Goal: Task Accomplishment & Management: Manage account settings

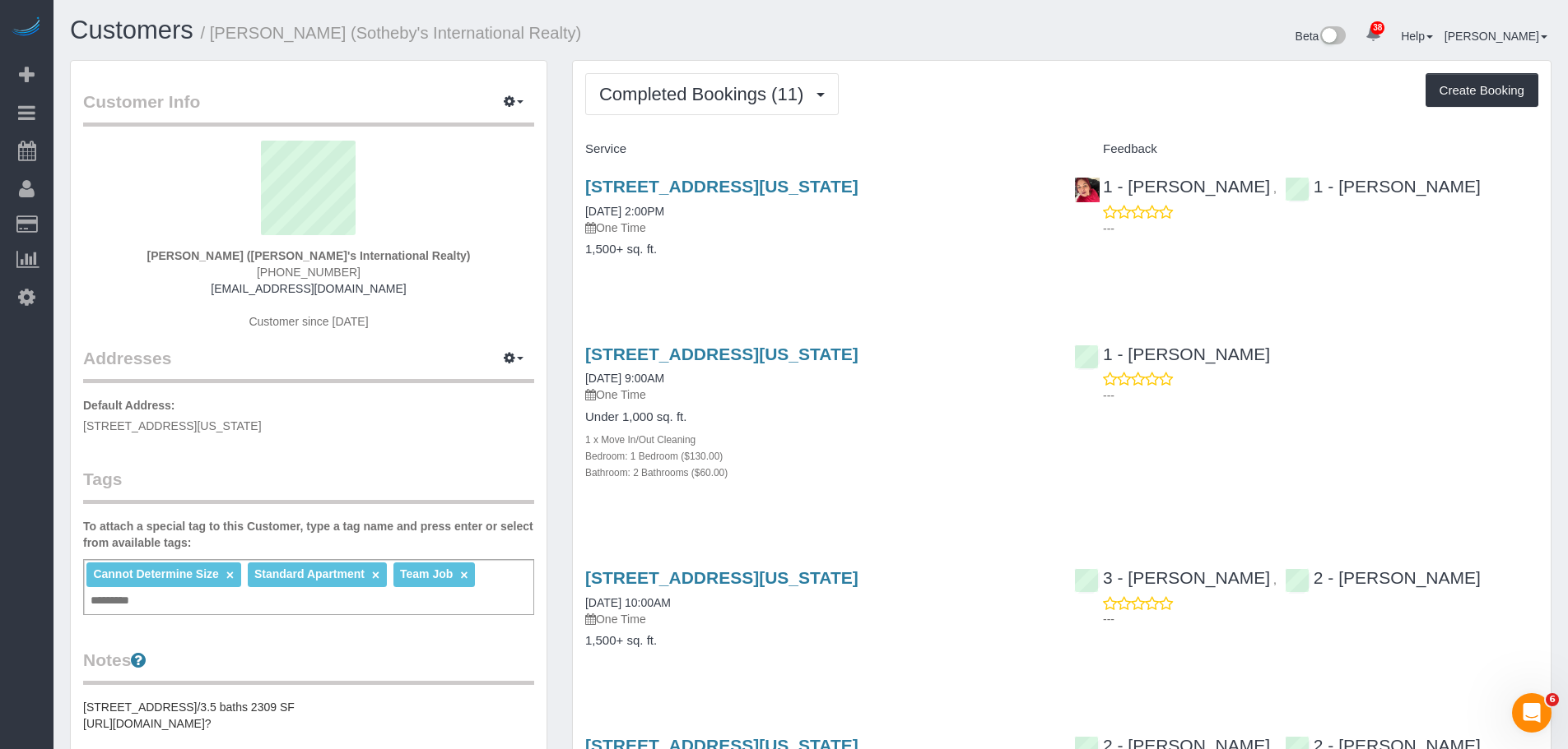
click at [642, 89] on span "Completed Bookings (11)" at bounding box center [706, 94] width 212 height 21
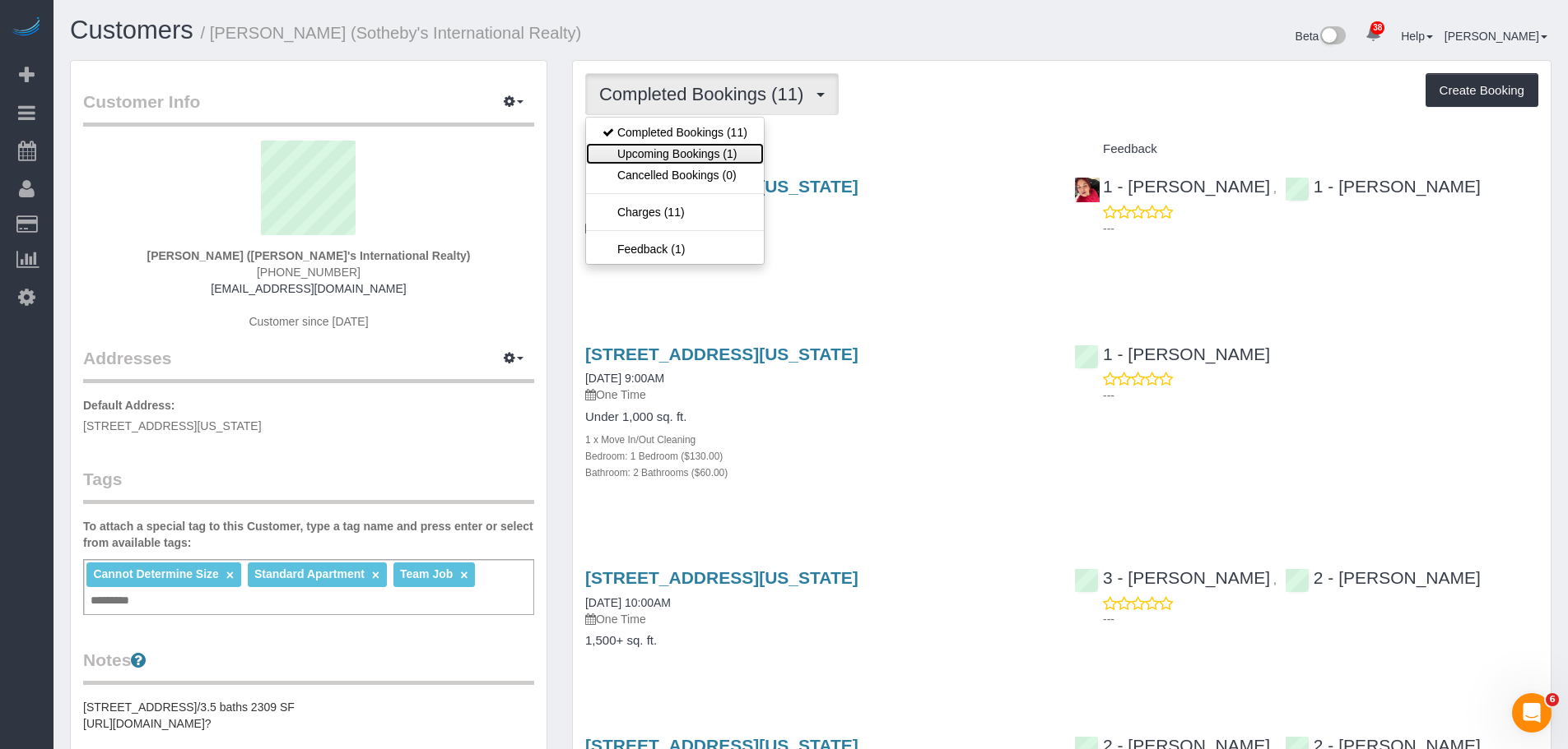
drag, startPoint x: 650, startPoint y: 157, endPoint x: 852, endPoint y: 133, distance: 203.4
click at [651, 157] on link "Upcoming Bookings (1)" at bounding box center [675, 154] width 178 height 21
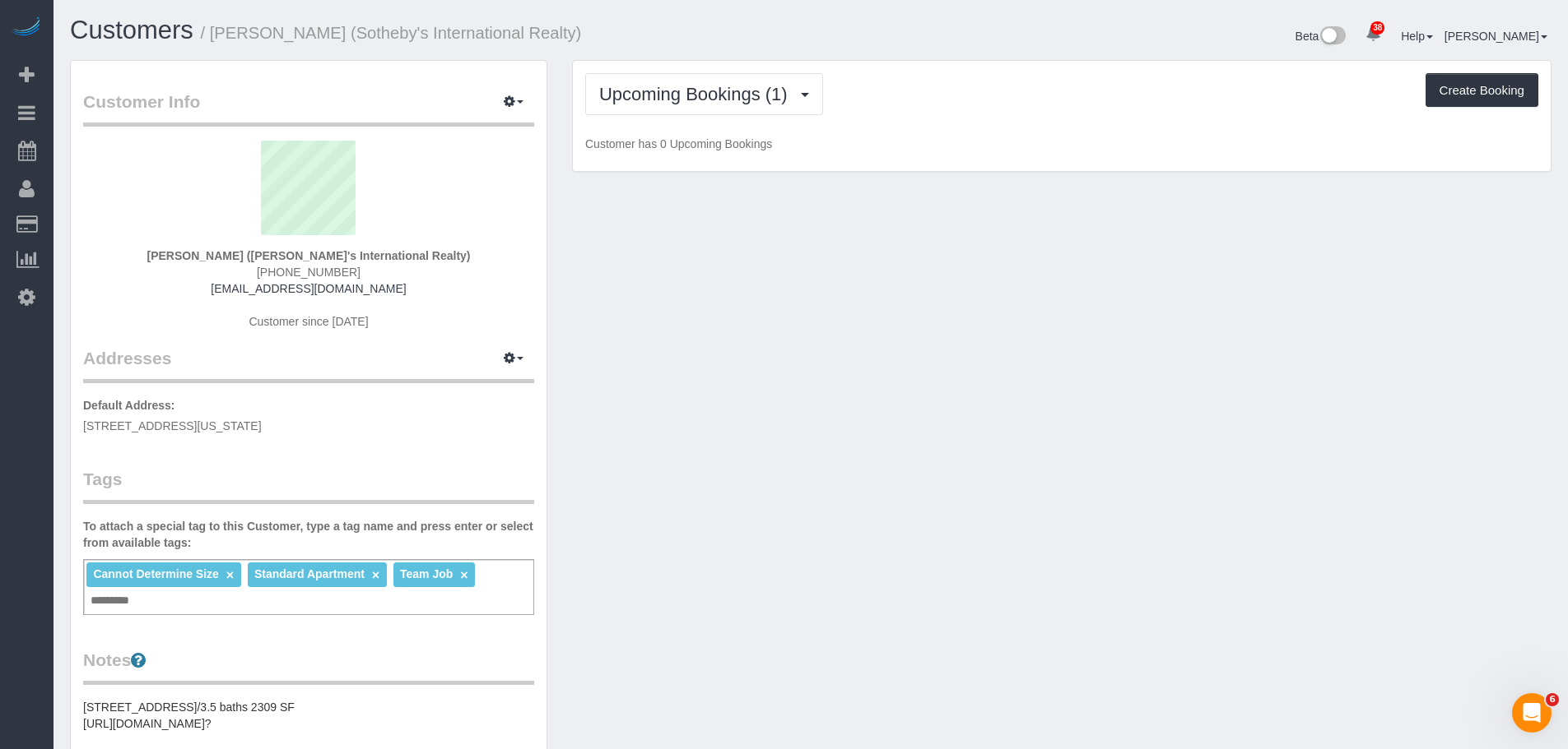
click at [959, 119] on div "Upcoming Bookings (1) Completed Bookings (11) Upcoming Bookings (1) Cancelled B…" at bounding box center [1062, 116] width 978 height 111
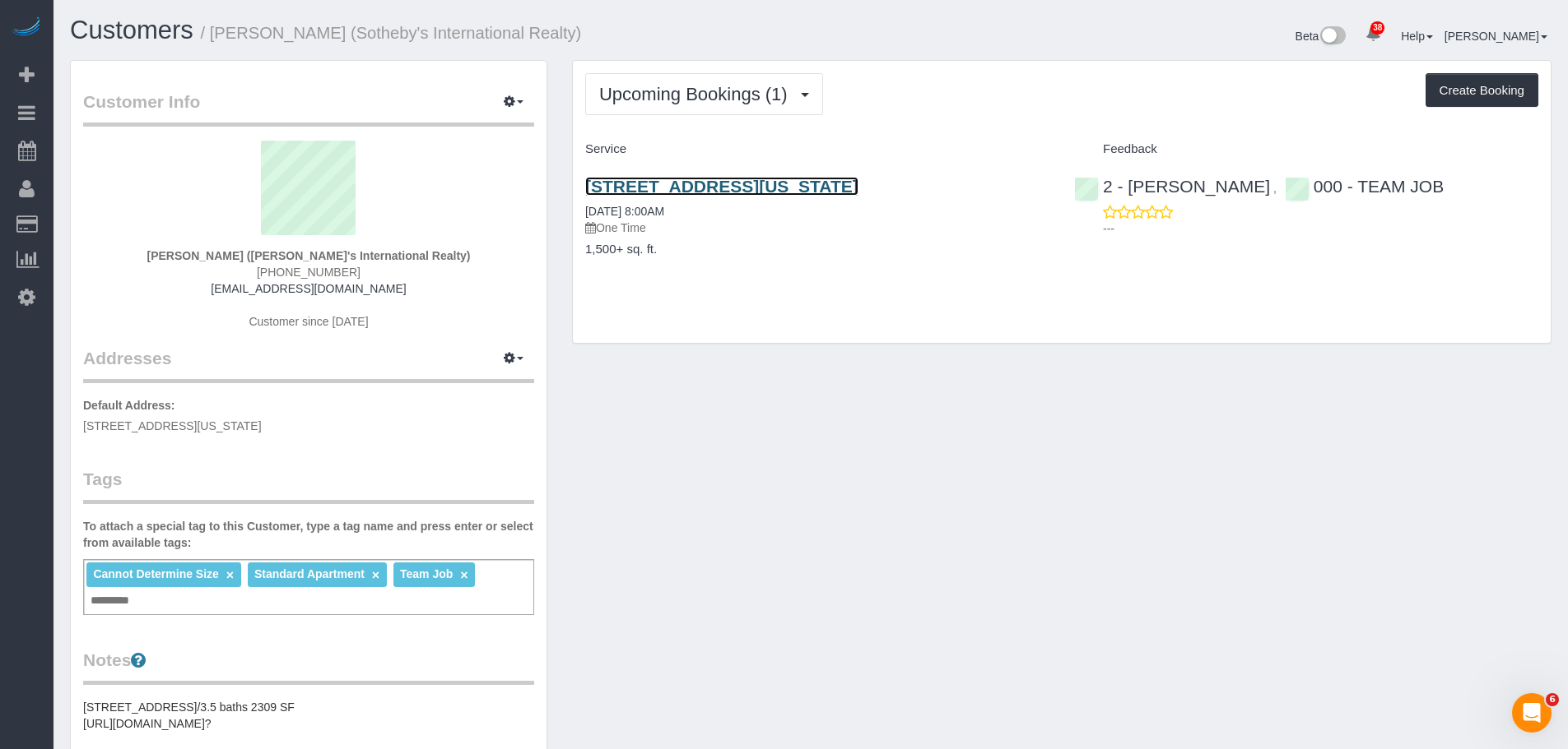
click at [858, 195] on link "50 West Street, #18b, New York, NY 10004" at bounding box center [722, 186] width 273 height 19
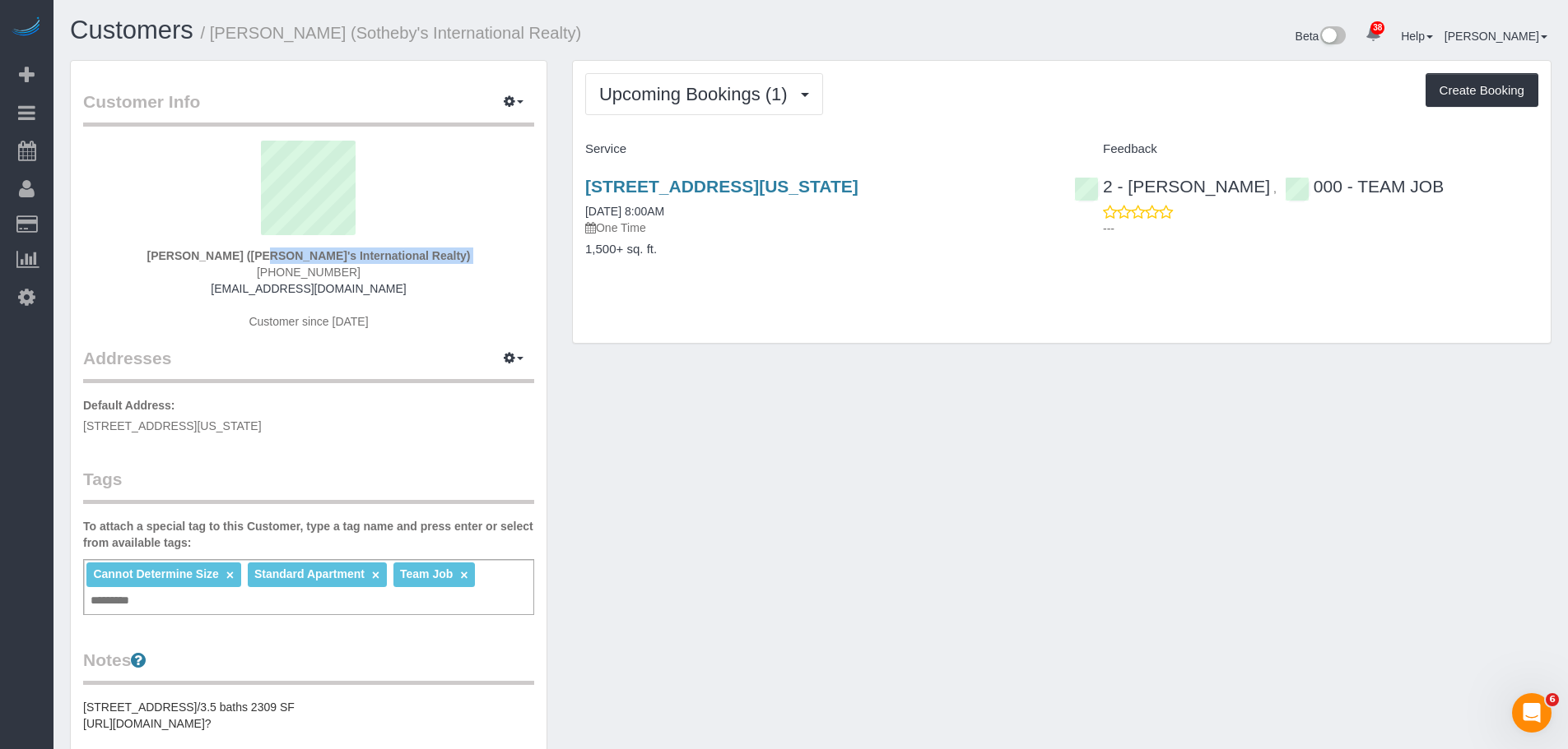
drag, startPoint x: 153, startPoint y: 265, endPoint x: 240, endPoint y: 263, distance: 87.0
click at [240, 263] on div "Craig George (Sotheby's International Realty) (917) 886-4760 craigjgeorge@gmail…" at bounding box center [309, 244] width 451 height 206
click at [155, 284] on div "Craig George (Sotheby's International Realty) (917) 886-4760 craigjgeorge@gmail…" at bounding box center [309, 244] width 451 height 206
drag, startPoint x: 176, startPoint y: 260, endPoint x: 257, endPoint y: 260, distance: 81.0
click at [257, 260] on div "Craig George (Sotheby's International Realty) (917) 886-4760 craigjgeorge@gmail…" at bounding box center [309, 244] width 451 height 206
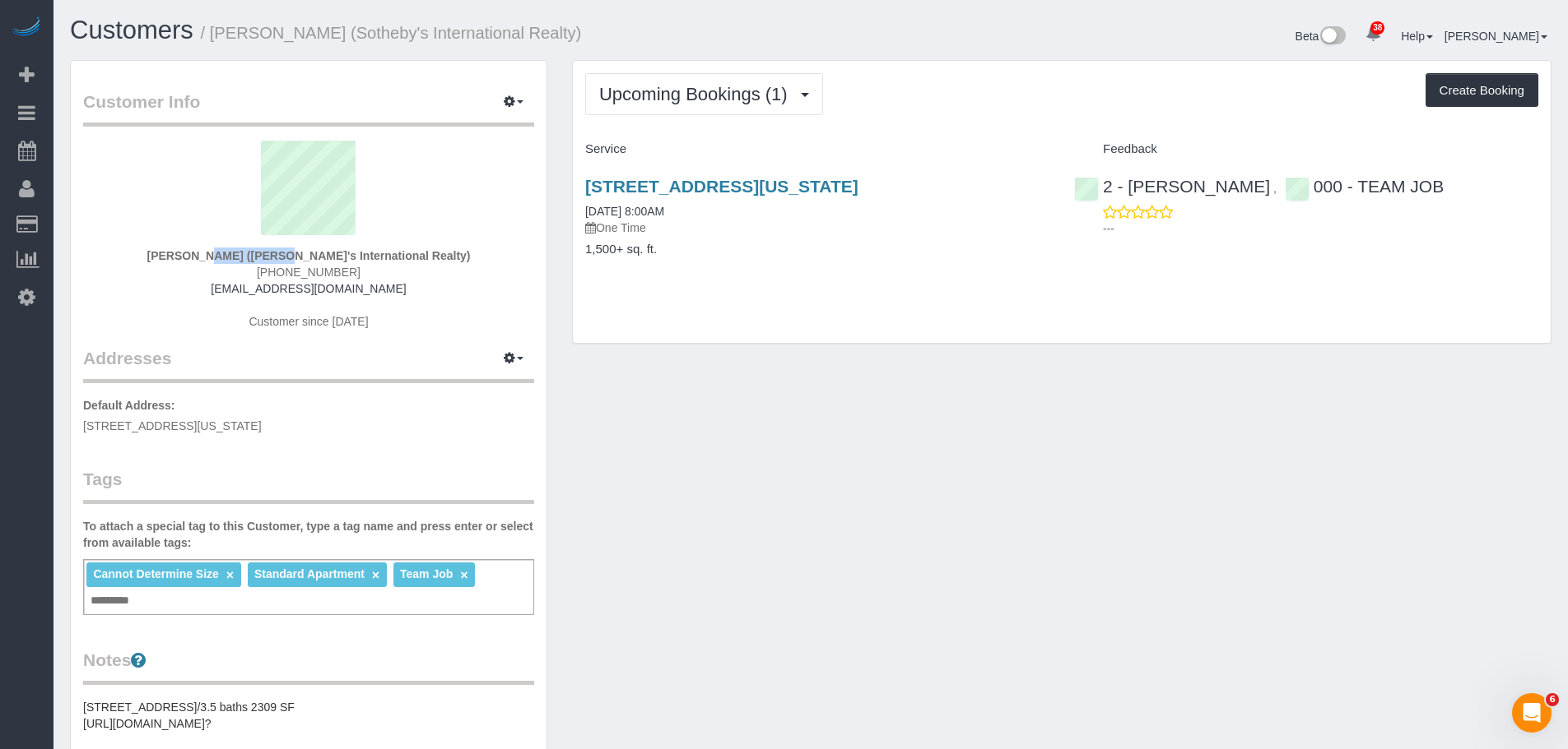
copy strong "Craig George"
click at [791, 527] on div "Customer Info Edit Contact Info Send Message Email Preferences Special Sales Ta…" at bounding box center [810, 666] width 1506 height 1212
click at [824, 240] on div "50 West Street, #18b, New York, NY 10004 10/13/2025 8:00AM One Time 1,500+ sq. …" at bounding box center [818, 226] width 489 height 127
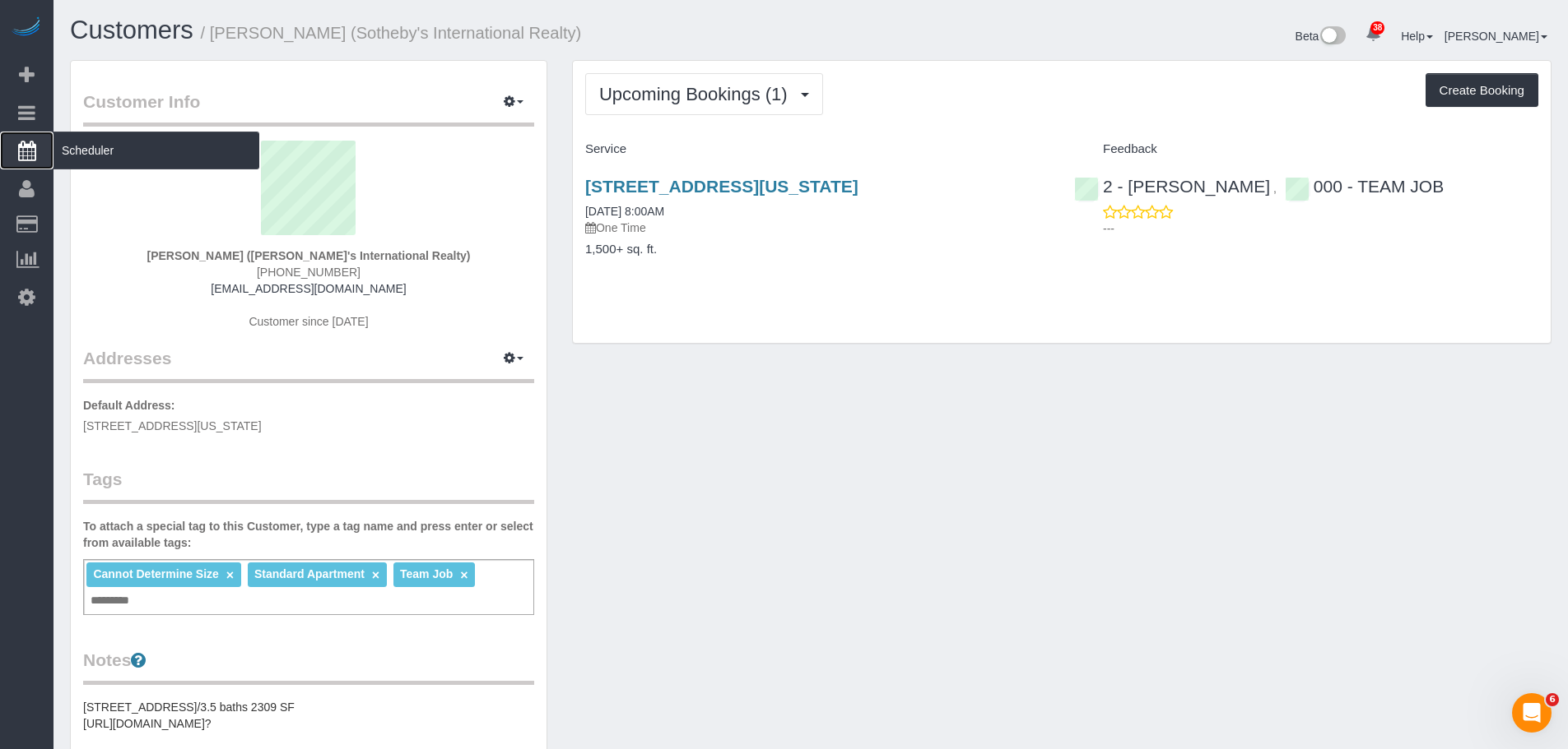
click at [96, 163] on span "Scheduler" at bounding box center [156, 151] width 206 height 38
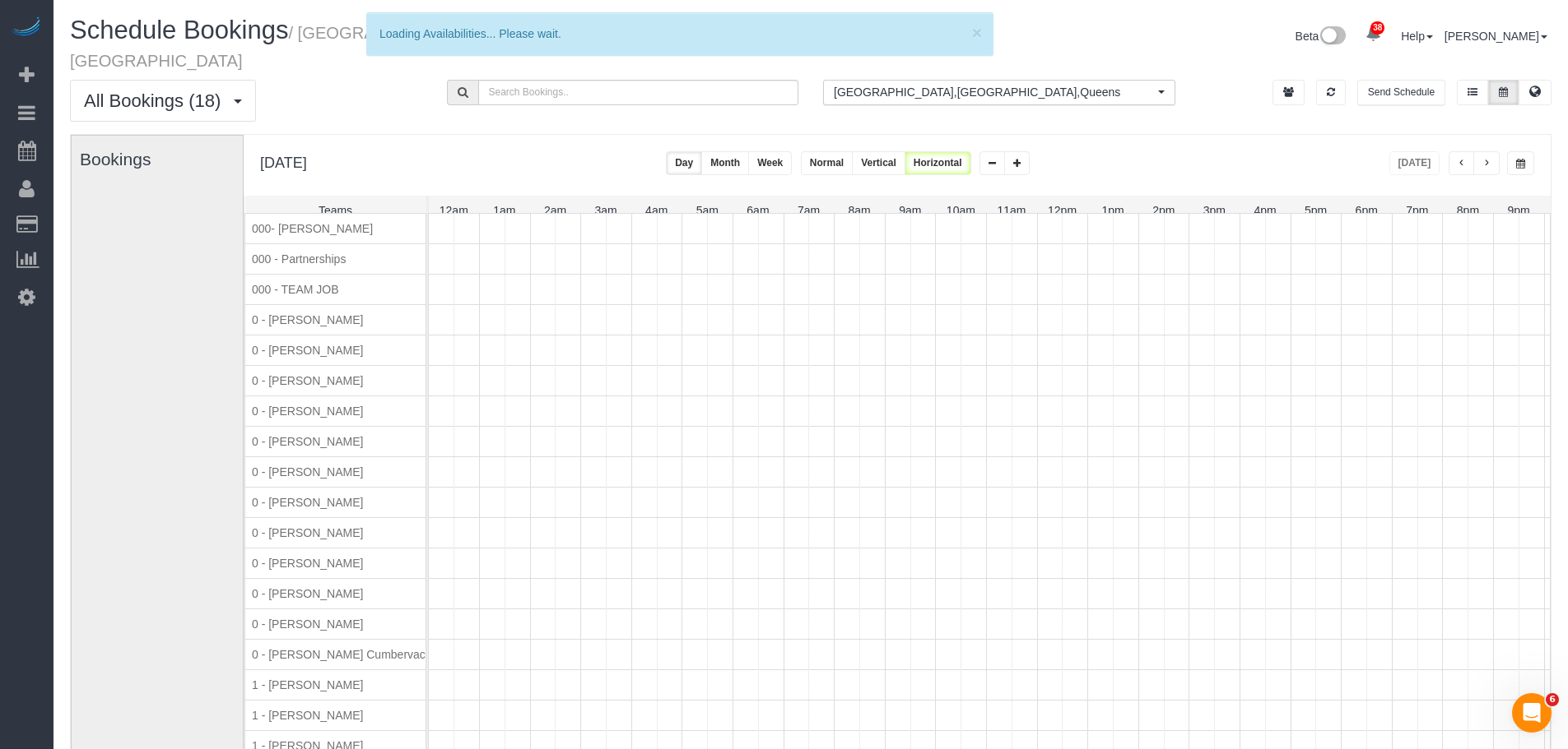
click at [1489, 159] on span "button" at bounding box center [1486, 164] width 8 height 10
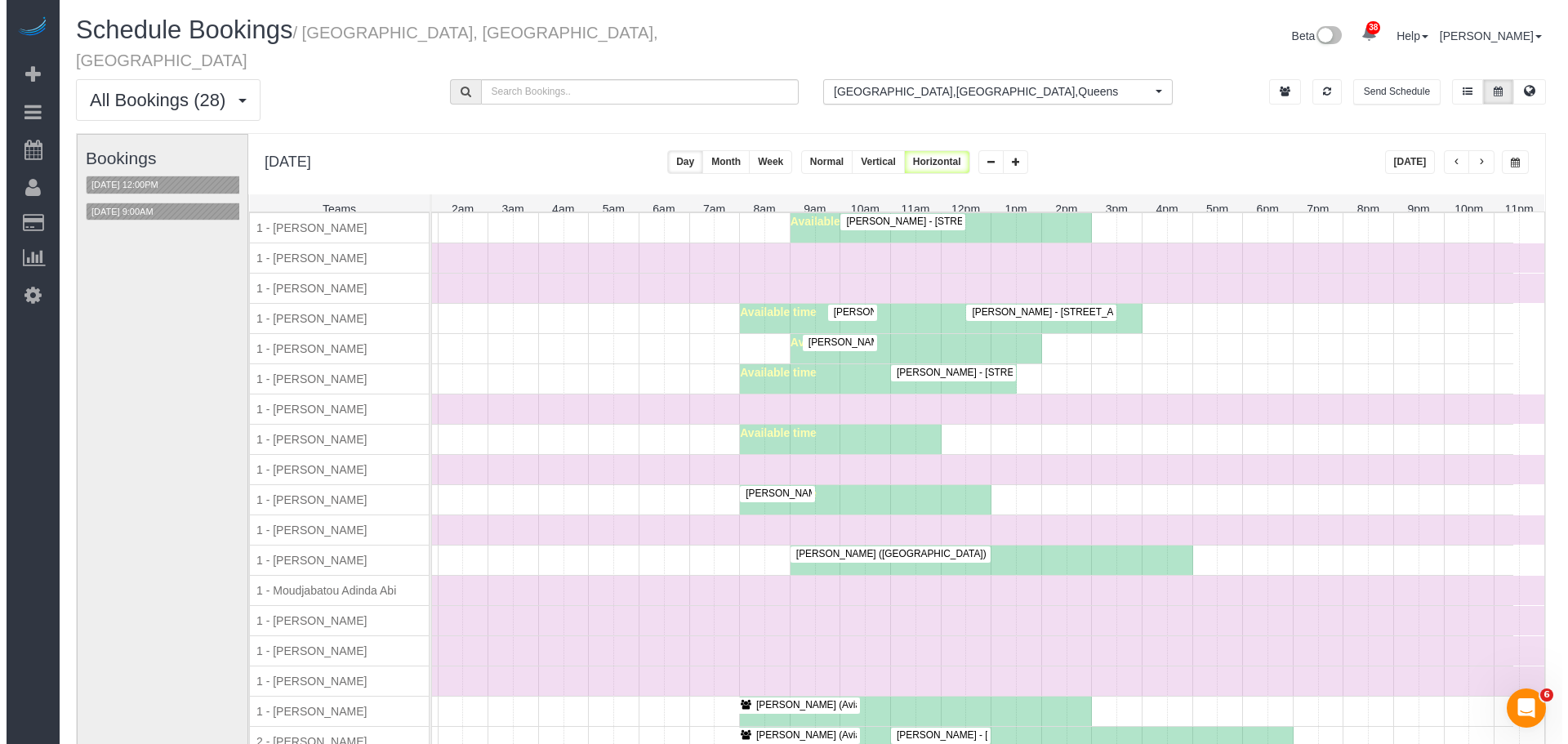
scroll to position [830, 0]
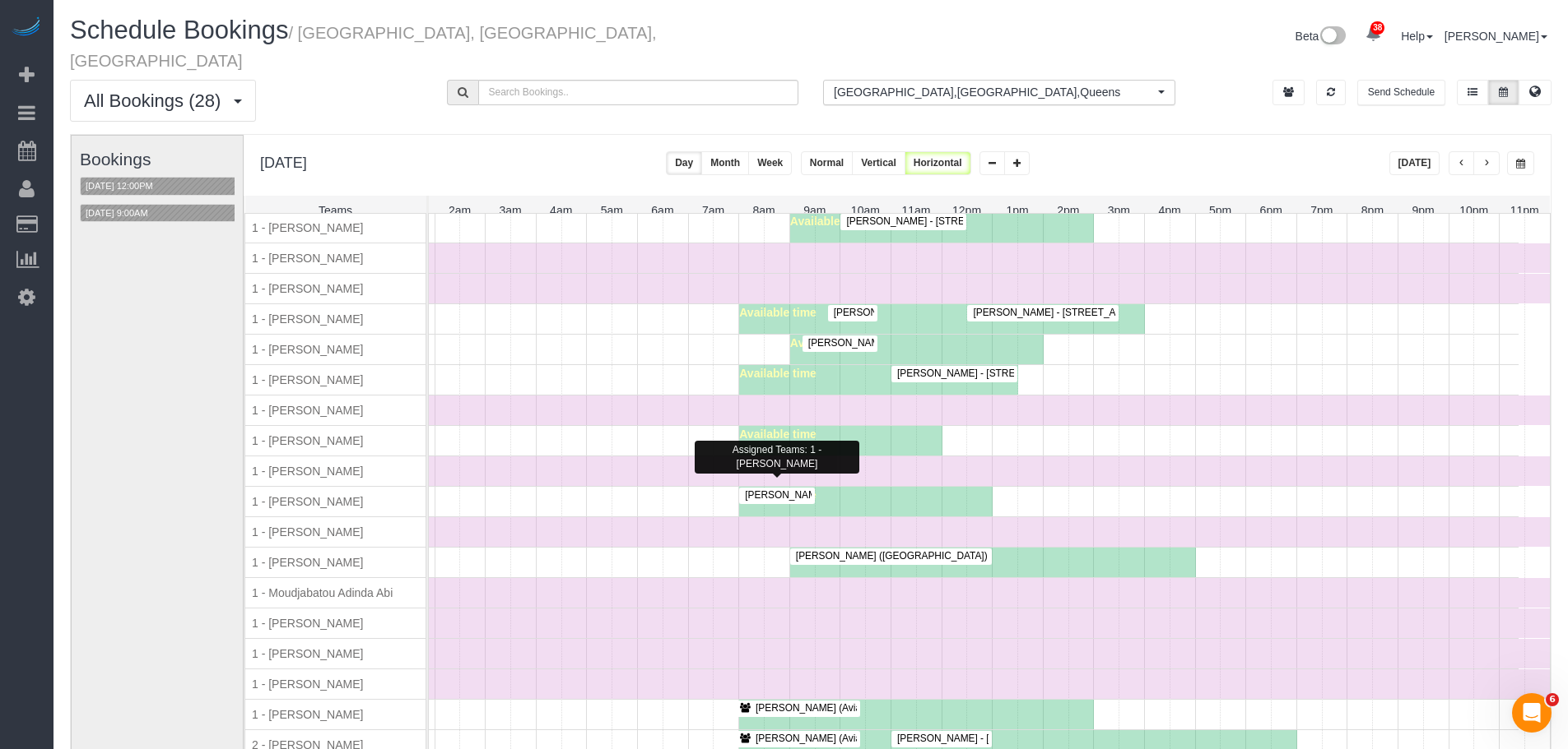
click at [777, 490] on span "Evelyn Cundy - 330 East 52nd Street, Apt 26, New York, NY 10022" at bounding box center [861, 495] width 250 height 12
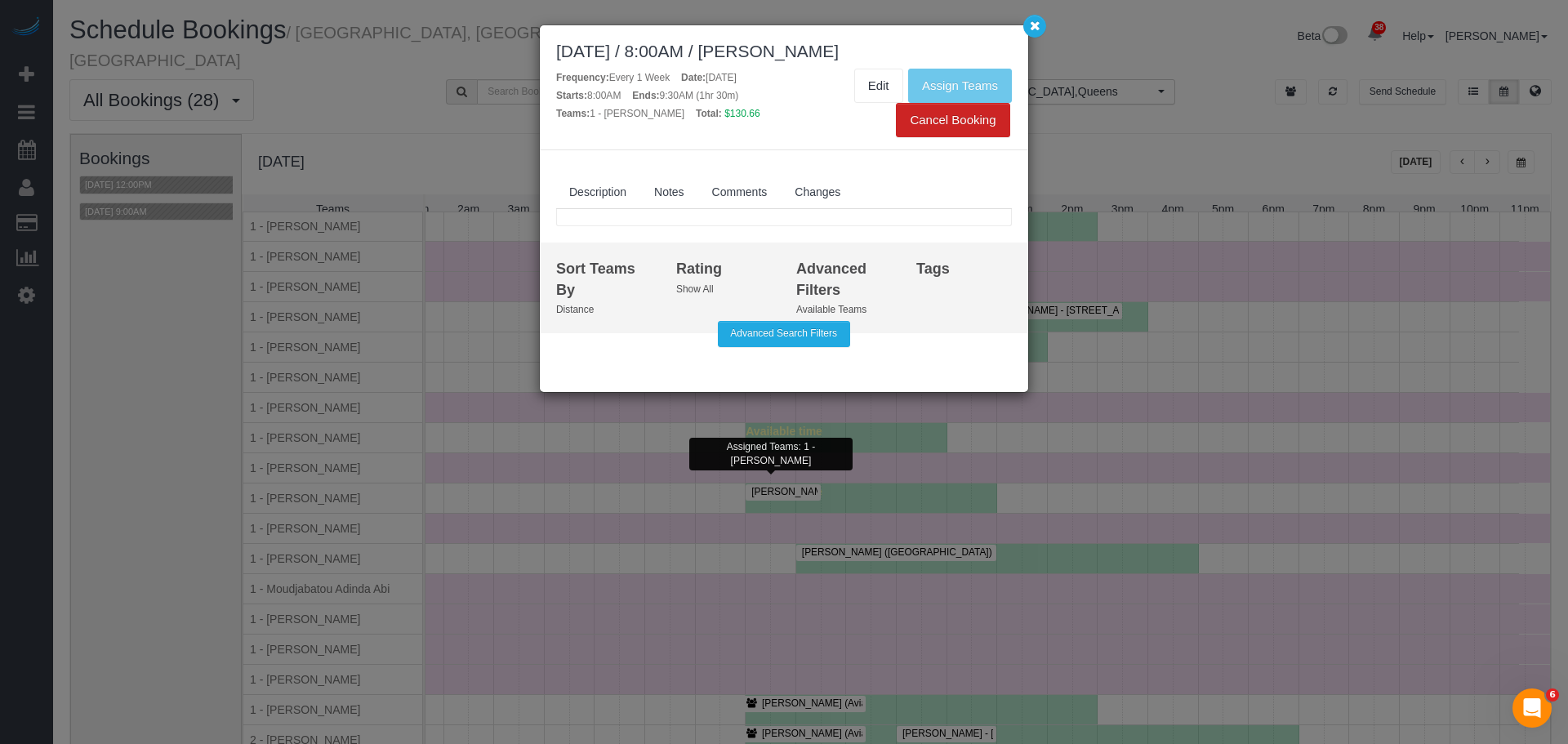
scroll to position [830, 83]
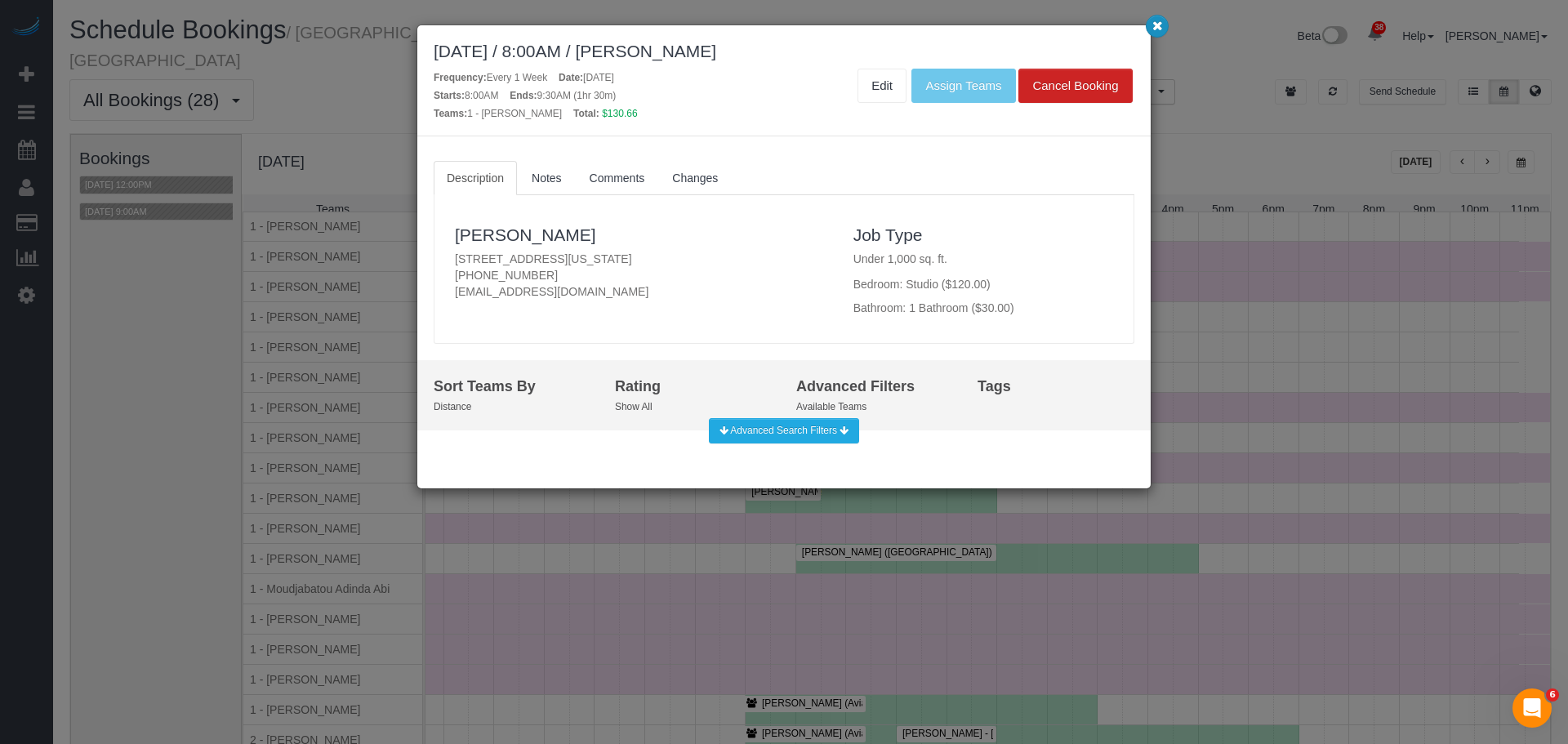
click at [1158, 30] on icon "button" at bounding box center [1157, 25] width 11 height 10
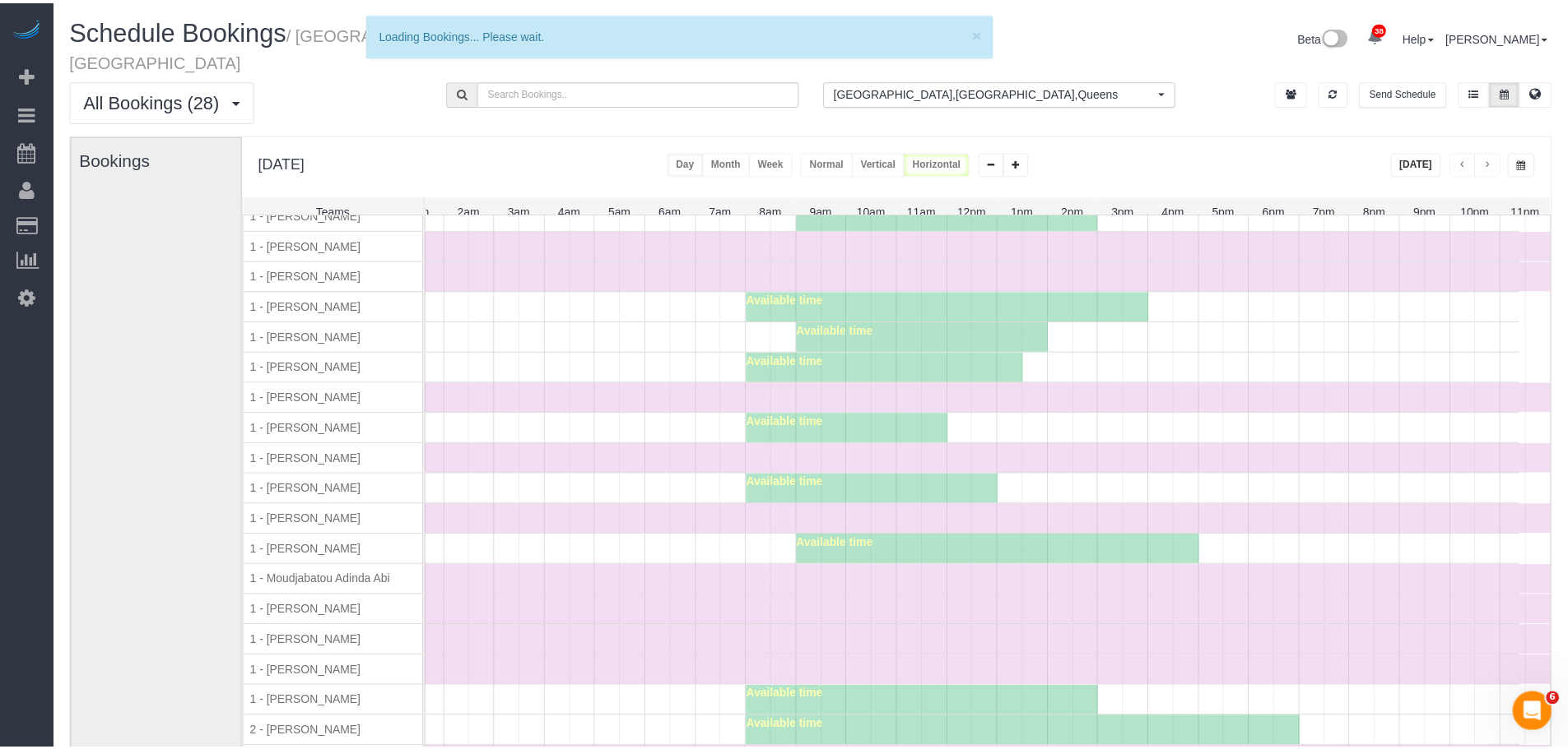
scroll to position [822, 0]
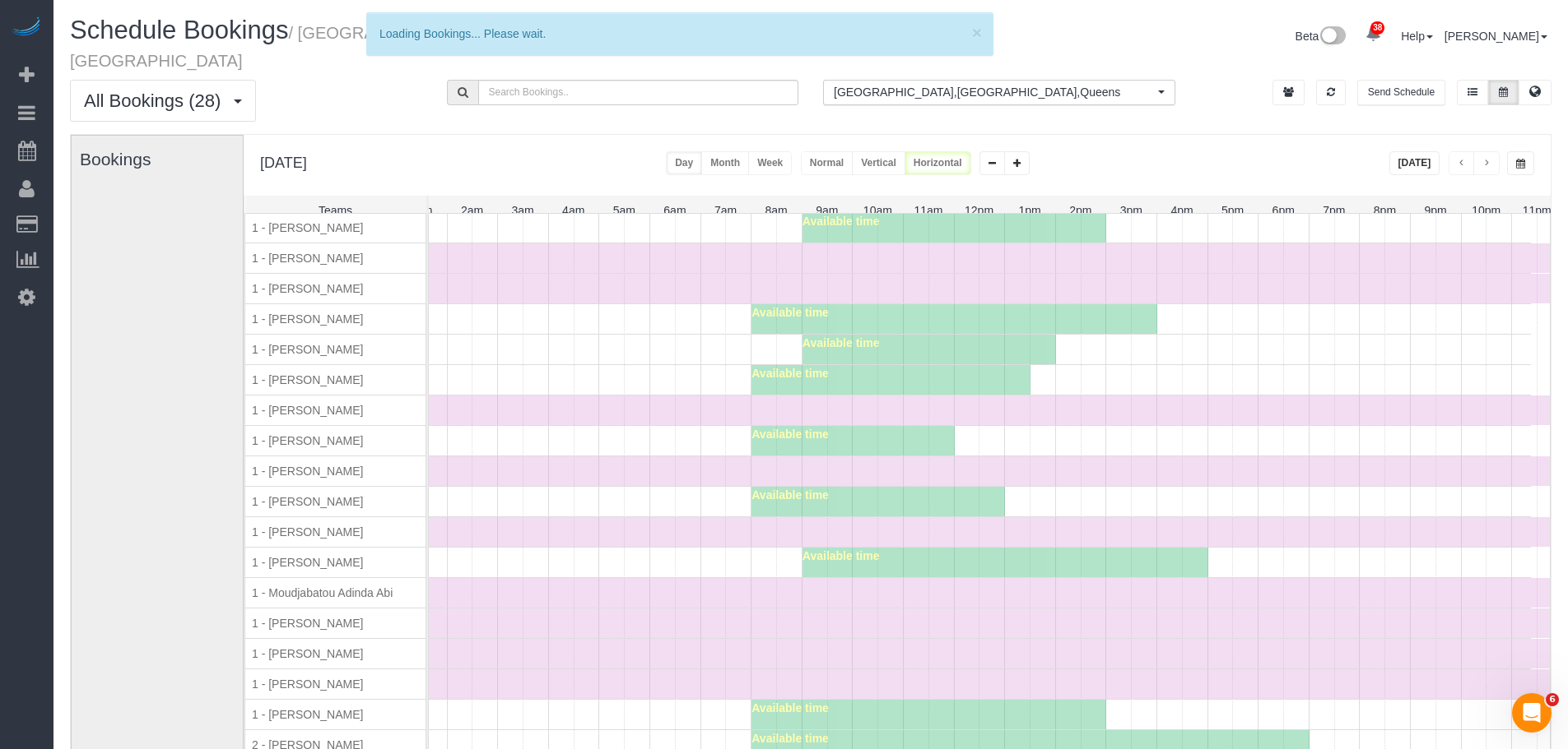
click at [786, 428] on span "Available time" at bounding box center [790, 435] width 77 height 13
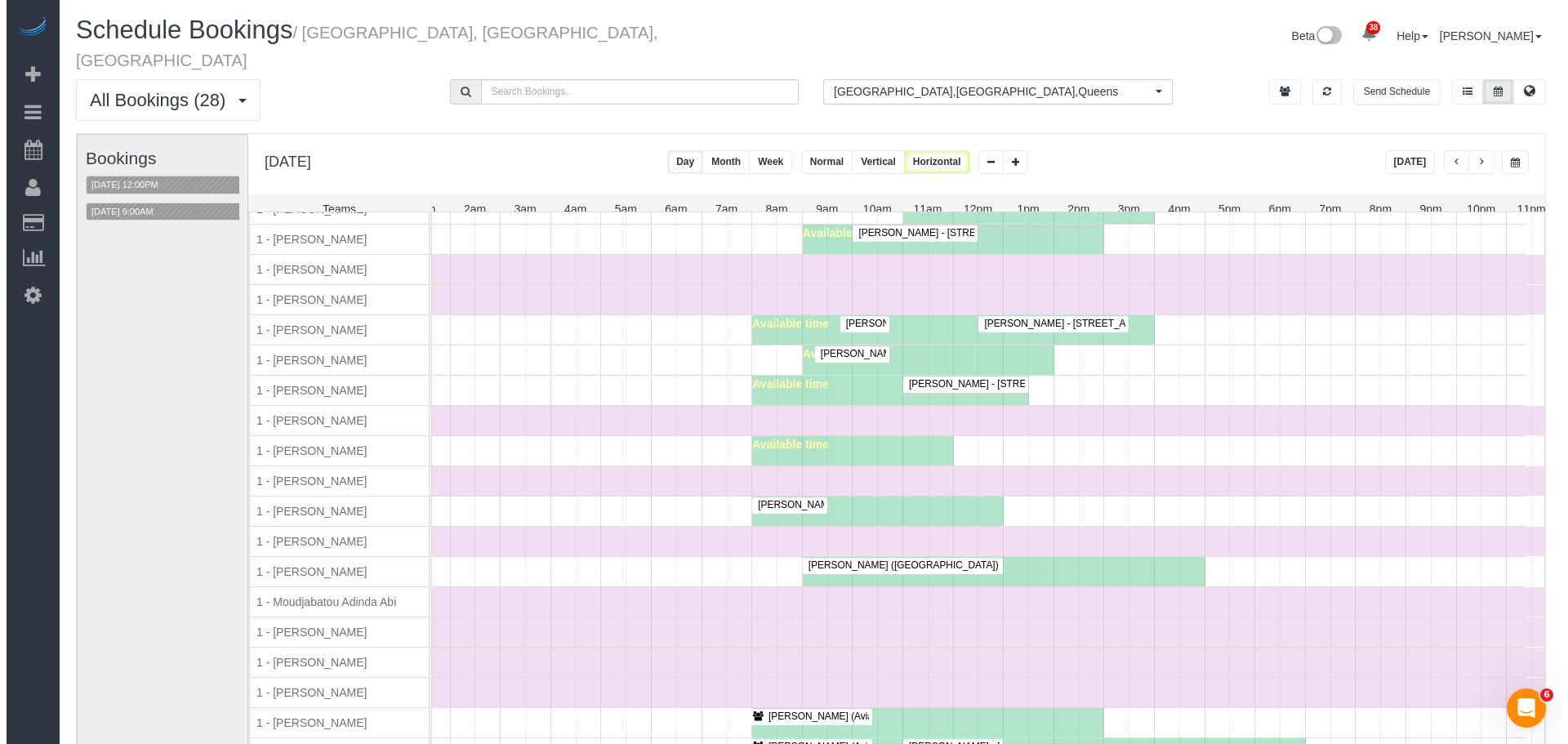
scroll to position [830, 0]
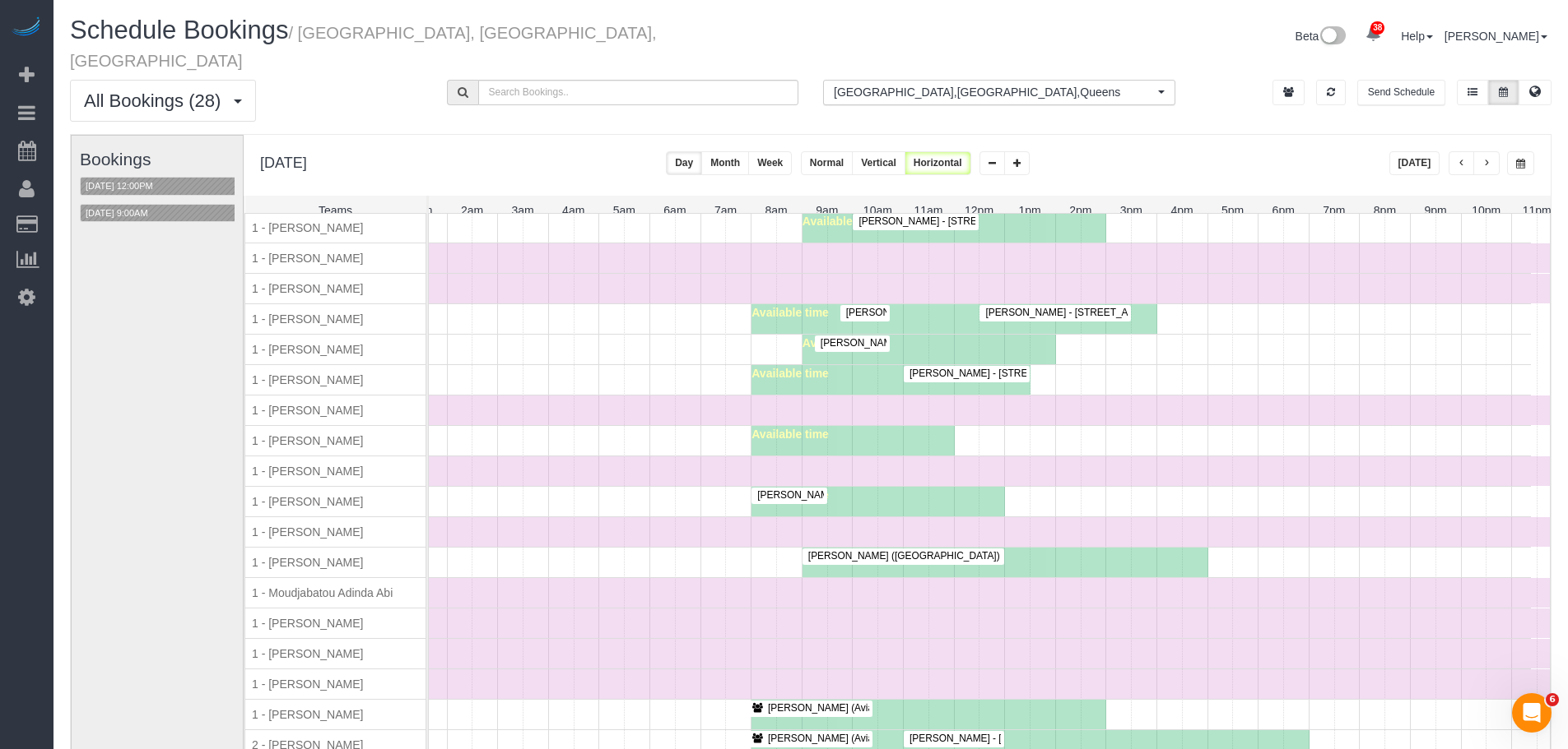
click at [897, 221] on div at bounding box center [915, 221] width 126 height 16
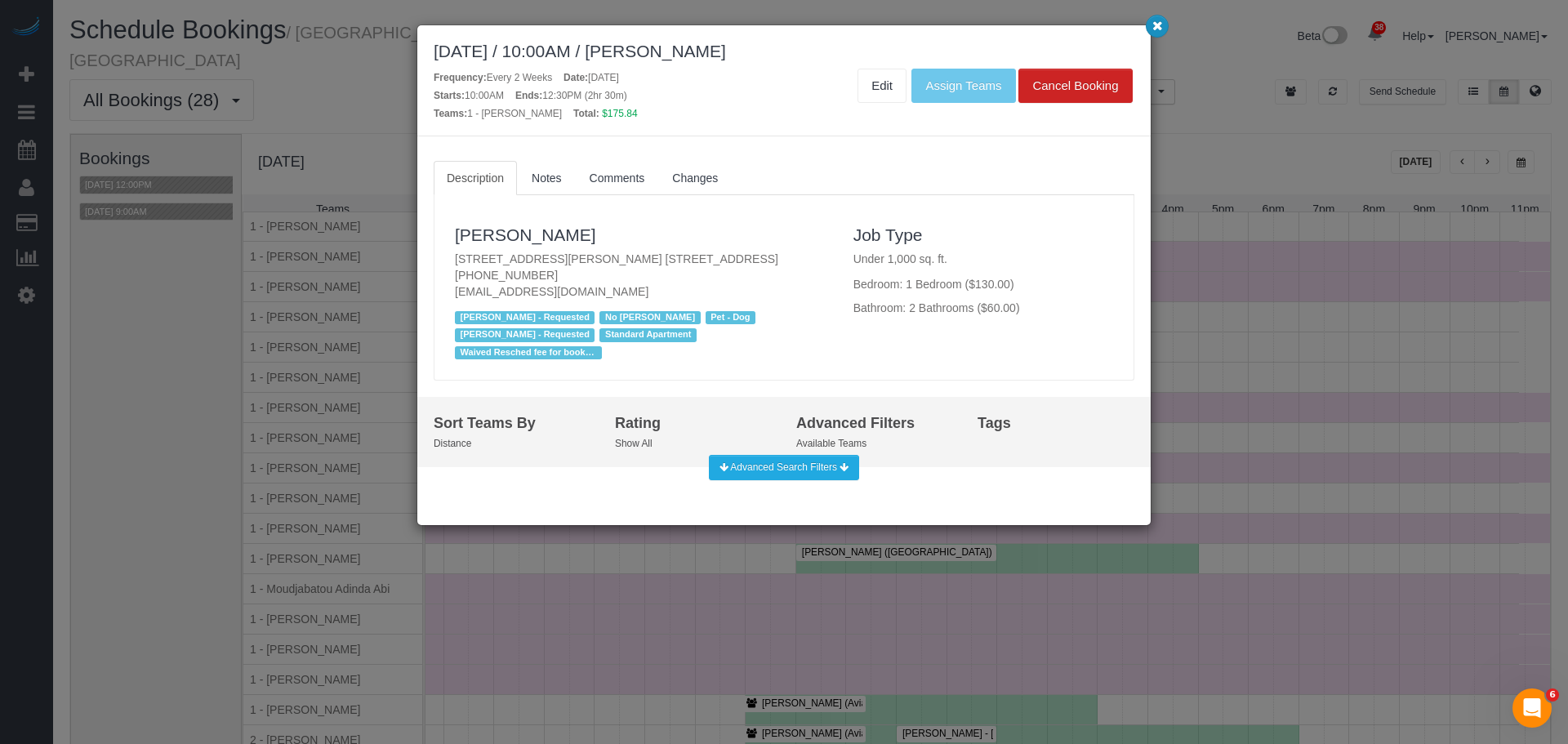
click at [1150, 30] on button "button" at bounding box center [1157, 26] width 23 height 23
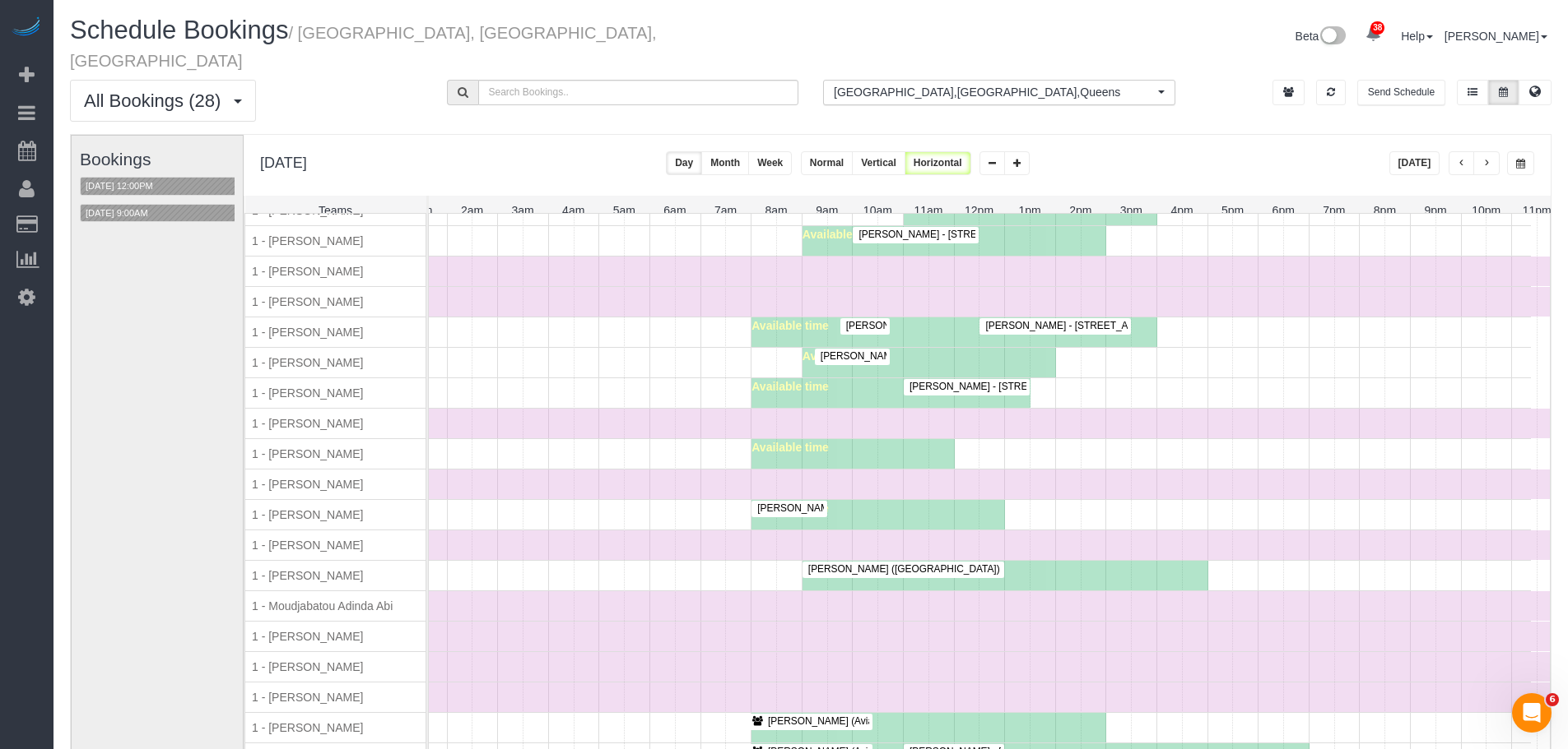
scroll to position [0, 0]
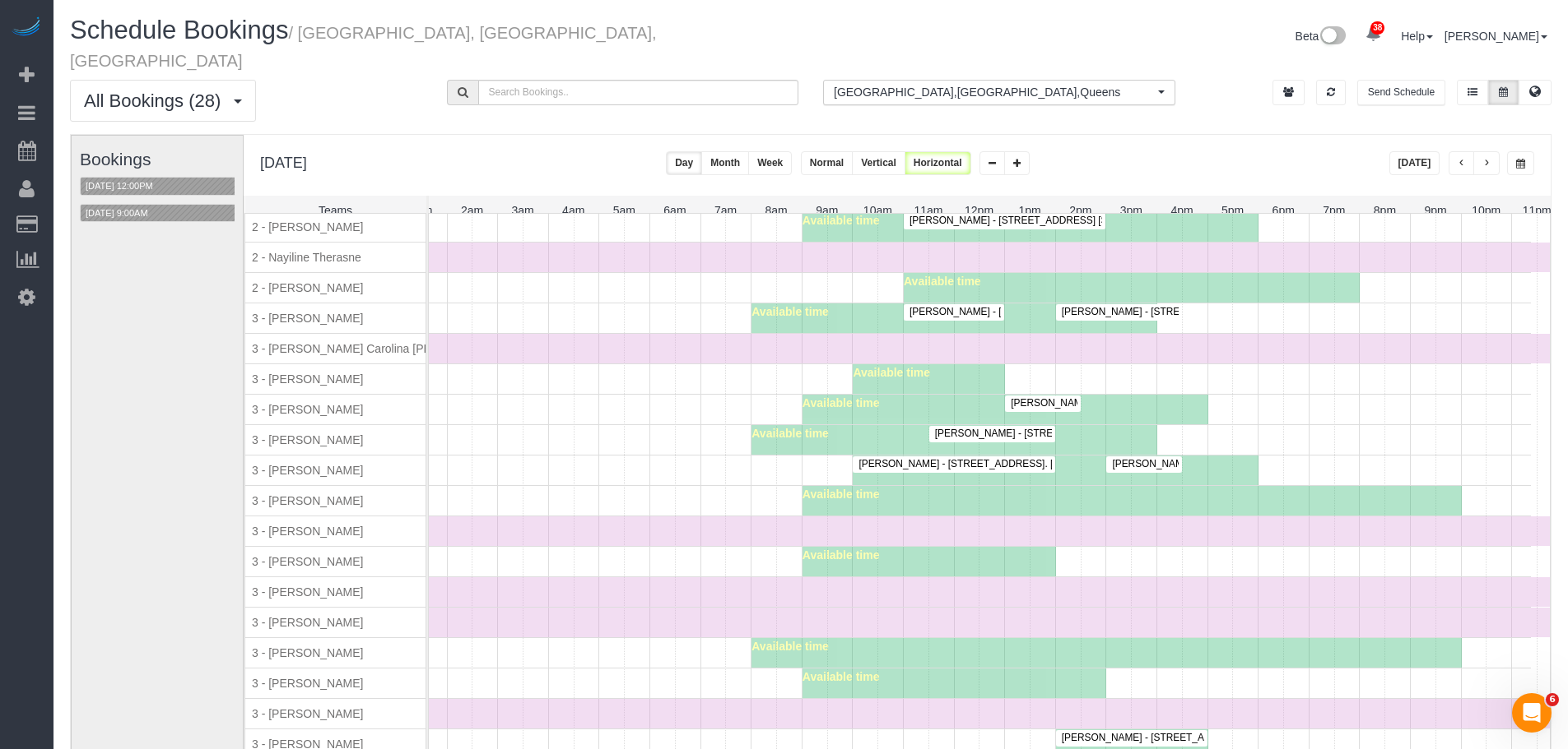
click at [995, 428] on span "Alexandra Roseman - 405 East 14th Street, Apt. 9h, New York, NY 10009" at bounding box center [1101, 434] width 349 height 12
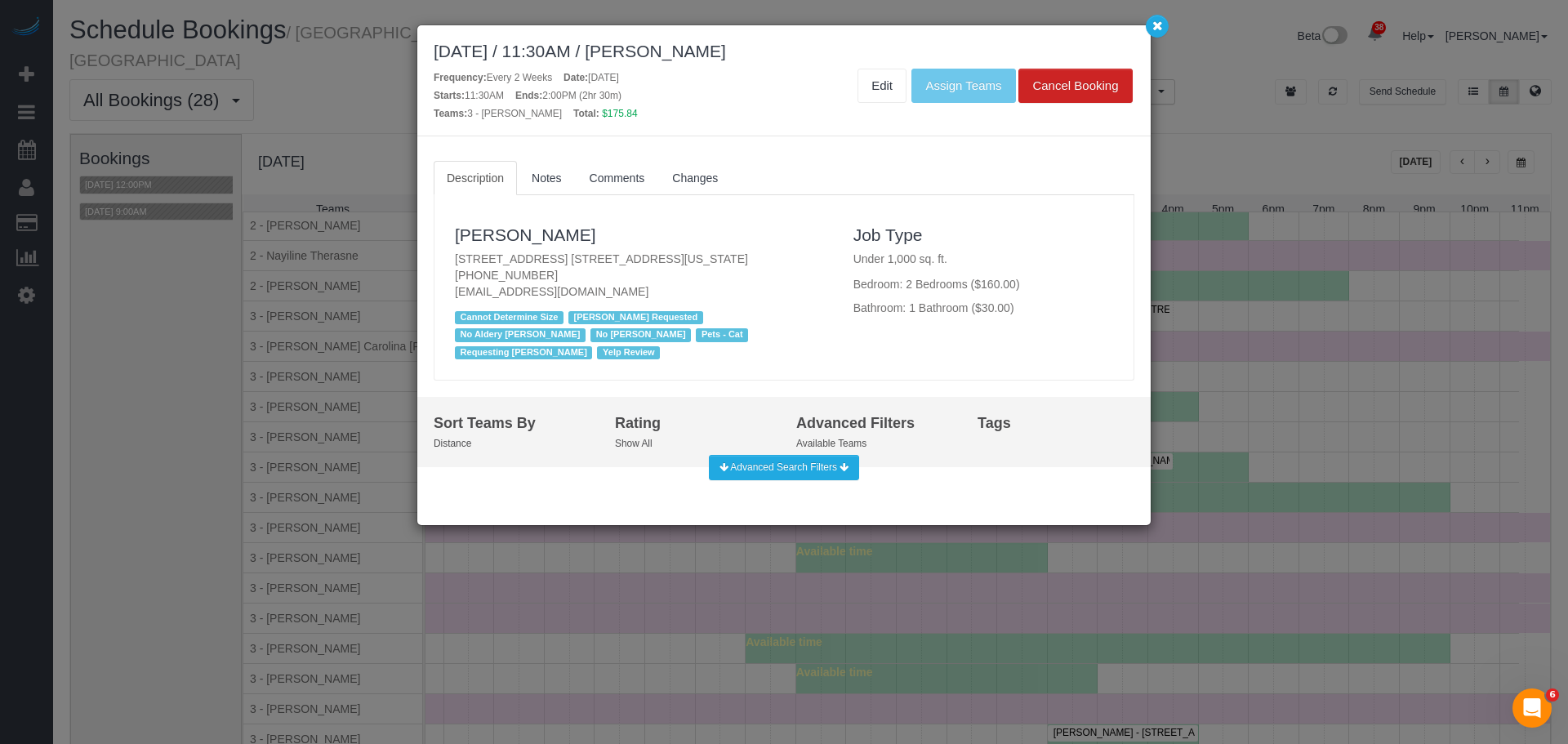
click at [776, 226] on h3 "Alexandra Roseman" at bounding box center [642, 235] width 374 height 19
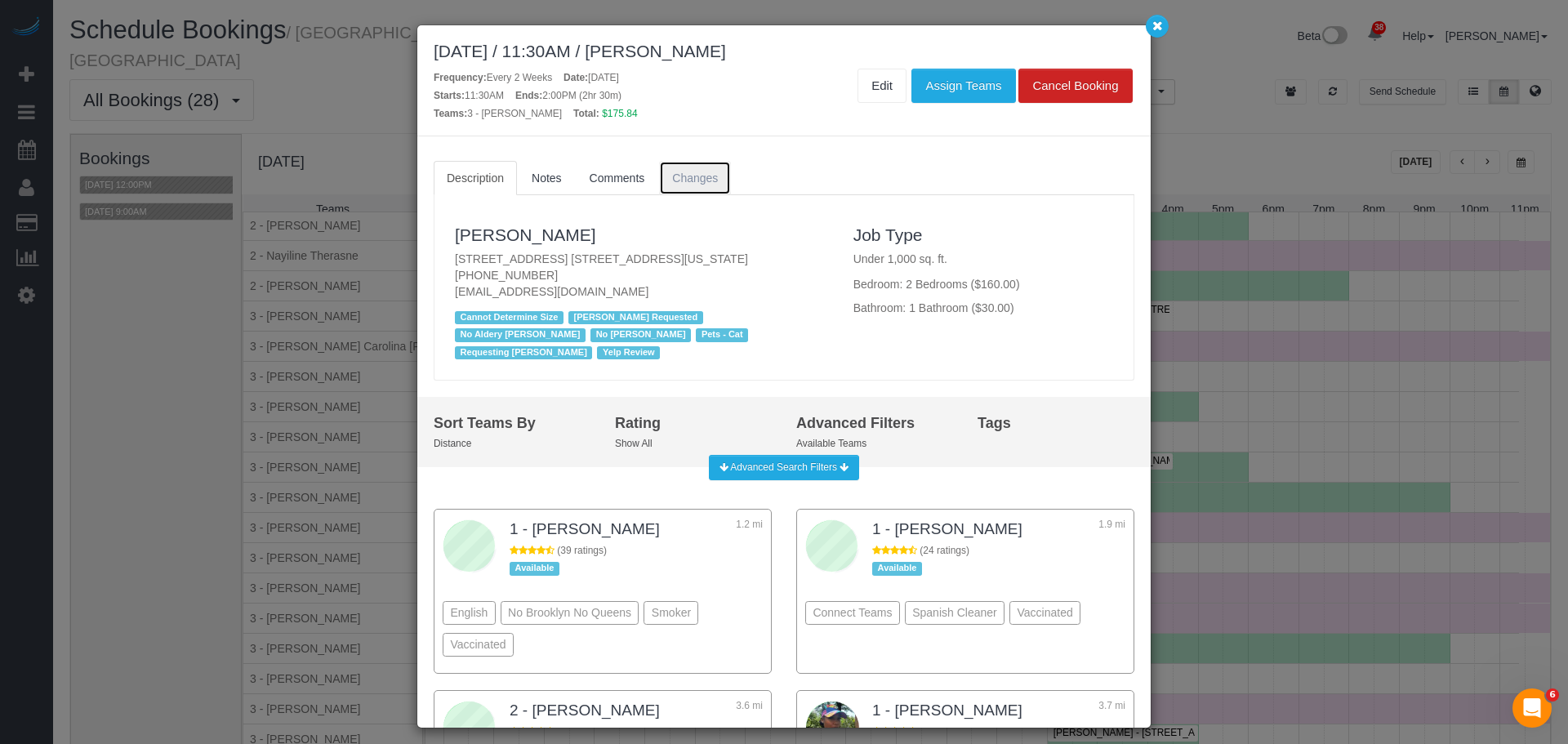
drag, startPoint x: 705, startPoint y: 179, endPoint x: 714, endPoint y: 189, distance: 13.5
click at [706, 179] on span "Changes" at bounding box center [695, 178] width 46 height 13
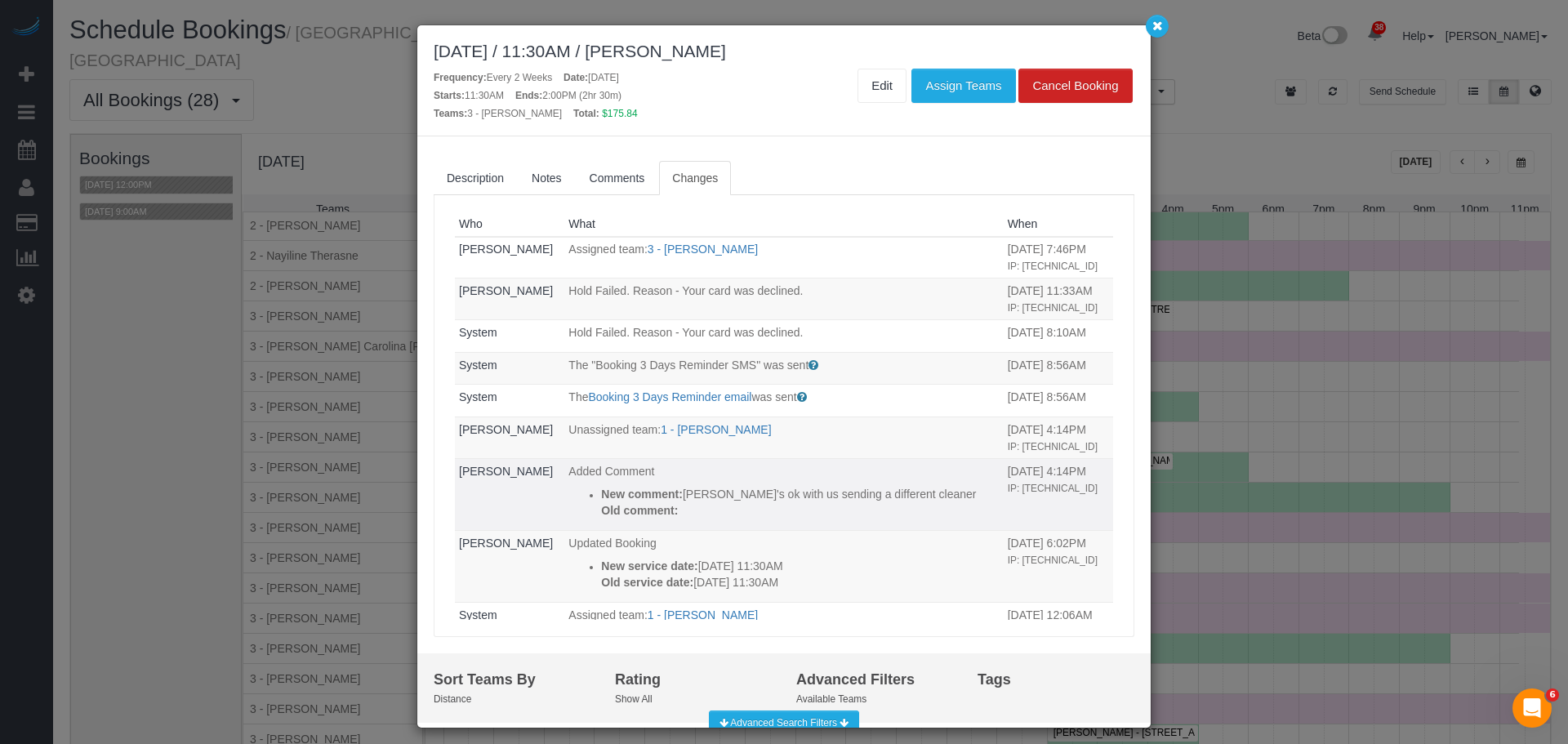
drag, startPoint x: 811, startPoint y: 550, endPoint x: 936, endPoint y: 540, distance: 125.4
click at [904, 503] on p "New comment: Robert's ok with us sending a different cleaner" at bounding box center [800, 495] width 398 height 16
click at [936, 503] on p "New comment: Robert's ok with us sending a different cleaner" at bounding box center [800, 495] width 398 height 16
drag, startPoint x: 806, startPoint y: 556, endPoint x: 874, endPoint y: 555, distance: 68.0
click at [874, 519] on p "Old comment:" at bounding box center [800, 511] width 398 height 16
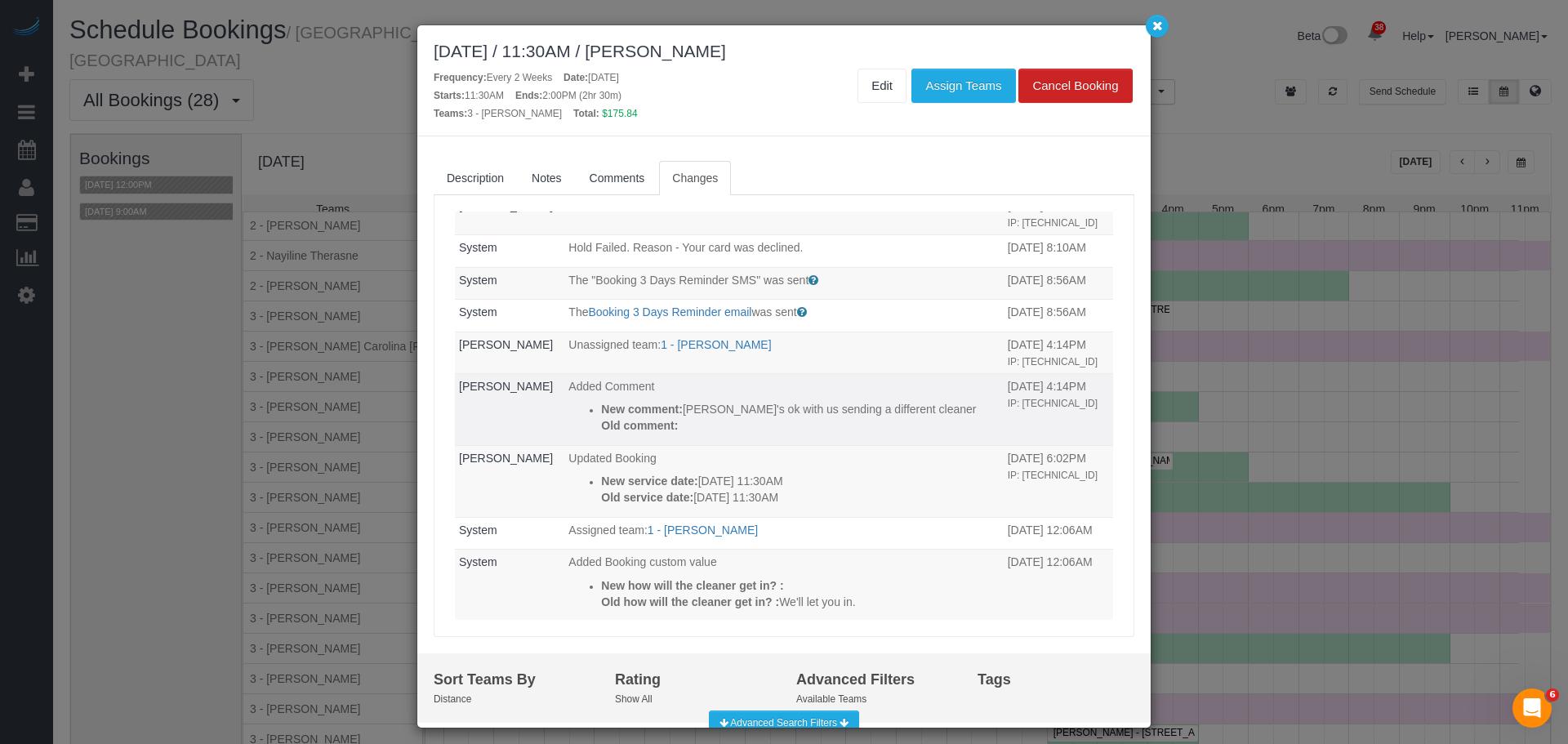
scroll to position [164, 0]
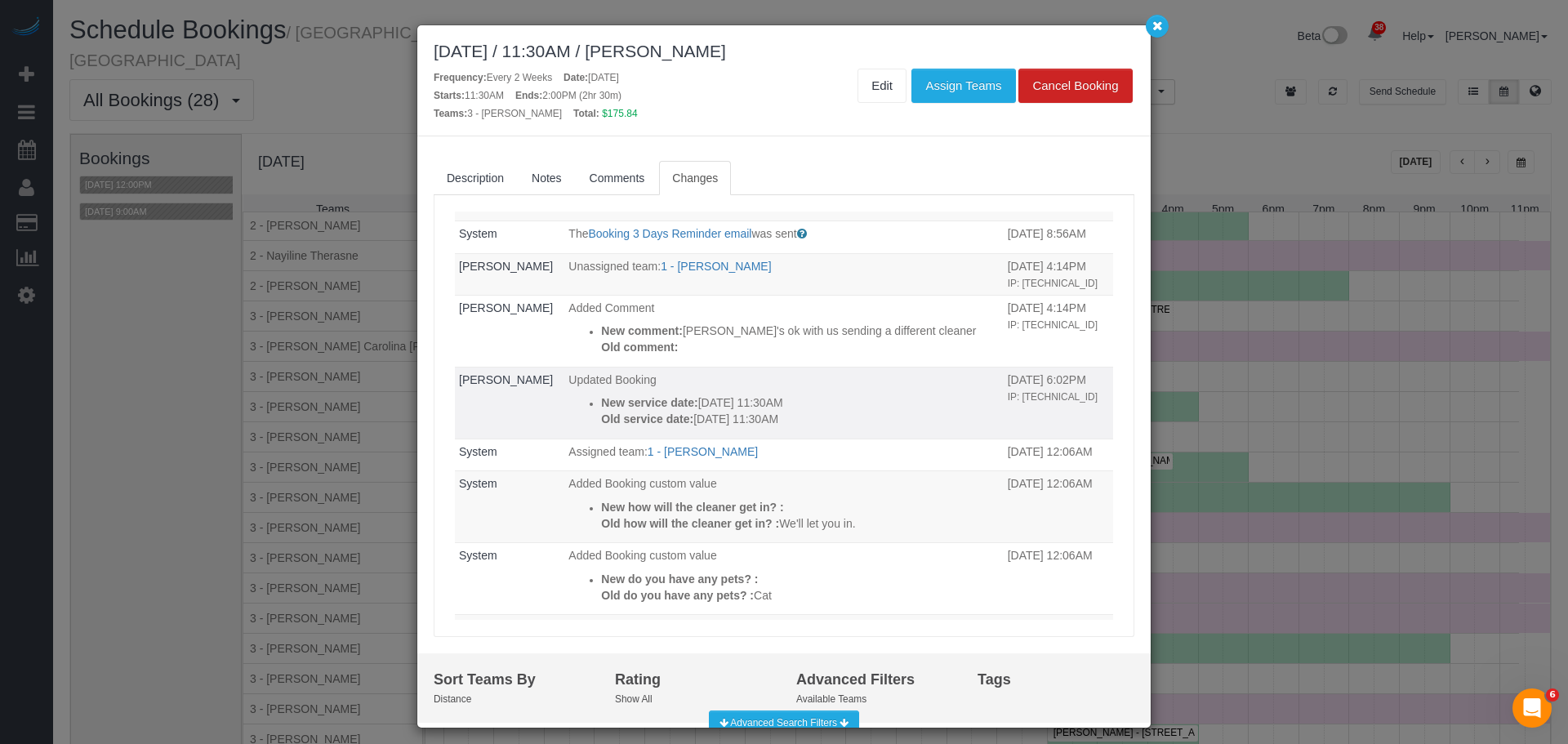
click at [850, 411] on p "New service date: 10/13/2025 11:30AM" at bounding box center [800, 403] width 398 height 16
click at [856, 428] on p "Old service date: 10/06/2025 11:30AM" at bounding box center [800, 419] width 398 height 16
drag, startPoint x: 794, startPoint y: 461, endPoint x: 812, endPoint y: 462, distance: 18.0
click at [812, 411] on p "New service date: 10/13/2025 11:30AM" at bounding box center [800, 403] width 398 height 16
click at [859, 428] on p "Old service date: 10/06/2025 11:30AM" at bounding box center [800, 419] width 398 height 16
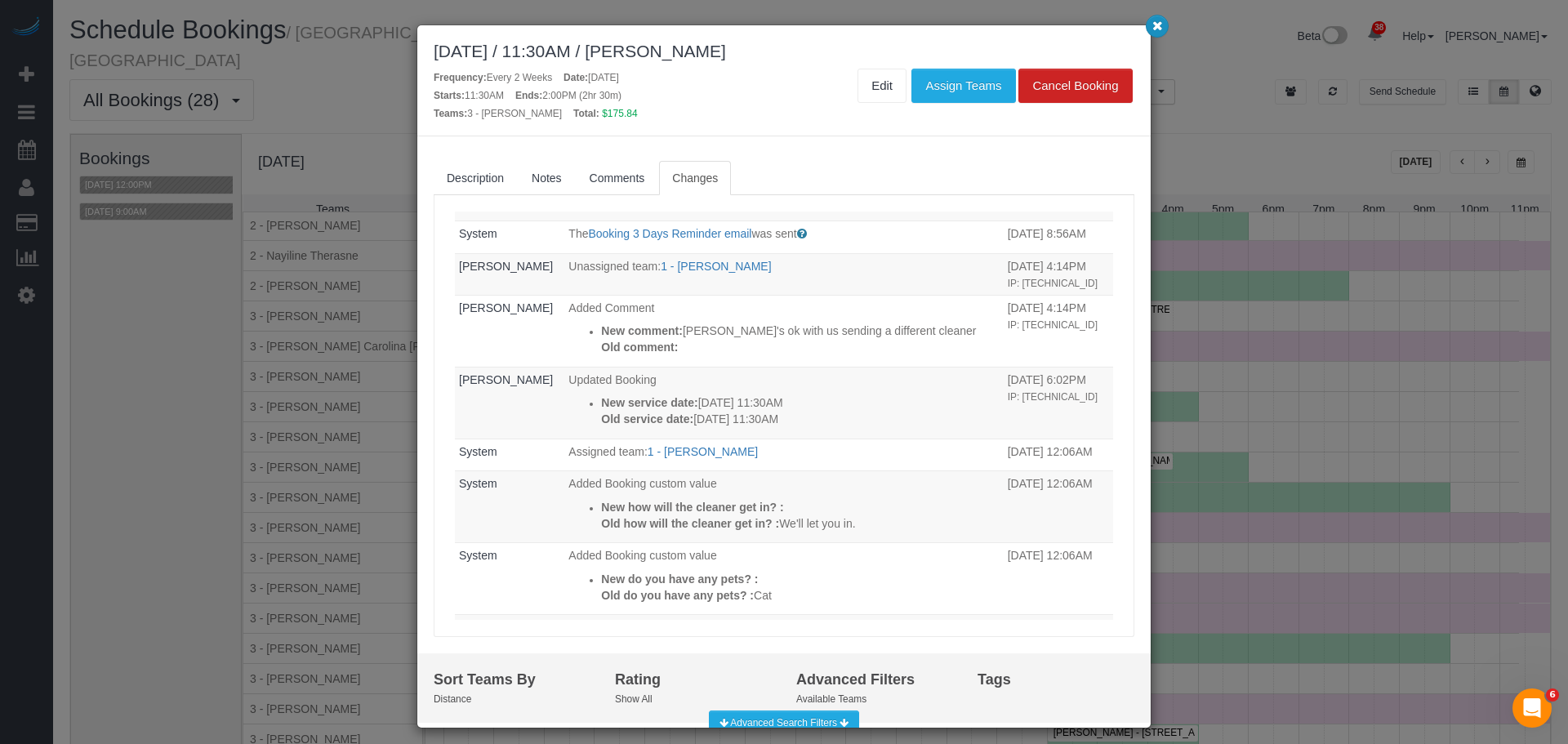
click at [1147, 29] on button "button" at bounding box center [1157, 26] width 23 height 23
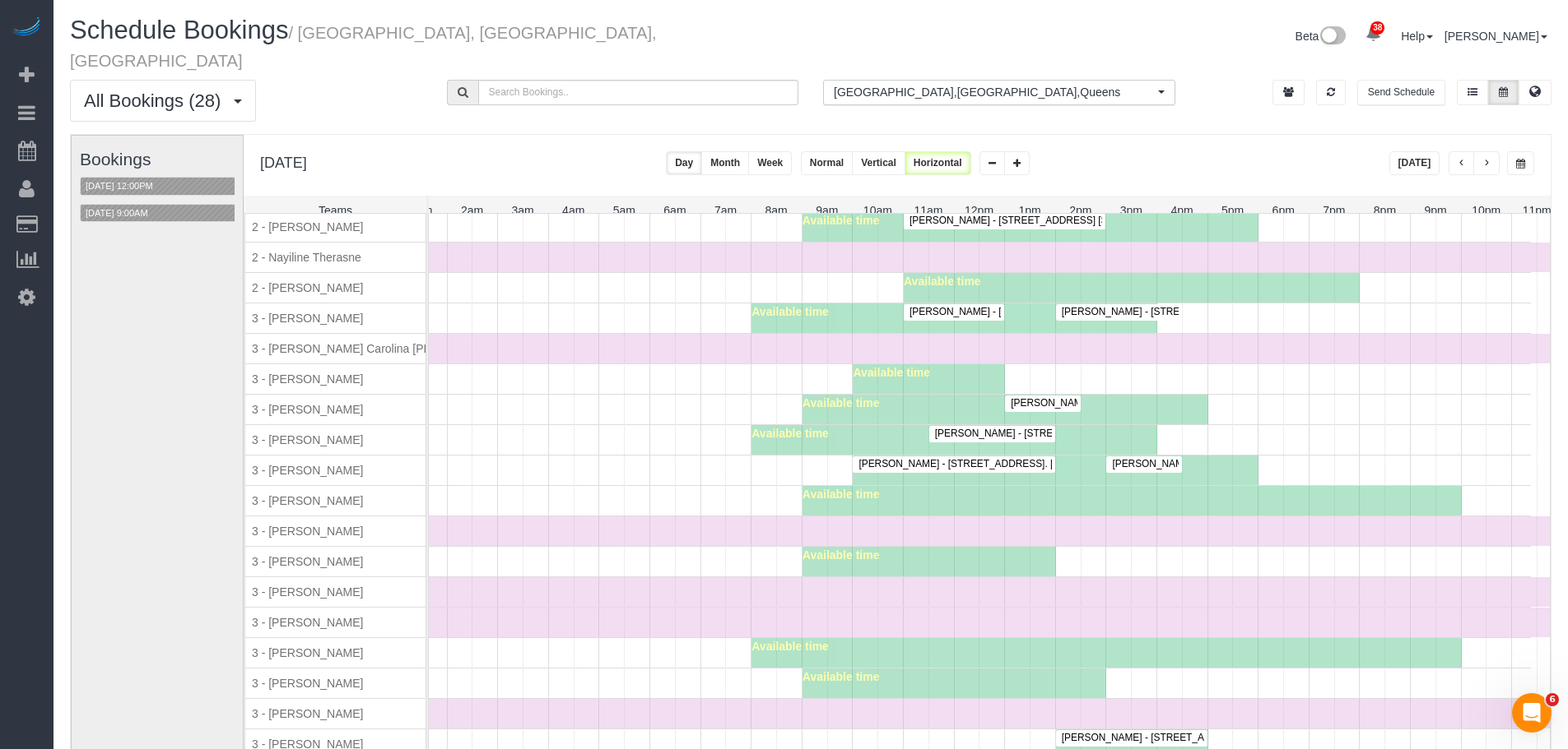
scroll to position [1563, 83]
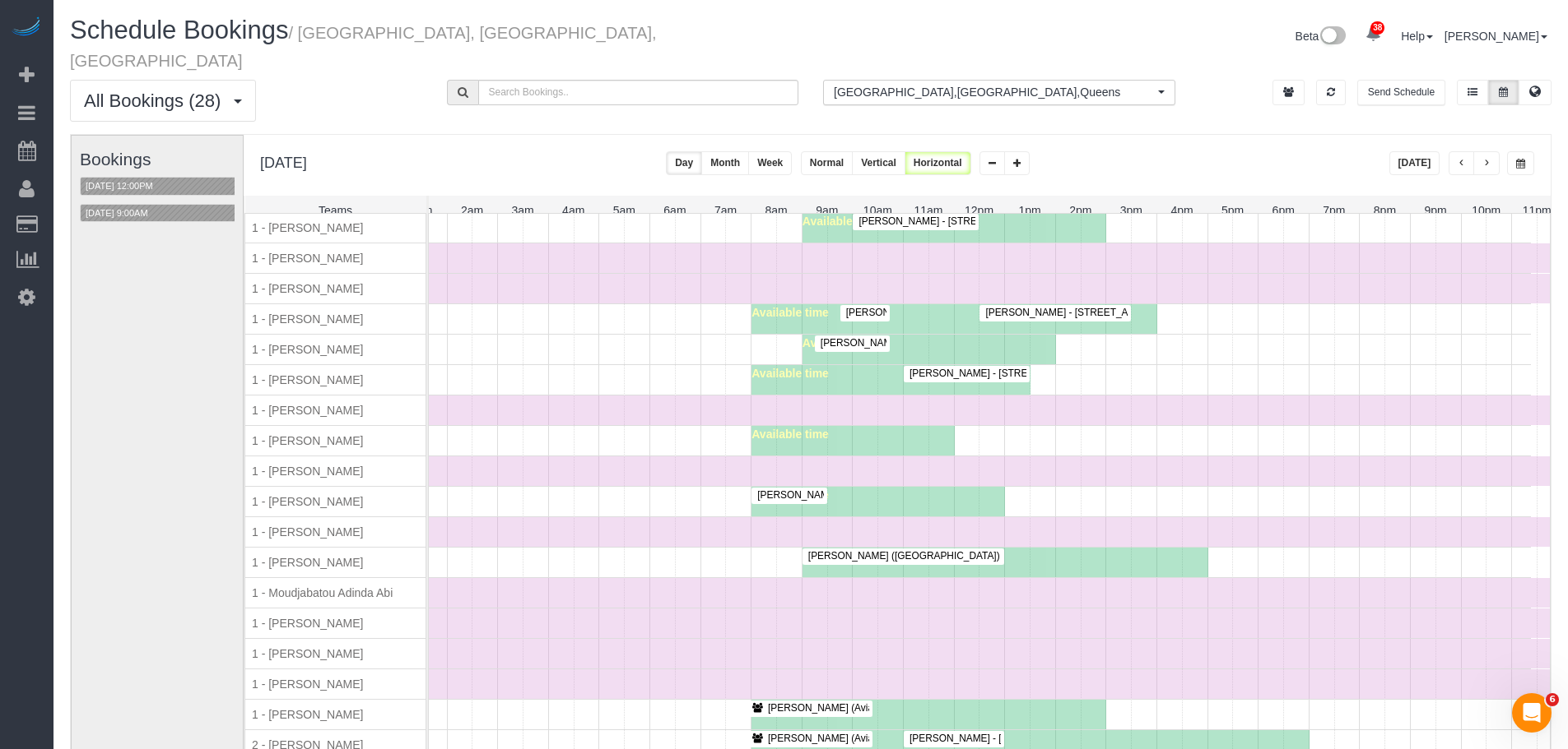
click at [635, 457] on div "Time Off" at bounding box center [954, 472] width 1216 height 30
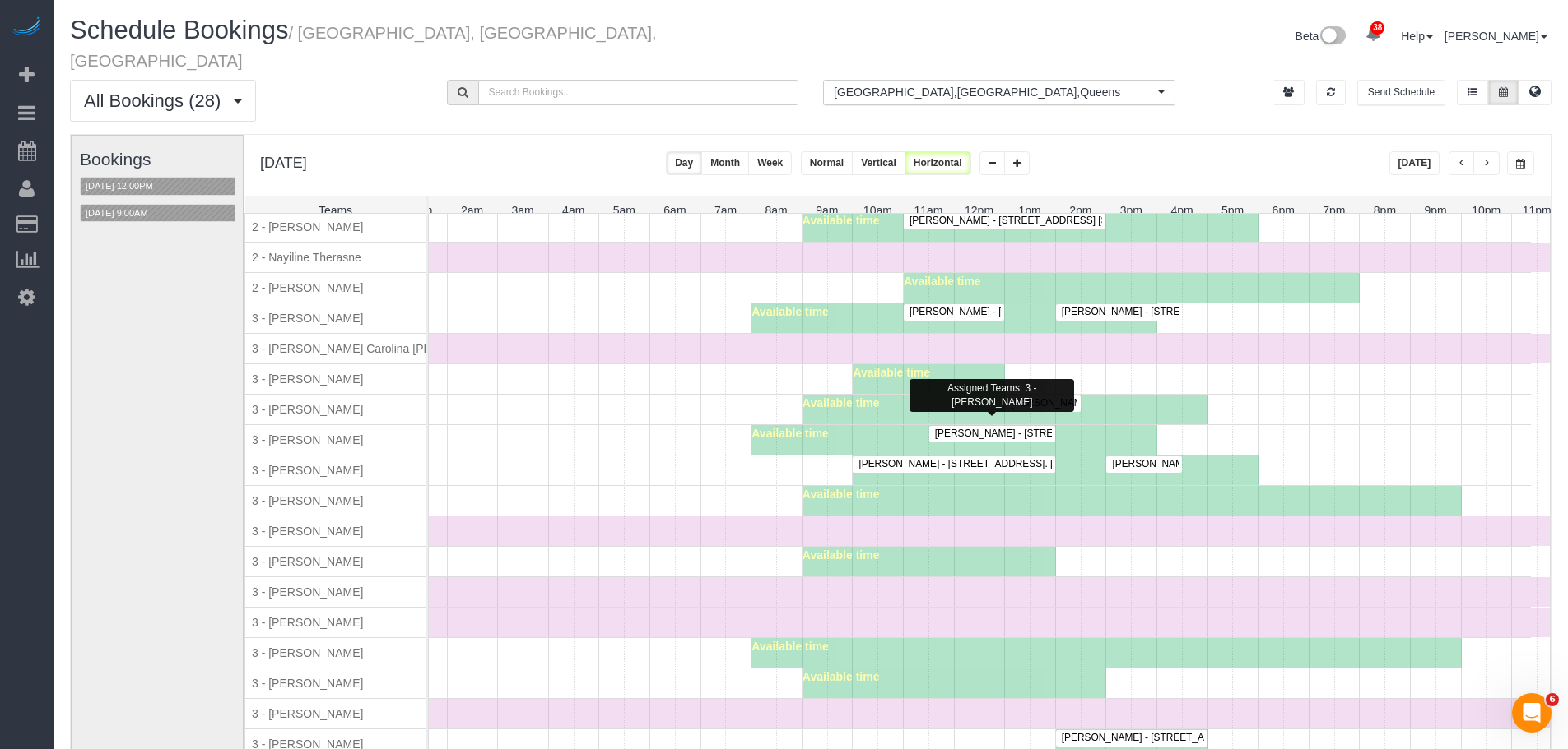
click at [994, 428] on span "Alexandra Roseman - 405 East 14th Street, Apt. 9h, New York, NY 10009" at bounding box center [1101, 434] width 349 height 12
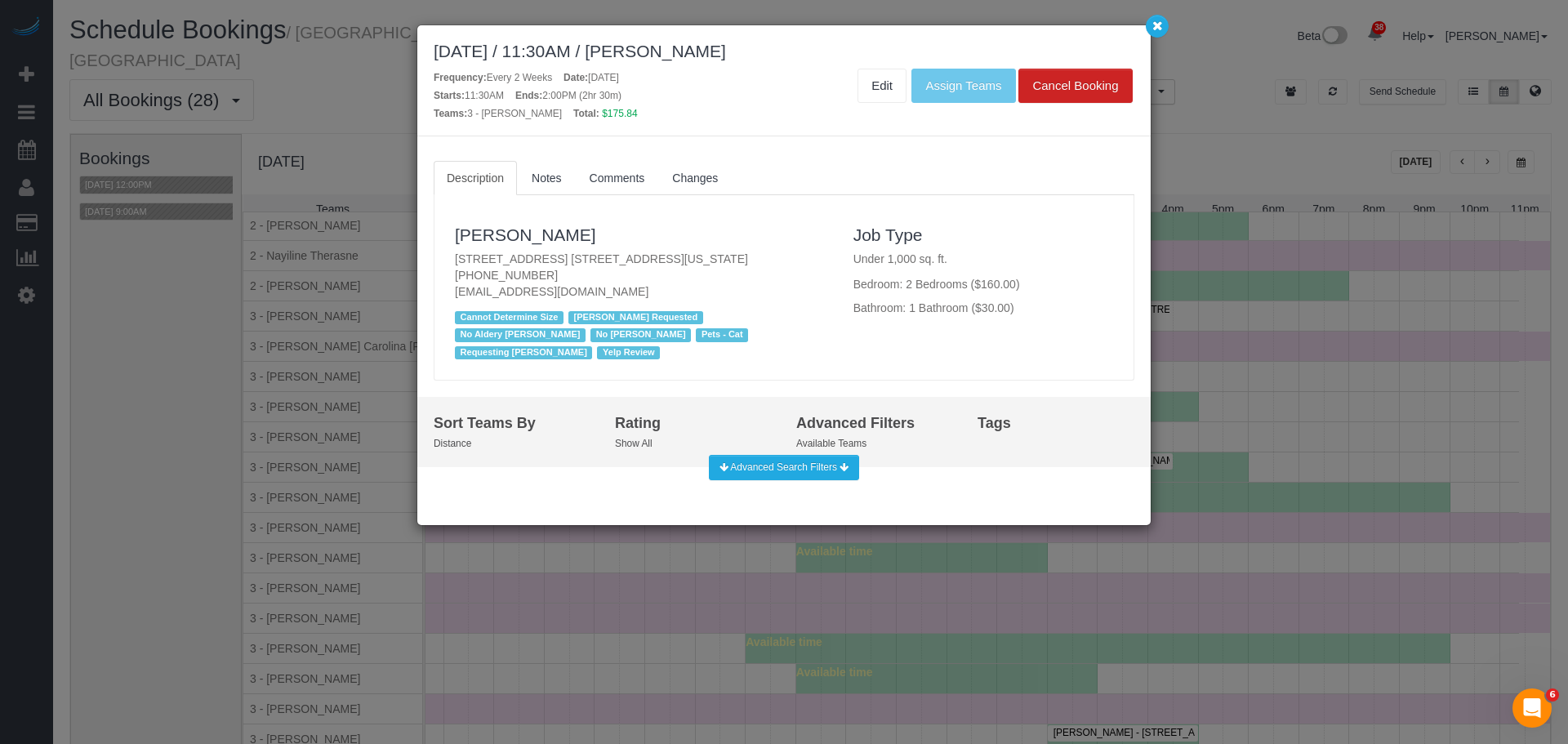
click at [803, 281] on p "405 East 14th Street, Apt. 9h, New York, NY 10009 (917) 686-6708 alexandrarosem…" at bounding box center [642, 276] width 374 height 49
drag, startPoint x: 436, startPoint y: 236, endPoint x: 628, endPoint y: 238, distance: 192.0
click at [627, 240] on div "Alexandra Roseman 405 East 14th Street, Apt. 9h, New York, NY 10009 (917) 686-6…" at bounding box center [784, 288] width 699 height 169
copy link "Alexandra Roseman"
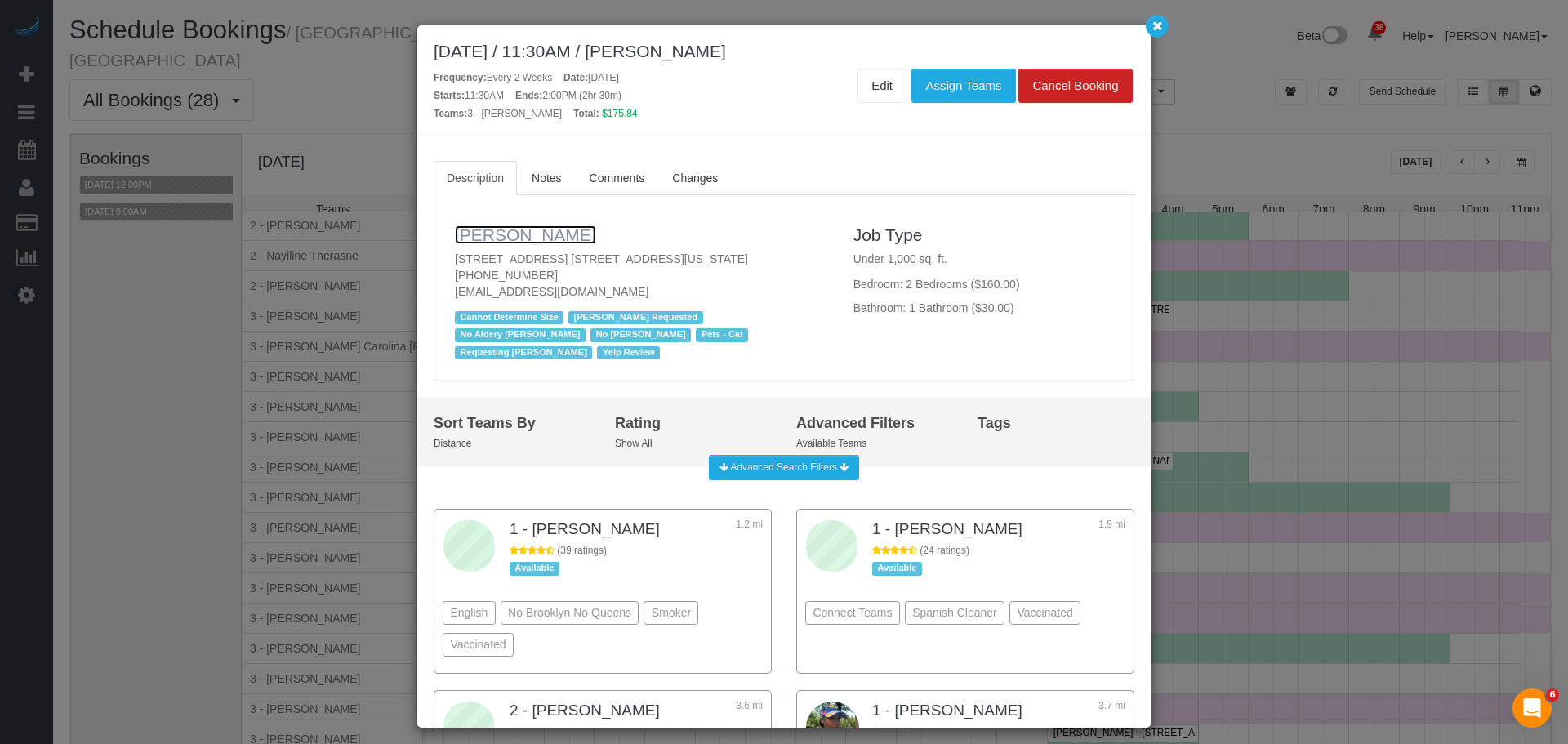
click at [524, 237] on link "Alexandra Roseman" at bounding box center [525, 235] width 141 height 19
click at [665, 178] on link "Changes" at bounding box center [695, 178] width 72 height 34
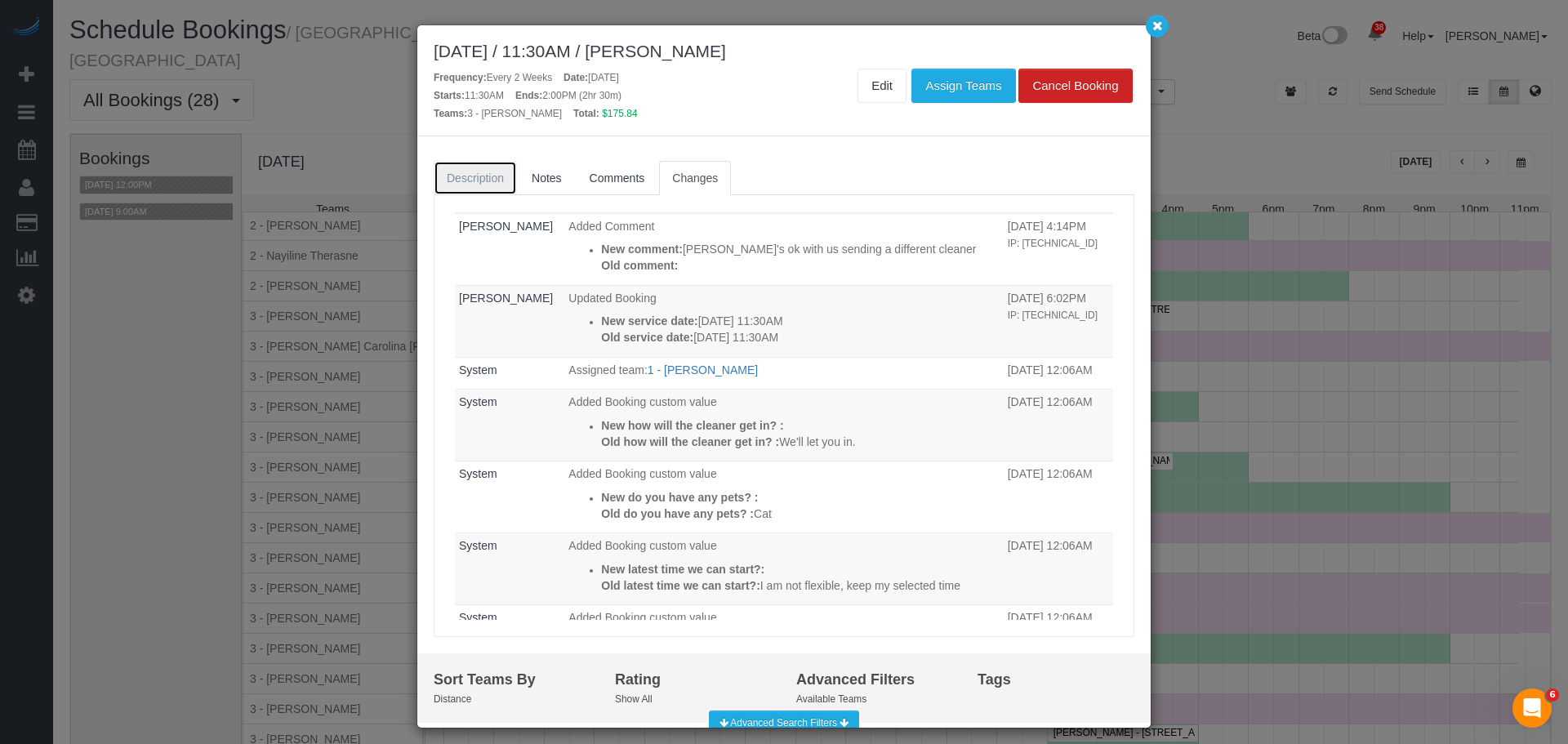
drag, startPoint x: 476, startPoint y: 173, endPoint x: 490, endPoint y: 184, distance: 17.8
click at [476, 173] on span "Description" at bounding box center [476, 178] width 57 height 13
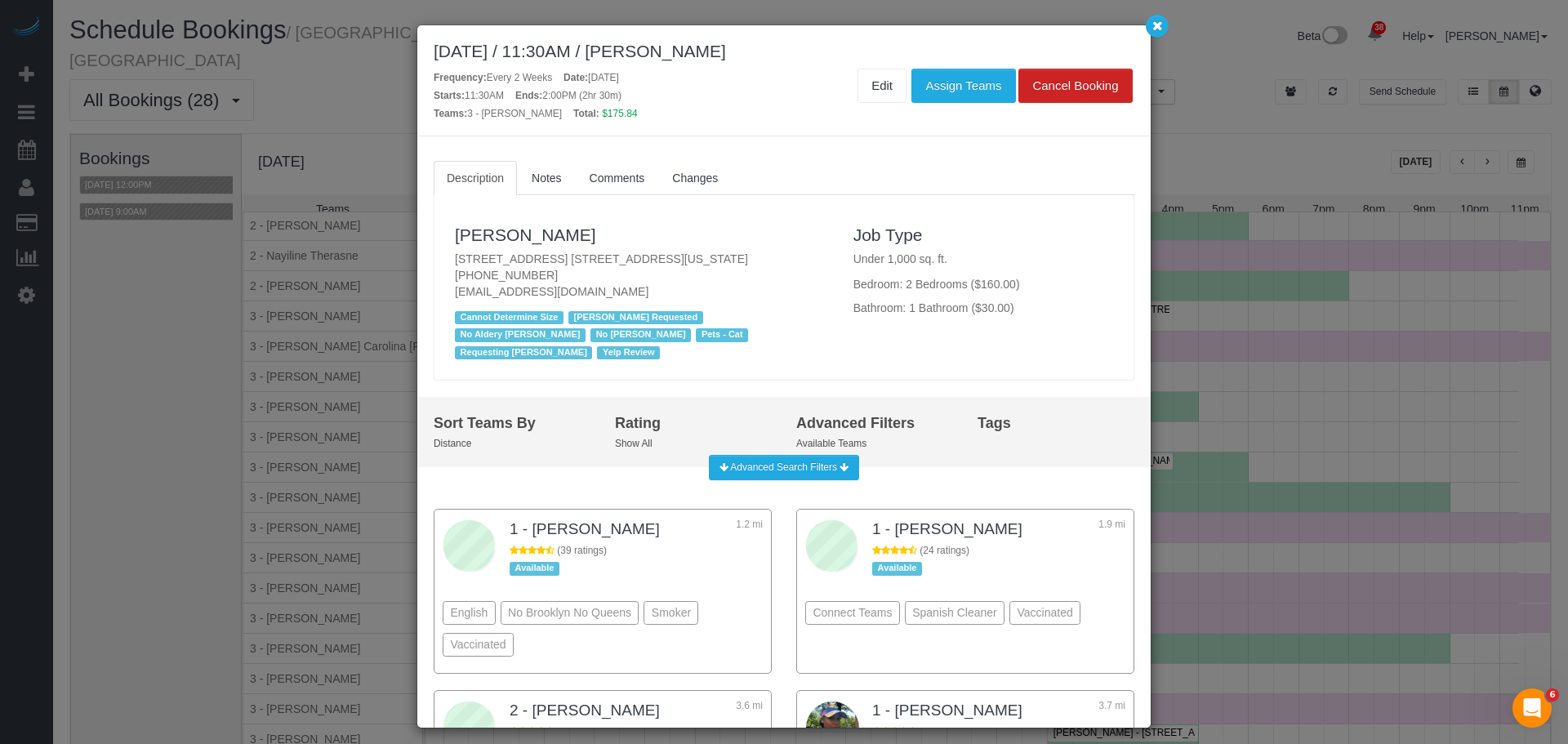
click at [725, 226] on h3 "Alexandra Roseman" at bounding box center [642, 235] width 374 height 19
click at [1156, 33] on button "button" at bounding box center [1157, 26] width 23 height 23
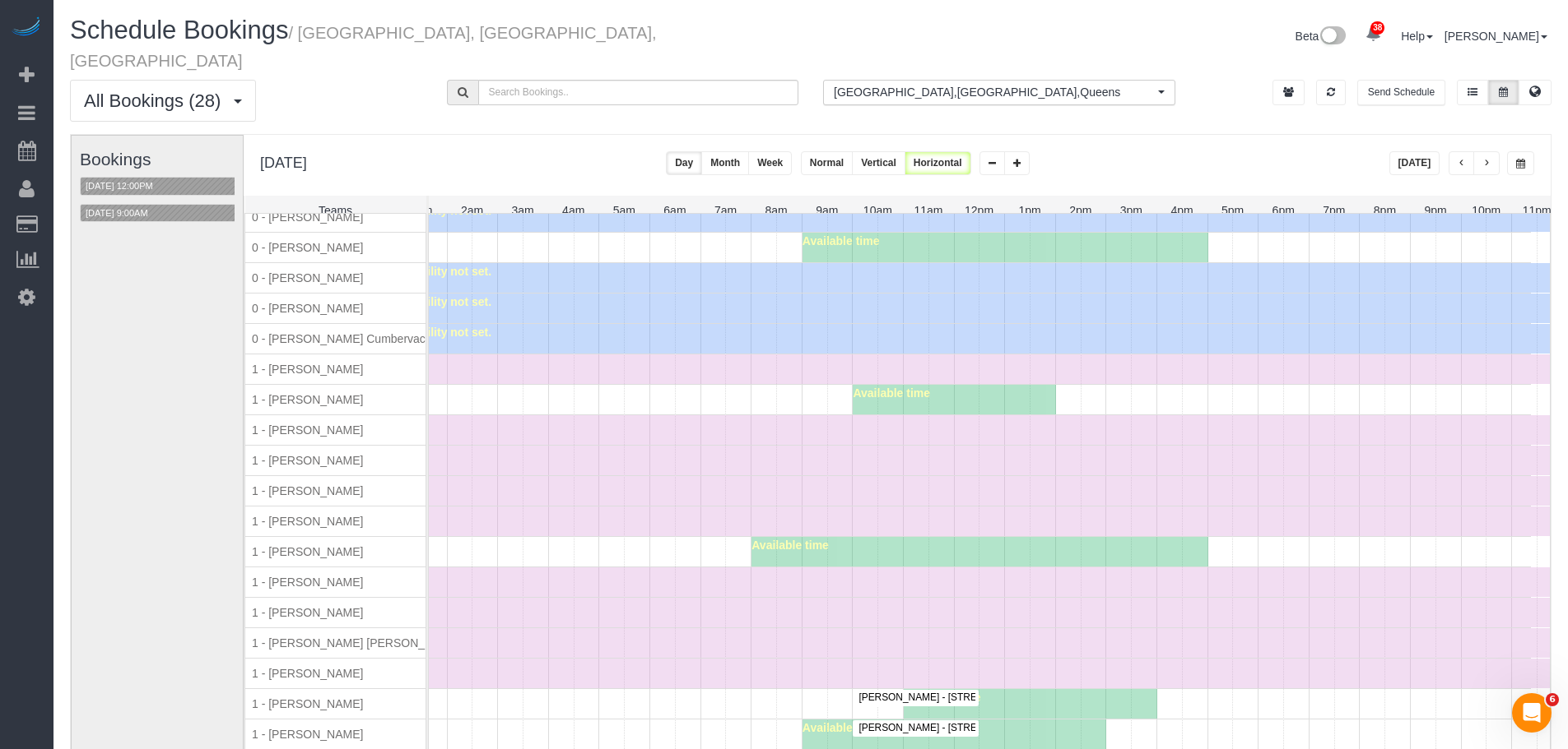
scroll to position [526, 0]
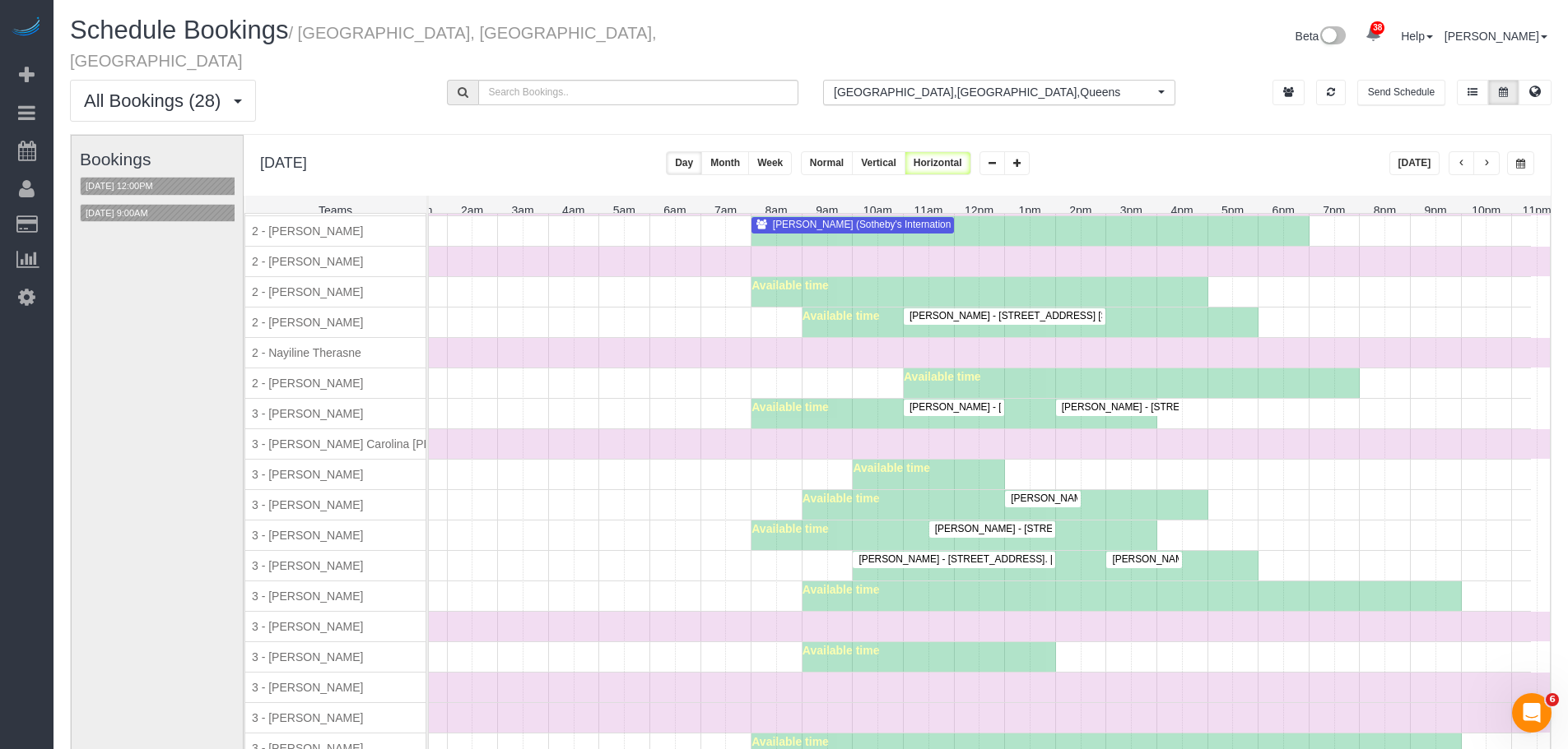
click at [663, 480] on div "Available time" at bounding box center [938, 475] width 1185 height 30
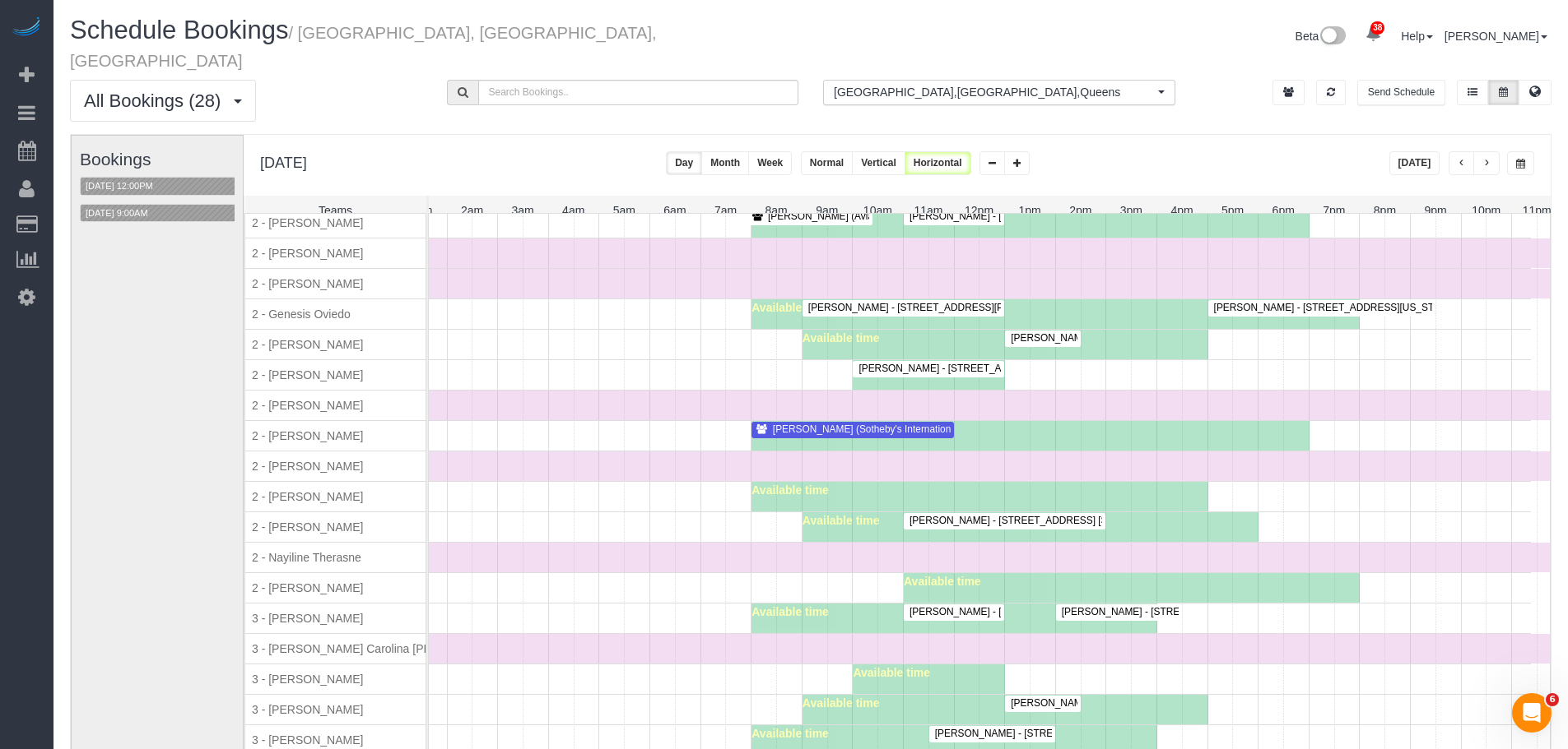
click at [576, 608] on div "Julie Stein - 601 East 20th Street, Apt.4g, New York, NY 10010 Leonora Gogolak …" at bounding box center [938, 619] width 1185 height 30
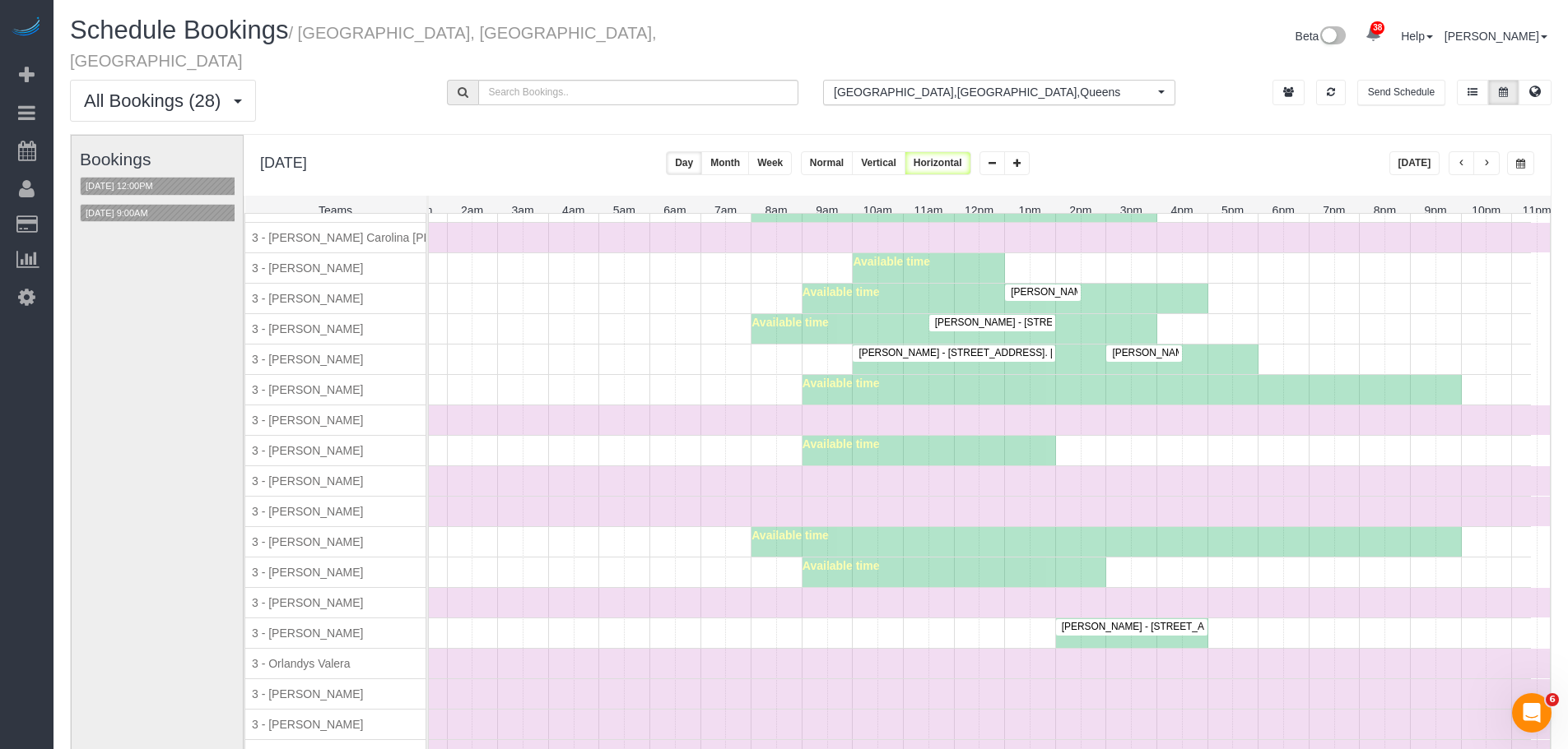
scroll to position [1690, 0]
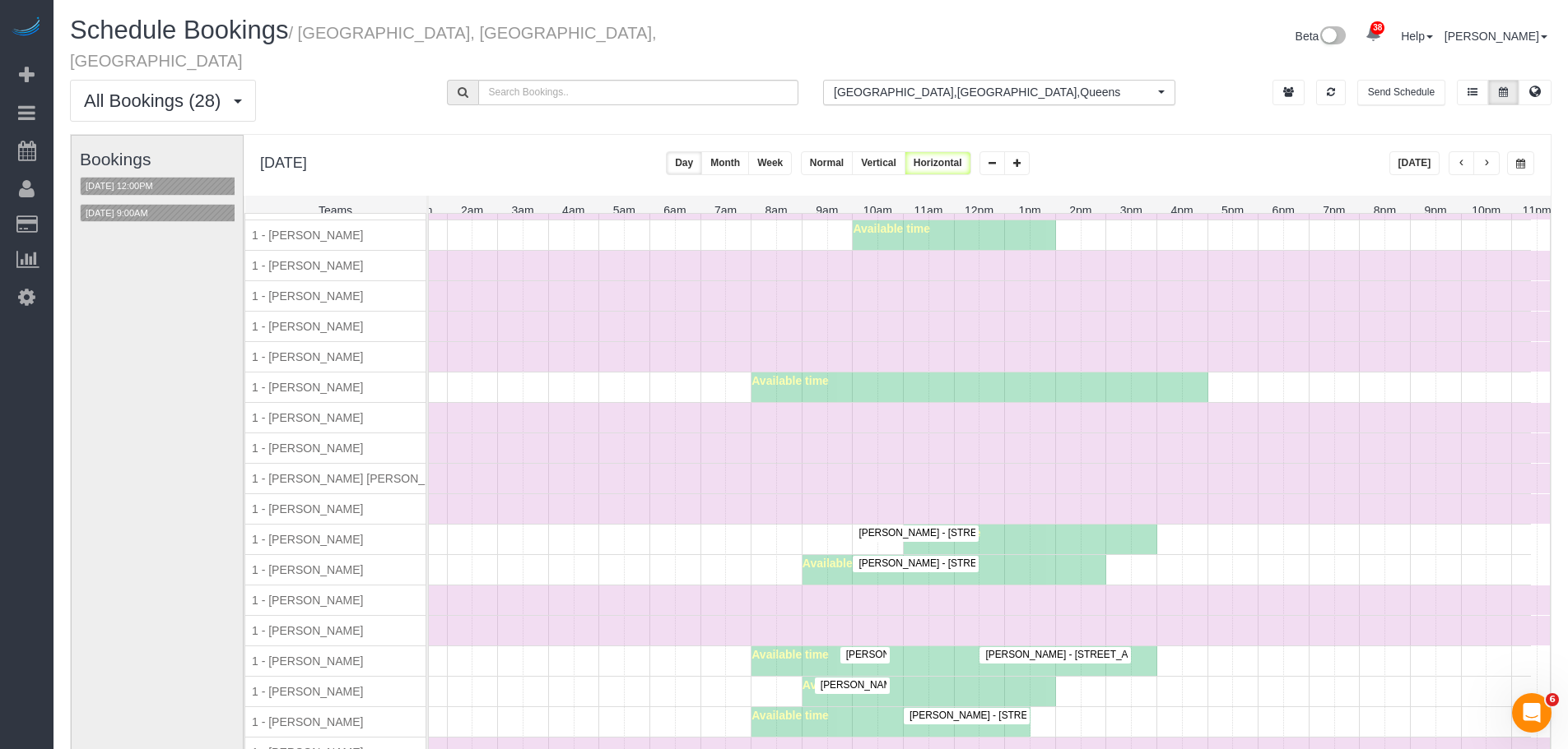
click at [910, 528] on span "Nitali Arora - 915 West End Avenue, Apt. 1106, New York, NY 10025" at bounding box center [974, 533] width 250 height 12
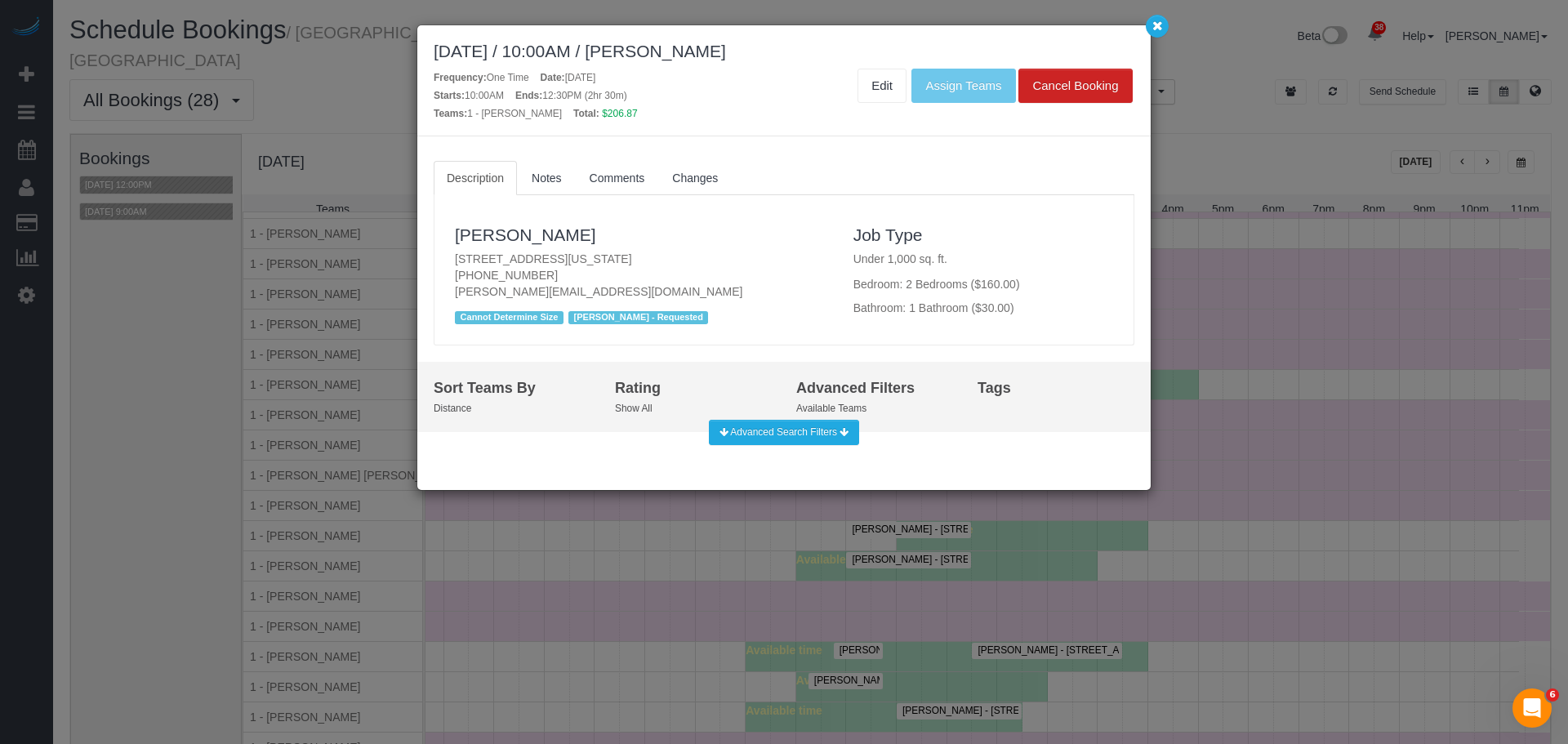
click at [668, 262] on p "915 West End Avenue, Apt. 1106, New York, NY 10025 (651) 434-4303 nitali.arora@…" at bounding box center [642, 276] width 374 height 49
copy p "915 West End Avenue, Apt. 1106, New York, NY 10025"
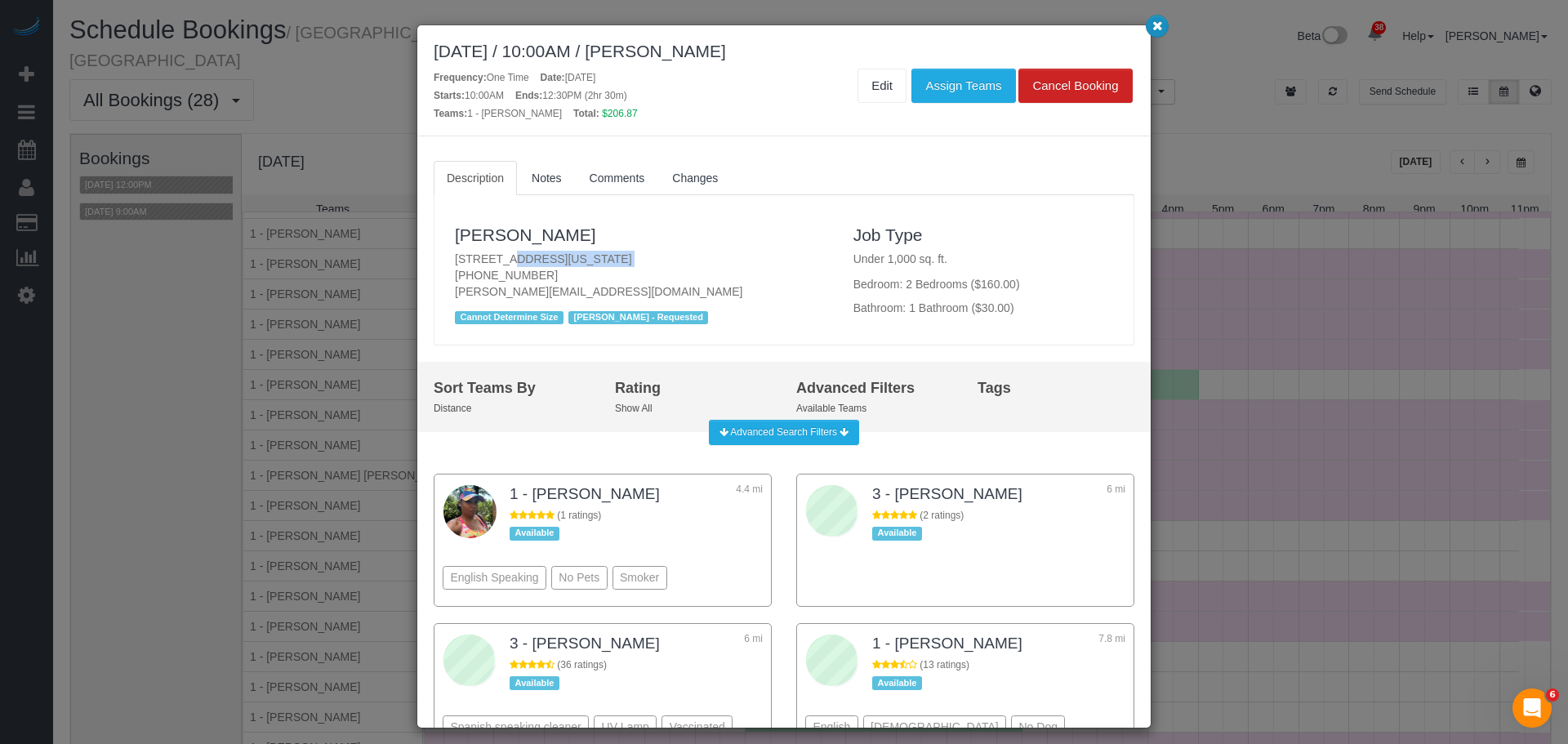
click at [1150, 32] on button "button" at bounding box center [1157, 26] width 23 height 23
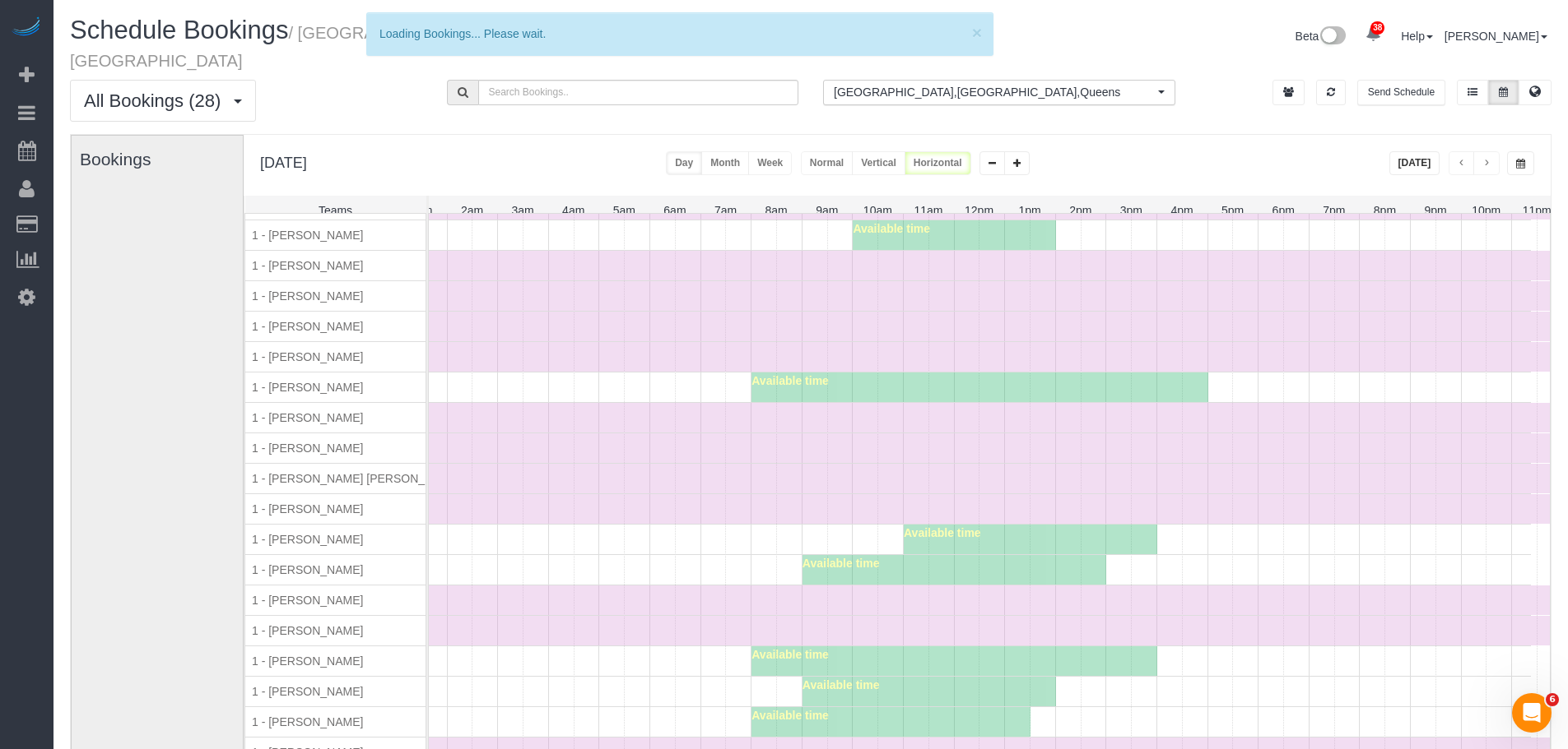
click at [937, 434] on div "Time Off" at bounding box center [954, 449] width 1216 height 30
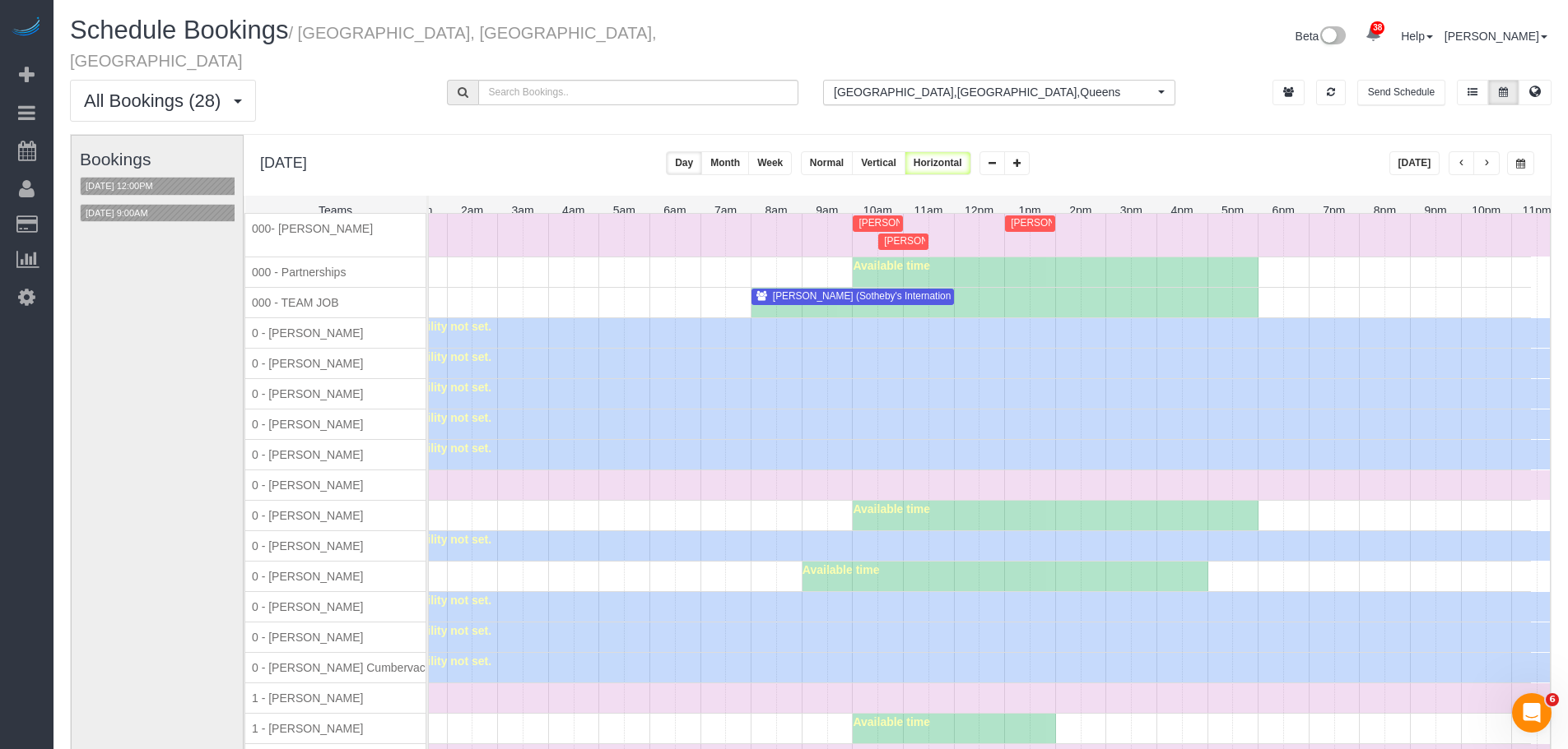
click at [1038, 219] on span "Gregg Sussman (SportsGrid) - 218 West 35th Street, 5th Floor, New York, NY 10001" at bounding box center [1155, 223] width 306 height 12
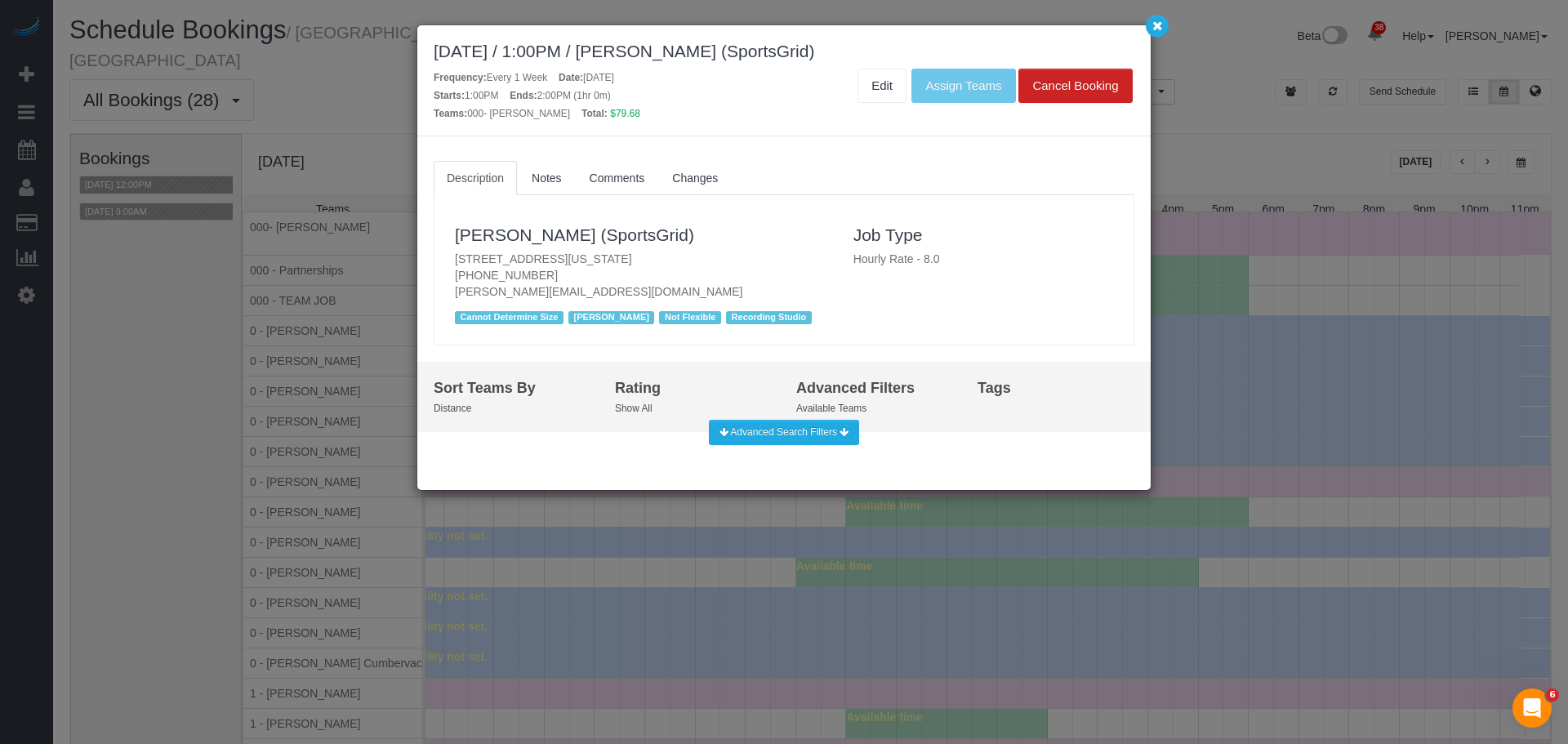
click at [651, 258] on p "218 West 35th Street, 5th Floor, New York, NY 10001 (732) 580-5734 gregg@sports…" at bounding box center [642, 276] width 374 height 49
copy p "218 West 35th Street, 5th Floor, New York, NY 10001"
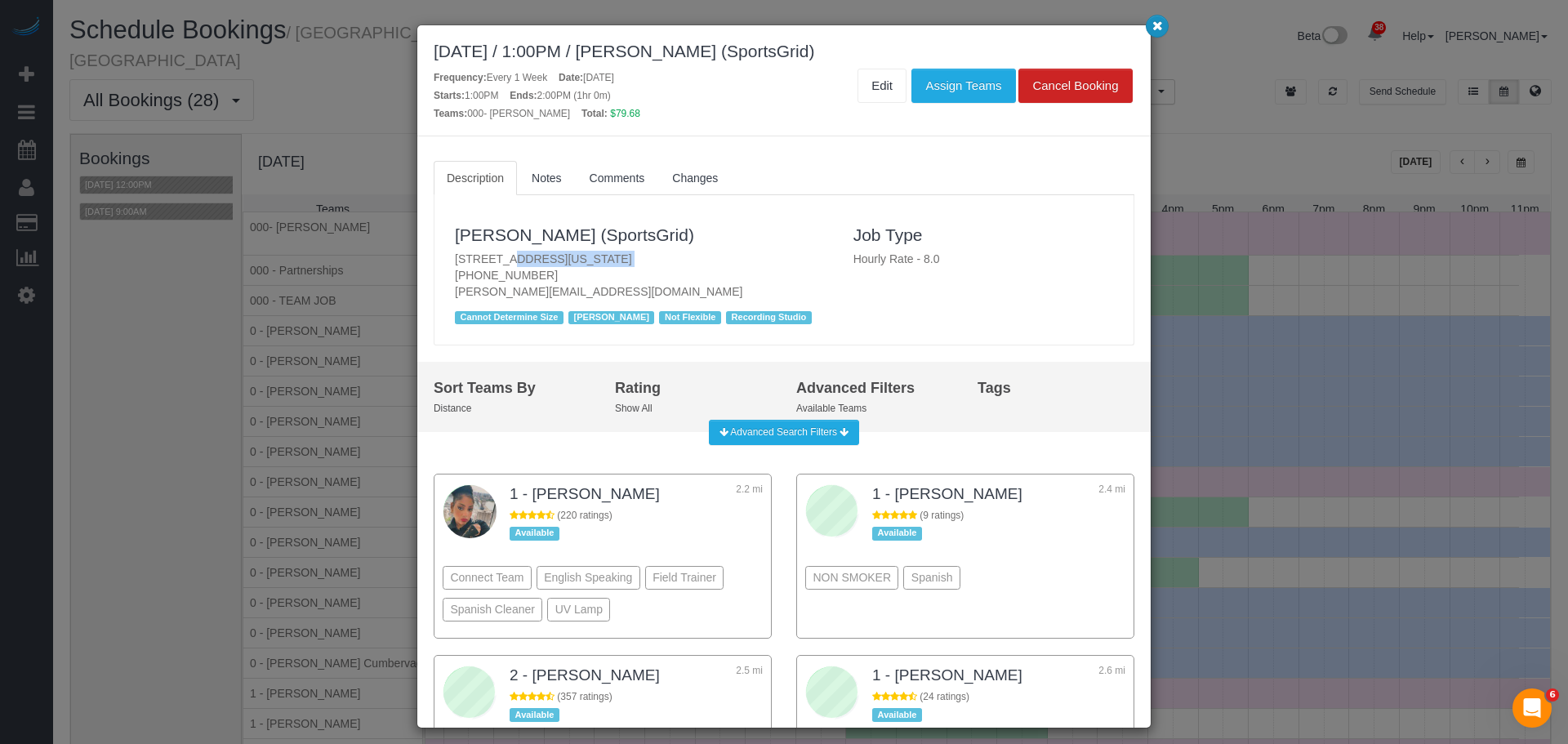
click at [1150, 31] on button "button" at bounding box center [1157, 26] width 23 height 23
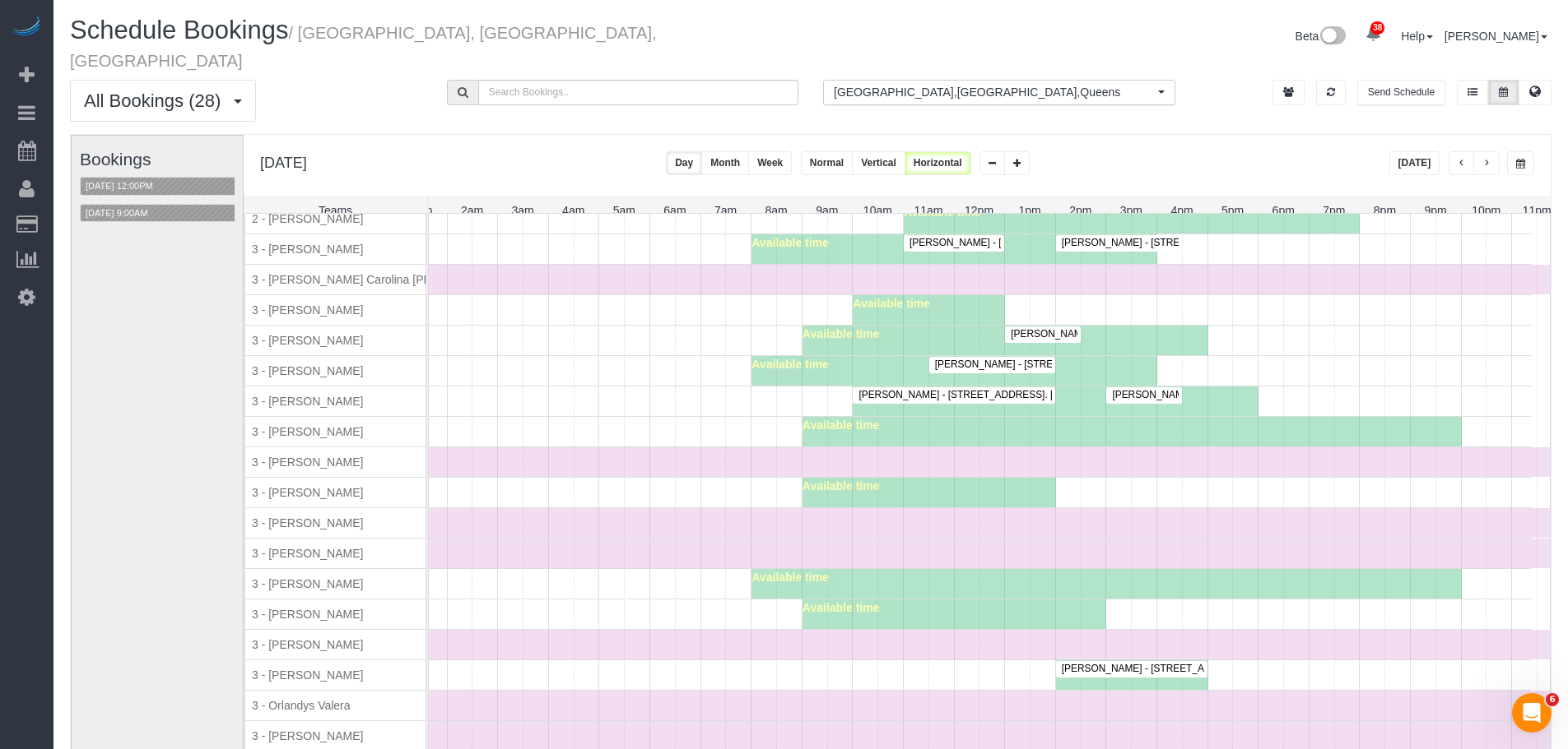
click at [736, 492] on div "Available time" at bounding box center [938, 493] width 1185 height 30
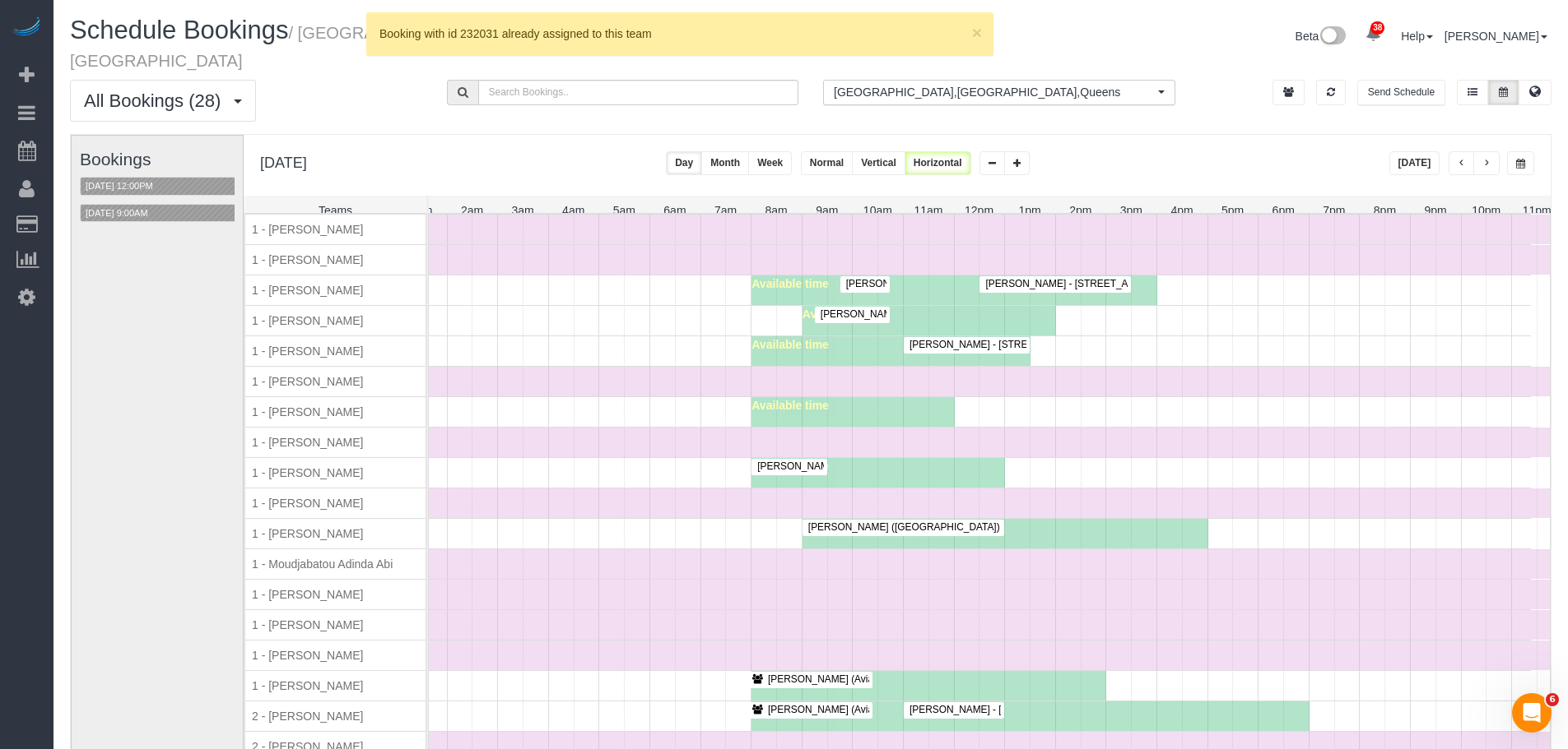
click at [786, 461] on span "Evelyn Cundy - 330 East 52nd Street, Apt 26, New York, NY 10022" at bounding box center [873, 467] width 250 height 12
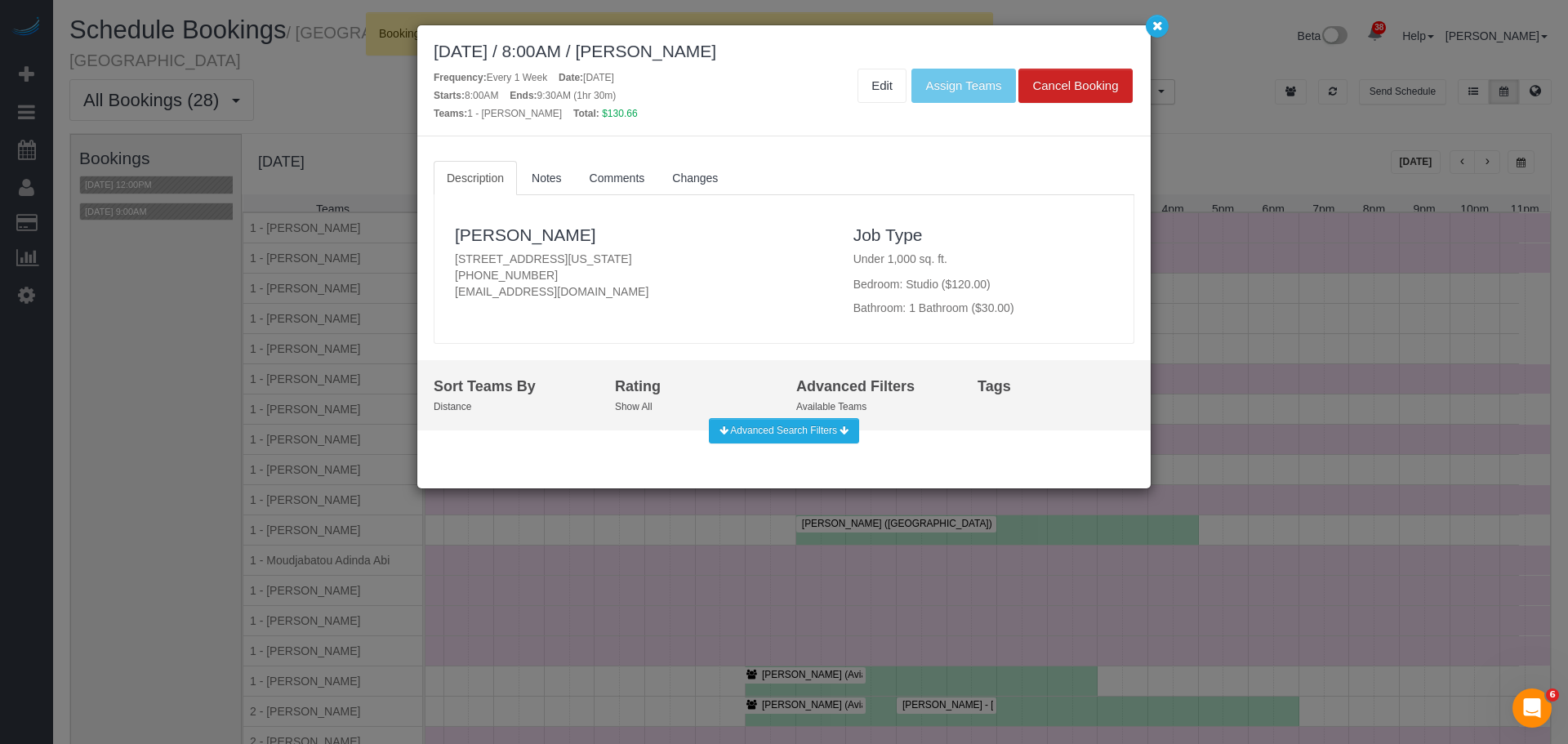
click at [666, 258] on p "330 East 52nd Street, Apt 26, New York, NY 10022 (650) 666-7427 jakepooh@yahoo.…" at bounding box center [642, 276] width 374 height 49
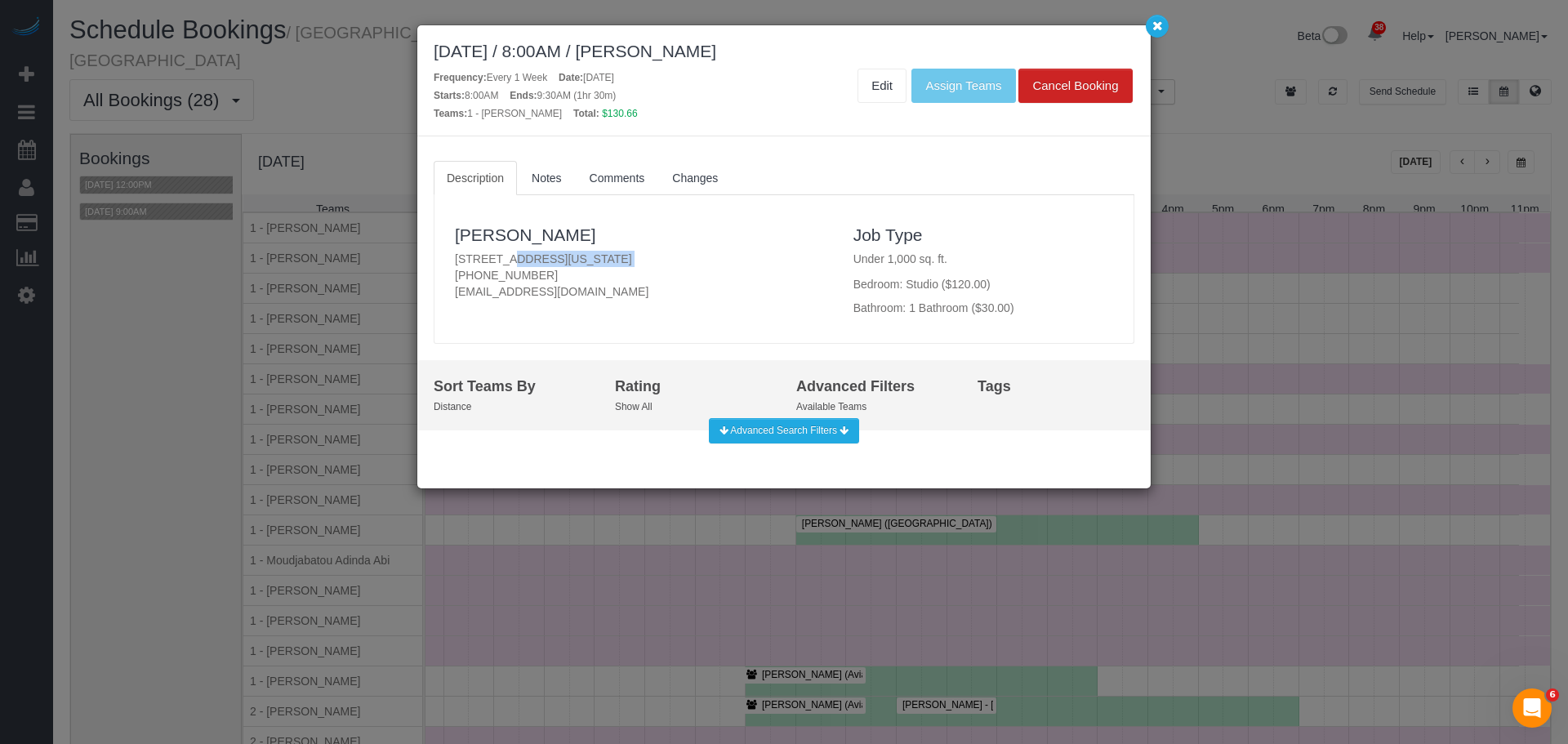
click at [666, 258] on p "330 East 52nd Street, Apt 26, New York, NY 10022 (650) 666-7427 jakepooh@yahoo.…" at bounding box center [642, 276] width 374 height 49
copy p "330 East 52nd Street, Apt 26, New York, NY 10022"
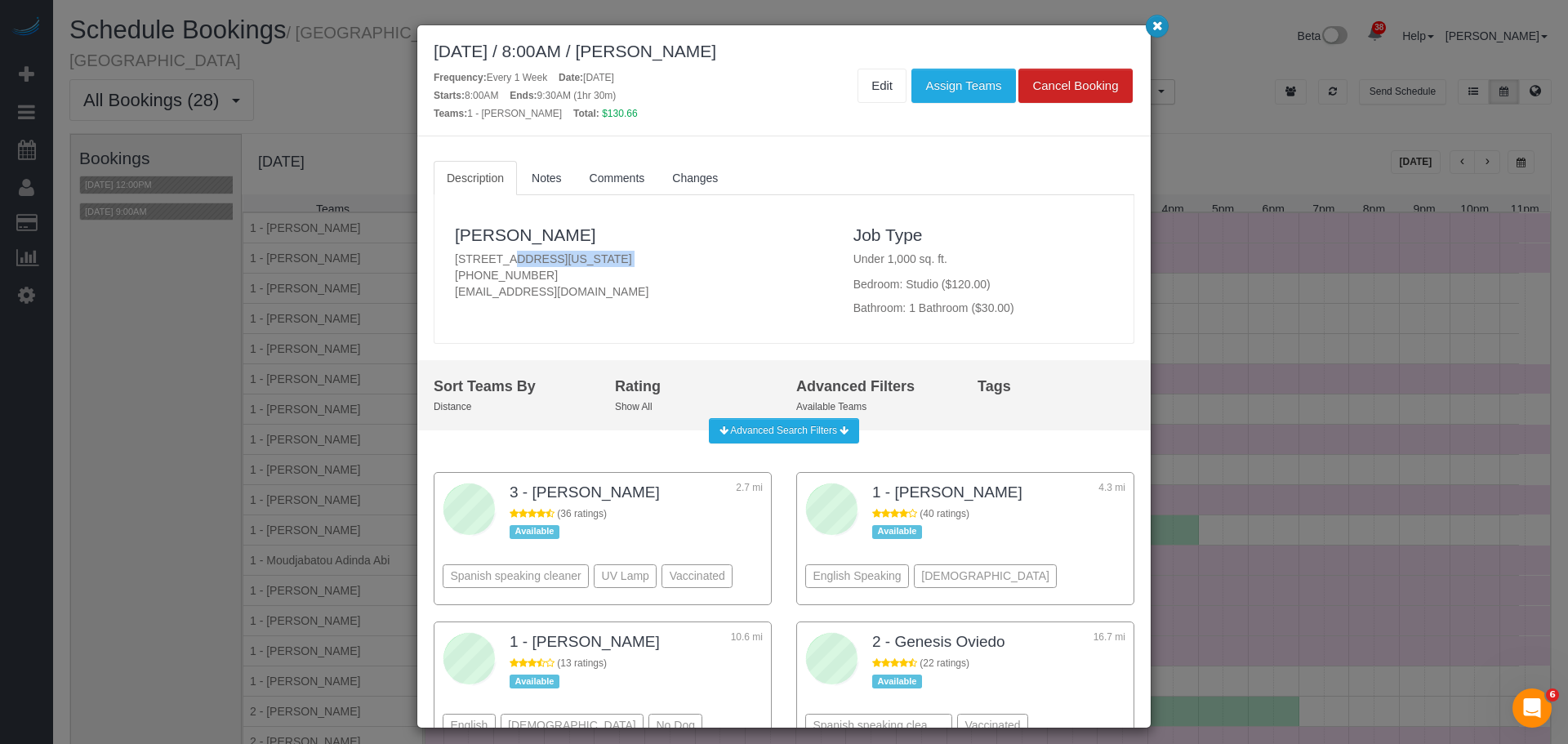
drag, startPoint x: 1151, startPoint y: 30, endPoint x: 866, endPoint y: 58, distance: 286.4
click at [1152, 30] on icon "button" at bounding box center [1157, 25] width 11 height 10
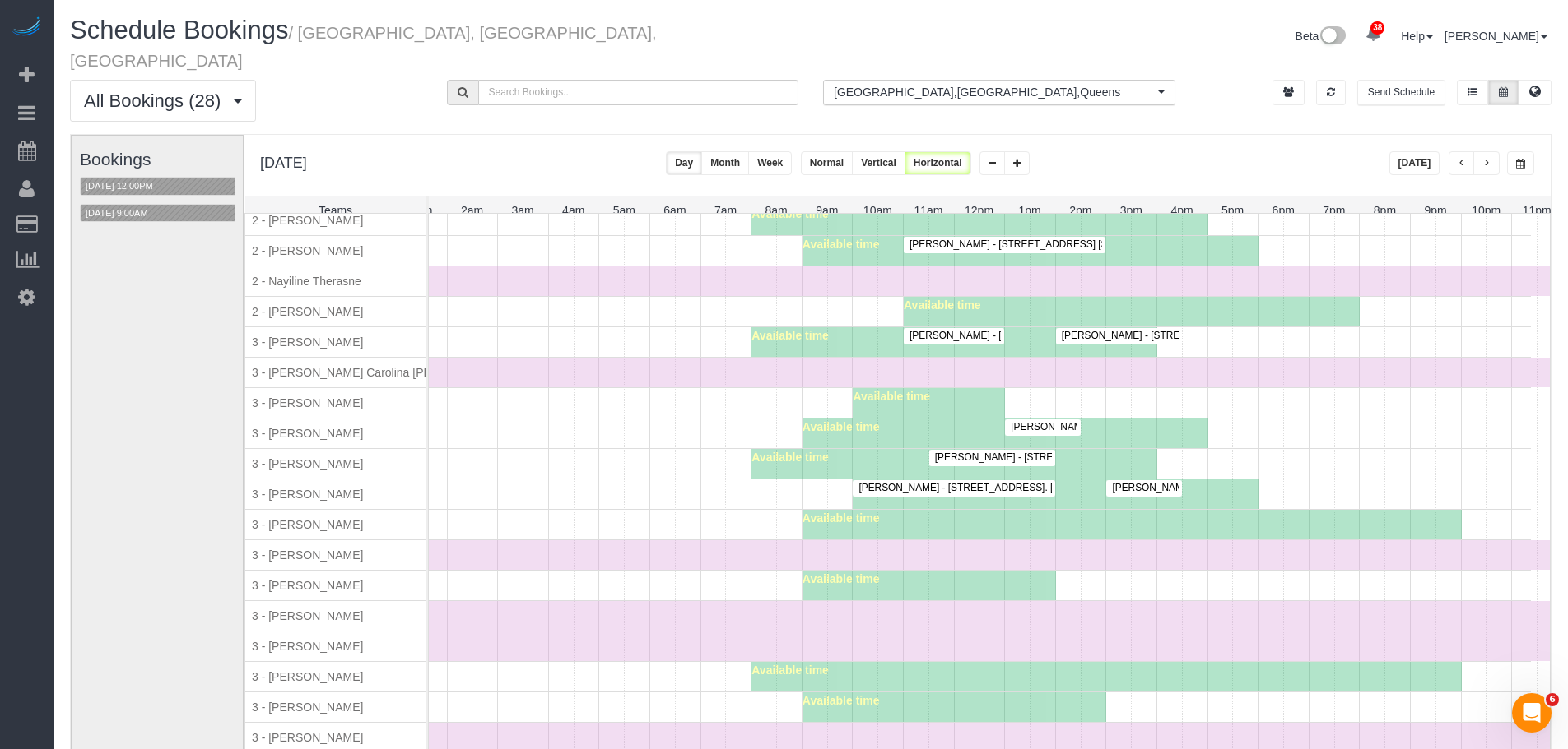
scroll to position [1605, 0]
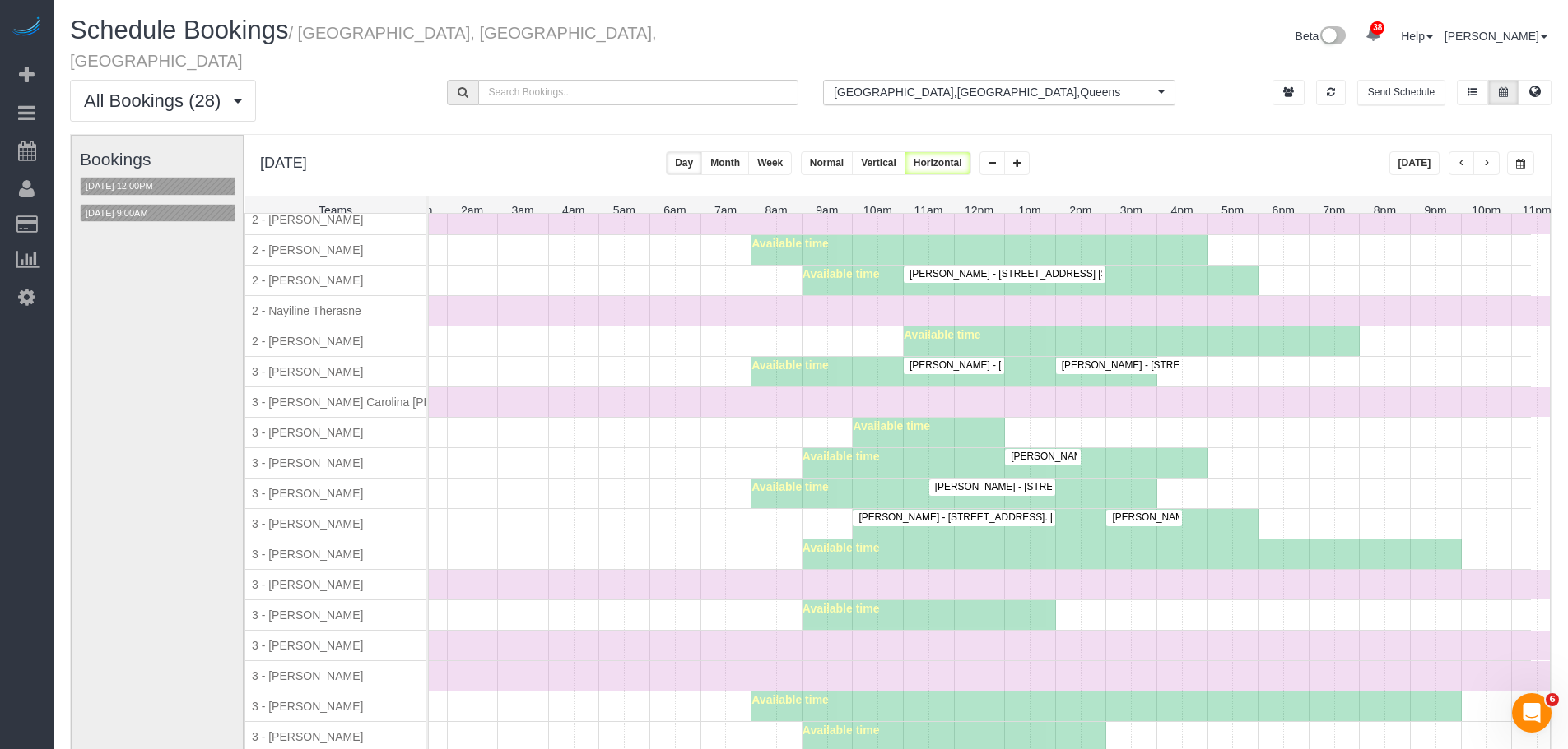
click at [285, 487] on span "3 - Diana Gonzalez" at bounding box center [307, 494] width 118 height 13
click at [331, 487] on span "3 - Diana Gonzalez" at bounding box center [307, 494] width 118 height 13
copy span "Diana Gonzalez"
click at [606, 509] on div "Caitlin O'Brien - 210 West 89th Street, Apt. 6m, New York, NY 10024 Jessica Ten…" at bounding box center [938, 524] width 1185 height 30
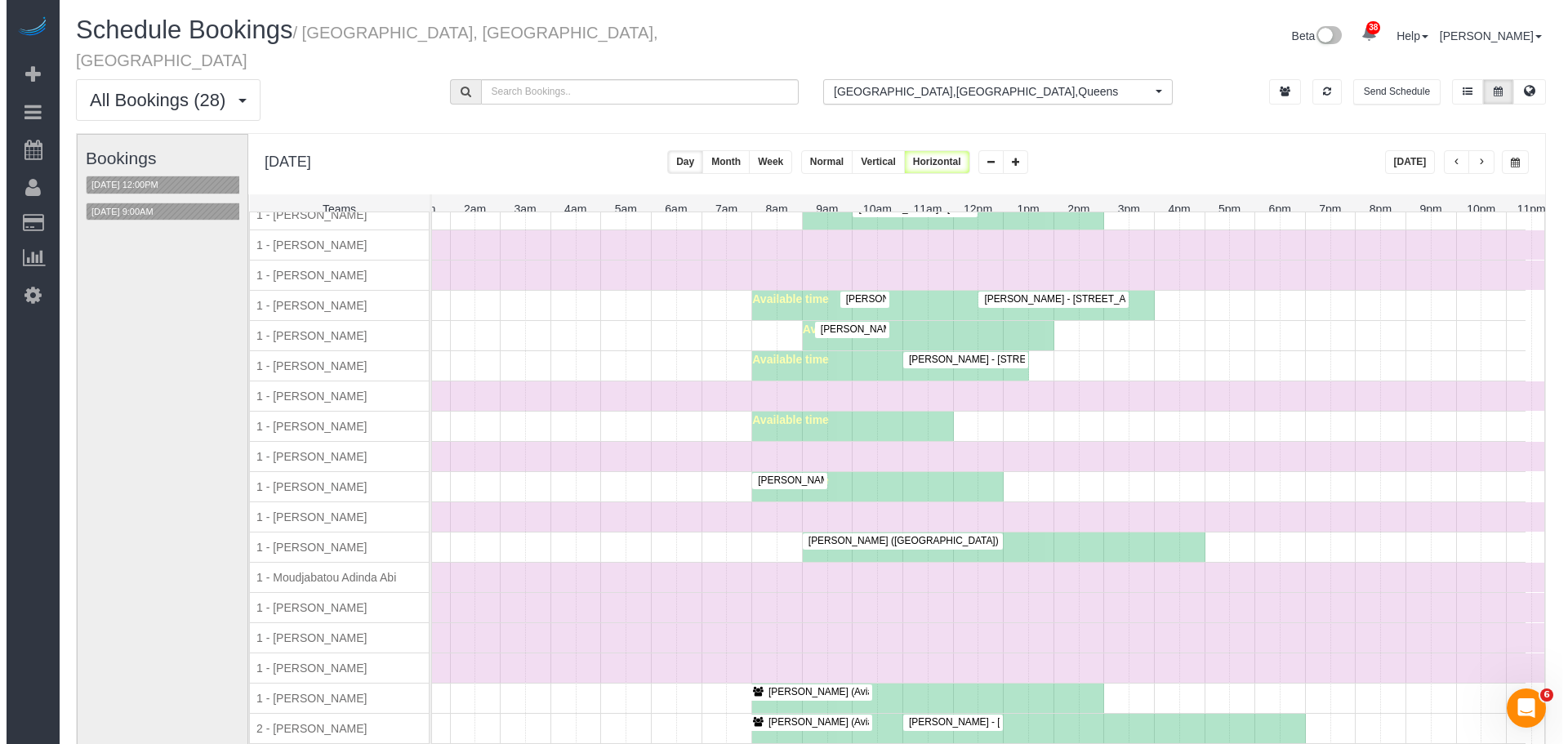
scroll to position [858, 0]
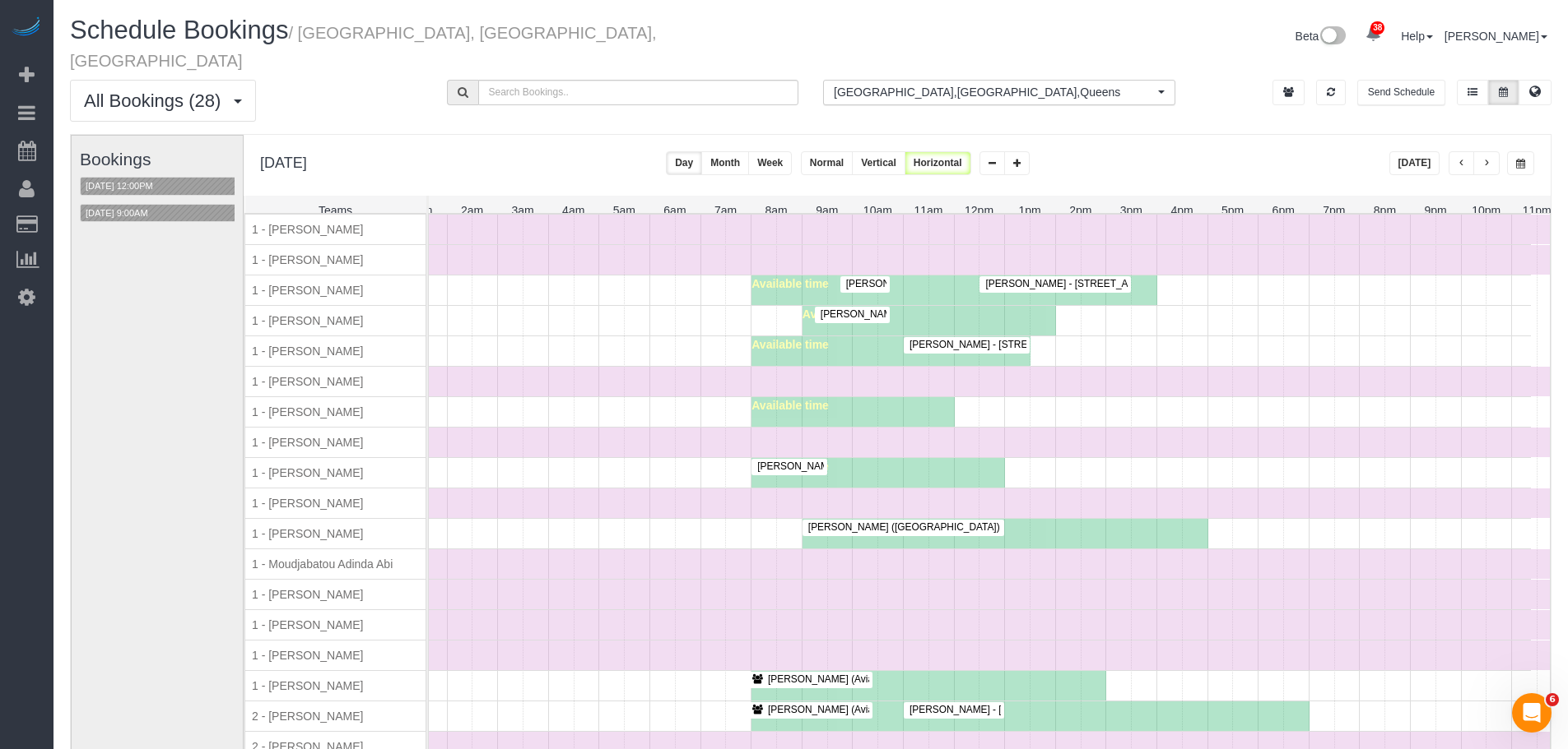
click at [1072, 283] on div "Jeffrey Davis - 240 Park Ave. South, Apt. 3a, New York, NY 10003" at bounding box center [1055, 284] width 145 height 12
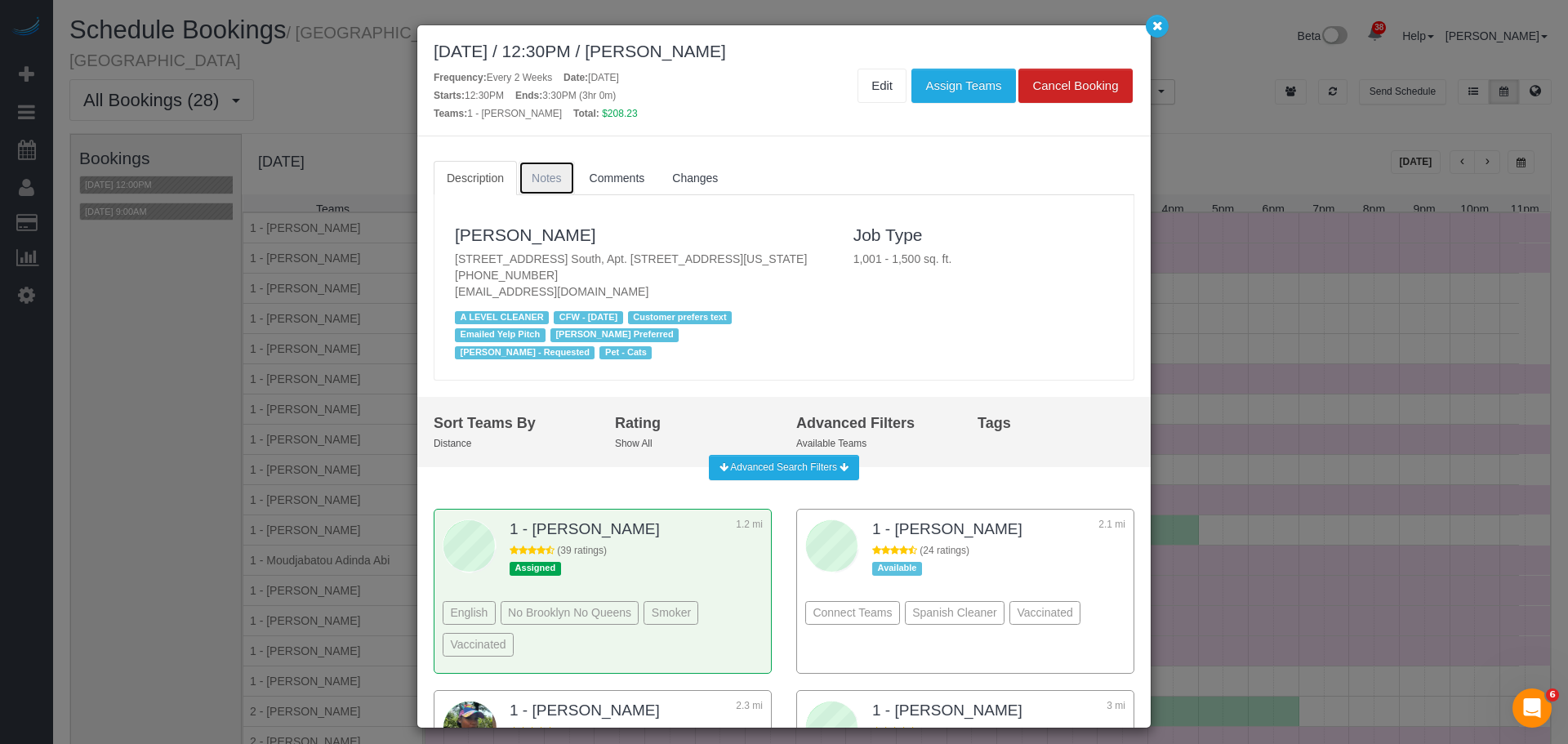
click at [524, 165] on link "Notes" at bounding box center [547, 178] width 56 height 34
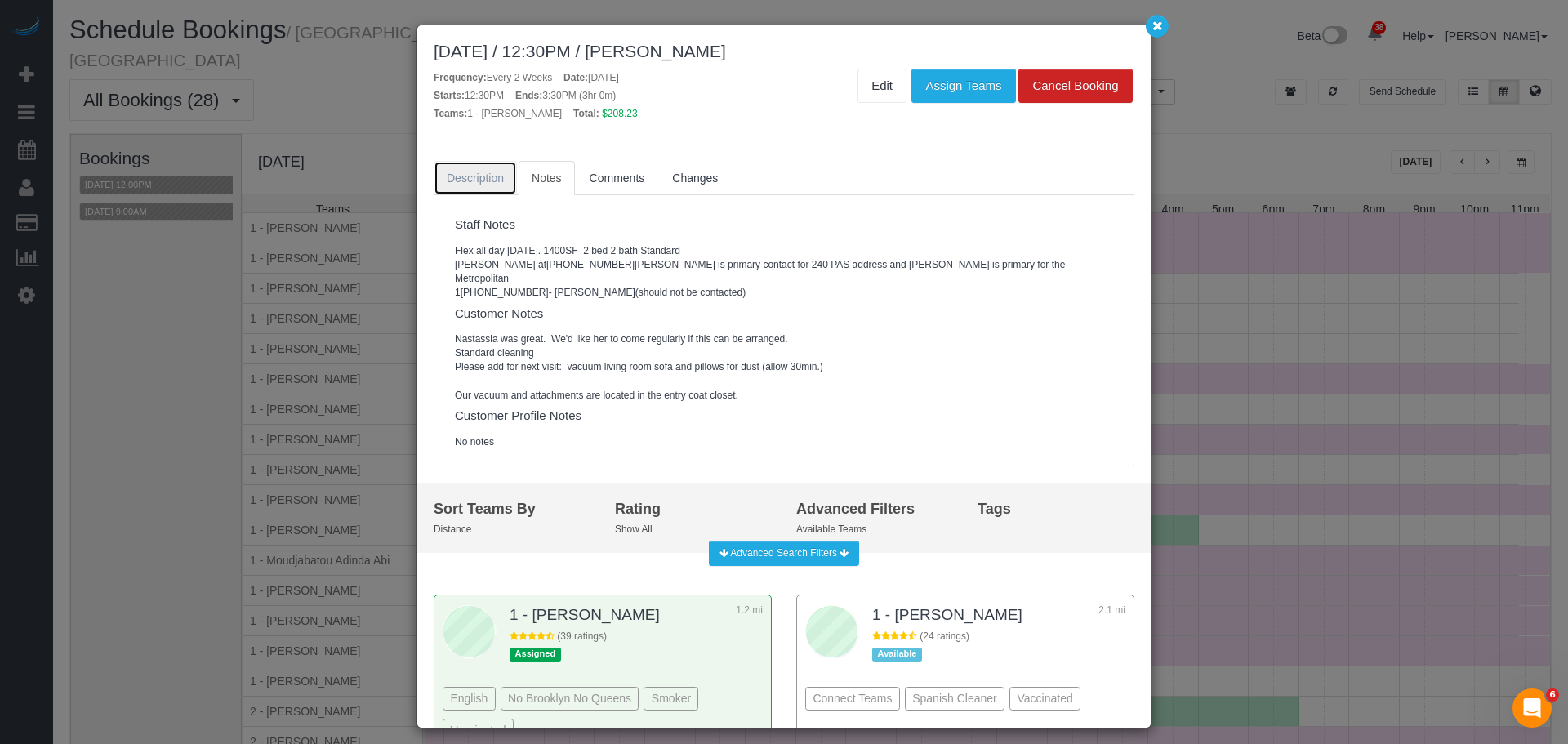
click at [472, 180] on span "Description" at bounding box center [476, 178] width 57 height 13
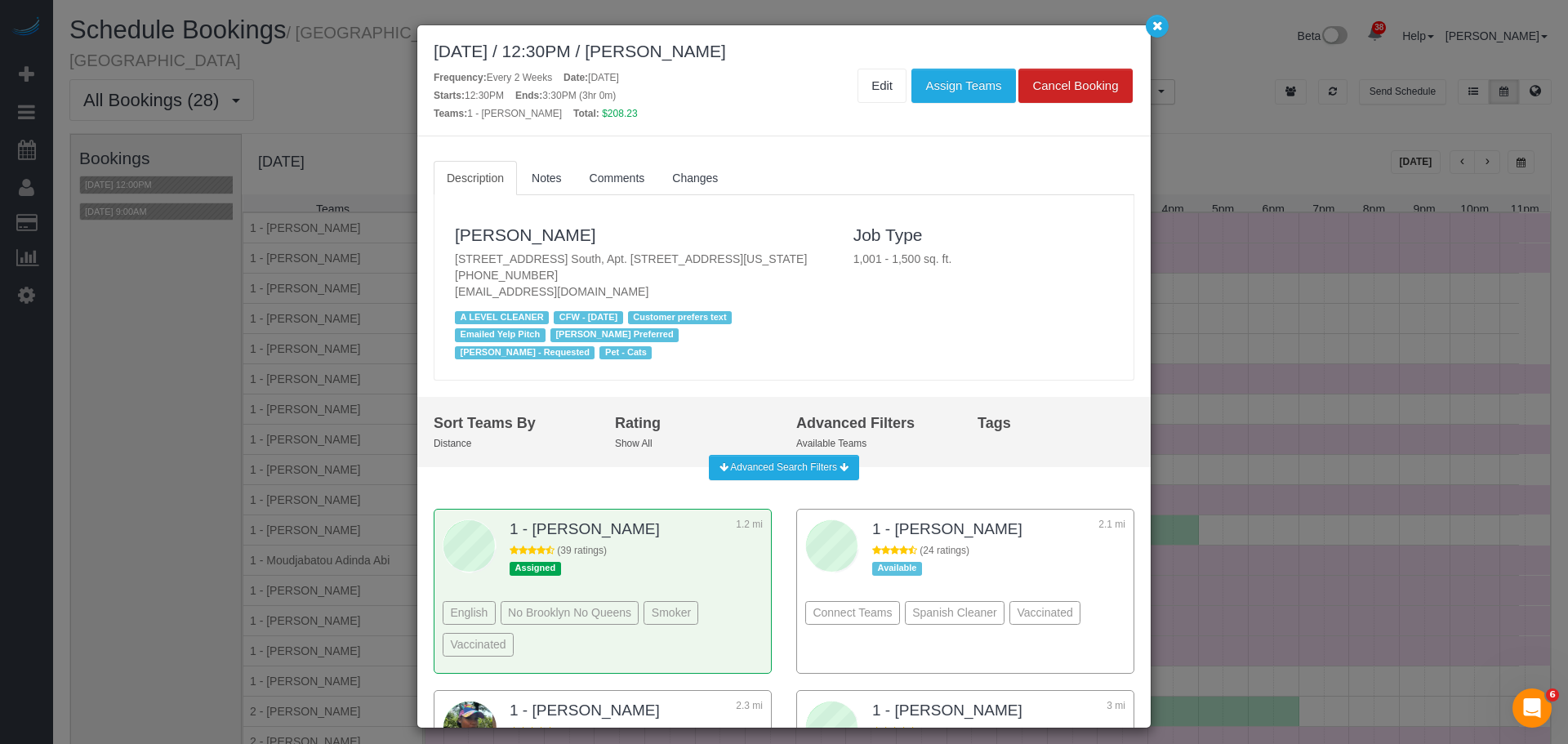
click at [665, 227] on h3 "Jeffrey Davis" at bounding box center [642, 235] width 374 height 19
click at [498, 231] on link "Jeffrey Davis" at bounding box center [525, 235] width 141 height 19
click at [1152, 32] on button "button" at bounding box center [1157, 26] width 23 height 23
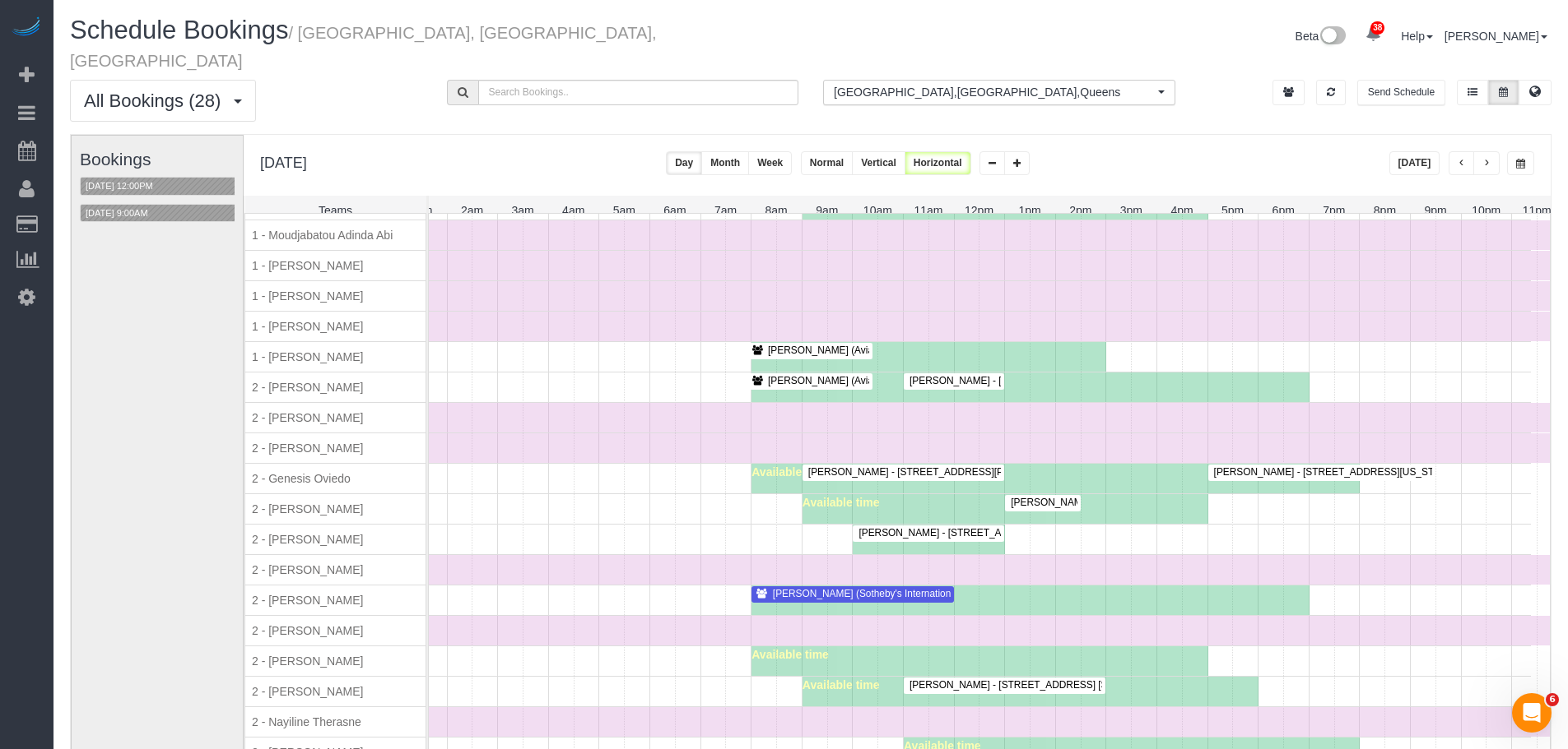
scroll to position [1440, 83]
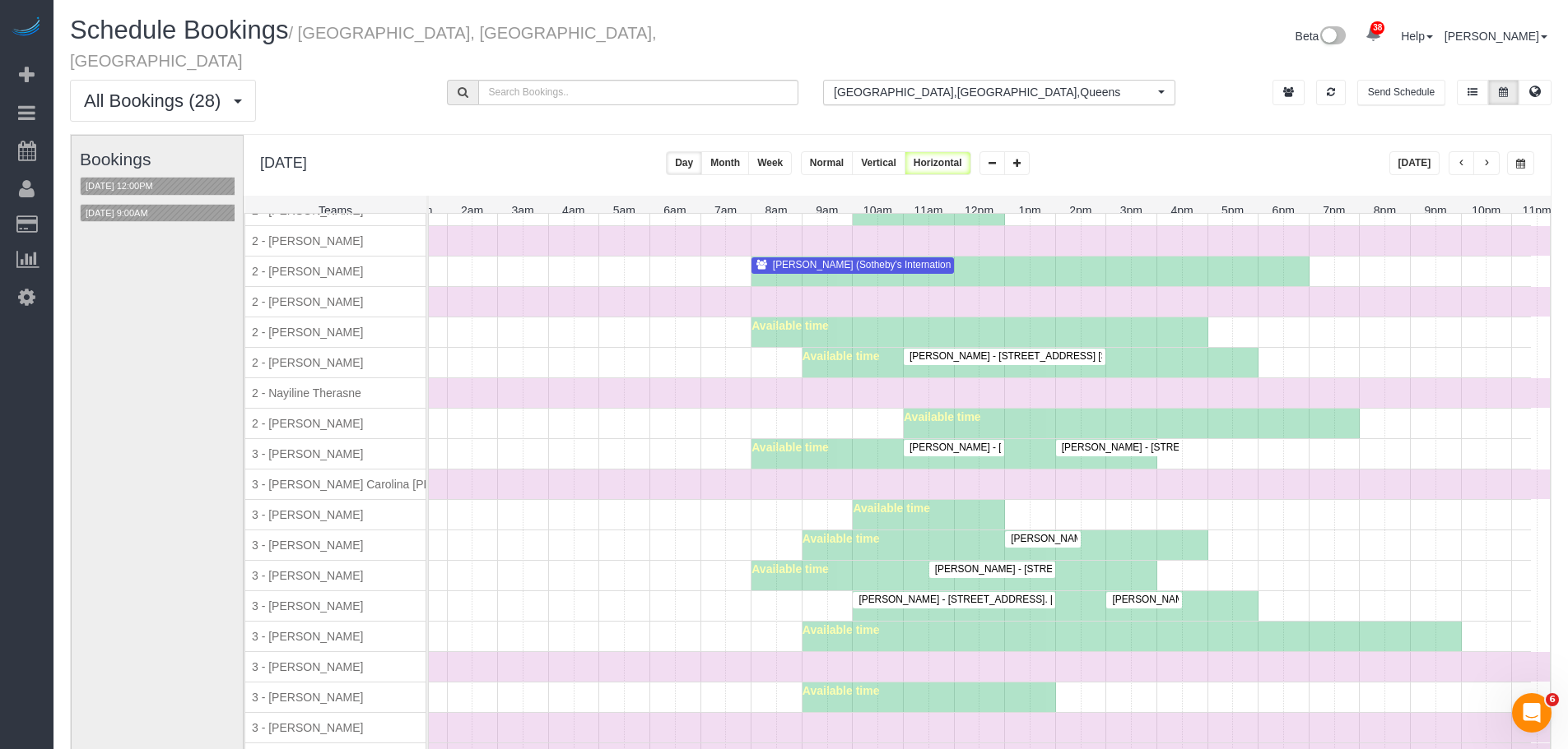
click at [1017, 564] on span "Alexandra Roseman - 405 East 14th Street, Apt. 9h, New York, NY 10009" at bounding box center [1101, 570] width 349 height 12
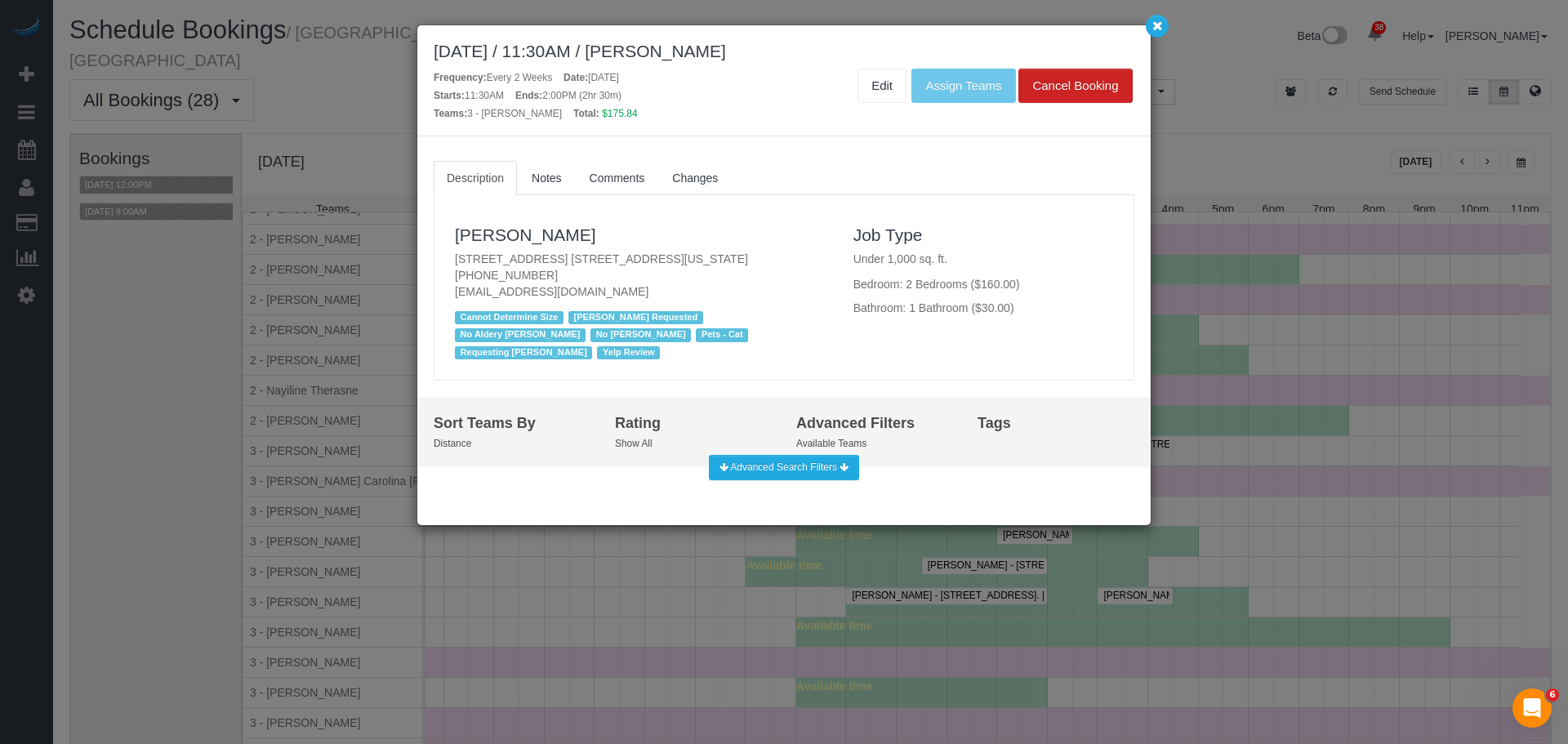
click at [698, 56] on div "October 13, 2025 / 11:30AM / Alexandra Roseman" at bounding box center [784, 51] width 700 height 19
click at [787, 47] on div "October 13, 2025 / 11:30AM / Alexandra Roseman" at bounding box center [784, 51] width 700 height 19
copy div "Alexandra Roseman"
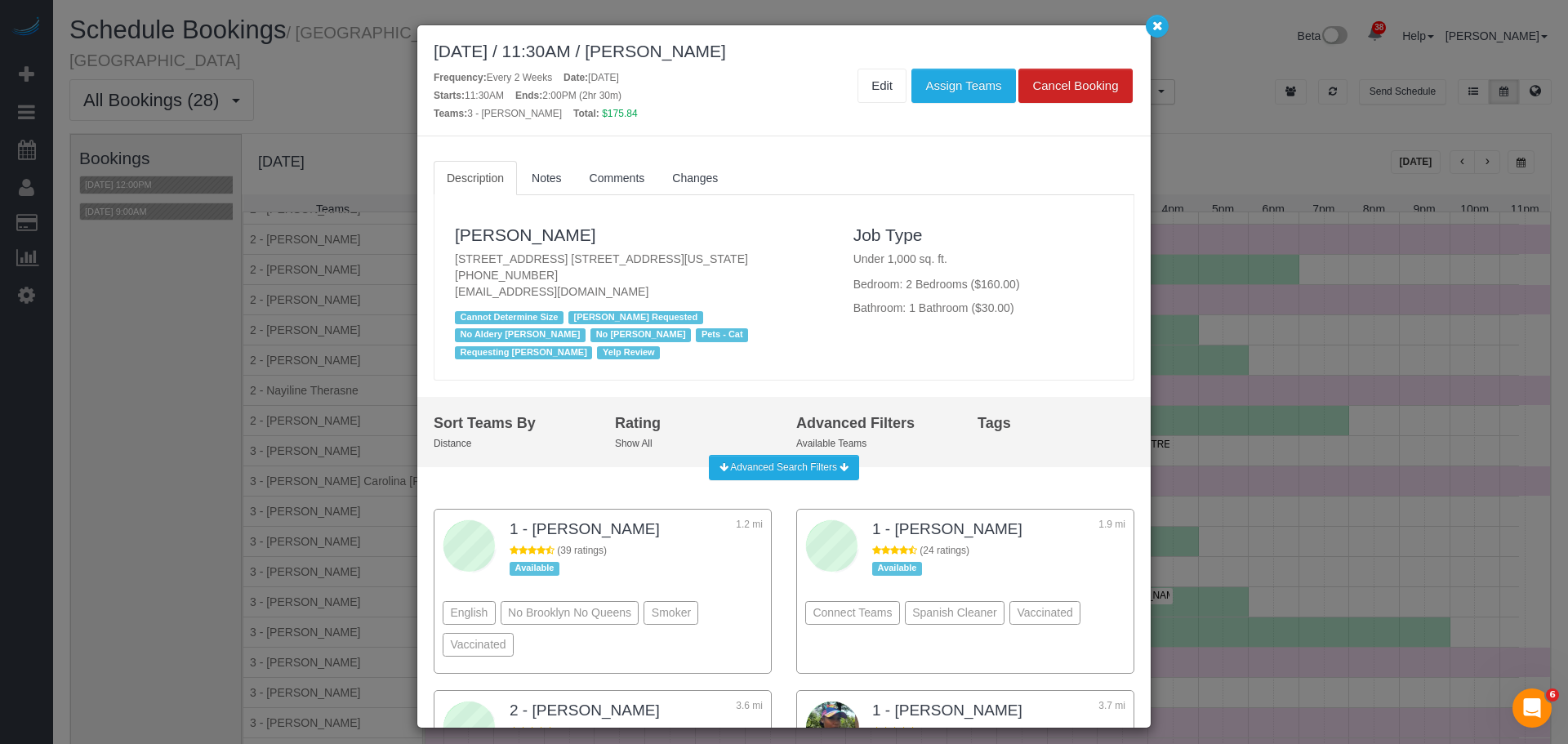
drag, startPoint x: 777, startPoint y: 160, endPoint x: 766, endPoint y: 123, distance: 38.6
click at [777, 161] on ul "Description Notes Comments Changes" at bounding box center [784, 178] width 700 height 34
click at [1154, 29] on icon "button" at bounding box center [1157, 25] width 11 height 10
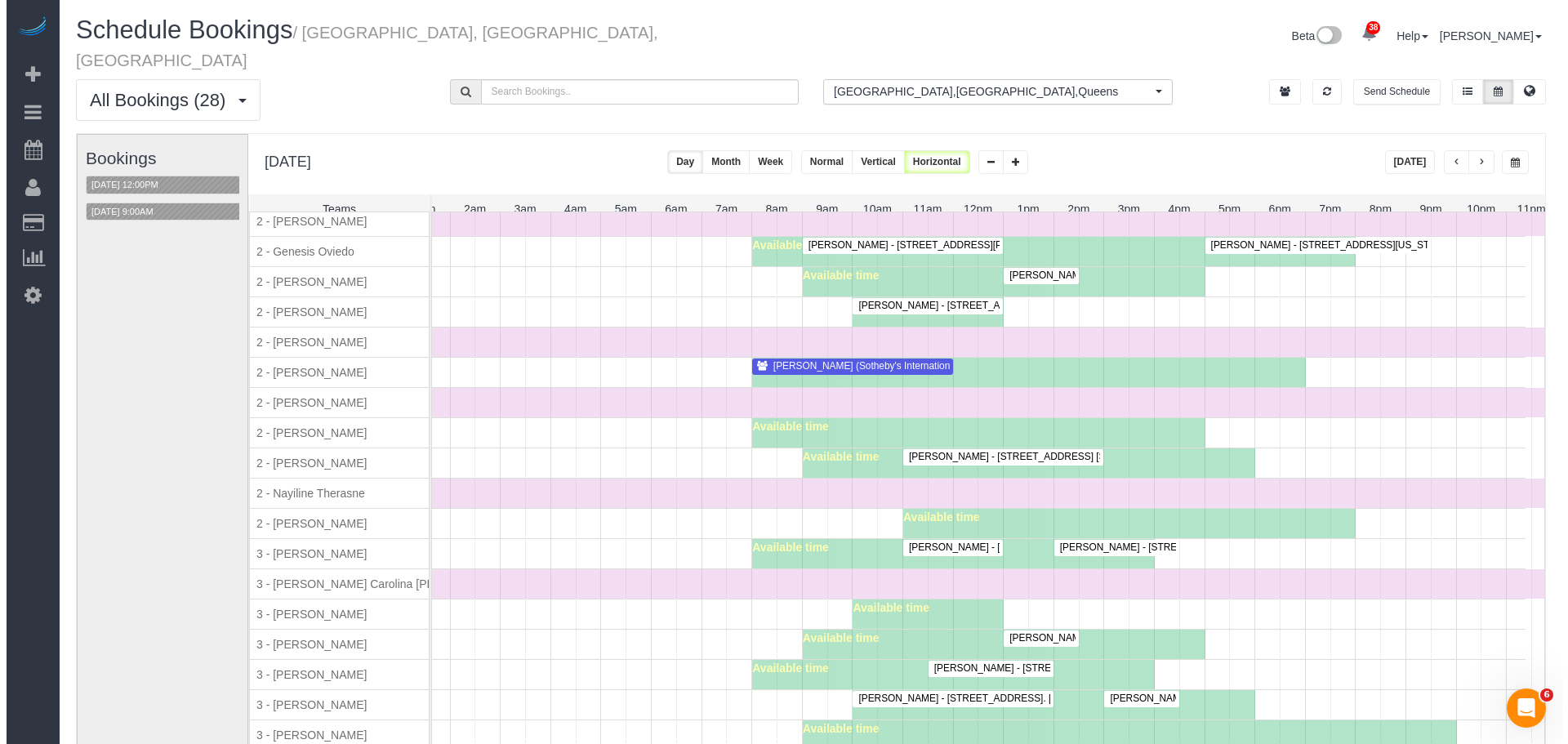
scroll to position [1328, 0]
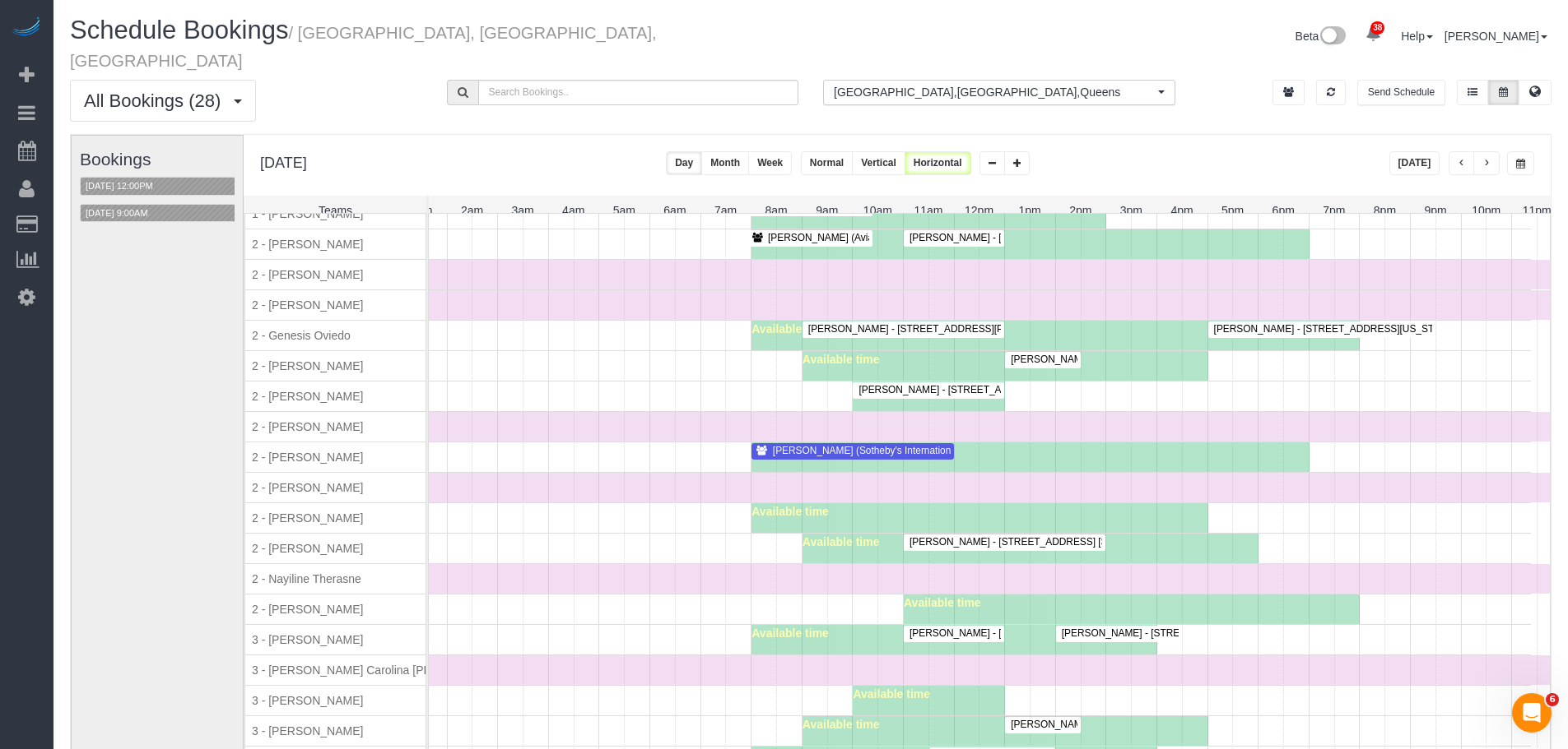
click at [860, 445] on span "Craig George (Sotheby's International Realty) - 50 West Street, #18b, New York,…" at bounding box center [959, 451] width 389 height 12
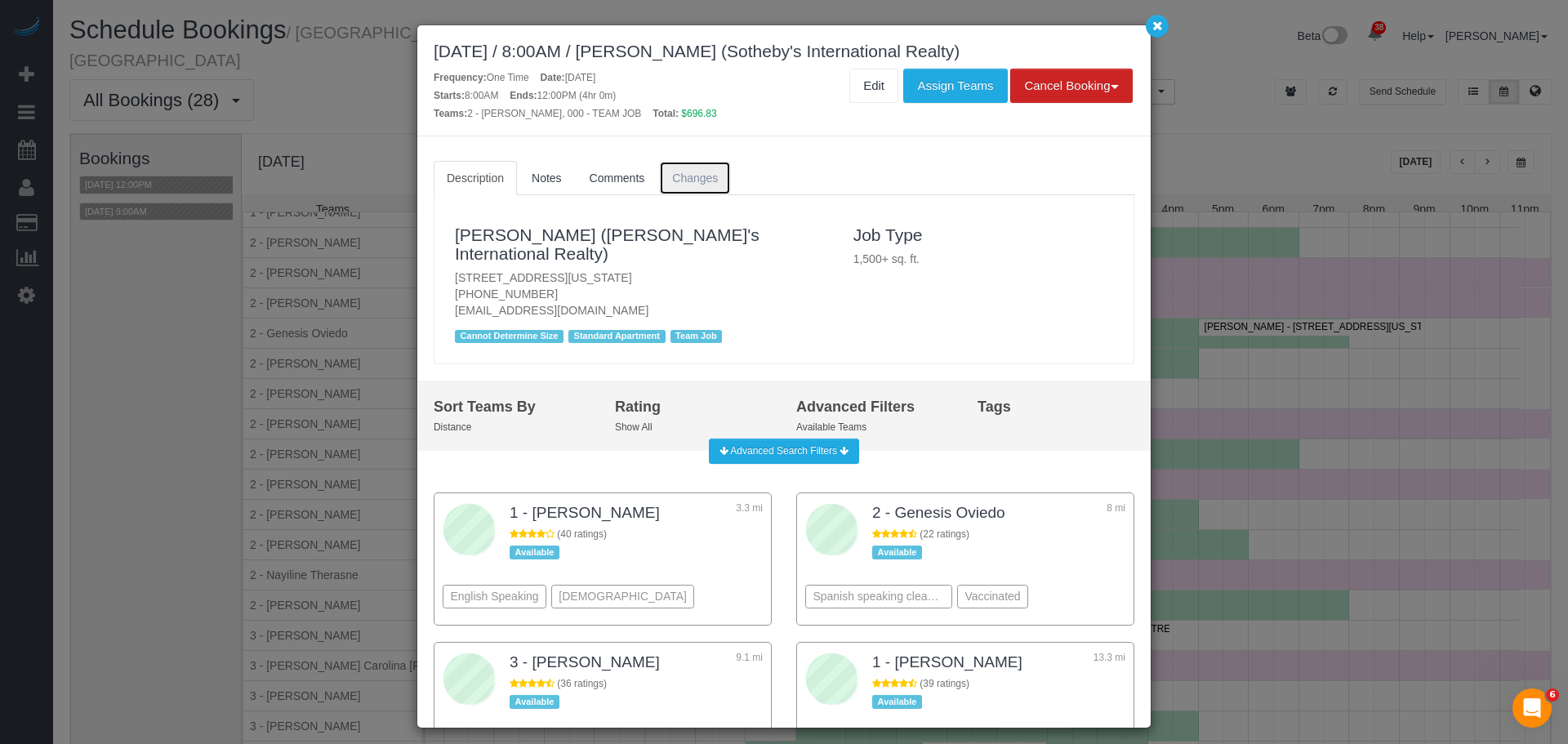
click at [688, 172] on span "Changes" at bounding box center [695, 178] width 46 height 13
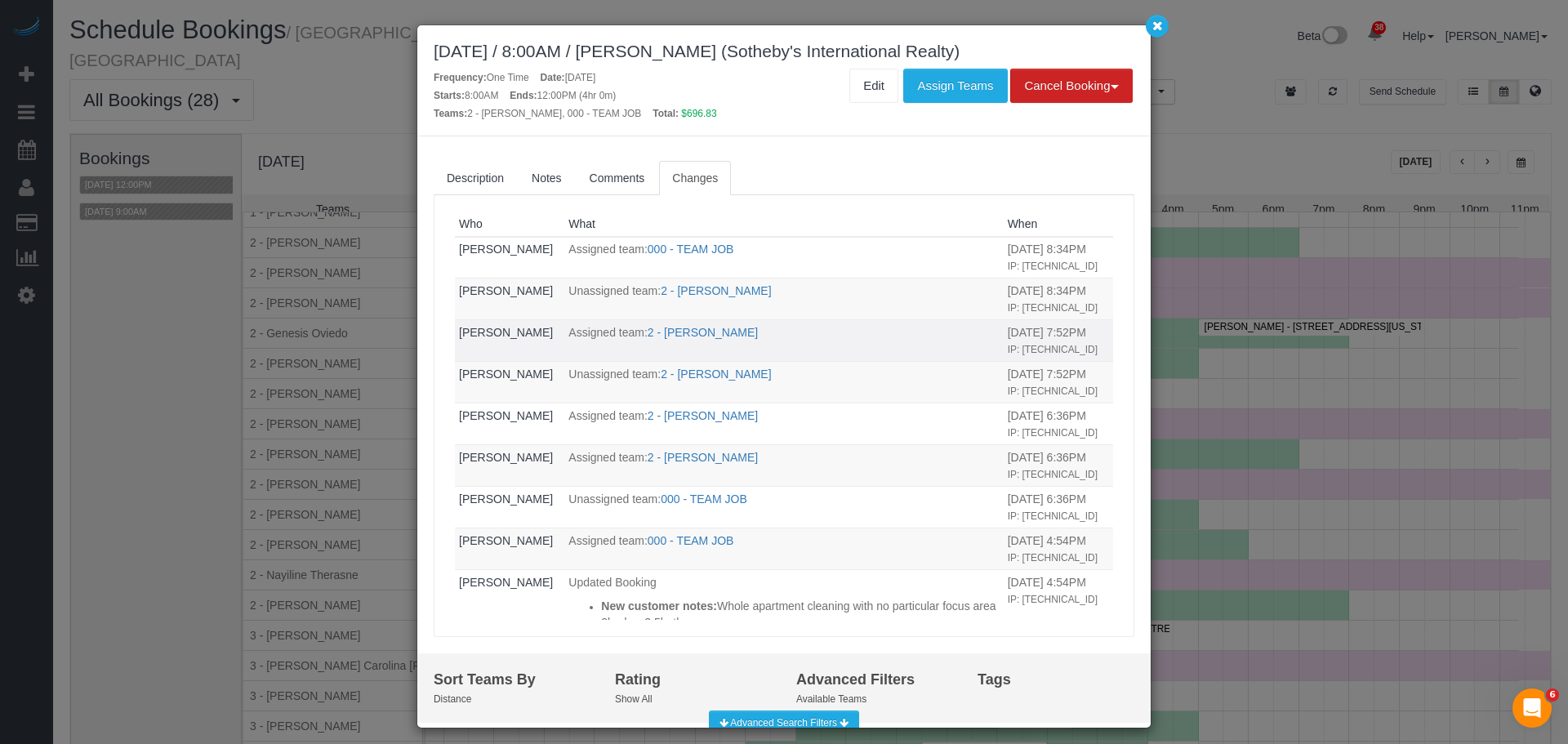
click at [913, 340] on p "Assigned team: 2 - Maria Puetate" at bounding box center [784, 333] width 431 height 16
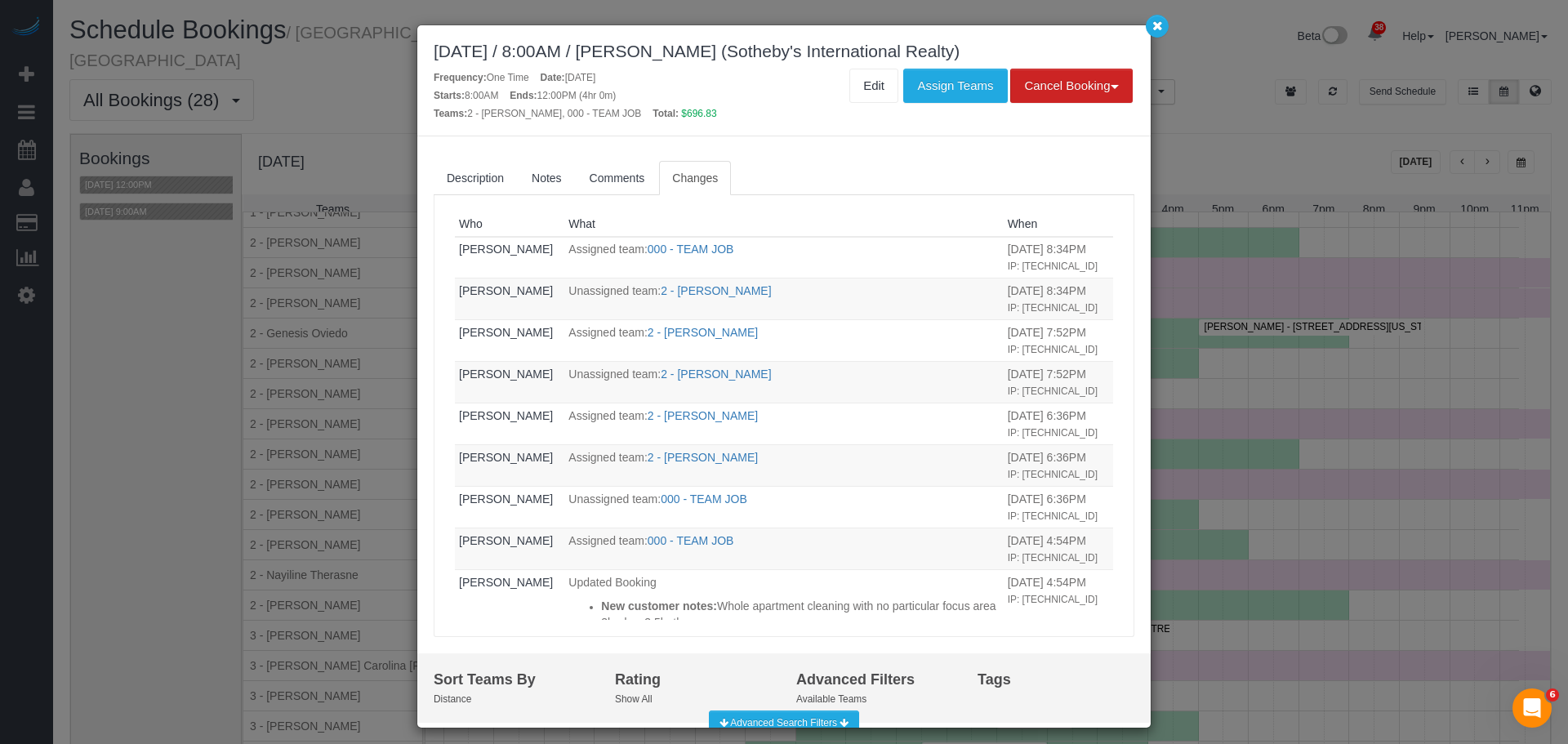
click at [847, 187] on ul "Description Notes Comments Changes" at bounding box center [784, 178] width 700 height 34
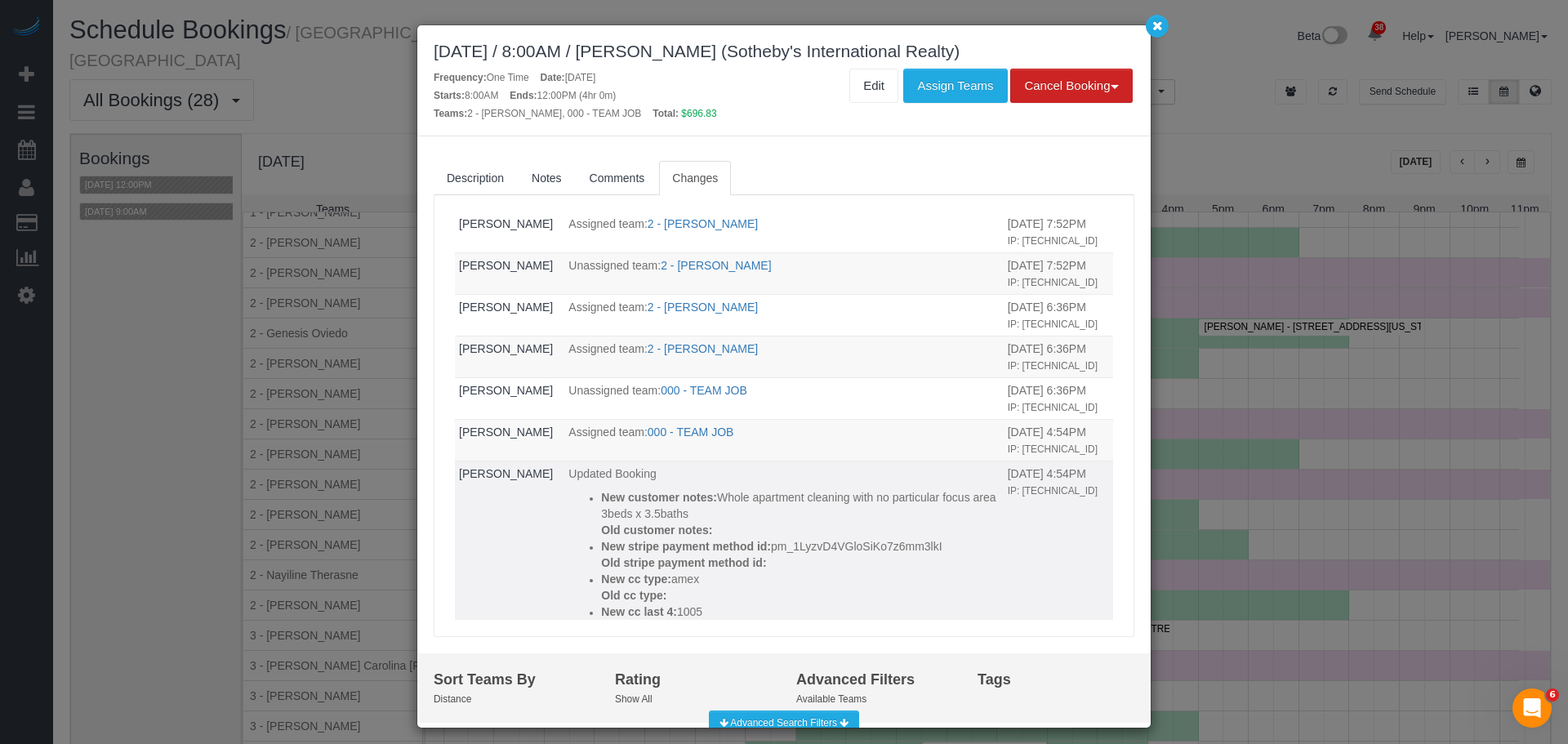
scroll to position [0, 0]
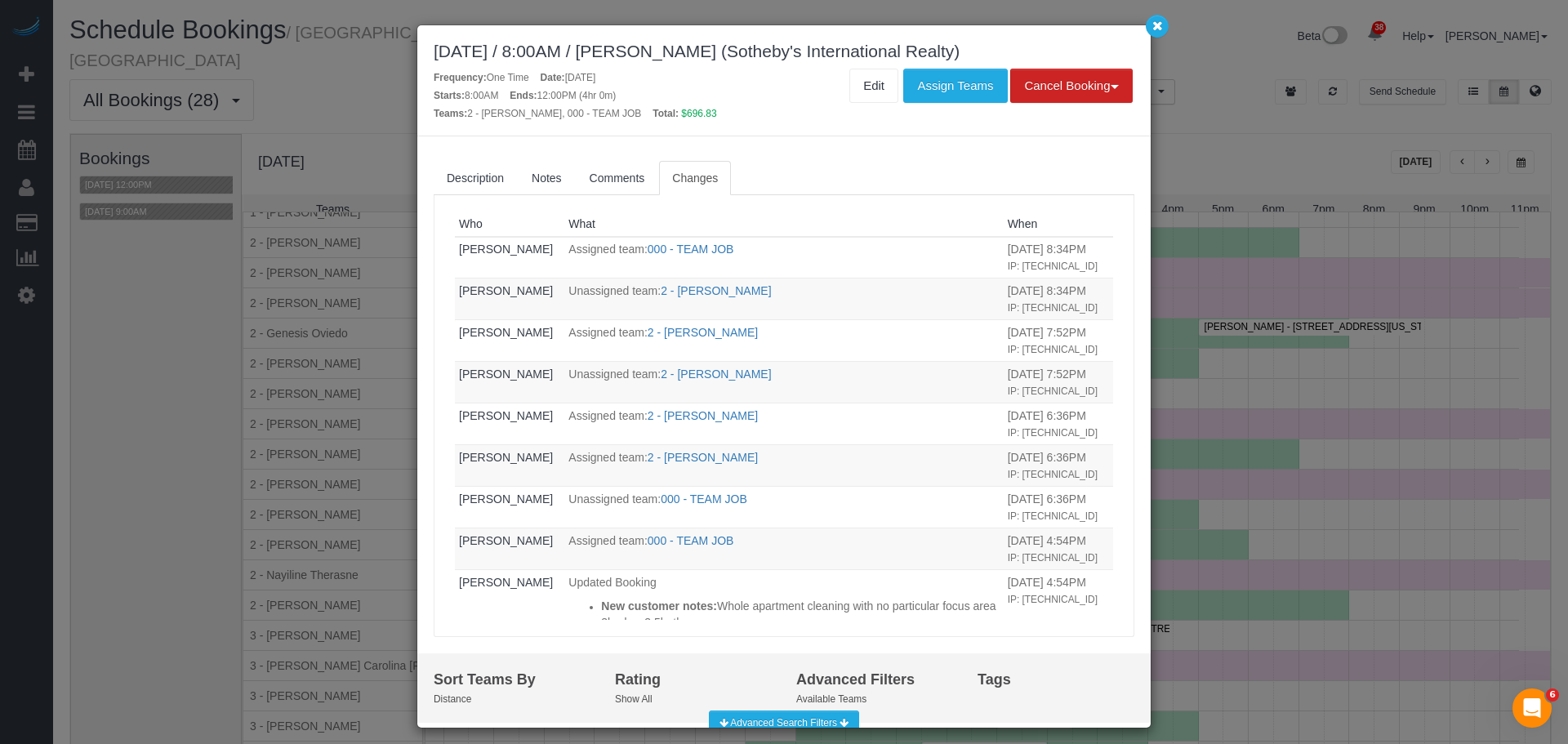
drag, startPoint x: 895, startPoint y: 172, endPoint x: 1301, endPoint y: 159, distance: 406.2
click at [896, 172] on ul "Description Notes Comments Changes" at bounding box center [784, 178] width 700 height 34
click at [833, 180] on ul "Description Notes Comments Changes" at bounding box center [784, 178] width 700 height 34
click at [1153, 32] on button "button" at bounding box center [1157, 26] width 23 height 23
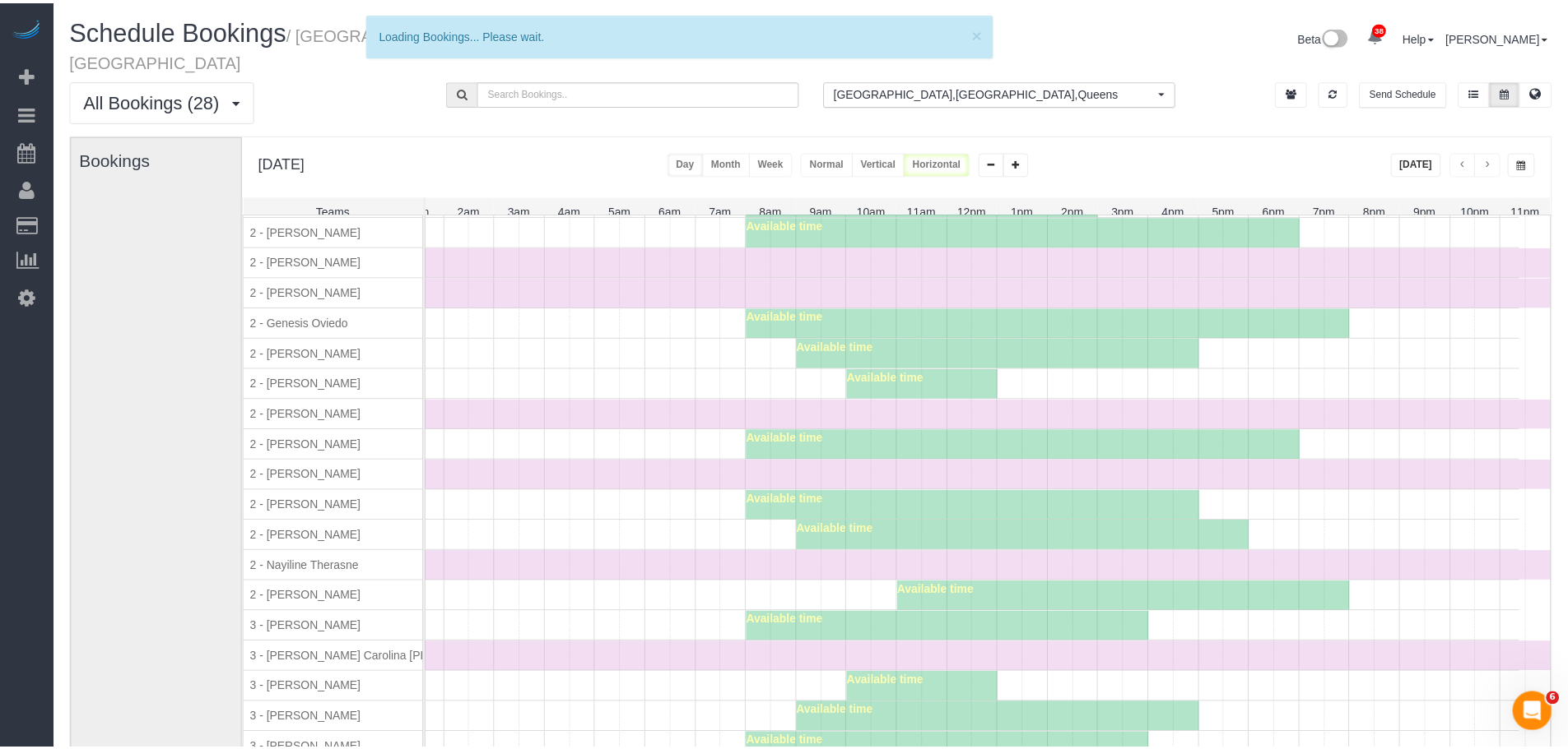
scroll to position [1324, 0]
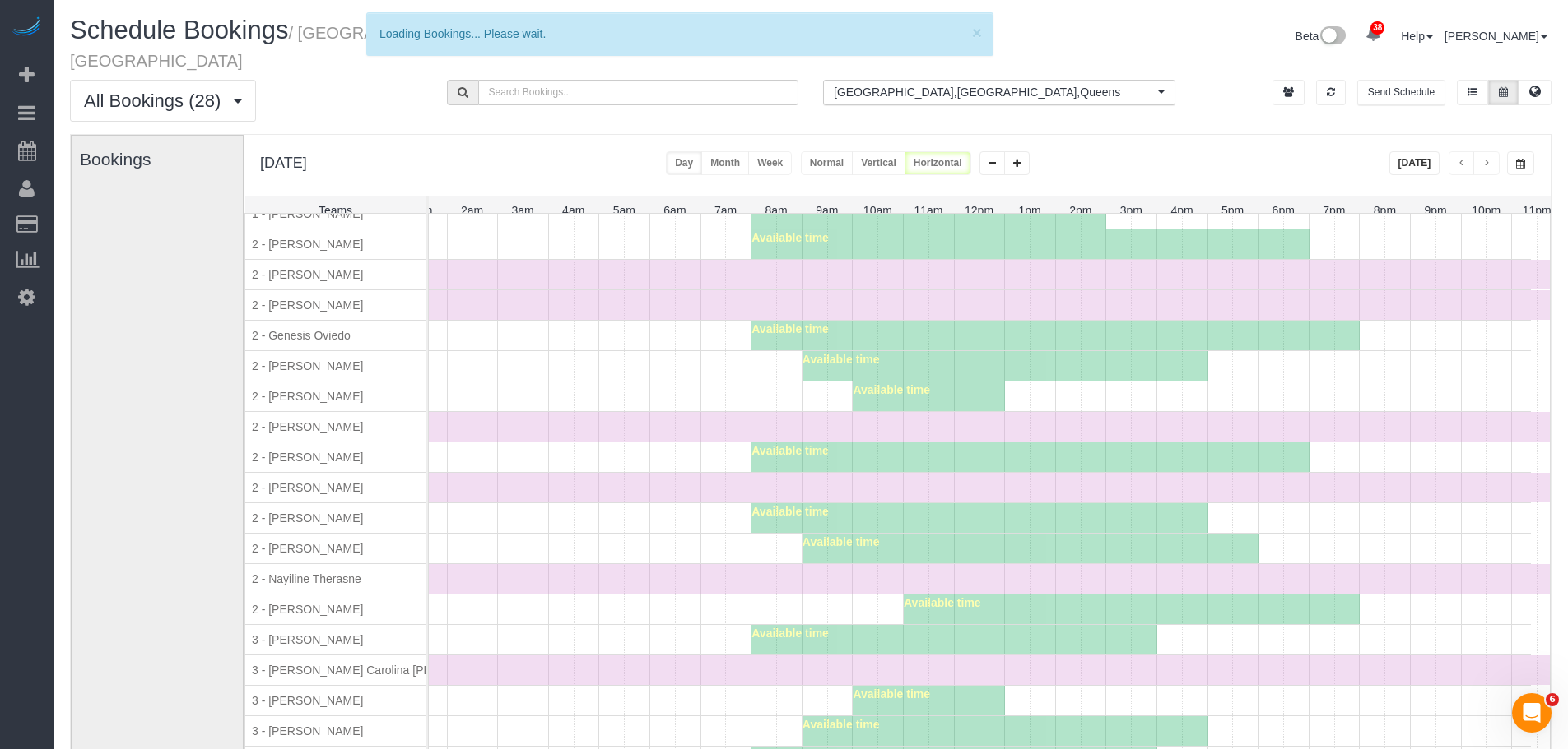
click at [418, 462] on div "2 - Katherine Poveda" at bounding box center [342, 458] width 193 height 30
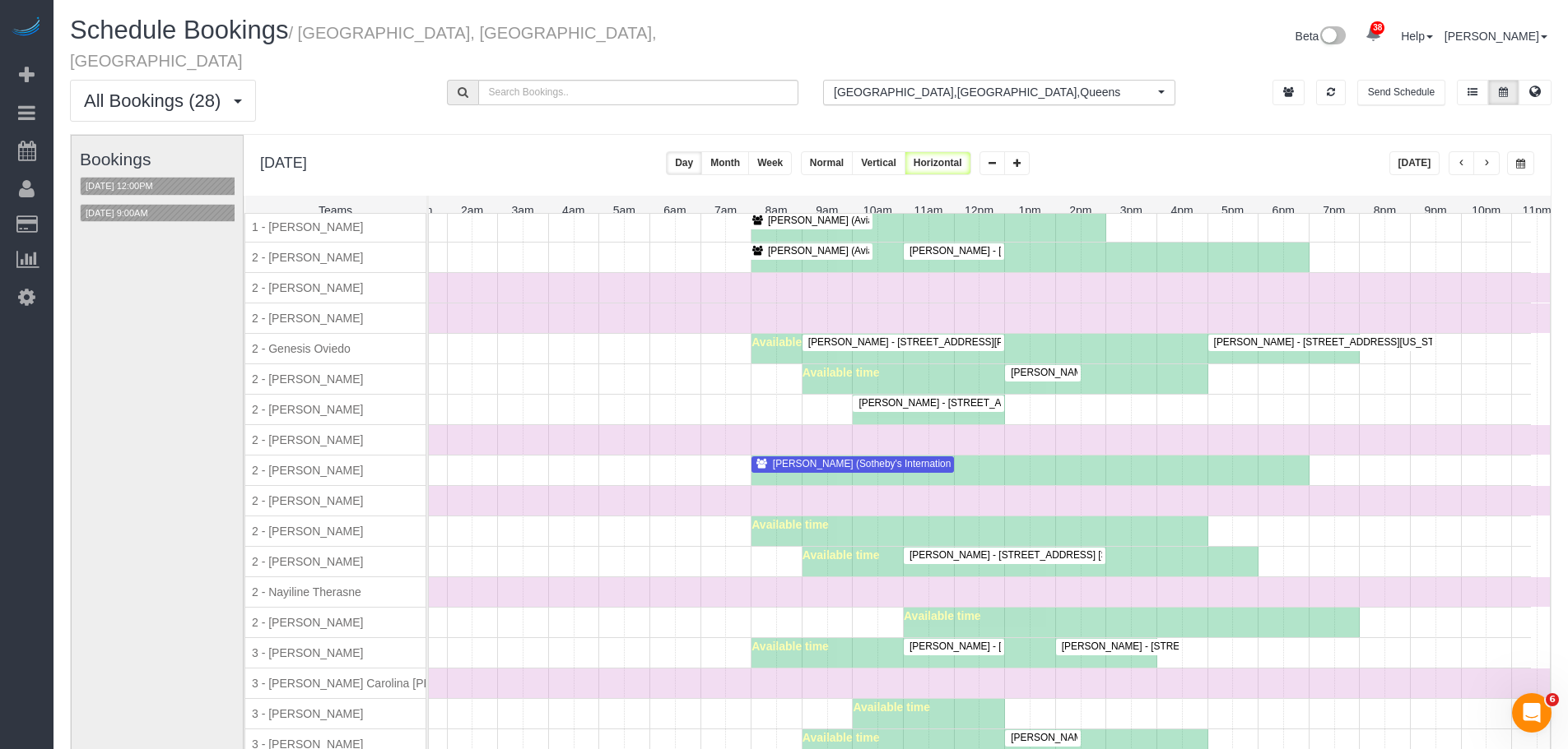
scroll to position [1337, 0]
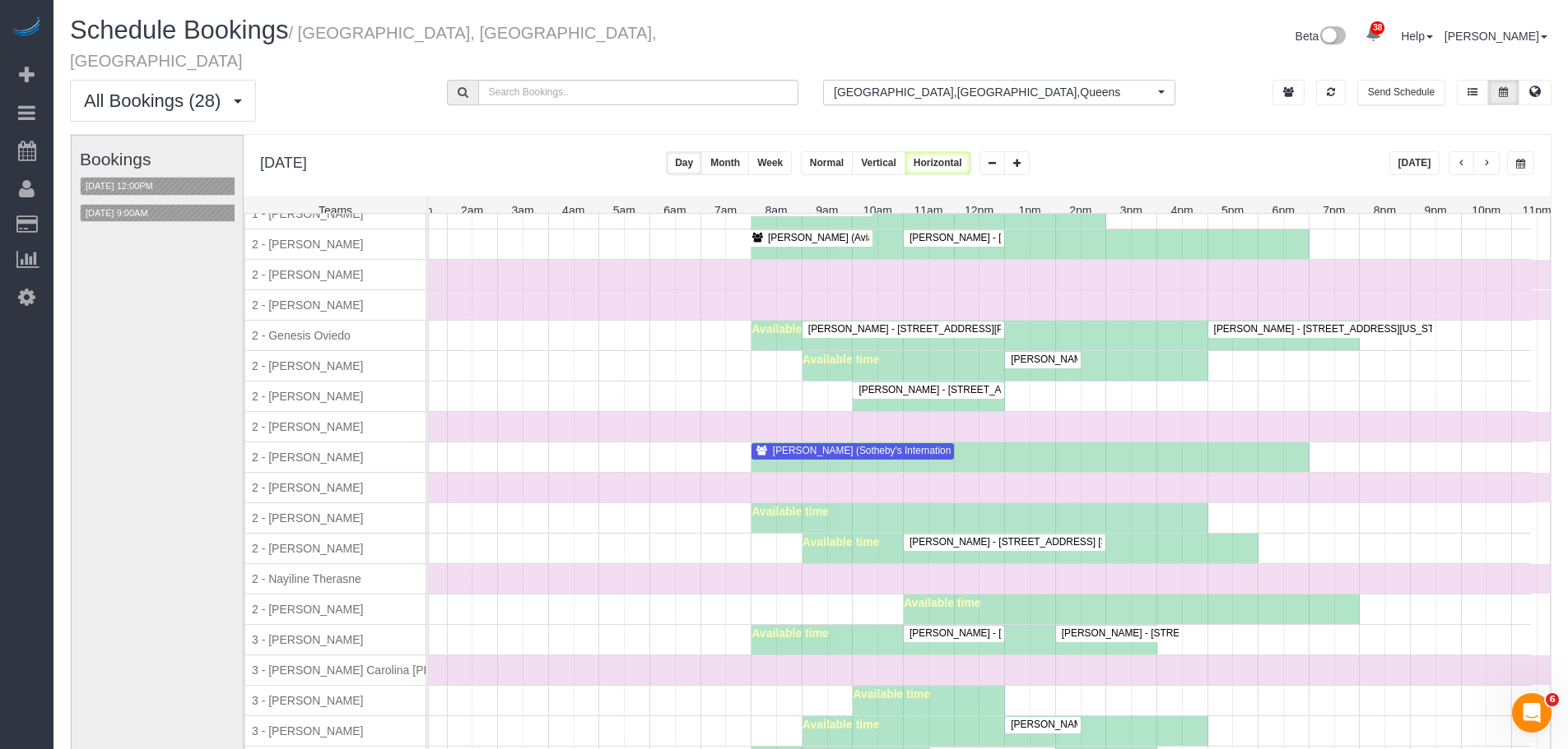
click at [604, 450] on div "Craig George (Sotheby's International Realty) - 50 West Street, #18b, New York,…" at bounding box center [938, 458] width 1185 height 30
click at [615, 534] on div "Ashley Korody - 101 West End Avenue, Apt. 10bb, New York, NY 10023 Available ti…" at bounding box center [938, 549] width 1185 height 30
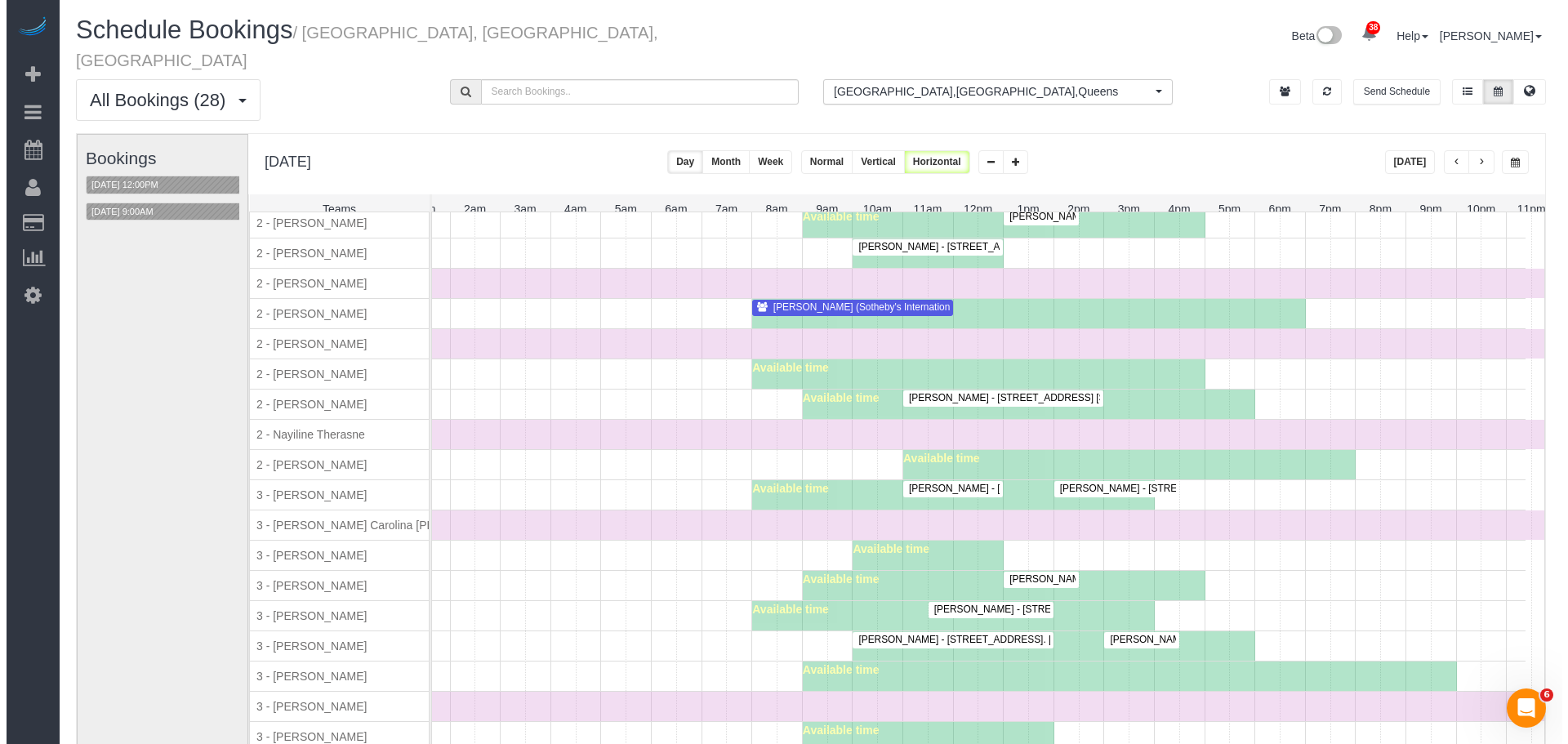
scroll to position [1491, 0]
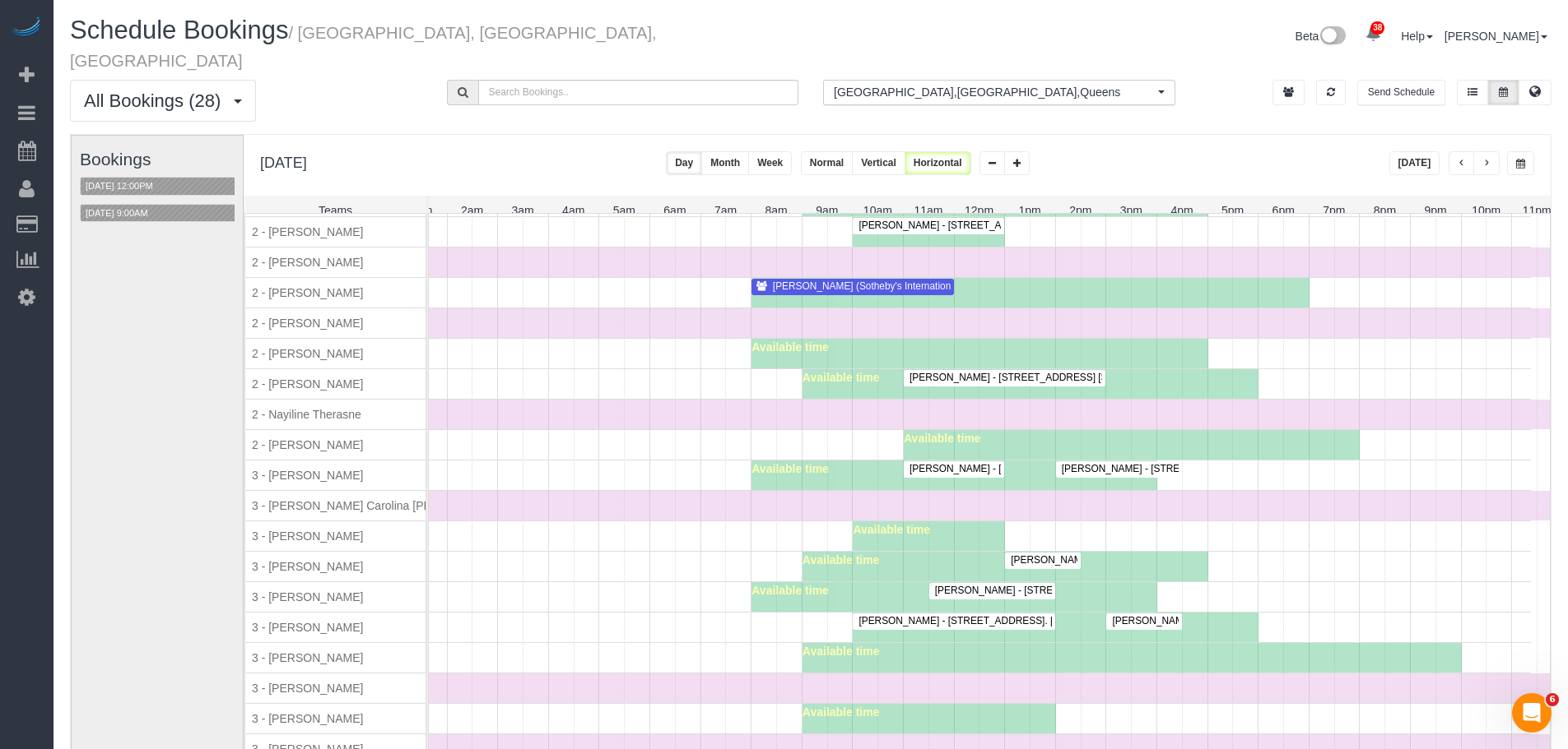
click at [801, 341] on span "Available time" at bounding box center [790, 347] width 77 height 13
click at [835, 281] on span "Craig George (Sotheby's International Realty) - 50 West Street, #18b, New York,…" at bounding box center [959, 286] width 389 height 12
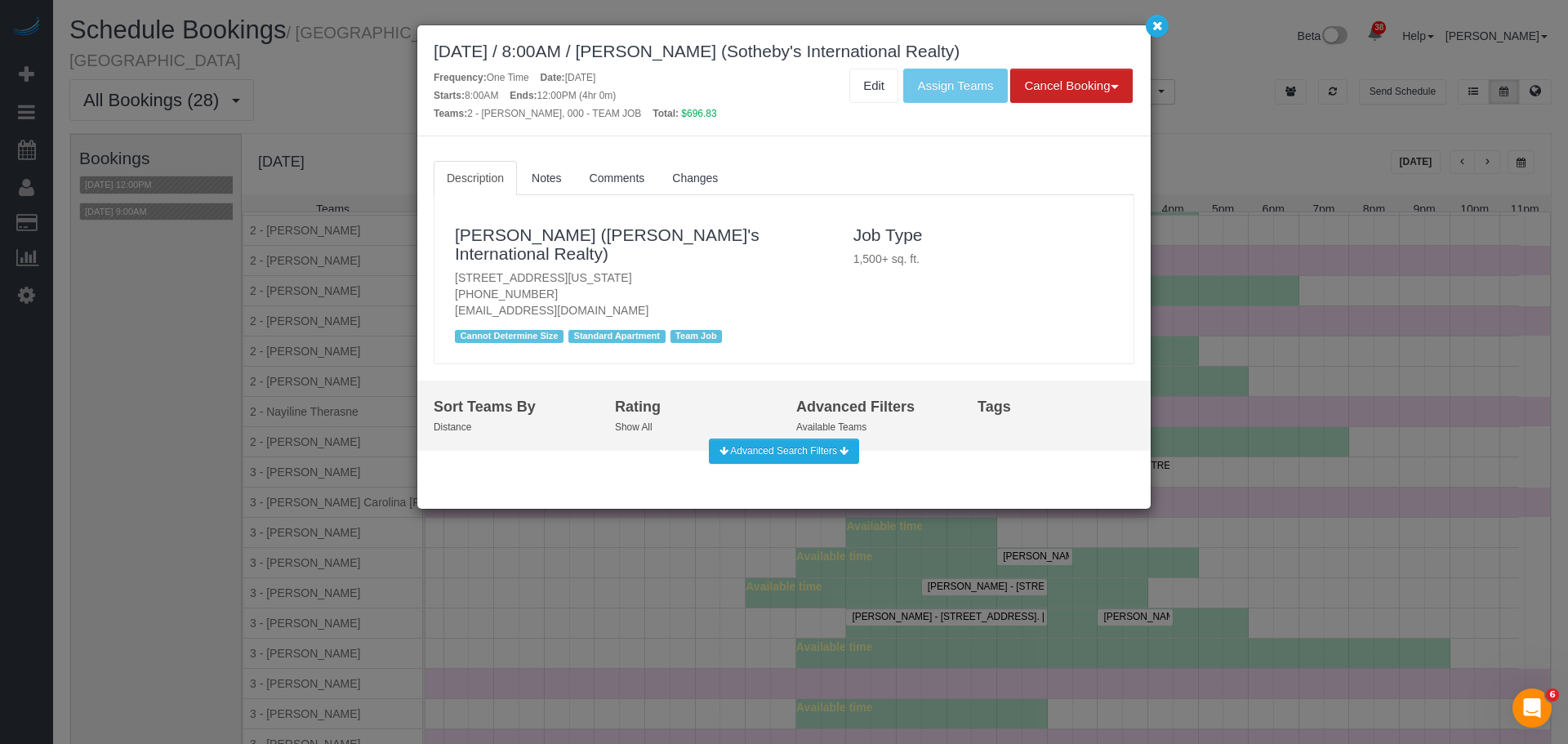
click at [677, 49] on div "October 13, 2025 / 8:00AM / Craig George (Sotheby's International Realty)" at bounding box center [784, 51] width 700 height 19
click at [735, 49] on div "October 13, 2025 / 8:00AM / Craig George (Sotheby's International Realty)" at bounding box center [784, 51] width 700 height 19
copy div "Craig George"
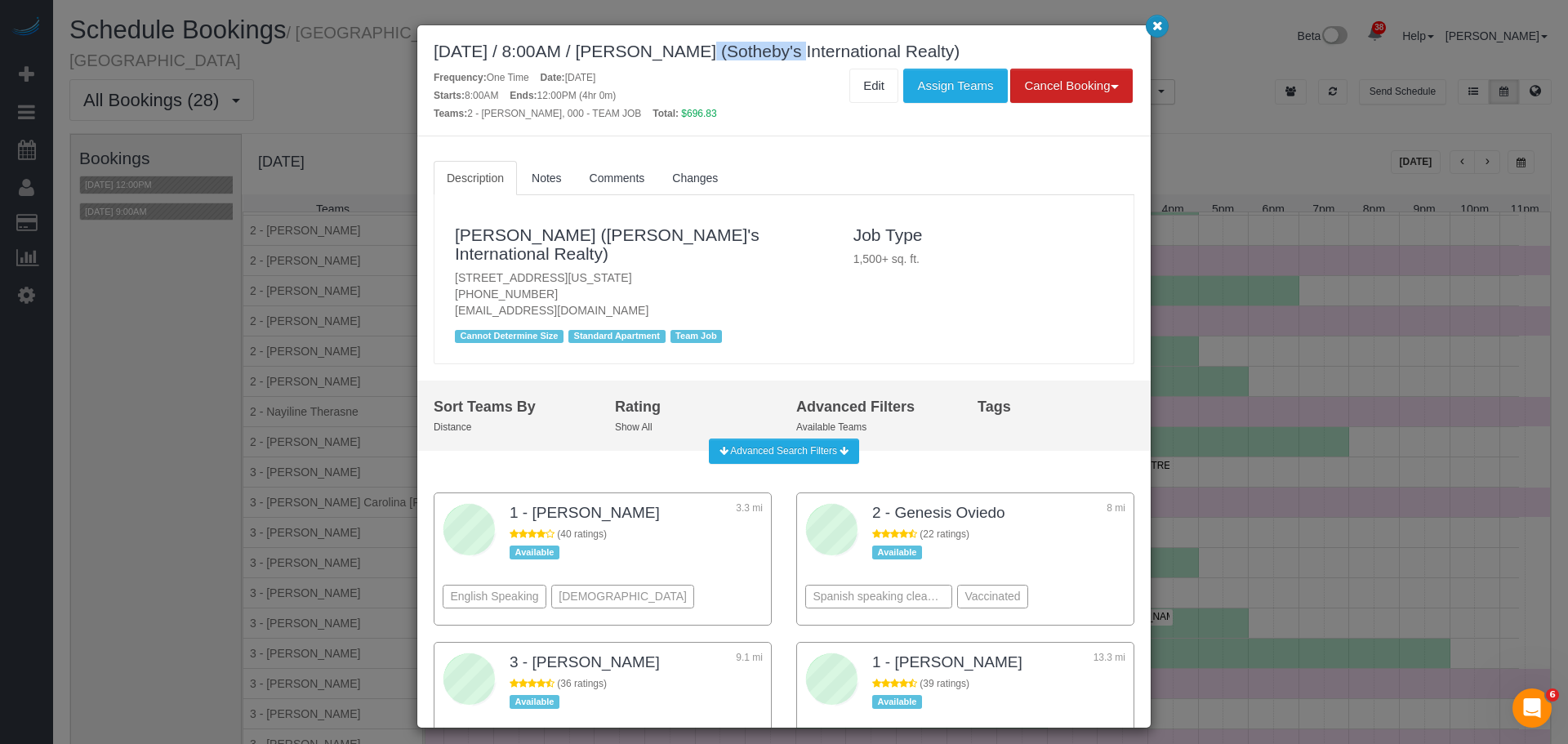
drag, startPoint x: 1155, startPoint y: 31, endPoint x: 1136, endPoint y: 41, distance: 21.5
click at [1155, 30] on icon "button" at bounding box center [1157, 25] width 11 height 10
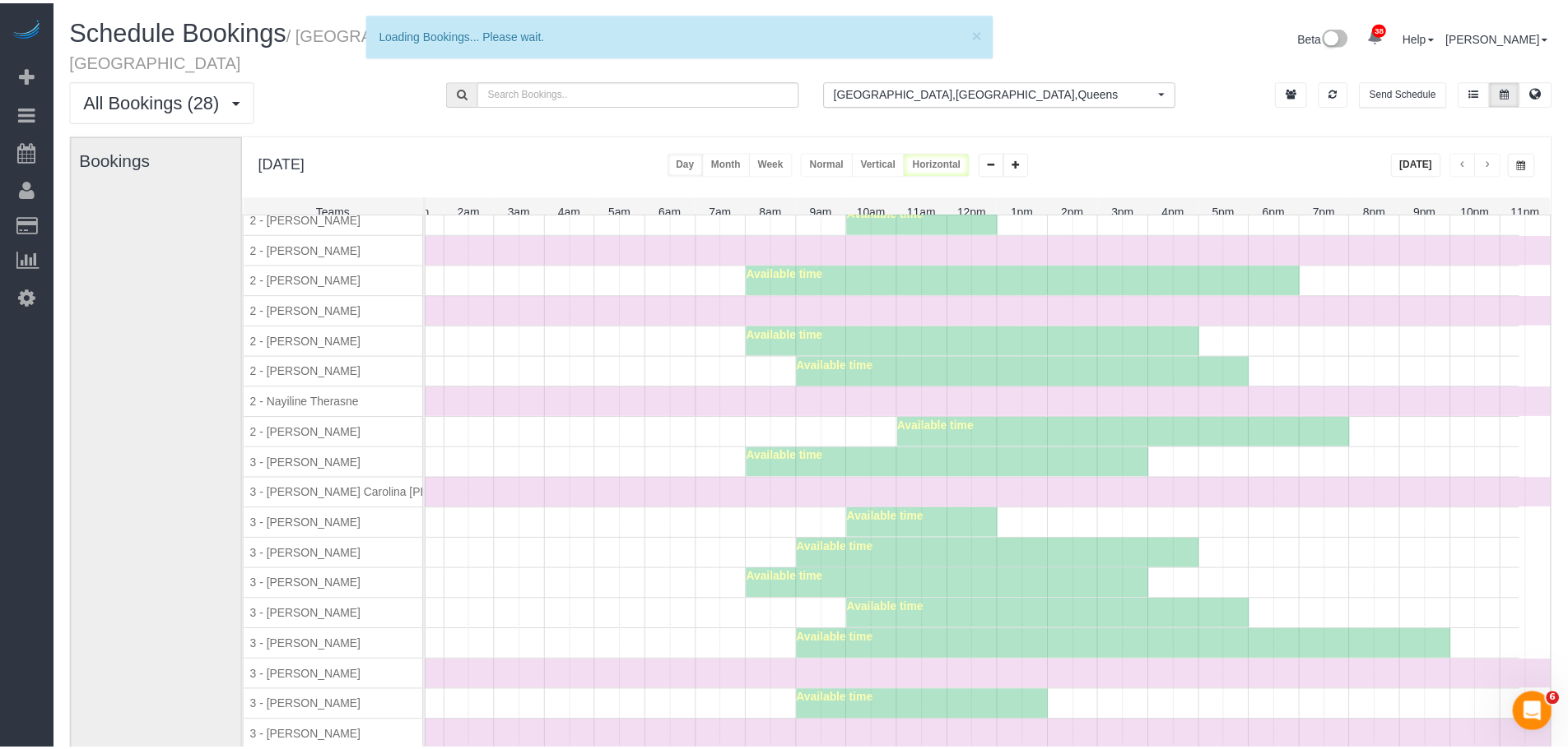
scroll to position [1488, 0]
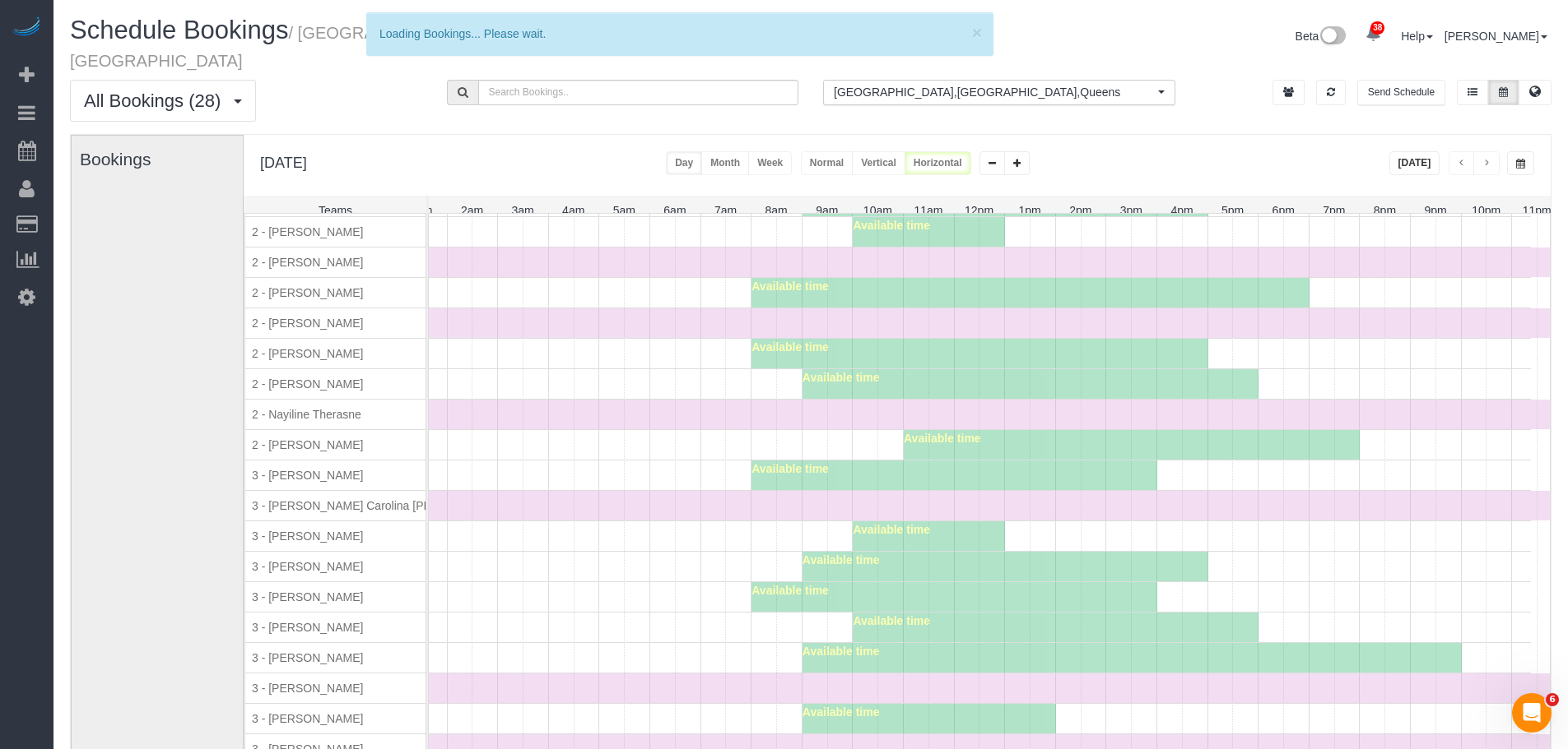
click at [562, 473] on div "Available time" at bounding box center [938, 476] width 1185 height 30
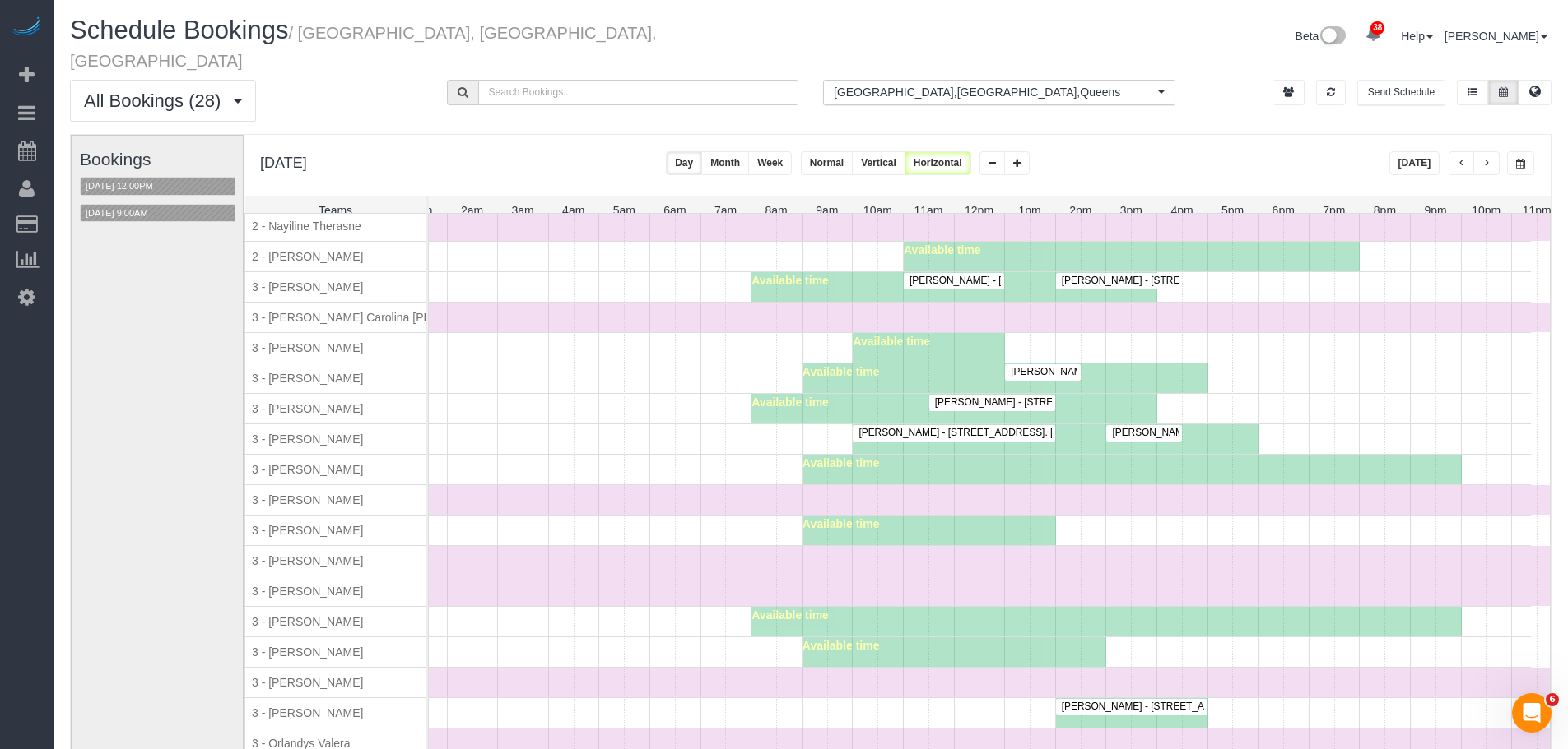
scroll to position [1501, 0]
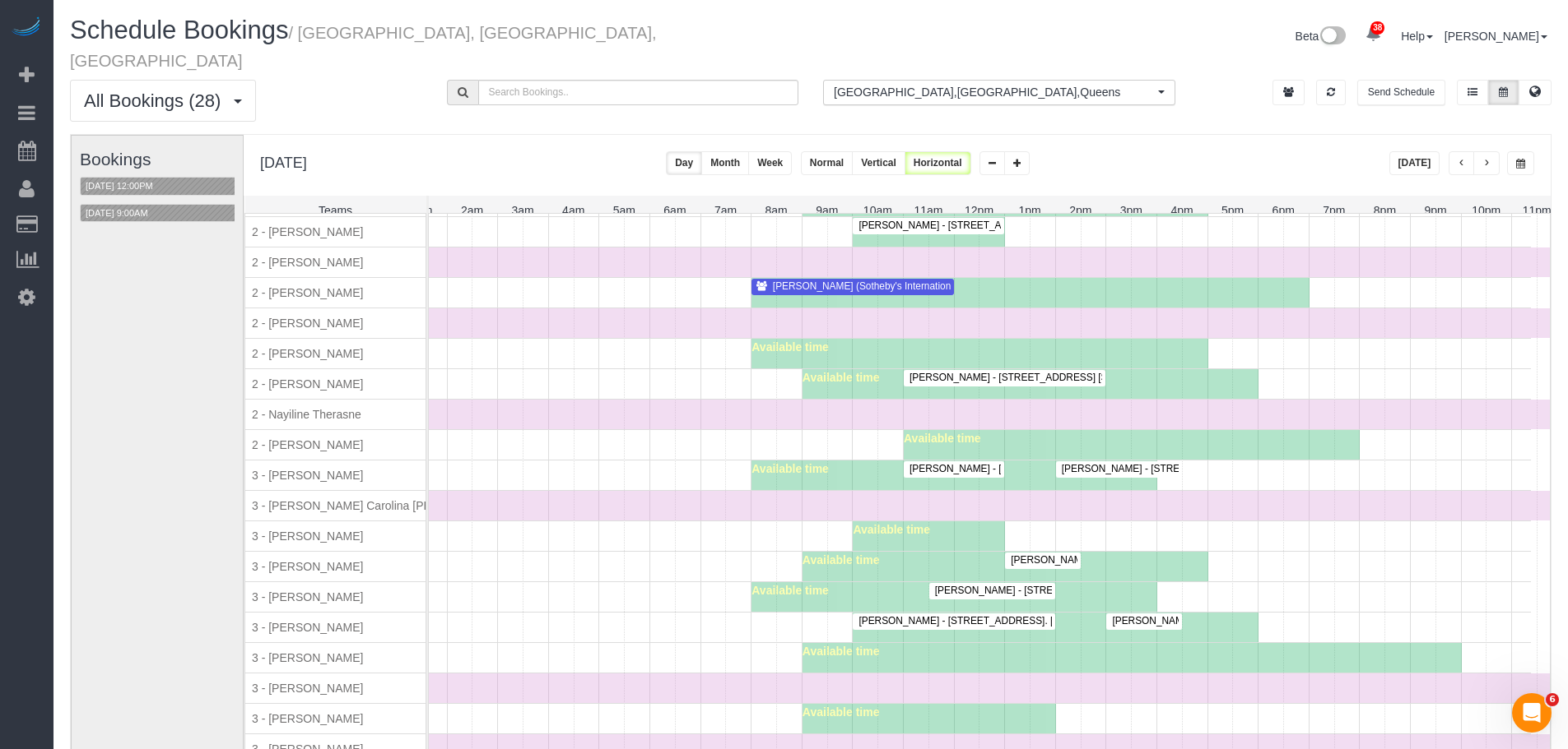
click at [646, 552] on div "Tara Sobierajski - 345 E 69th Street, 11d, New York, NY 10021 Available time" at bounding box center [938, 567] width 1185 height 30
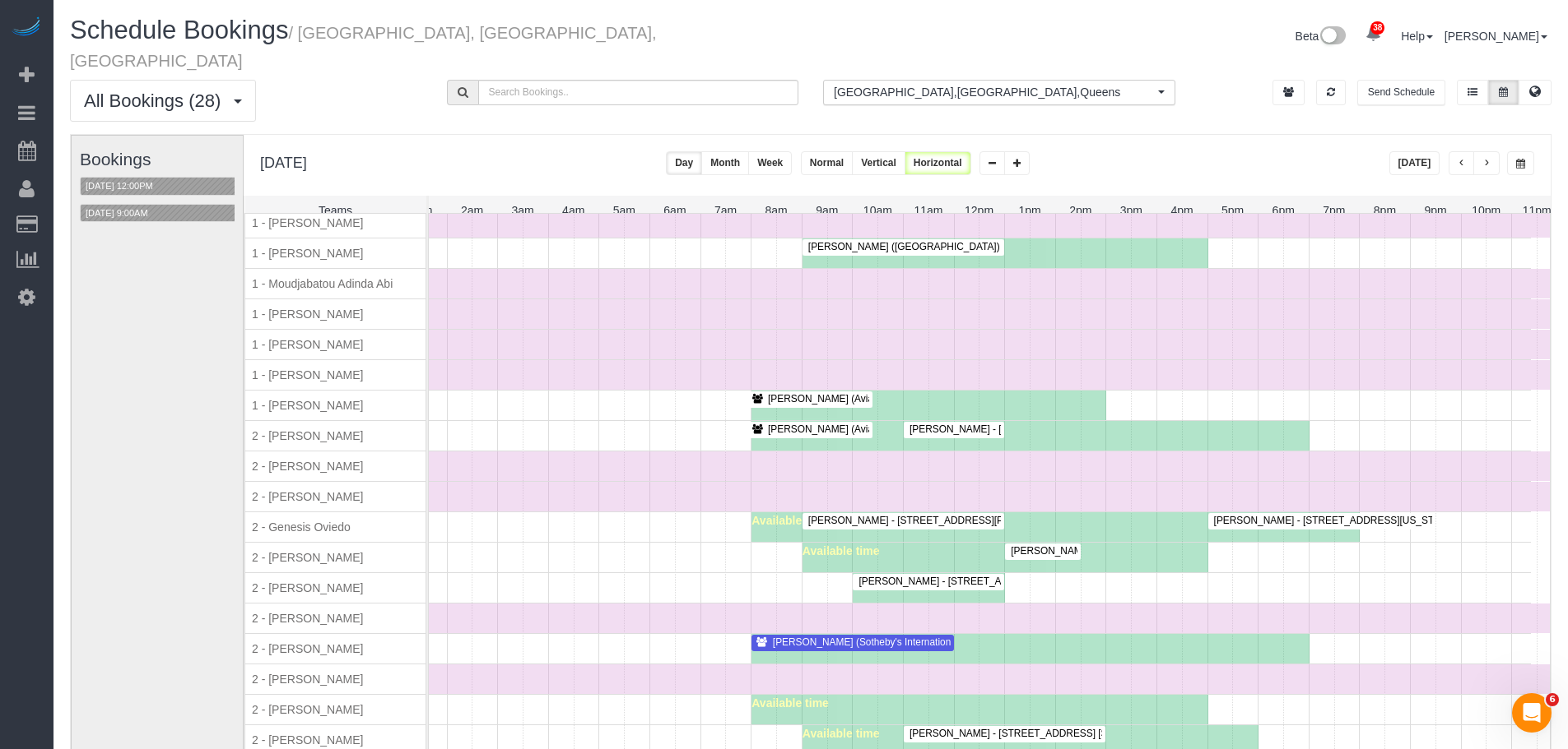
click at [294, 491] on span "2 - [PERSON_NAME]" at bounding box center [307, 497] width 118 height 13
click at [321, 491] on span "2 - [PERSON_NAME]" at bounding box center [307, 497] width 118 height 13
copy span "Eveling Mercado"
click at [539, 482] on div "Time Off" at bounding box center [954, 497] width 1216 height 30
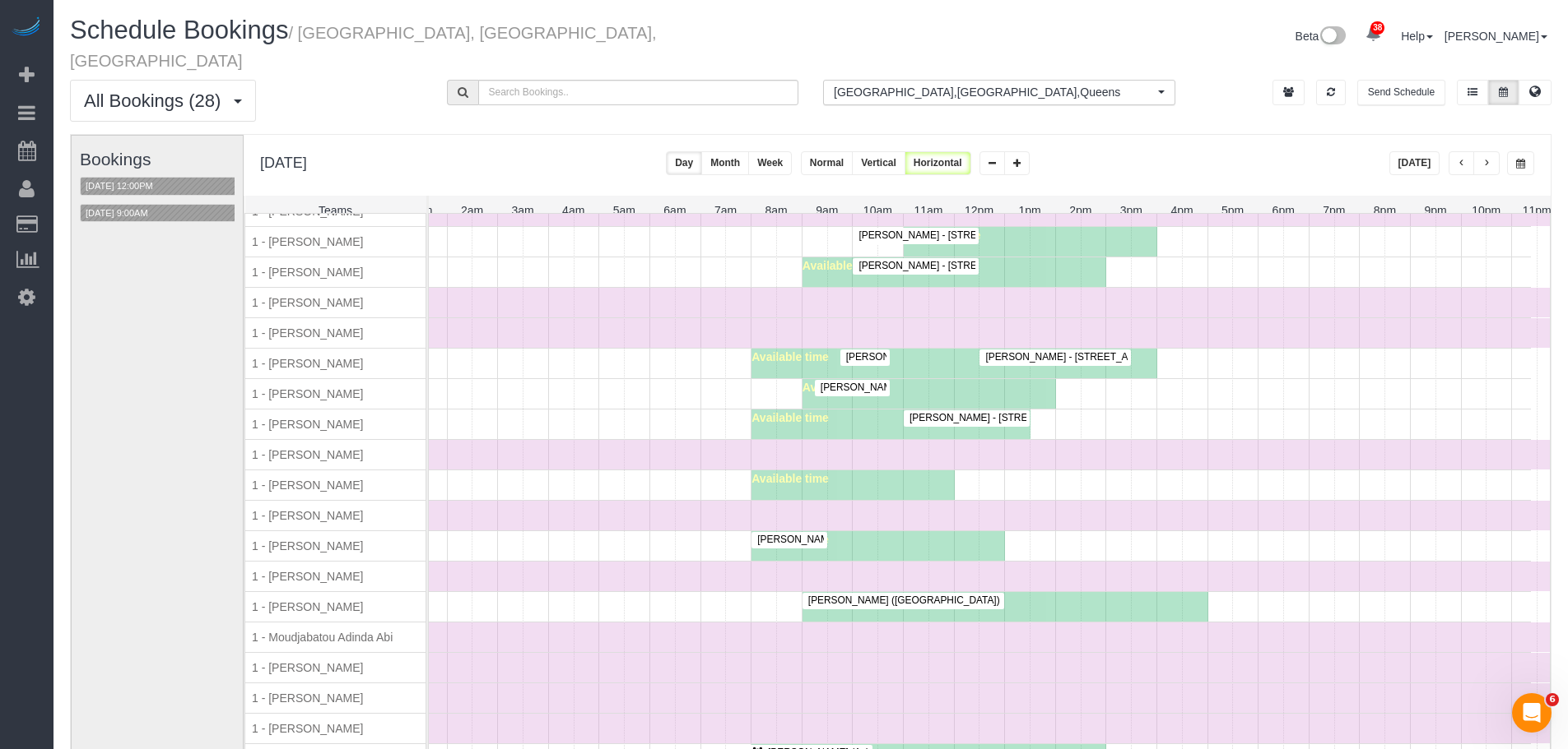
scroll to position [651, 0]
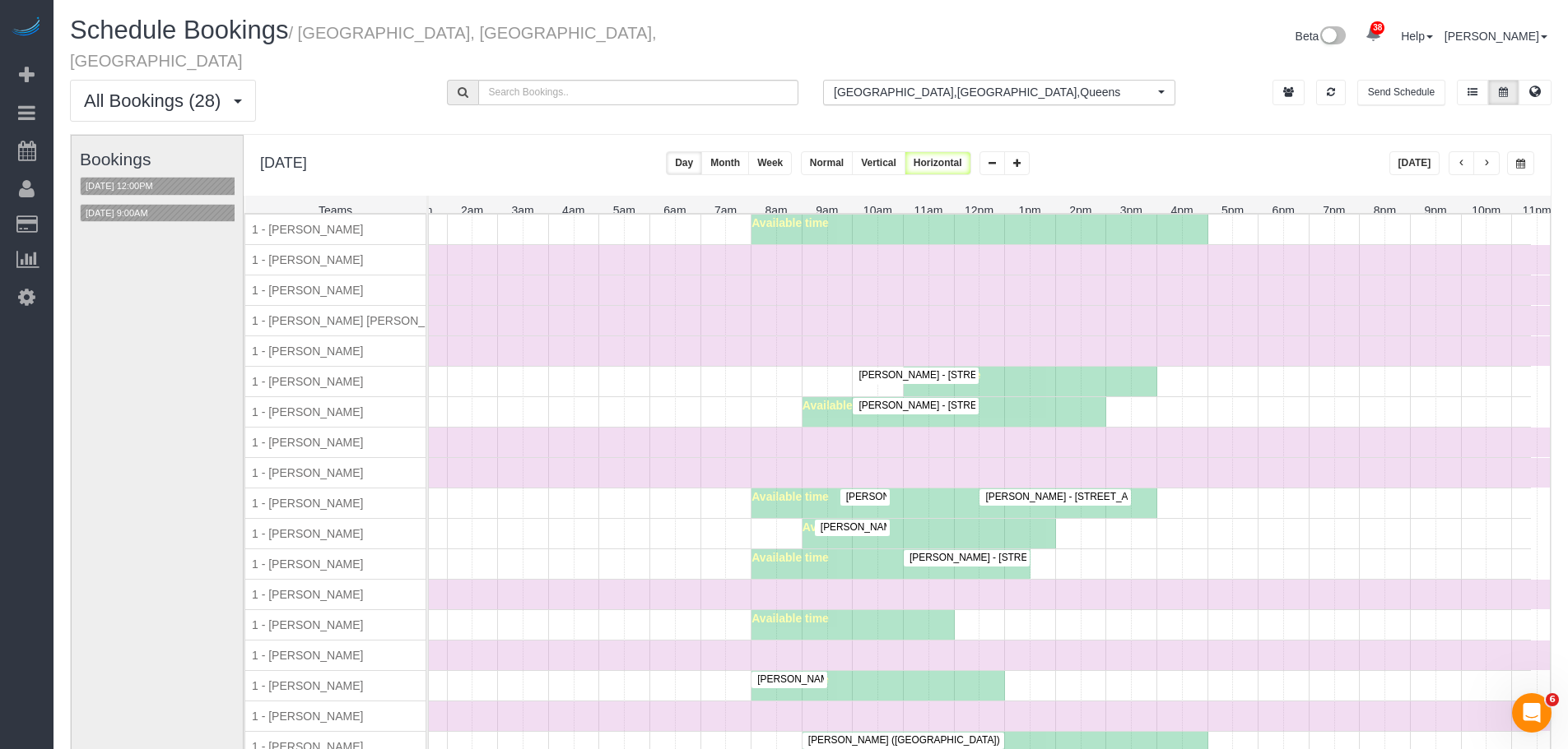
click at [605, 582] on div "Time Off" at bounding box center [954, 595] width 1216 height 30
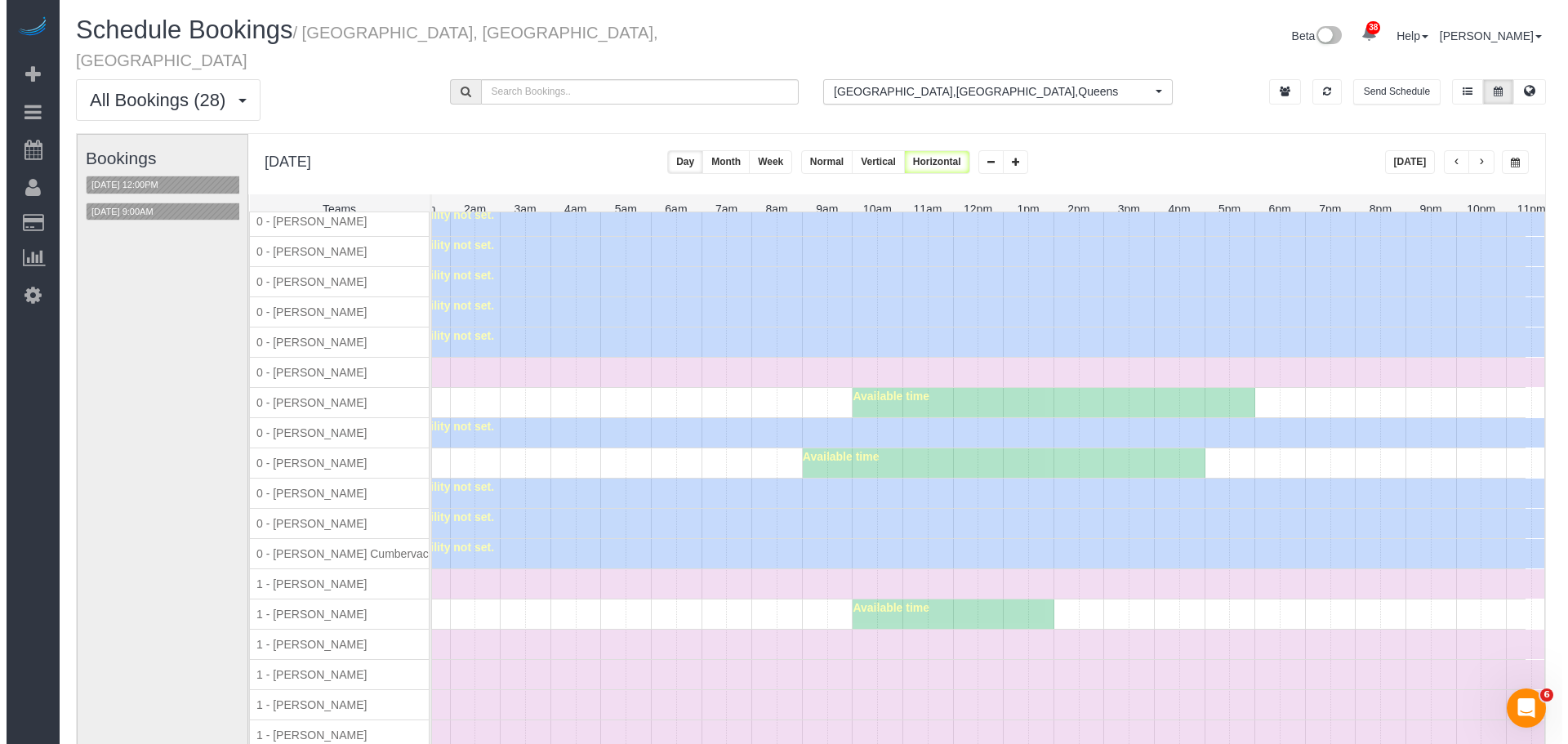
scroll to position [1319, 83]
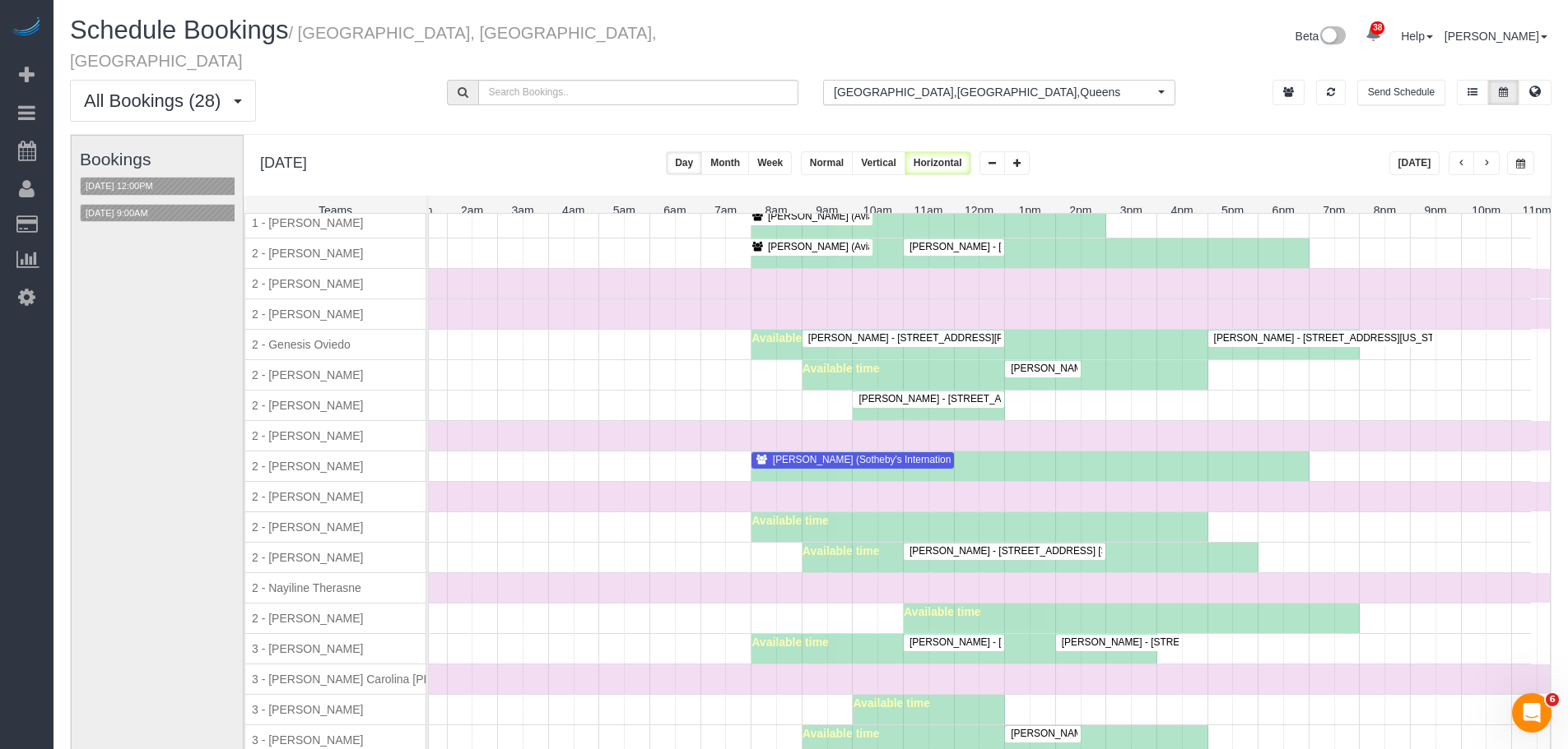
click at [616, 423] on div "Time Off" at bounding box center [954, 436] width 1216 height 30
click at [584, 528] on div "Available time" at bounding box center [938, 528] width 1185 height 30
click at [878, 459] on div "Craig George (Sotheby's International Realty) - 50 West Street, #18b, New York,…" at bounding box center [852, 460] width 195 height 12
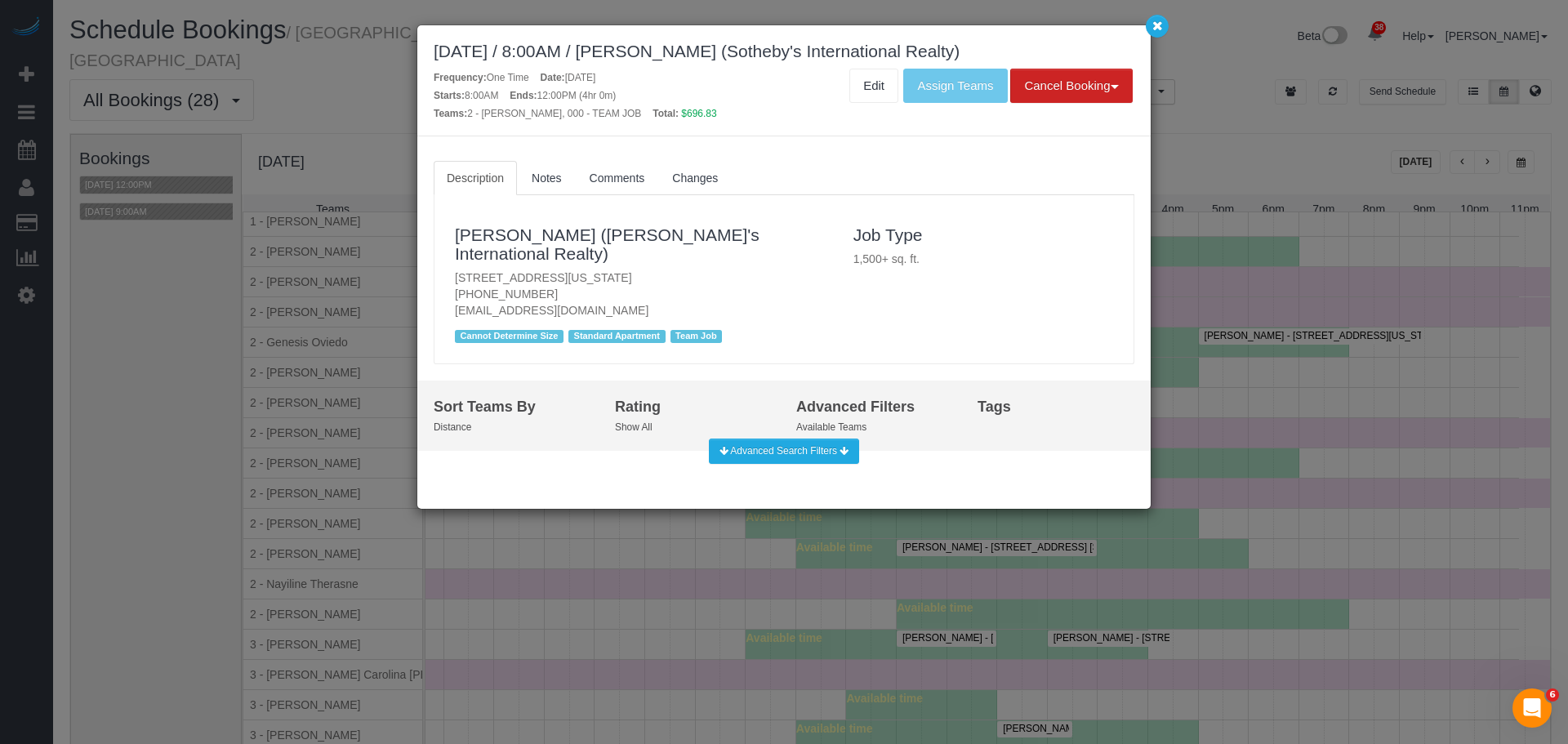
click at [790, 281] on p "50 West Street, #18b, New York, NY 10004 (917) 886-4760 craigjgeorge@gmail.com" at bounding box center [642, 294] width 374 height 49
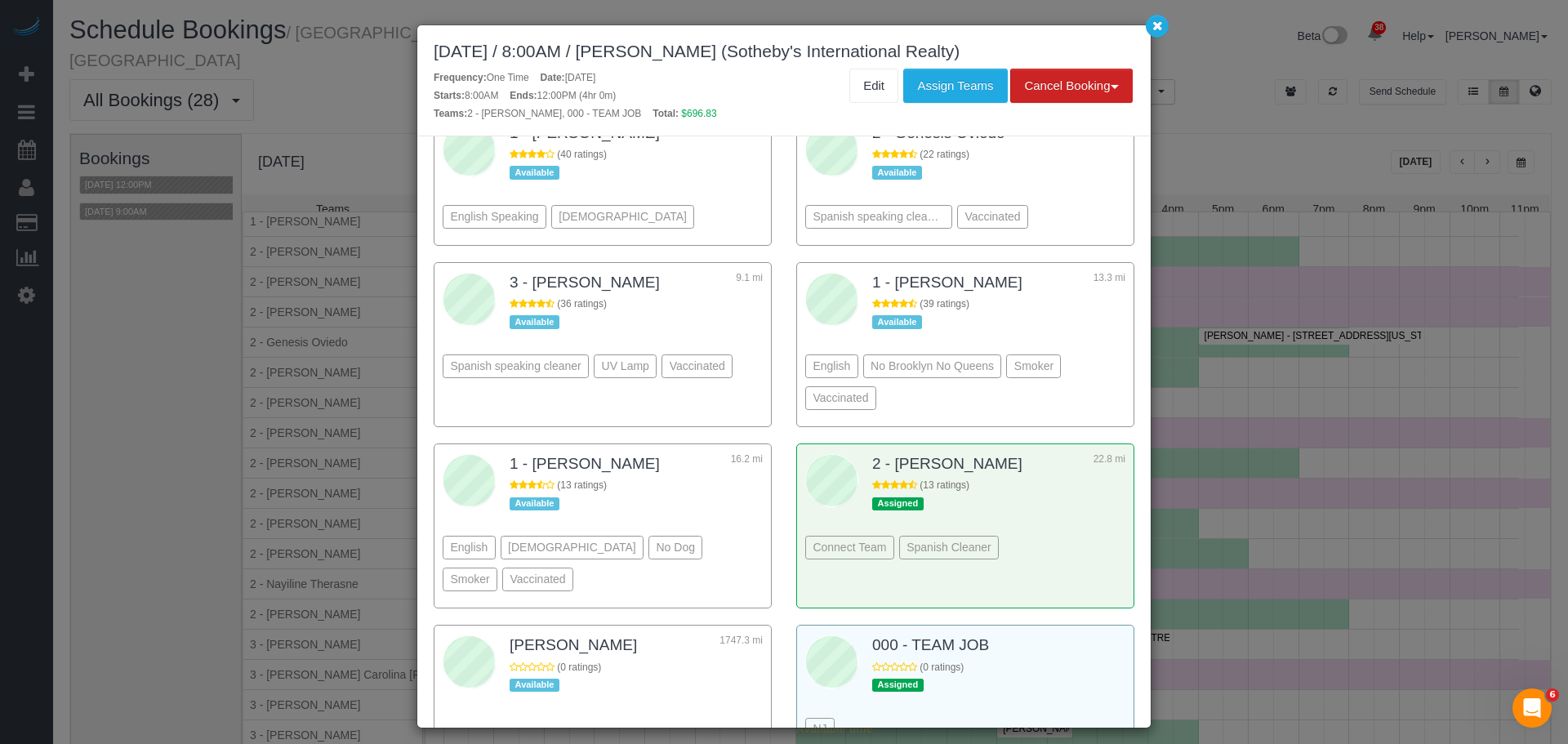
scroll to position [409, 0]
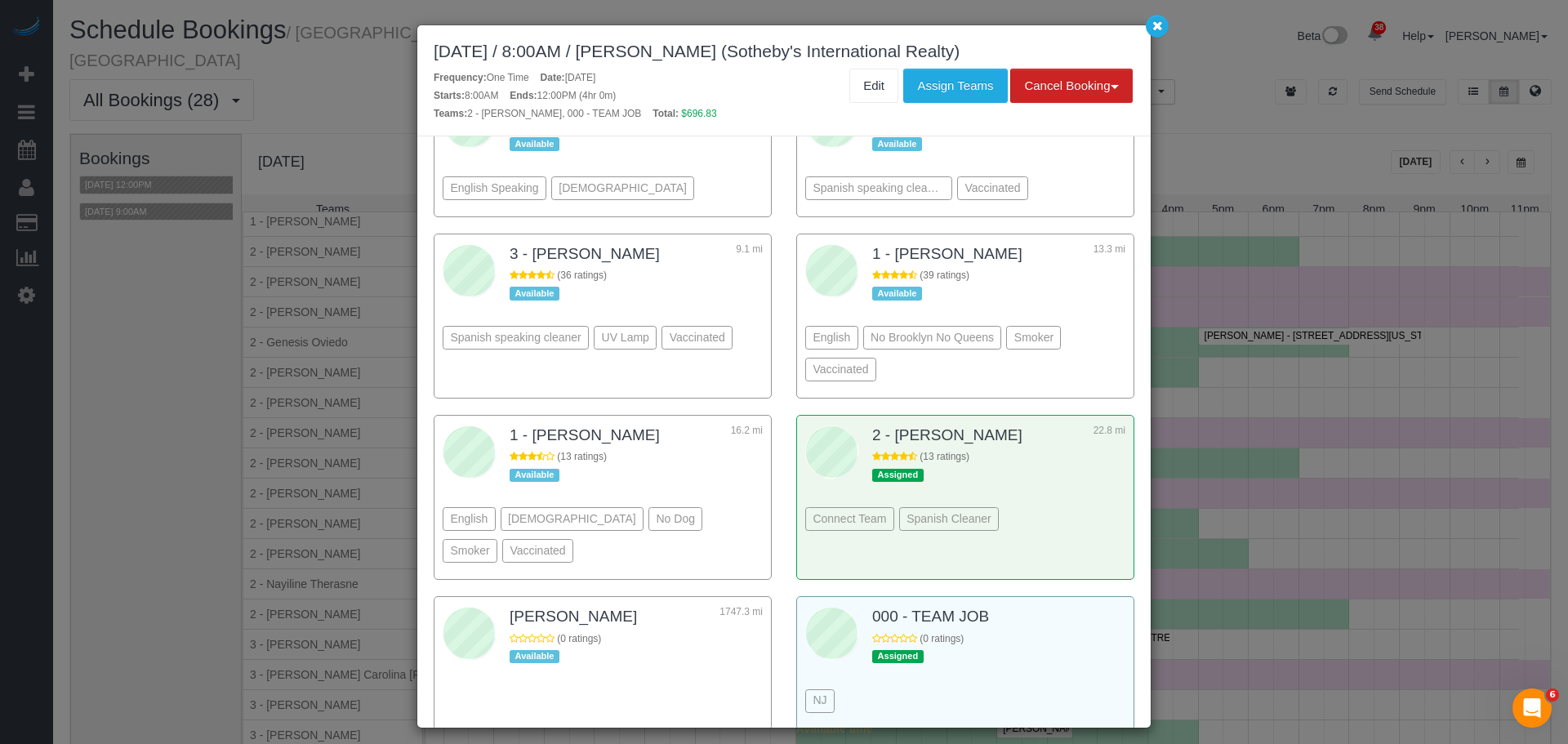
click at [1008, 657] on div "NJ" at bounding box center [965, 676] width 320 height 89
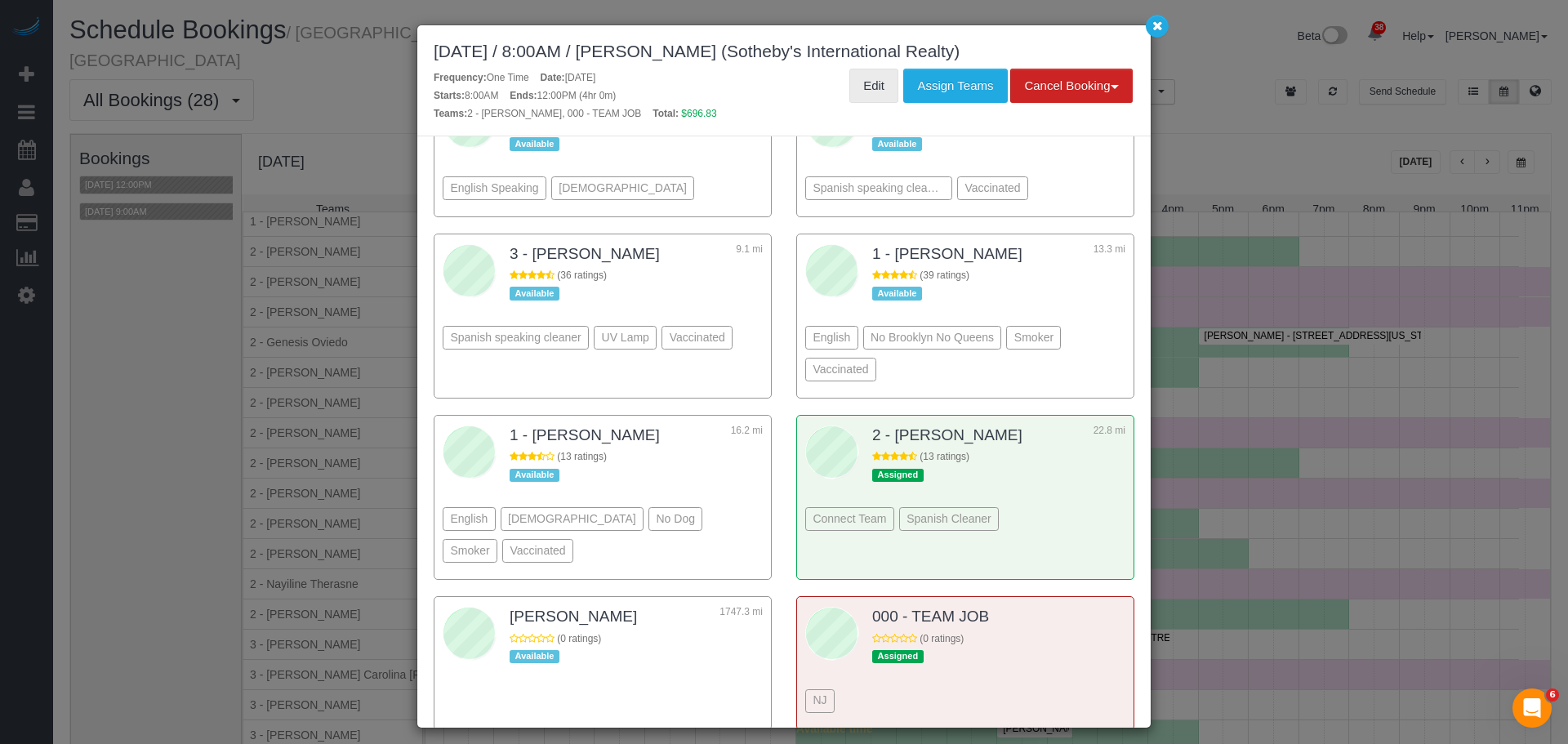
click at [865, 77] on link "Edit" at bounding box center [873, 86] width 49 height 34
click at [1155, 34] on button "button" at bounding box center [1157, 26] width 23 height 23
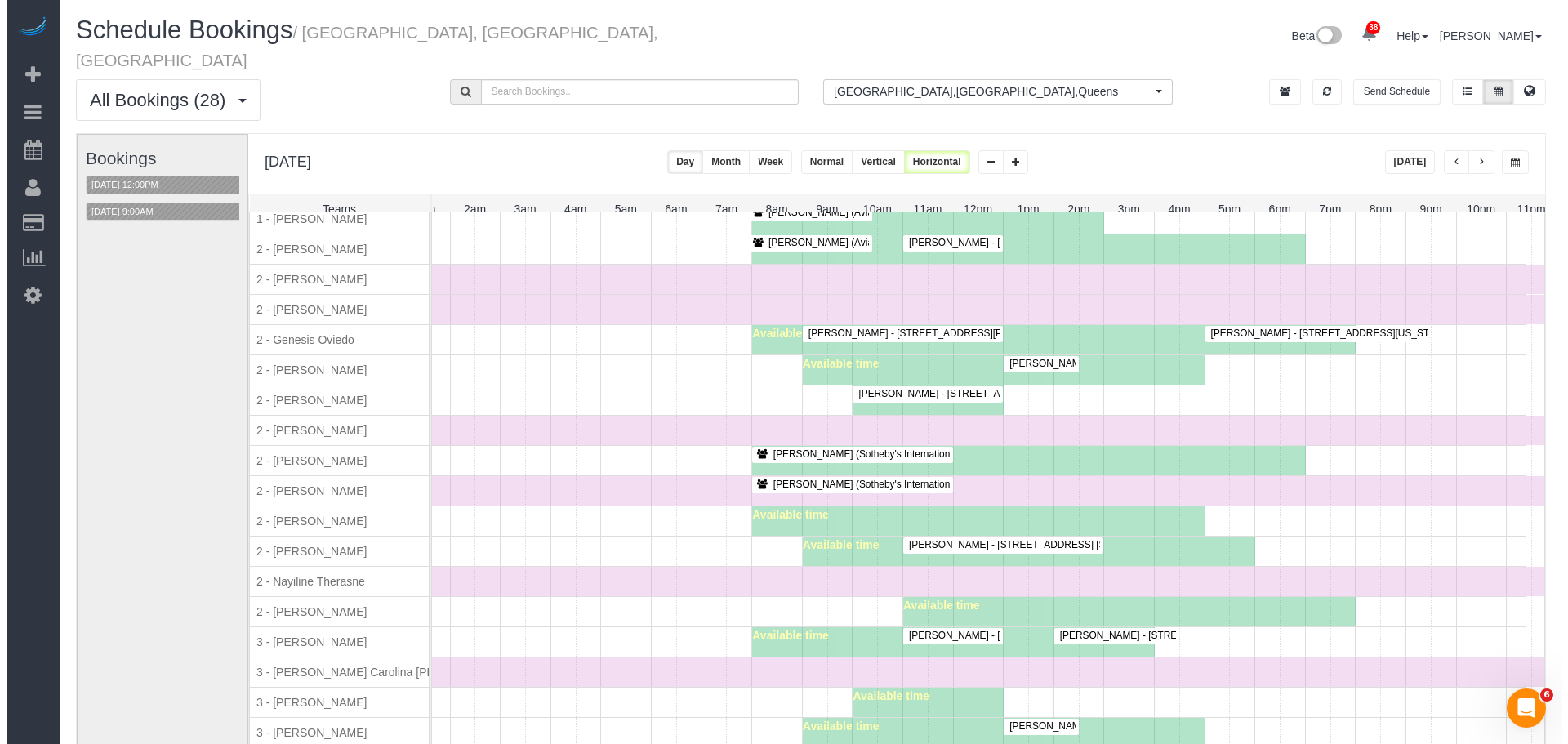
scroll to position [1319, 0]
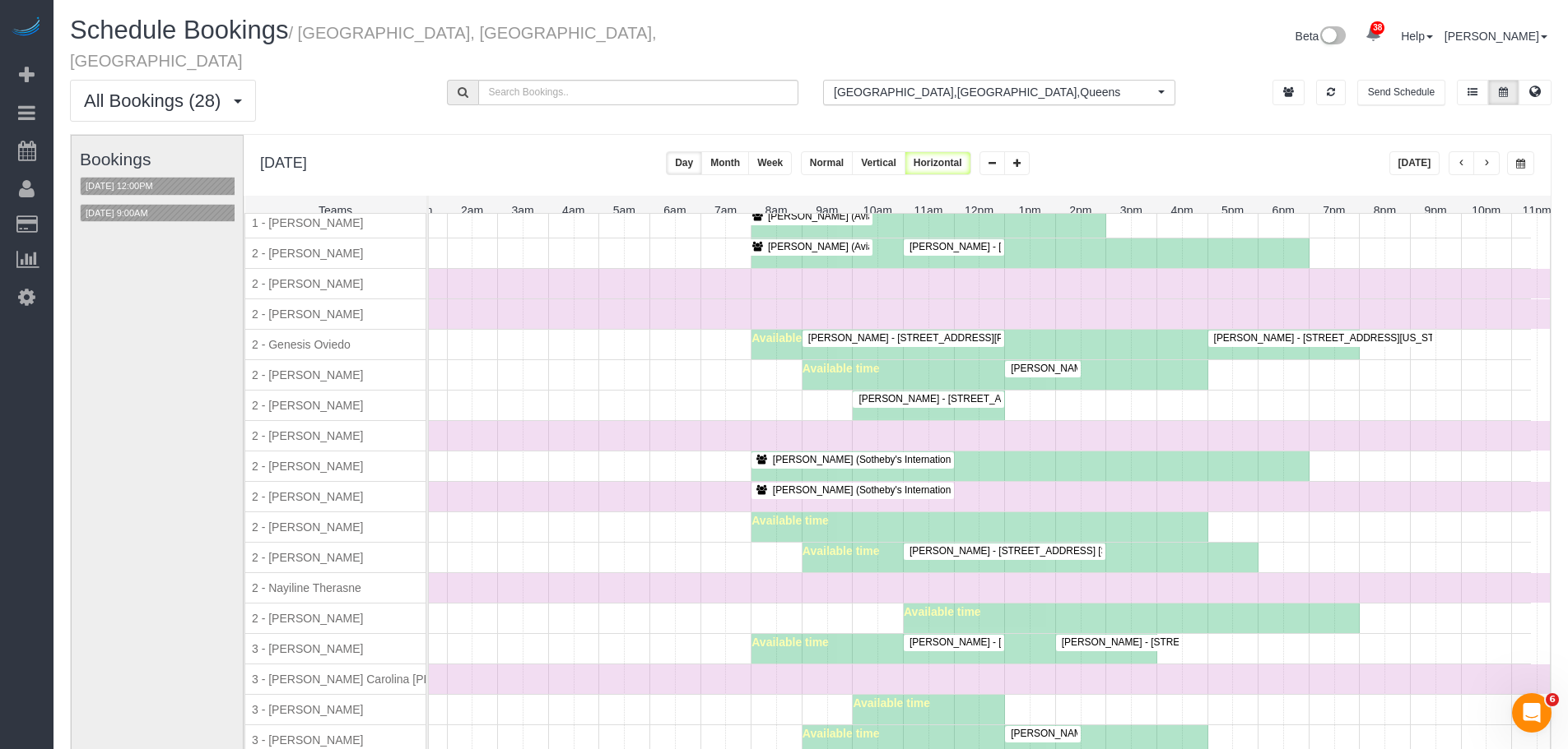
click at [895, 453] on div at bounding box center [852, 460] width 202 height 16
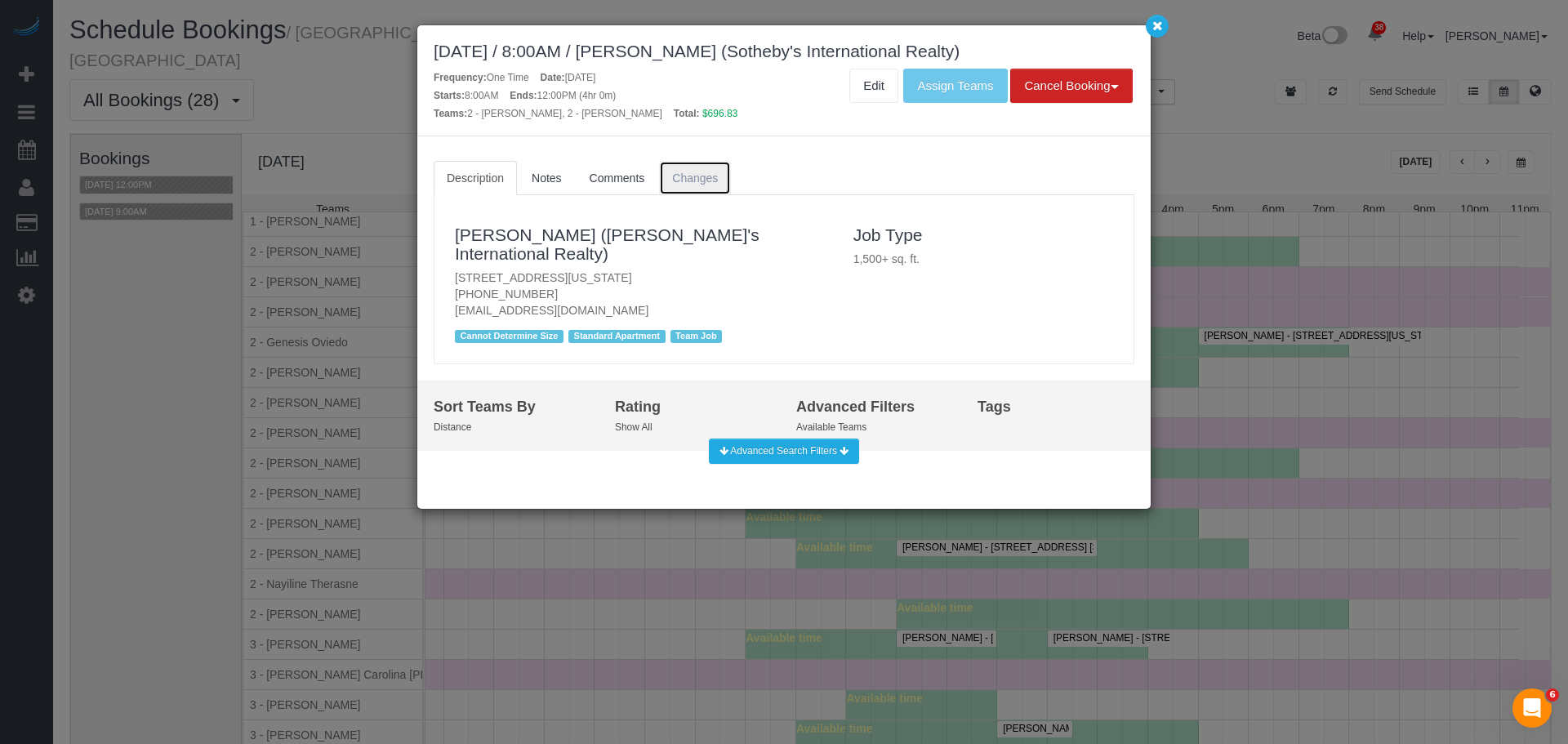
drag, startPoint x: 682, startPoint y: 164, endPoint x: 688, endPoint y: 173, distance: 10.8
click at [681, 164] on link "Changes" at bounding box center [695, 178] width 72 height 34
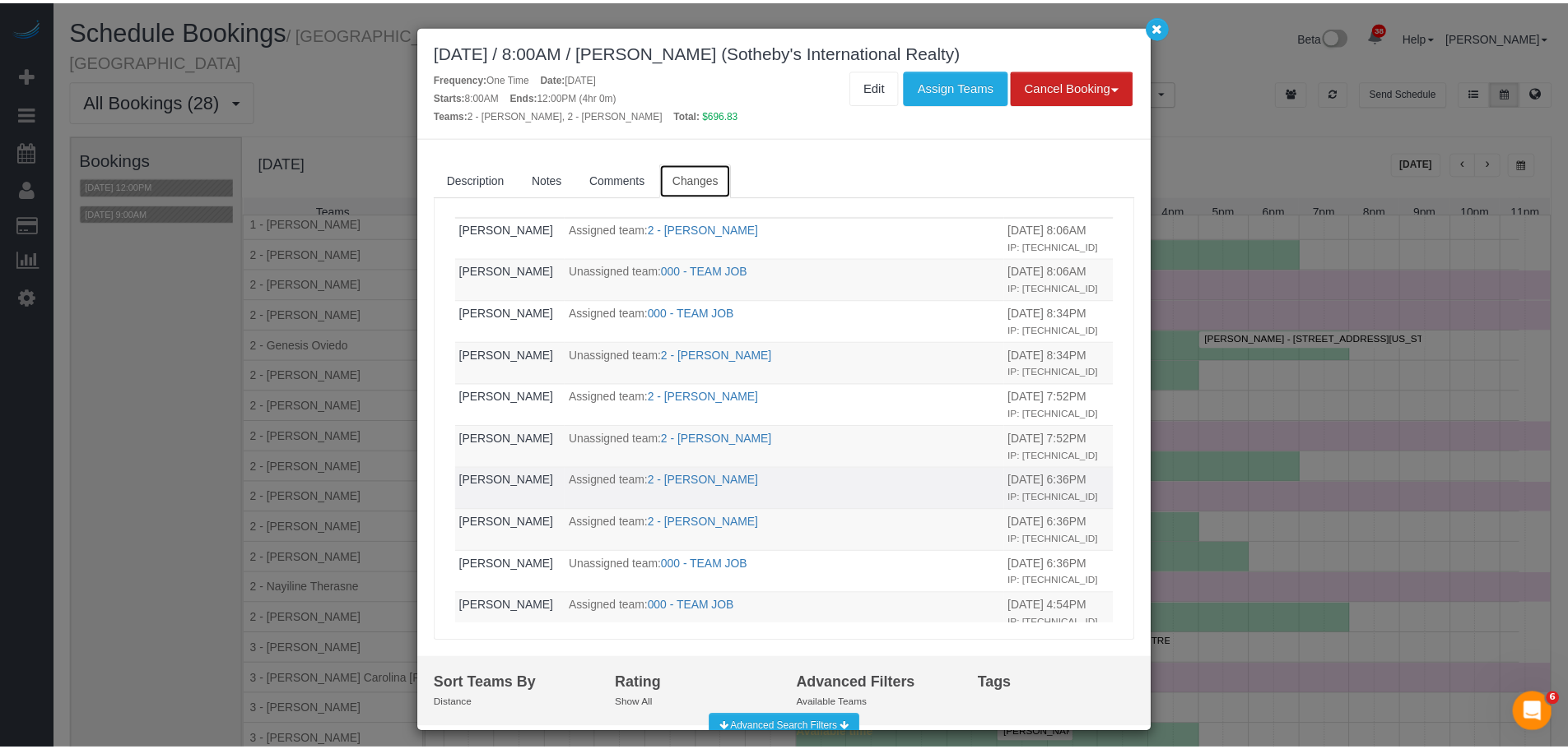
scroll to position [0, 0]
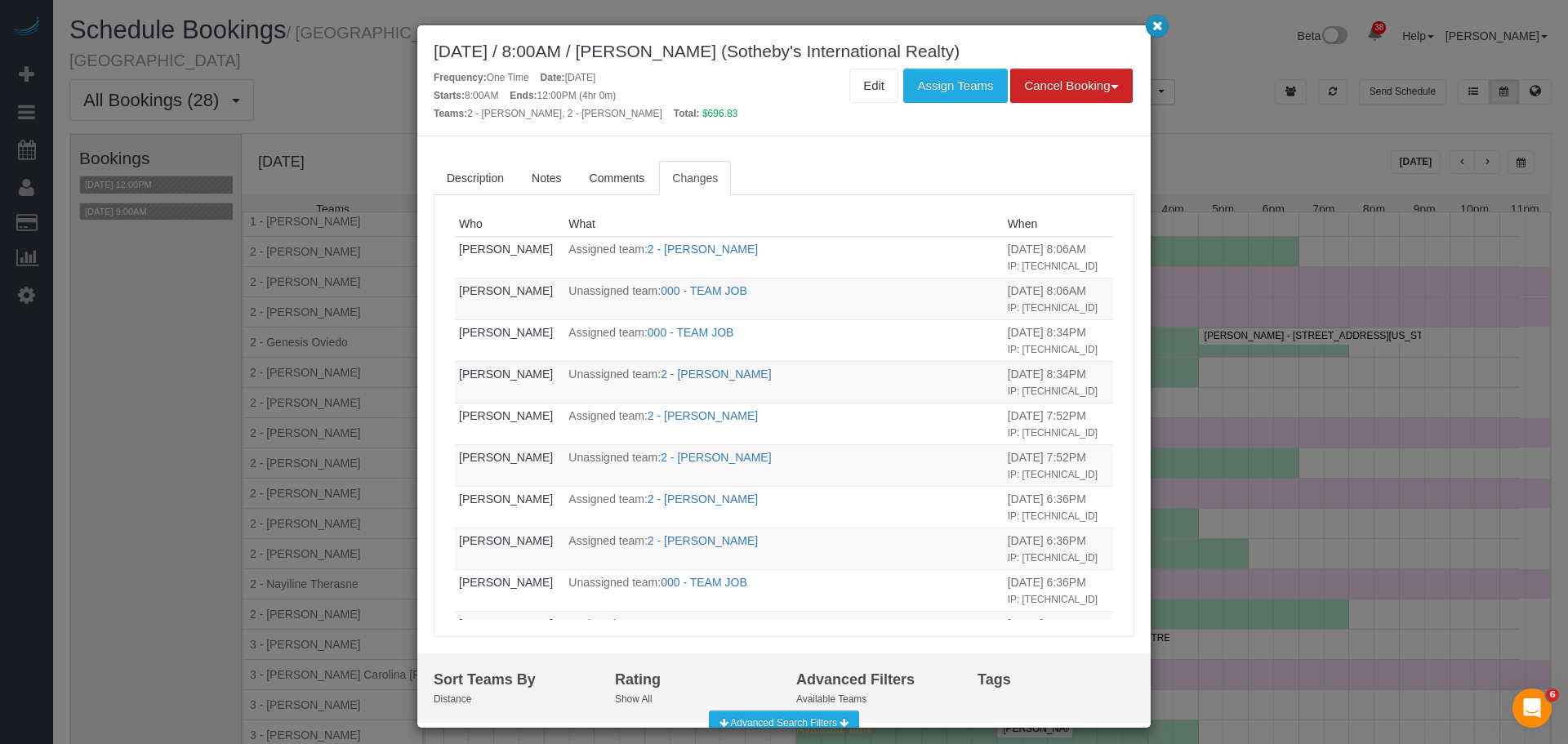
click at [1150, 30] on button "button" at bounding box center [1157, 26] width 23 height 23
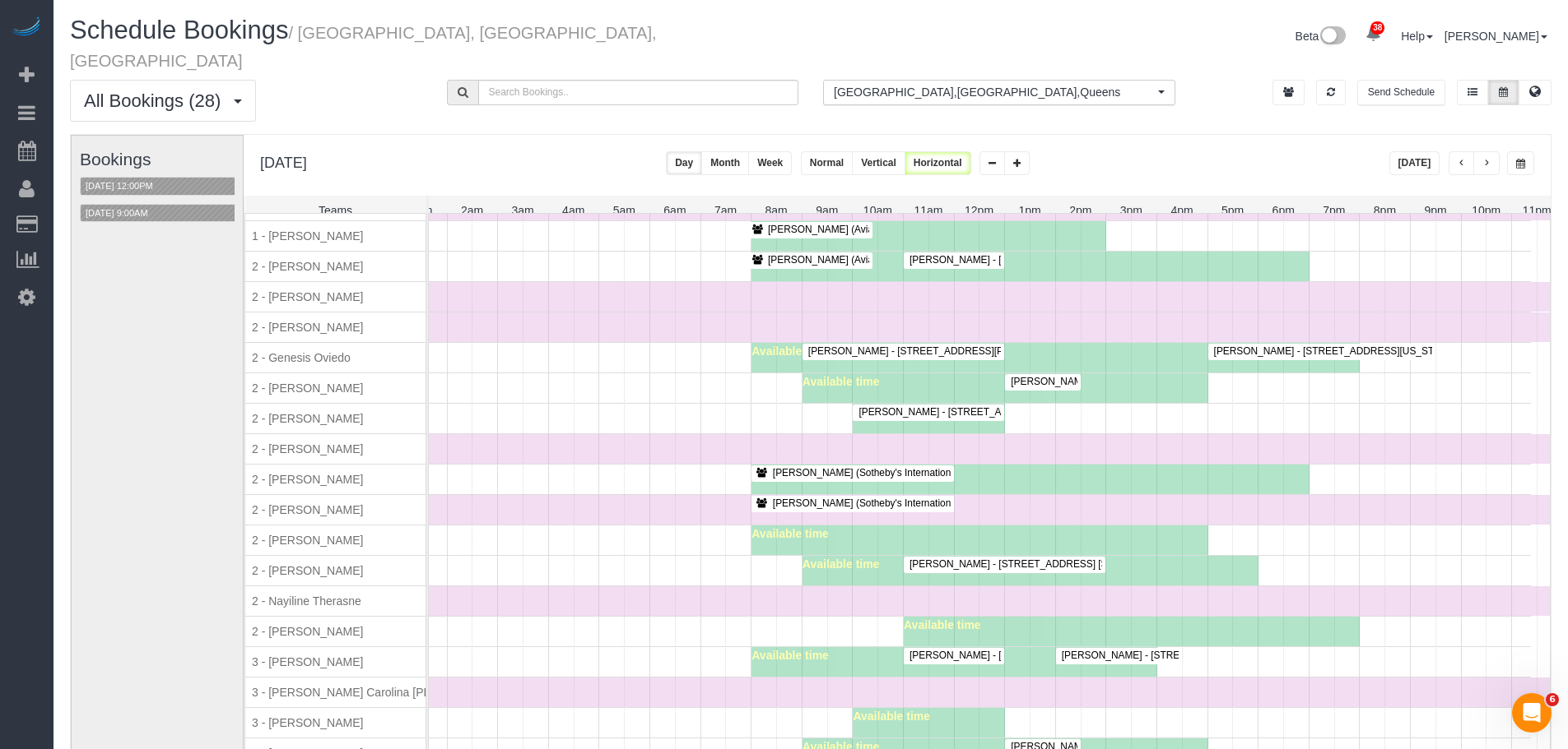
scroll to position [1328, 0]
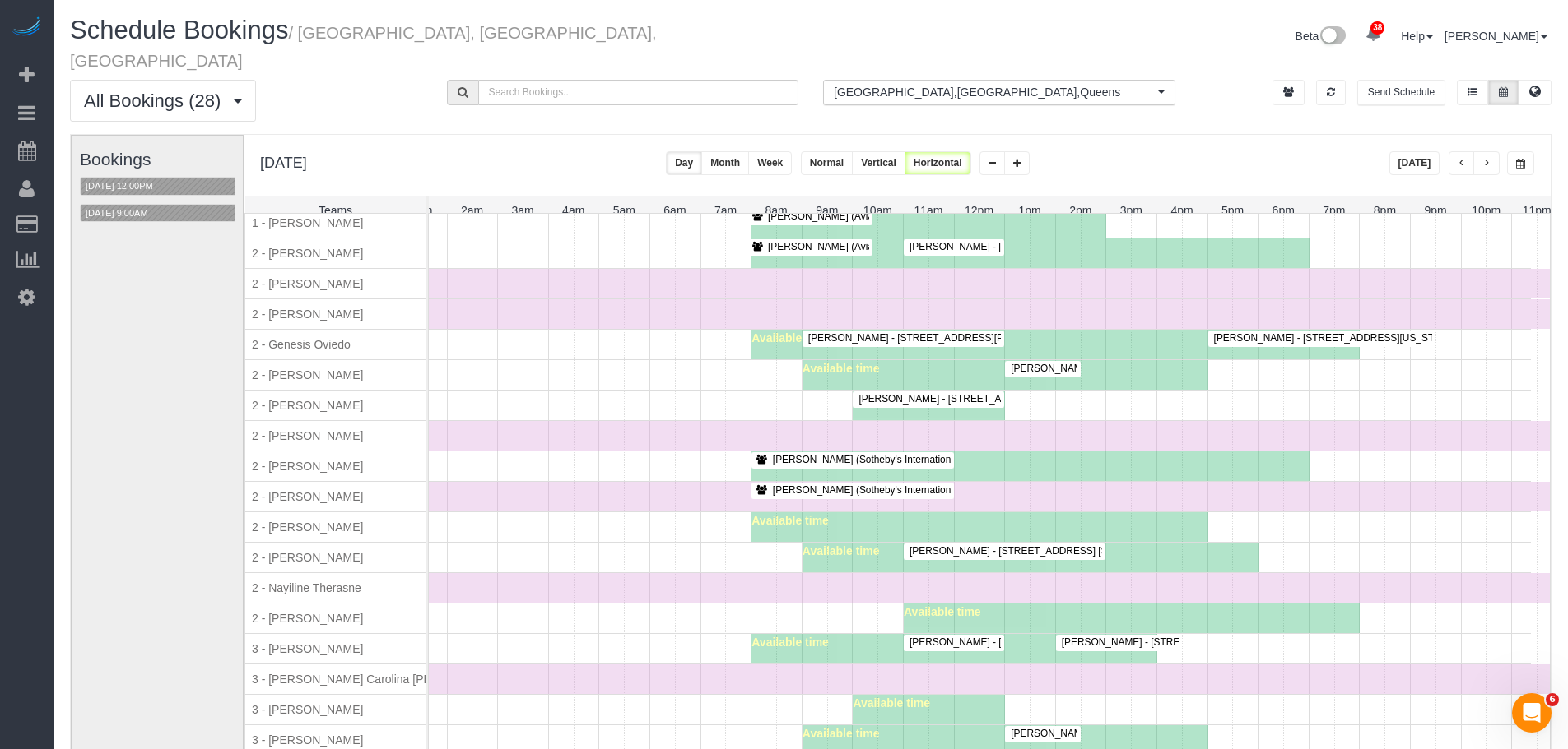
click at [662, 546] on div "Ashley Korody - 101 West End Avenue, Apt. 10bb, New York, NY 10023 Available ti…" at bounding box center [938, 558] width 1185 height 30
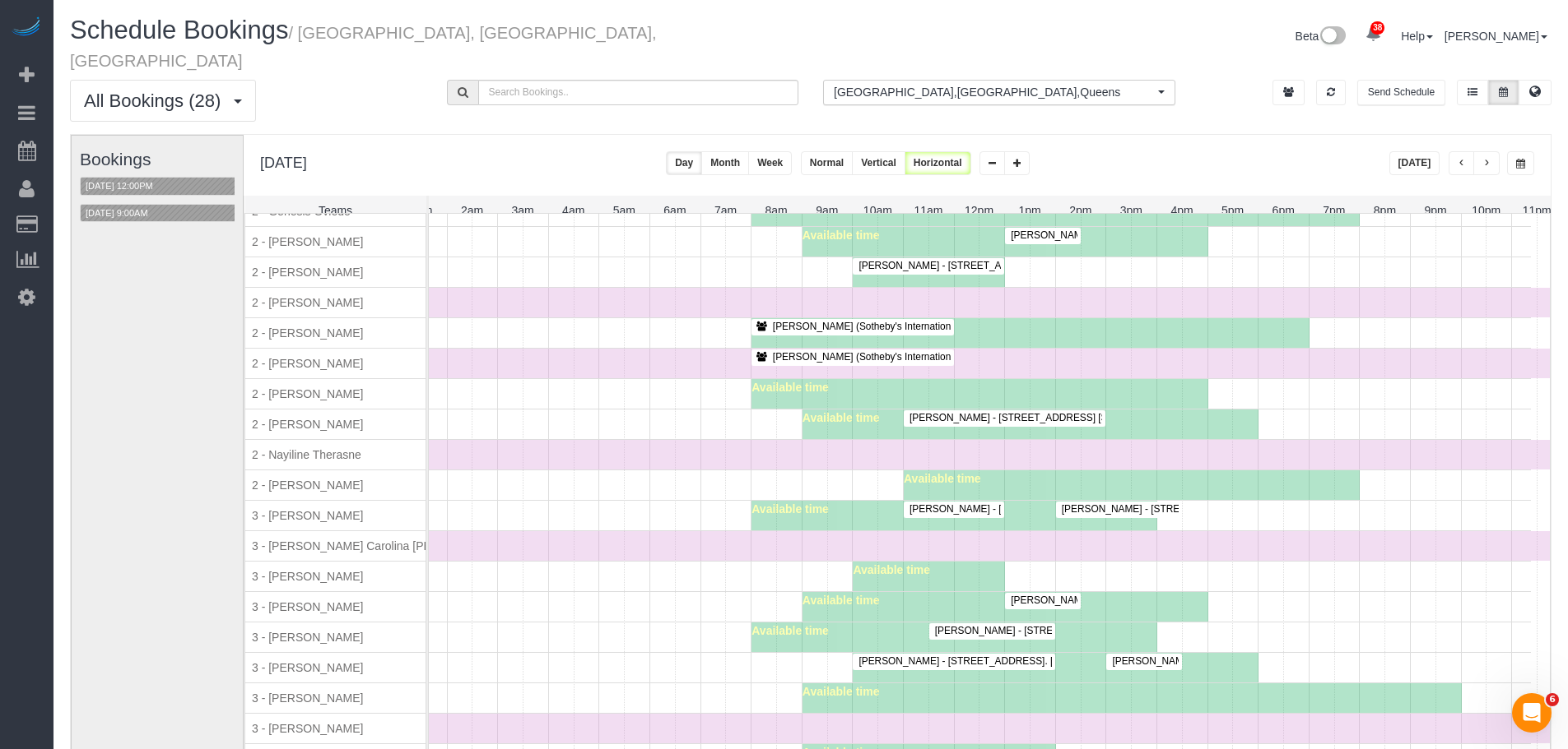
scroll to position [1657, 0]
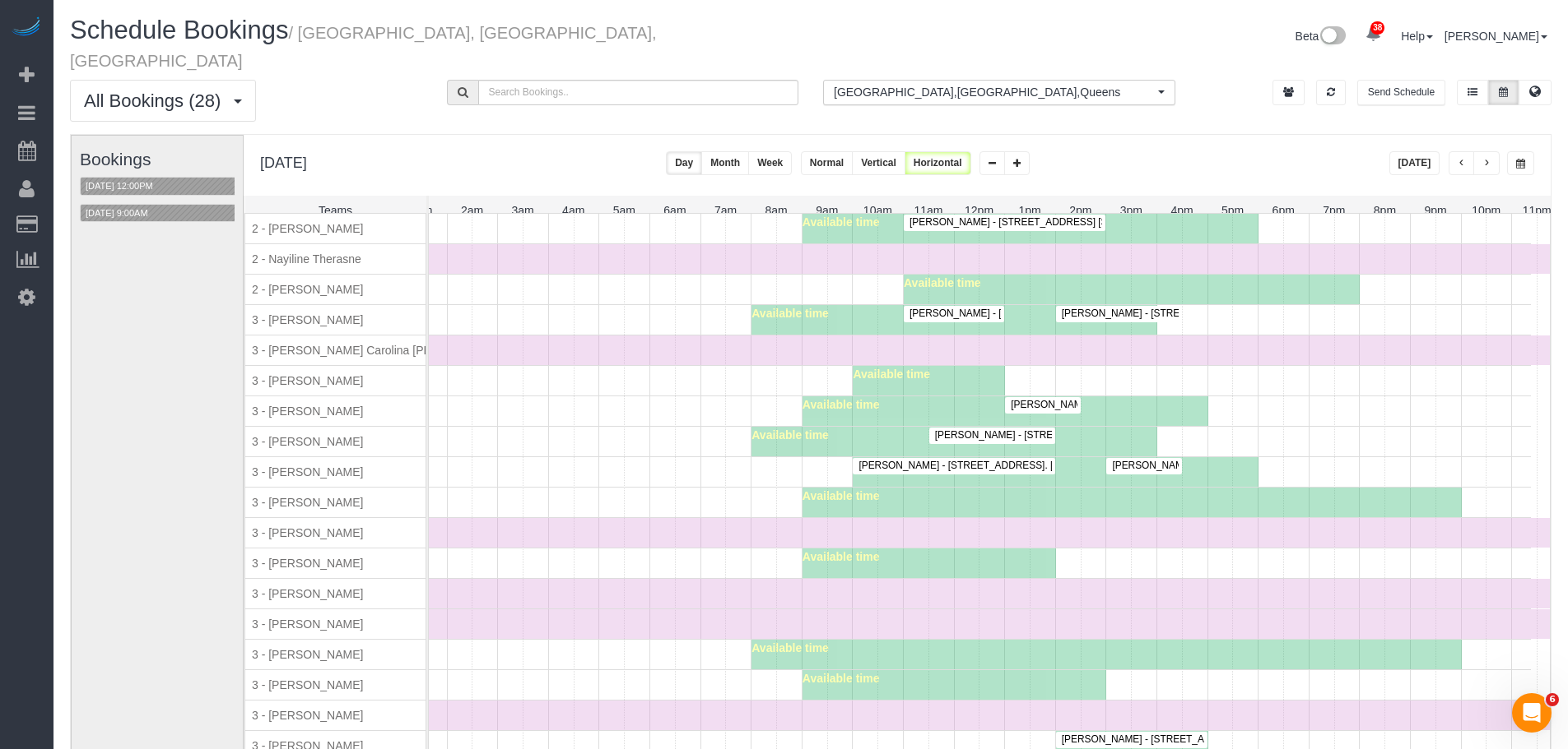
click at [624, 519] on div "Time Off" at bounding box center [954, 533] width 1216 height 30
click at [604, 459] on div "Caitlin O'Brien - 210 West 89th Street, Apt. 6m, New York, NY 10024 Jessica Ten…" at bounding box center [938, 472] width 1185 height 30
click at [735, 521] on div "Time Off" at bounding box center [954, 533] width 1216 height 30
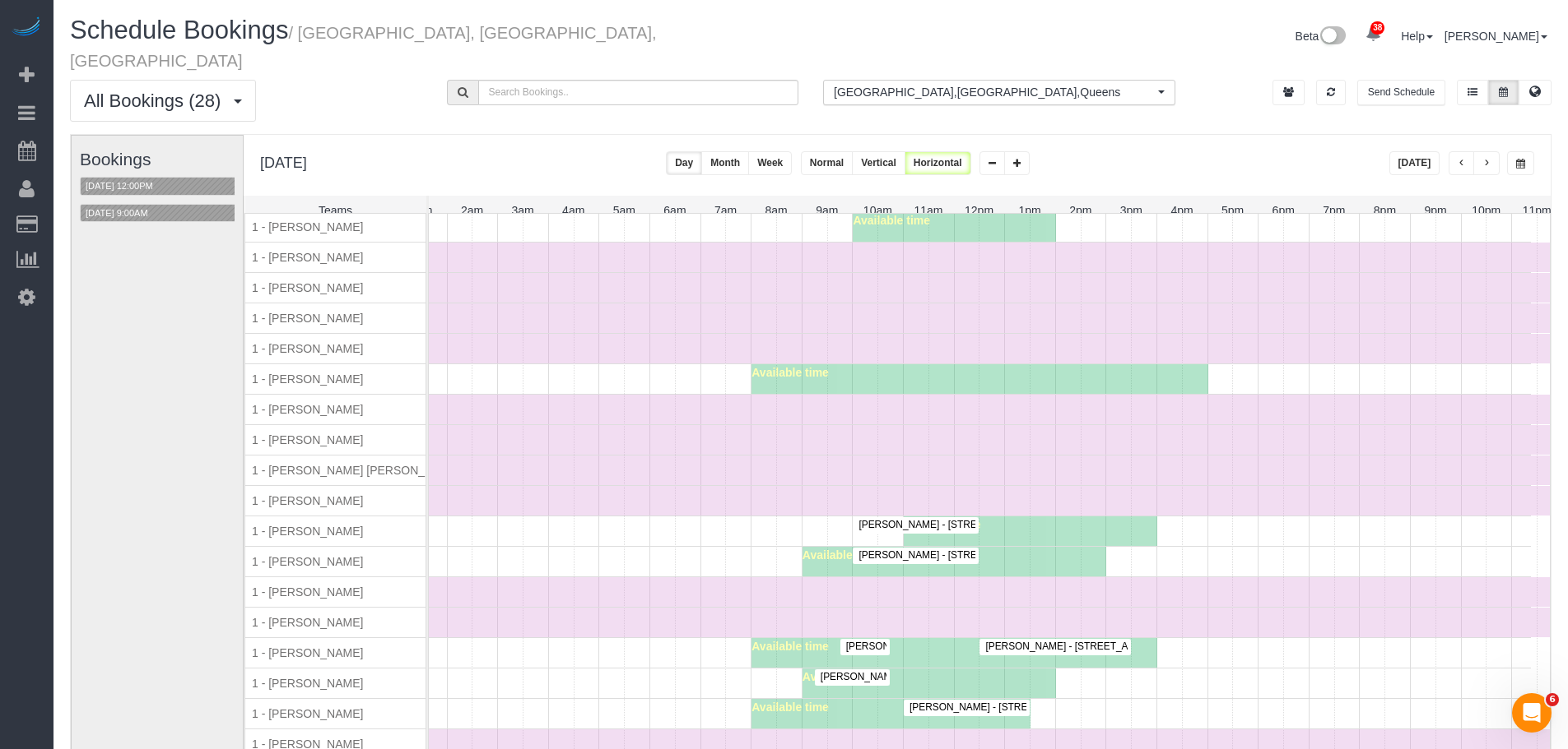
scroll to position [176, 0]
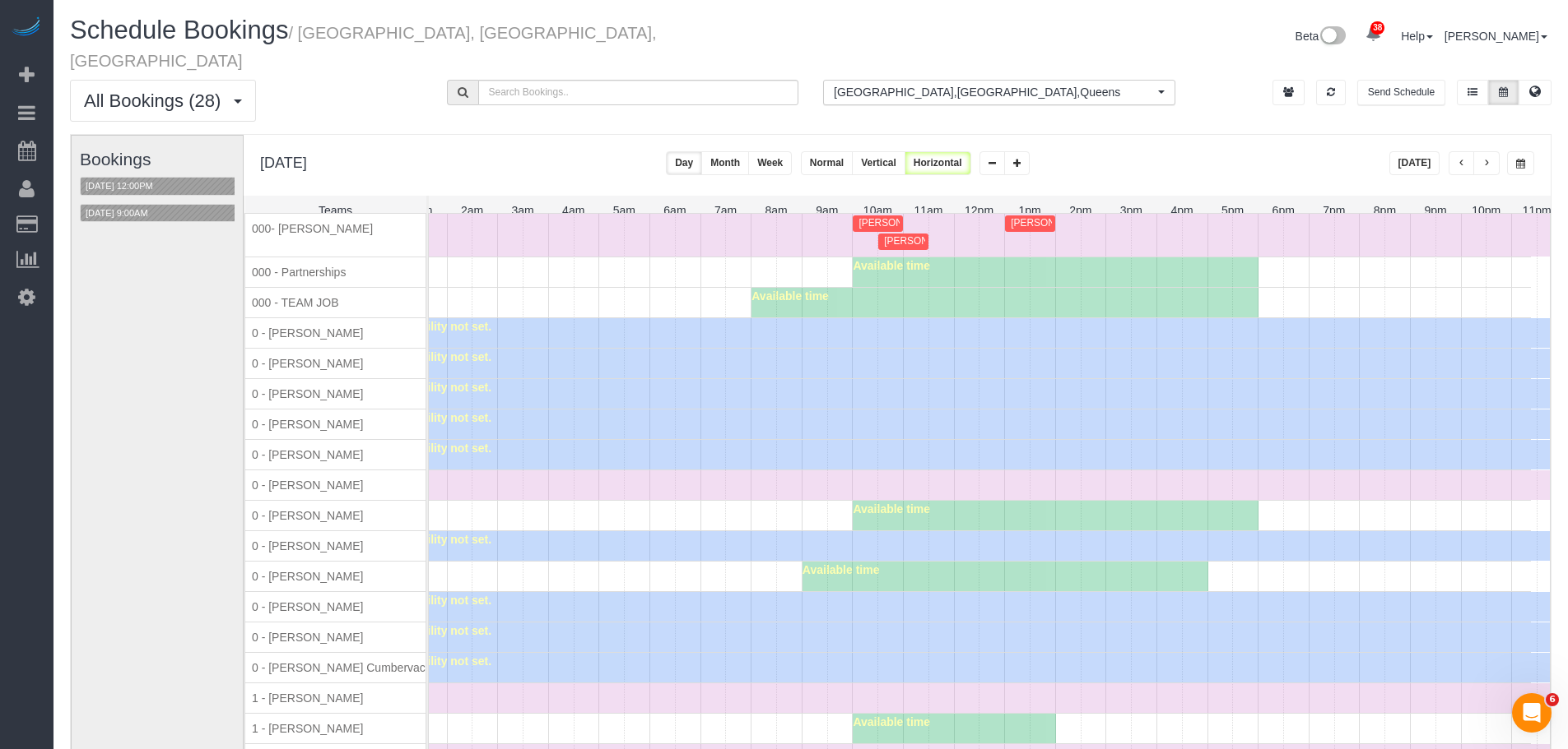
click at [1029, 217] on span "Gregg Sussman (SportsGrid) - 218 West 35th Street, 5th Floor, New York, NY 10001" at bounding box center [1155, 223] width 306 height 12
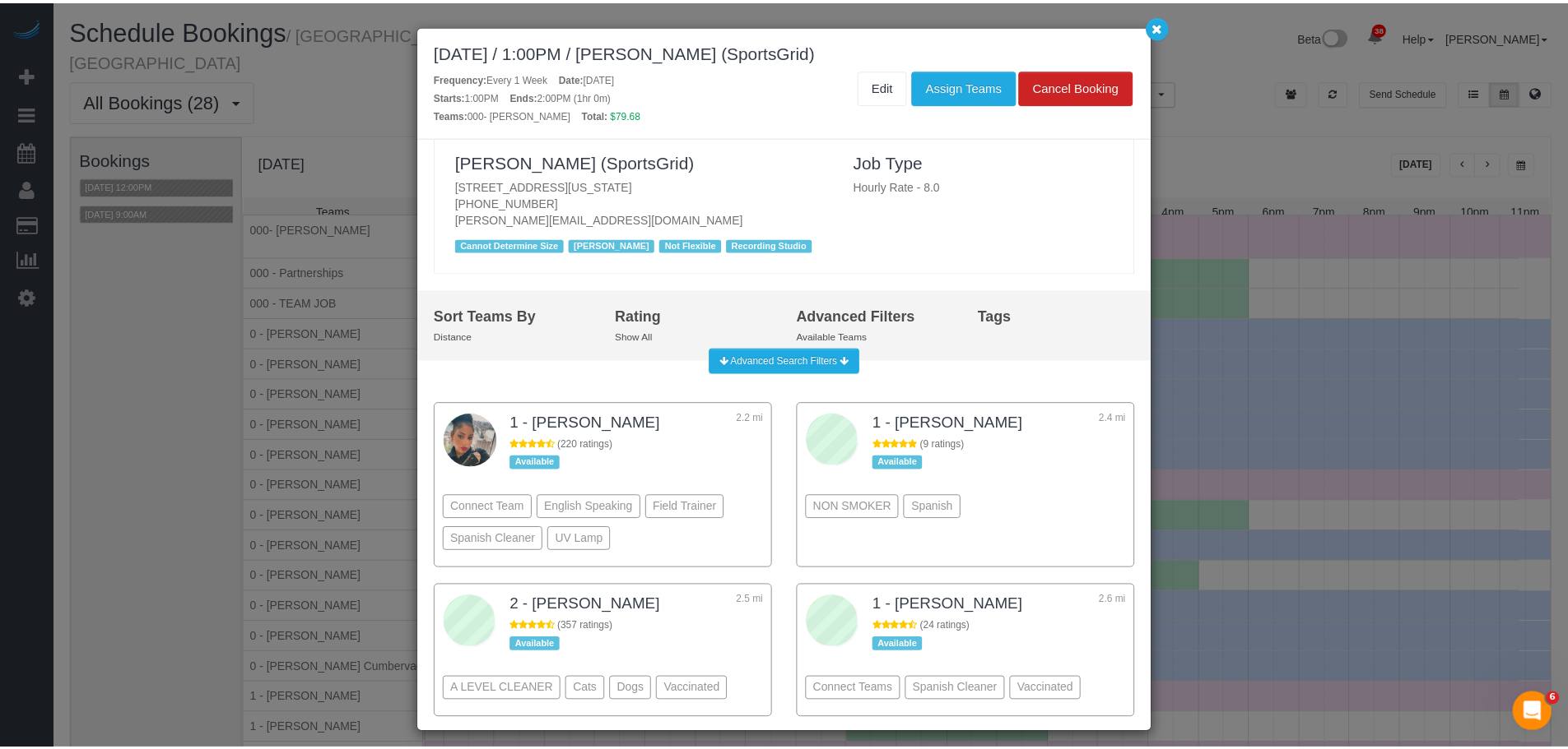
scroll to position [0, 0]
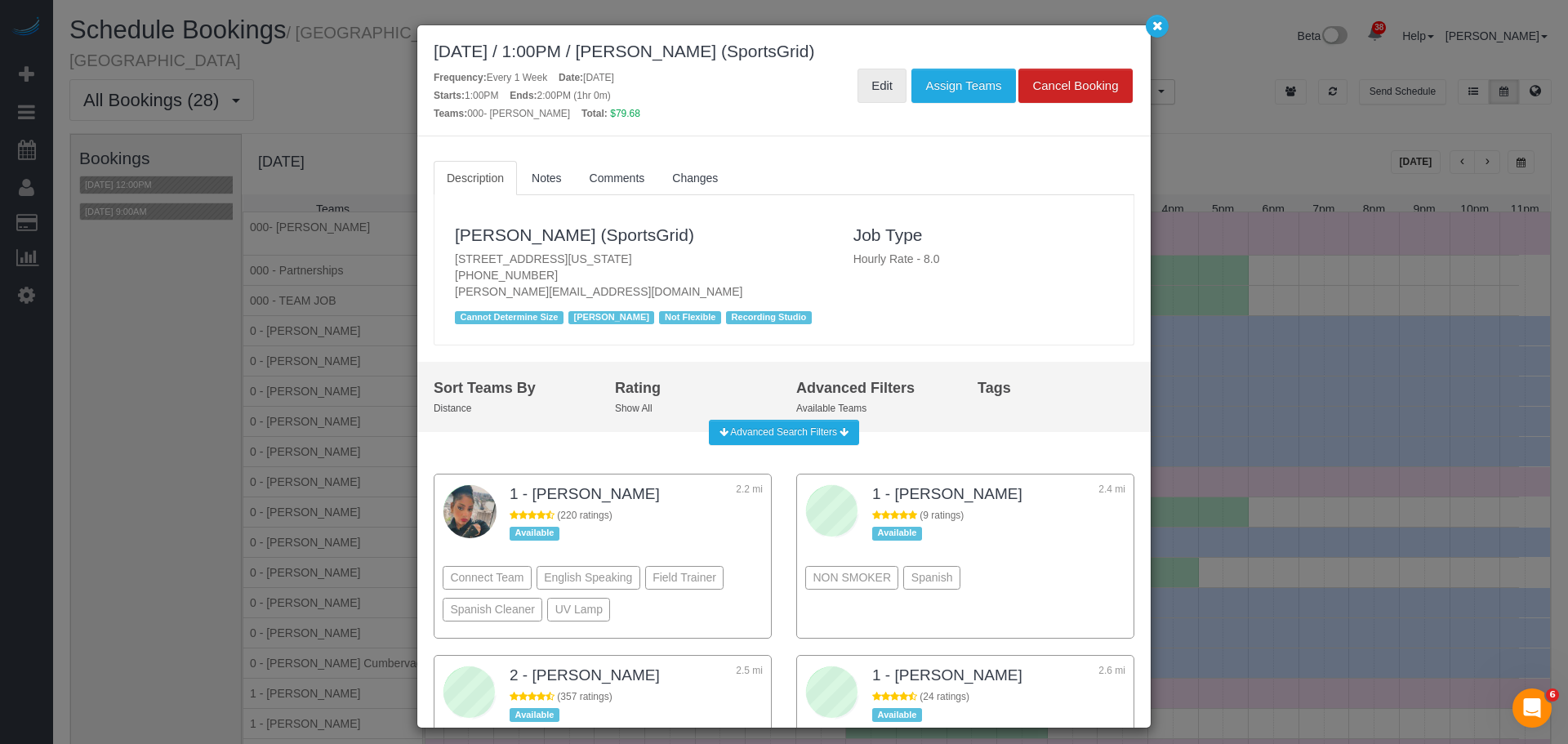
click at [873, 78] on link "Edit" at bounding box center [882, 86] width 49 height 34
click at [1160, 34] on button "button" at bounding box center [1157, 26] width 23 height 23
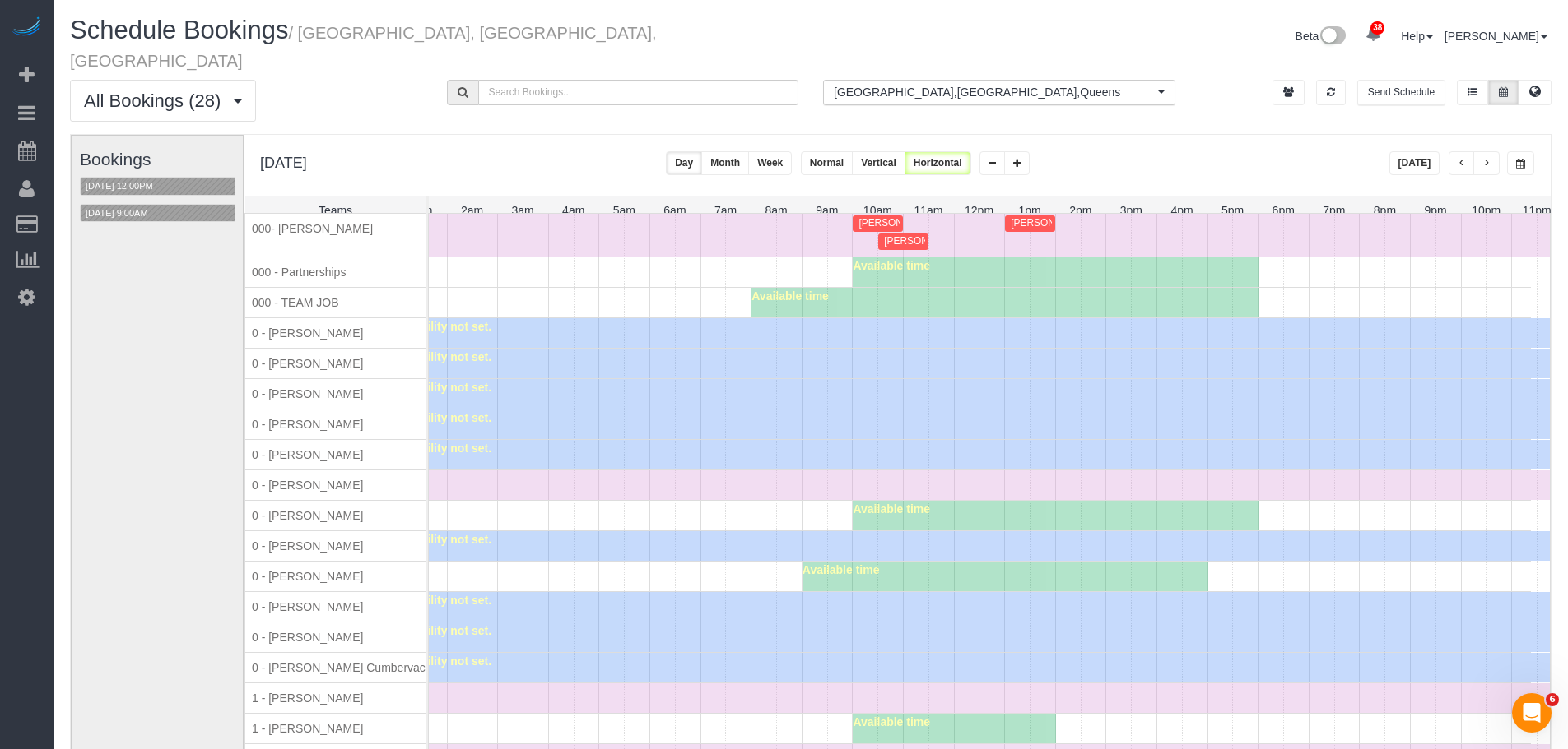
click at [1024, 216] on div at bounding box center [1029, 223] width 50 height 16
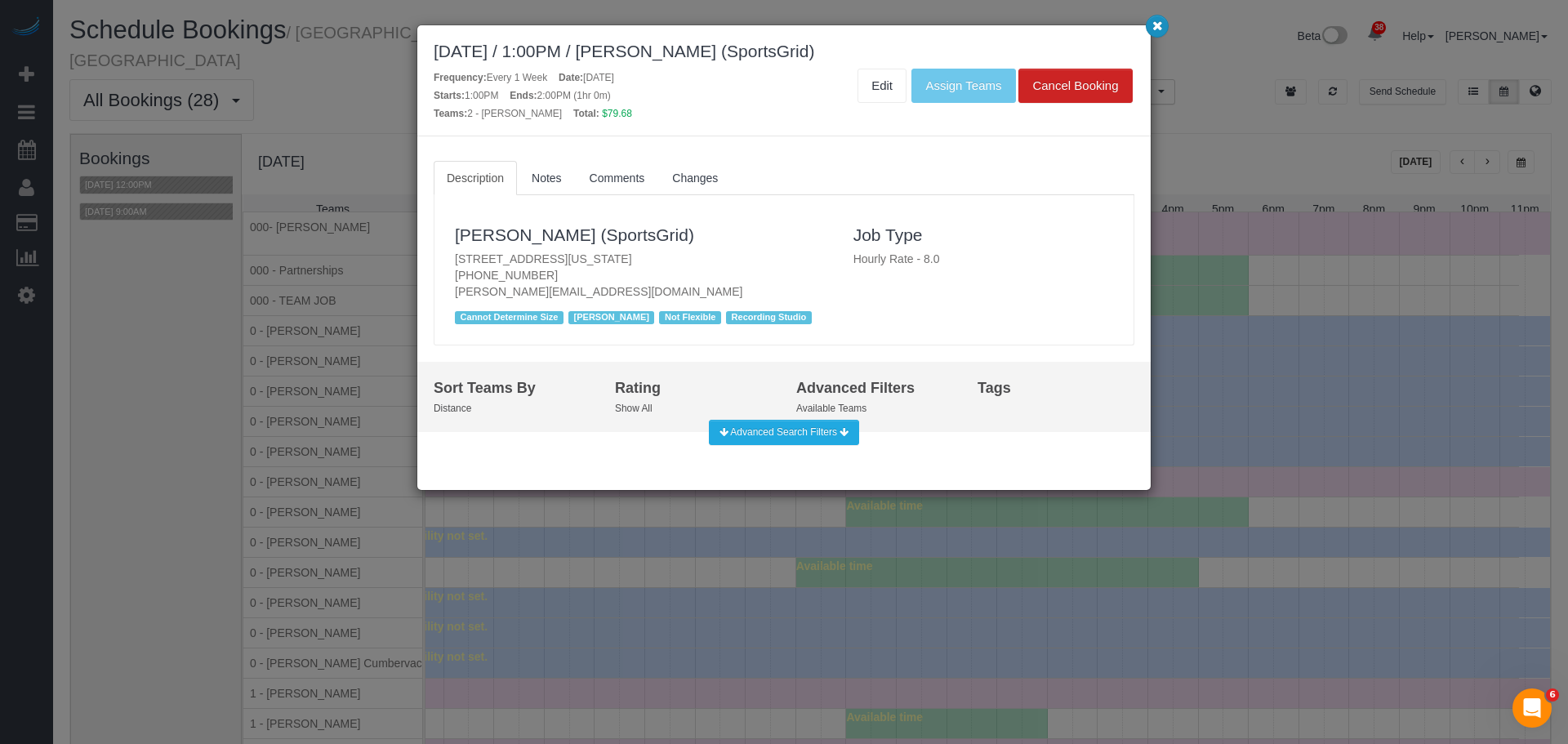
click at [1156, 34] on button "button" at bounding box center [1157, 26] width 23 height 23
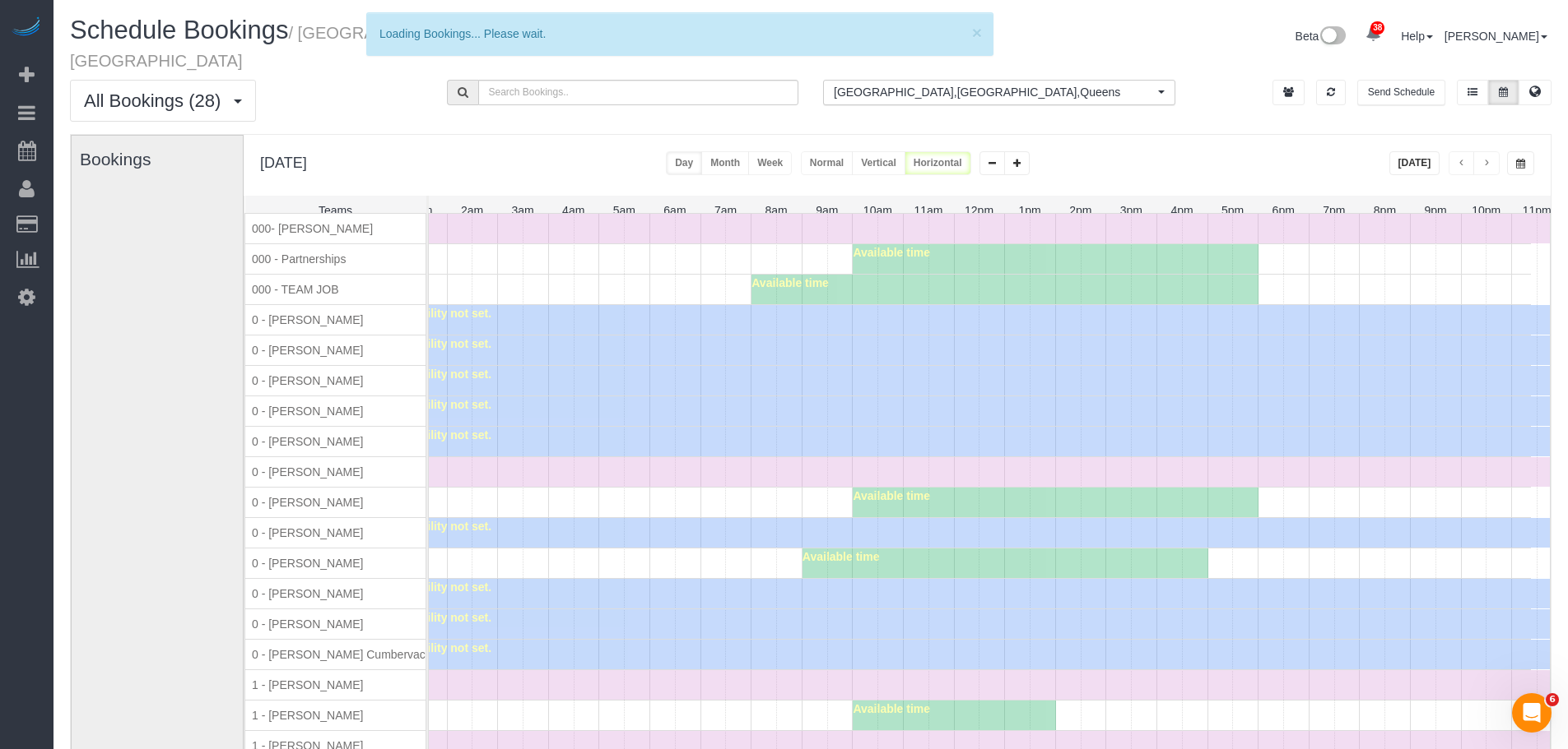
click at [463, 495] on div "October 13, 2025 / 1:00PM / Gregg Sussman (SportsGrid) Frequency: Every 1 Week …" at bounding box center [784, 374] width 1568 height 749
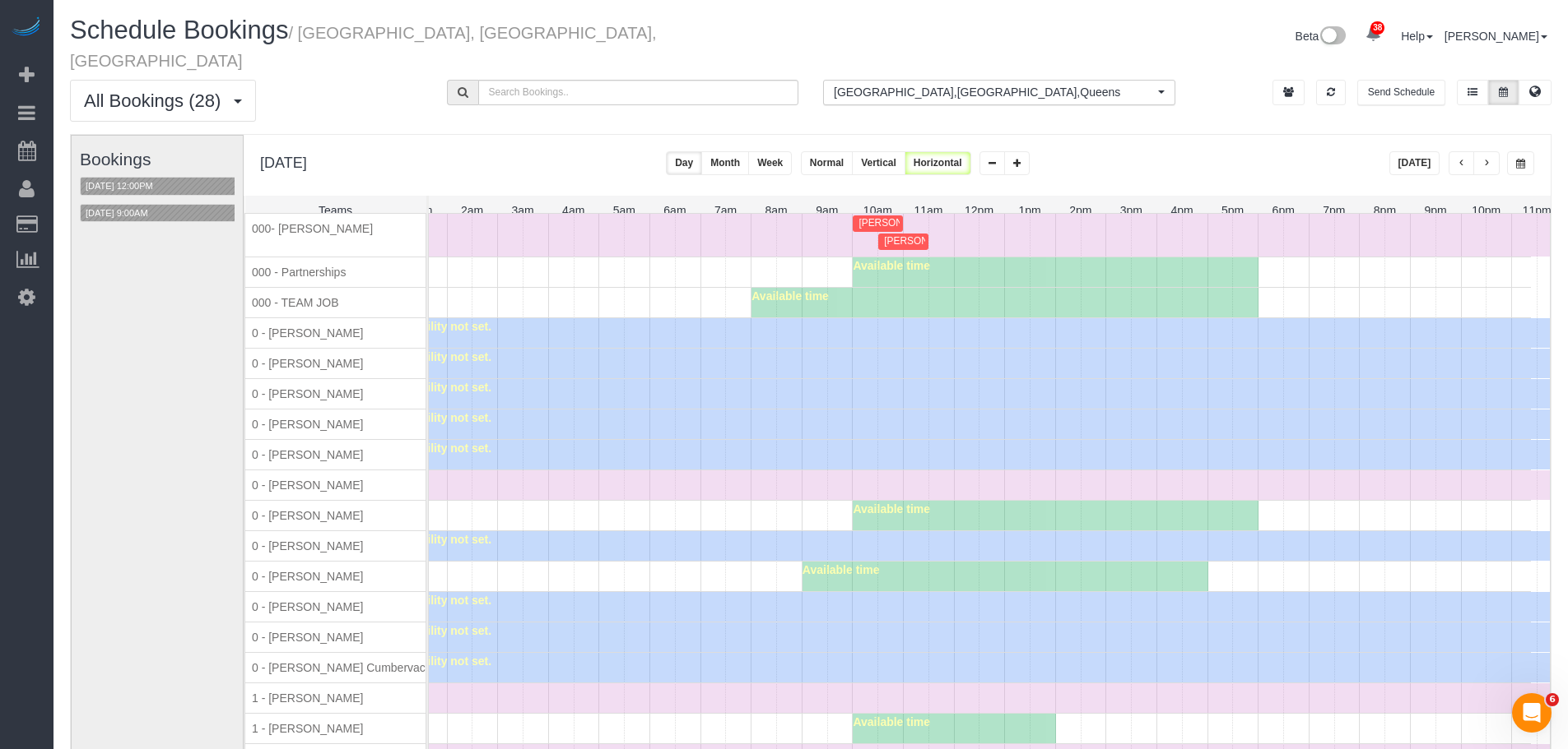
click at [597, 461] on div "Team's Availability not set." at bounding box center [954, 455] width 1216 height 30
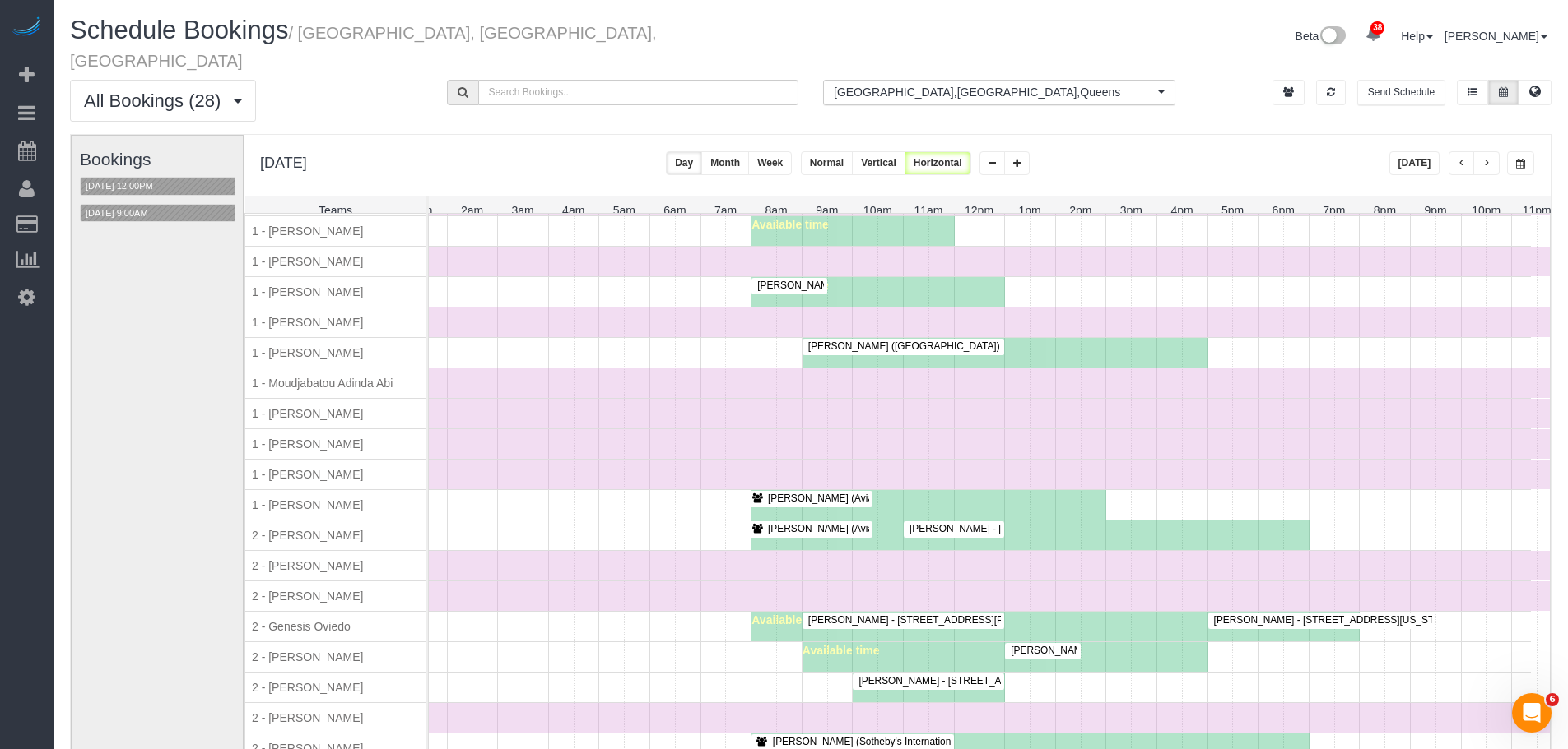
scroll to position [1151, 0]
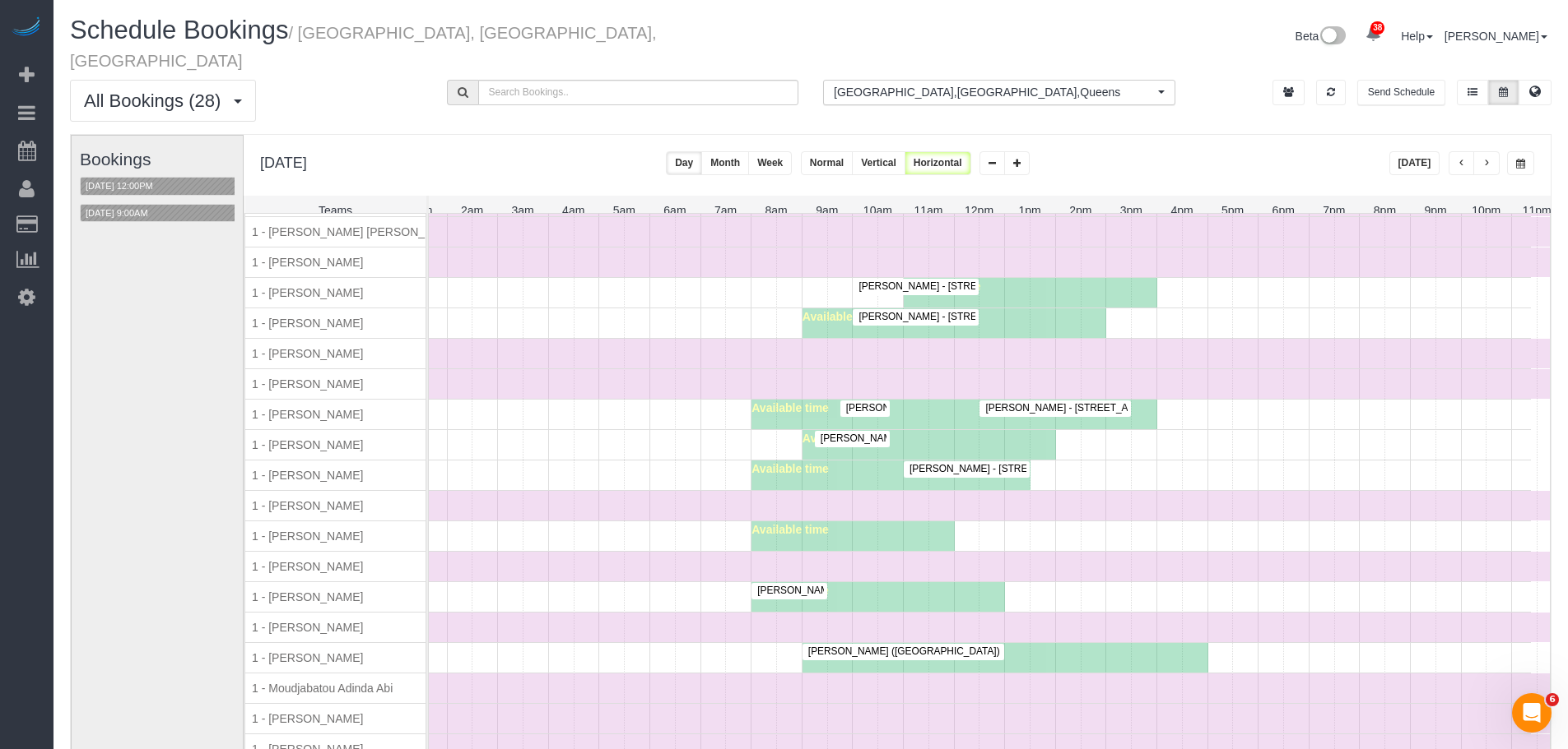
click at [1039, 402] on span "Jeffrey Davis - 240 Park Ave. South, Apt. 3a, New York, NY 10003" at bounding box center [1177, 408] width 400 height 12
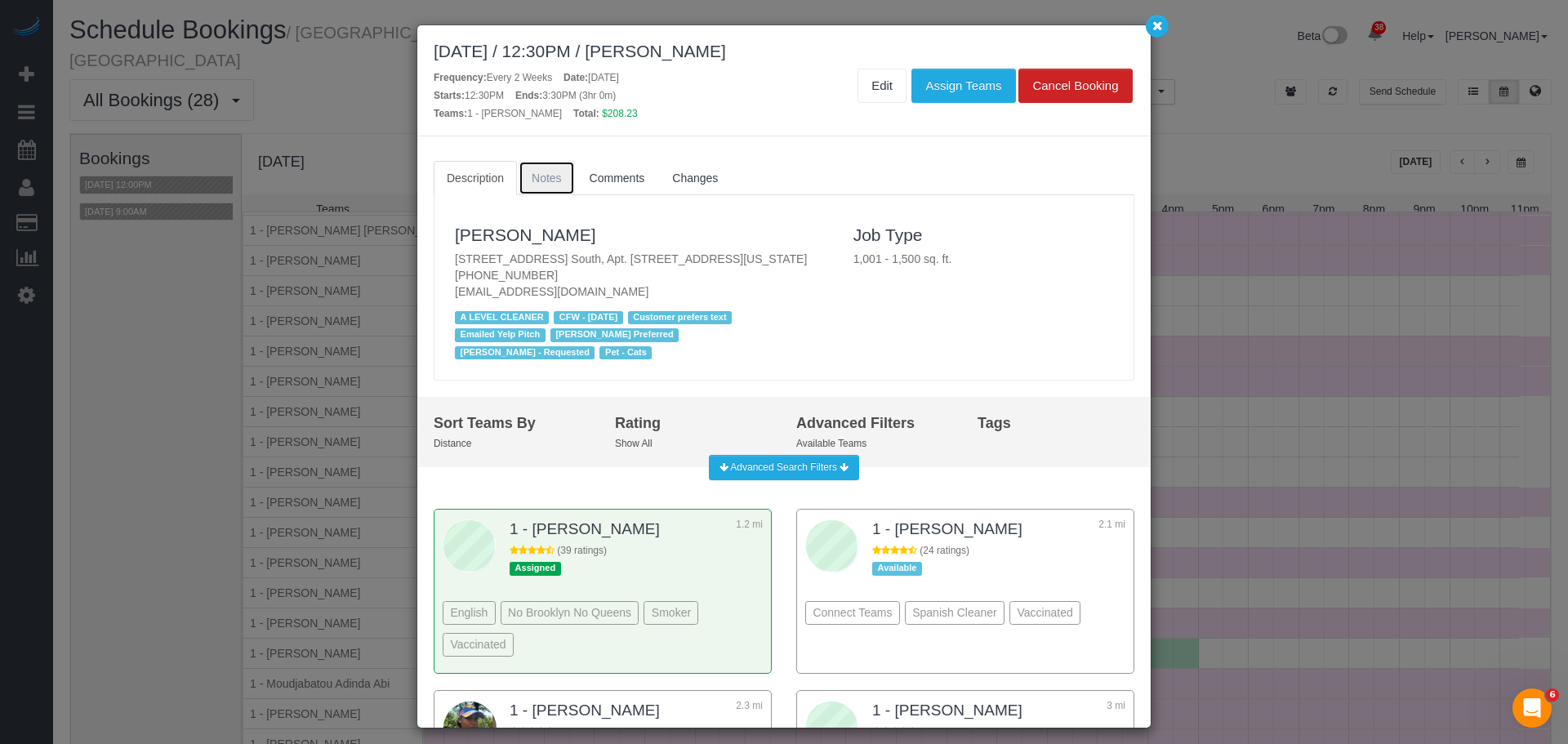
click at [547, 184] on span "Notes" at bounding box center [547, 178] width 30 height 13
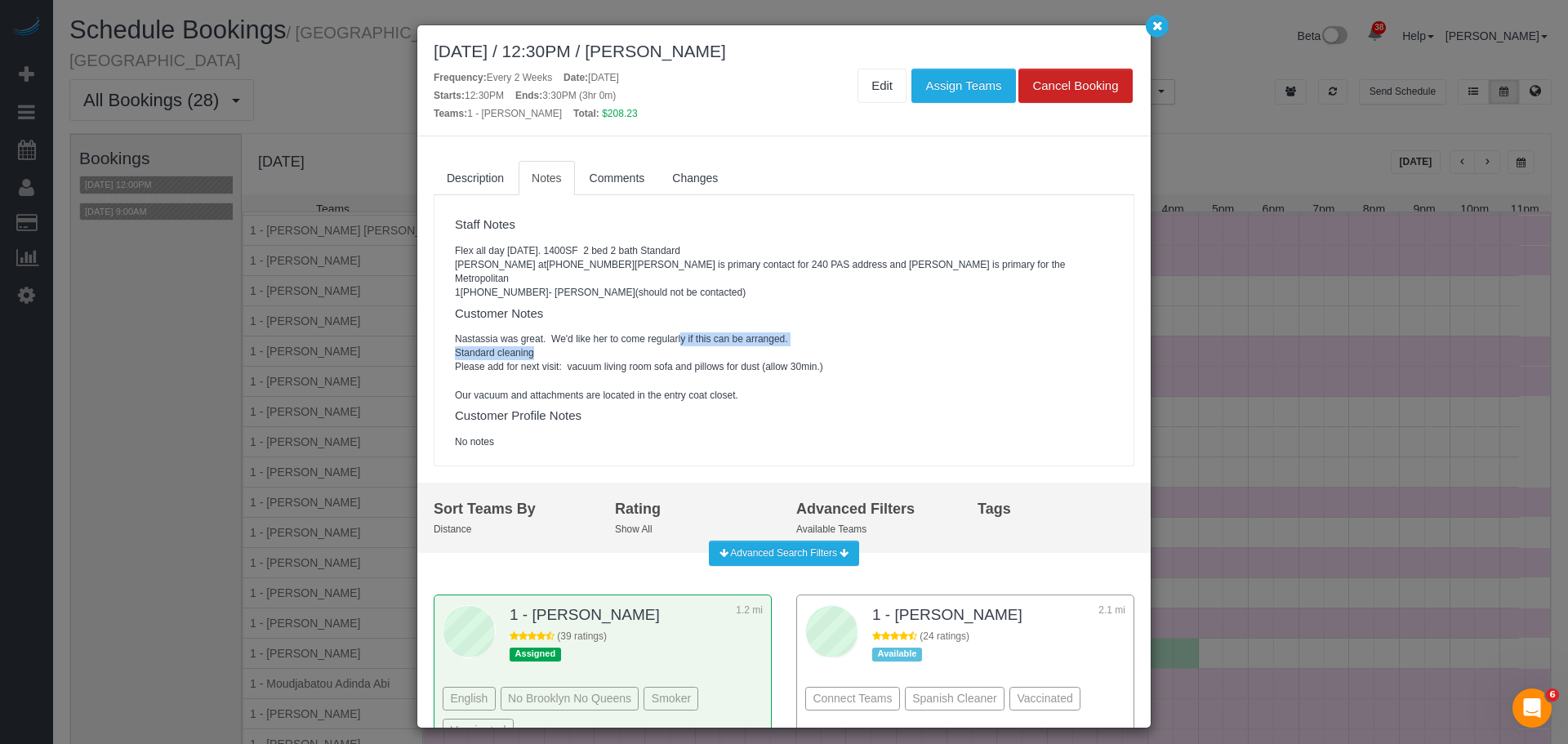
drag, startPoint x: 681, startPoint y: 336, endPoint x: 827, endPoint y: 355, distance: 147.2
click at [750, 354] on pre "Nastassia was great. We'd like her to come regularly if this can be arranged. S…" at bounding box center [784, 368] width 658 height 70
click at [896, 355] on pre "Nastassia was great. We'd like her to come regularly if this can be arranged. S…" at bounding box center [784, 368] width 658 height 70
click at [739, 289] on pre "Flex all day thursday. 1400SF 2 bed 2 bath Standard Jamie Alpert at 802-999-192…" at bounding box center [784, 272] width 658 height 56
drag, startPoint x: 504, startPoint y: 274, endPoint x: 852, endPoint y: 278, distance: 348.0
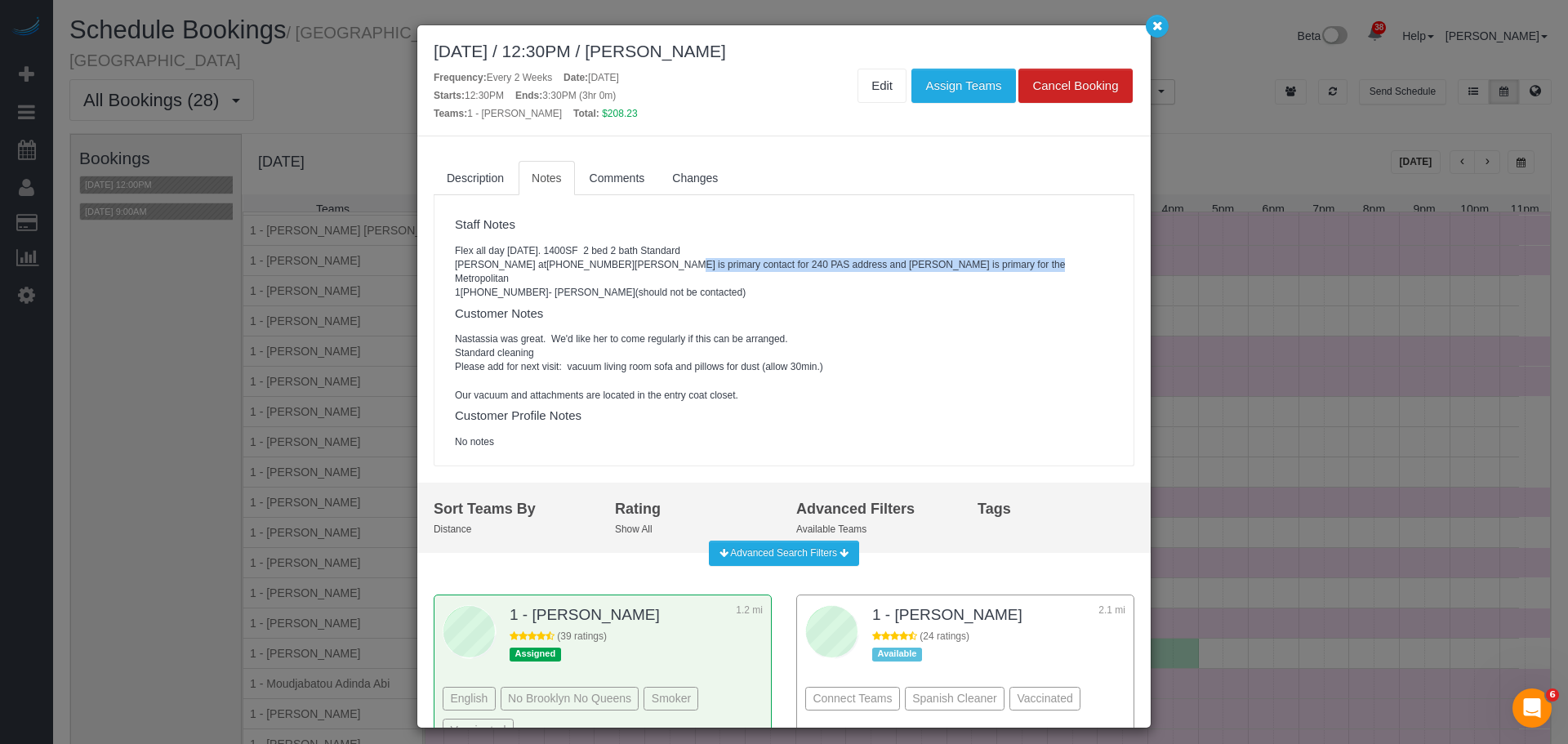
click at [852, 278] on pre "Flex all day thursday. 1400SF 2 bed 2 bath Standard Jamie Alpert at 802-999-192…" at bounding box center [784, 272] width 658 height 56
click at [944, 285] on pre "Flex all day thursday. 1400SF 2 bed 2 bath Standard Jamie Alpert at 802-999-192…" at bounding box center [784, 272] width 658 height 56
drag, startPoint x: 638, startPoint y: 280, endPoint x: 773, endPoint y: 268, distance: 135.5
click at [773, 268] on pre "Flex all day thursday. 1400SF 2 bed 2 bath Standard Jamie Alpert at 802-999-192…" at bounding box center [784, 272] width 658 height 56
click at [872, 274] on pre "Flex all day thursday. 1400SF 2 bed 2 bath Standard Jamie Alpert at 802-999-192…" at bounding box center [784, 272] width 658 height 56
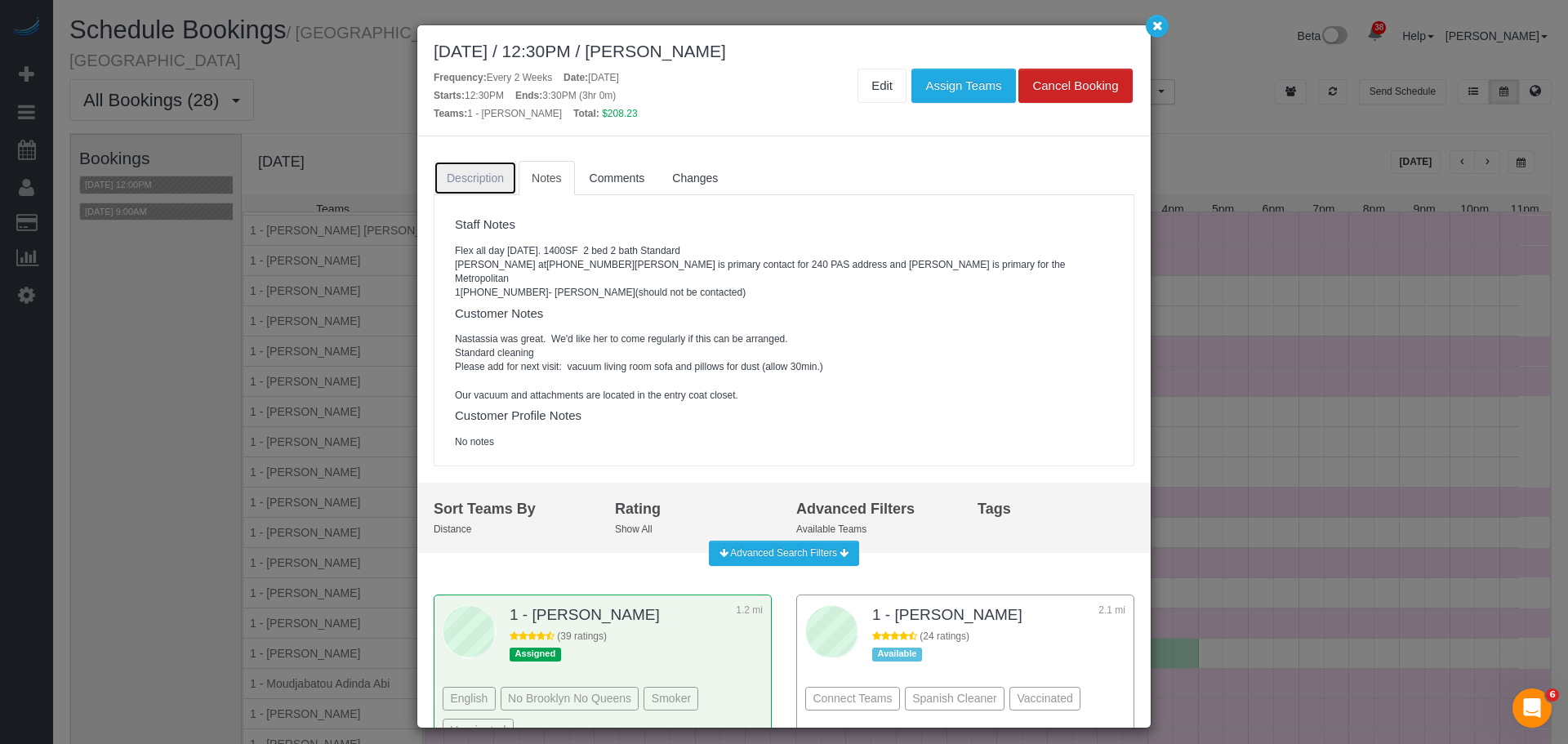
click at [458, 173] on span "Description" at bounding box center [476, 178] width 57 height 13
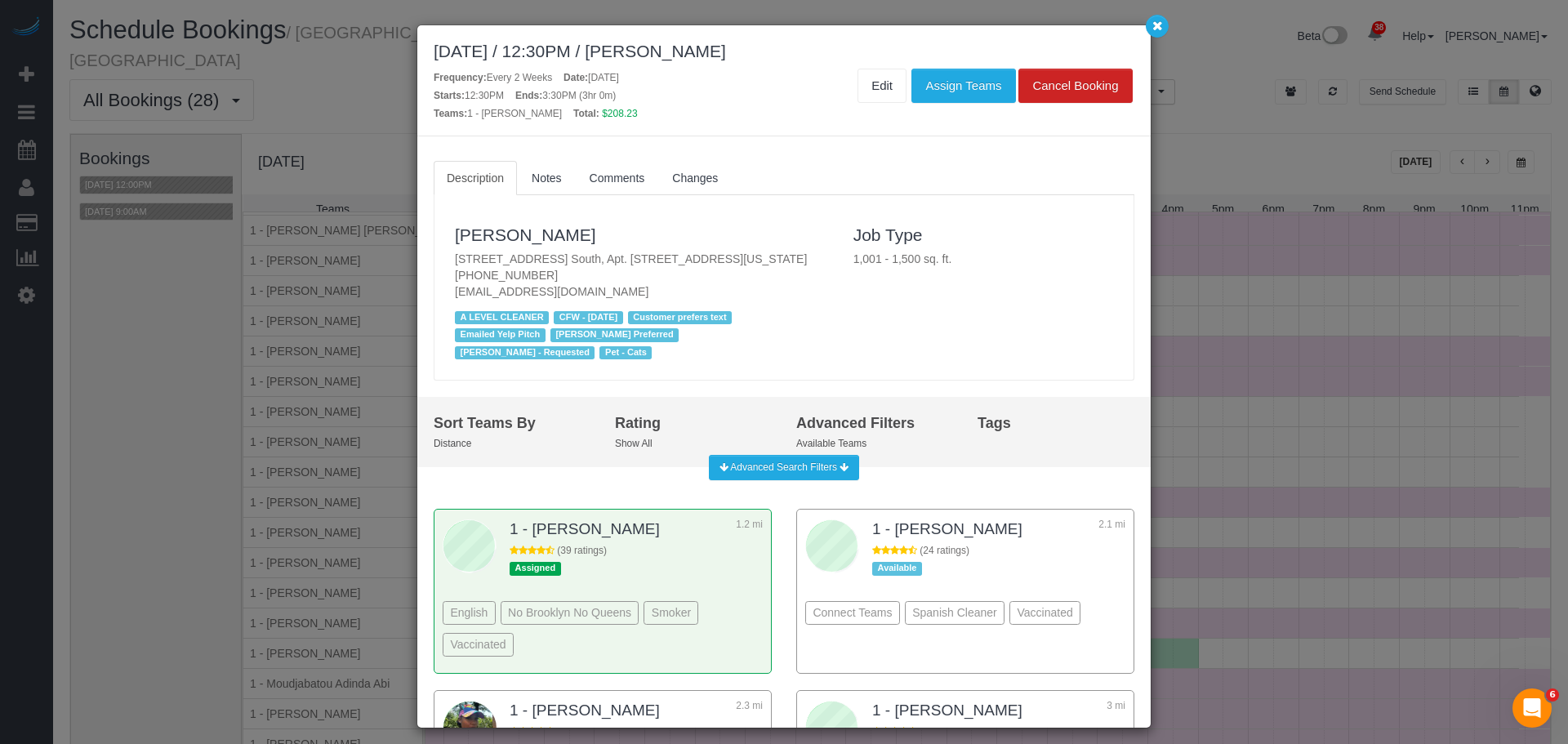
drag, startPoint x: 726, startPoint y: 251, endPoint x: 838, endPoint y: 204, distance: 121.5
click at [727, 251] on p "240 Park Ave. South, Apt. 3a, New York, NY 10003 (802) 999-1920 jbdavis@gmavt.n…" at bounding box center [642, 276] width 374 height 49
click at [1162, 29] on icon "button" at bounding box center [1157, 25] width 11 height 10
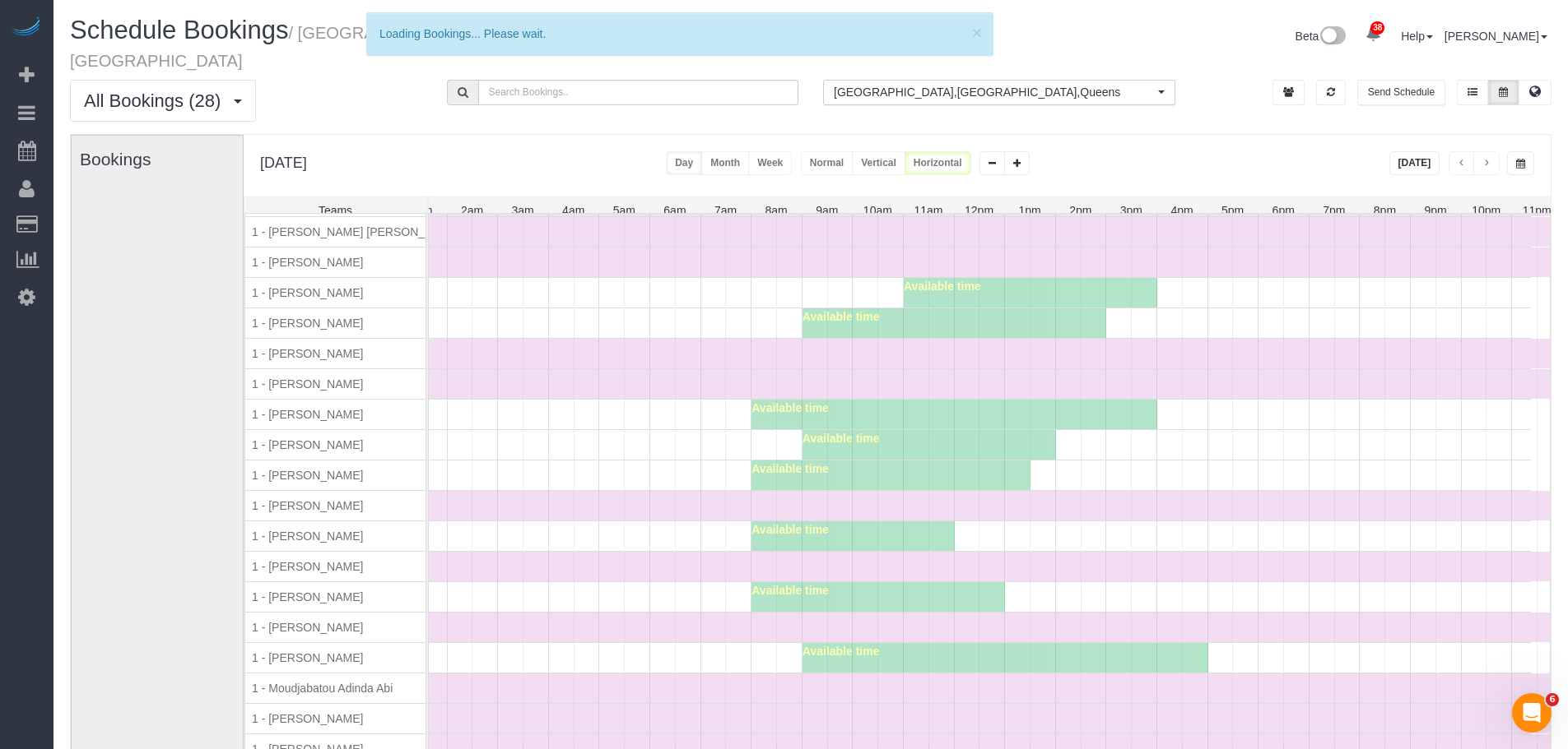
click at [911, 682] on div "Time Off" at bounding box center [954, 688] width 1216 height 30
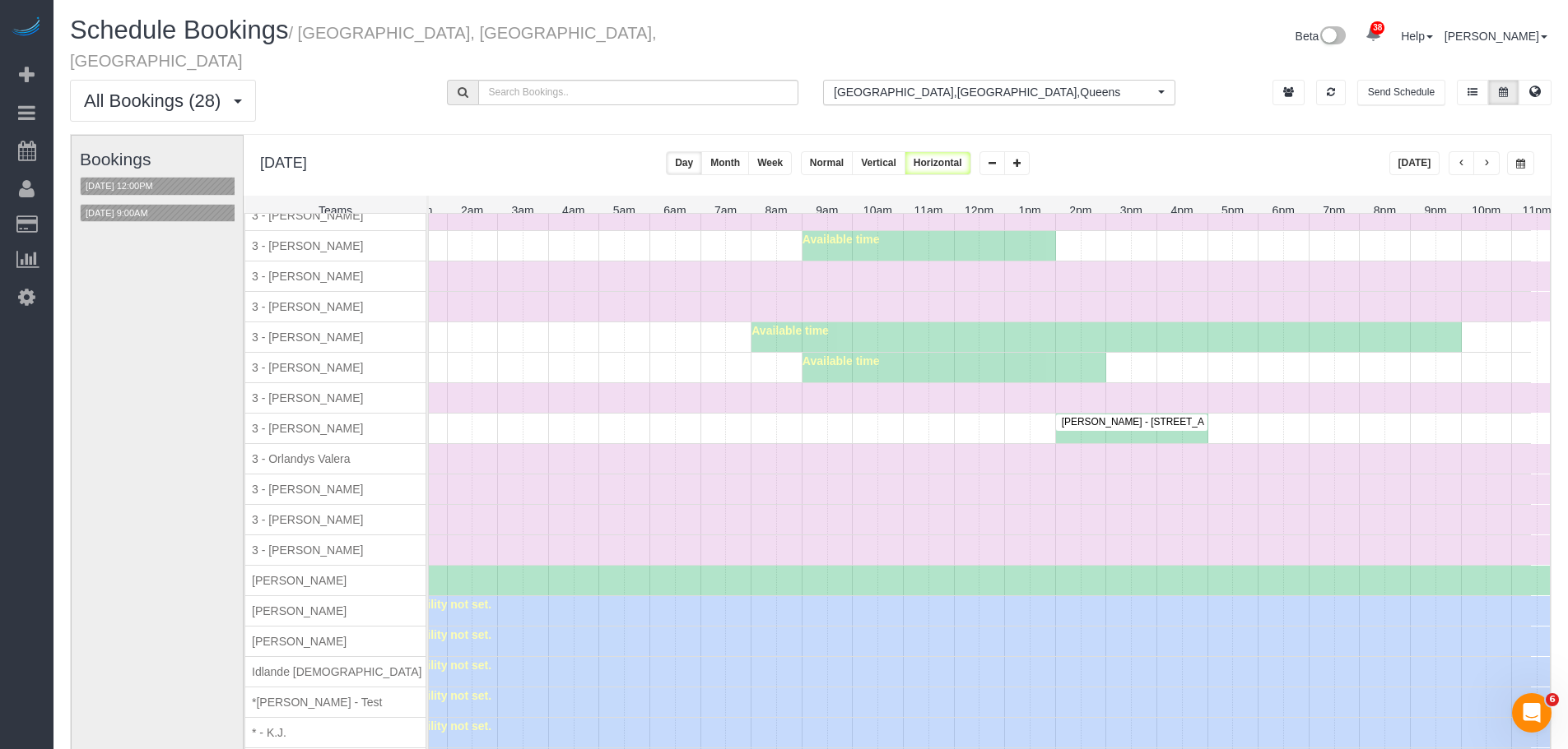
click at [1149, 420] on span "Jina Choi - 30-54 38th Street, Apt. 1a, Astoria, NY 11103" at bounding box center [1201, 422] width 295 height 12
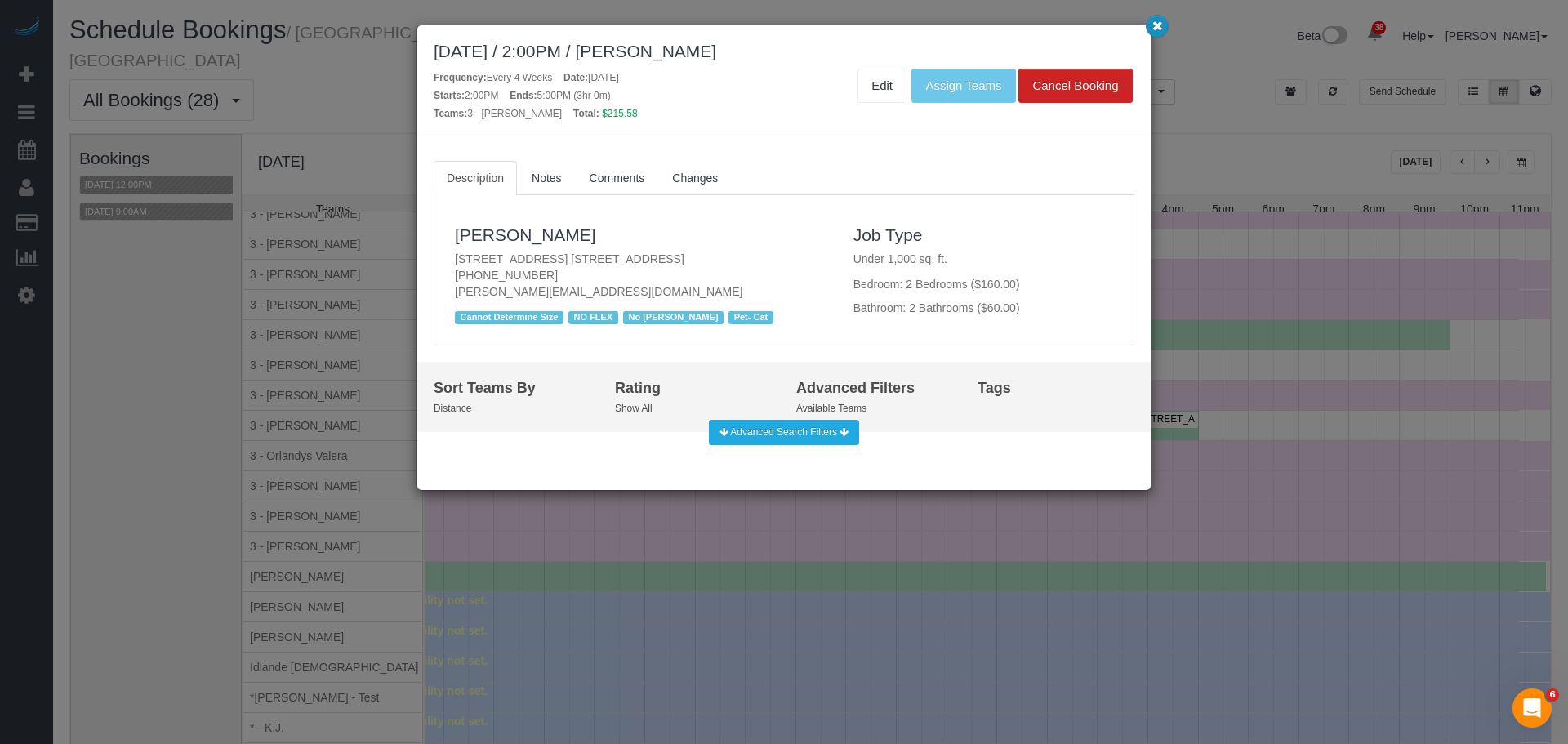
click at [1152, 30] on icon "button" at bounding box center [1157, 25] width 11 height 10
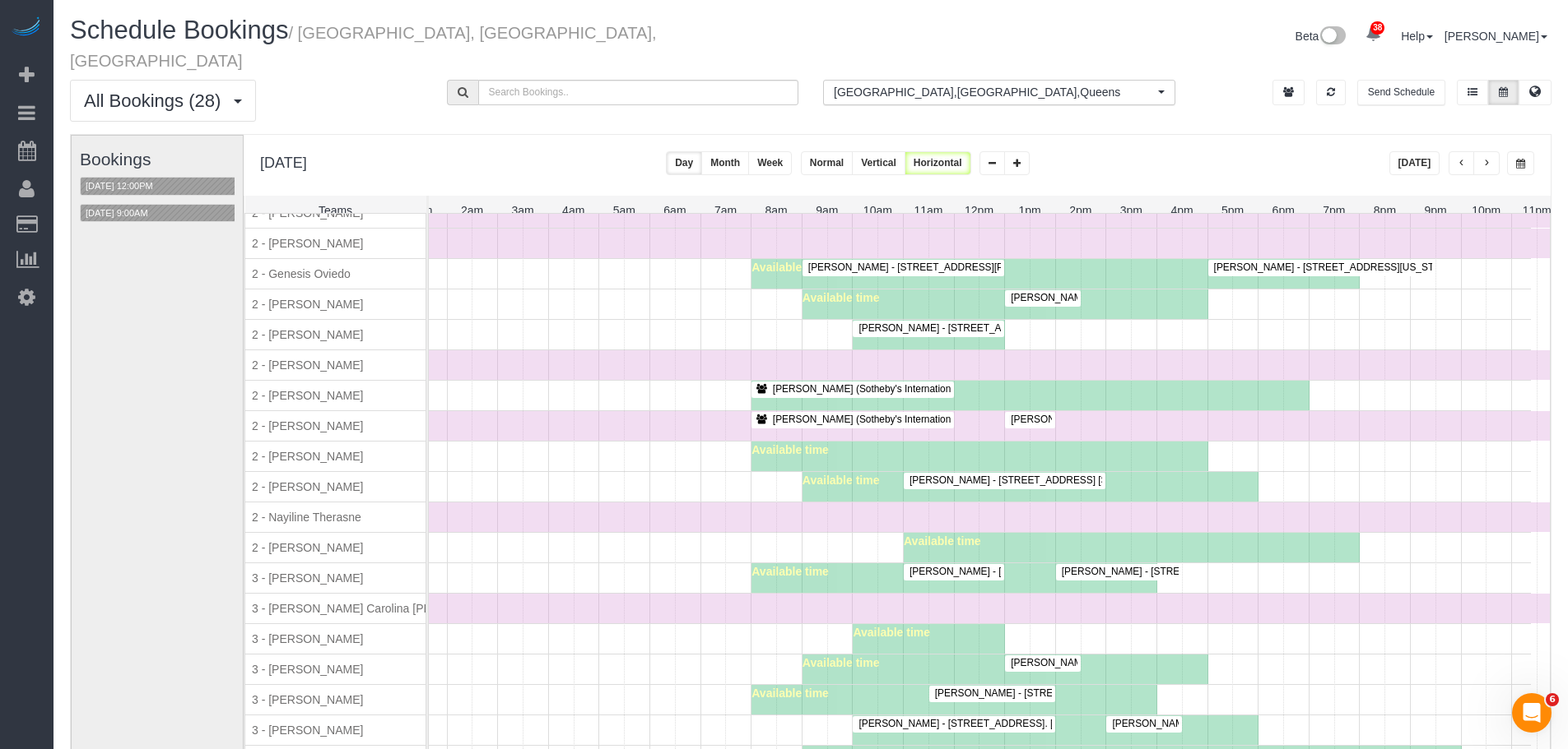
scroll to position [1284, 0]
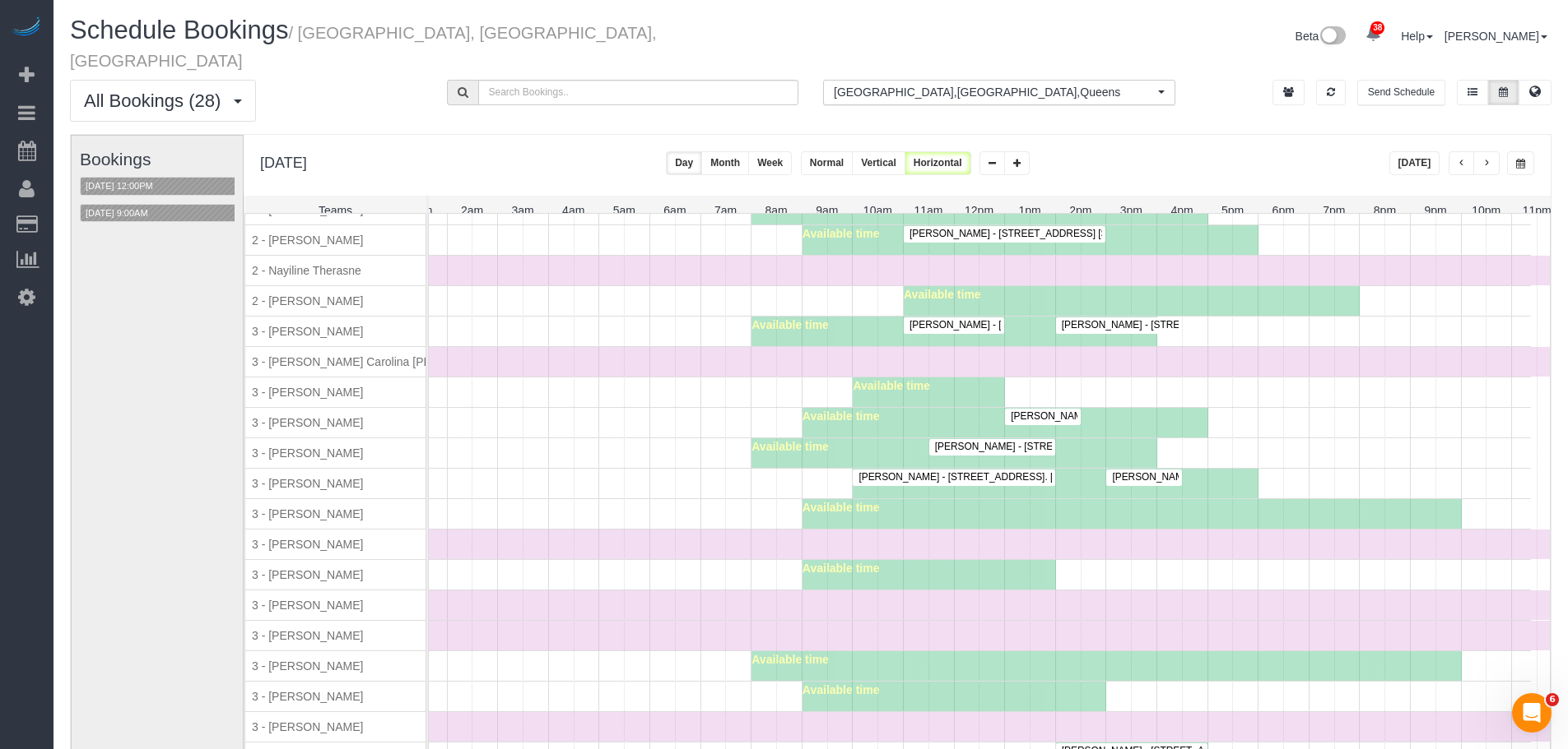
click at [985, 444] on span "Alexandra Roseman - 405 East 14th Street, Apt. 9h, New York, NY 10009" at bounding box center [1101, 447] width 349 height 12
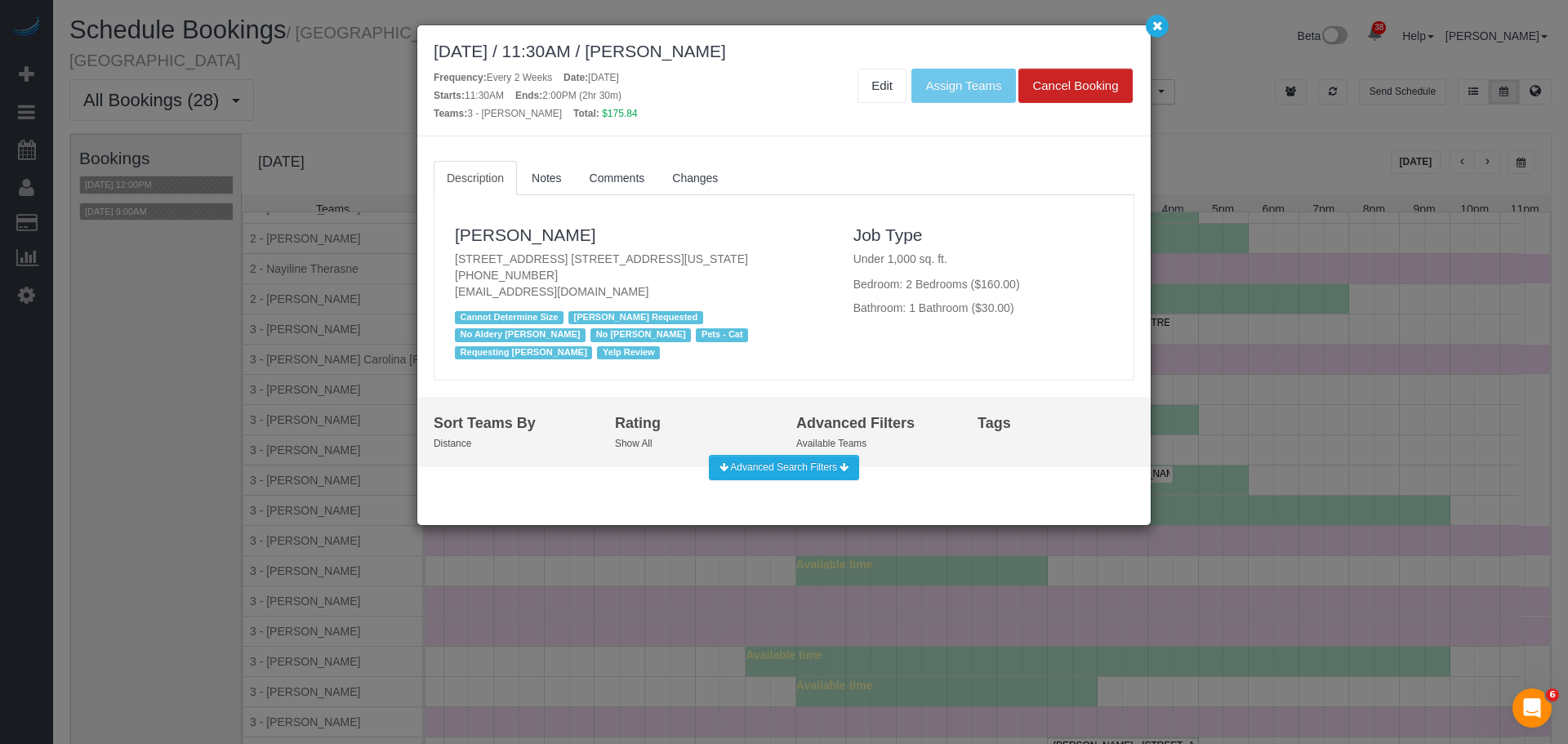
click at [807, 265] on p "405 East 14th Street, Apt. 9h, New York, NY 10009 (917) 686-6708 alexandrarosem…" at bounding box center [642, 276] width 374 height 49
click at [647, 256] on p "405 East 14th Street, Apt. 9h, New York, NY 10009 (917) 686-6708 alexandrarosem…" at bounding box center [642, 276] width 374 height 49
copy p "405 East 14th Street, Apt. 9h, New York, NY 10009"
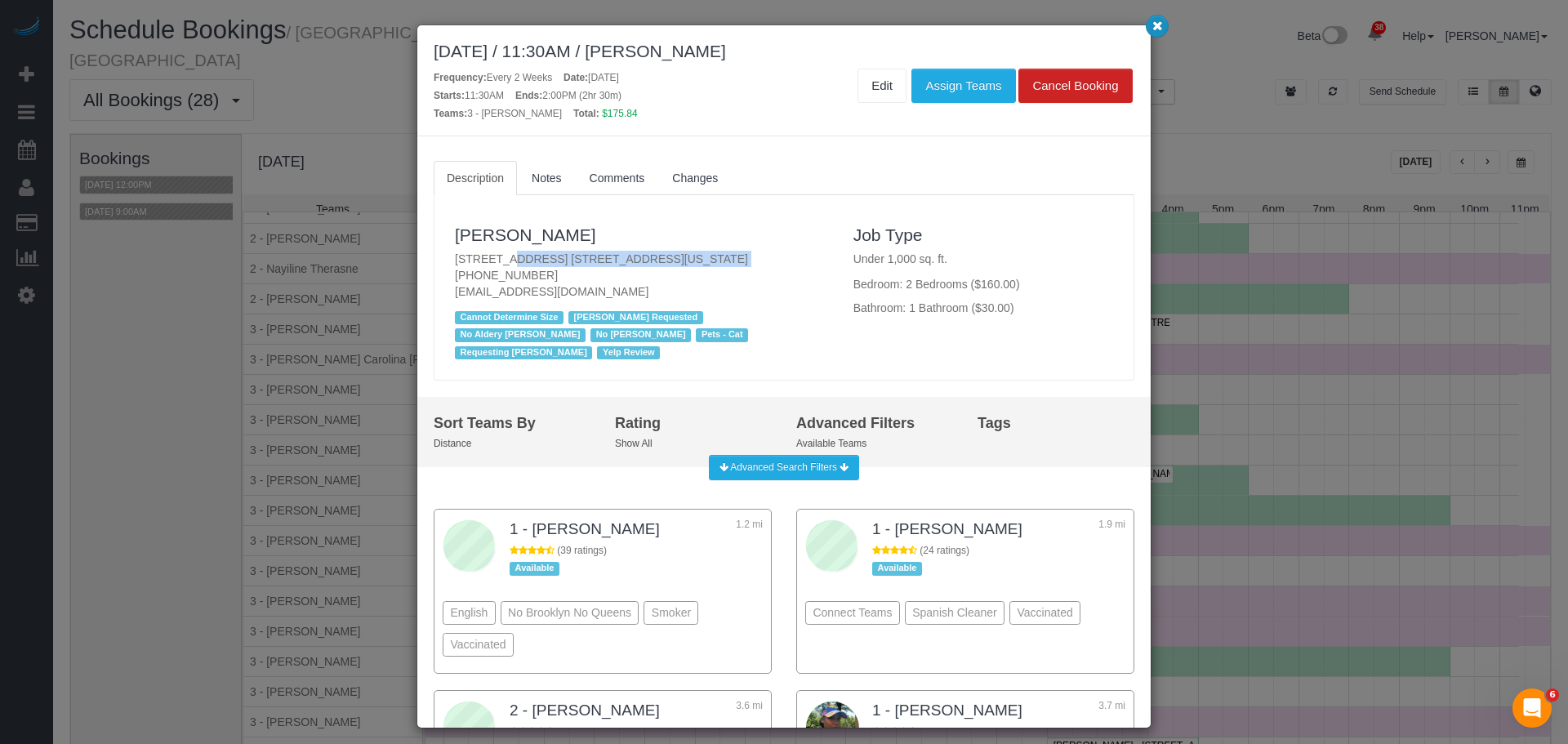
click at [1162, 34] on button "button" at bounding box center [1157, 26] width 23 height 23
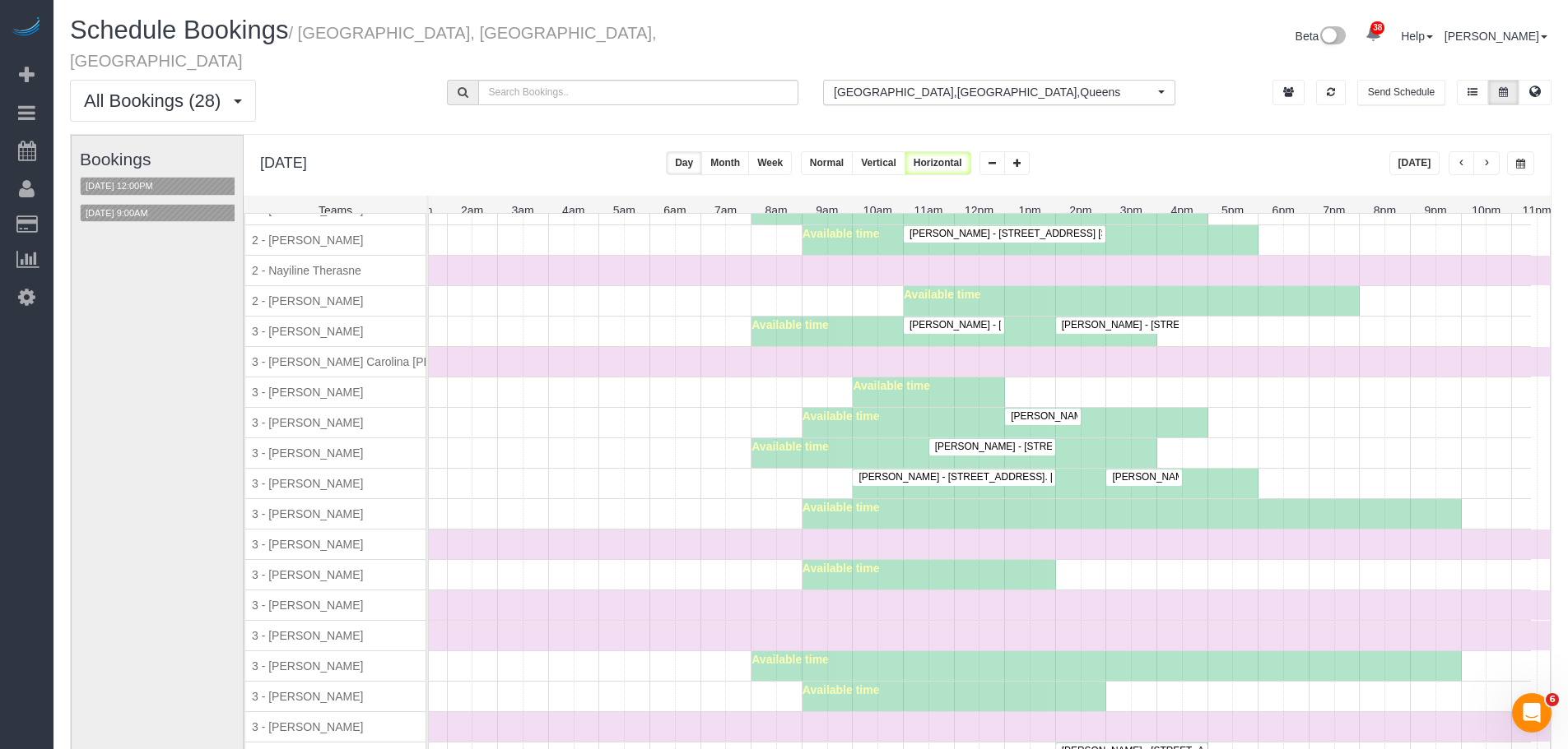
click at [1040, 441] on span "Alexandra Roseman - 405 East 14th Street, Apt. 9h, New York, NY 10009" at bounding box center [1101, 447] width 349 height 12
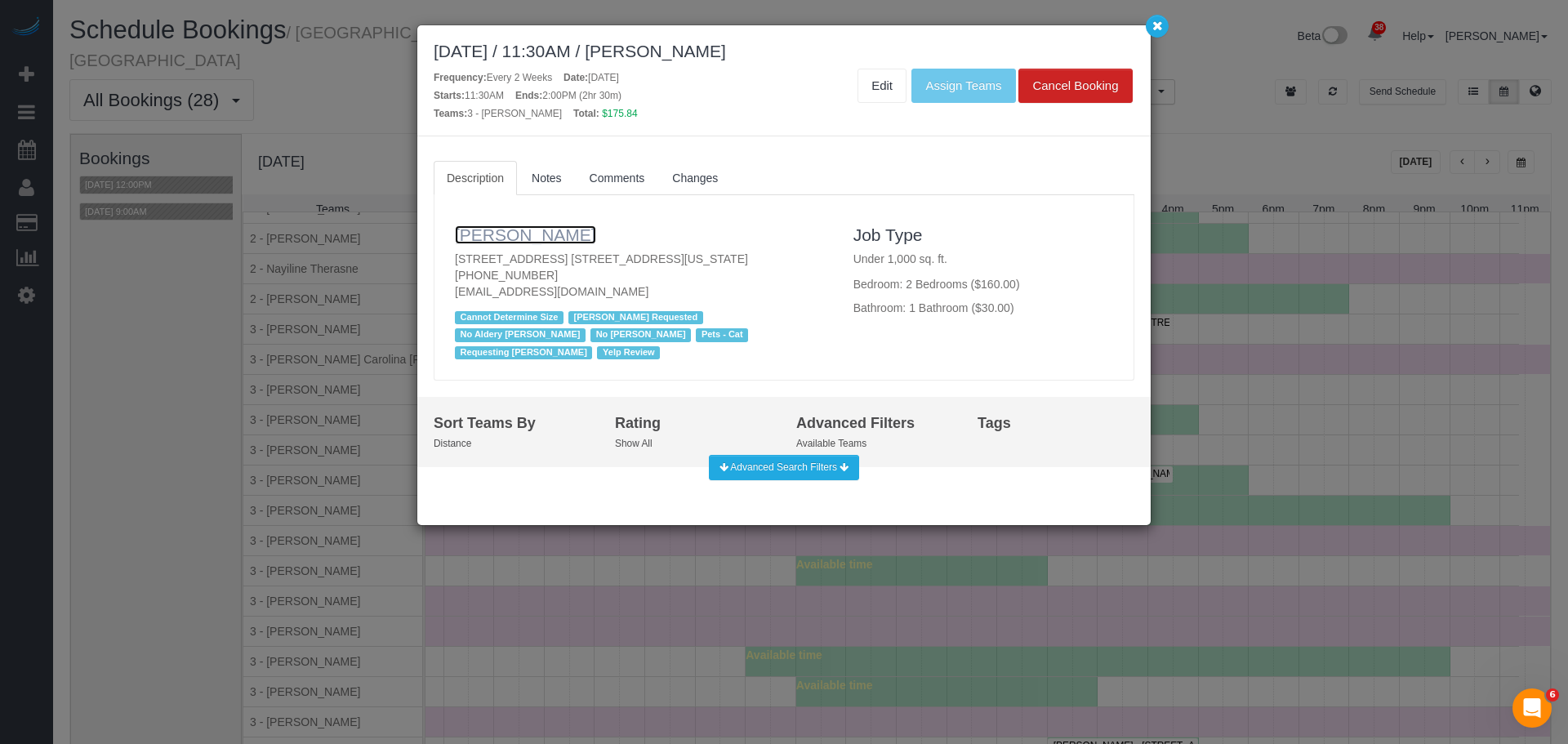
click at [570, 239] on link "Alexandra Roseman" at bounding box center [525, 235] width 141 height 19
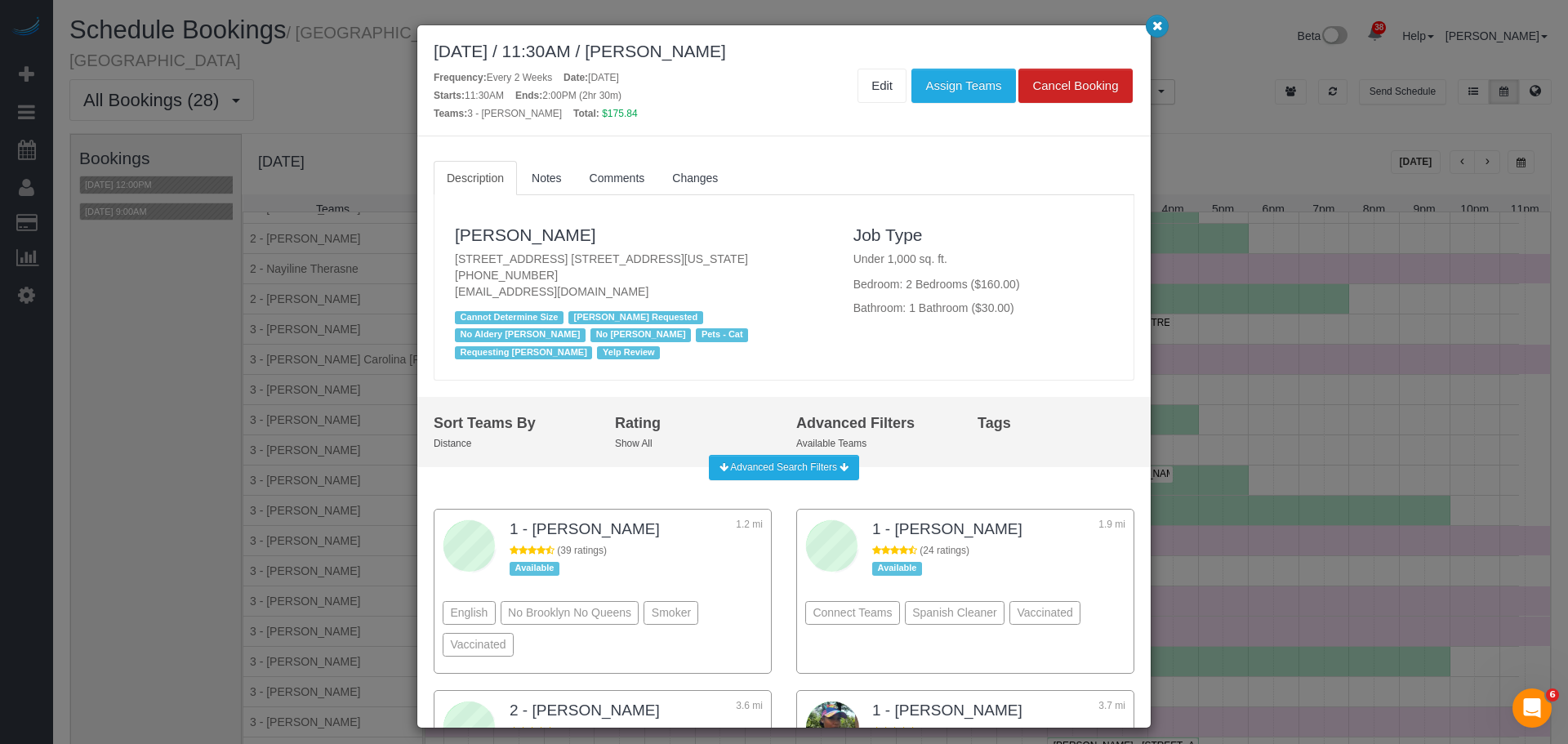
click at [1153, 34] on button "button" at bounding box center [1157, 26] width 23 height 23
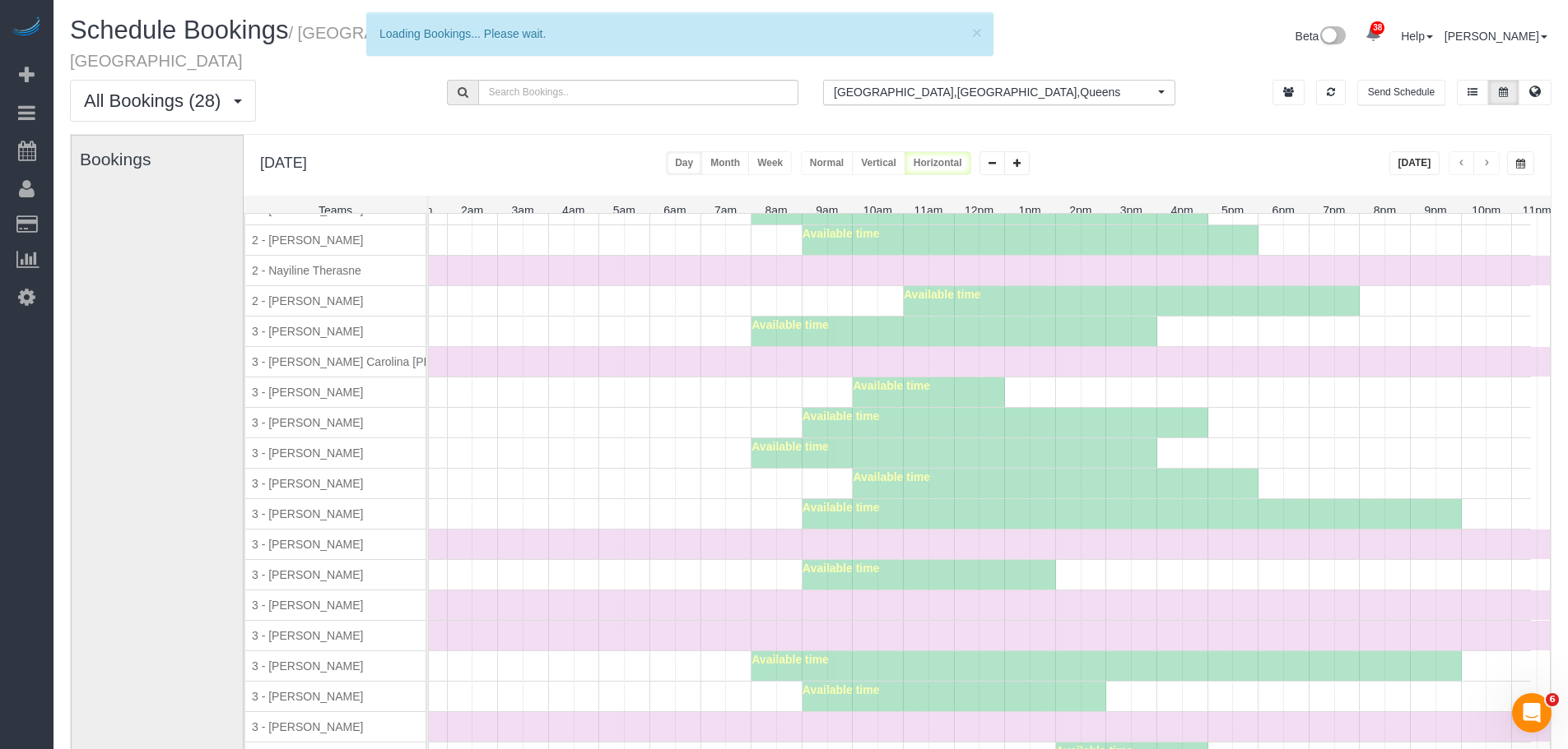
click at [527, 564] on div "Available time" at bounding box center [938, 575] width 1185 height 30
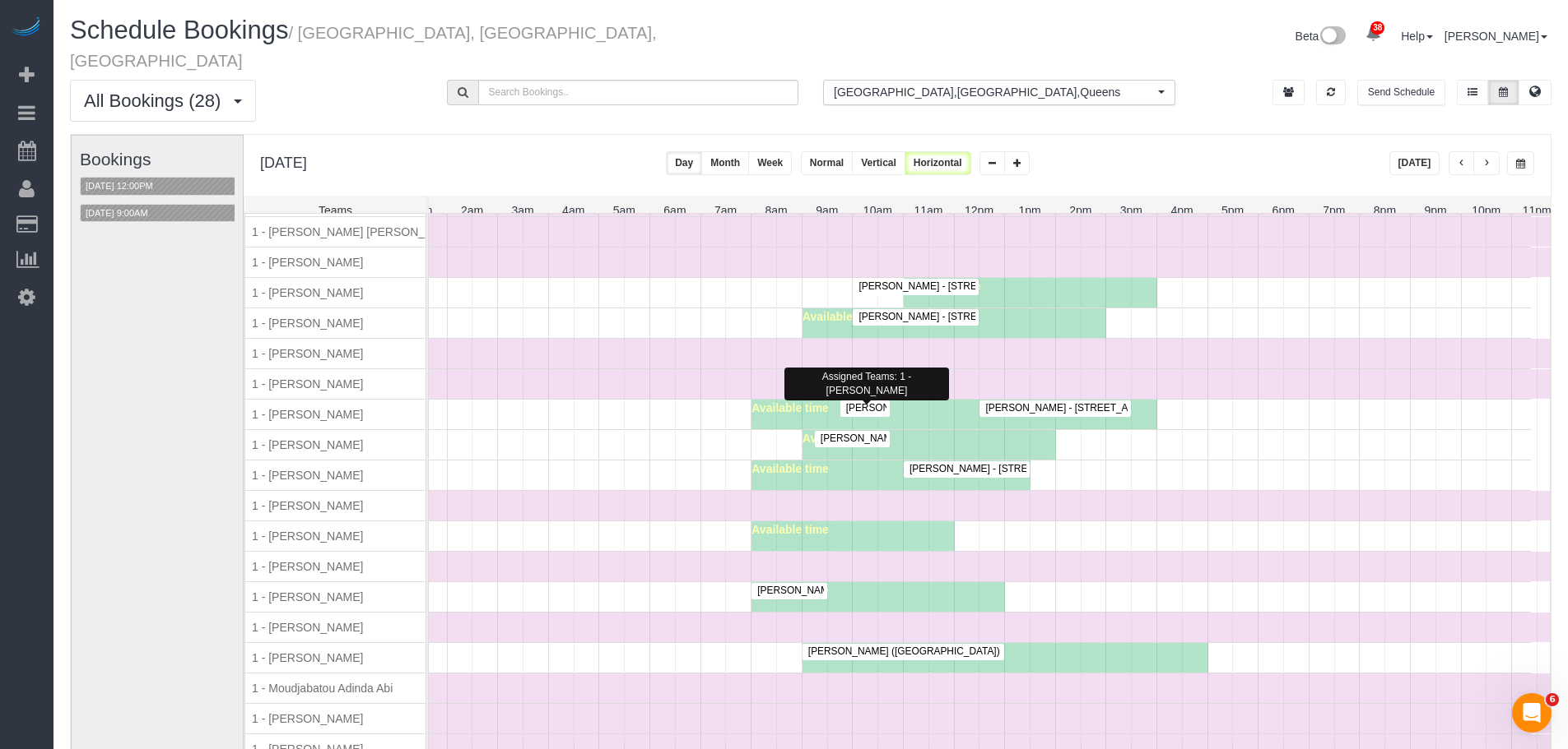
click at [866, 402] on span "Francesca Racanelli (Still Here NYC) - 268 Elizabeth Street, New York, NY 10012" at bounding box center [1038, 408] width 403 height 12
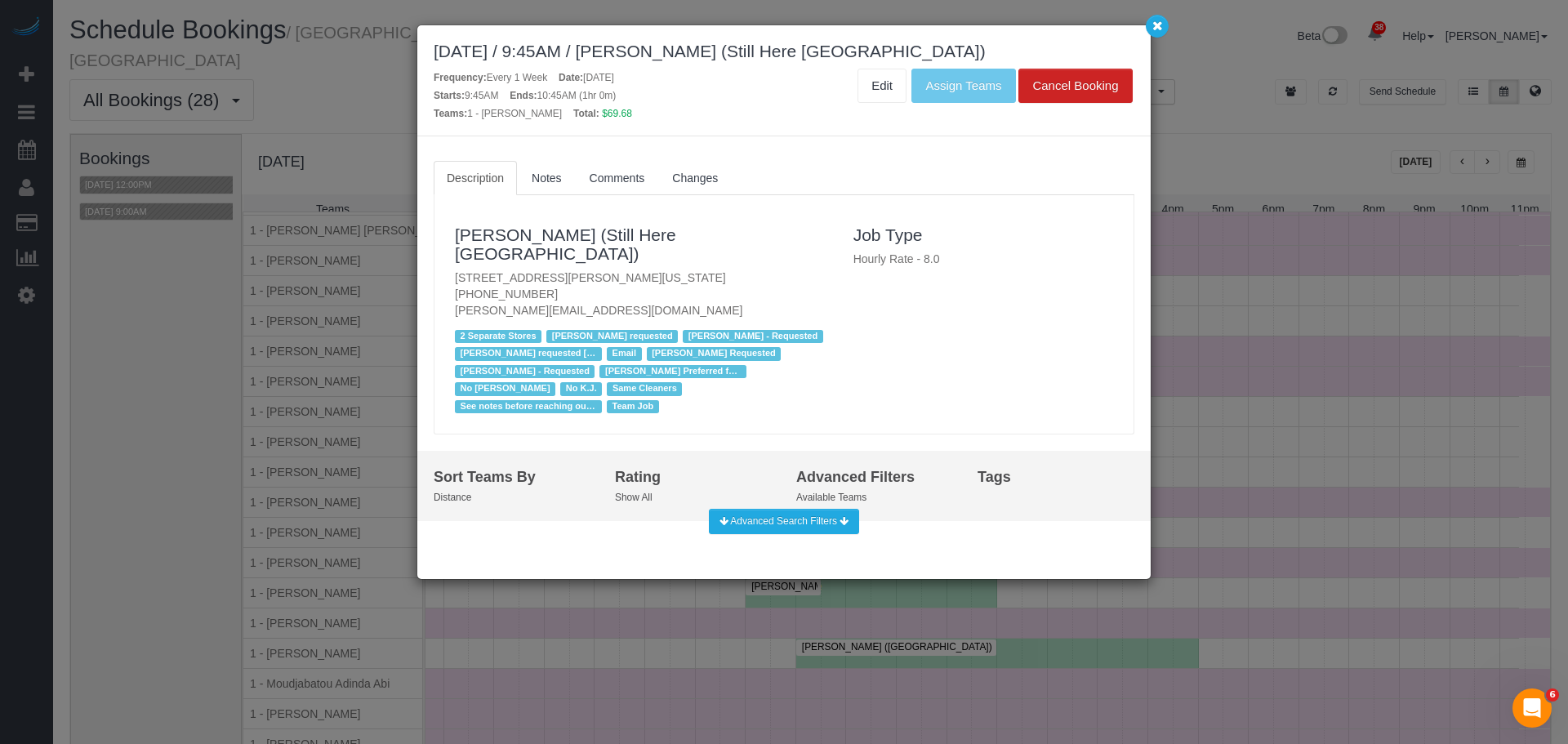
click at [614, 270] on p "268 Elizabeth Street, New York, NY 10012 (631) 745-2176 francesca@stillhere.nyc" at bounding box center [642, 294] width 374 height 49
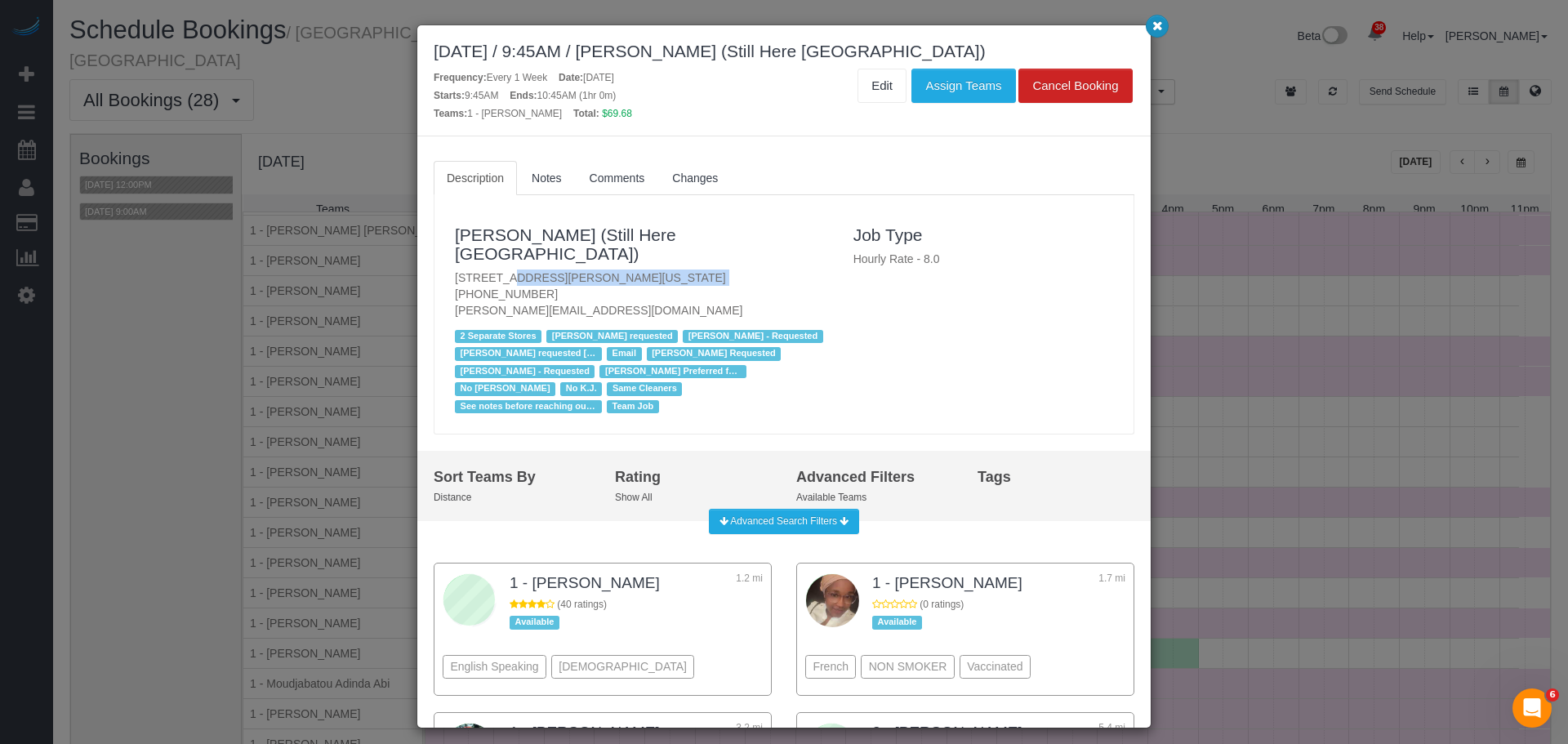
click at [1155, 30] on icon "button" at bounding box center [1157, 25] width 11 height 10
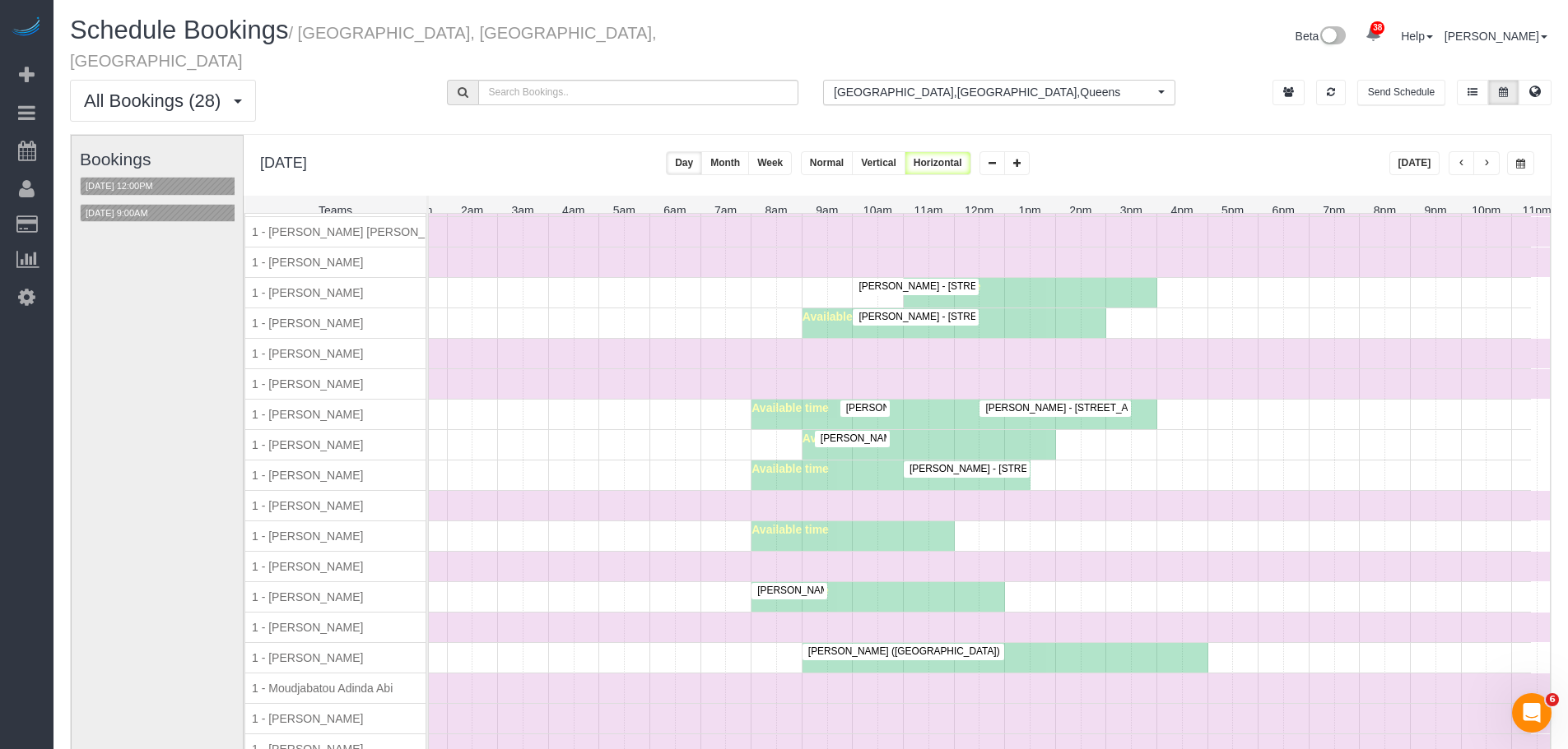
click at [712, 385] on div "Time Off" at bounding box center [954, 384] width 1216 height 30
click at [836, 431] on div at bounding box center [852, 439] width 75 height 16
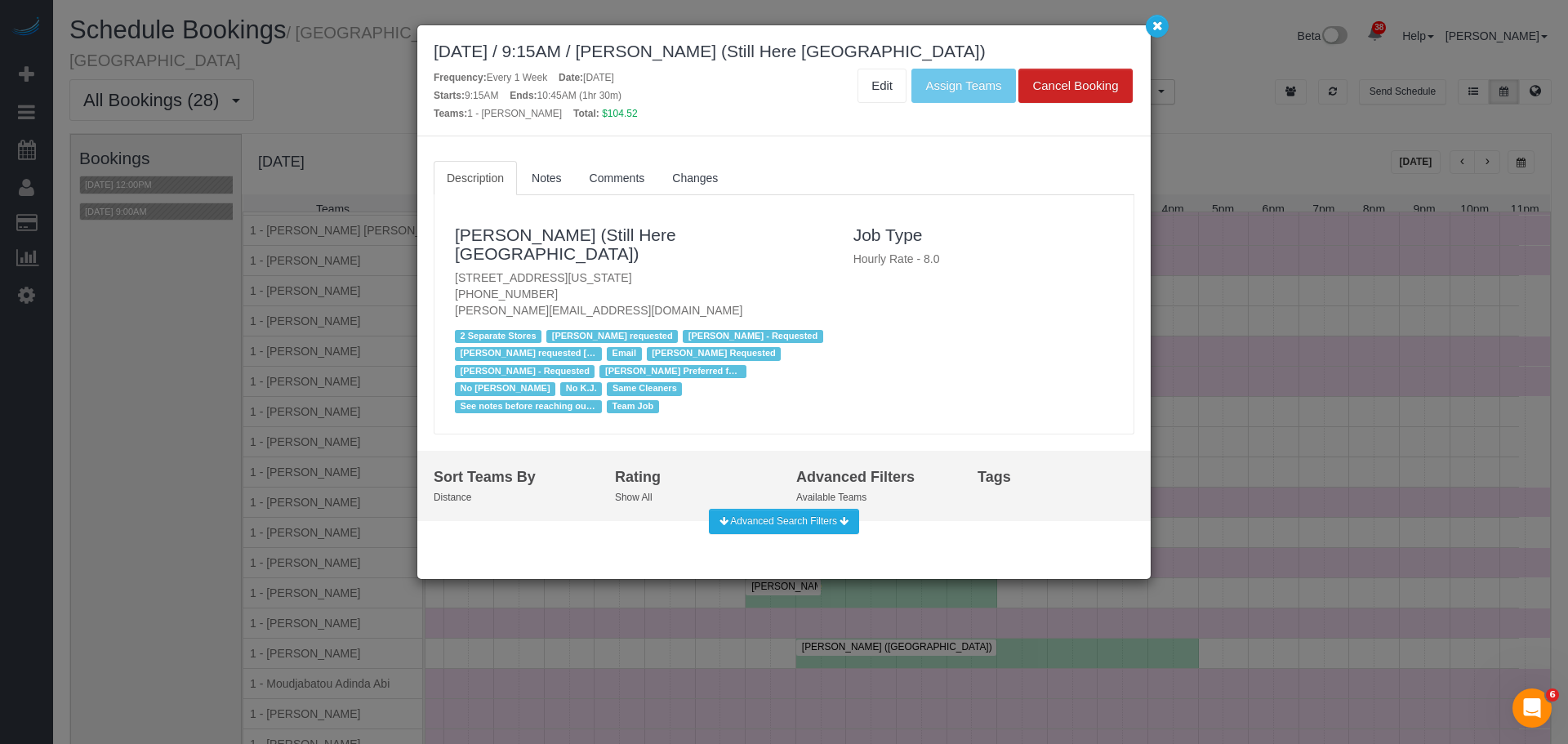
click at [628, 270] on p "905 Madison Avenue, New York, NY 10021 (631) 745-2176 francesca@stillhere.nyc" at bounding box center [642, 294] width 374 height 49
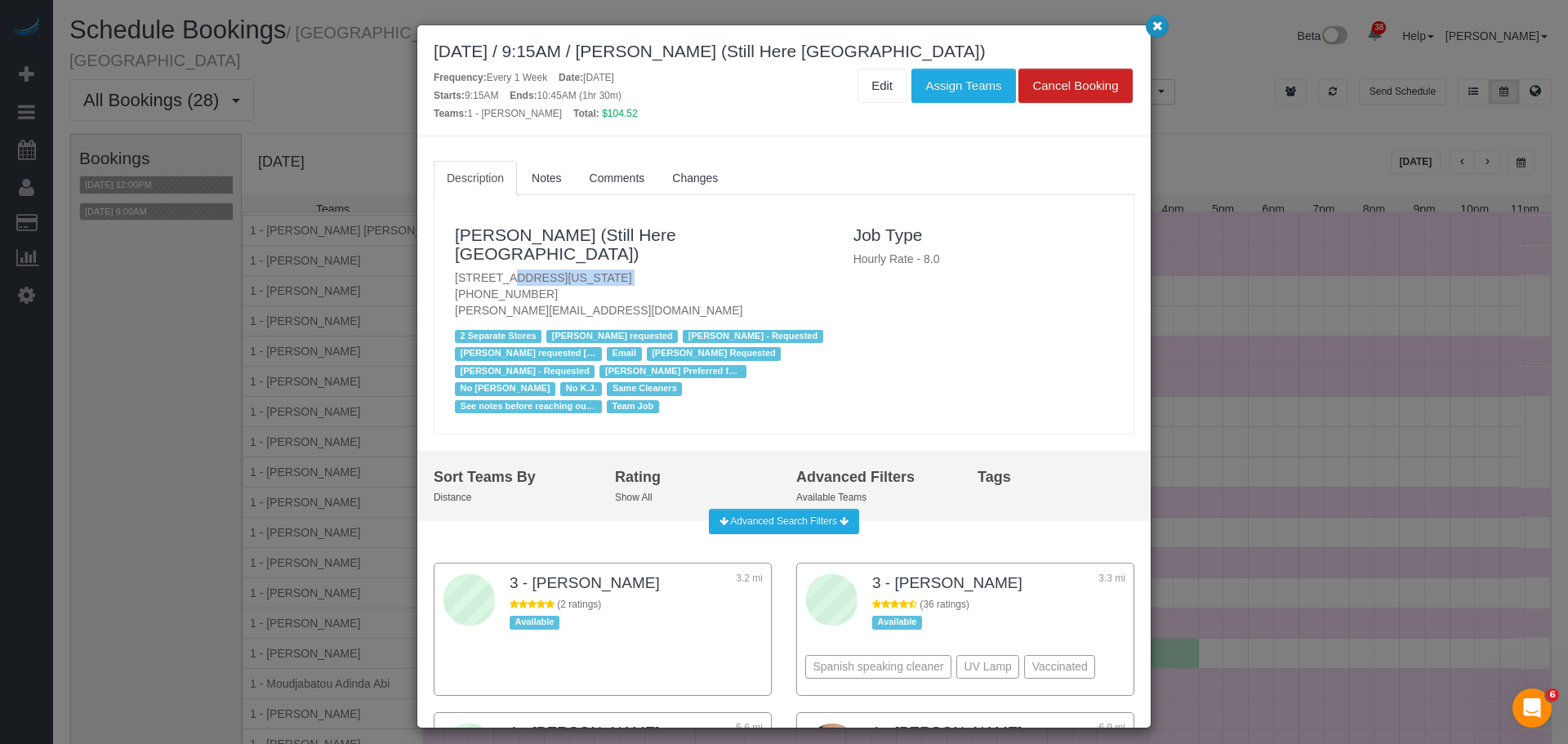
click at [1161, 29] on icon "button" at bounding box center [1157, 25] width 11 height 10
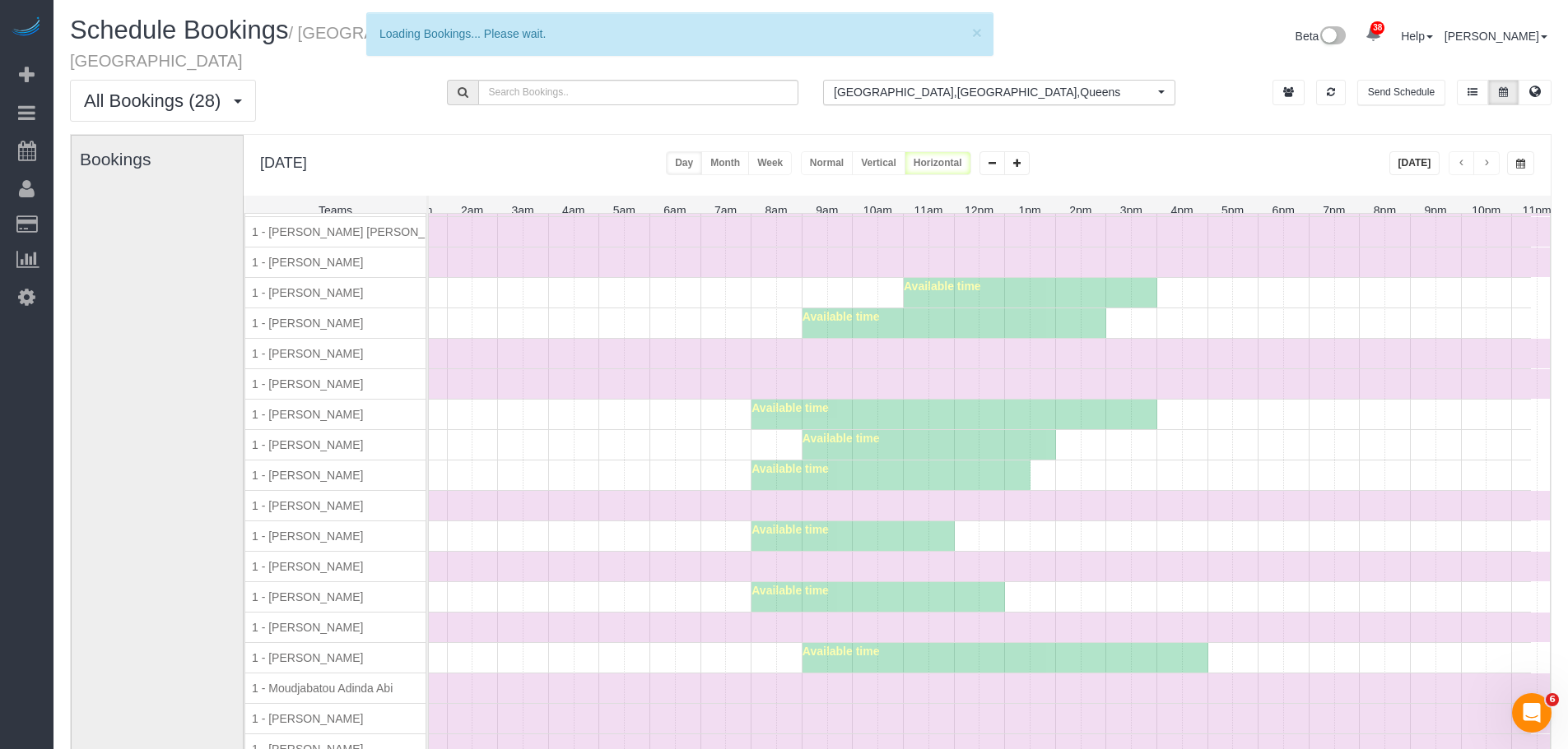
click at [895, 391] on div "Time Off" at bounding box center [954, 384] width 1216 height 30
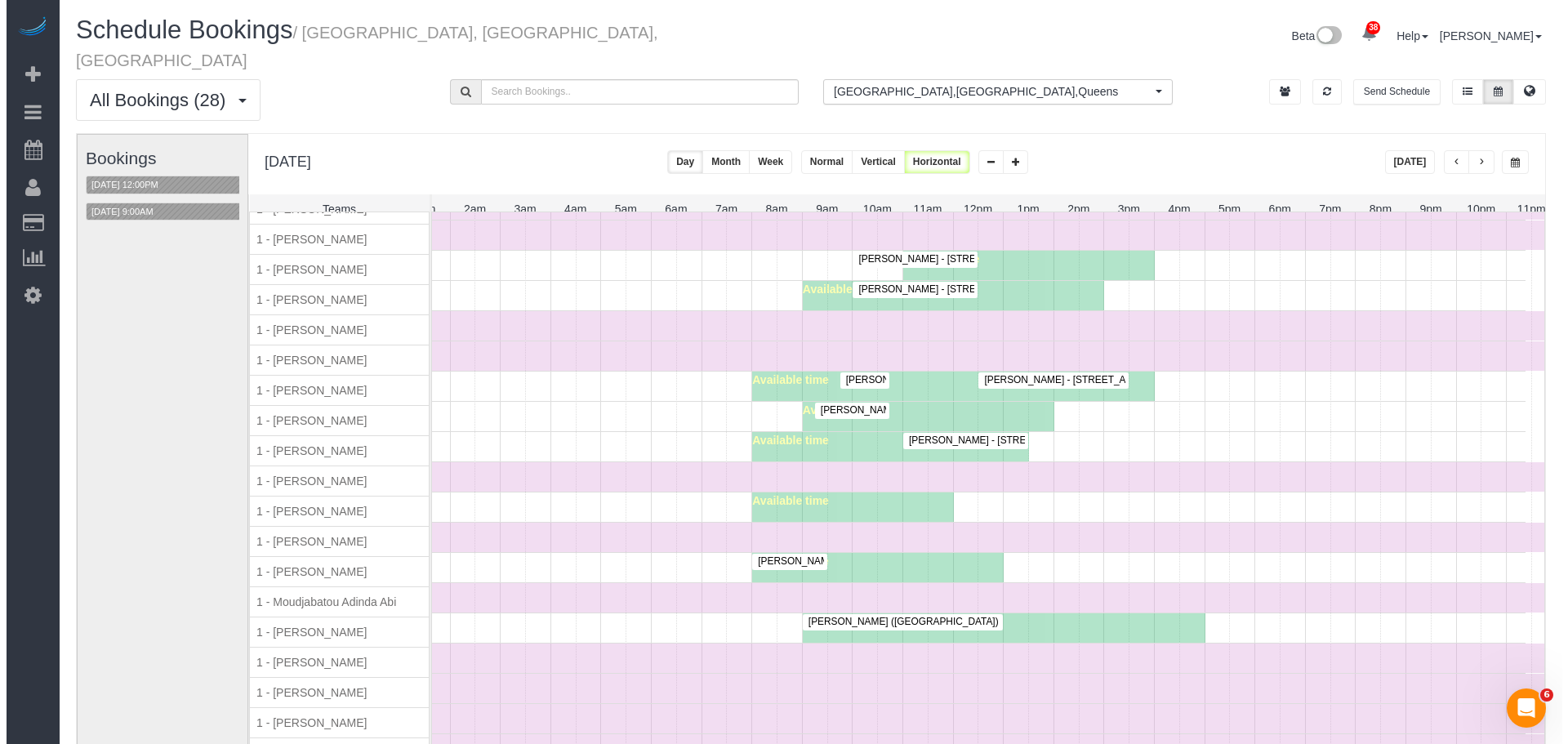
scroll to position [735, 0]
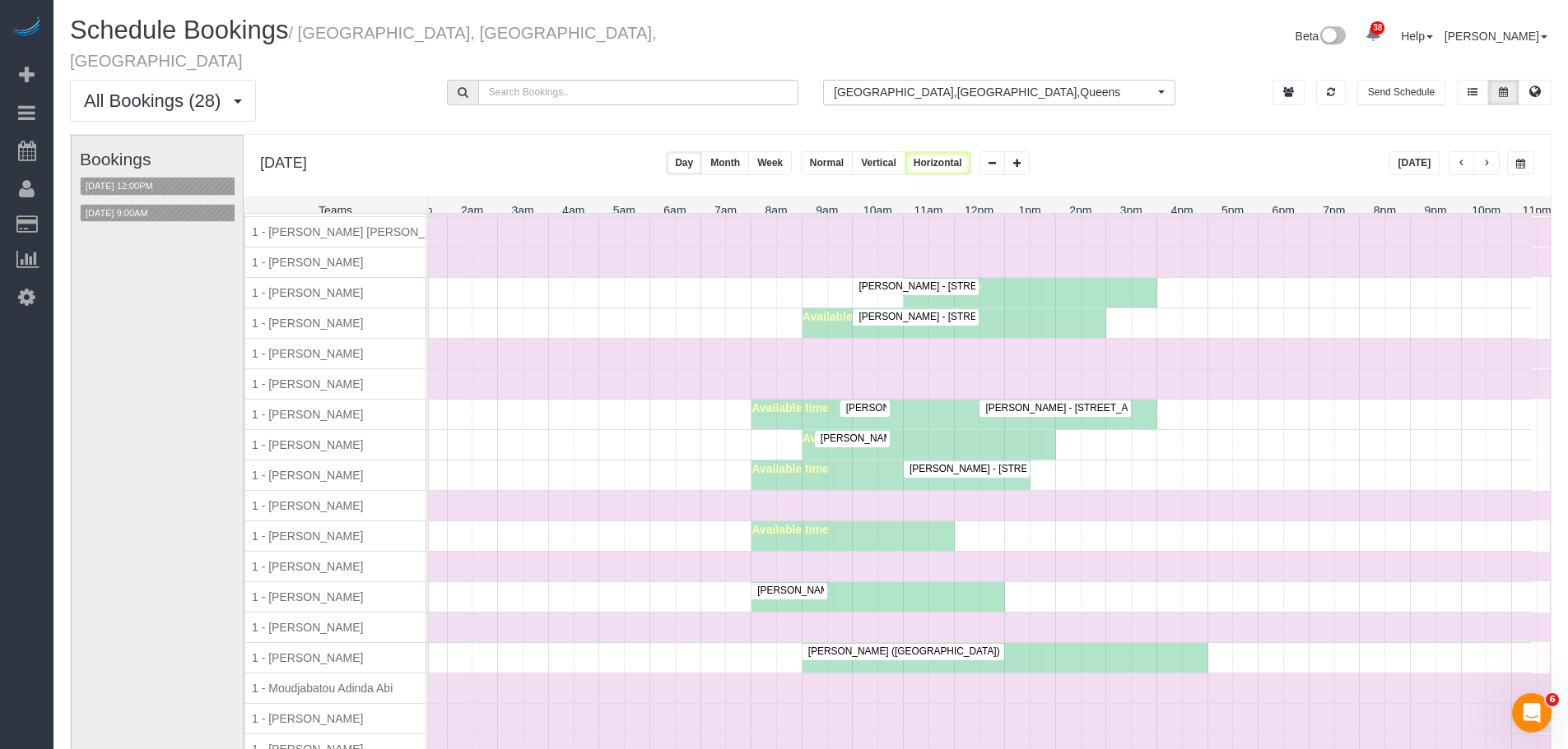
click at [154, 150] on h3 "Bookings" at bounding box center [163, 159] width 167 height 19
click at [152, 178] on button "10/13/2025 12:00PM" at bounding box center [119, 186] width 77 height 17
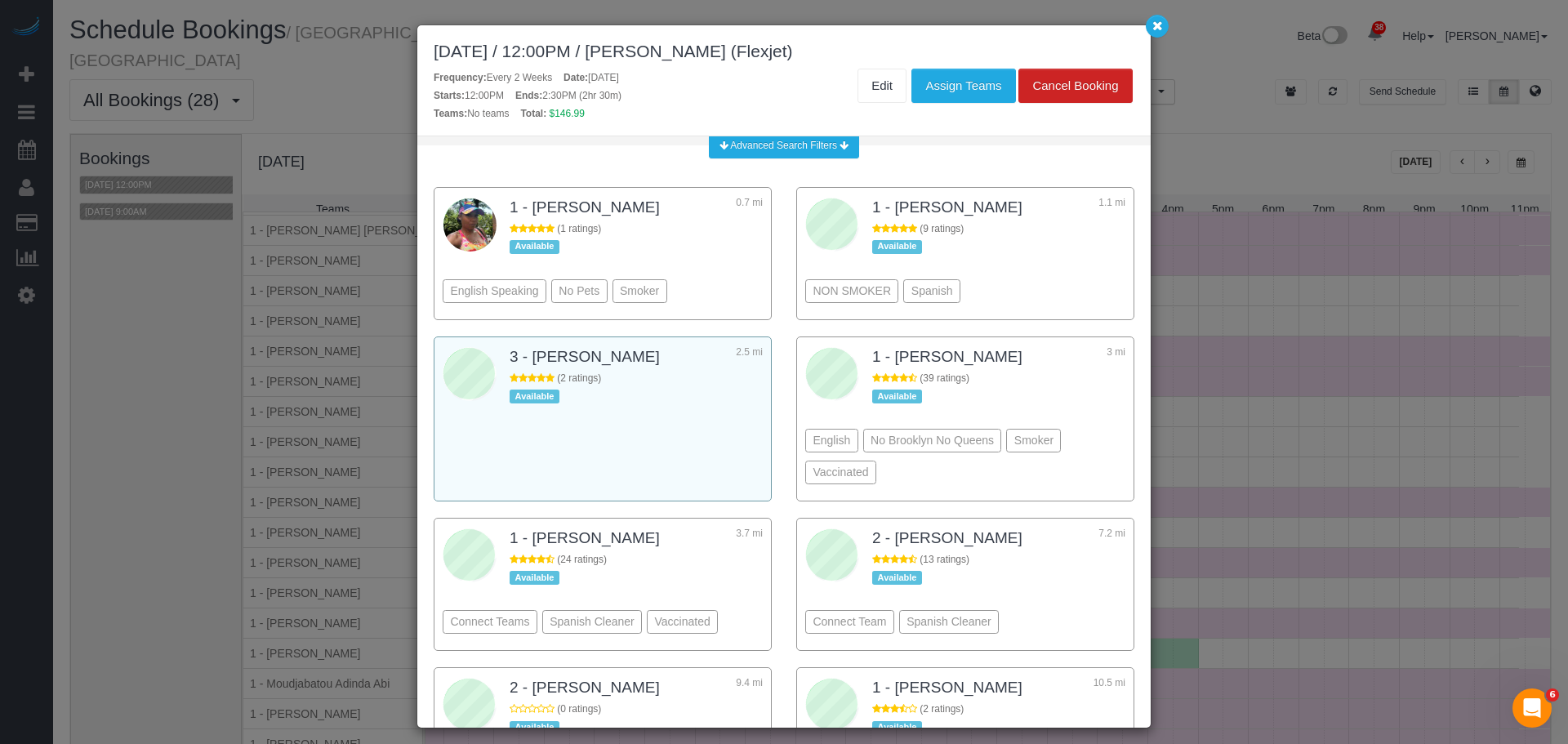
scroll to position [214, 0]
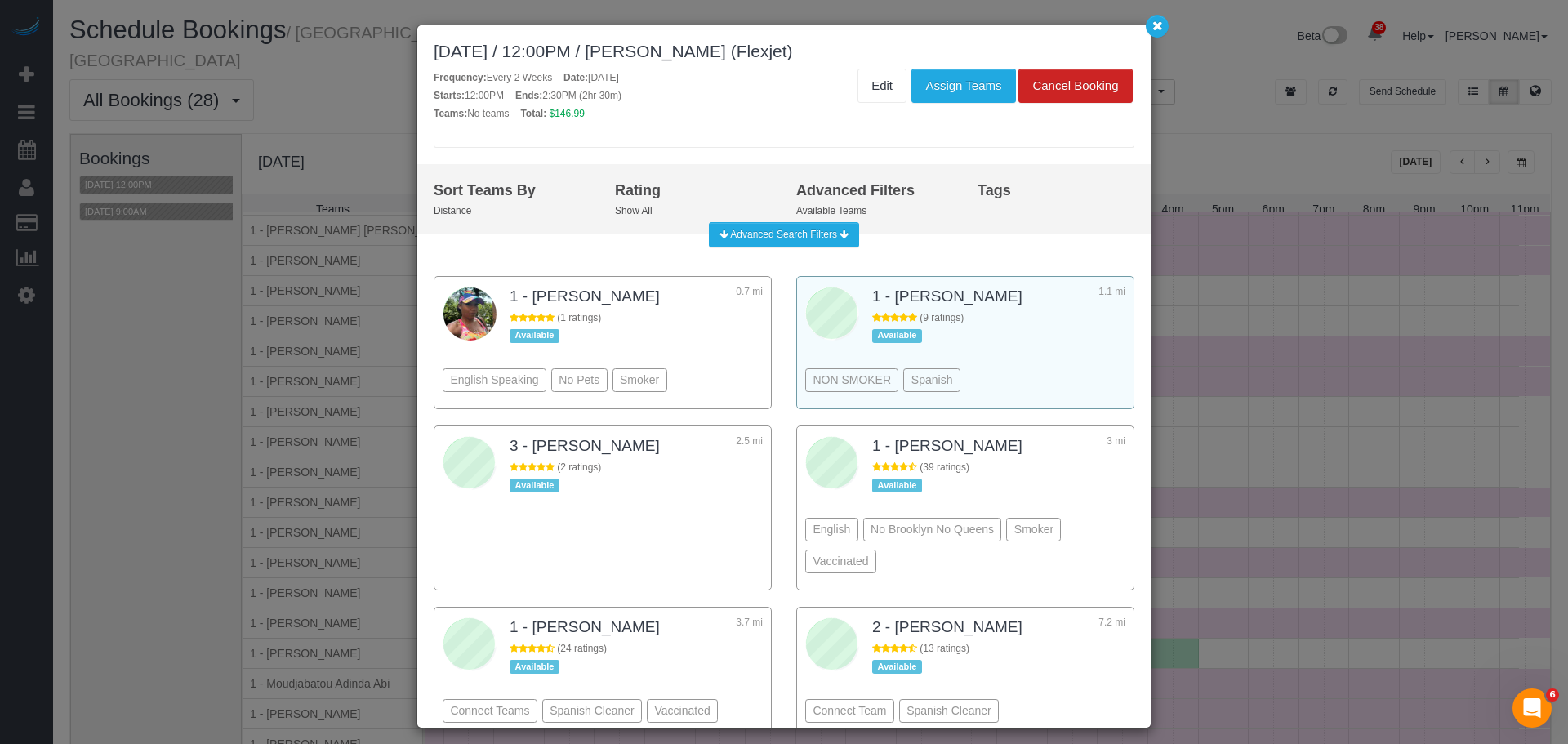
click at [1034, 352] on div "NON SMOKER Spanish" at bounding box center [965, 356] width 320 height 89
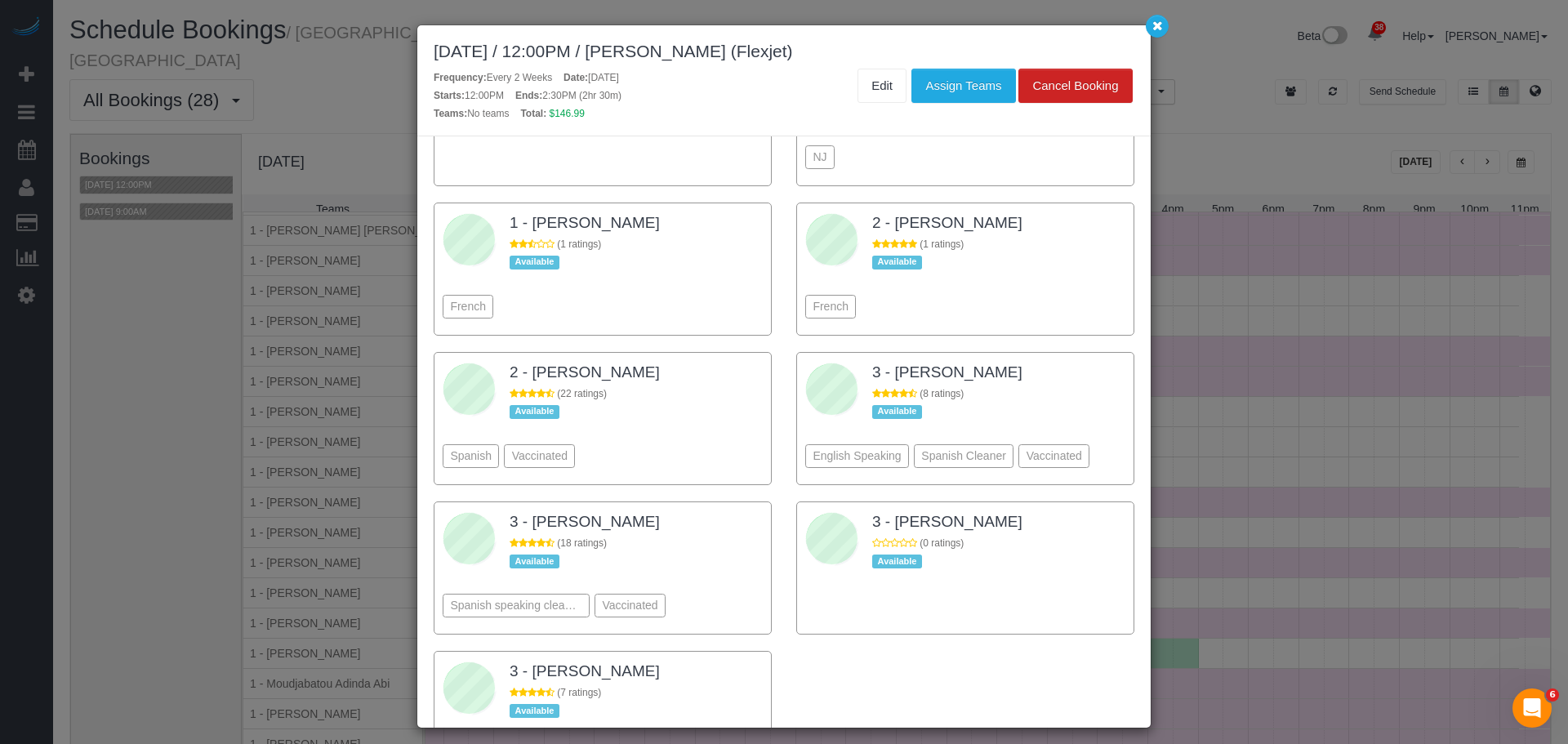
scroll to position [1440, 0]
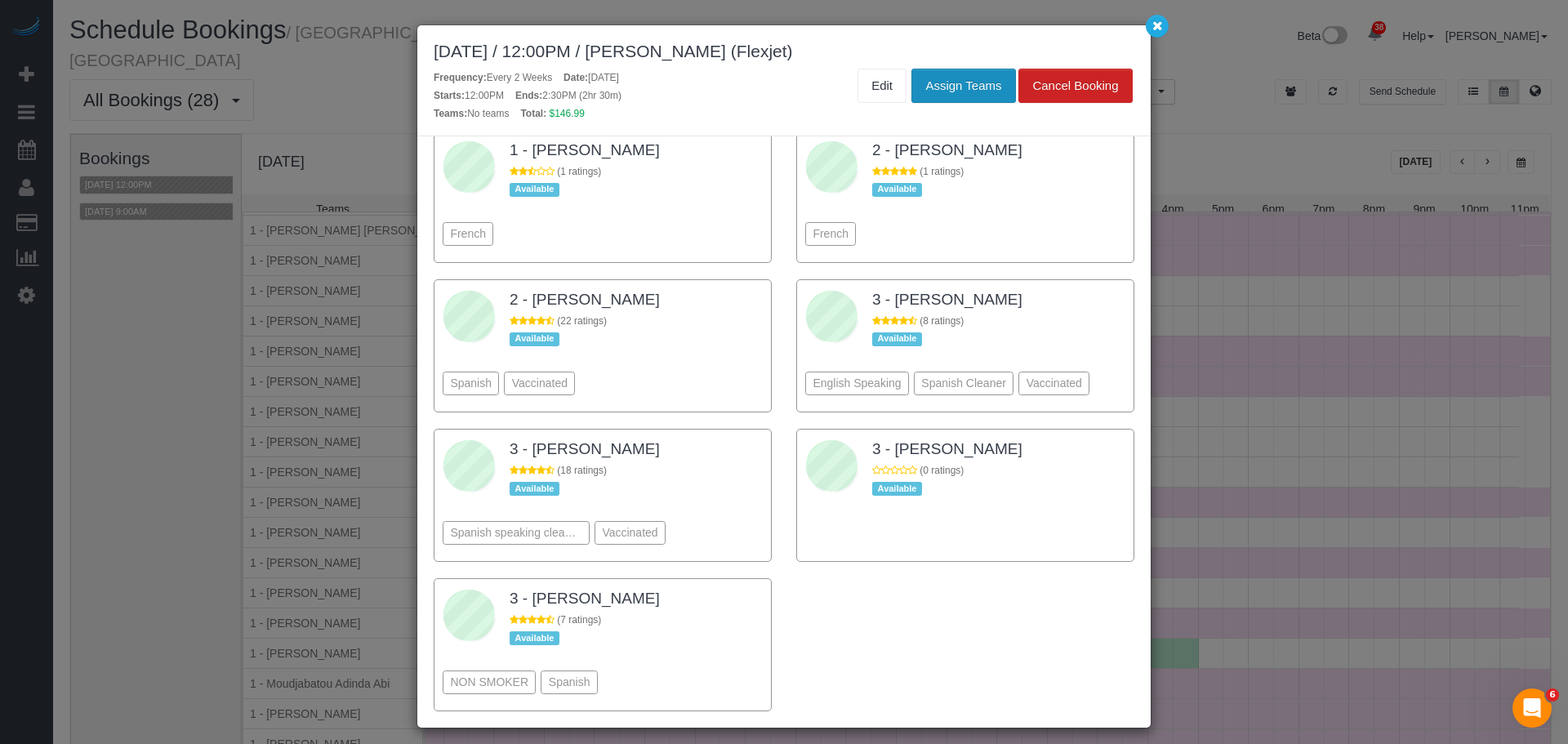
click at [964, 69] on button "Assign Teams" at bounding box center [963, 86] width 104 height 34
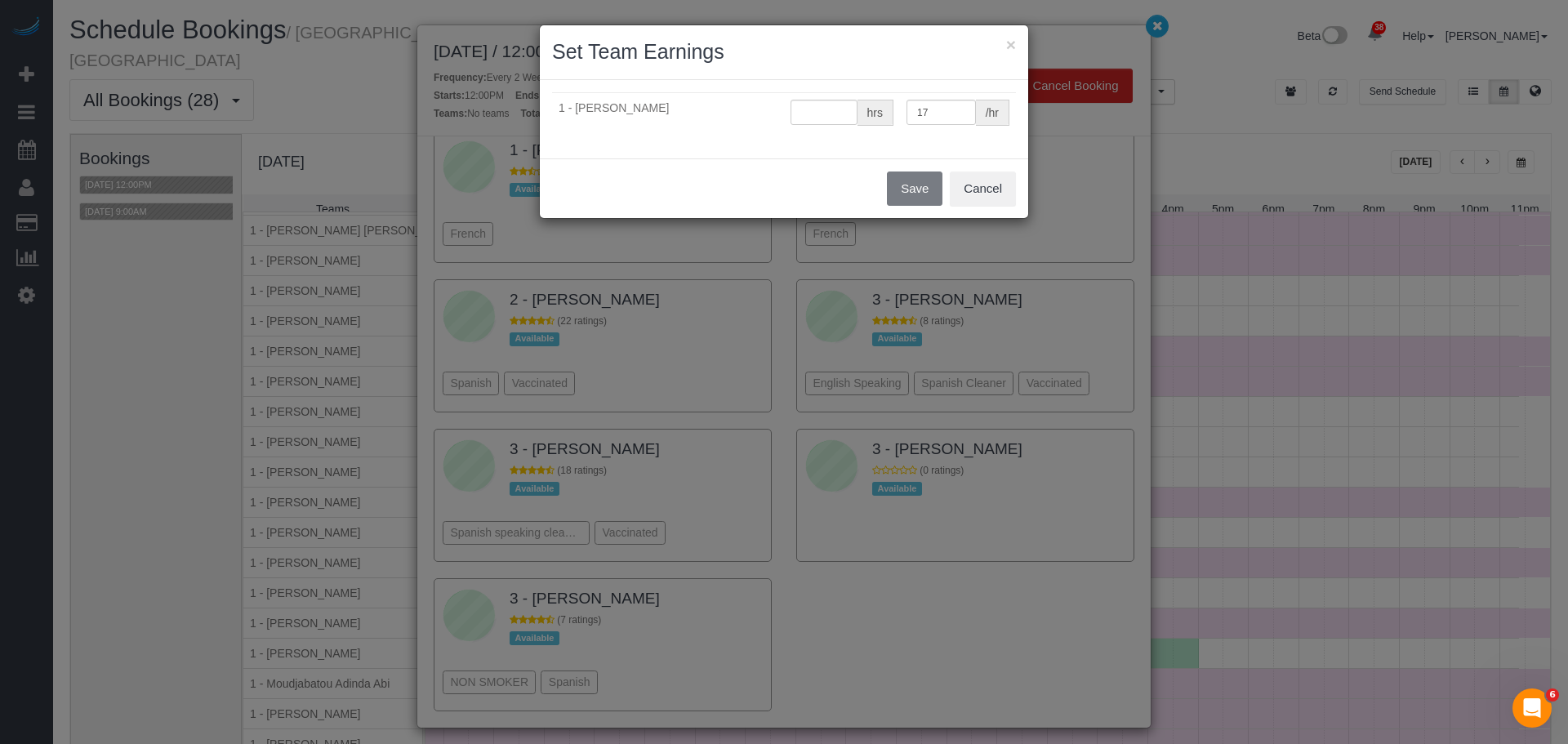
type input "0"
click at [905, 190] on button "Save" at bounding box center [914, 189] width 56 height 34
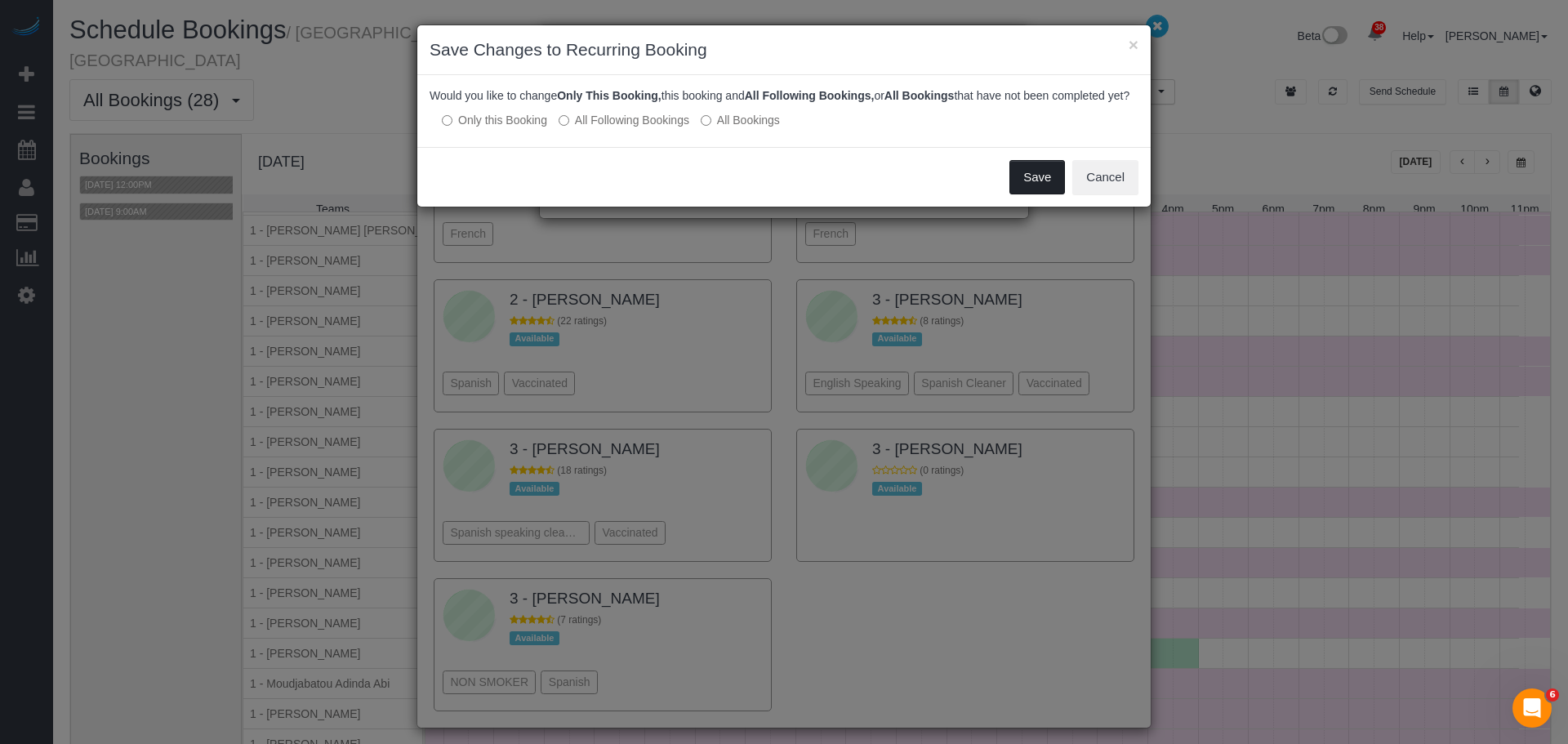
click at [1045, 188] on button "Save" at bounding box center [1037, 177] width 56 height 34
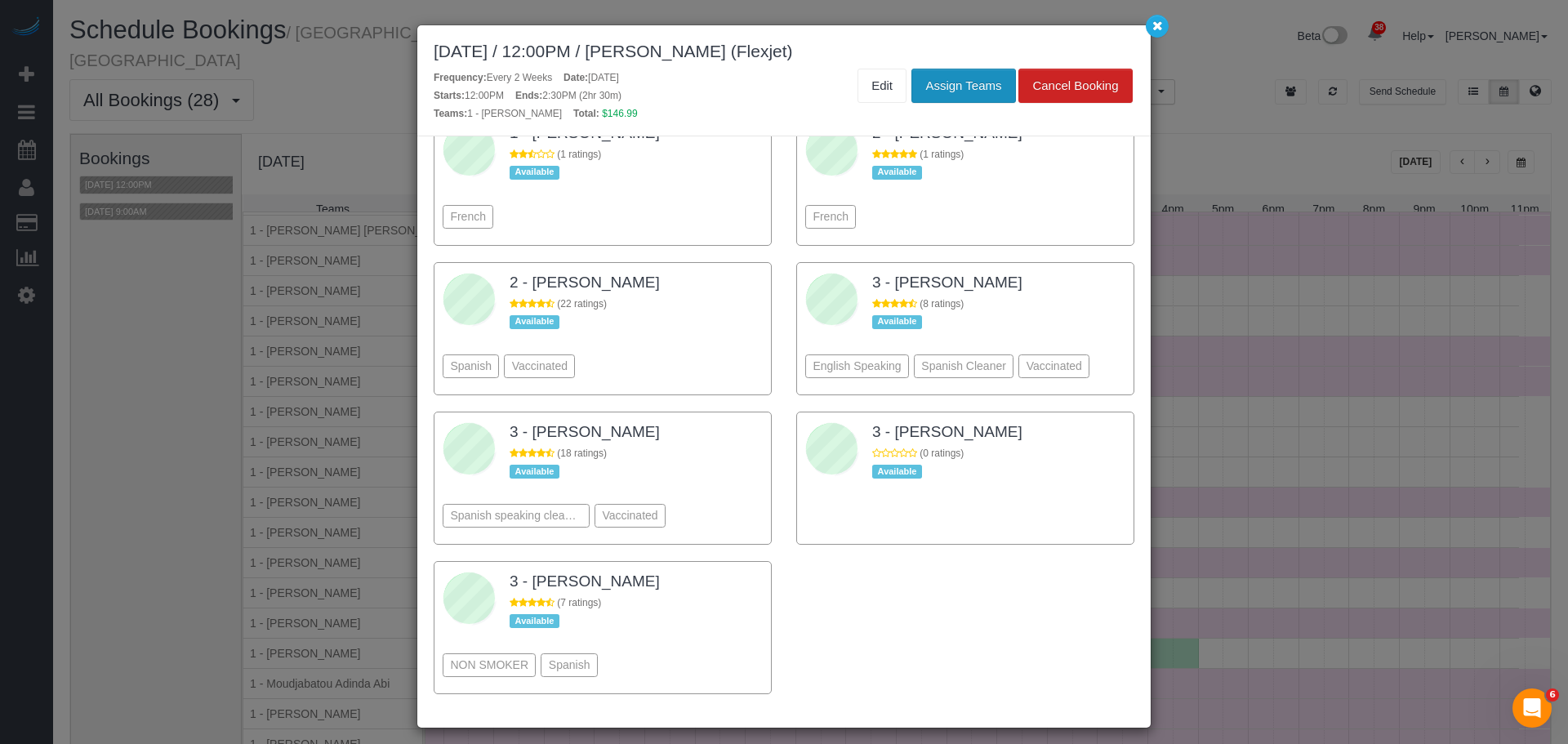
scroll to position [1441, 0]
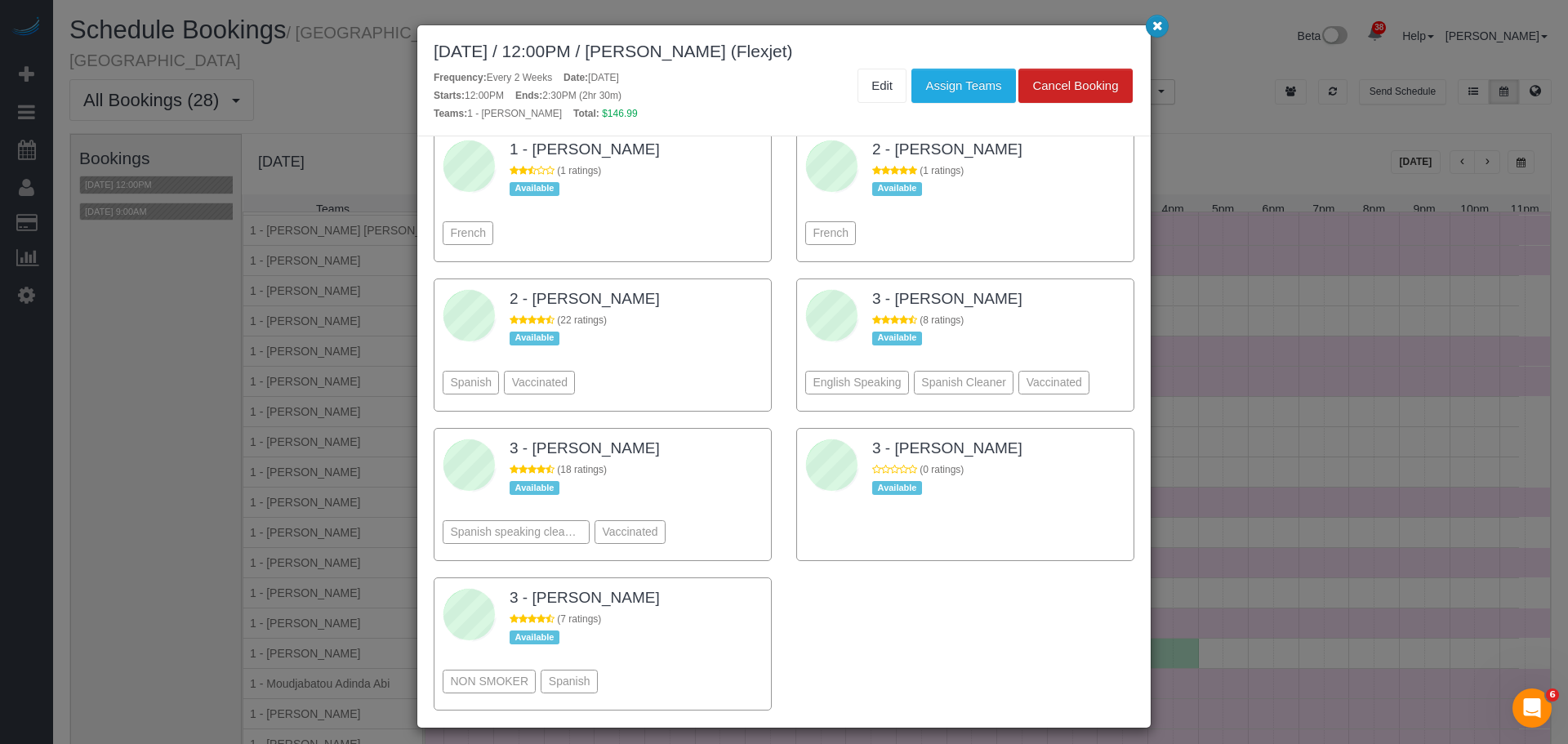
click at [1159, 32] on button "button" at bounding box center [1157, 26] width 23 height 23
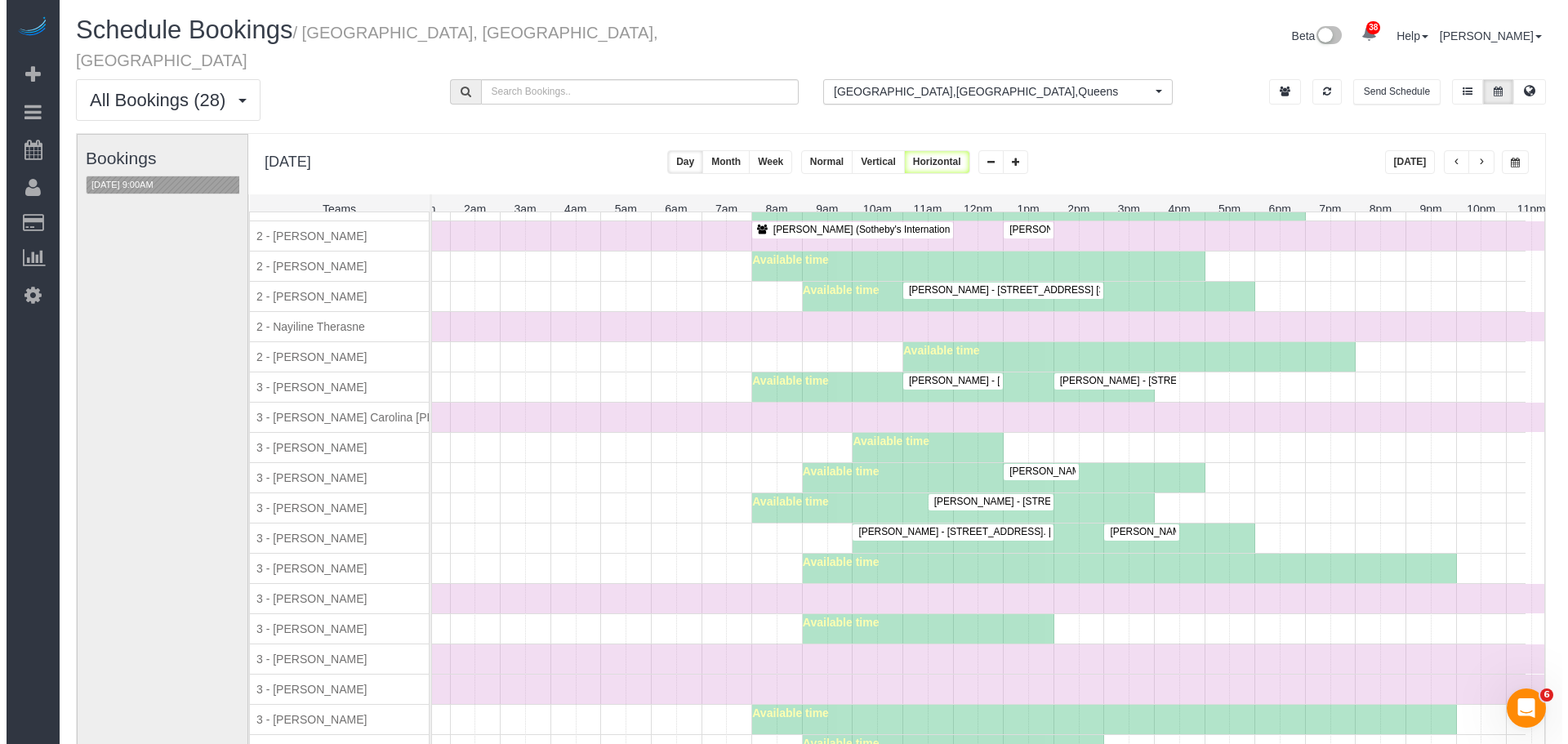
scroll to position [1634, 0]
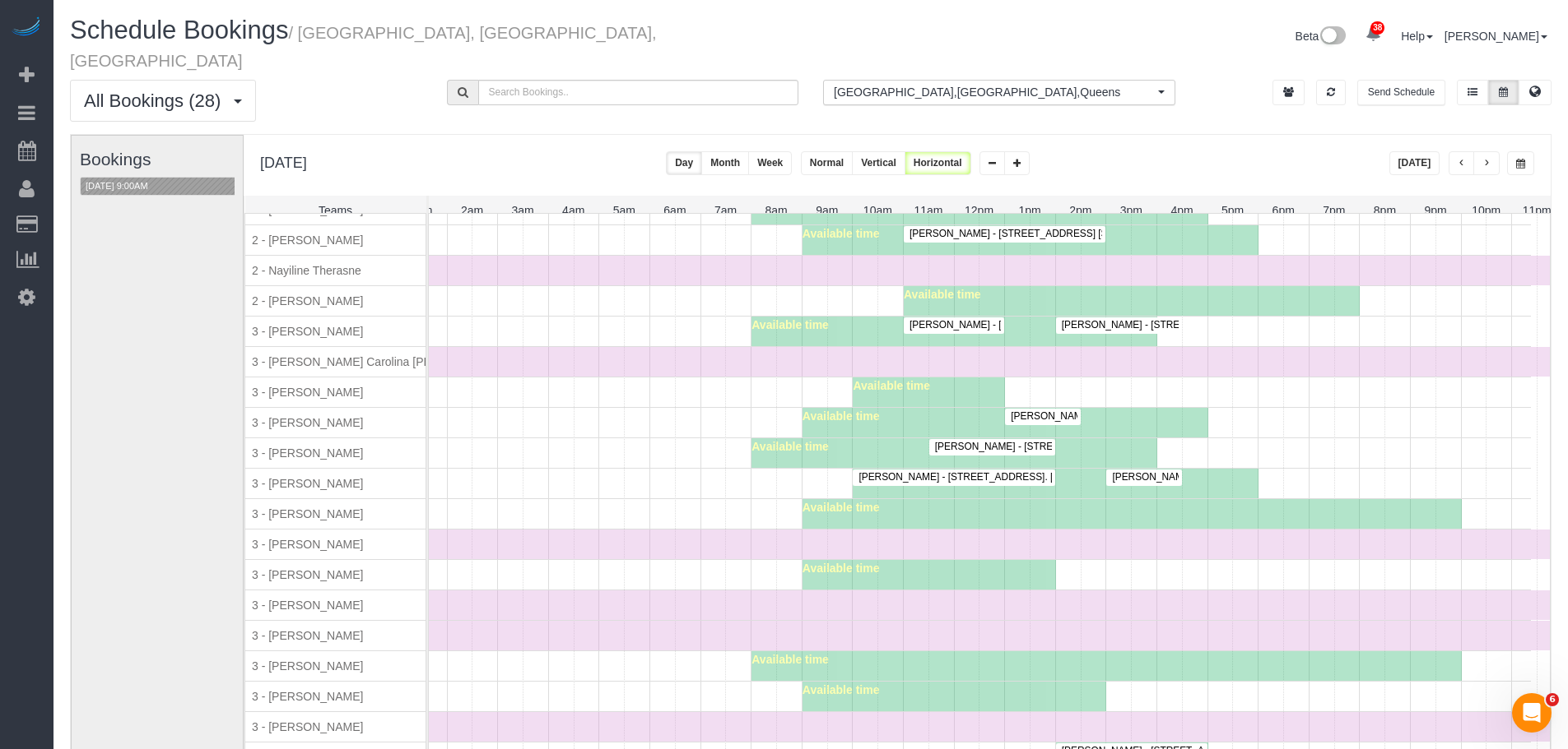
click at [1057, 411] on span "Tara Sobierajski - 345 E 69th Street, 11d, New York, NY 10021" at bounding box center [1127, 416] width 250 height 12
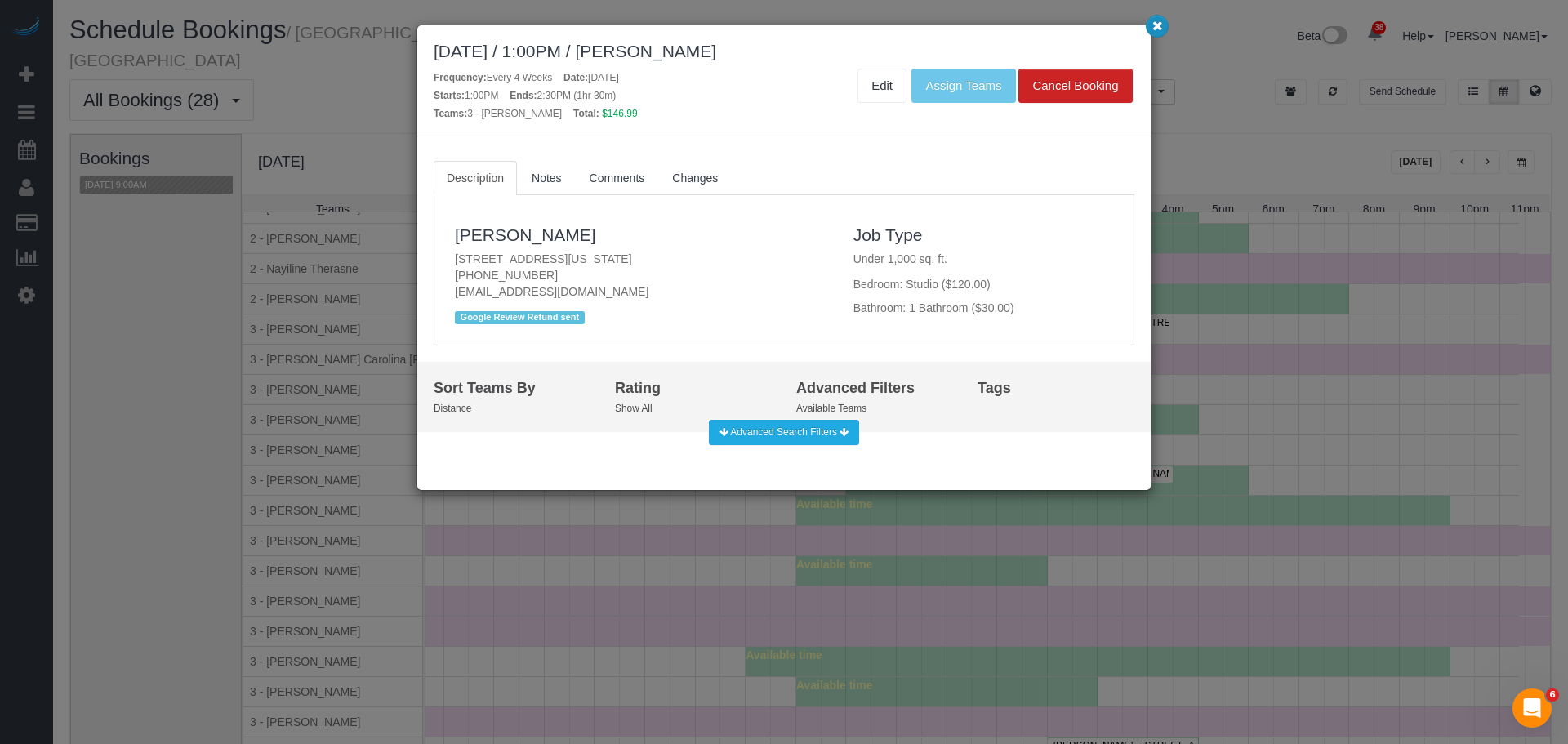
click at [1154, 33] on button "button" at bounding box center [1157, 26] width 23 height 23
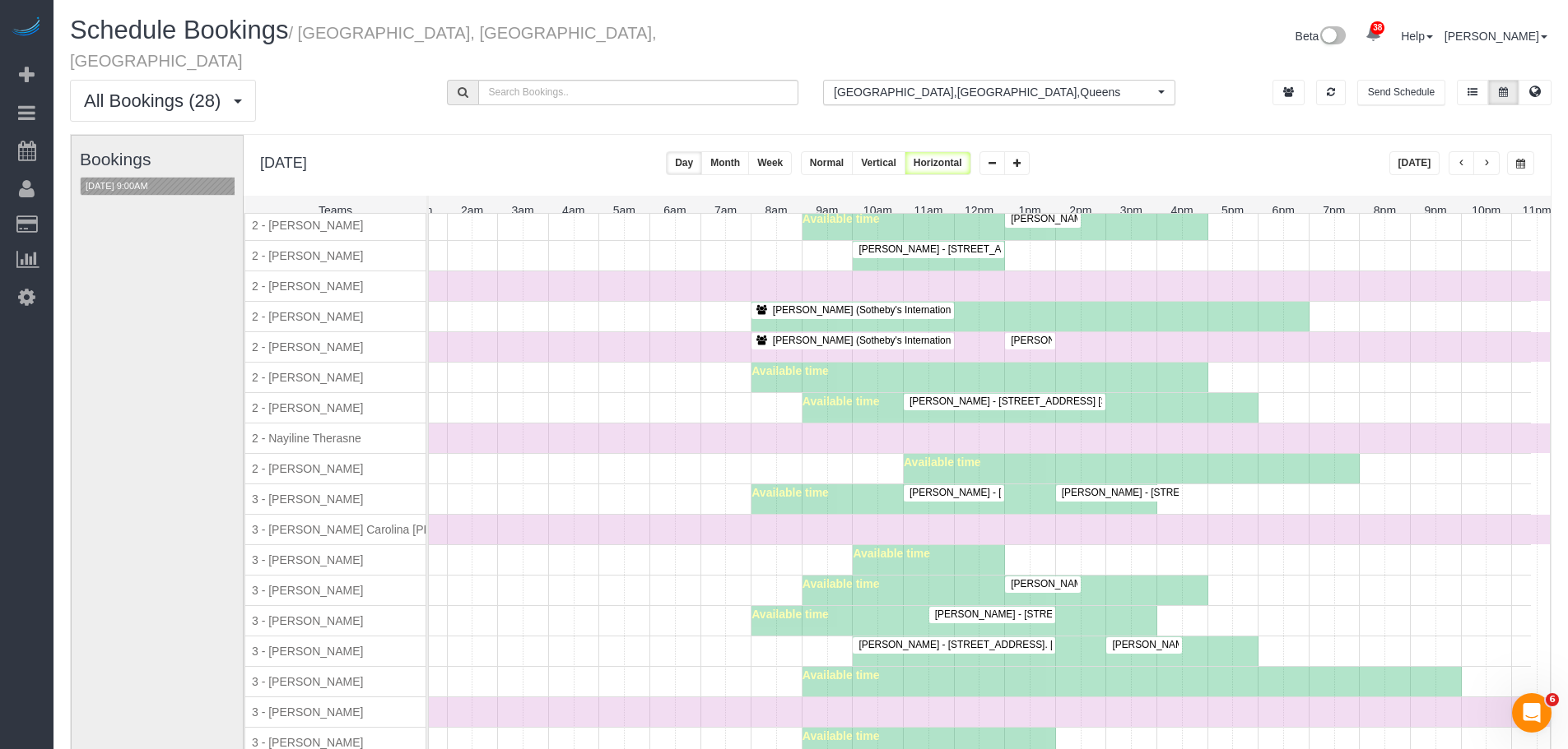
scroll to position [1395, 0]
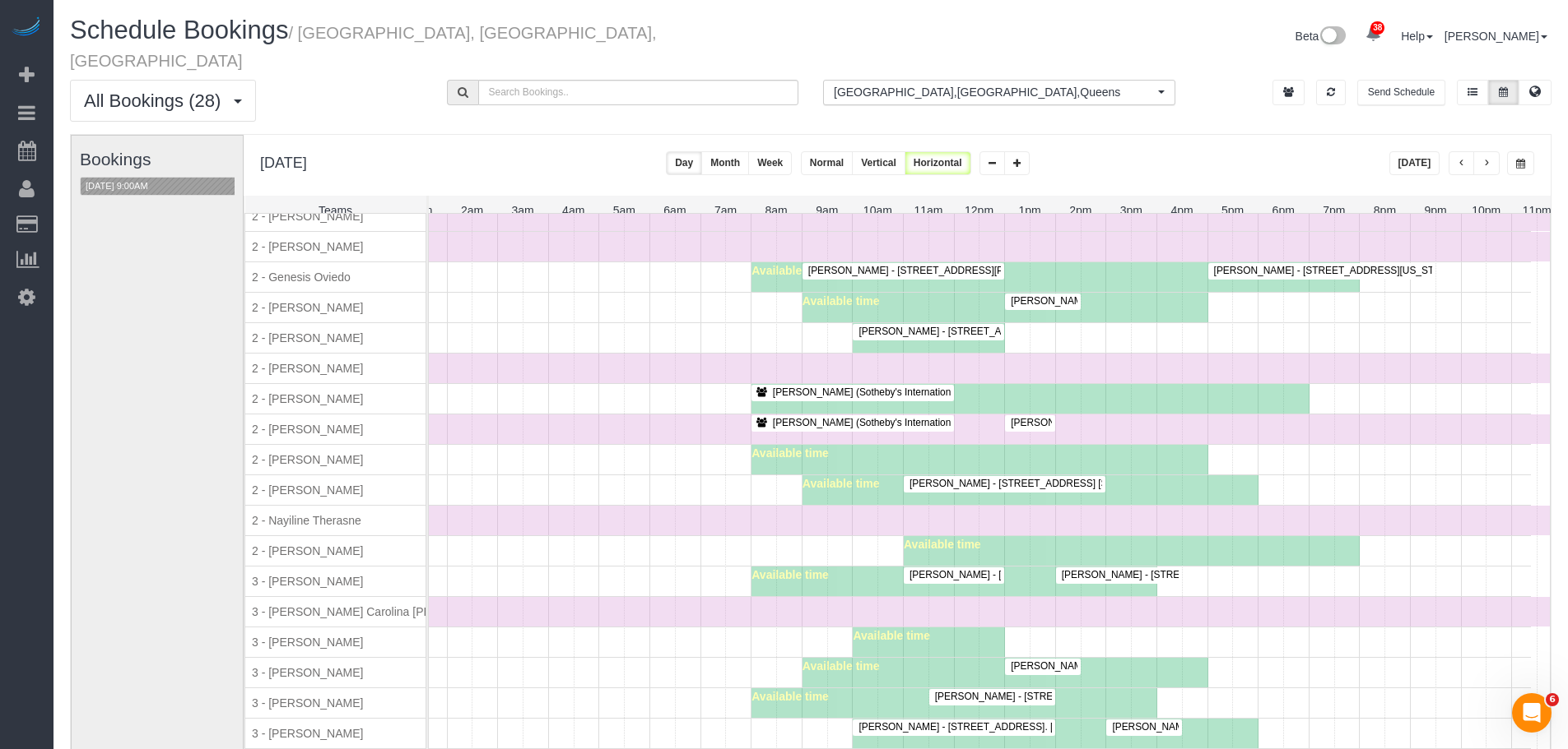
click at [288, 271] on span "2 - Genesis Oviedo" at bounding box center [301, 277] width 105 height 13
click at [349, 271] on span "2 - Genesis Oviedo" at bounding box center [301, 277] width 105 height 13
click at [571, 430] on div "Time Off" at bounding box center [954, 430] width 1216 height 30
click at [576, 354] on div "Time Off" at bounding box center [954, 369] width 1216 height 30
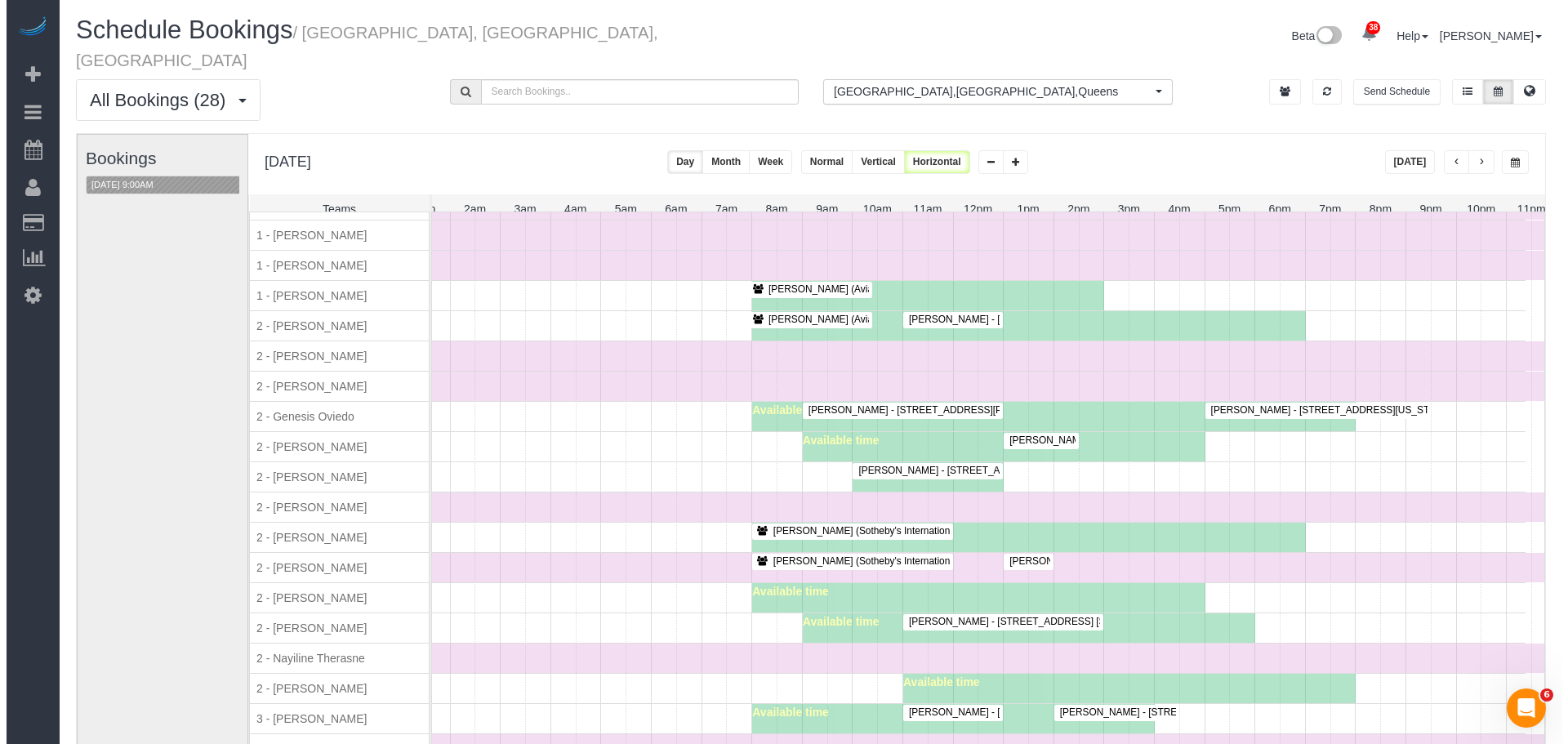
scroll to position [1222, 0]
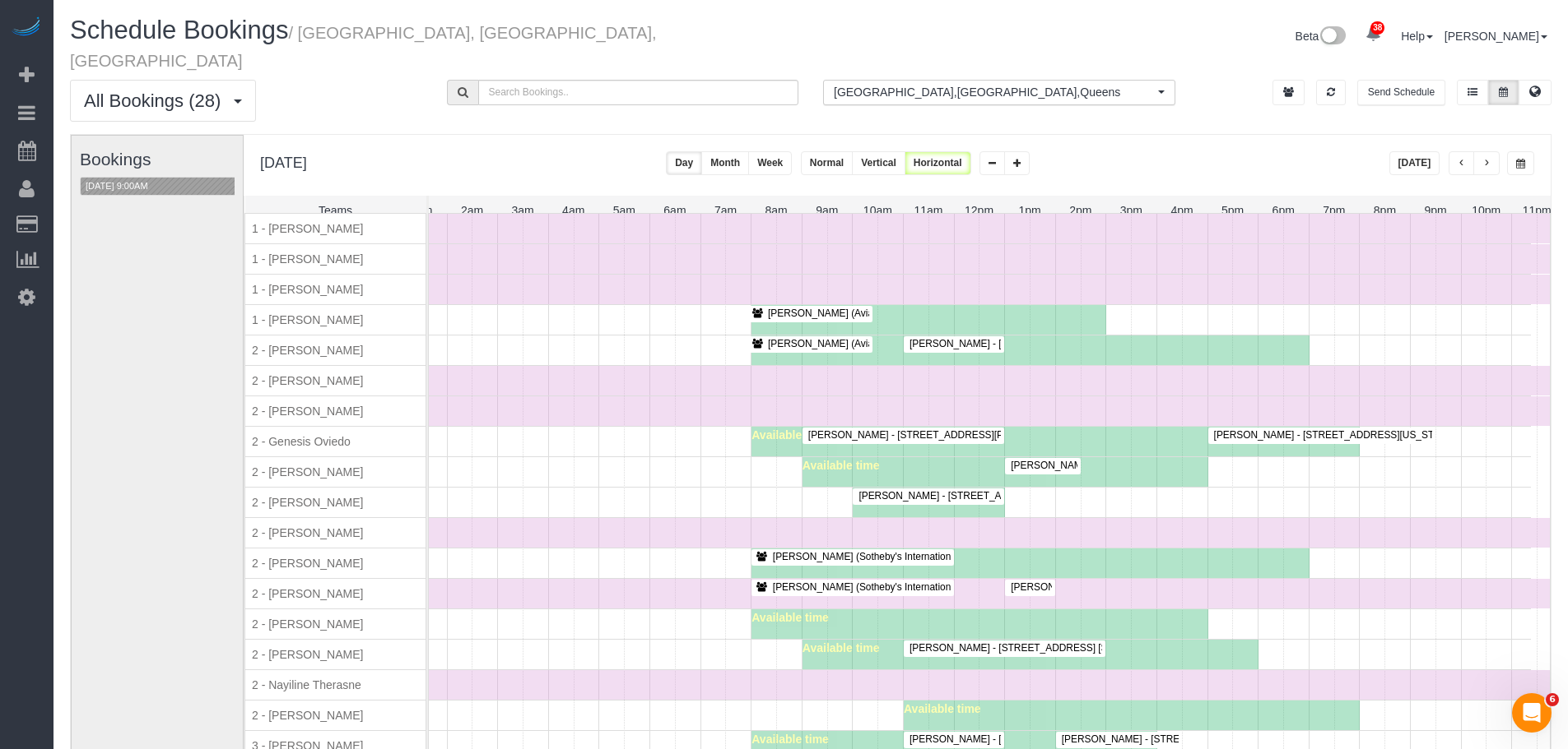
click at [950, 338] on span "PeiJu Chien-Pott - 111 Varick St, Ph 1, New York, NY 10013" at bounding box center [1025, 344] width 250 height 12
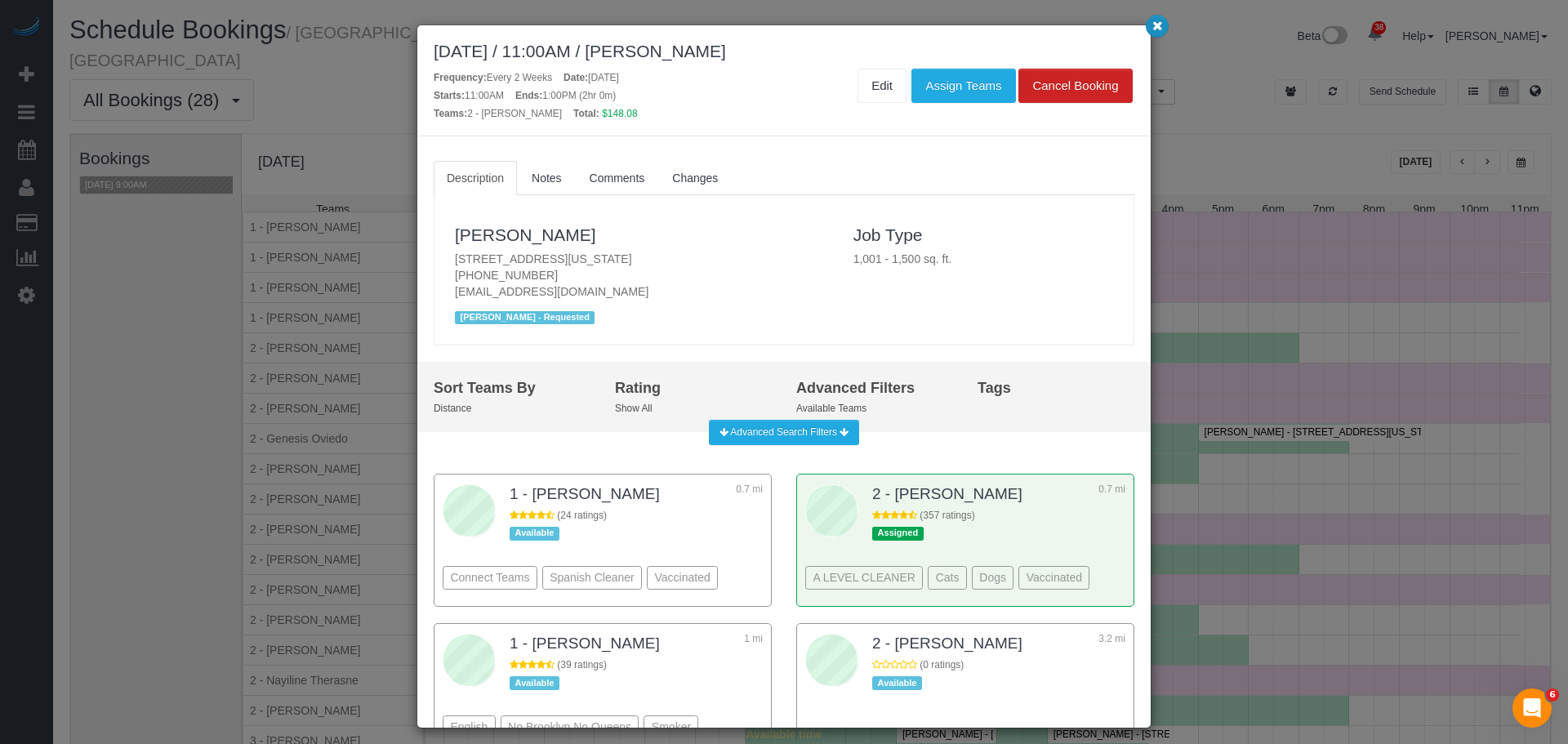
click at [1155, 33] on button "button" at bounding box center [1157, 26] width 23 height 23
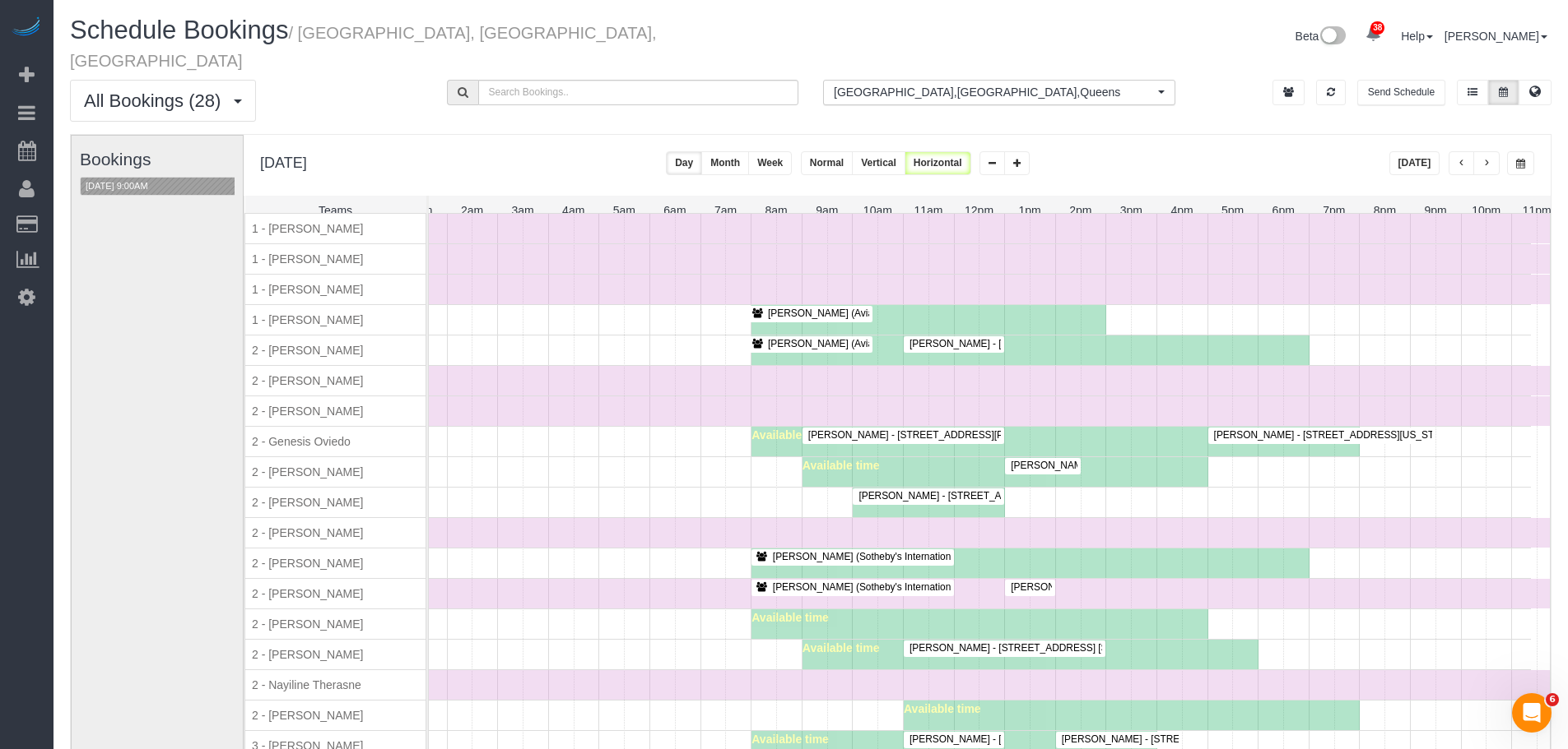
click at [1049, 461] on span "Lacey Gutierrez - 88 Greenwich St, #1102, New York, NY 10006" at bounding box center [1127, 466] width 250 height 12
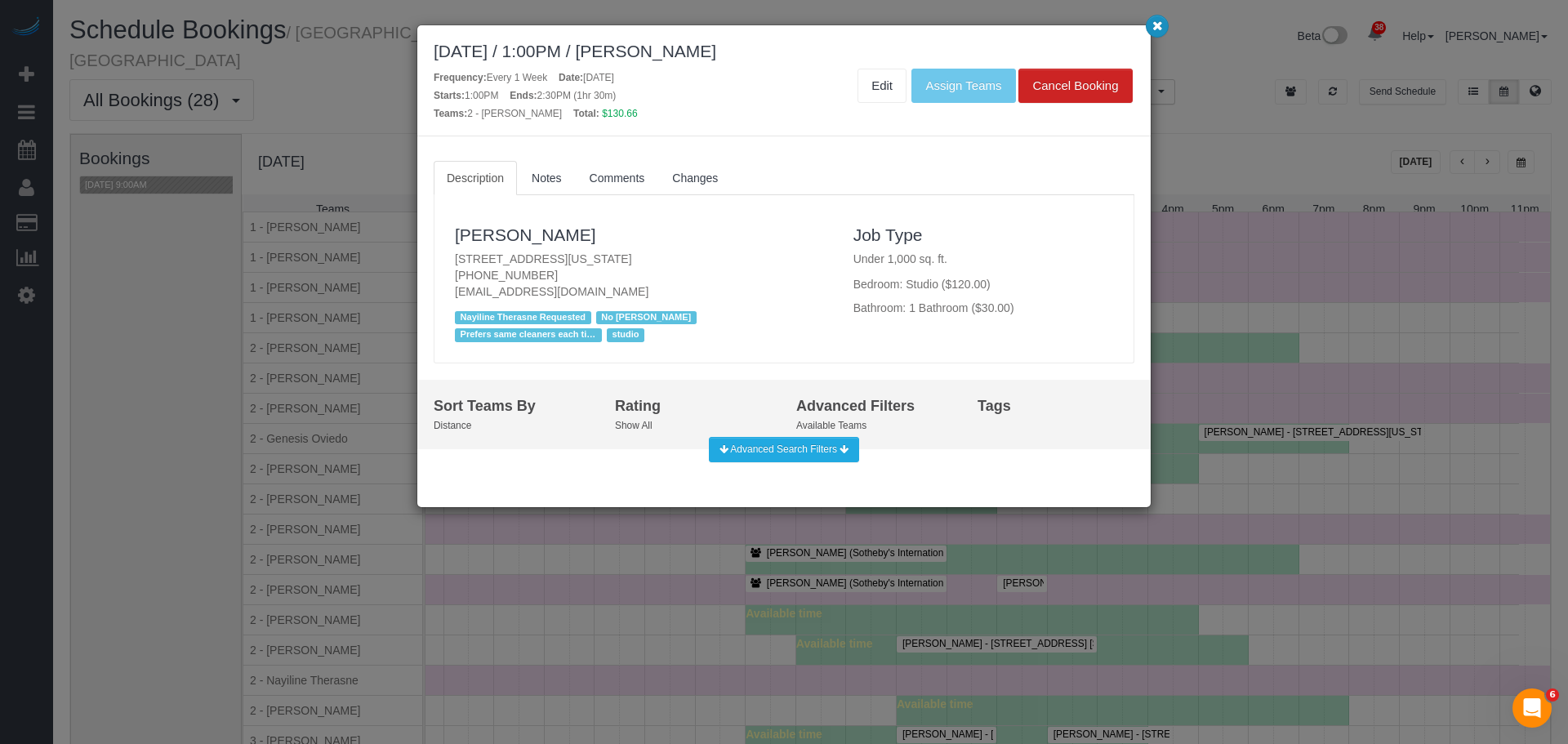
click at [1152, 30] on icon "button" at bounding box center [1157, 25] width 11 height 10
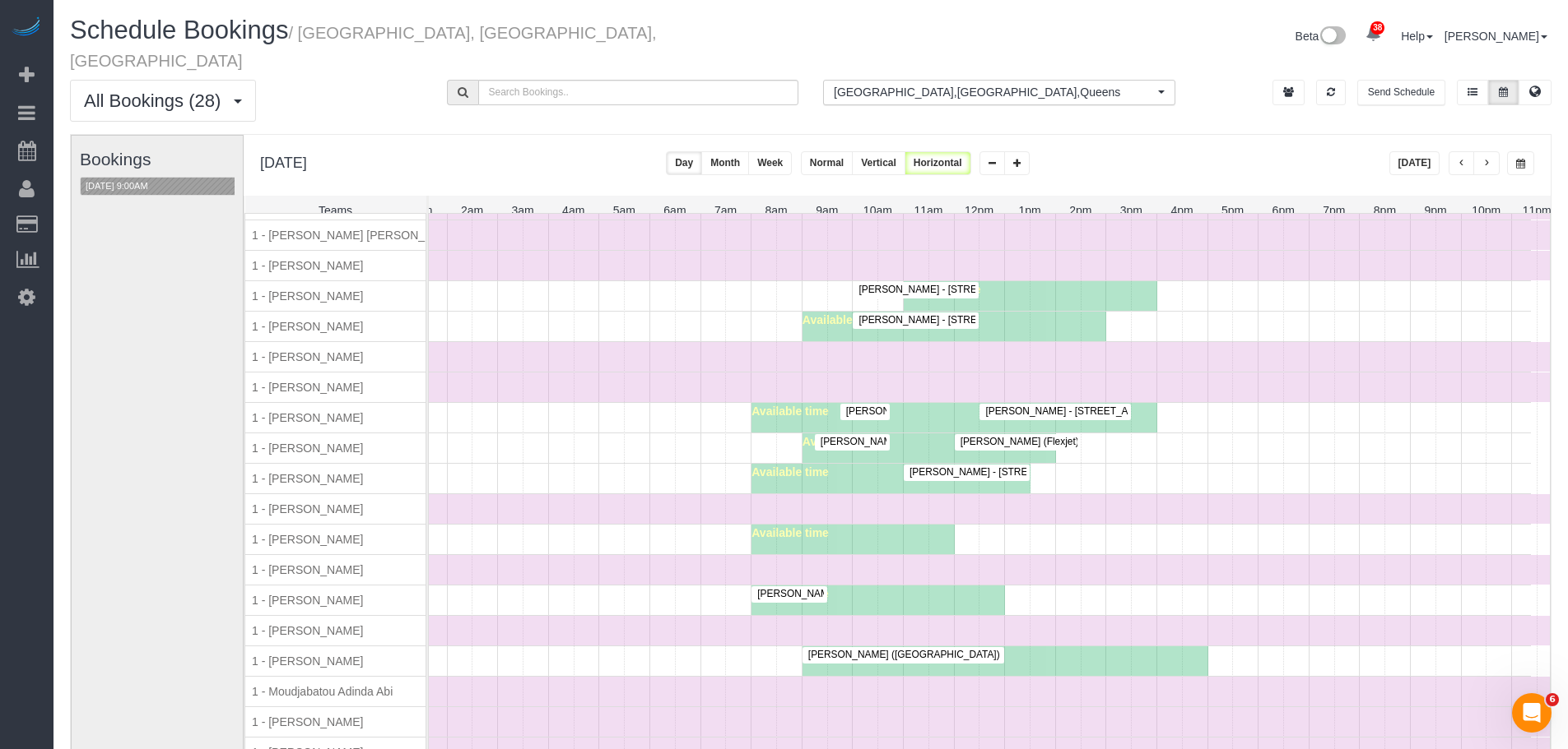
scroll to position [885, 0]
click at [143, 178] on button "10/13/2025 9:00AM" at bounding box center [117, 186] width 72 height 17
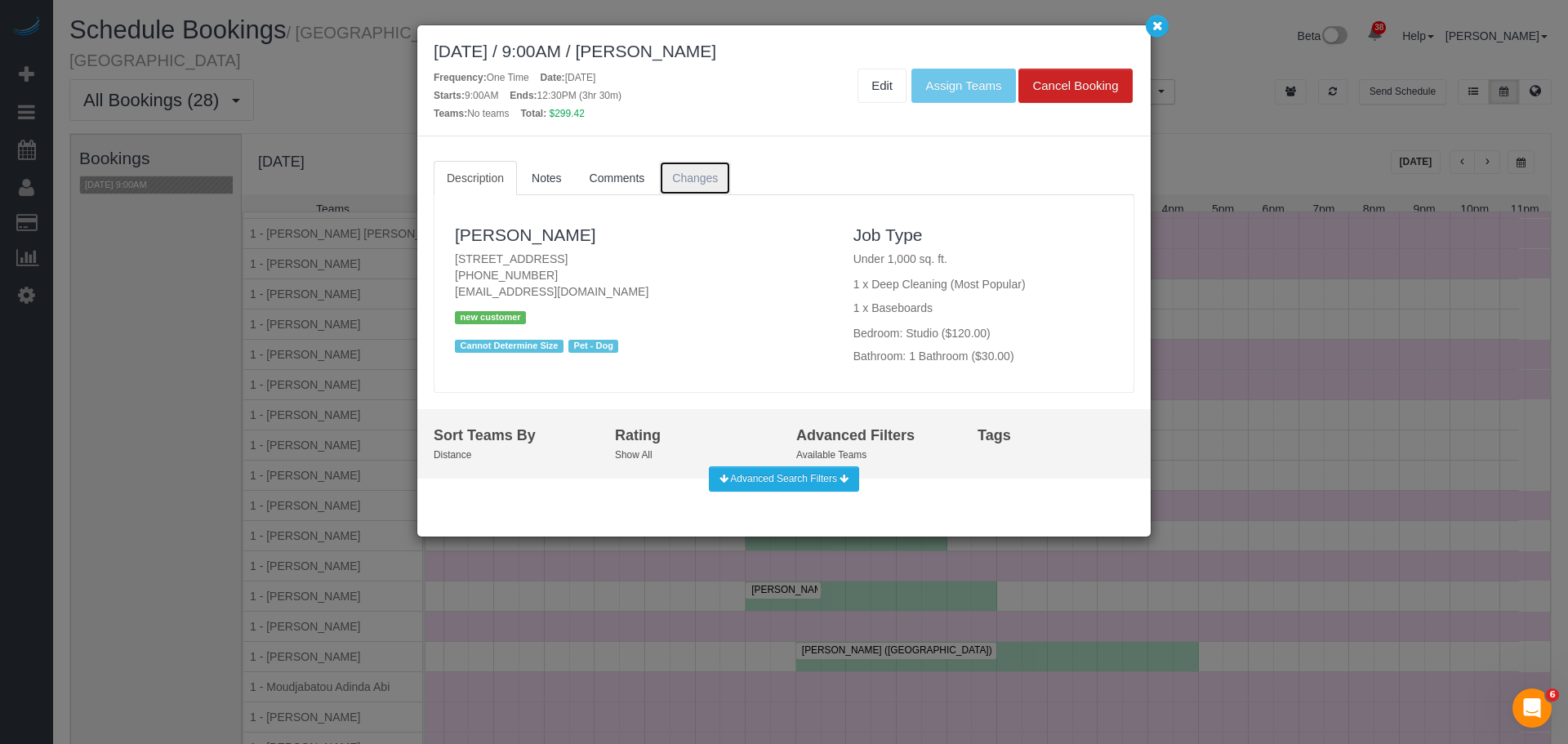
click at [687, 186] on link "Changes" at bounding box center [695, 178] width 72 height 34
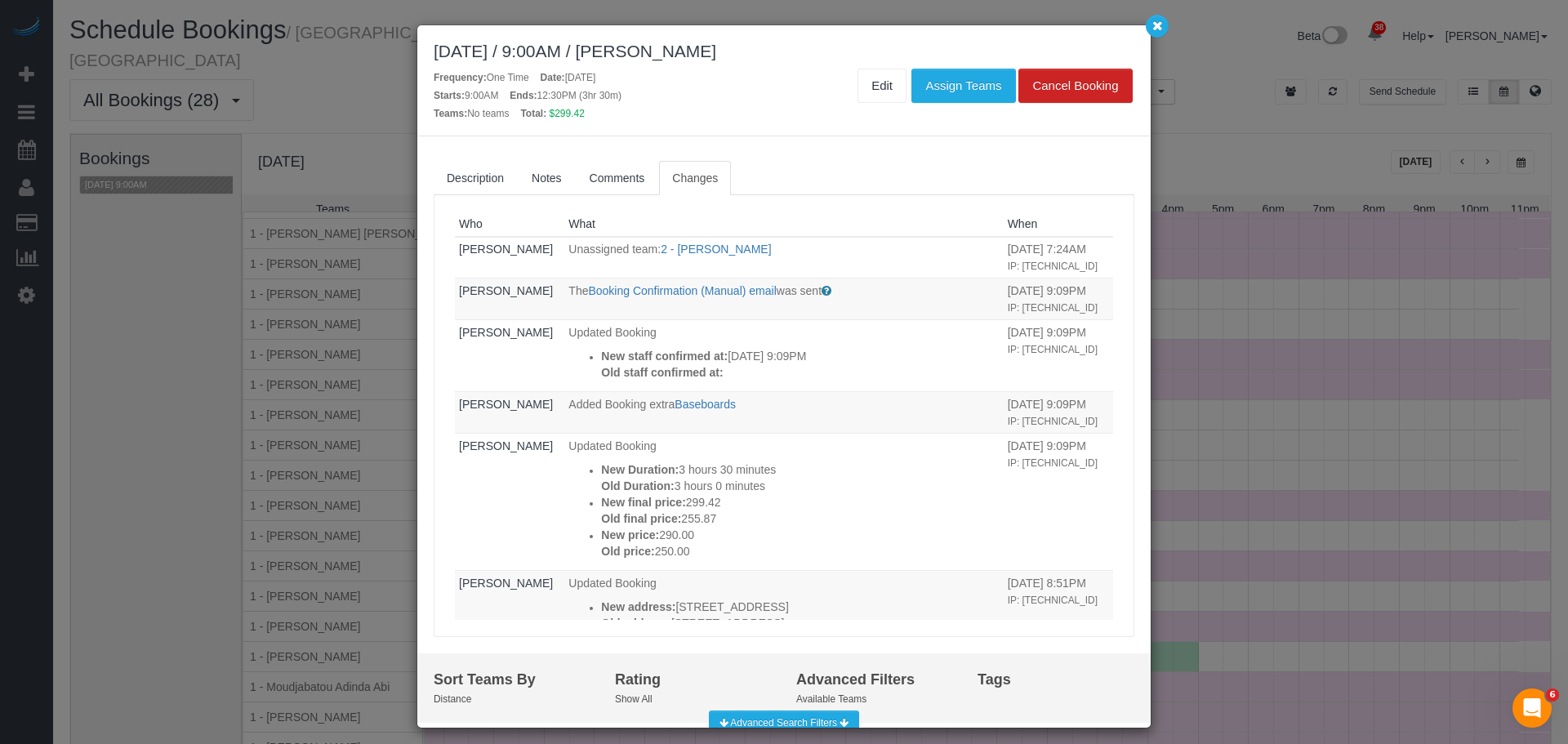
click at [1149, 37] on div "October 13, 2025 / 9:00AM / Caroline Peters Frequency: One Time Date: October 1…" at bounding box center [784, 81] width 733 height 111
click at [1157, 29] on icon "button" at bounding box center [1157, 25] width 11 height 10
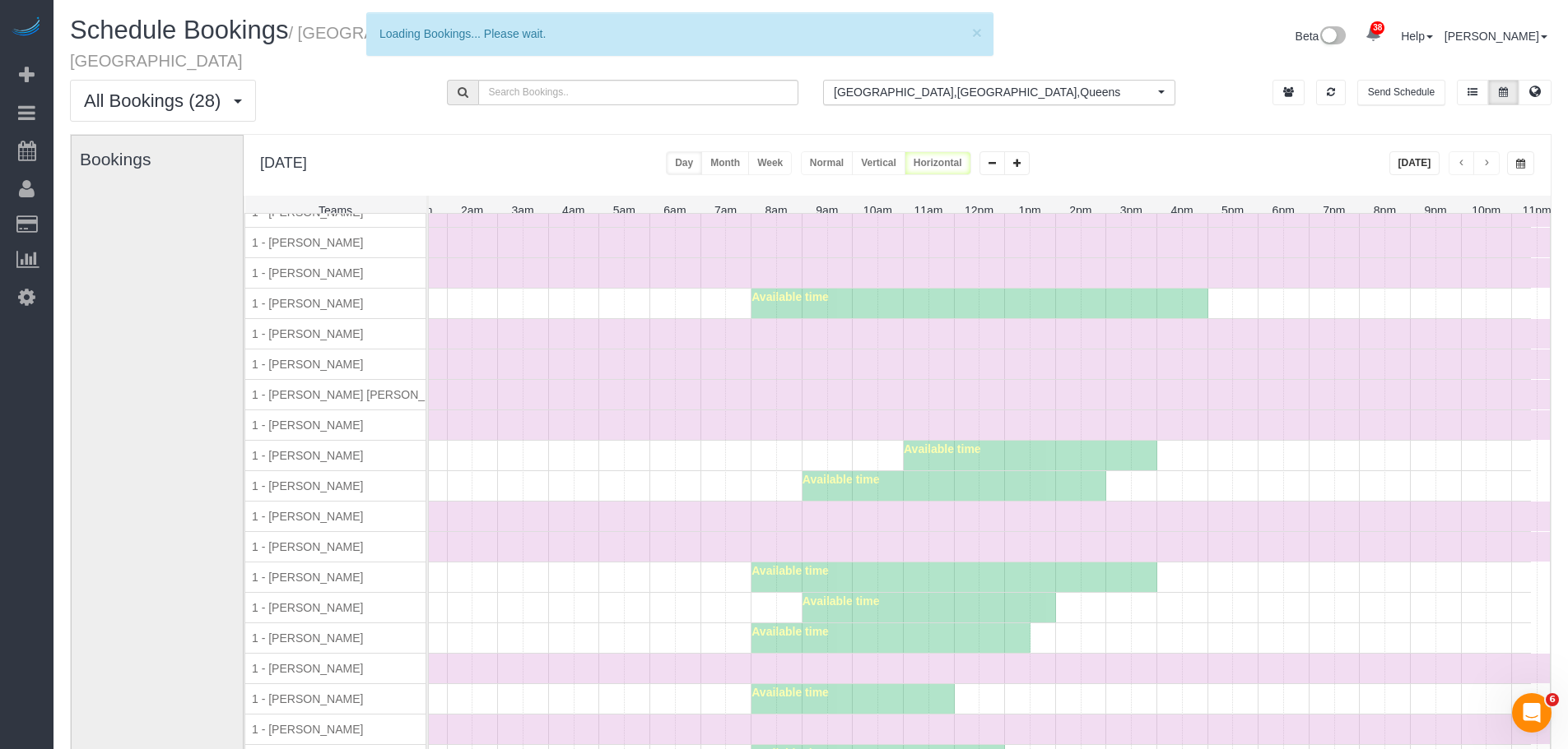
scroll to position [289, 0]
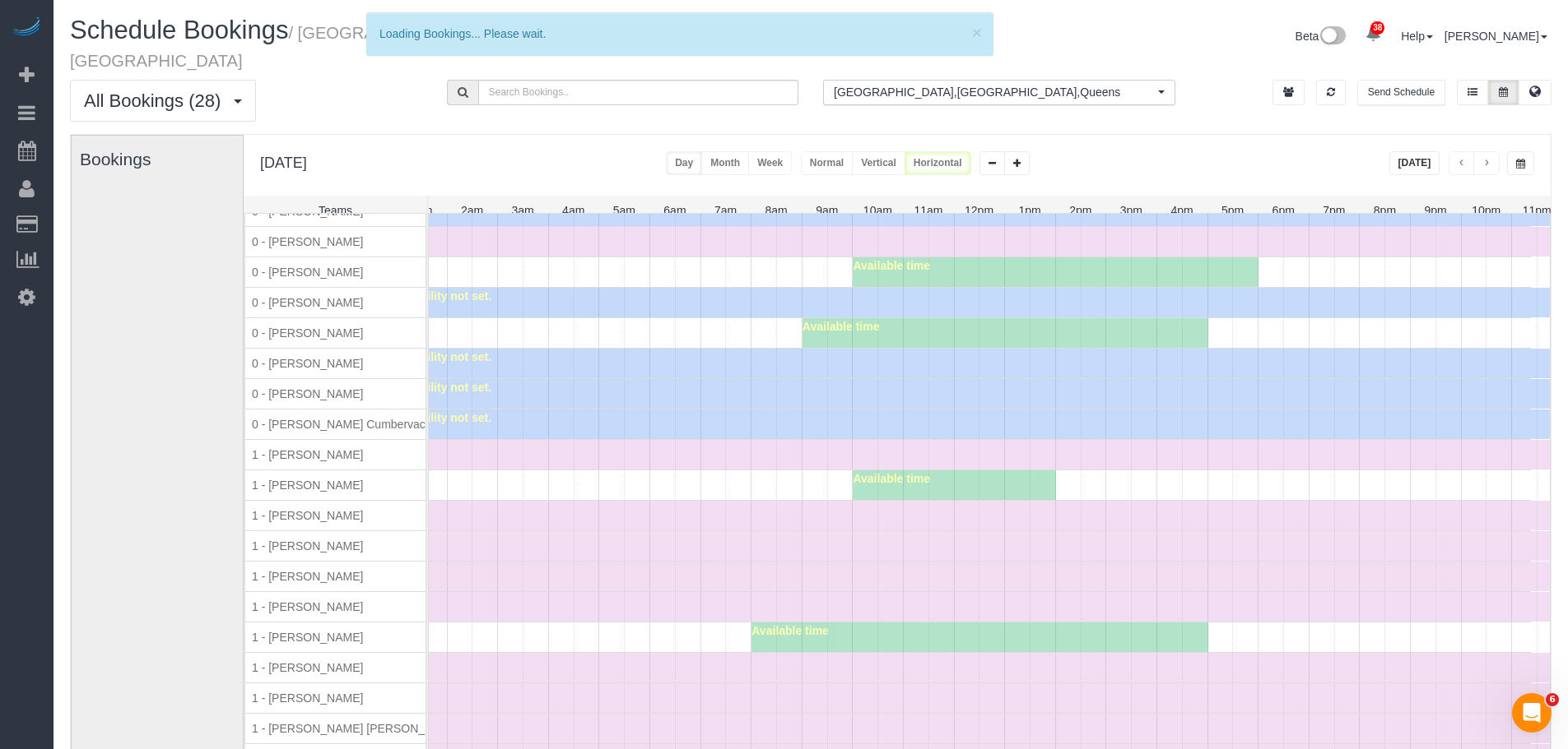
click at [564, 562] on div "Time Off" at bounding box center [954, 577] width 1216 height 30
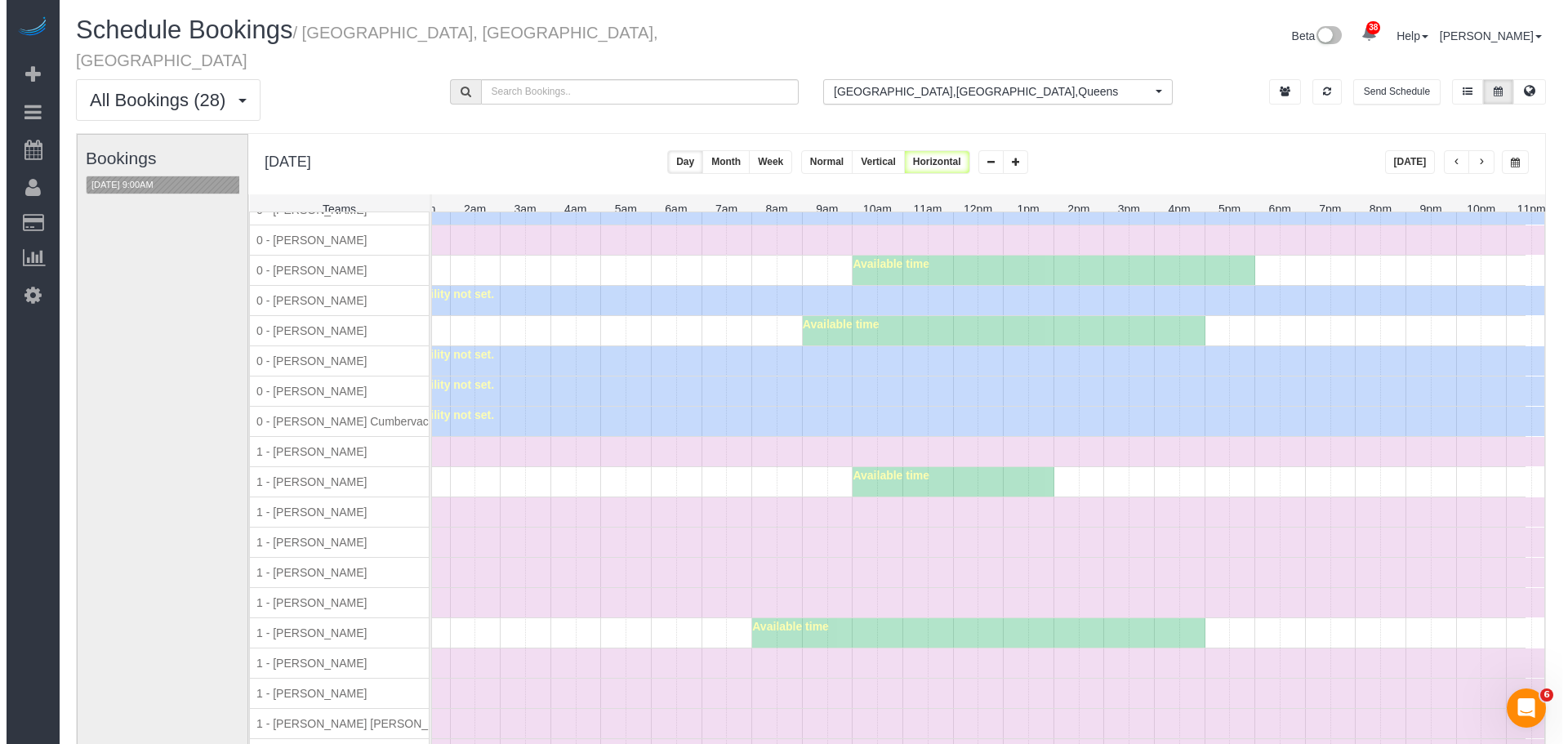
scroll to position [653, 83]
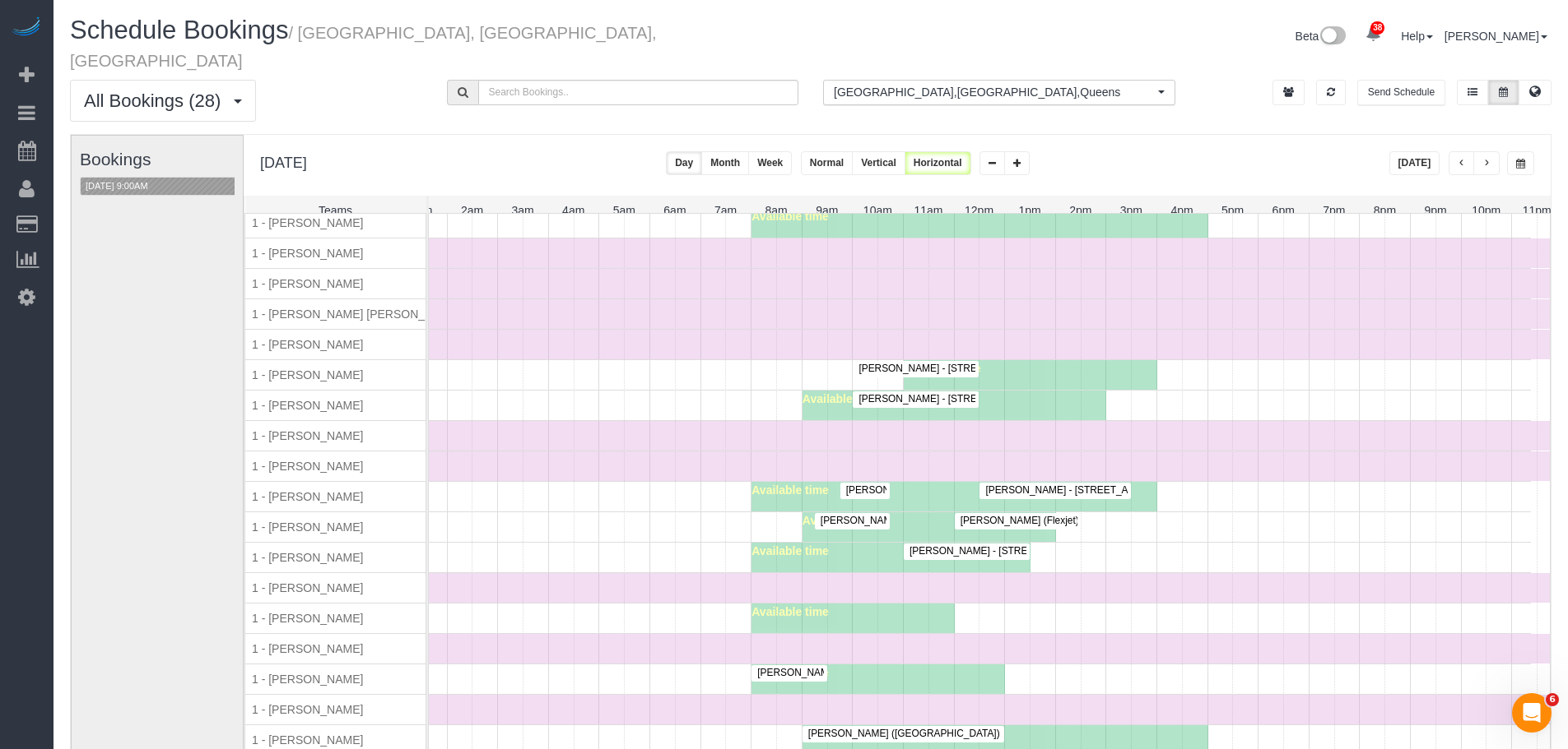
click at [871, 485] on span "Francesca Racanelli (Still Here NYC) - 268 Elizabeth Street, New York, NY 10012" at bounding box center [1038, 491] width 403 height 12
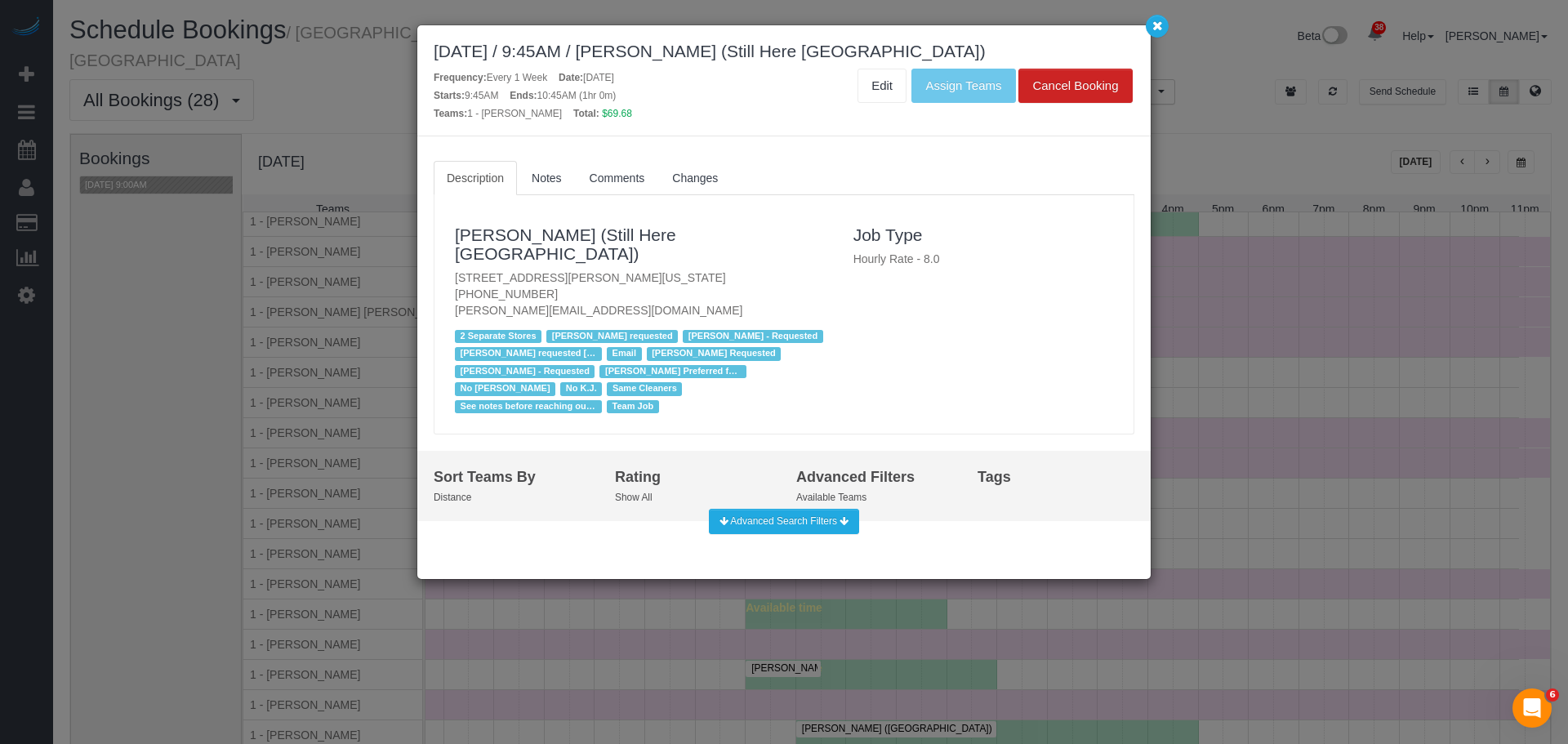
click at [718, 54] on div "October 13, 2025 / 9:45AM / Francesca Racanelli (Still Here NYC)" at bounding box center [784, 51] width 700 height 19
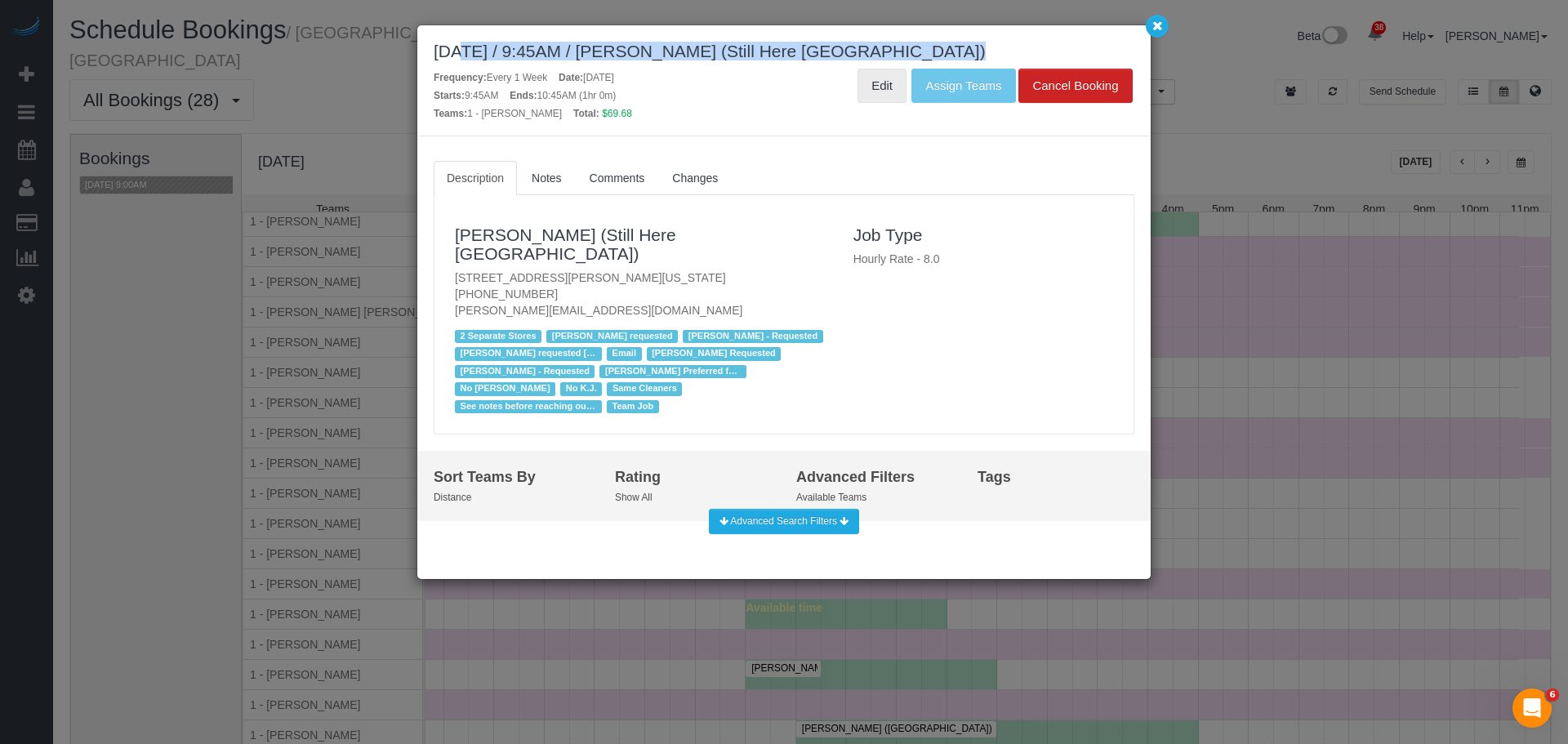
click at [882, 83] on link "Edit" at bounding box center [882, 86] width 49 height 34
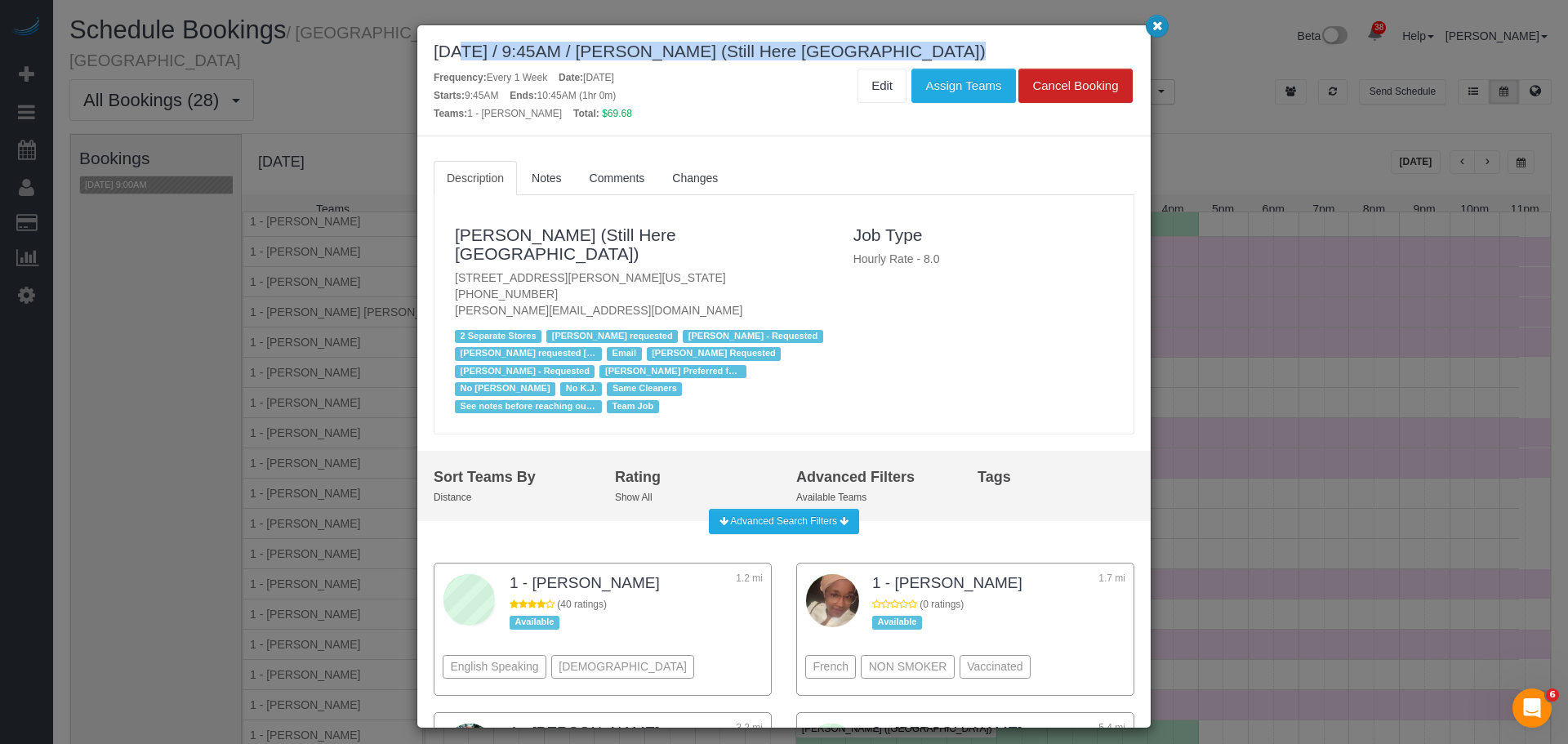
click at [1158, 29] on icon "button" at bounding box center [1157, 25] width 11 height 10
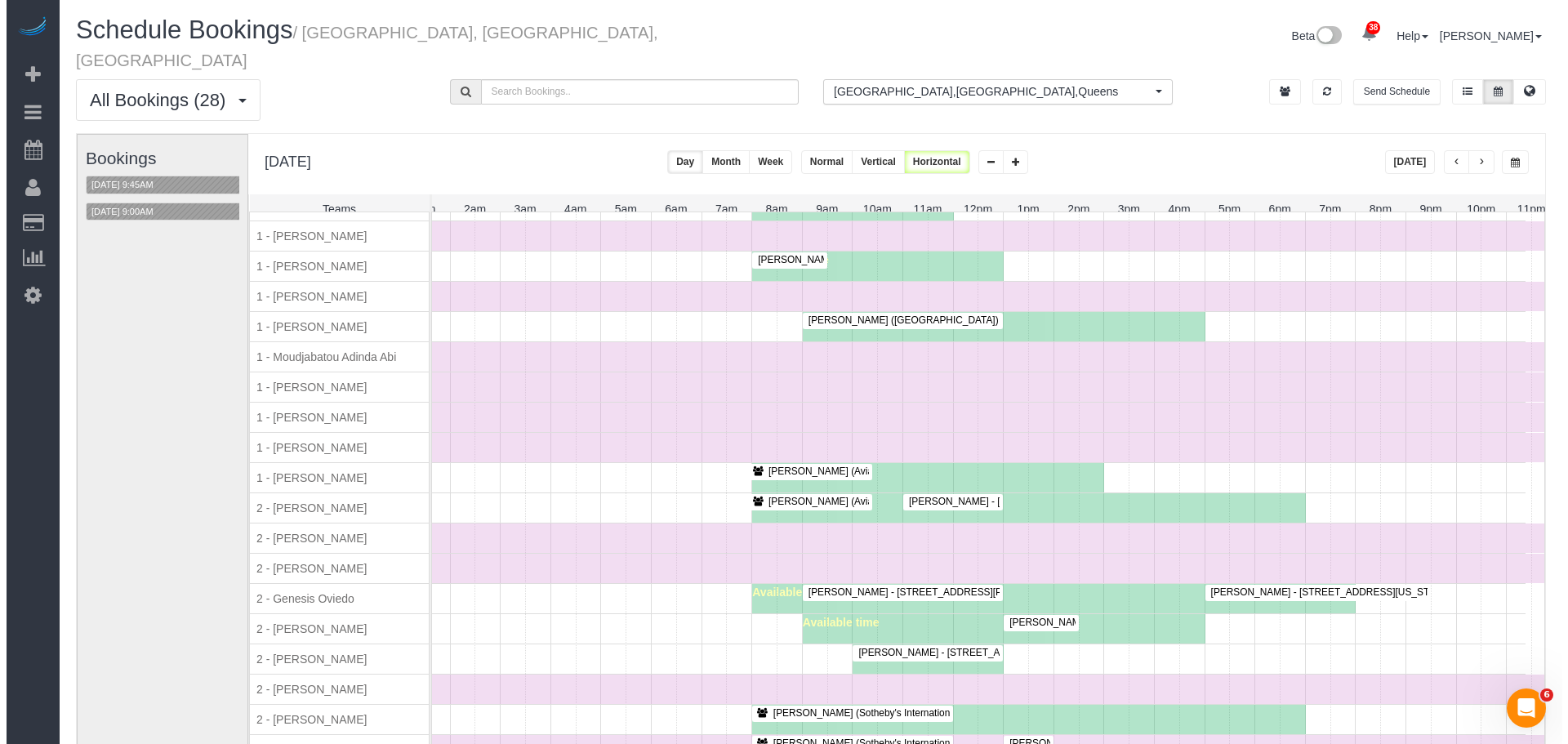
scroll to position [1471, 0]
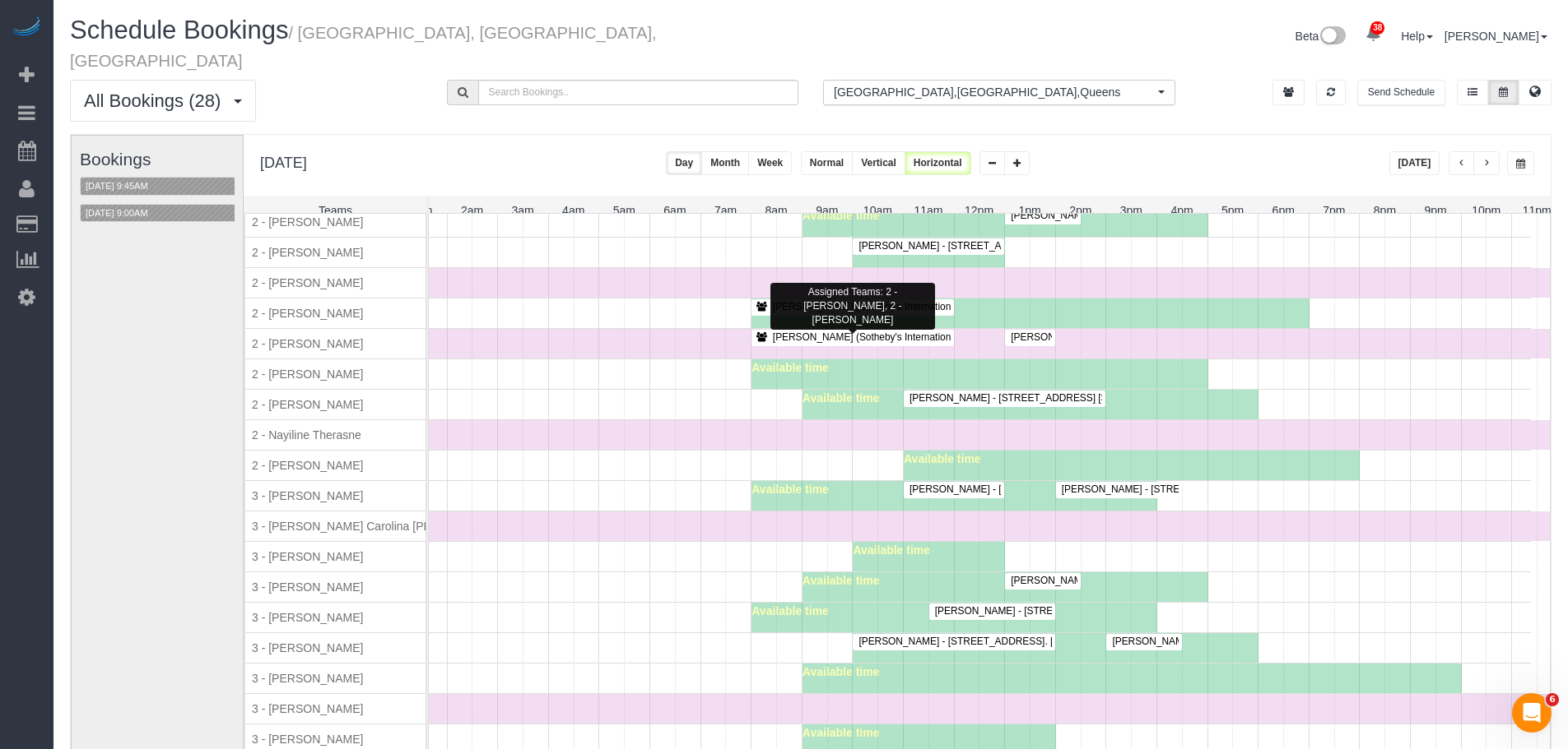
click at [850, 336] on div "Craig George (Sotheby's International Realty) - 50 West Street, #18b, New York,…" at bounding box center [852, 337] width 195 height 12
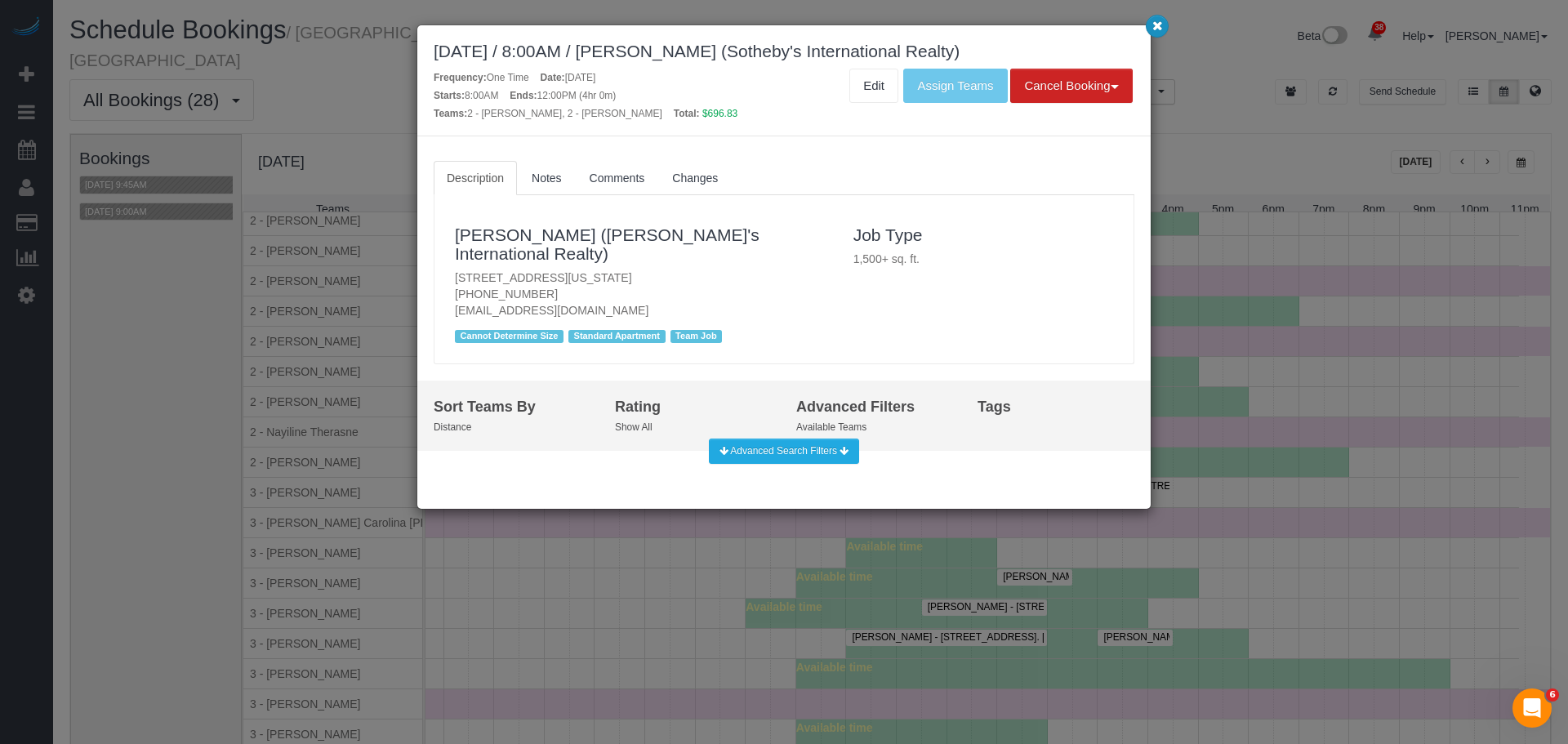
click at [1159, 36] on button "button" at bounding box center [1157, 26] width 23 height 23
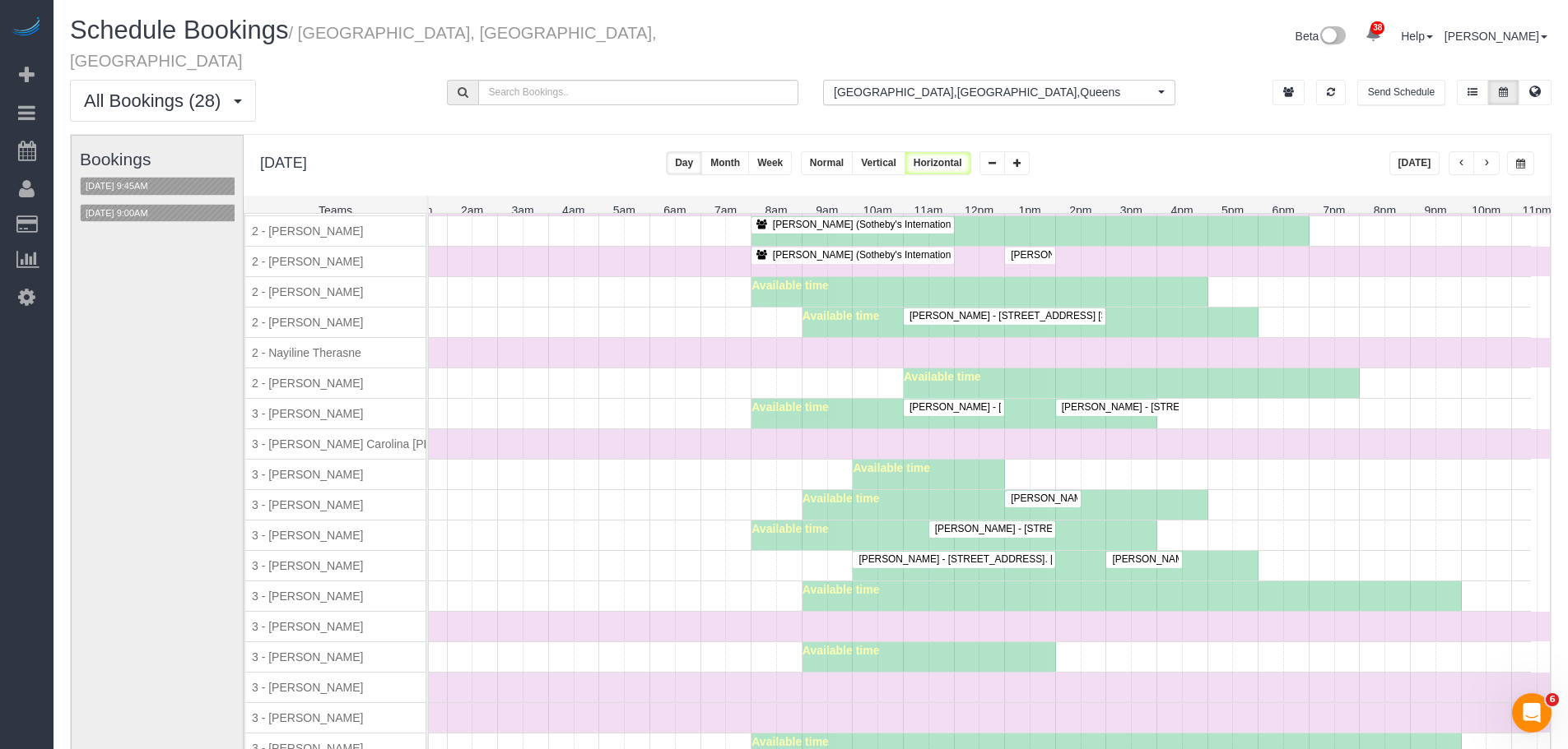
scroll to position [1504, 0]
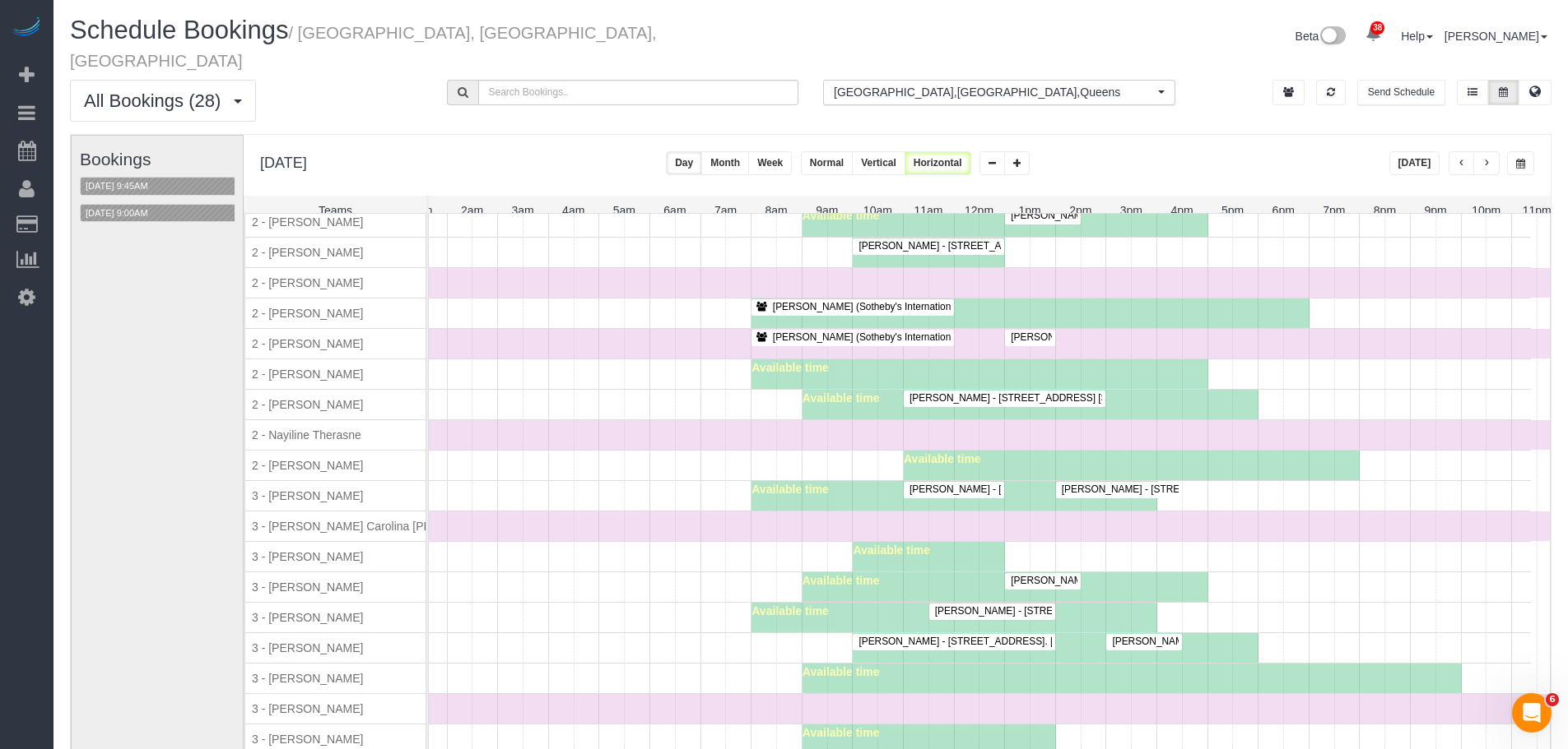
click at [133, 205] on div "Bookings 10/13/2025 9:45AM 10/13/2025 9:00AM" at bounding box center [163, 463] width 167 height 656
click at [140, 205] on button "10/13/2025 9:00AM" at bounding box center [117, 213] width 72 height 17
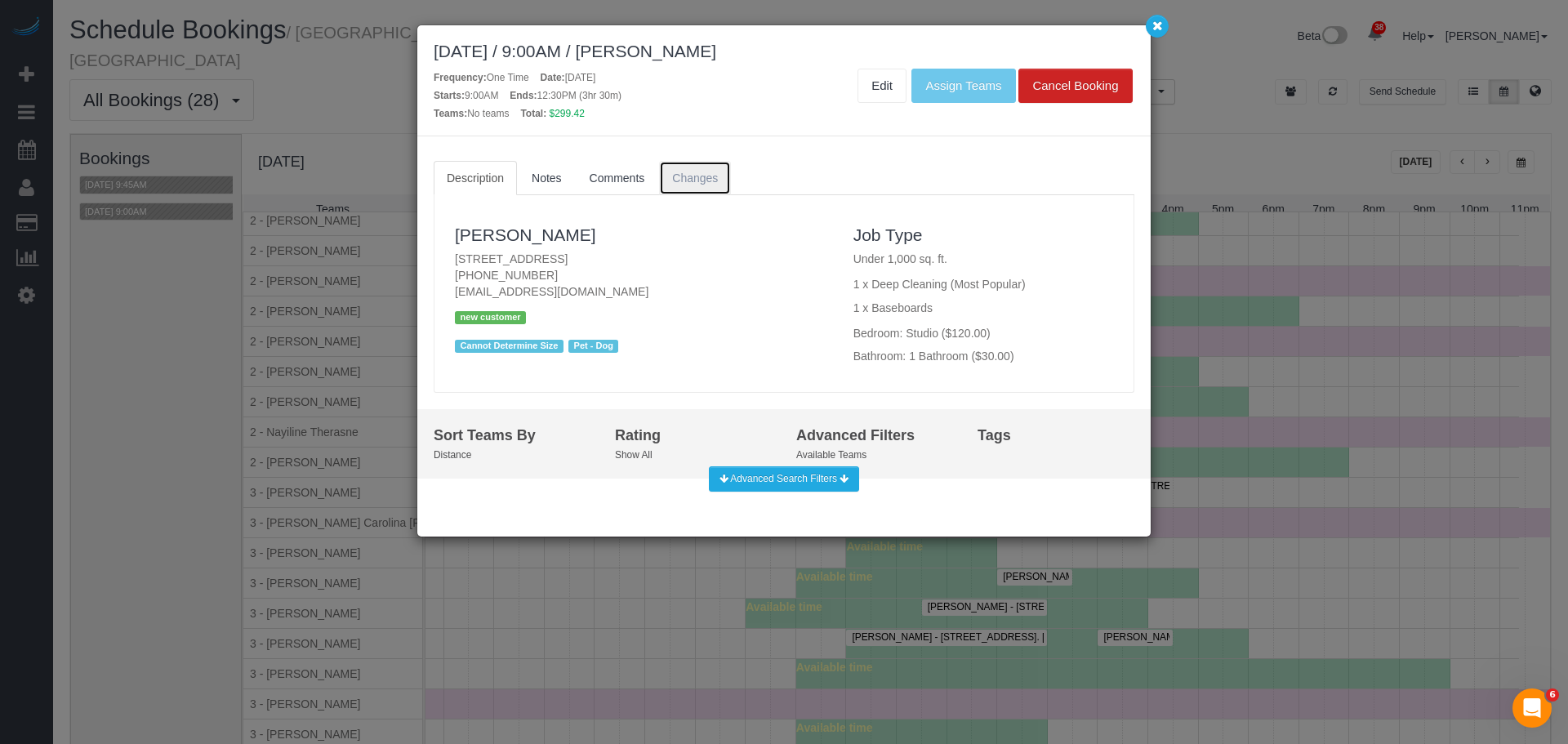
click at [694, 161] on link "Changes" at bounding box center [695, 178] width 72 height 34
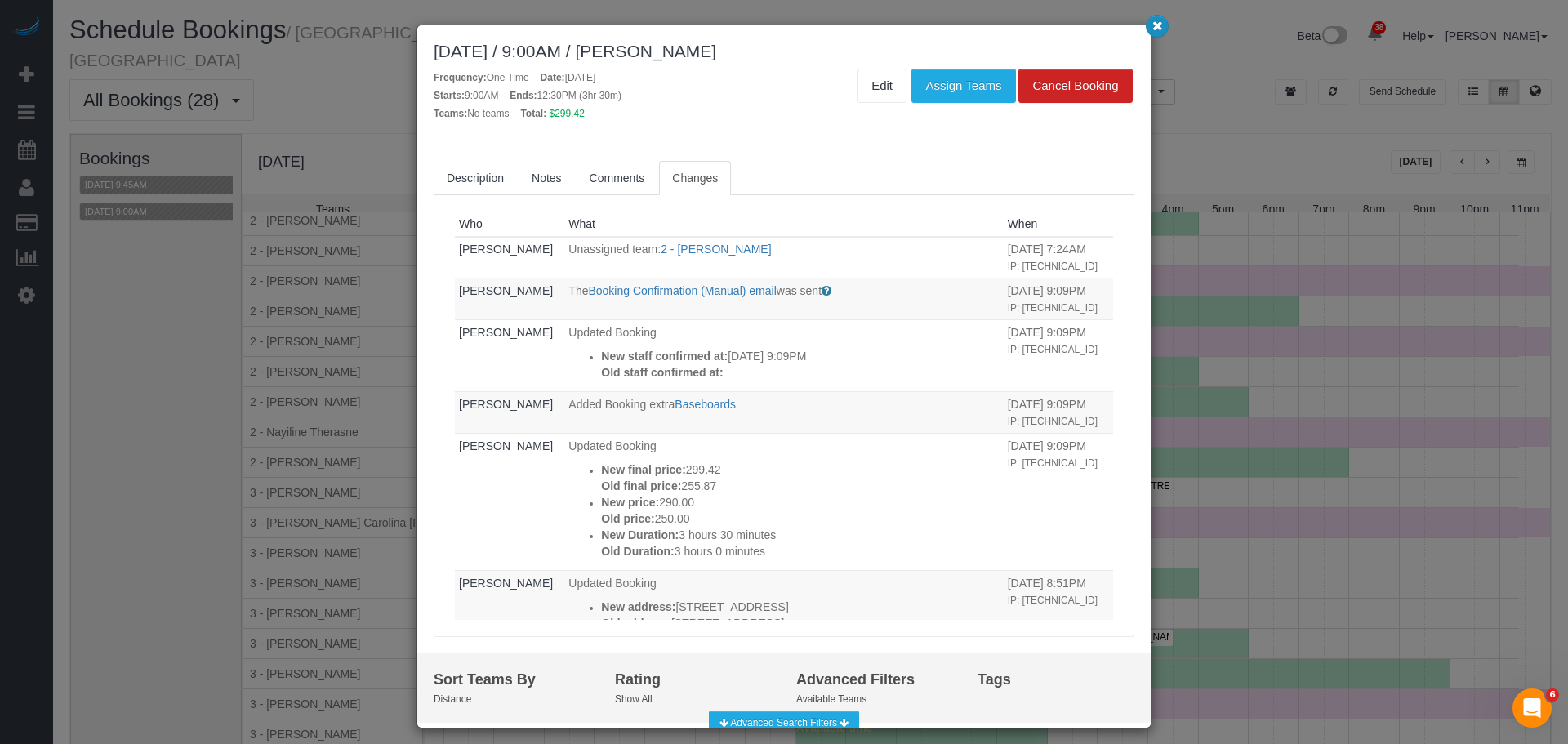
click at [1151, 33] on button "button" at bounding box center [1157, 26] width 23 height 23
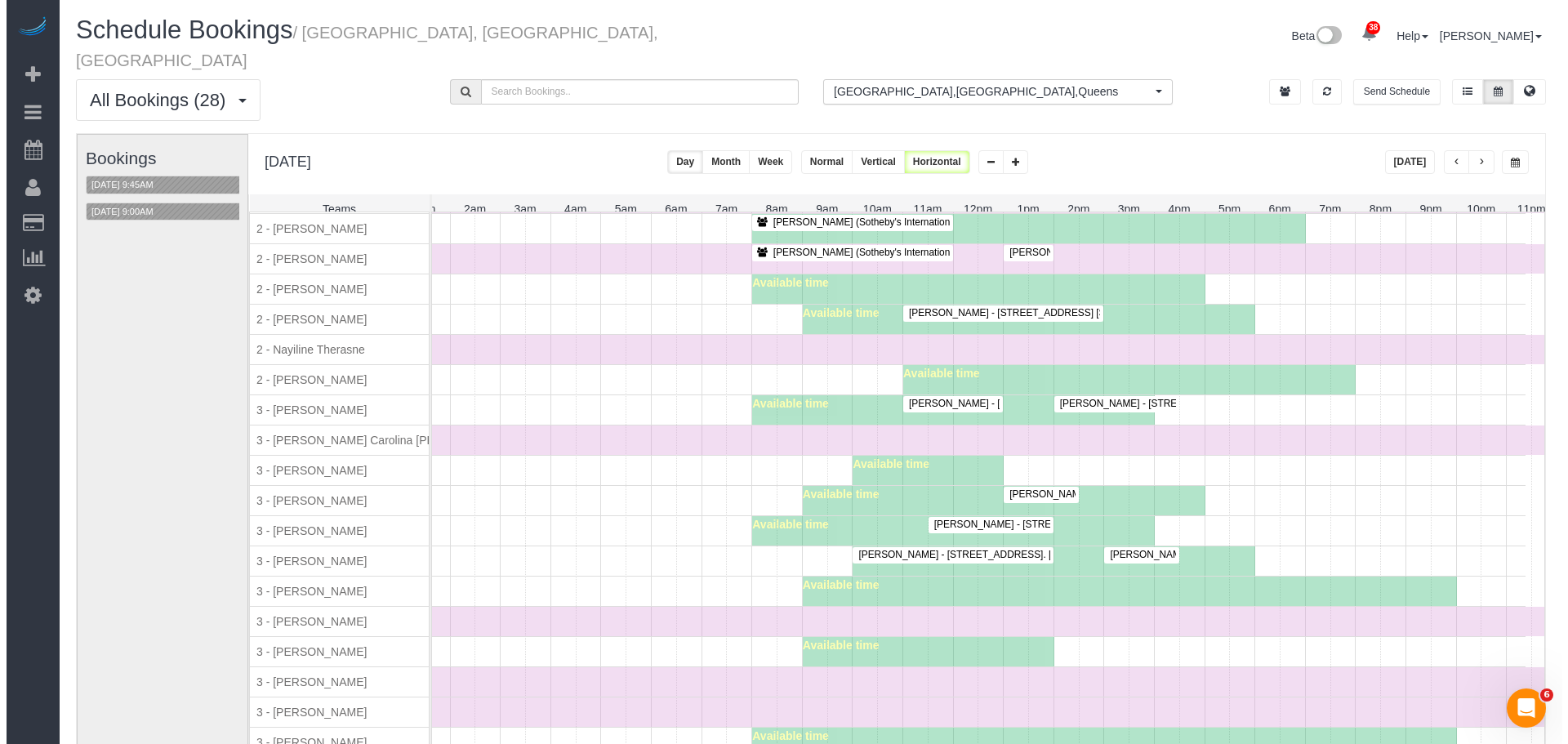
scroll to position [1553, 0]
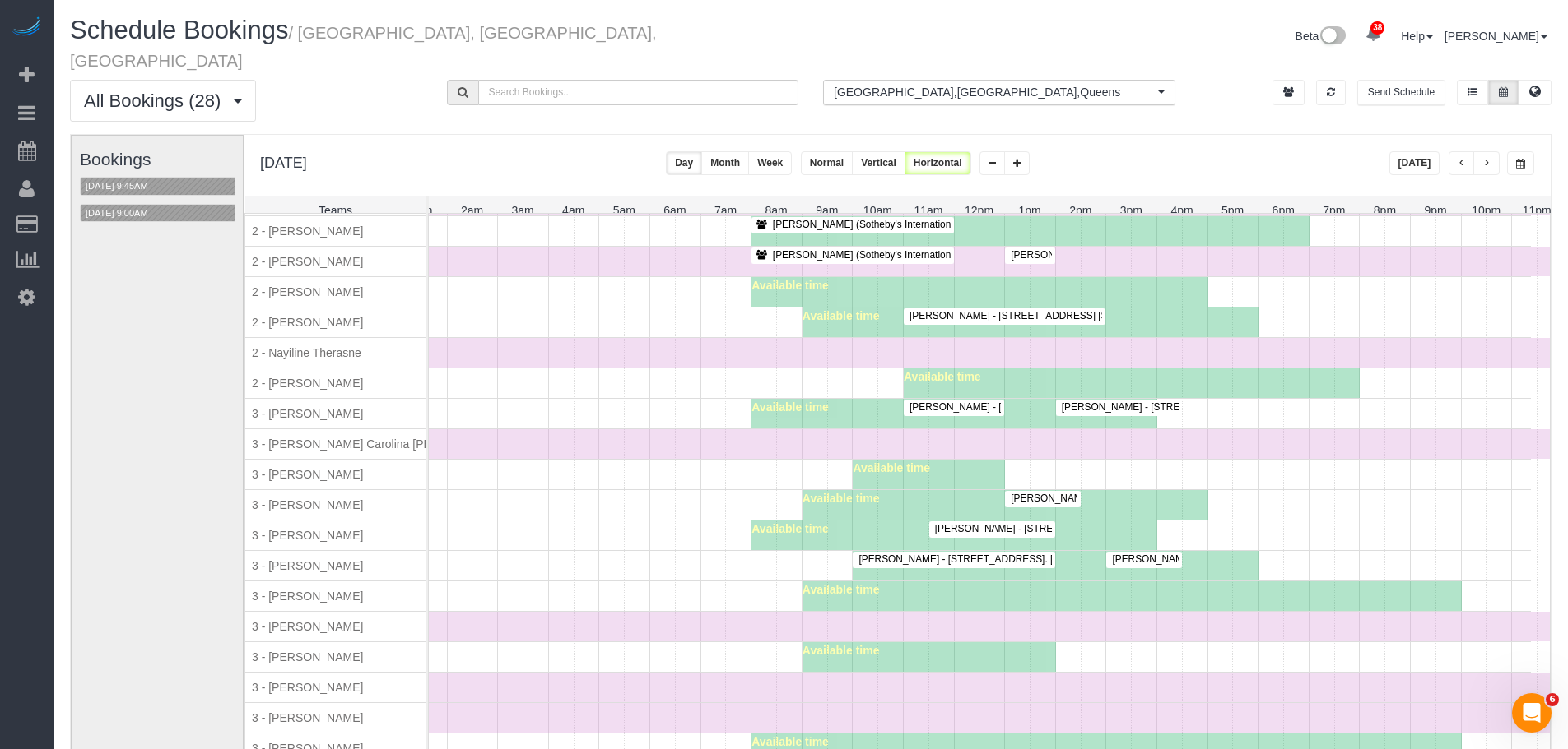
click at [978, 310] on span "Ashley Korody - 101 West End Avenue, Apt. 10bb, New York, NY 10023" at bounding box center [1076, 316] width 349 height 12
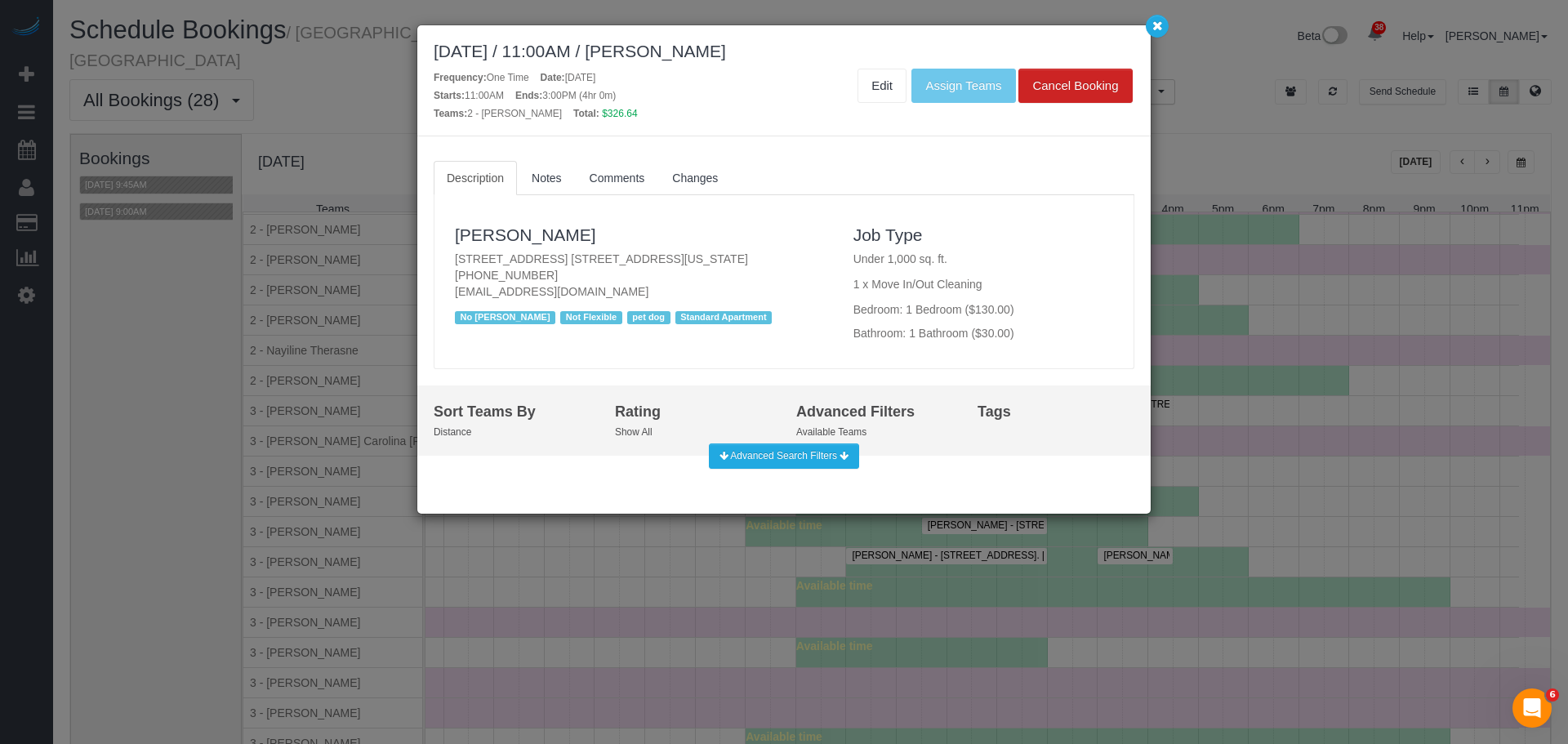
click at [799, 283] on p "101 West End Avenue, Apt. 10bb, New York, NY 10023 (646) 369-3773 ashannk@gmail…" at bounding box center [642, 276] width 374 height 49
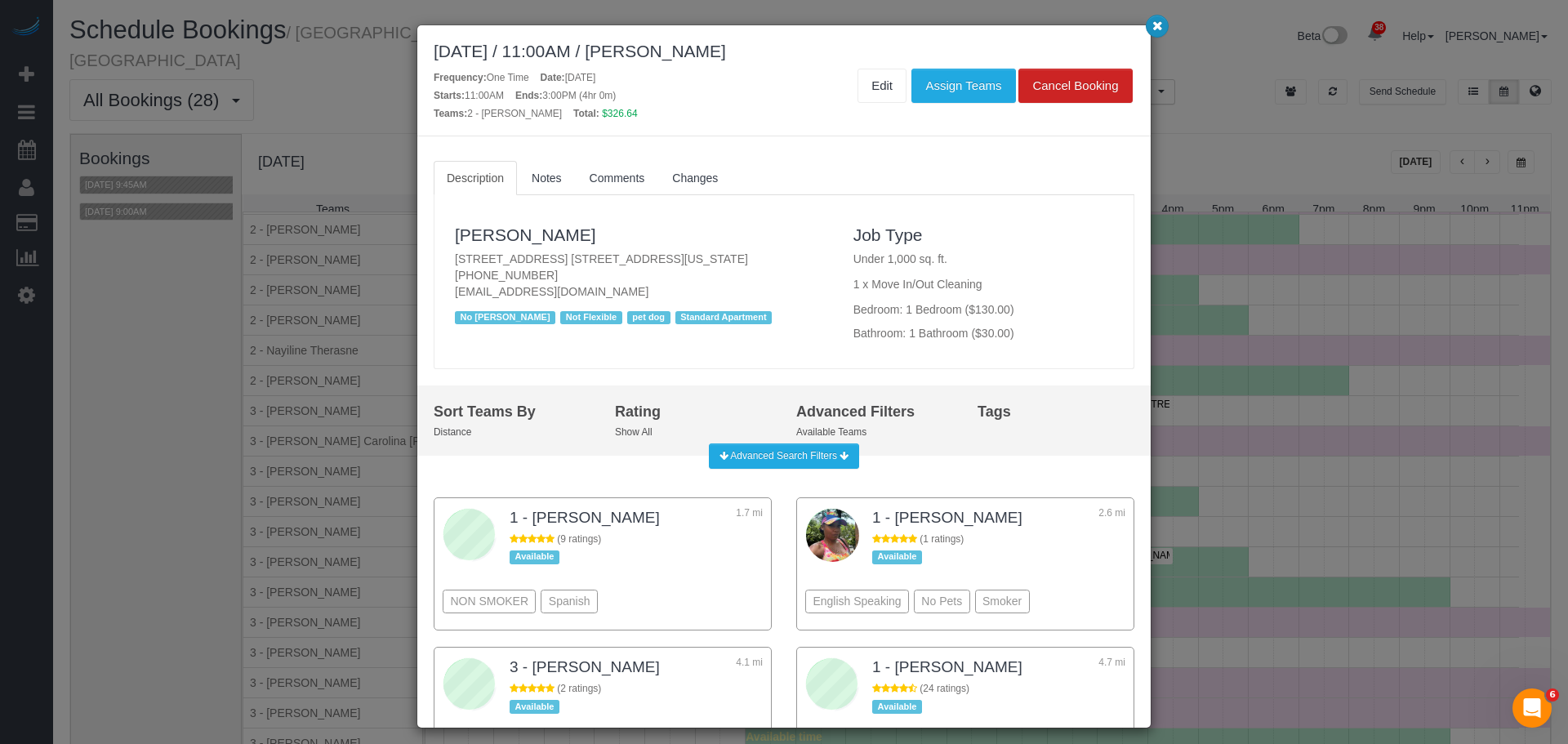
click at [1158, 30] on icon "button" at bounding box center [1157, 25] width 11 height 10
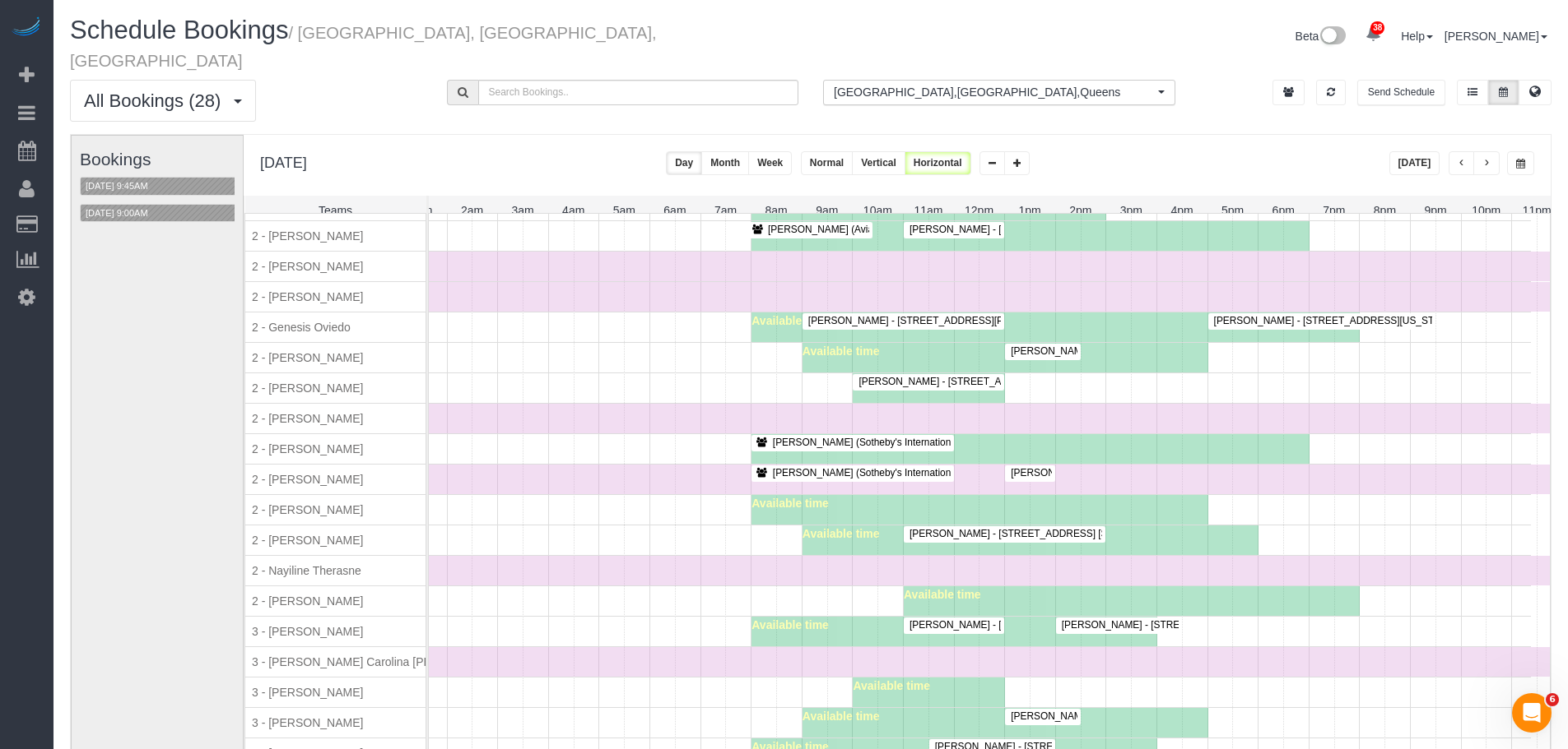
scroll to position [1316, 0]
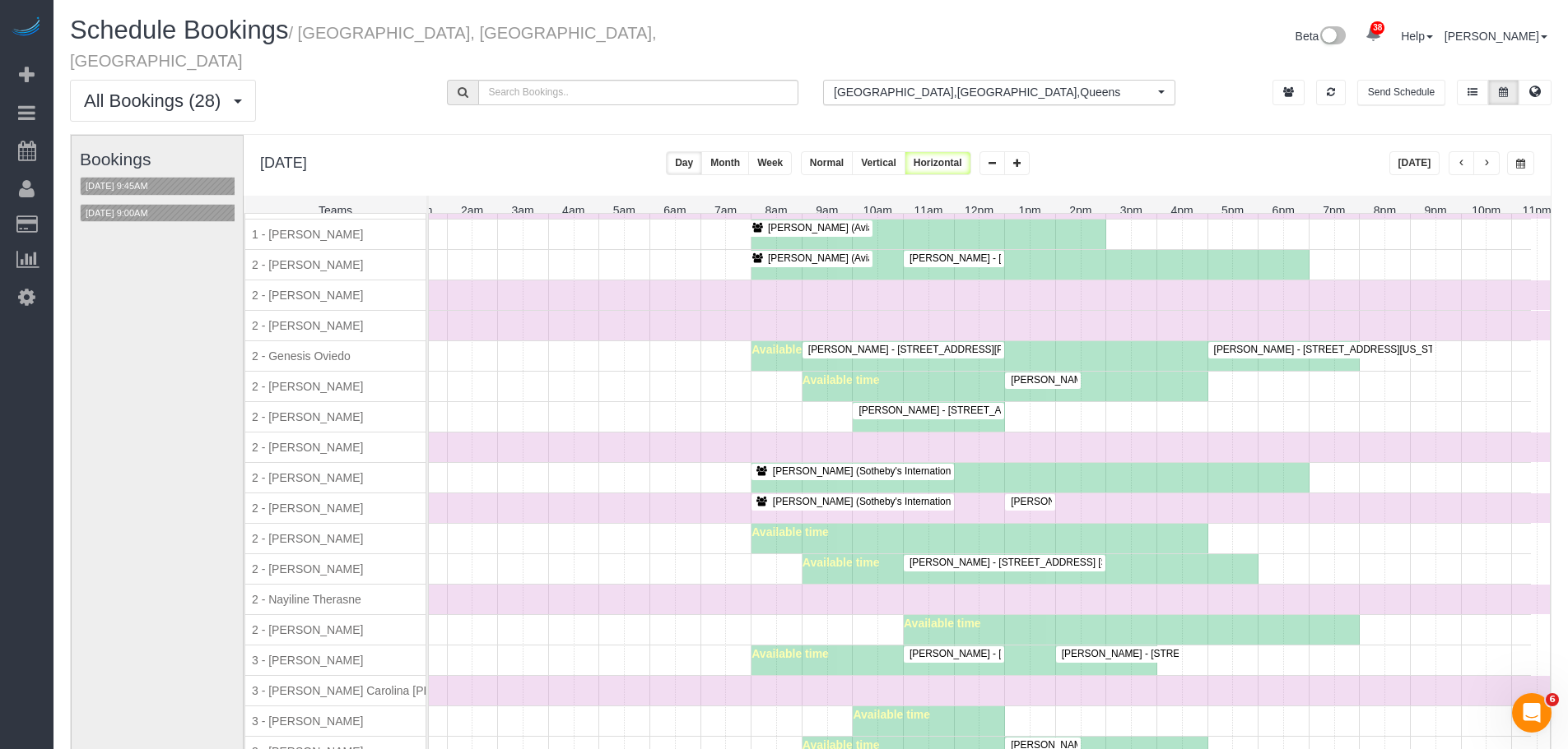
click at [656, 598] on div "Time Off" at bounding box center [954, 600] width 1216 height 30
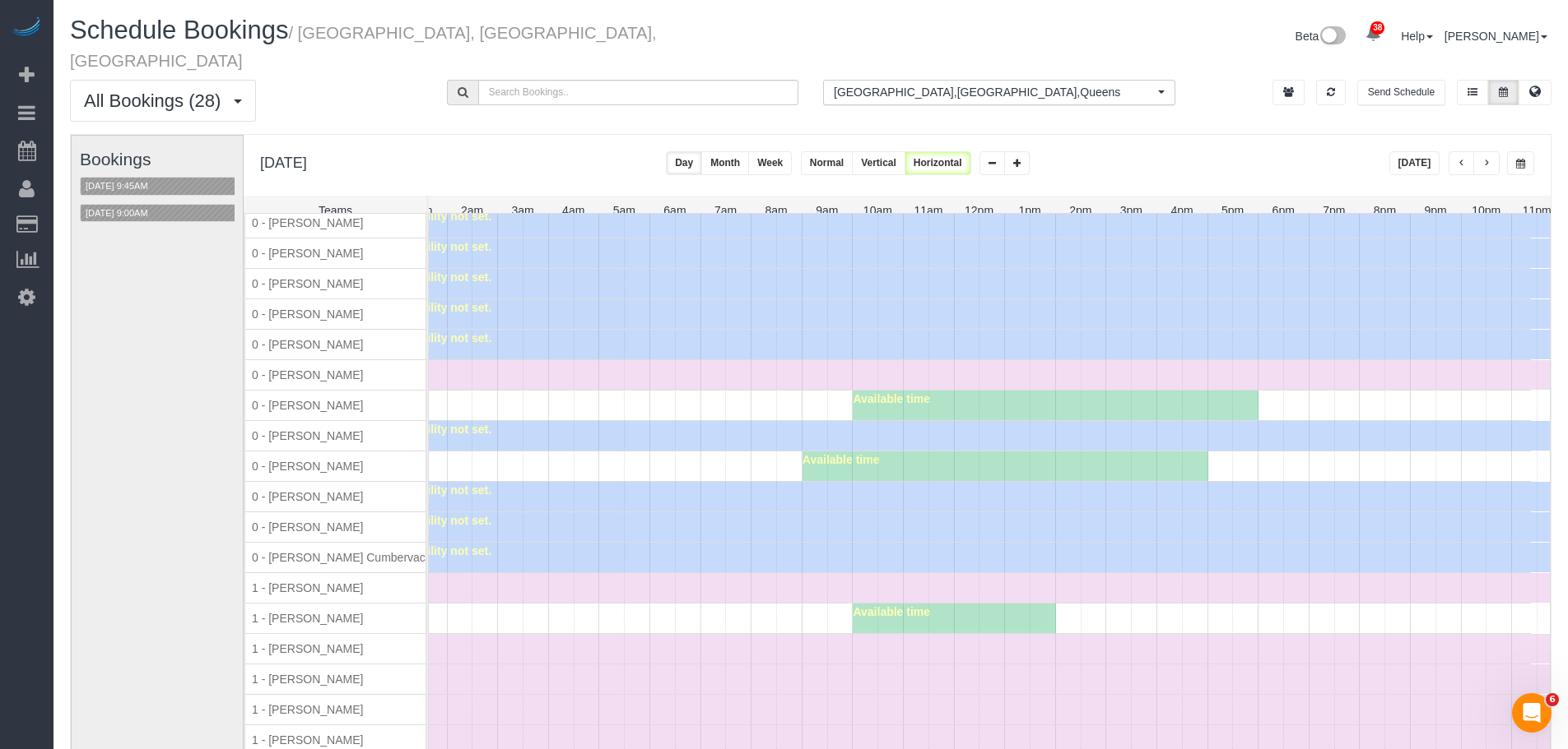
scroll to position [1358, 83]
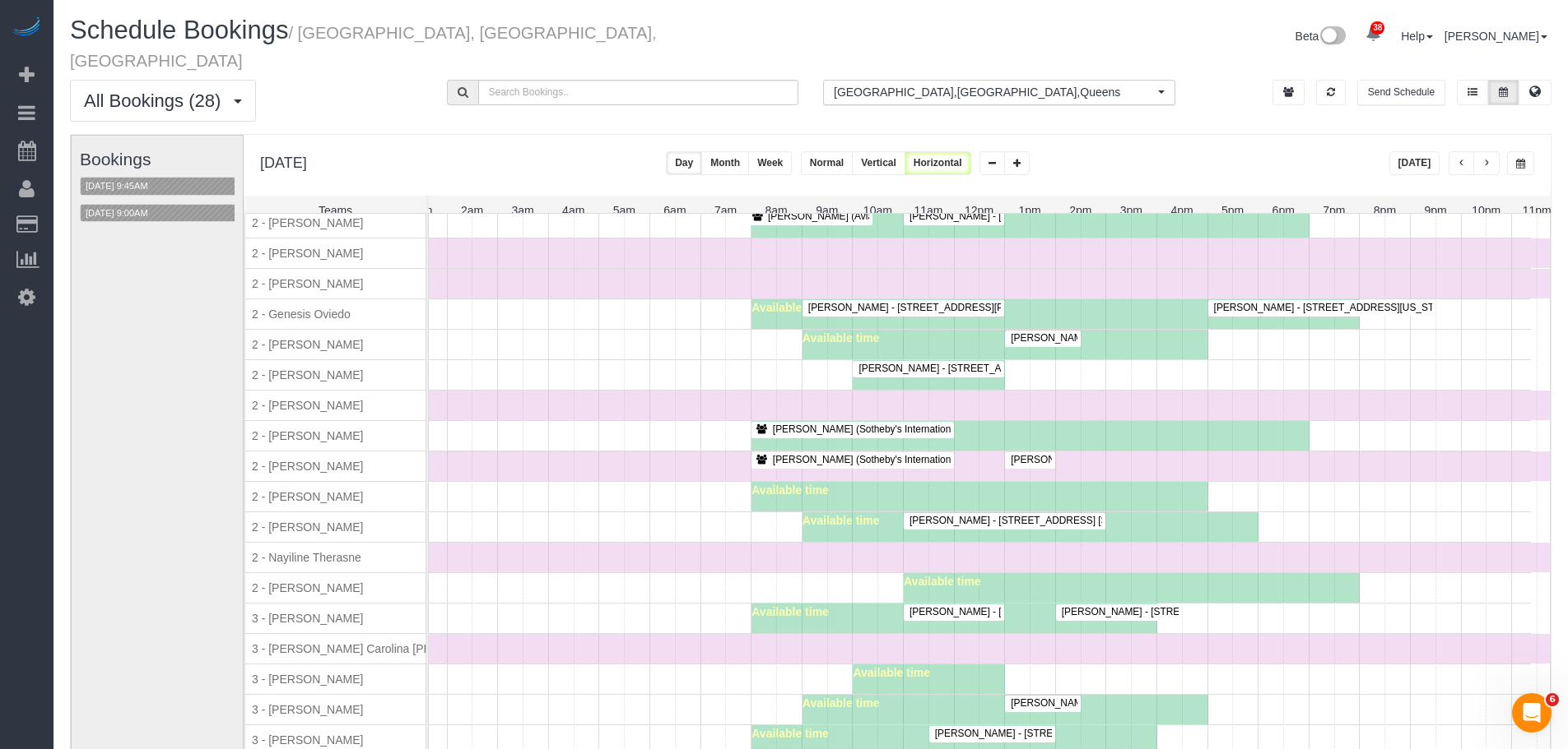
click at [291, 491] on span "2 - [PERSON_NAME]" at bounding box center [307, 497] width 118 height 13
click at [349, 491] on span "2 - [PERSON_NAME]" at bounding box center [307, 497] width 118 height 13
drag, startPoint x: 519, startPoint y: 481, endPoint x: 567, endPoint y: 30, distance: 453.5
click at [519, 482] on div "Available time" at bounding box center [938, 497] width 1185 height 30
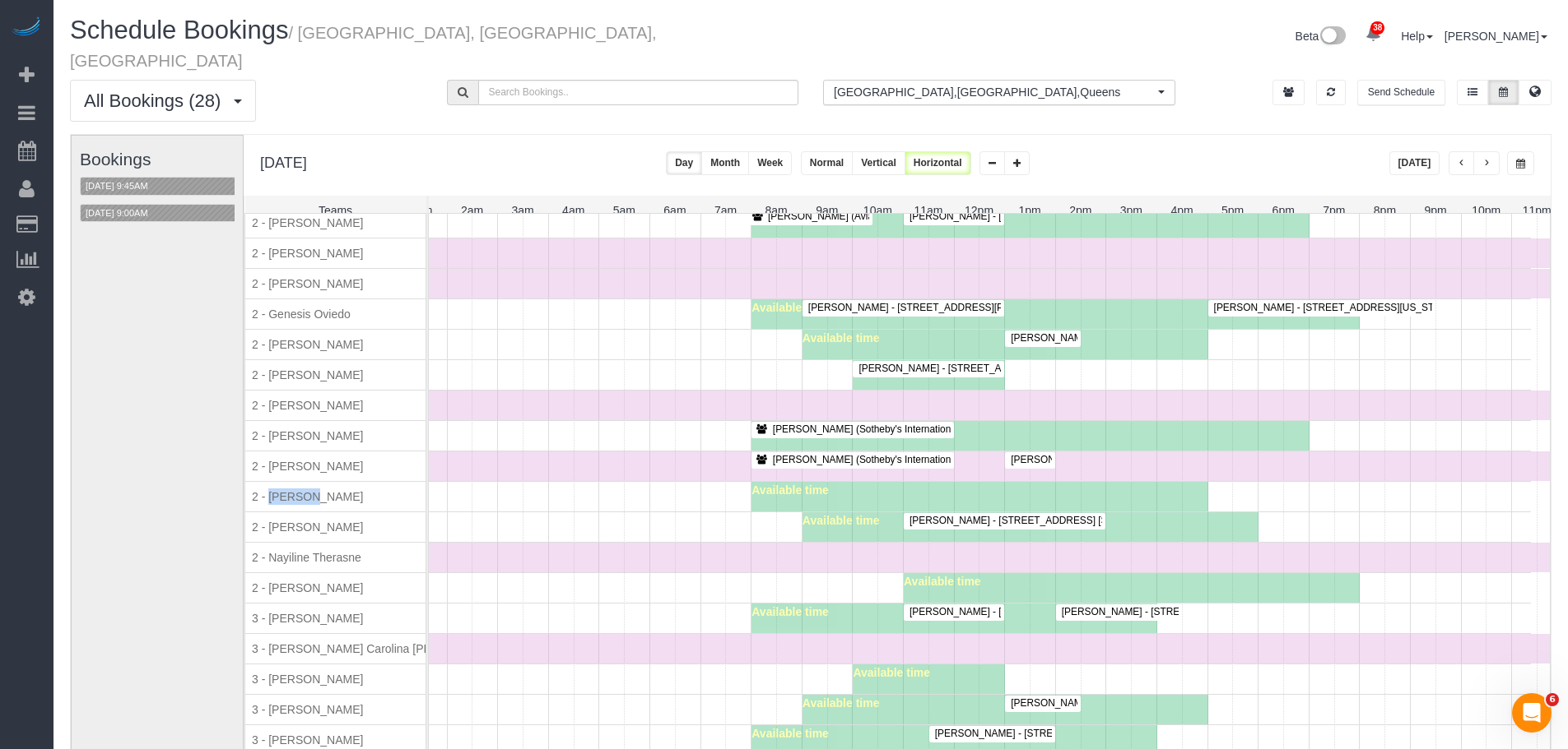
click at [644, 578] on div "Available time" at bounding box center [938, 588] width 1185 height 30
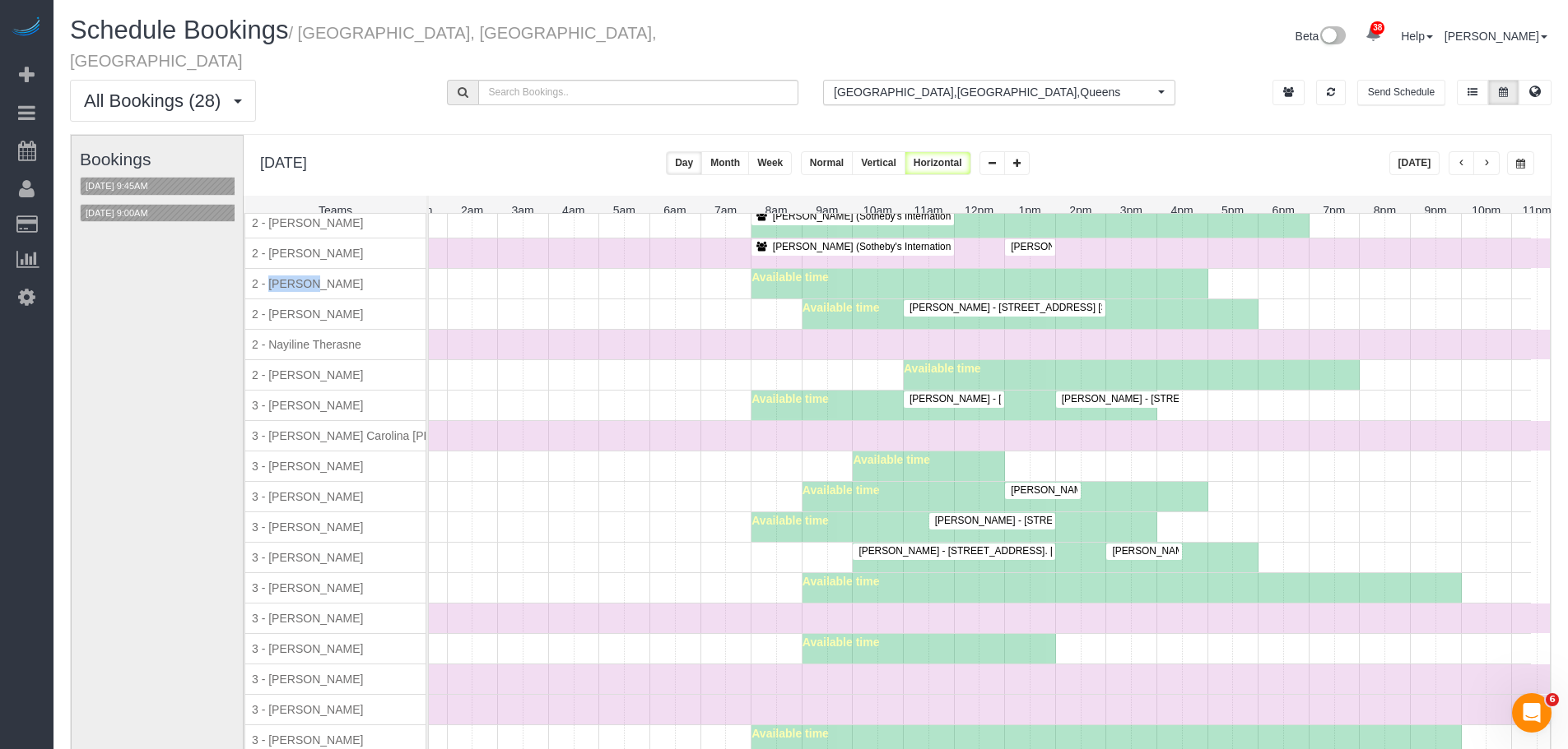
scroll to position [1440, 0]
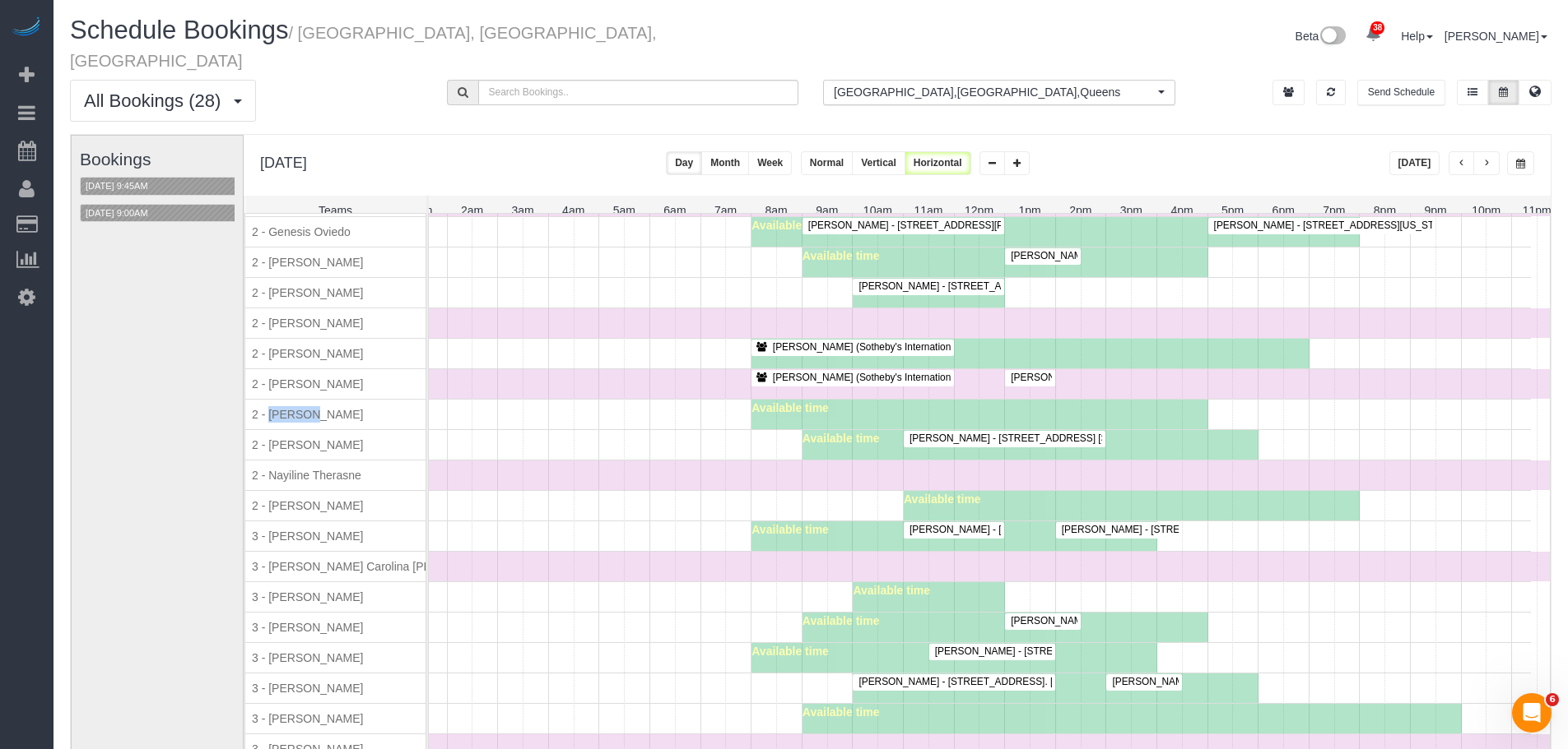
click at [749, 491] on div "Available time" at bounding box center [938, 506] width 1185 height 30
drag, startPoint x: 763, startPoint y: 472, endPoint x: 764, endPoint y: 419, distance: 53.0
click at [763, 471] on div "Time Off" at bounding box center [954, 476] width 1216 height 30
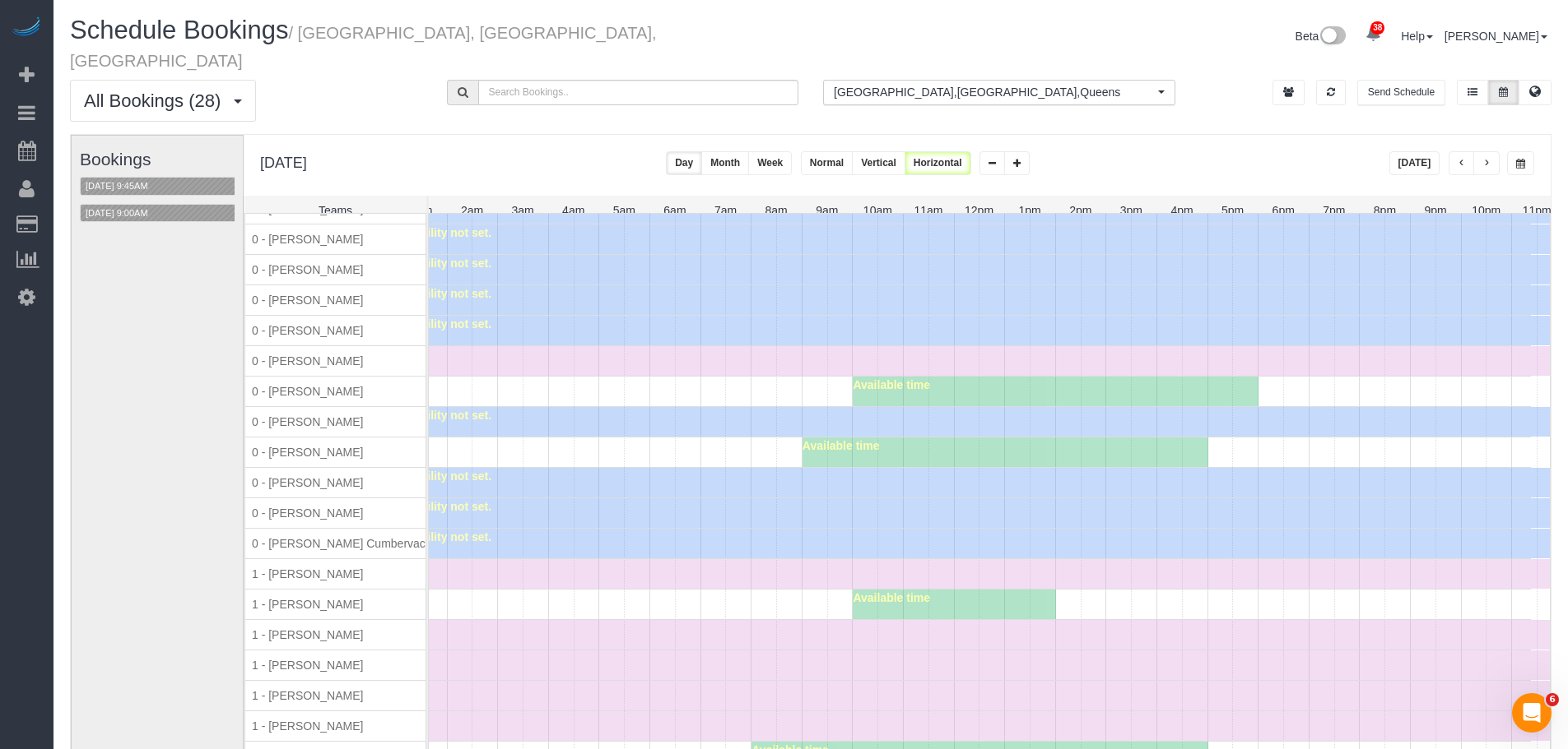
scroll to position [0, 0]
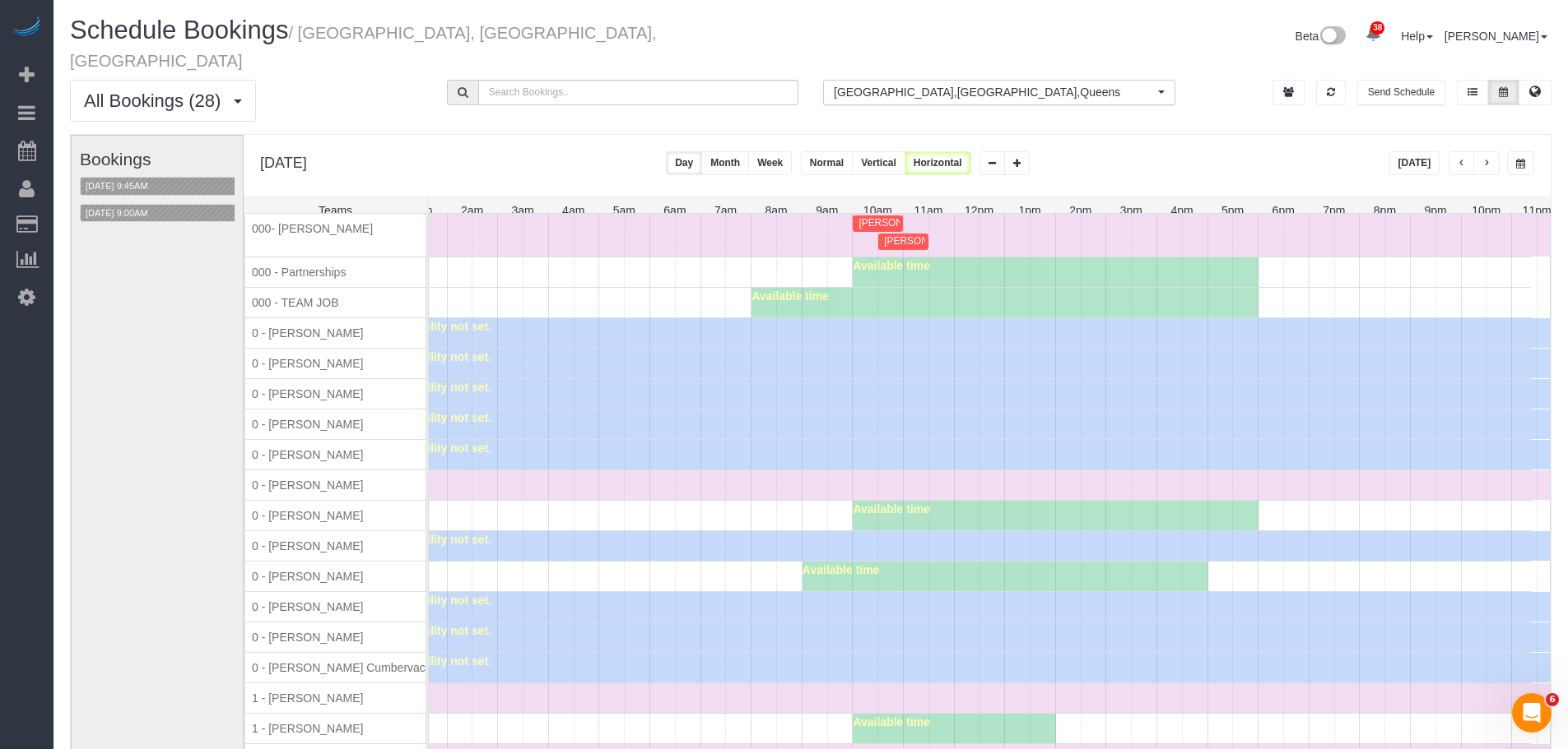
click at [996, 221] on div "Time Off" at bounding box center [954, 235] width 1216 height 43
click at [971, 226] on div "Time Off" at bounding box center [954, 235] width 1216 height 43
click at [995, 225] on div "Time Off" at bounding box center [954, 235] width 1216 height 43
click at [992, 225] on div "Time Off" at bounding box center [954, 235] width 1216 height 43
click at [986, 225] on div "Time Off" at bounding box center [954, 235] width 1216 height 43
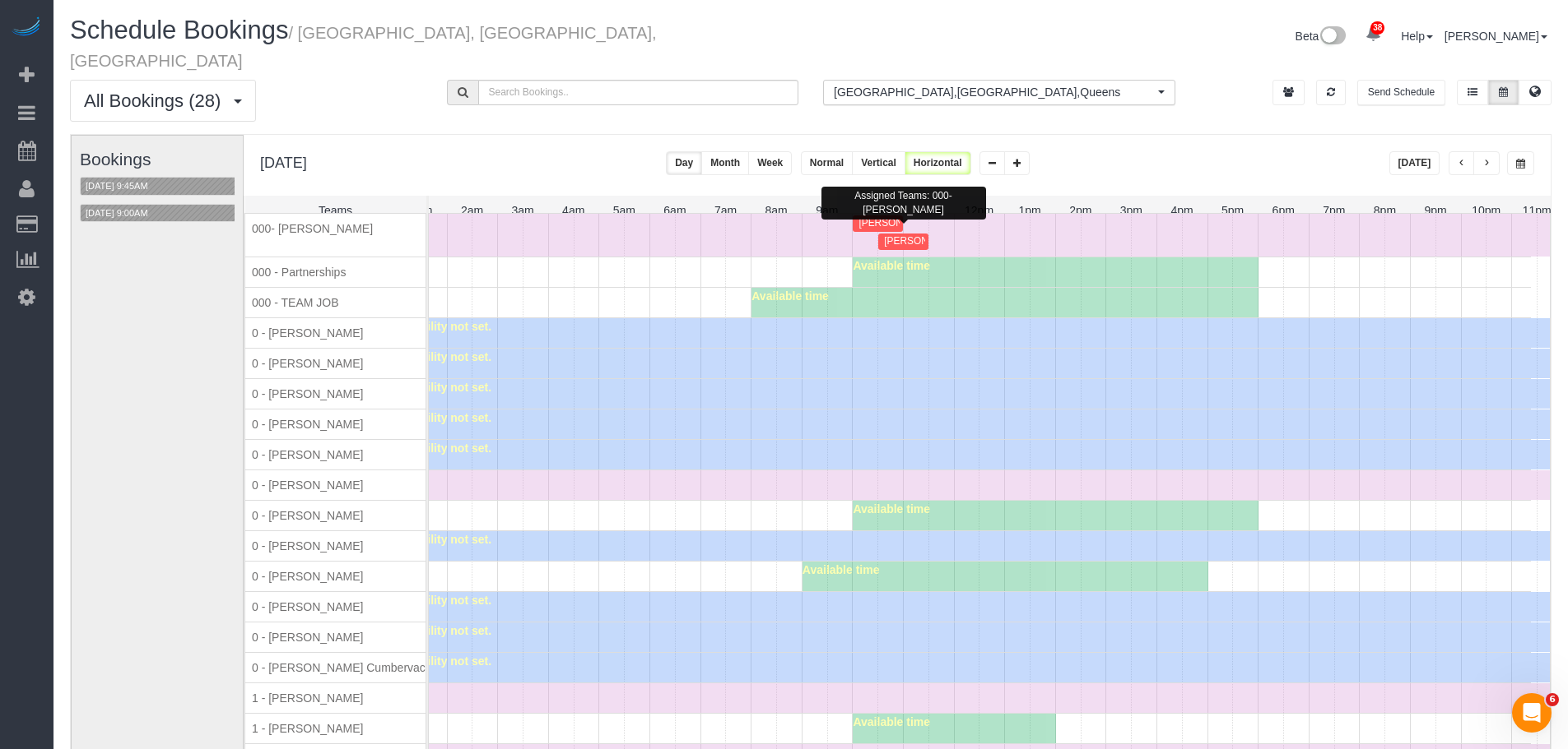
click at [911, 236] on span "Francesca Racanelli (Still Here NYC) - 170 Wythe Avenue, Brooklyn, NY 11249" at bounding box center [1009, 241] width 268 height 12
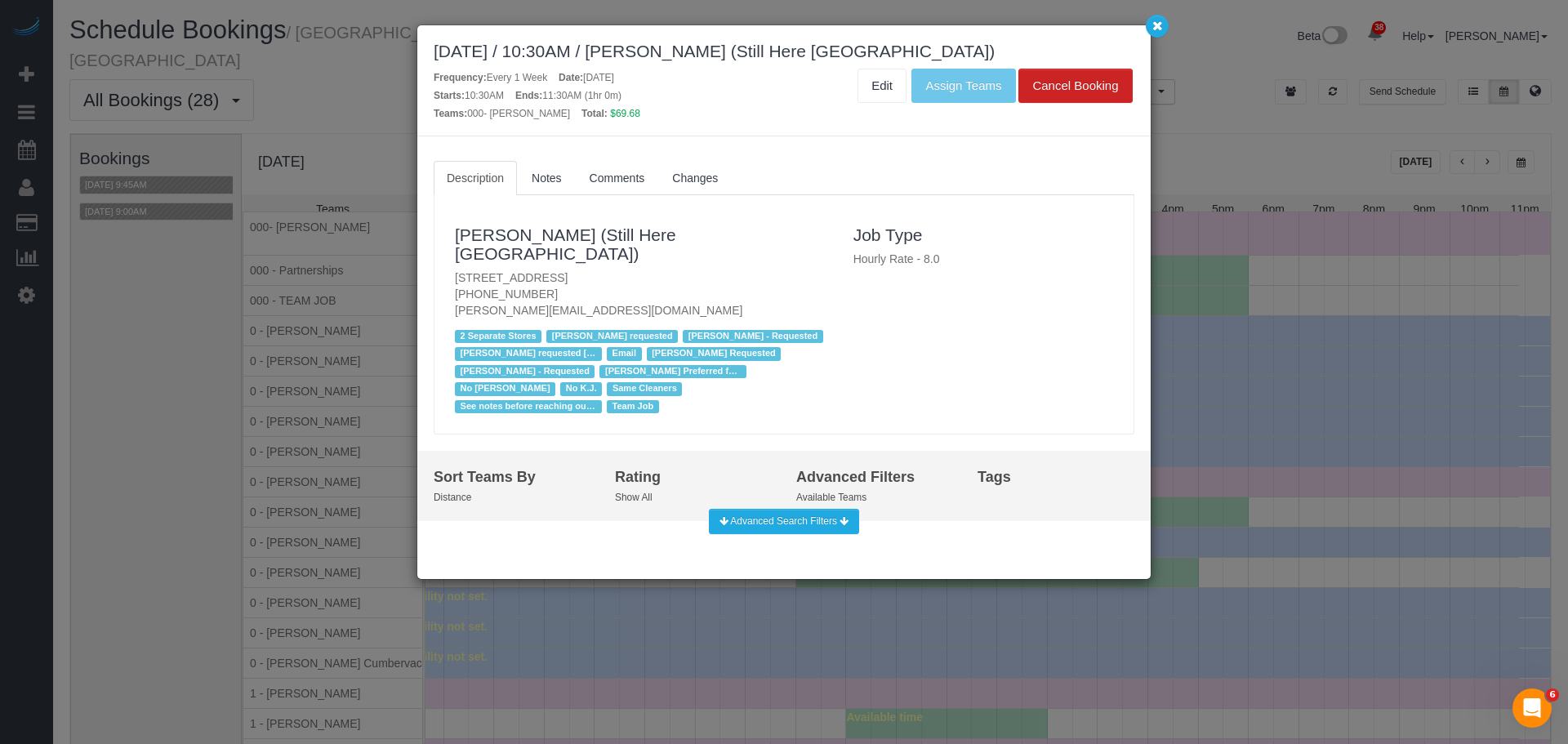
click at [583, 270] on p "170 Wythe Avenue, Brooklyn, NY 11249 (631) 745-2176 francesca@stillhere.nyc" at bounding box center [642, 294] width 374 height 49
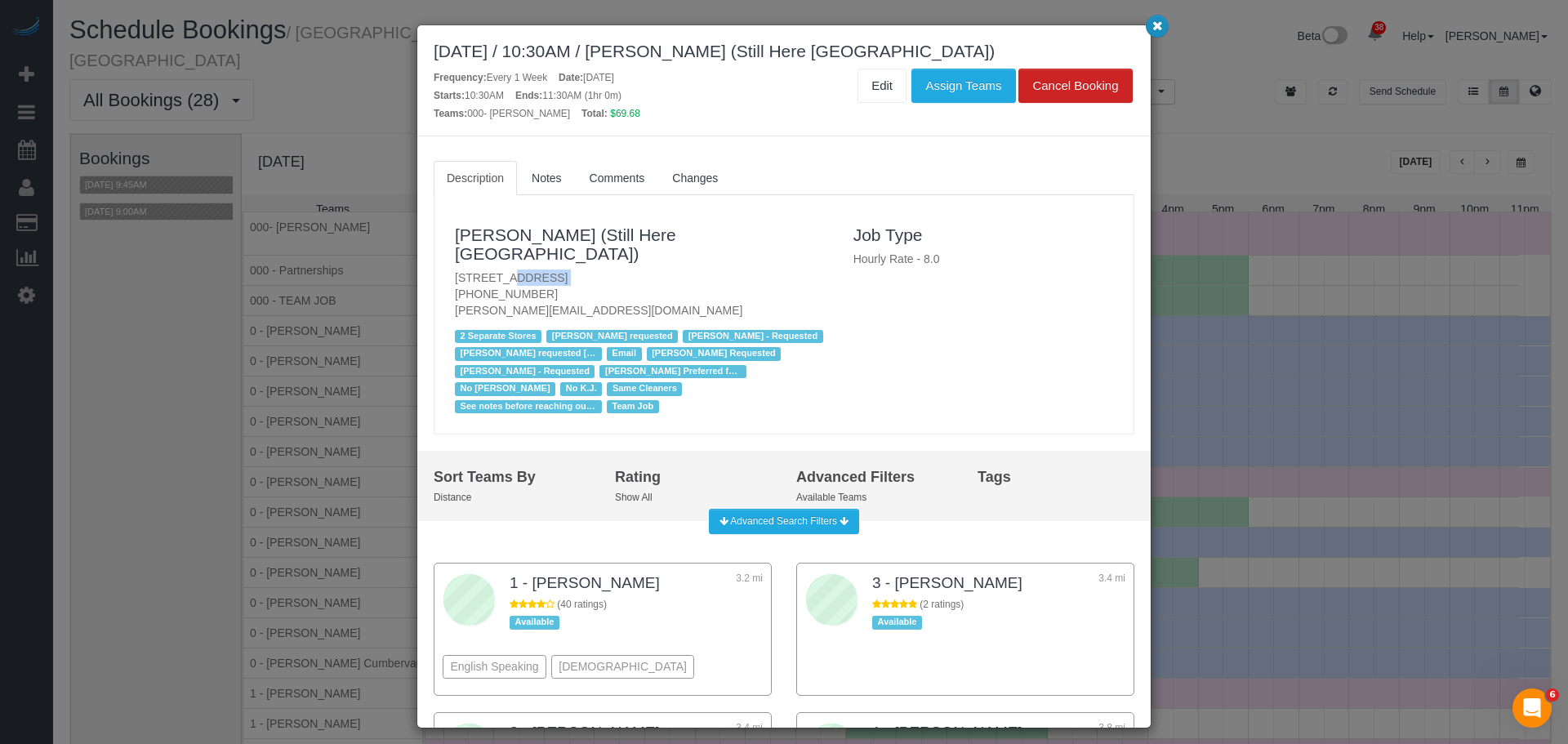
click at [1155, 34] on button "button" at bounding box center [1157, 26] width 23 height 23
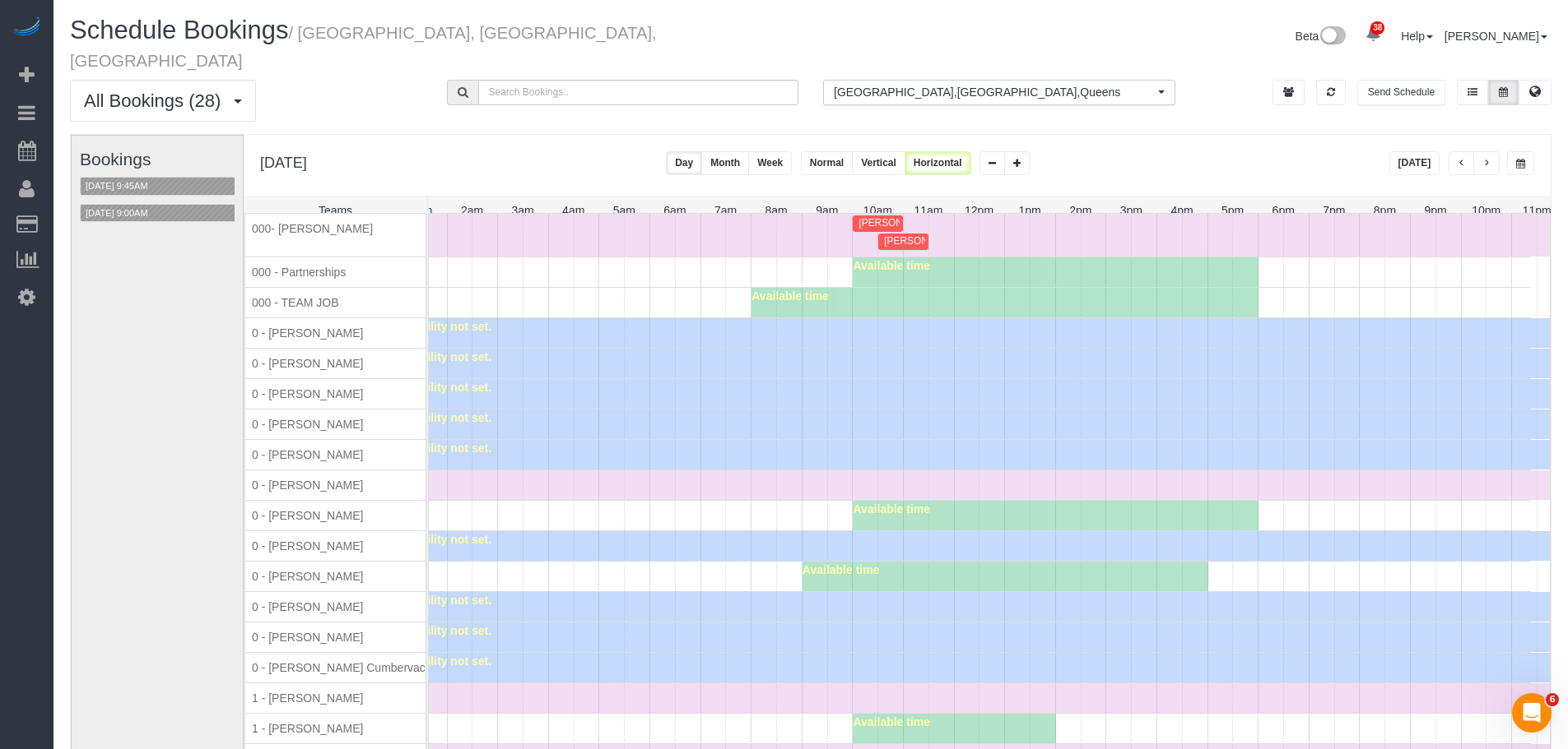
click at [959, 367] on div "Team's Availability not set." at bounding box center [954, 364] width 1216 height 30
click at [916, 235] on span "Francesca Racanelli (Still Here NYC) - 170 Wythe Avenue, Brooklyn, NY 11249" at bounding box center [1009, 241] width 268 height 12
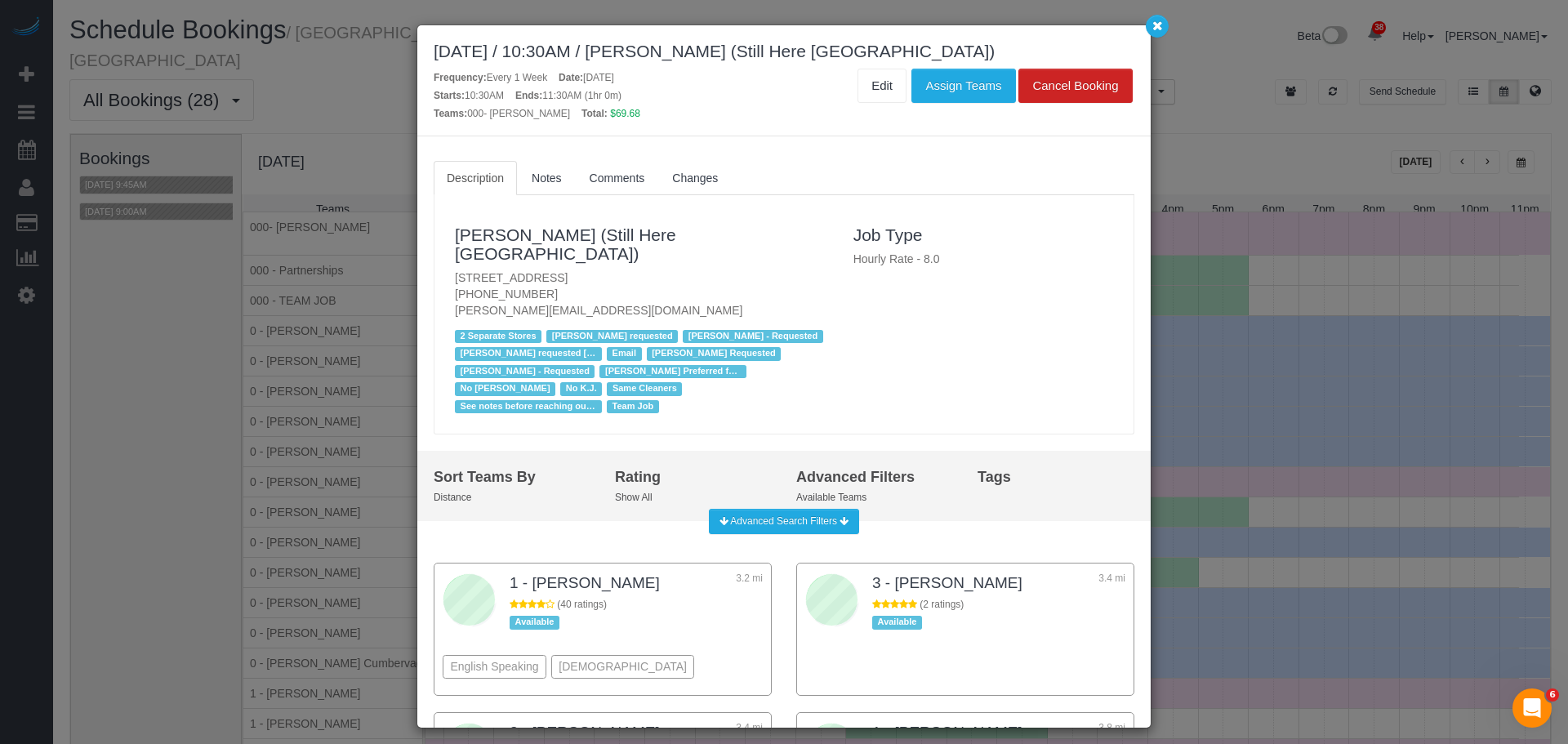
click at [500, 222] on div "Francesca Racanelli (Still Here NYC) 170 Wythe Avenue, Brooklyn, NY 11249 (631)…" at bounding box center [642, 315] width 399 height 207
click at [501, 229] on link "Francesca Racanelli (Still Here NYC)" at bounding box center [565, 244] width 221 height 38
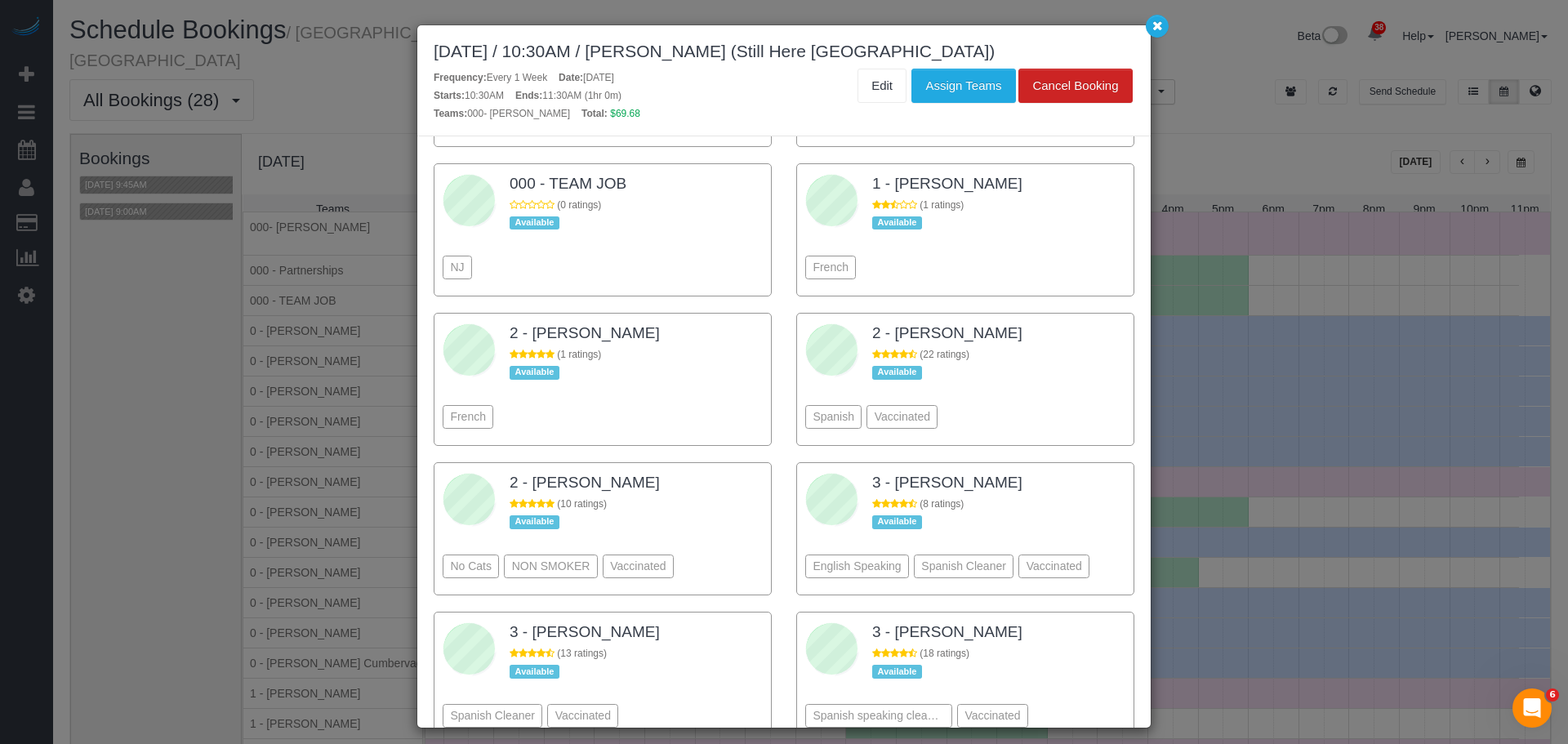
scroll to position [1389, 0]
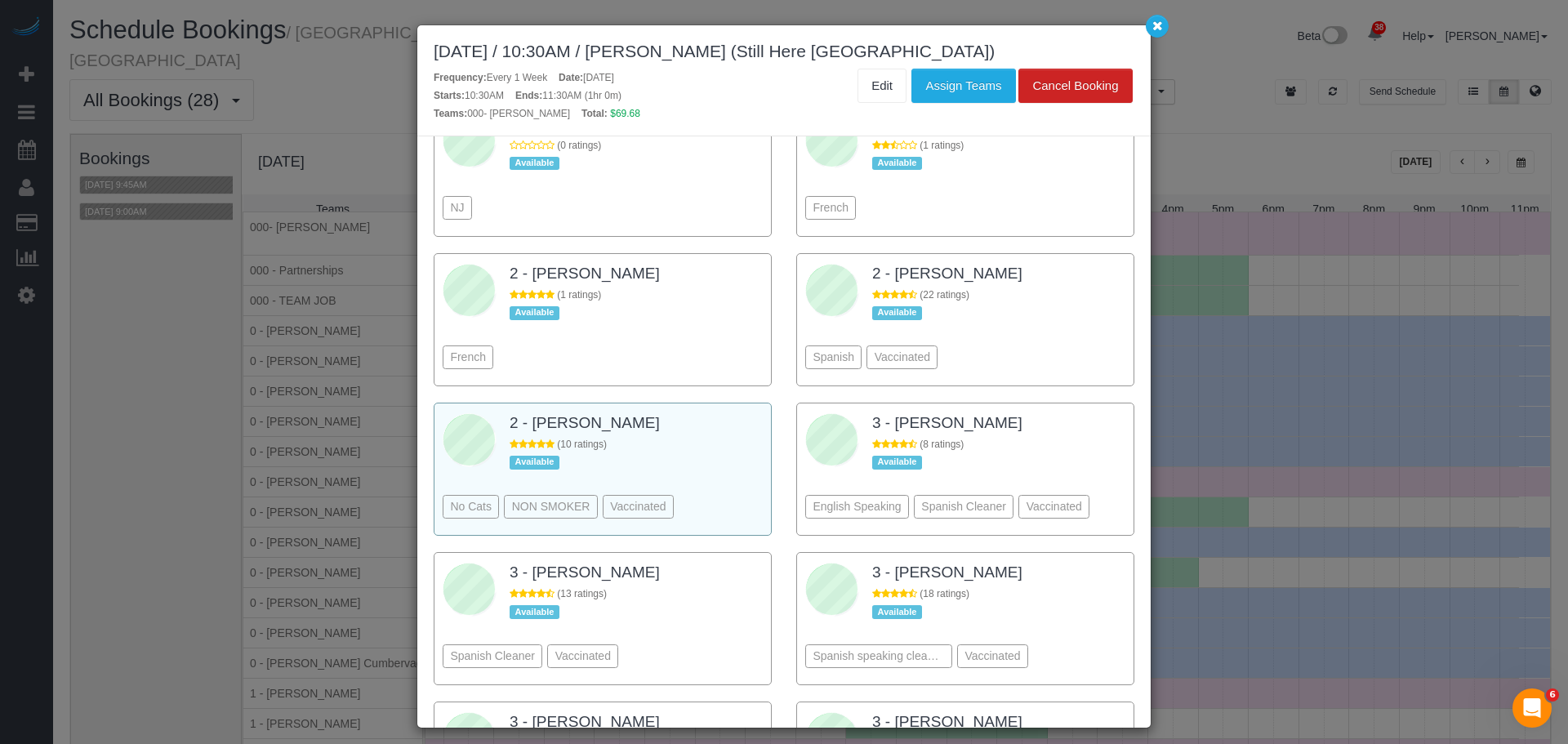
click at [649, 438] on div "No Cats NON SMOKER Vaccinated" at bounding box center [603, 482] width 320 height 89
click at [967, 102] on button "Assign Teams" at bounding box center [963, 86] width 104 height 34
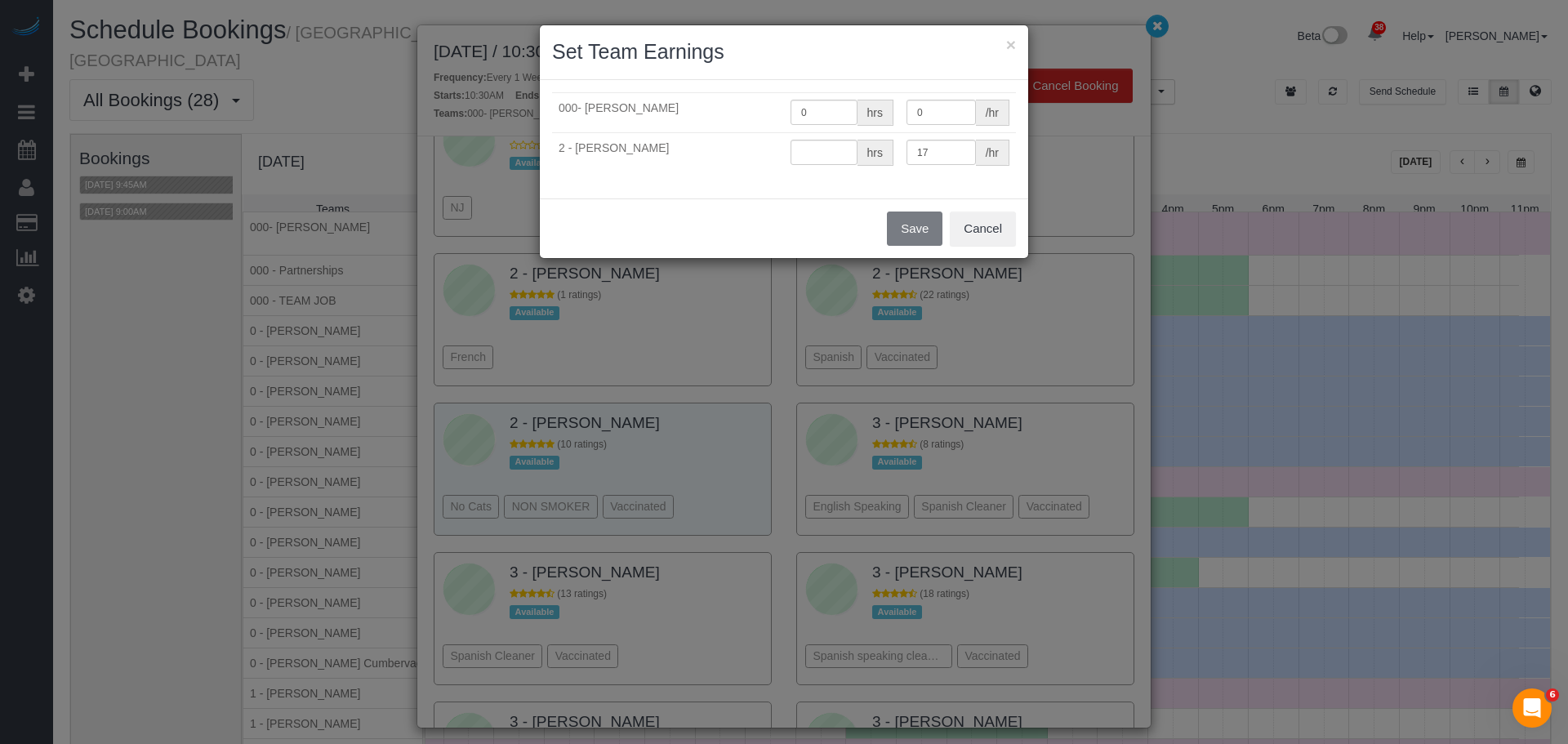
type input "0"
click at [976, 225] on button "Cancel" at bounding box center [982, 229] width 66 height 34
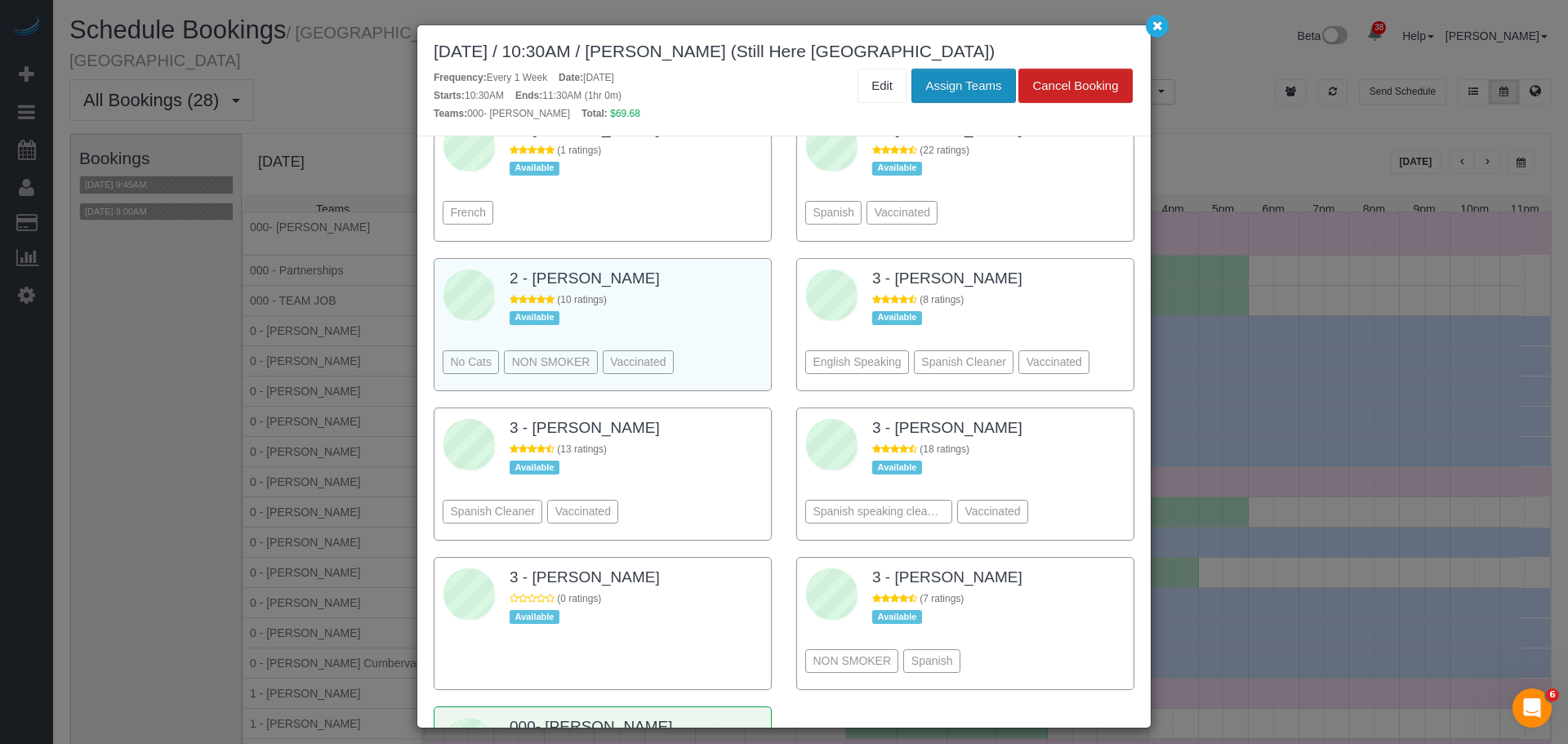
scroll to position [1596, 0]
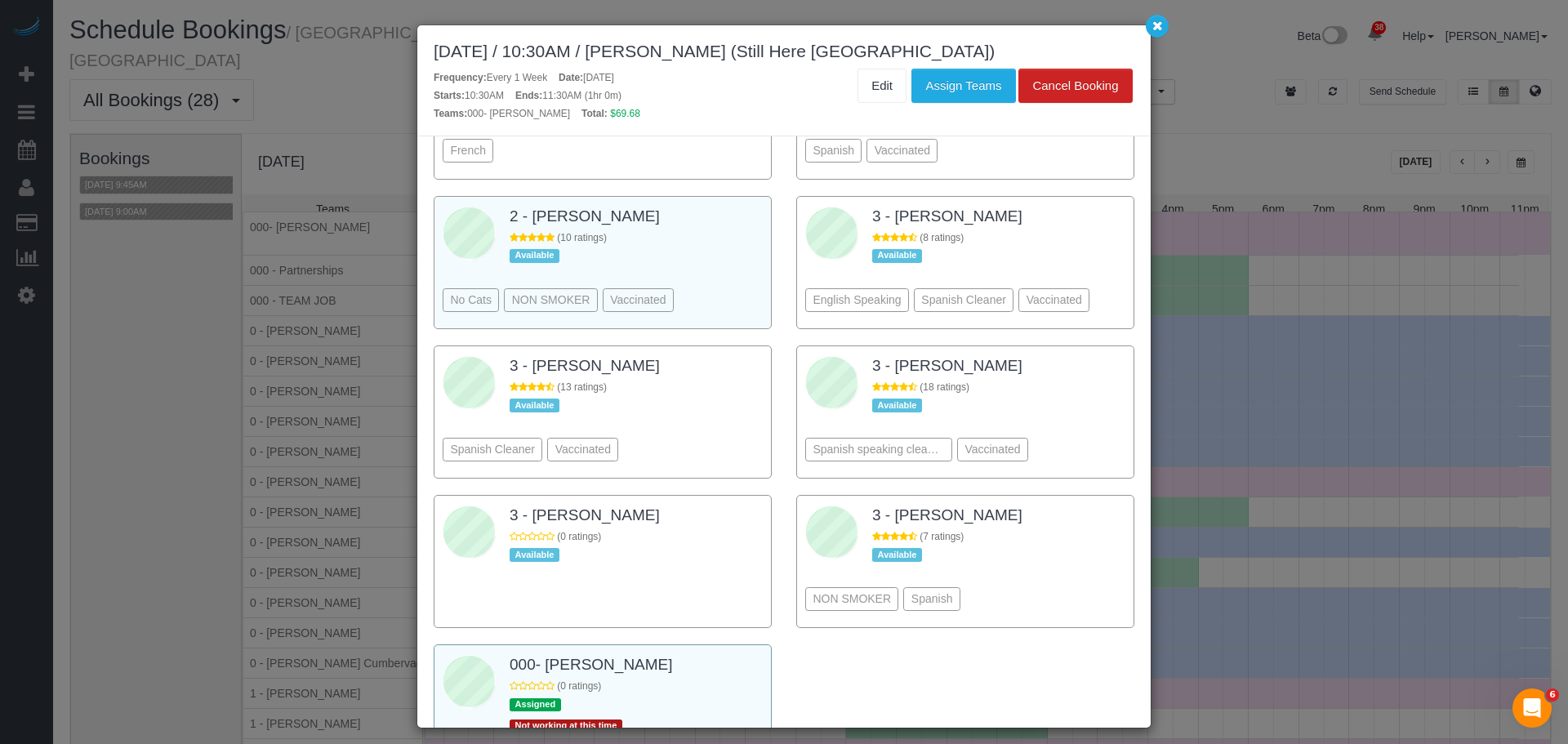
click at [687, 679] on div at bounding box center [603, 708] width 320 height 57
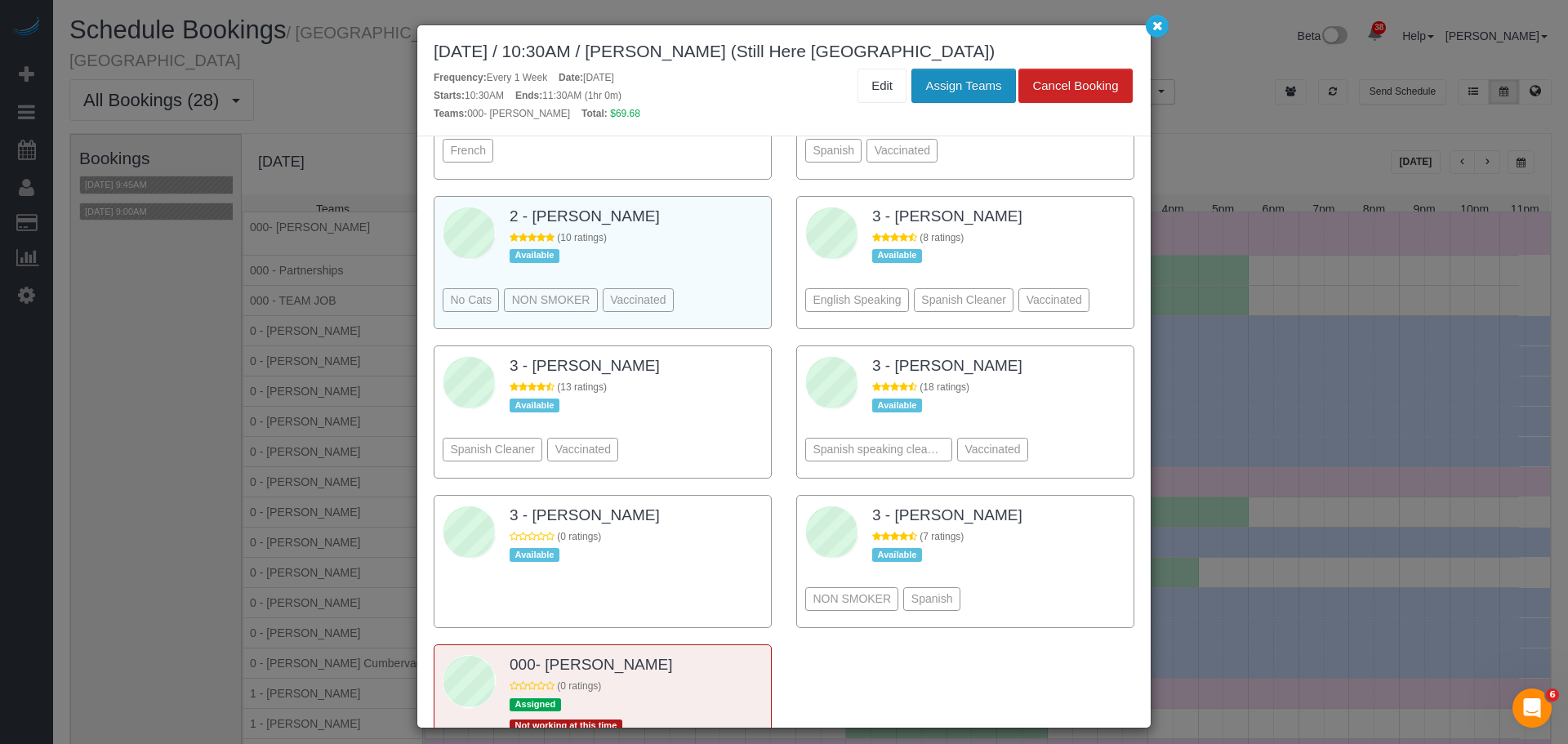
click at [964, 93] on button "Assign Teams" at bounding box center [963, 86] width 104 height 34
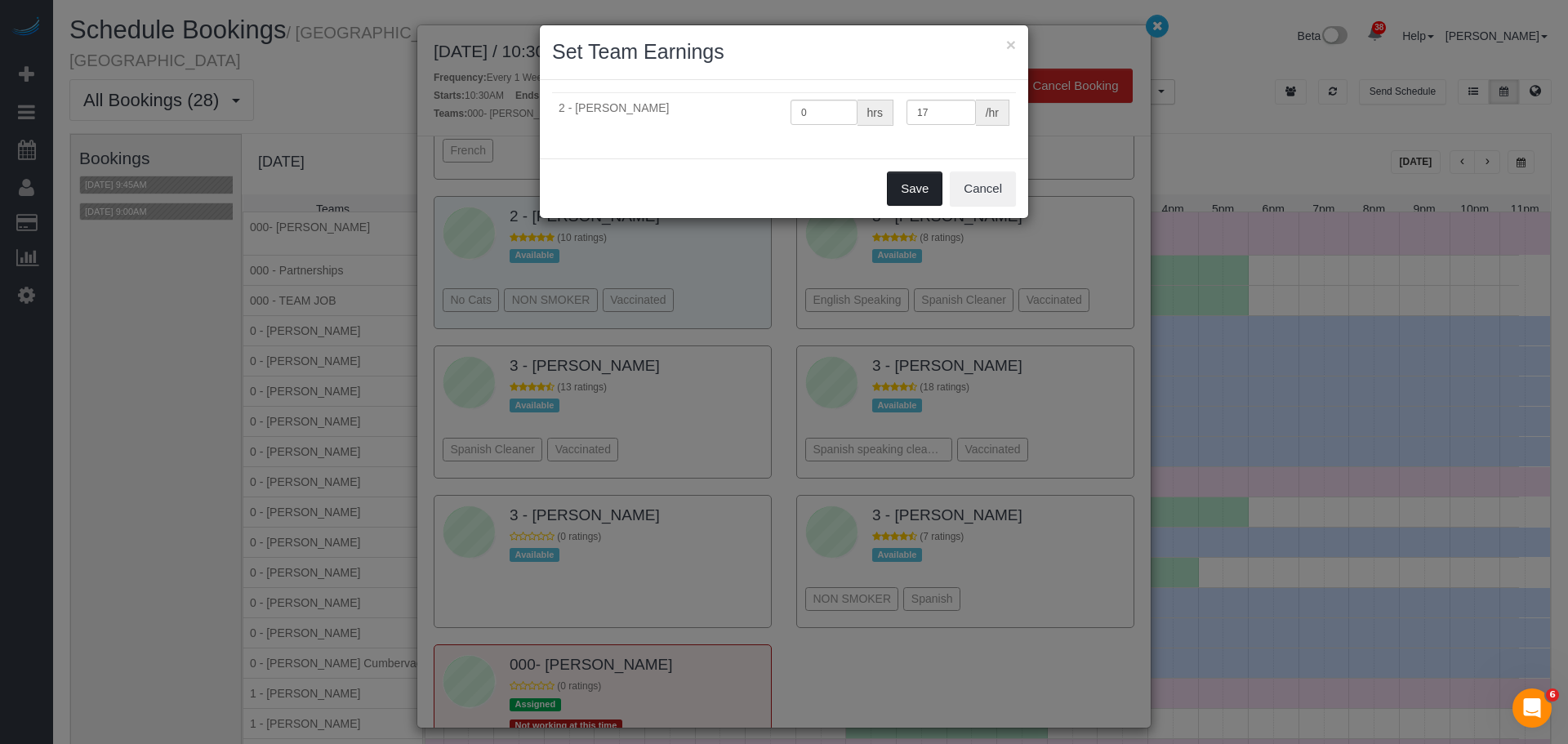
click at [897, 191] on button "Save" at bounding box center [914, 189] width 56 height 34
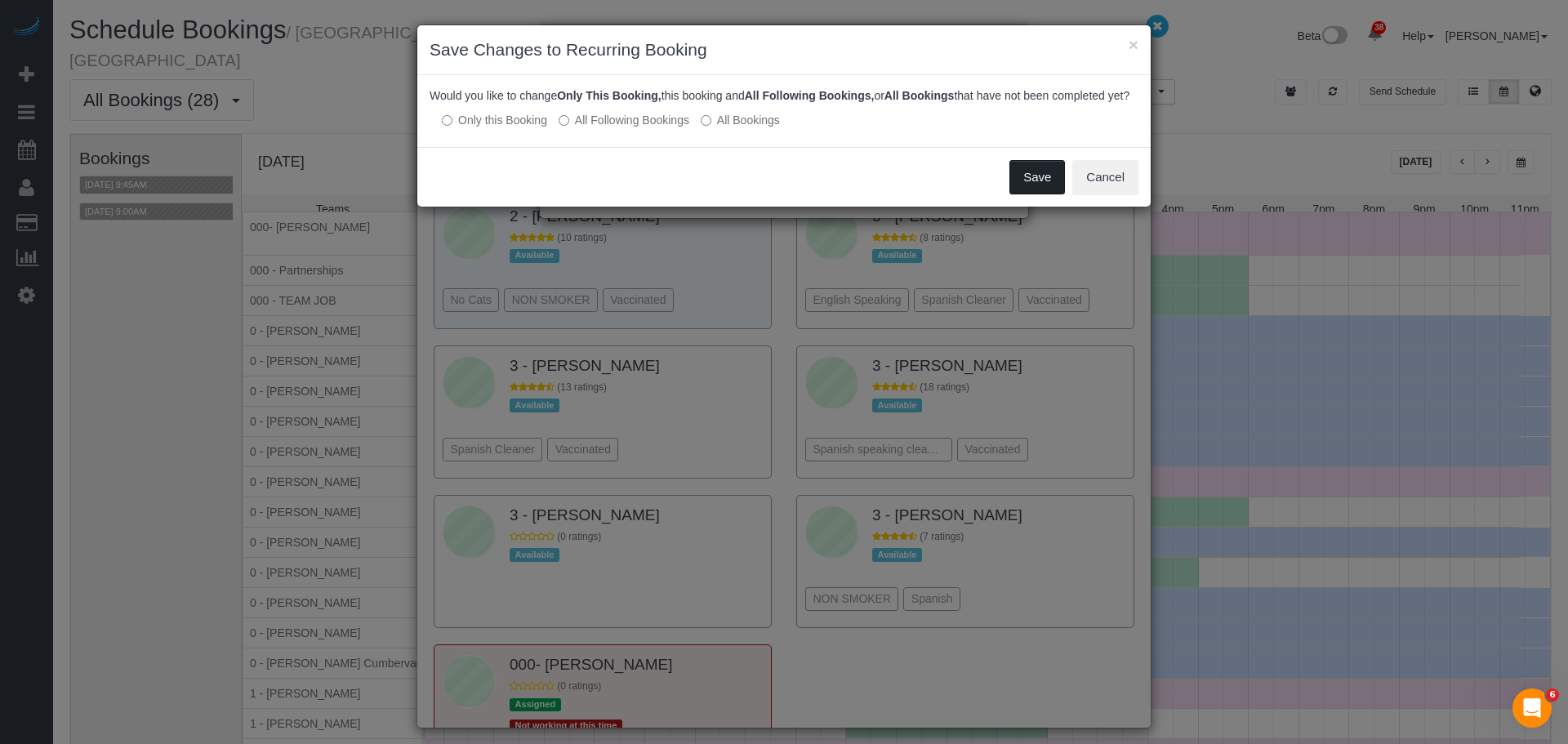
click at [1029, 195] on button "Save" at bounding box center [1037, 177] width 56 height 34
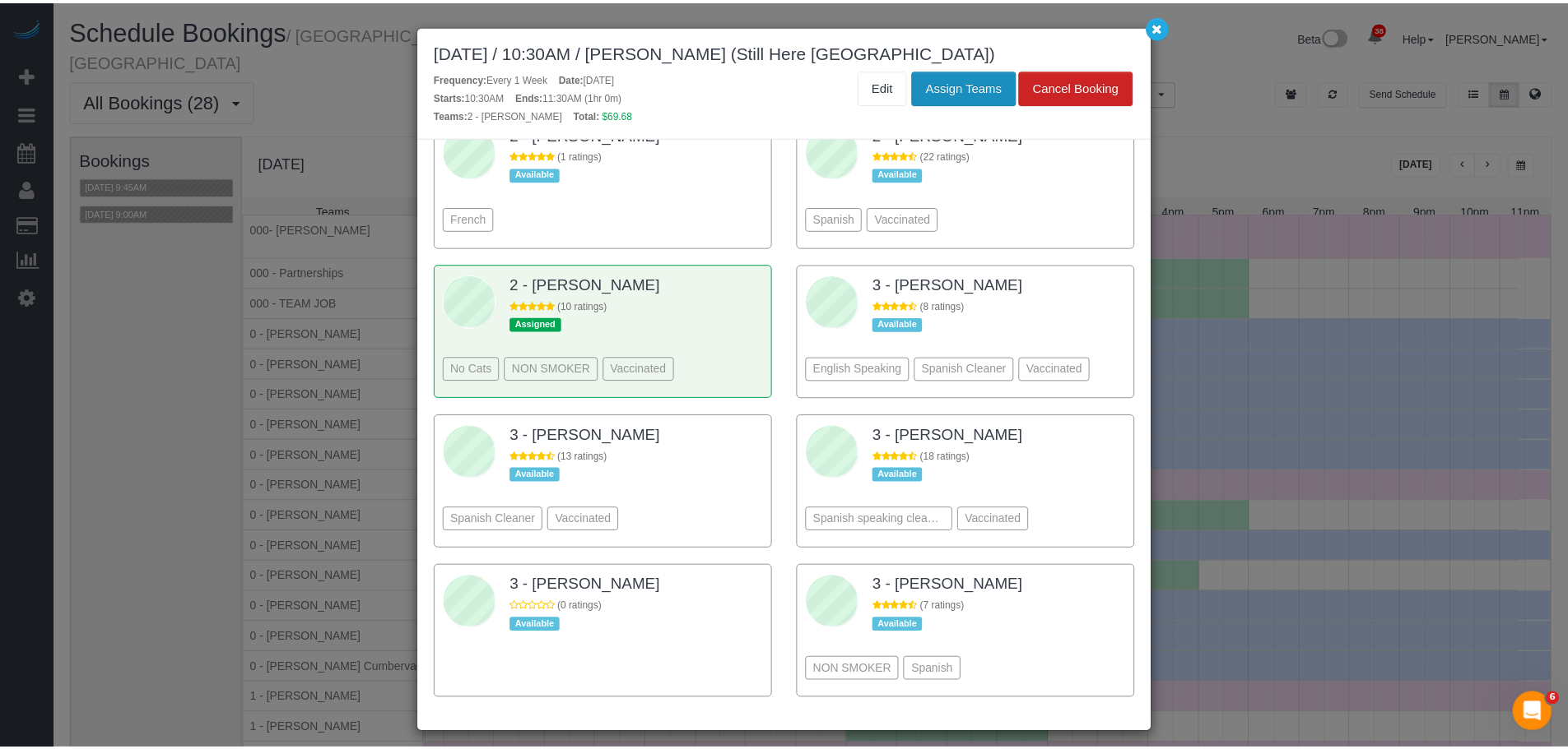
scroll to position [1489, 0]
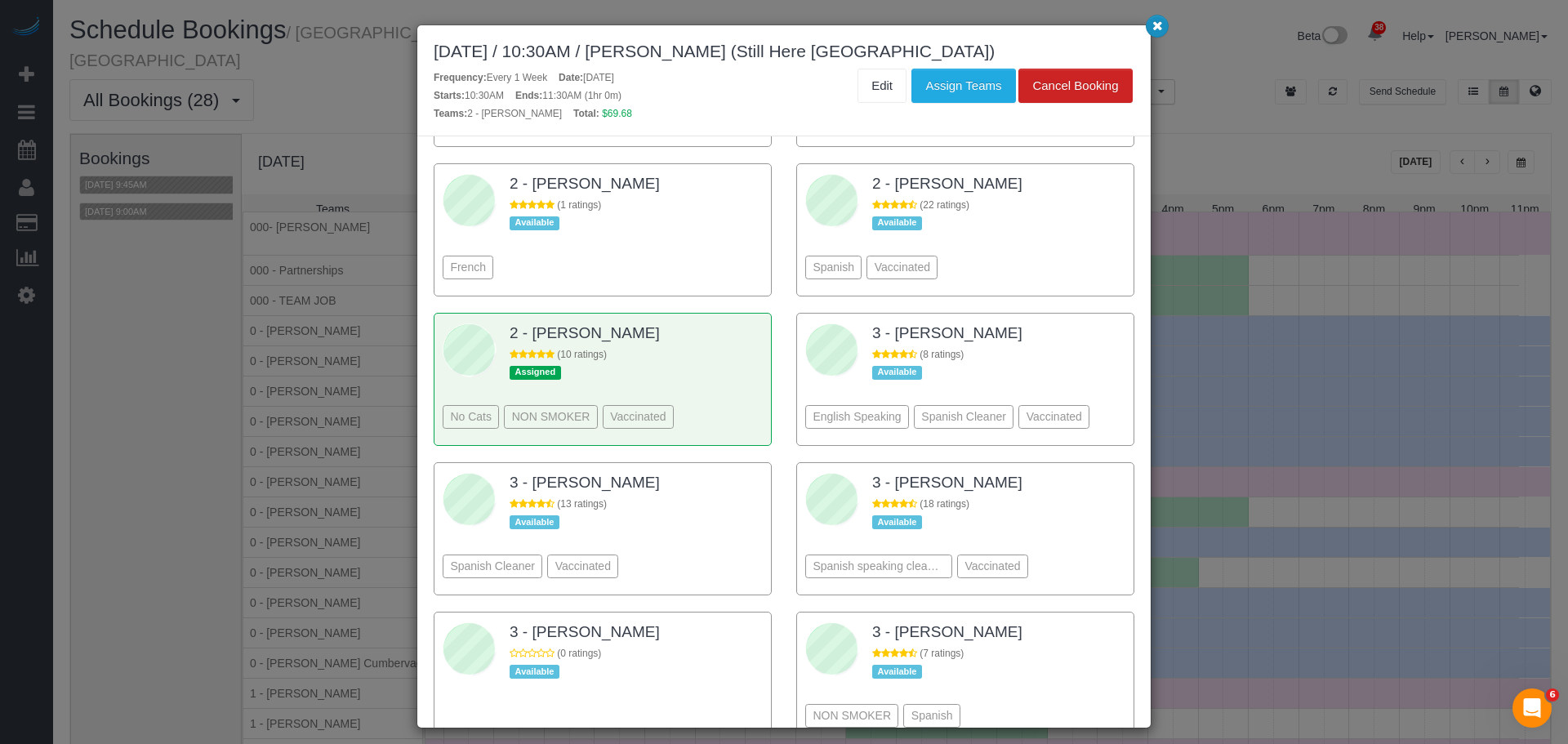
click at [1155, 35] on button "button" at bounding box center [1157, 26] width 23 height 23
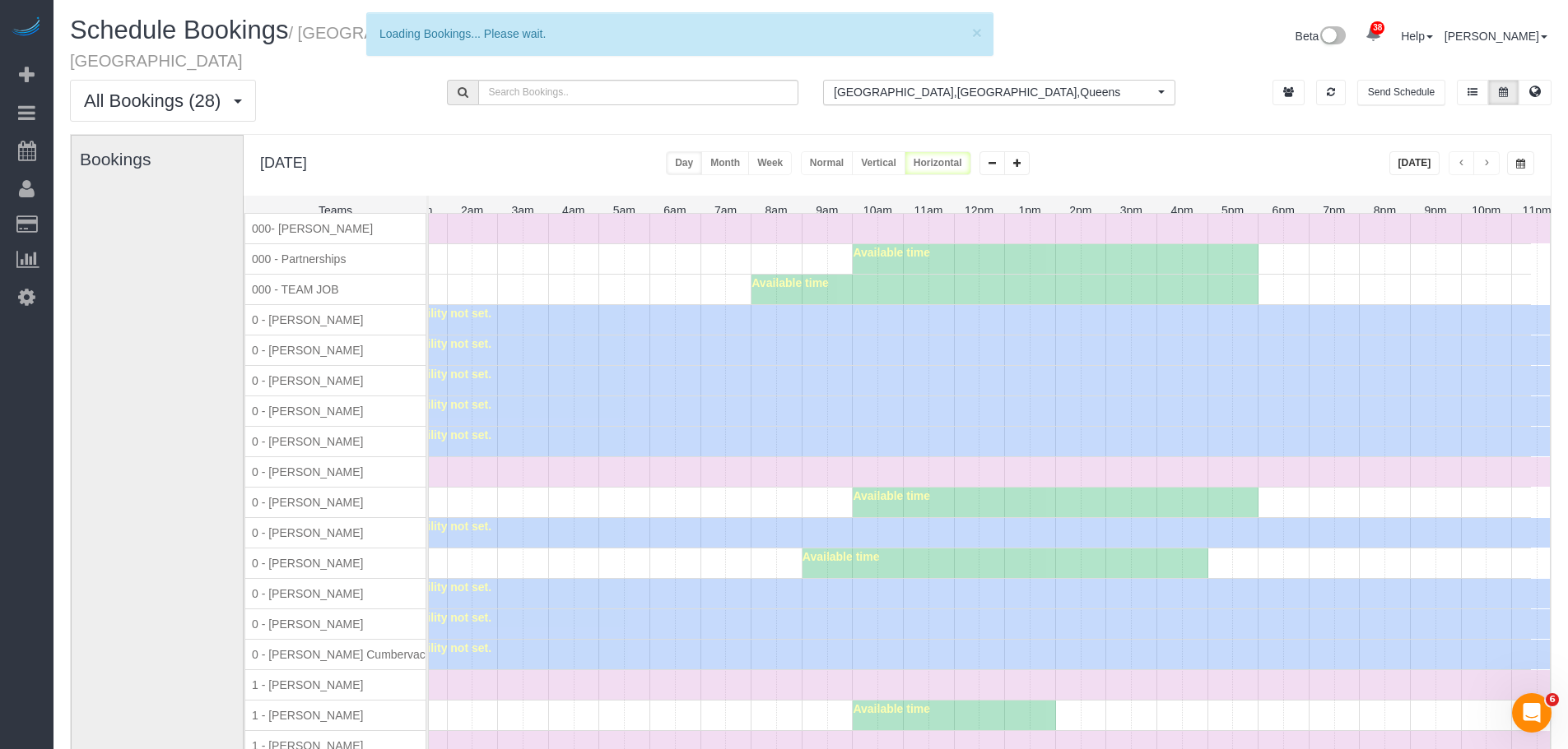
click at [763, 431] on div "3 - Kenia Cabanilla Rosado (0 ratings) Available" at bounding box center [602, 506] width 366 height 151
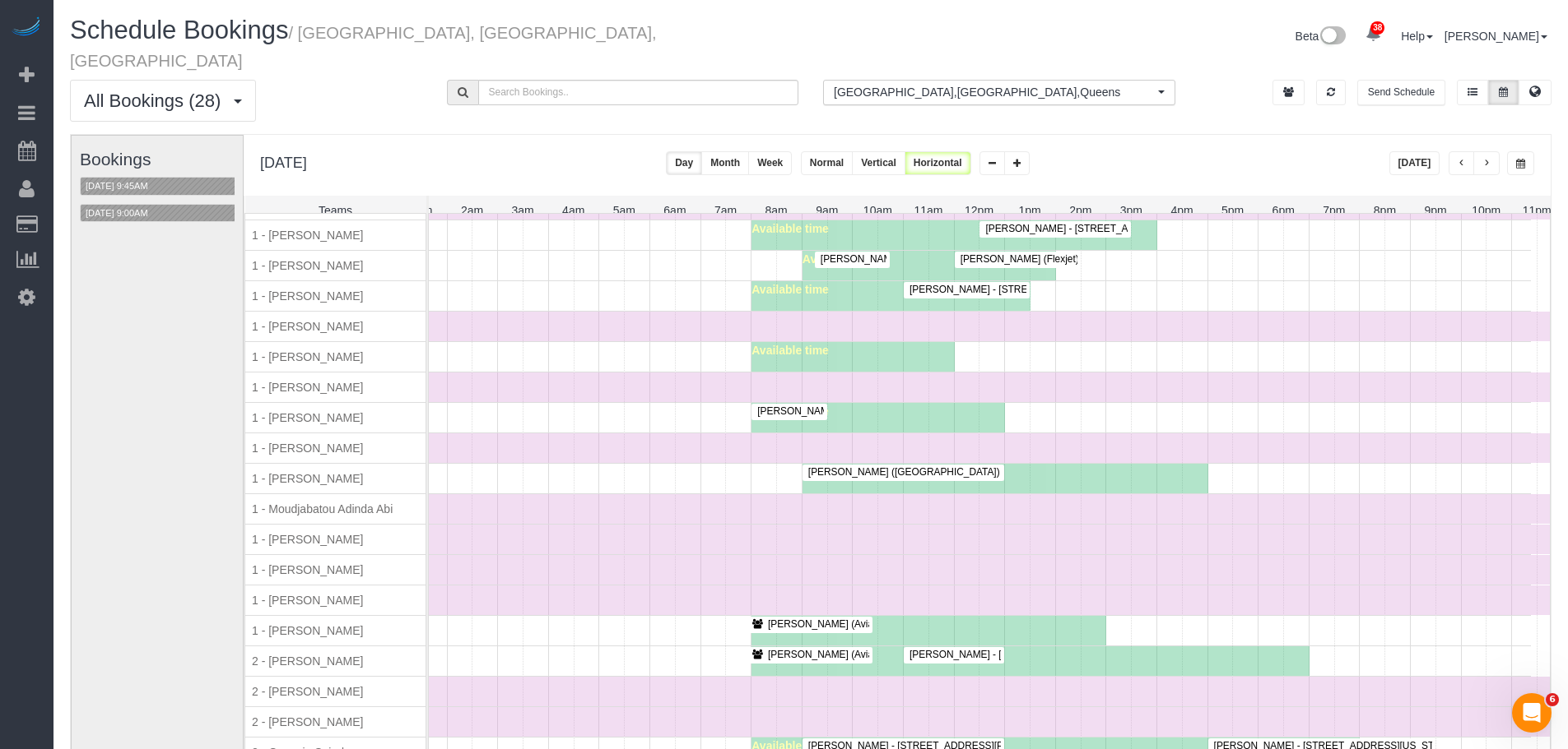
scroll to position [987, 0]
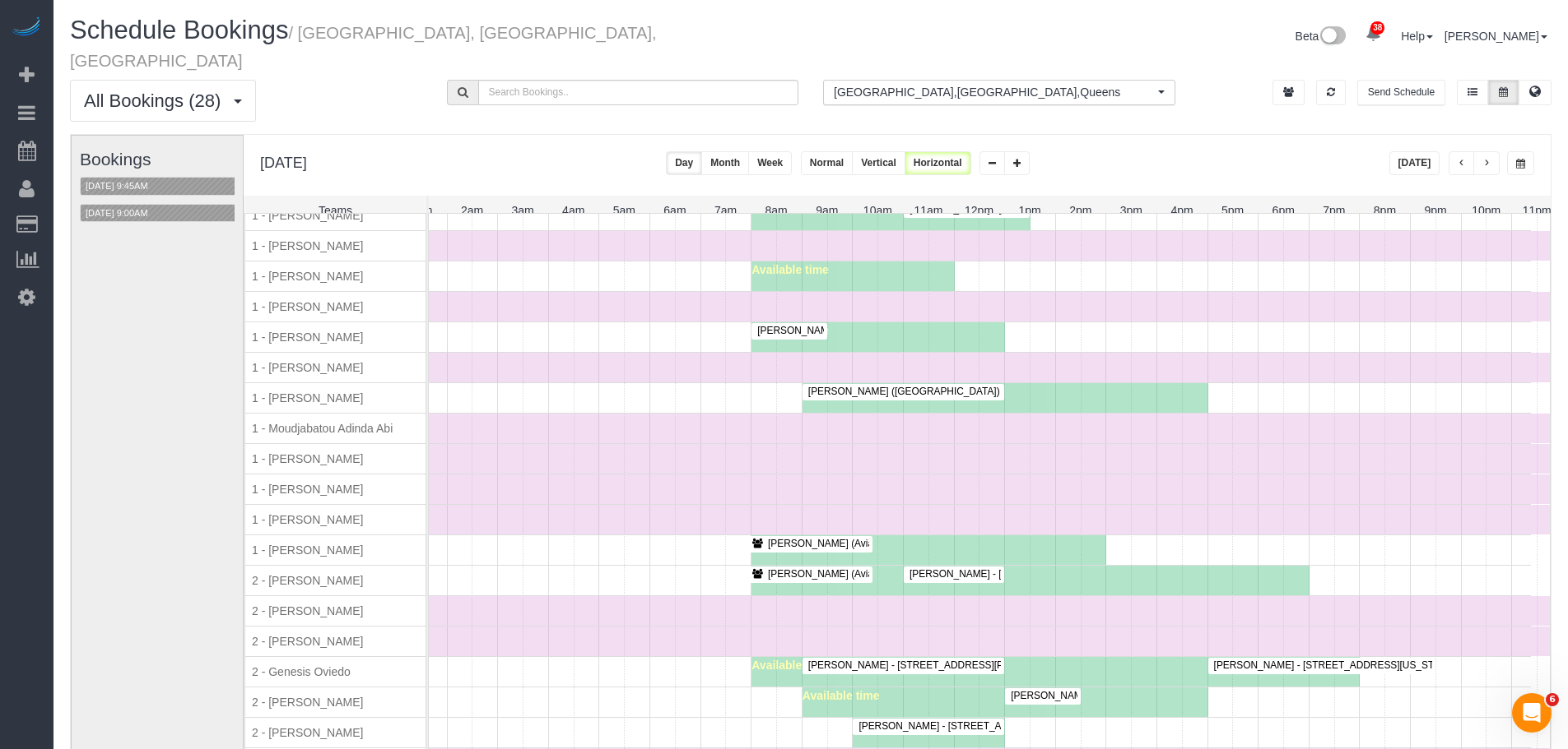
click at [679, 444] on div "Time Off" at bounding box center [954, 459] width 1216 height 30
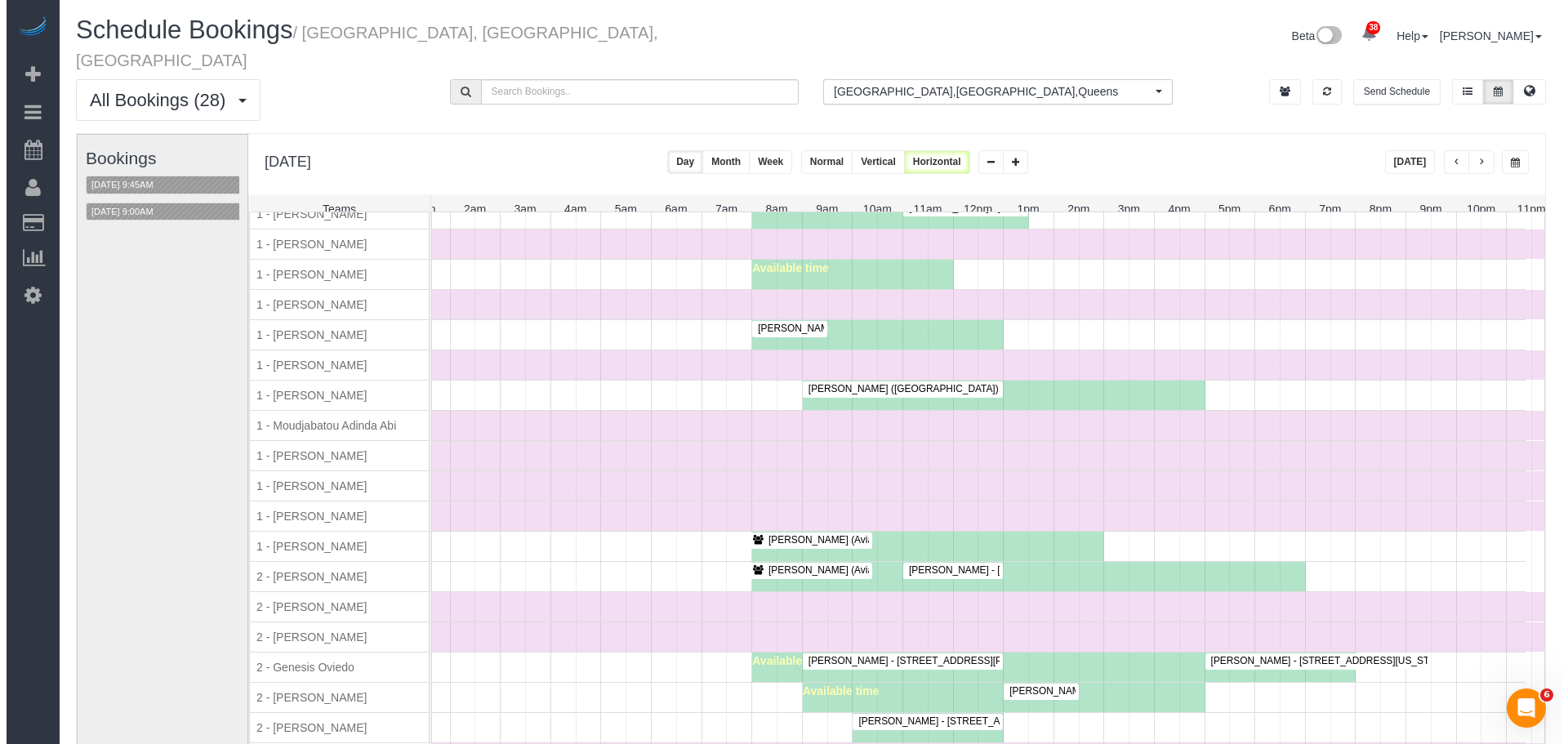
scroll to position [1366, 83]
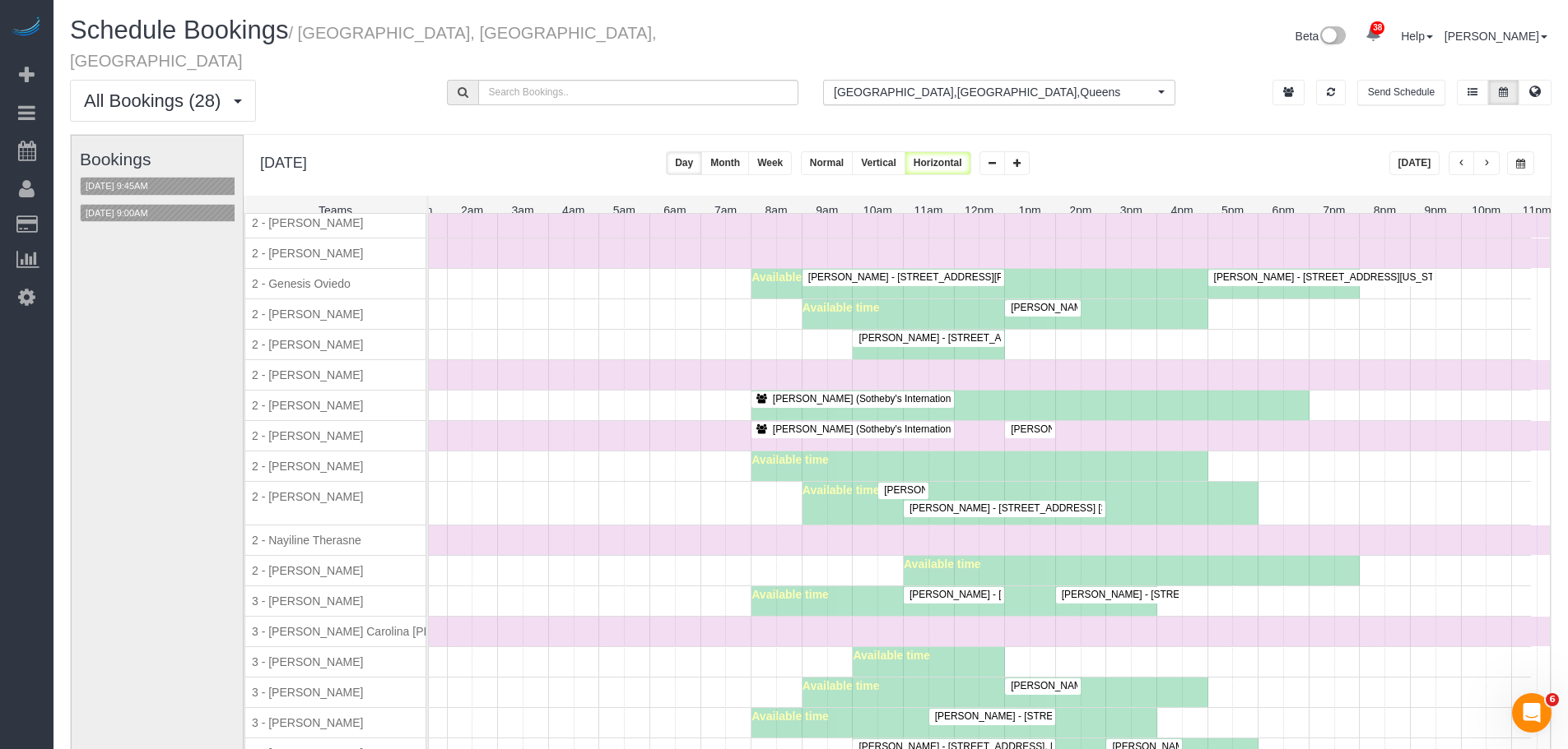
click at [1014, 503] on span "Ashley Korody - 101 West End Avenue, Apt. 10bb, New York, NY 10023" at bounding box center [1076, 509] width 349 height 12
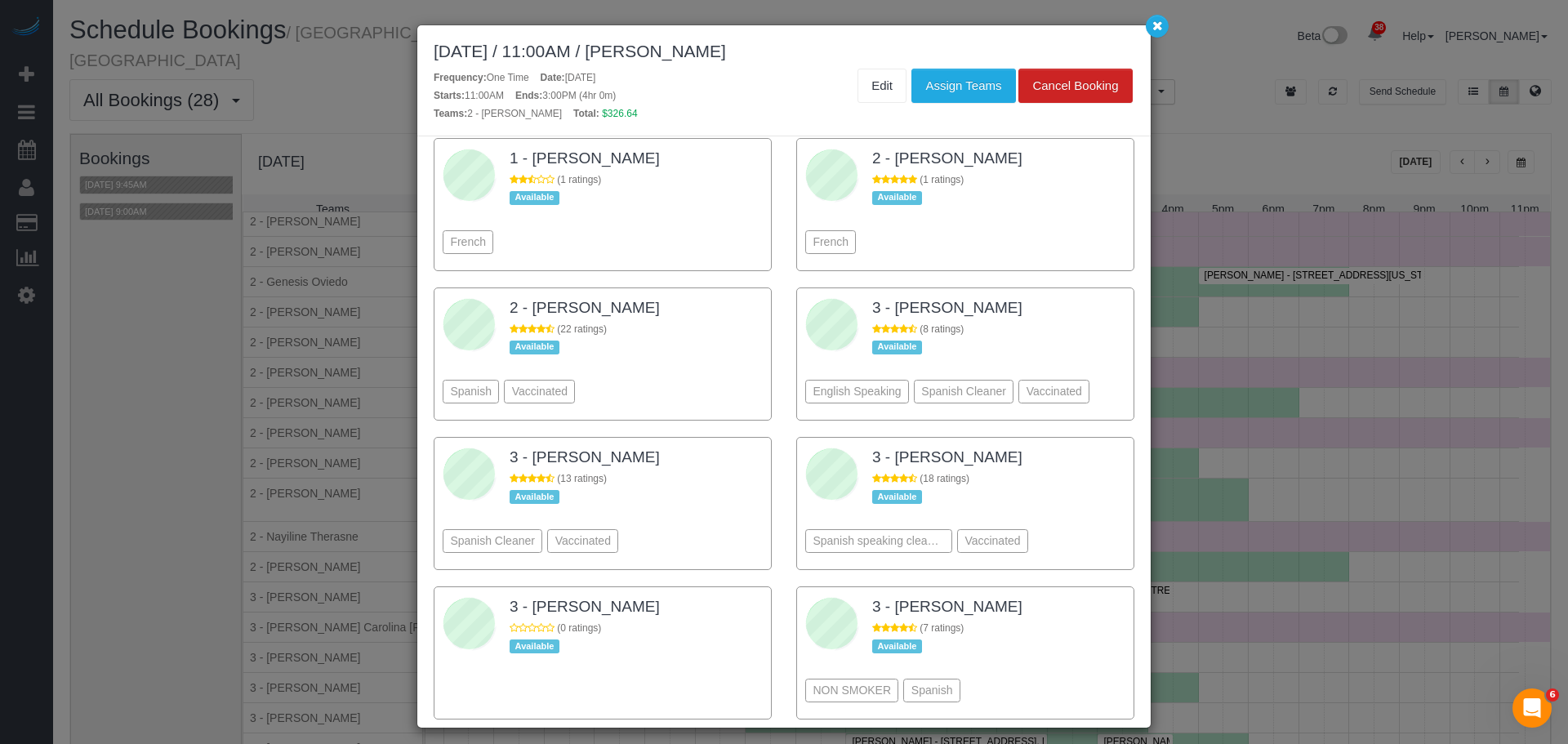
scroll to position [1613, 0]
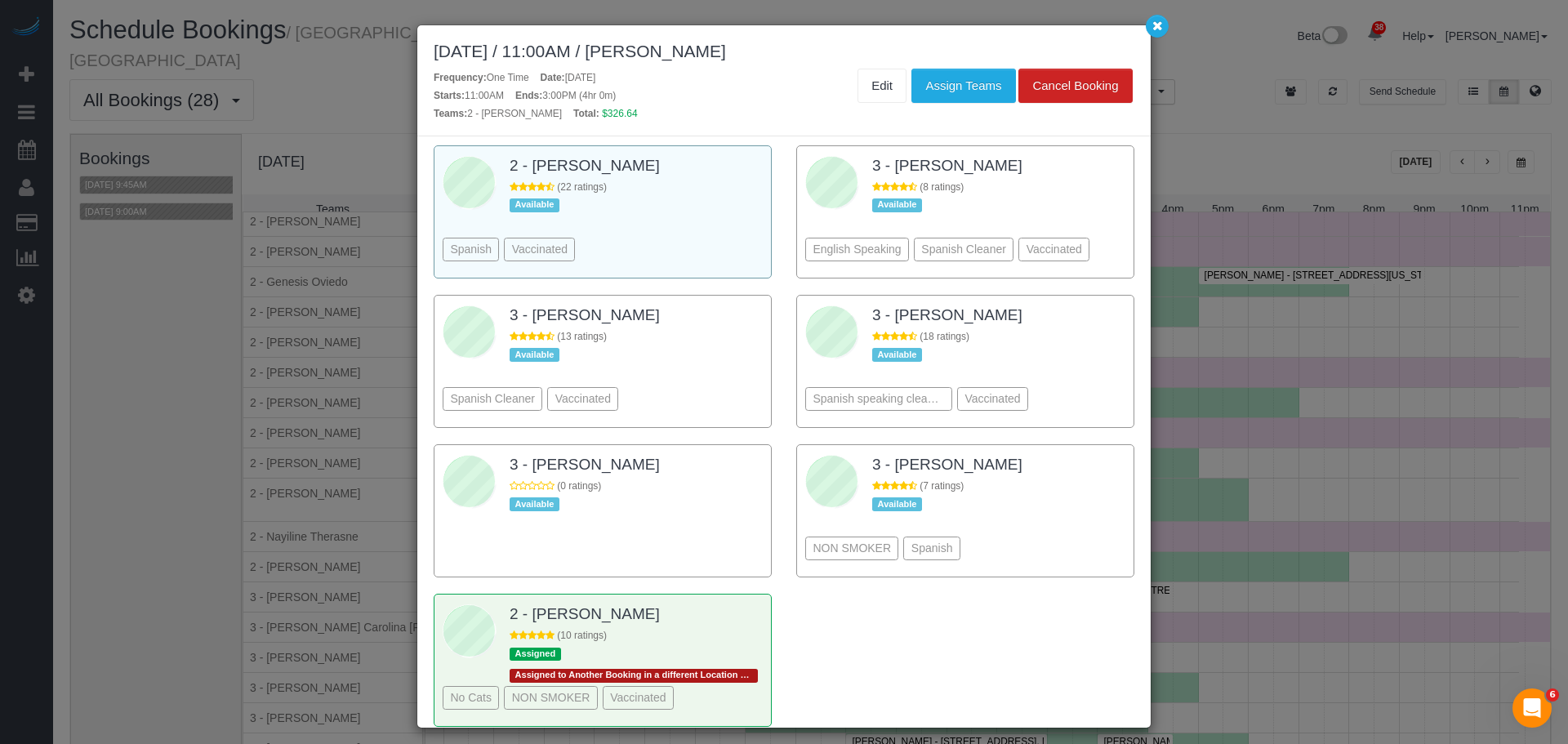
click at [690, 208] on div "Spanish Vaccinated" at bounding box center [603, 225] width 320 height 89
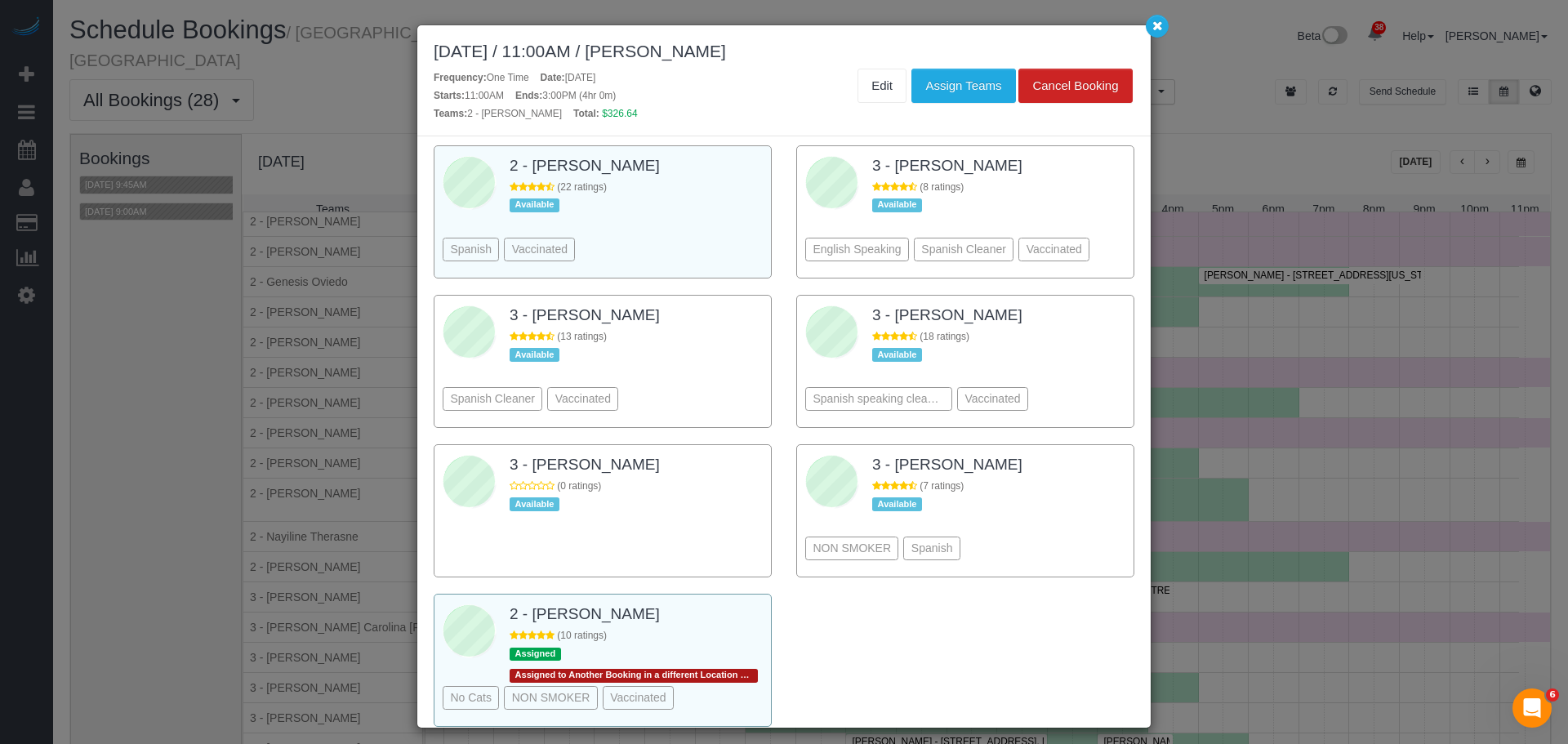
click at [713, 629] on div "(10 ratings)" at bounding box center [637, 635] width 253 height 14
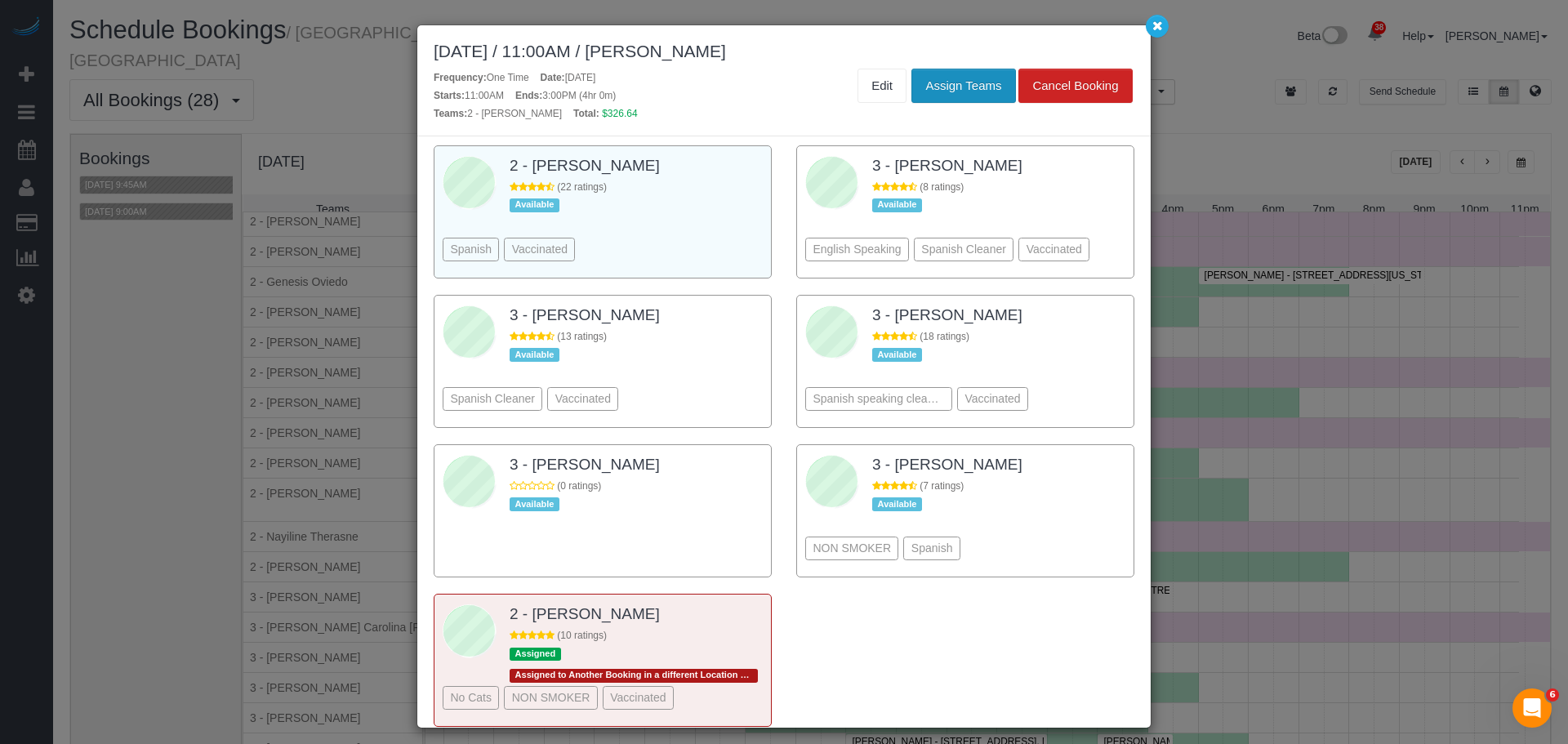
click at [967, 91] on button "Assign Teams" at bounding box center [963, 86] width 104 height 34
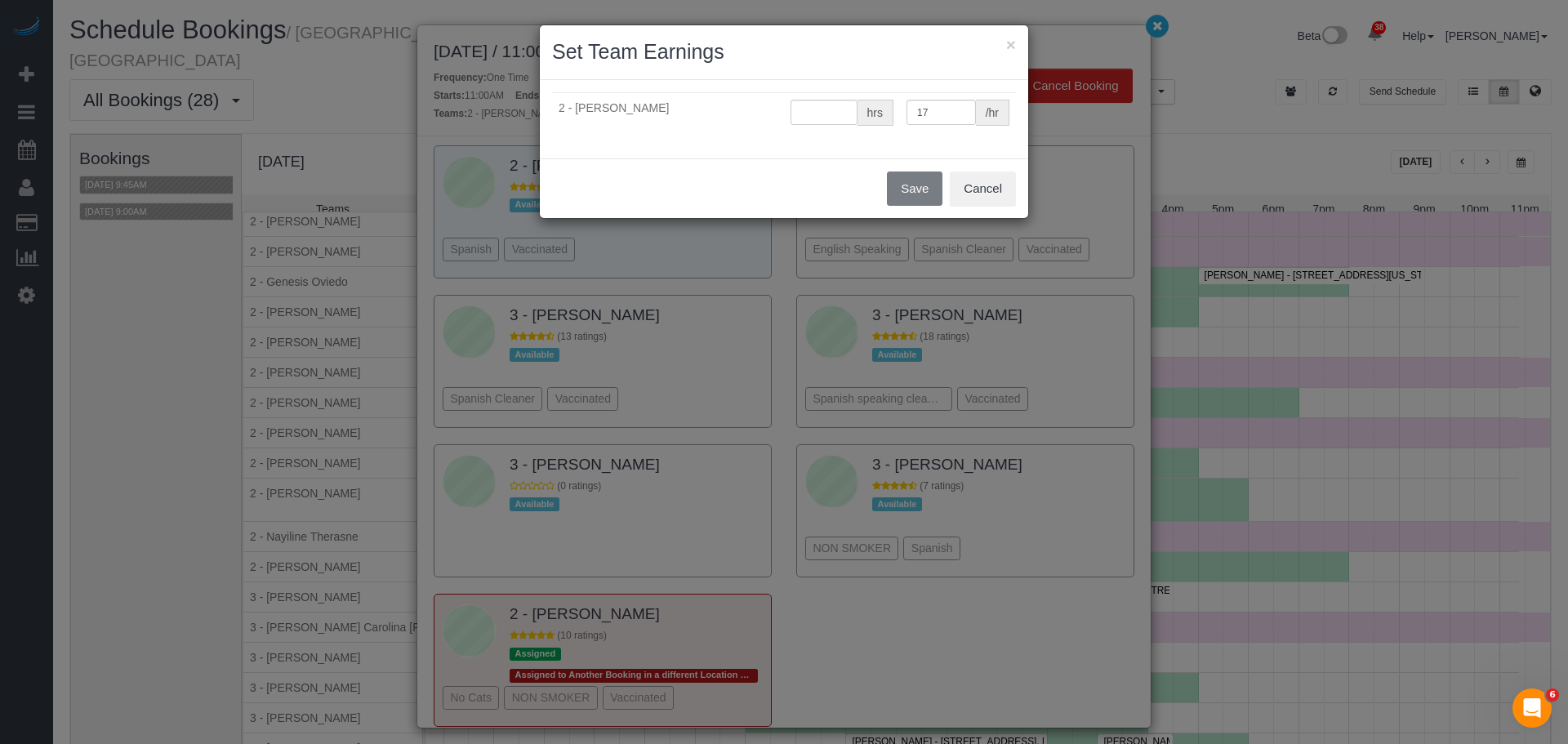
type input "0"
click at [911, 190] on button "Save" at bounding box center [914, 189] width 56 height 34
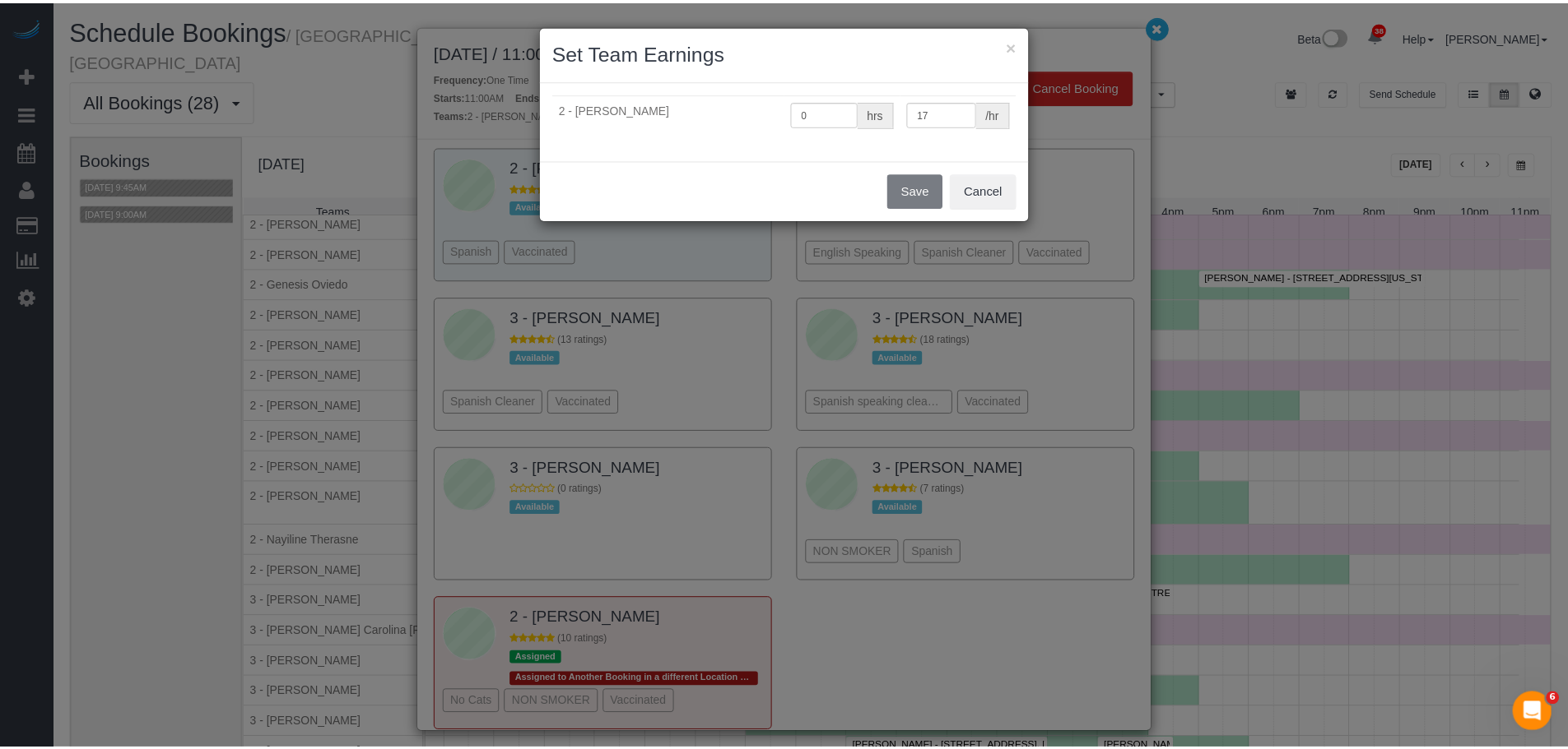
scroll to position [1683, 0]
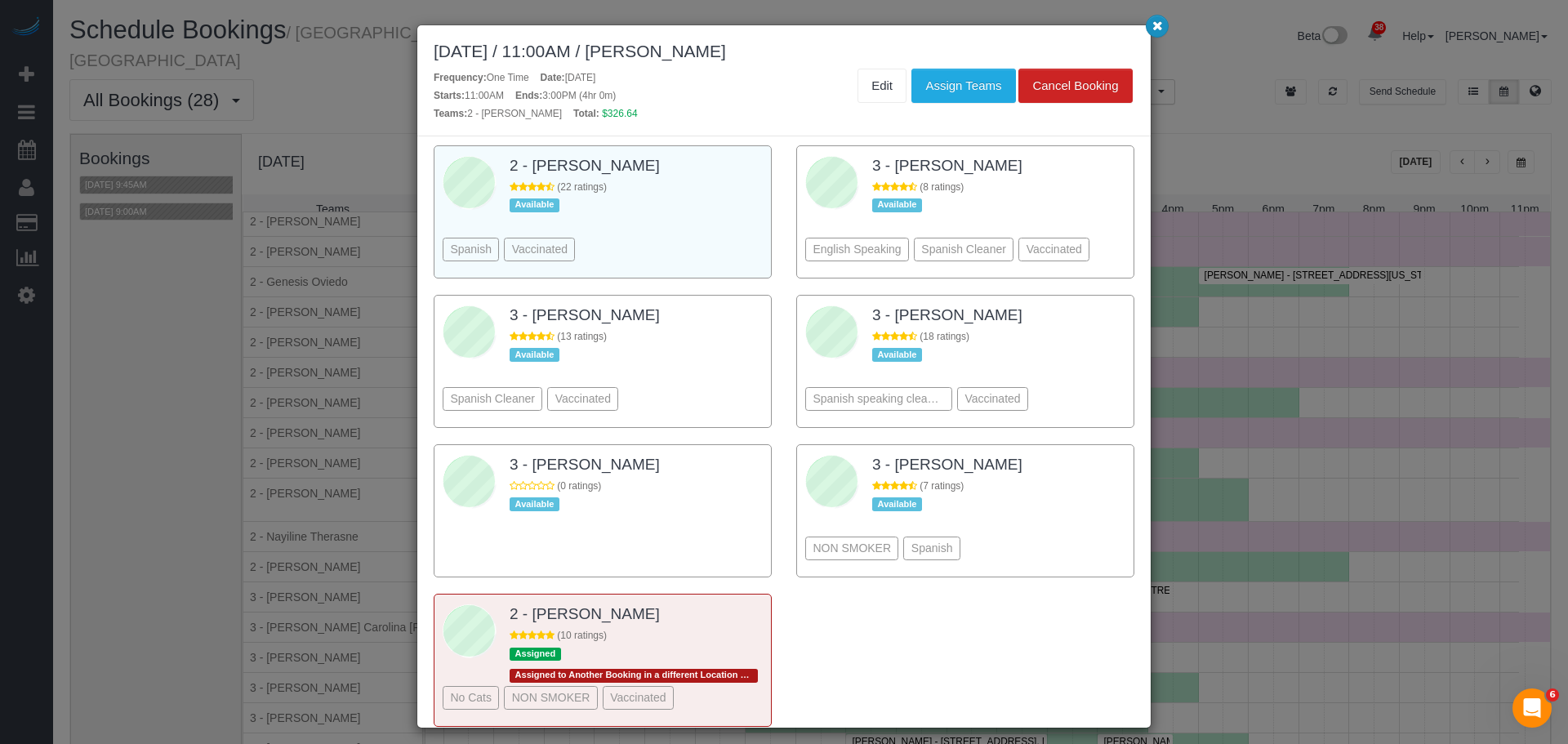
click at [1155, 30] on icon "button" at bounding box center [1157, 25] width 11 height 10
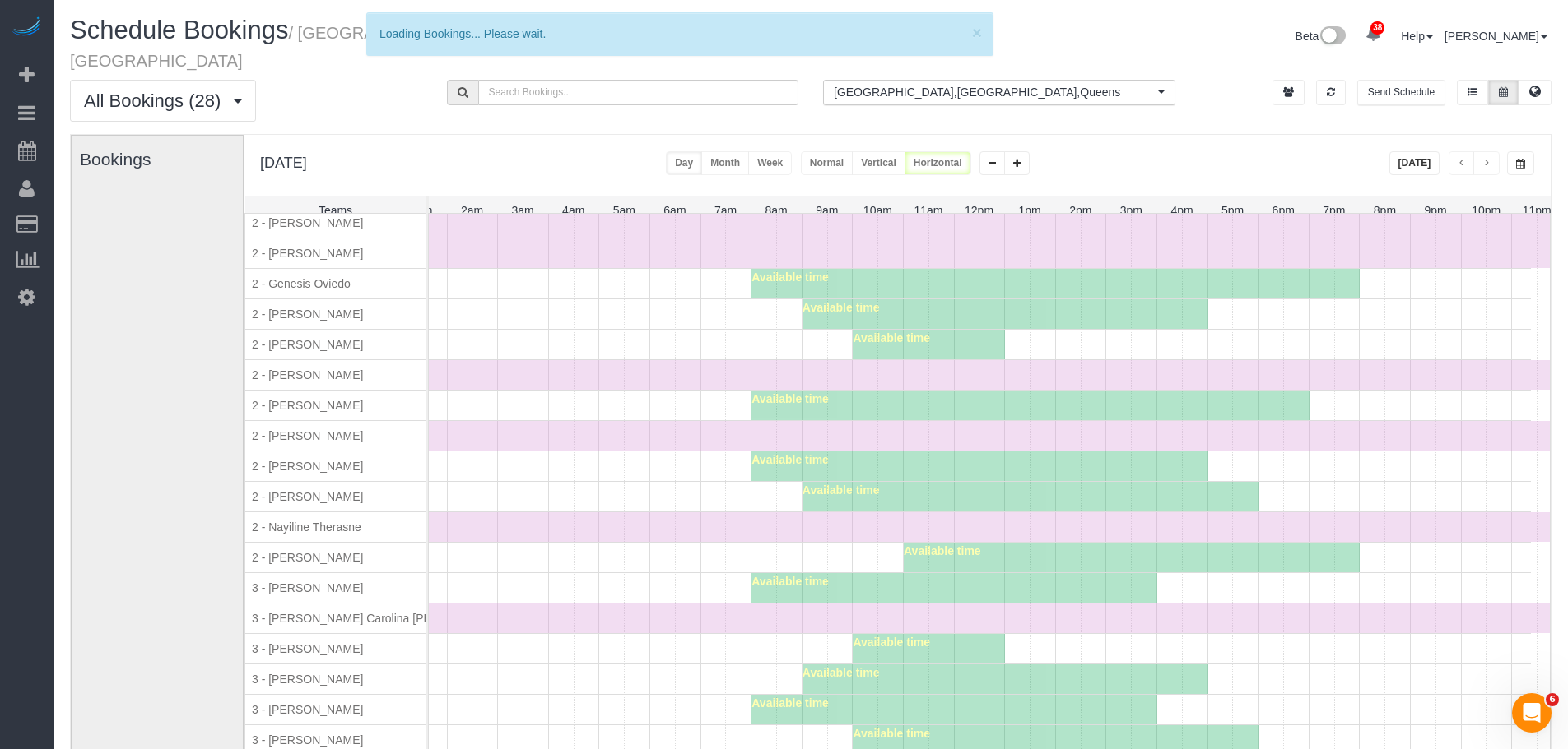
click at [502, 634] on div "Available time" at bounding box center [938, 649] width 1185 height 30
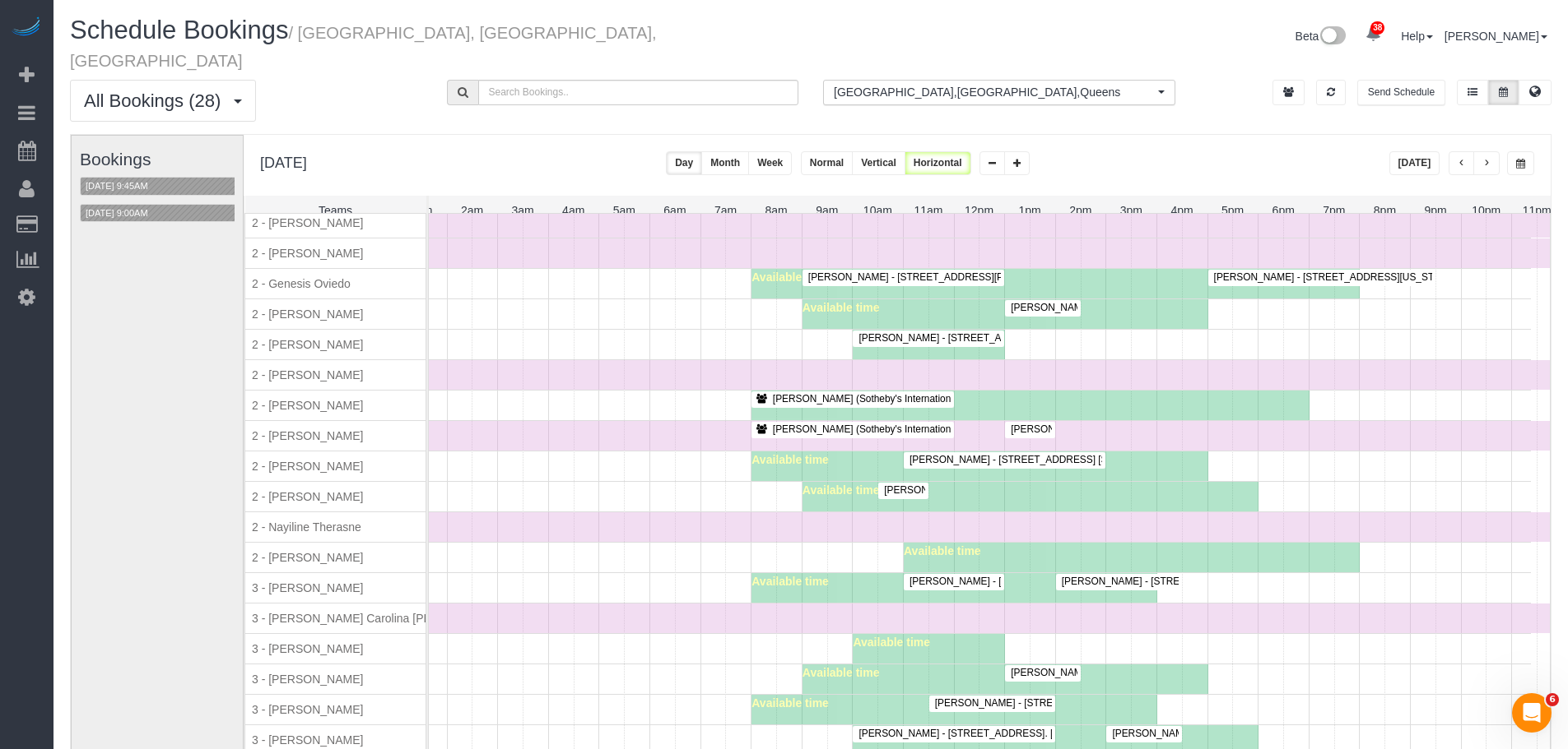
click at [743, 547] on div "Available time" at bounding box center [938, 558] width 1185 height 30
click at [640, 556] on div "Available time" at bounding box center [938, 558] width 1185 height 30
click at [514, 486] on div "Francesca Racanelli (Still Here NYC) - 170 Wythe Avenue, Brooklyn, NY 11249 Ava…" at bounding box center [938, 497] width 1185 height 30
click at [559, 528] on div "Time Off" at bounding box center [954, 528] width 1216 height 30
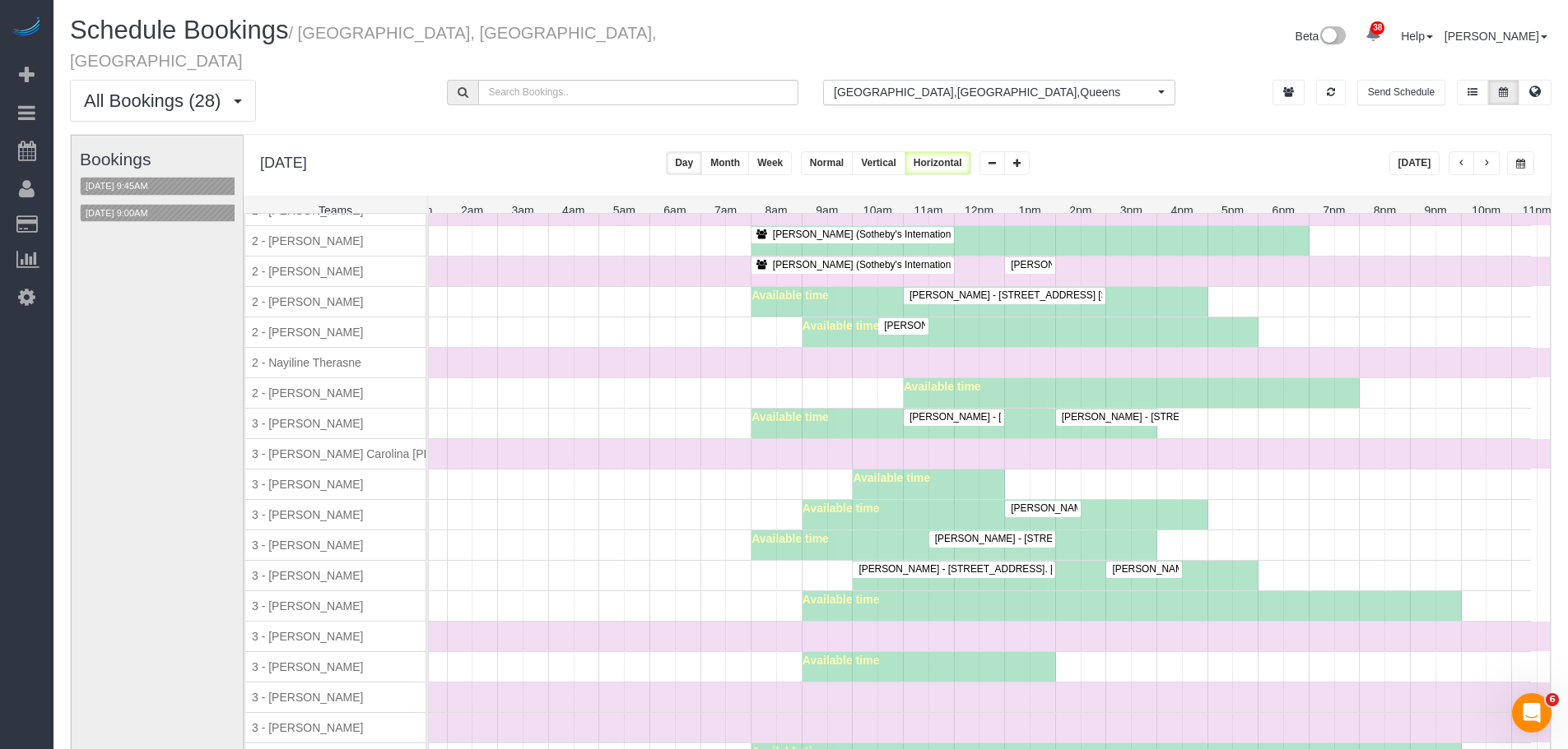
click at [657, 430] on div "Julie Stein - 601 East 20th Street, Apt.4g, New York, NY 10010 Leonora Gogolak …" at bounding box center [938, 424] width 1185 height 30
click at [590, 485] on div "Available time" at bounding box center [938, 485] width 1185 height 30
click at [721, 393] on div "Available time" at bounding box center [938, 393] width 1185 height 30
click at [138, 203] on div "Bookings 10/13/2025 9:45AM 10/13/2025 9:00AM" at bounding box center [163, 463] width 167 height 656
click at [140, 205] on button "10/13/2025 9:00AM" at bounding box center [117, 213] width 72 height 17
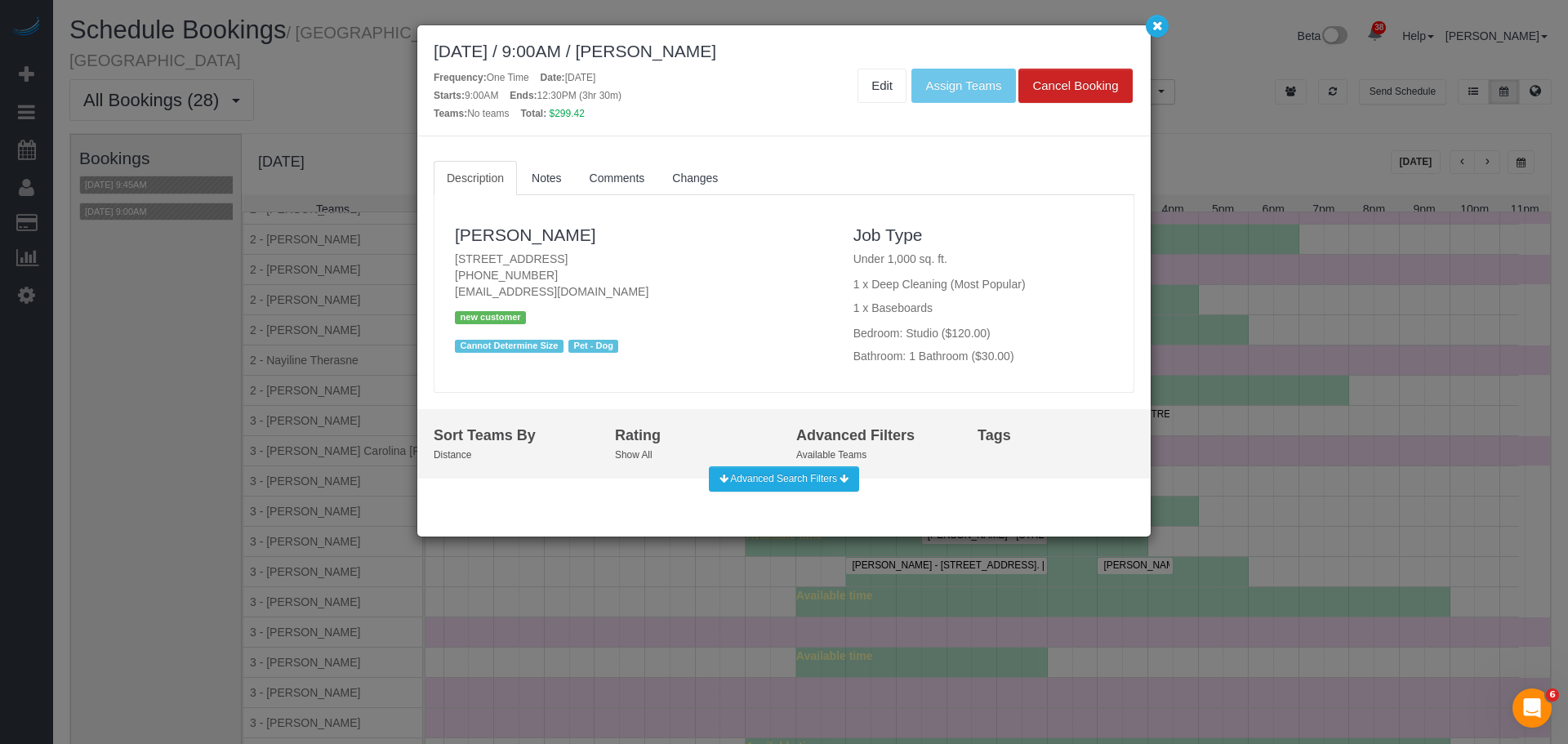
click at [788, 339] on div "Cannot Determine Size Pet - Dog" at bounding box center [642, 347] width 374 height 21
click at [885, 93] on link "Edit" at bounding box center [882, 86] width 49 height 34
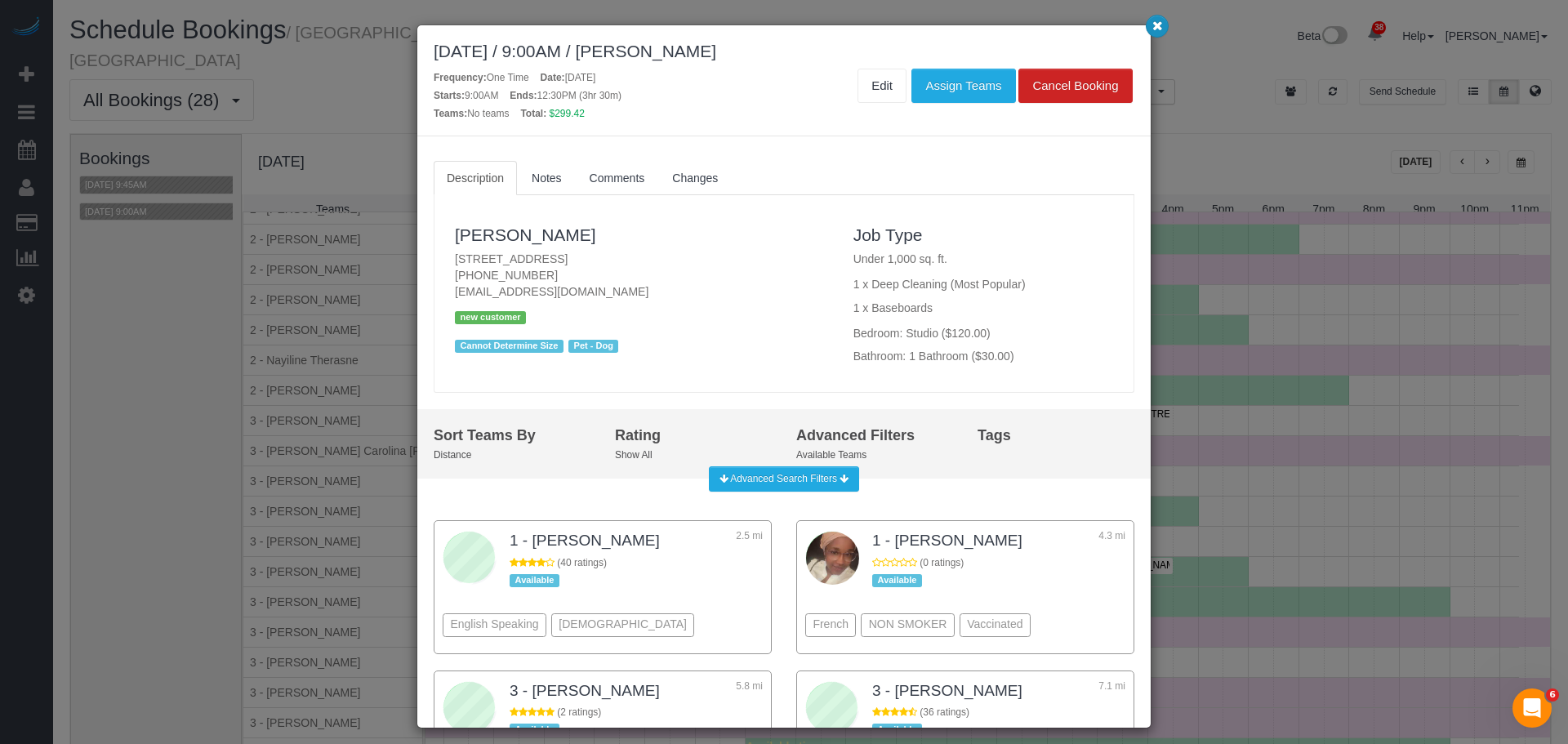
click at [1153, 32] on button "button" at bounding box center [1157, 26] width 23 height 23
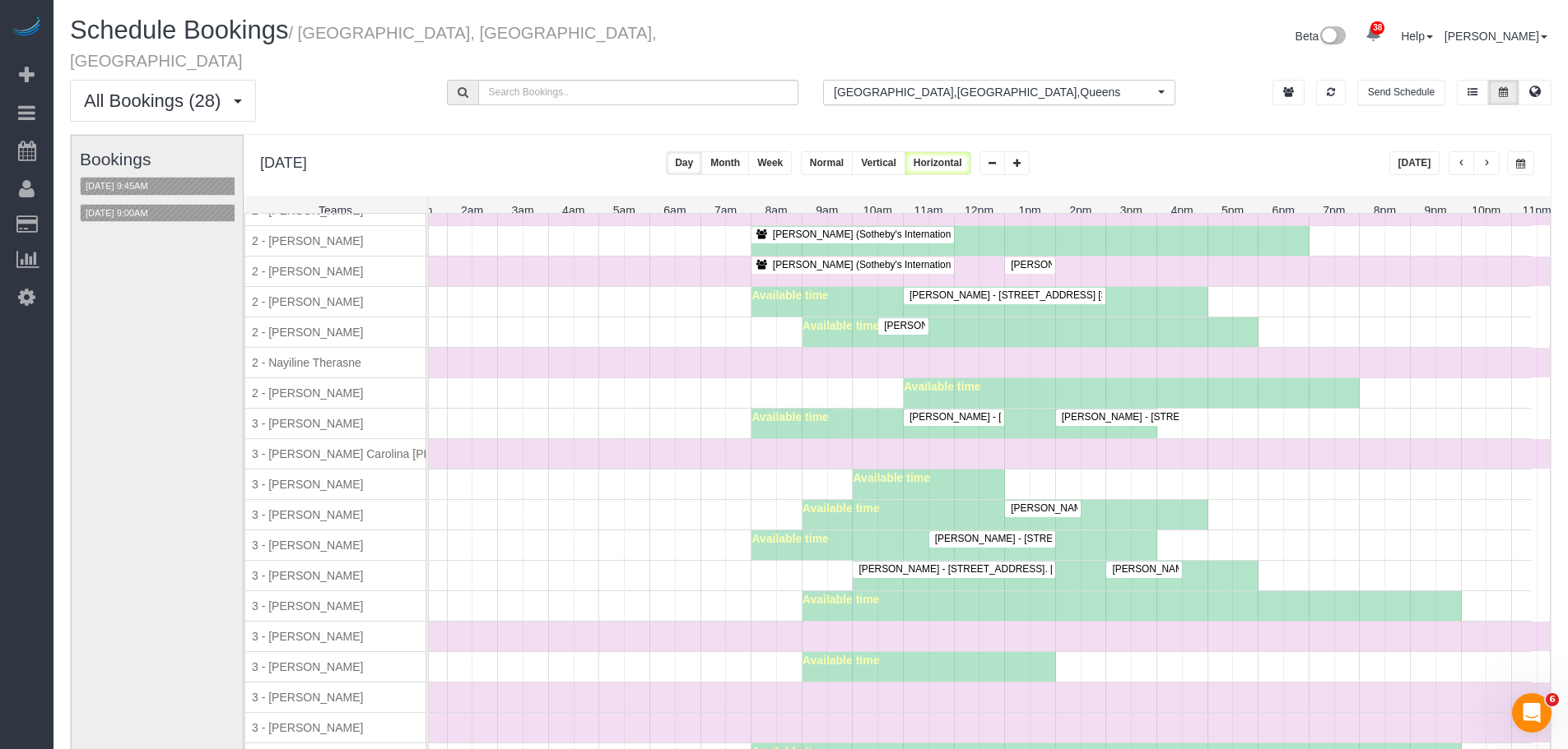
click at [1188, 379] on div "Available time" at bounding box center [1132, 393] width 456 height 30
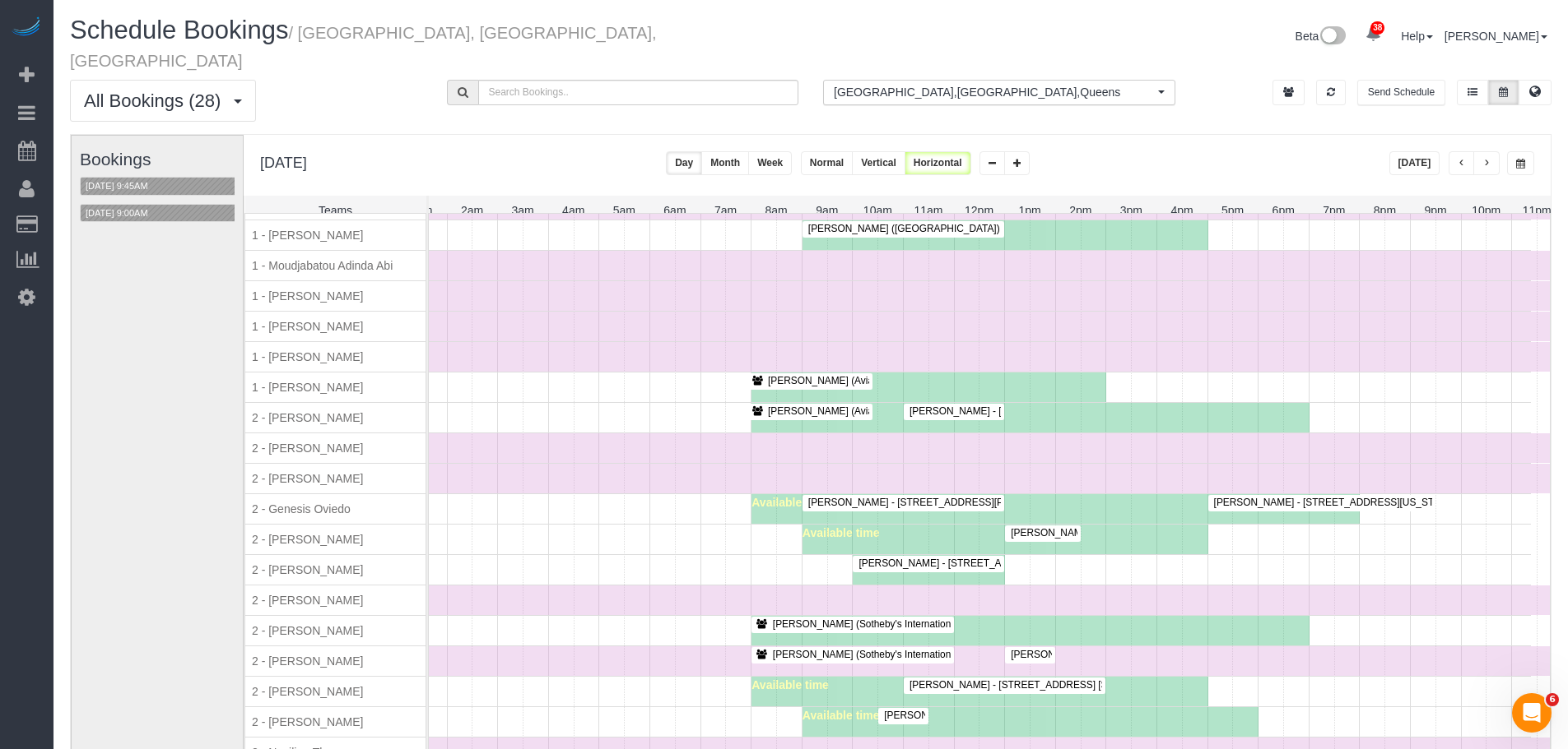
scroll to position [1151, 0]
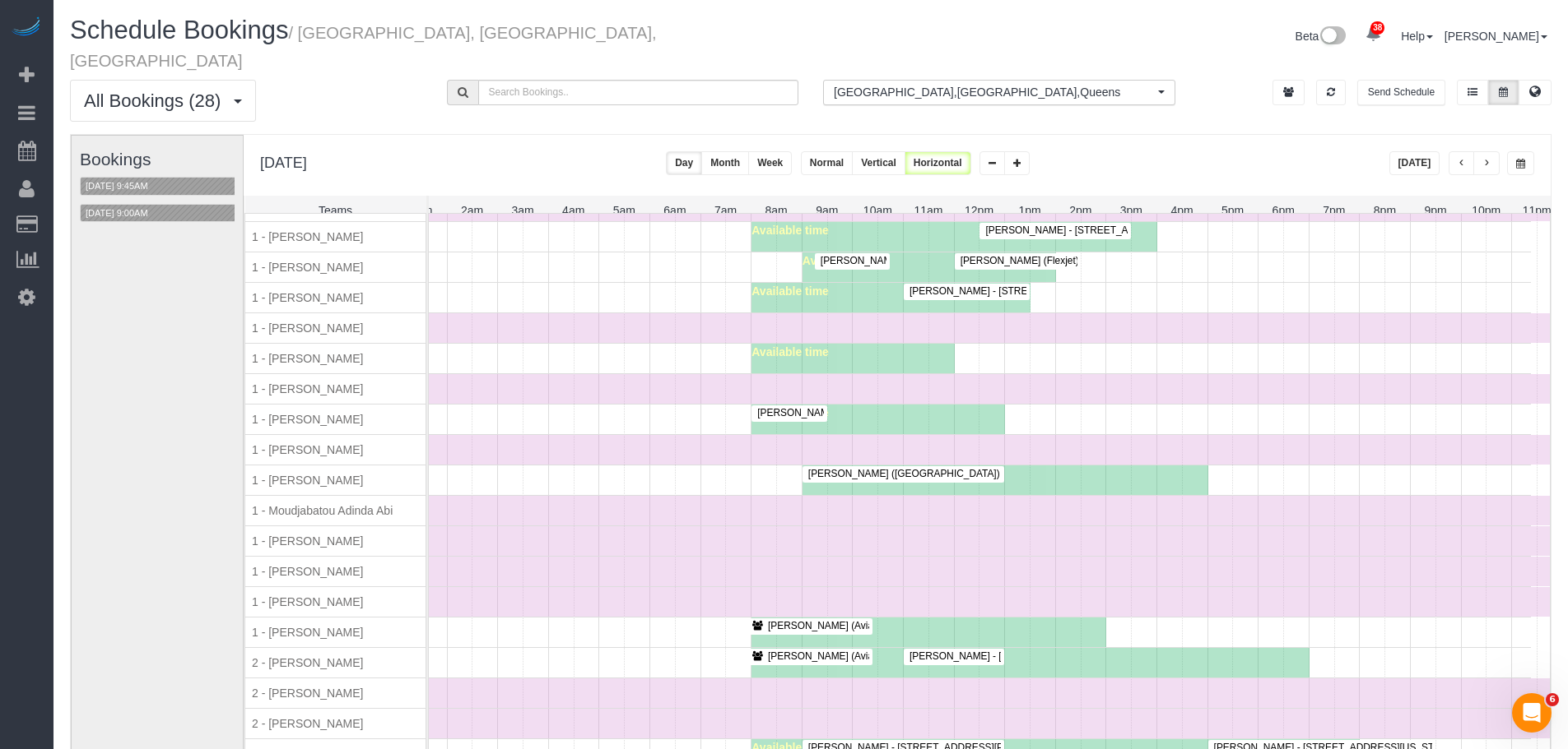
click at [566, 515] on div "Time Off" at bounding box center [954, 511] width 1216 height 30
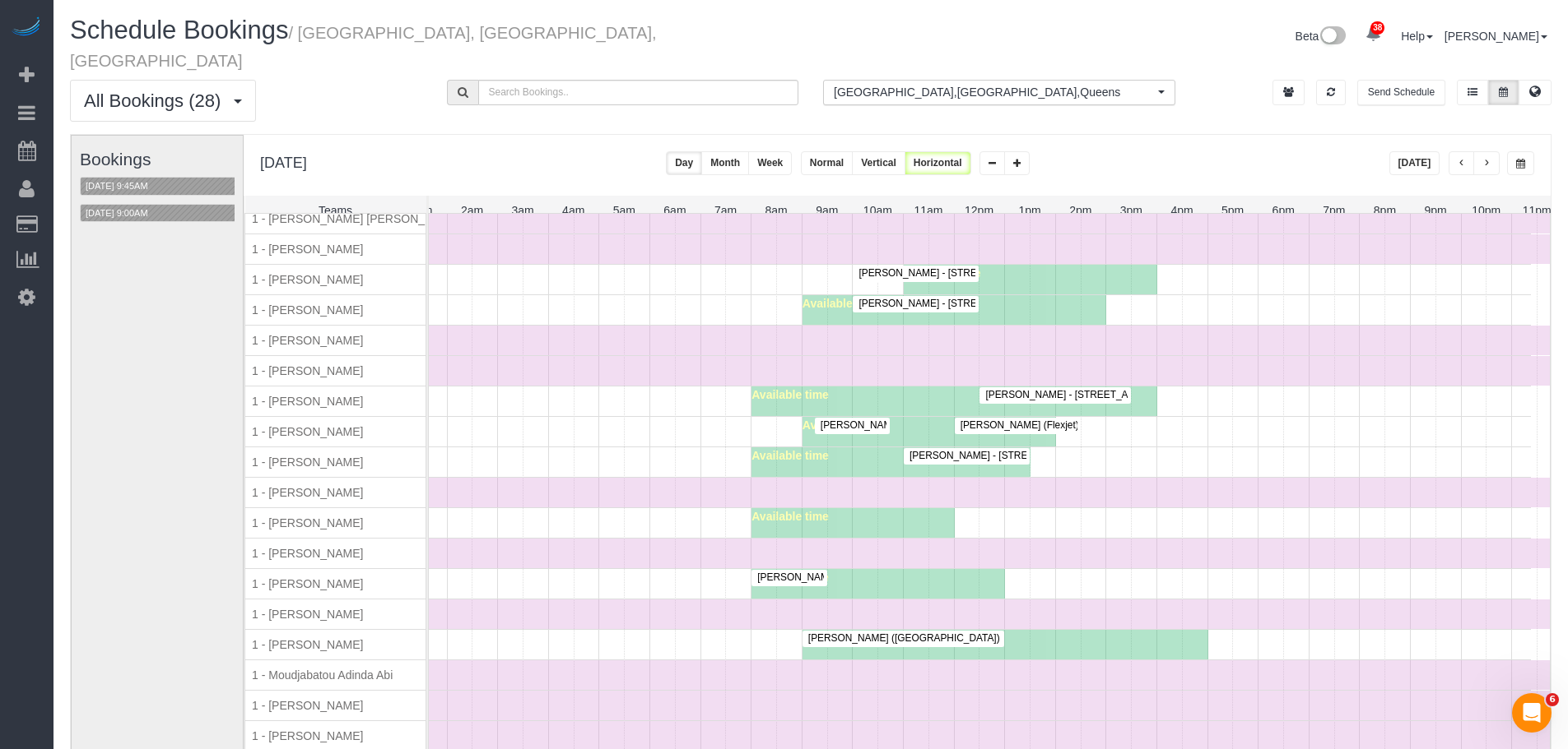
click at [601, 549] on div "Time Off" at bounding box center [954, 554] width 1216 height 30
click at [1206, 487] on div "Time Off" at bounding box center [954, 493] width 1216 height 30
click at [632, 417] on div "Brendan Nolan (Flexjet) - 205 East 59th Street, Apt. 16c, New York, NY 10022 Fr…" at bounding box center [938, 432] width 1185 height 30
click at [184, 438] on div "Bookings 10/13/2025 9:45AM 10/13/2025 9:00AM" at bounding box center [163, 463] width 167 height 656
click at [1170, 438] on div "Brendan Nolan (Flexjet) - 205 East 59th Street, Apt. 16c, New York, NY 10022 Fr…" at bounding box center [938, 432] width 1185 height 30
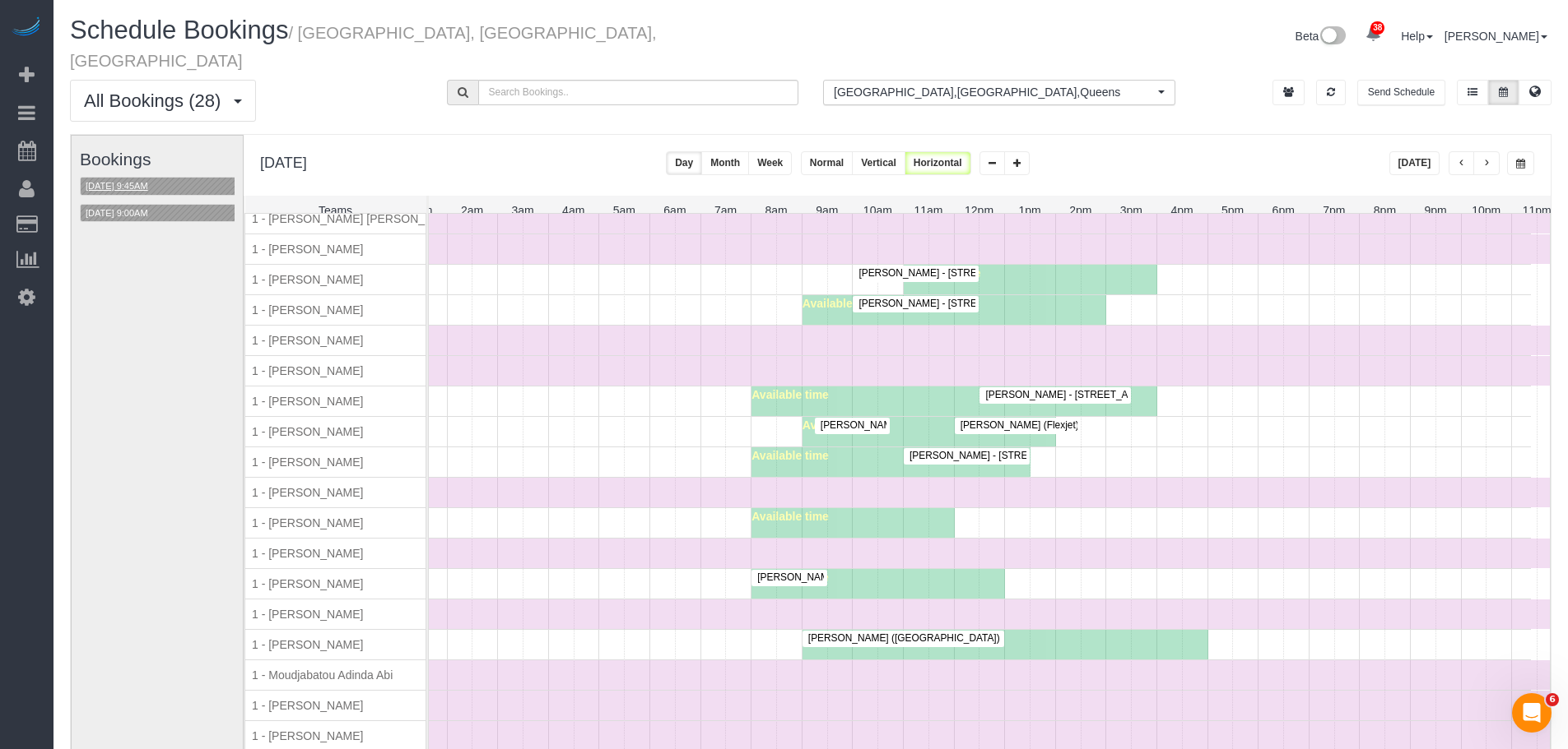
click at [153, 178] on button "10/13/2025 9:45AM" at bounding box center [117, 186] width 72 height 17
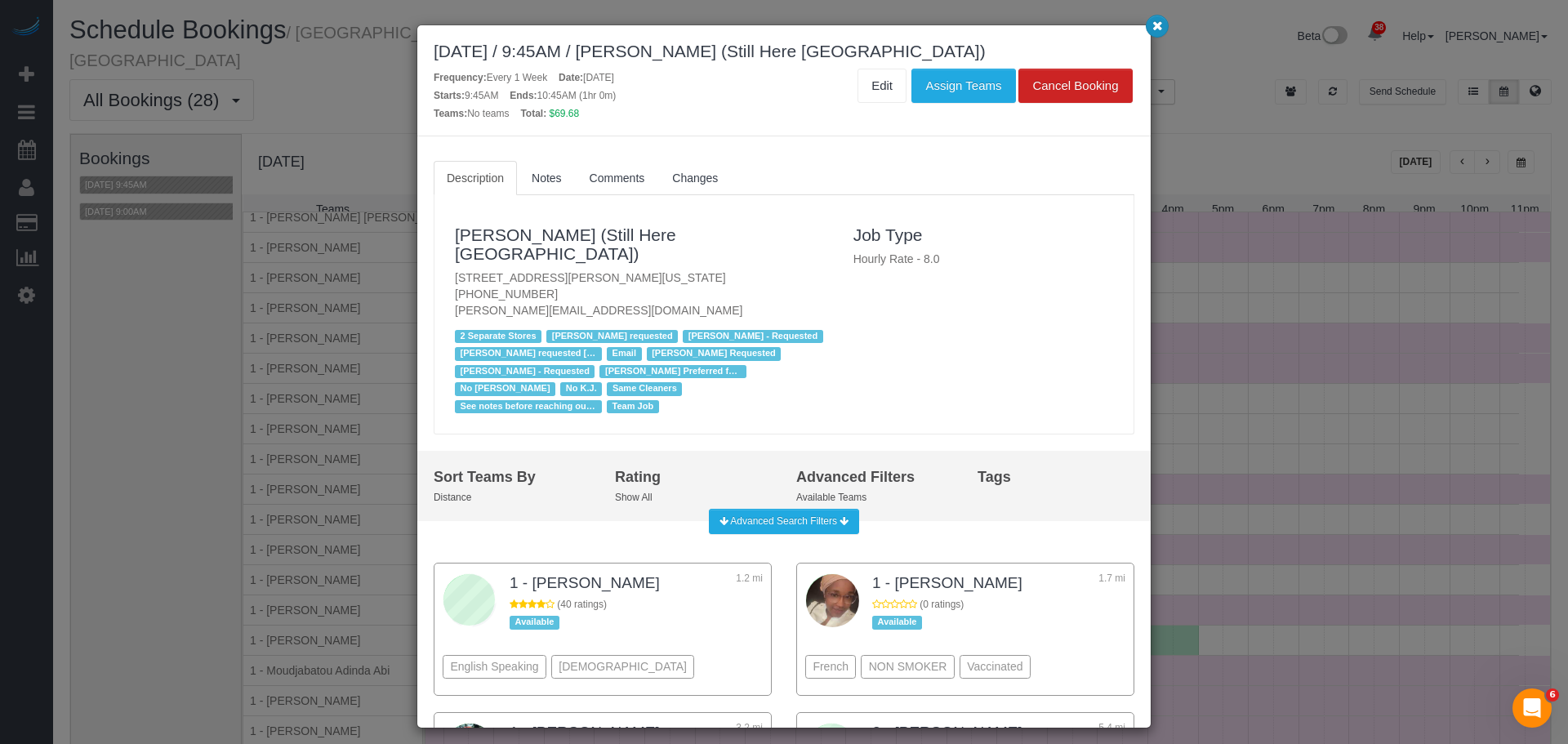
click at [1157, 37] on button "button" at bounding box center [1157, 26] width 23 height 23
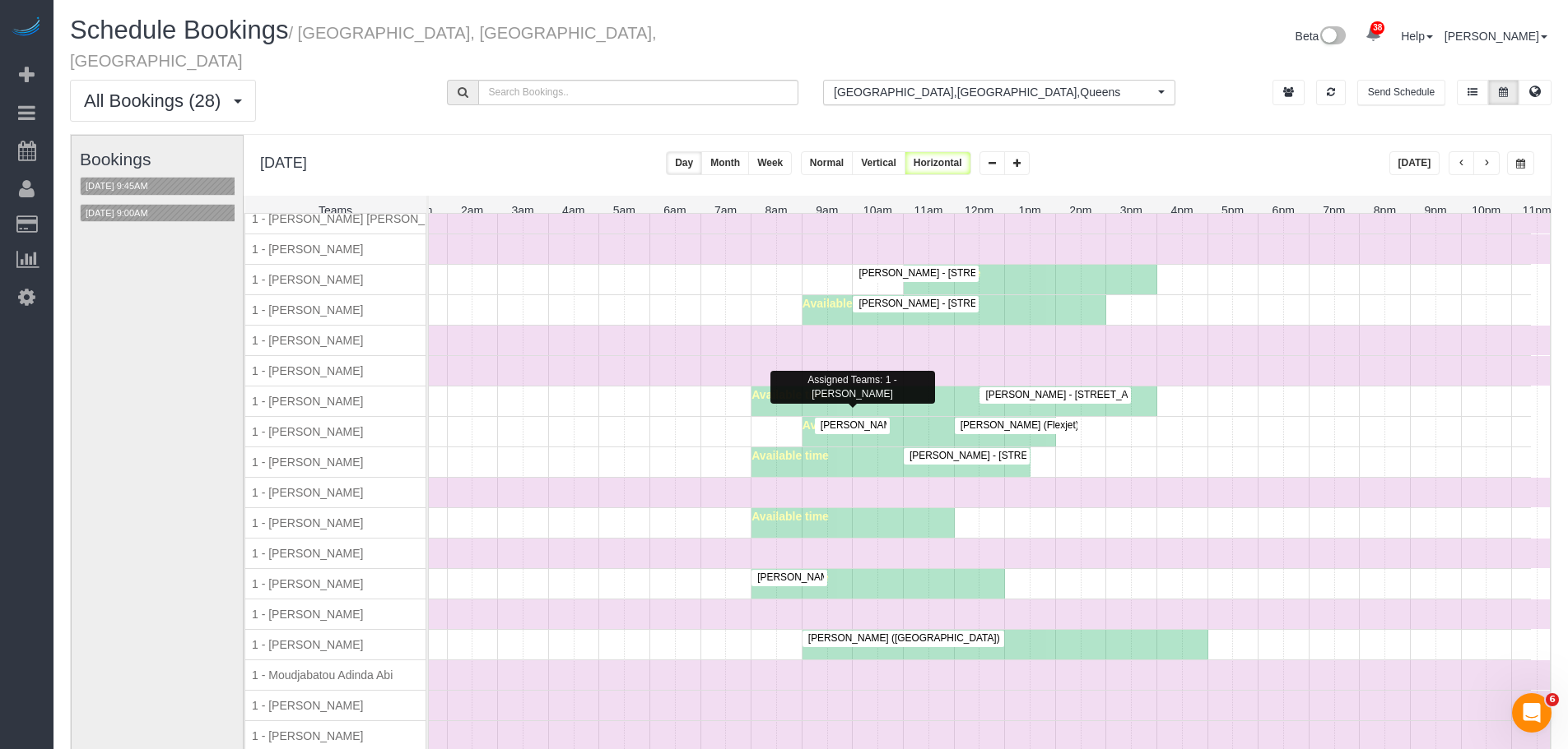
click at [1227, 464] on div "Michael Hotz - 81 Fleet Place, Apt. 3j, Brooklyn, NY 11201 Available time" at bounding box center [938, 463] width 1185 height 30
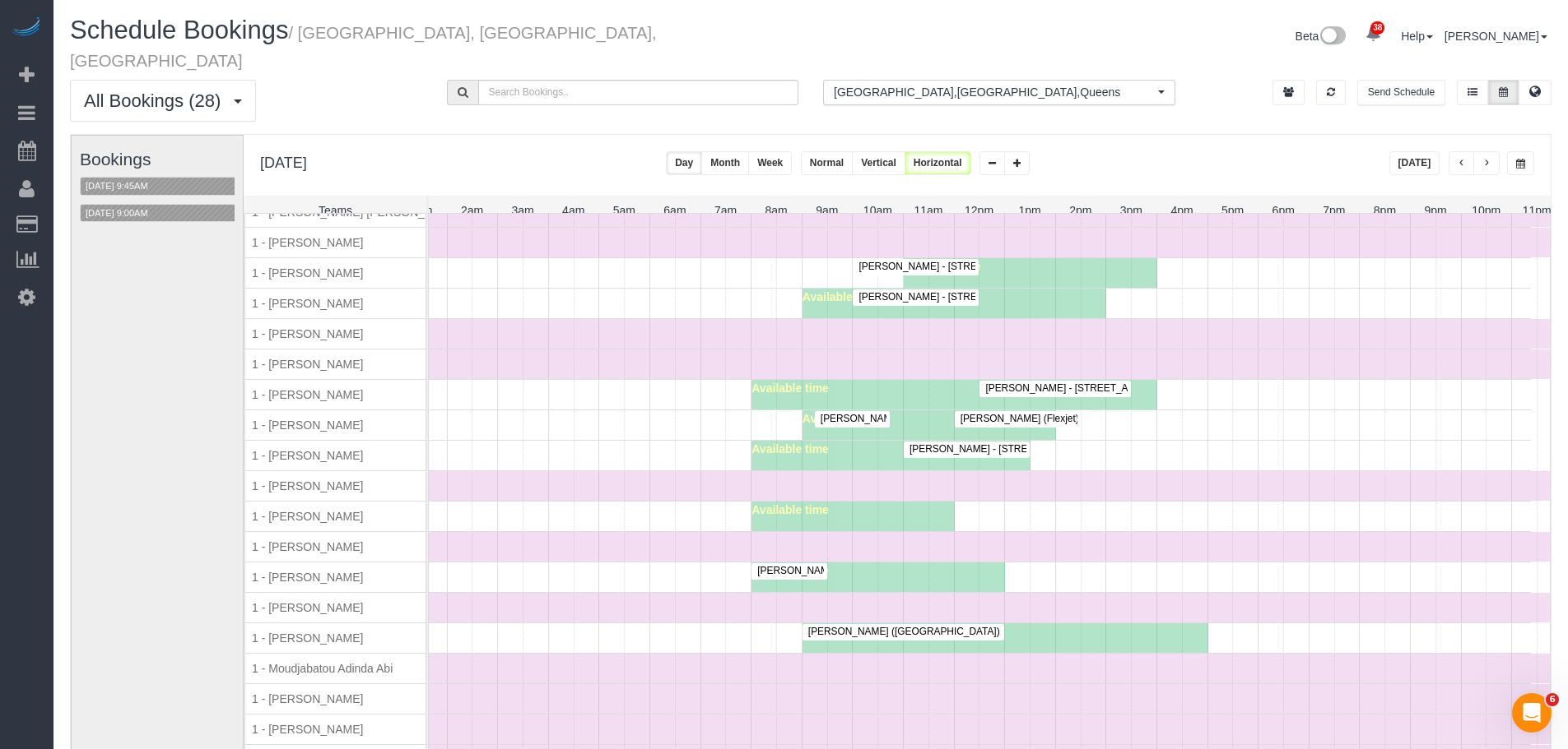
scroll to position [740, 0]
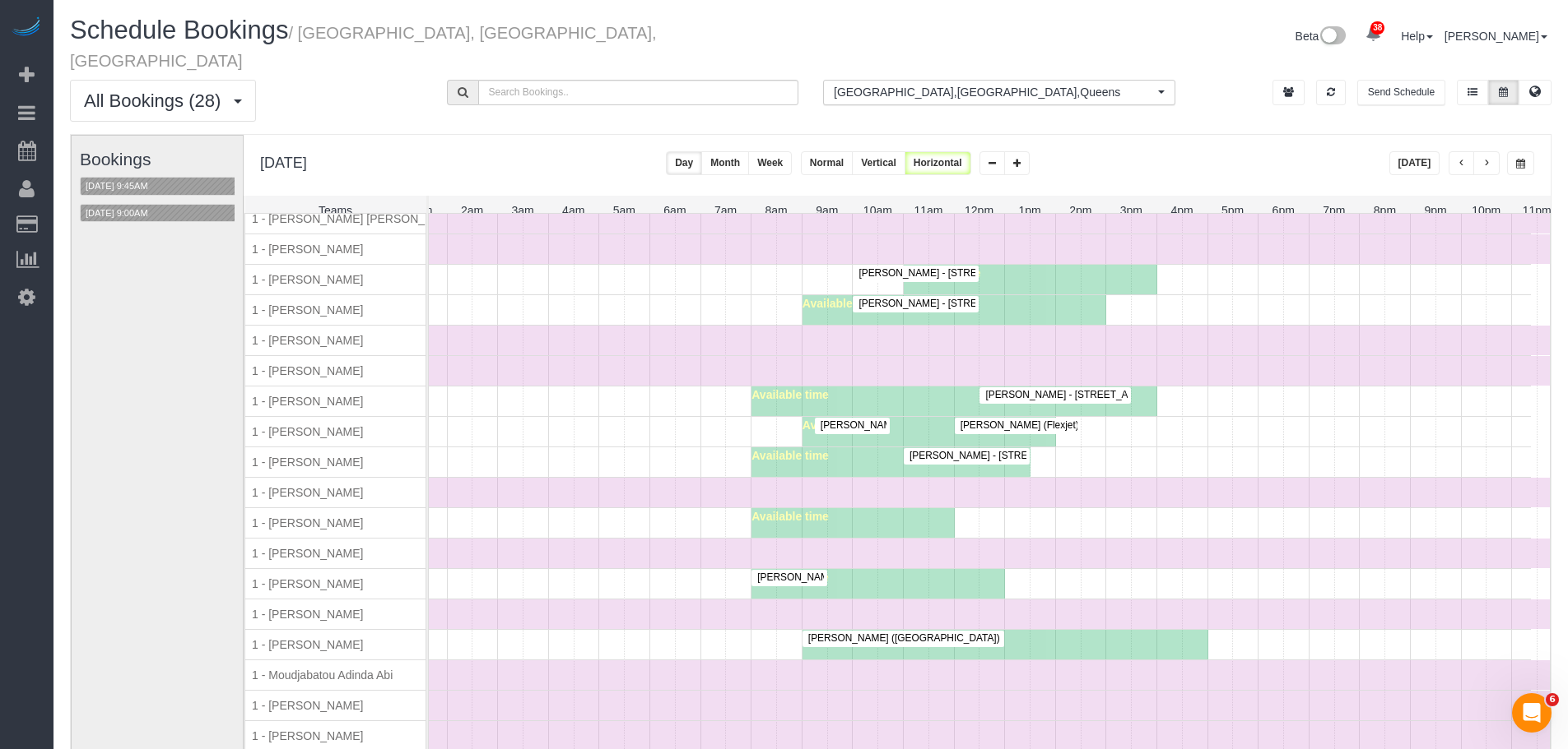
click at [620, 540] on div "Time Off" at bounding box center [954, 554] width 1216 height 30
click at [618, 542] on div "Time Off" at bounding box center [954, 554] width 1216 height 30
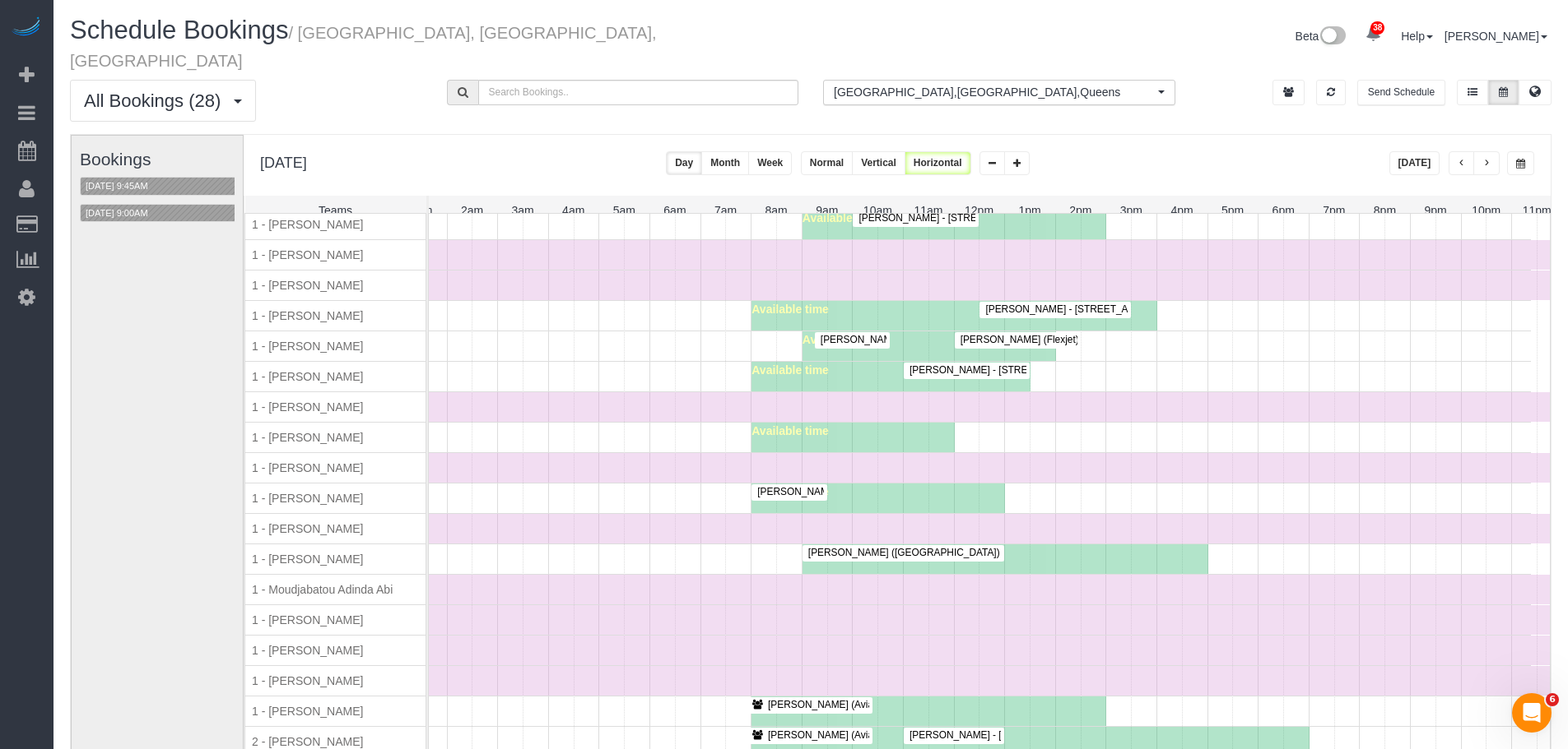
scroll to position [905, 0]
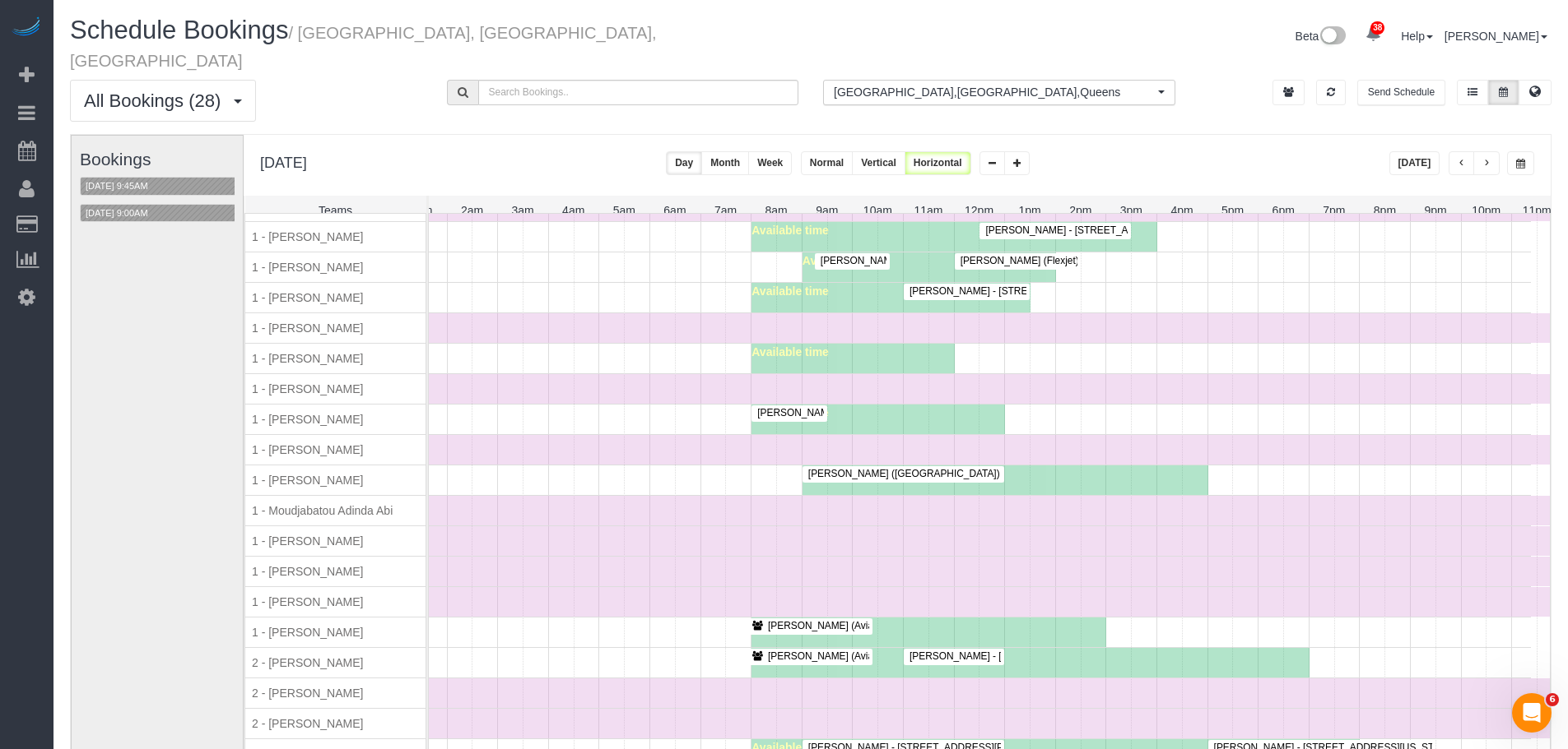
click at [602, 509] on div "Time Off" at bounding box center [954, 511] width 1216 height 30
click at [1074, 535] on div "Time Off" at bounding box center [954, 542] width 1216 height 30
click at [730, 442] on div "Time Off" at bounding box center [954, 450] width 1216 height 30
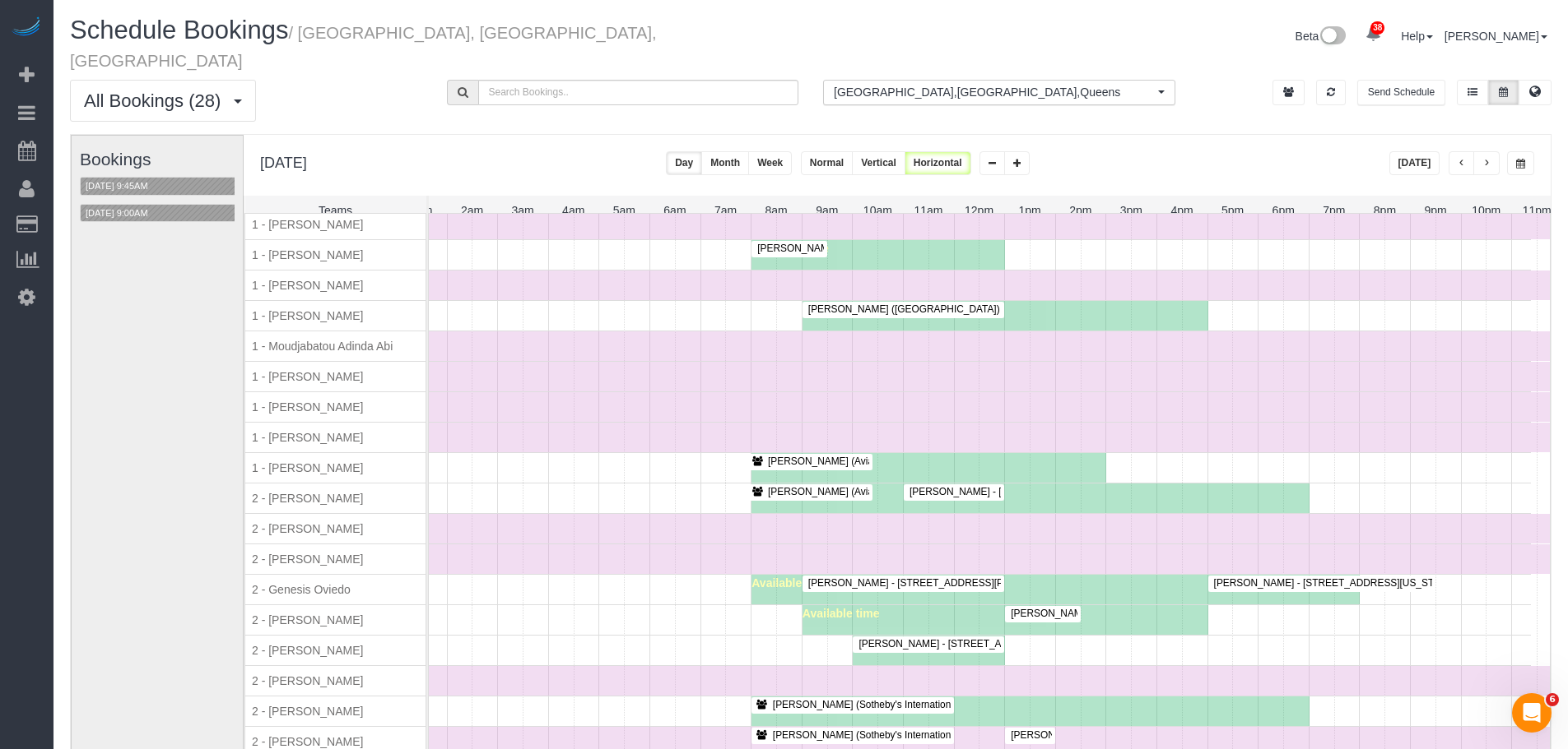
scroll to position [961, 0]
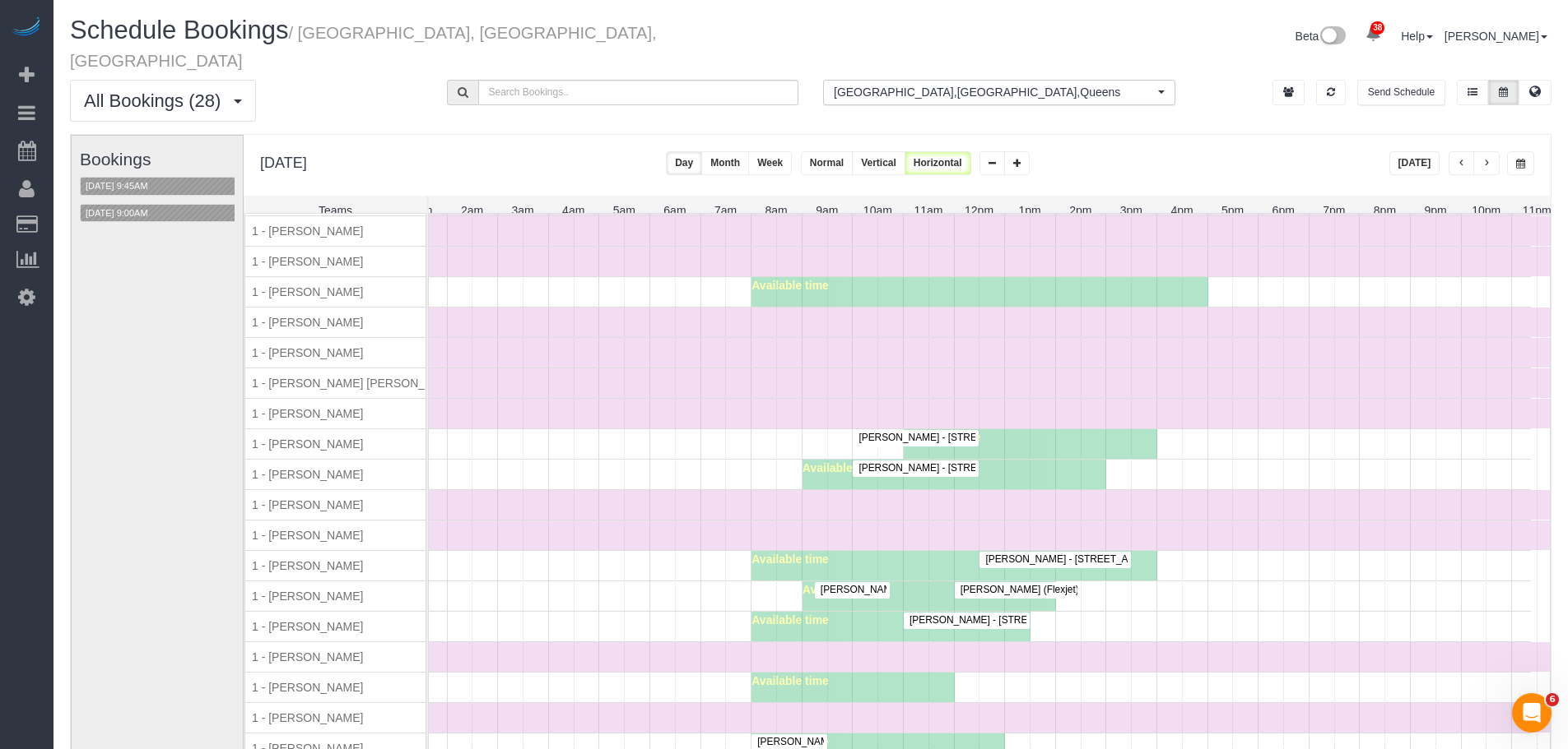
click at [719, 491] on div "Time Off" at bounding box center [954, 505] width 1216 height 30
click at [714, 491] on div "Time Off" at bounding box center [954, 505] width 1216 height 30
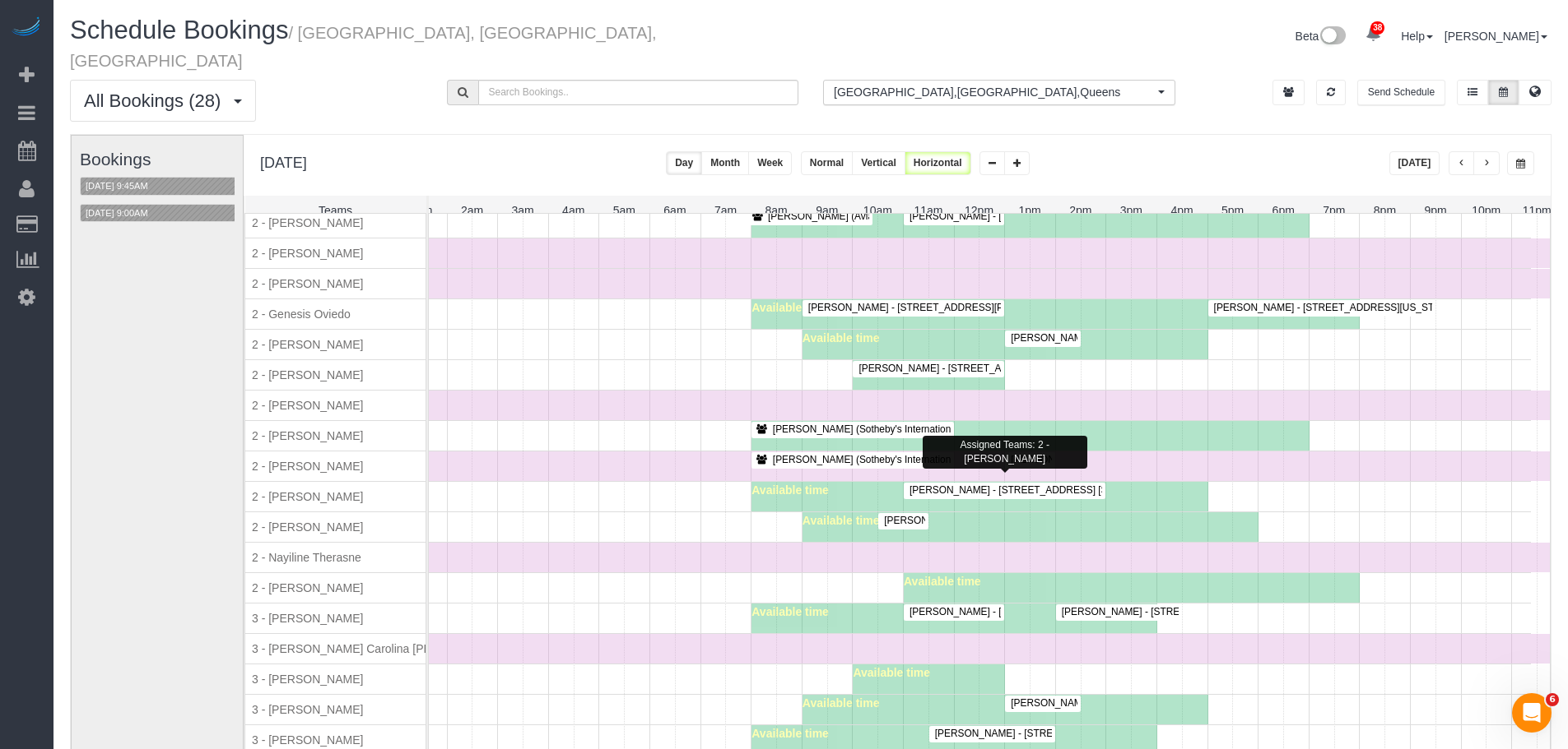
click at [865, 489] on div "Available time" at bounding box center [979, 497] width 456 height 30
click at [837, 487] on div "Available time" at bounding box center [979, 497] width 456 height 30
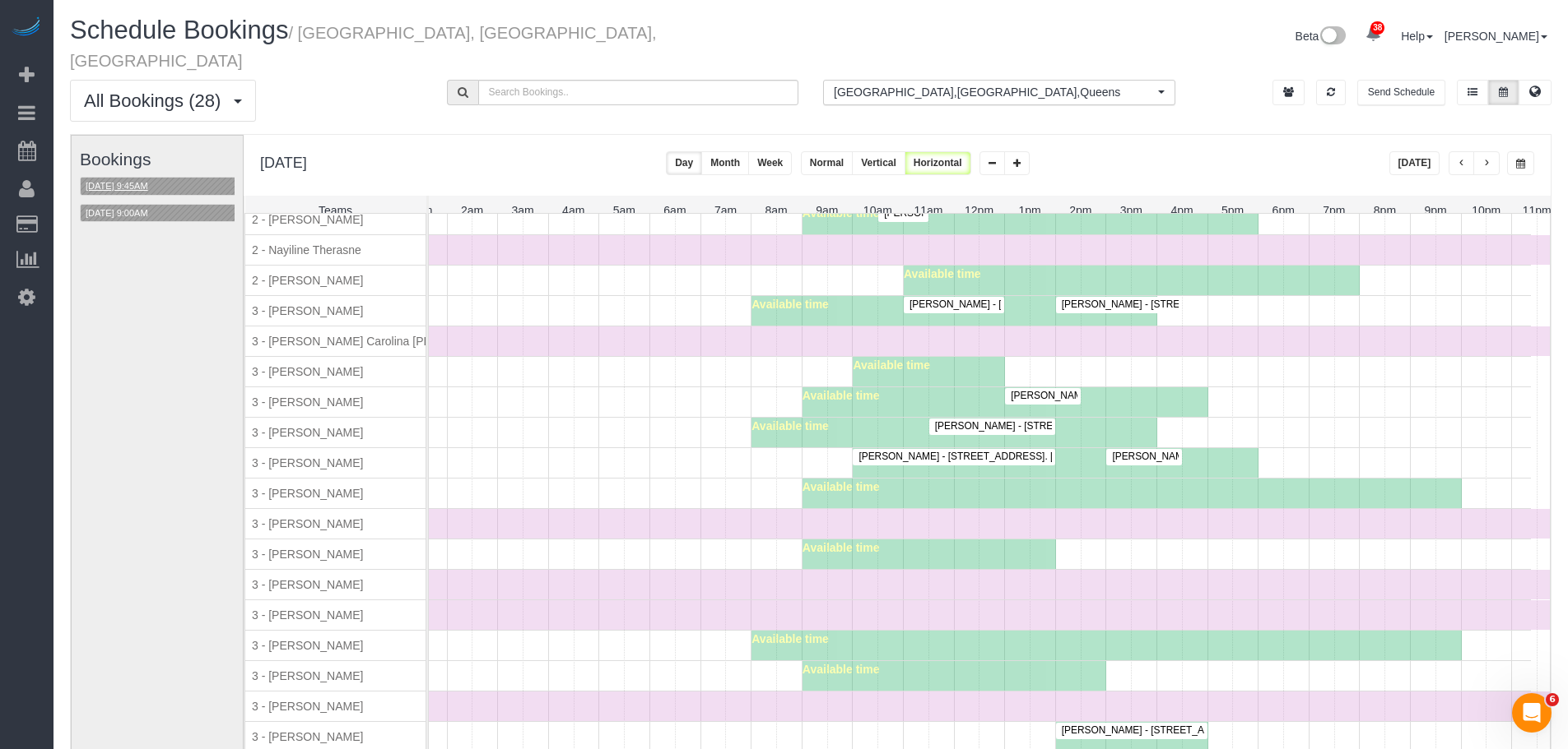
click at [153, 178] on button "10/13/2025 9:45AM" at bounding box center [117, 186] width 72 height 17
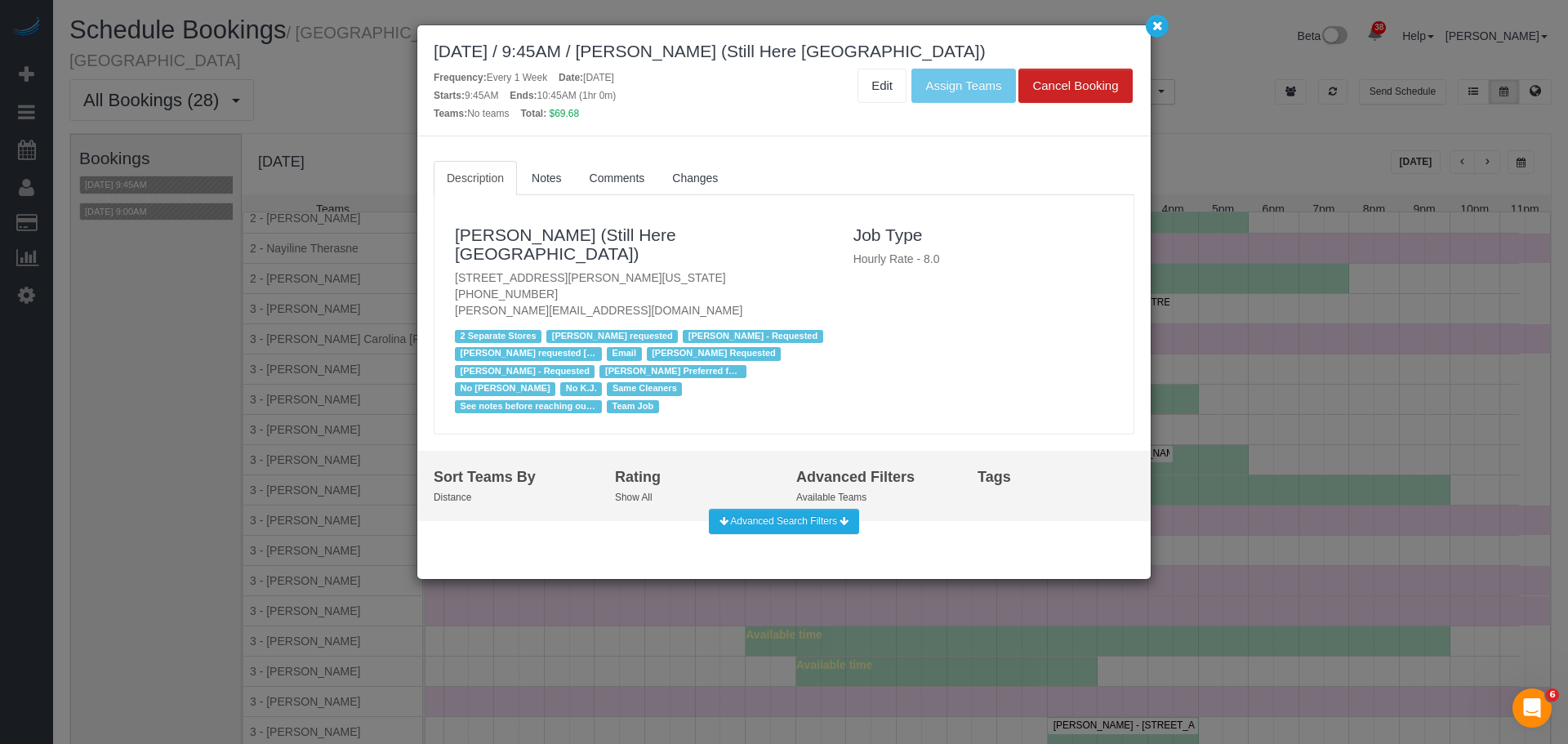
click at [578, 270] on p "268 Elizabeth Street, New York, NY 10012 (631) 745-2176 francesca@stillhere.nyc" at bounding box center [642, 294] width 374 height 49
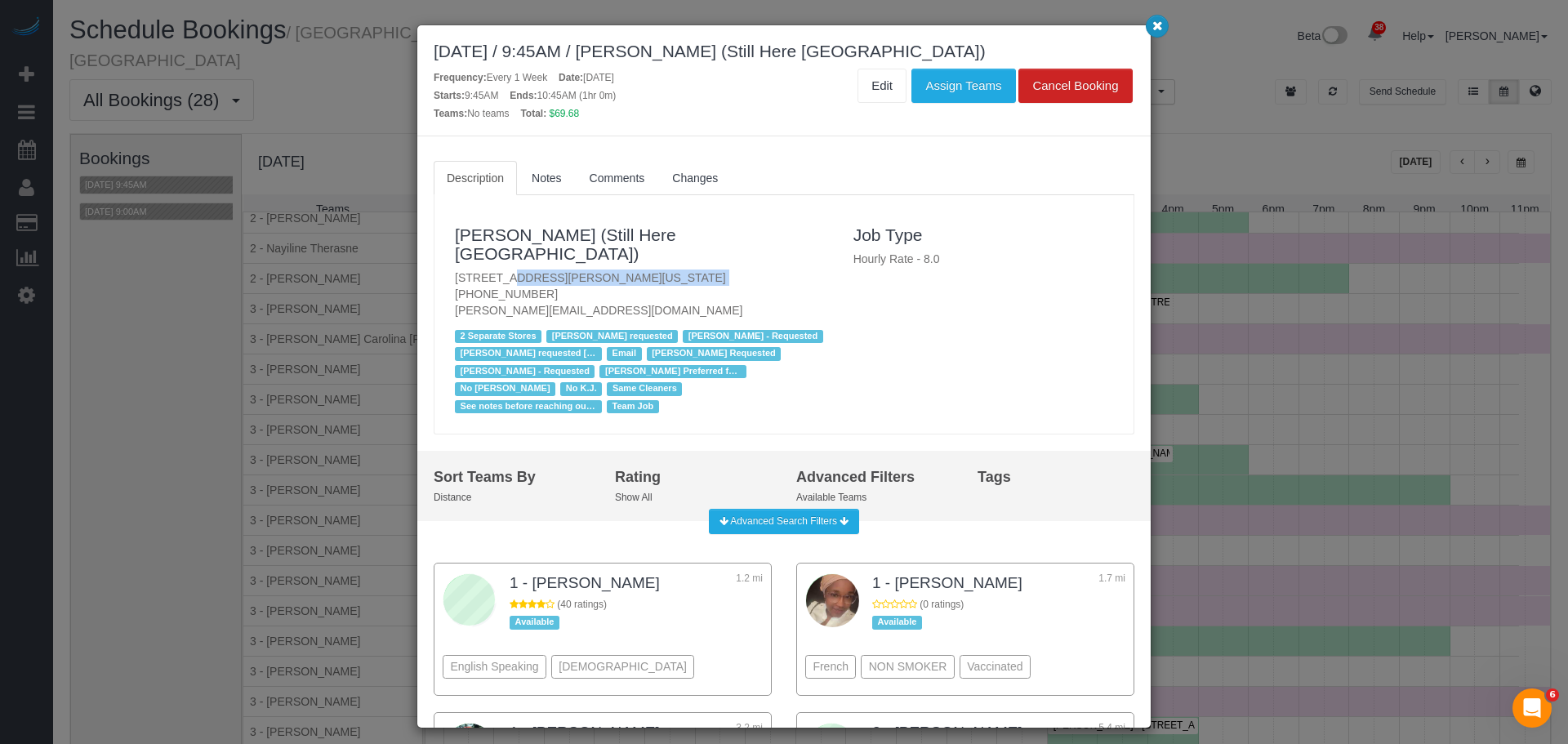
click at [1156, 33] on button "button" at bounding box center [1157, 26] width 23 height 23
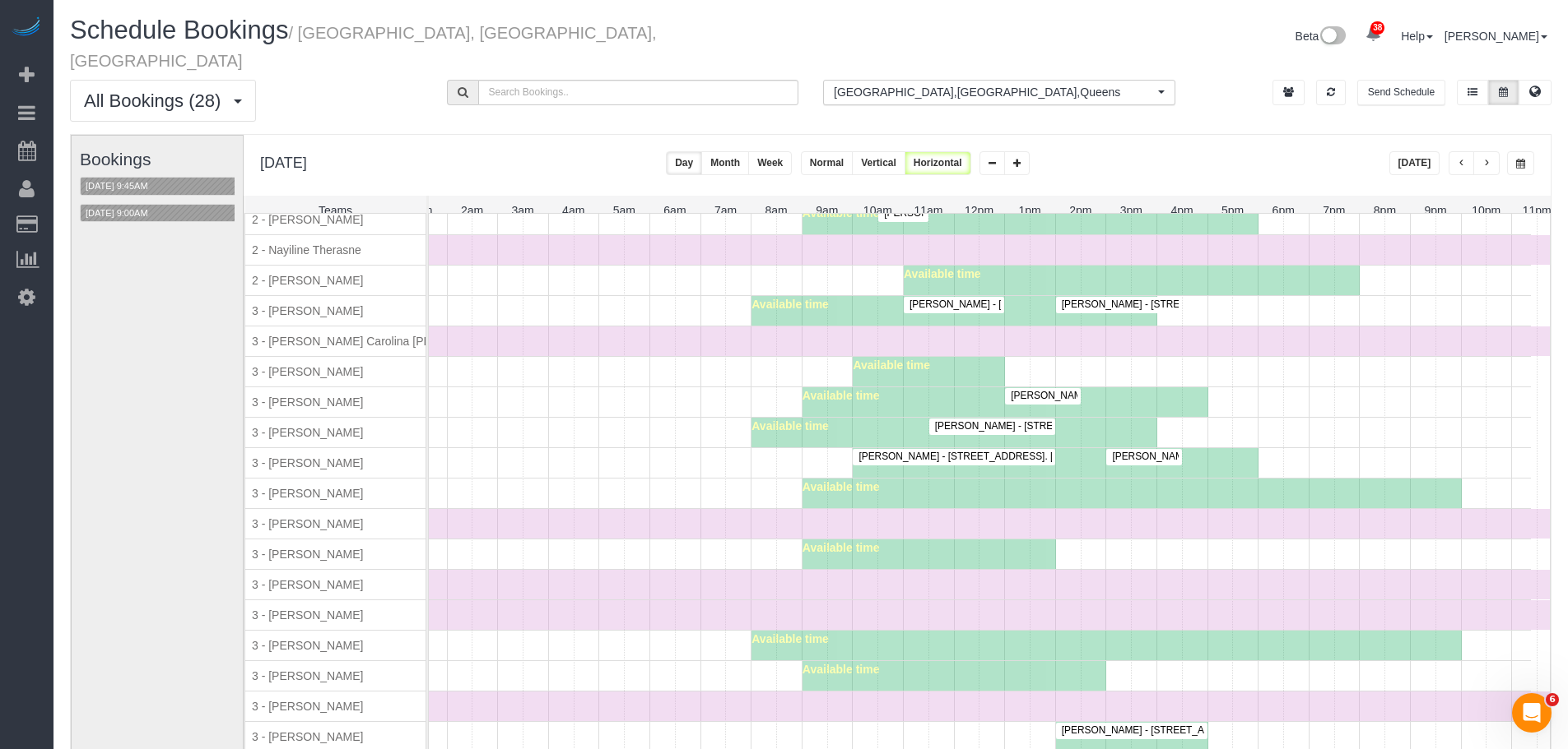
click at [998, 421] on span "Alexandra Roseman - 405 East 14th Street, Apt. 9h, New York, NY 10009" at bounding box center [1101, 426] width 349 height 12
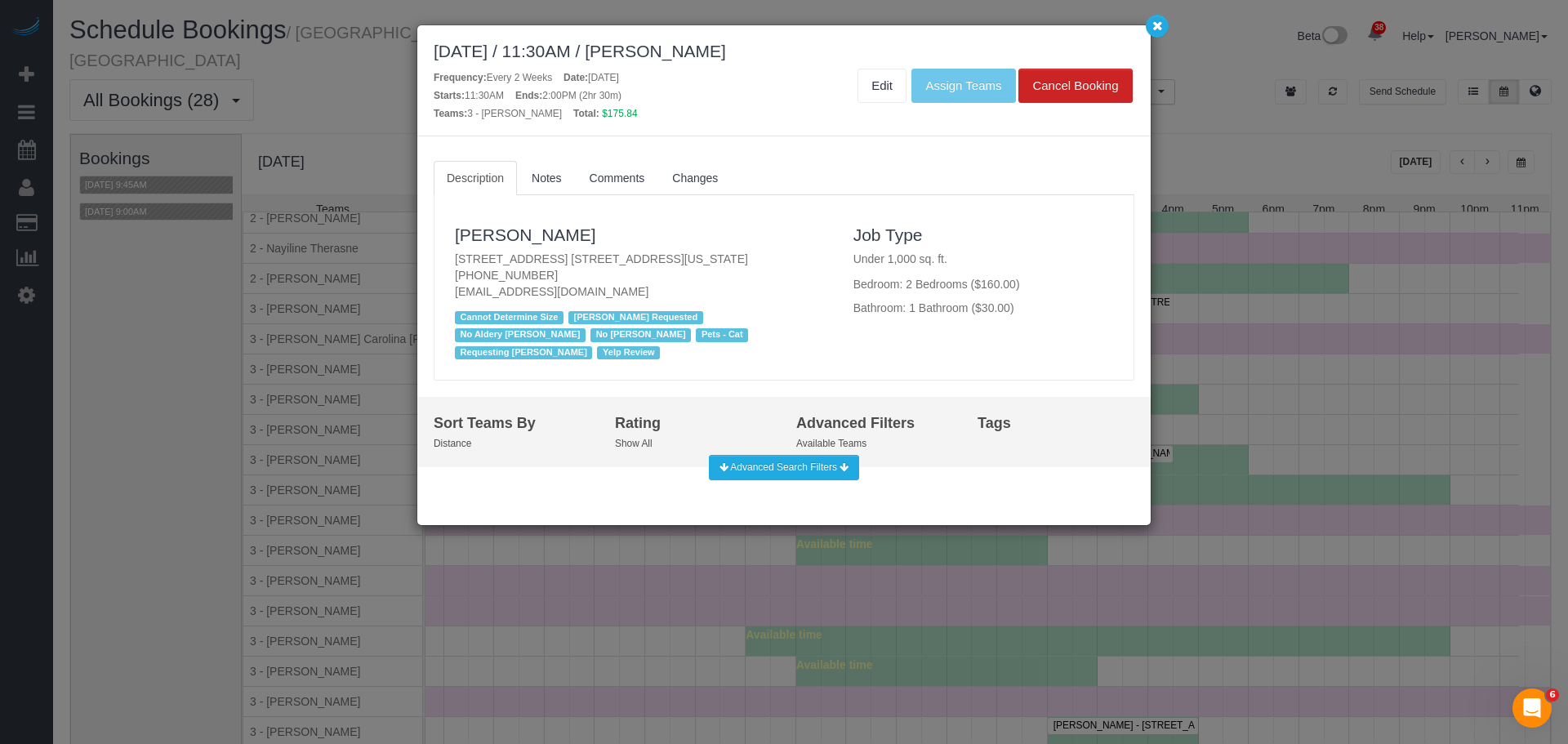
click at [672, 259] on p "405 East 14th Street, Apt. 9h, New York, NY 10009 (917) 686-6708 alexandrarosem…" at bounding box center [642, 276] width 374 height 49
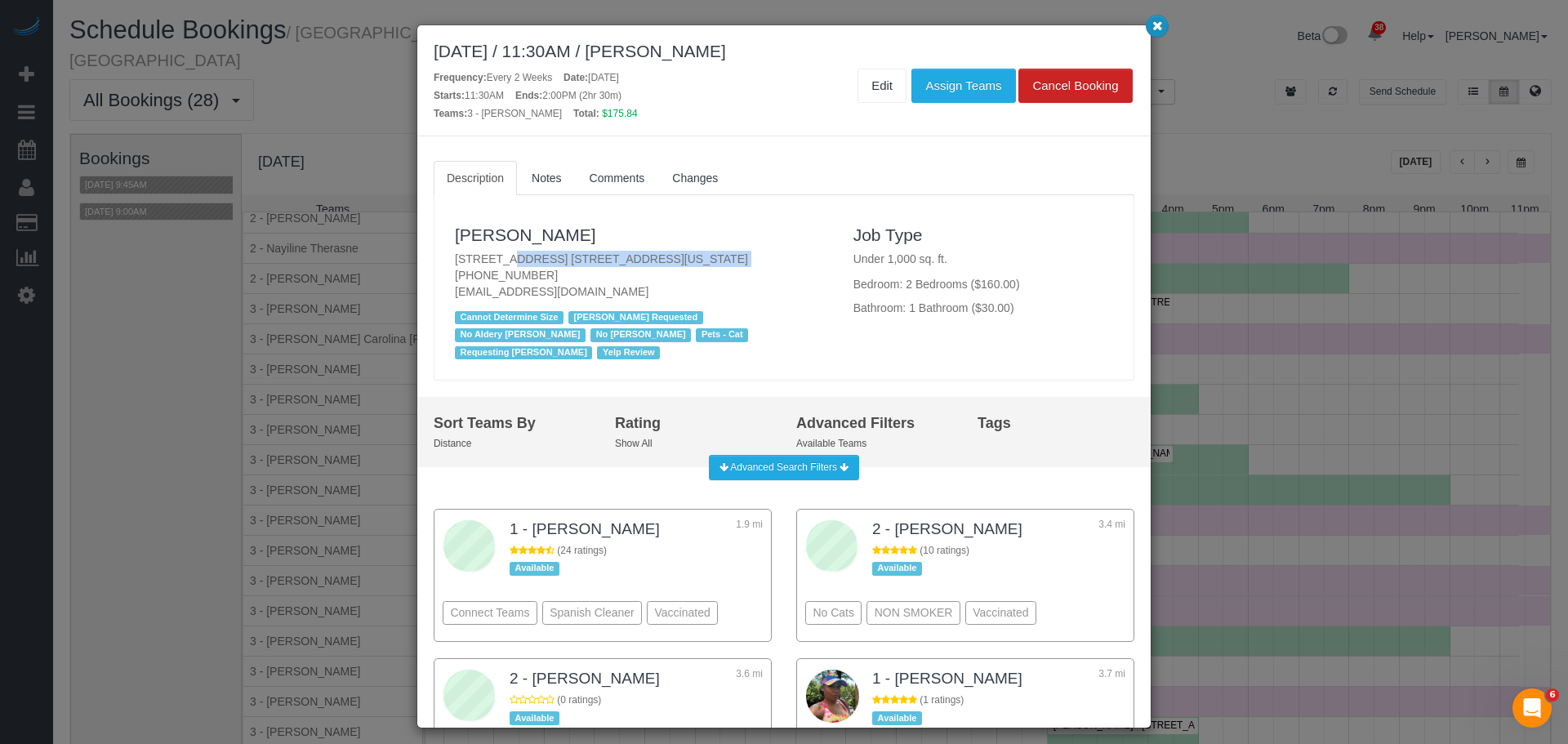
click at [1156, 33] on button "button" at bounding box center [1157, 26] width 23 height 23
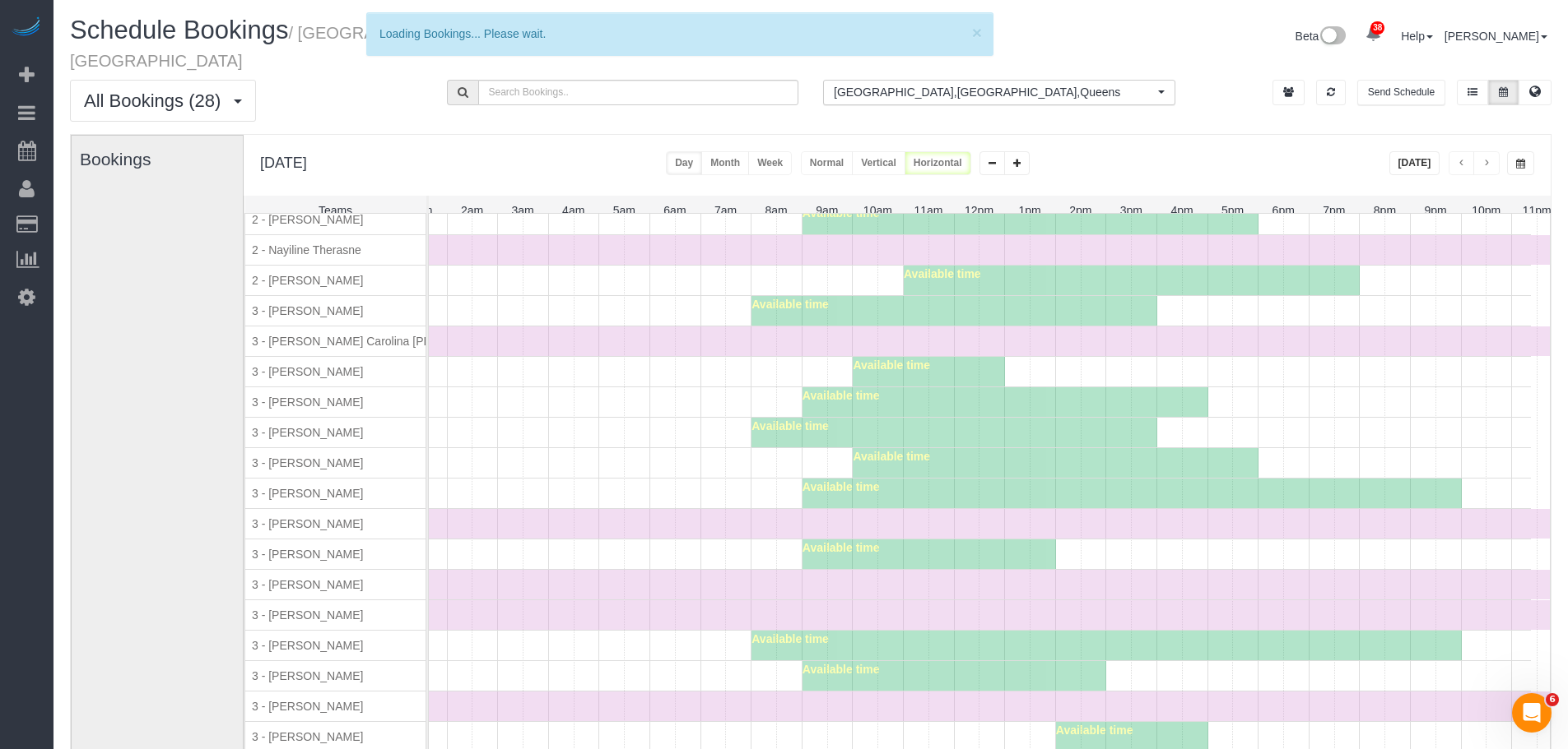
click at [852, 635] on div "Available time" at bounding box center [1105, 645] width 709 height 30
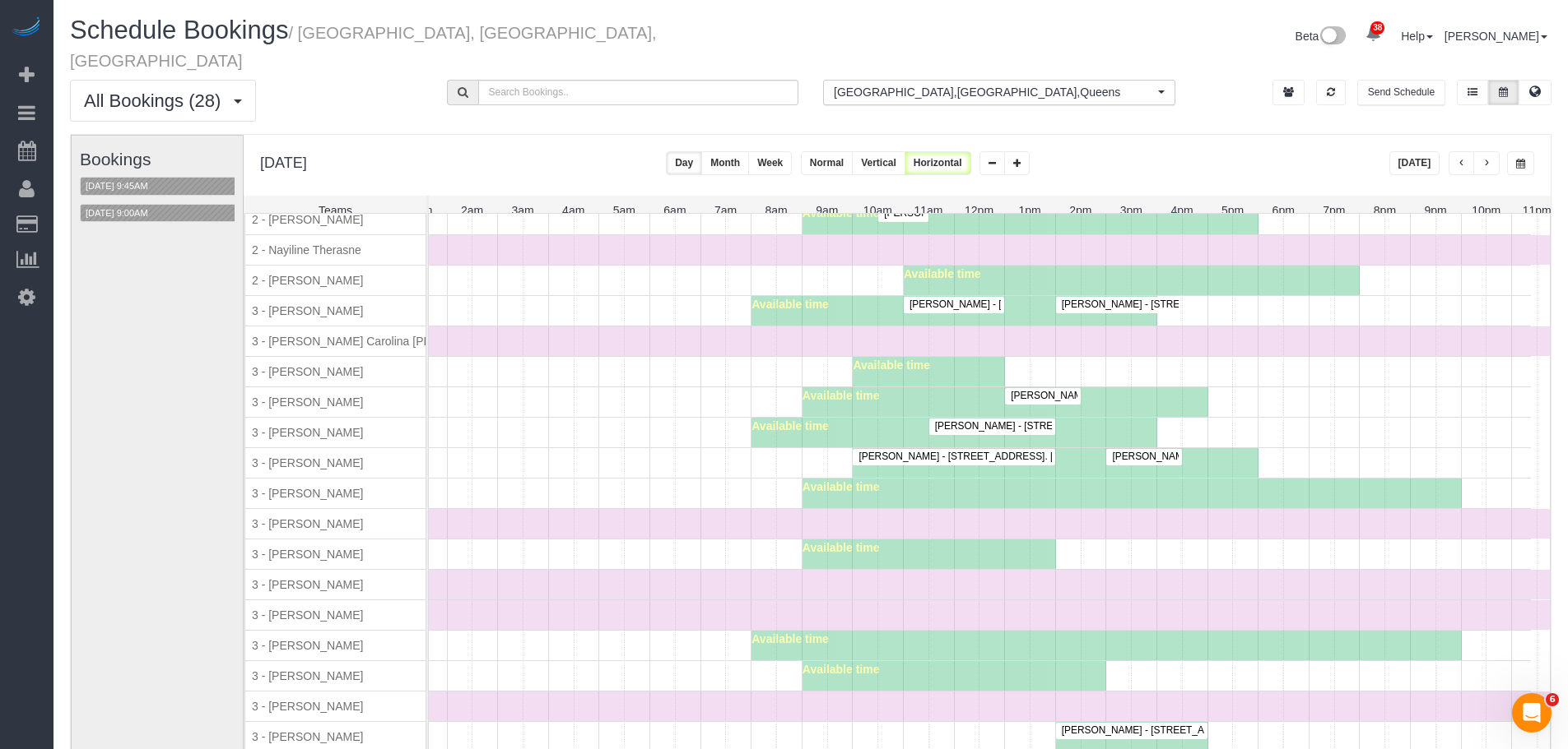
click at [860, 426] on div "Available time" at bounding box center [954, 433] width 406 height 30
click at [153, 178] on button "10/13/2025 9:45AM" at bounding box center [117, 186] width 72 height 17
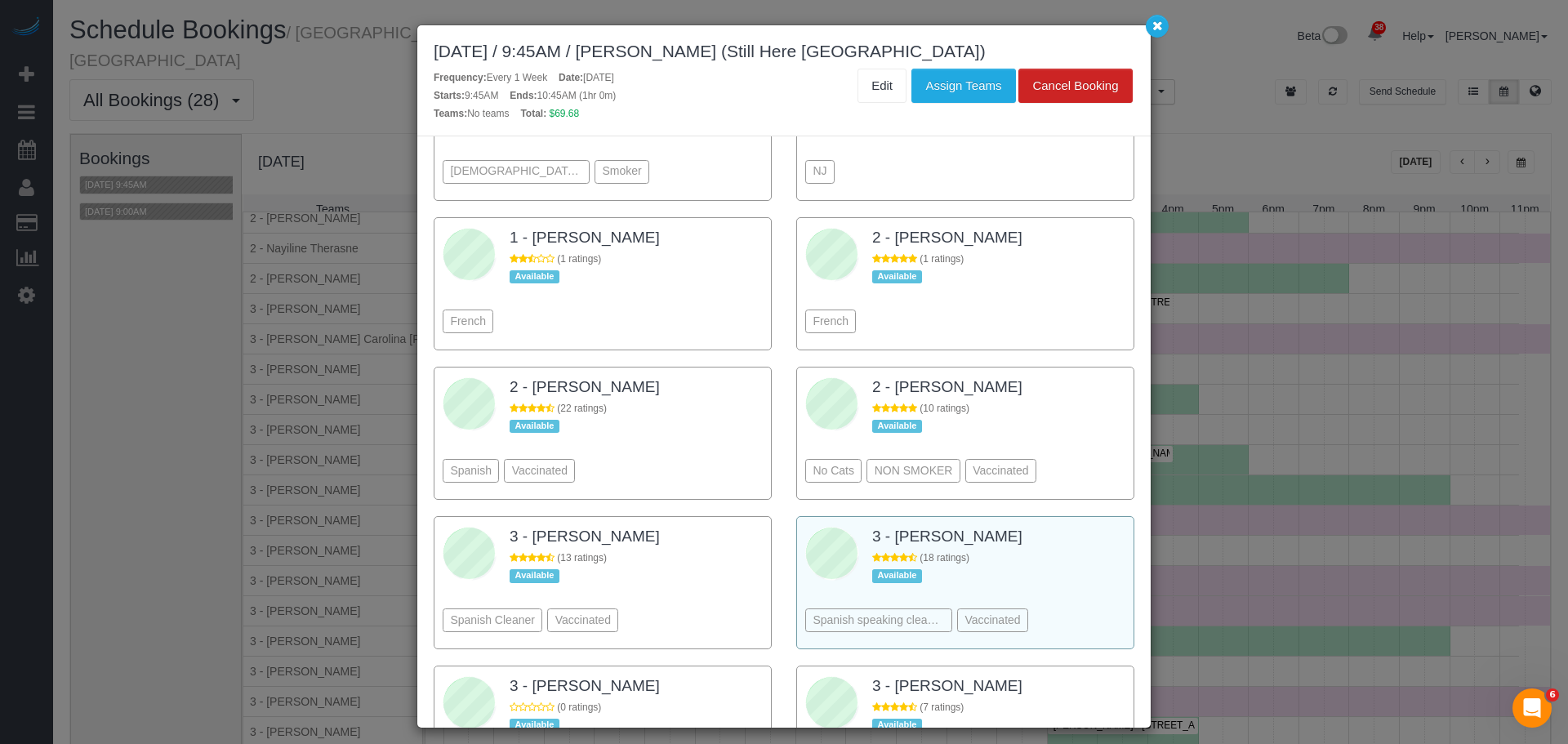
scroll to position [1179, 0]
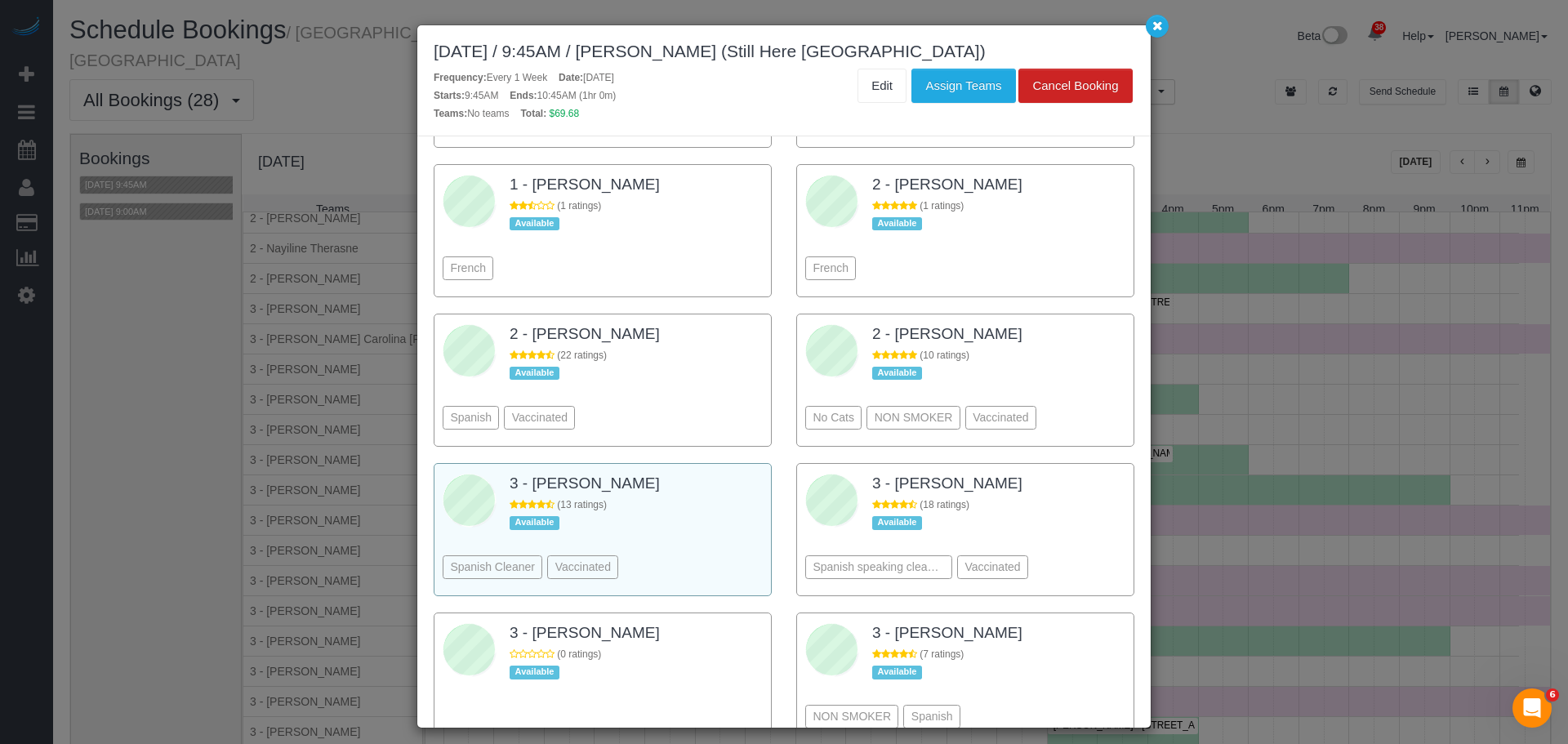
click at [715, 499] on div "Spanish Cleaner Vaccinated" at bounding box center [603, 543] width 320 height 89
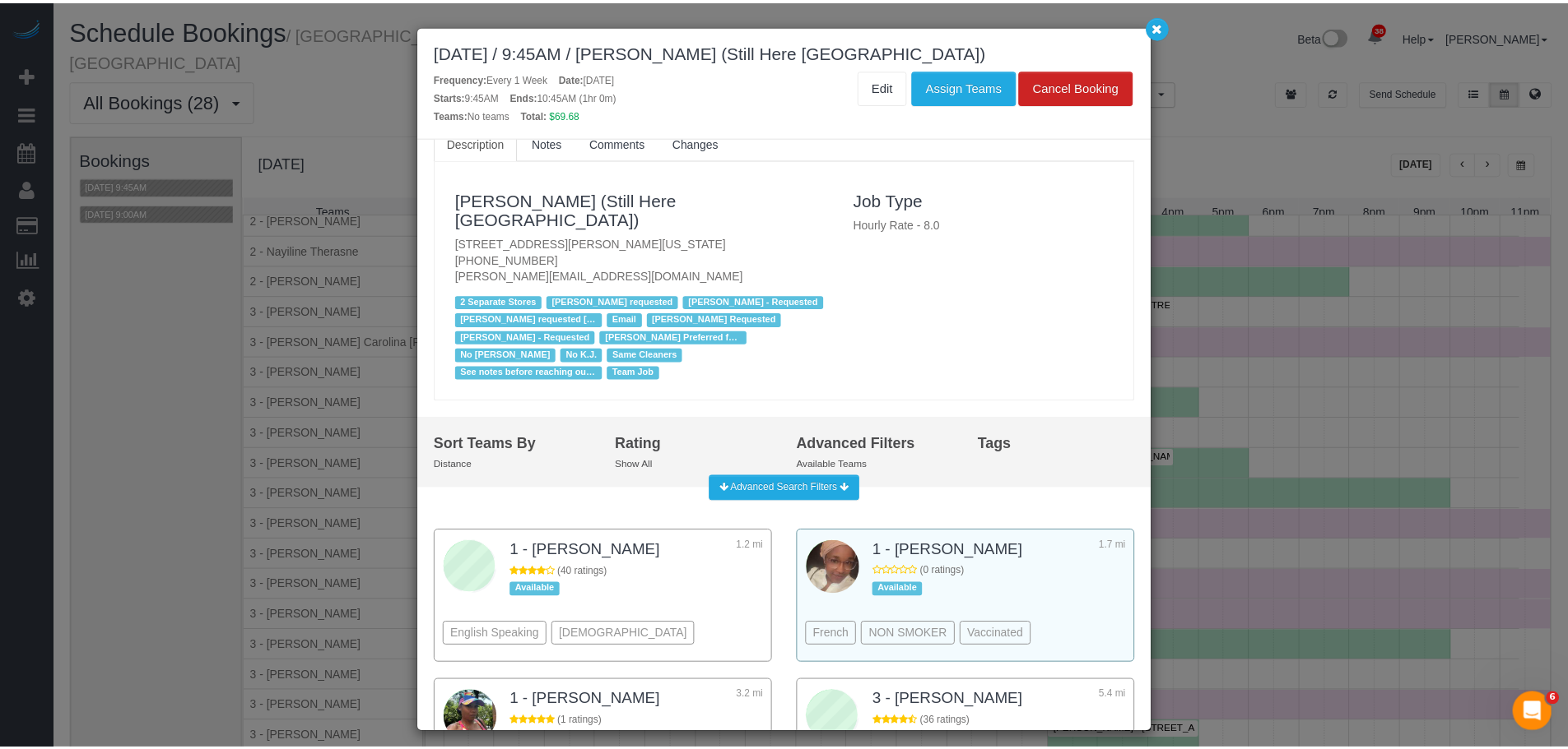
scroll to position [0, 0]
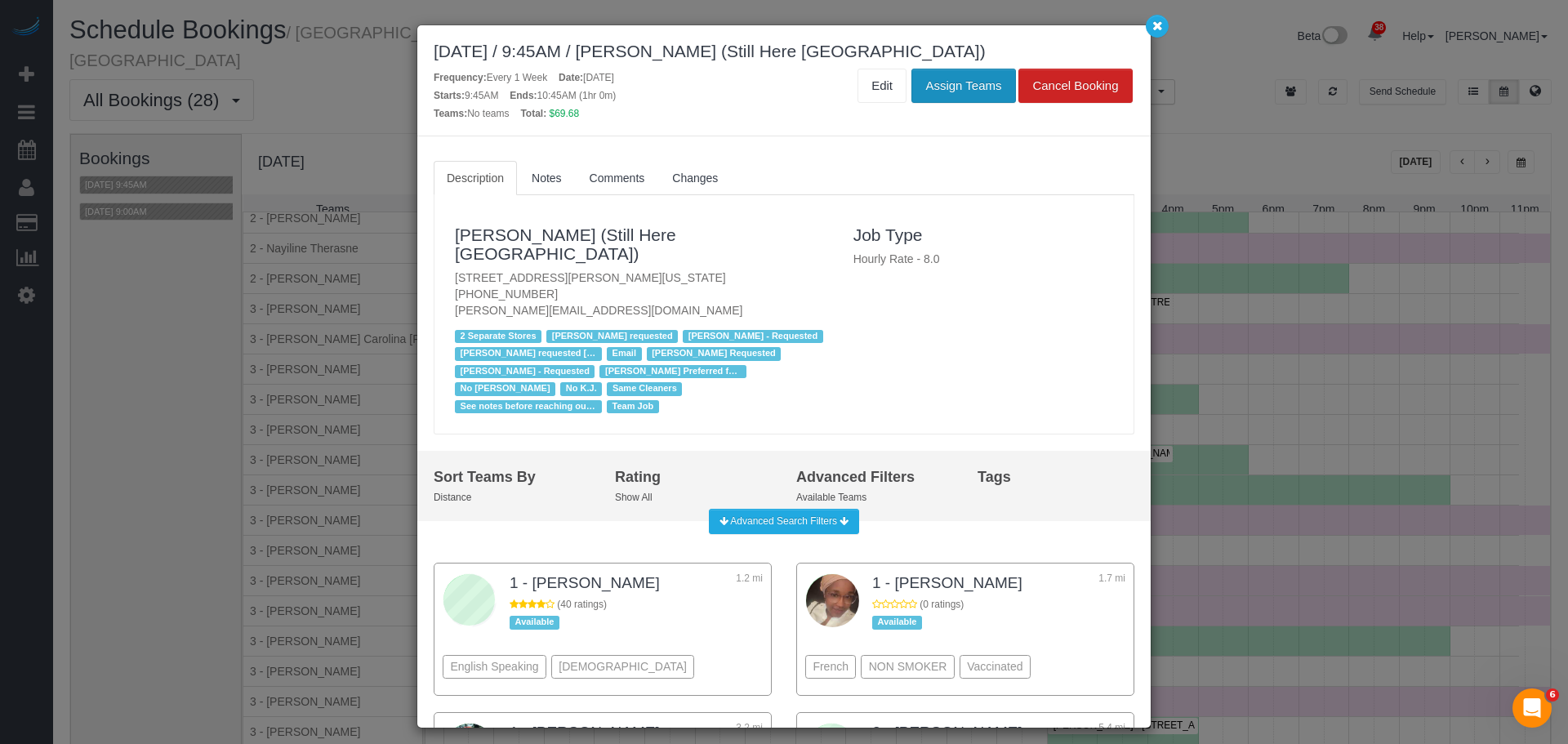
click at [967, 83] on button "Assign Teams" at bounding box center [963, 86] width 104 height 34
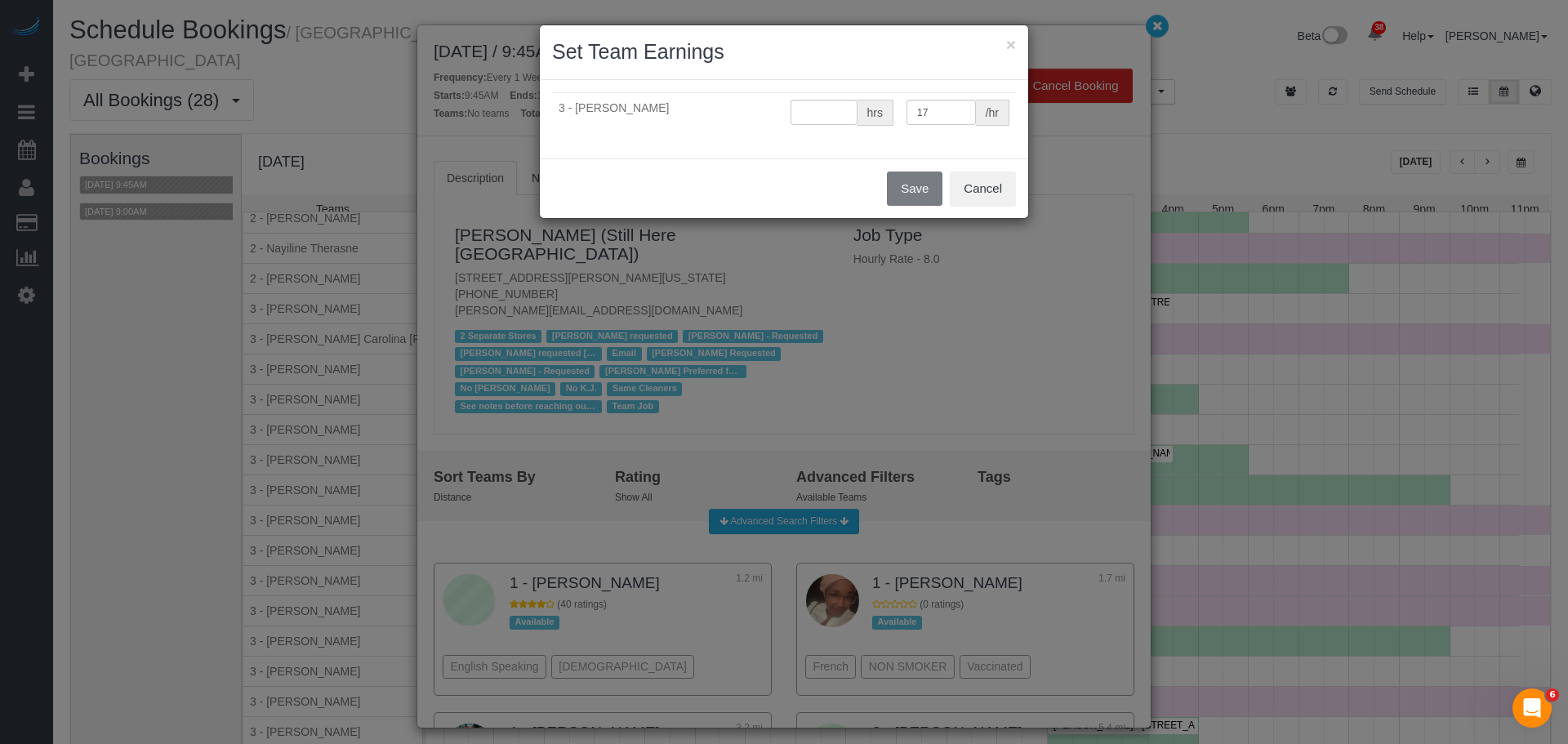
type input "0"
click at [918, 190] on button "Save" at bounding box center [914, 189] width 56 height 34
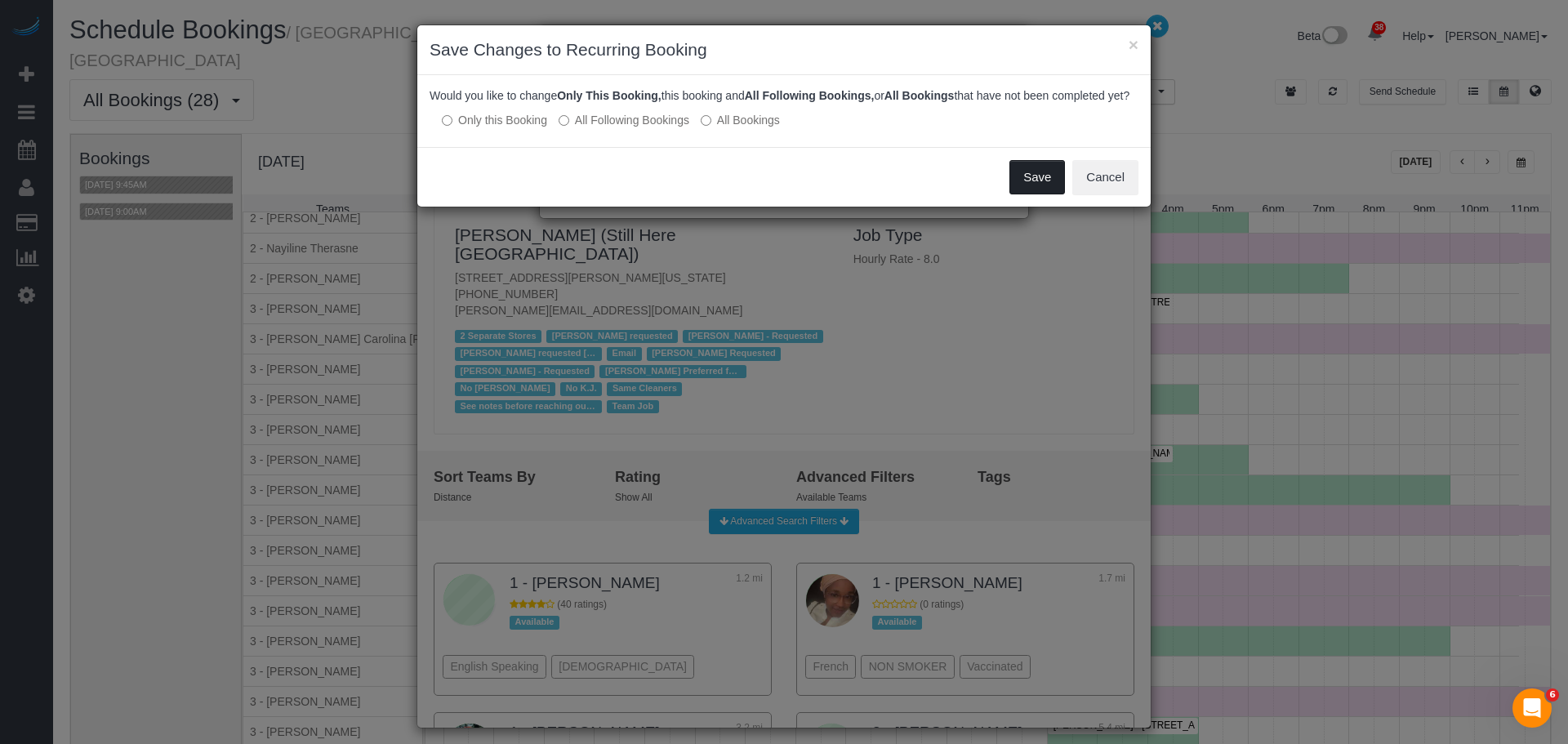
click at [1033, 195] on button "Save" at bounding box center [1037, 177] width 56 height 34
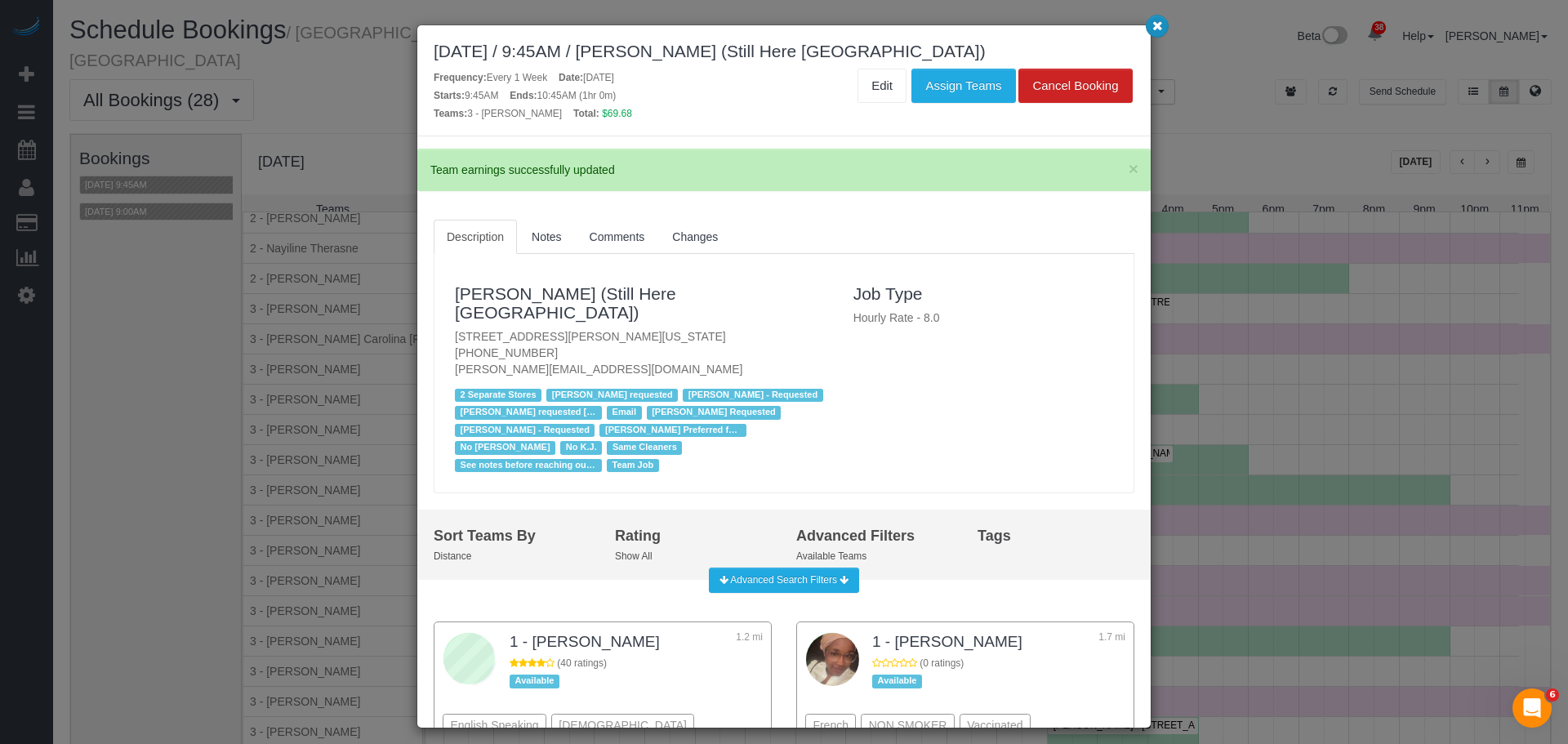
click at [1152, 37] on button "button" at bounding box center [1157, 26] width 23 height 23
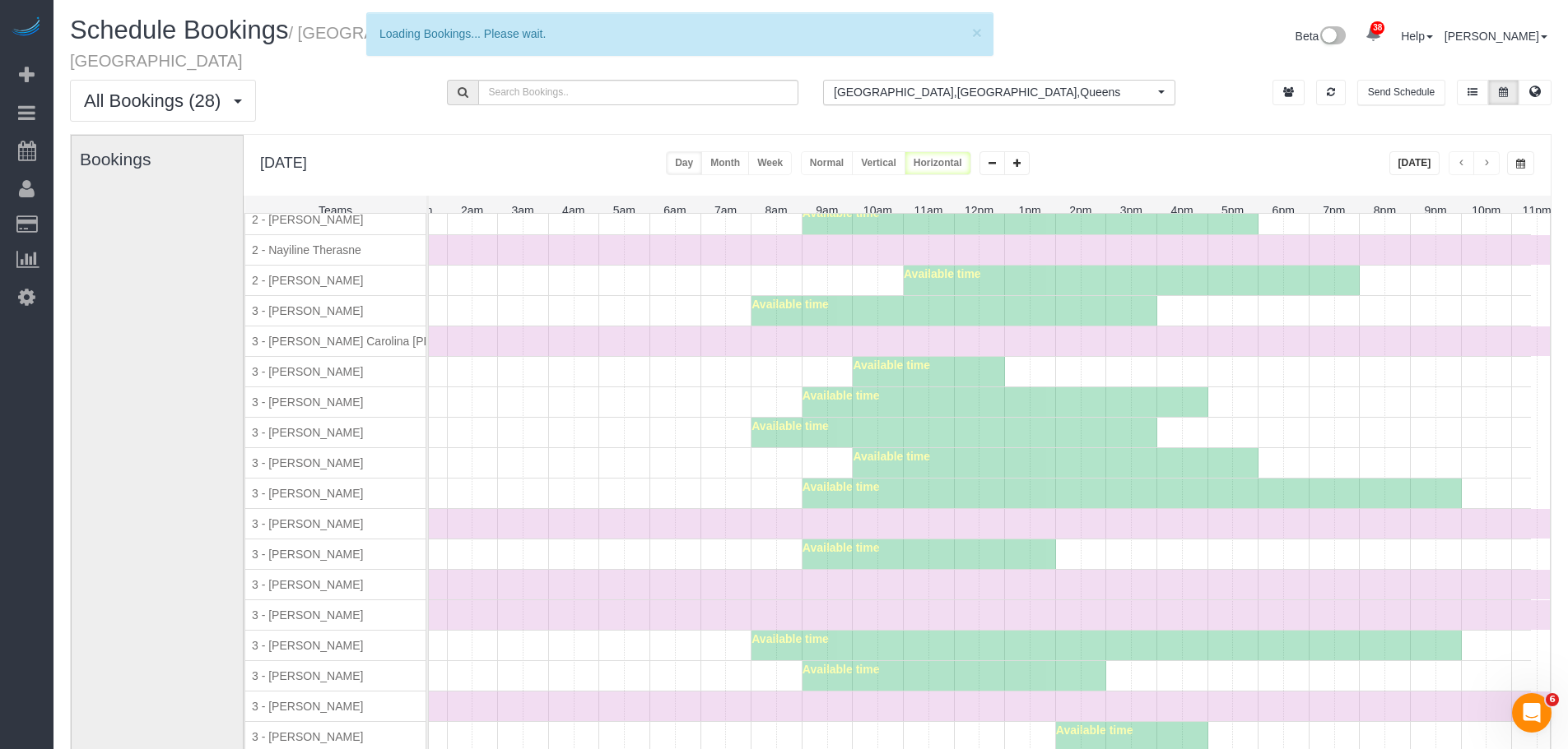
click at [917, 427] on div "Available time" at bounding box center [954, 433] width 406 height 30
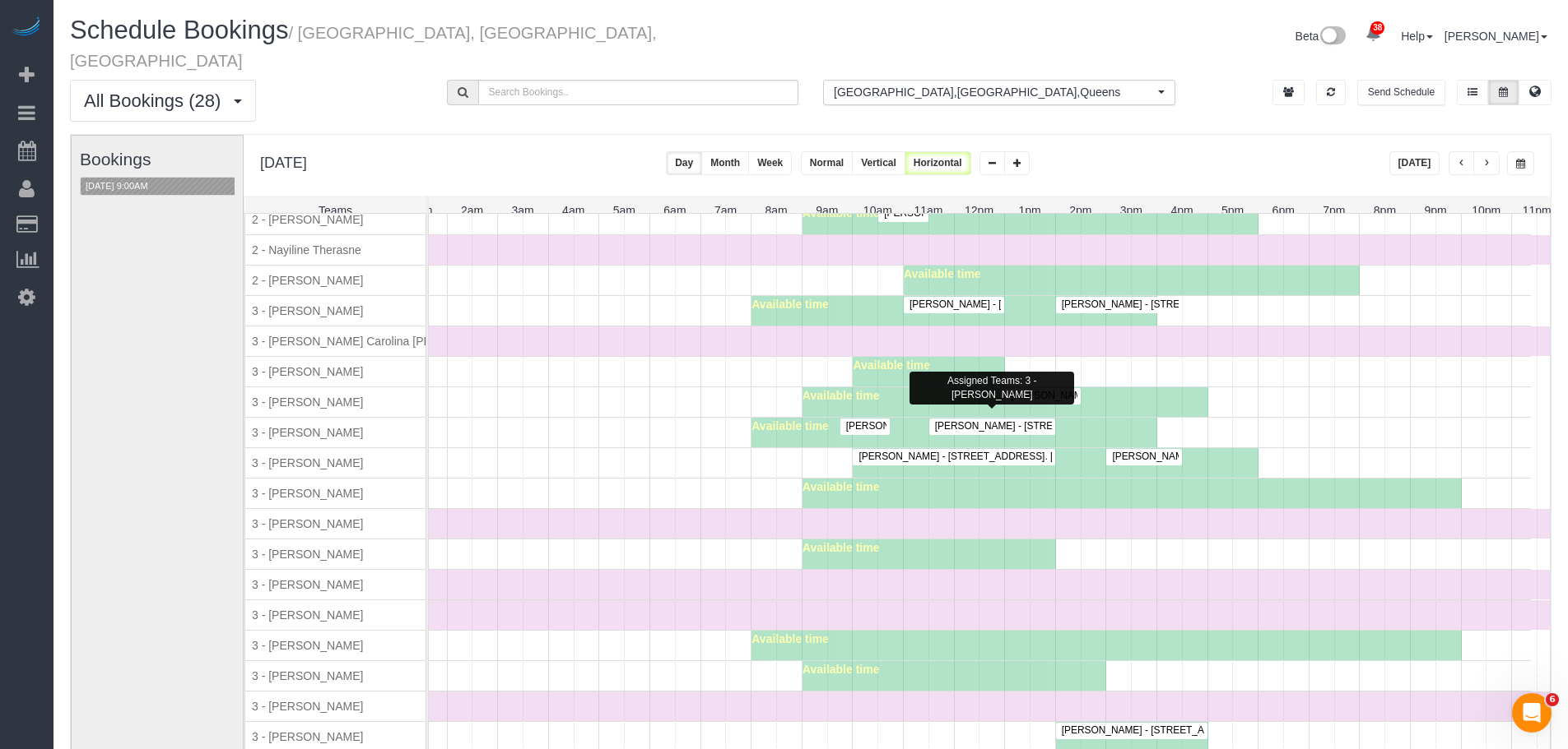
click at [738, 514] on div "Time Off" at bounding box center [954, 524] width 1216 height 30
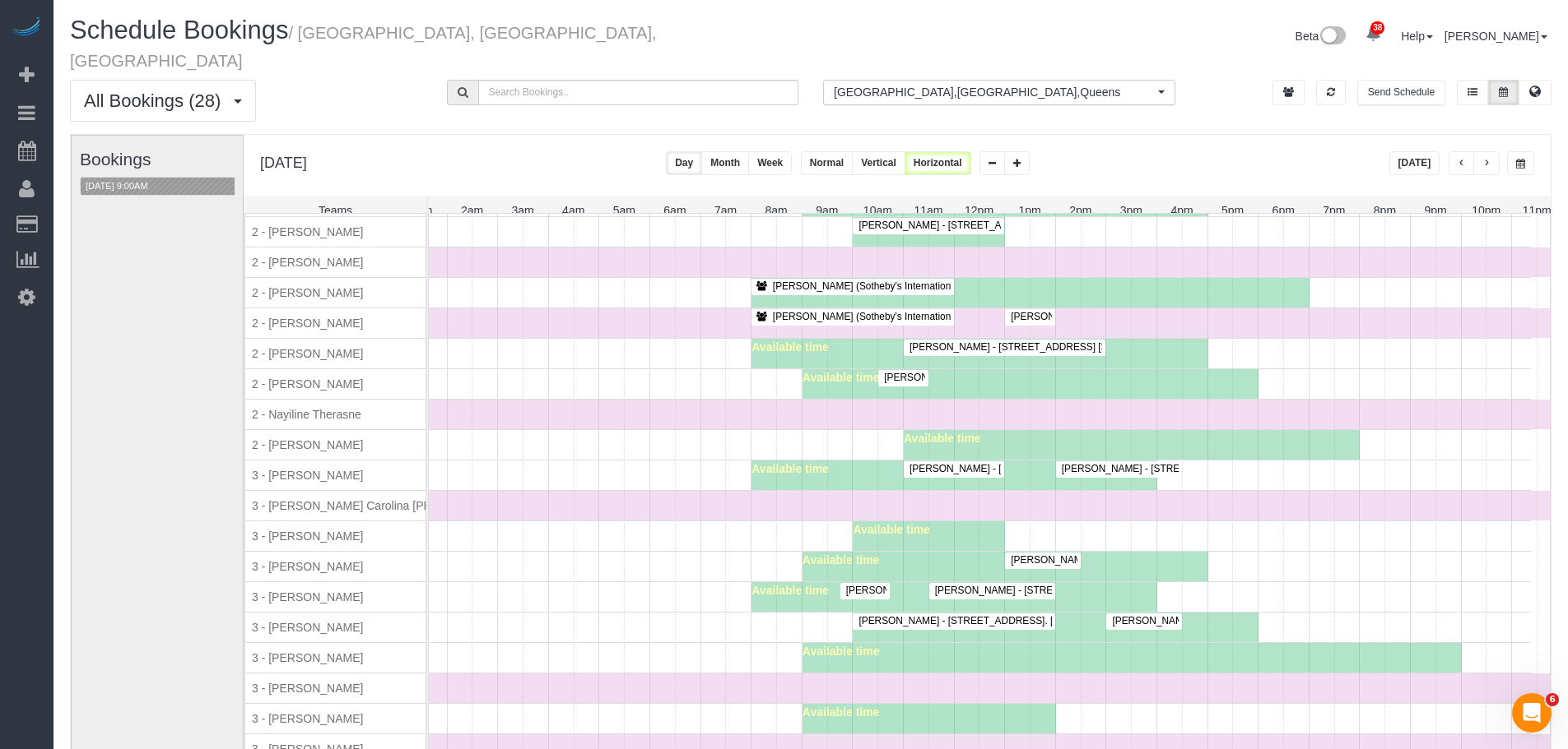
scroll to position [1159, 0]
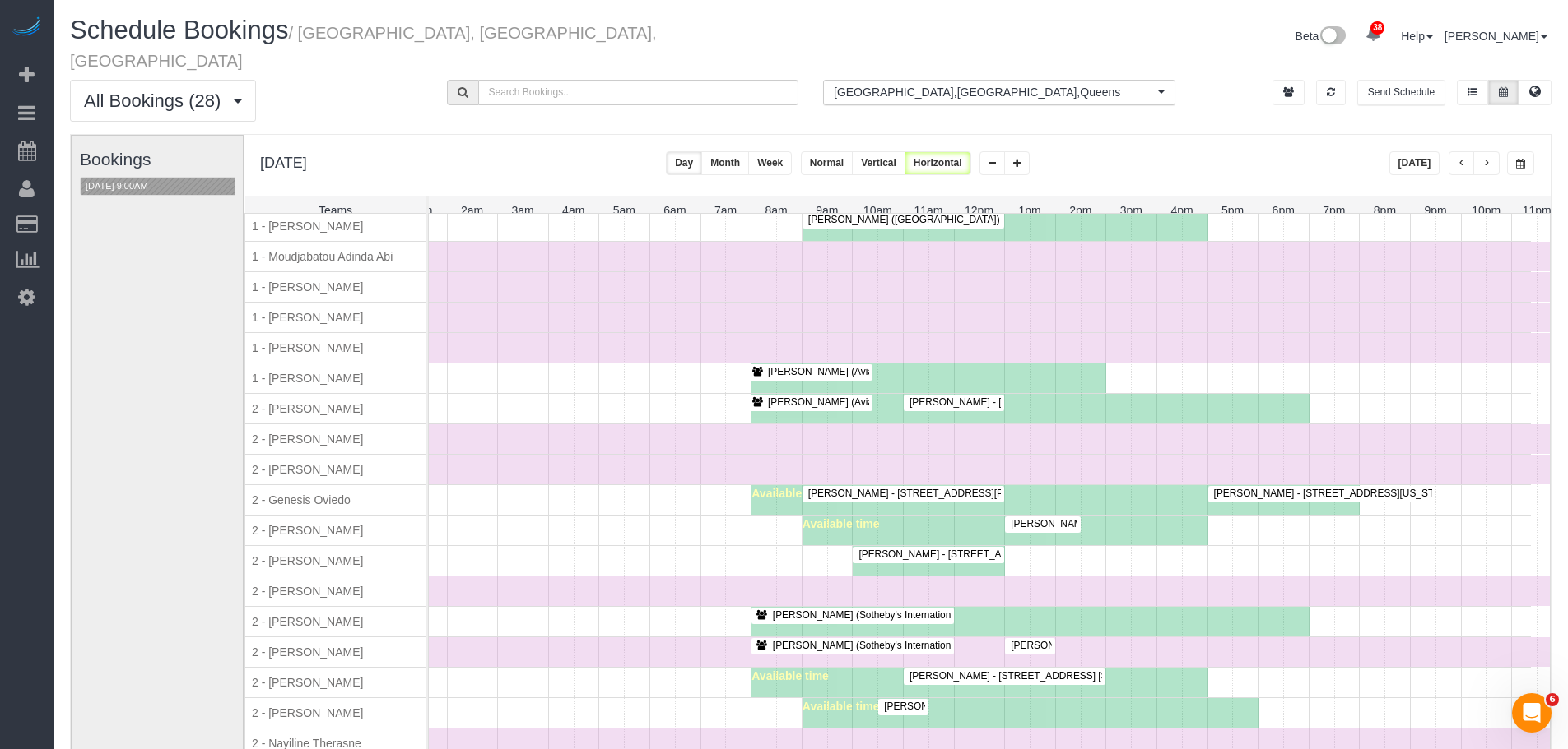
click at [506, 547] on div "Alyson Cohen - 345 East 94th Street, Apt.10g, New York, NY 10128 Available time" at bounding box center [938, 561] width 1185 height 30
click at [500, 537] on div "Lacey Gutierrez - 88 Greenwich St, #1102, New York, NY 10006 Available time" at bounding box center [938, 531] width 1185 height 30
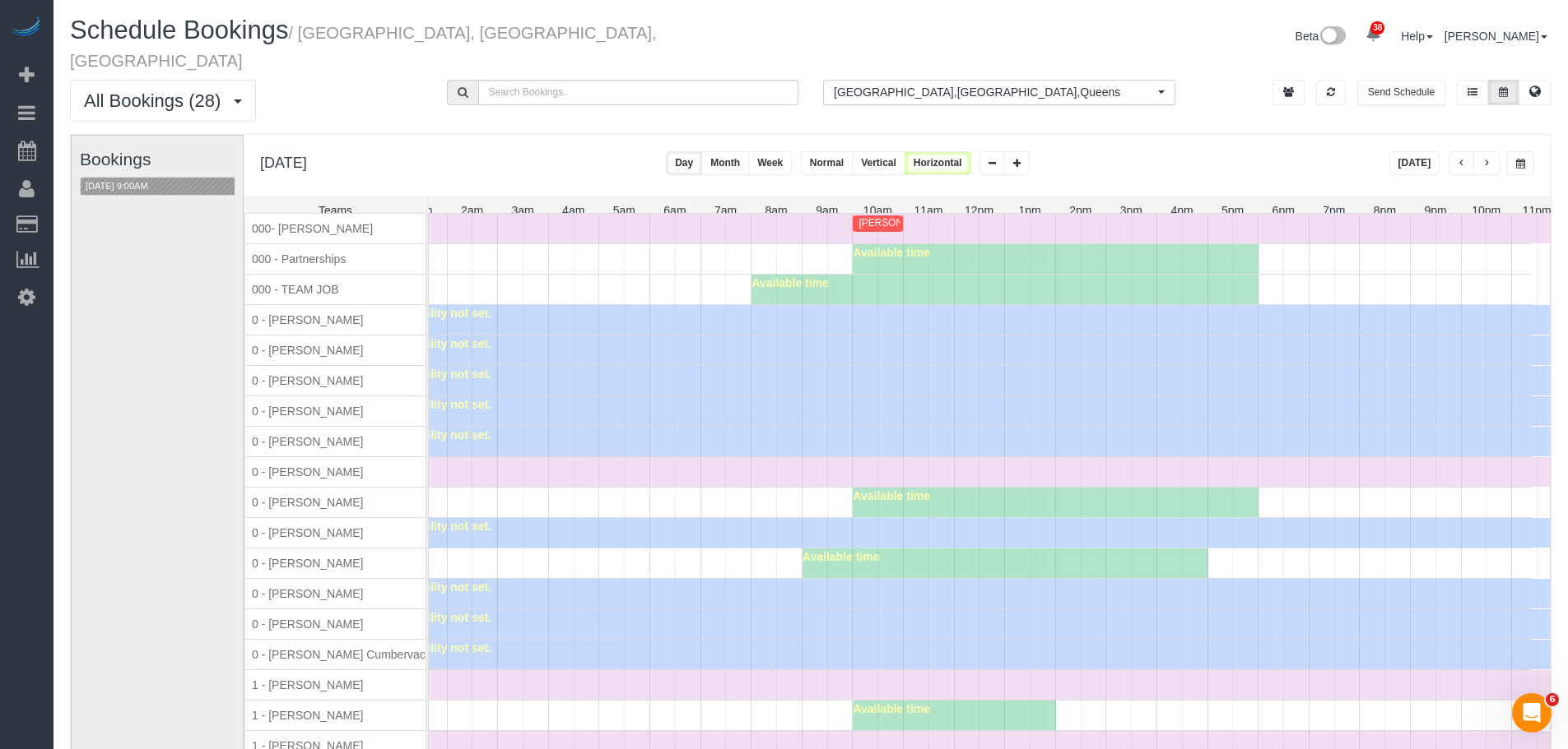
scroll to position [262, 0]
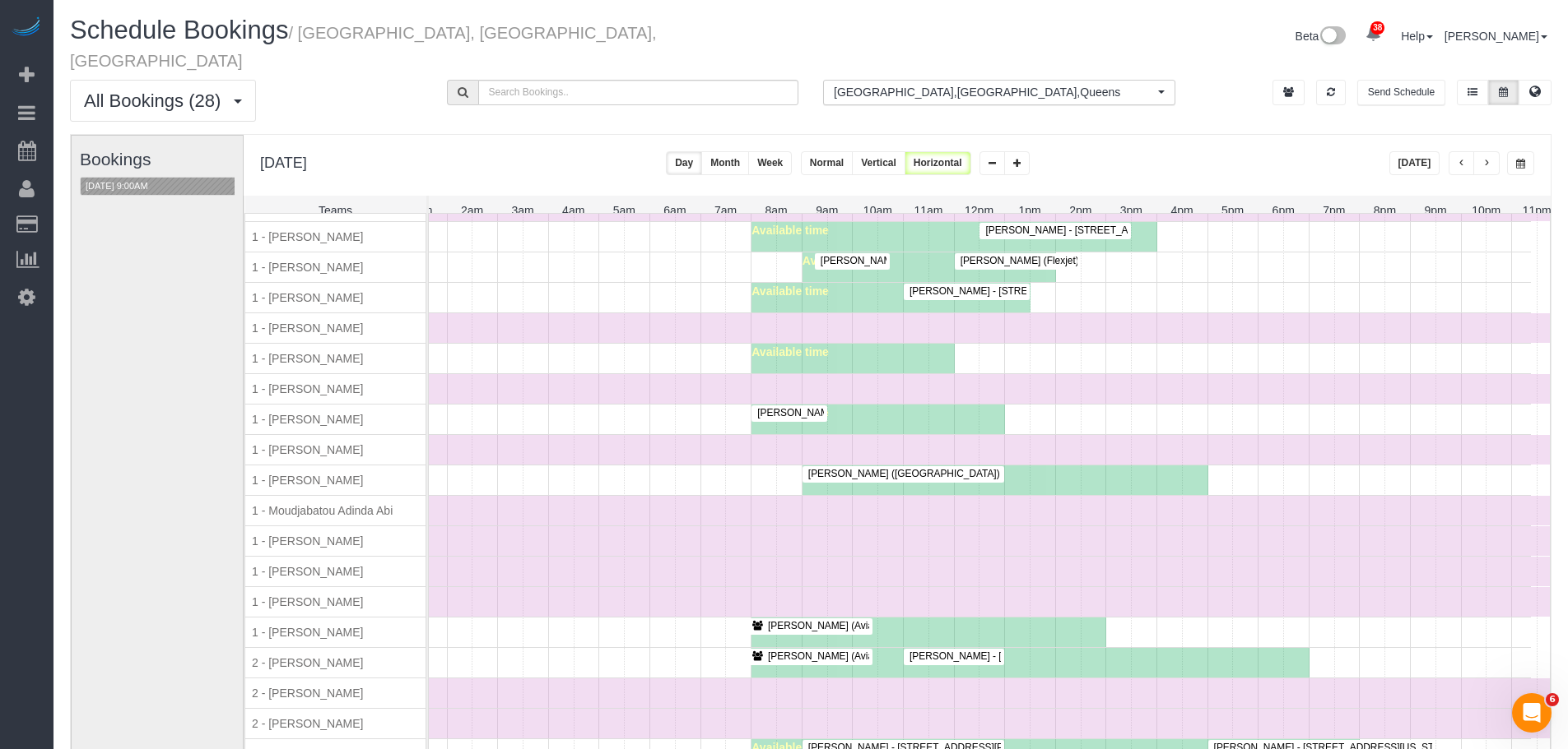
click at [679, 407] on div "Evelyn Cundy - 330 East 52nd Street, Apt 26, New York, NY 10022 Available time" at bounding box center [938, 420] width 1185 height 30
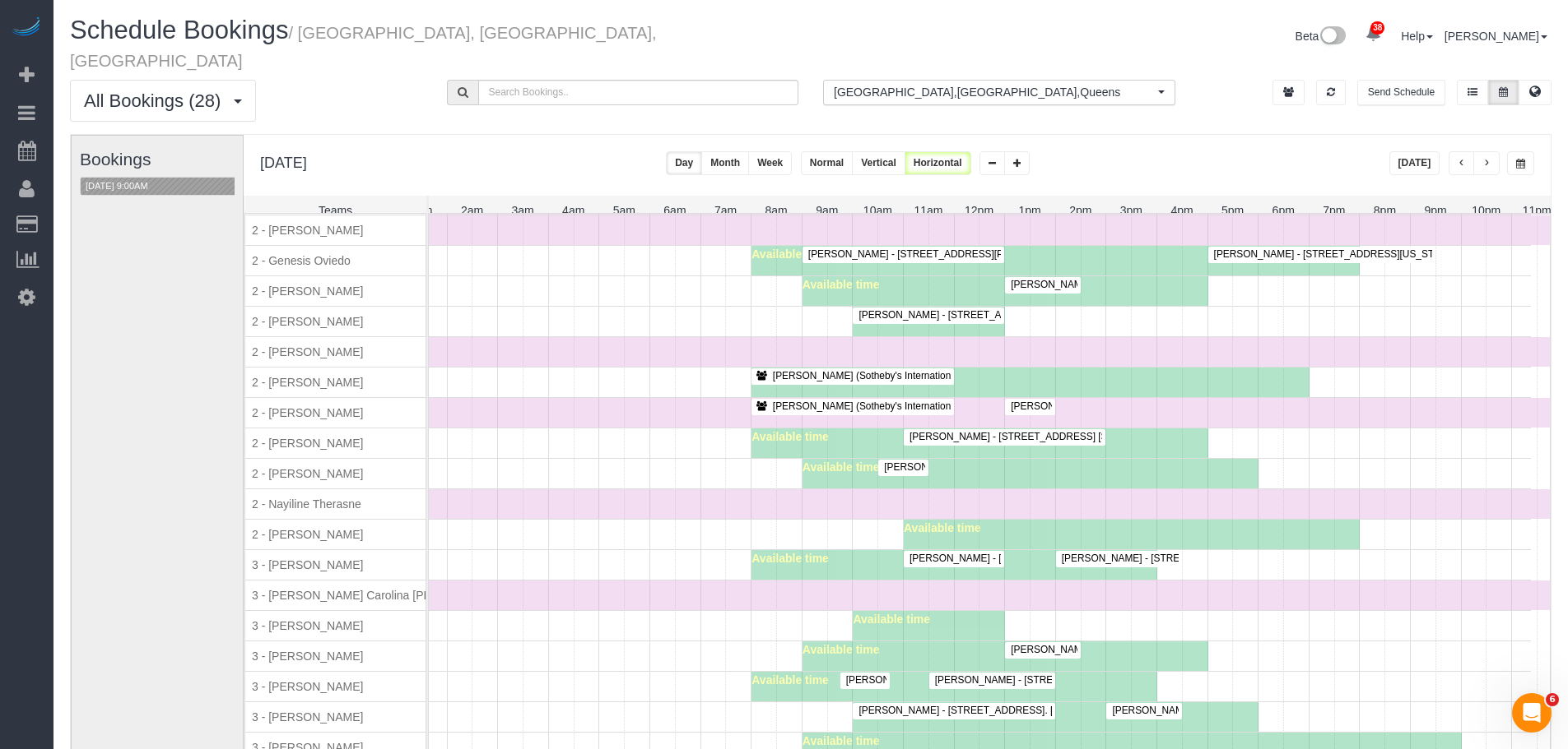
click at [910, 309] on div "Alyson Cohen - 345 East 94th Street, Apt.10g, New York, NY 10128" at bounding box center [928, 315] width 145 height 12
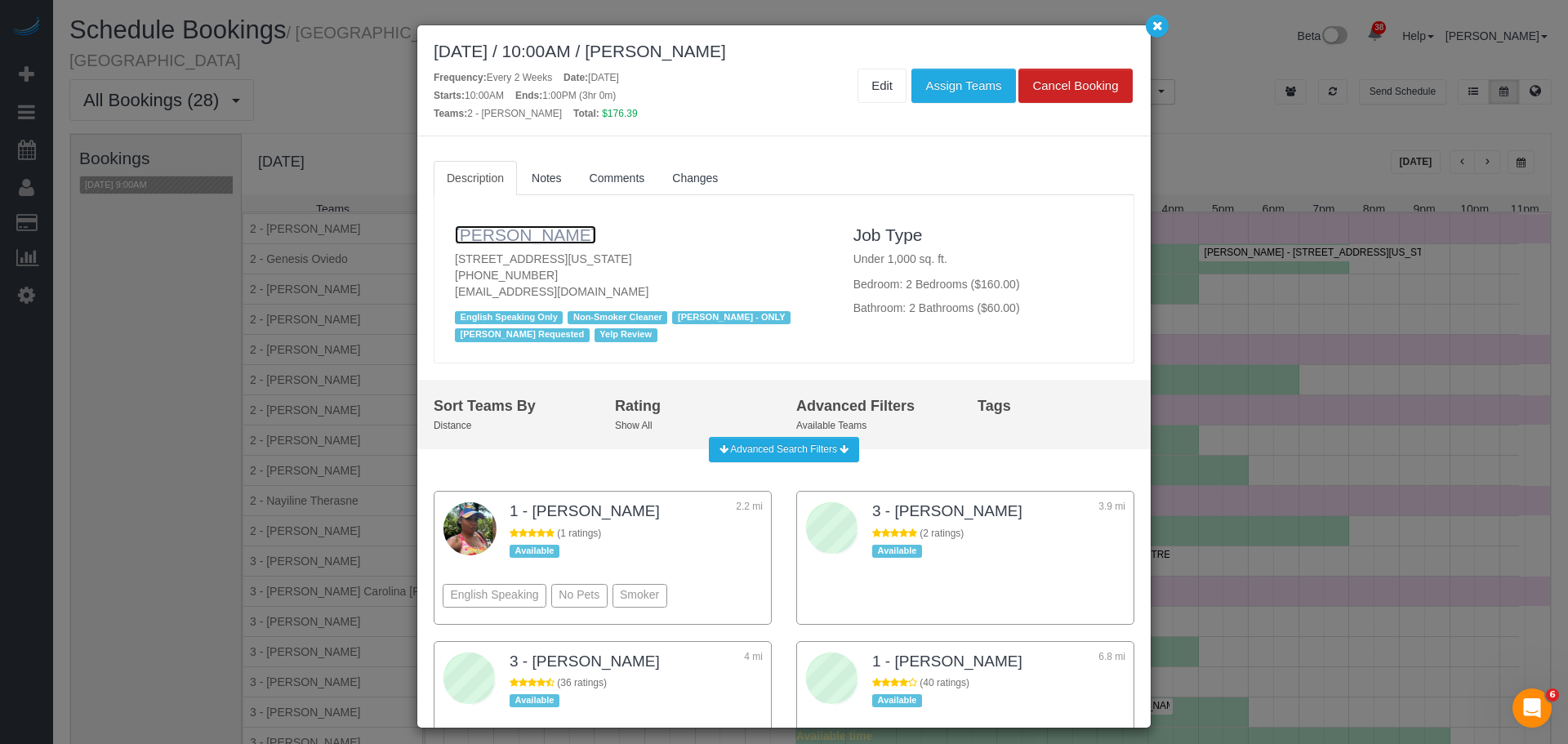
click at [519, 237] on link "Alyson Cohen" at bounding box center [525, 235] width 141 height 19
click at [559, 172] on span "Notes" at bounding box center [547, 178] width 30 height 13
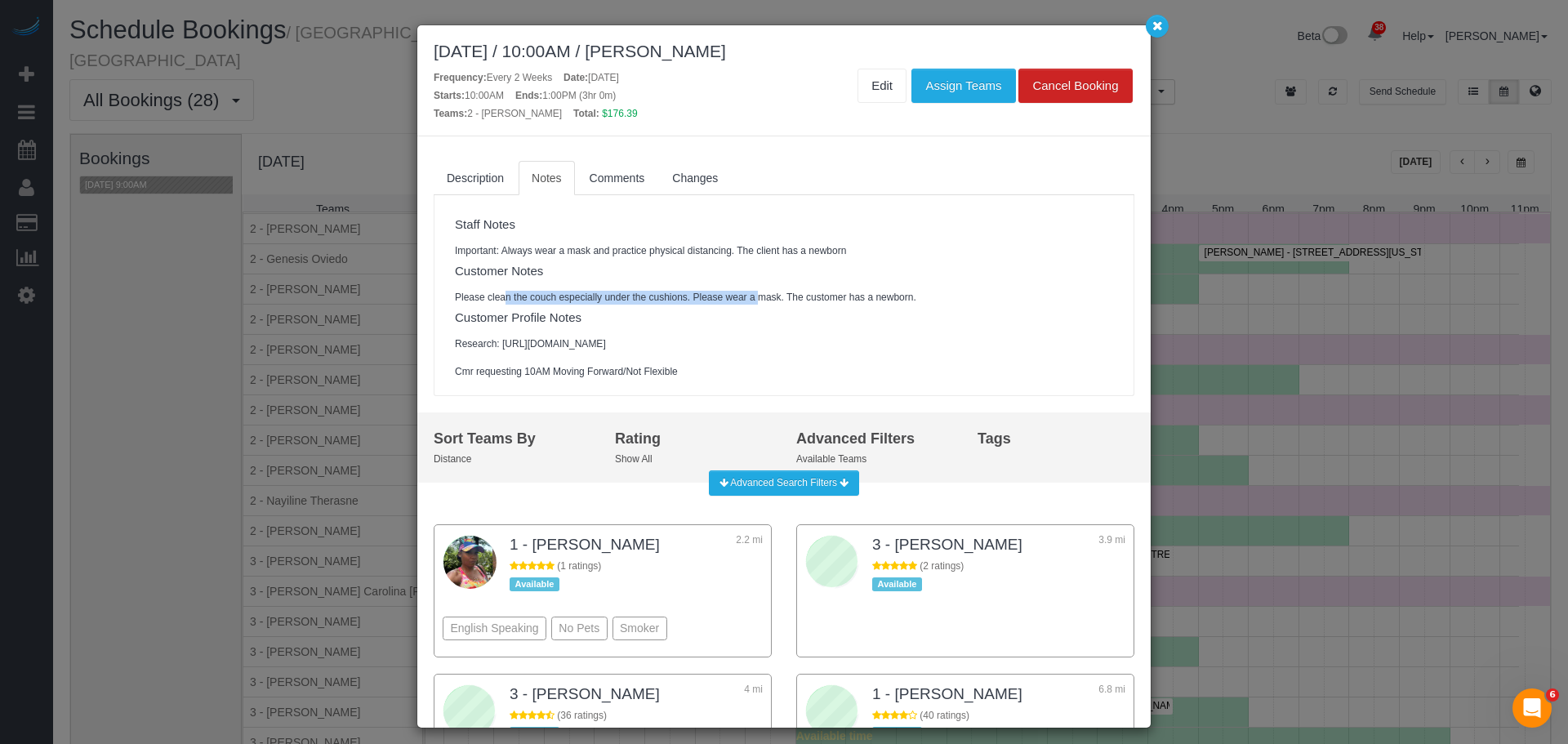
drag, startPoint x: 504, startPoint y: 294, endPoint x: 752, endPoint y: 289, distance: 248.1
click at [757, 295] on pre "Please clean the couch especially under the cushions. Please wear a mask. The c…" at bounding box center [784, 298] width 658 height 14
drag, startPoint x: 555, startPoint y: 248, endPoint x: 871, endPoint y: 318, distance: 323.7
click at [871, 318] on div "Staff Notes Important: Always wear a mask and practice physical distancing. The…" at bounding box center [784, 296] width 682 height 168
click at [929, 324] on h4 "Customer Profile Notes" at bounding box center [784, 318] width 658 height 14
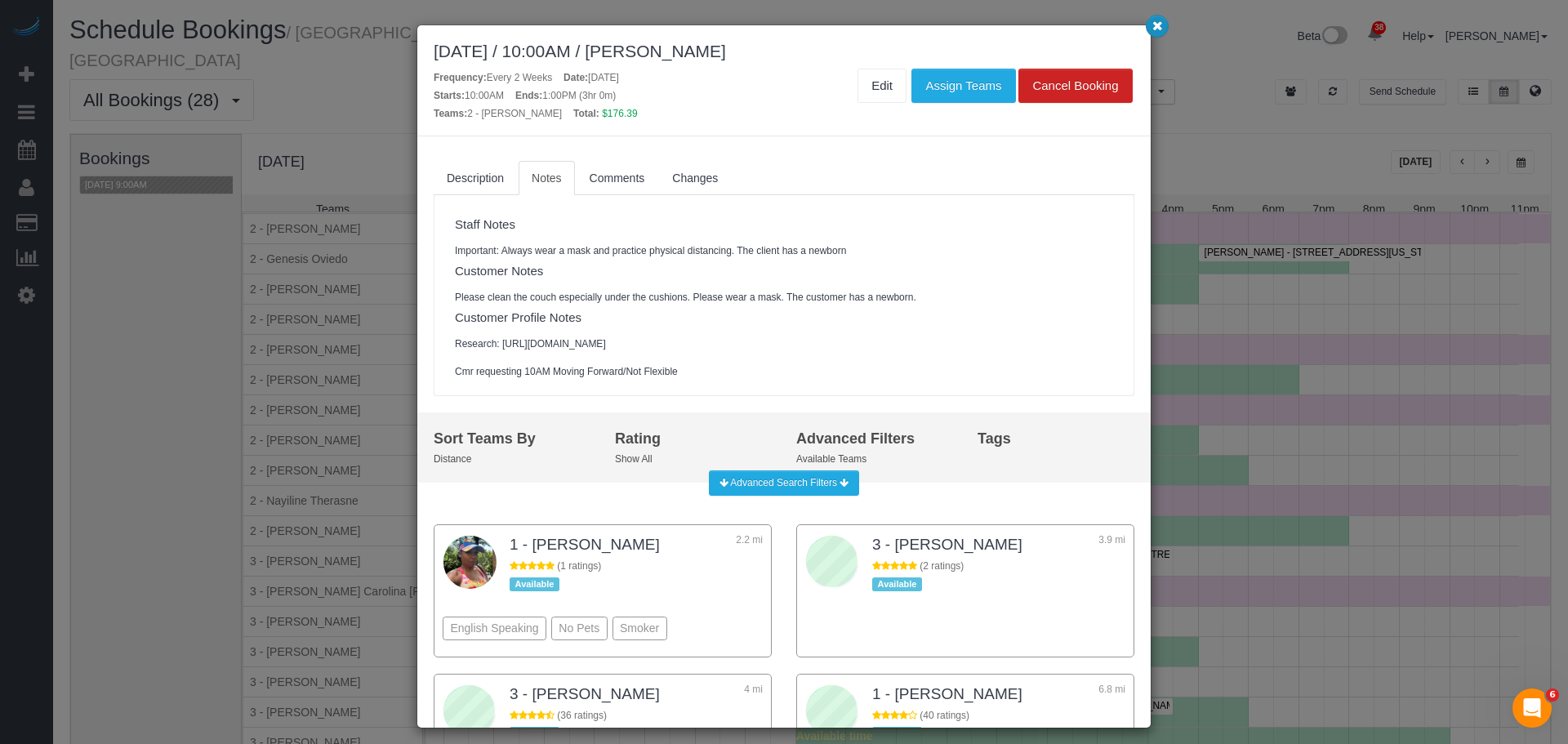
click at [1149, 29] on button "button" at bounding box center [1157, 26] width 23 height 23
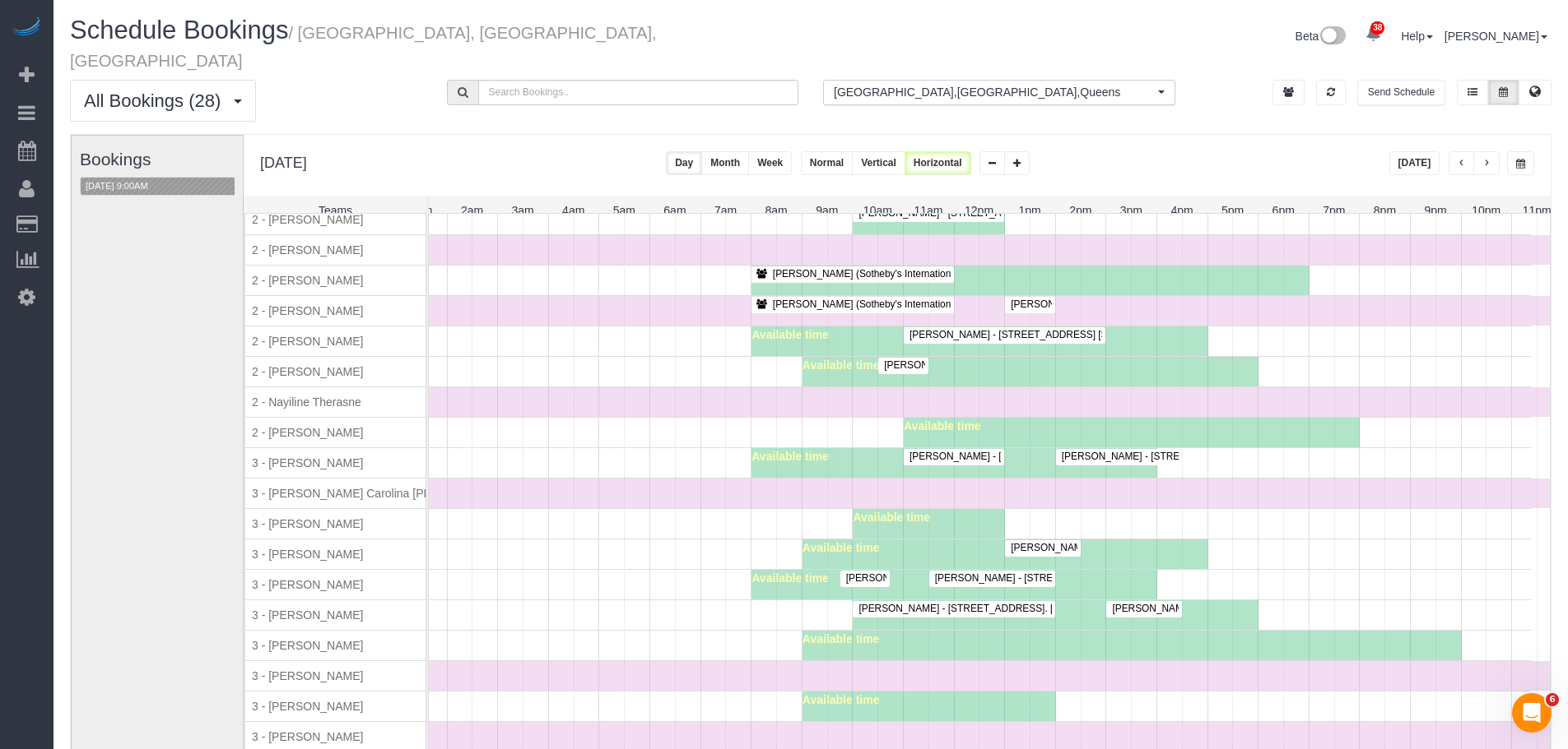
scroll to position [1645, 0]
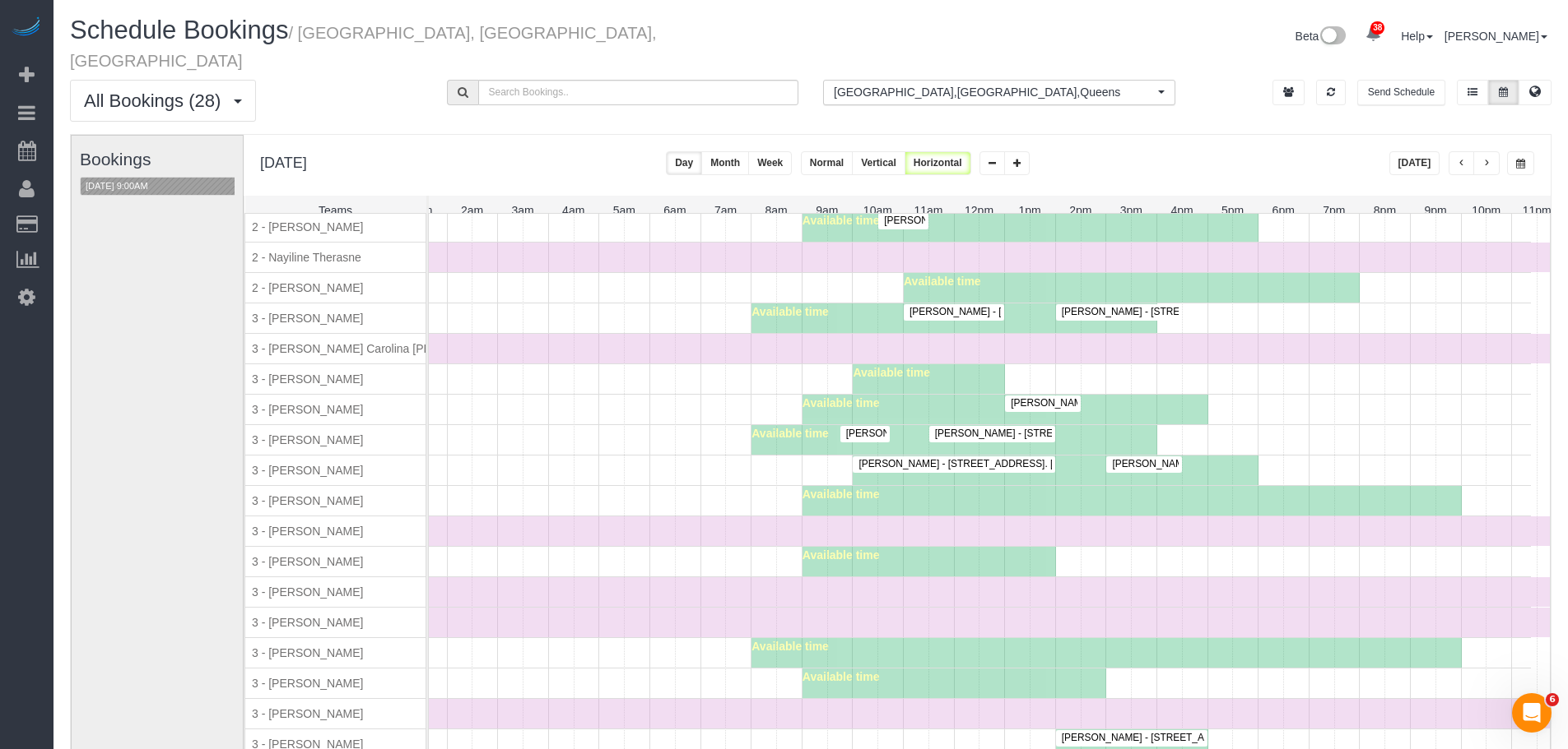
click at [560, 547] on div "Available time" at bounding box center [938, 562] width 1185 height 30
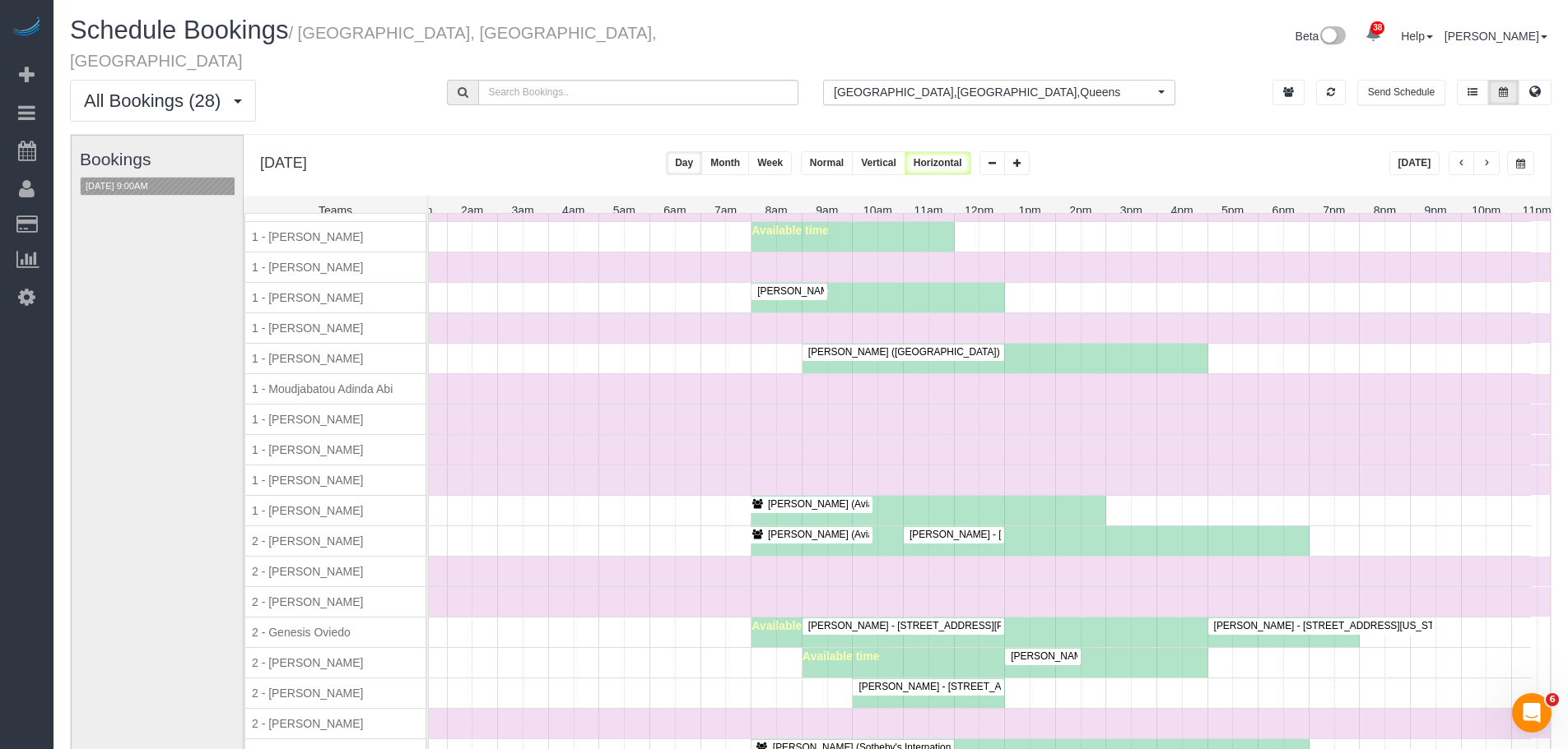
scroll to position [872, 0]
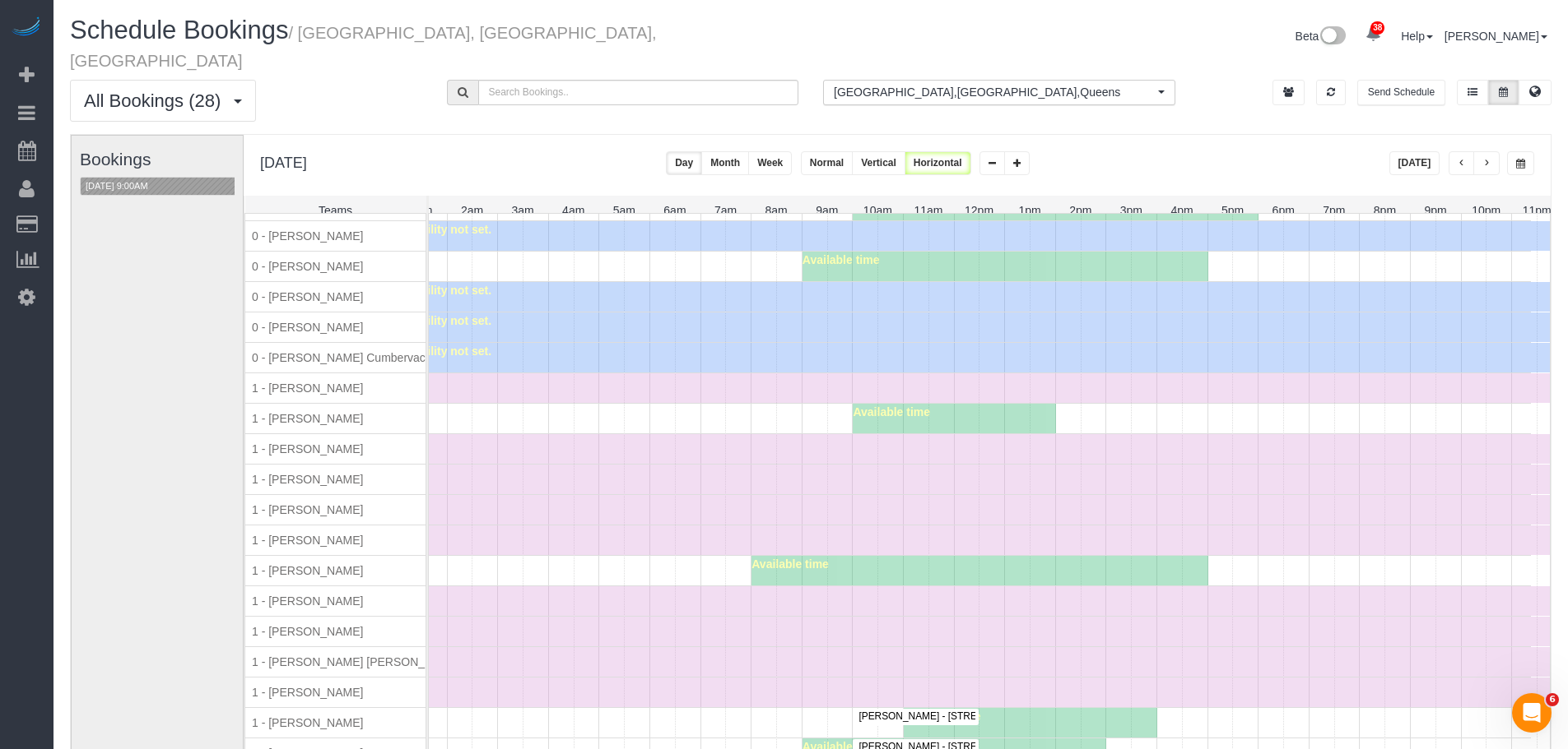
click at [631, 374] on div "Time Off" at bounding box center [954, 388] width 1216 height 30
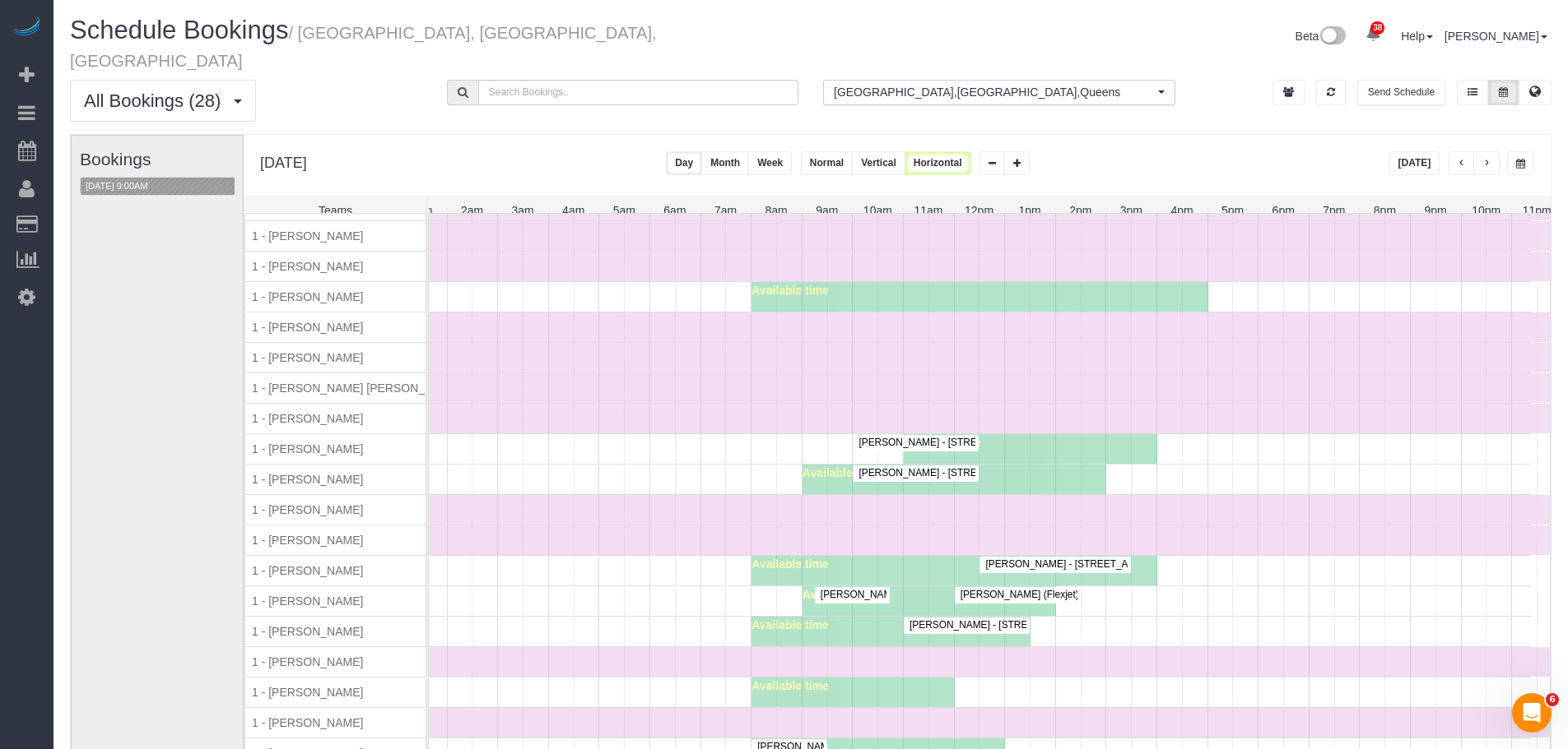
scroll to position [714, 0]
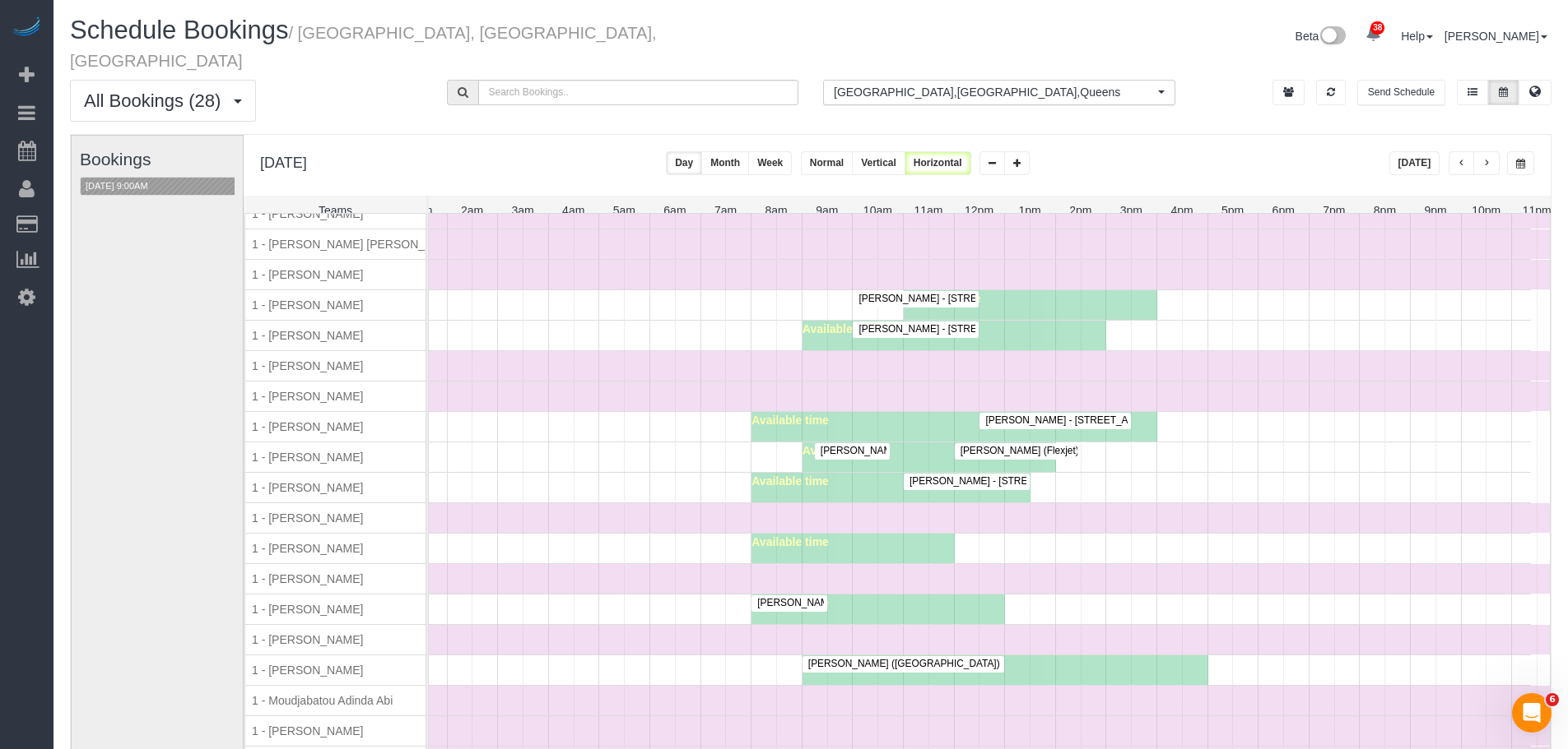
click at [611, 625] on div "Time Off" at bounding box center [954, 640] width 1216 height 30
click at [294, 453] on span "1 - Jhonaysy Materano" at bounding box center [307, 458] width 118 height 13
click at [345, 451] on span "1 - Jhonaysy Materano" at bounding box center [307, 458] width 118 height 13
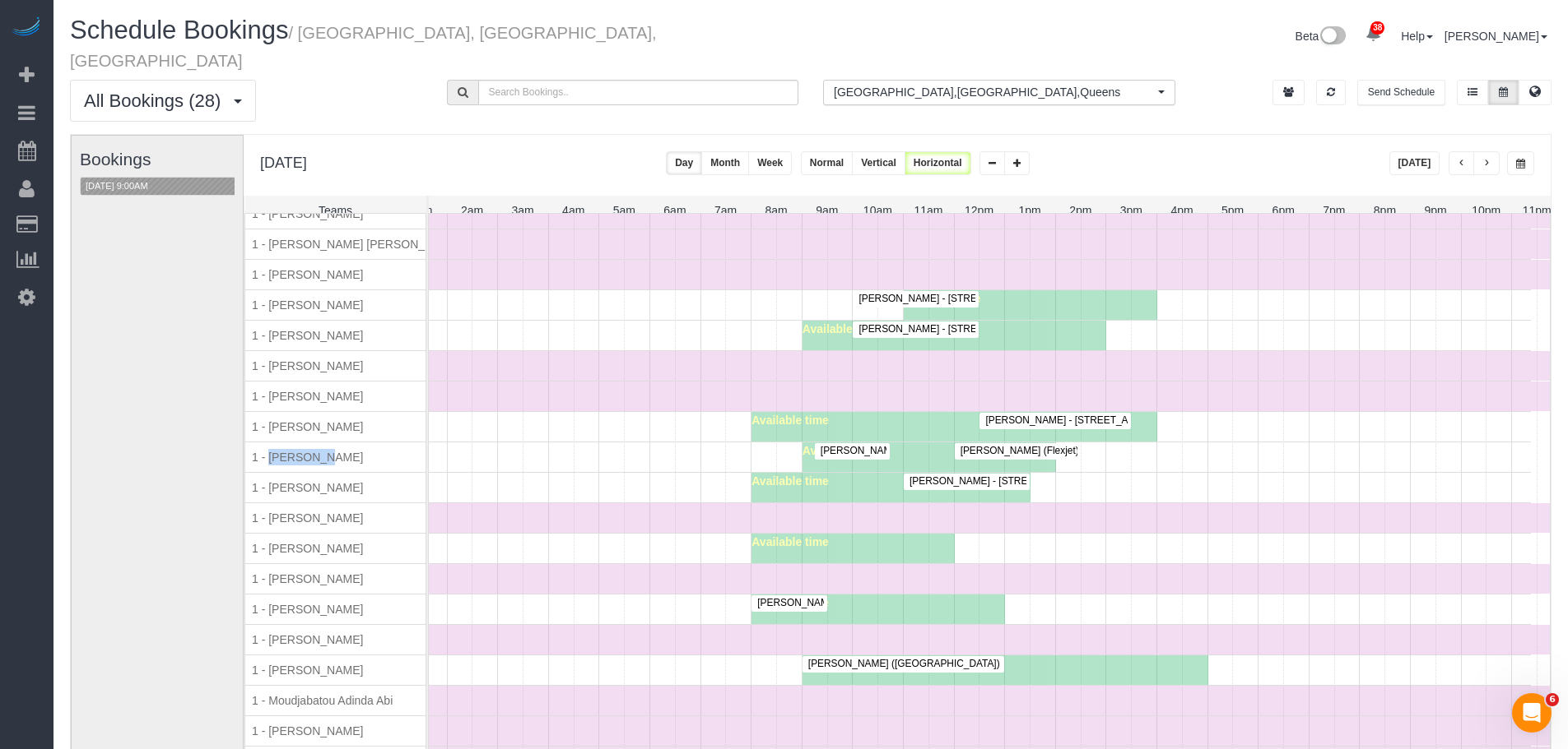
click at [468, 473] on div "Michael Hotz - 81 Fleet Place, Apt. 3j, Brooklyn, NY 11201 Available time" at bounding box center [938, 488] width 1185 height 30
click at [623, 413] on div "Jeffrey Davis - 240 Park Ave. South, Apt. 3a, New York, NY 10003 Available time" at bounding box center [938, 427] width 1185 height 30
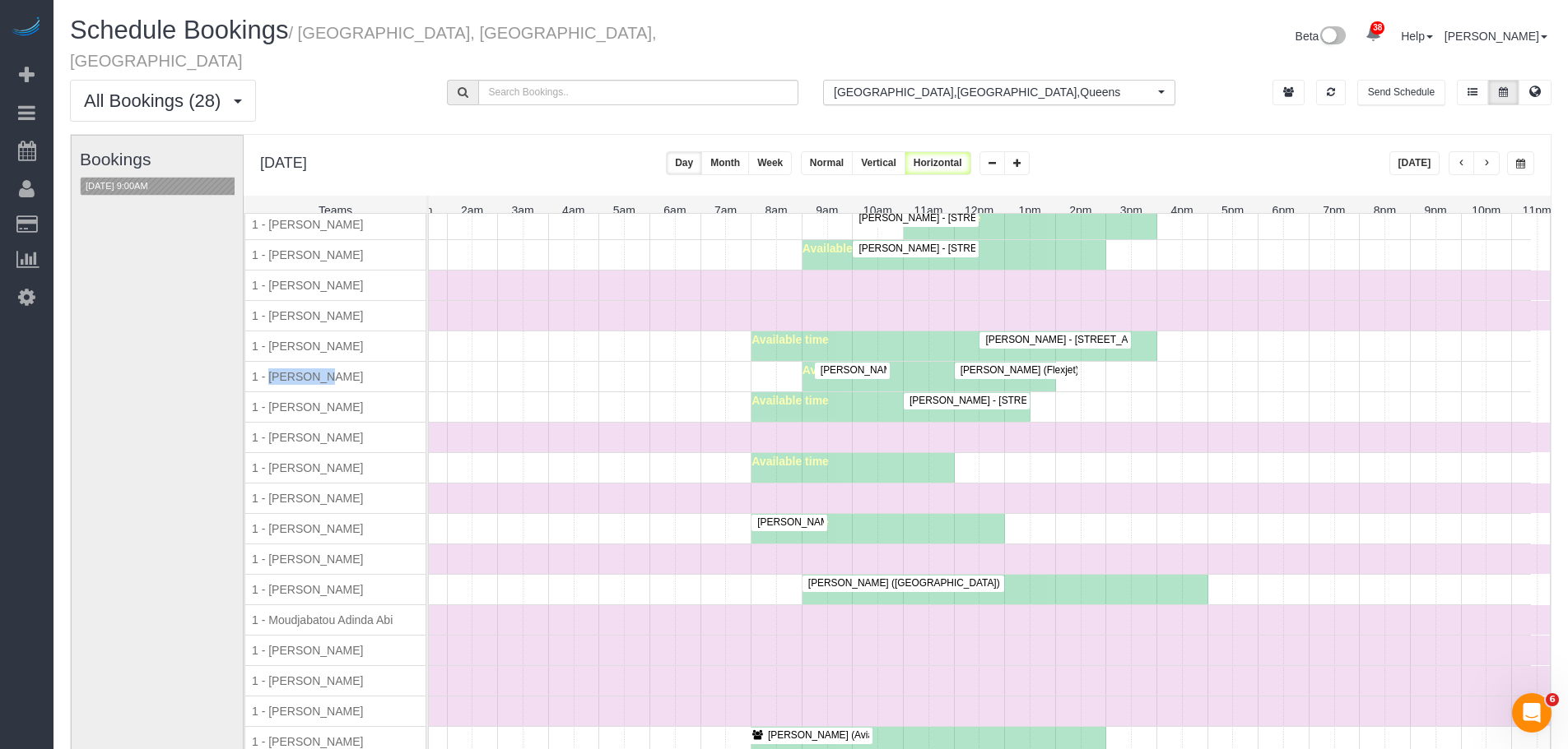
scroll to position [879, 0]
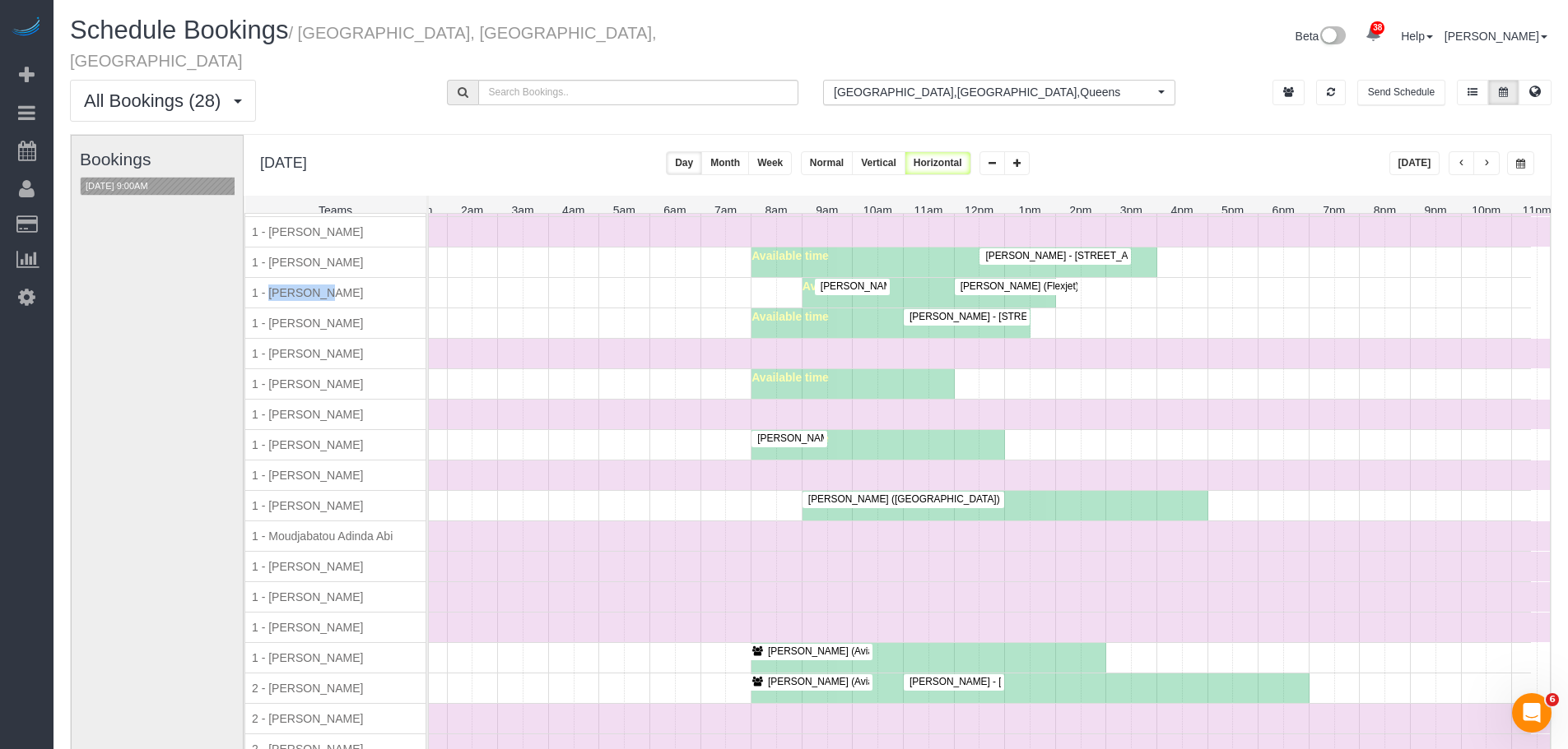
click at [615, 390] on div "Available time" at bounding box center [938, 384] width 1185 height 30
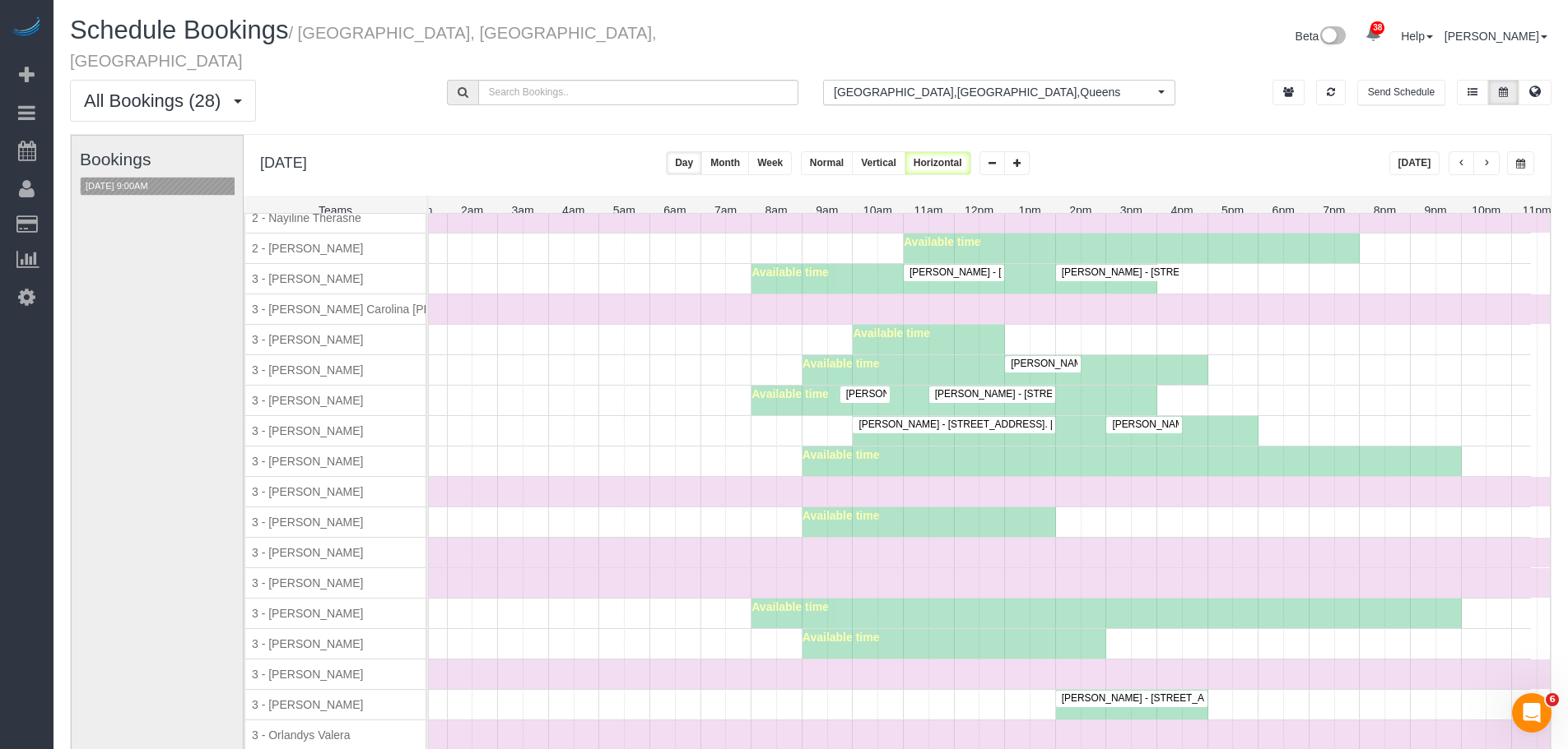
scroll to position [1702, 0]
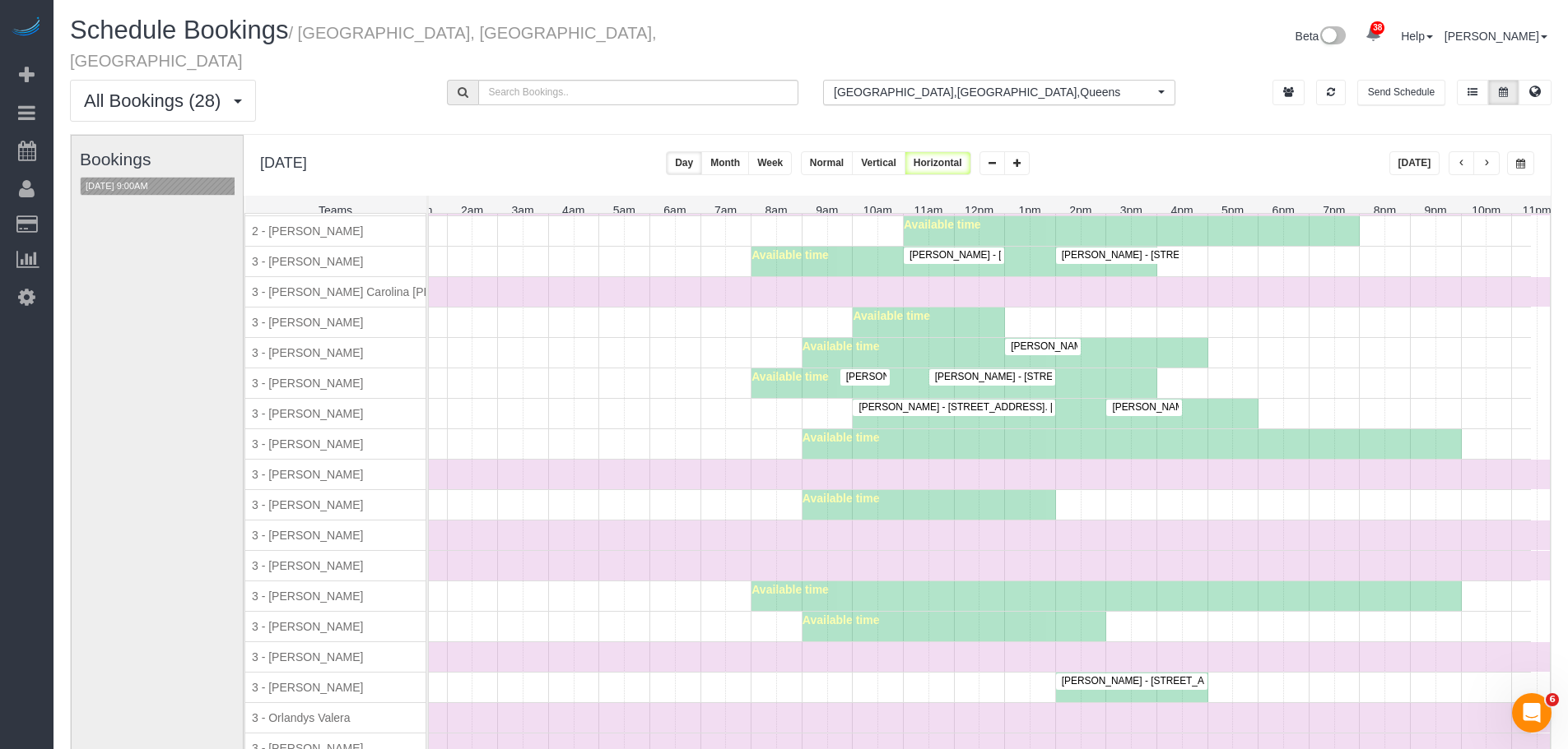
click at [1163, 402] on div "Caitlin O'Brien - 210 West 89th Street, Apt. 6m, New York, NY 10024" at bounding box center [1143, 407] width 68 height 12
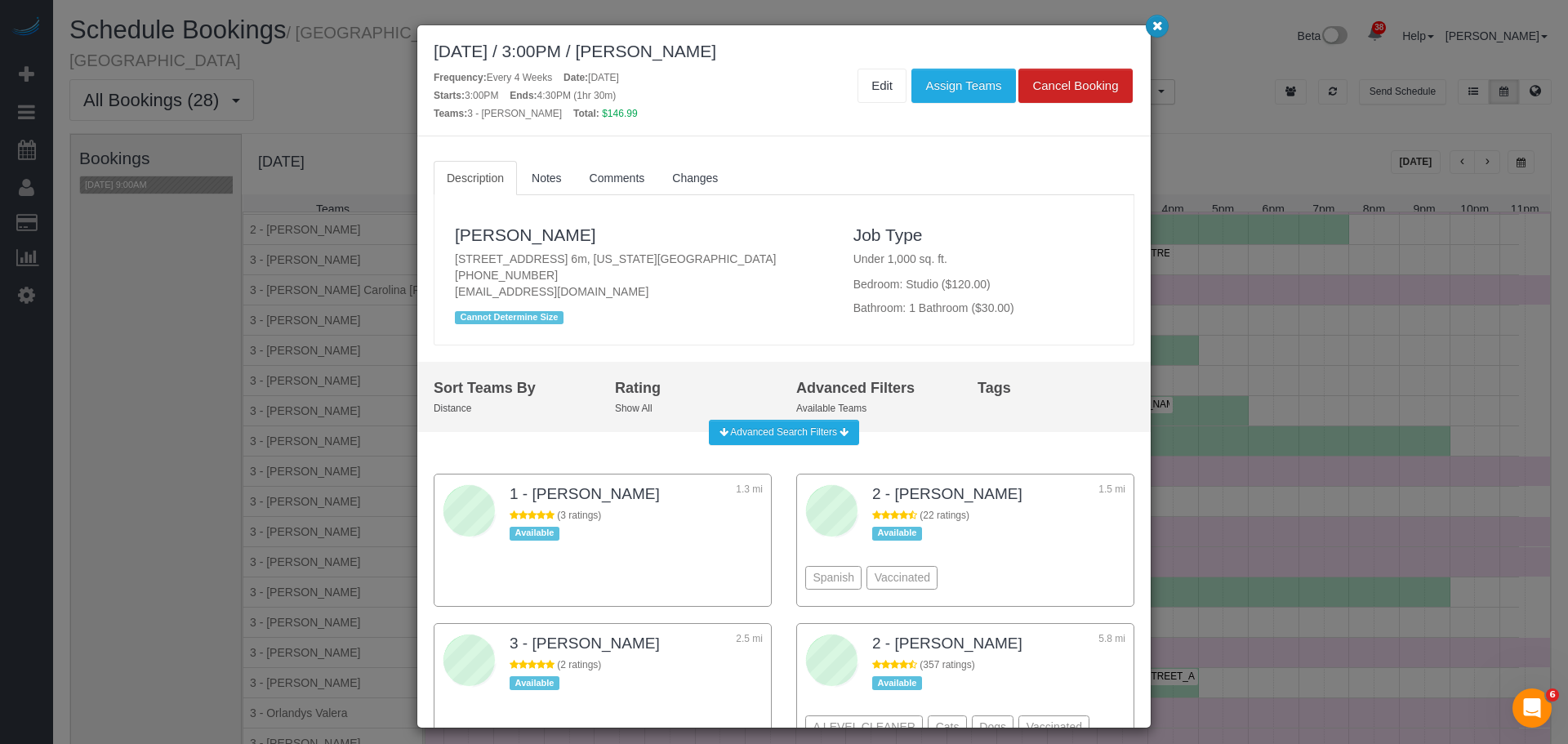
click at [1150, 34] on button "button" at bounding box center [1157, 26] width 23 height 23
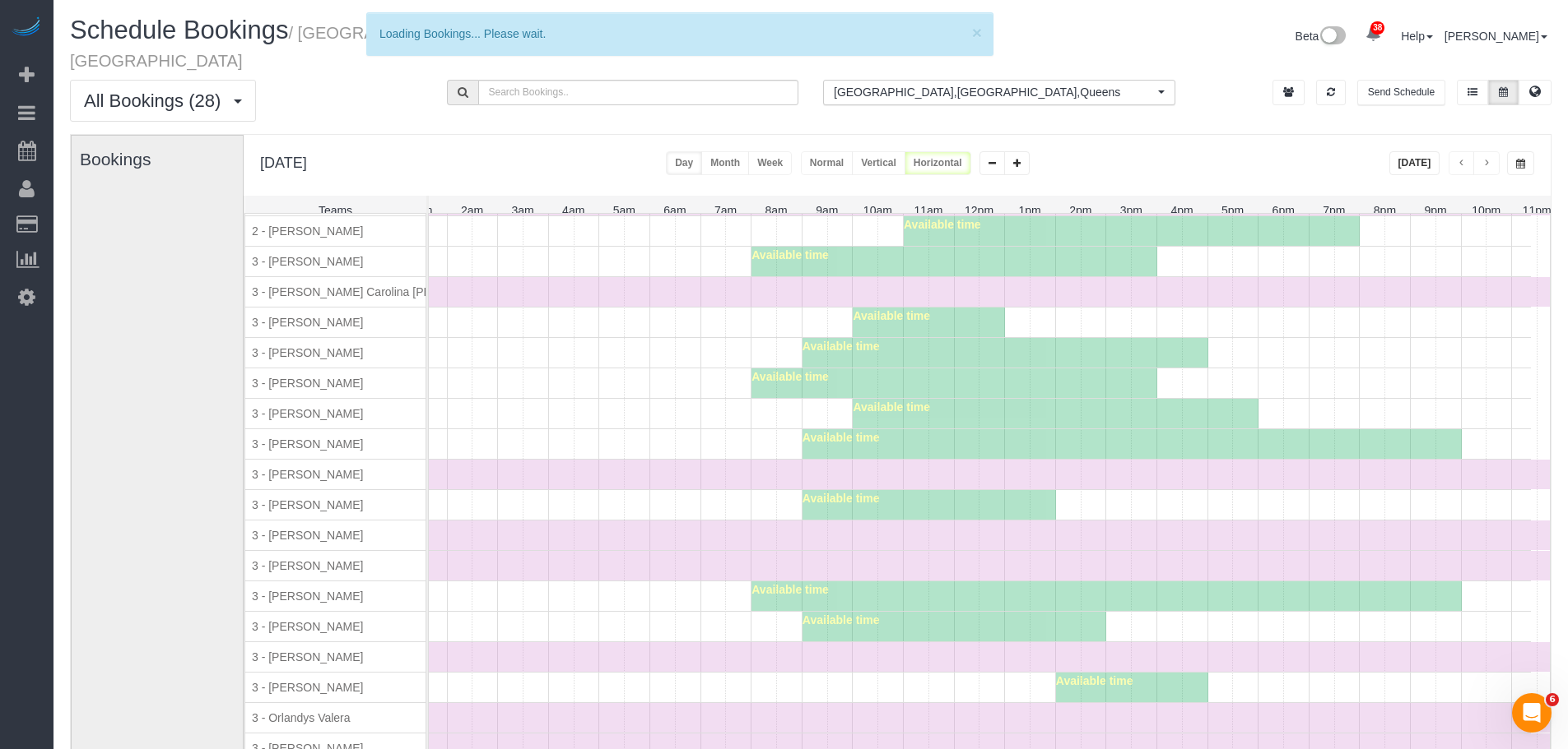
click at [641, 494] on div at bounding box center [602, 515] width 323 height 58
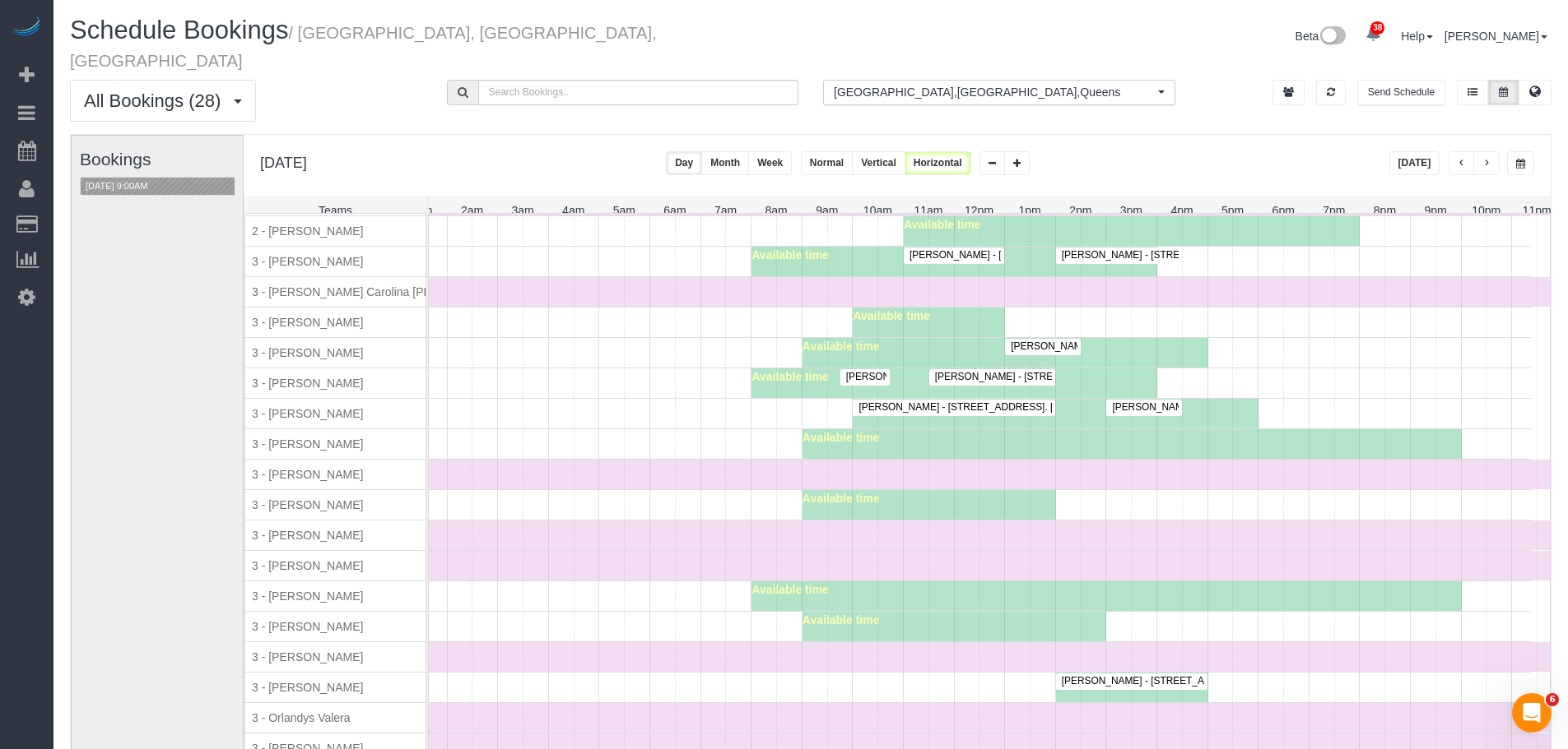
click at [284, 430] on div "3 - Hecleny Gonzalez" at bounding box center [342, 444] width 193 height 30
click at [337, 438] on span "3 - Hecleny Gonzalez" at bounding box center [307, 444] width 118 height 13
click at [711, 534] on div "Time Off" at bounding box center [954, 536] width 1216 height 30
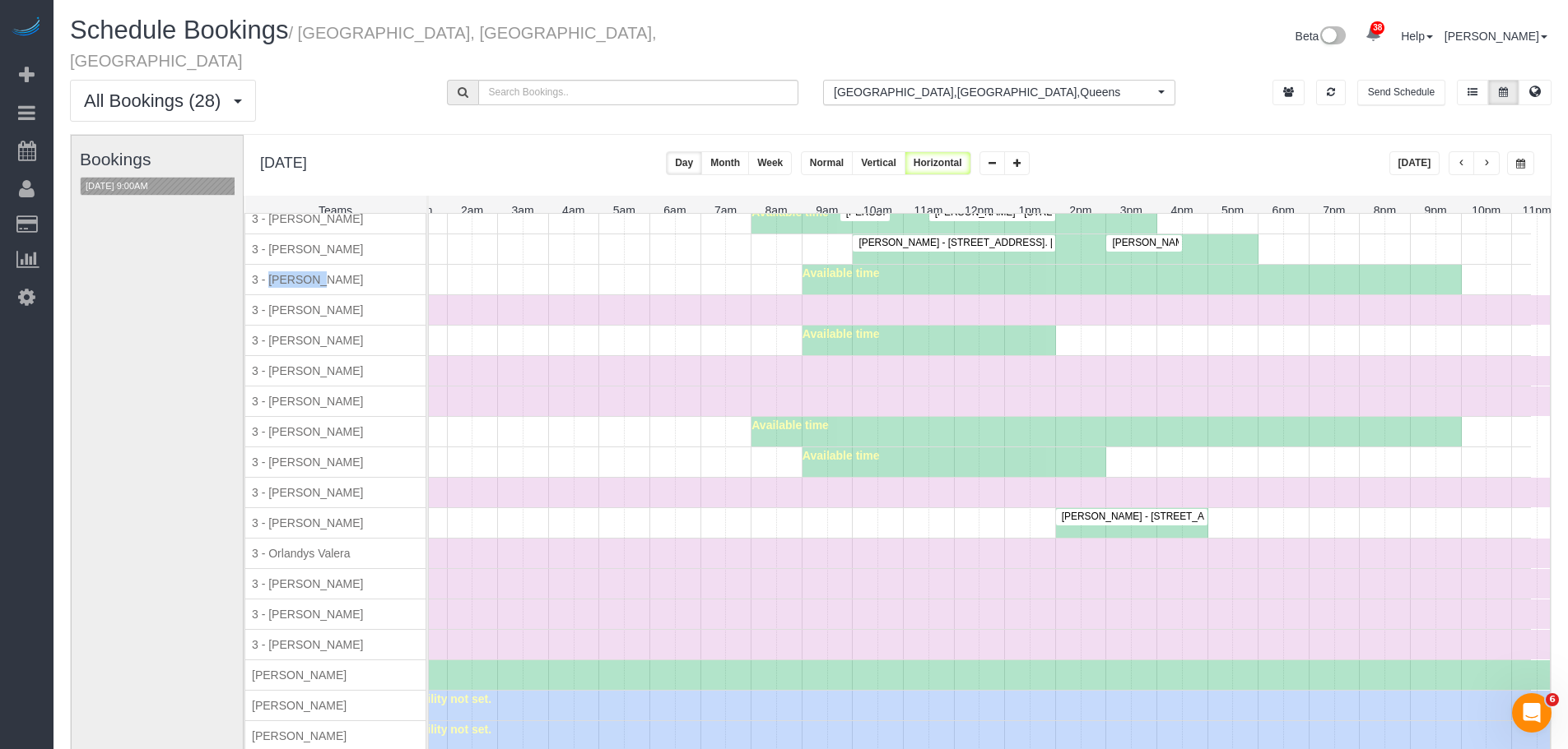
scroll to position [1620, 0]
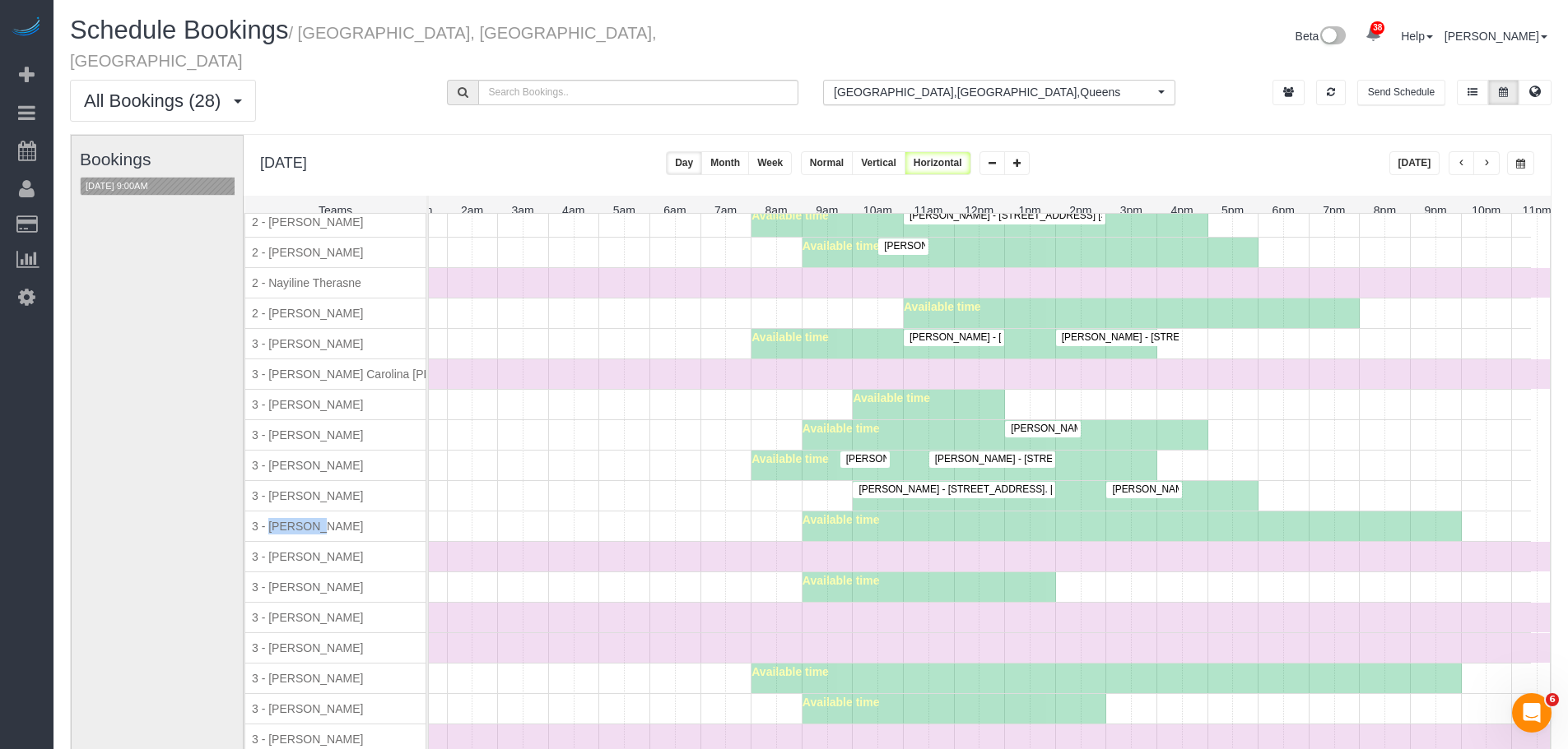
click at [632, 635] on div "Time Off" at bounding box center [954, 648] width 1216 height 30
click at [601, 694] on div "Available time" at bounding box center [938, 709] width 1185 height 30
click at [649, 621] on div "Time Off" at bounding box center [954, 618] width 1216 height 30
click at [730, 525] on div "Available time" at bounding box center [938, 527] width 1185 height 30
click at [908, 484] on span "Jessica Teng - 2 South End Avenue, Apt. 8f, New York, NY 10280" at bounding box center [1025, 490] width 352 height 12
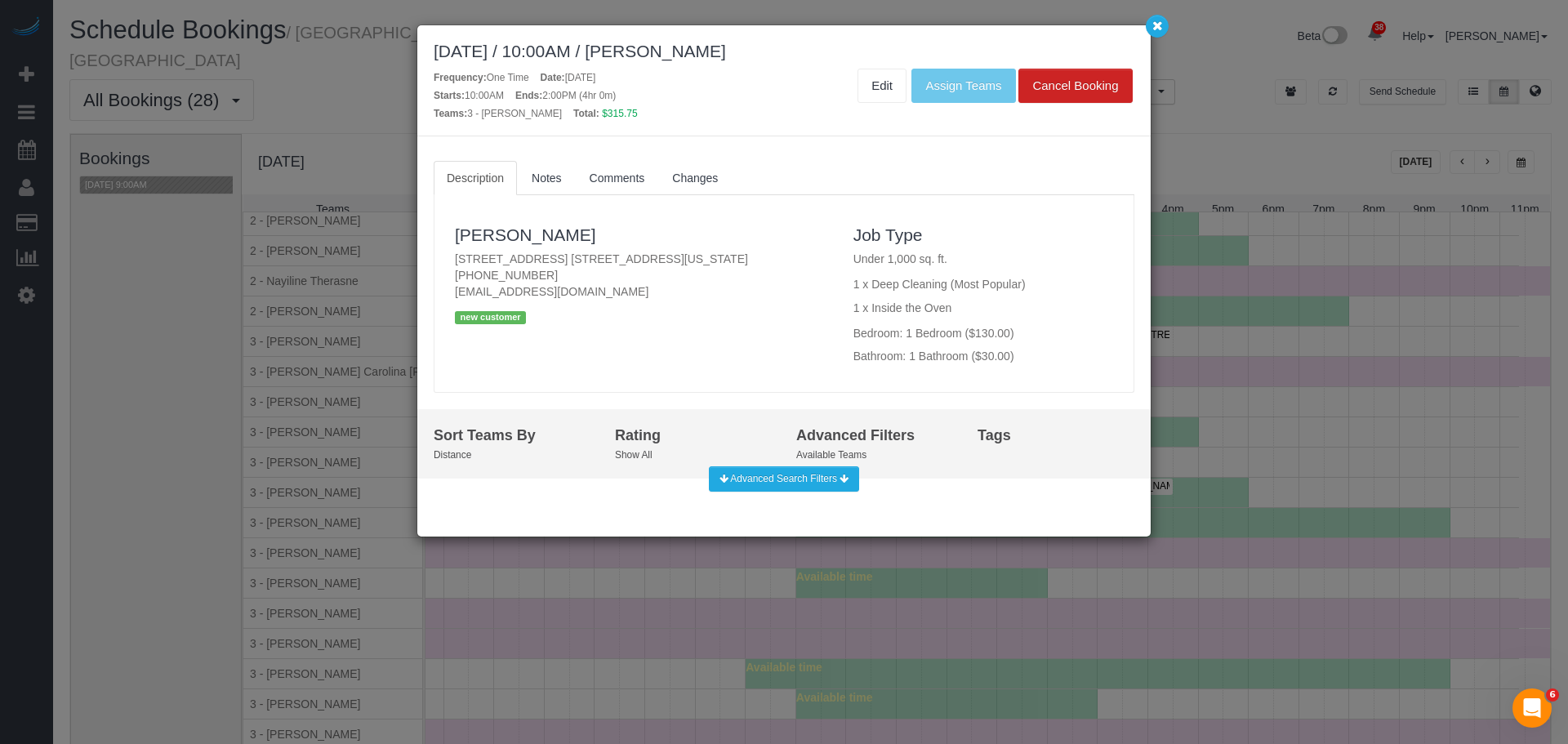
click at [749, 345] on div "Jessica Teng 2 South End Avenue, Apt. 8f, New York, NY 10280 (646) 872-0890 jte…" at bounding box center [784, 294] width 699 height 181
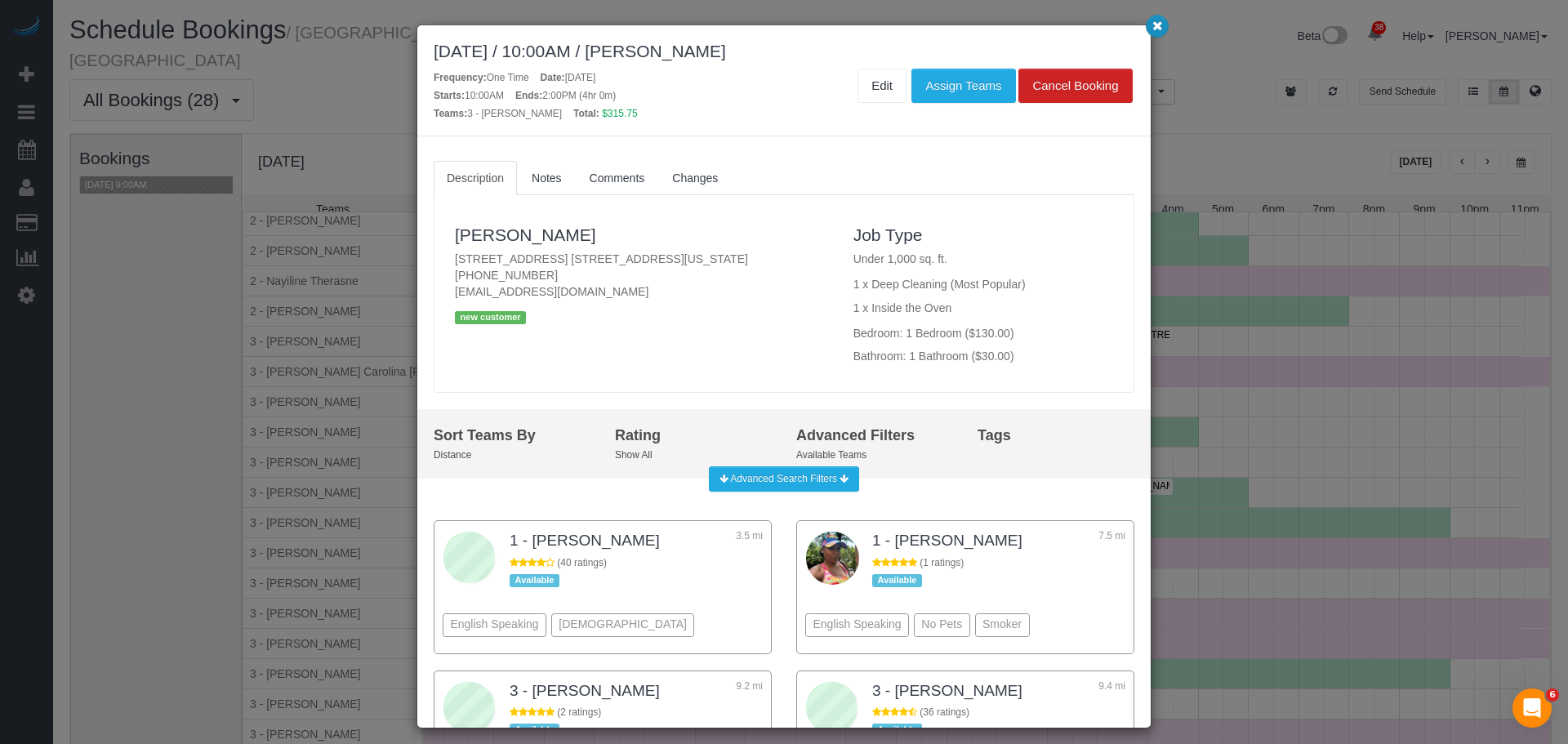
click at [1157, 30] on icon "button" at bounding box center [1157, 25] width 11 height 10
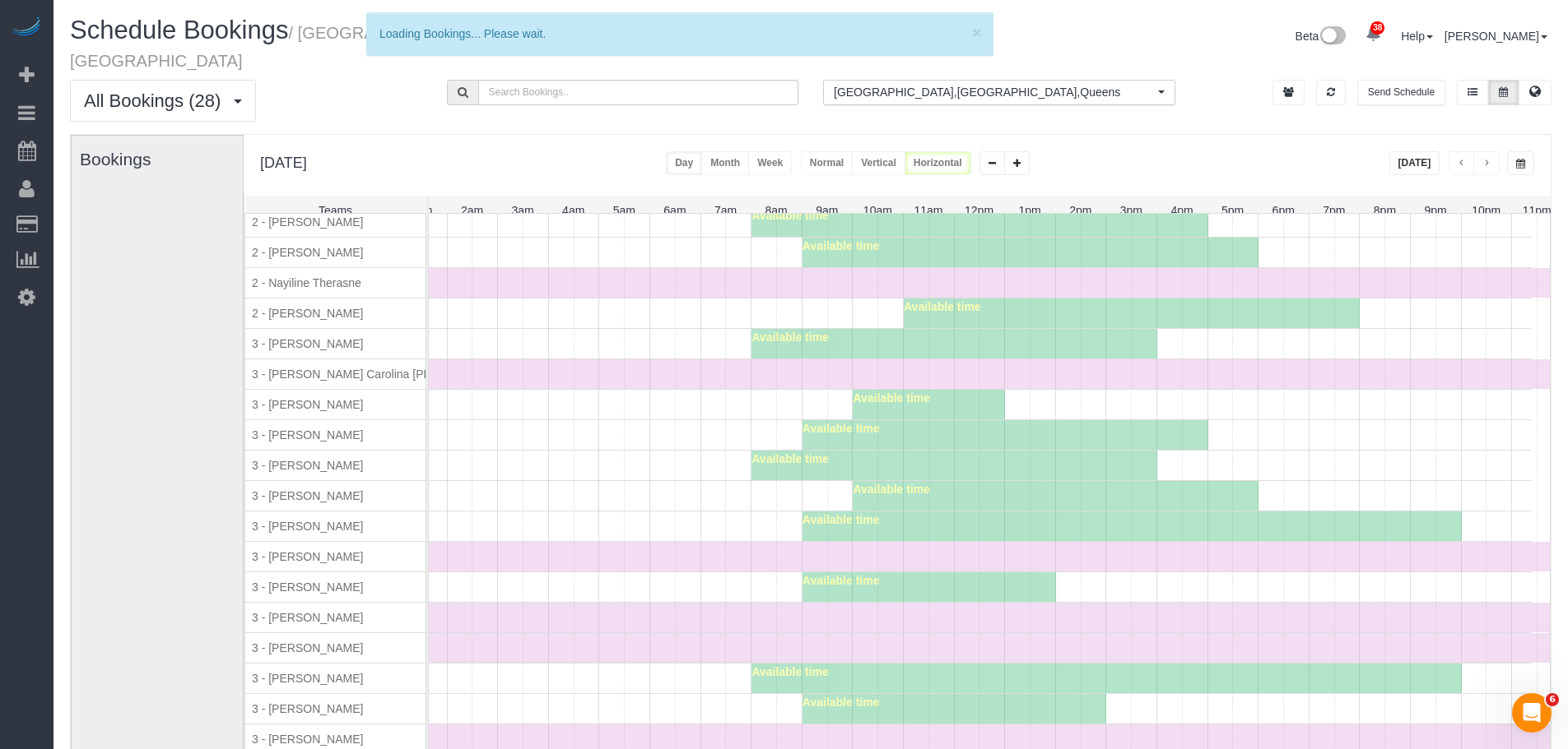
click at [590, 547] on div "Time Off" at bounding box center [954, 557] width 1216 height 30
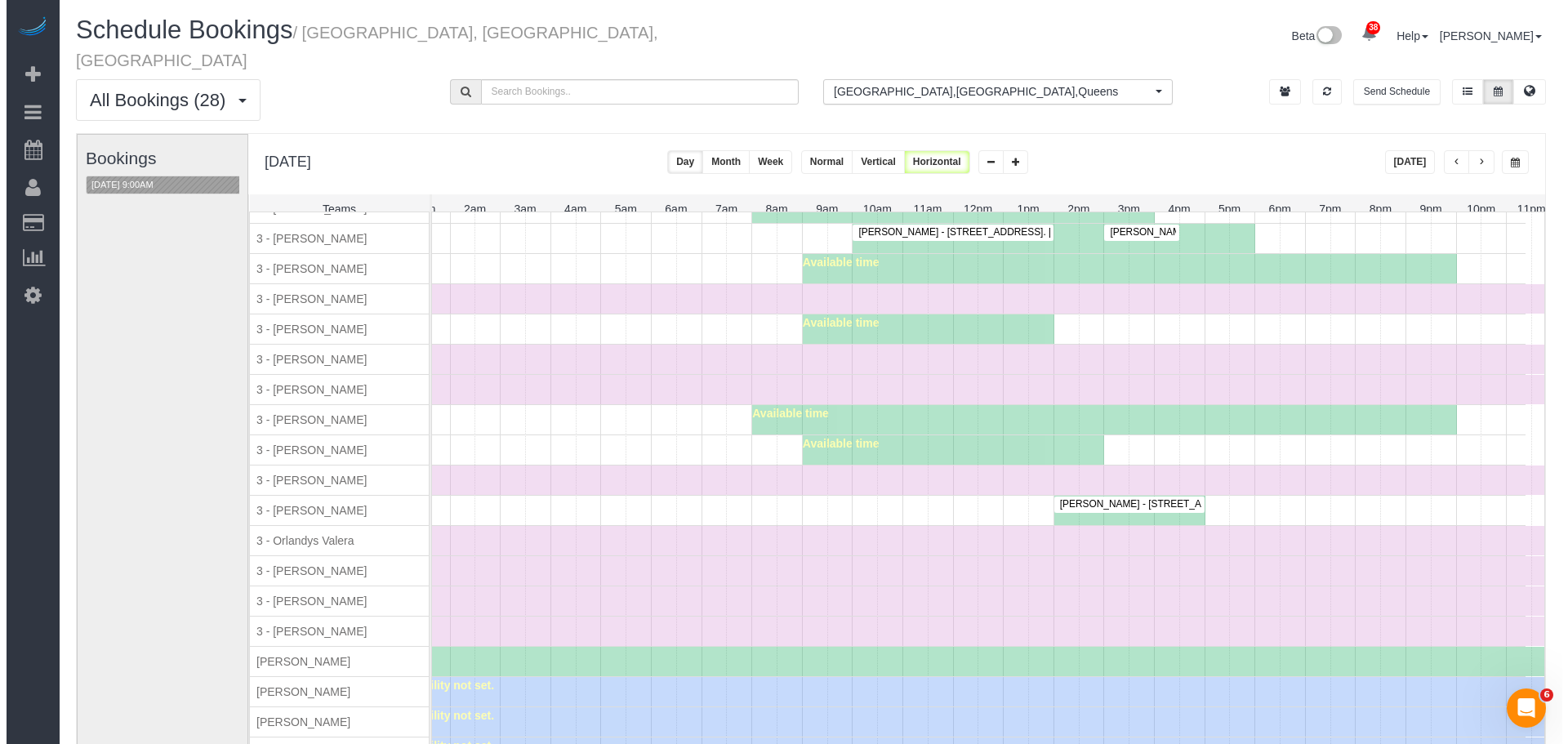
scroll to position [1935, 0]
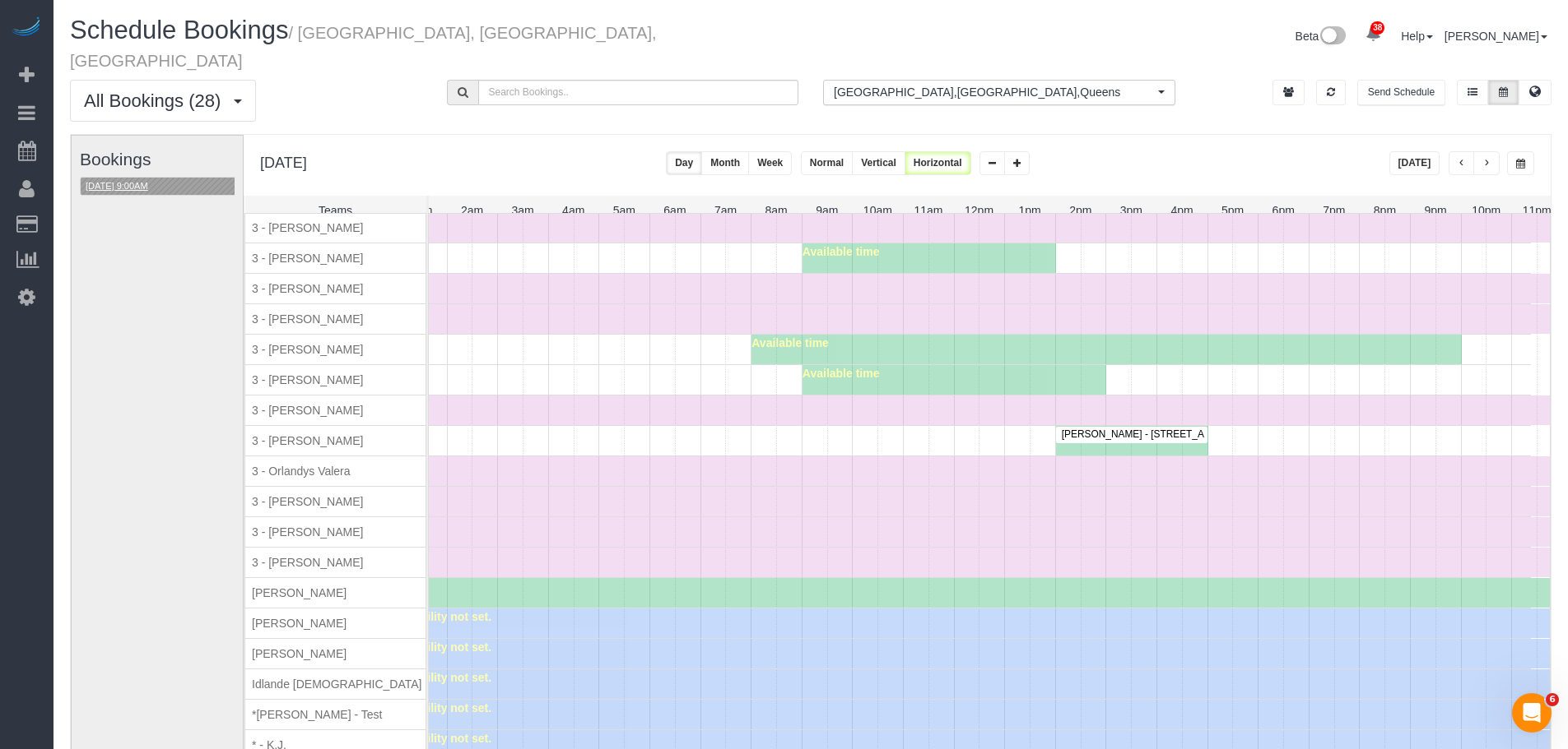
click at [123, 178] on button "10/13/2025 9:00AM" at bounding box center [117, 186] width 72 height 17
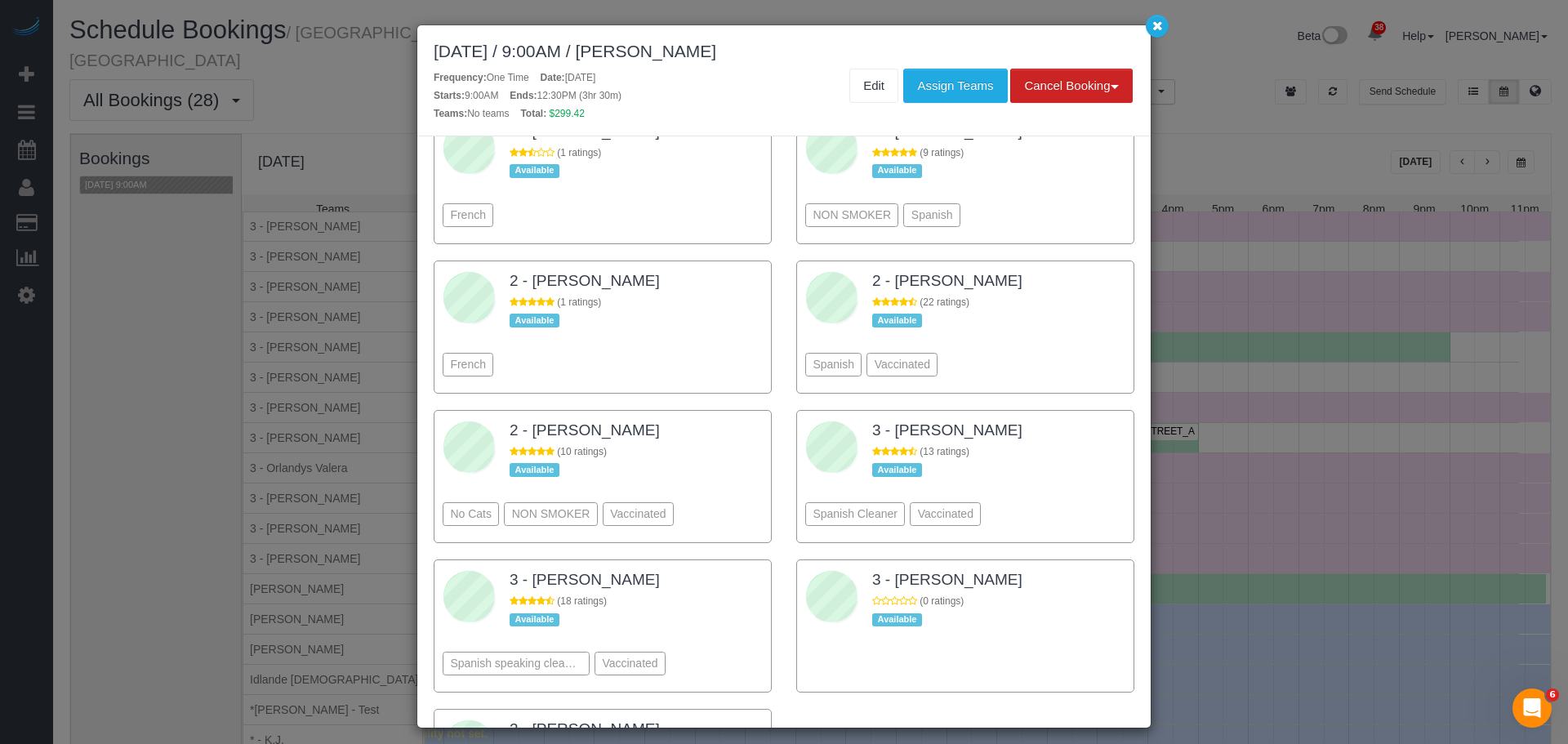
scroll to position [1156, 0]
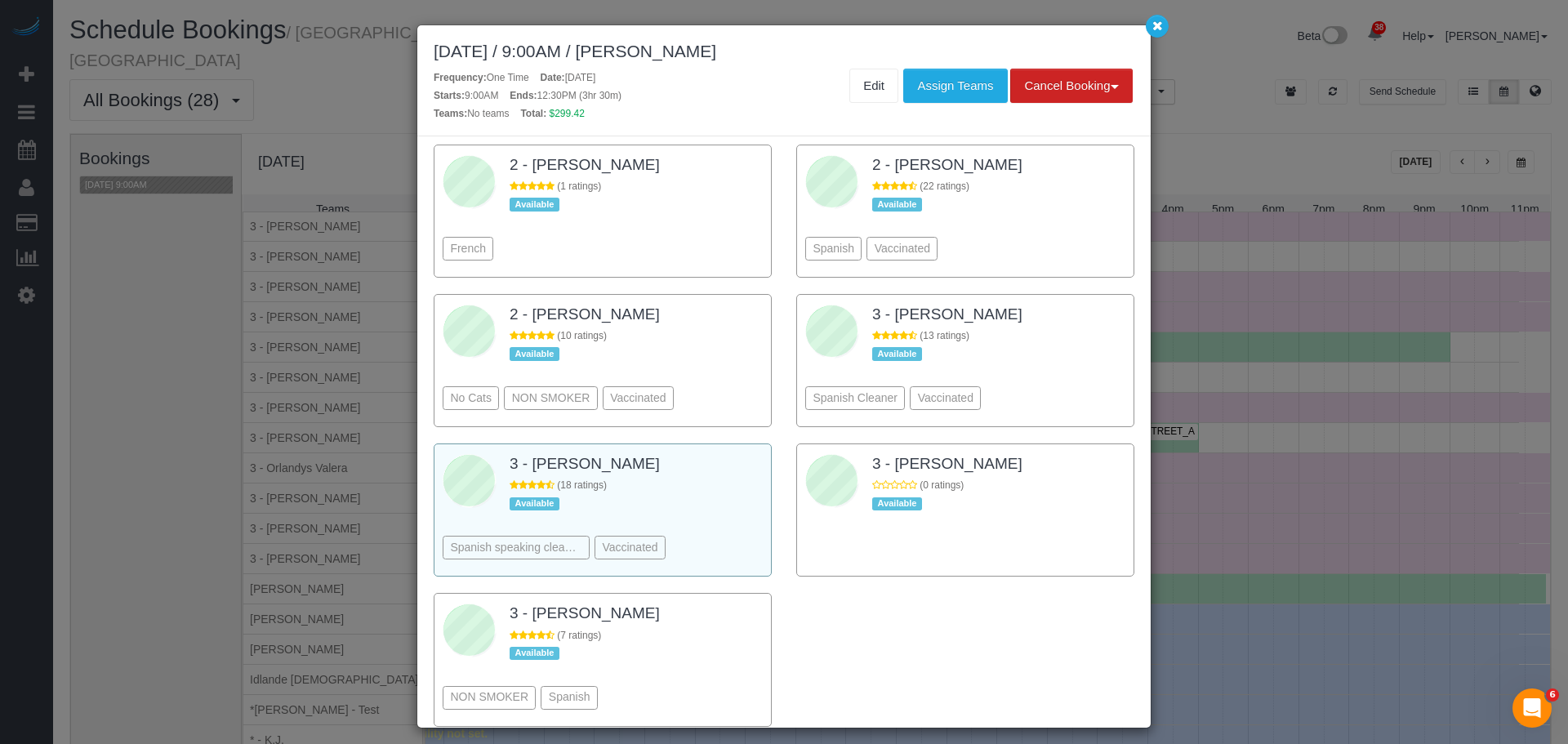
click at [704, 479] on div "Spanish speaking cleaners Vaccinated" at bounding box center [603, 523] width 320 height 89
click at [940, 75] on button "Assign Teams" at bounding box center [954, 86] width 104 height 34
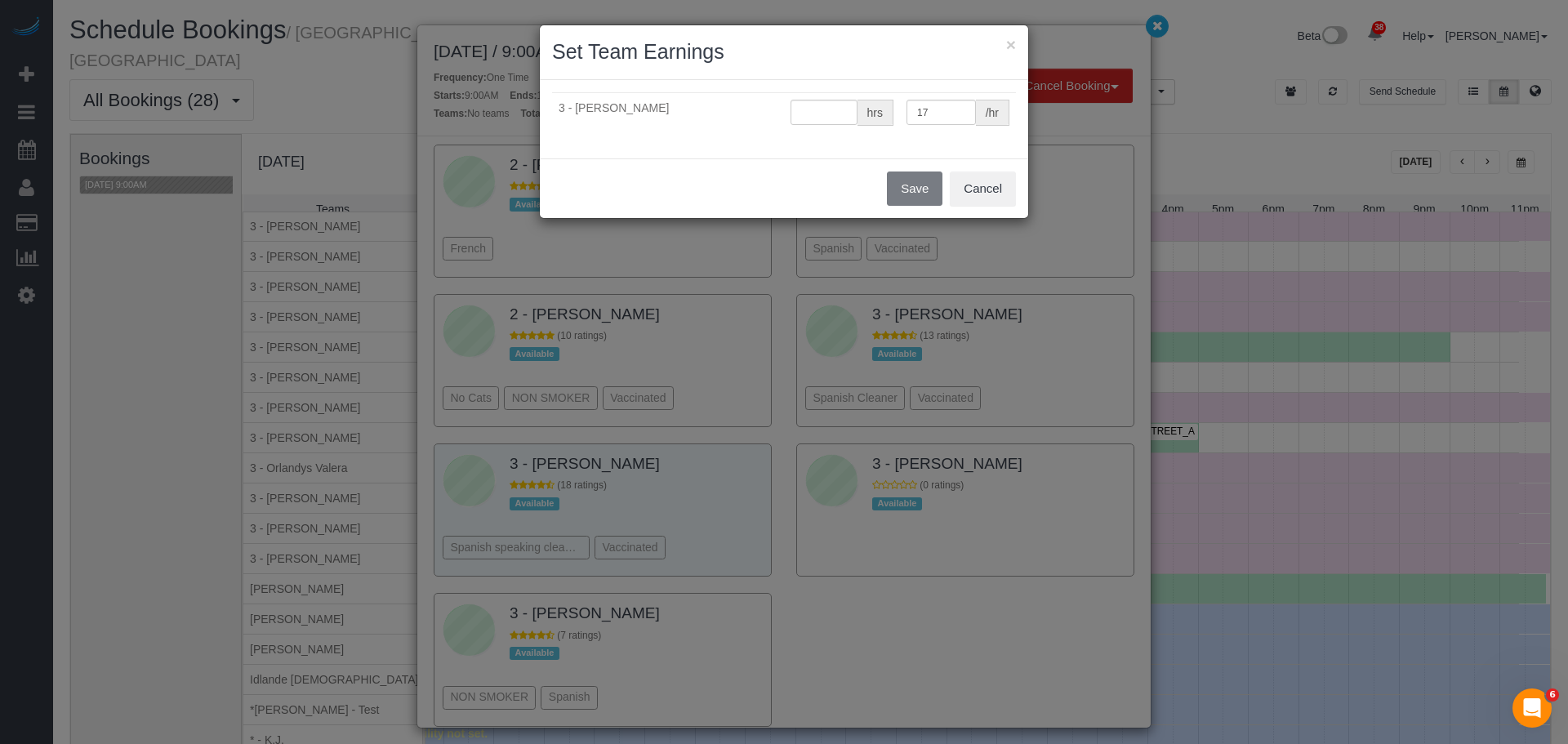
type input "0"
click at [912, 192] on button "Save" at bounding box center [914, 189] width 56 height 34
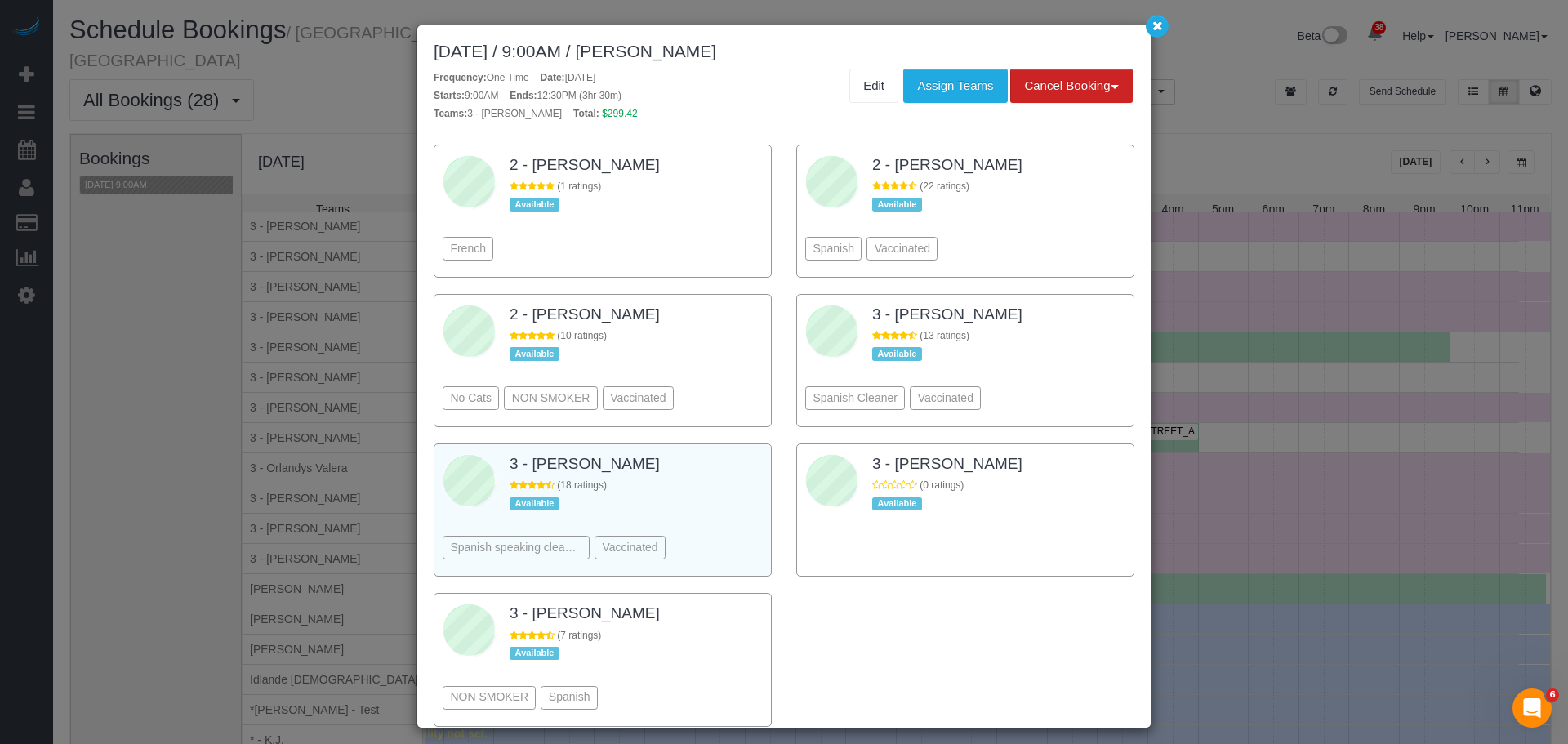
click at [782, 92] on div "Frequency: One Time Date: October 13, 2025 Starts: 9:00AM Ends: 12:30PM (3hr 30…" at bounding box center [603, 96] width 363 height 54
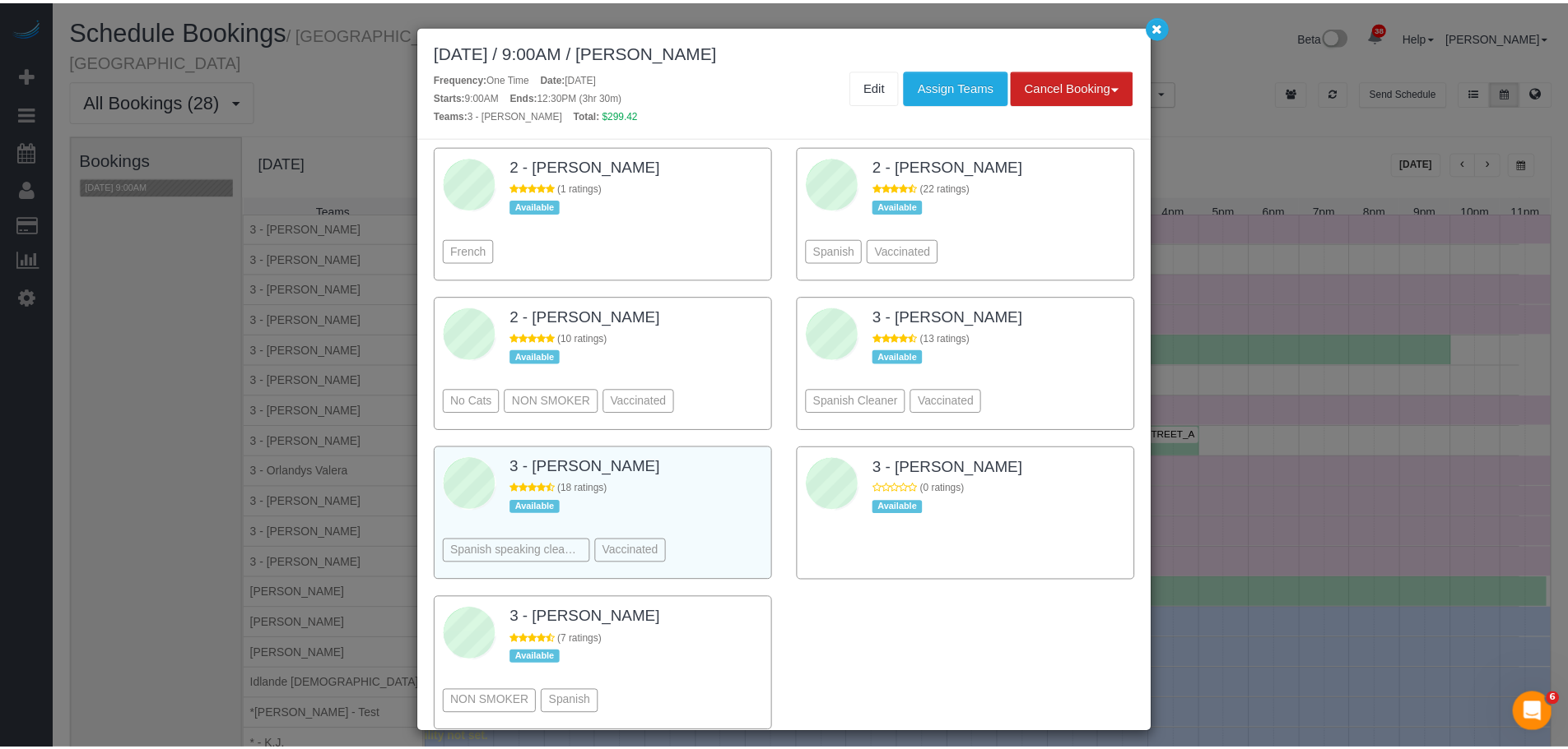
scroll to position [1164, 0]
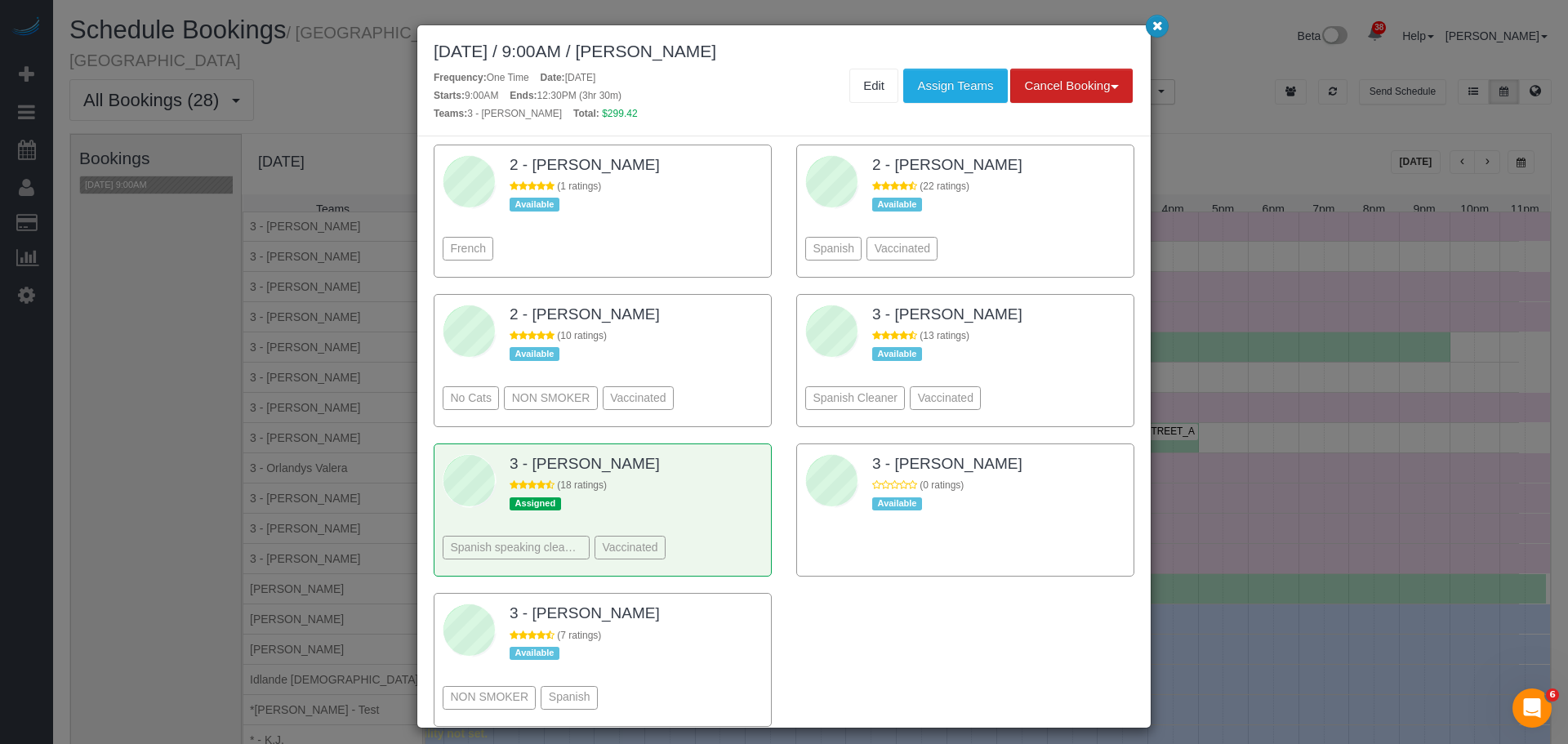
click at [1151, 33] on button "button" at bounding box center [1157, 26] width 23 height 23
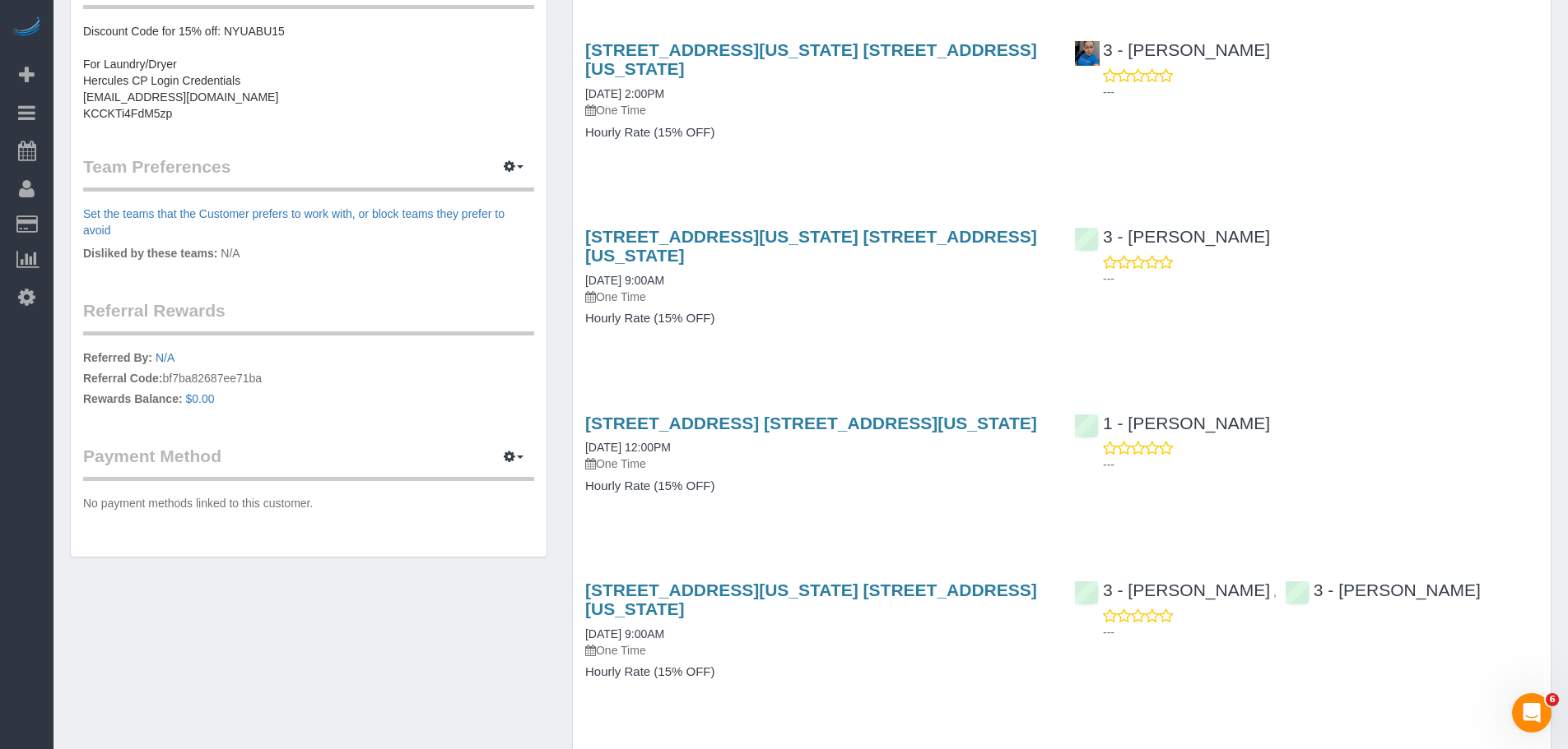
scroll to position [905, 0]
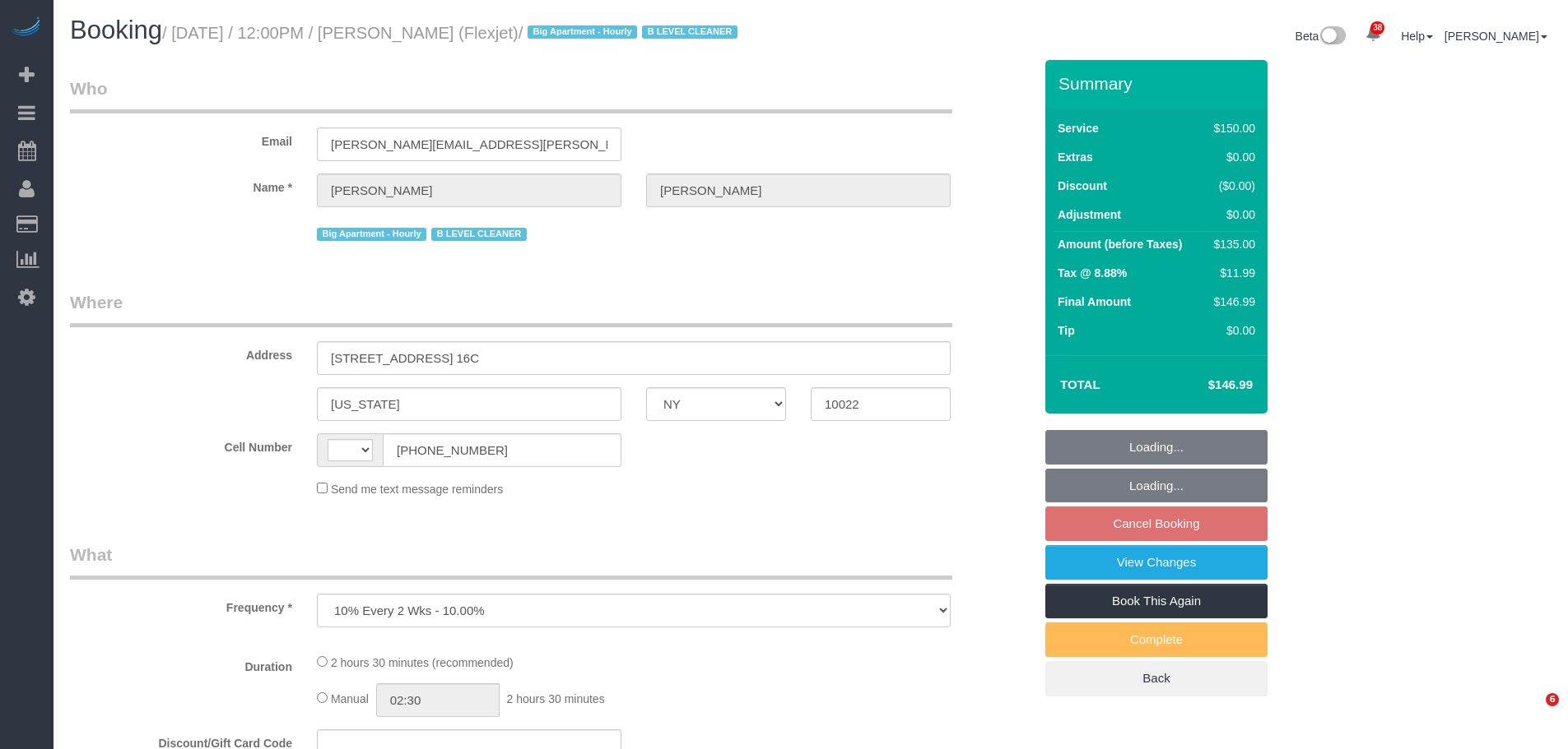
select select "NY"
select select "string:US"
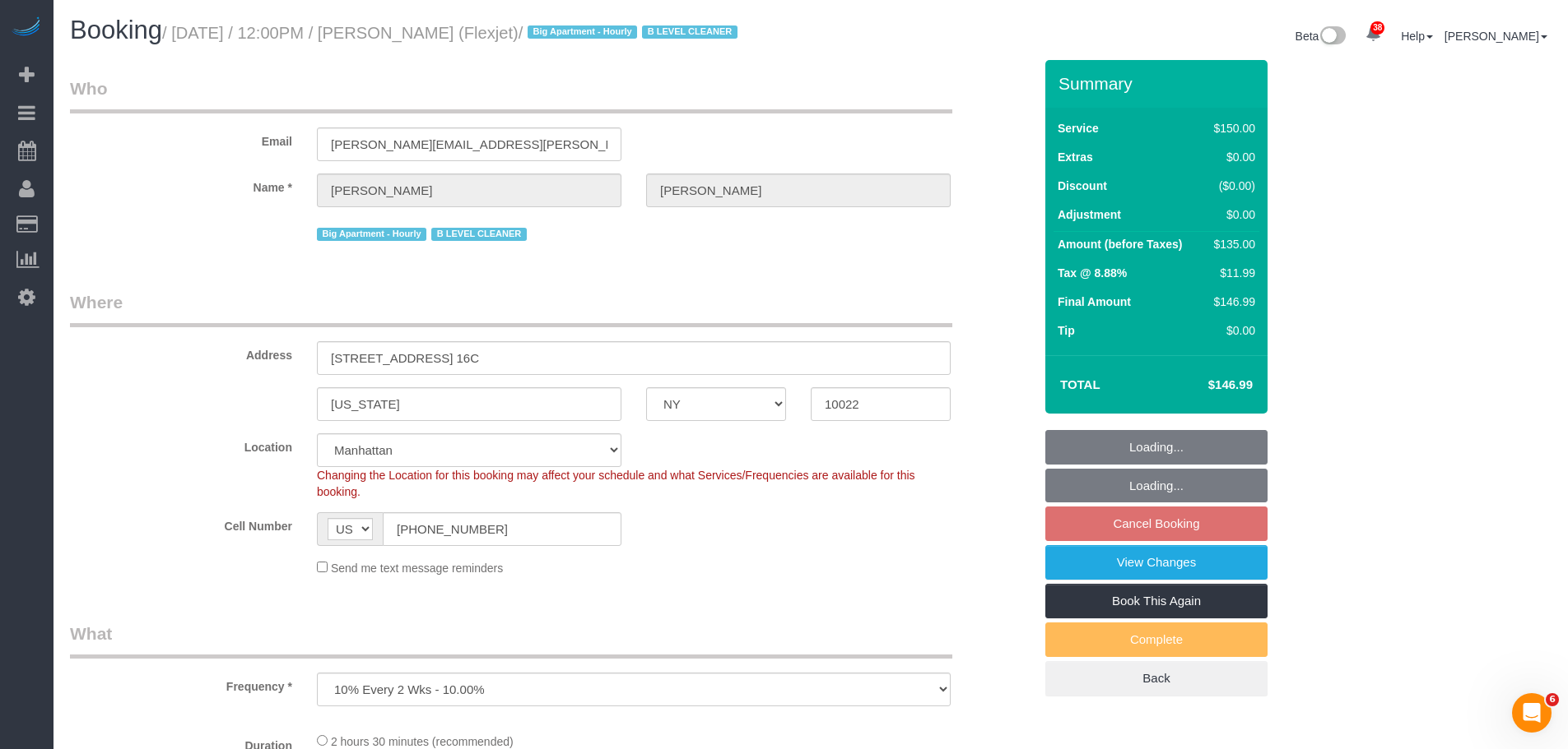
select select "object:1462"
select select "22223"
select select "150"
select select "number:89"
select select "number:90"
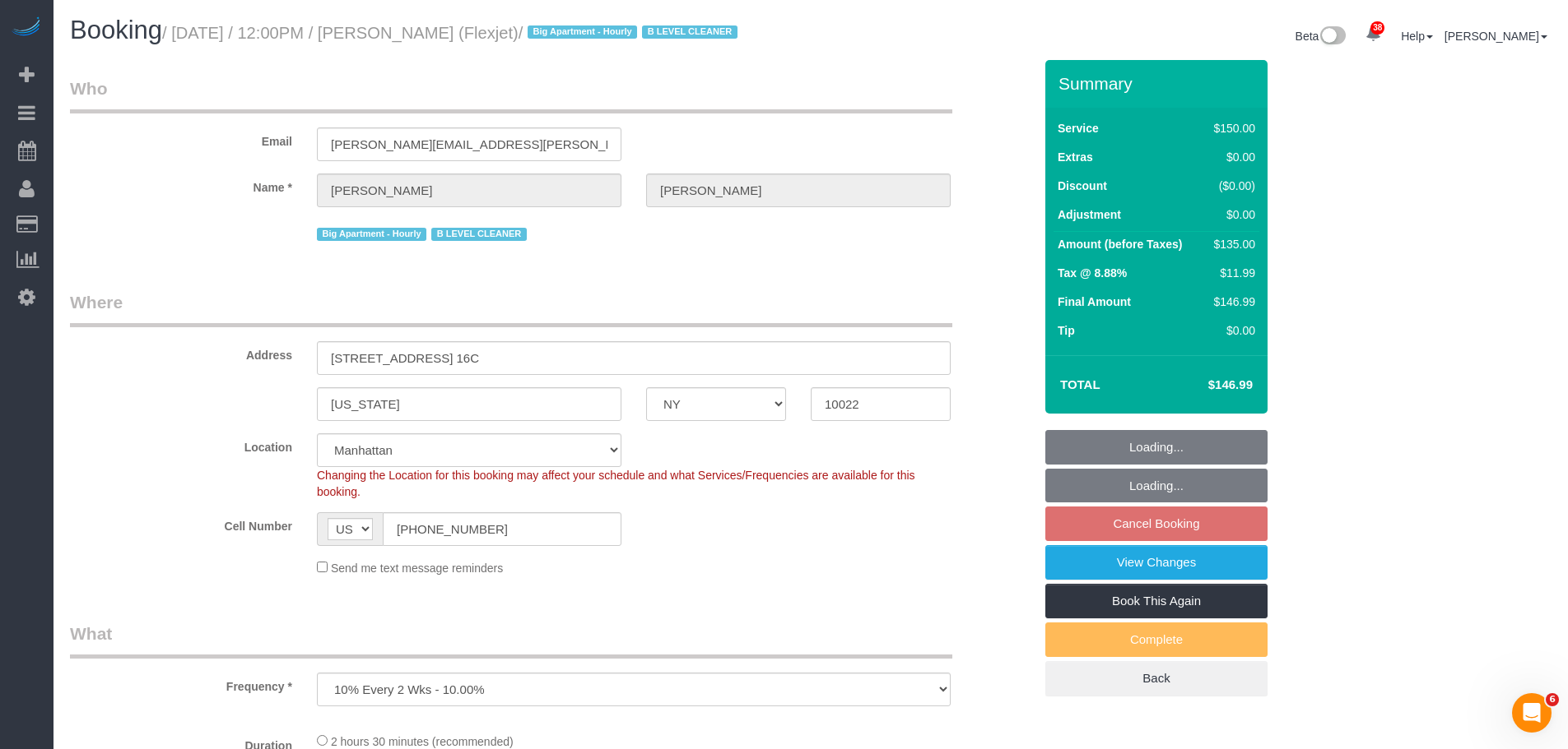
select select "number:15"
select select "number:6"
select select "number:21"
select select "spot5"
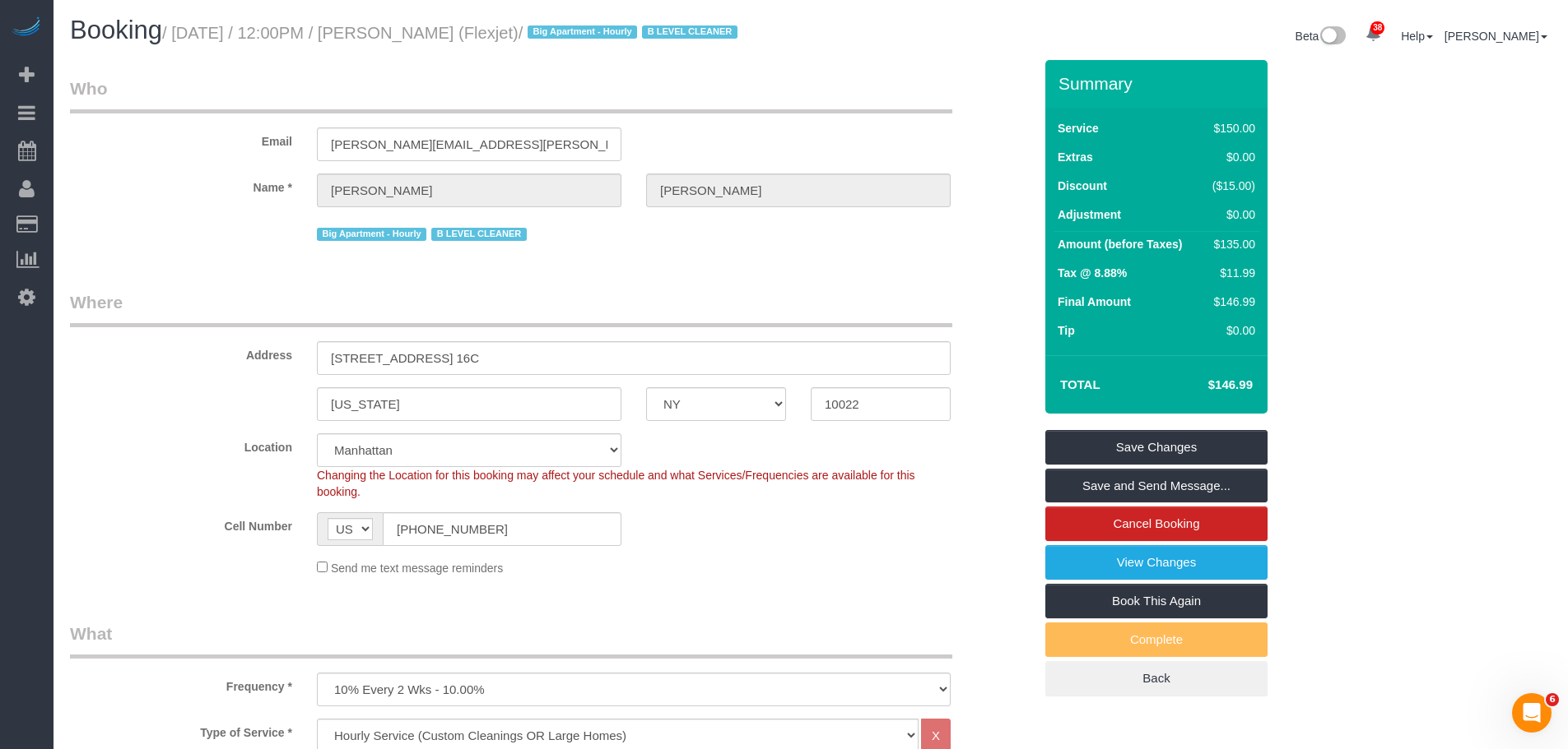
drag, startPoint x: 658, startPoint y: 114, endPoint x: 651, endPoint y: 558, distance: 444.1
click at [663, 114] on legend "Who" at bounding box center [511, 95] width 882 height 37
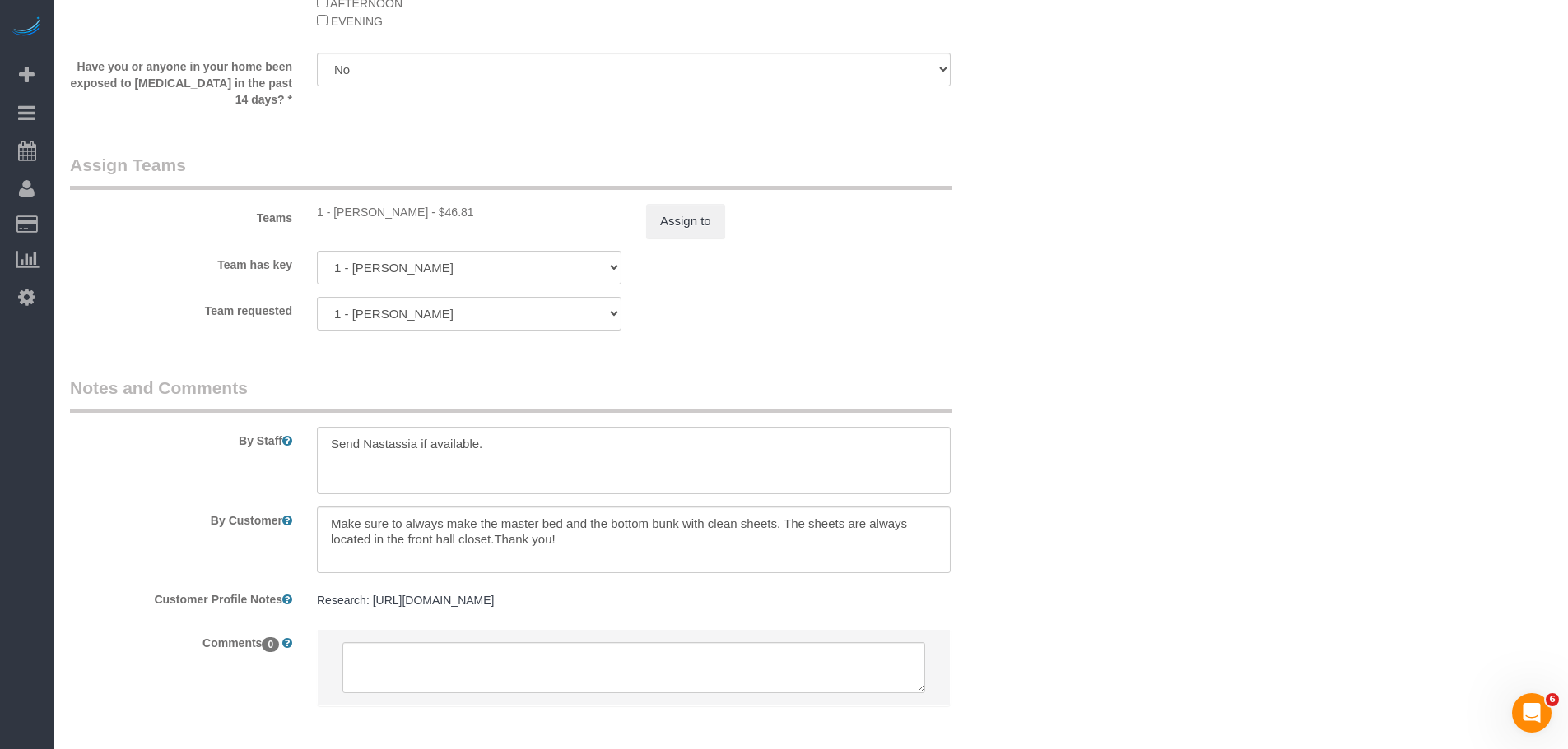
scroll to position [1657, 0]
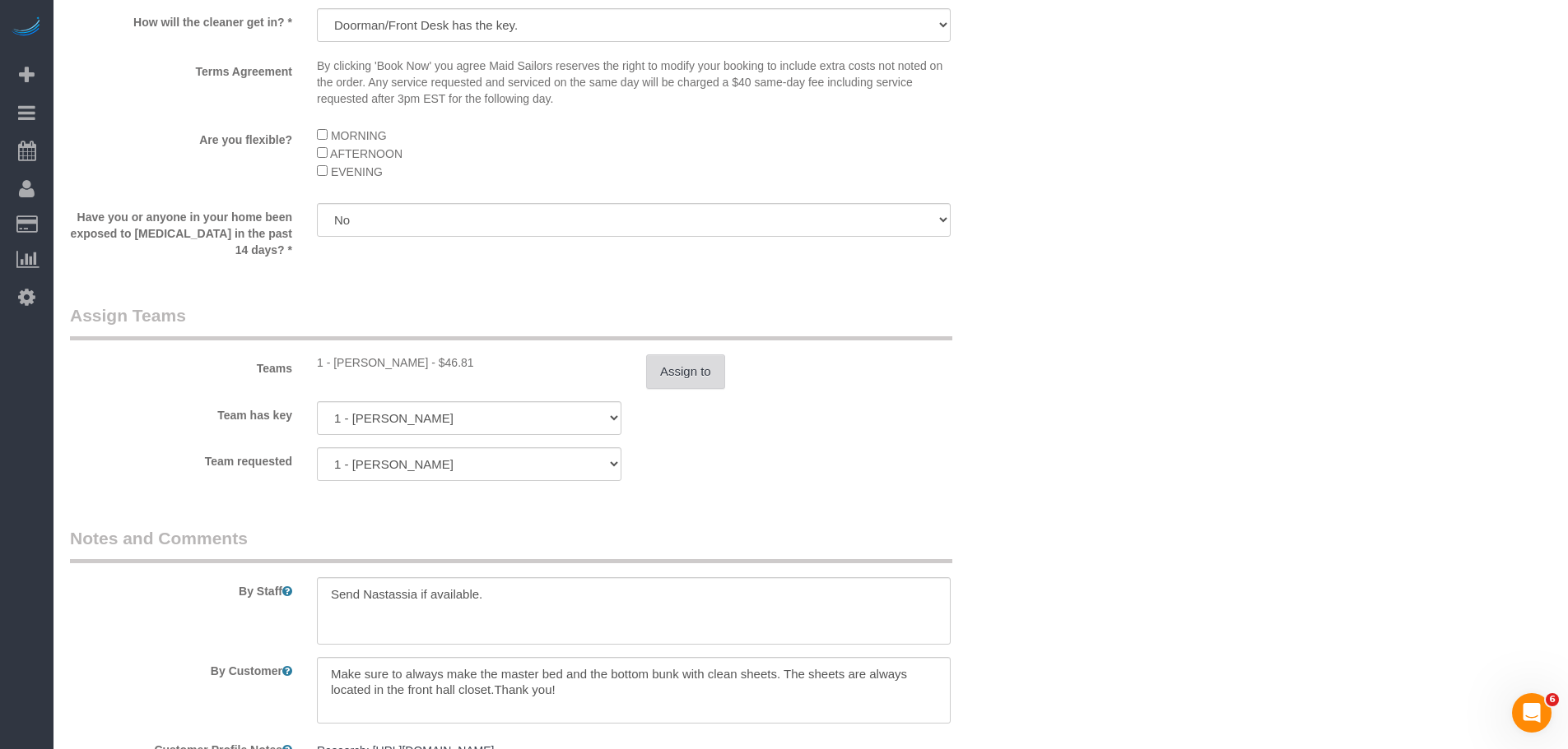
click at [687, 389] on button "Assign to" at bounding box center [685, 372] width 79 height 35
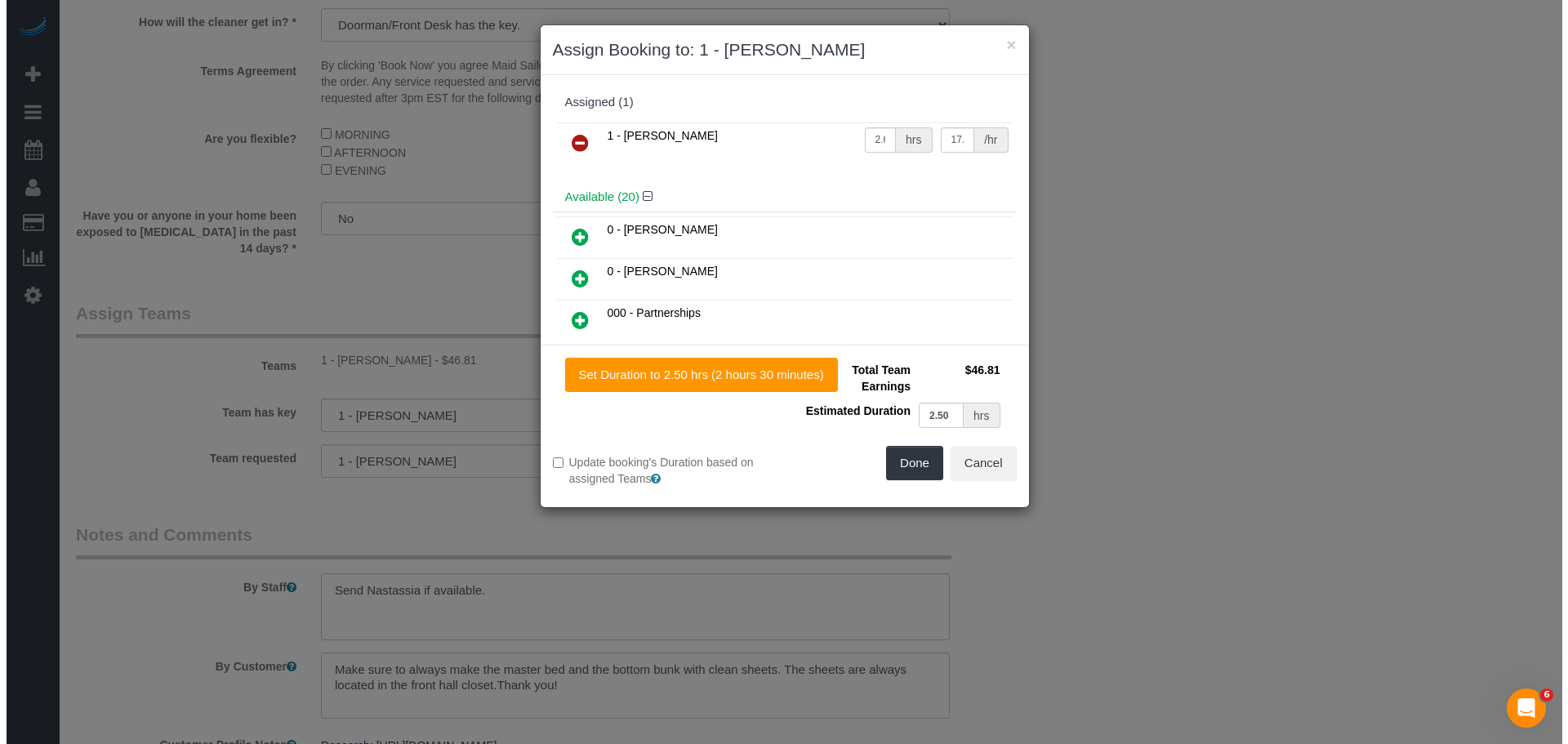
scroll to position [1626, 0]
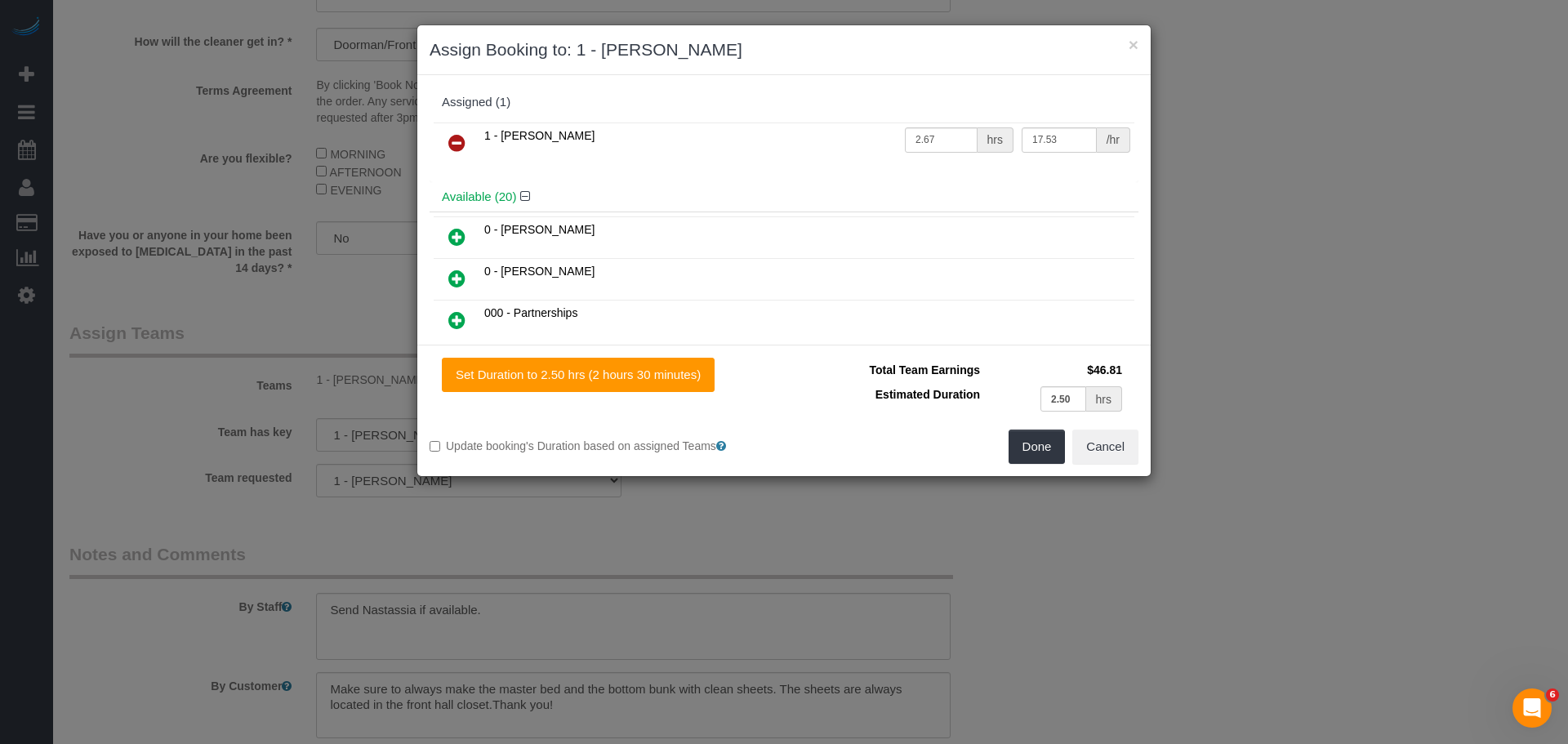
click at [444, 141] on link at bounding box center [457, 144] width 38 height 33
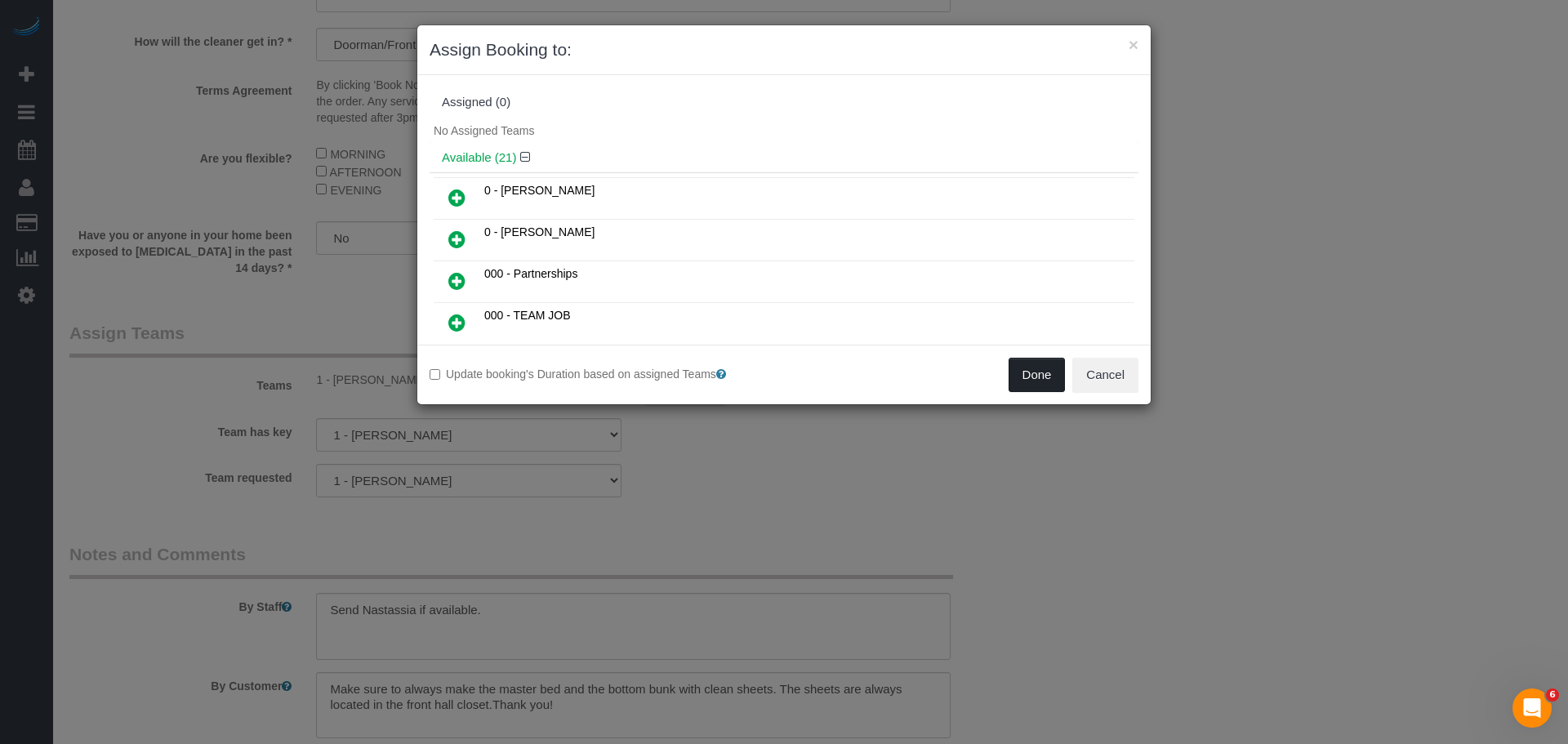
click at [1018, 377] on button "Done" at bounding box center [1037, 375] width 57 height 34
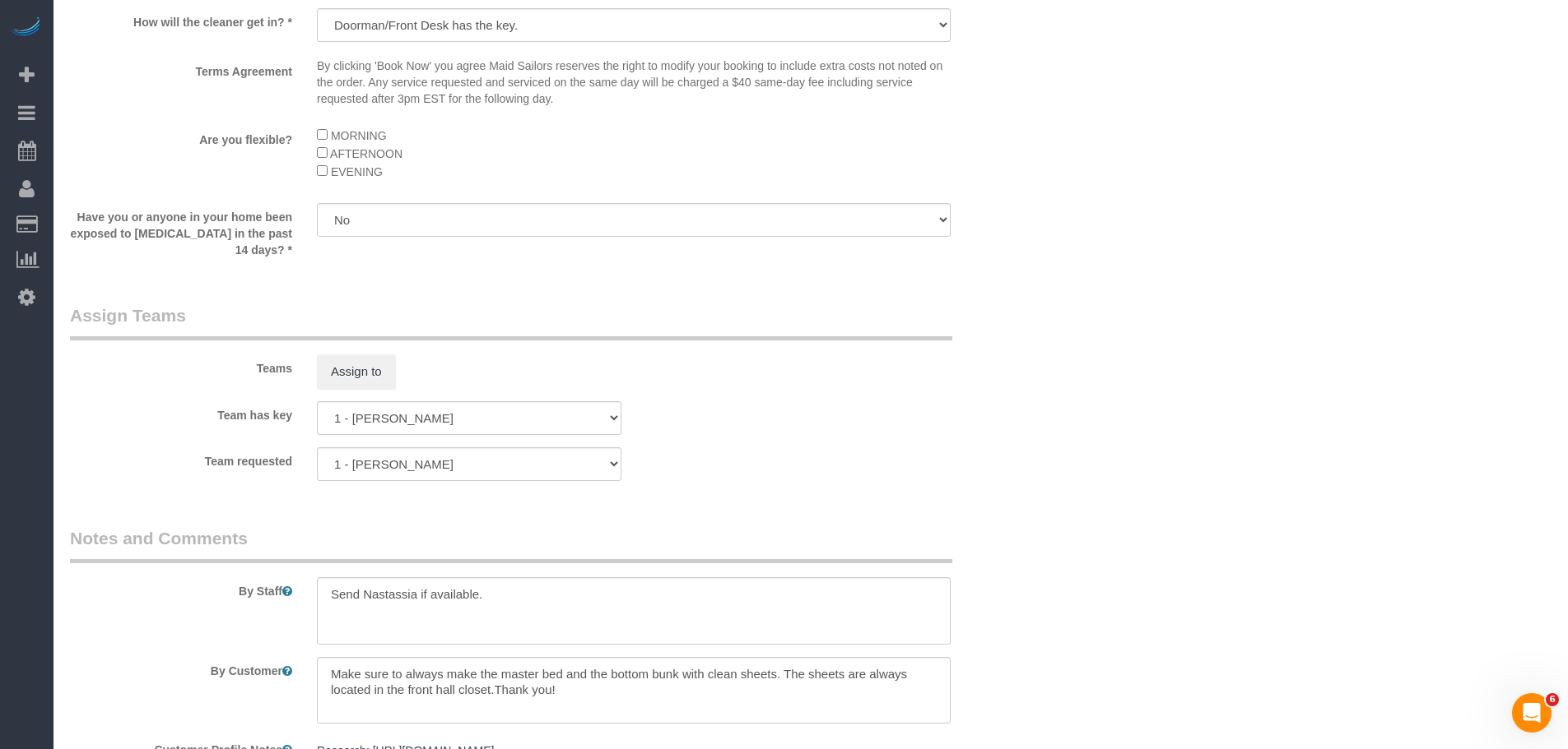
click at [1029, 377] on div "× Assign Booking to: Assigned (0) No Assigned Teams Available (21) 0 - Kionia S…" at bounding box center [784, 374] width 1568 height 749
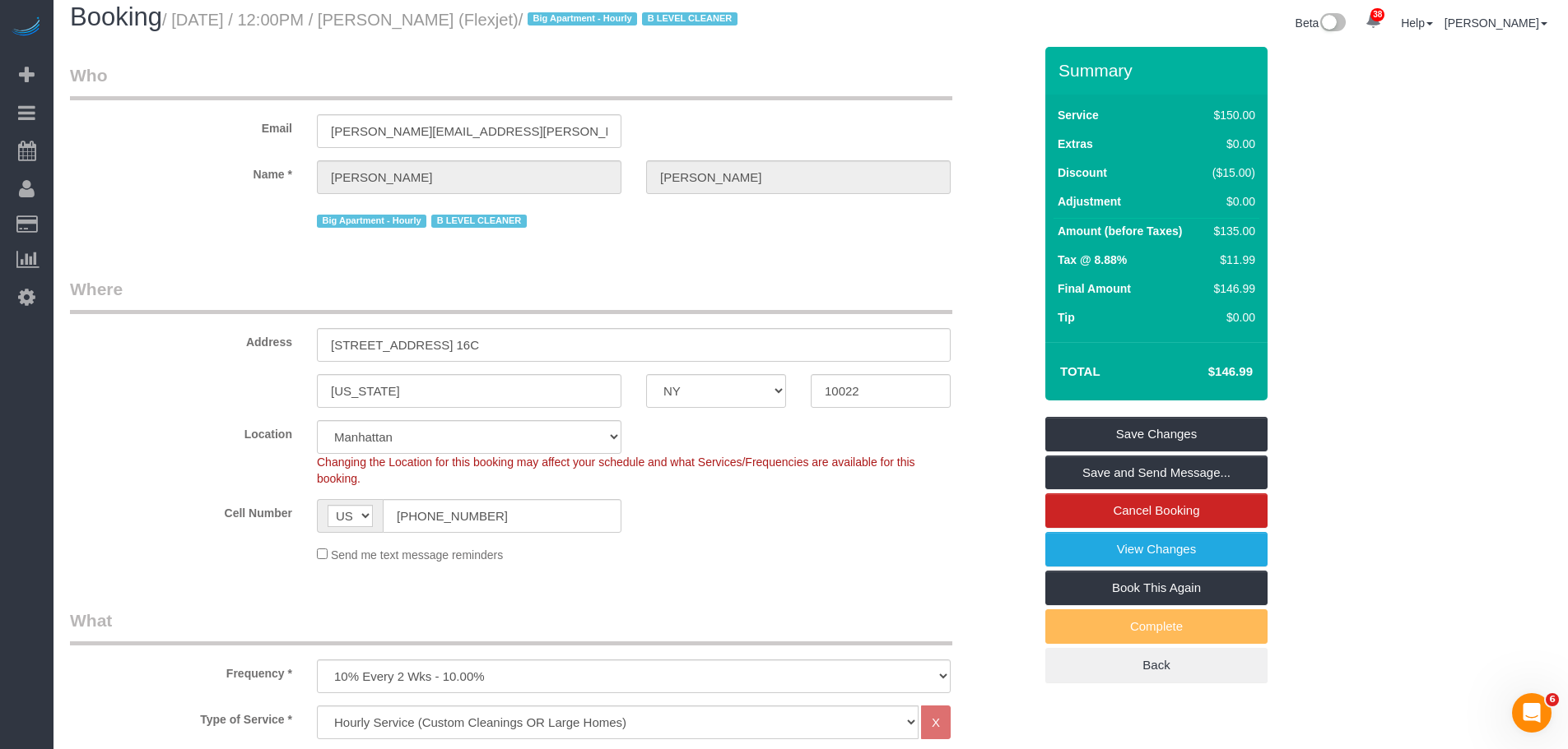
scroll to position [0, 0]
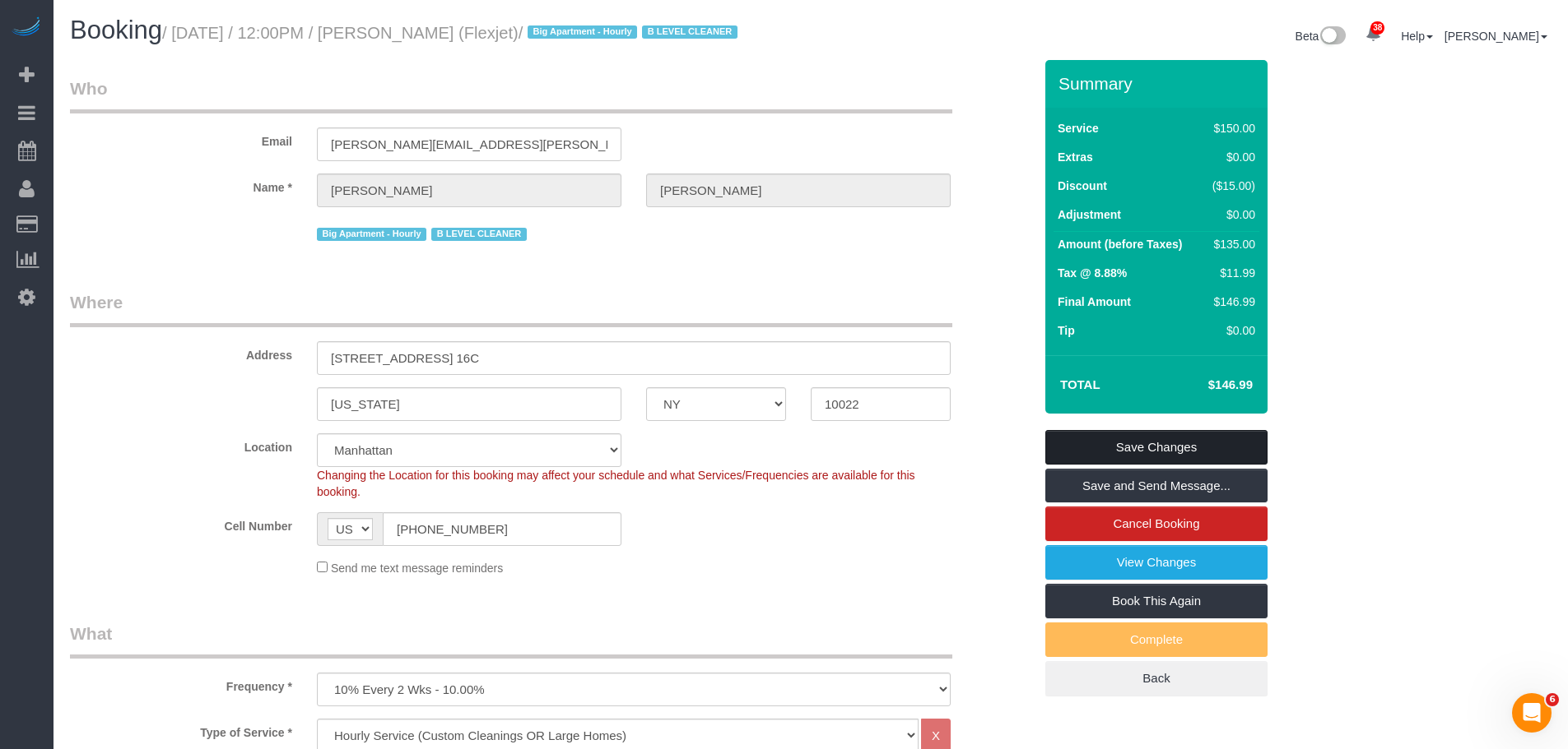
click at [1154, 465] on link "Save Changes" at bounding box center [1156, 448] width 222 height 35
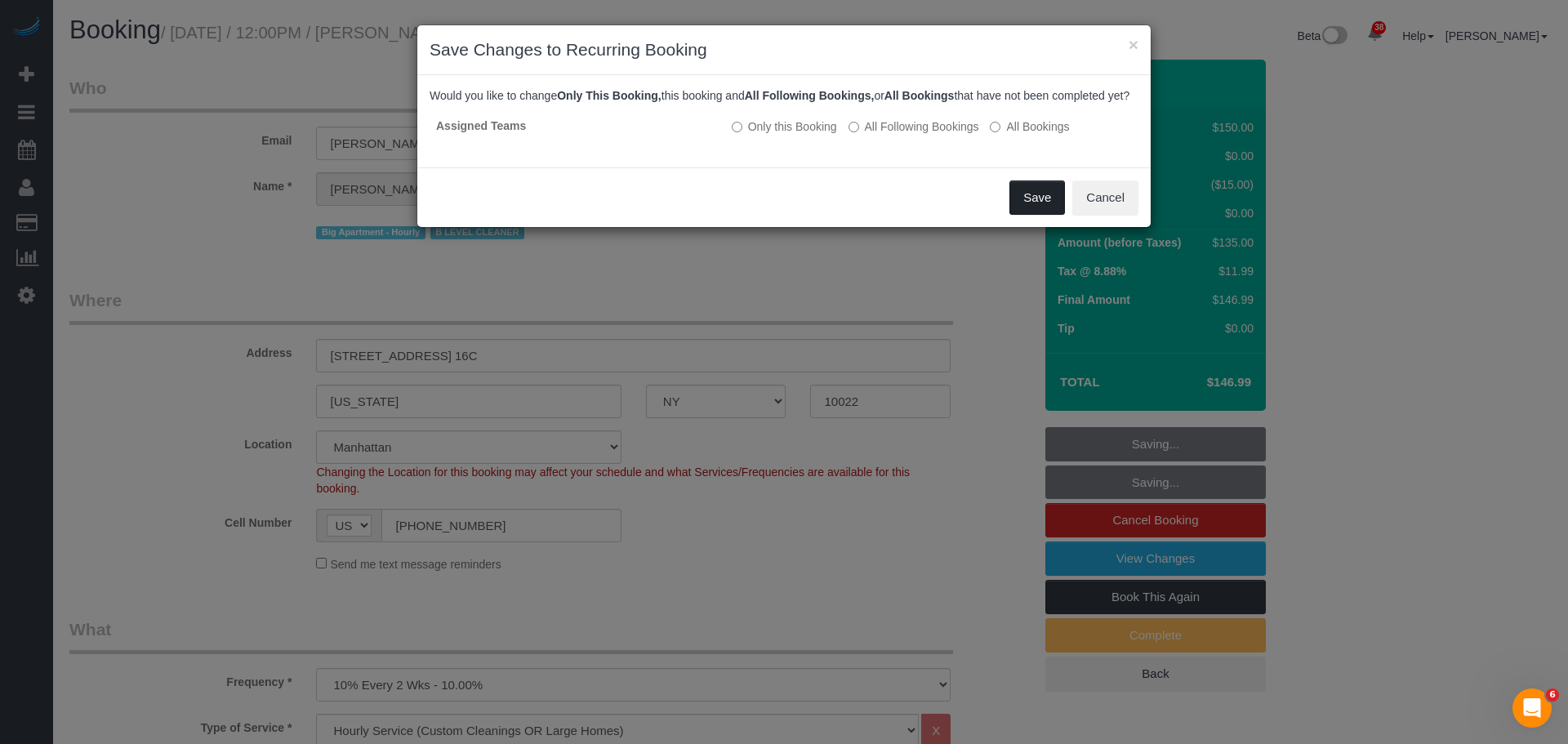
click at [1043, 213] on button "Save" at bounding box center [1037, 198] width 56 height 34
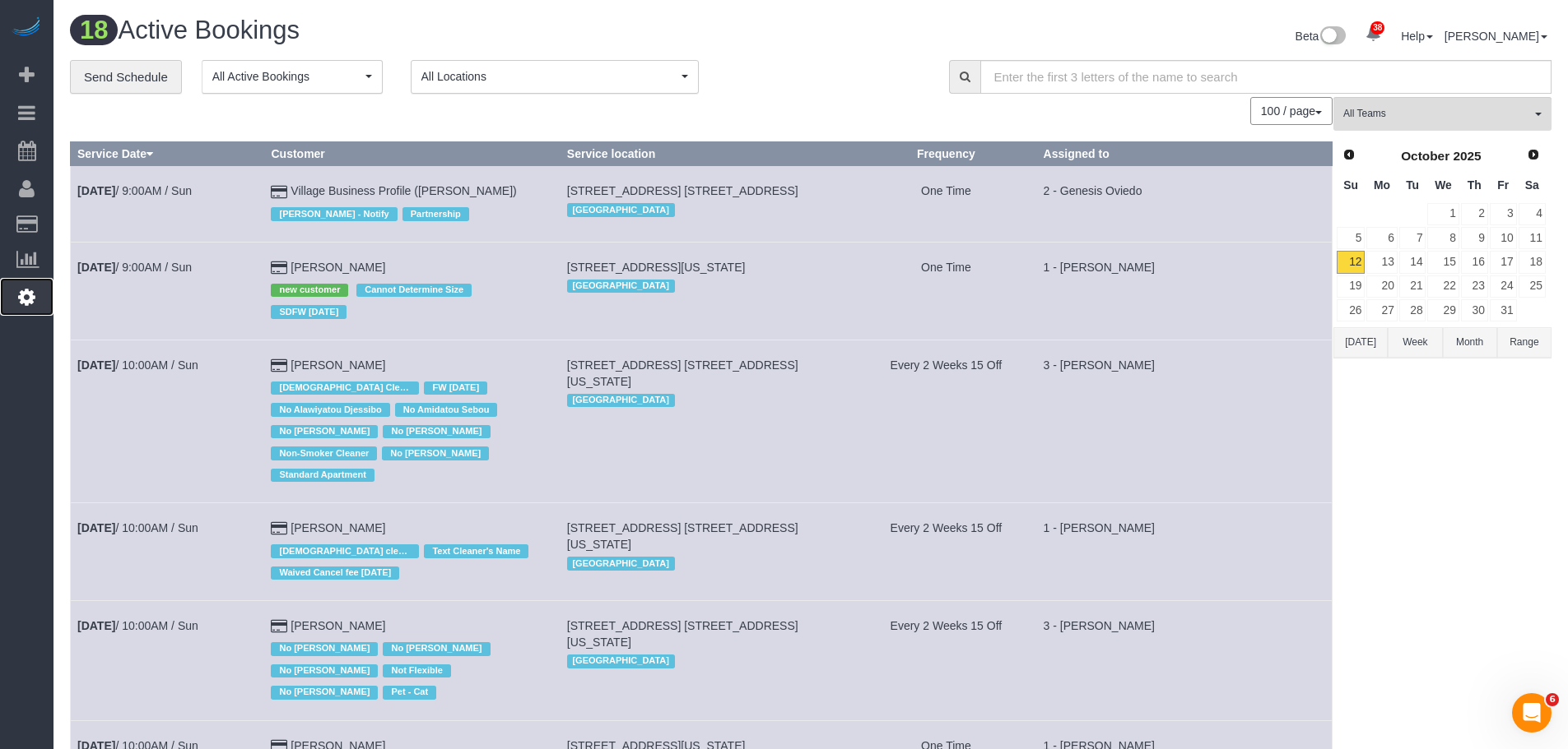
click at [26, 301] on icon at bounding box center [26, 297] width 17 height 20
select select "425"
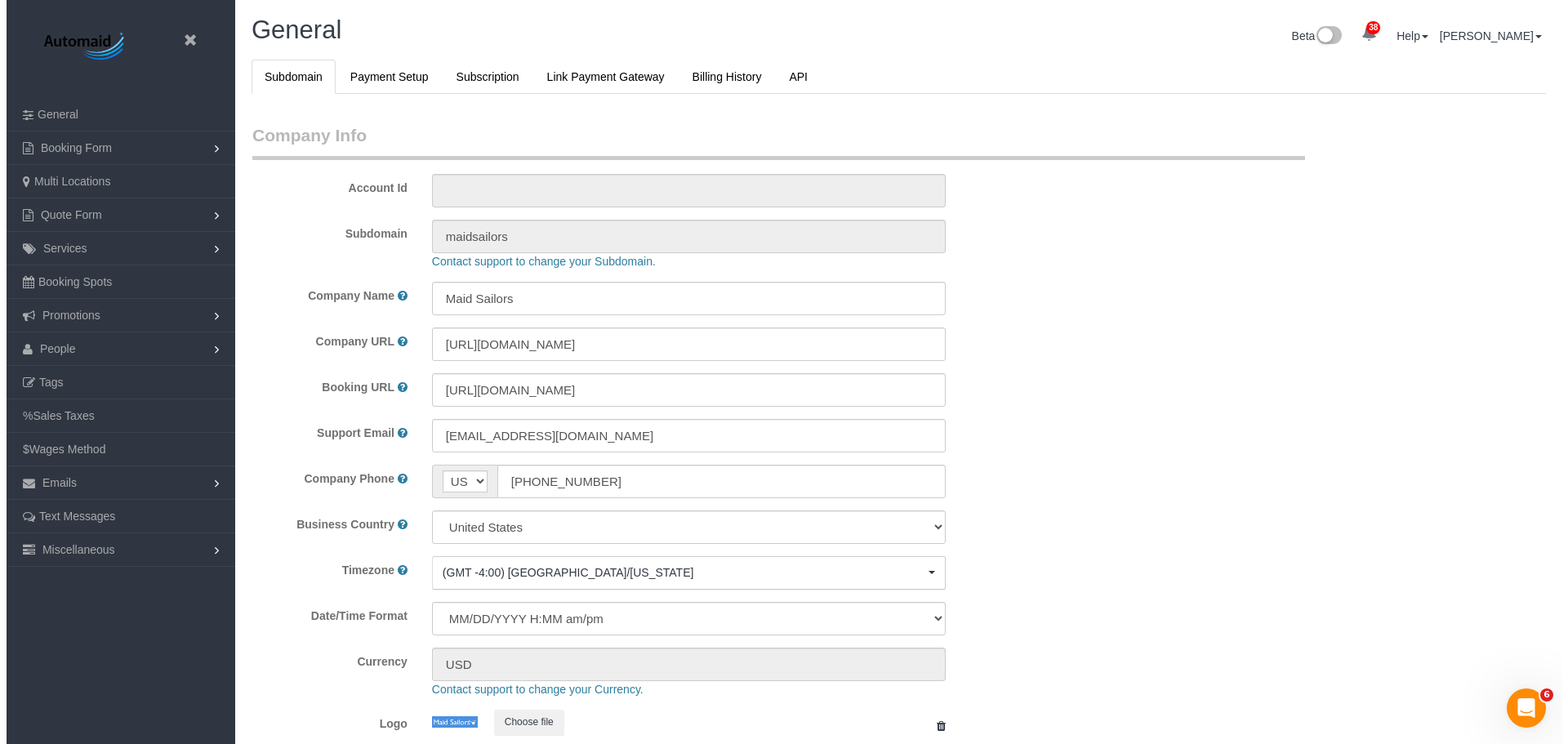
scroll to position [3448, 1556]
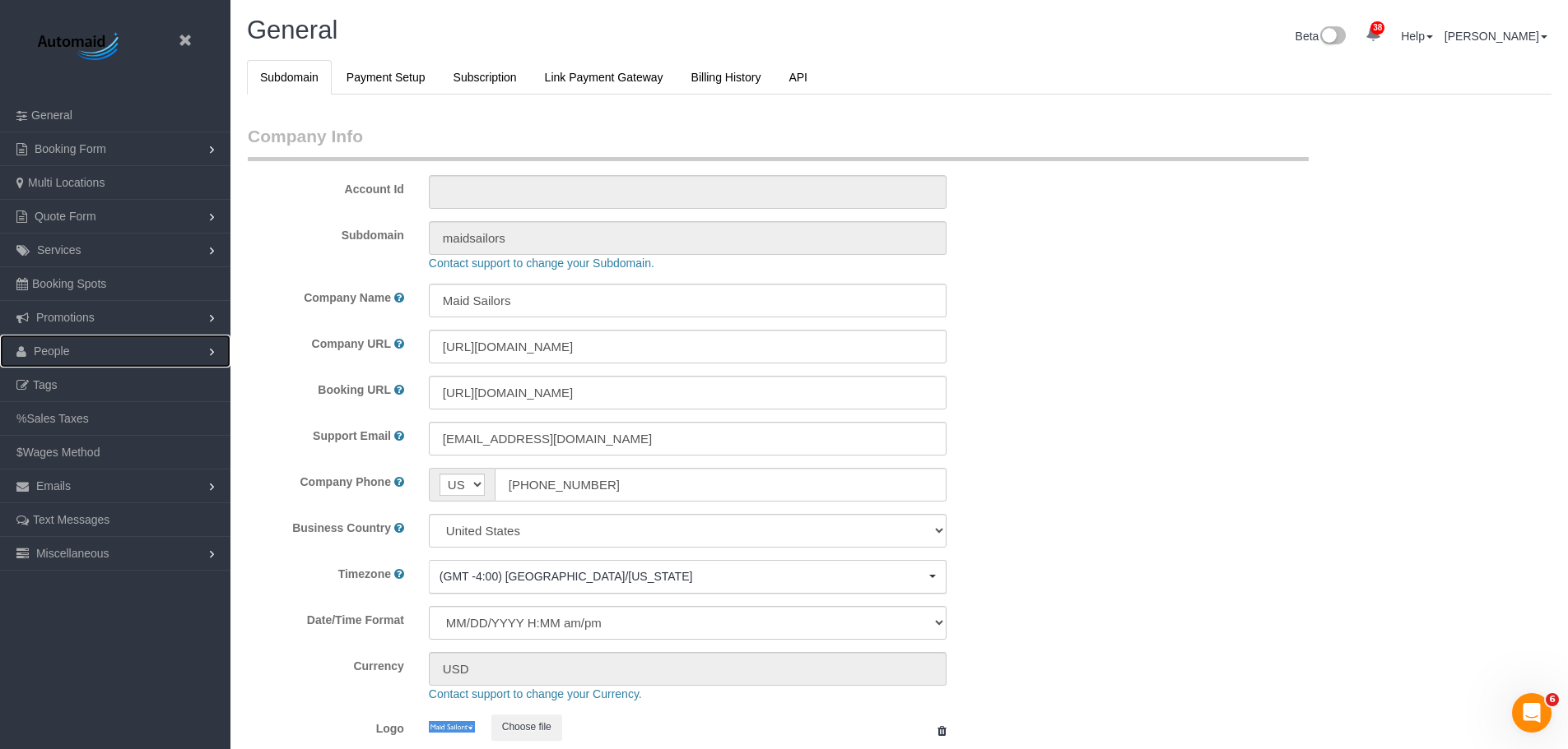
drag, startPoint x: 105, startPoint y: 356, endPoint x: 106, endPoint y: 383, distance: 27.0
click at [106, 356] on link "People" at bounding box center [115, 351] width 231 height 33
click at [122, 465] on link "Team Availability" at bounding box center [115, 453] width 231 height 33
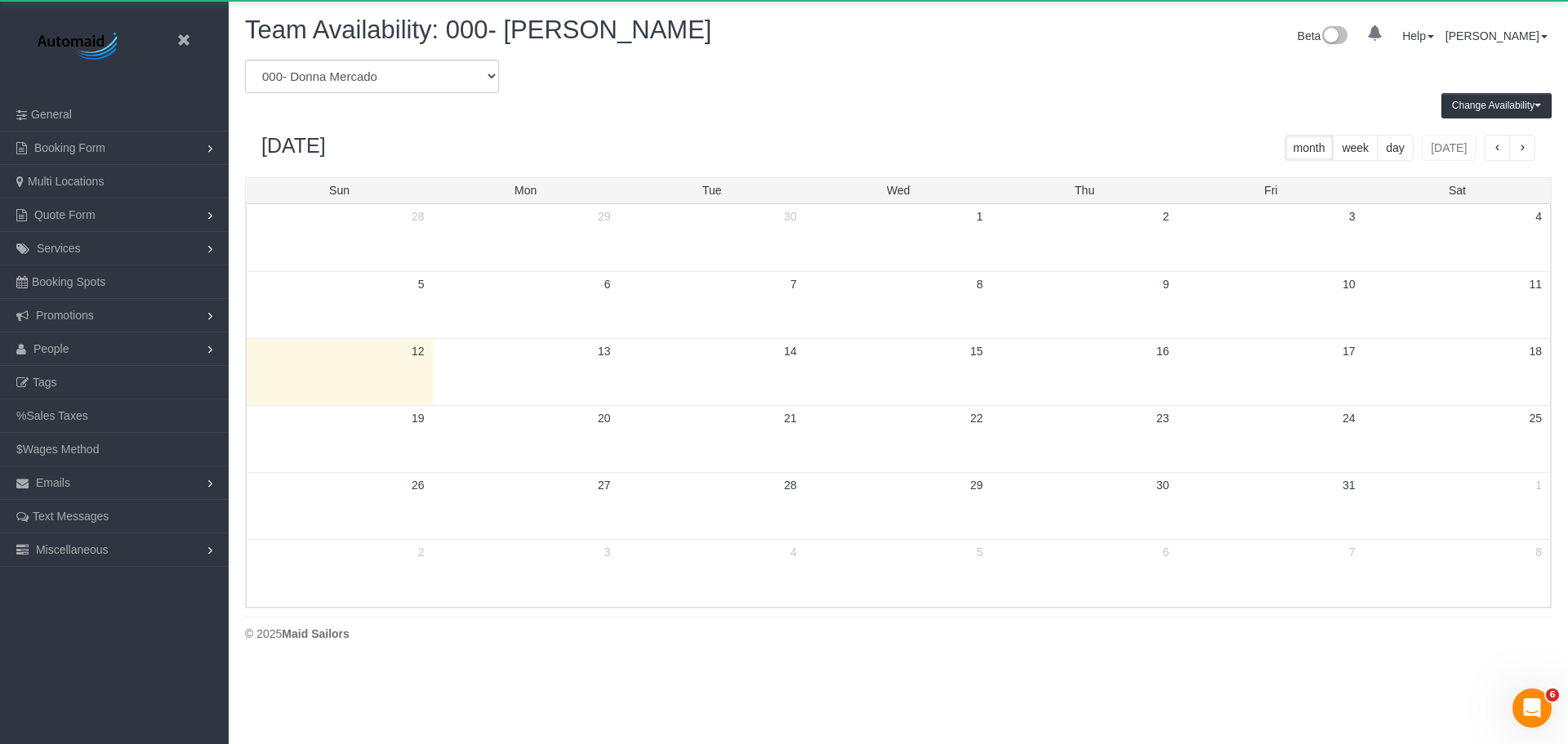
scroll to position [665, 1568]
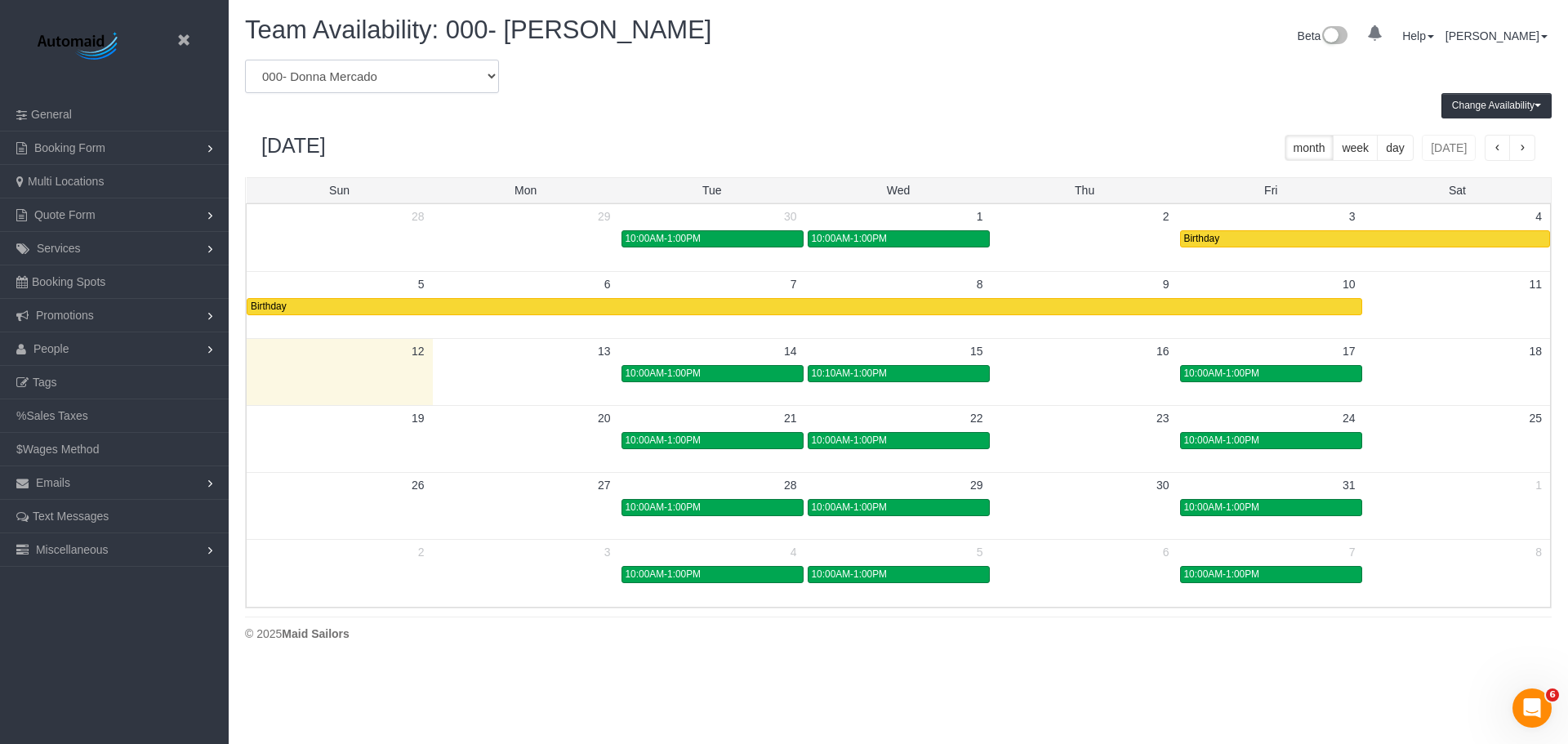
drag, startPoint x: 421, startPoint y: 78, endPoint x: 418, endPoint y: 89, distance: 11.4
click at [421, 78] on select "* - K.J. *Irene Flores - Test 0 - Alioune Sy 0 - Charles Clark 0 - Corina Tenem…" at bounding box center [372, 76] width 254 height 34
select select "number:22223"
click at [245, 60] on select "* - K.J. *Irene Flores - Test 0 - Alioune Sy 0 - Charles Clark 0 - Corina Tenem…" at bounding box center [372, 76] width 254 height 34
click at [739, 124] on div "October 2025 month week day today" at bounding box center [898, 148] width 1307 height 59
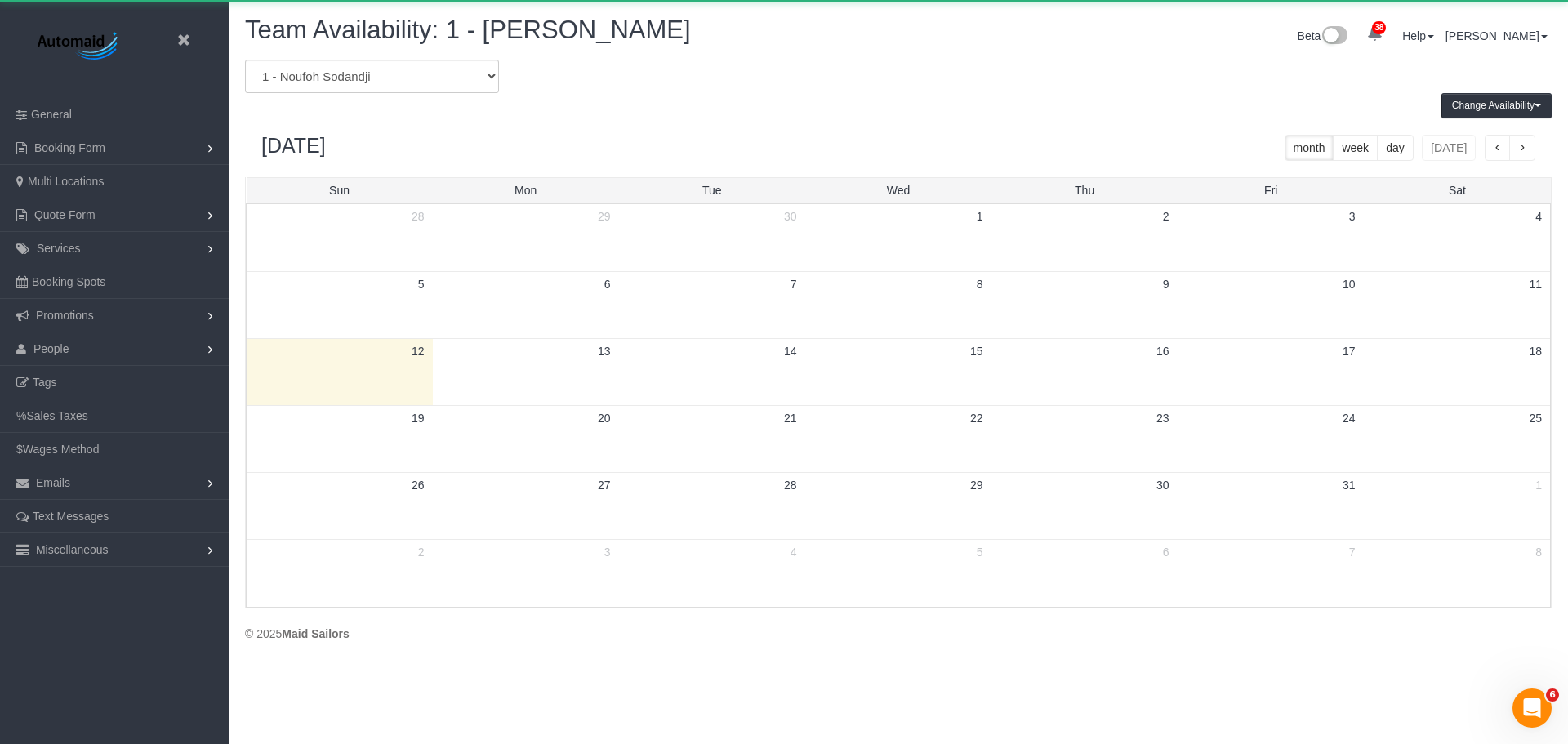
scroll to position [81038, 80086]
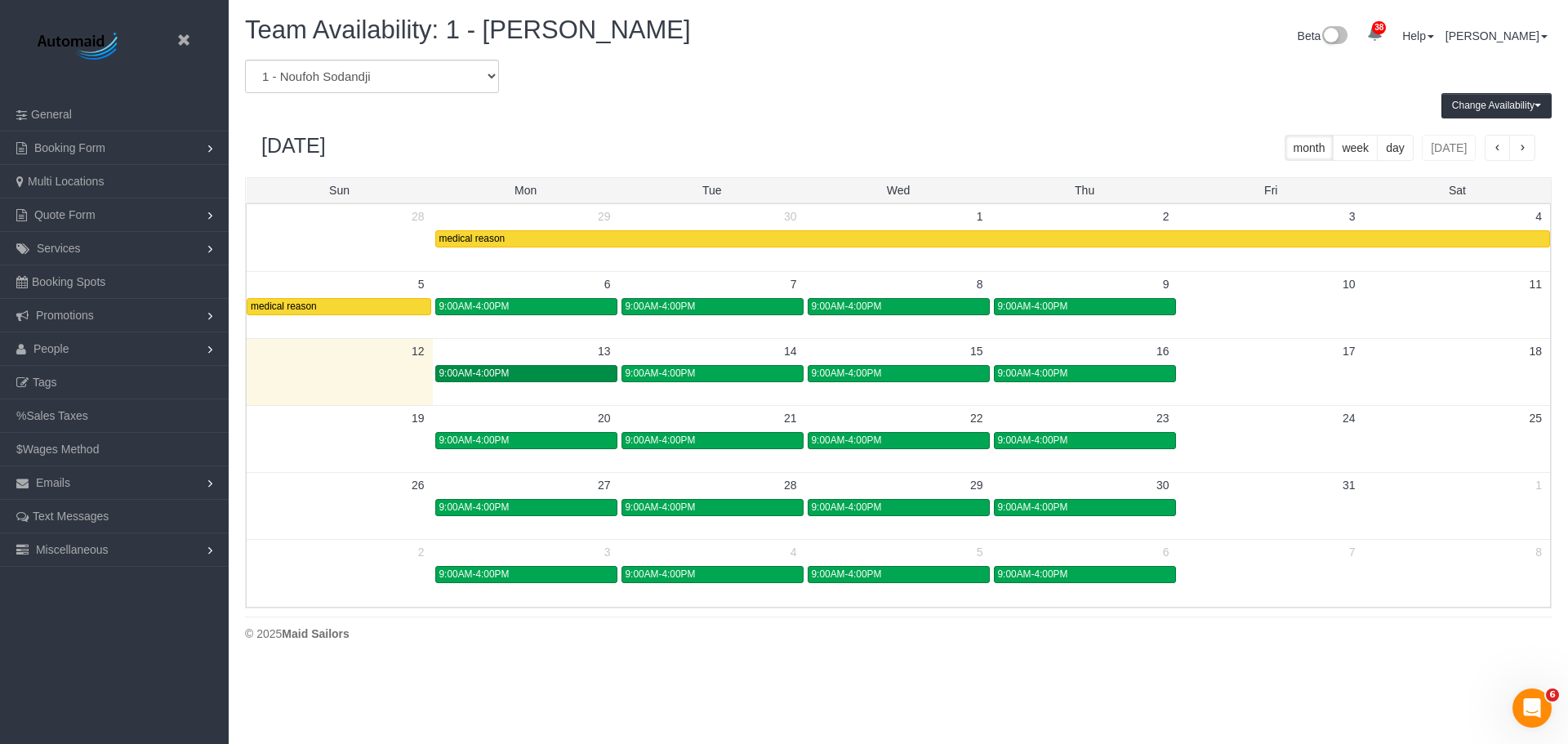
click at [555, 372] on div "9:00AM-4:00PM" at bounding box center [526, 374] width 174 height 12
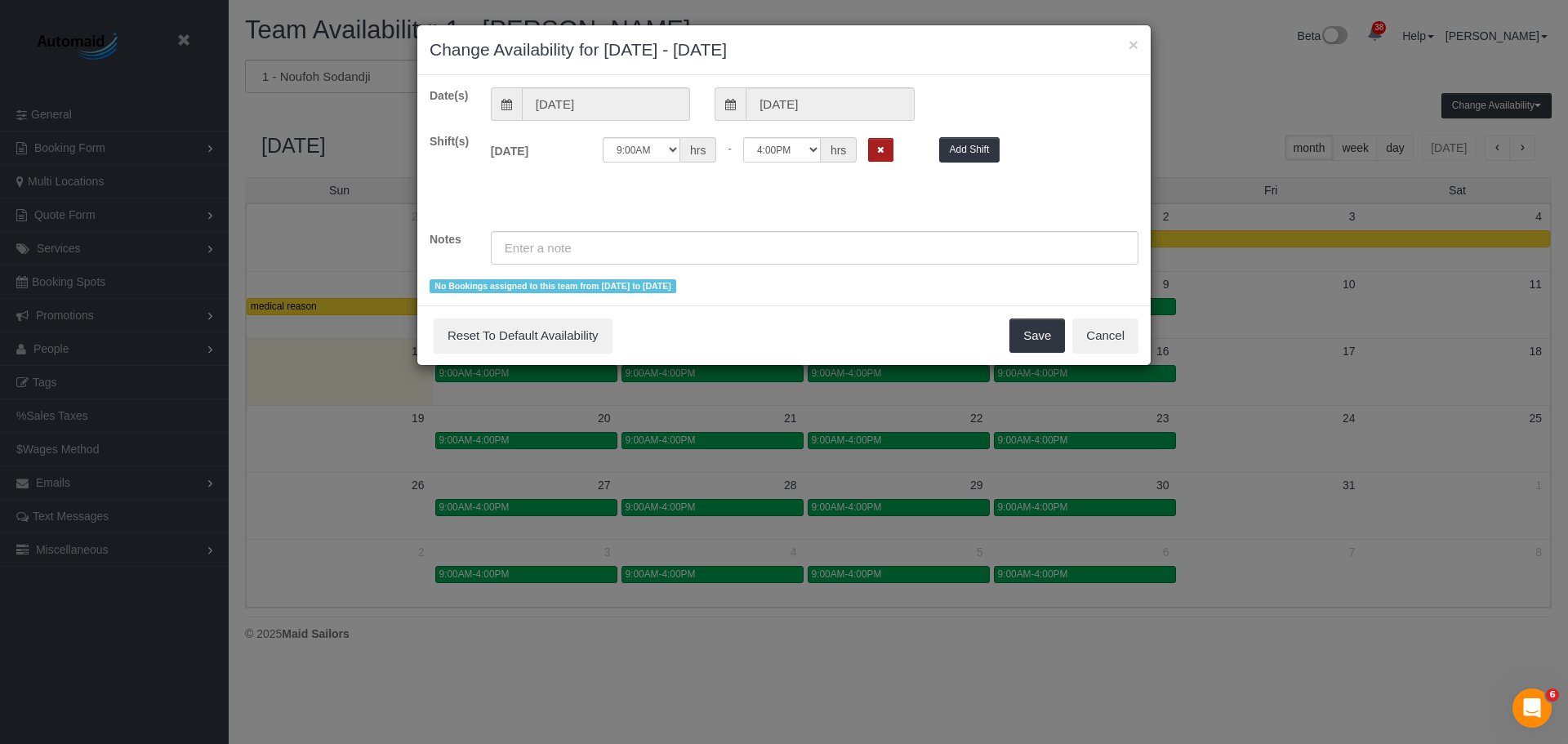
click at [881, 154] on icon "Remove Shift" at bounding box center [880, 150] width 7 height 9
click at [584, 243] on input "text" at bounding box center [815, 248] width 647 height 34
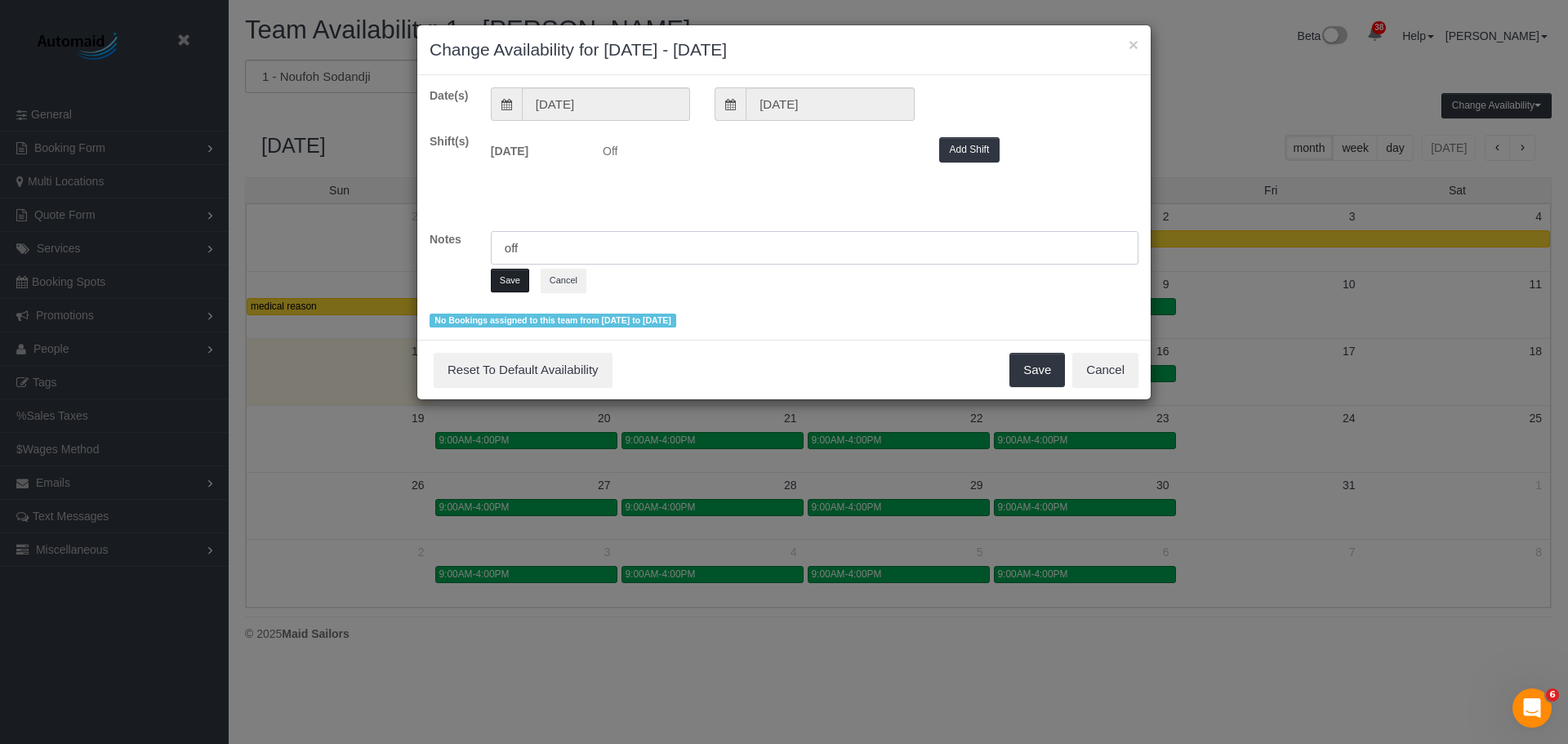
type input "off"
click at [506, 279] on button "Save" at bounding box center [510, 280] width 38 height 24
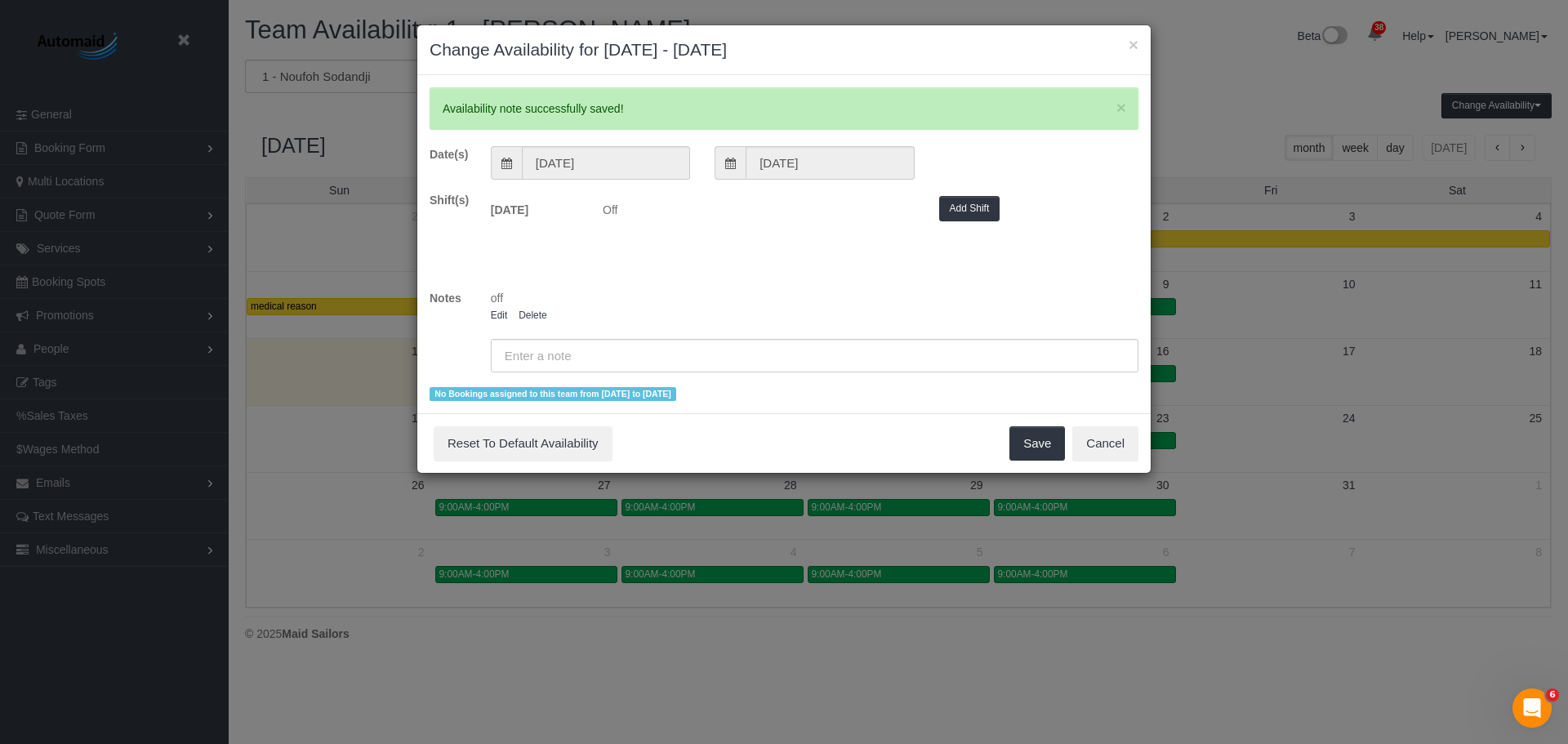
click at [1042, 397] on div "No Bookings assigned to this team from 10/13/2025 to 10/13/2025" at bounding box center [784, 393] width 708 height 16
click at [1014, 450] on button "Save" at bounding box center [1037, 444] width 56 height 34
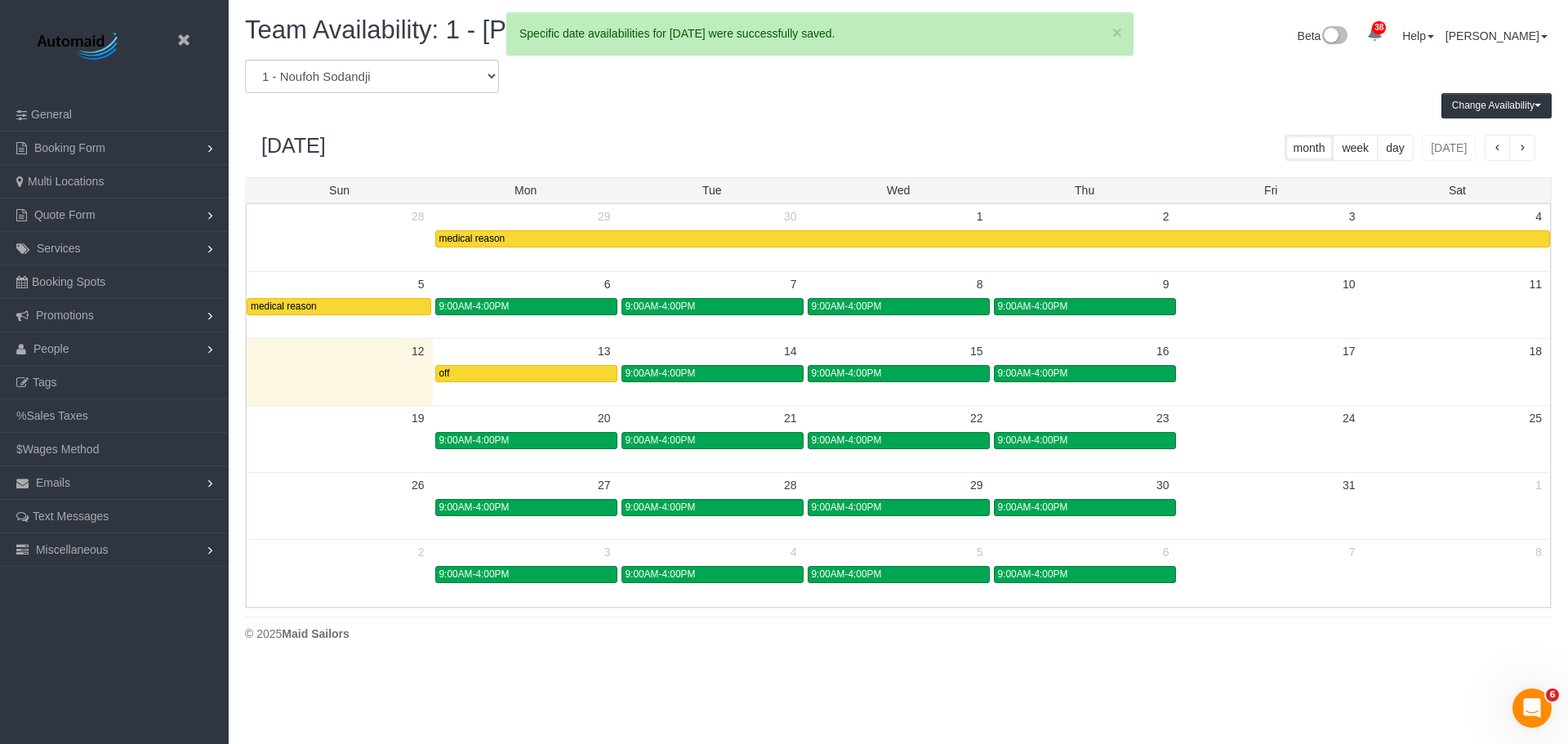
click at [1070, 139] on div "October 2025 month week day today" at bounding box center [898, 148] width 1307 height 59
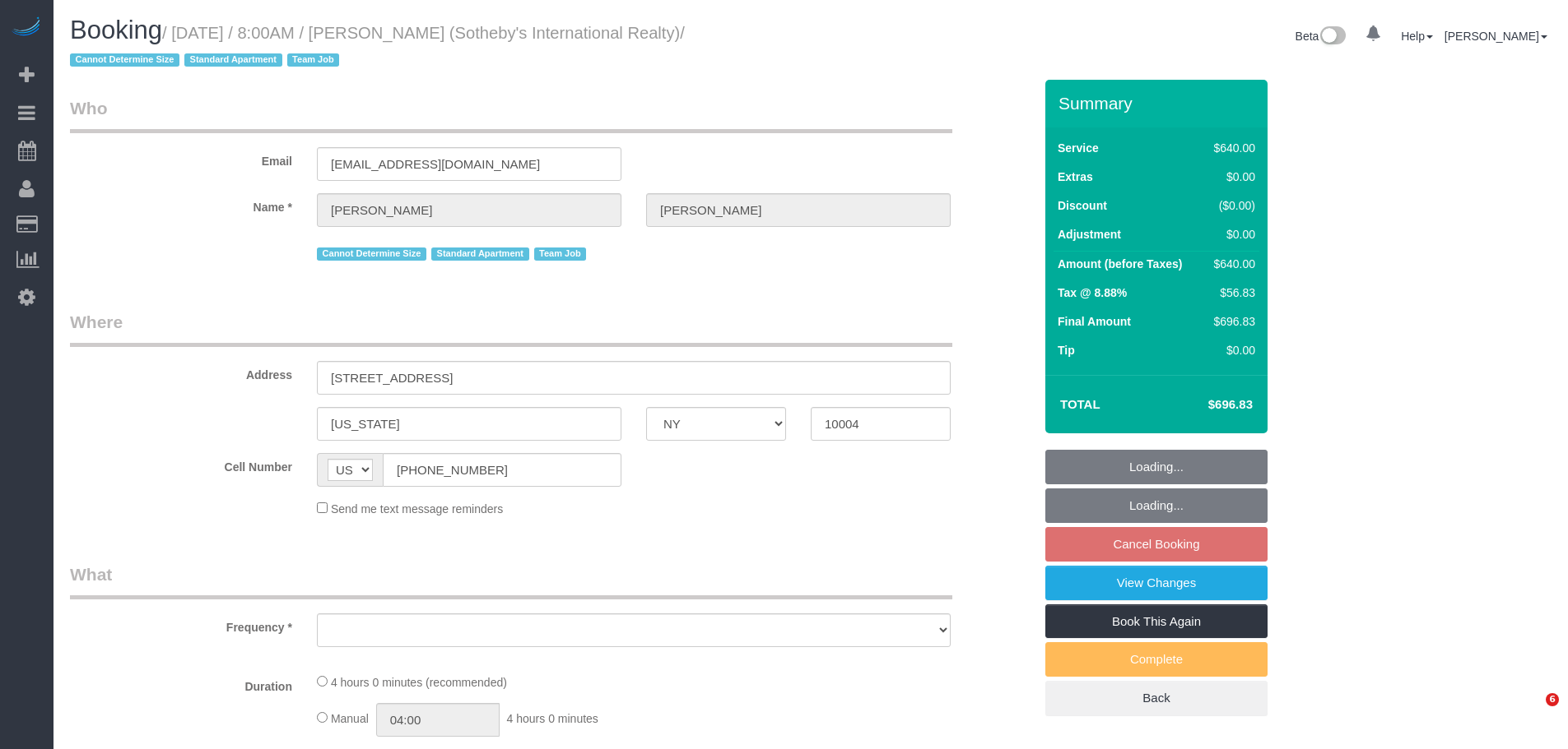
select select "NY"
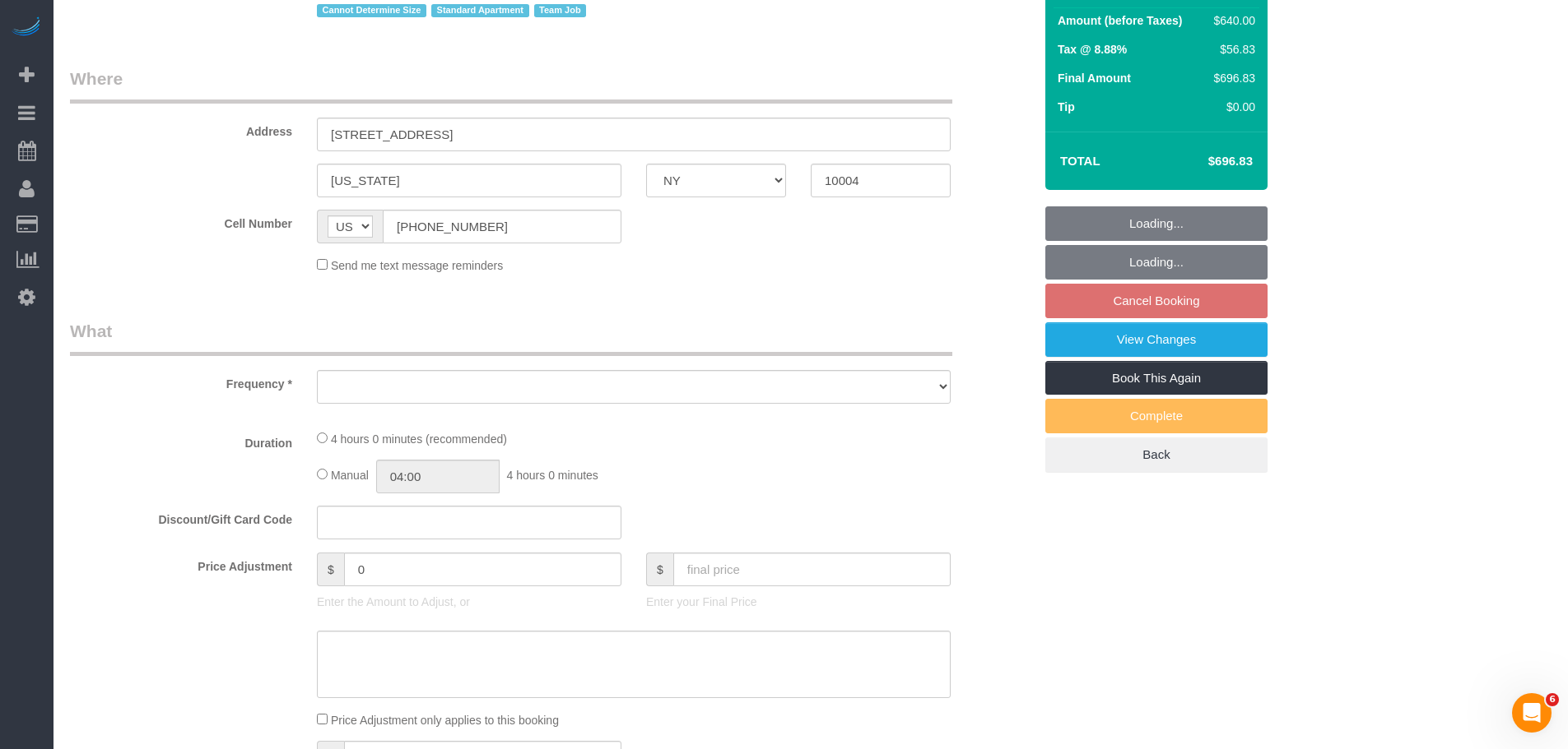
select select "string:stripe-pm_1LyzvD4VGloSiKo7z6mm3lkI"
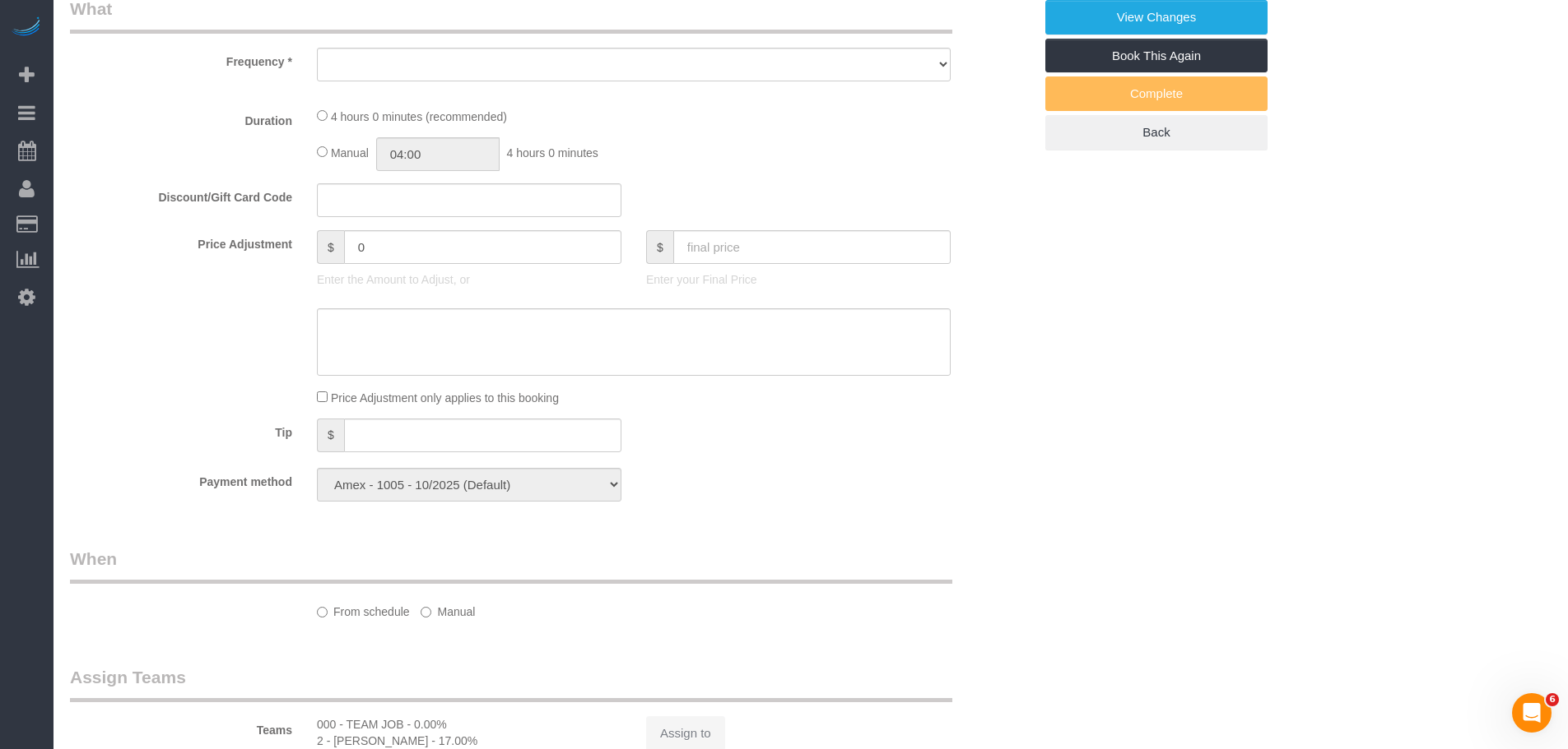
scroll to position [654, 0]
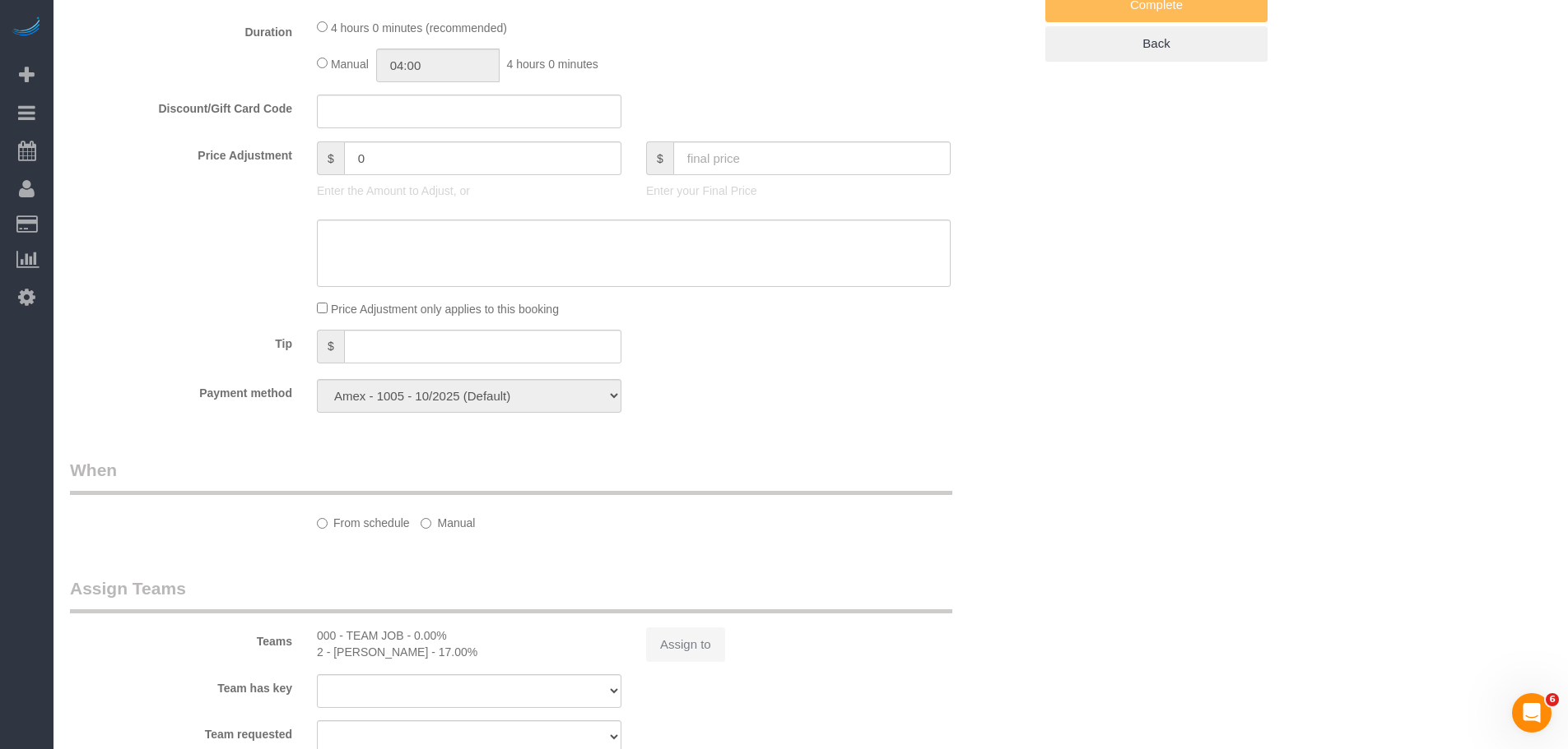
select select "object:834"
select select "spot1"
select select "number:56"
select select "number:76"
select select "number:15"
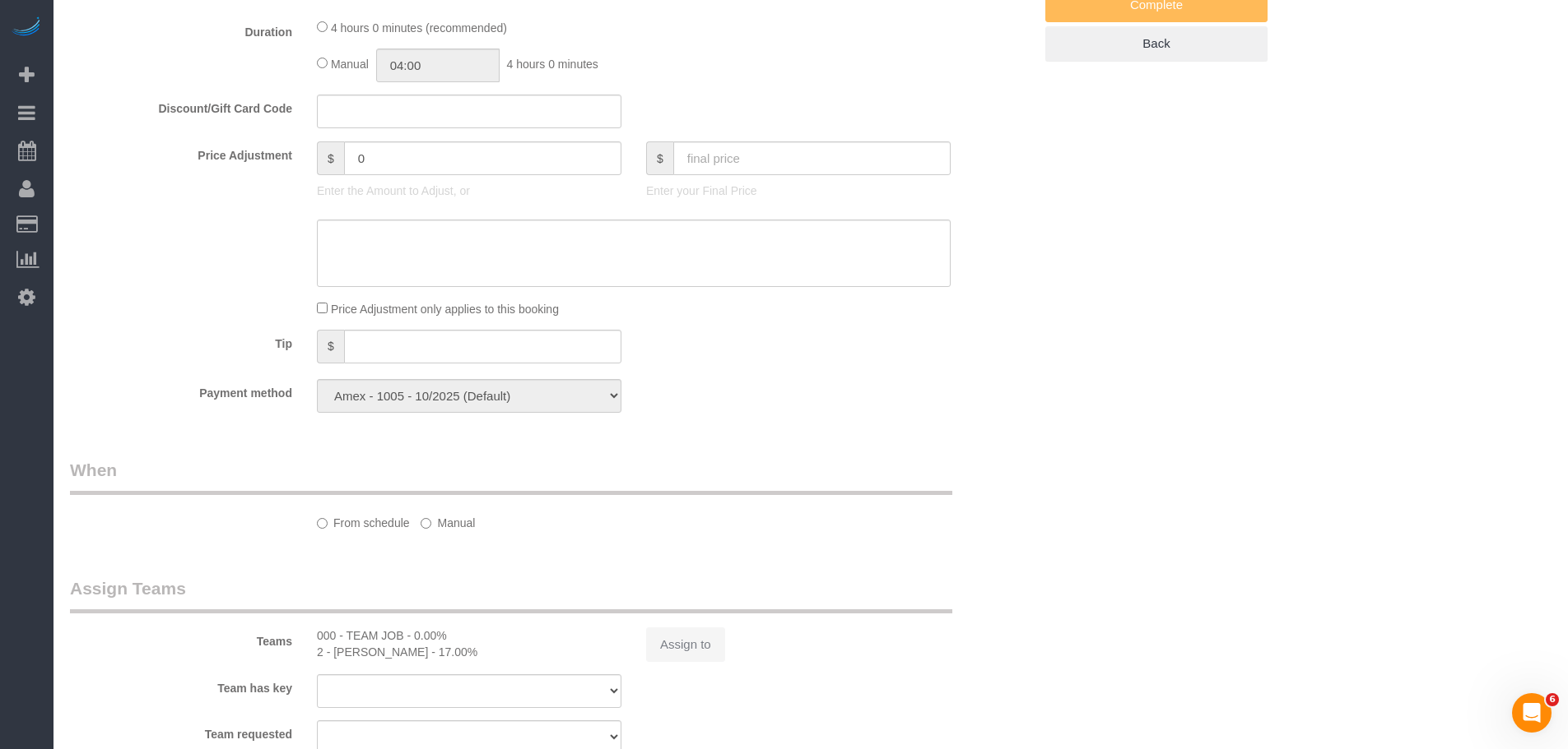
select select "number:6"
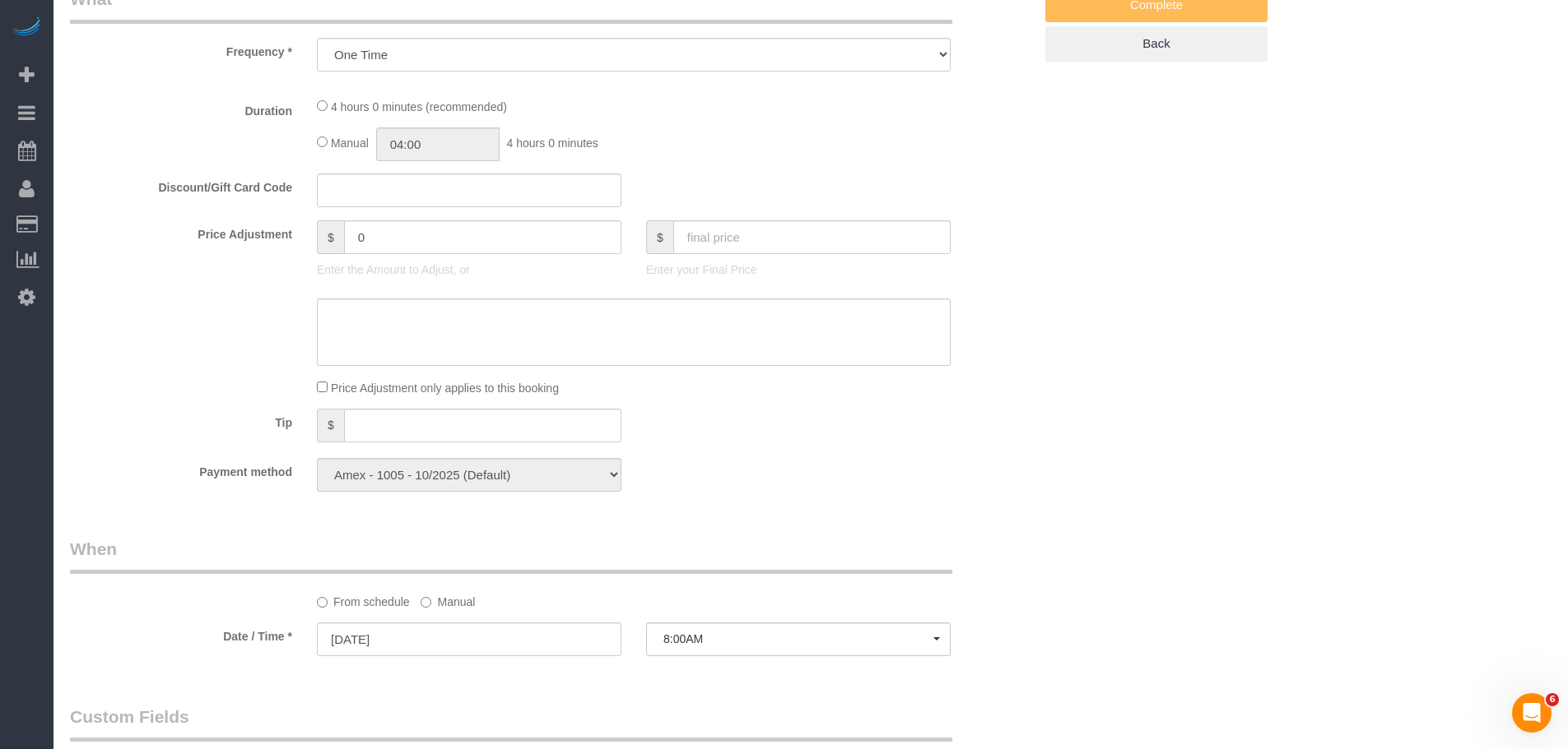
select select "240"
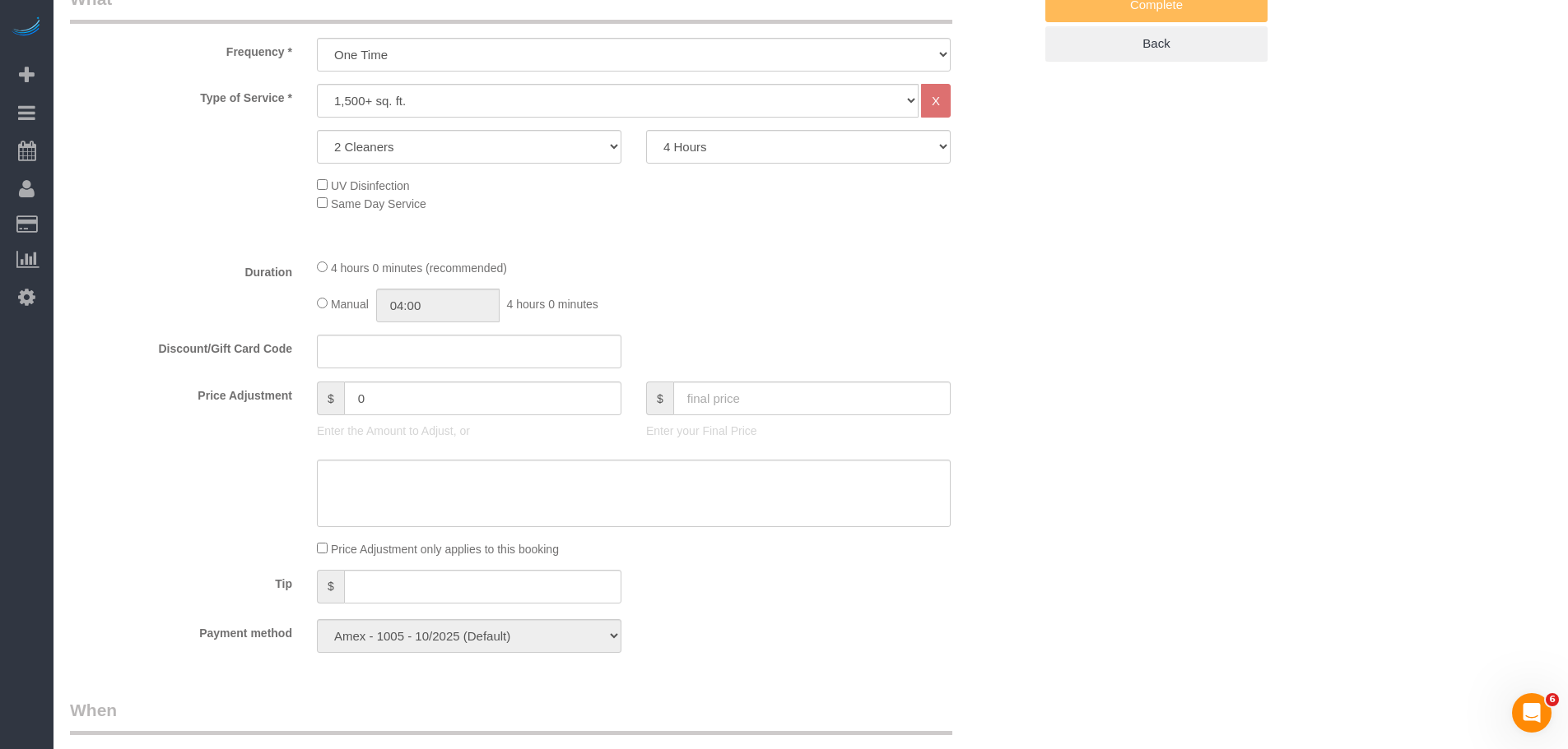
select select "object:1514"
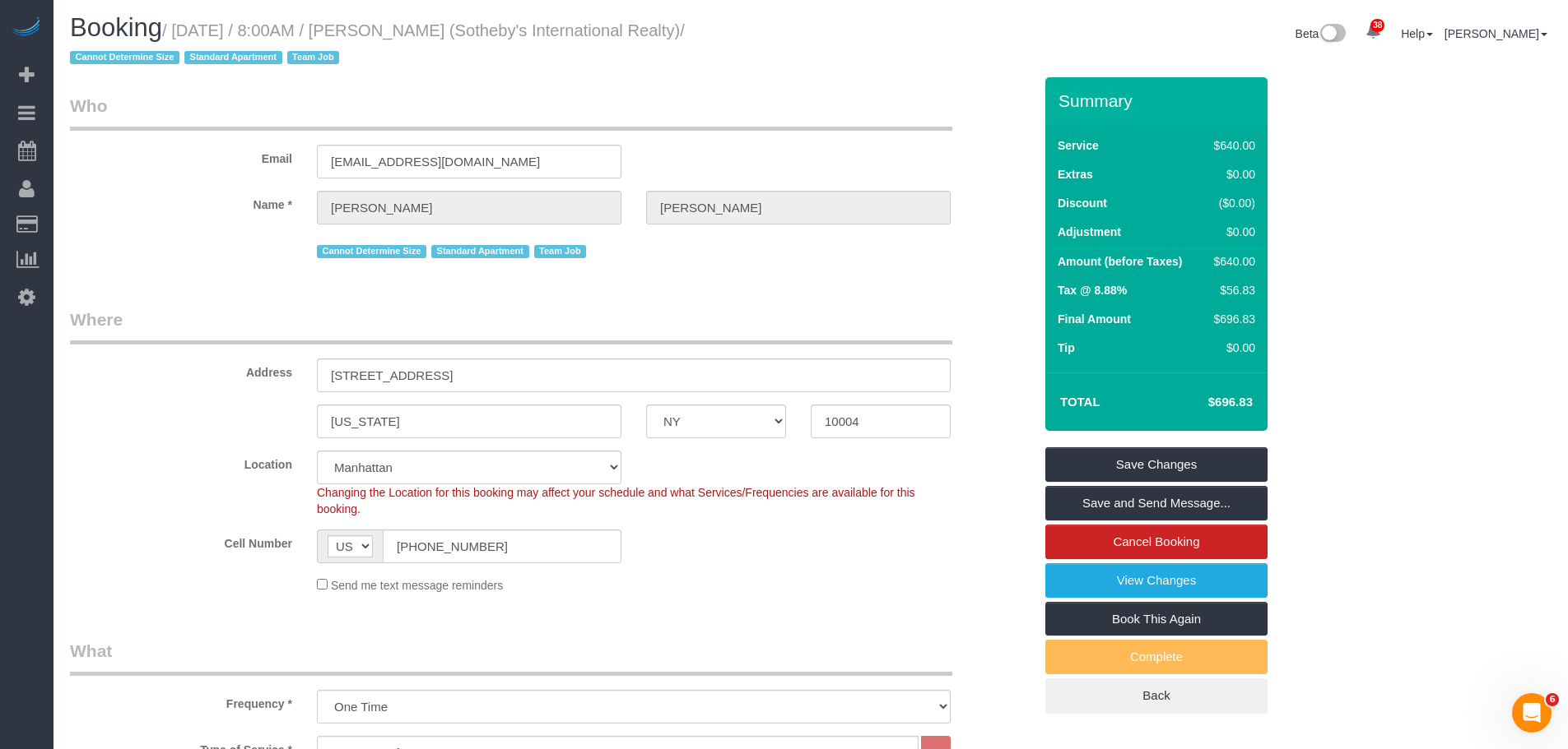
scroll to position [0, 0]
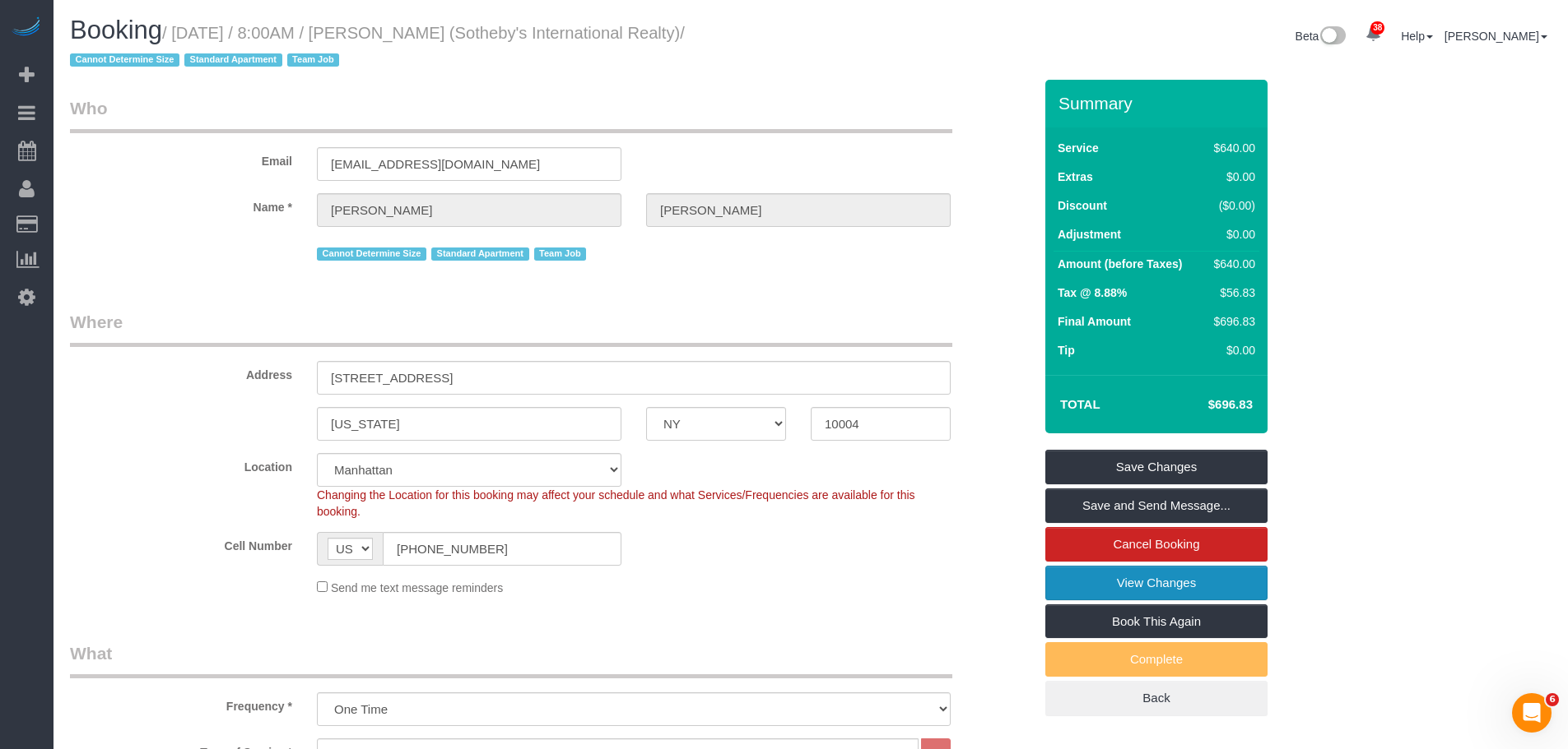
click at [1128, 577] on link "View Changes" at bounding box center [1156, 584] width 222 height 35
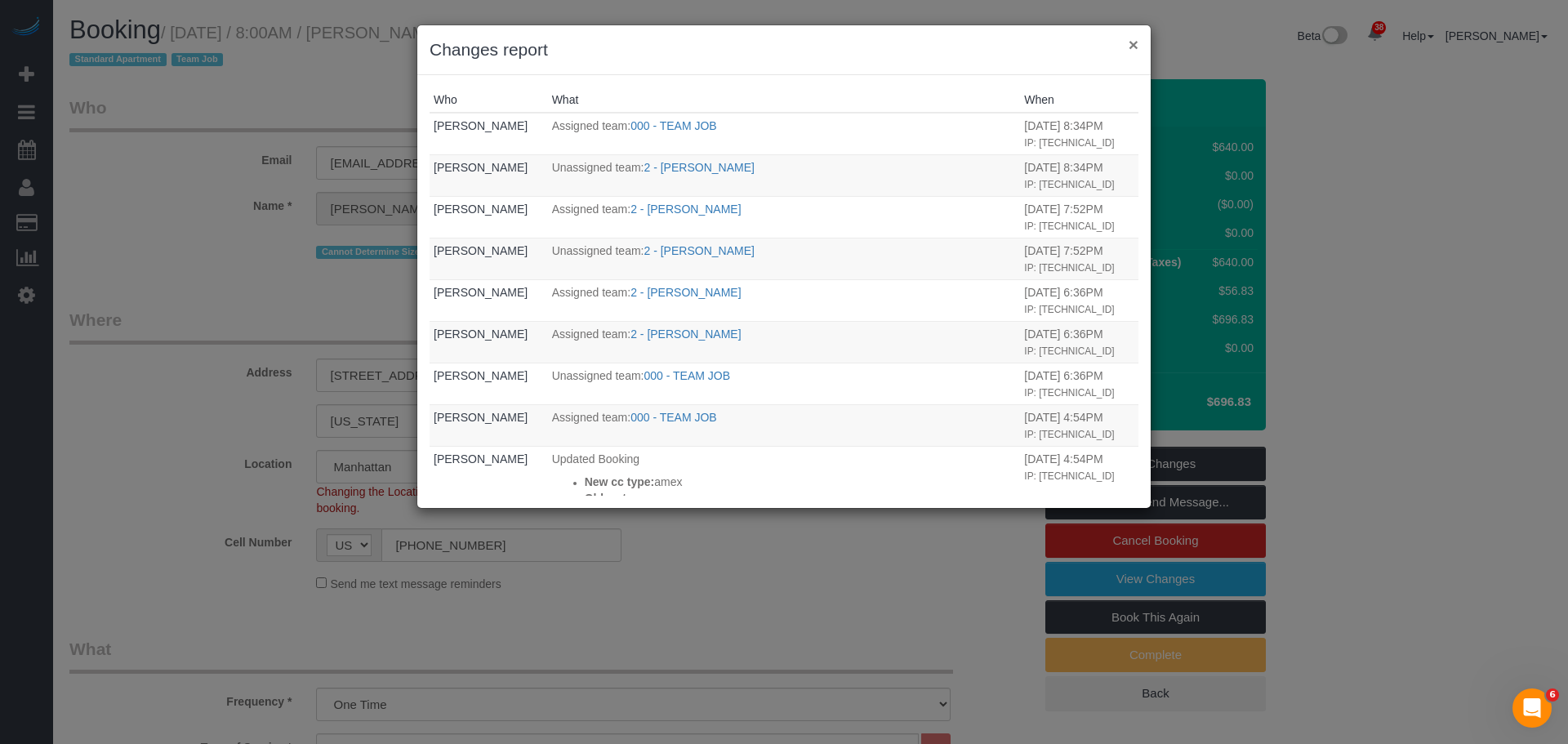
click at [1132, 43] on button "×" at bounding box center [1133, 44] width 10 height 17
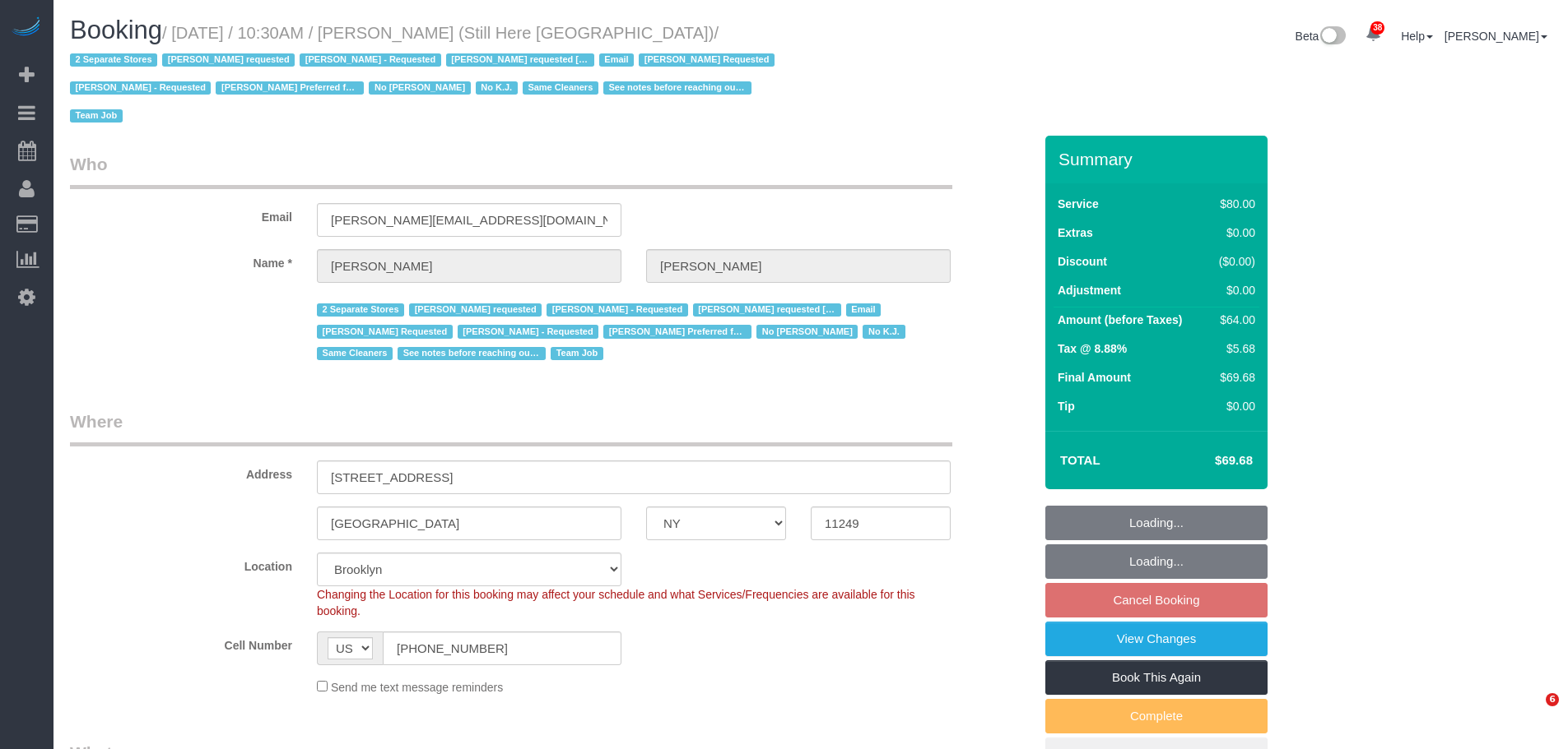
select select "NY"
select select "string:stripe-pm_1Oyz8t4VGloSiKo71skqOF54"
select select "number:89"
select select "number:90"
select select "number:15"
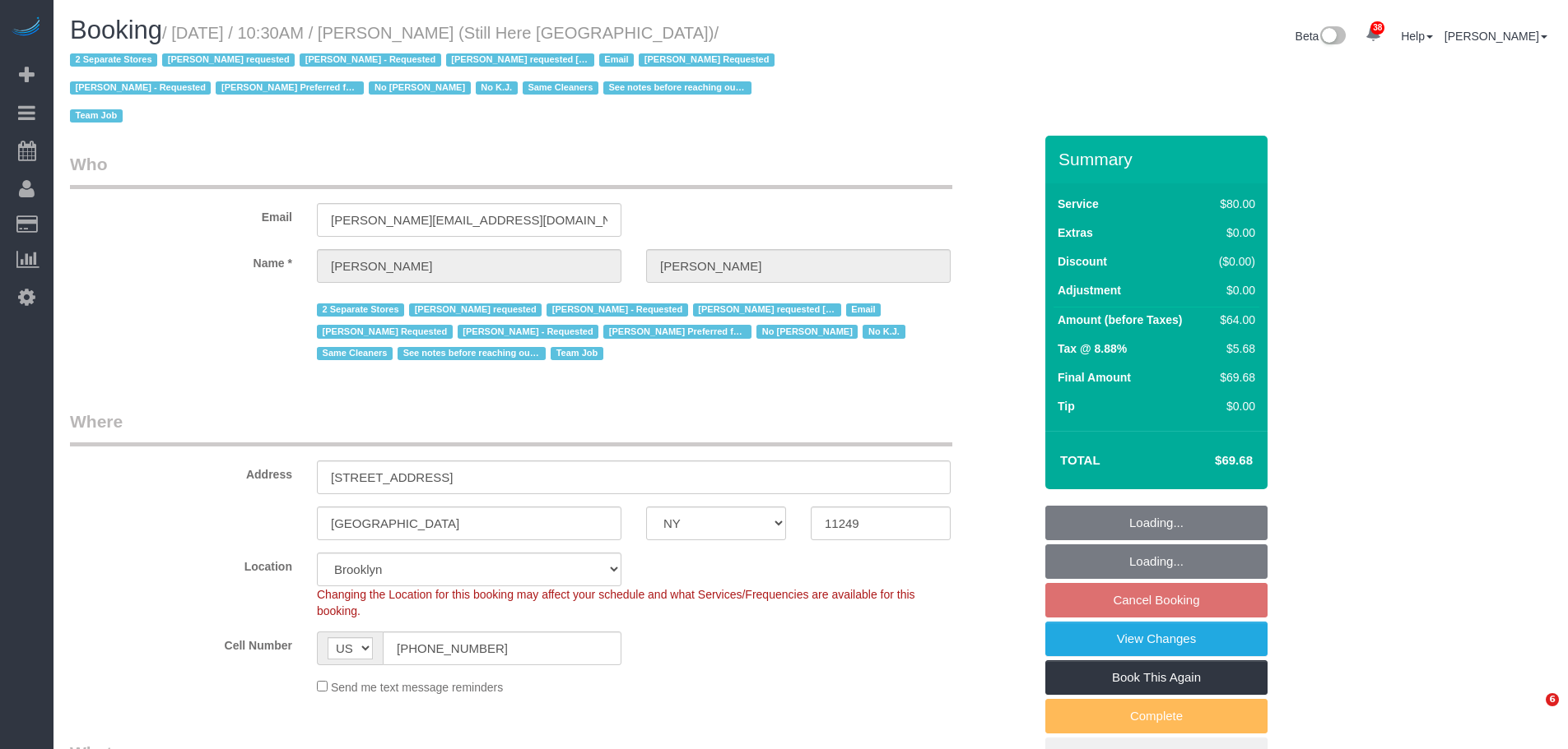
select select "number:5"
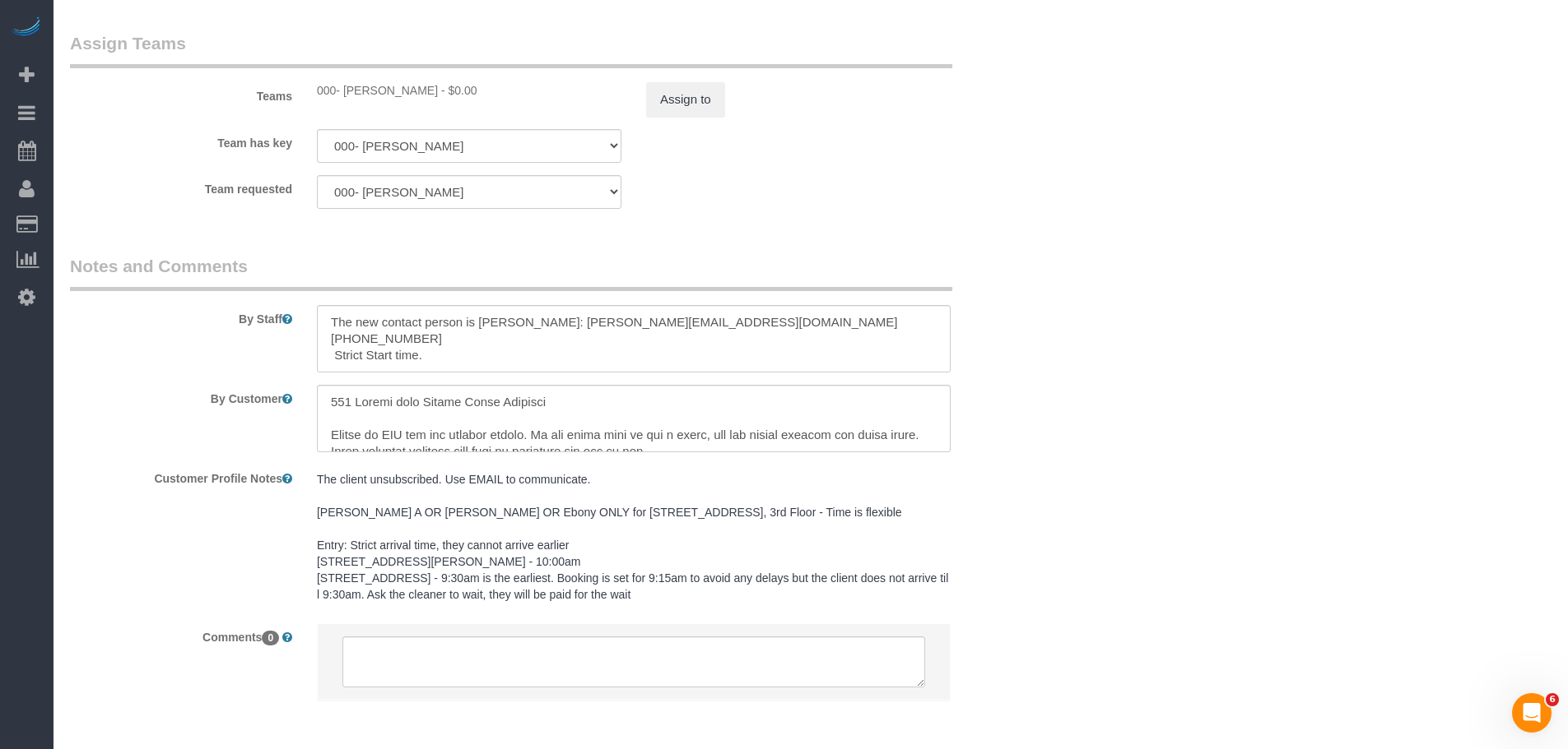
scroll to position [2093, 0]
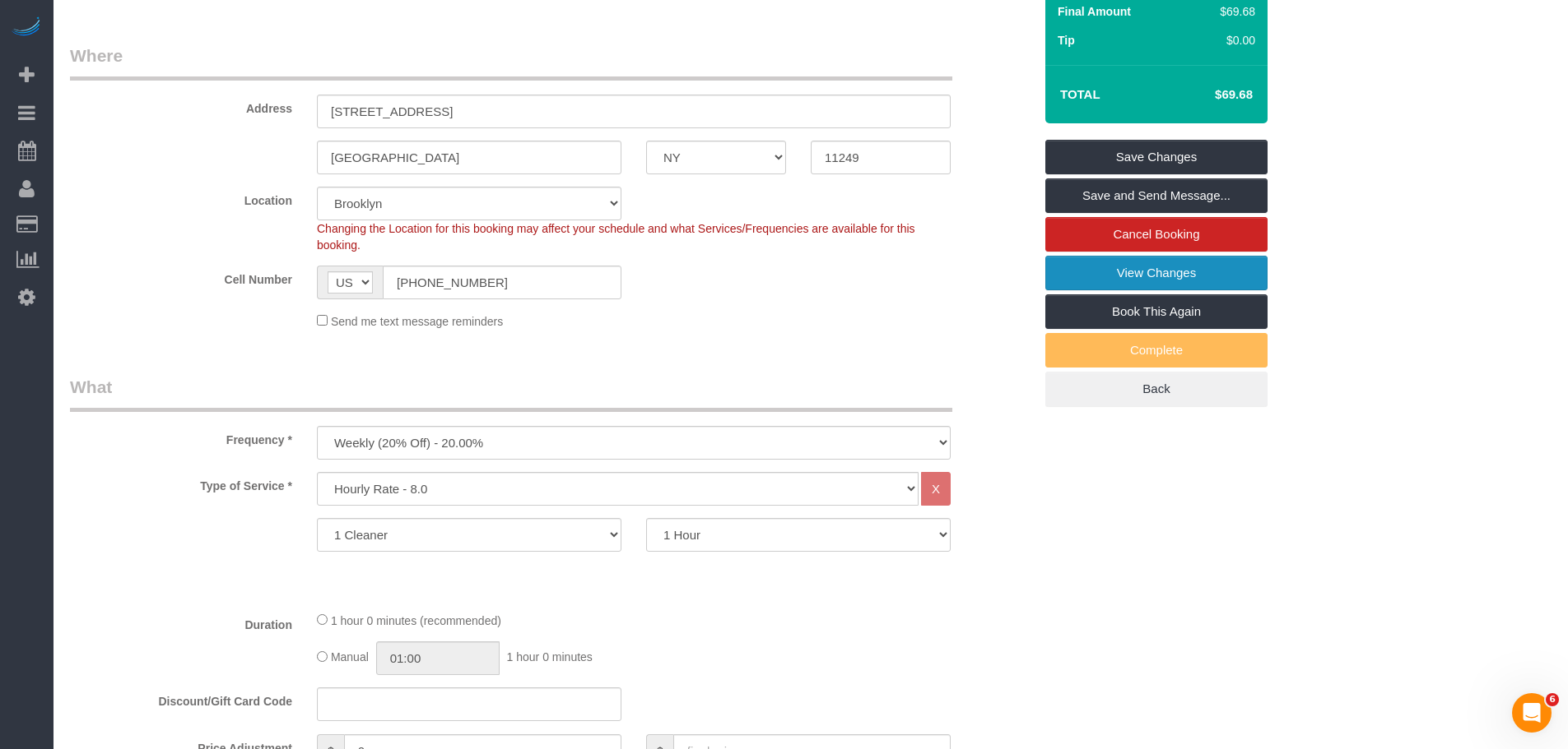
click at [1175, 275] on link "View Changes" at bounding box center [1156, 273] width 222 height 35
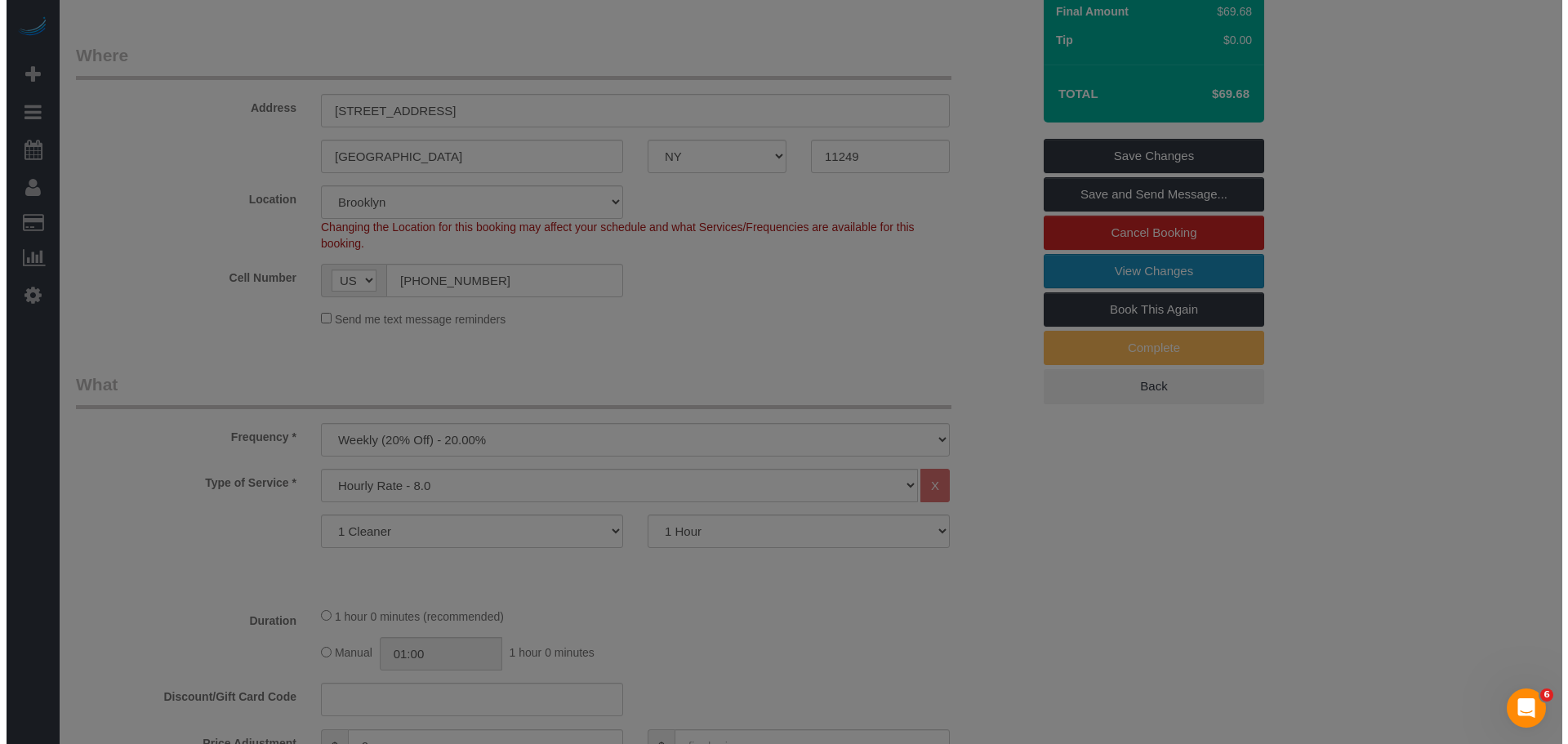
scroll to position [336, 0]
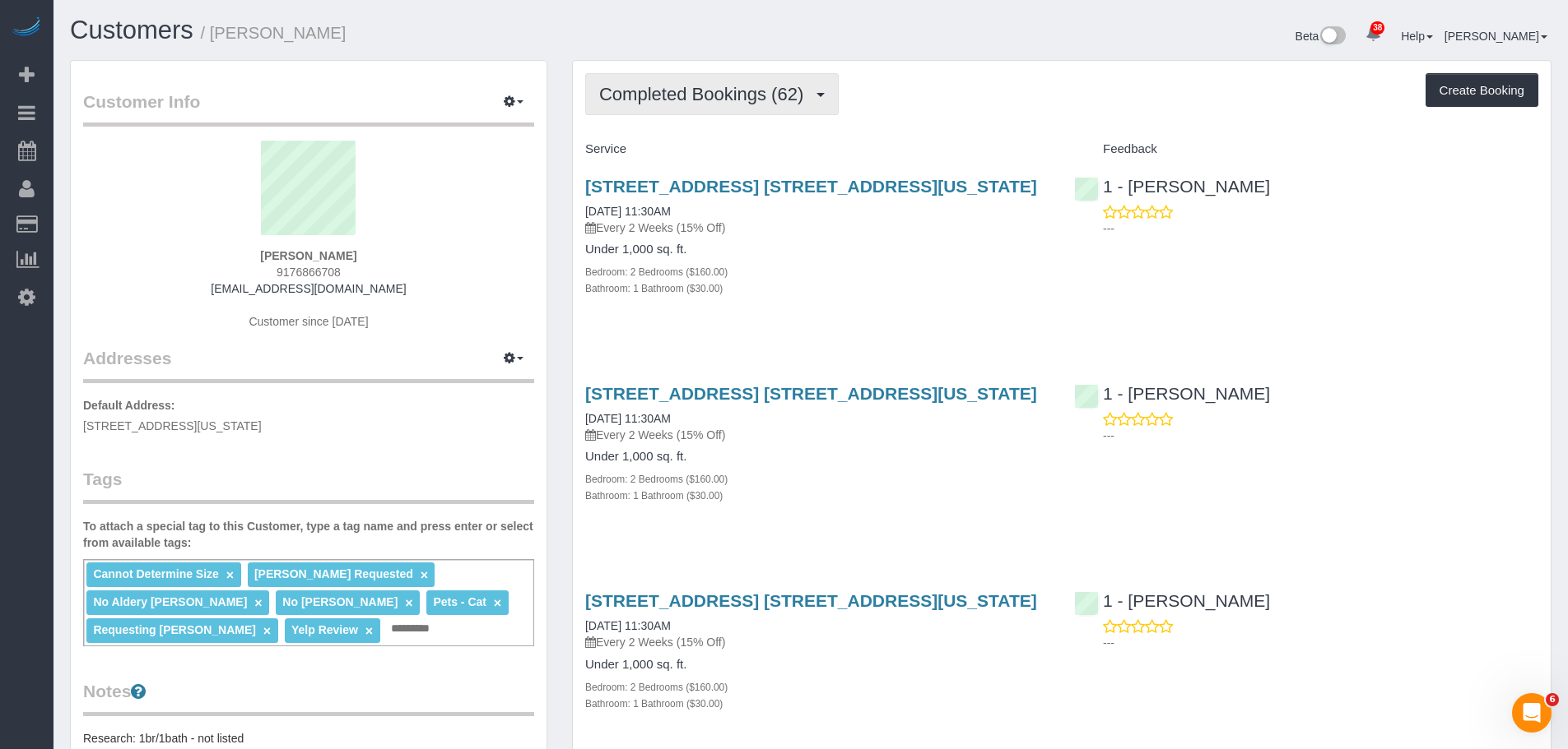
click at [670, 97] on span "Completed Bookings (62)" at bounding box center [706, 94] width 212 height 21
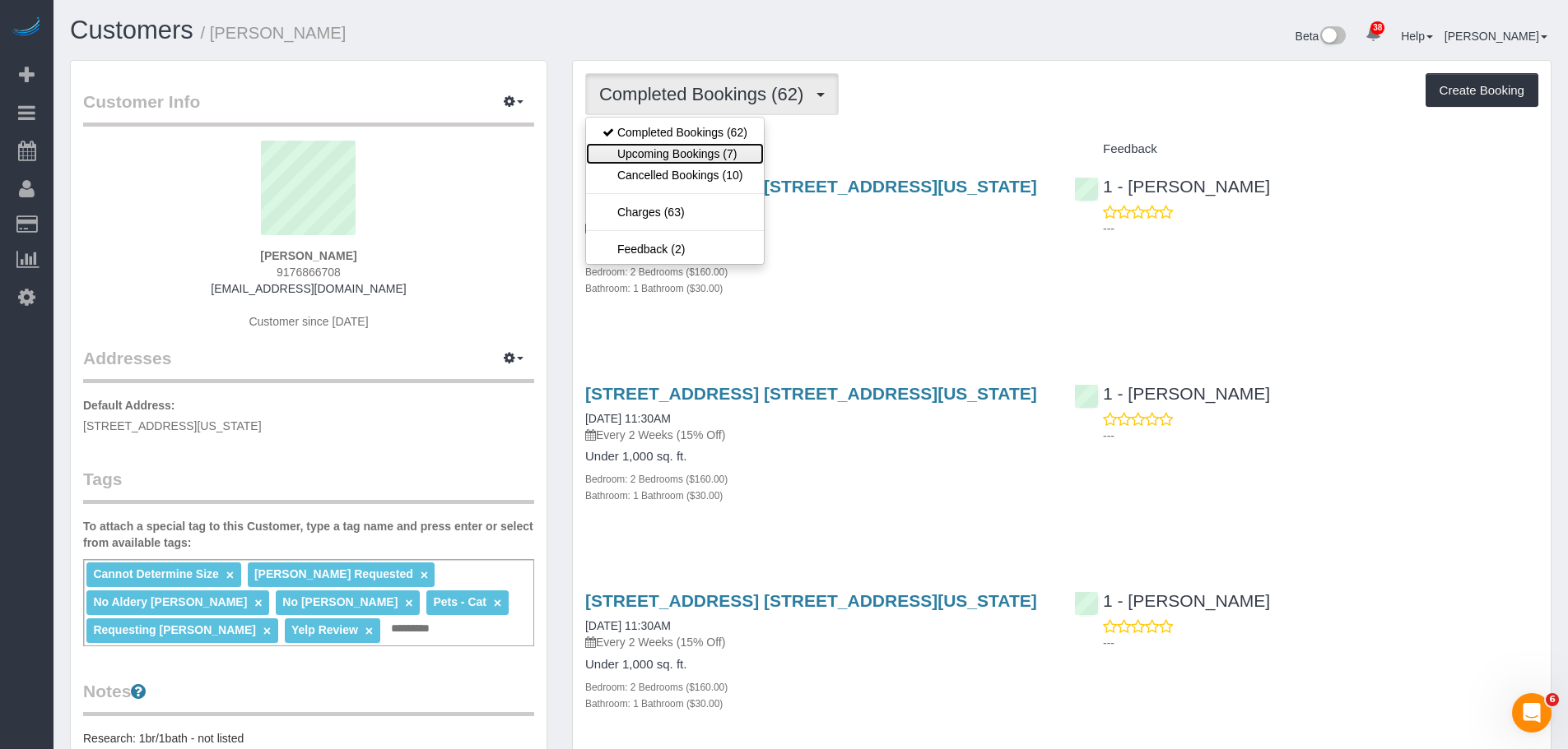
click at [658, 155] on link "Upcoming Bookings (7)" at bounding box center [675, 154] width 178 height 21
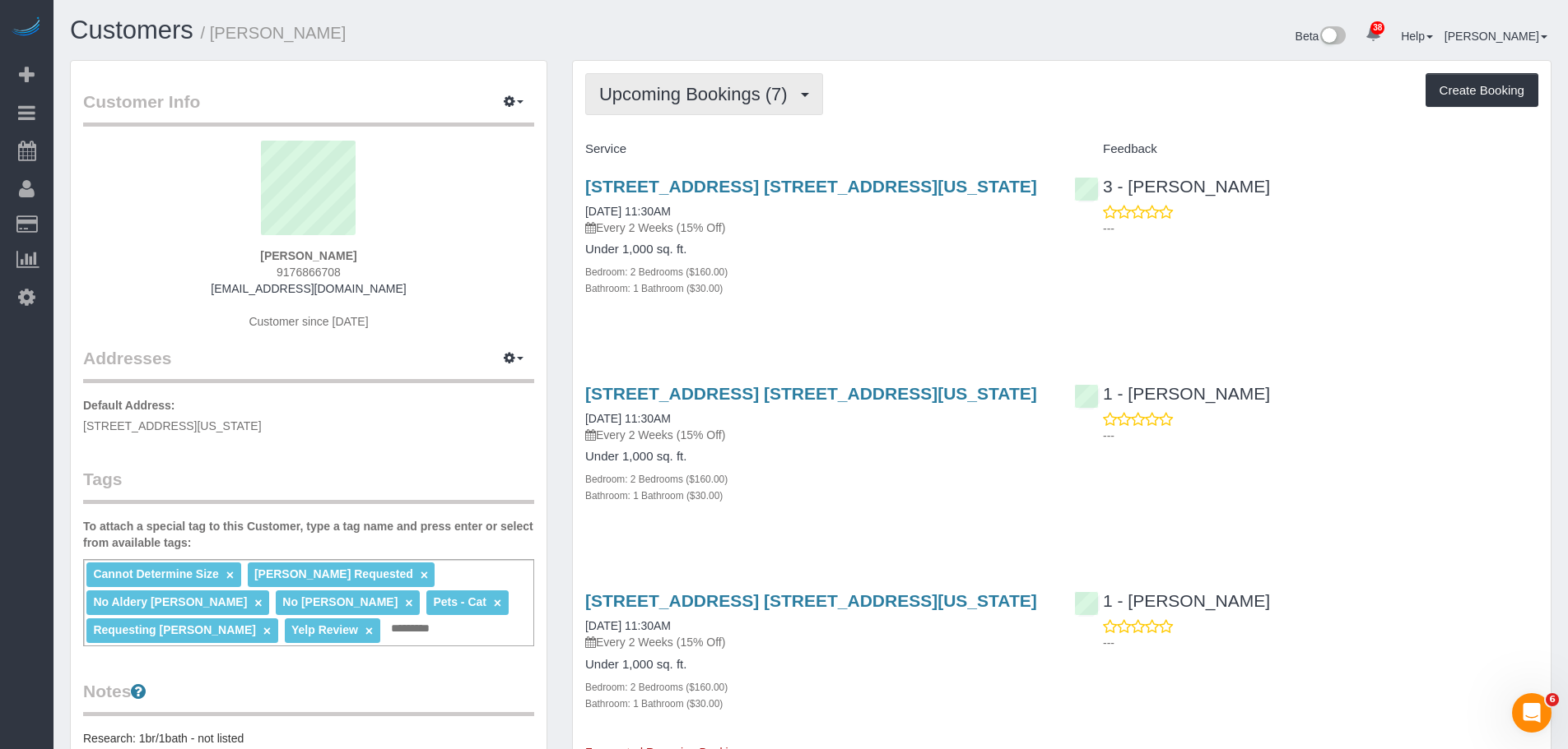
click at [740, 99] on span "Upcoming Bookings (7)" at bounding box center [698, 94] width 197 height 21
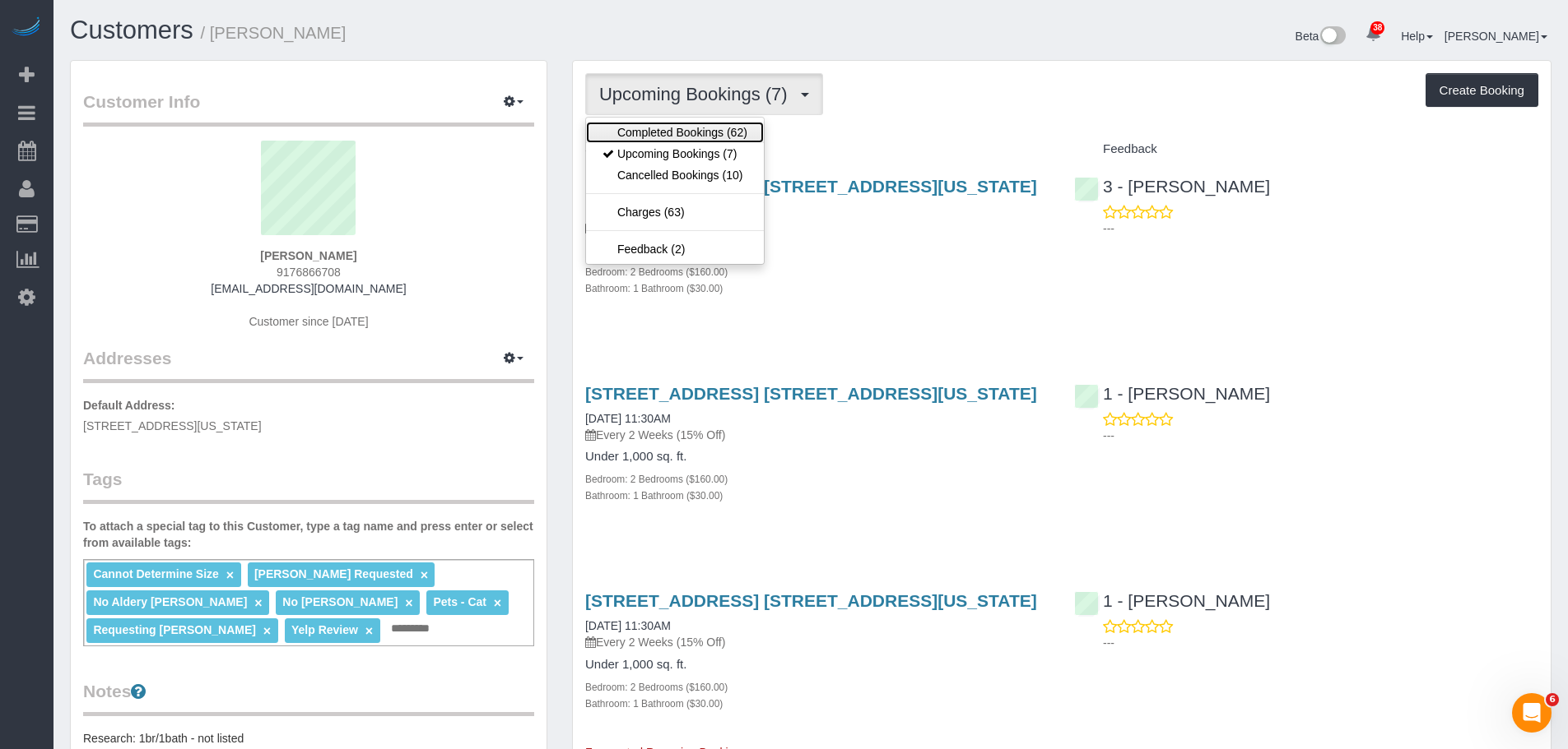
click at [740, 137] on link "Completed Bookings (62)" at bounding box center [675, 133] width 178 height 21
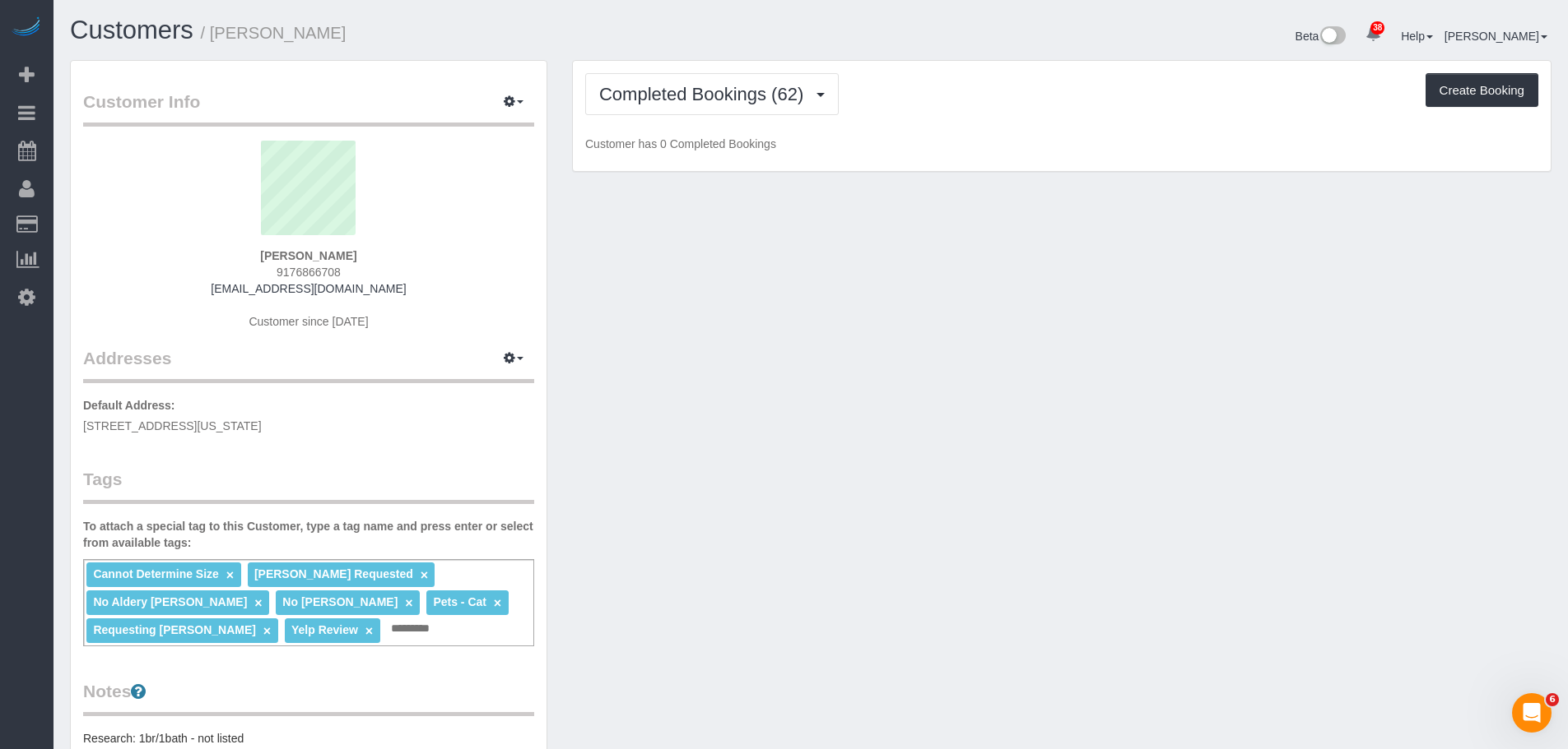
click at [916, 123] on div "Completed Bookings (62) Completed Bookings (62) Upcoming Bookings (7) Cancelled…" at bounding box center [1062, 116] width 978 height 111
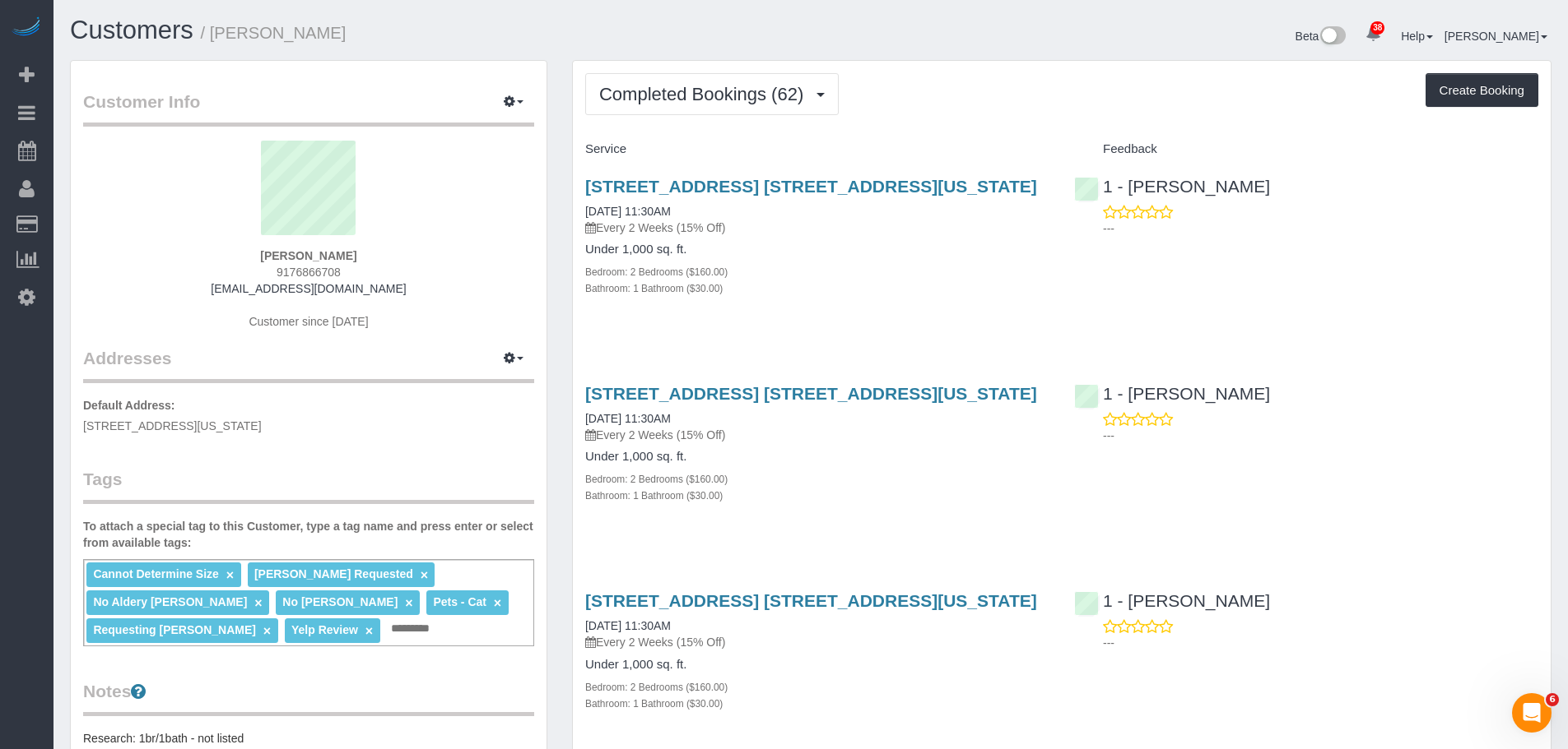
drag, startPoint x: 233, startPoint y: 252, endPoint x: 444, endPoint y: 258, distance: 211.1
click at [444, 258] on div "Alexandra Roseman 9176866708 alexandraroseman@gmail.com Customer since 2017" at bounding box center [309, 244] width 451 height 206
copy strong "Alexandra Roseman"
click at [1034, 92] on div "Completed Bookings (62) Completed Bookings (62) Upcoming Bookings (7) Cancelled…" at bounding box center [1062, 94] width 953 height 42
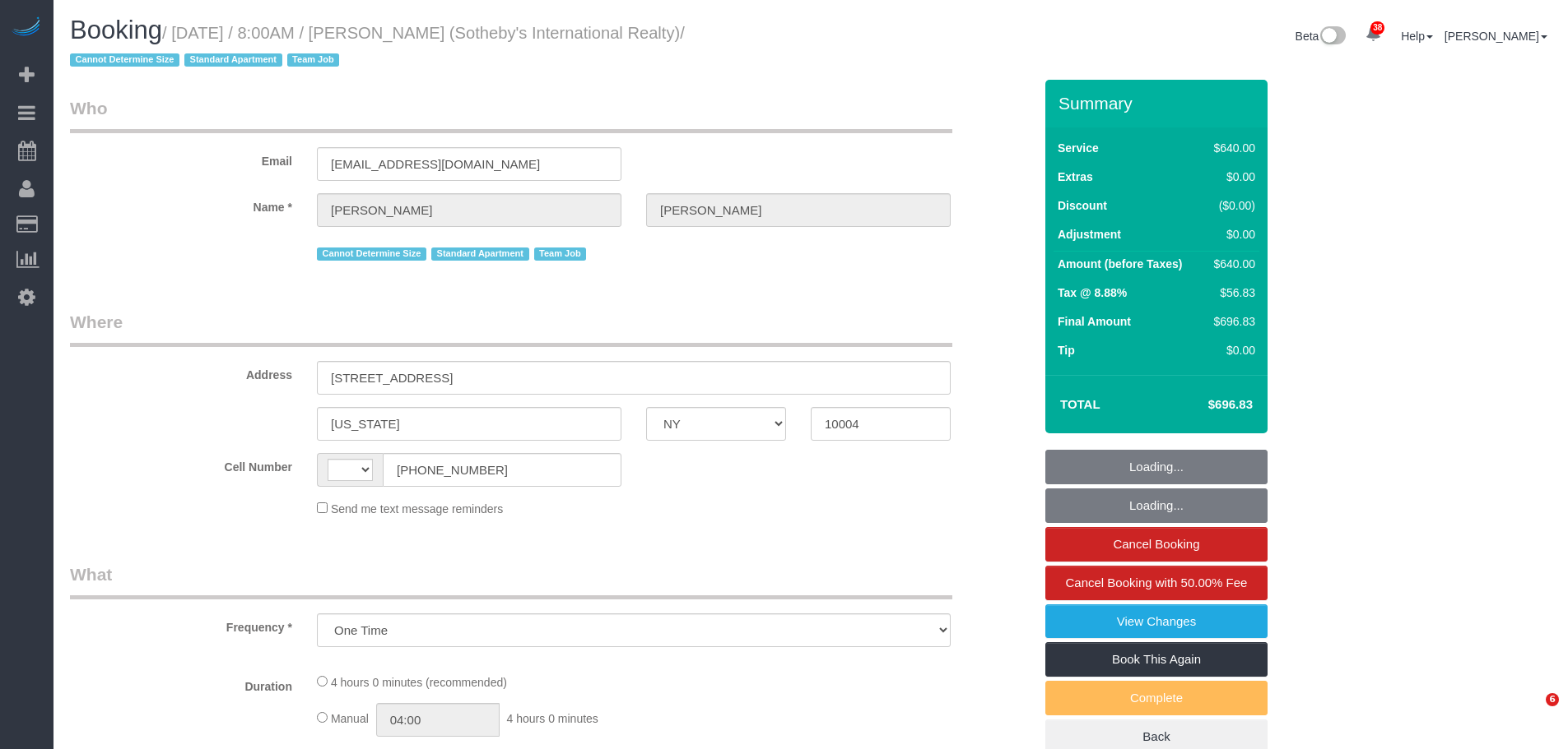
select select "NY"
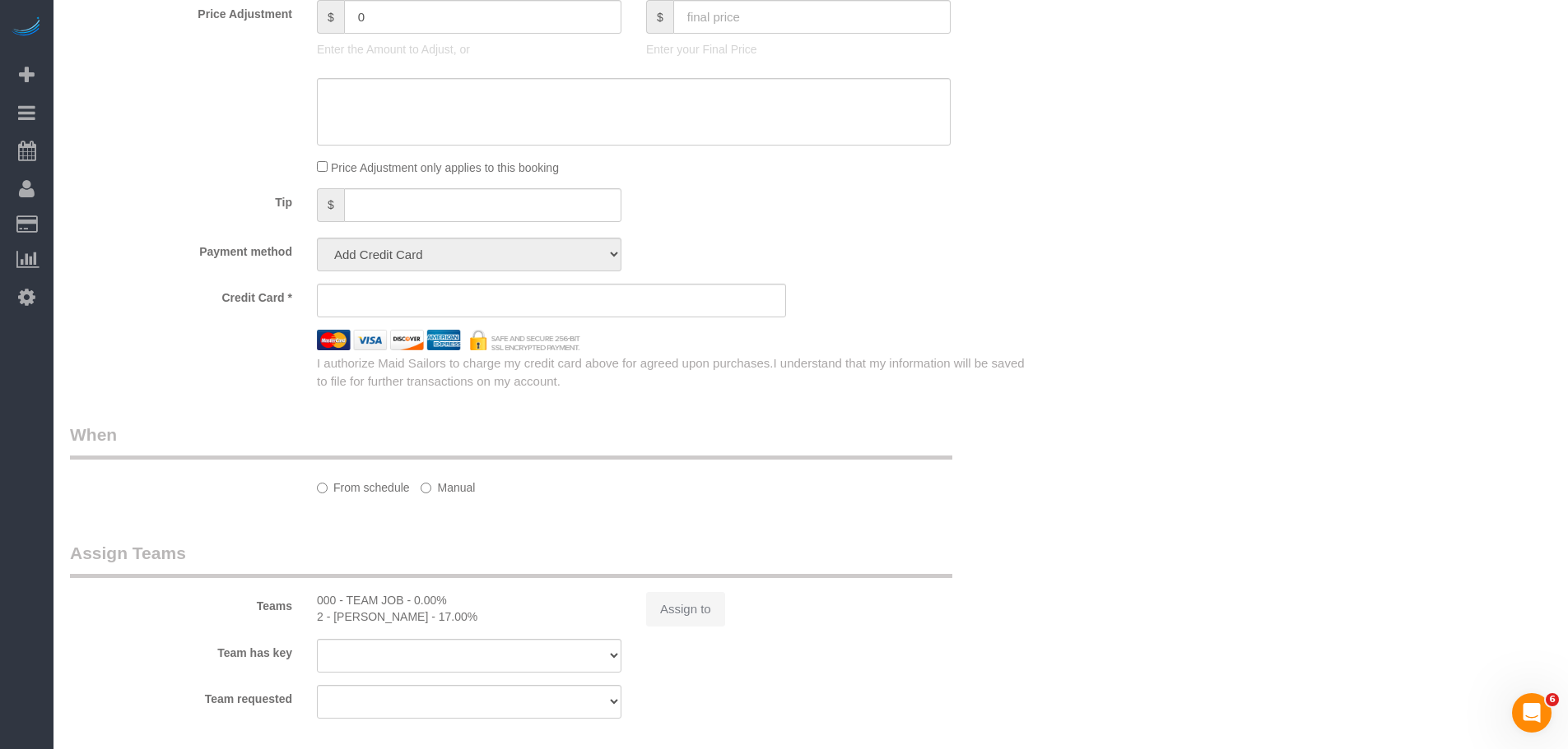
scroll to position [905, 0]
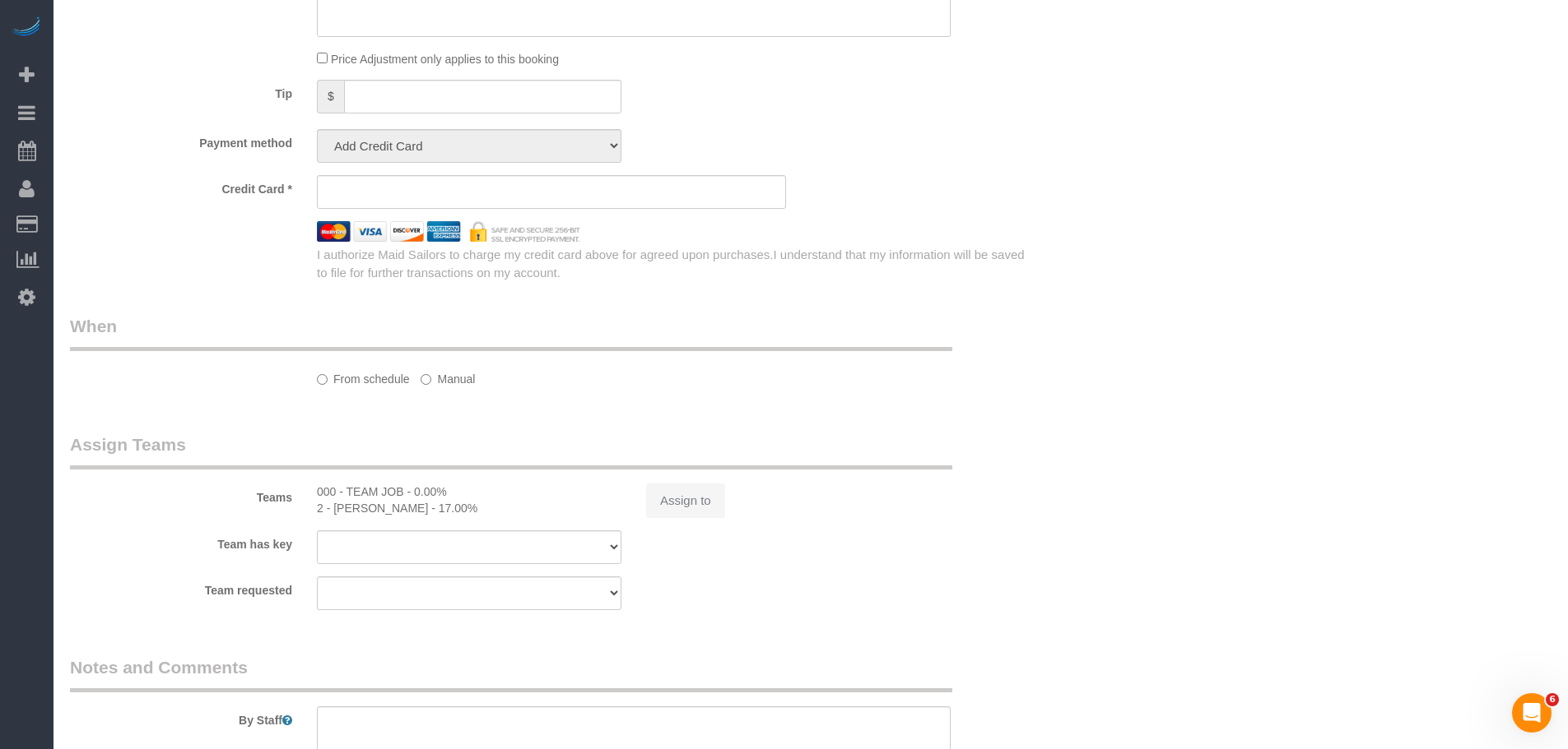
select select "string:[GEOGRAPHIC_DATA]"
select select "string:stripe-pm_1LyzvD4VGloSiKo7z6mm3lkI"
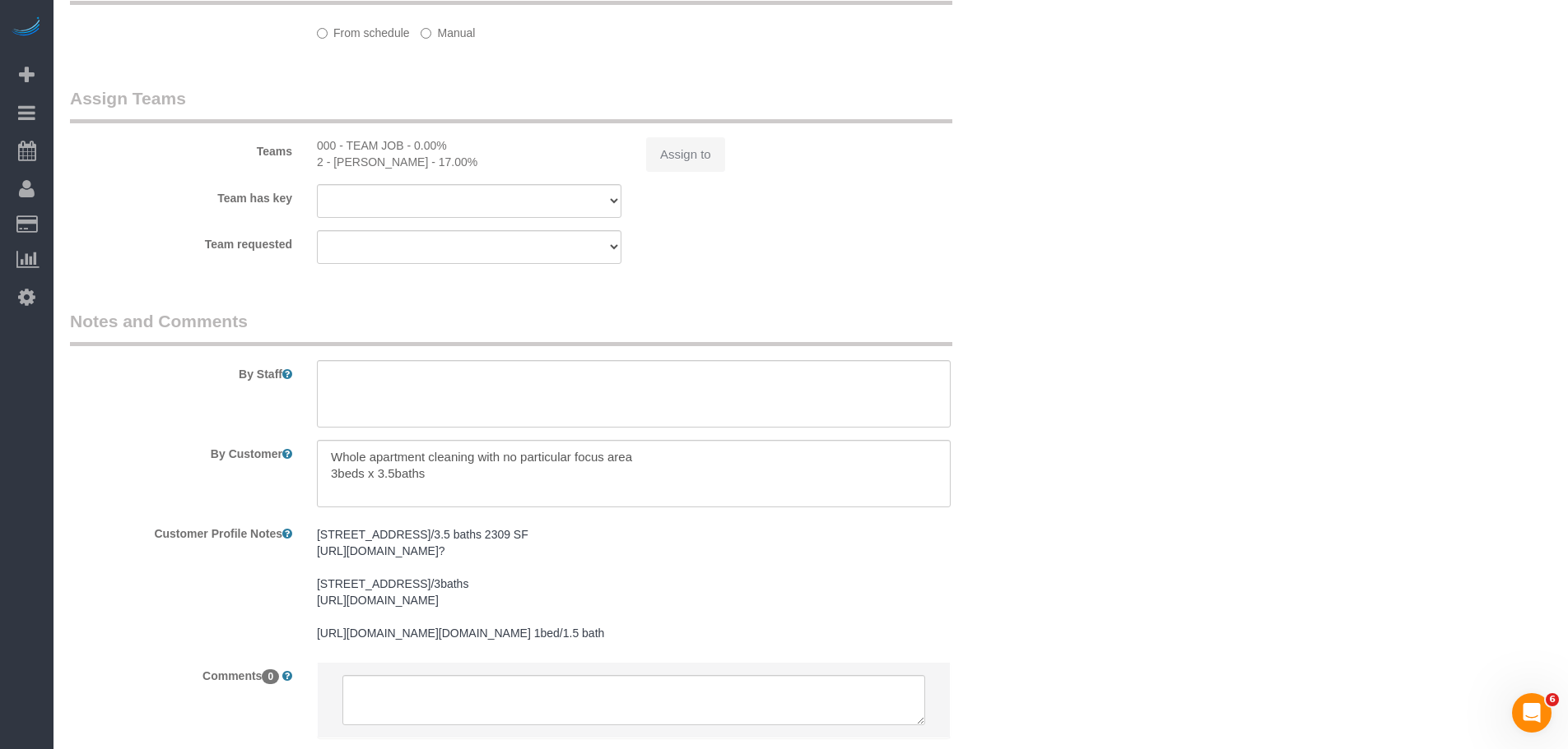
select select "240"
select select "spot1"
select select "number:56"
select select "number:76"
select select "number:15"
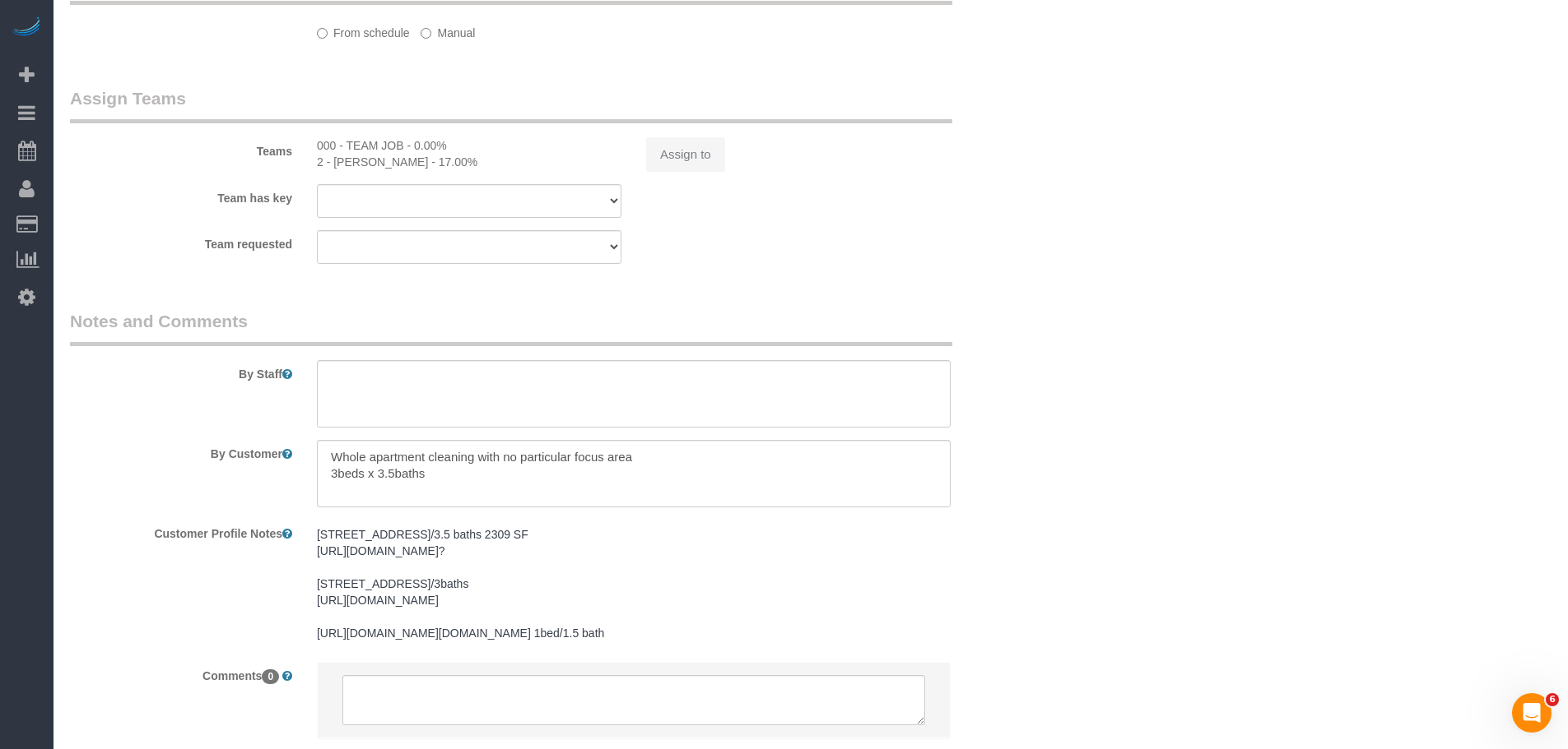
select select "number:6"
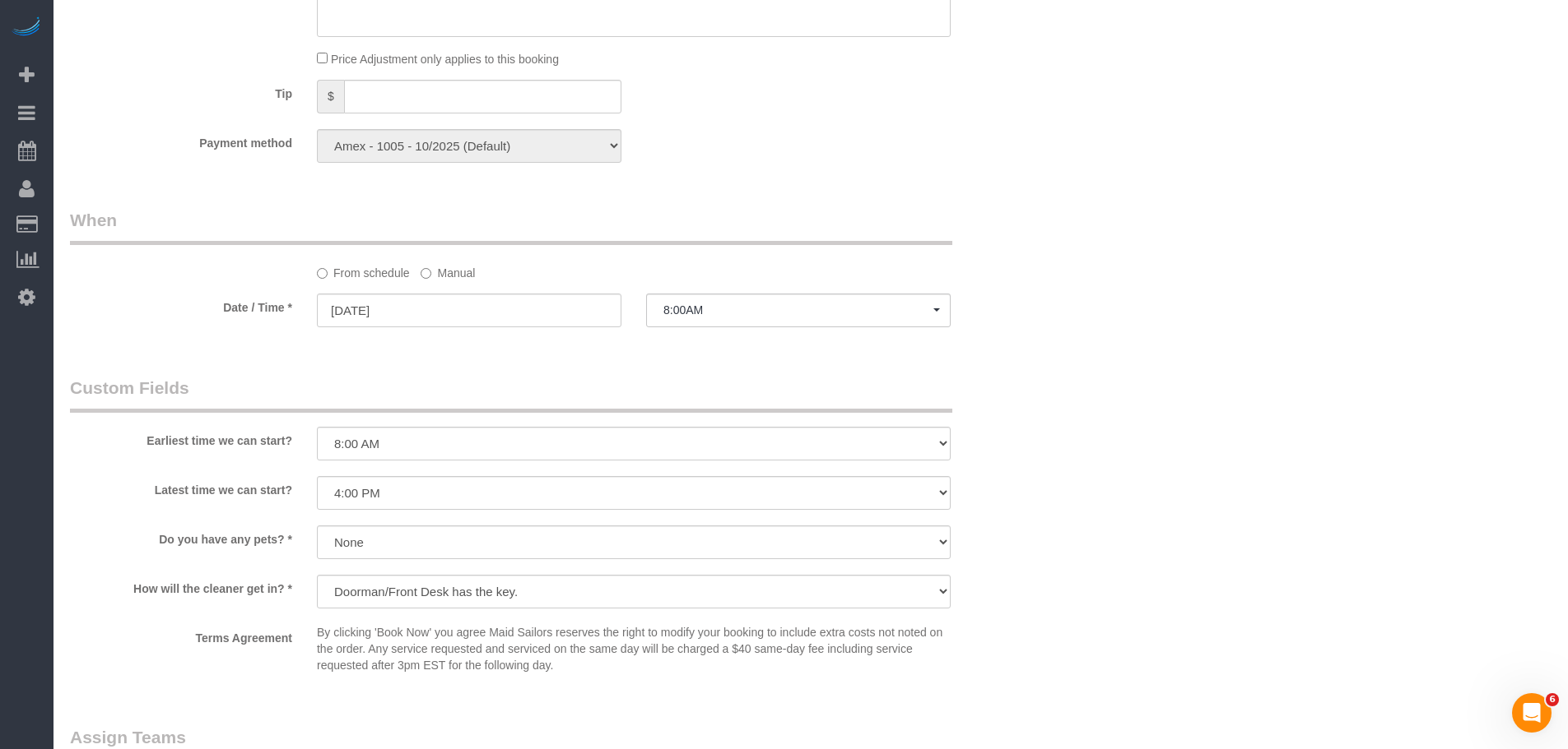
select select "object:1078"
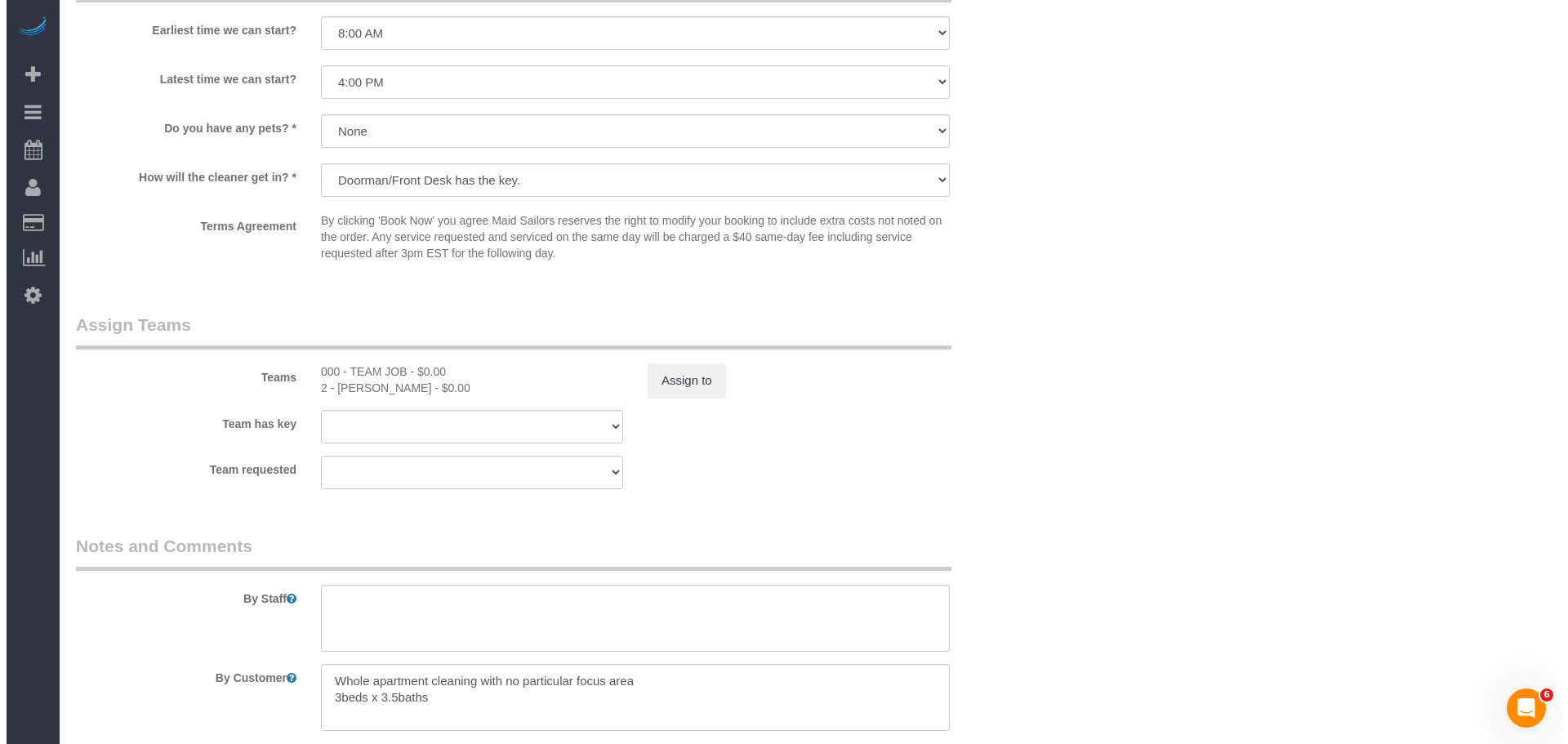
scroll to position [1546, 0]
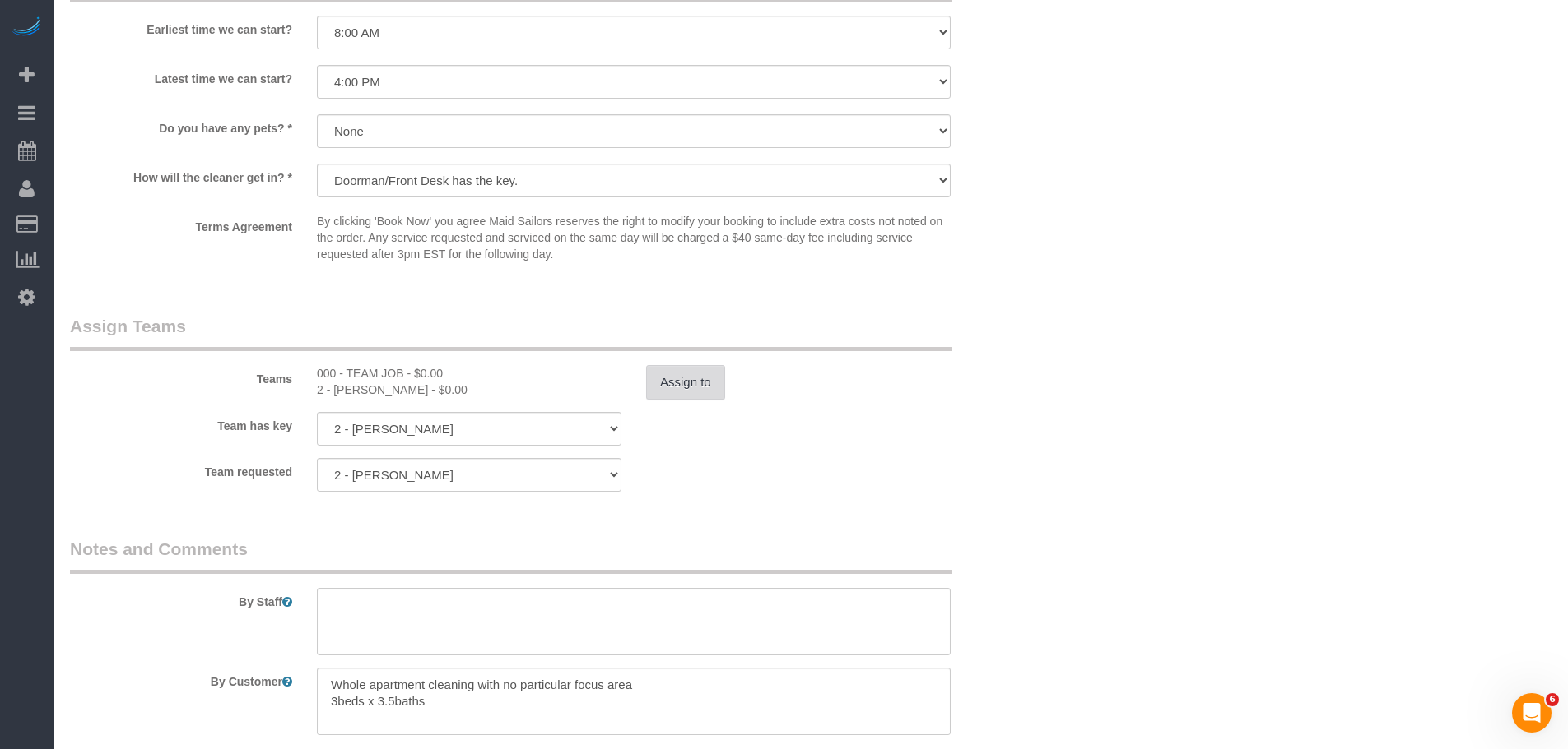
click at [695, 378] on button "Assign to" at bounding box center [685, 383] width 79 height 35
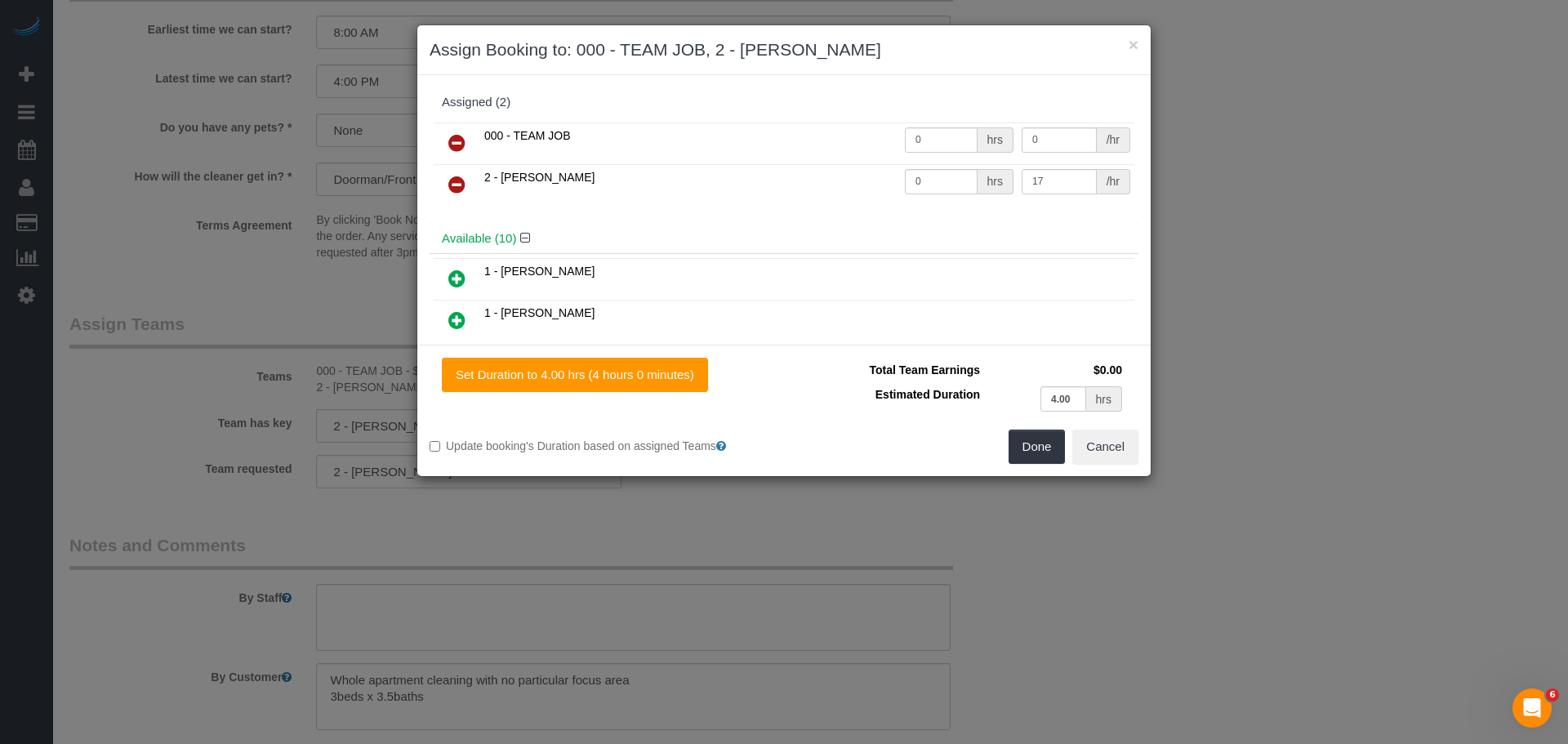
click at [458, 140] on icon at bounding box center [457, 143] width 17 height 20
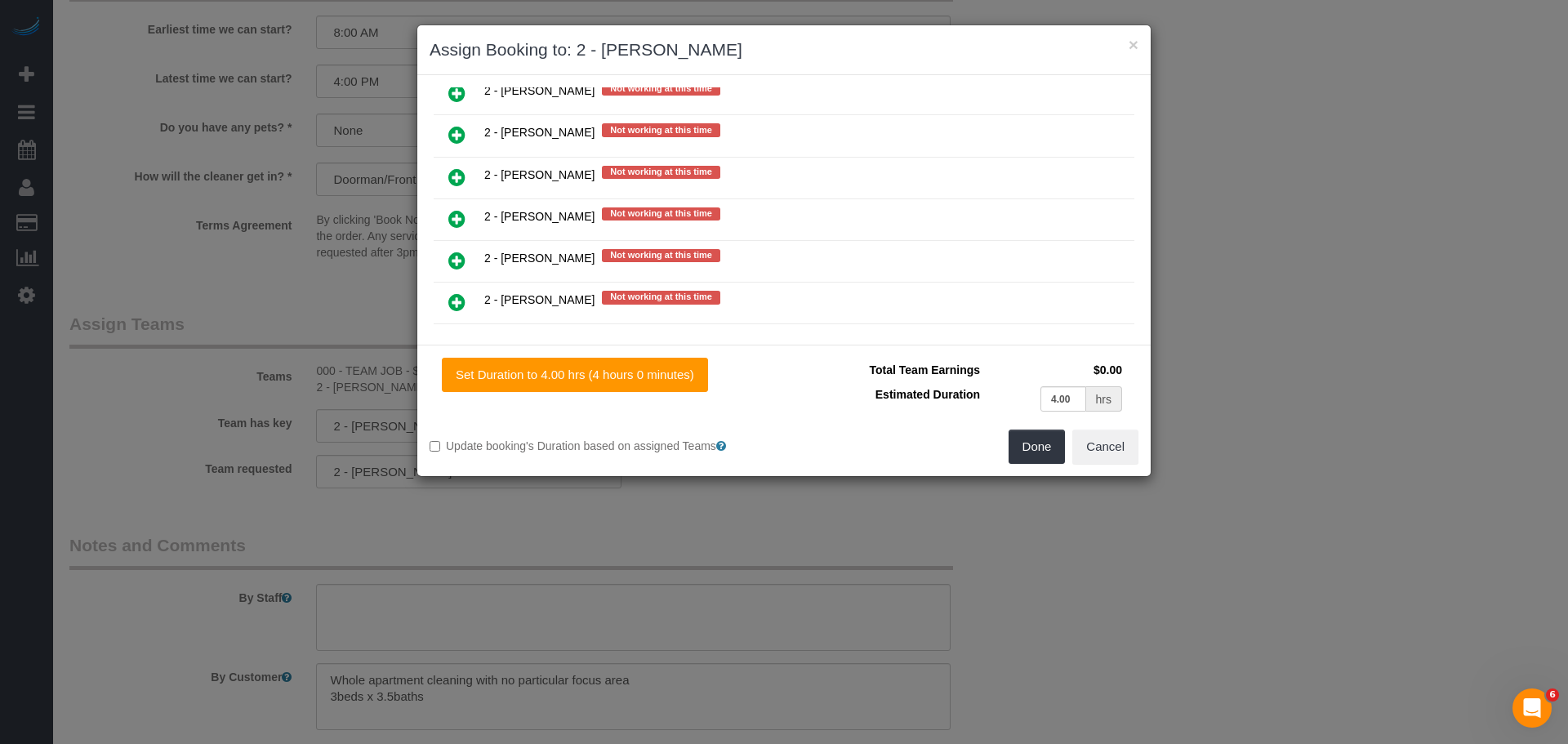
scroll to position [2369, 0]
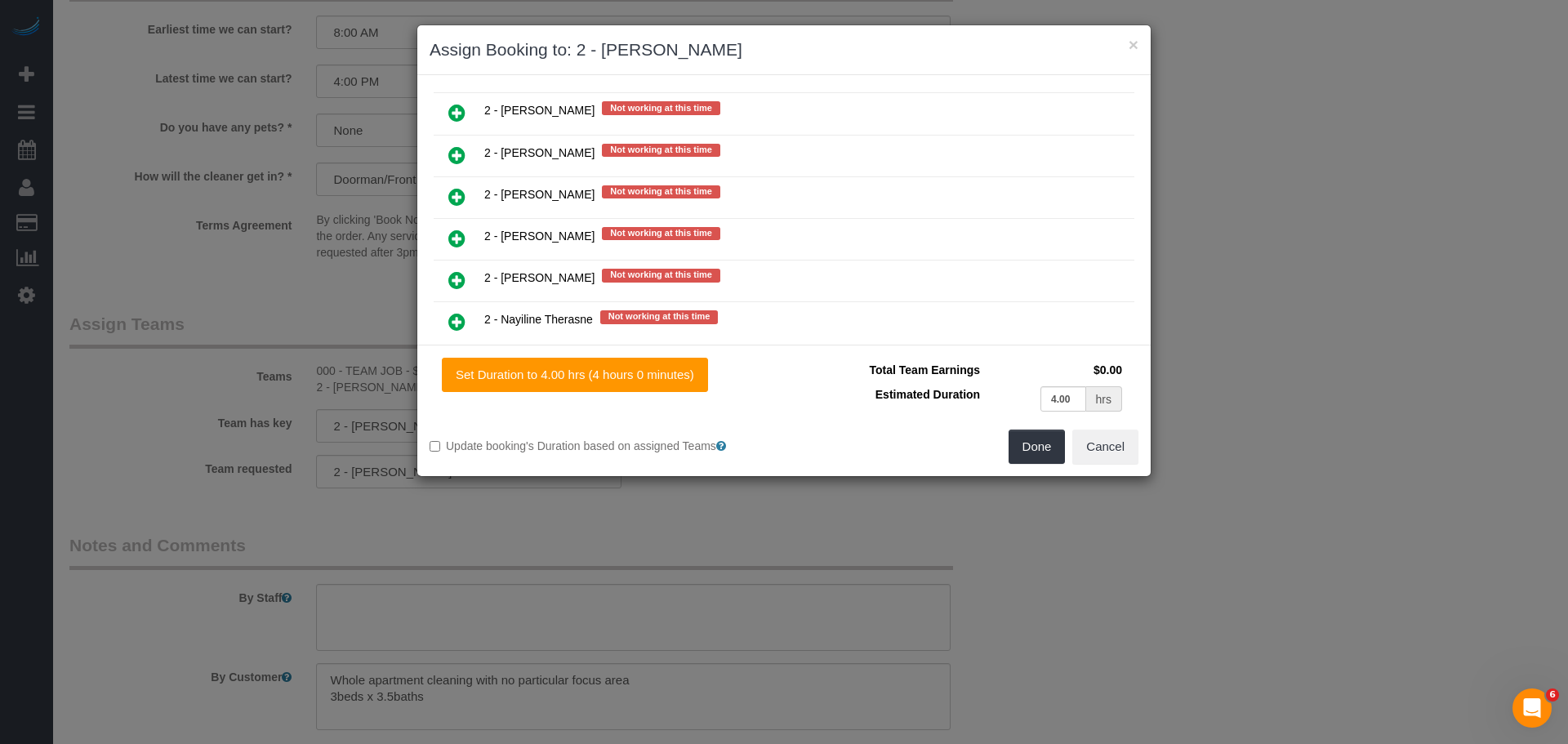
click at [442, 243] on link at bounding box center [457, 240] width 38 height 33
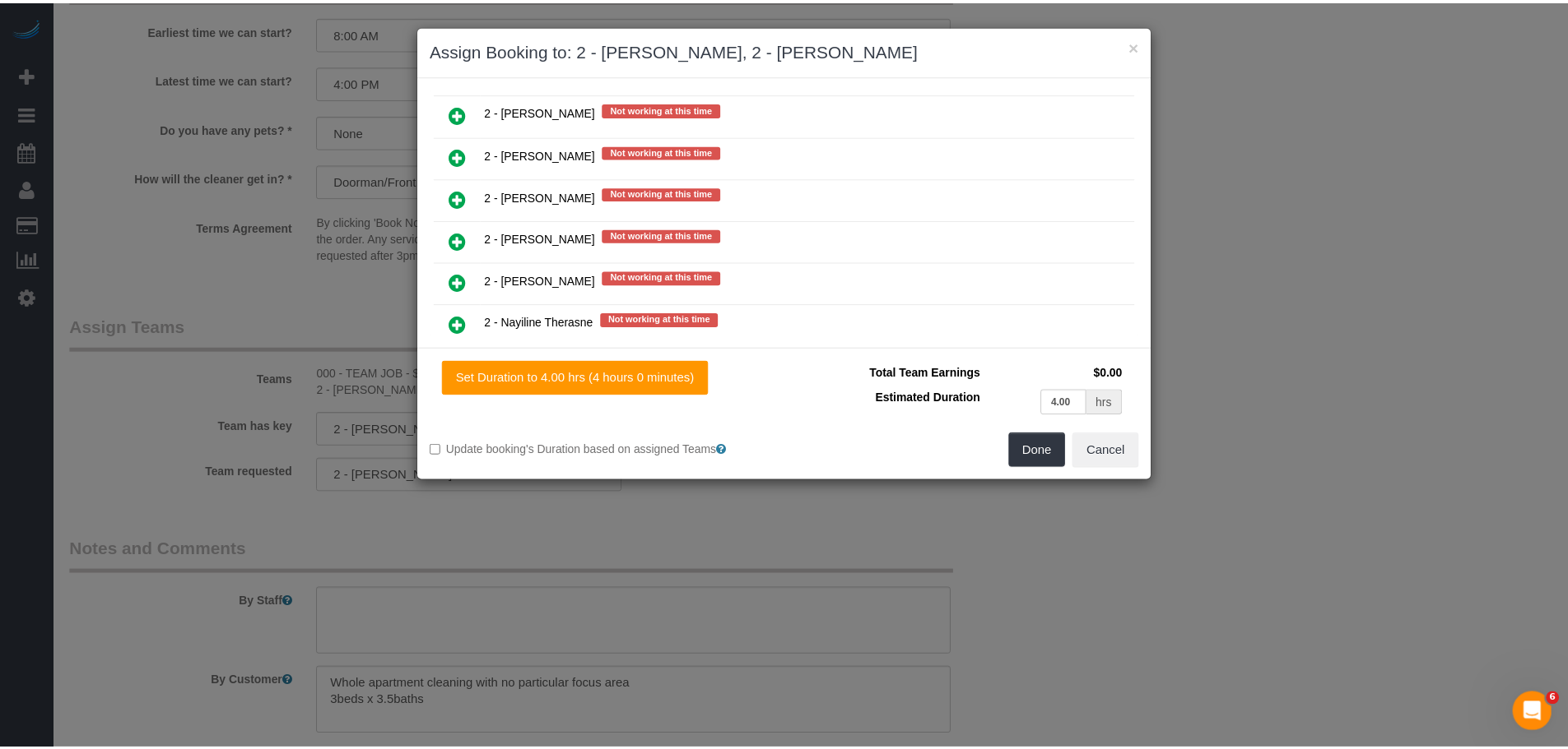
scroll to position [2427, 0]
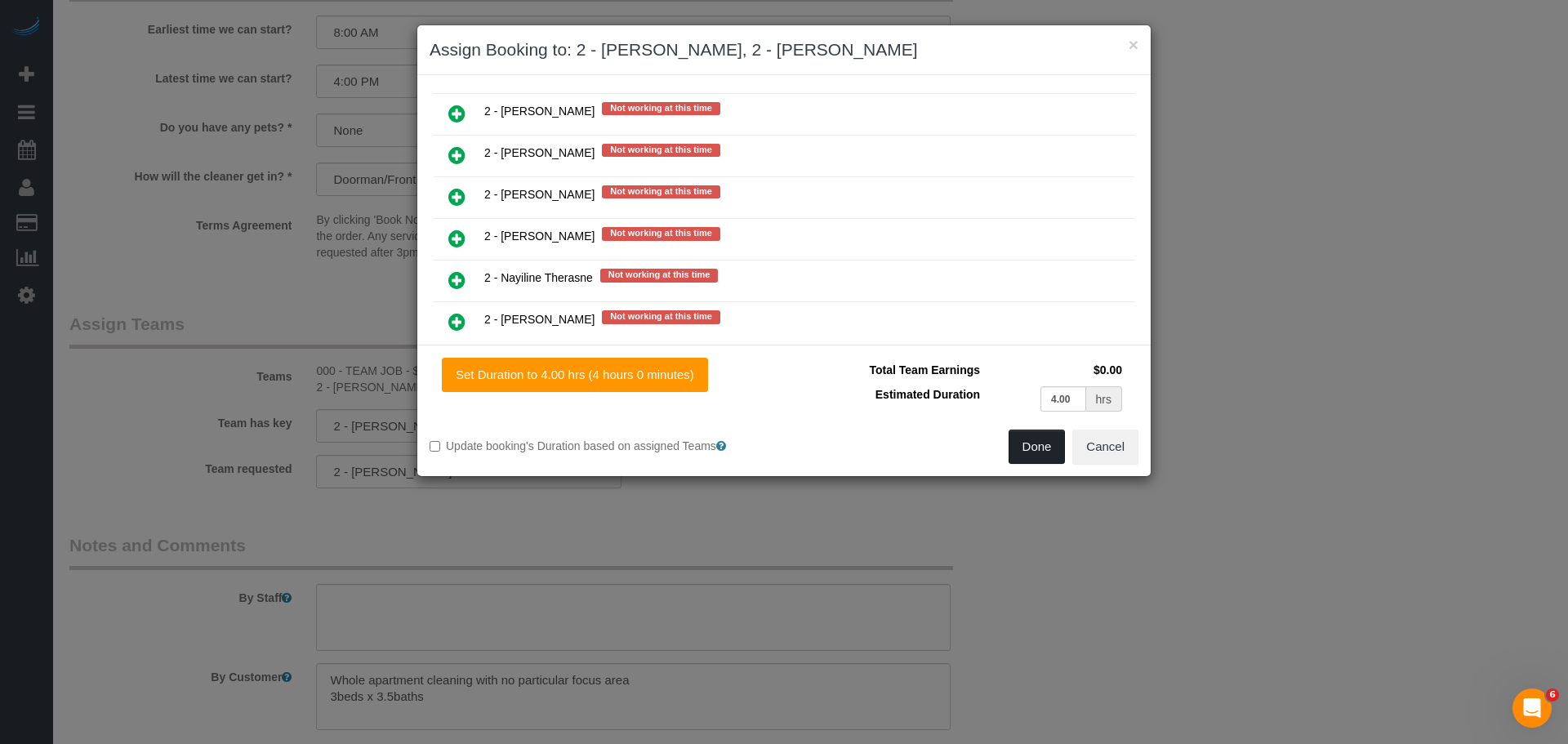
click at [1013, 438] on button "Done" at bounding box center [1037, 447] width 57 height 34
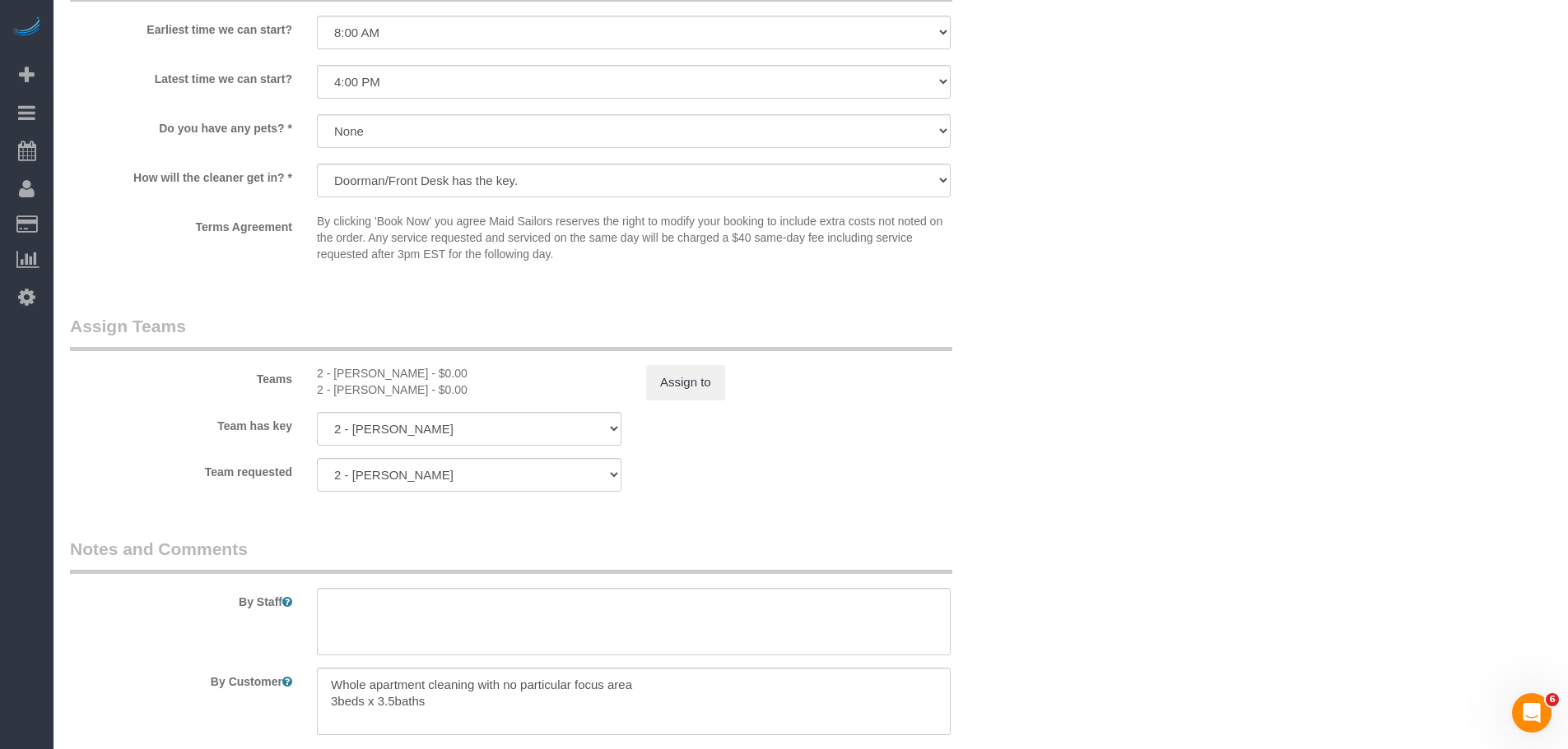
click at [1120, 323] on button "Cancel" at bounding box center [1108, 337] width 67 height 35
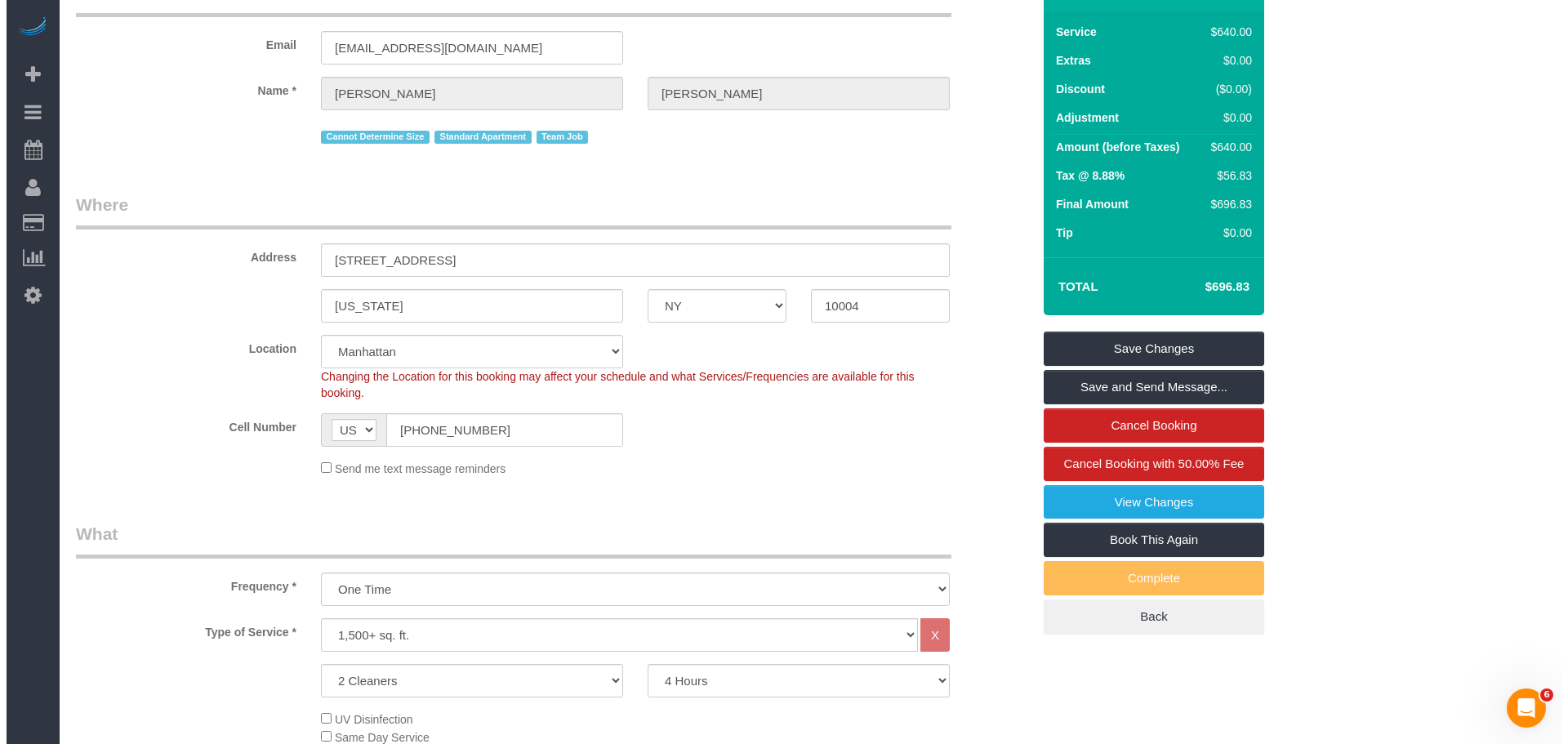
scroll to position [0, 0]
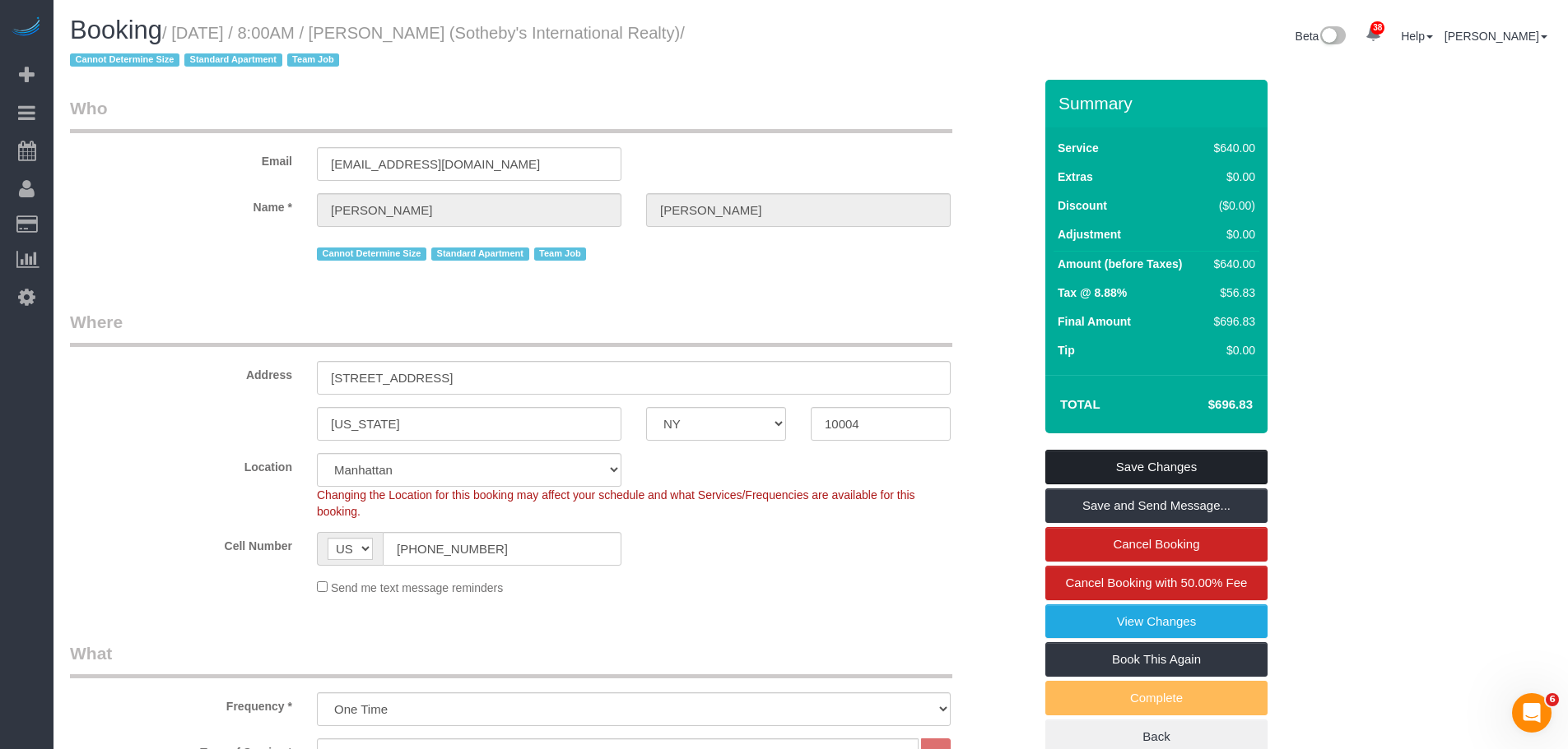
click at [1138, 471] on link "Save Changes" at bounding box center [1156, 468] width 222 height 35
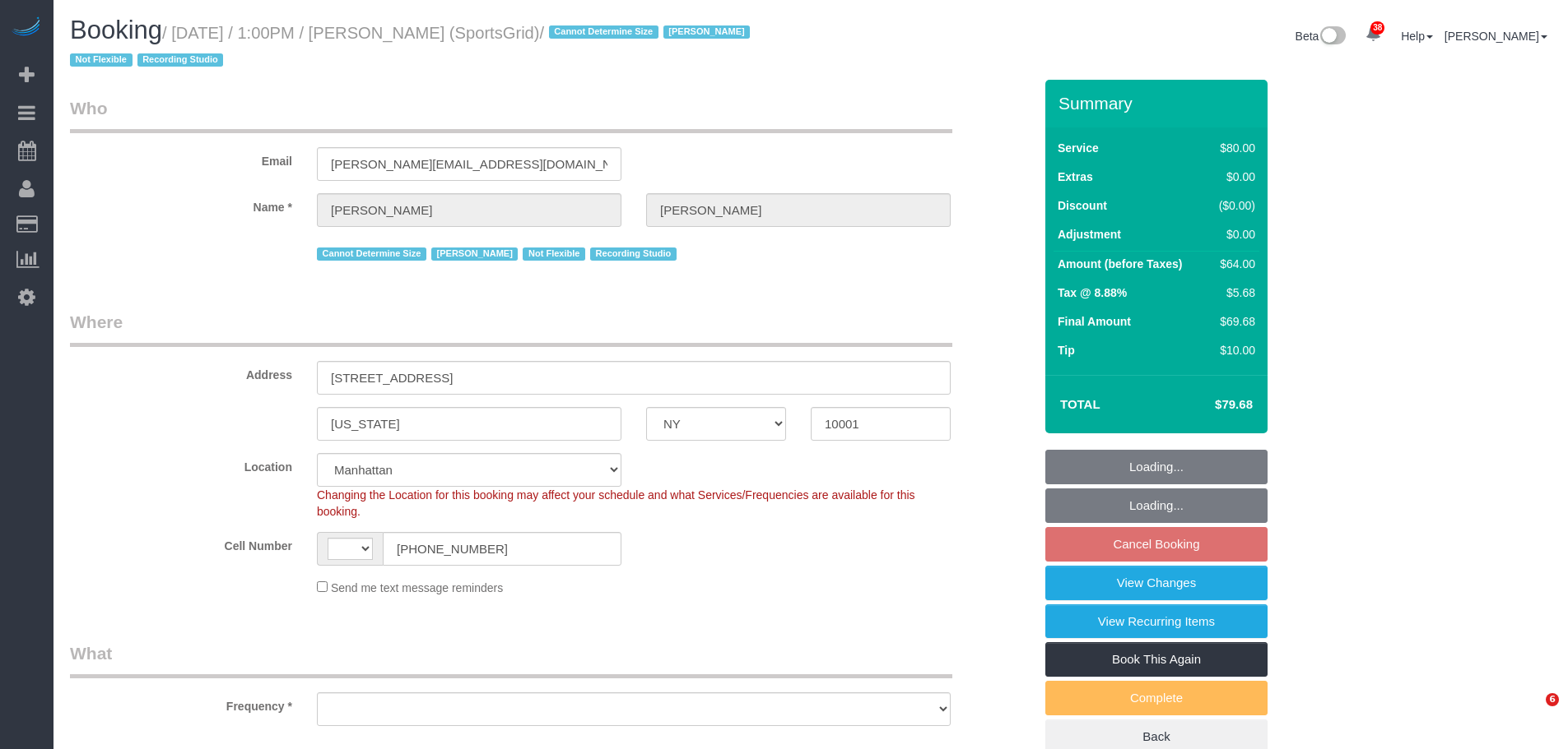
select select "NY"
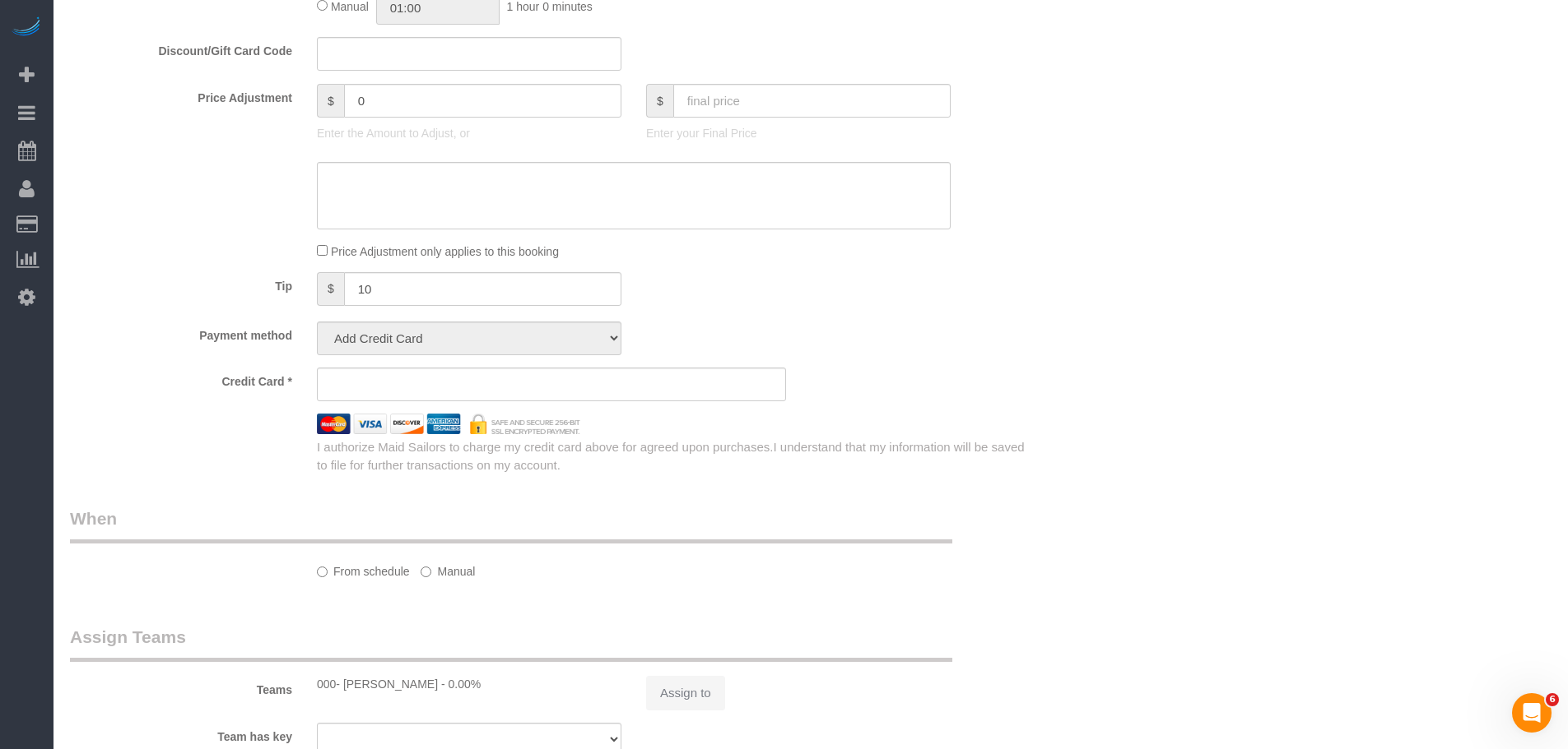
select select "string:[GEOGRAPHIC_DATA]"
select select "string:stripe-pm_1QoRfo4VGloSiKo7CpkoBSCp"
select select "number:89"
select select "number:90"
select select "number:15"
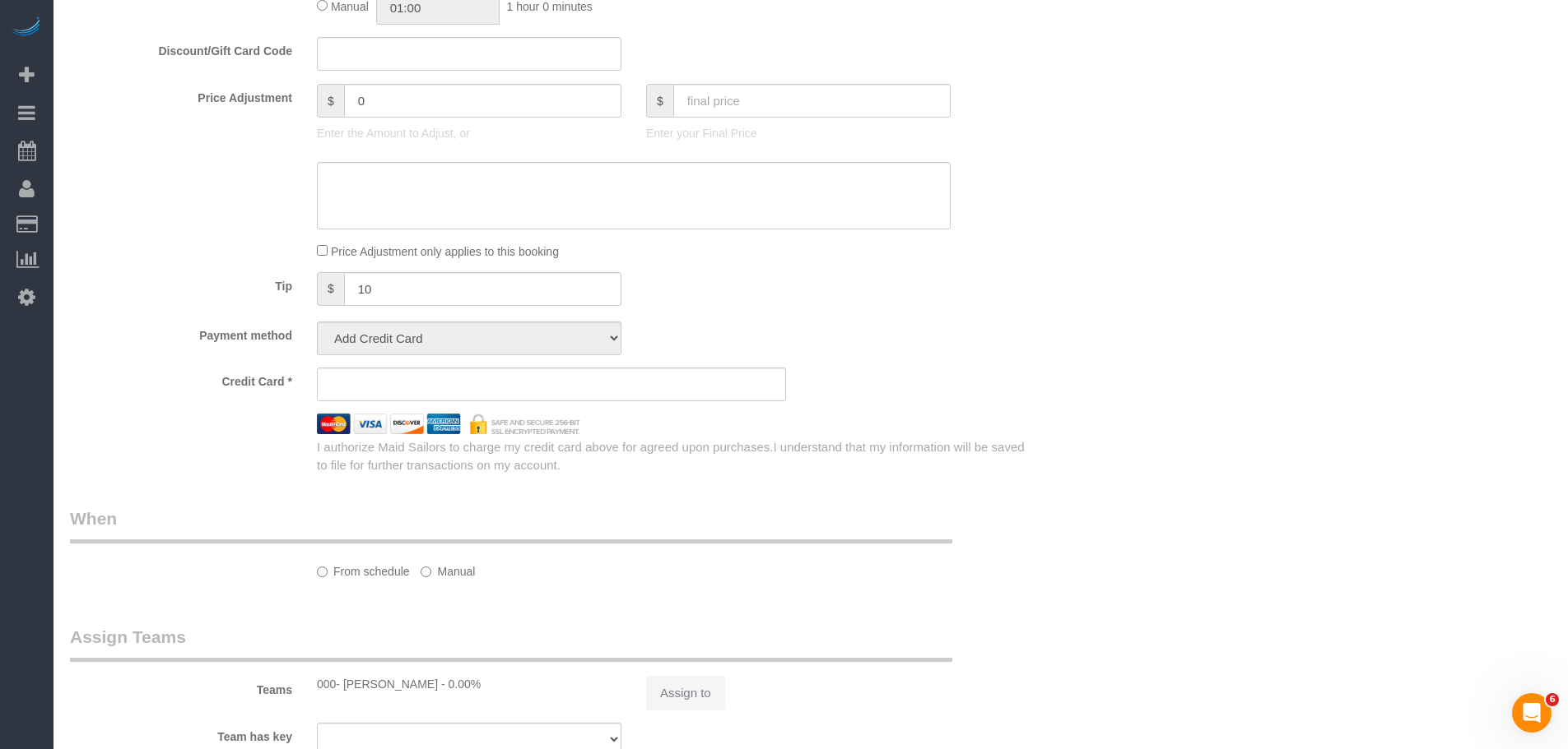
select select "number:7"
select select "number:21"
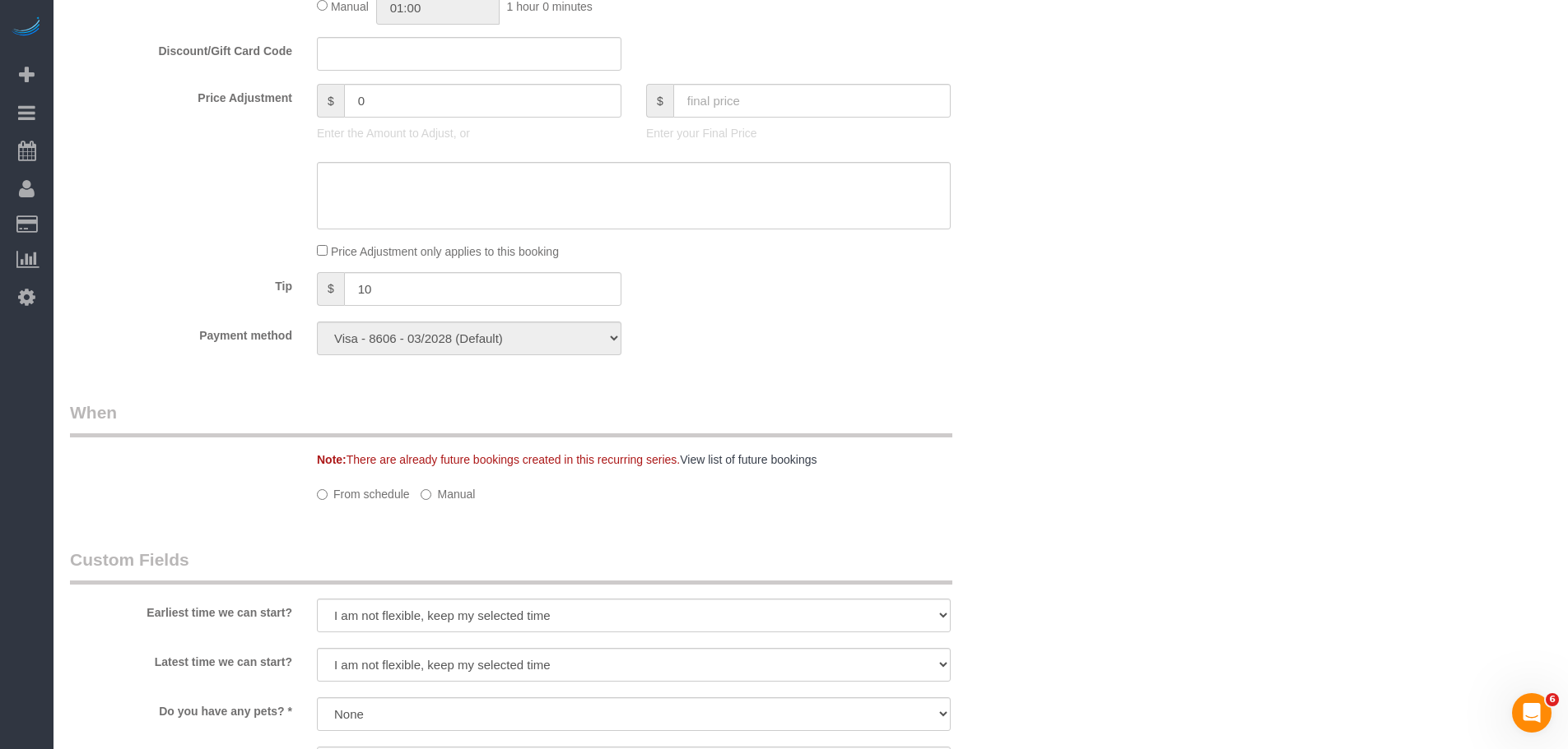
select select "spot5"
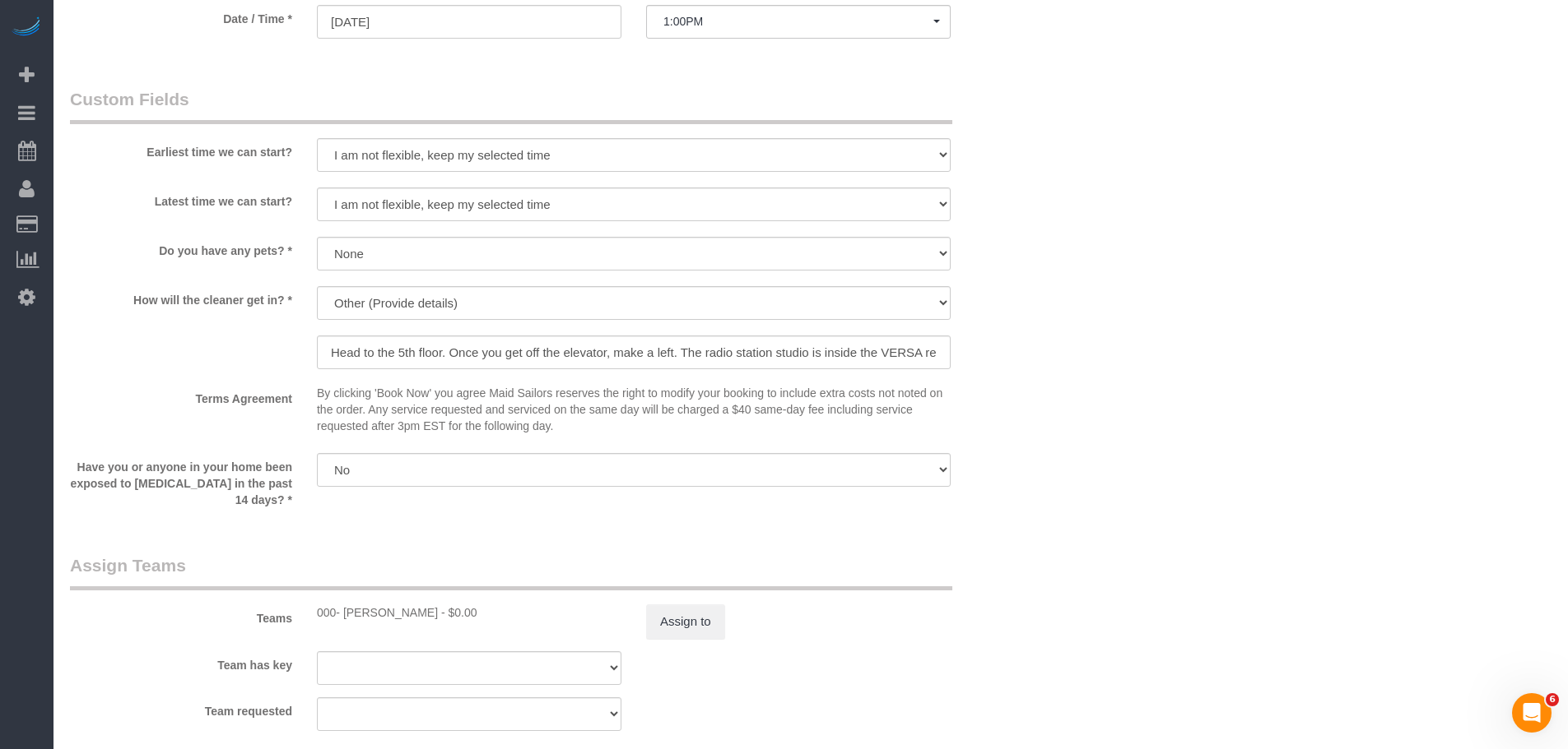
select select "object:1591"
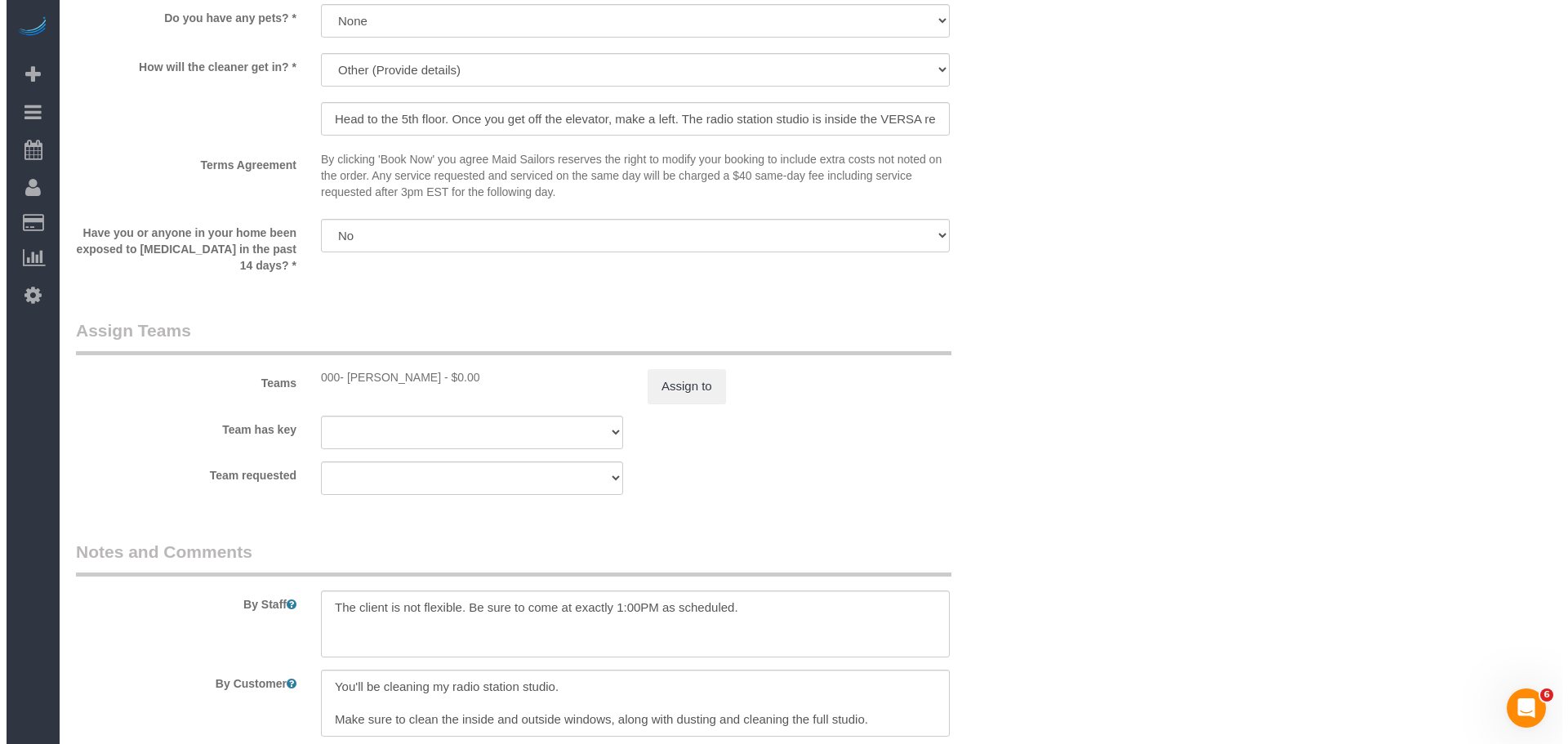
scroll to position [1678, 0]
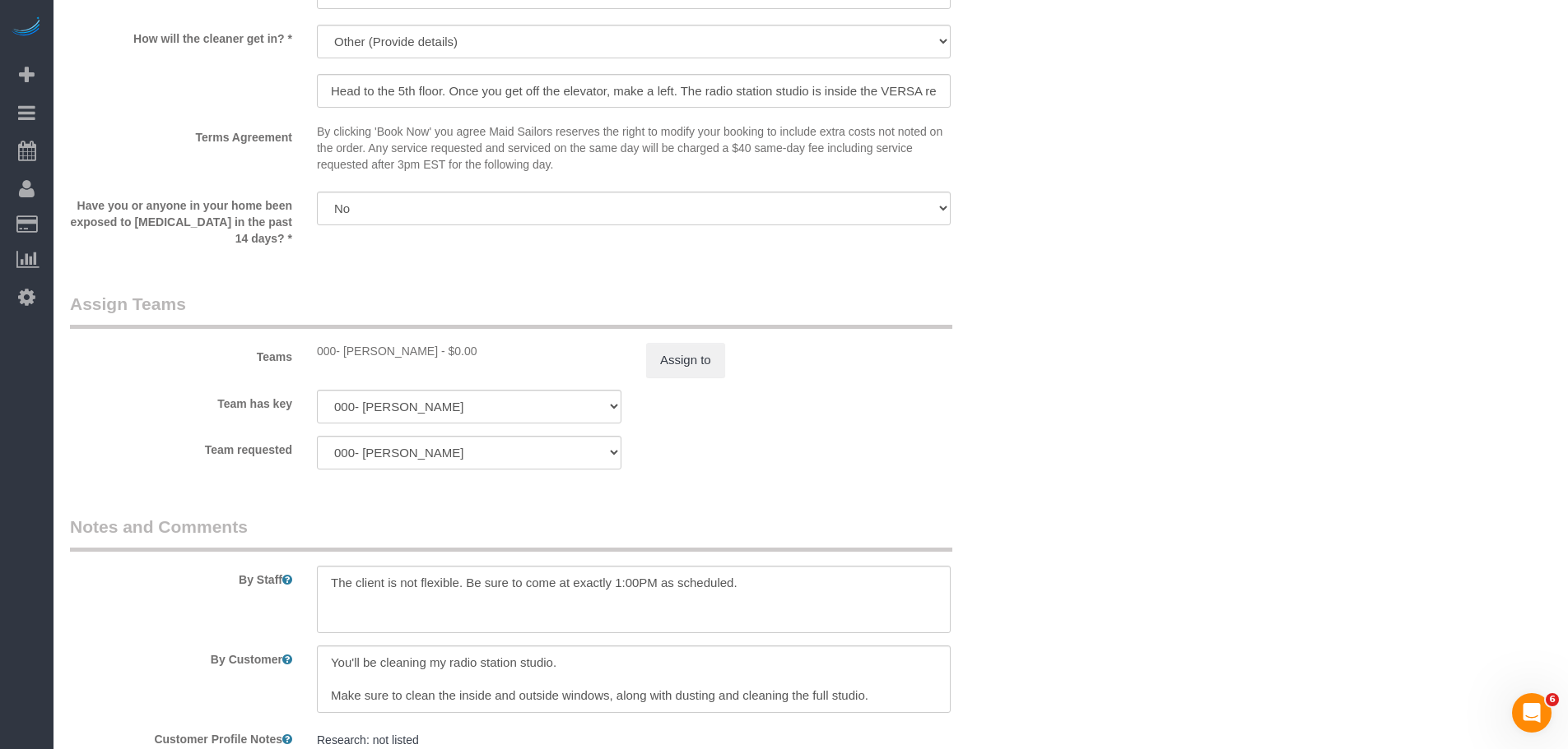
click at [986, 452] on div "Team requested 000- [PERSON_NAME] 000 - Partnerships 000 - TEAM JOB 0 - [PERSON…" at bounding box center [551, 453] width 987 height 34
click at [676, 369] on button "Assign to" at bounding box center [685, 361] width 79 height 35
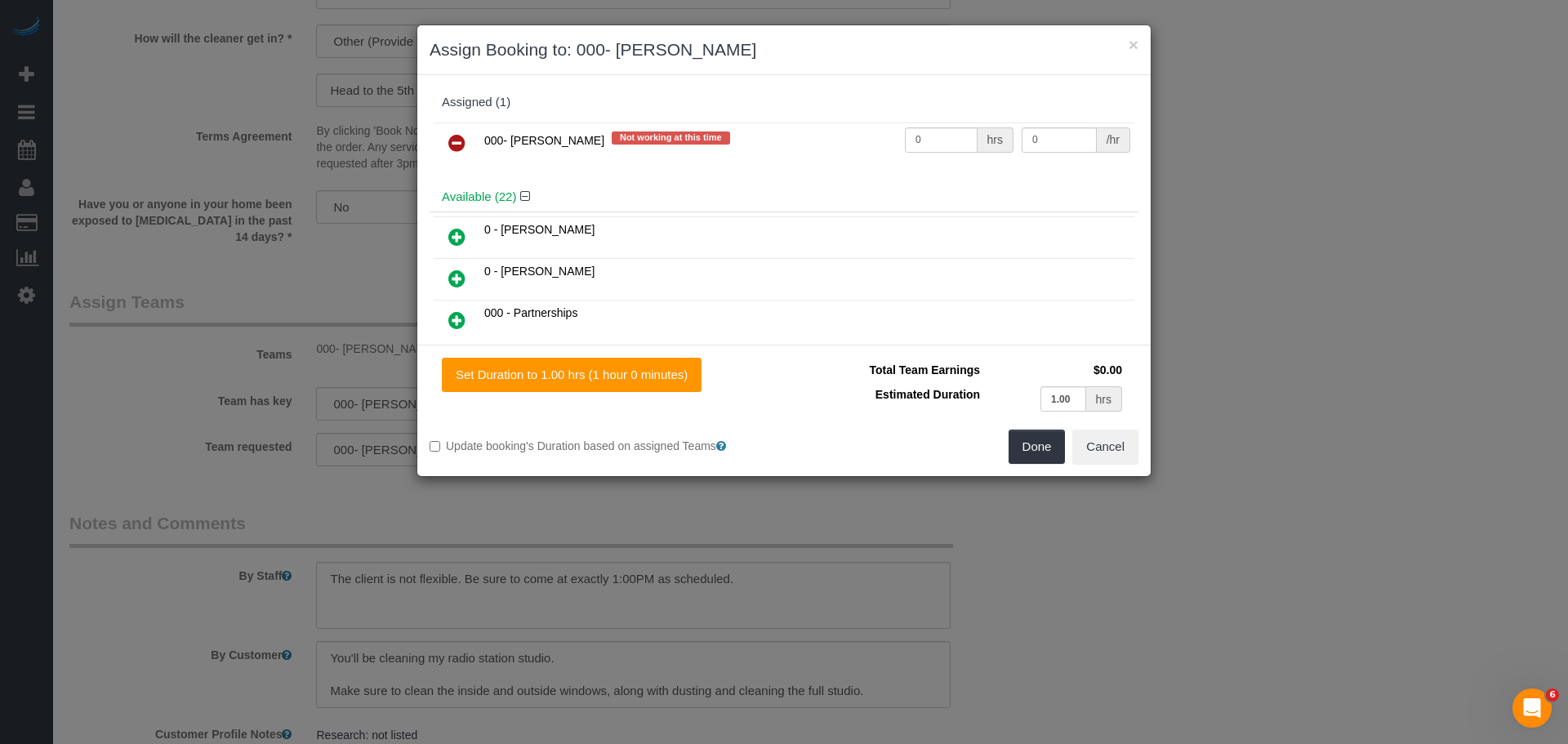
click at [452, 136] on icon at bounding box center [457, 143] width 17 height 20
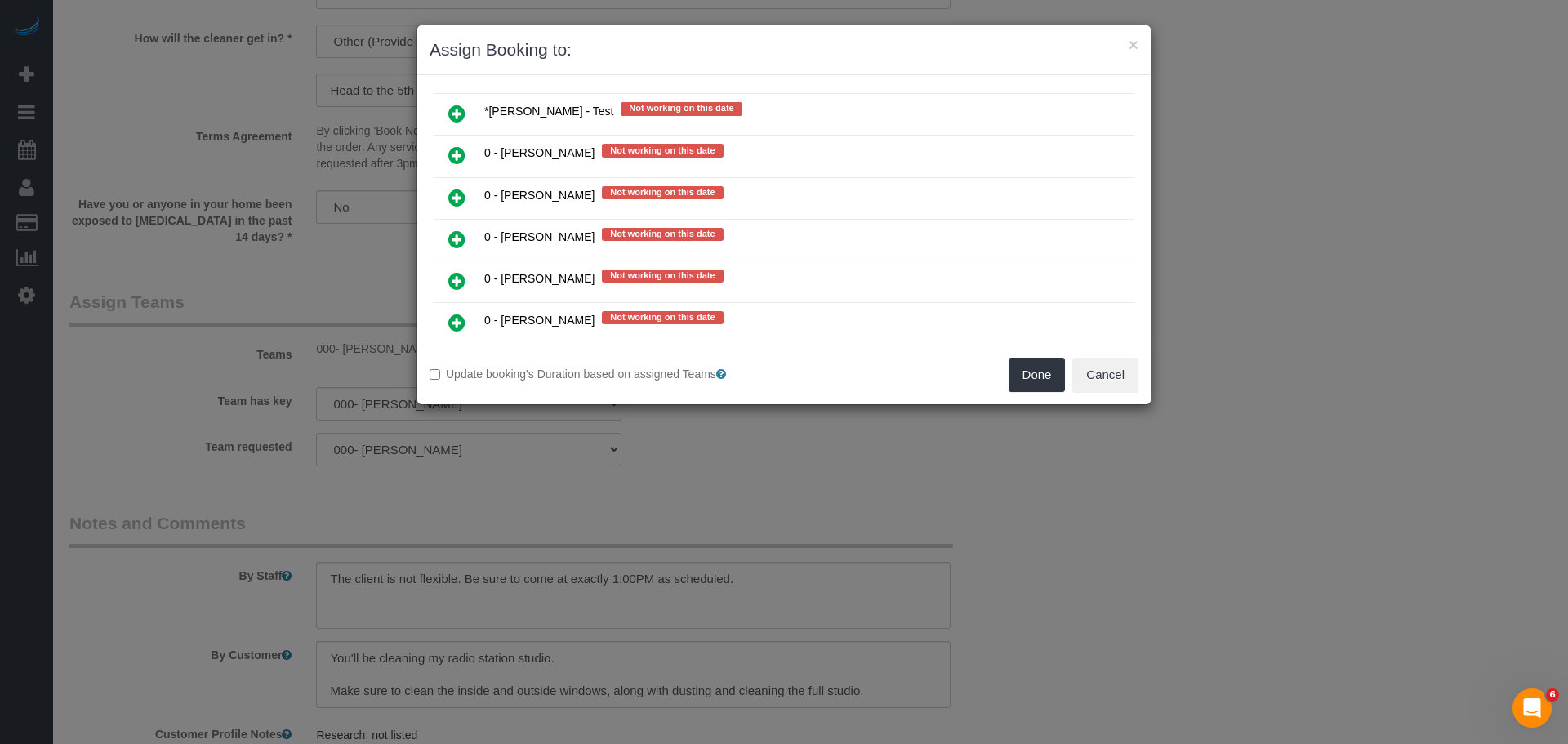
scroll to position [1144, 0]
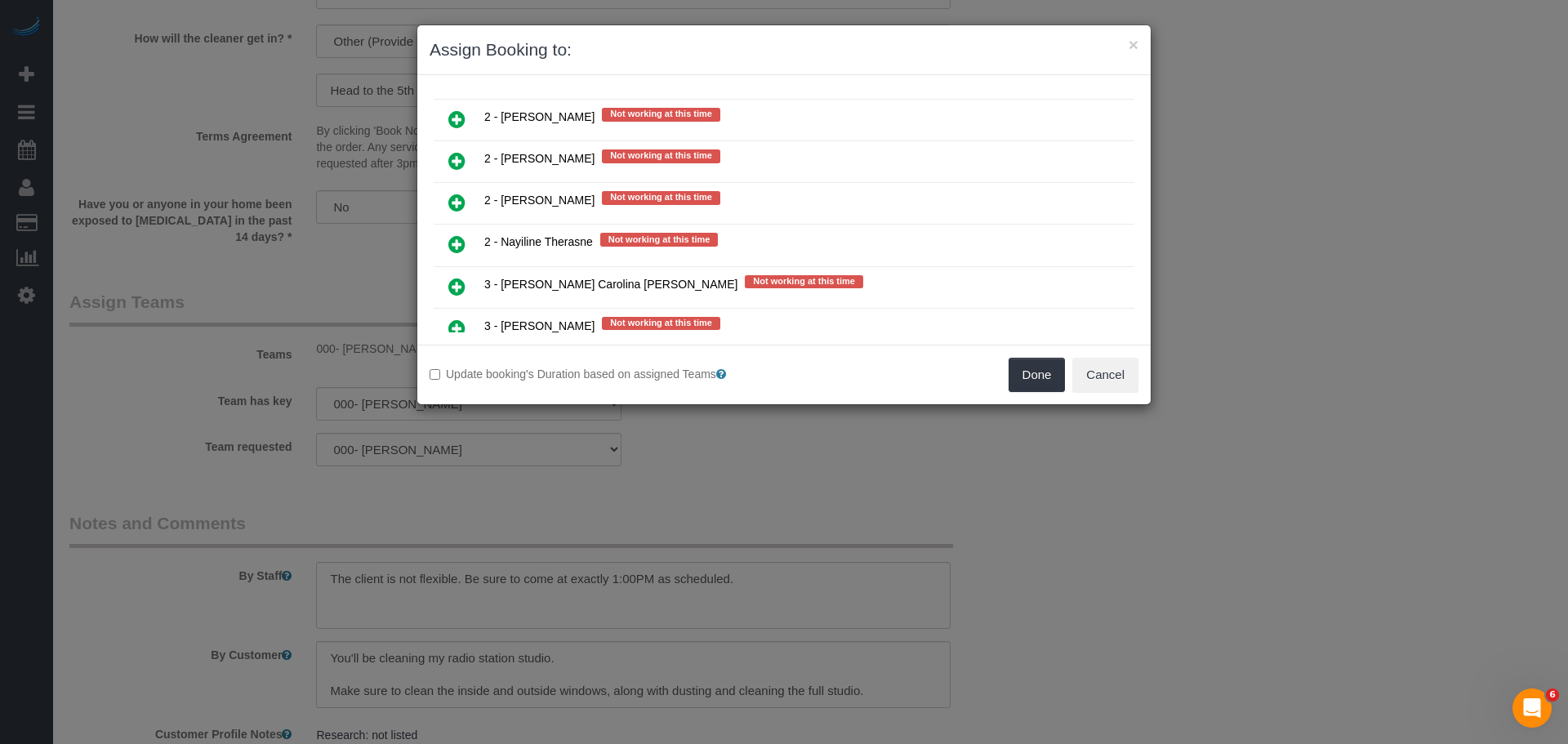
click at [463, 207] on icon at bounding box center [457, 203] width 17 height 20
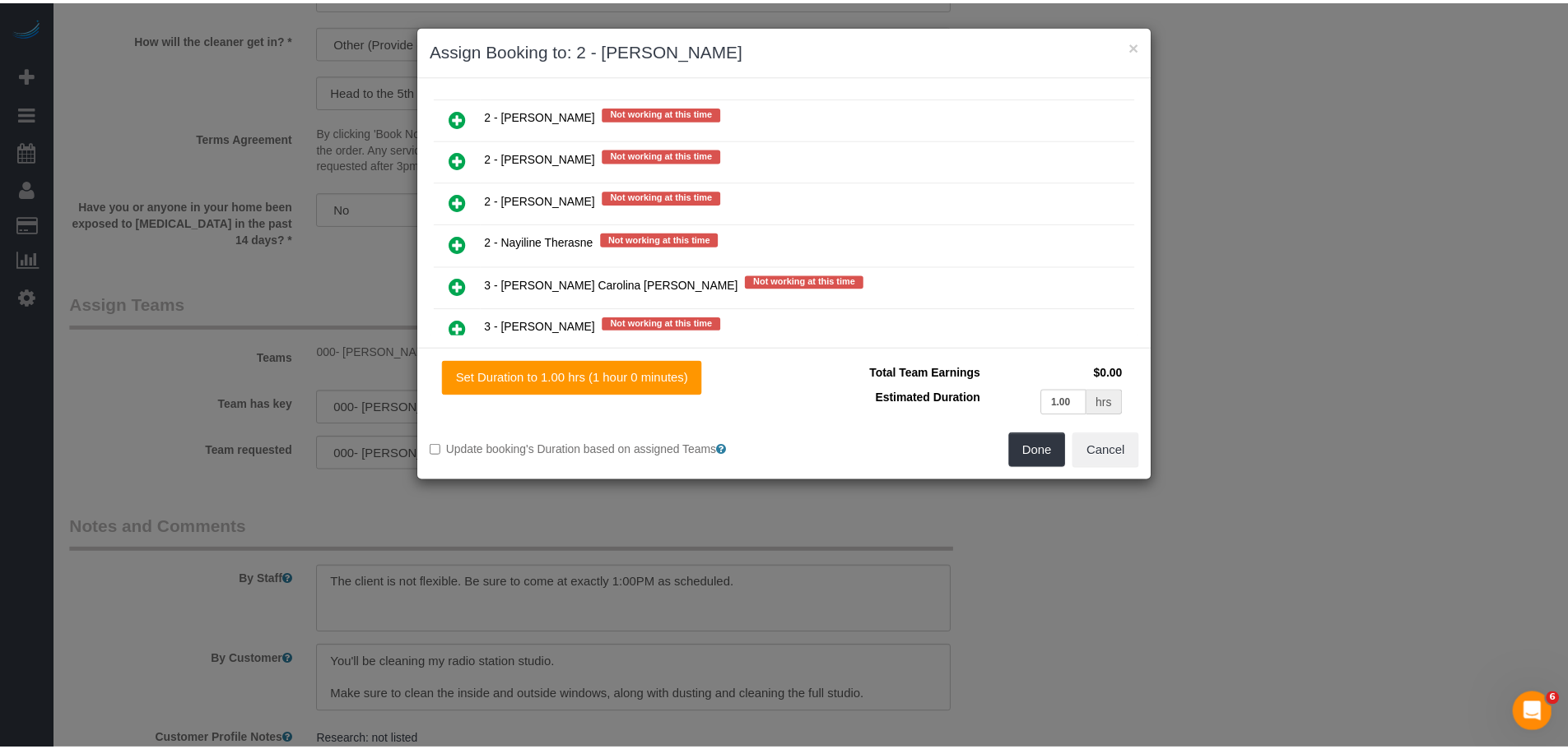
scroll to position [2589, 0]
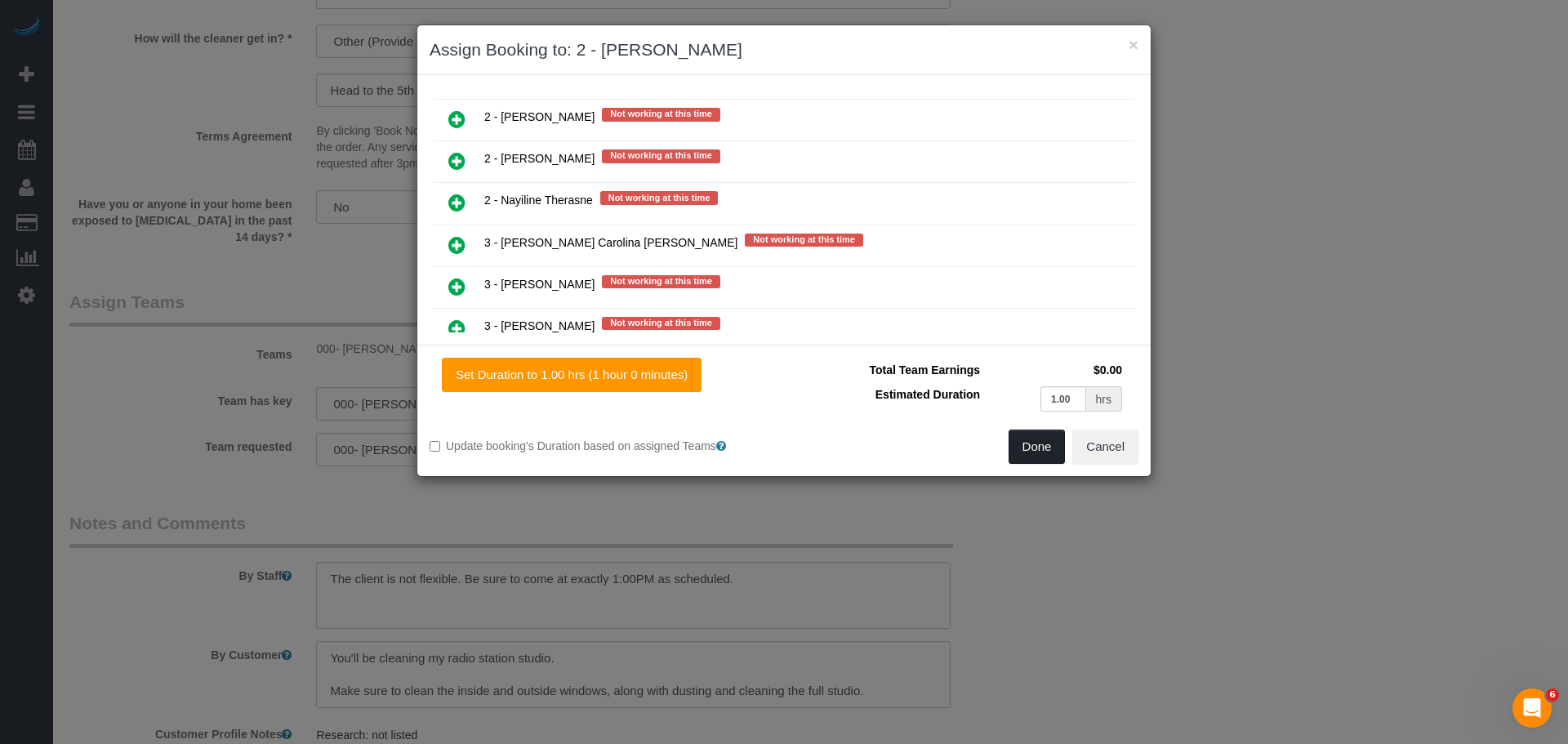
click at [1012, 440] on button "Done" at bounding box center [1037, 447] width 57 height 34
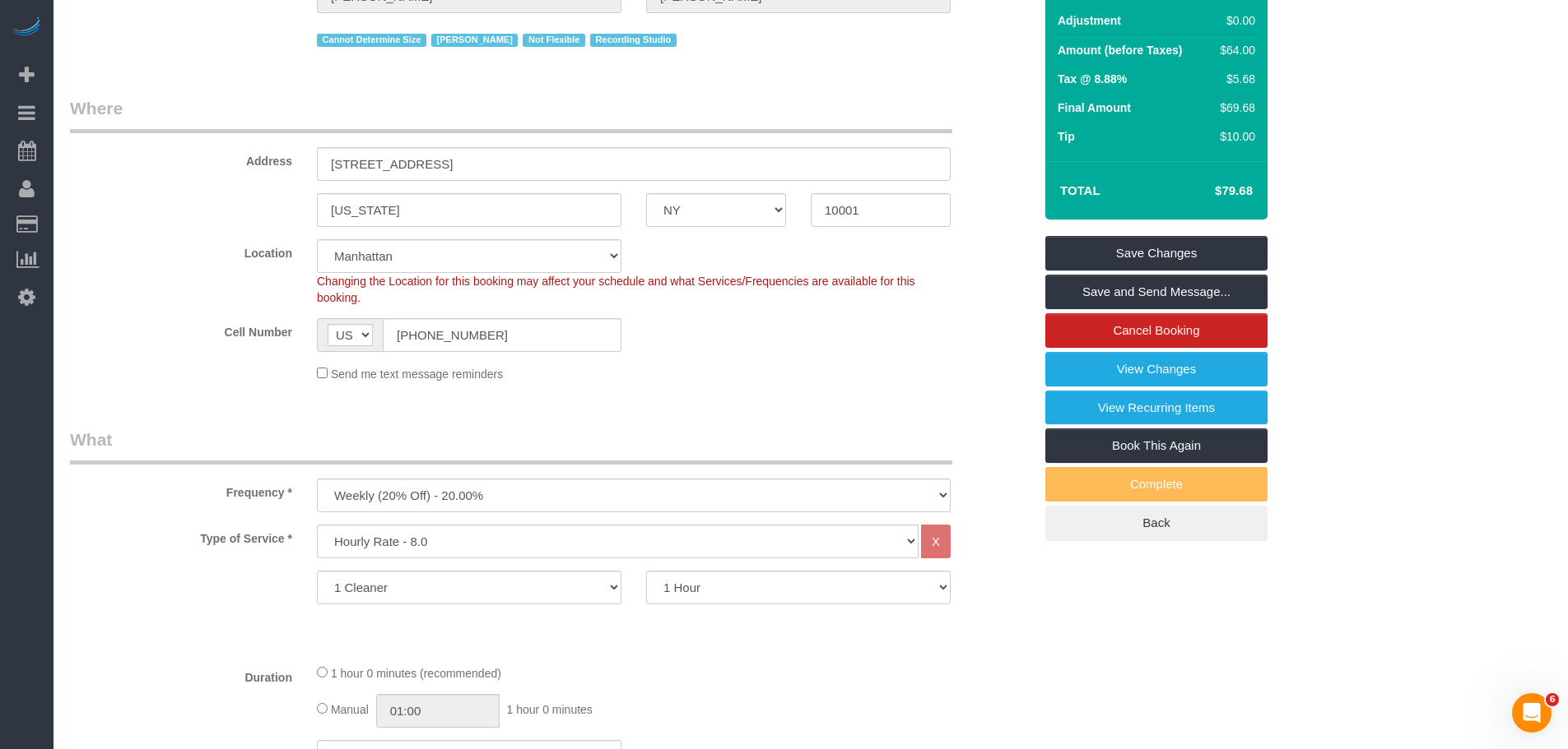
scroll to position [126, 0]
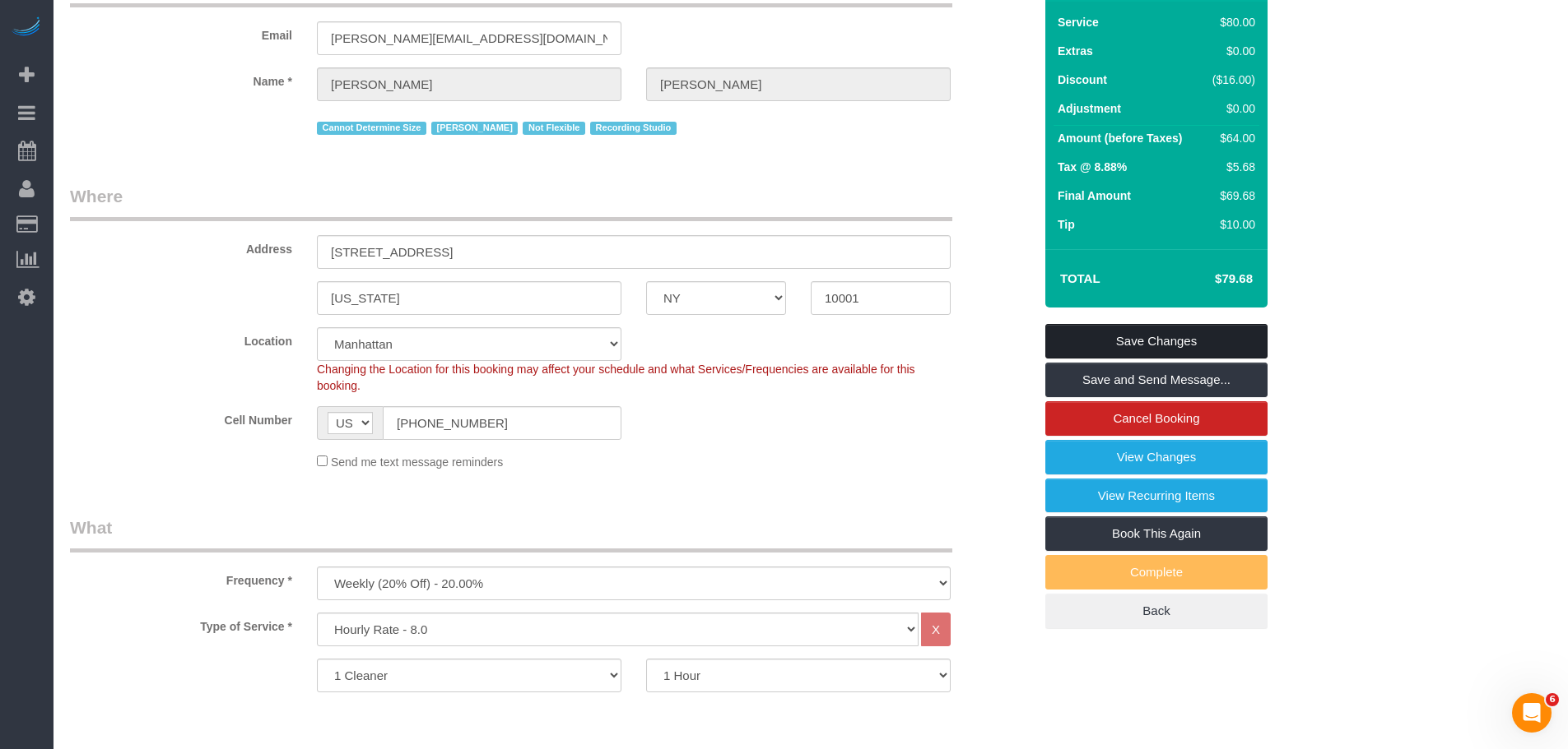
click at [1128, 333] on link "Save Changes" at bounding box center [1156, 342] width 222 height 35
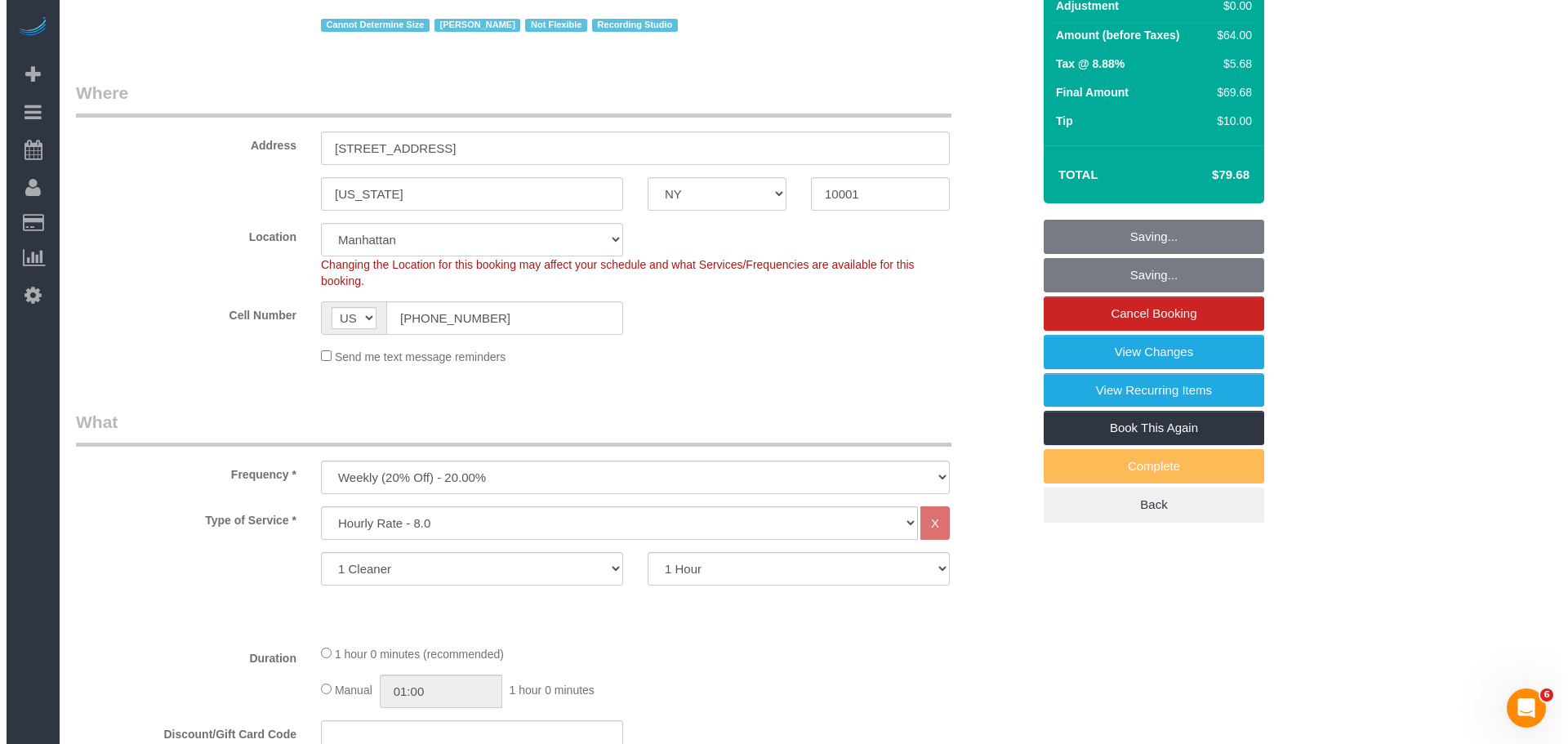
scroll to position [0, 0]
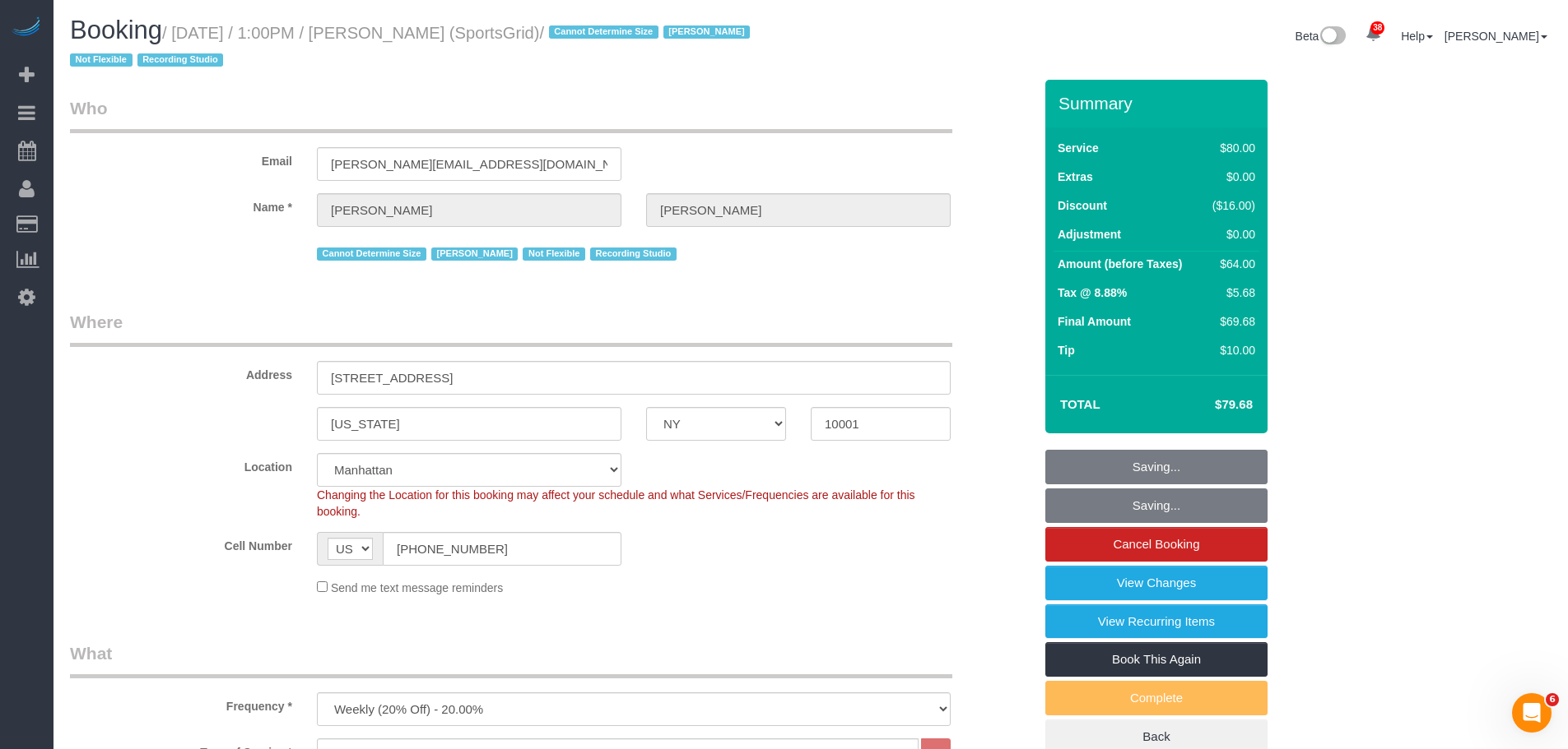
click at [497, 111] on legend "Who" at bounding box center [511, 114] width 882 height 37
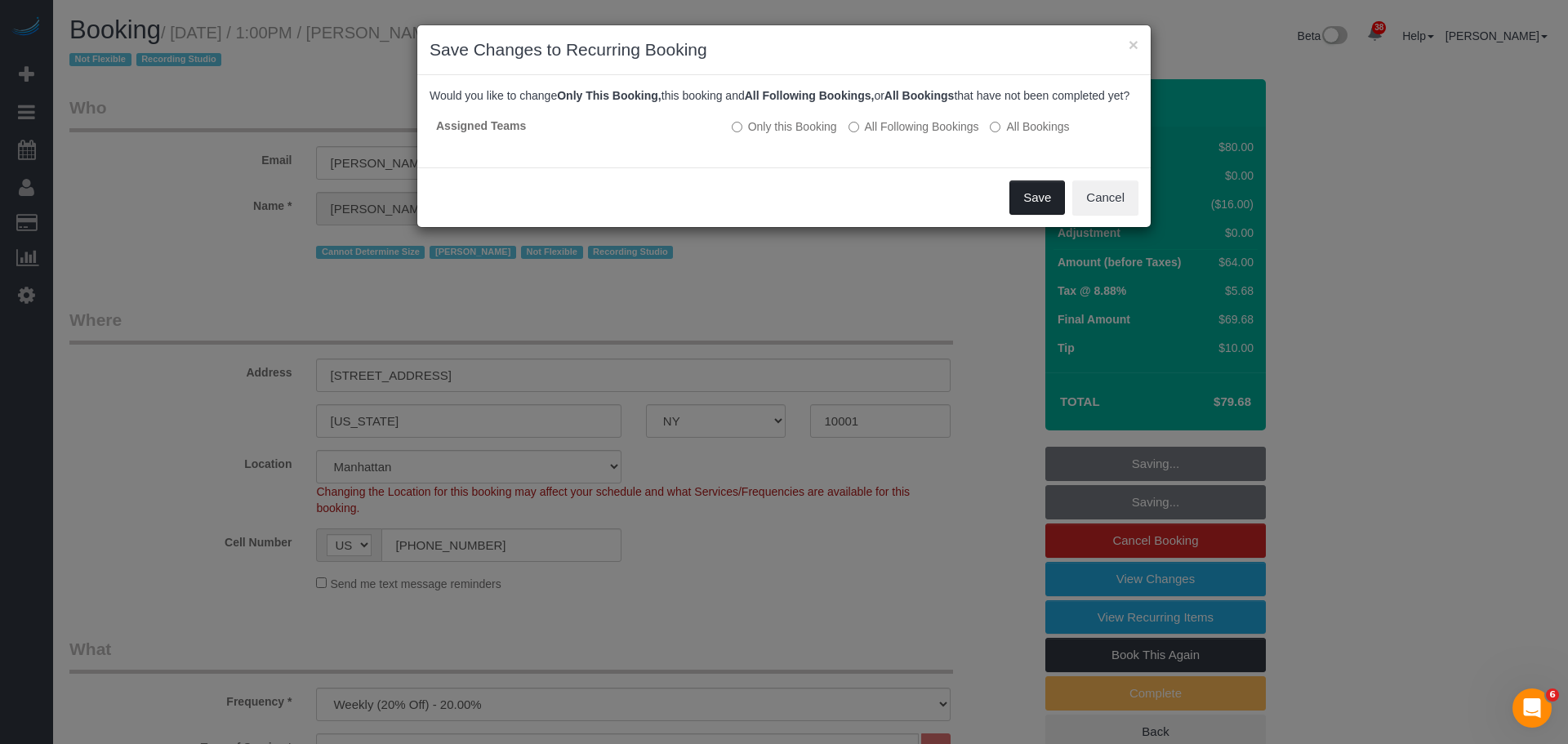
click at [1025, 213] on button "Save" at bounding box center [1037, 198] width 56 height 34
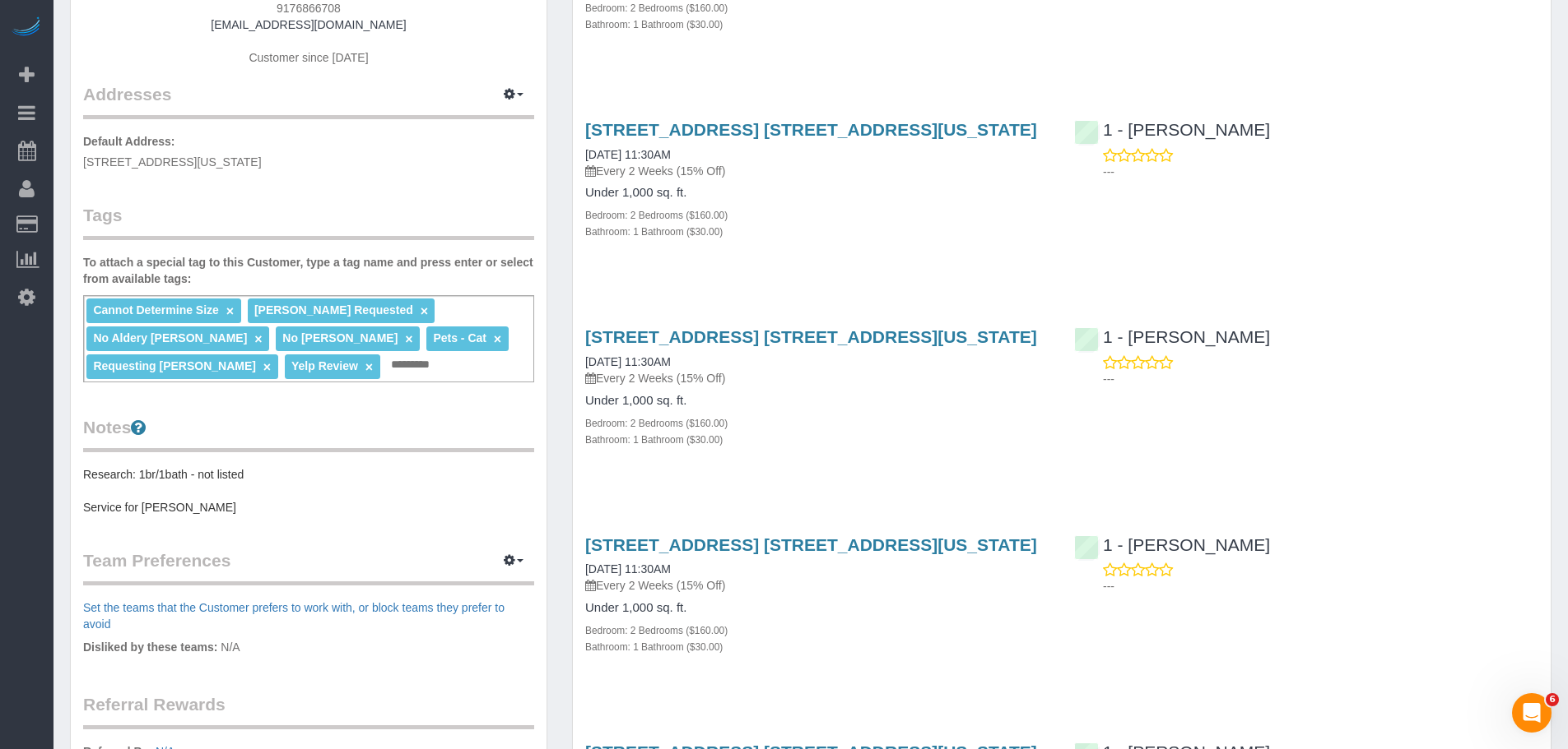
scroll to position [82, 0]
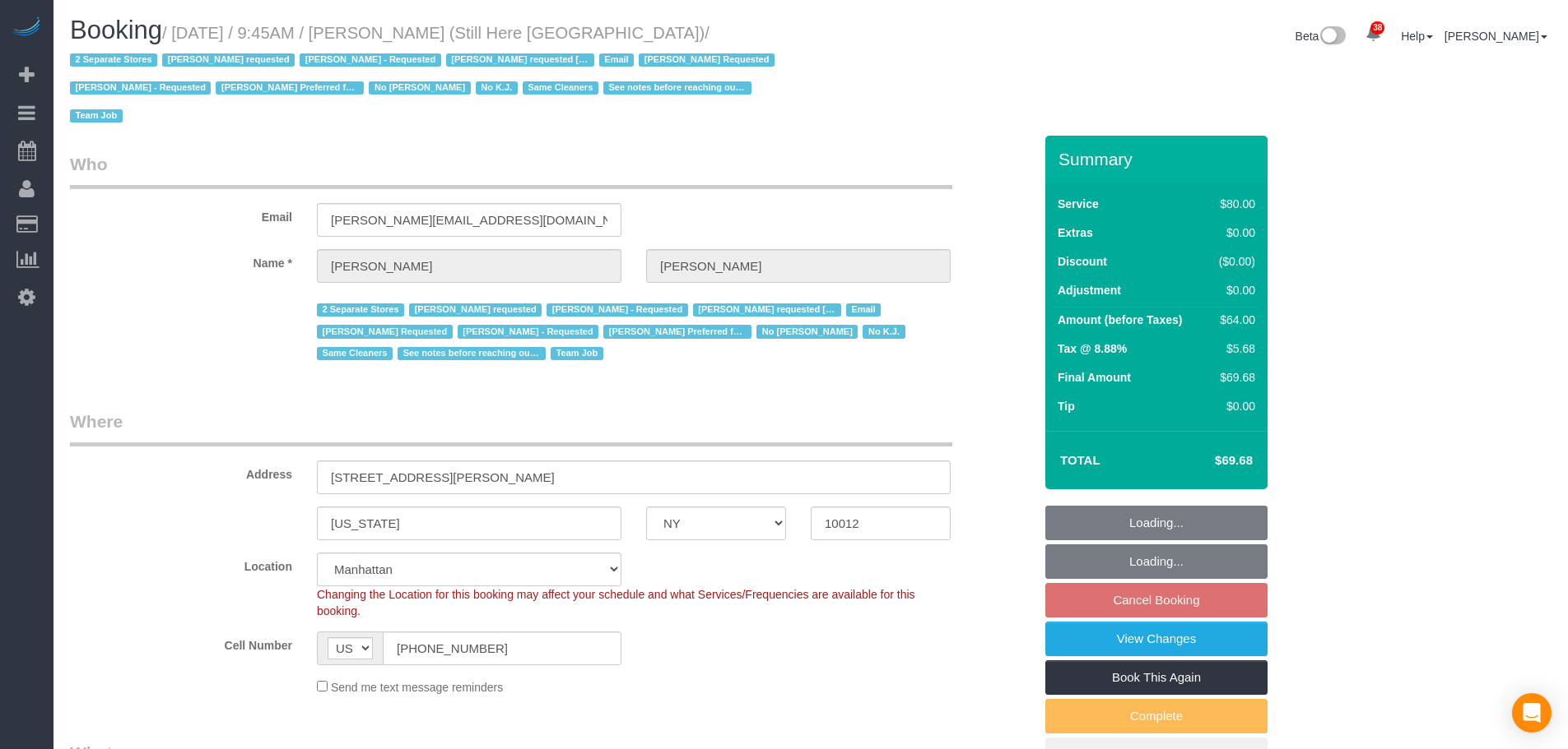
select select "NY"
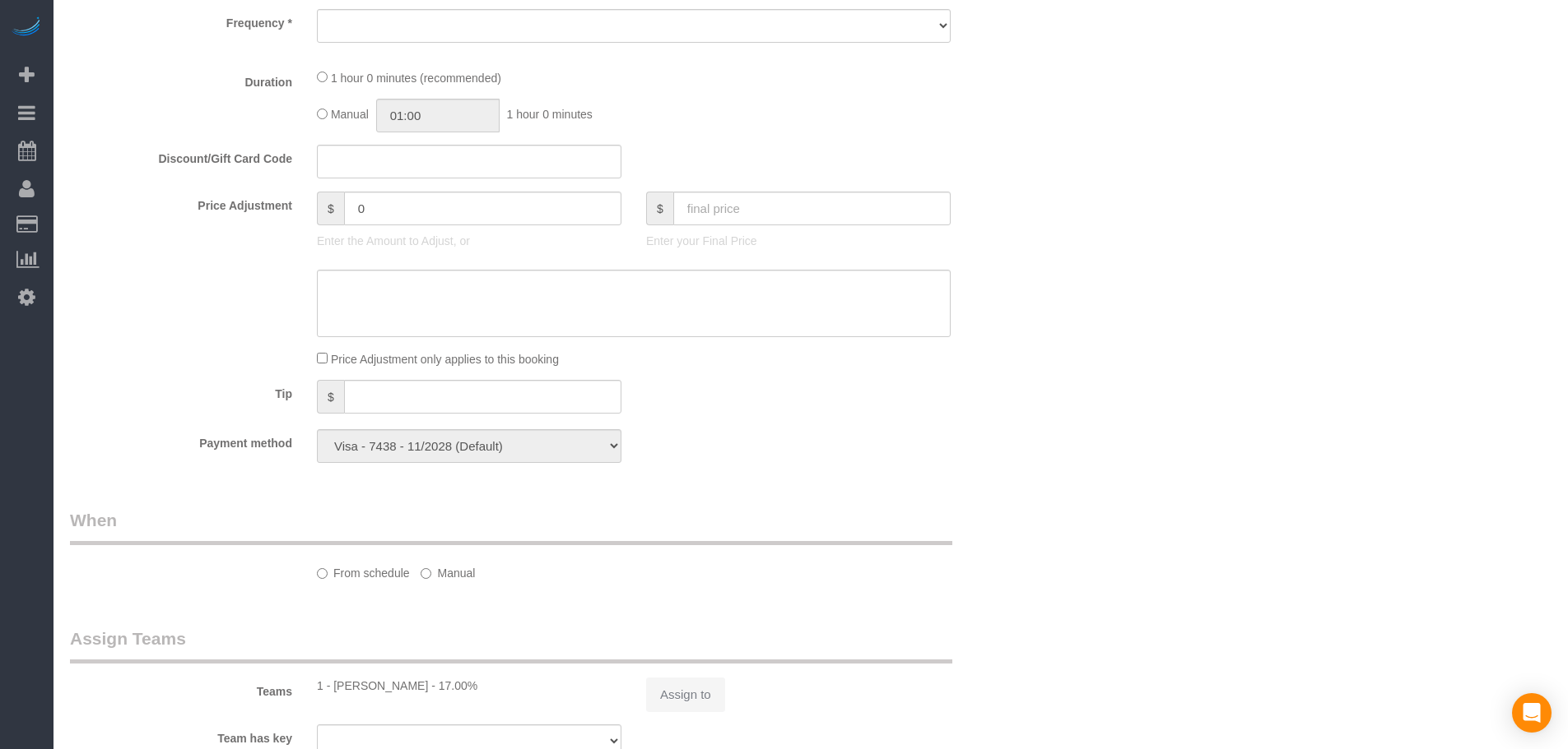
select select "string:stripe-pm_1Oyz8t4VGloSiKo71skqOF54"
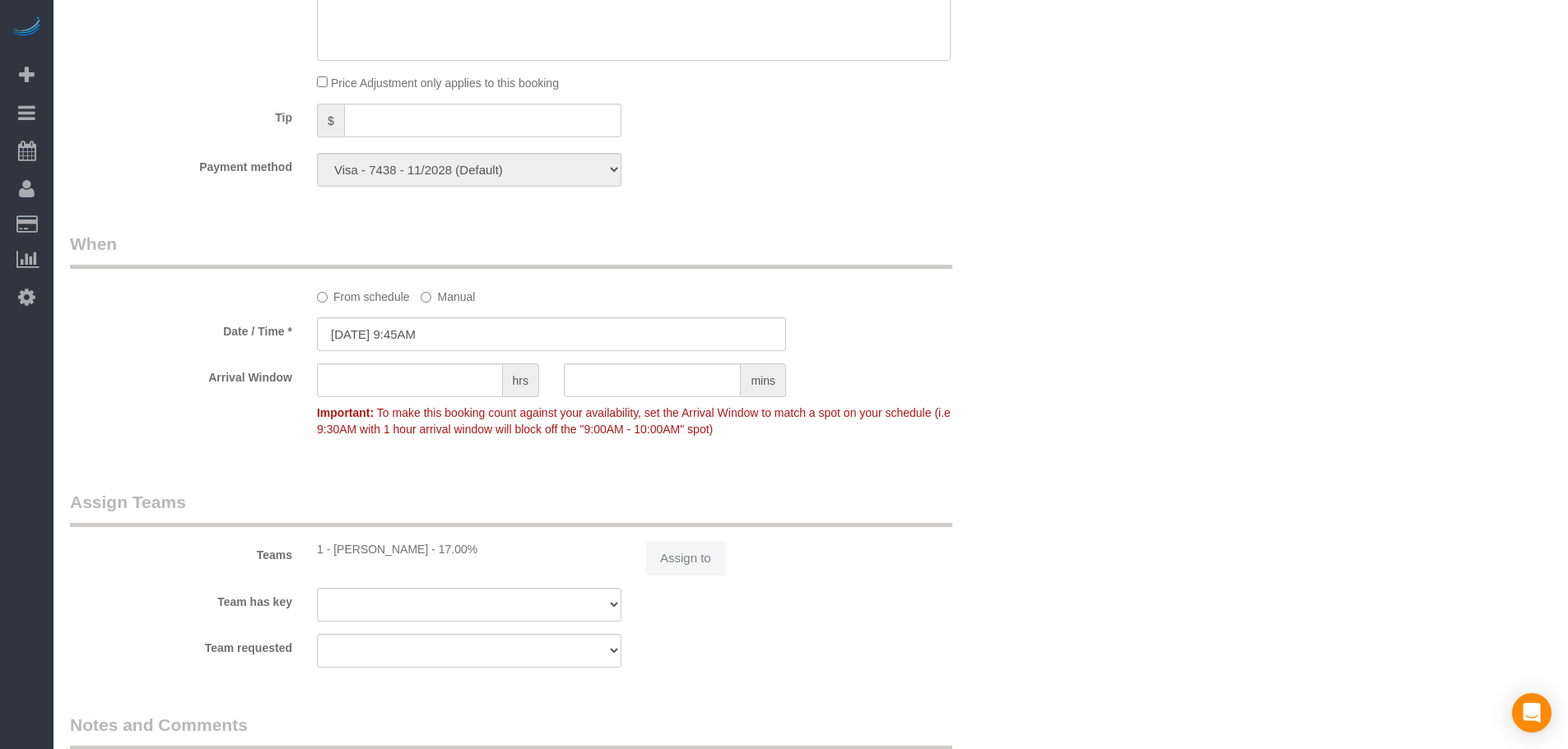
select select "object:879"
select select "number:89"
select select "number:90"
select select "number:15"
select select "number:5"
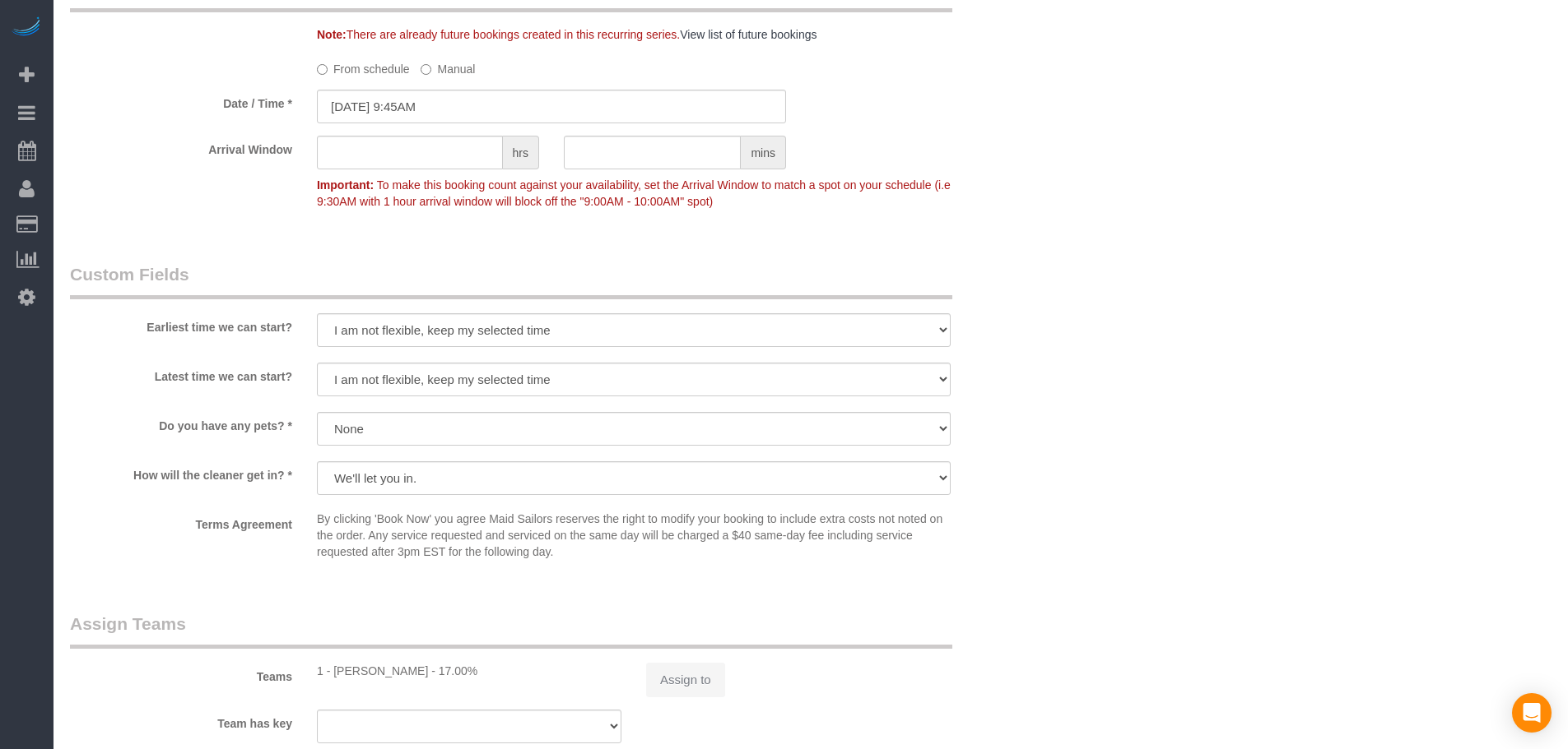
select select "object:1031"
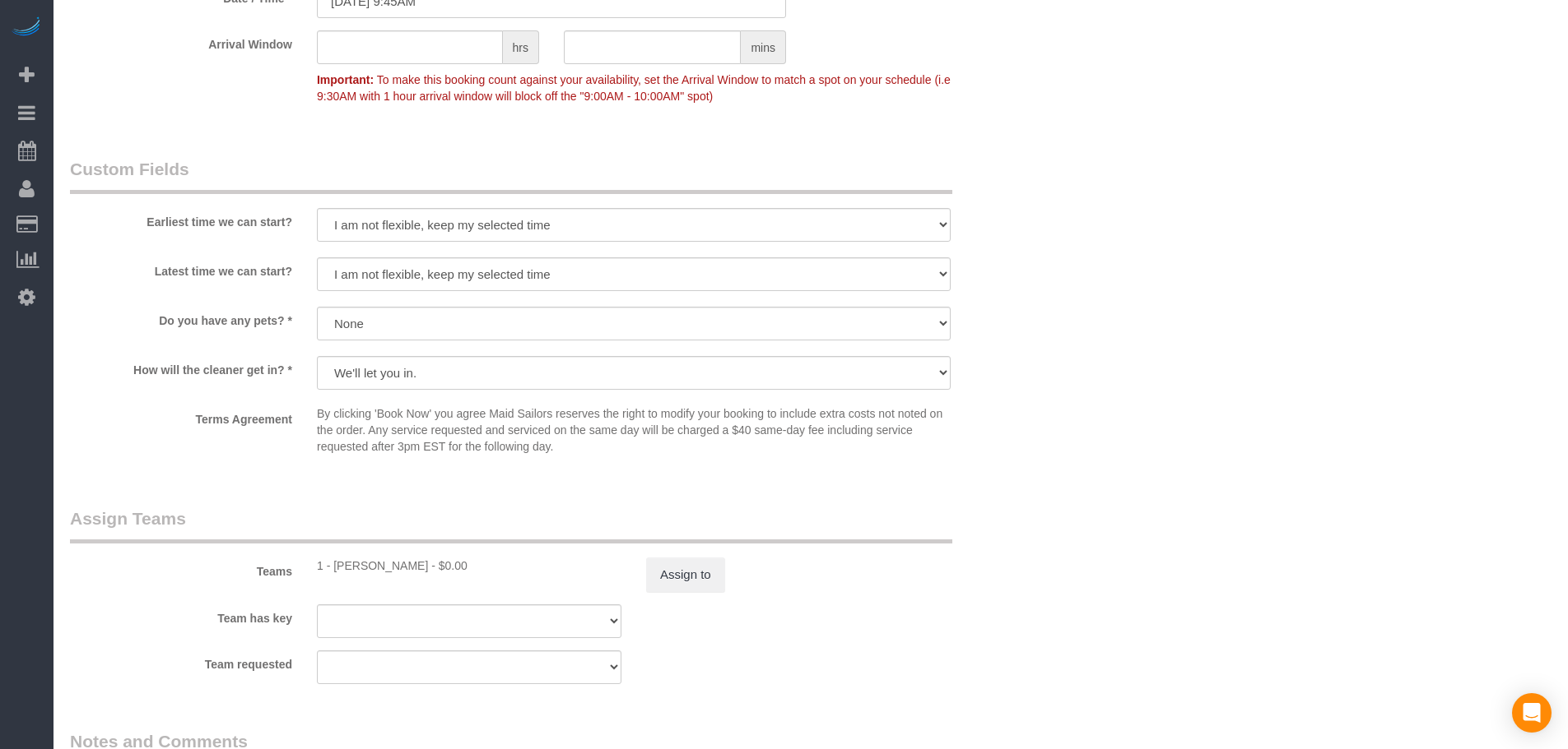
scroll to position [1645, 0]
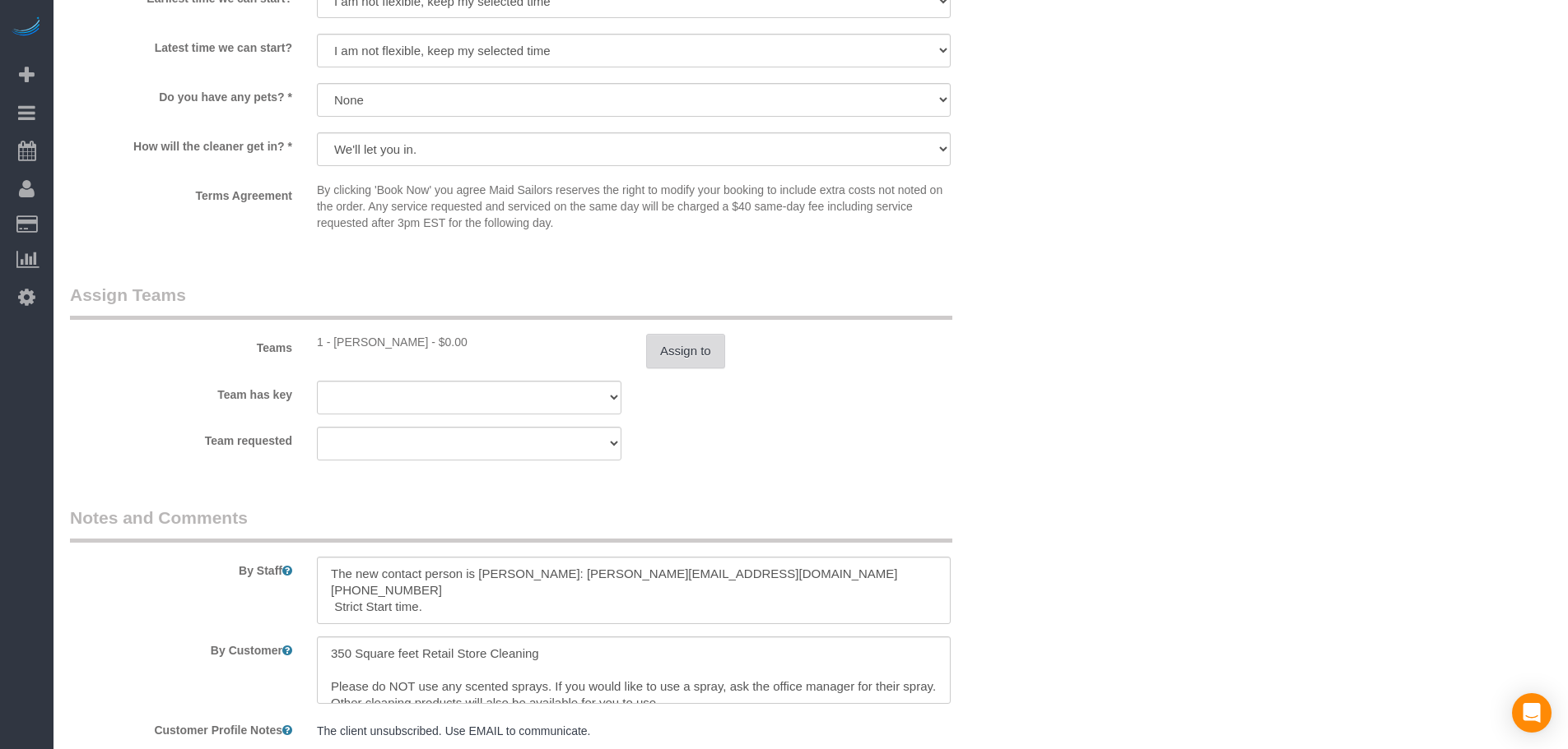
click at [669, 346] on button "Assign to" at bounding box center [685, 351] width 79 height 35
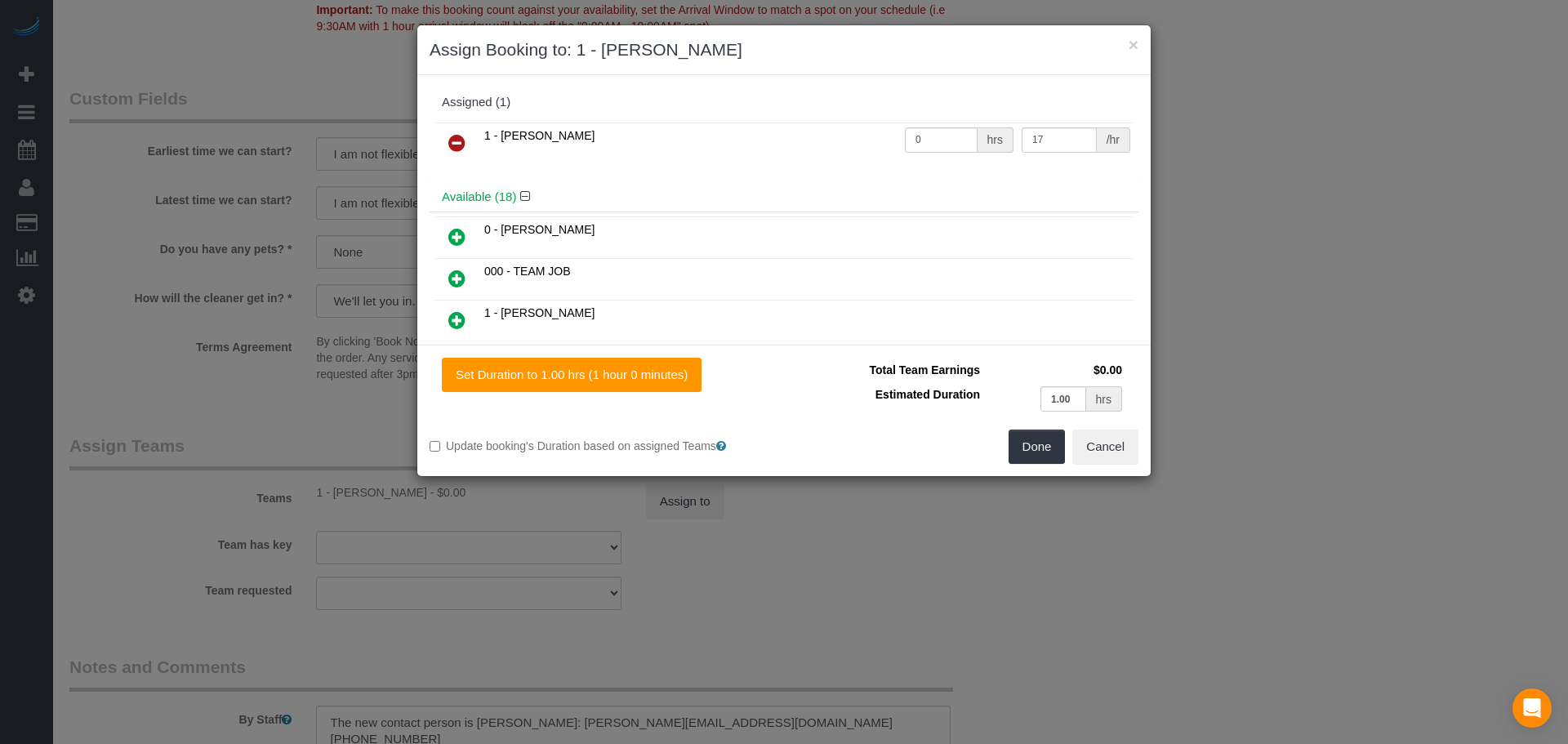
scroll to position [1732, 0]
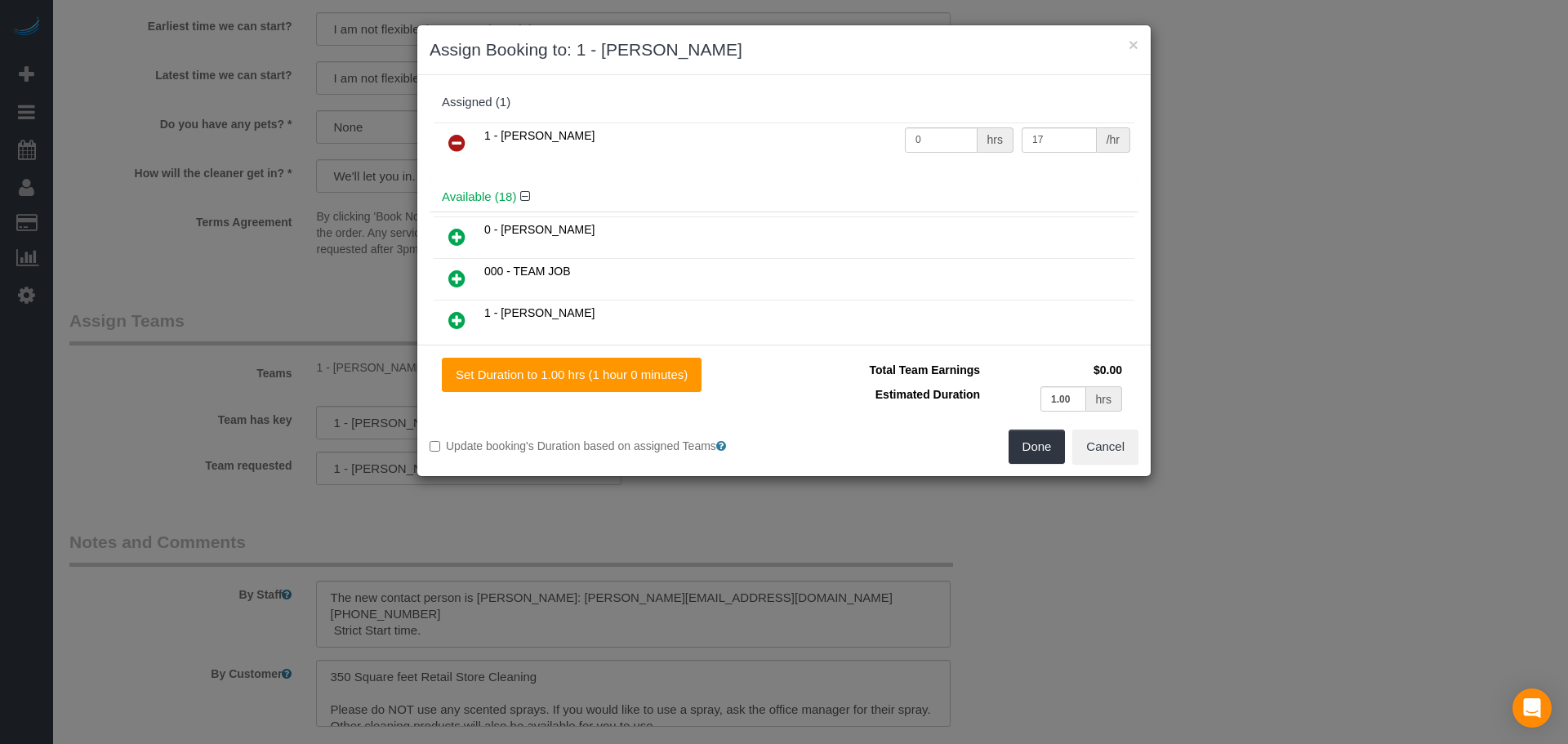
click at [459, 137] on icon at bounding box center [457, 143] width 17 height 20
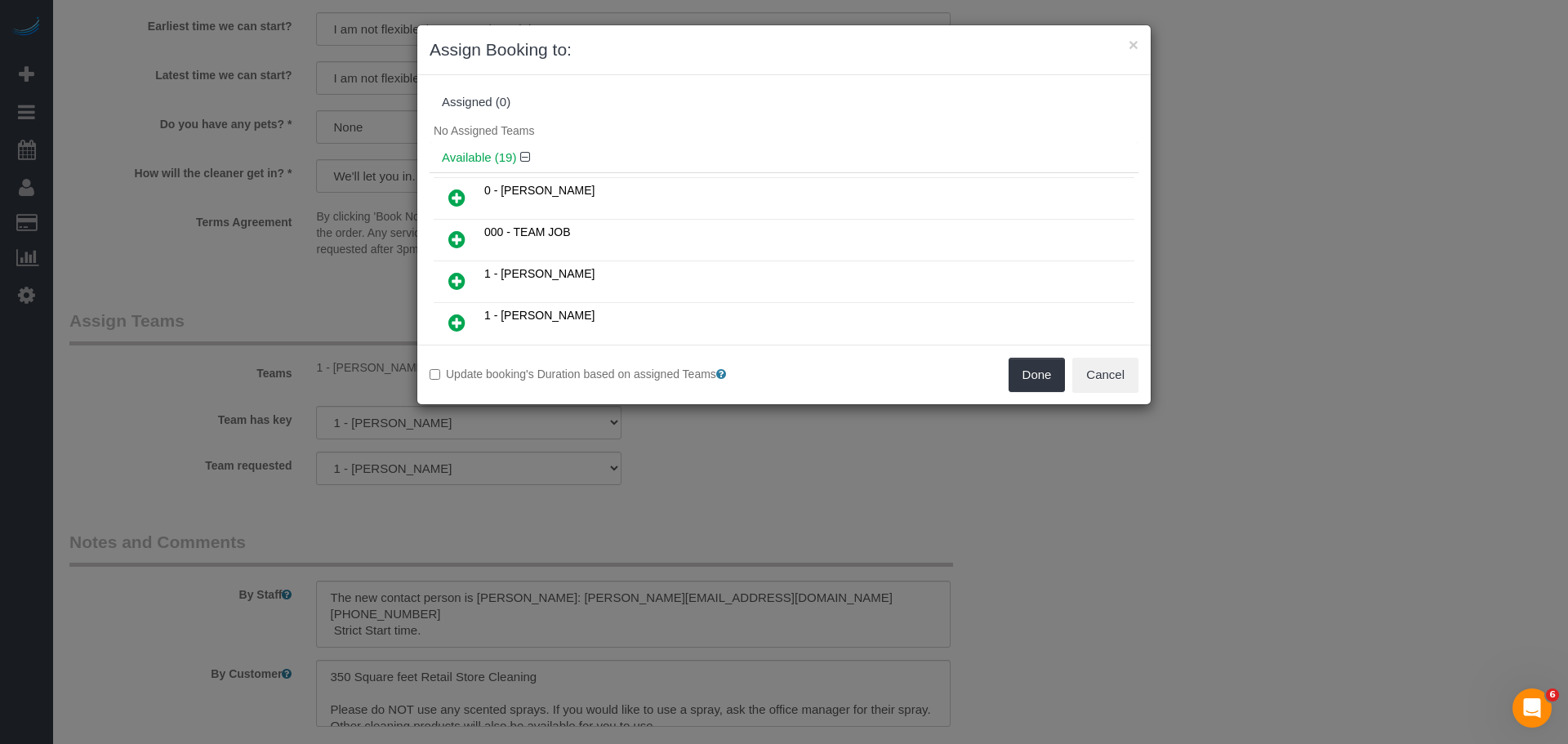
scroll to position [0, 0]
click at [1034, 377] on button "Done" at bounding box center [1037, 375] width 57 height 34
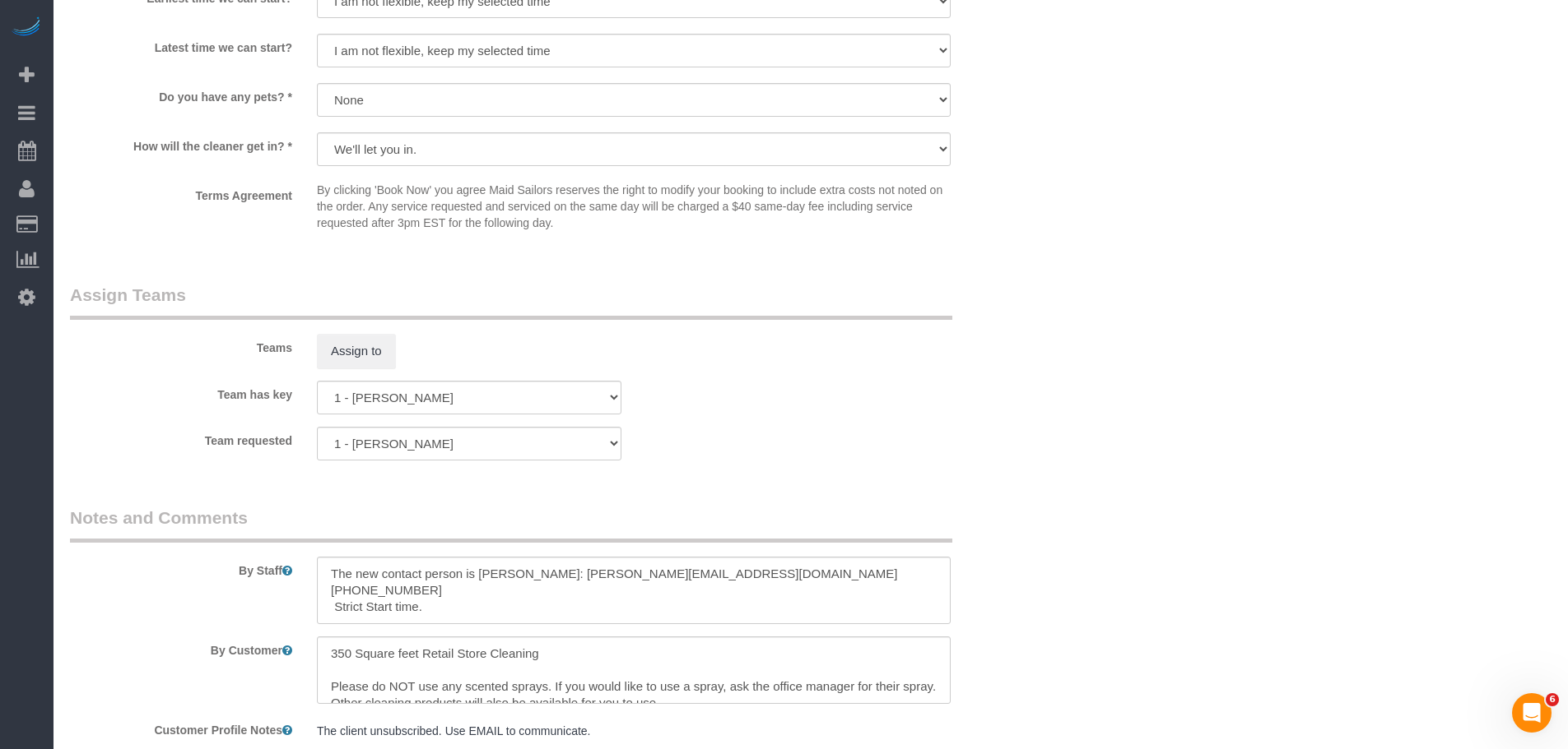
click at [1104, 367] on div "× Assign Booking to: Assigned (0) No Assigned Teams Available (19) 0 - Raymond …" at bounding box center [784, 374] width 1568 height 749
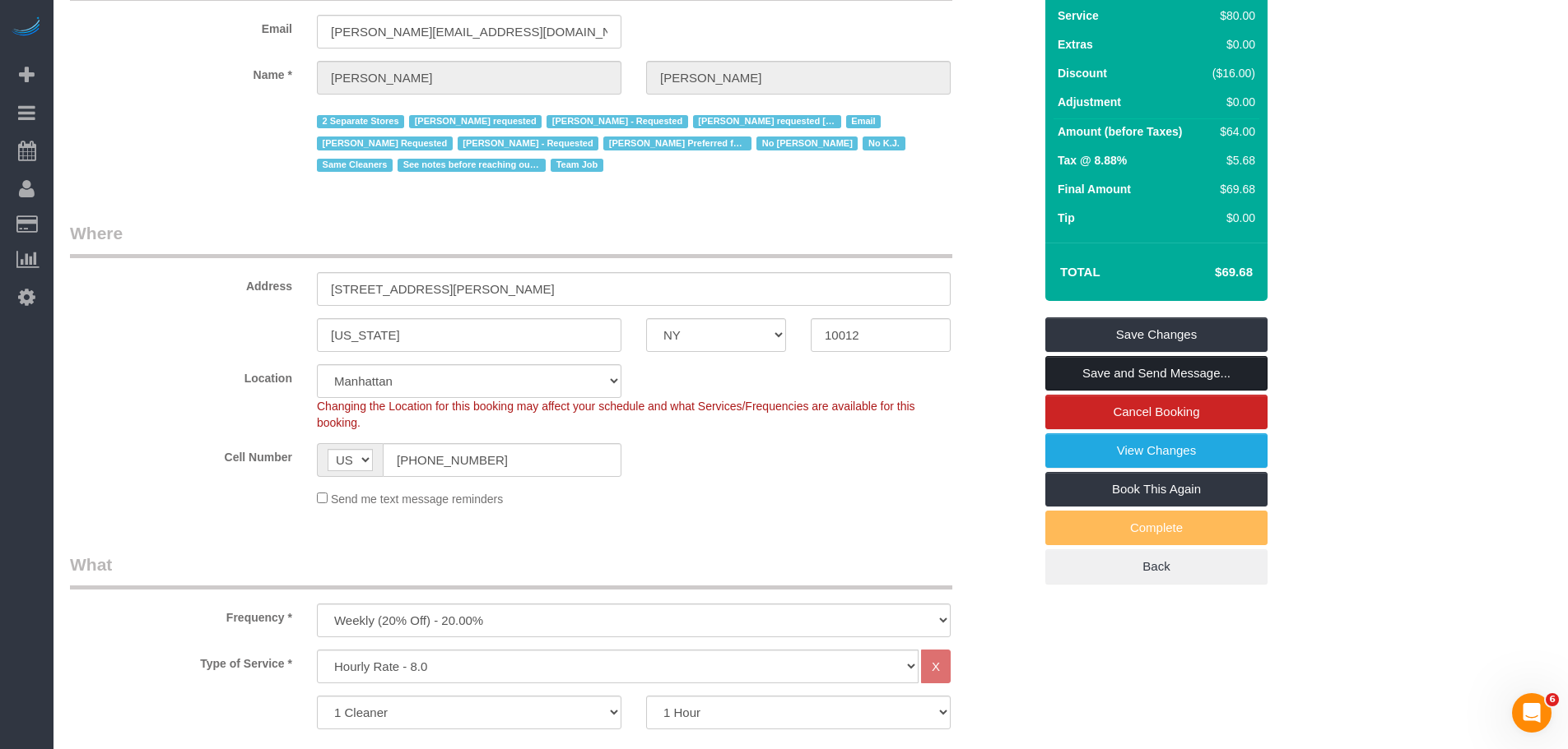
scroll to position [126, 0]
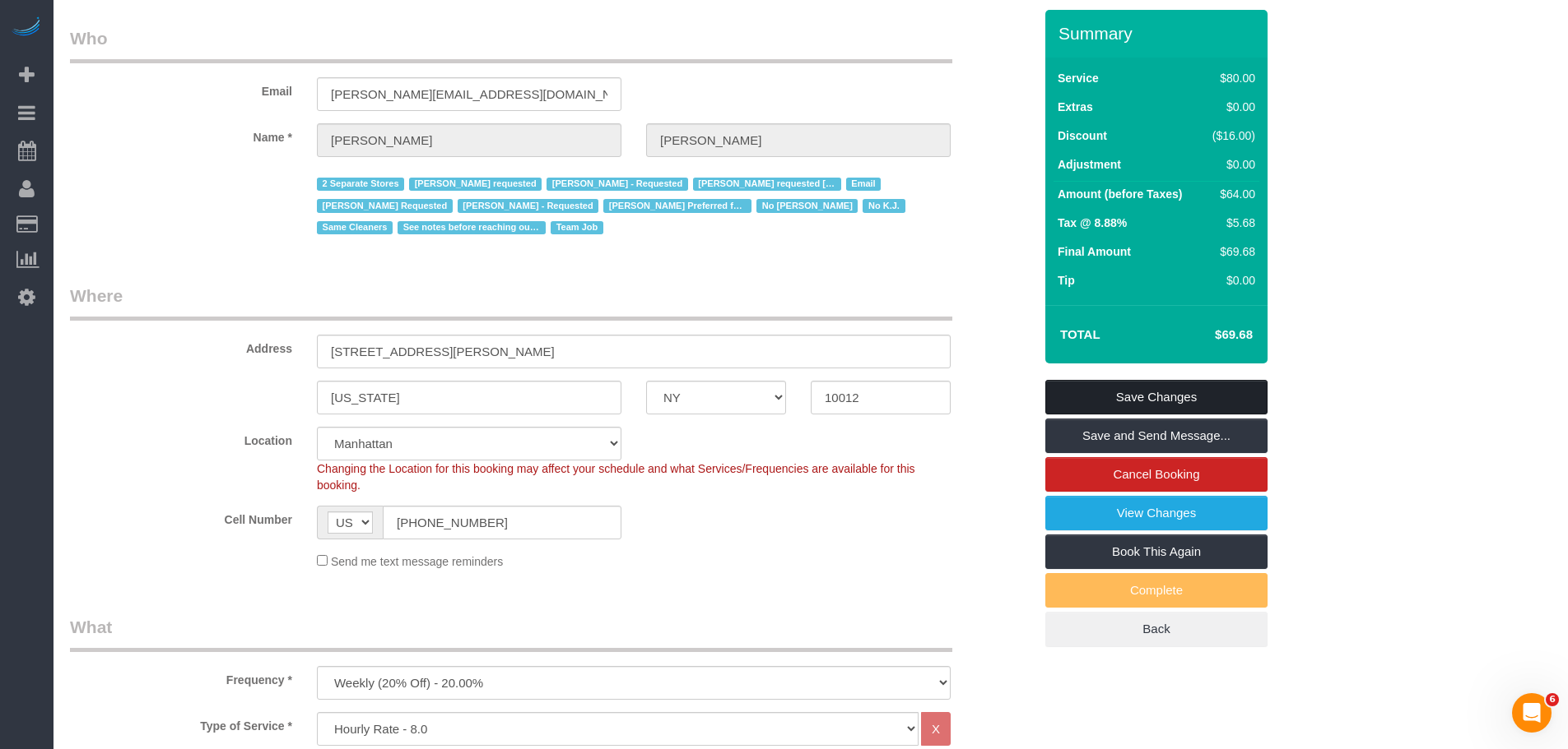
click at [1146, 395] on link "Save Changes" at bounding box center [1156, 398] width 222 height 35
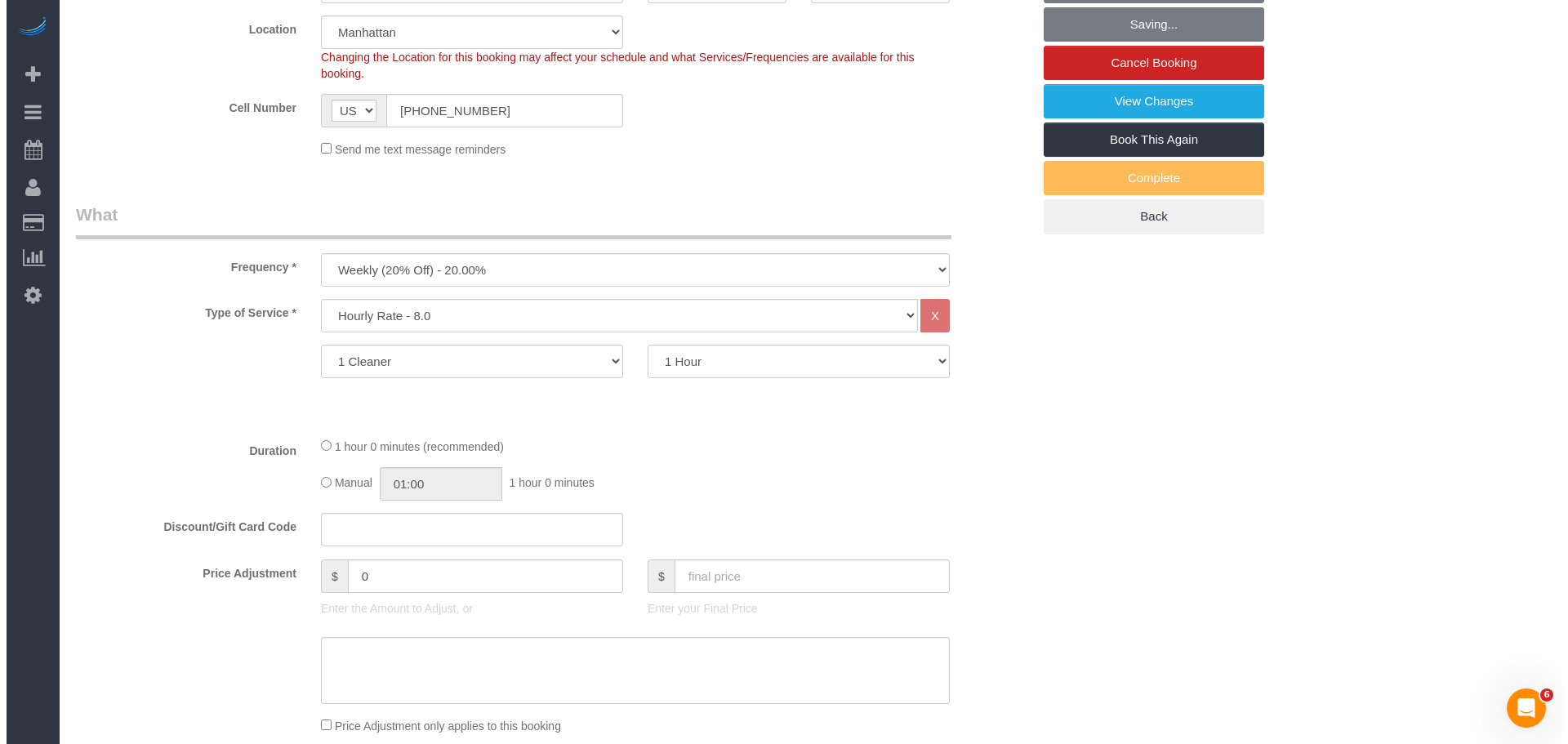
scroll to position [0, 0]
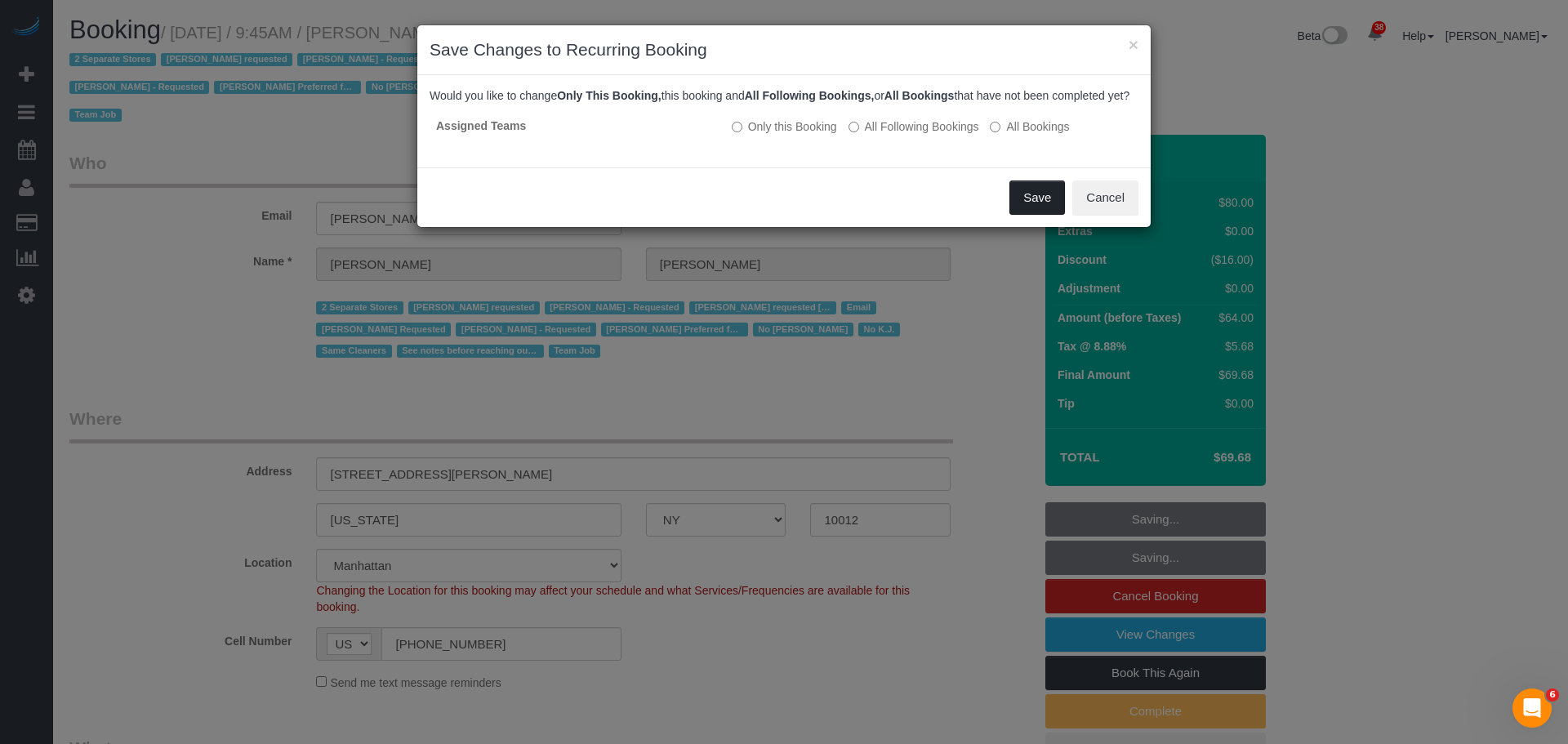
click at [1032, 215] on button "Save" at bounding box center [1037, 198] width 56 height 34
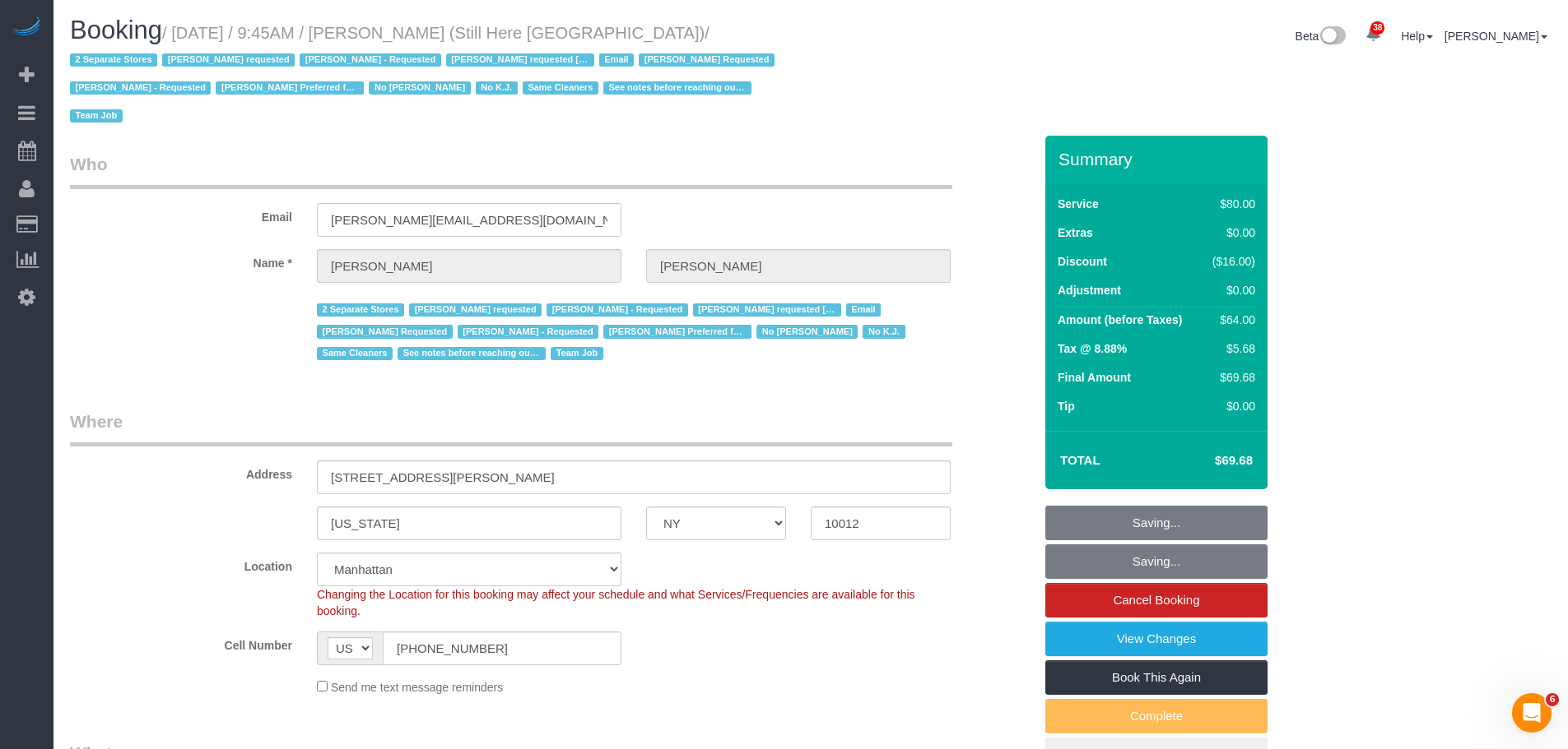
click at [856, 123] on div "Booking / October 13, 2025 / 9:45AM / Francesca Racanelli (Still Here NYC) / 2 …" at bounding box center [810, 76] width 1506 height 119
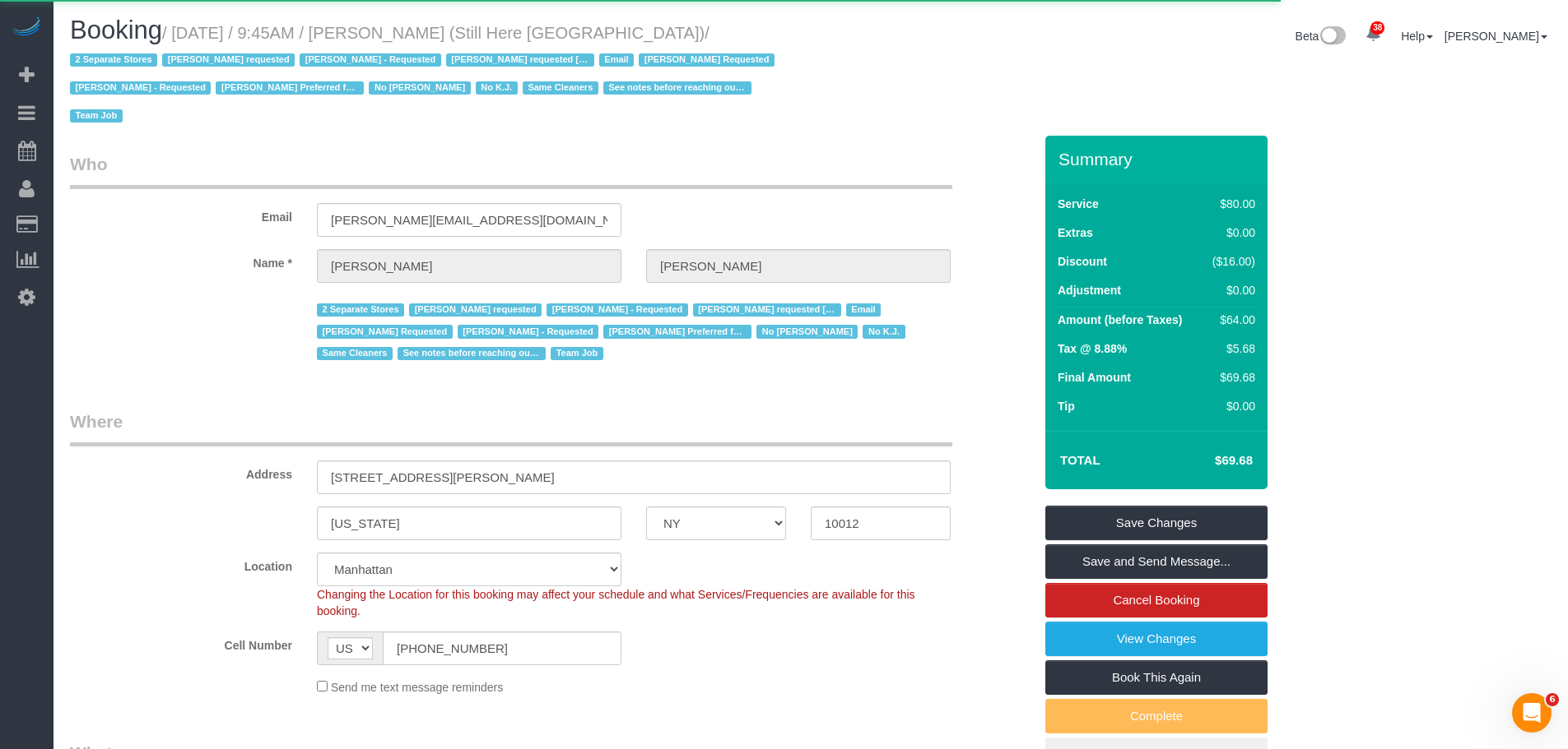
click at [976, 38] on button "×" at bounding box center [977, 32] width 10 height 17
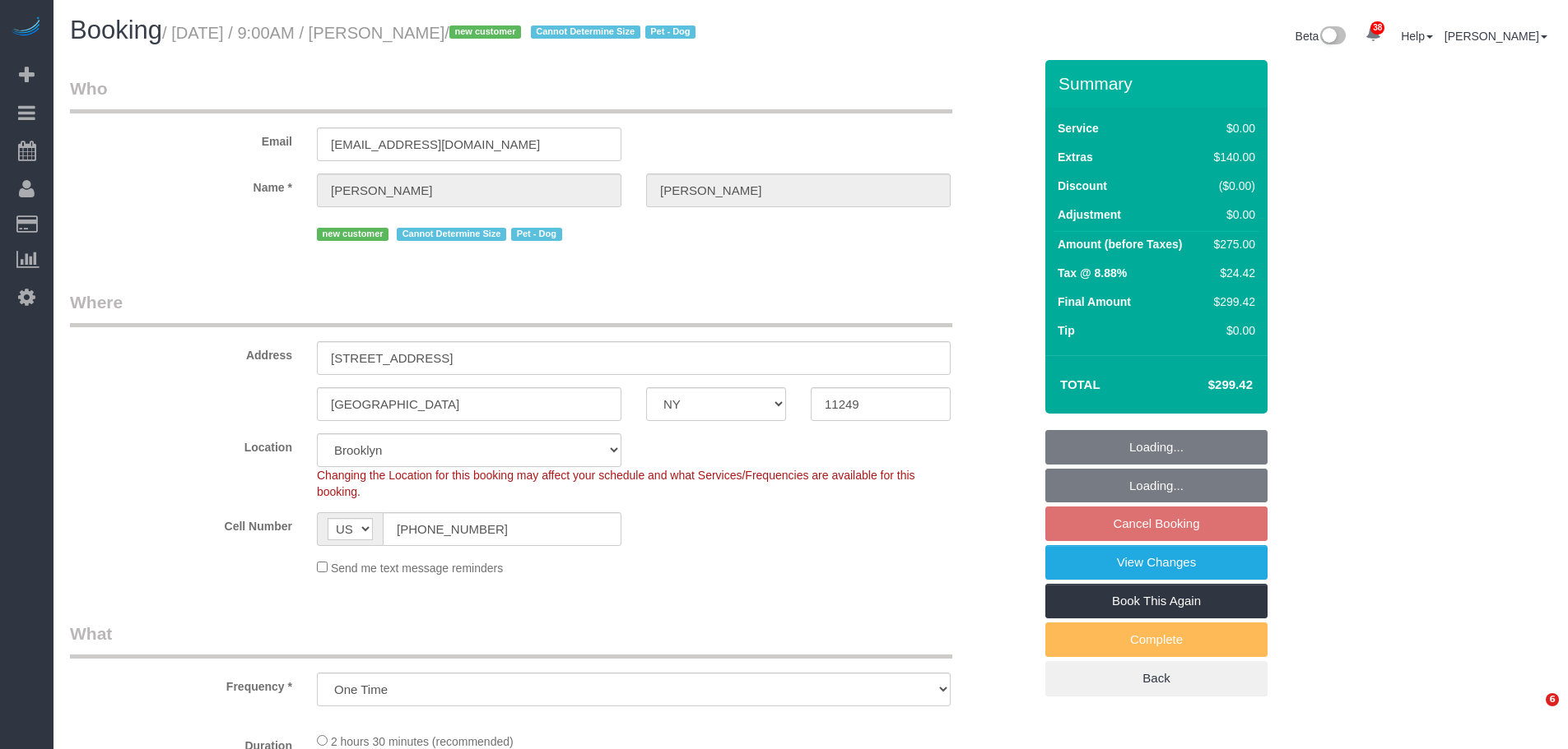
select select "NY"
select select "number:57"
select select "number:71"
select select "number:13"
select select "number:5"
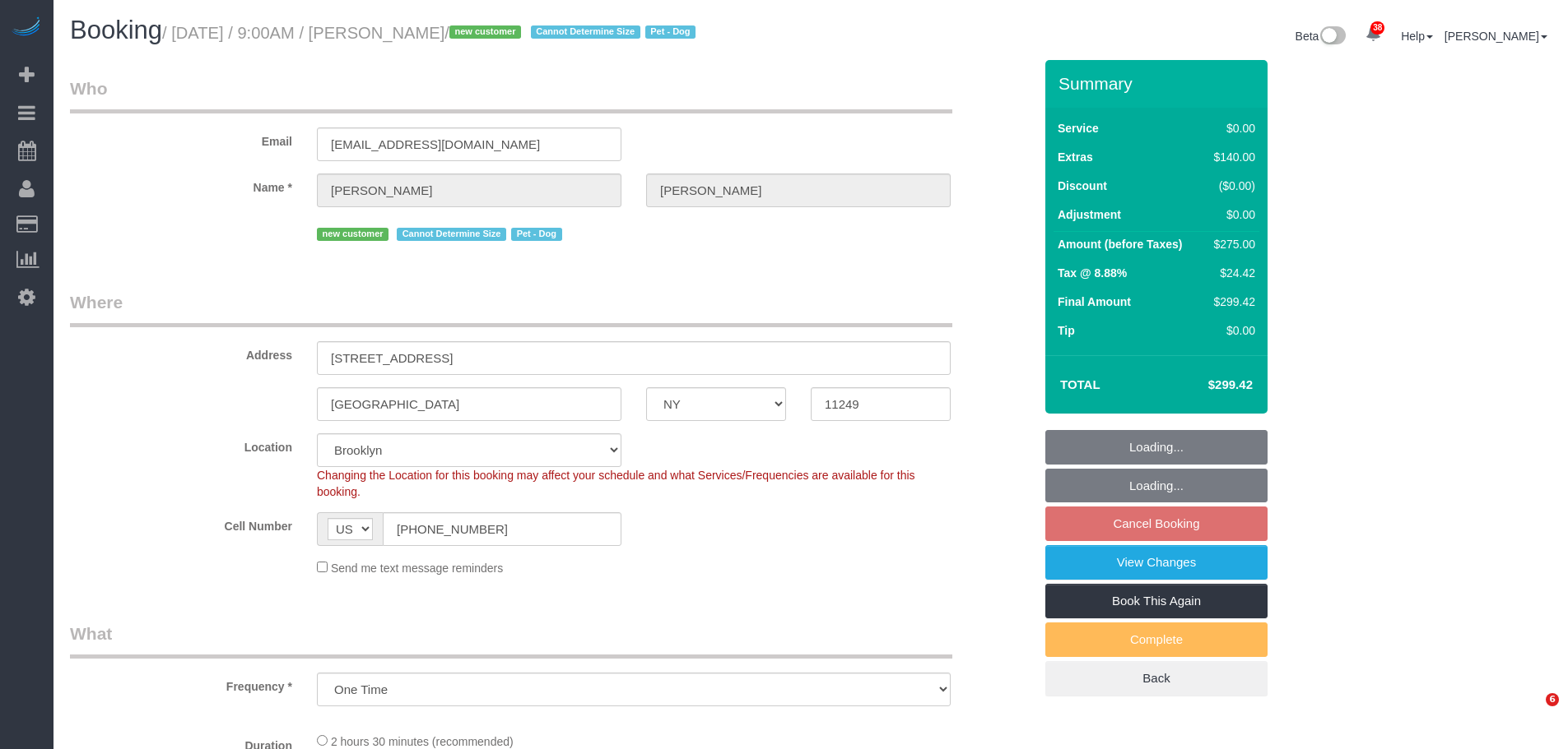
select select "object:1432"
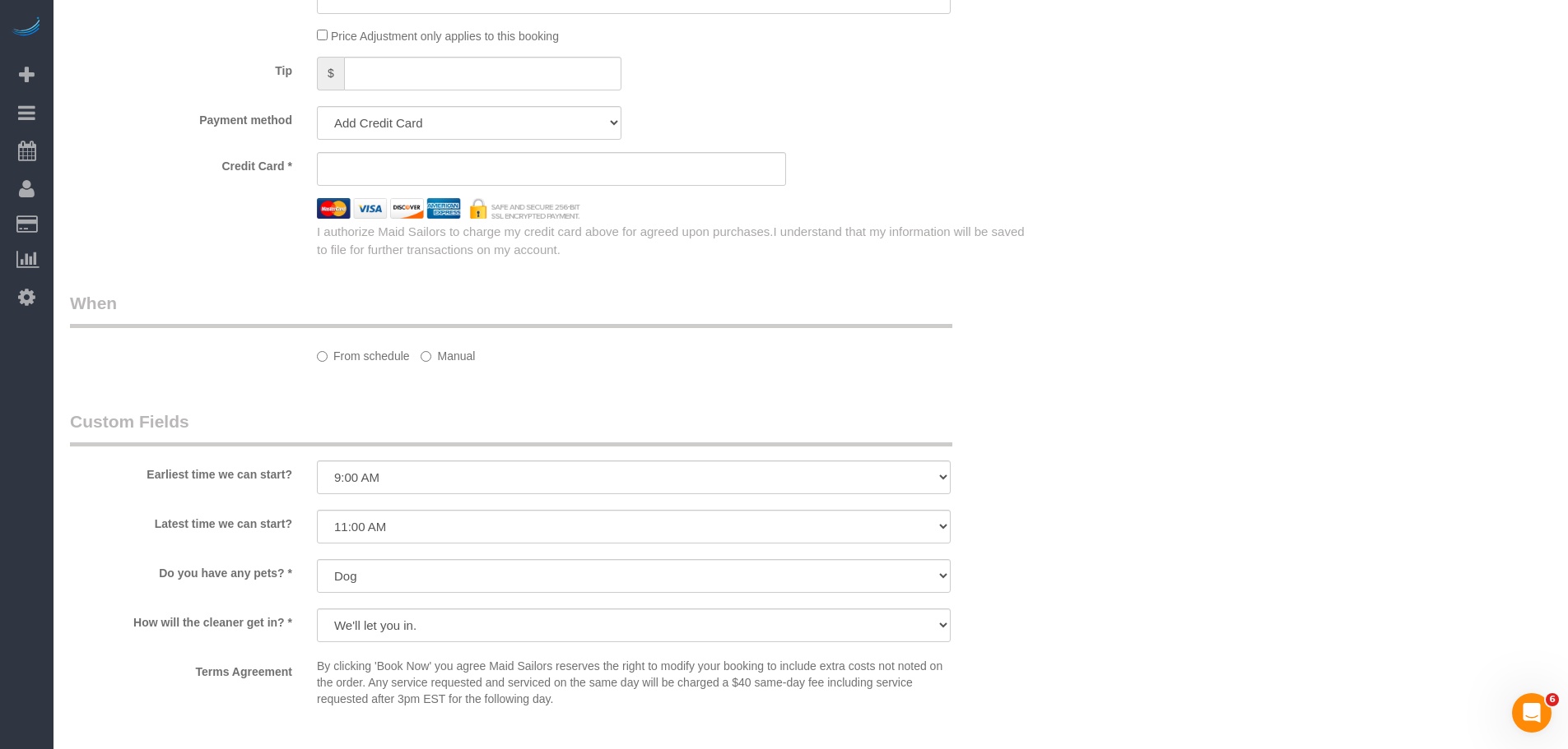
select select "string:stripe-pm_1SHCZs4VGloSiKo7sPd9Ohag"
select select "spot1"
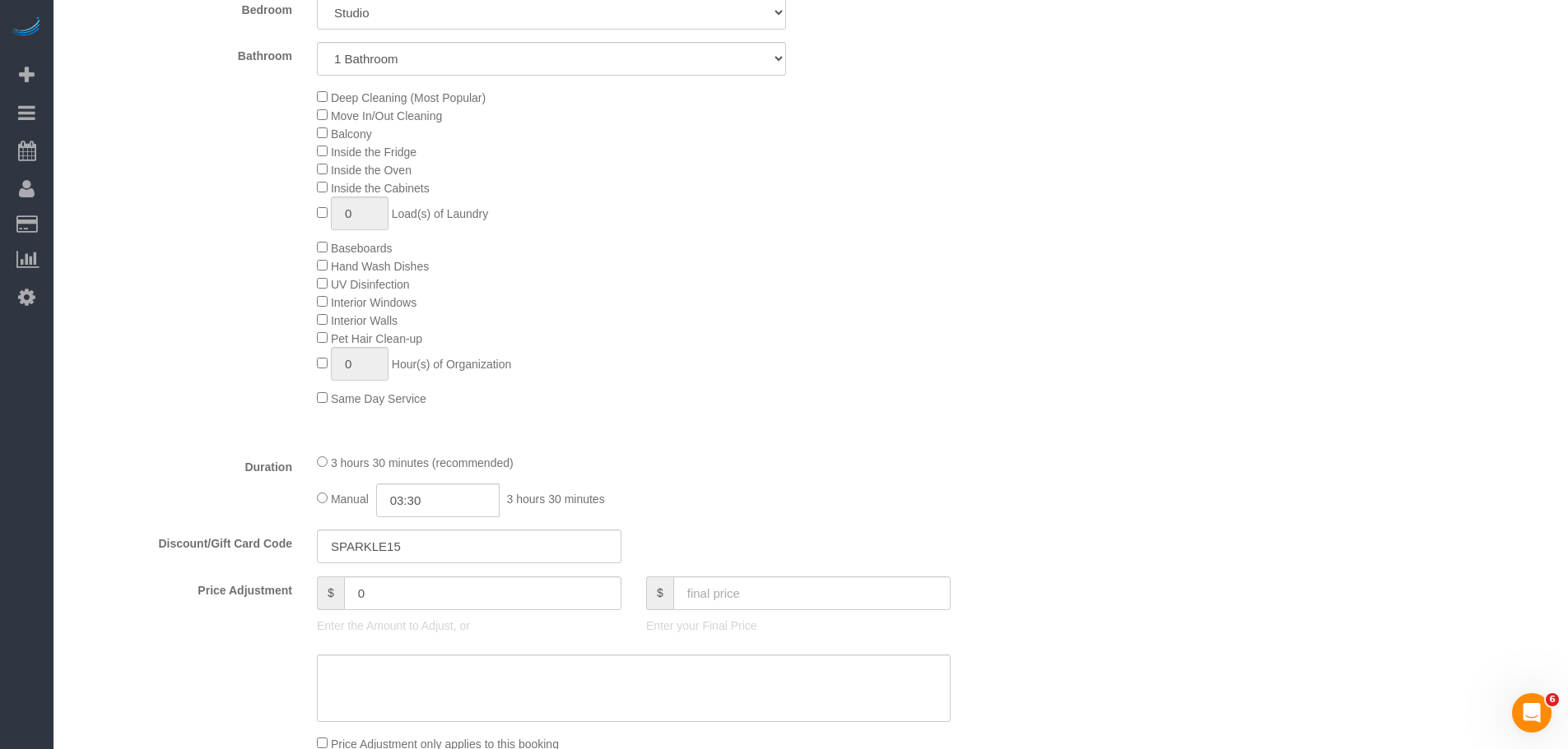
scroll to position [740, 0]
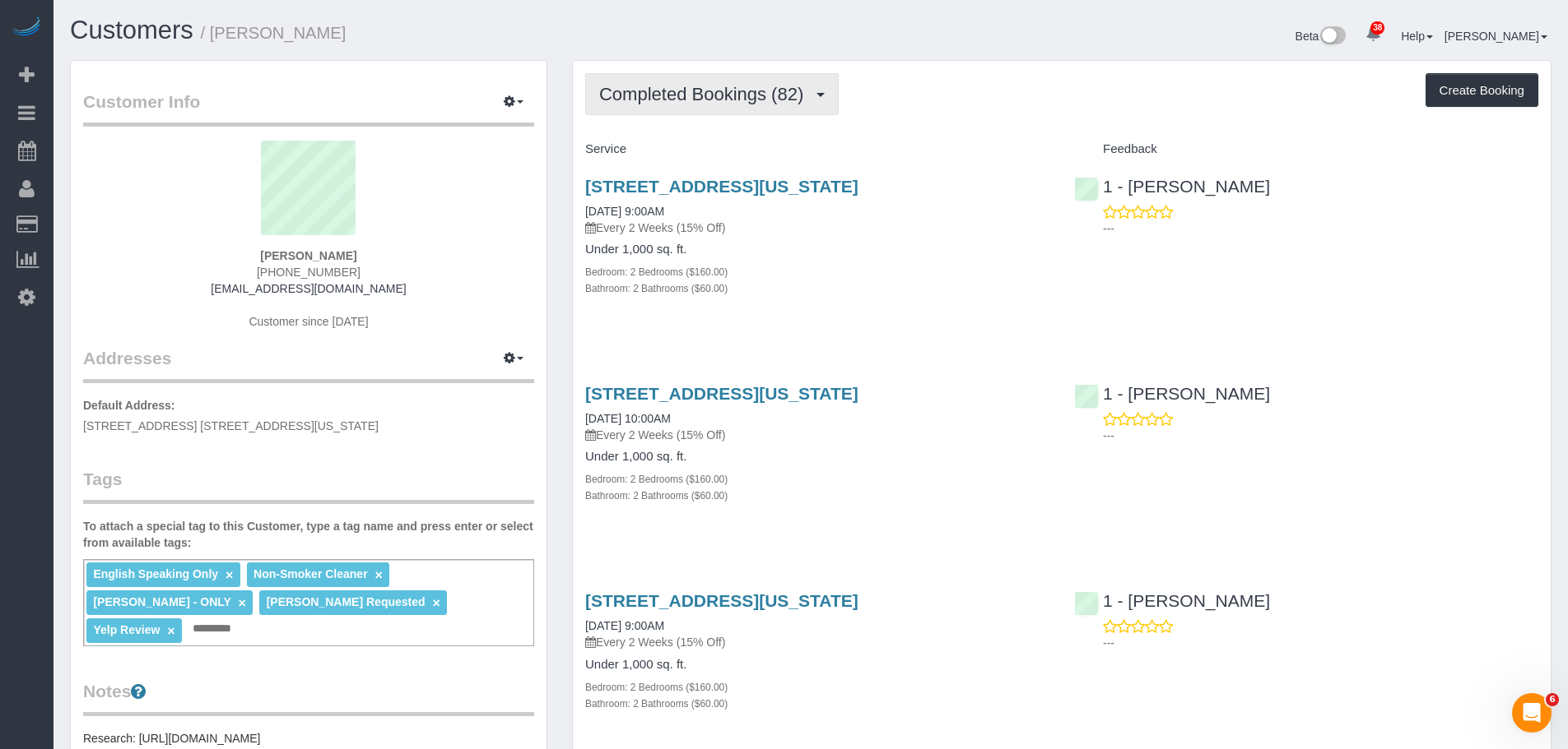
click at [714, 107] on button "Completed Bookings (82)" at bounding box center [712, 94] width 254 height 42
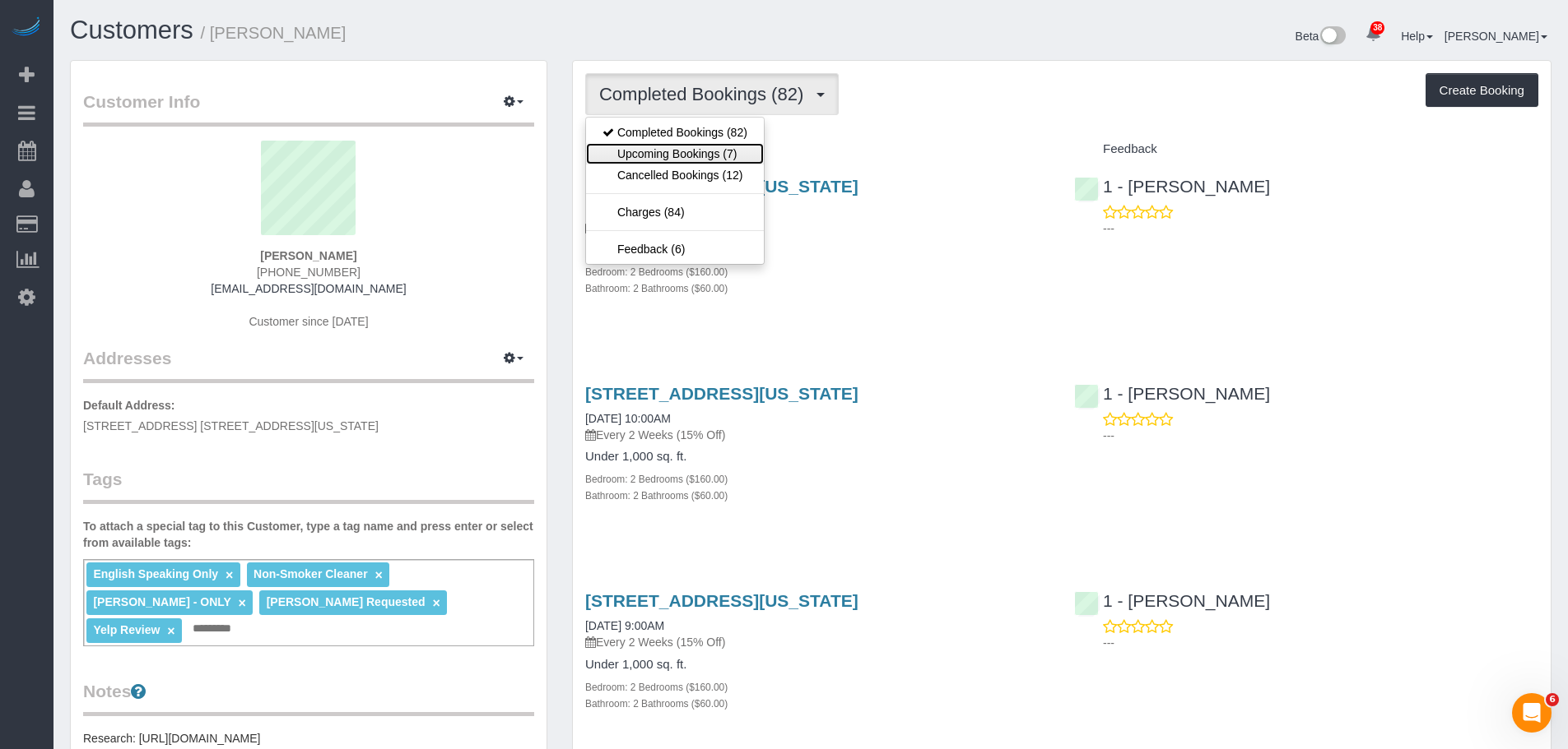
drag, startPoint x: 712, startPoint y: 152, endPoint x: 740, endPoint y: 153, distance: 28.0
click at [713, 152] on link "Upcoming Bookings (7)" at bounding box center [675, 154] width 178 height 21
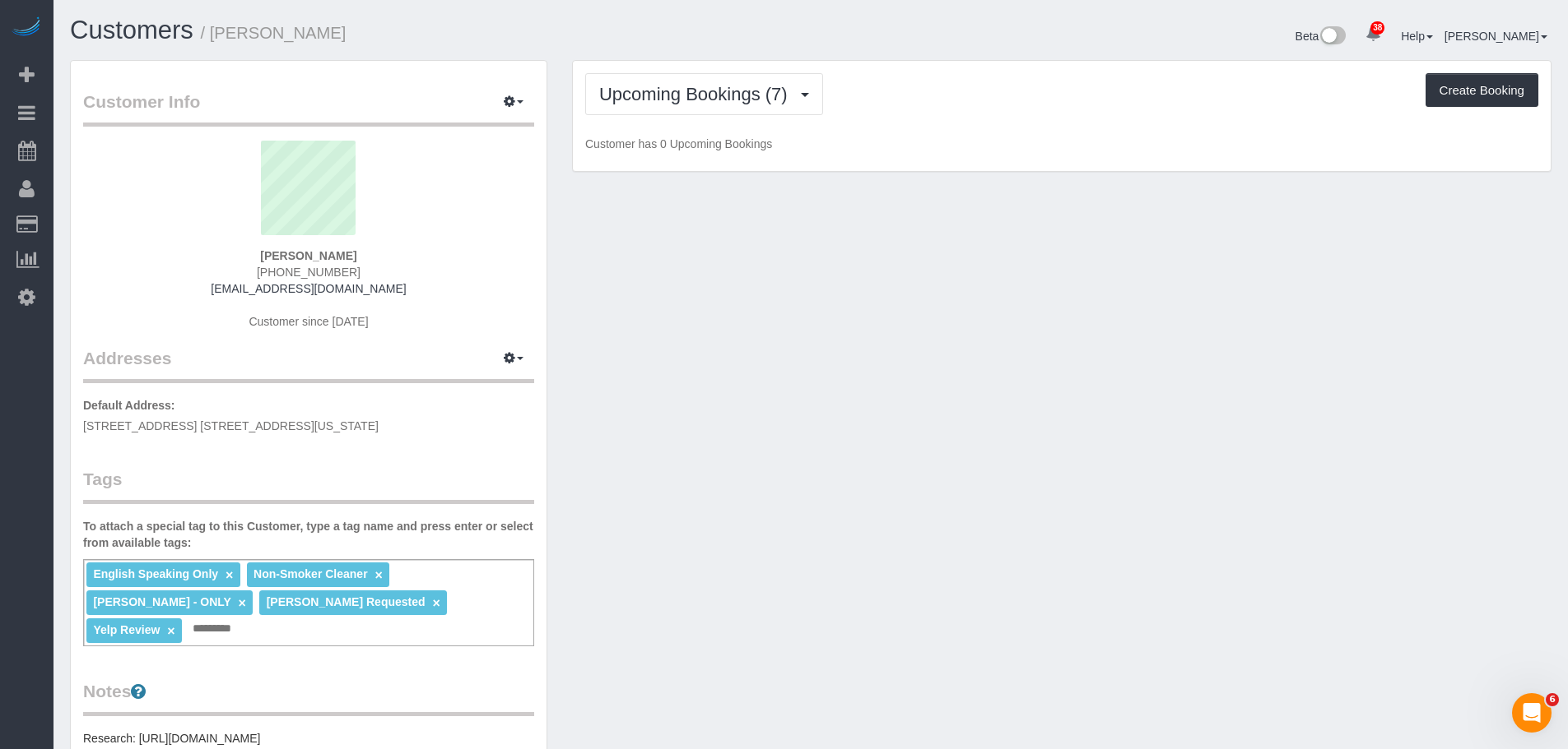
click at [972, 145] on p "Customer has 0 Upcoming Bookings" at bounding box center [1062, 144] width 953 height 16
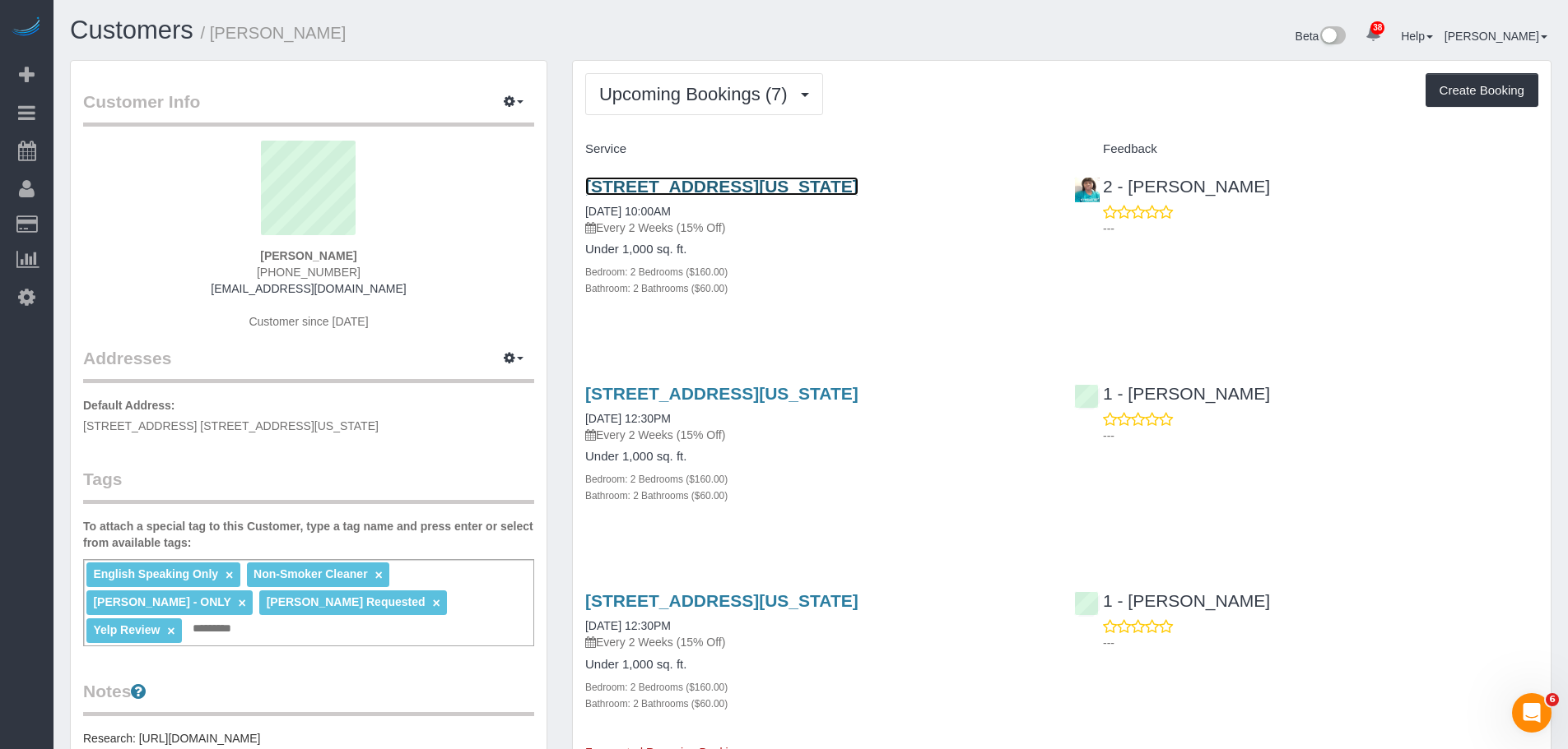
click at [858, 187] on link "[STREET_ADDRESS][US_STATE]" at bounding box center [722, 186] width 273 height 19
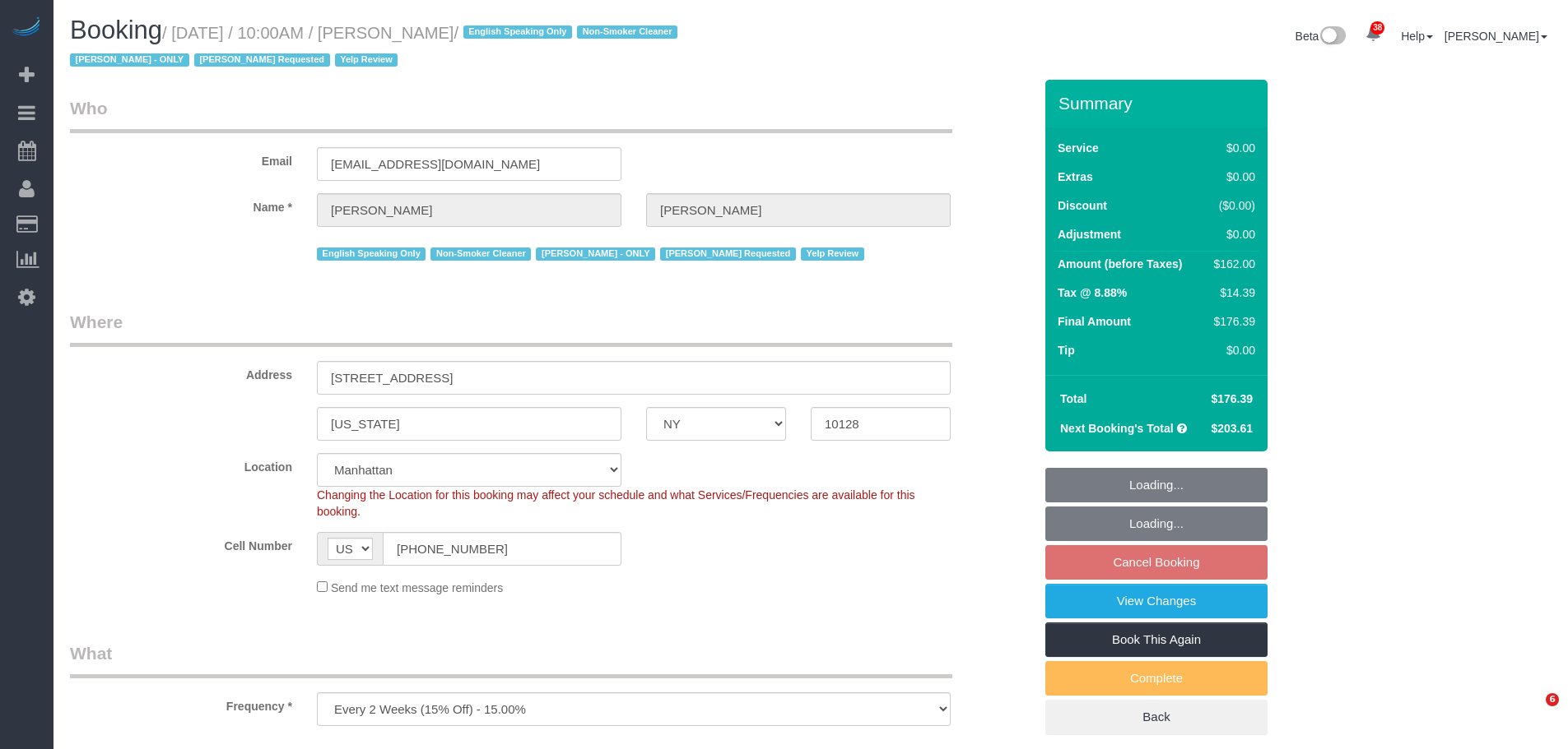
select select "NY"
select select "number:56"
select select "number:72"
select select "number:15"
select select "number:5"
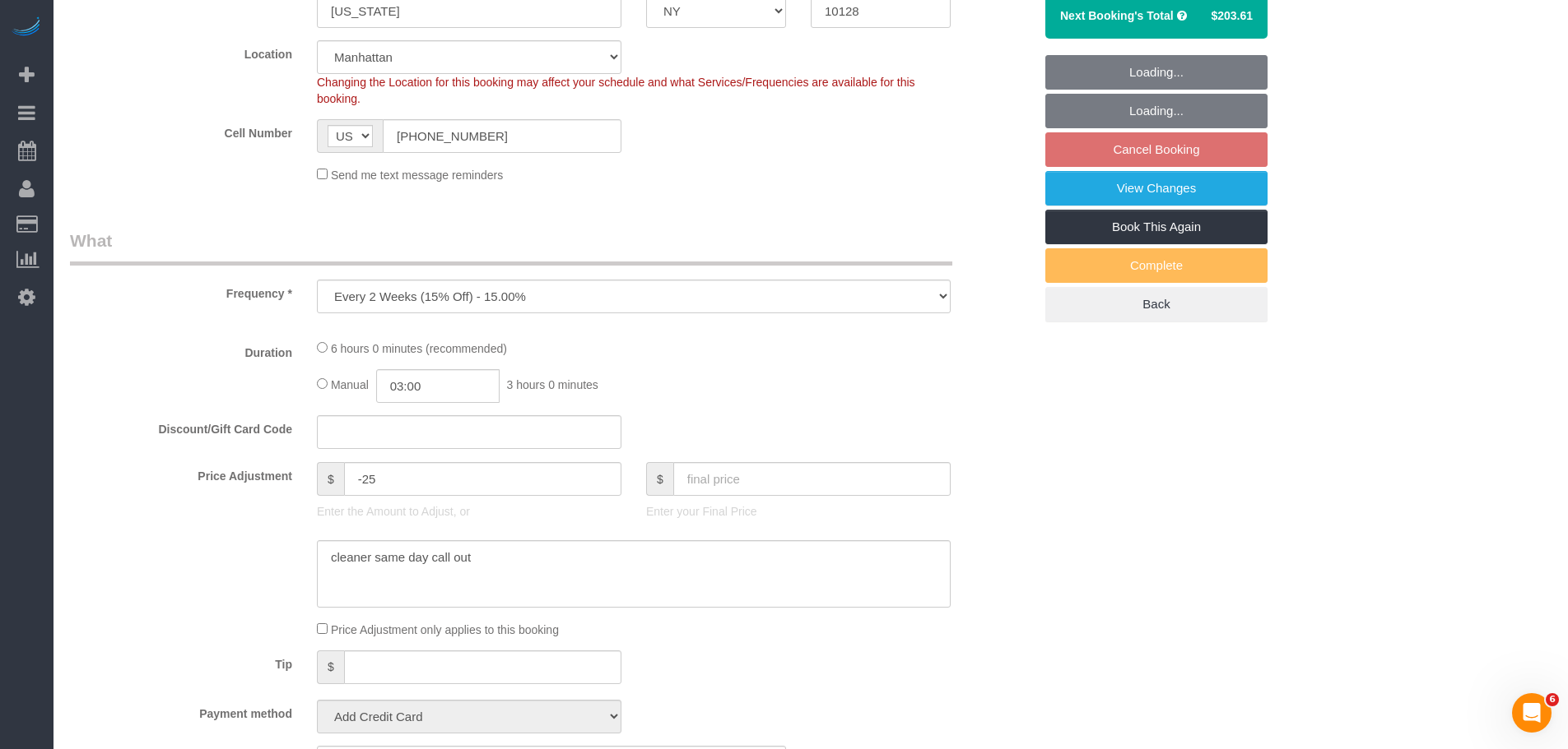
scroll to position [494, 0]
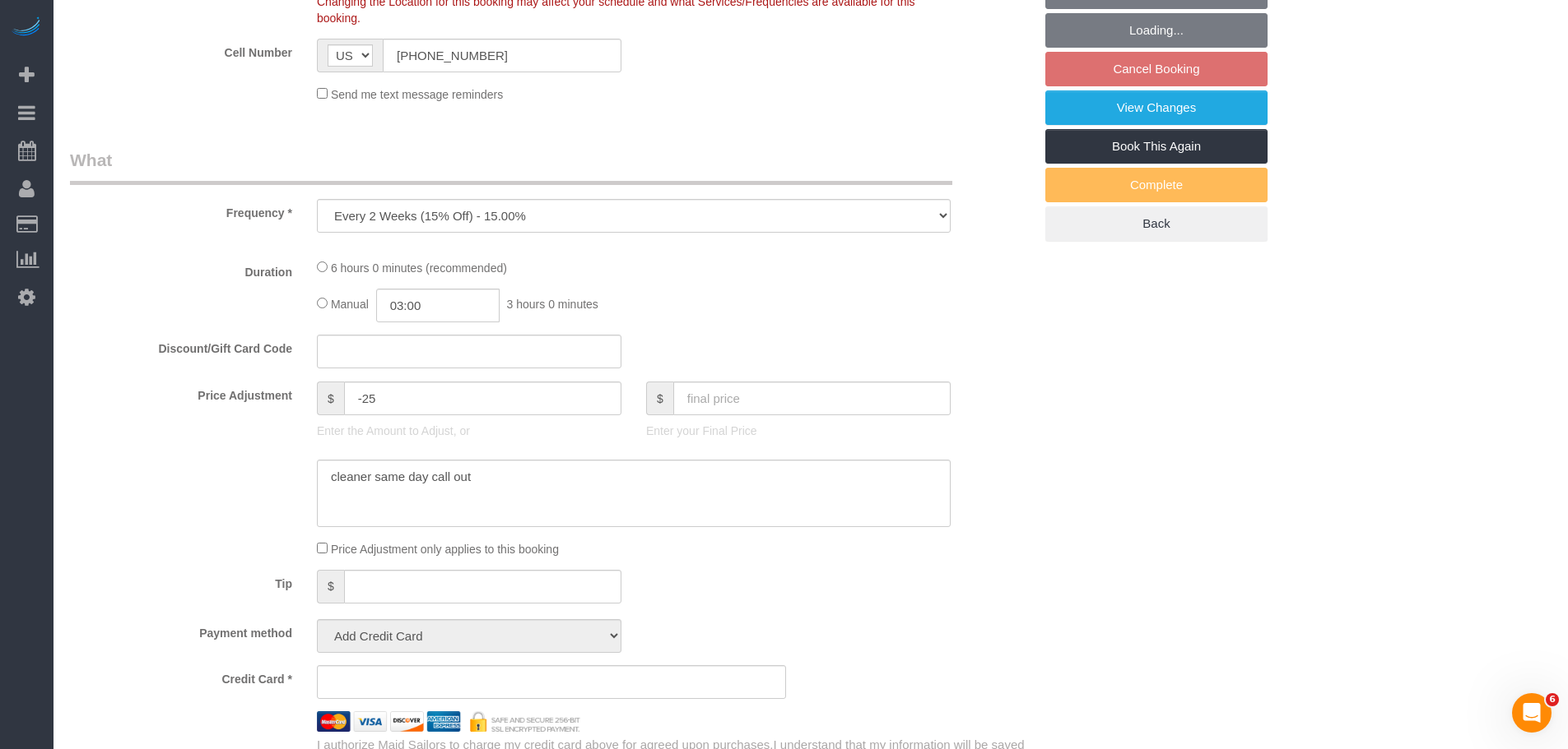
select select "object:1028"
select select "string:stripe-pm_1PsPP14VGloSiKo7KAxZUUsI"
select select "spot2"
select select "2"
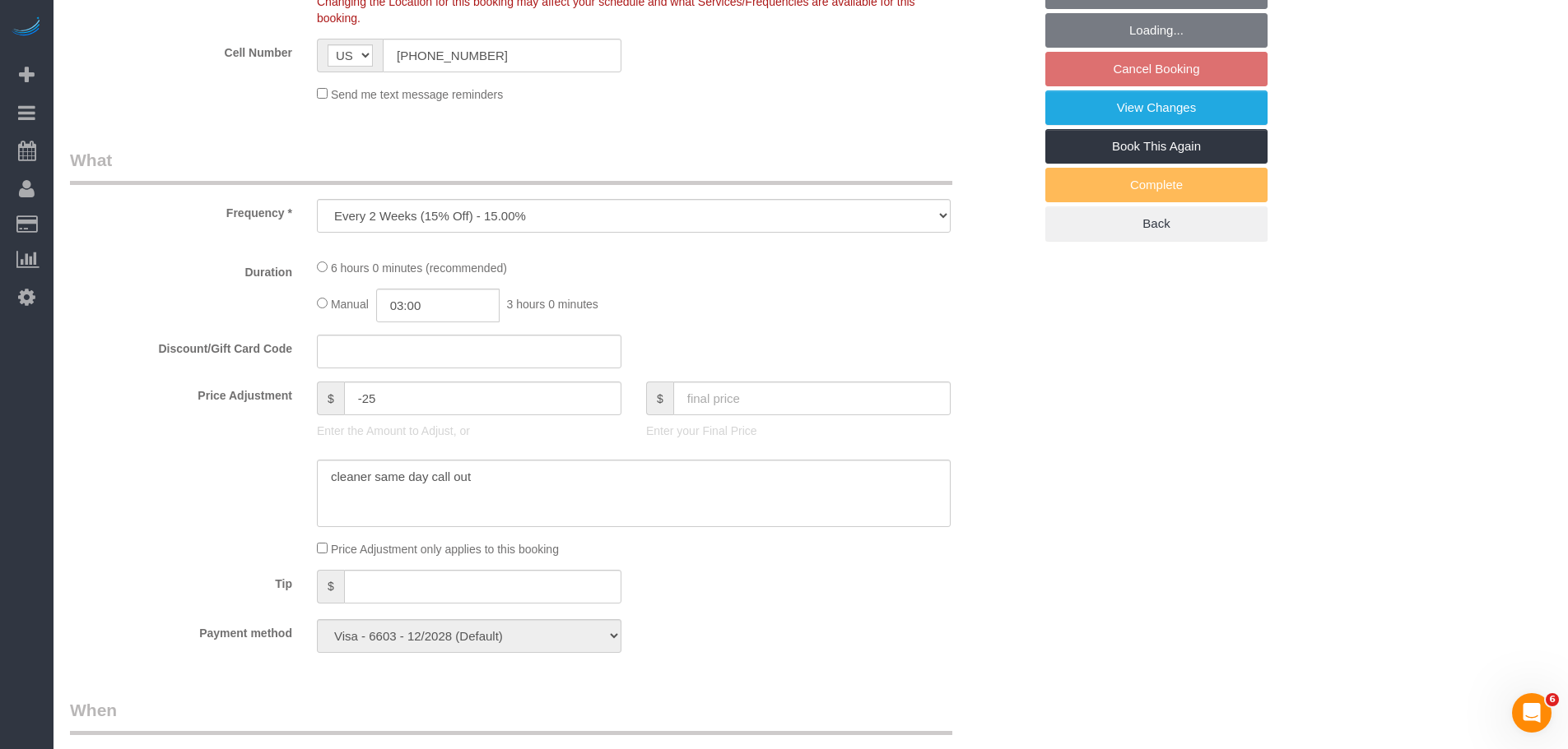
select select "2"
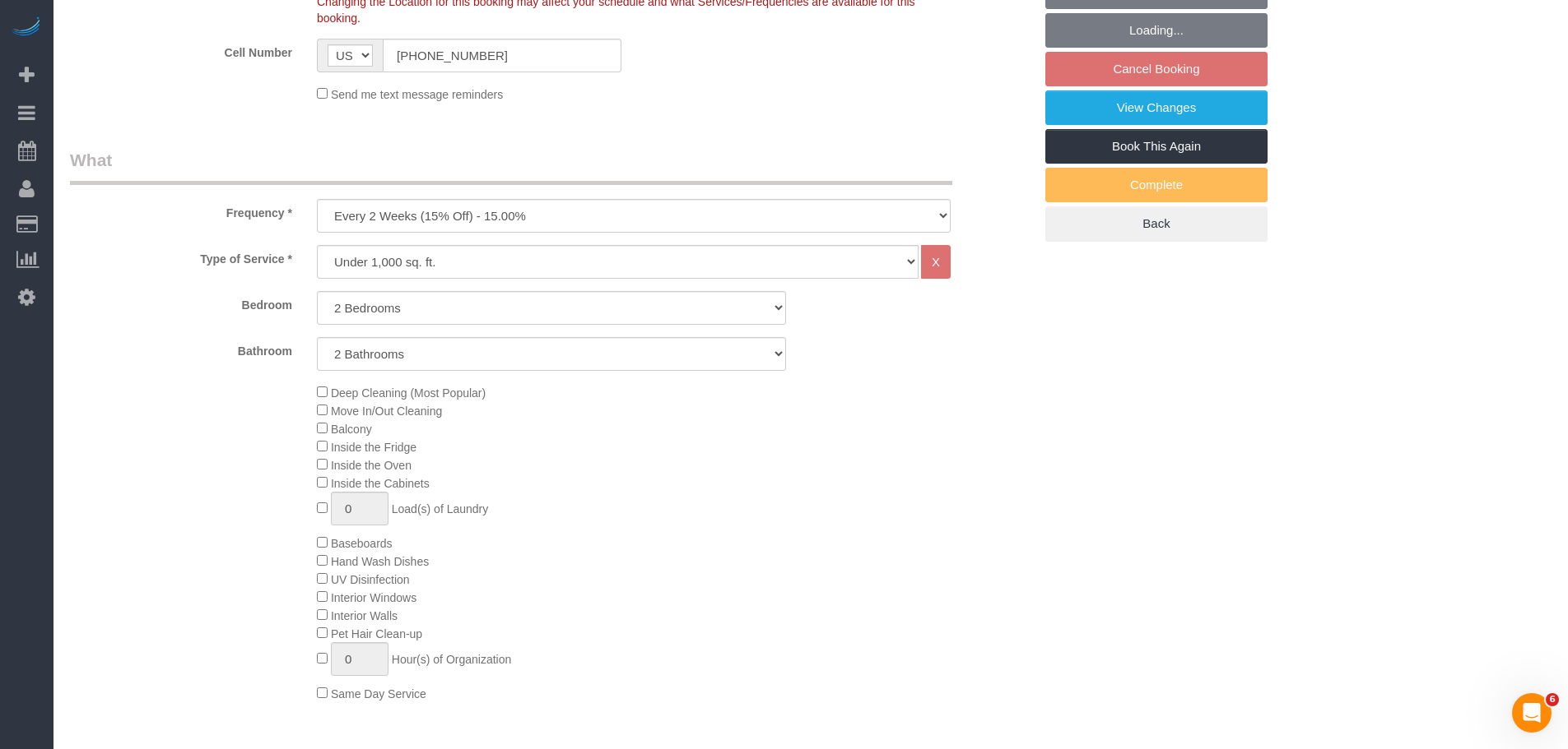
select select "2"
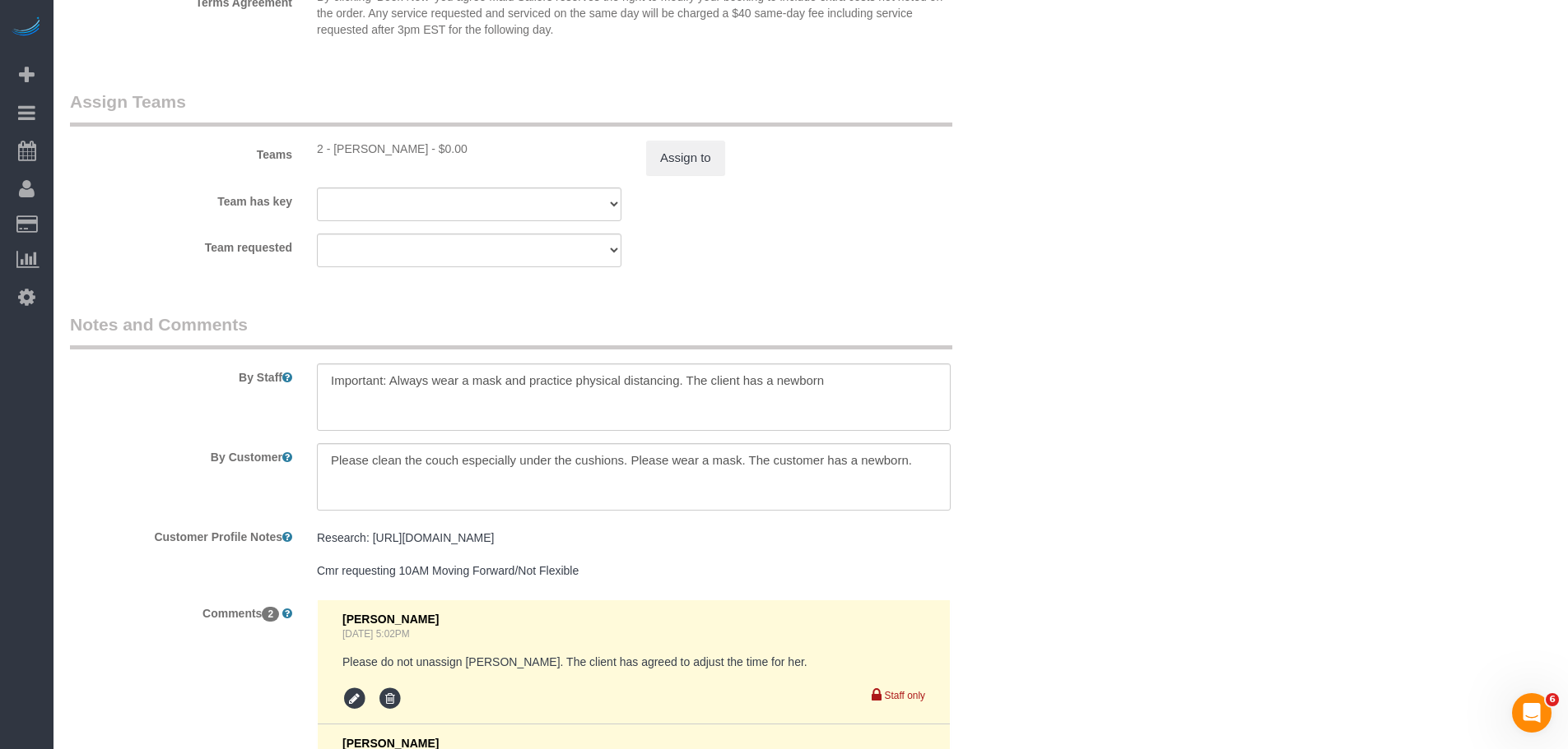
scroll to position [2433, 0]
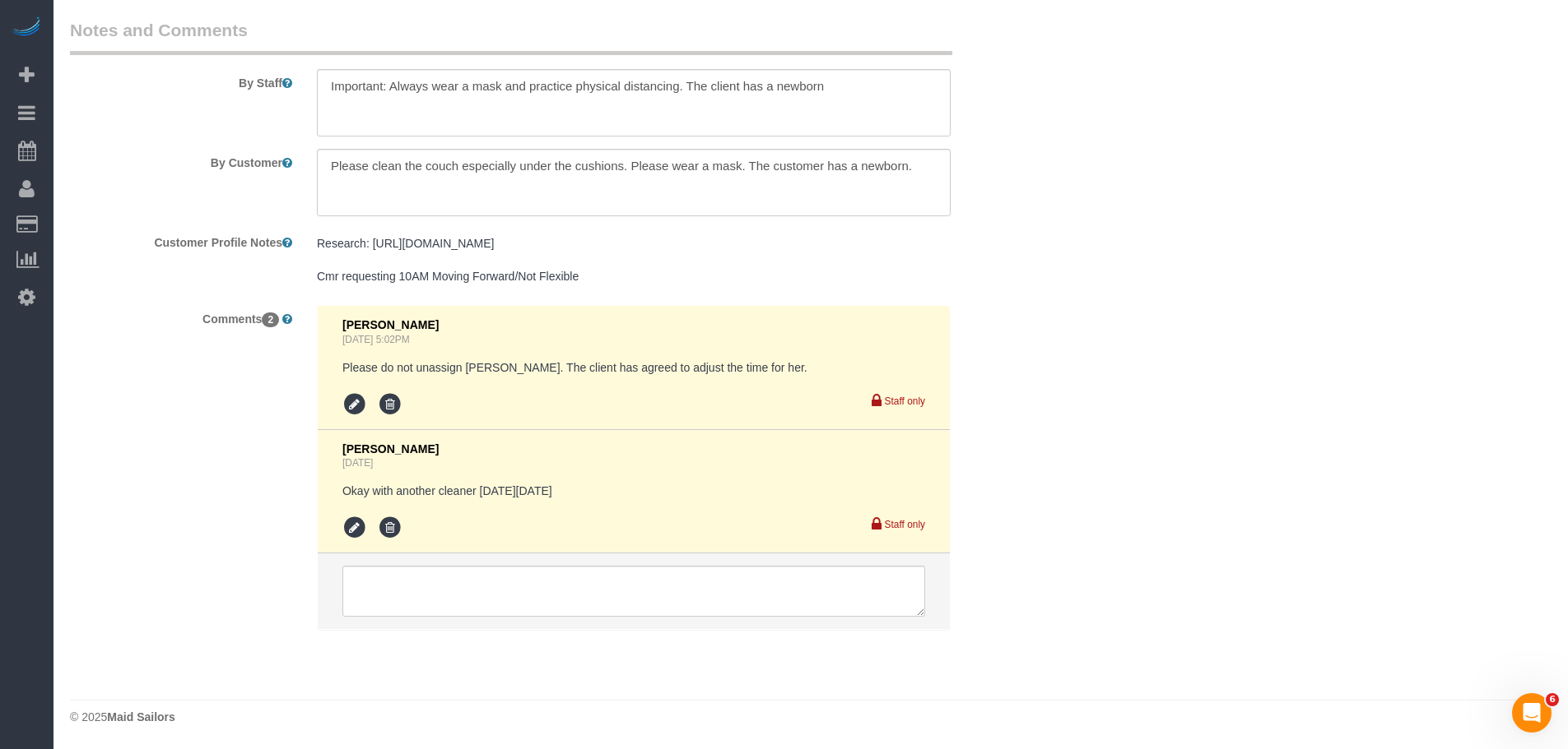
drag, startPoint x: 455, startPoint y: 495, endPoint x: 620, endPoint y: 497, distance: 165.0
click at [620, 497] on pre "Okay with another cleaner on Monday, 10/13" at bounding box center [634, 491] width 583 height 16
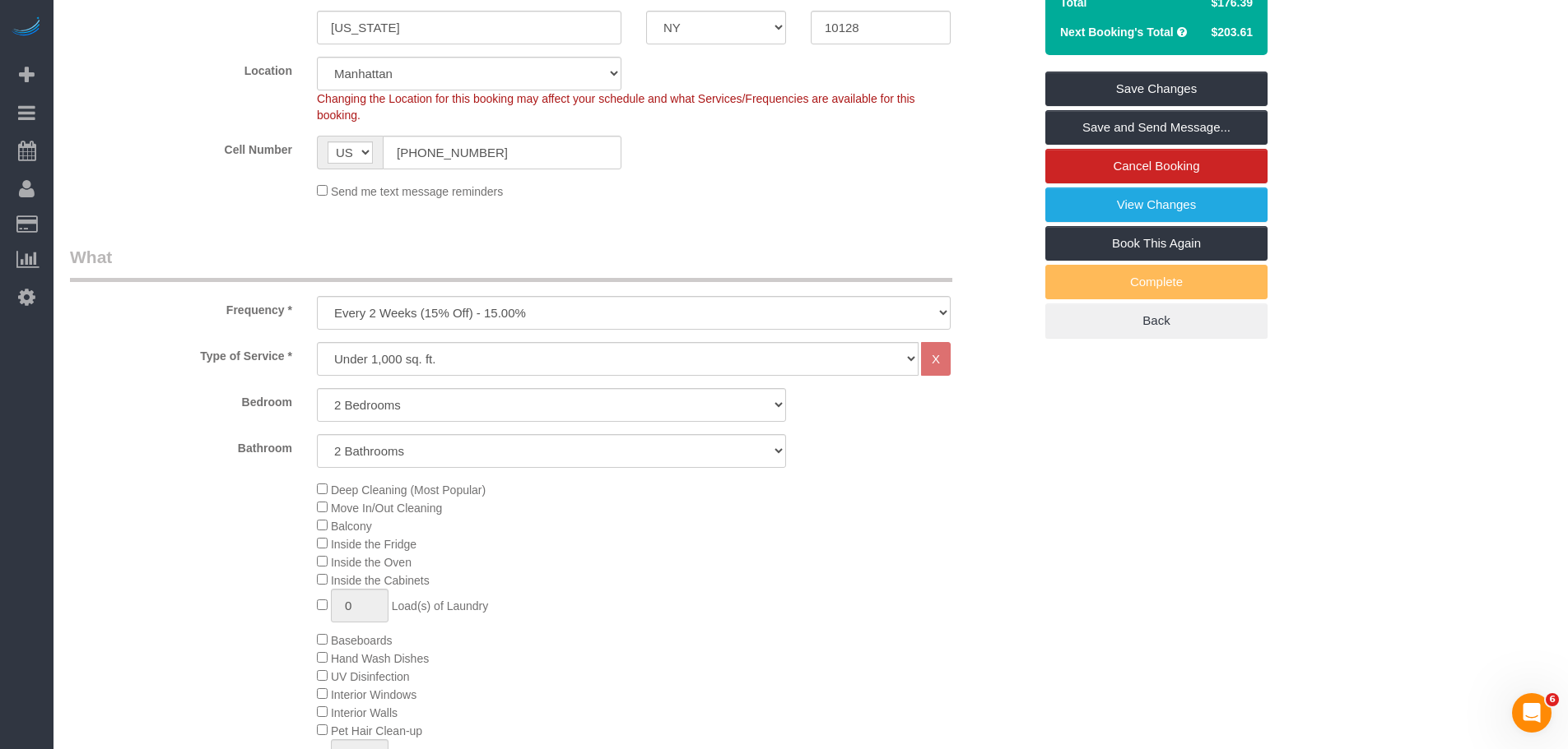
scroll to position [212, 0]
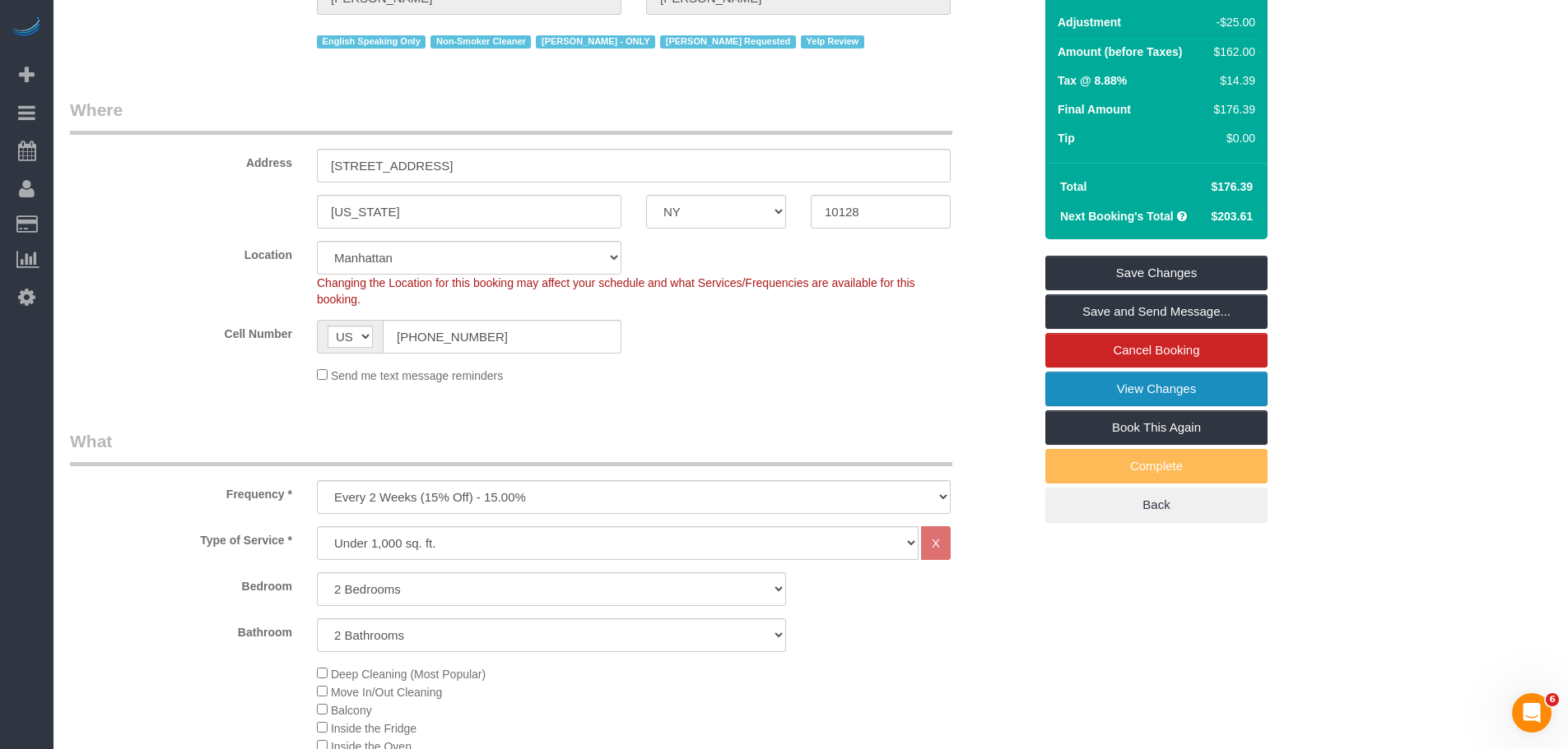
click at [1164, 397] on link "View Changes" at bounding box center [1156, 389] width 222 height 35
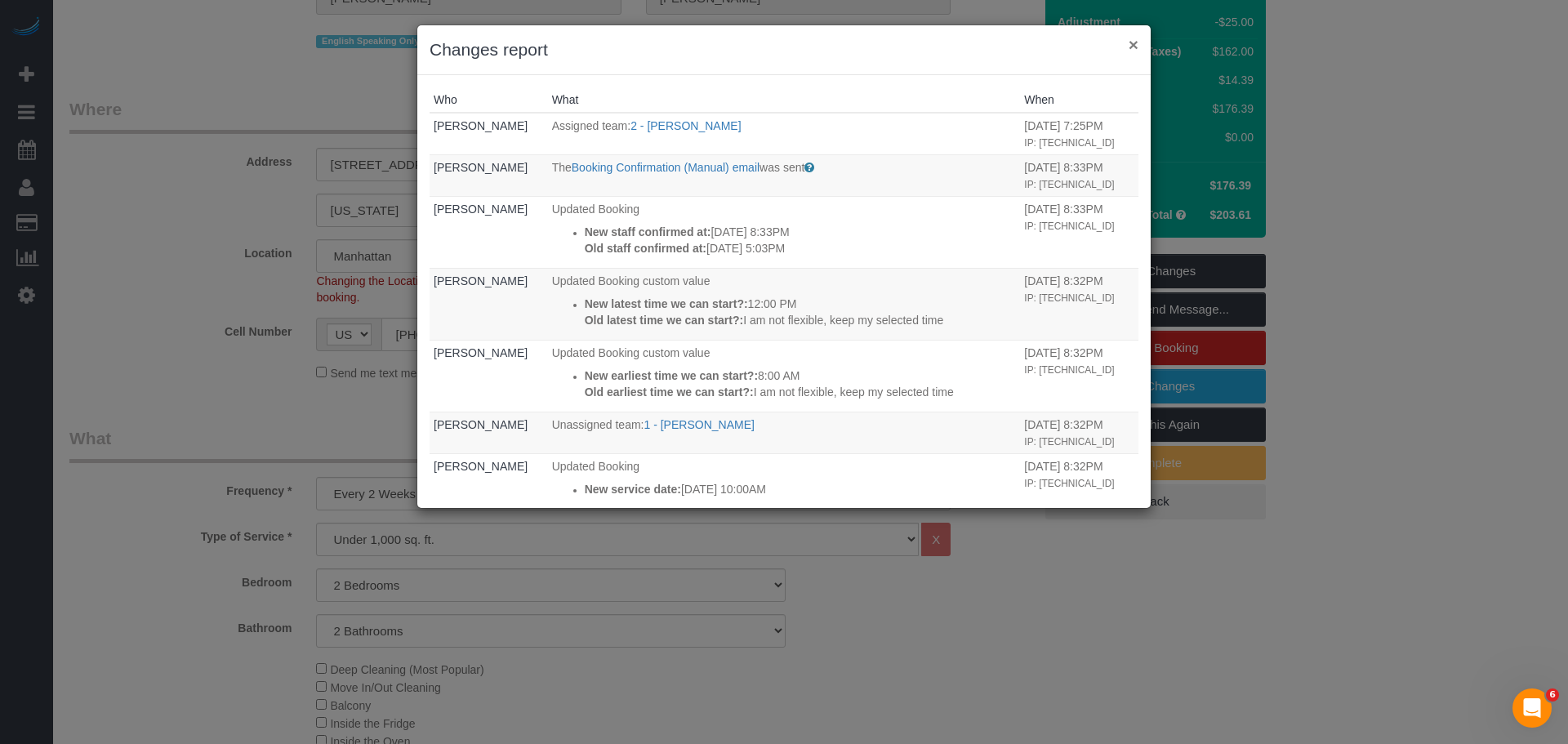
click at [1136, 42] on button "×" at bounding box center [1133, 44] width 10 height 17
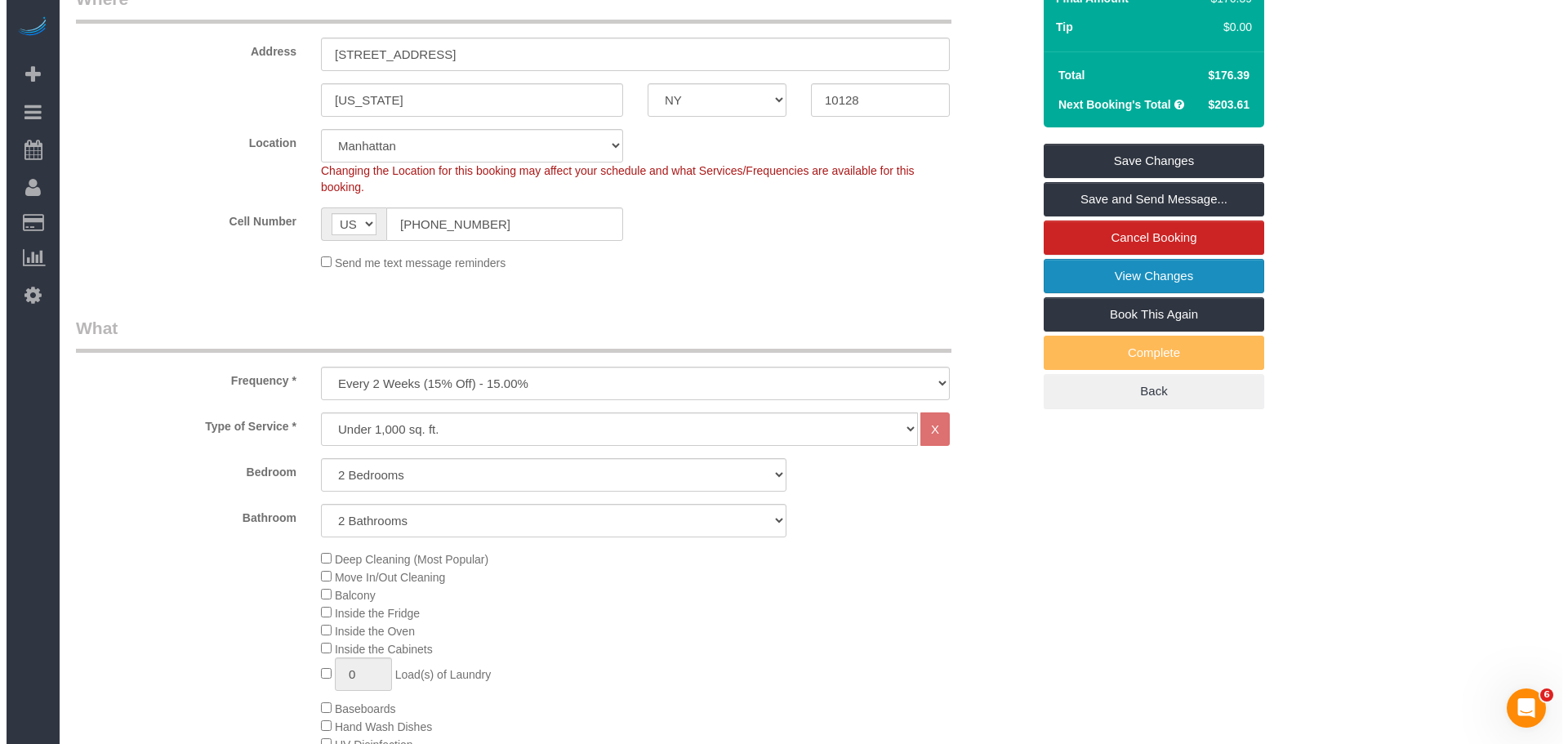
scroll to position [129, 0]
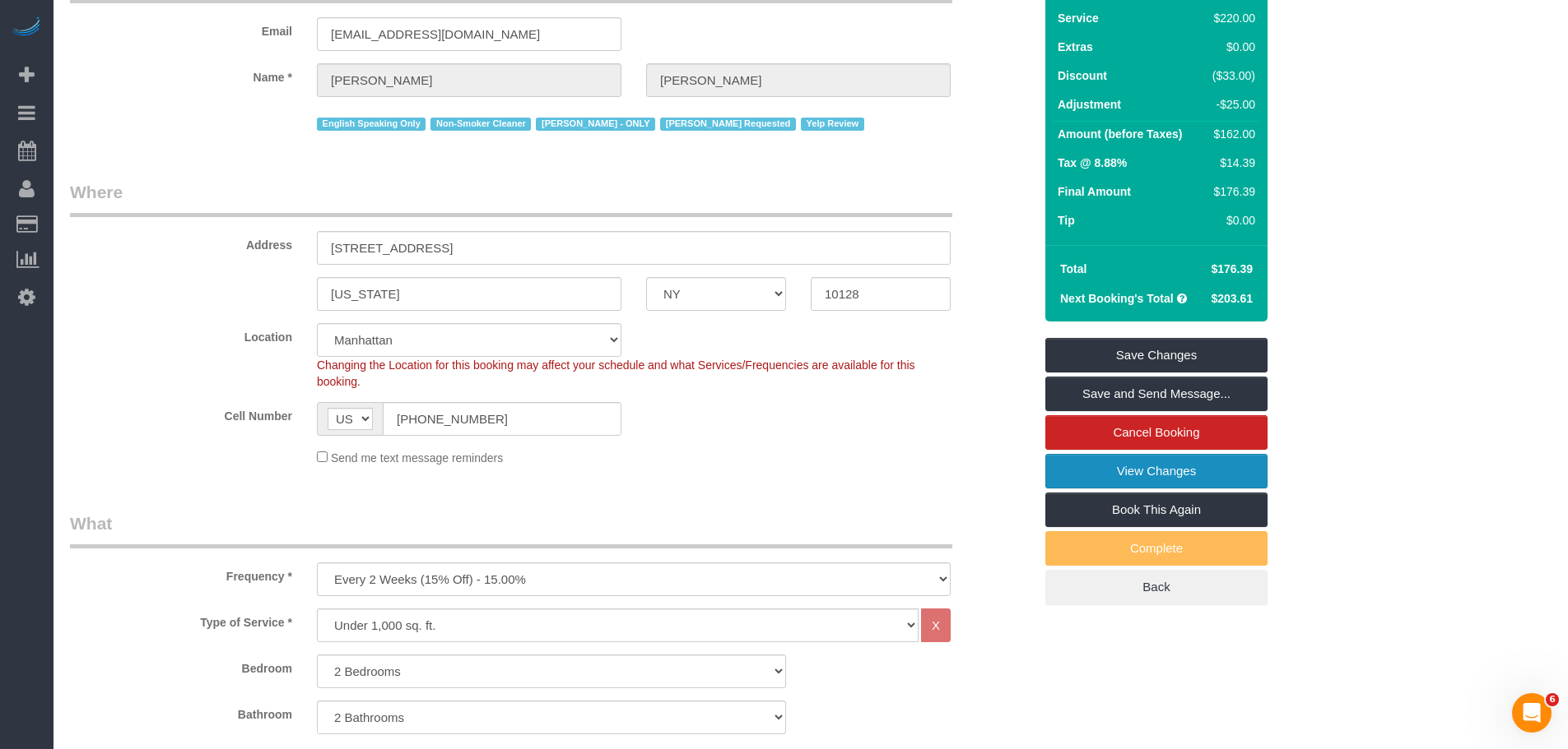
click at [1209, 482] on link "View Changes" at bounding box center [1156, 472] width 222 height 35
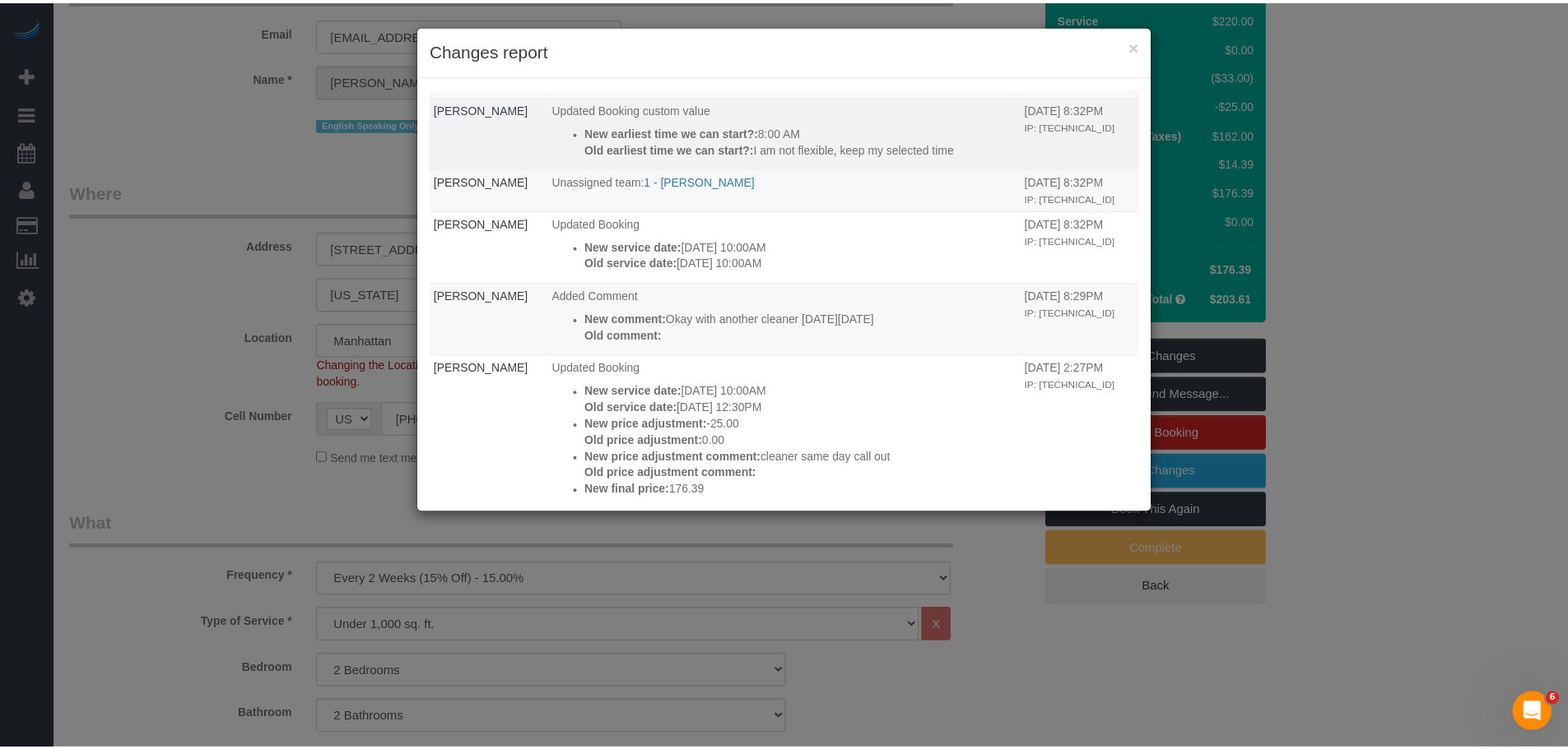
scroll to position [329, 0]
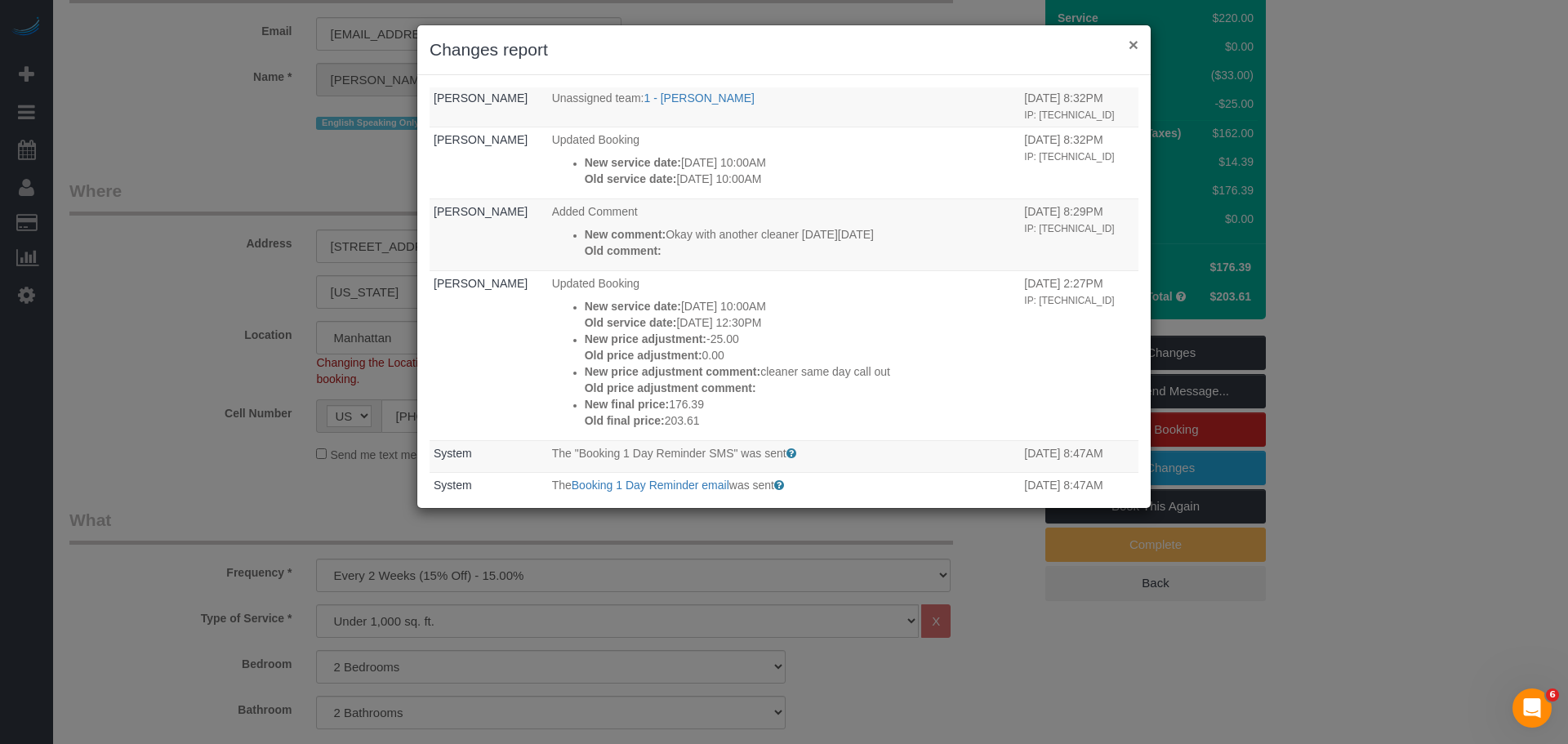
click at [1136, 46] on button "×" at bounding box center [1133, 44] width 10 height 17
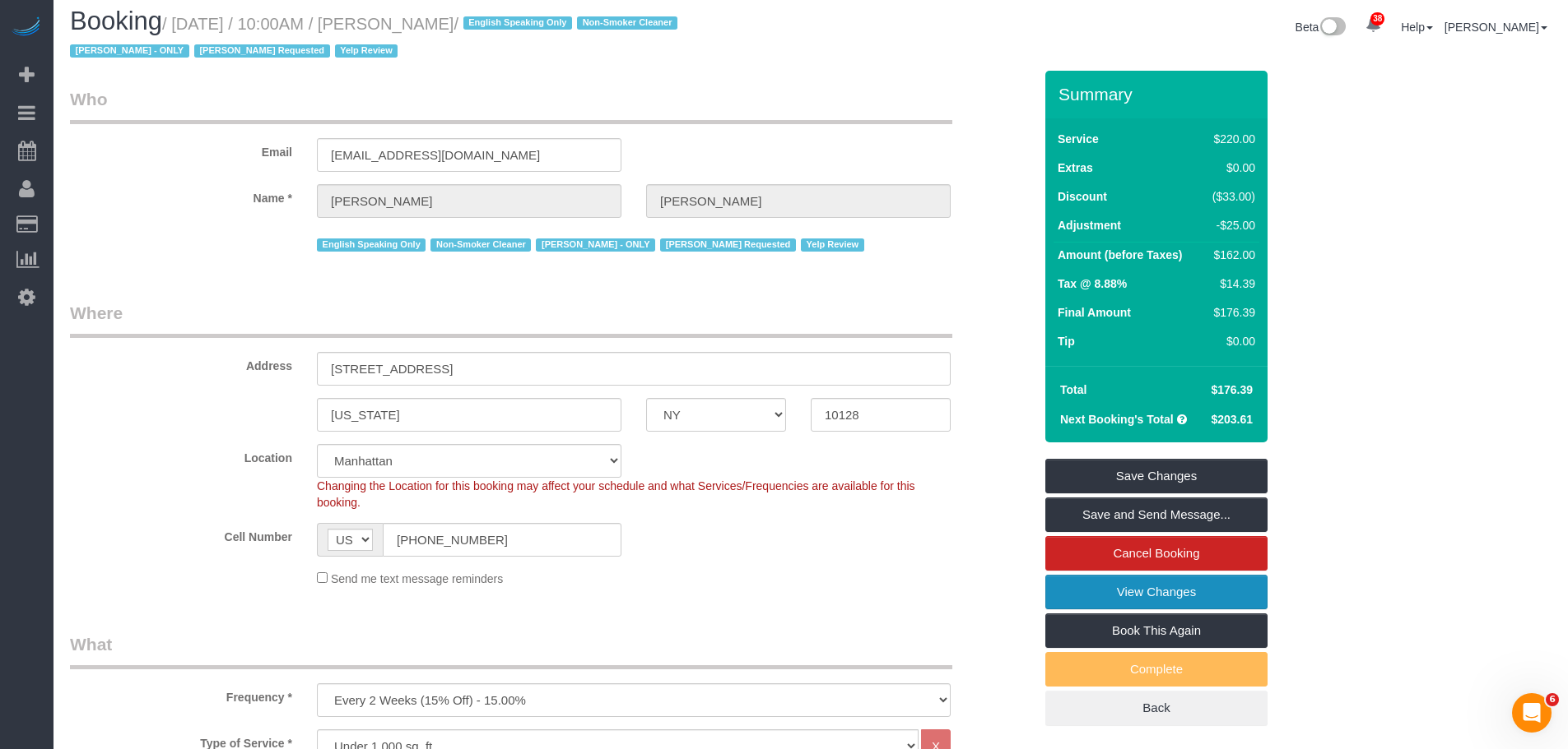
scroll to position [0, 0]
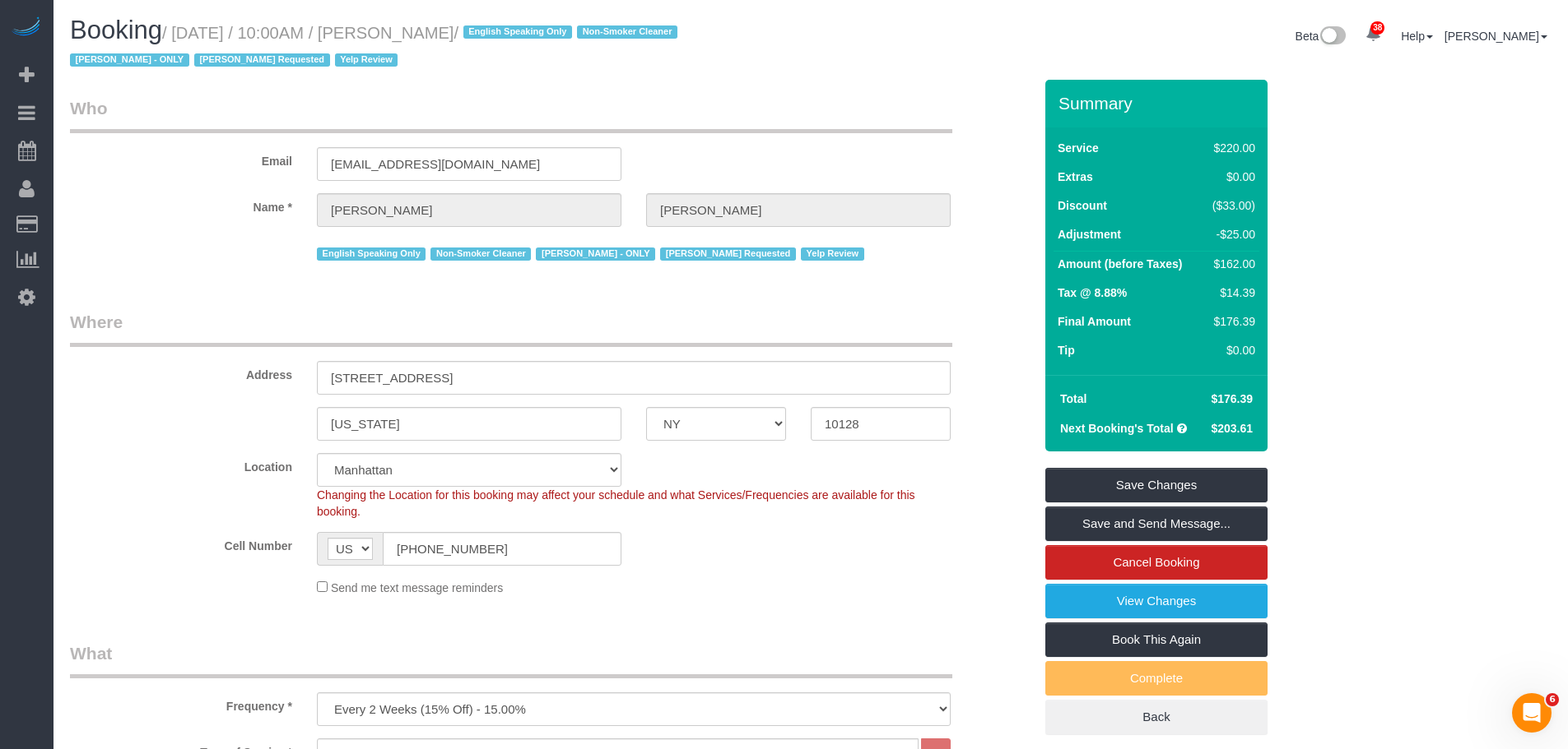
click at [419, 27] on small "/ October 13, 2025 / 10:00AM / Alyson Cohen / English Speaking Only Non-Smoker …" at bounding box center [376, 47] width 613 height 46
click at [461, 38] on small "/ October 13, 2025 / 10:00AM / Alyson Cohen / English Speaking Only Non-Smoker …" at bounding box center [376, 47] width 613 height 46
copy small "Alyson Cohen"
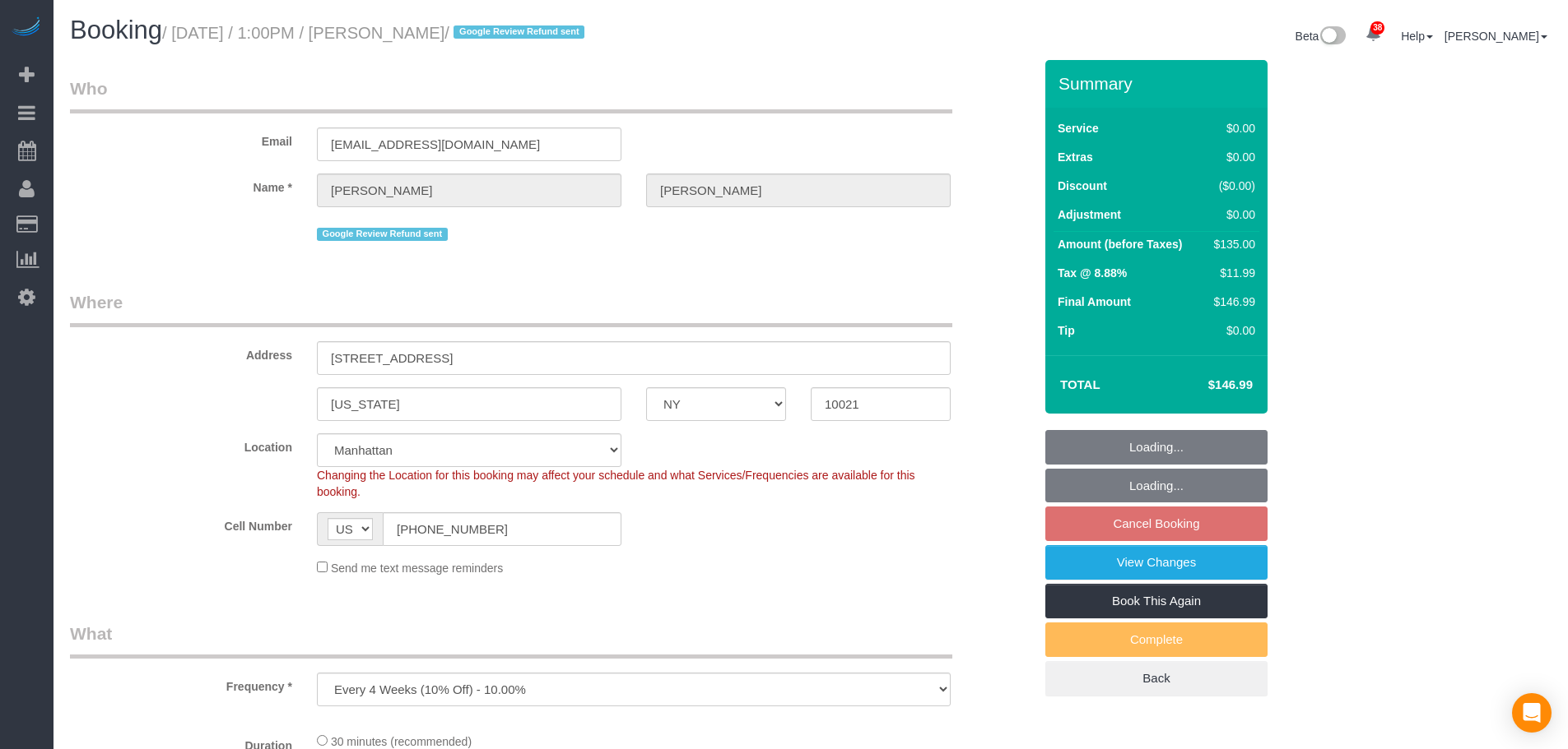
select select "NY"
select select "object:819"
select select "number:89"
select select "number:90"
select select "number:15"
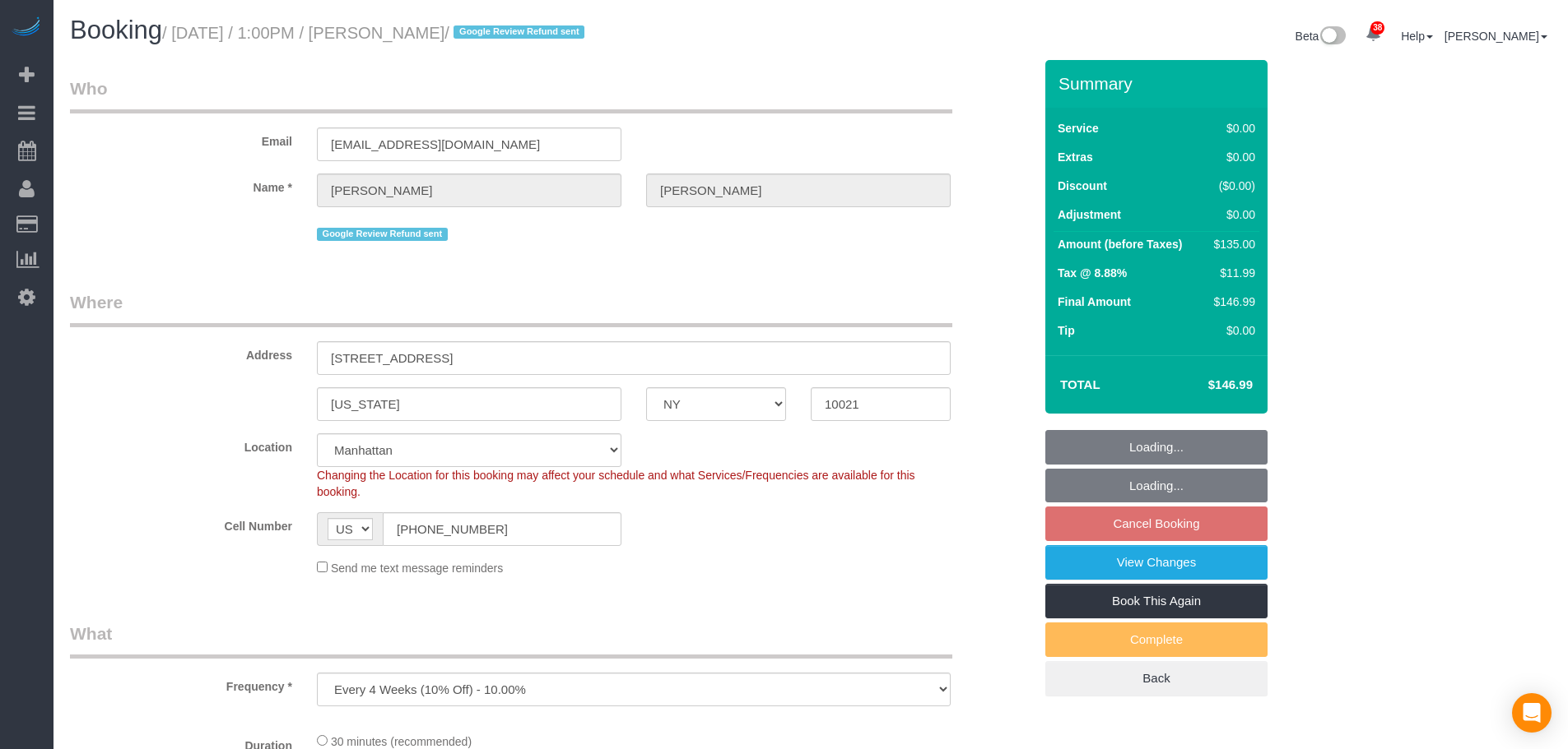
select select "number:6"
select select "spot4"
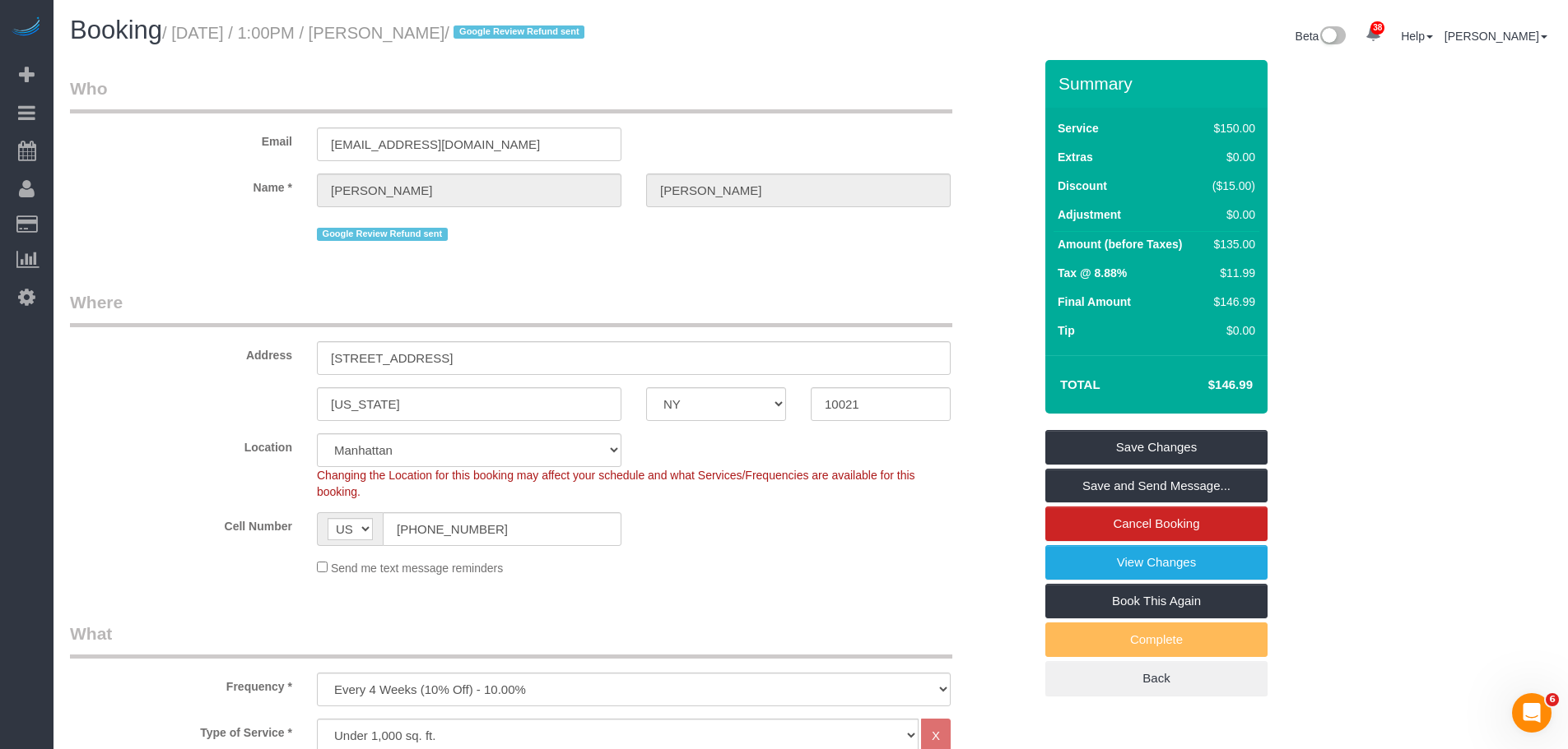
drag, startPoint x: 826, startPoint y: 315, endPoint x: 813, endPoint y: 325, distance: 16.4
click at [827, 315] on legend "Where" at bounding box center [511, 309] width 882 height 37
click at [769, 36] on h1 "Booking / October 13, 2025 / 1:00PM / Tara Sobierajski / Google Review Refund s…" at bounding box center [434, 30] width 728 height 28
click at [407, 32] on small "/ October 13, 2025 / 1:00PM / Tara Sobierajski / Google Review Refund sent" at bounding box center [376, 33] width 427 height 18
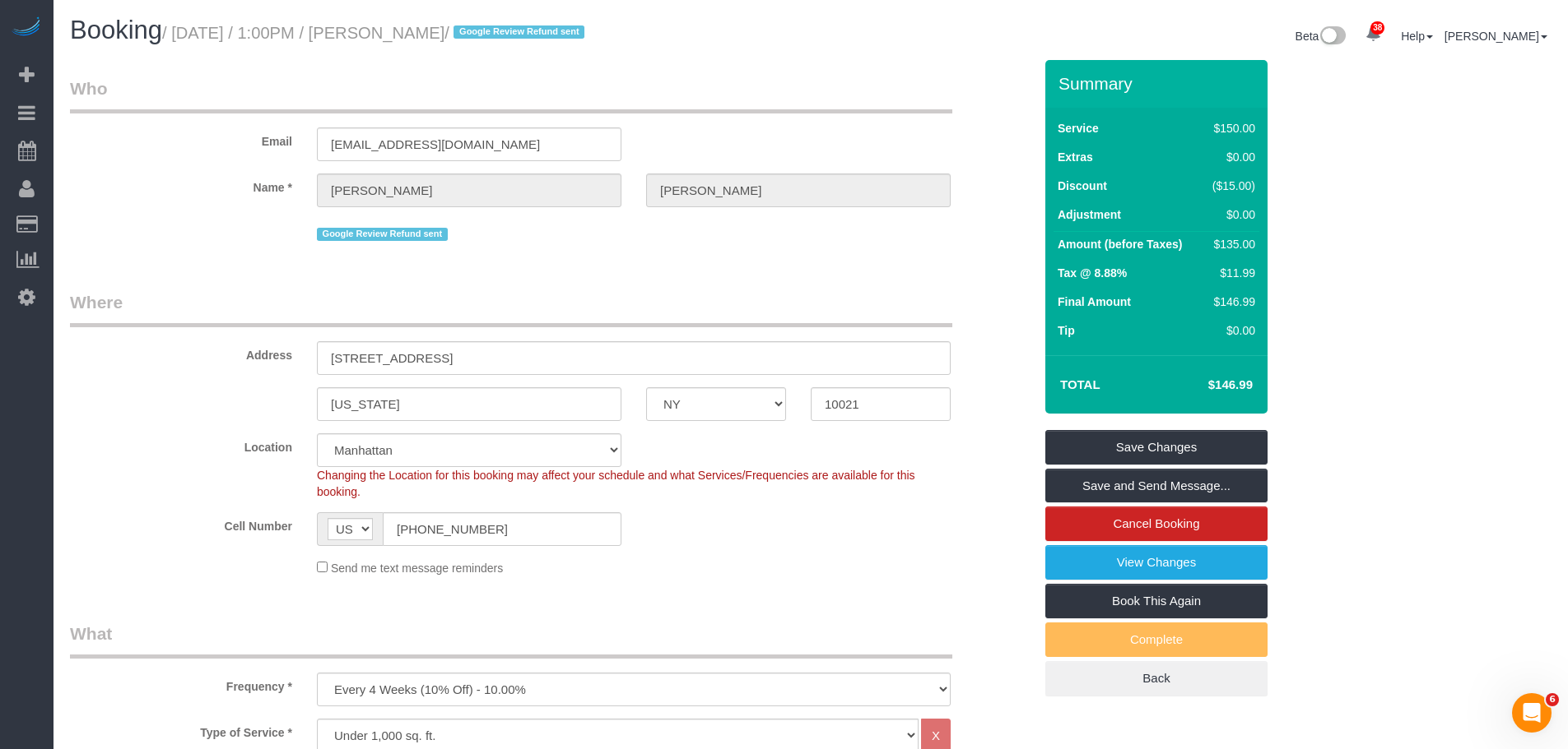
click at [456, 31] on small "/ October 13, 2025 / 1:00PM / Tara Sobierajski / Google Review Refund sent" at bounding box center [376, 33] width 427 height 18
copy small "Tara Sobierajski"
click at [798, 119] on div "Email tarasobierajski@gmail.com" at bounding box center [551, 119] width 987 height 85
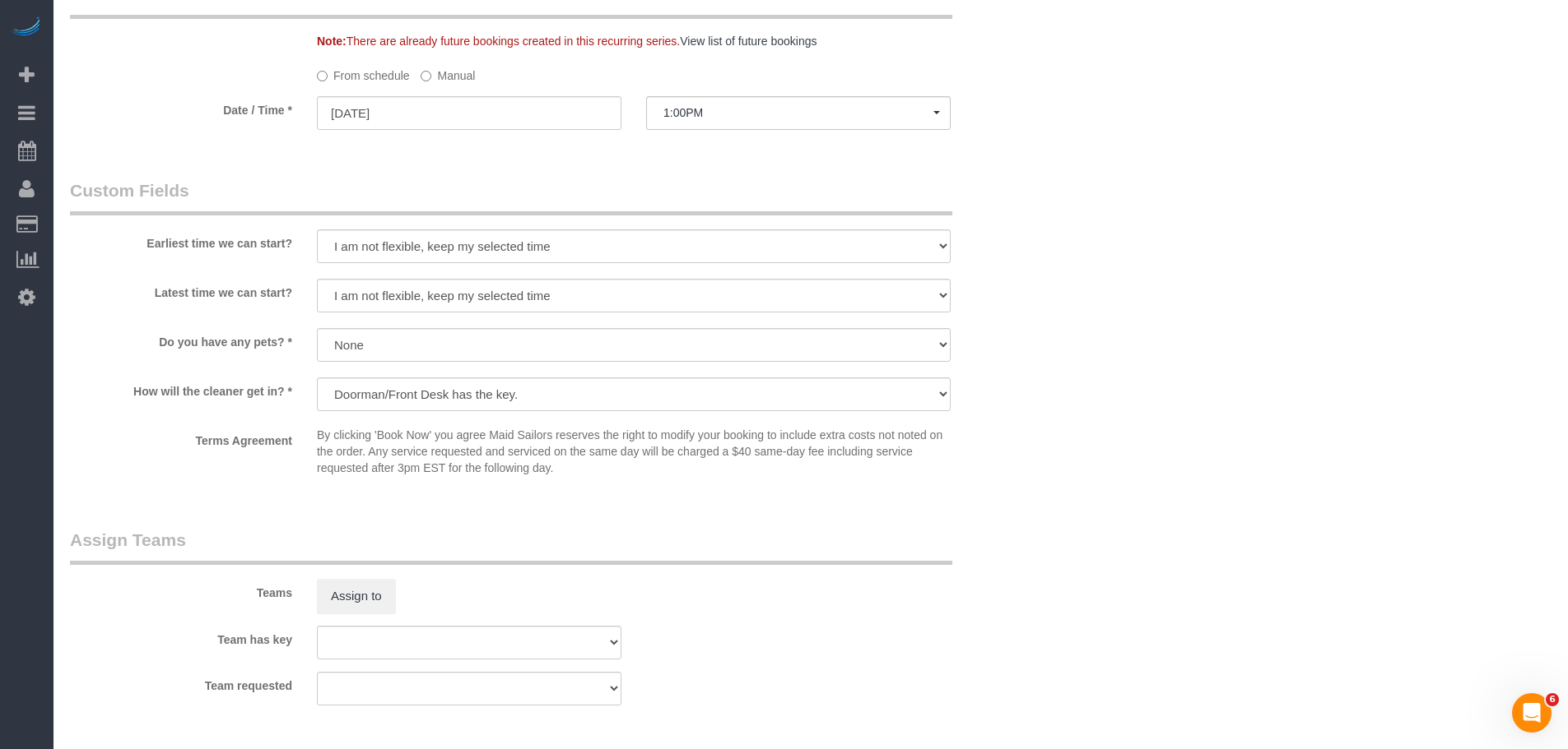
scroll to position [1481, 0]
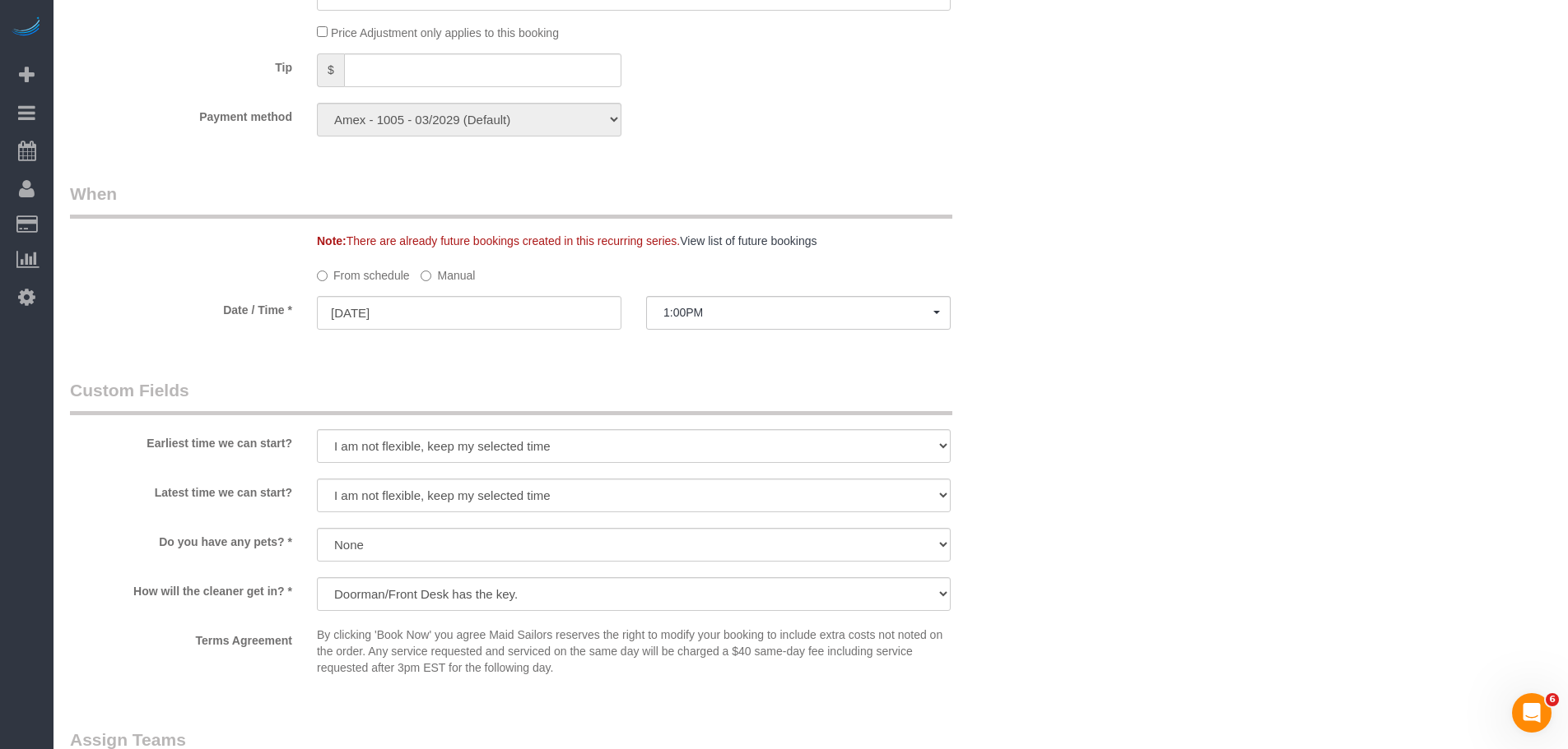
click at [448, 268] on label "Manual" at bounding box center [448, 272] width 54 height 22
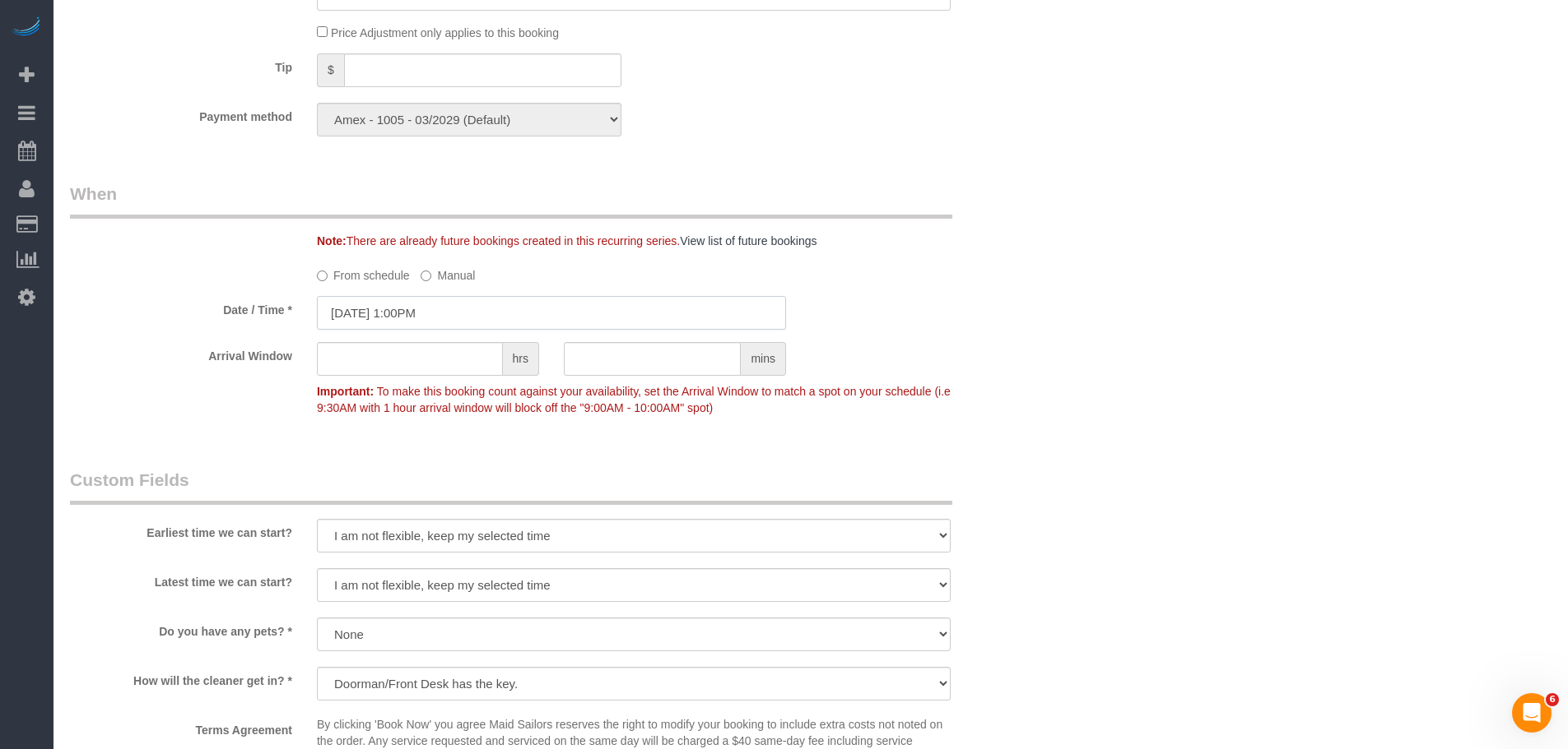
click at [453, 309] on input "10/13/2025 1:00PM" at bounding box center [552, 313] width 469 height 34
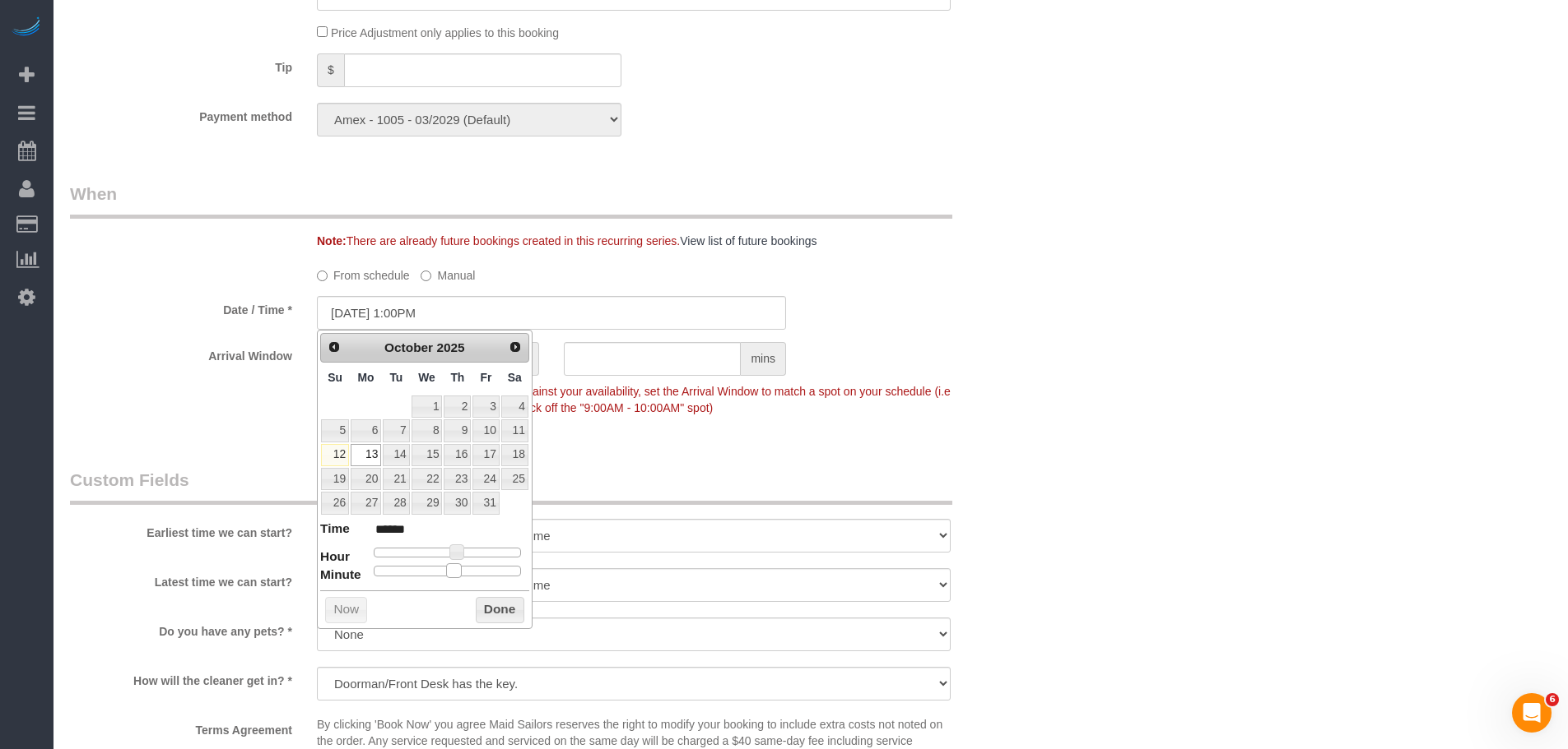
type input "[DATE] 1:30PM"
type input "******"
click at [450, 571] on div at bounding box center [447, 571] width 147 height 10
click at [497, 621] on button "Done" at bounding box center [500, 611] width 49 height 26
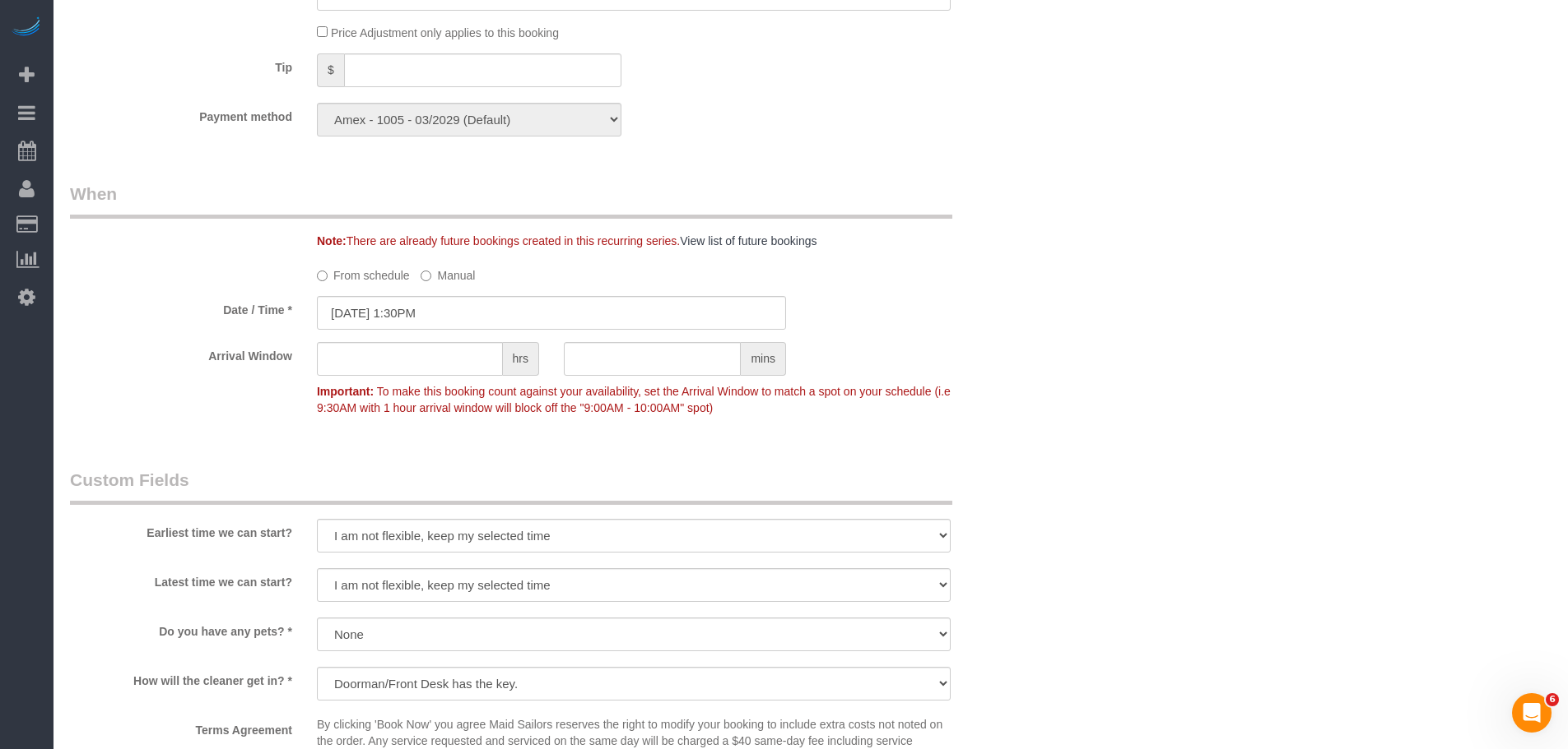
click at [1073, 323] on div "Who Email tarasobierajski@gmail.com Name * Tara Sobierajski Google Review Refun…" at bounding box center [810, 7] width 1482 height 2855
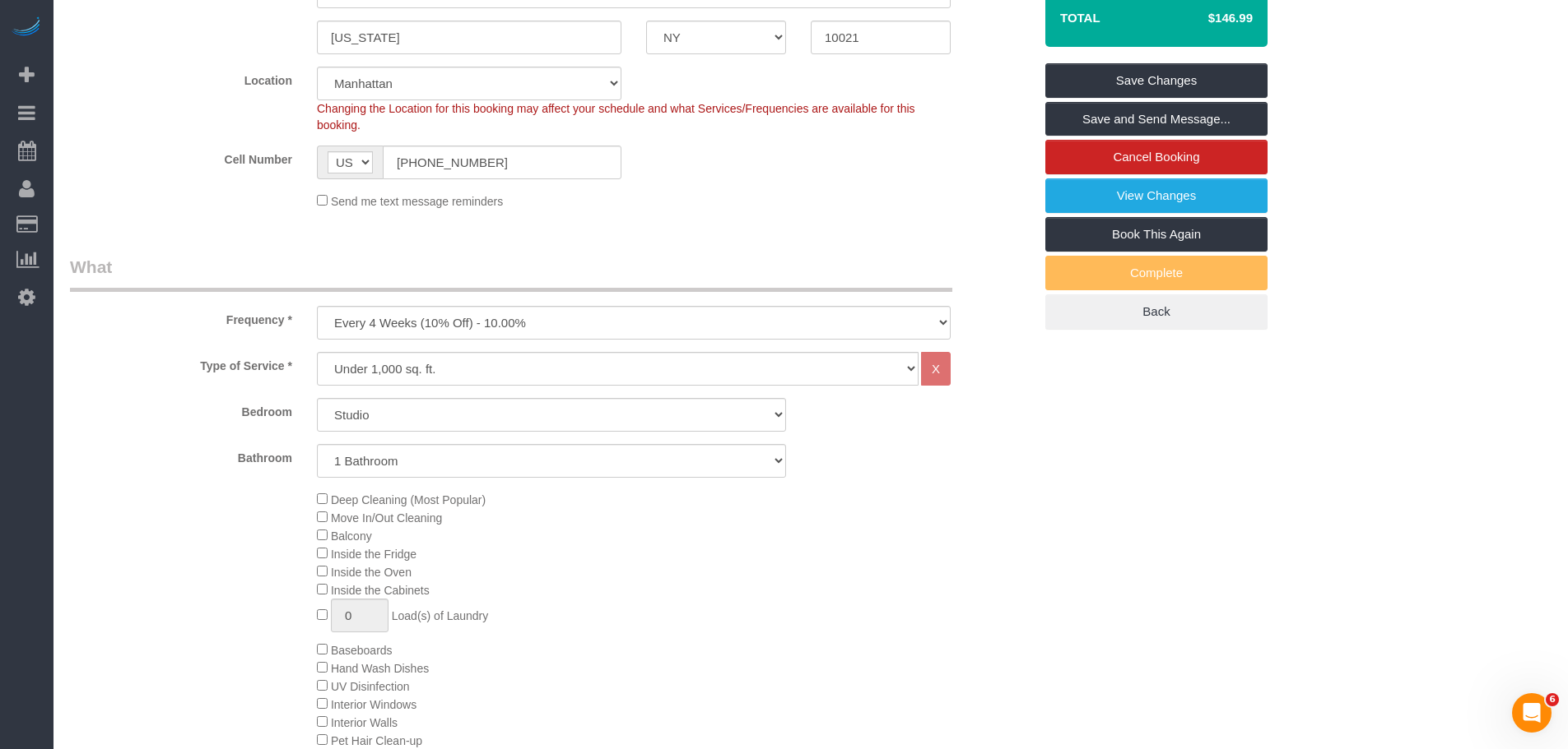
scroll to position [247, 0]
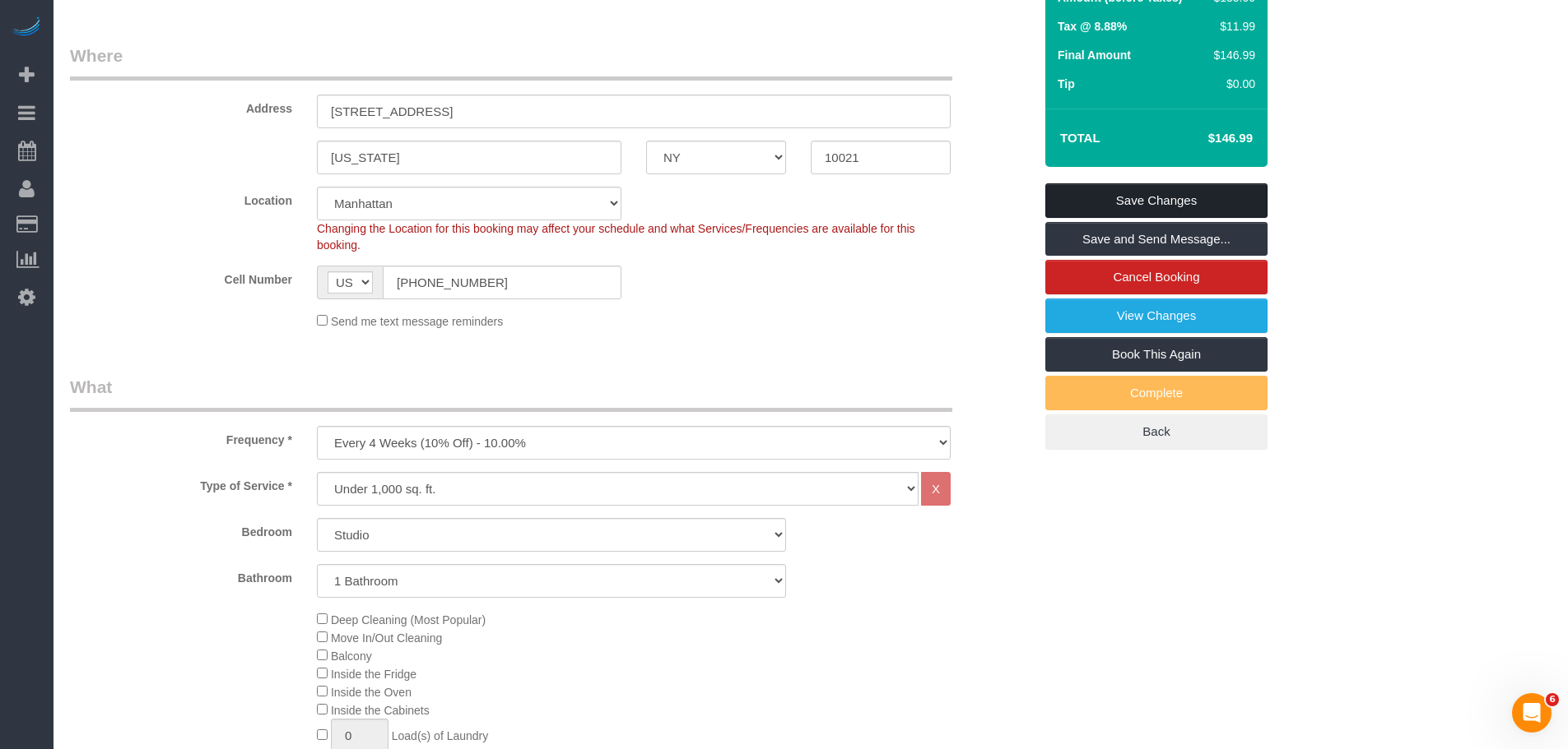
click at [1208, 184] on link "Save Changes" at bounding box center [1156, 201] width 222 height 35
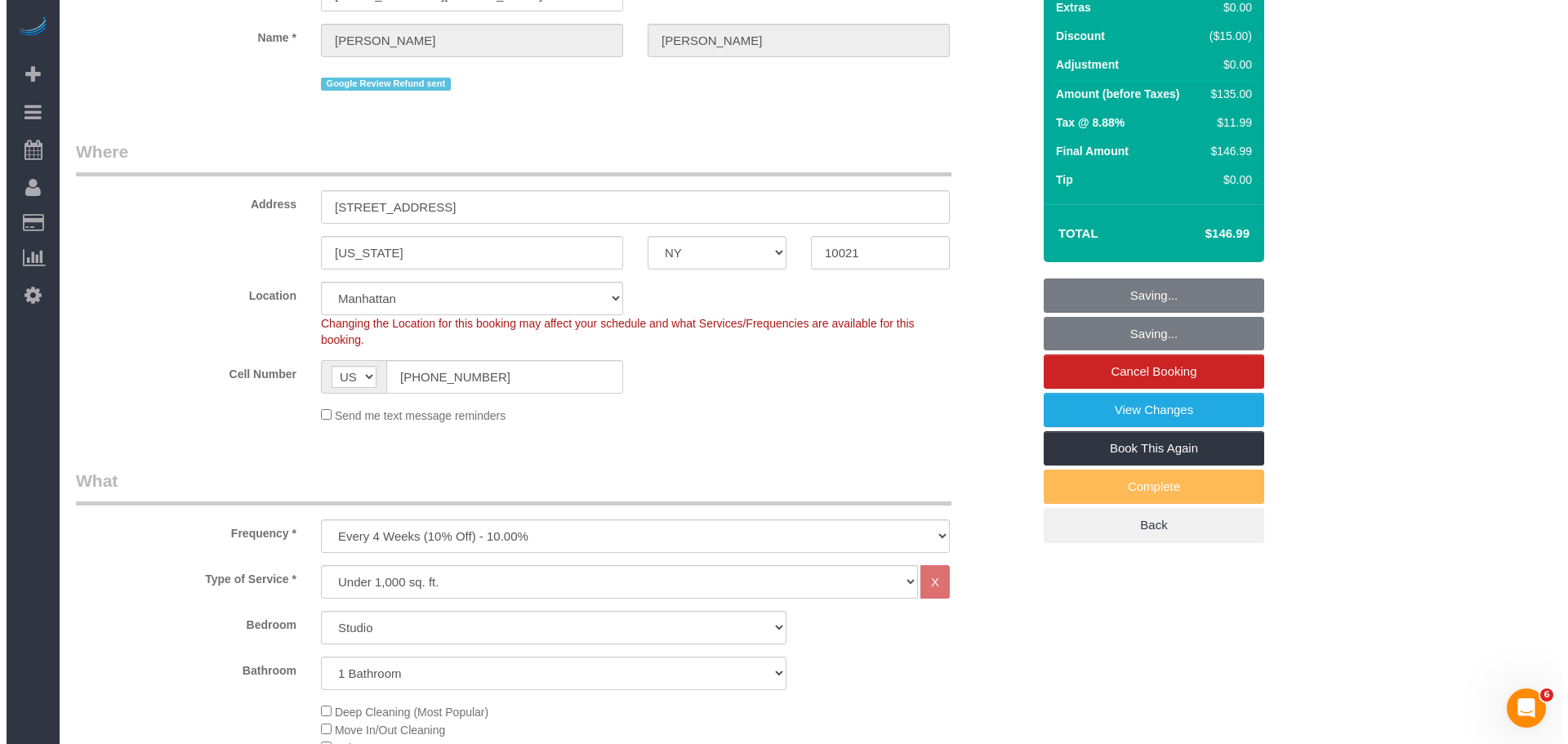
scroll to position [0, 0]
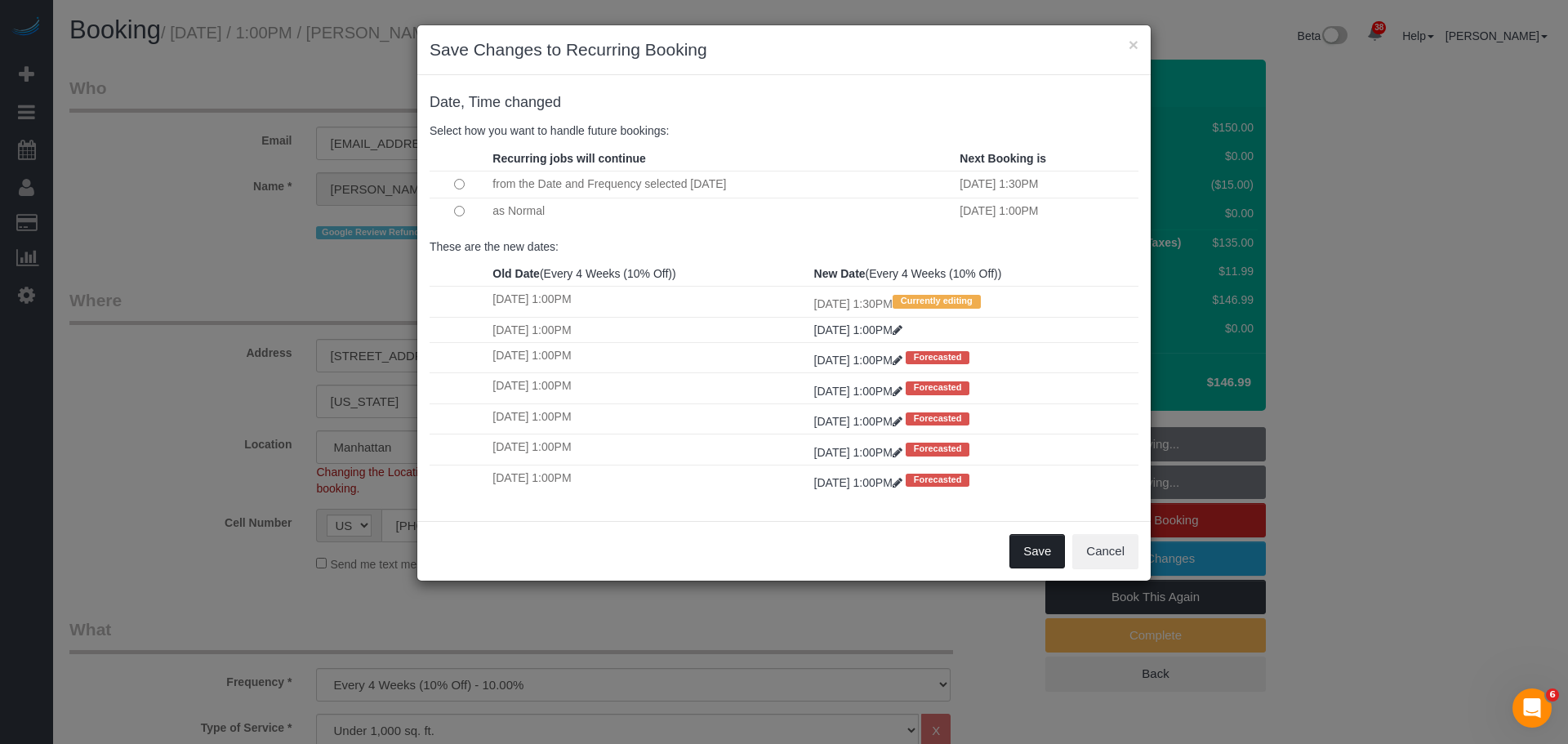
click at [1017, 556] on button "Save" at bounding box center [1037, 552] width 56 height 34
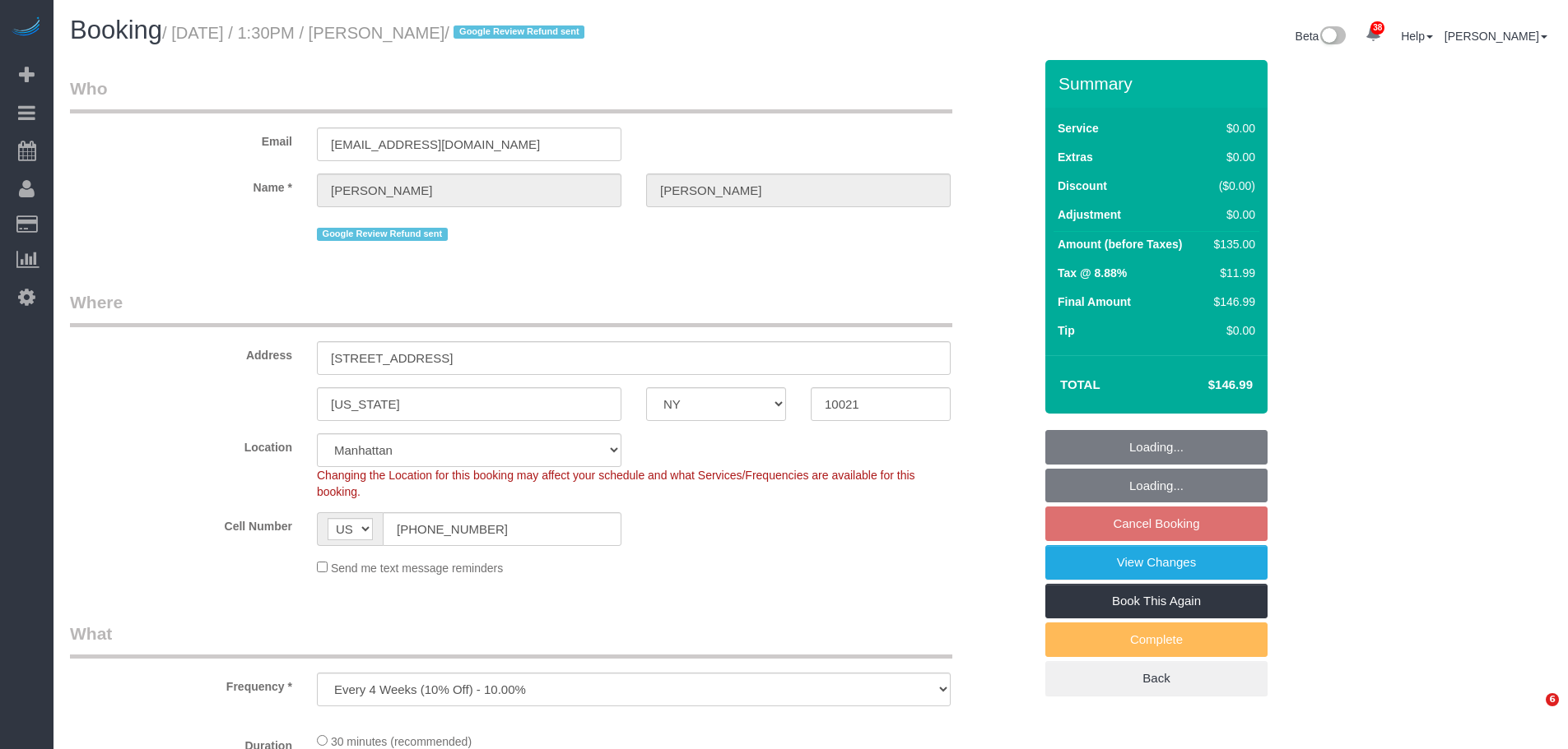
select select "NY"
select select "number:89"
select select "number:90"
select select "number:15"
select select "number:6"
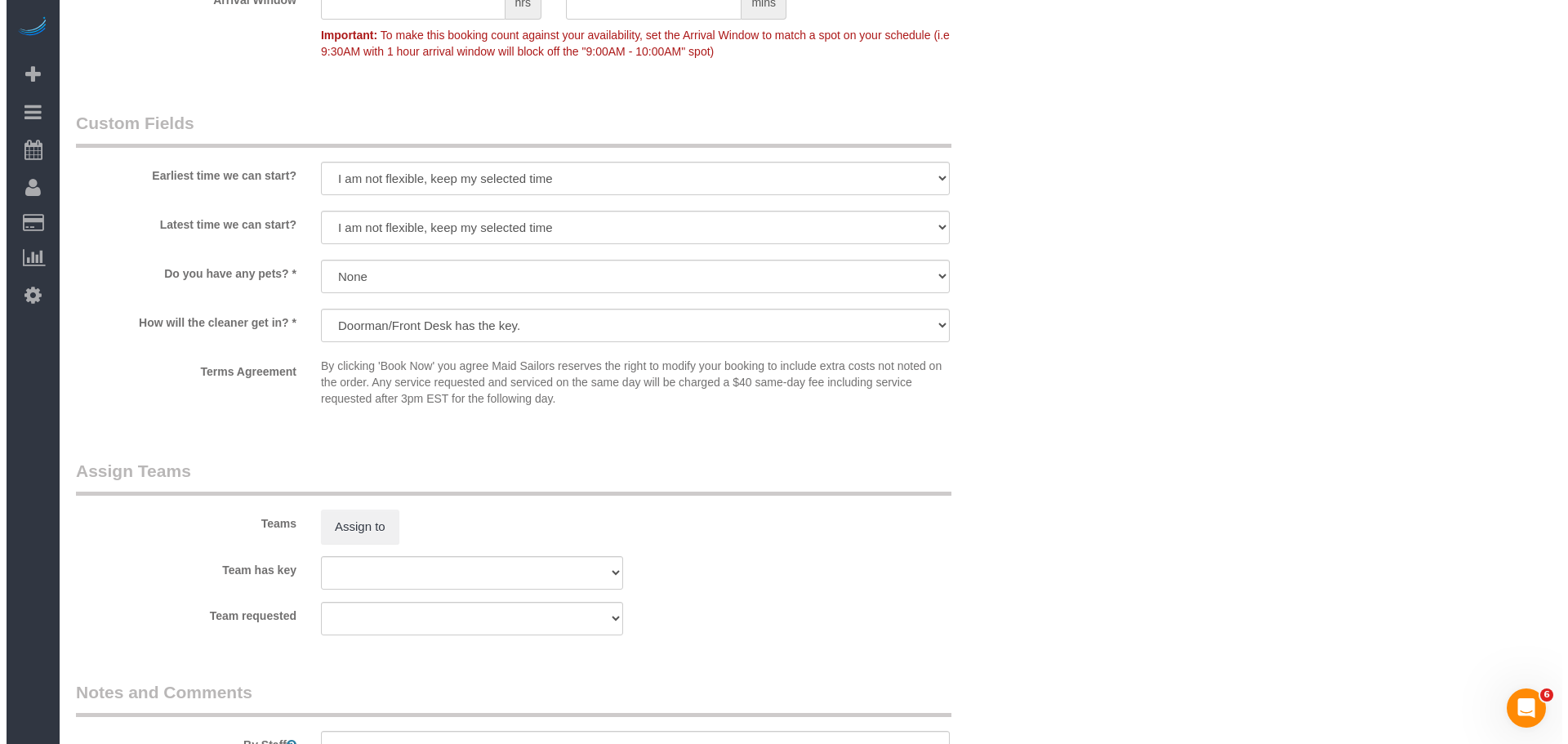
scroll to position [1961, 0]
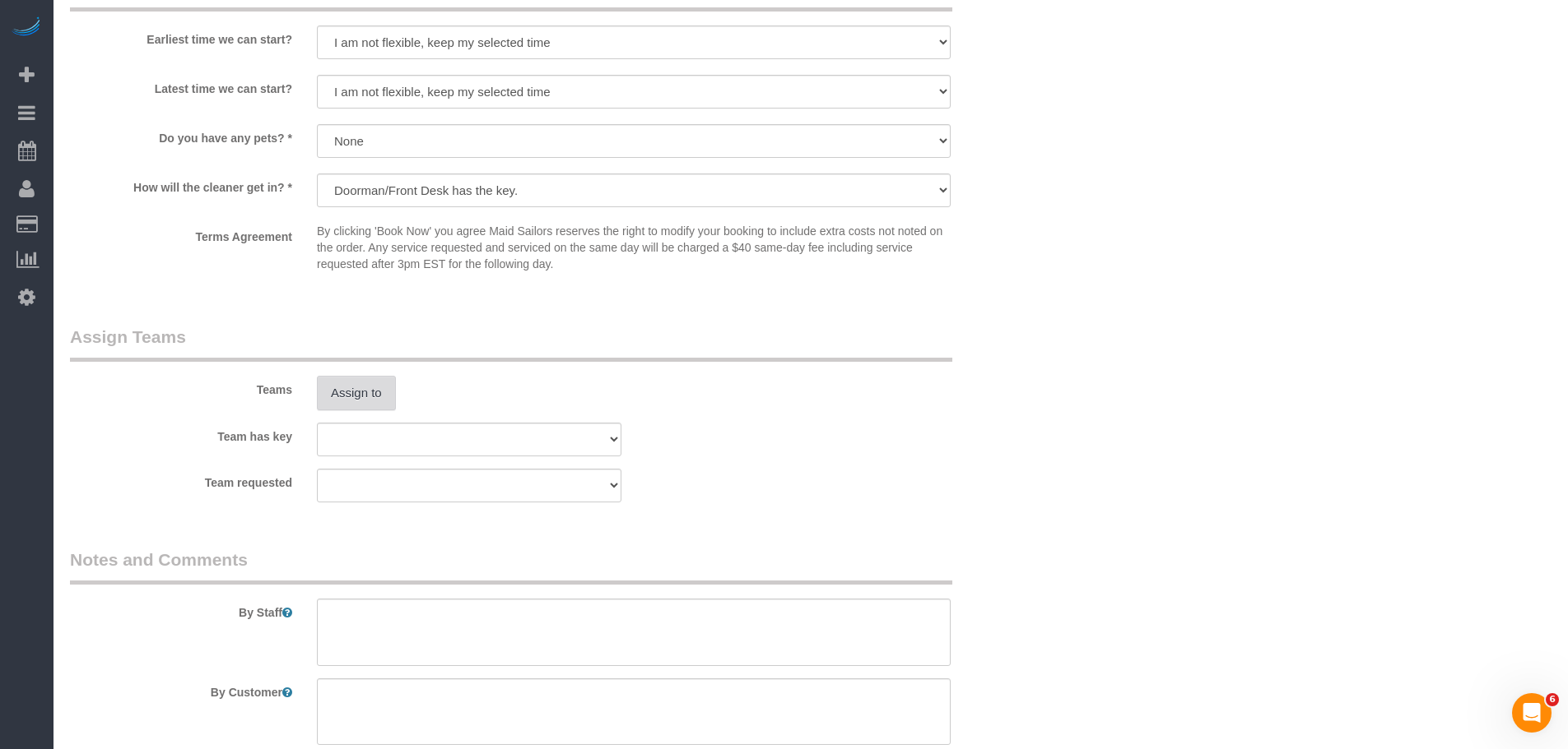
click at [385, 386] on button "Assign to" at bounding box center [357, 393] width 79 height 35
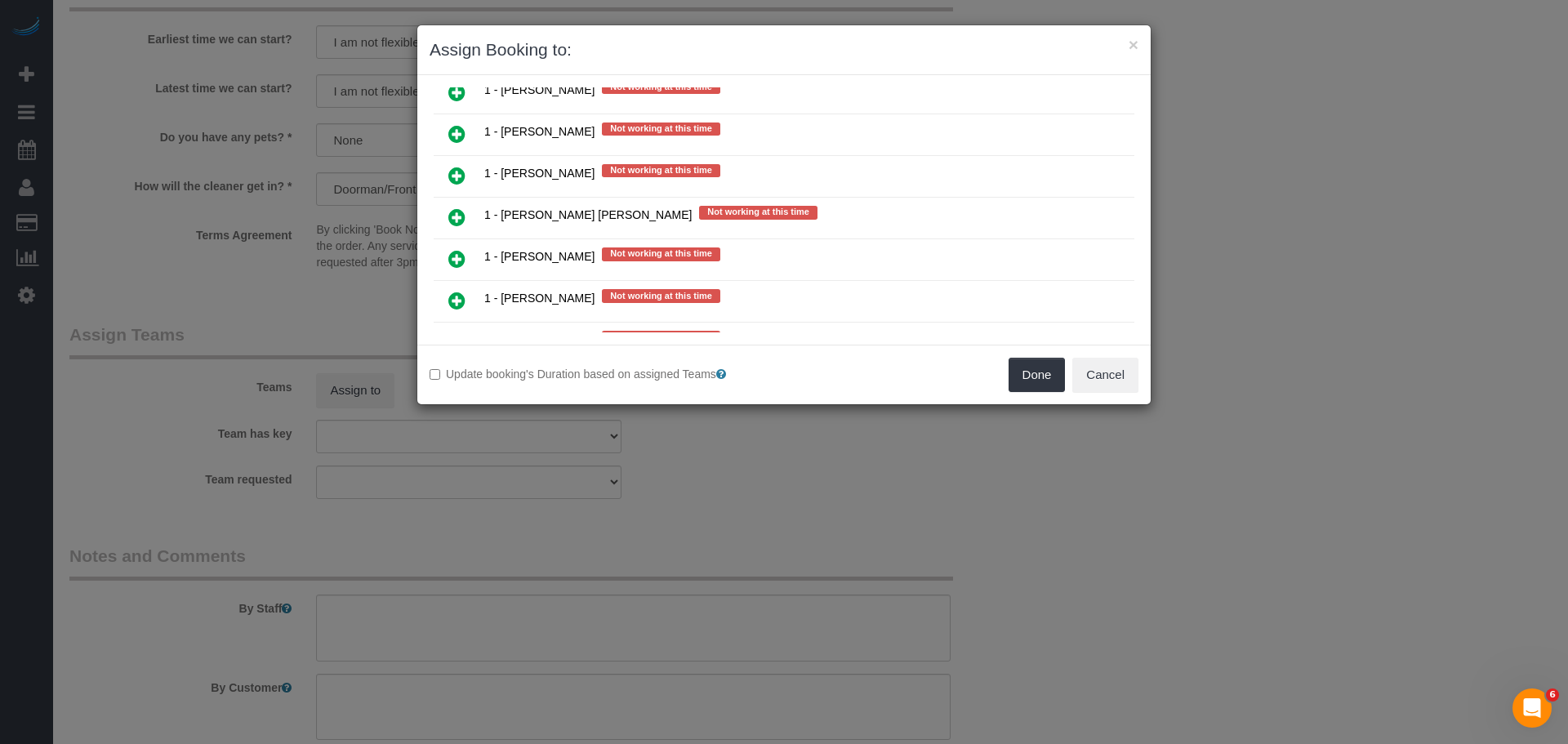
scroll to position [1879, 0]
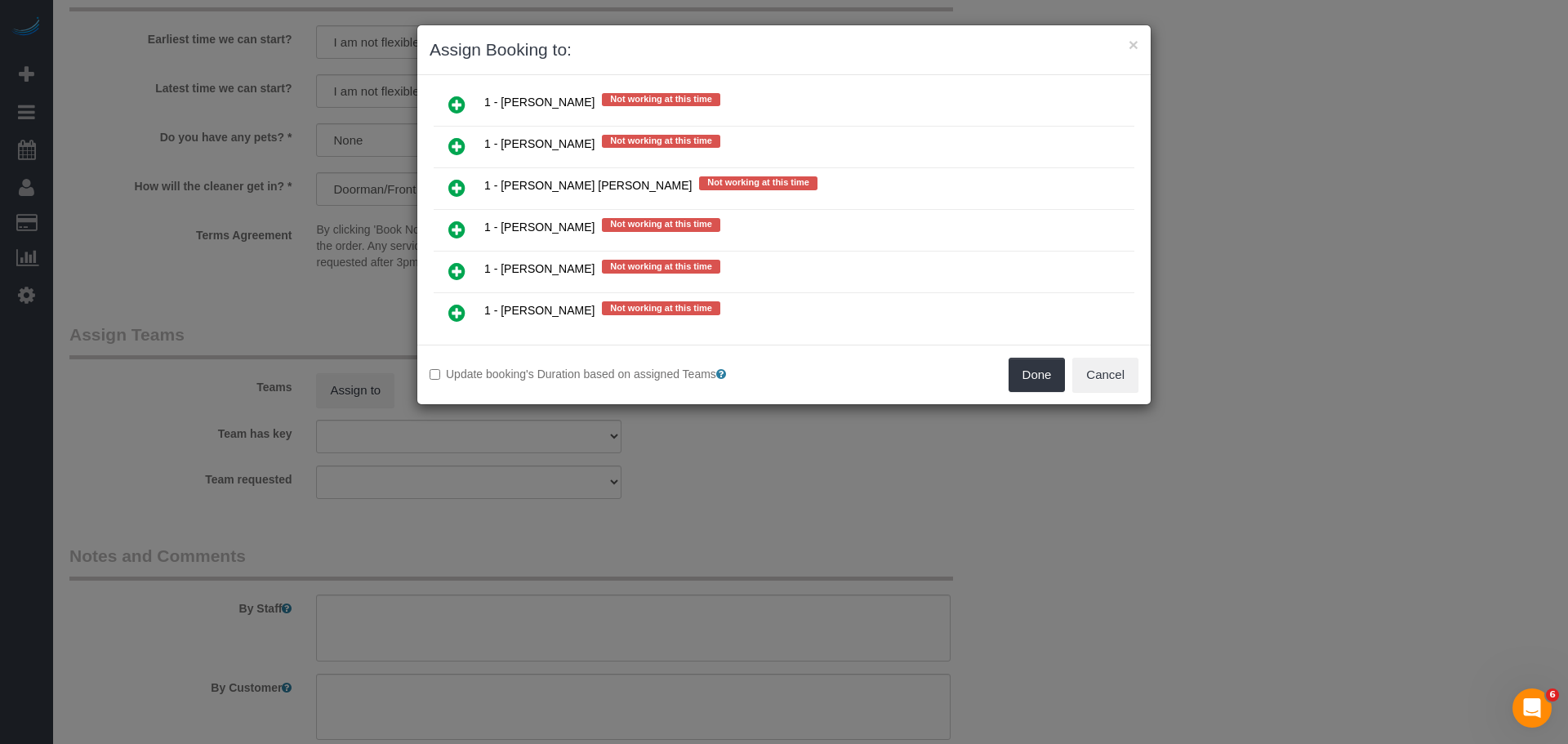
click at [469, 236] on link at bounding box center [457, 231] width 38 height 33
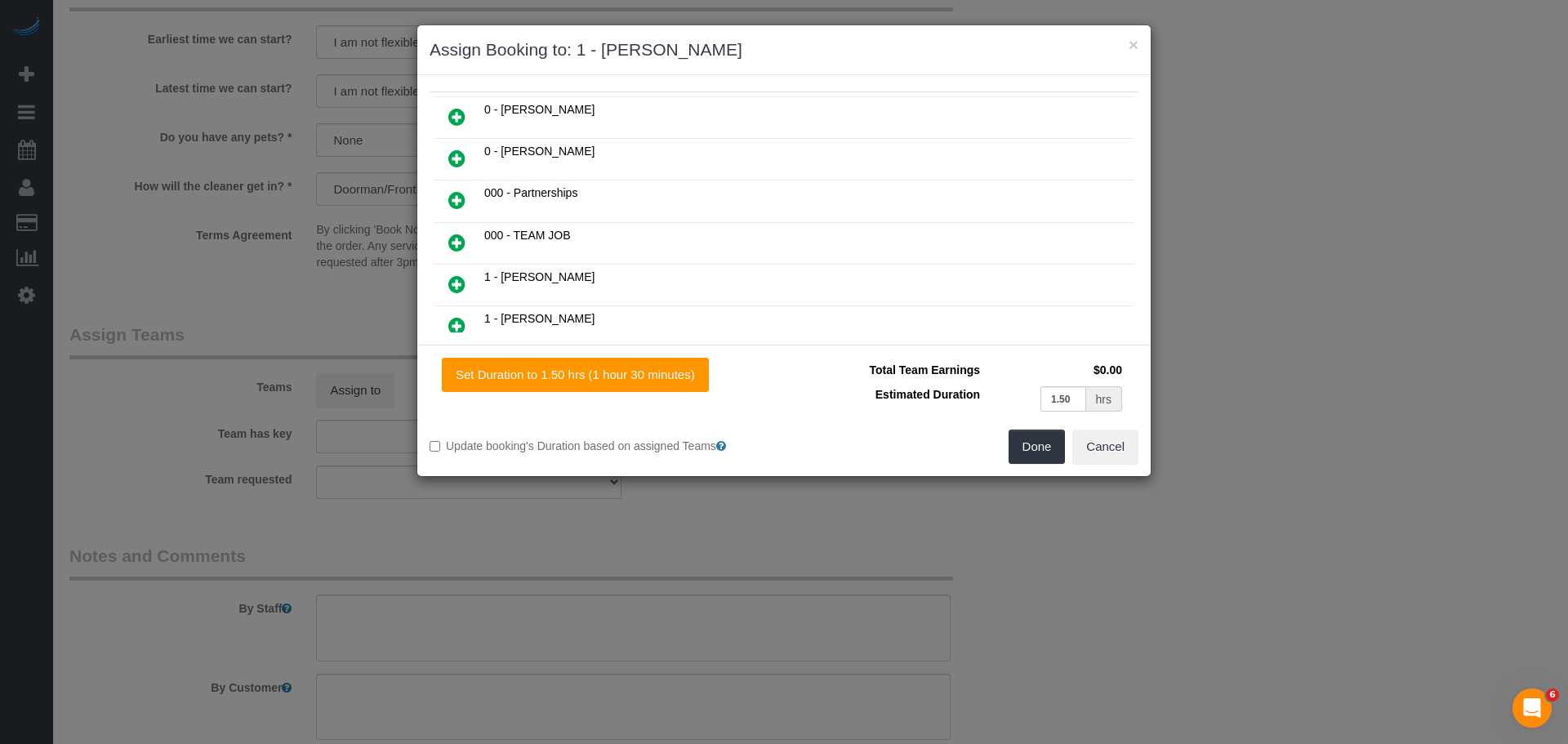
scroll to position [0, 0]
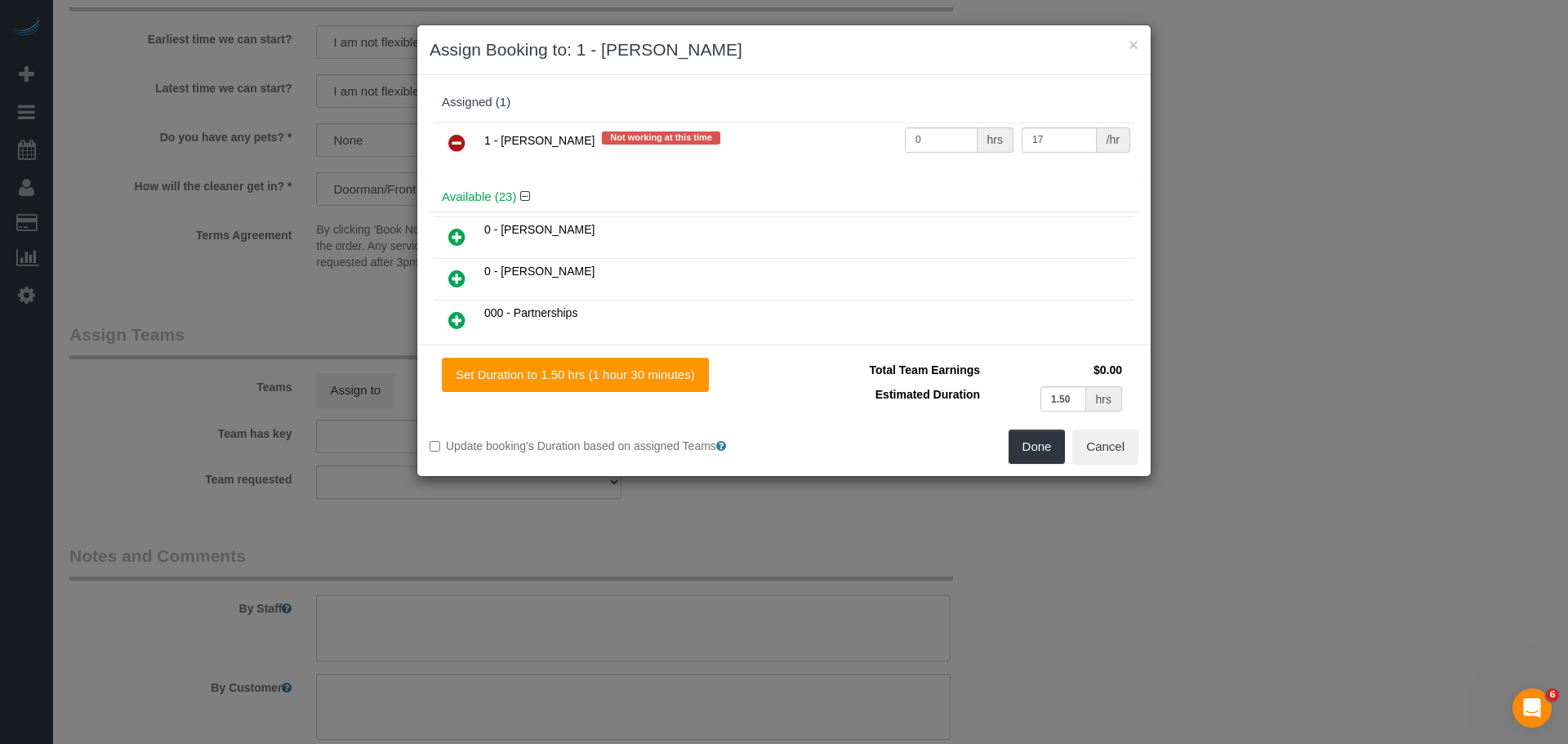
click at [453, 139] on icon at bounding box center [457, 143] width 17 height 20
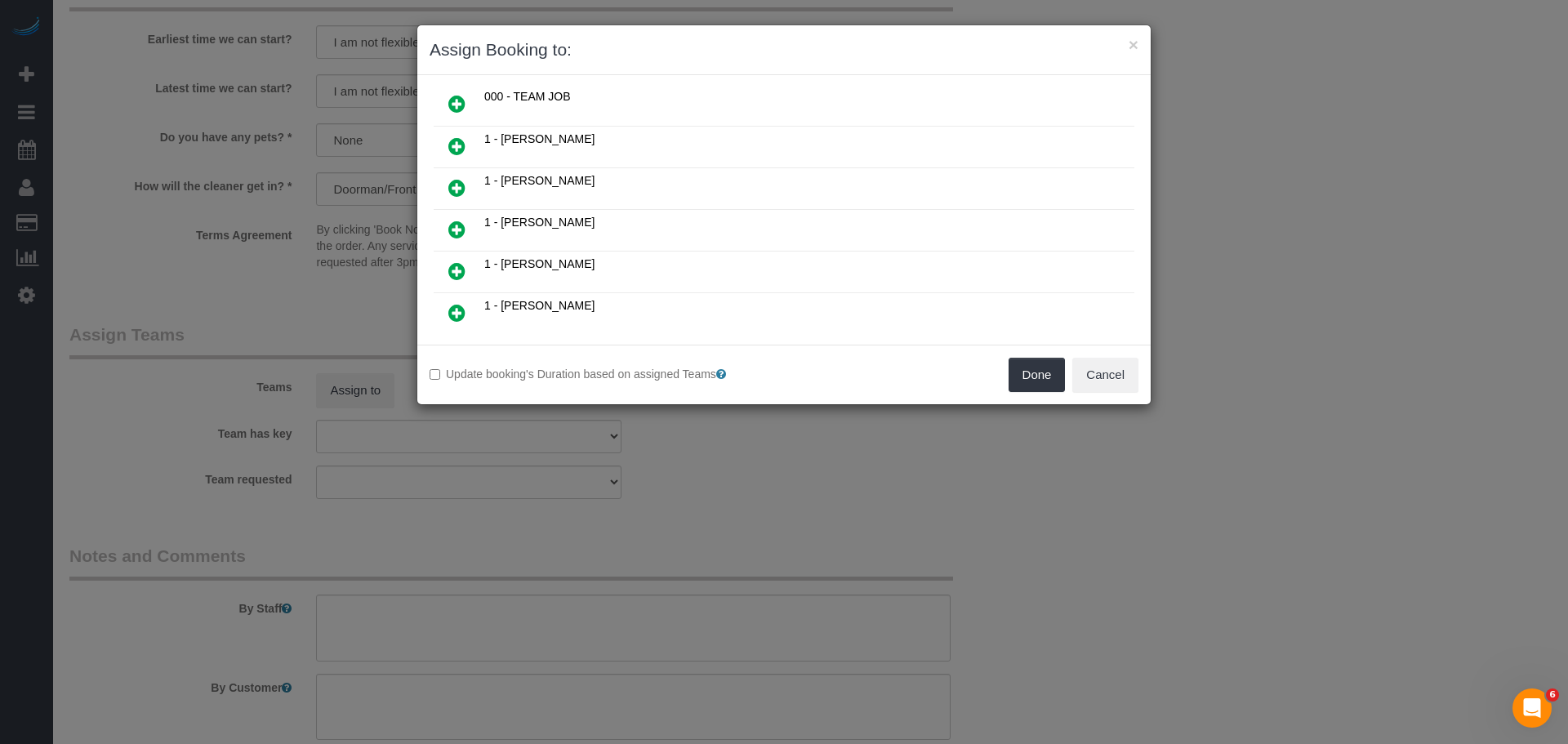
scroll to position [245, 0]
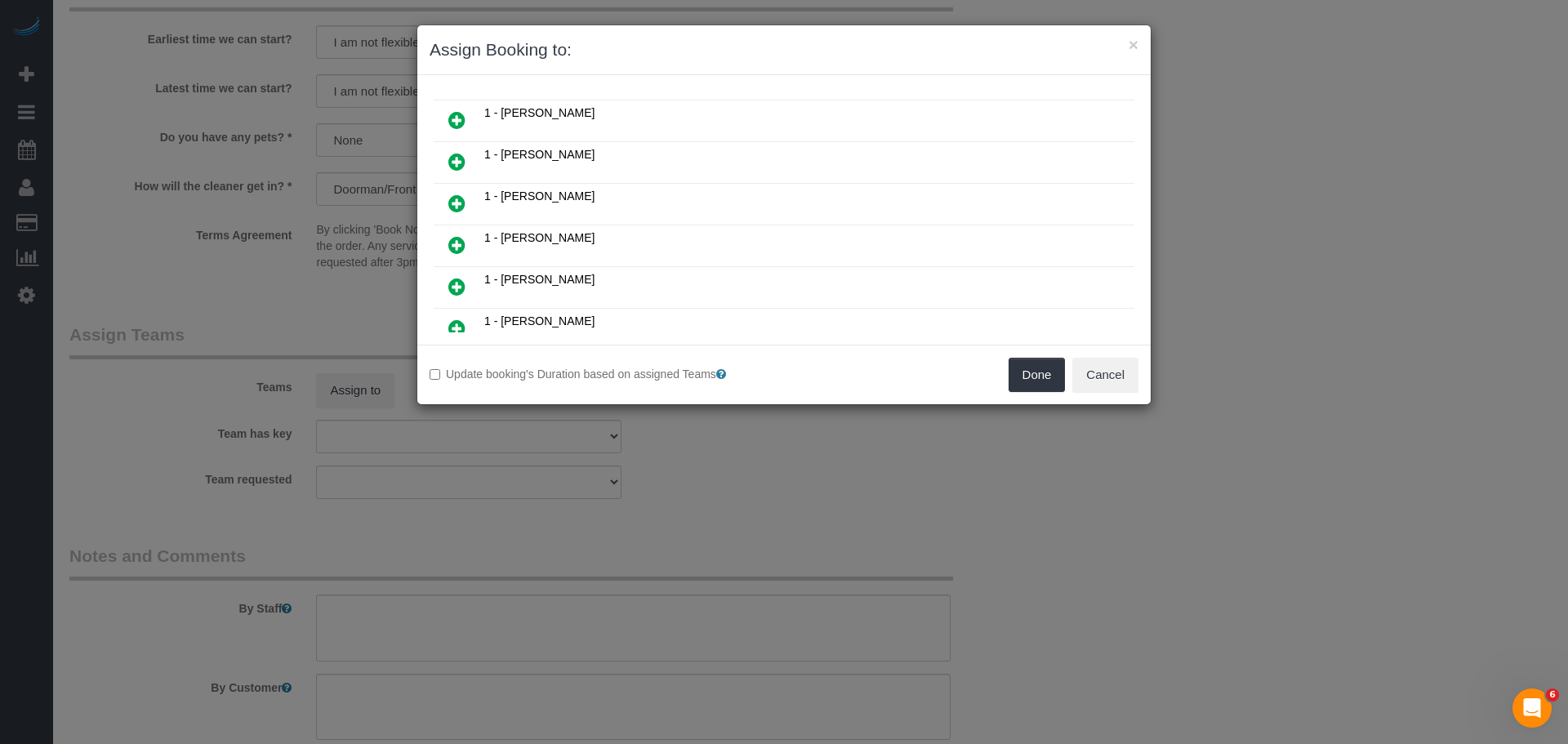
click at [455, 194] on icon at bounding box center [457, 204] width 17 height 20
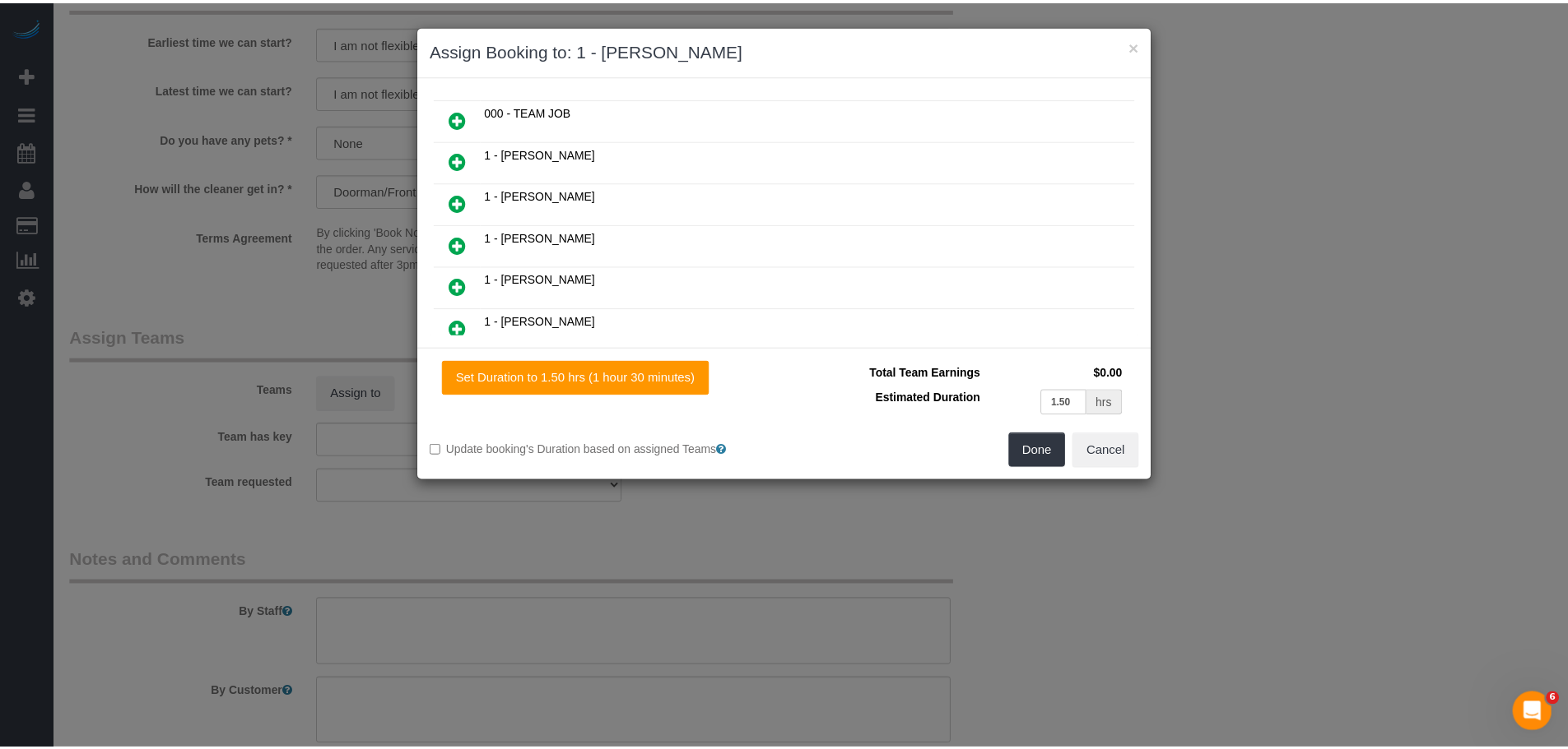
scroll to position [287, 0]
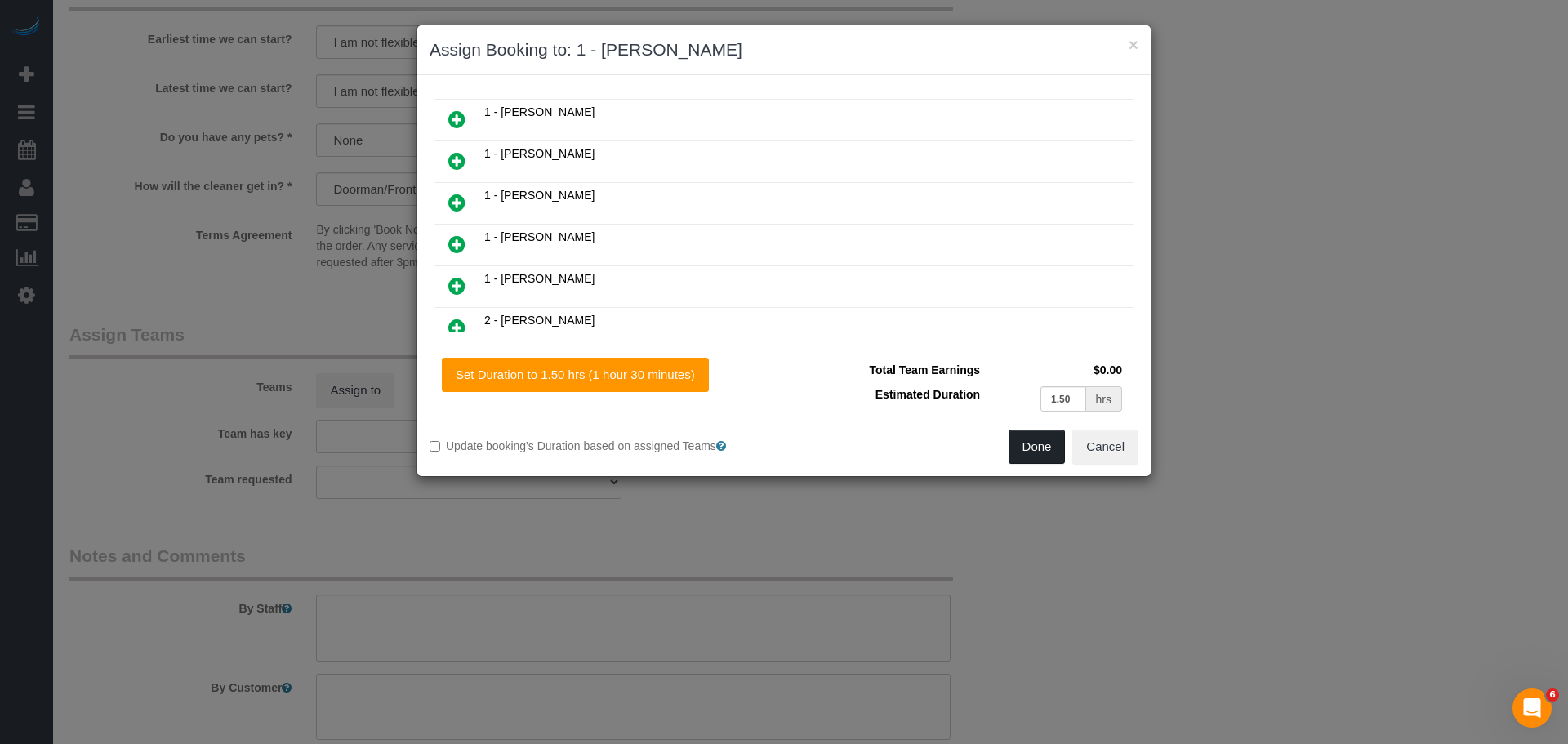
click at [1043, 451] on button "Done" at bounding box center [1037, 447] width 57 height 34
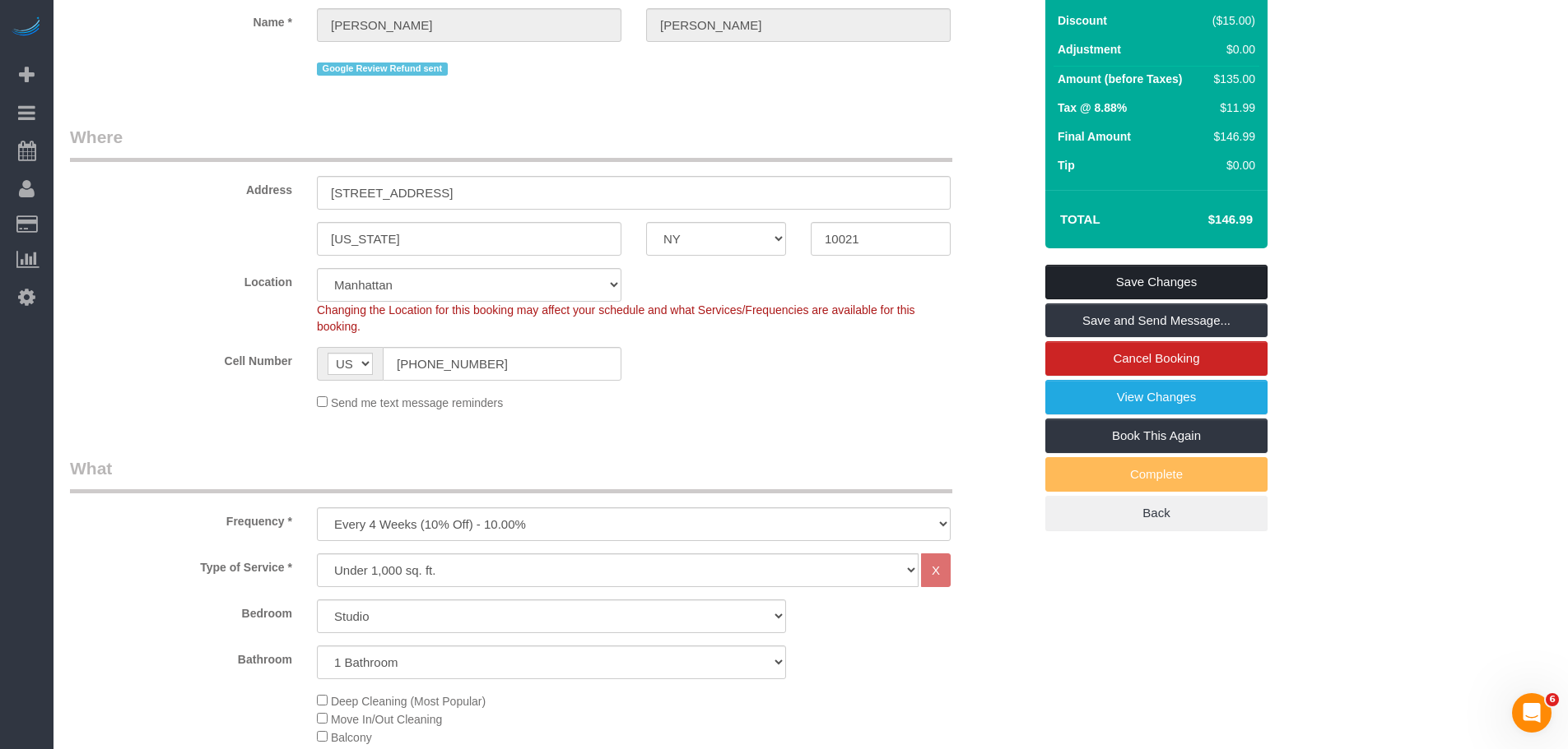
scroll to position [165, 0]
click at [1155, 280] on link "Save Changes" at bounding box center [1156, 283] width 222 height 35
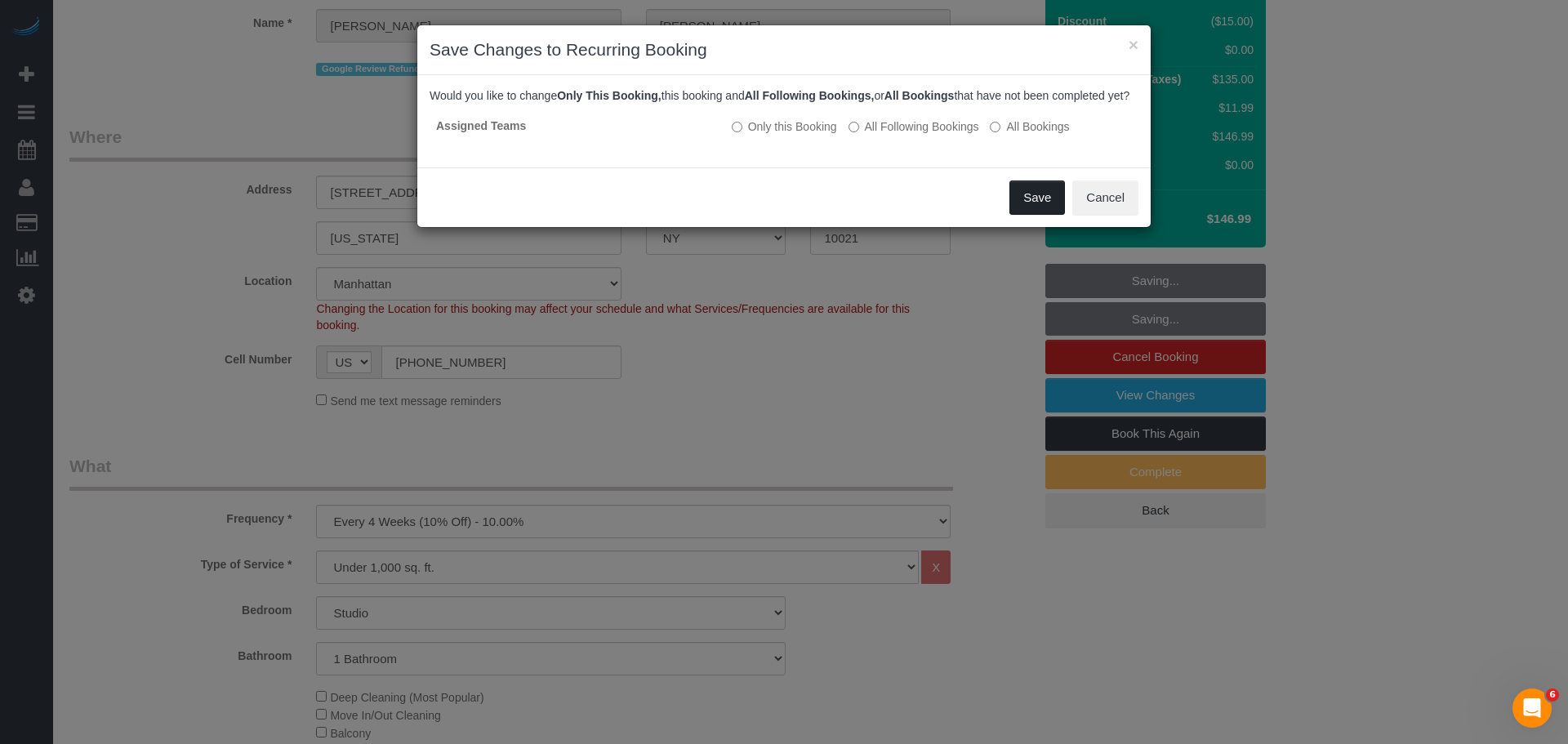
drag, startPoint x: 1028, startPoint y: 215, endPoint x: 1012, endPoint y: 212, distance: 16.3
click at [1027, 215] on button "Save" at bounding box center [1037, 198] width 56 height 34
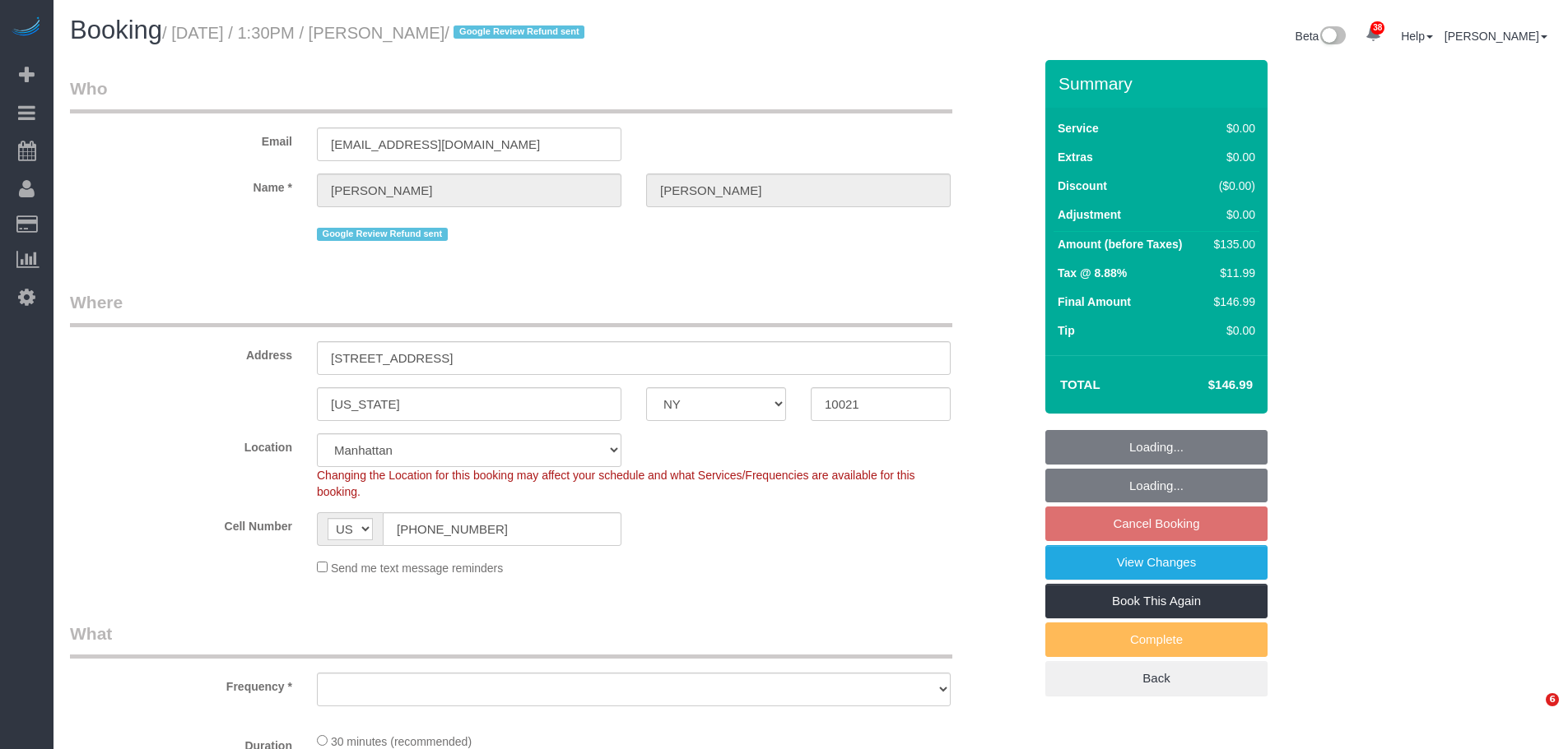
select select "NY"
select select "number:89"
select select "number:90"
select select "number:15"
select select "number:6"
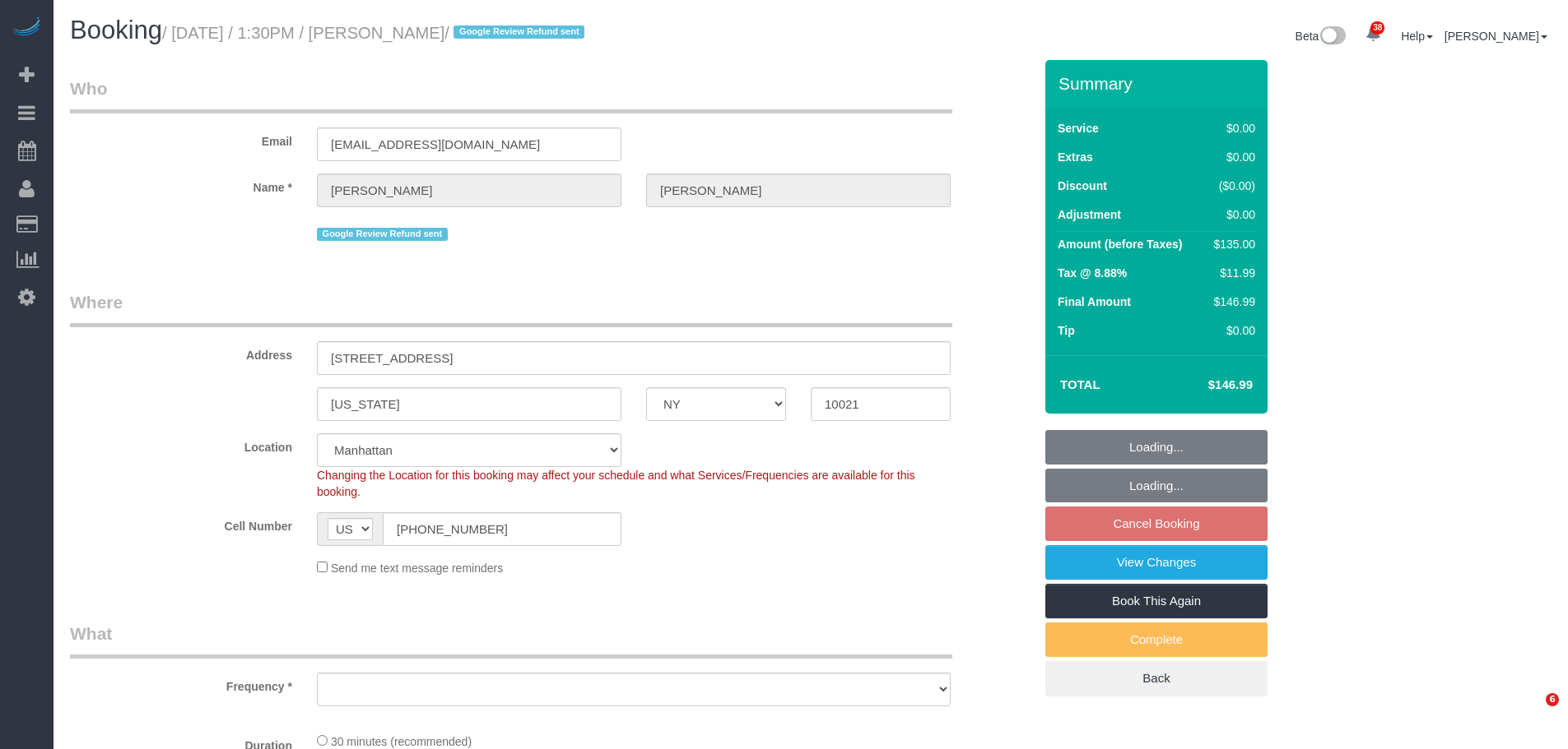
select select "object:1421"
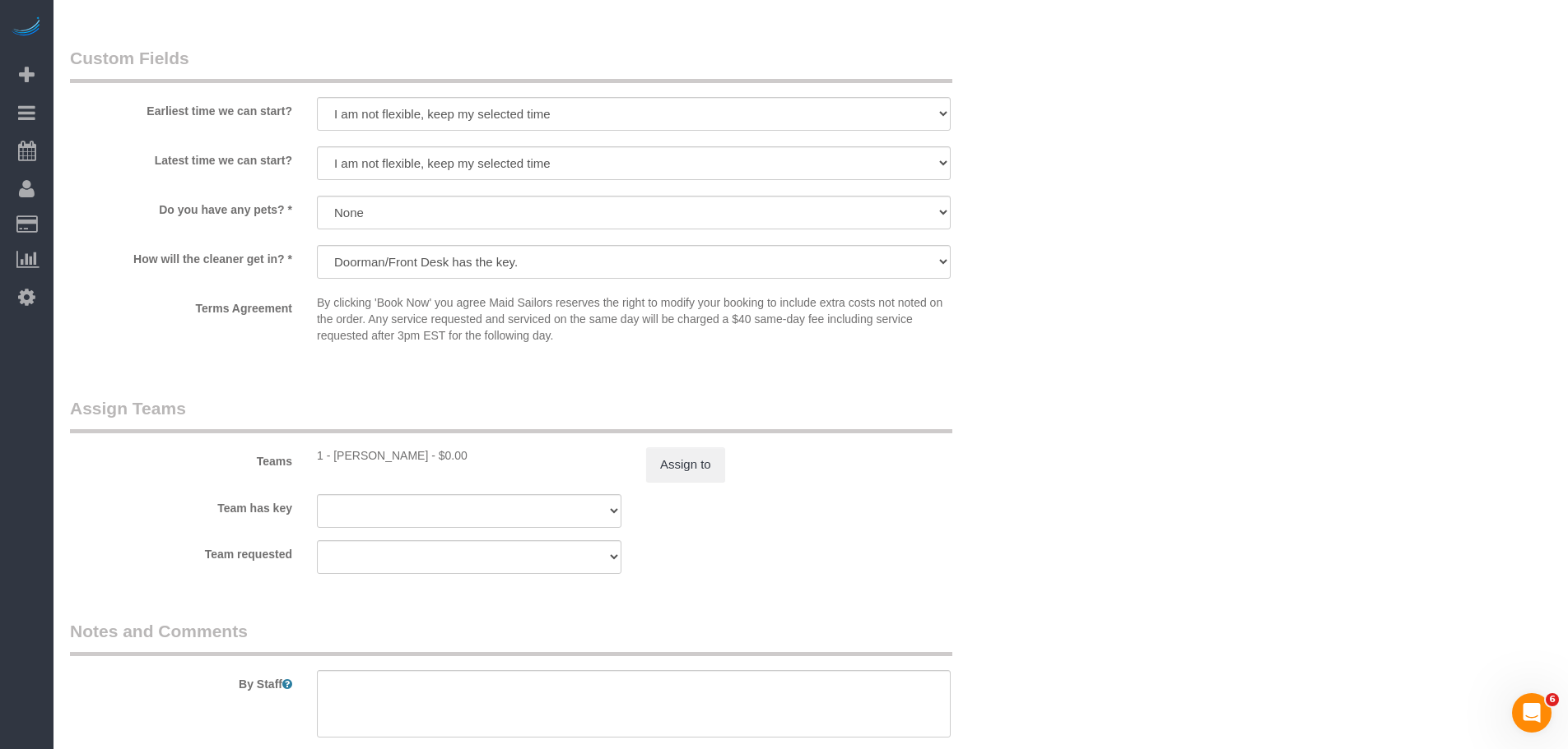
scroll to position [1812, 0]
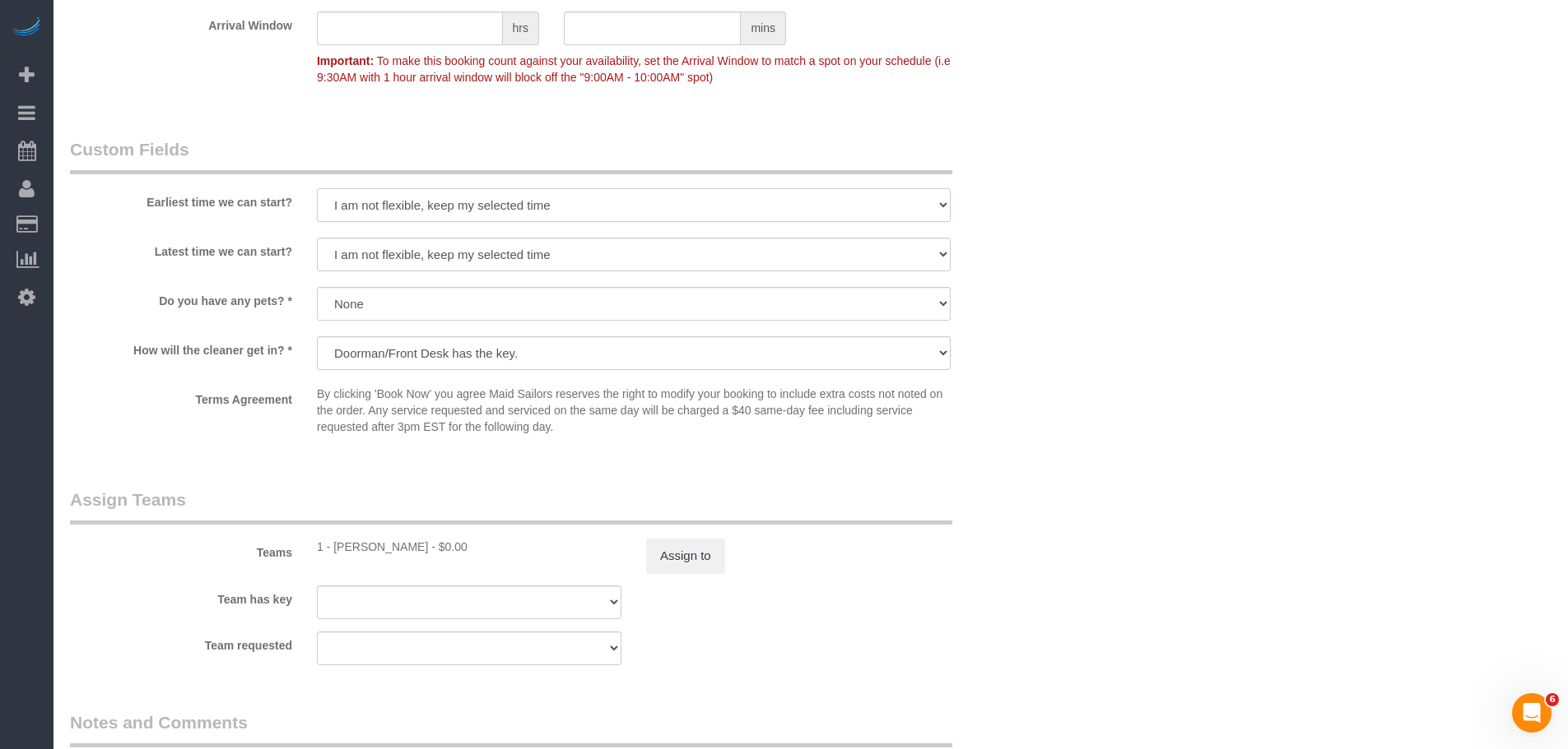
click at [612, 190] on select "I am not flexible, keep my selected time 8:00 AM 9:00 AM 10:00 AM 11:00 AM 12:0…" at bounding box center [633, 205] width 633 height 34
select select "number:58"
click at [317, 188] on select "I am not flexible, keep my selected time 8:00 AM 9:00 AM 10:00 AM 11:00 AM 12:0…" at bounding box center [633, 205] width 633 height 34
click at [663, 254] on select "I am not flexible, keep my selected time 8:00 AM 9:00 AM 10:00 AM 11:00 AM 12:0…" at bounding box center [633, 254] width 633 height 34
select select "number:77"
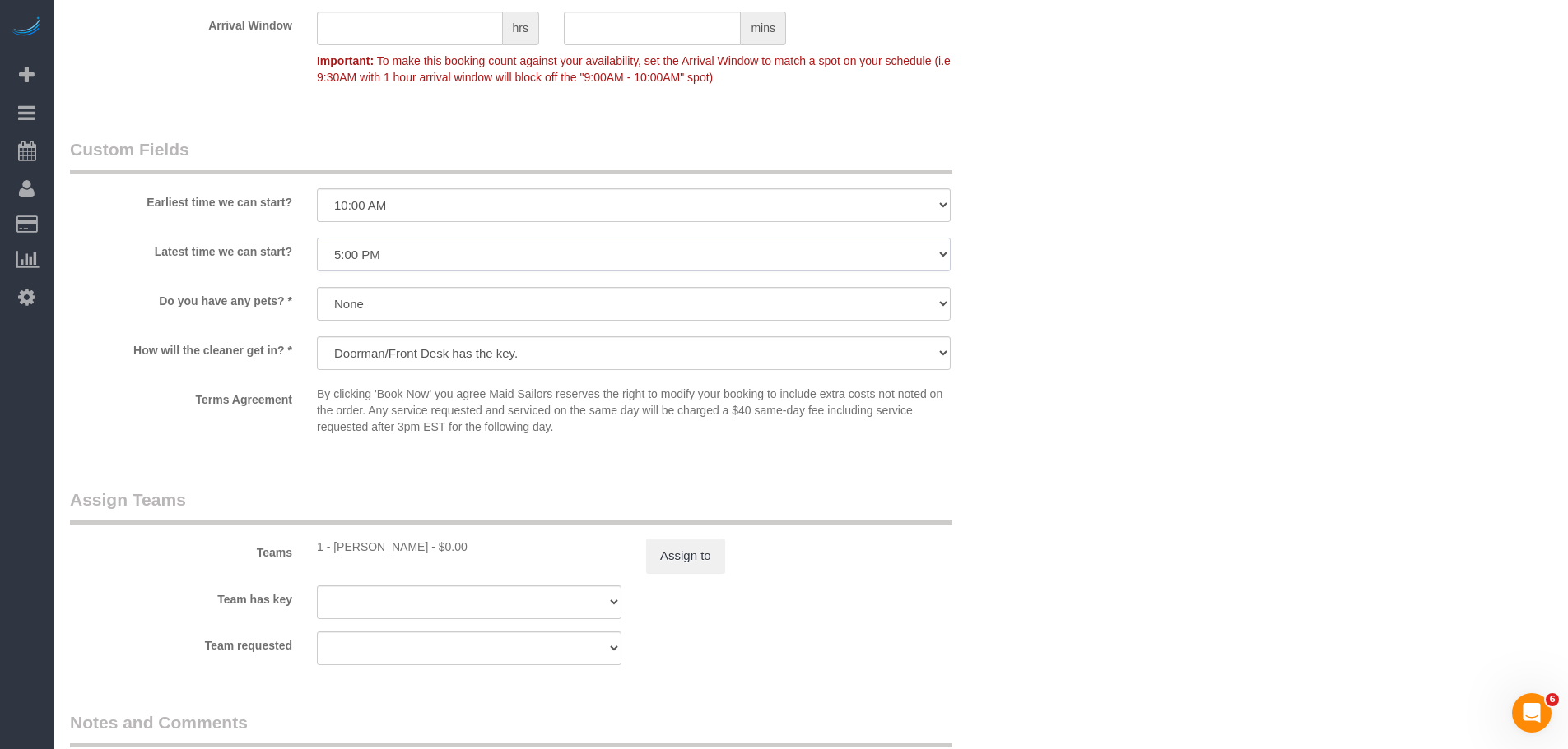
click at [317, 238] on select "I am not flexible, keep my selected time 8:00 AM 9:00 AM 10:00 AM 11:00 AM 12:0…" at bounding box center [633, 254] width 633 height 34
drag, startPoint x: 1228, startPoint y: 363, endPoint x: 1188, endPoint y: 368, distance: 40.3
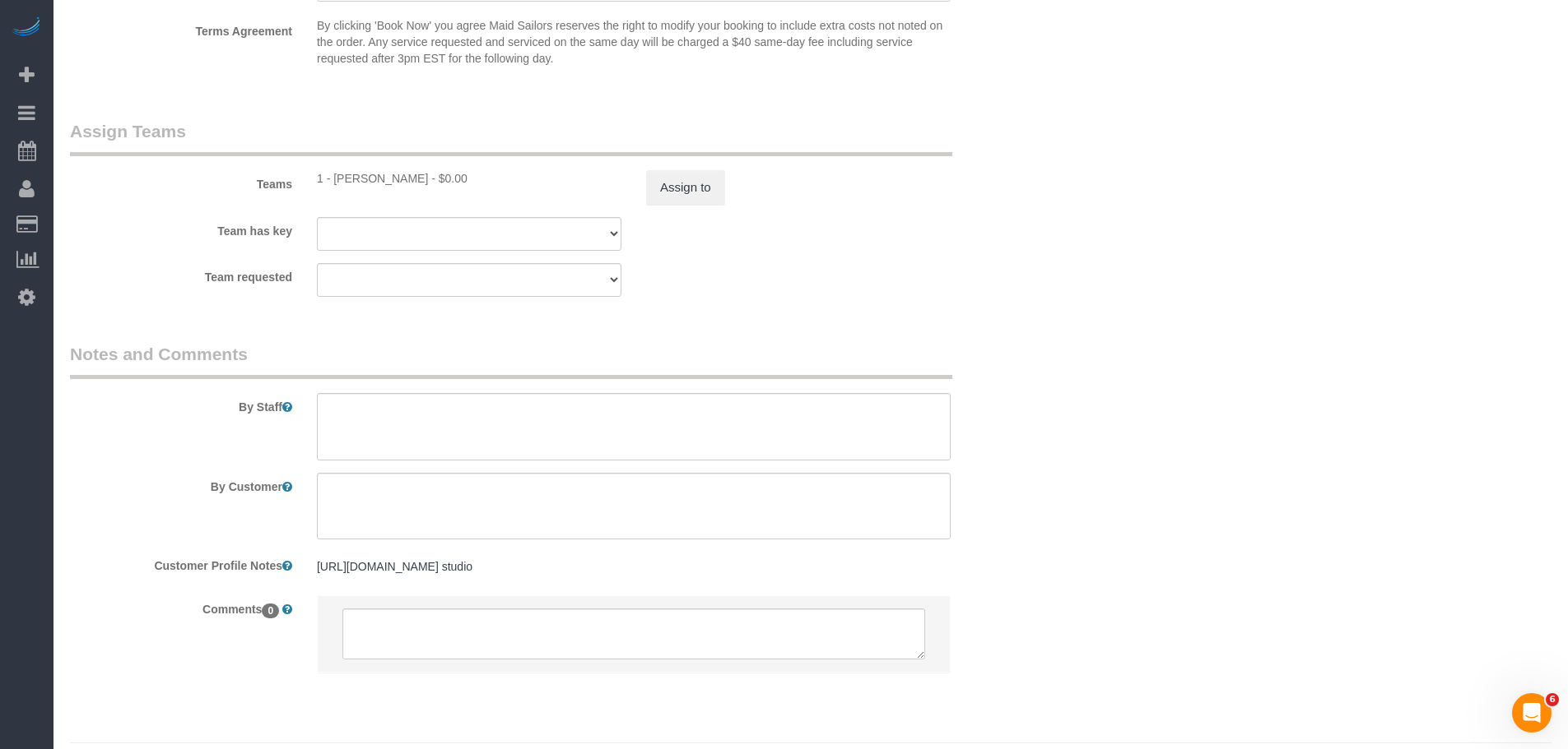
scroll to position [2140, 0]
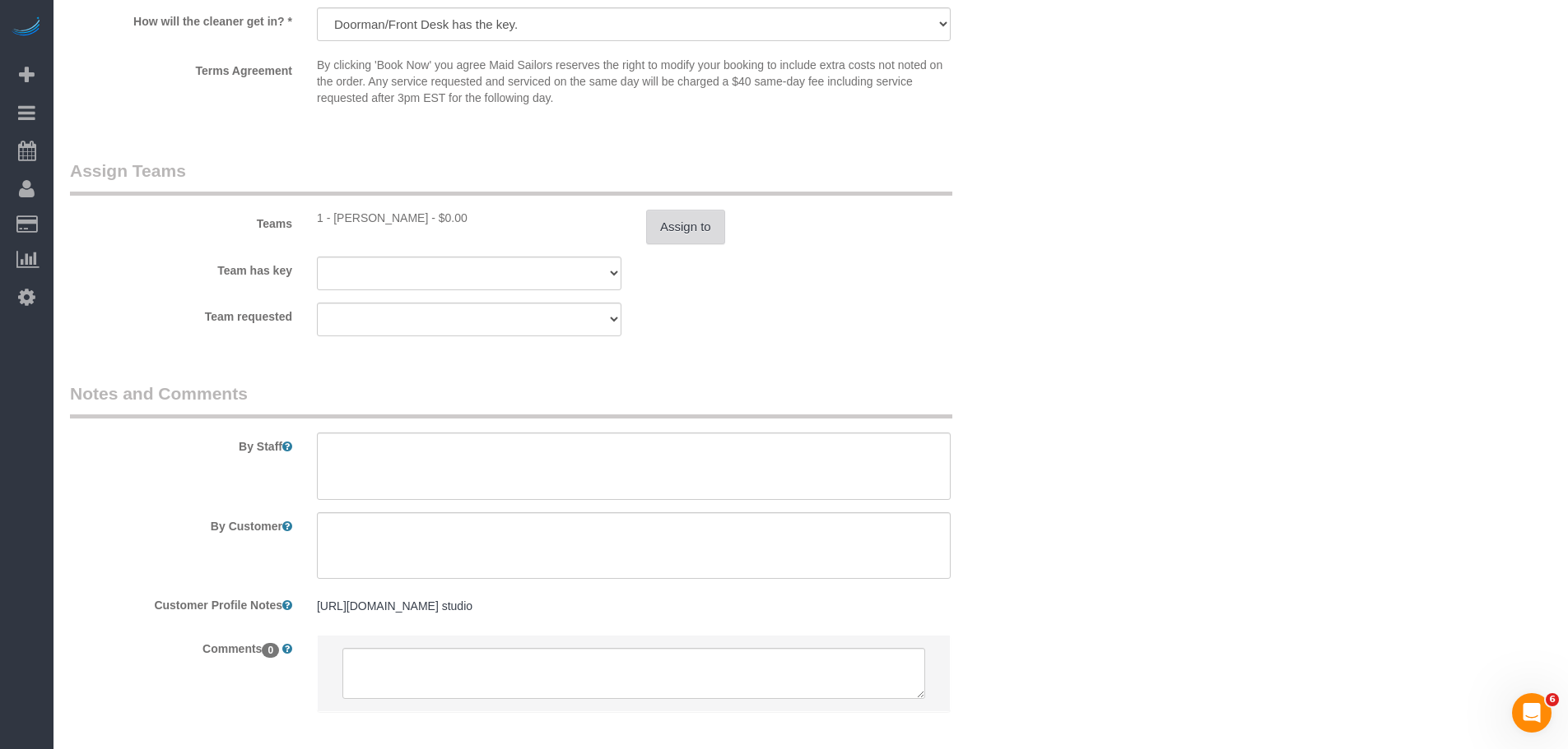
click at [704, 210] on button "Assign to" at bounding box center [685, 227] width 79 height 35
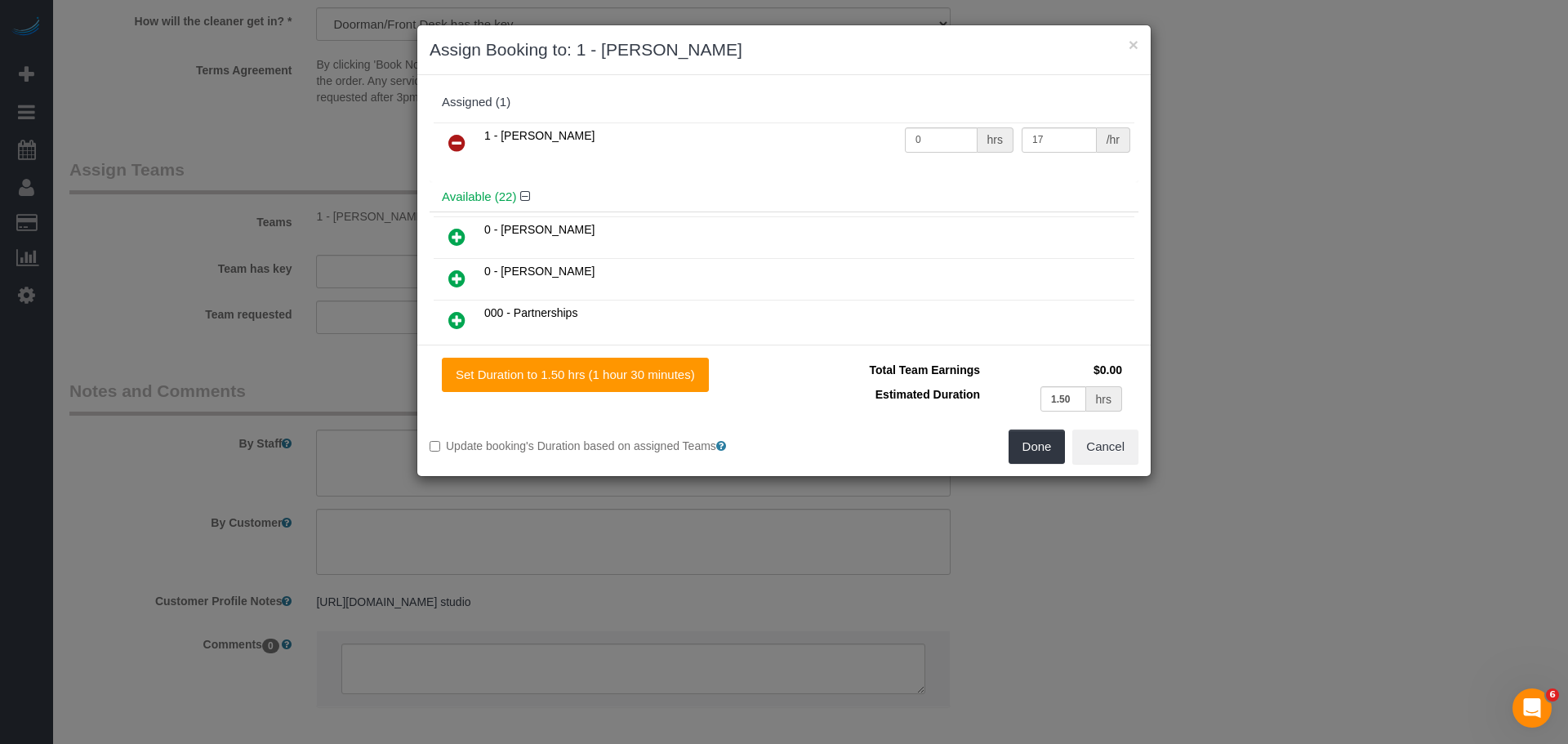
click at [475, 137] on link at bounding box center [457, 144] width 38 height 33
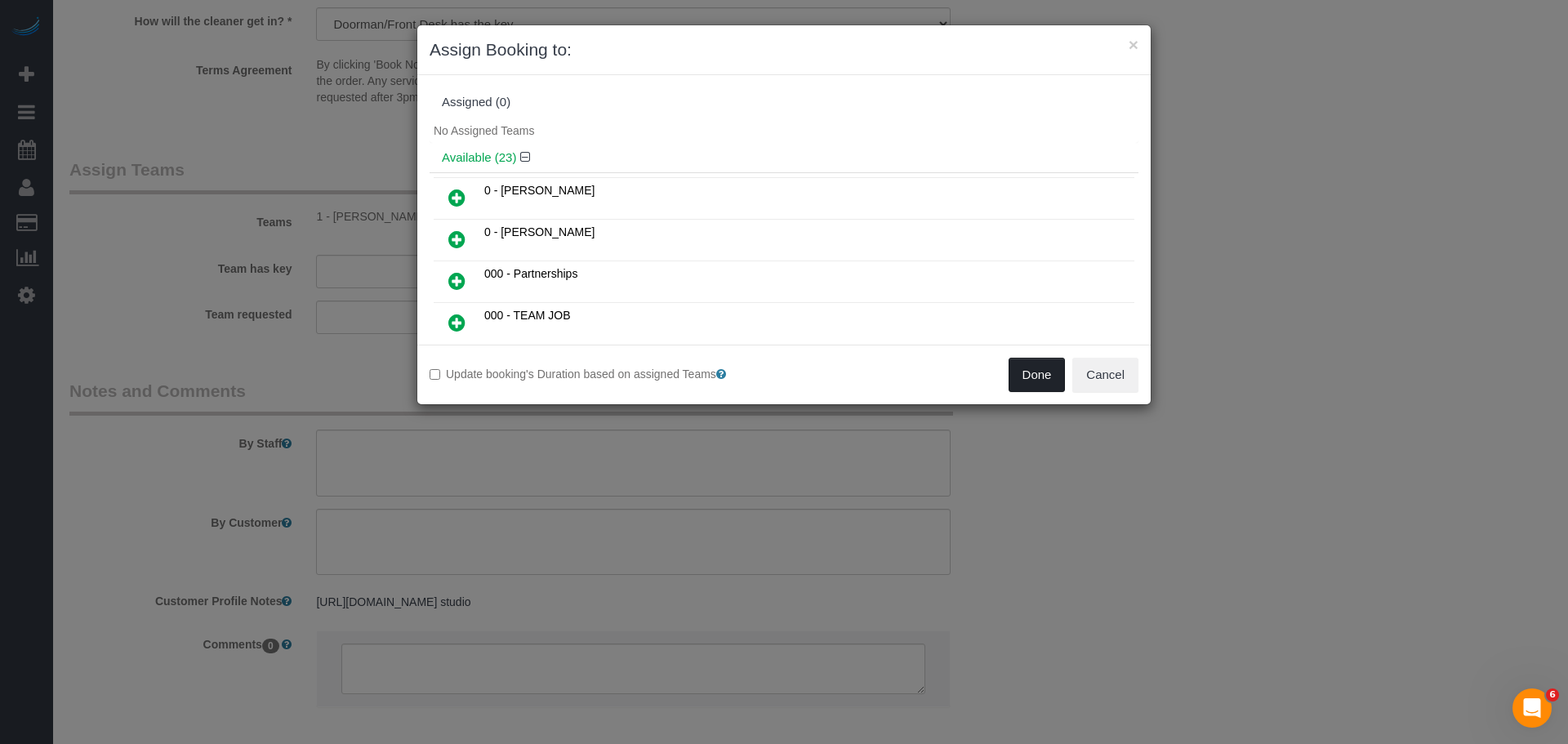
click at [1035, 384] on button "Done" at bounding box center [1037, 375] width 57 height 34
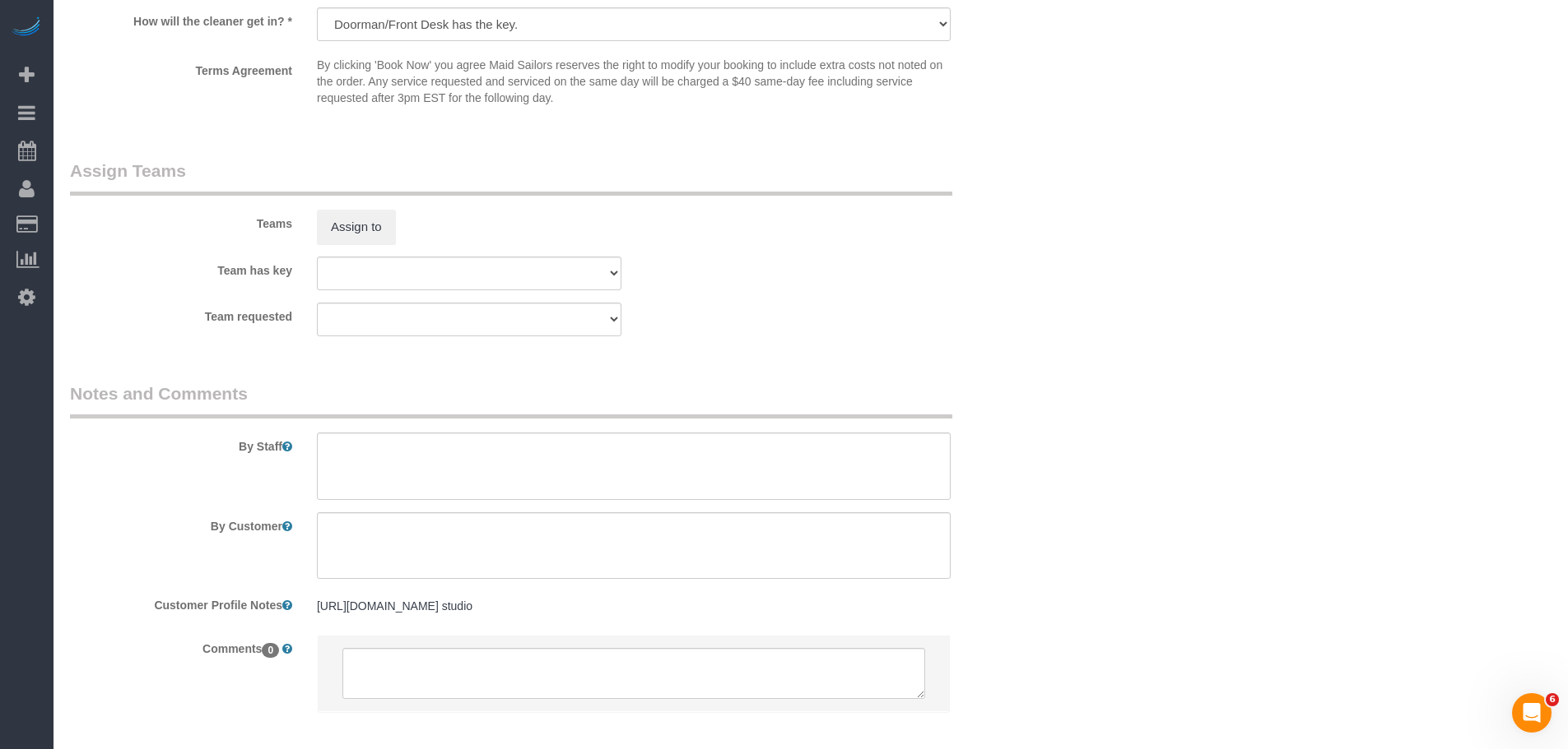
click at [1078, 411] on div "× Assign Booking to: Assigned (0) No Assigned Teams Available (23) 0 - [PERSON_…" at bounding box center [784, 374] width 1568 height 749
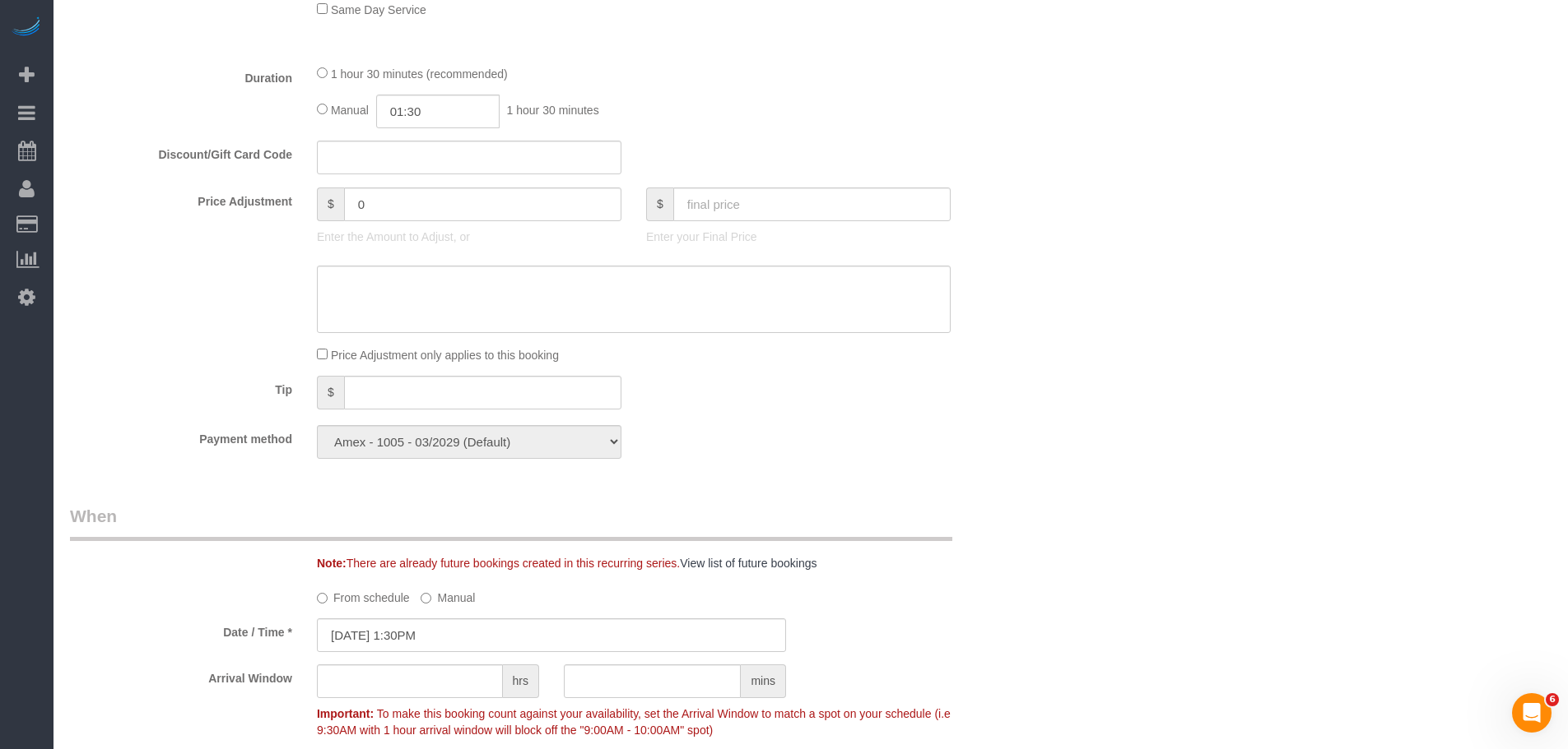
scroll to position [1318, 0]
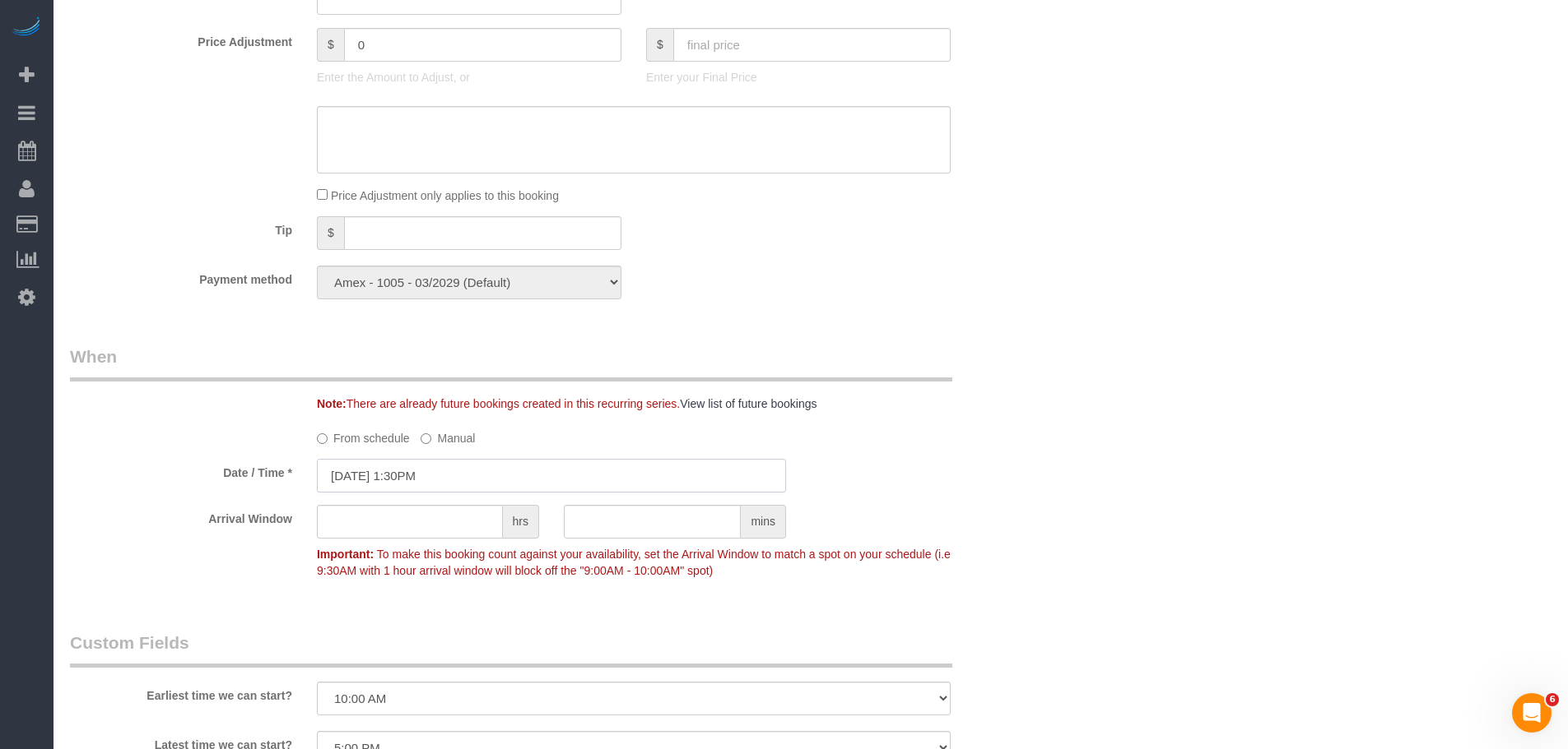
click at [539, 477] on input "[DATE] 1:30PM" at bounding box center [552, 476] width 469 height 34
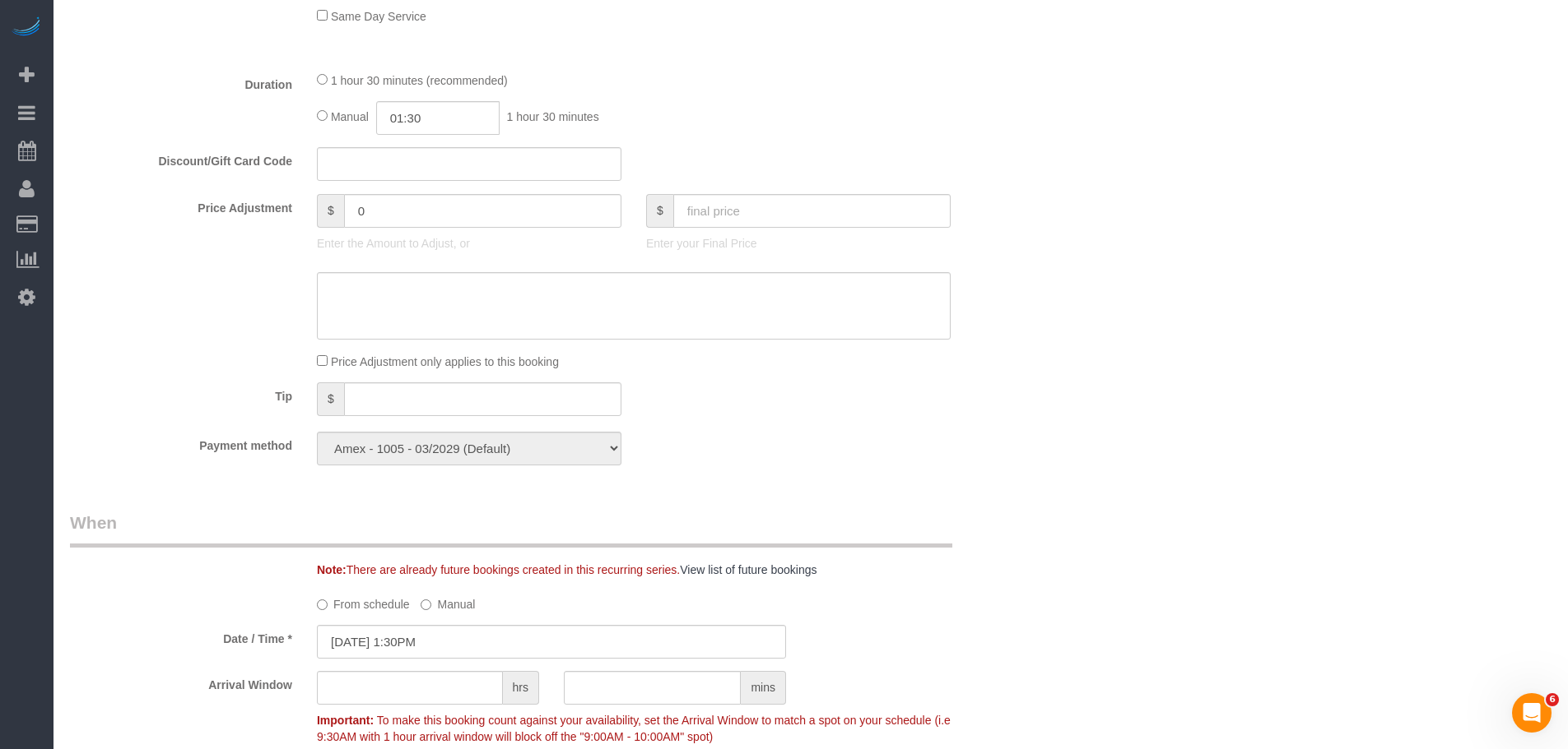
scroll to position [1645, 0]
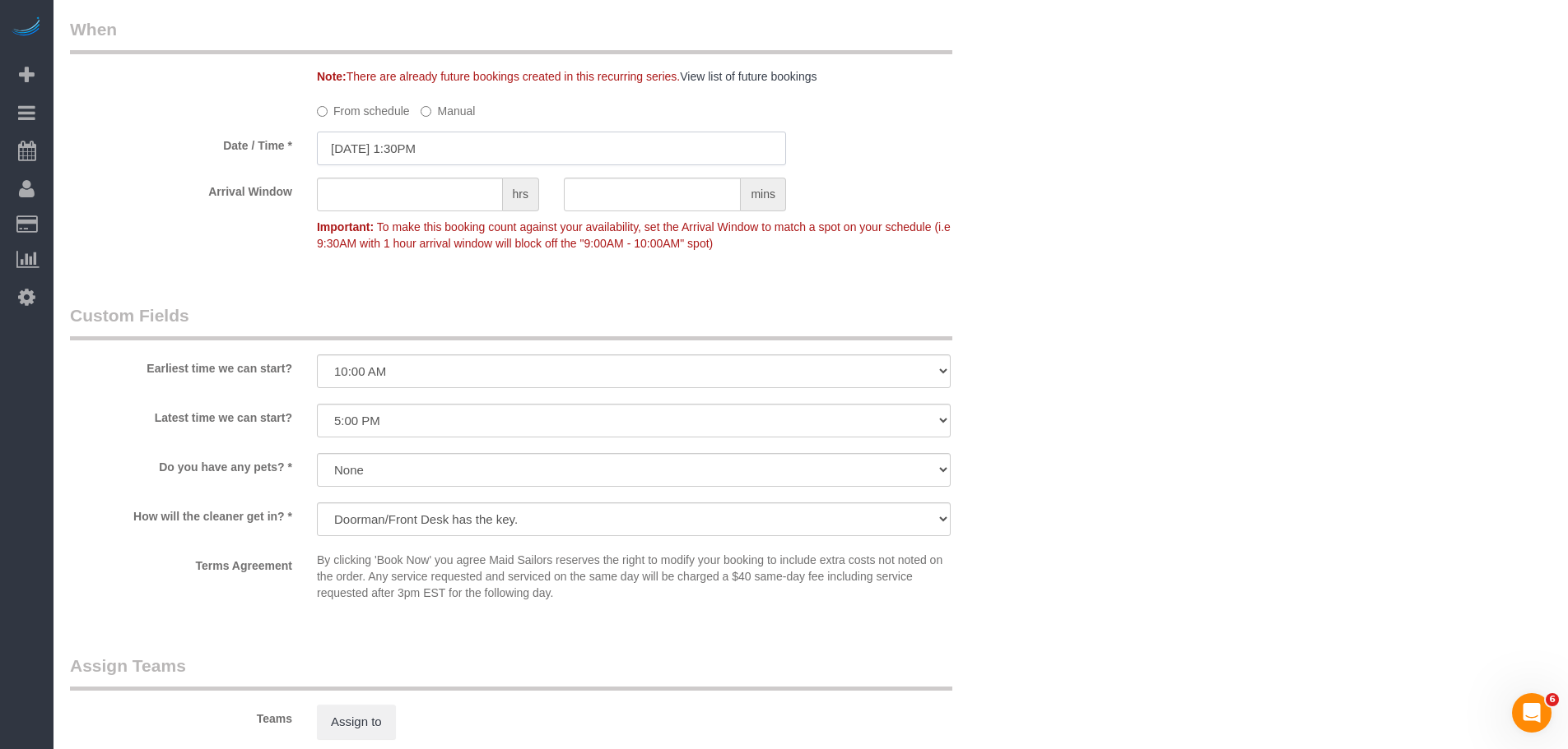
click at [517, 144] on input "[DATE] 1:30PM" at bounding box center [552, 148] width 469 height 34
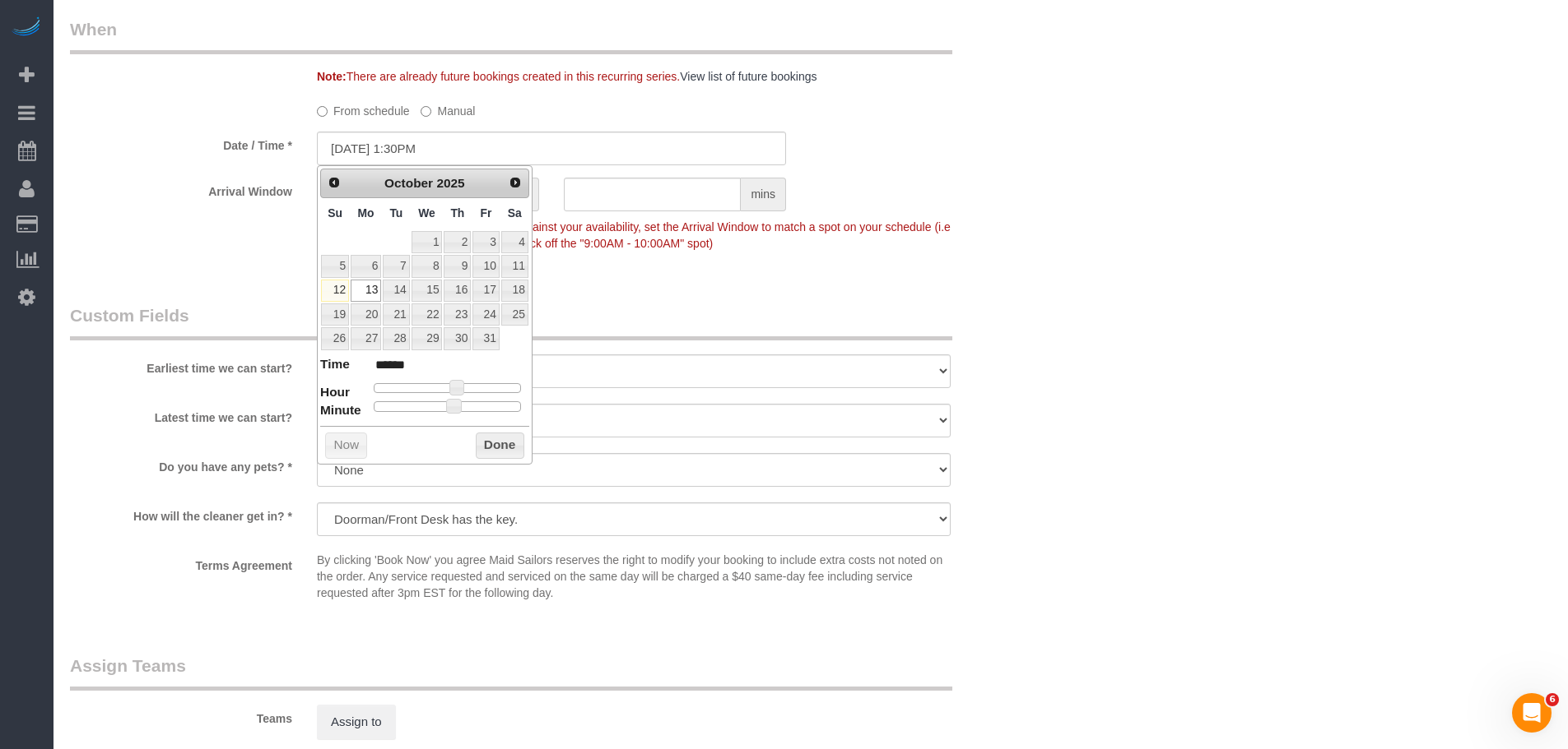
type input "[DATE] 1:25PM"
type input "******"
click at [334, 403] on dl "Time ****** Hour Minute Second Millisecond Microsecond Time Zone ***** ***** **…" at bounding box center [425, 384] width 209 height 57
type input "[DATE] 1:00PM"
type input "******"
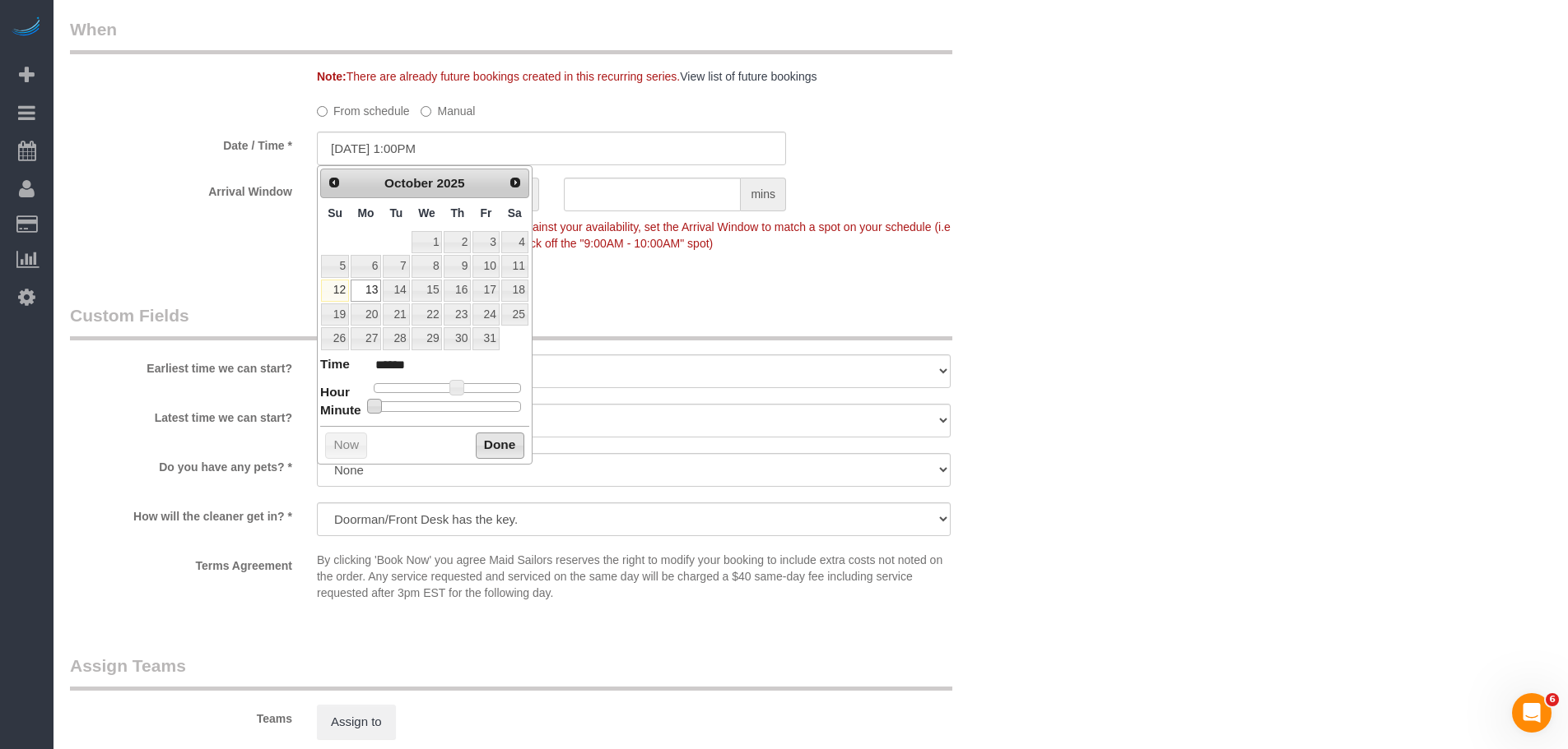
click at [483, 442] on button "Done" at bounding box center [500, 446] width 49 height 26
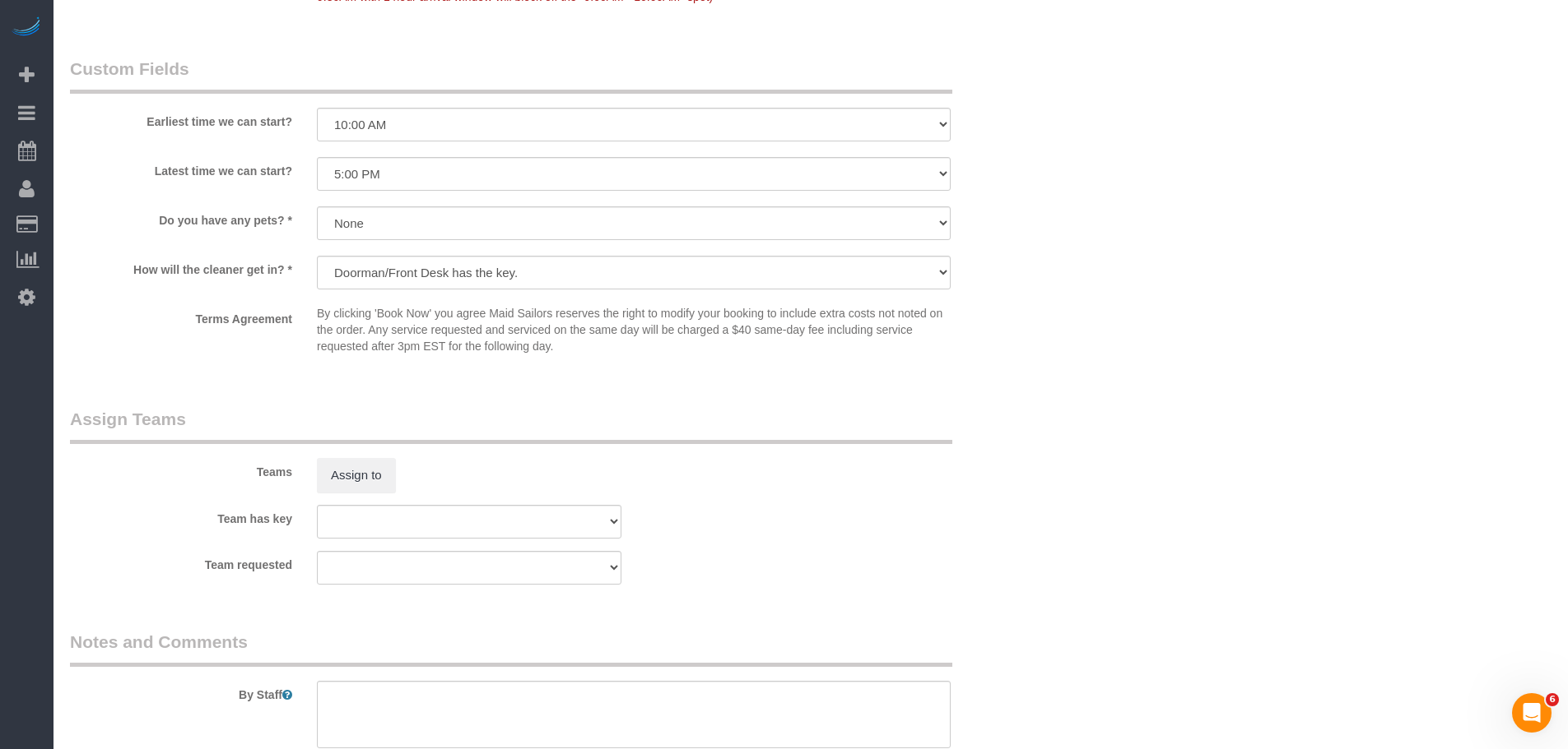
scroll to position [1563, 0]
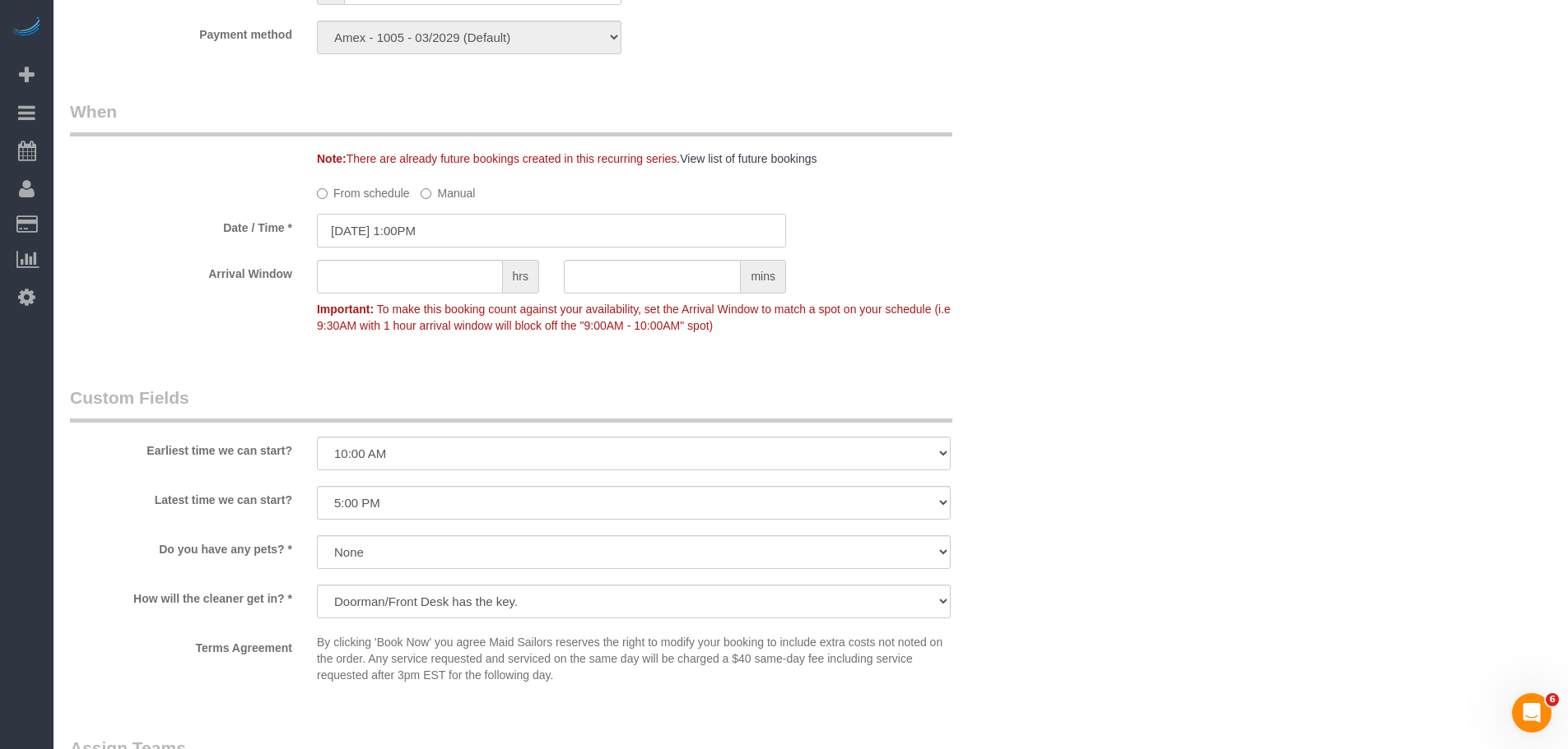
click at [484, 225] on input "[DATE] 1:00PM" at bounding box center [552, 230] width 469 height 34
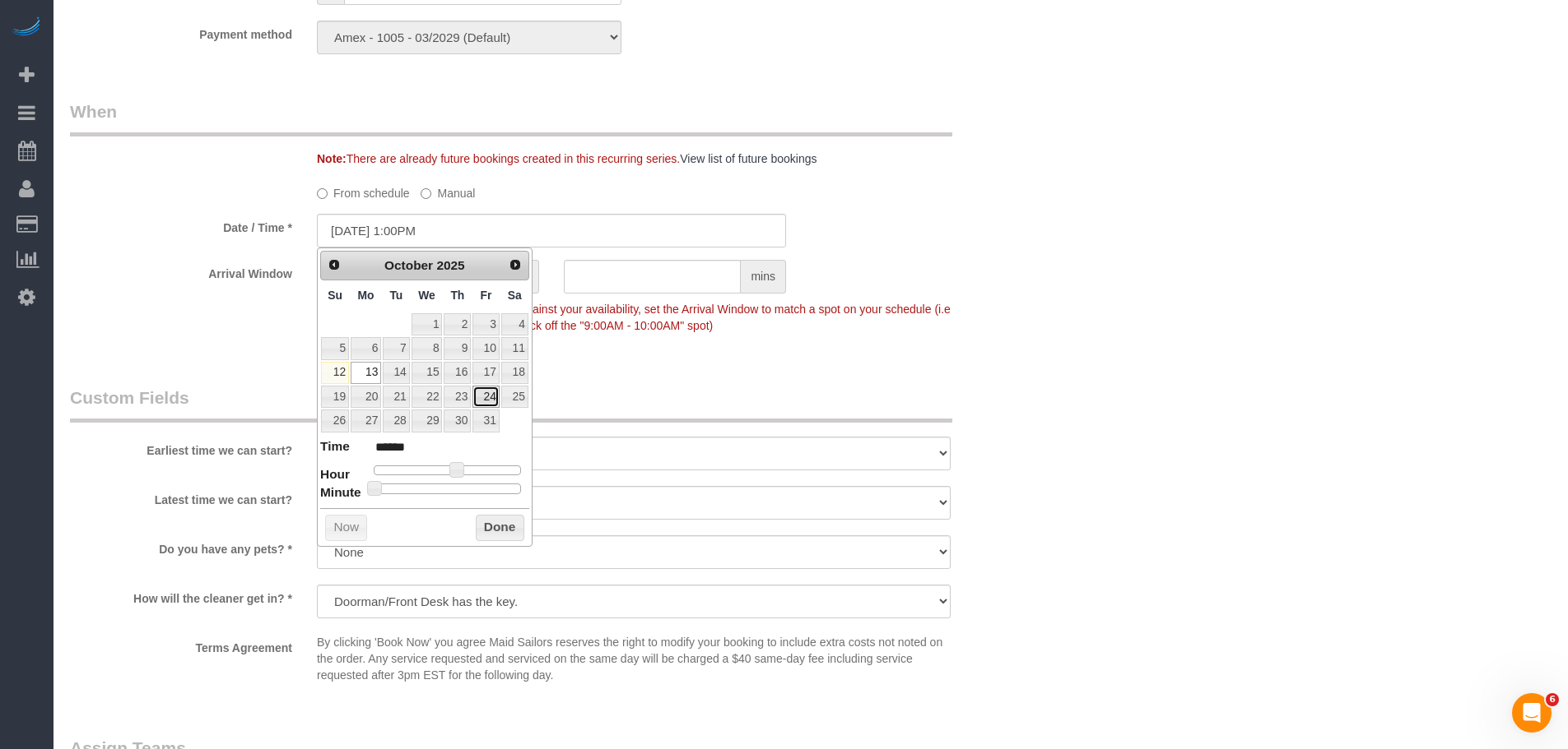
click at [480, 398] on link "24" at bounding box center [486, 397] width 26 height 22
type input "[DATE] 1:00PM"
click at [496, 523] on button "Done" at bounding box center [500, 528] width 49 height 26
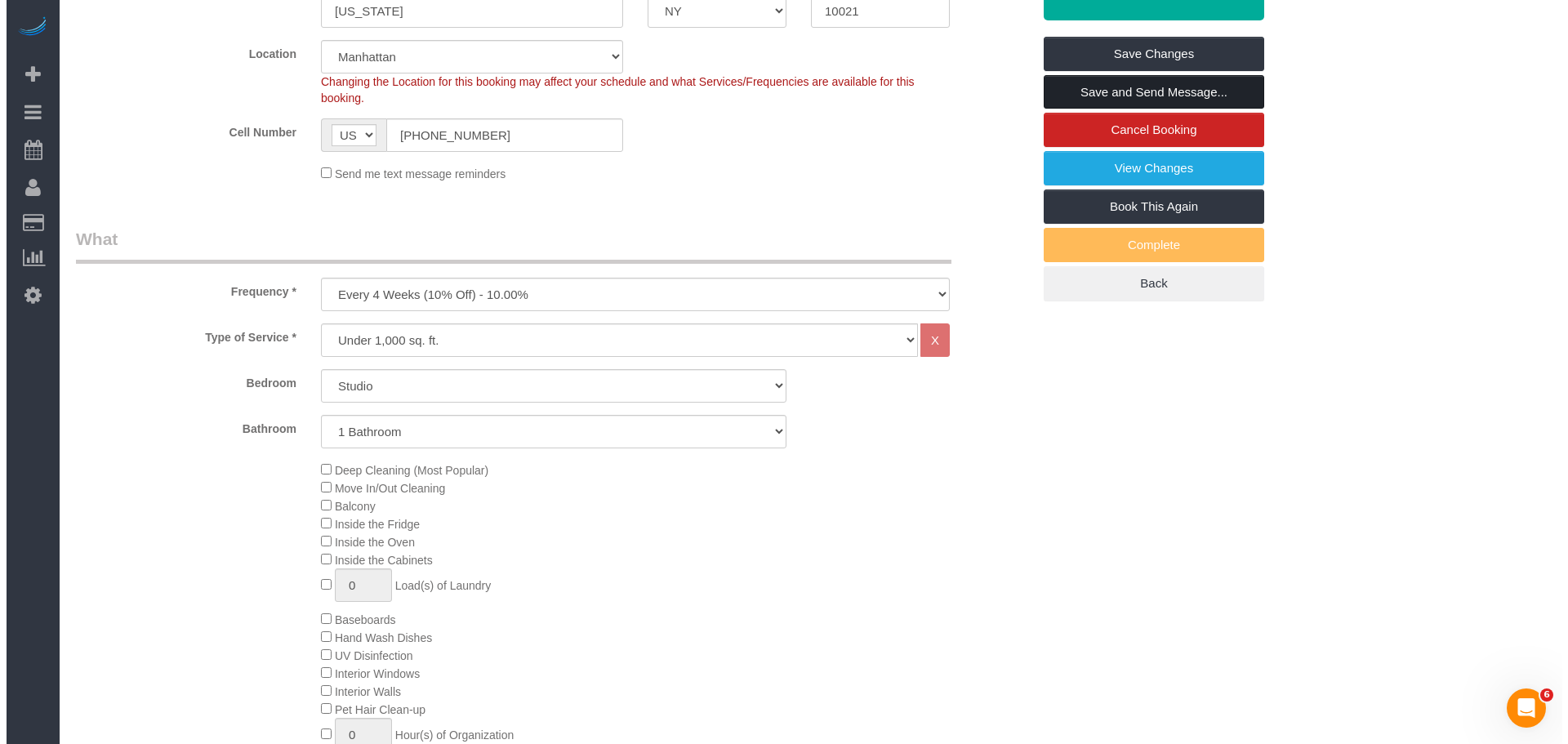
scroll to position [245, 0]
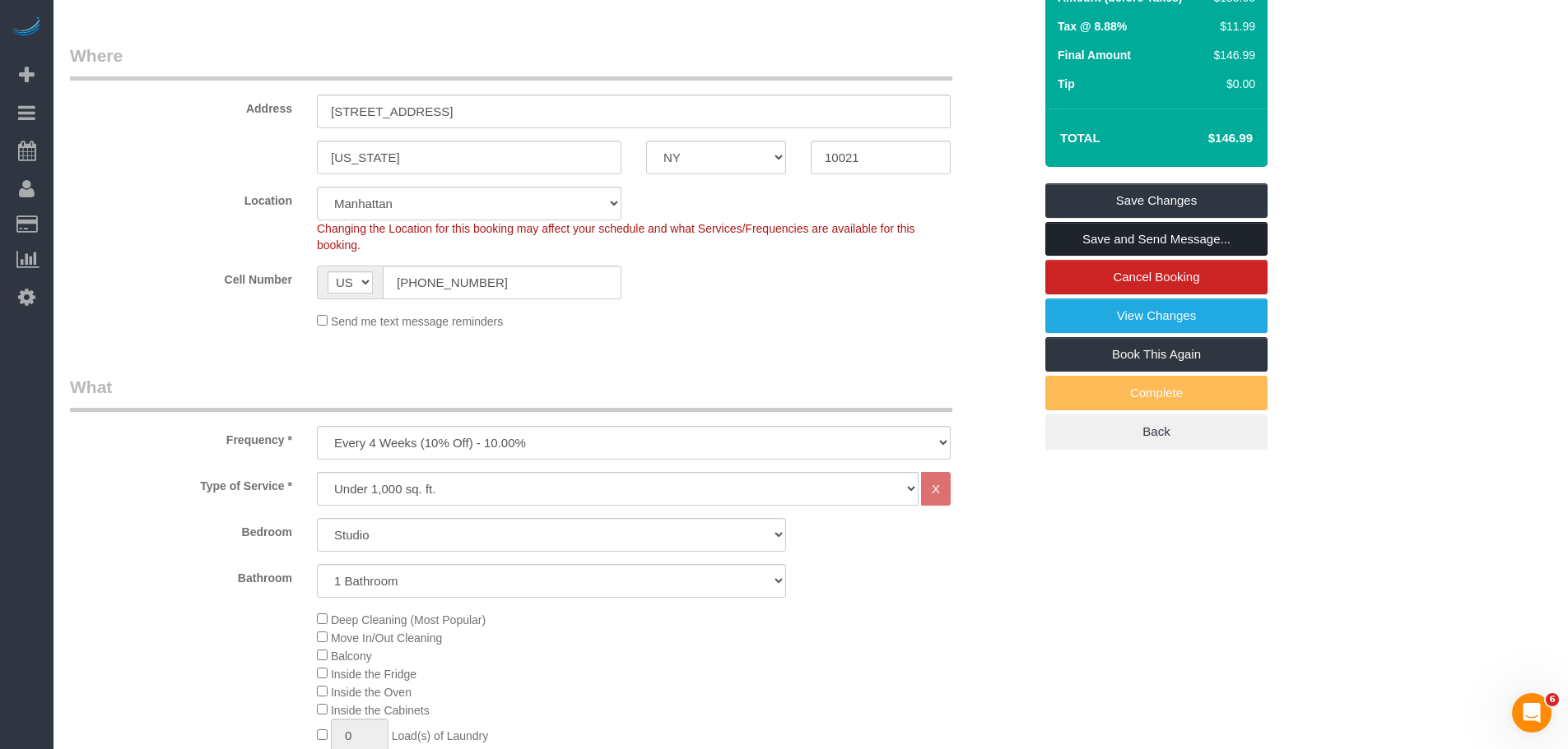
drag, startPoint x: 1188, startPoint y: 244, endPoint x: 1206, endPoint y: 243, distance: 18.0
click at [1190, 244] on link "Save and Send Message..." at bounding box center [1156, 240] width 222 height 35
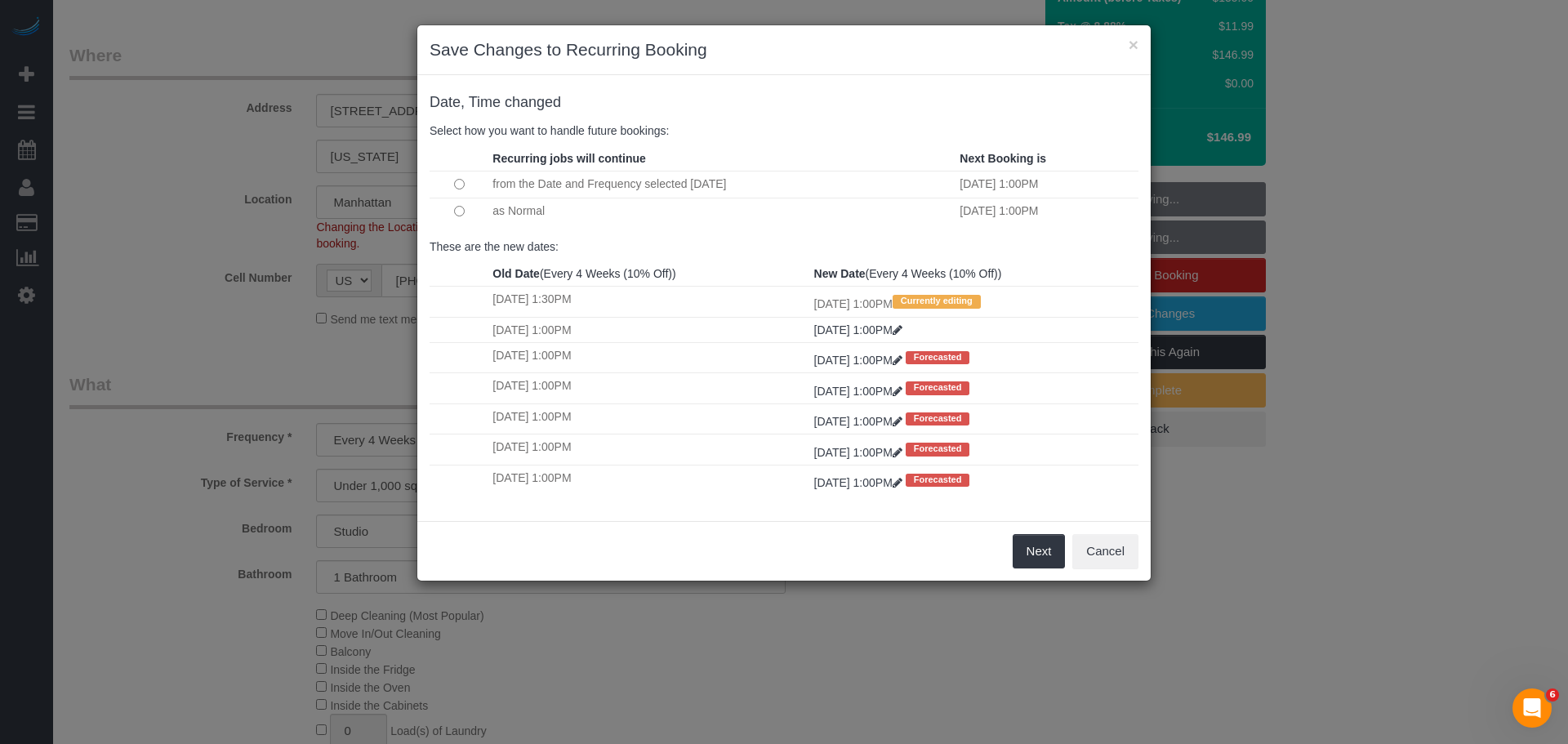
click at [467, 206] on td at bounding box center [459, 211] width 59 height 27
click at [1034, 557] on button "Next" at bounding box center [1039, 552] width 53 height 34
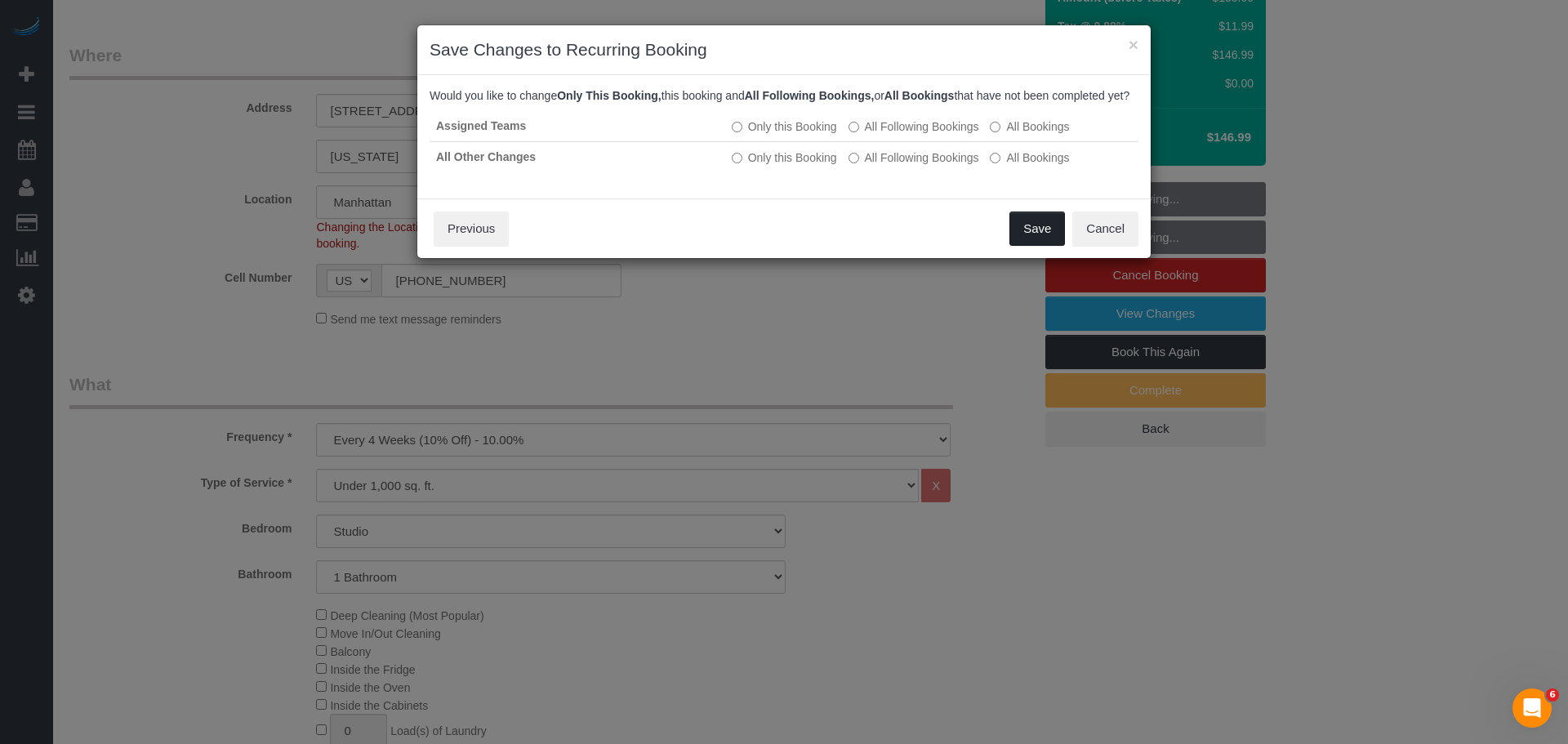
click at [1028, 238] on button "Save" at bounding box center [1037, 229] width 56 height 34
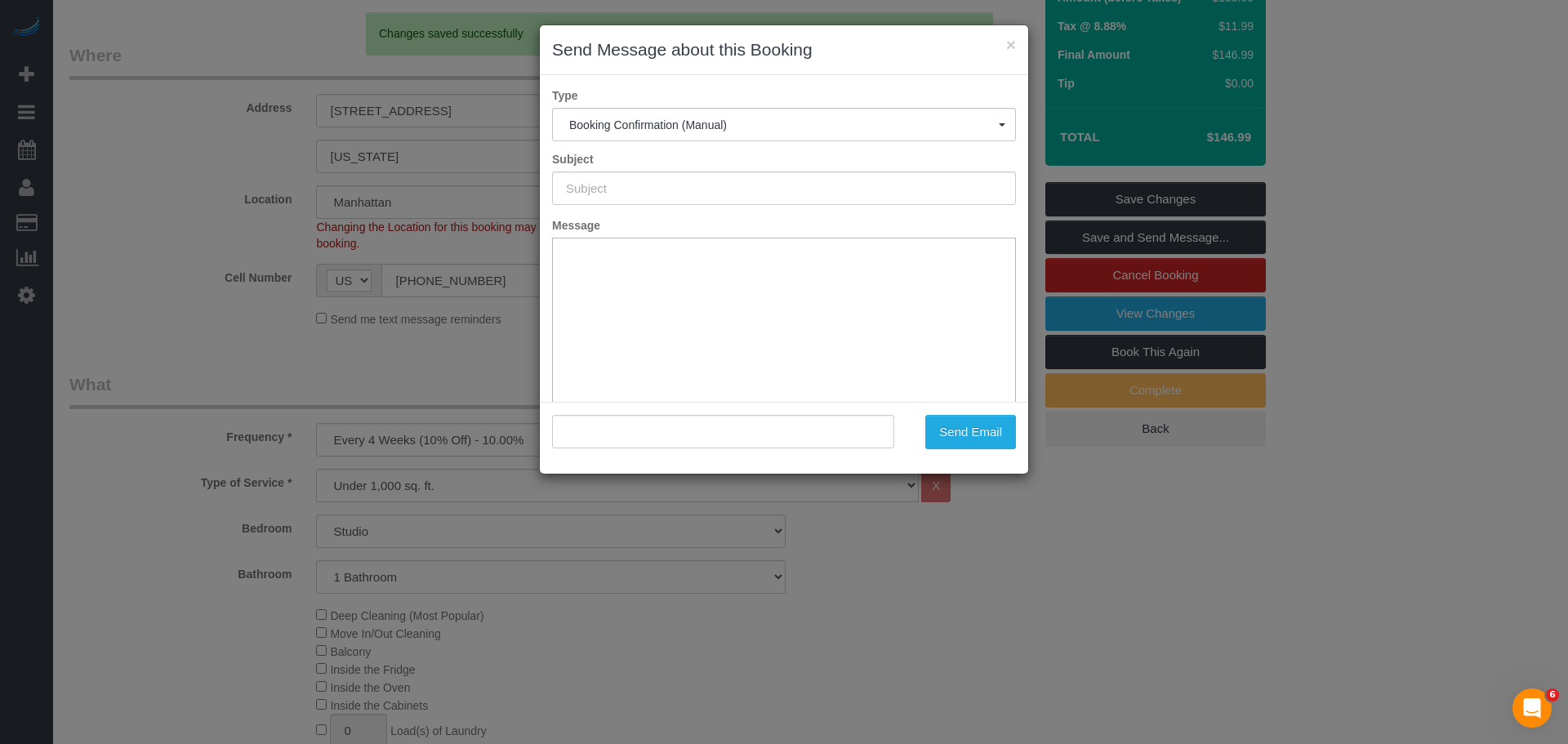
type input "Cleaning Confirmed for [DATE] 1:00pm"
type input ""[PERSON_NAME]" <[EMAIL_ADDRESS][DOMAIN_NAME]>"
drag, startPoint x: 605, startPoint y: 195, endPoint x: 339, endPoint y: 209, distance: 266.4
click at [275, 210] on div "× Send Message about this Booking Type Booking Confirmation (Manual) Booking Co…" at bounding box center [784, 372] width 1568 height 744
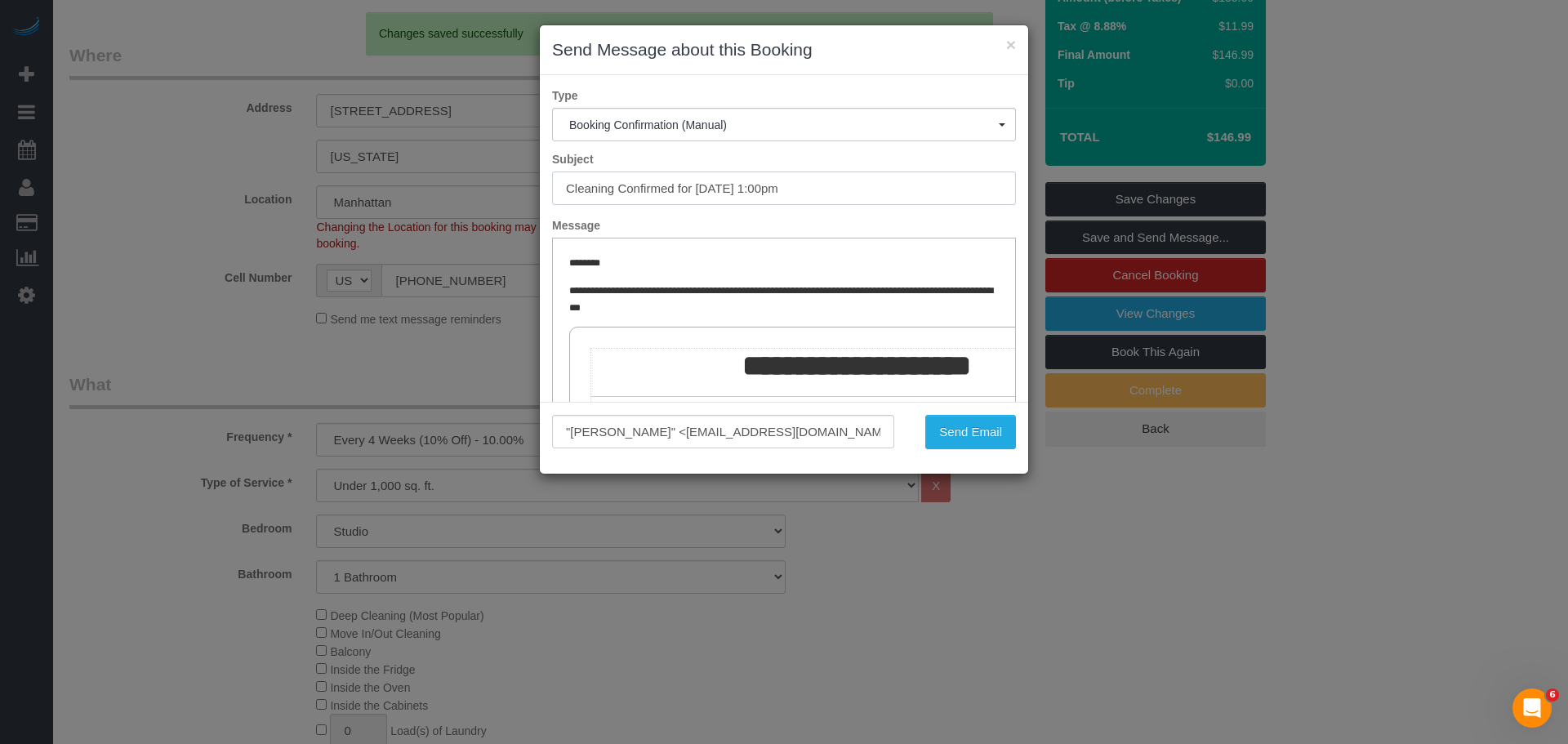
scroll to position [0, 0]
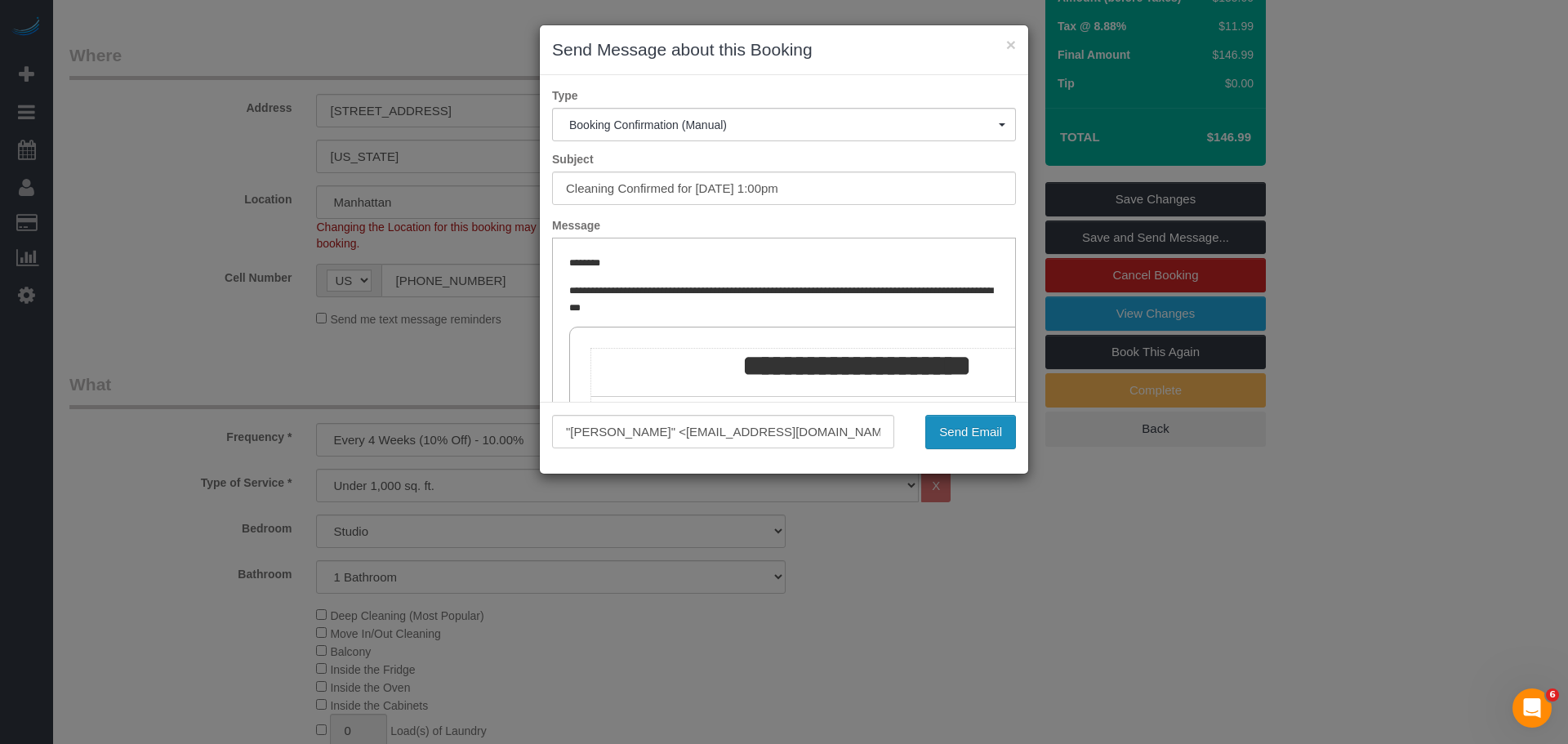
click at [964, 421] on button "Send Email" at bounding box center [970, 433] width 91 height 34
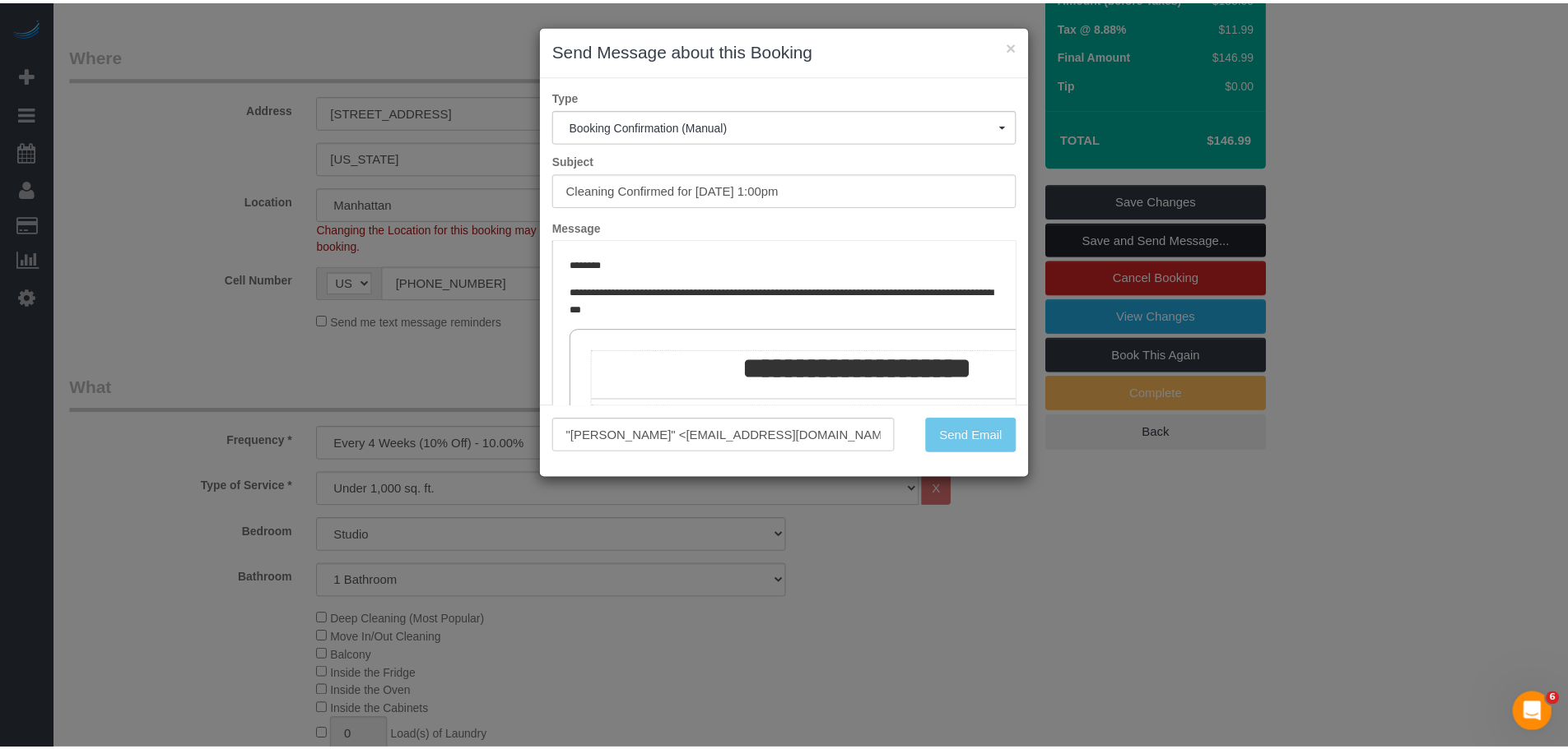
scroll to position [306, 0]
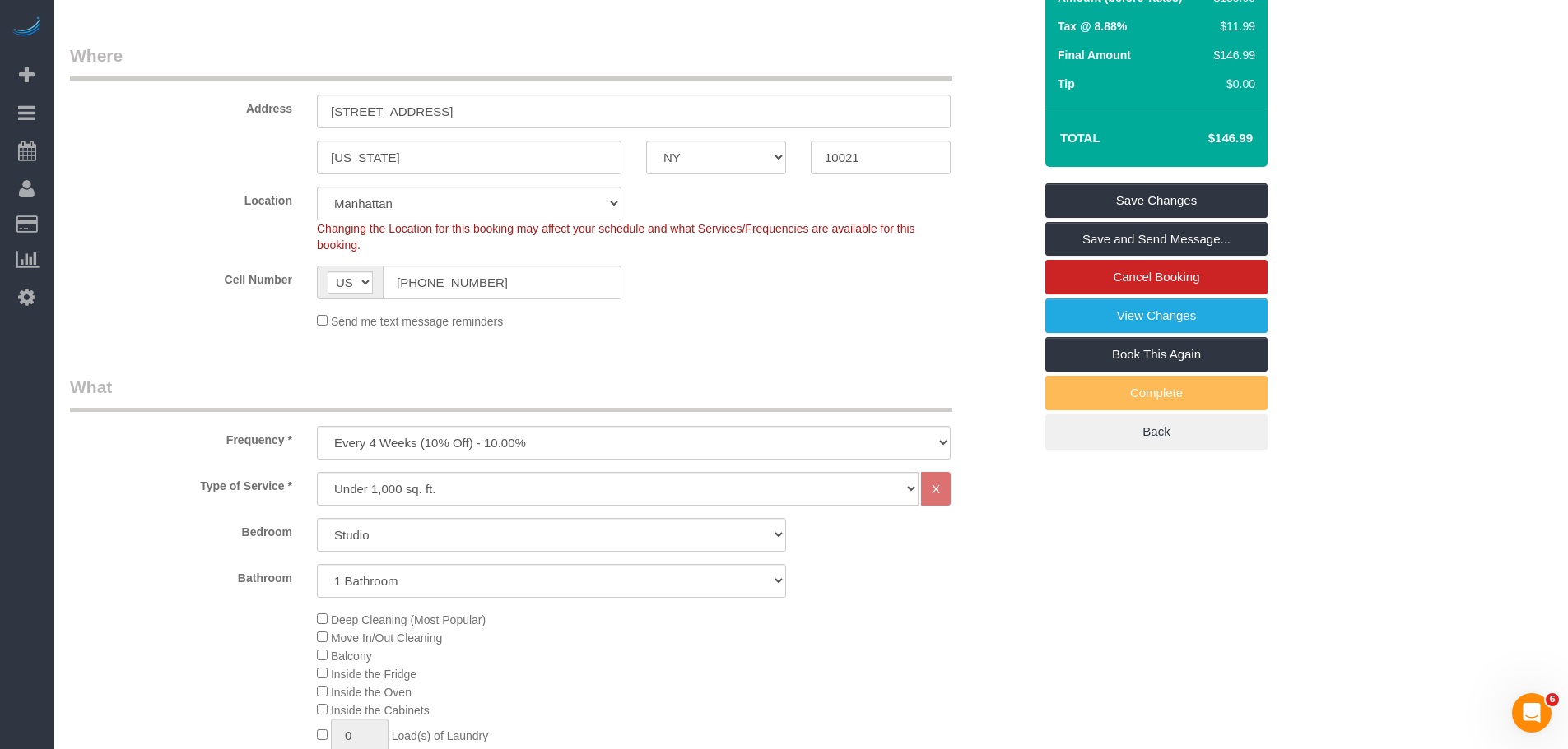
drag, startPoint x: 665, startPoint y: 44, endPoint x: 674, endPoint y: 312, distance: 268.2
click at [665, 44] on legend "Where" at bounding box center [511, 62] width 882 height 37
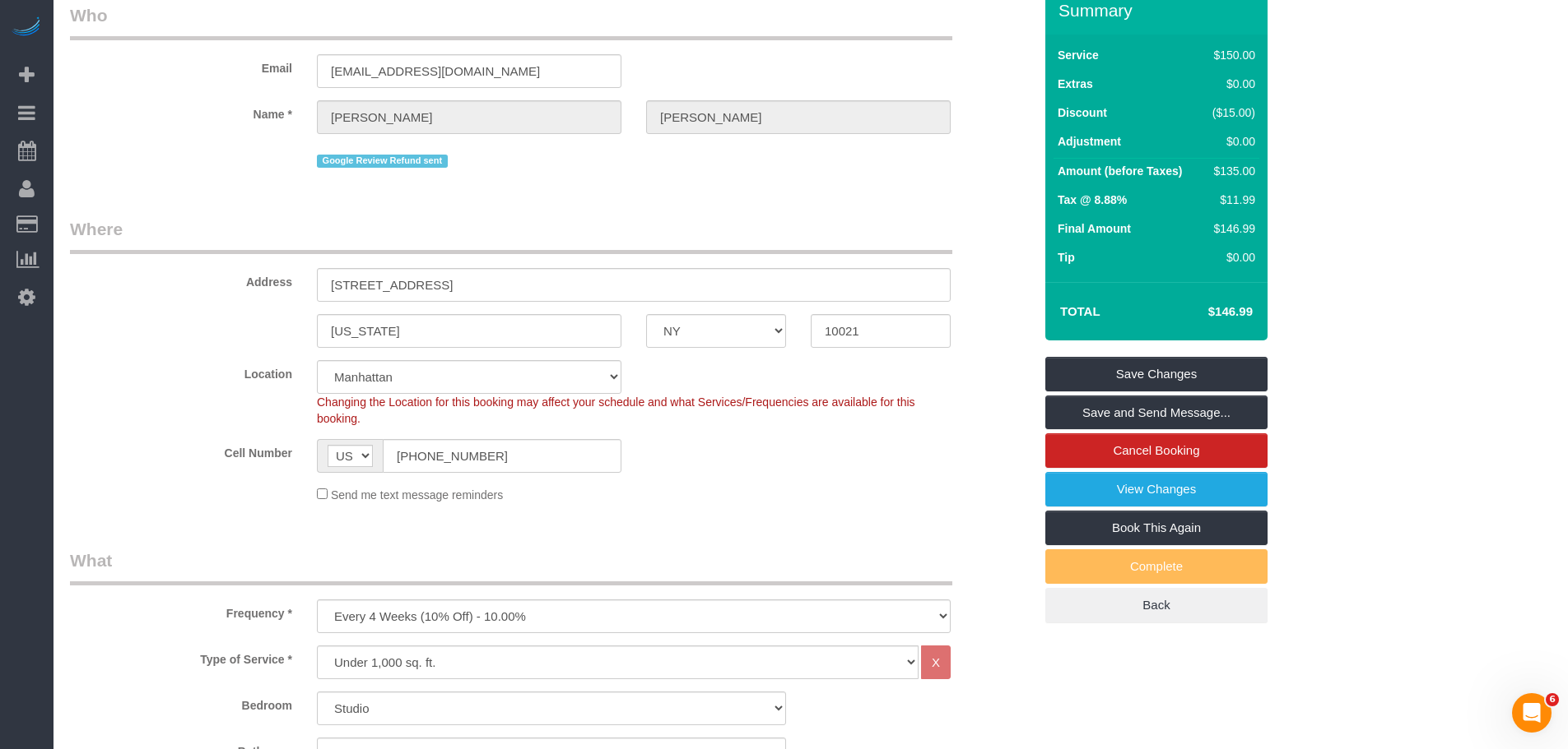
scroll to position [0, 0]
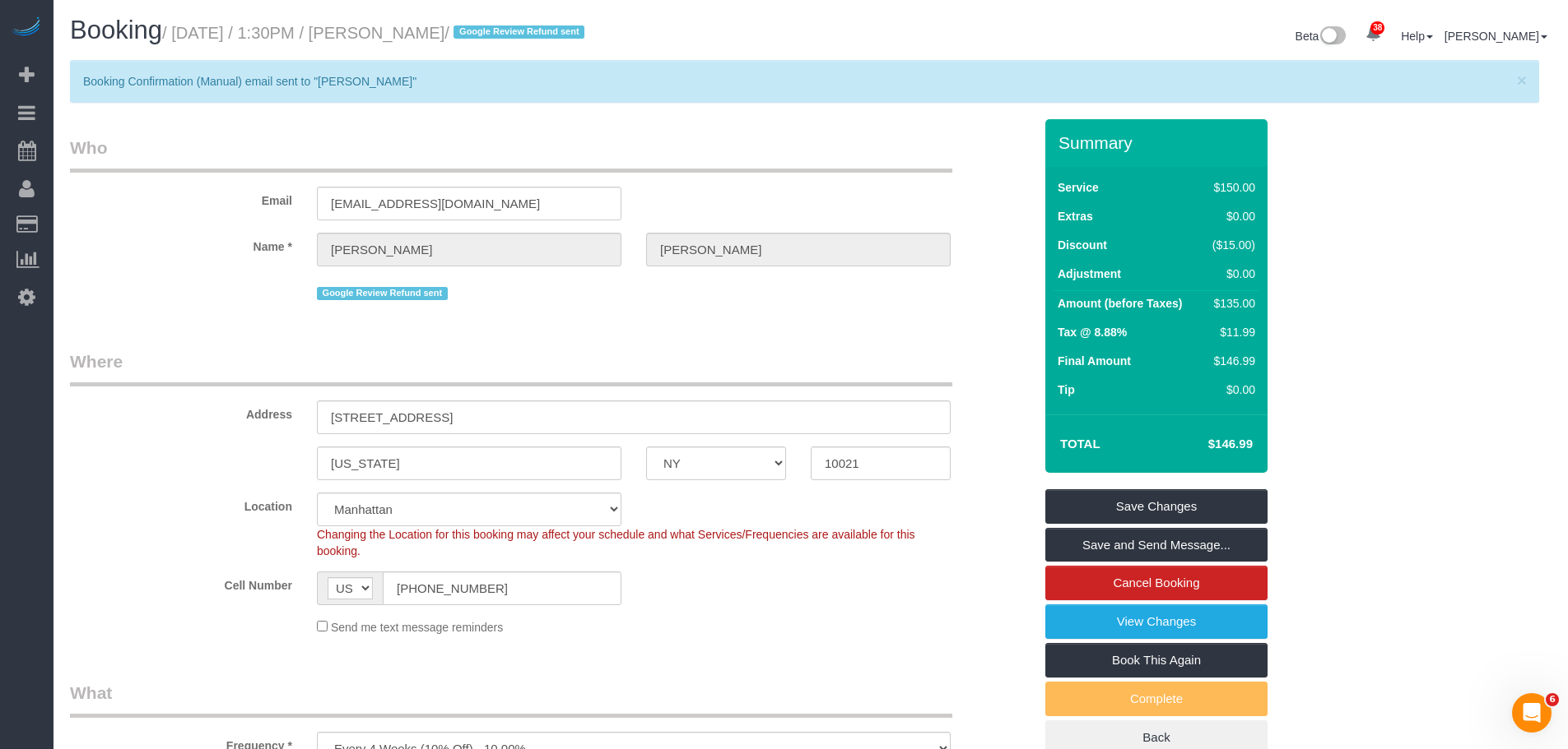
click at [848, 195] on div "Email [EMAIL_ADDRESS][DOMAIN_NAME]" at bounding box center [551, 178] width 987 height 85
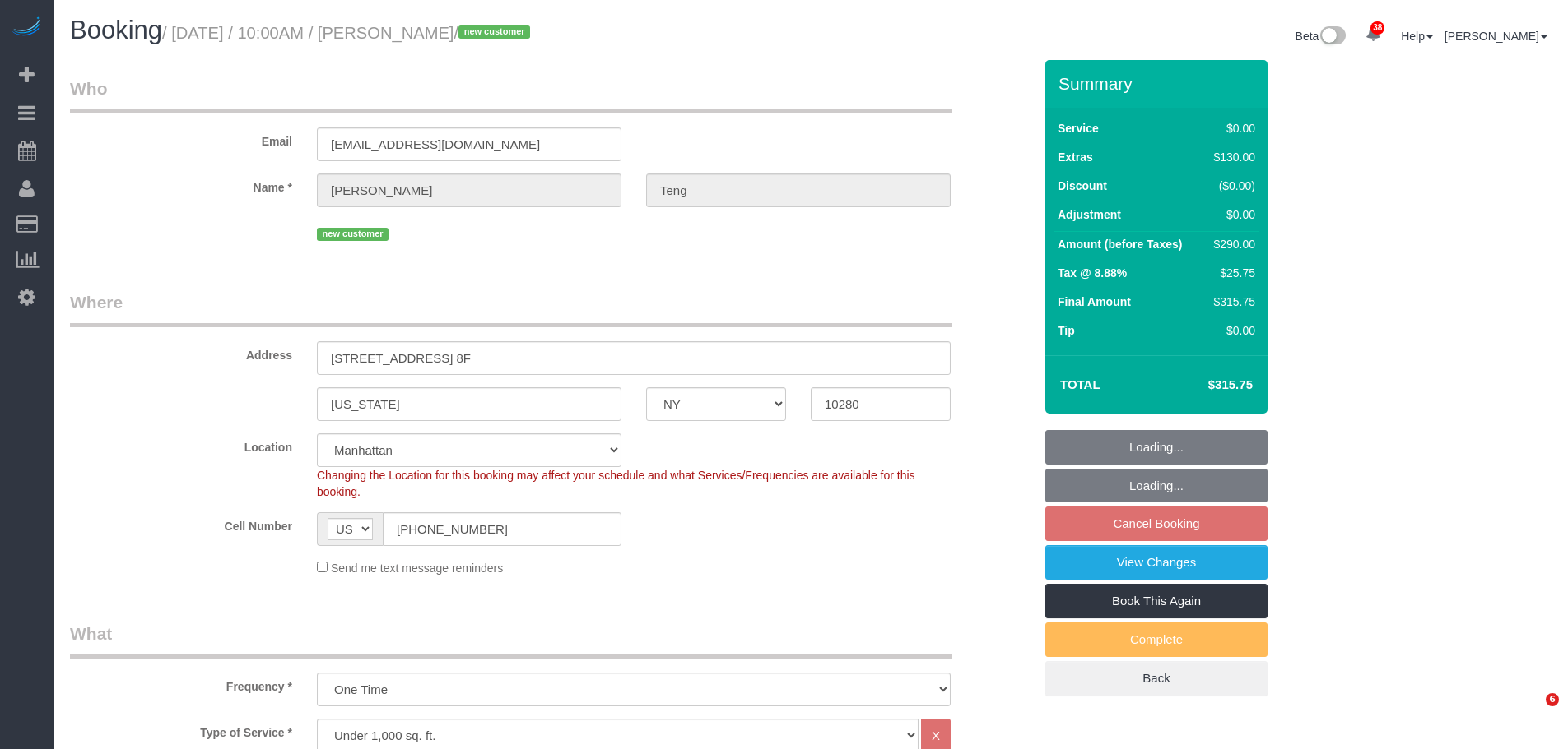
select select "NY"
select select "spot1"
select select
select select "1"
select select "number:89"
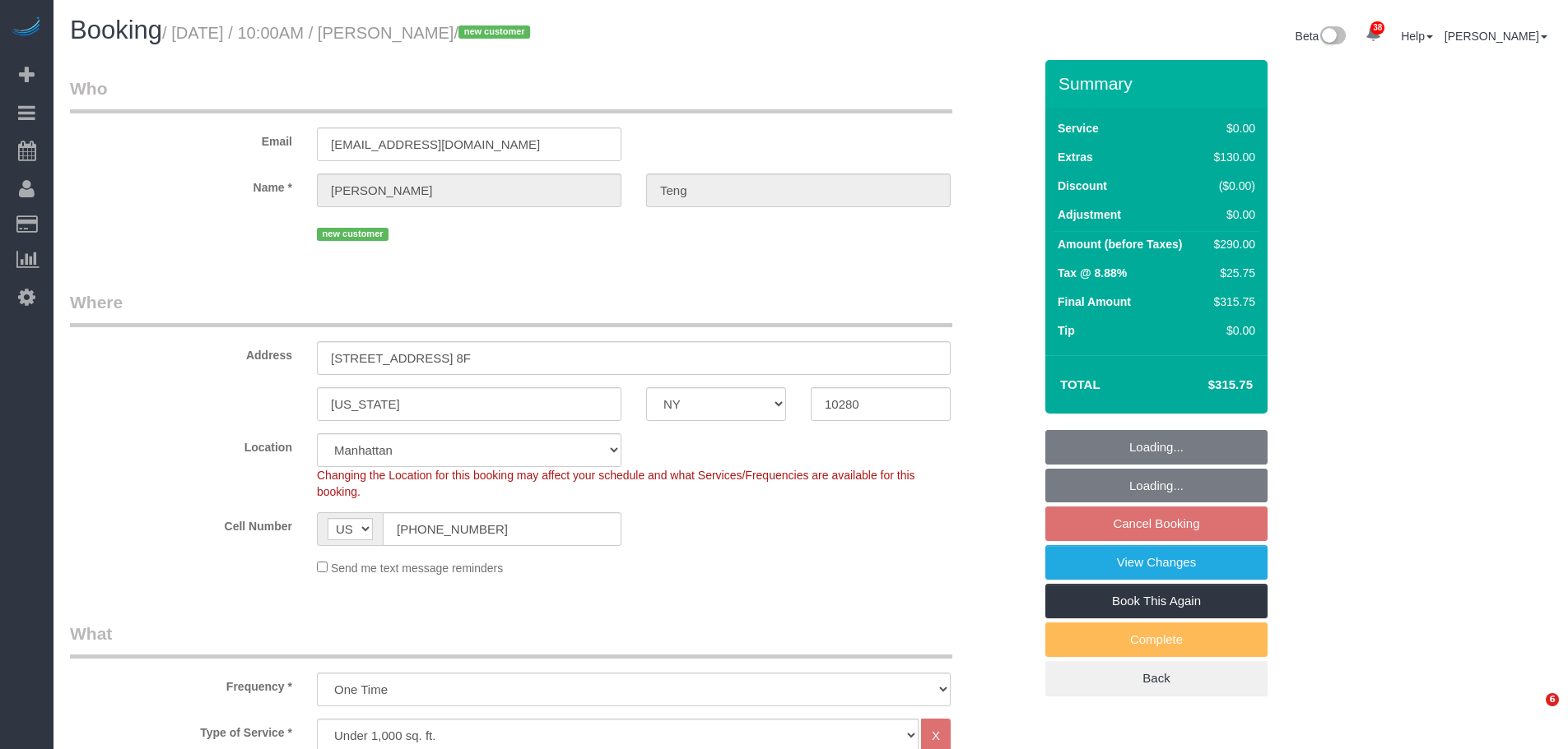
select select "number:90"
select select "number:15"
select select "number:5"
select select "spot57"
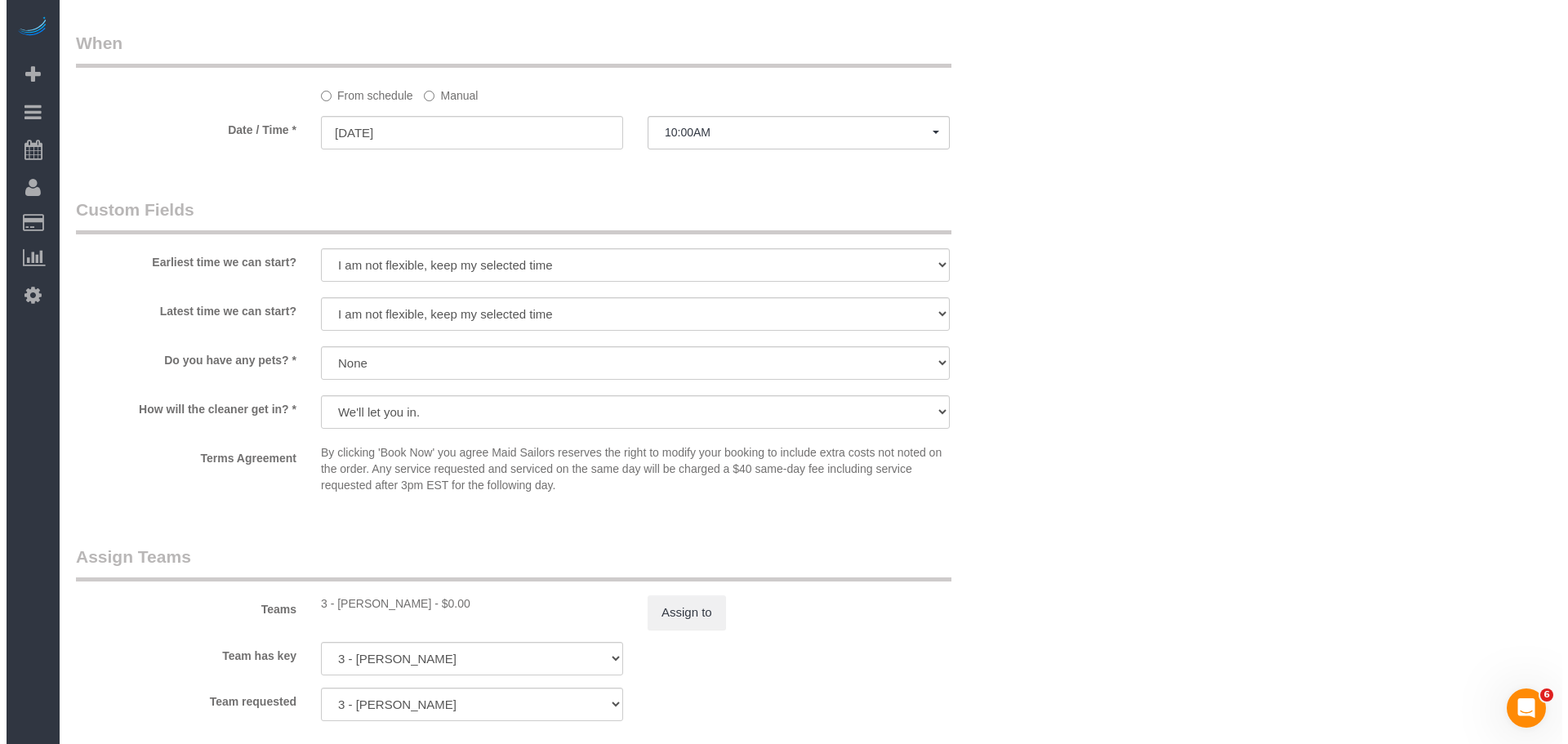
scroll to position [1879, 0]
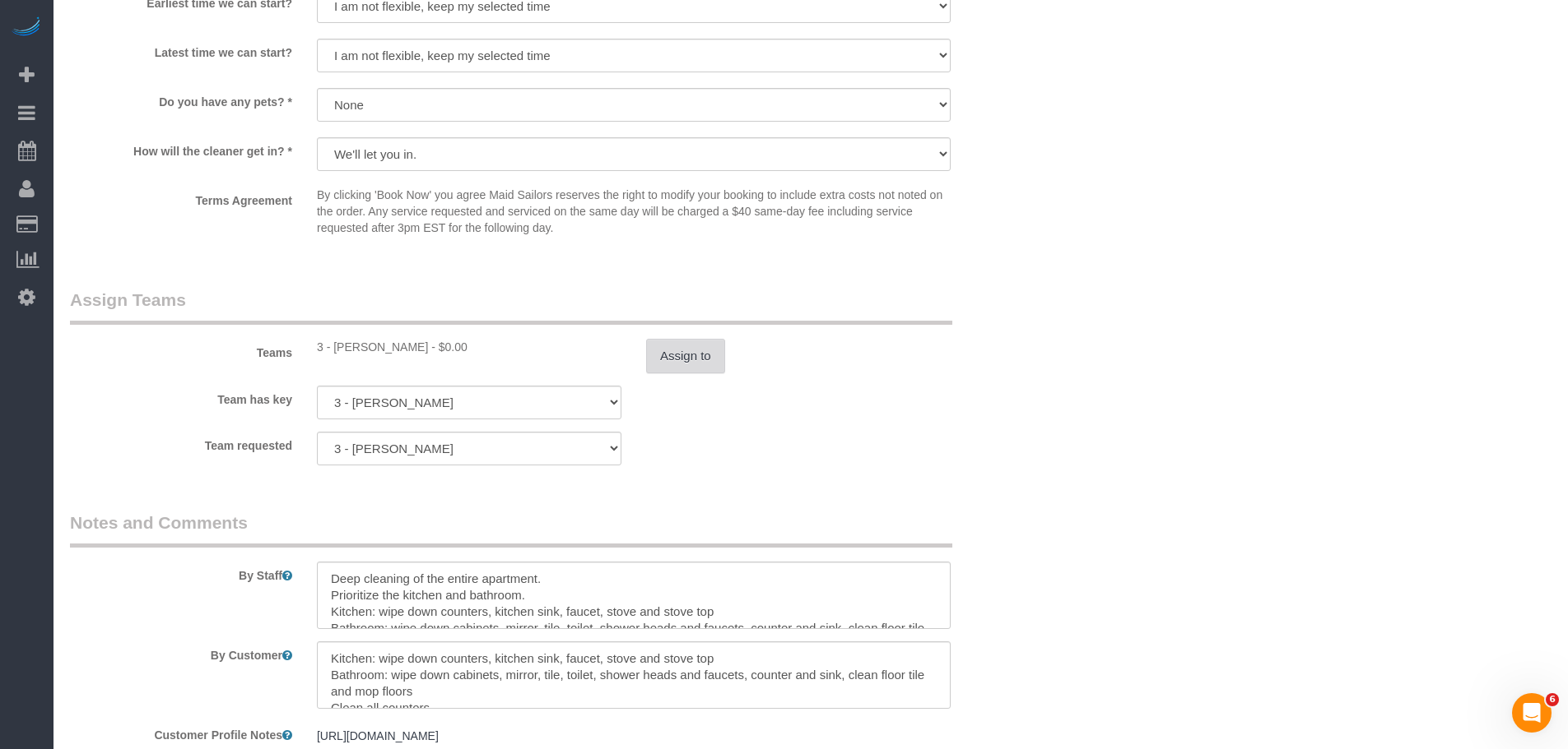
click at [679, 364] on button "Assign to" at bounding box center [685, 356] width 79 height 35
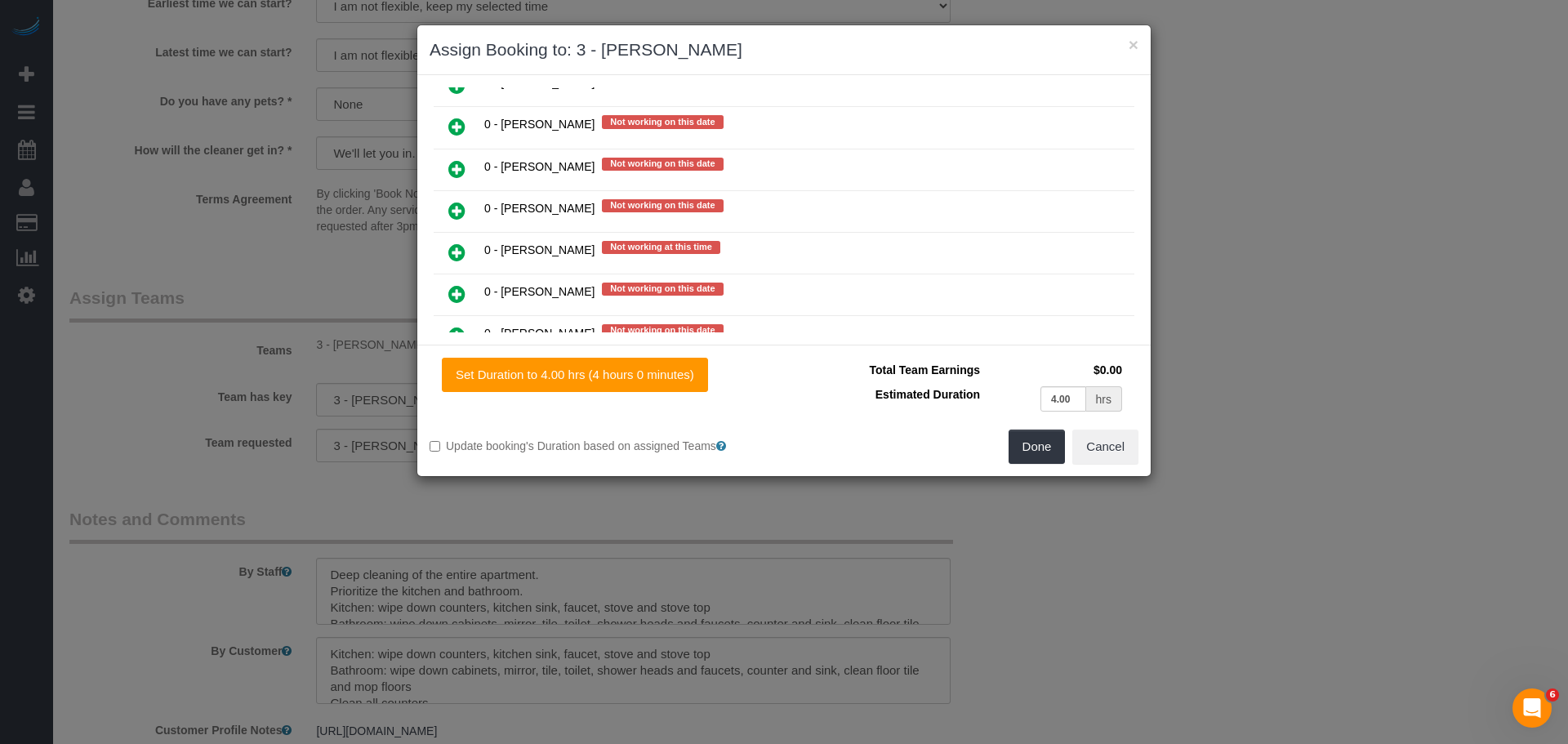
scroll to position [1226, 0]
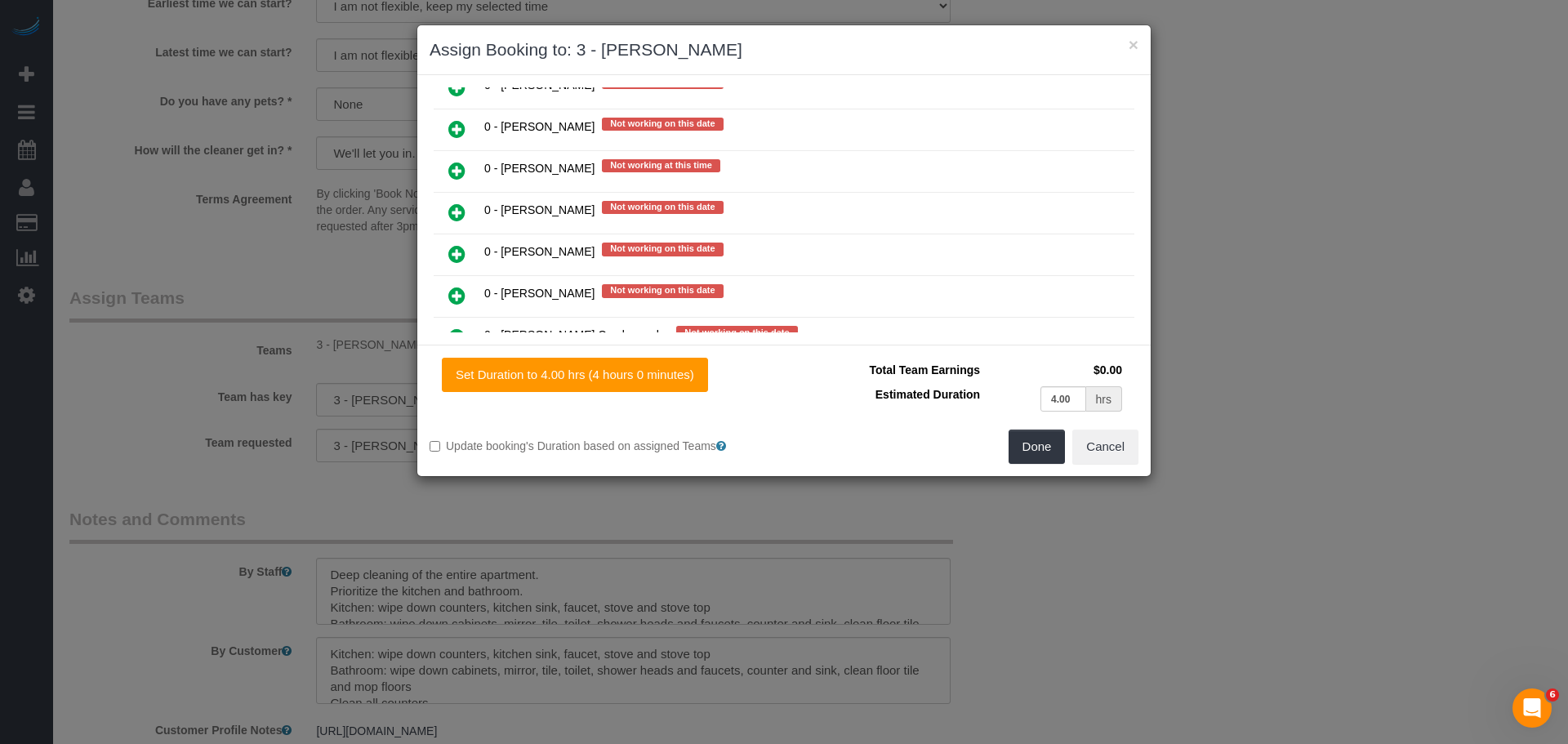
click at [449, 217] on icon at bounding box center [457, 213] width 17 height 20
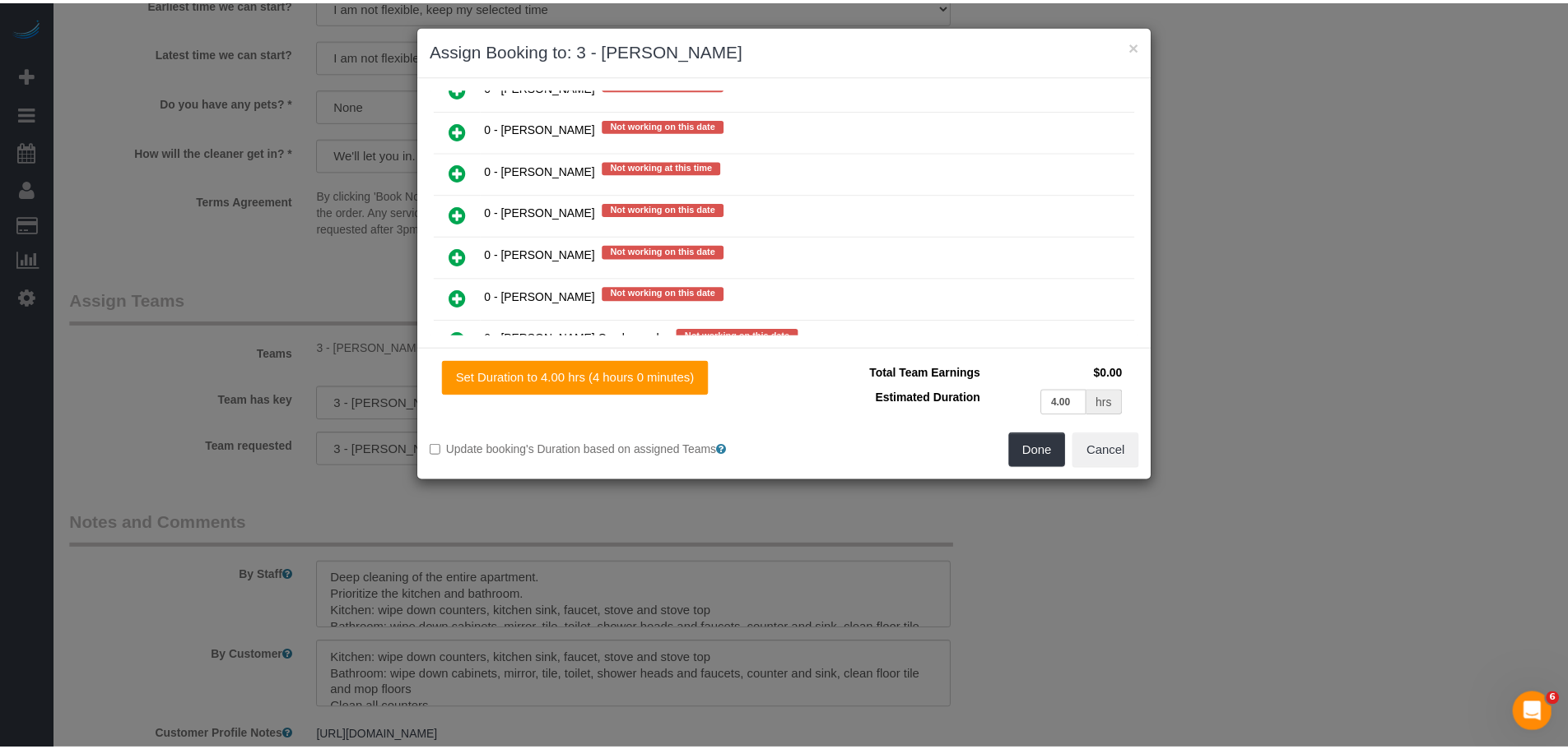
scroll to position [1276, 0]
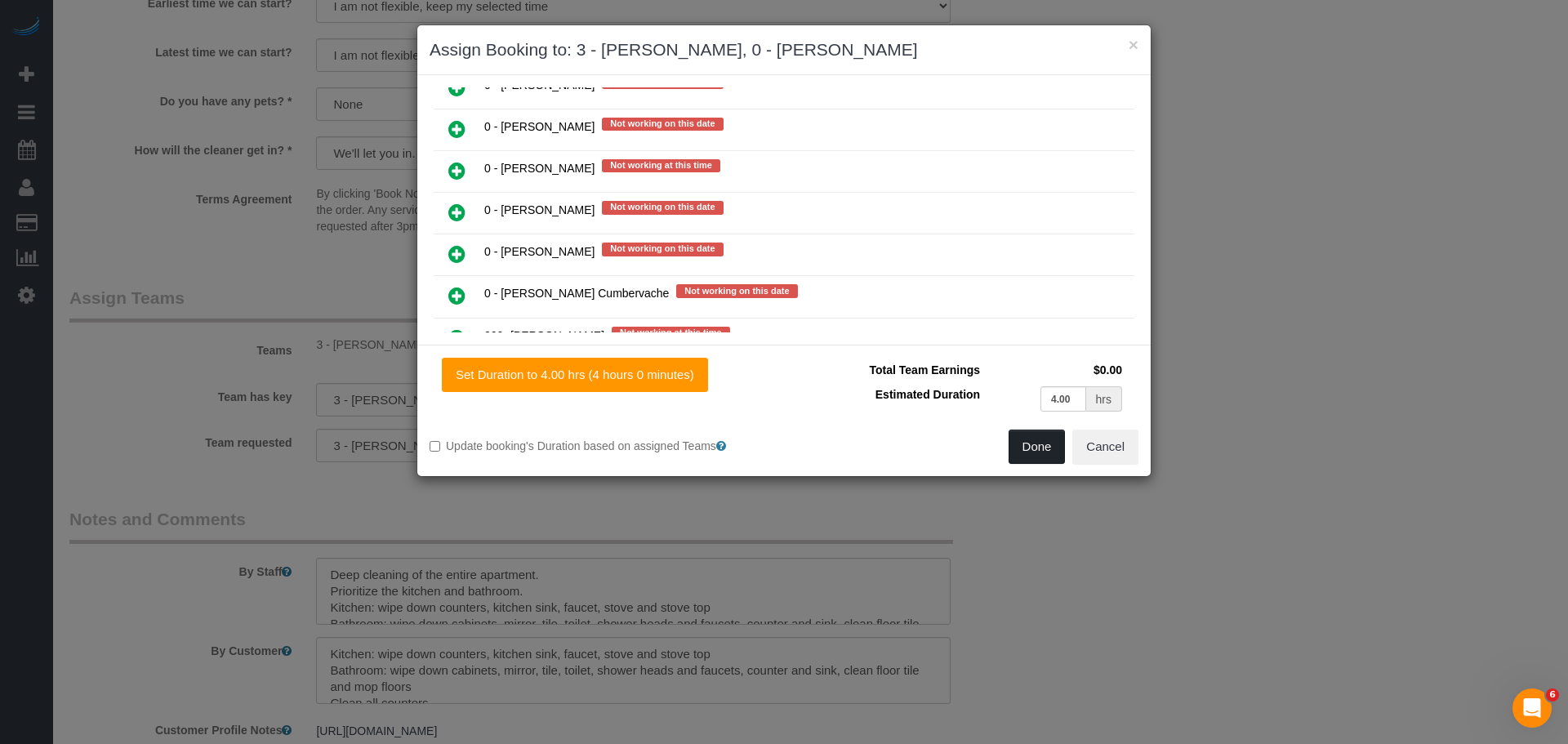
click at [1034, 451] on button "Done" at bounding box center [1037, 447] width 57 height 34
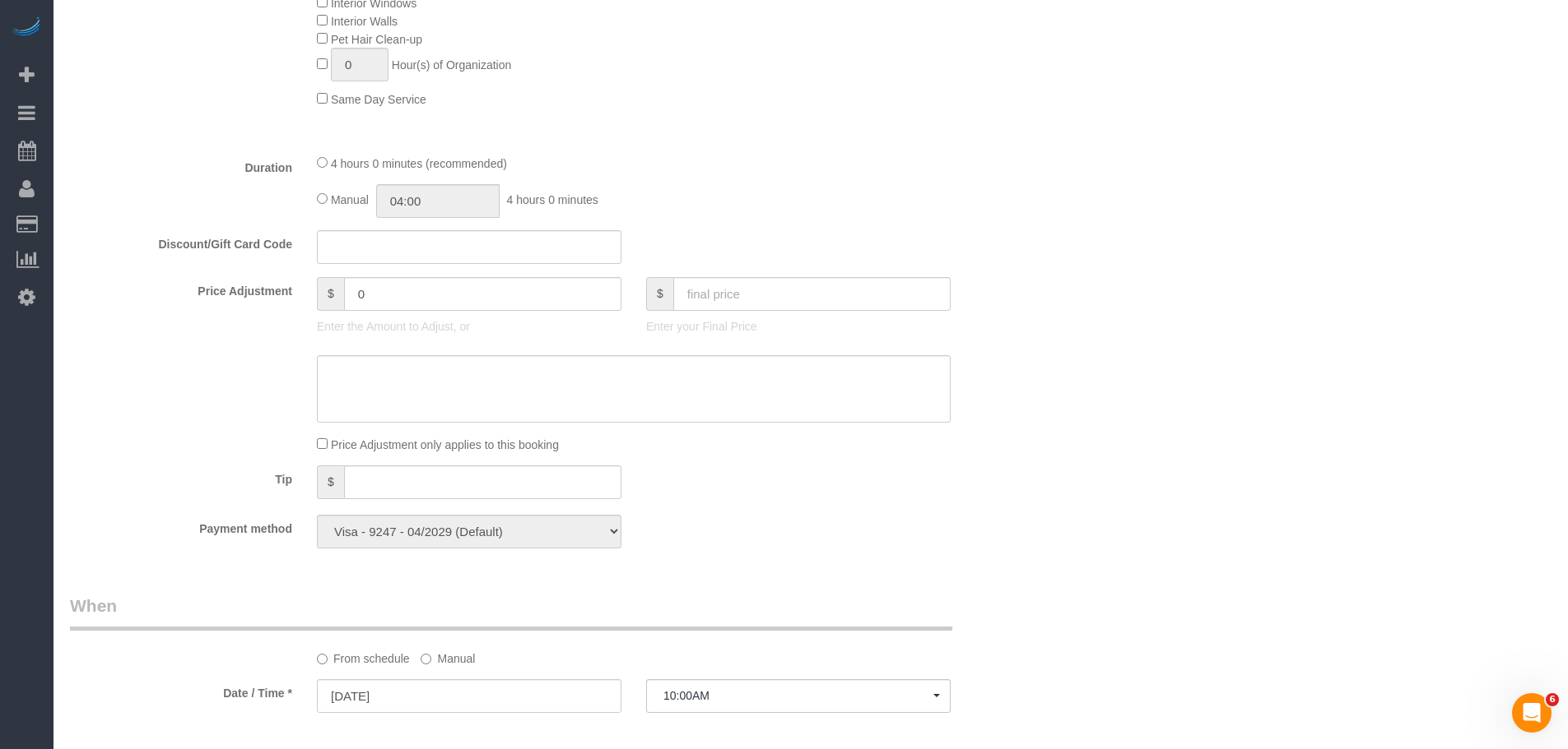
scroll to position [740, 0]
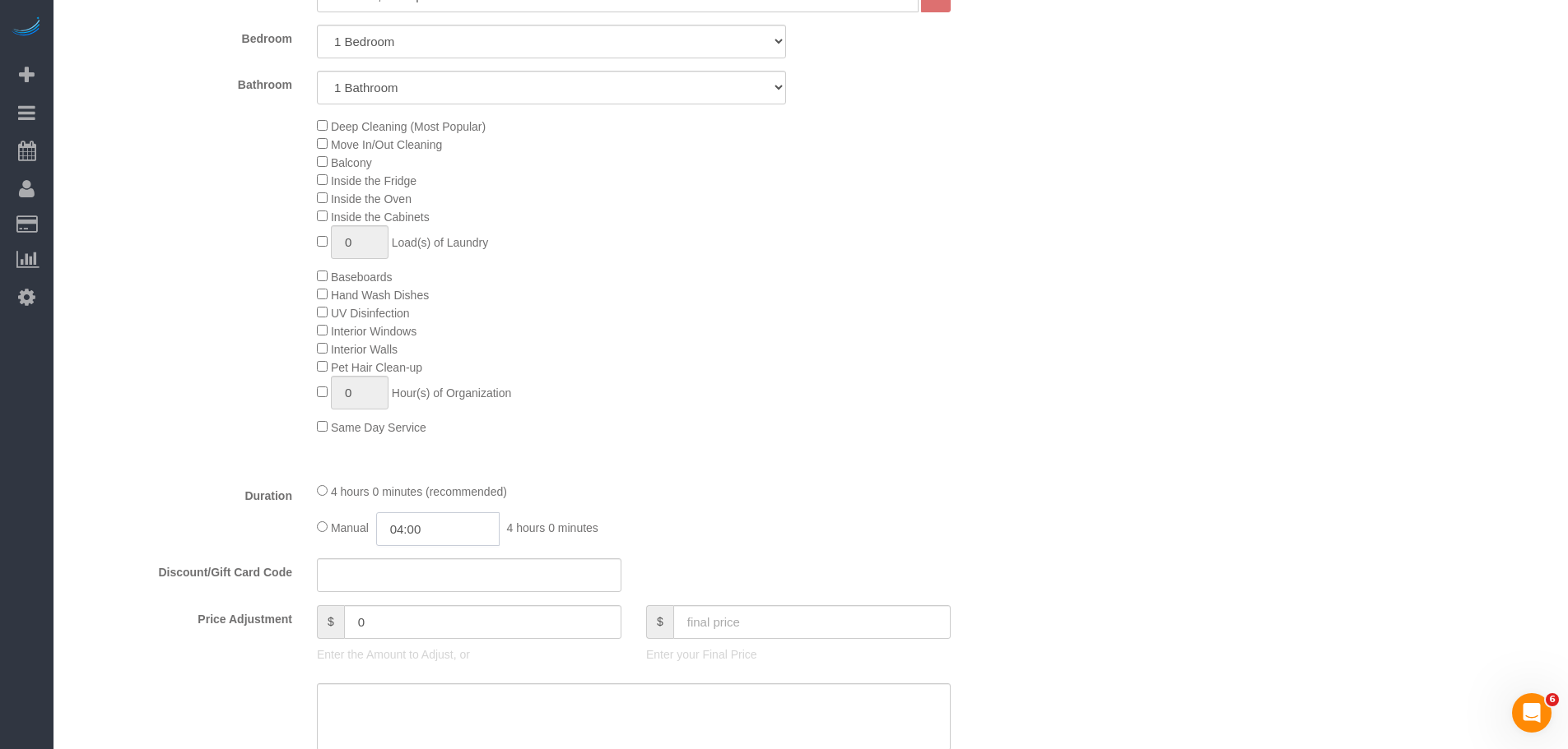
click at [412, 531] on input "04:00" at bounding box center [438, 529] width 124 height 34
type input "02:30"
click at [425, 597] on li "02:30" at bounding box center [419, 598] width 73 height 21
click at [831, 498] on div "4 hours 0 minutes (recommended)" at bounding box center [633, 491] width 633 height 18
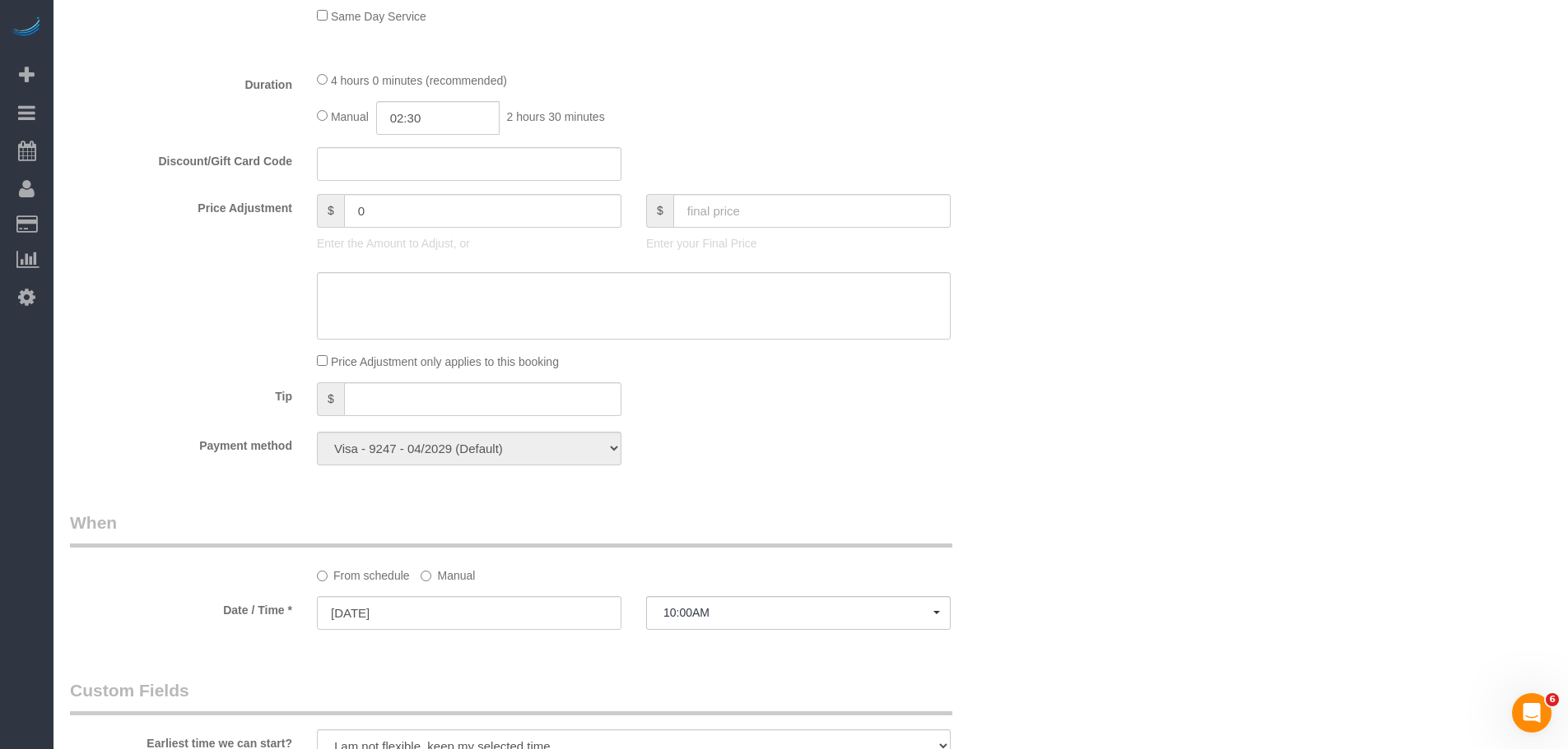
select select "spot113"
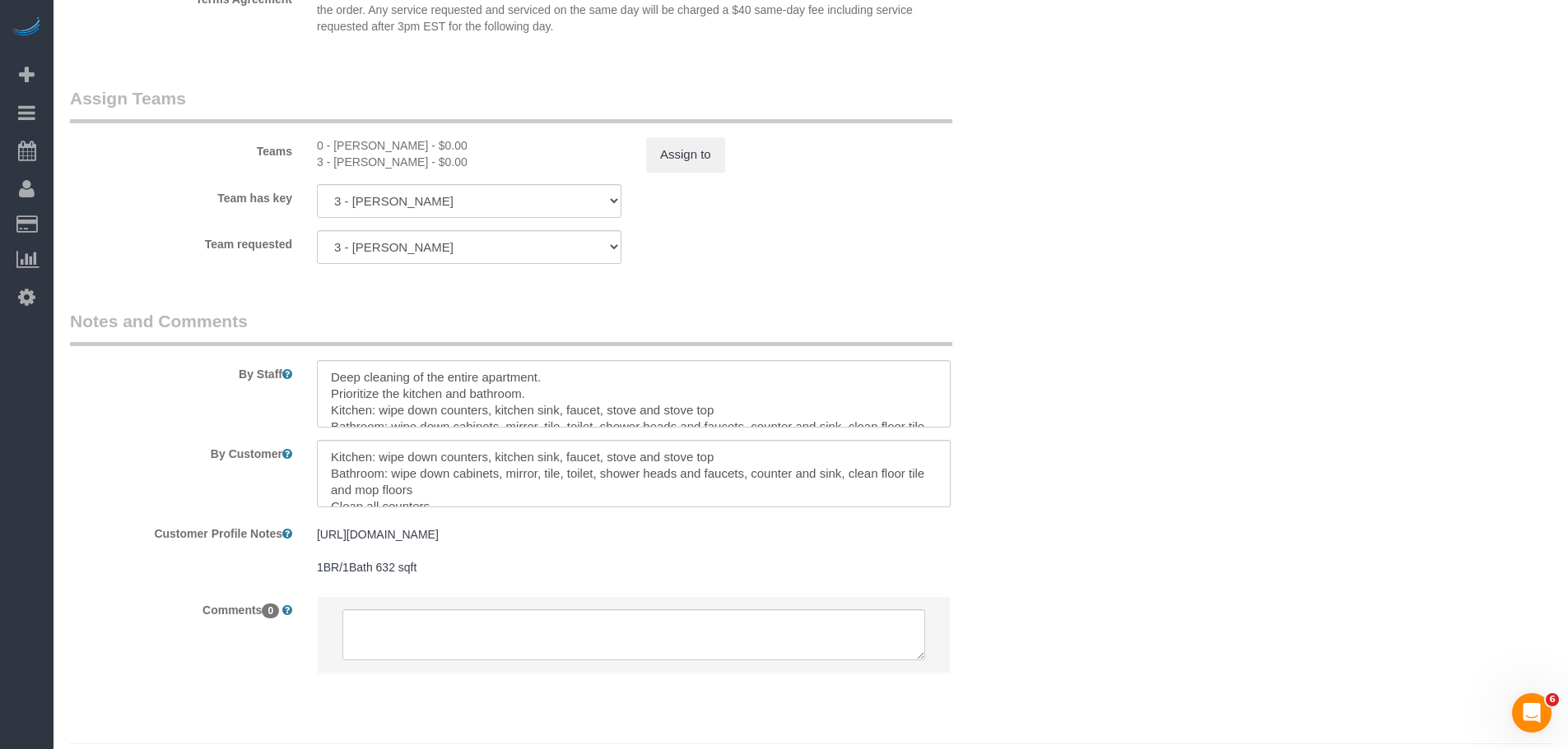
scroll to position [2137, 0]
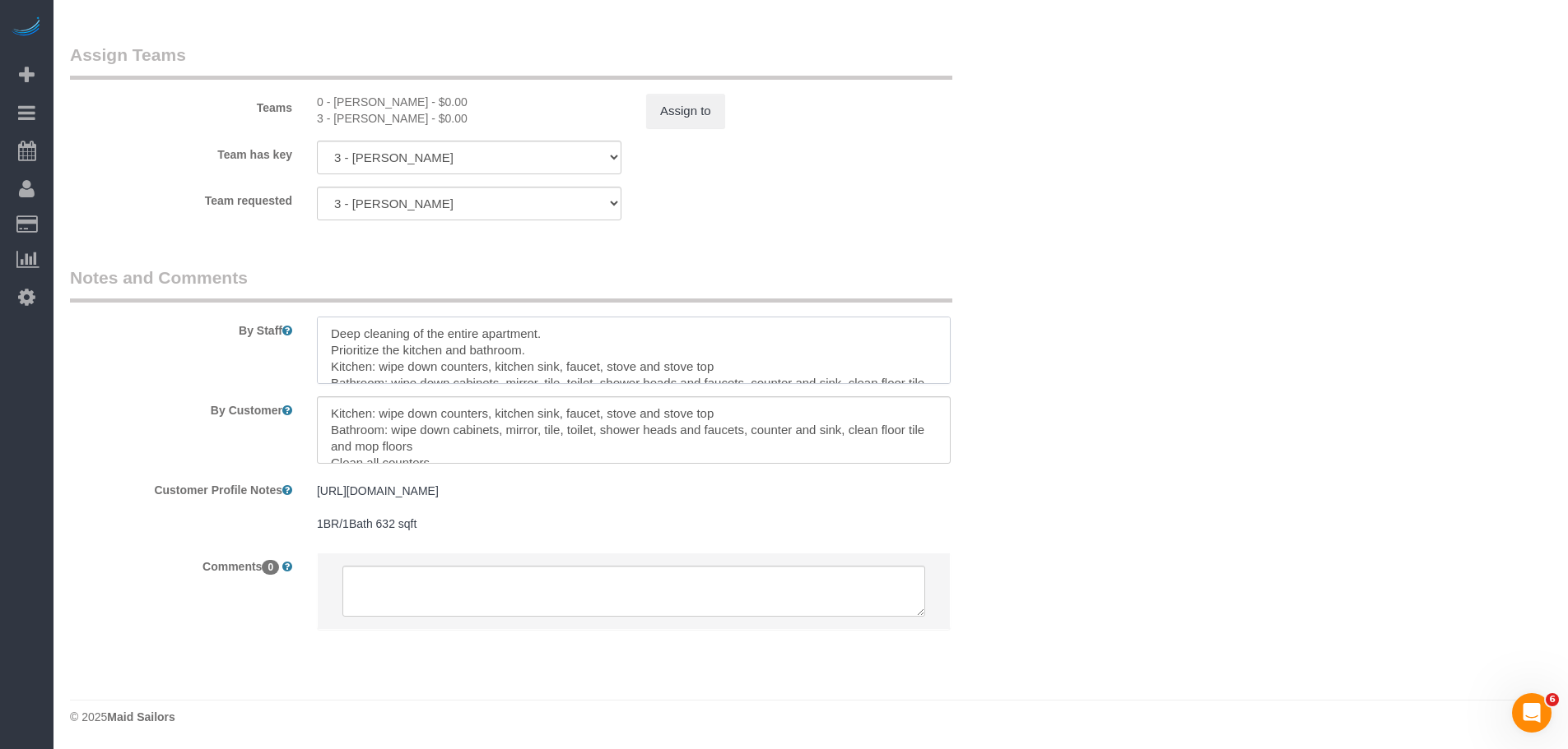
click at [334, 334] on textarea at bounding box center [633, 351] width 633 height 67
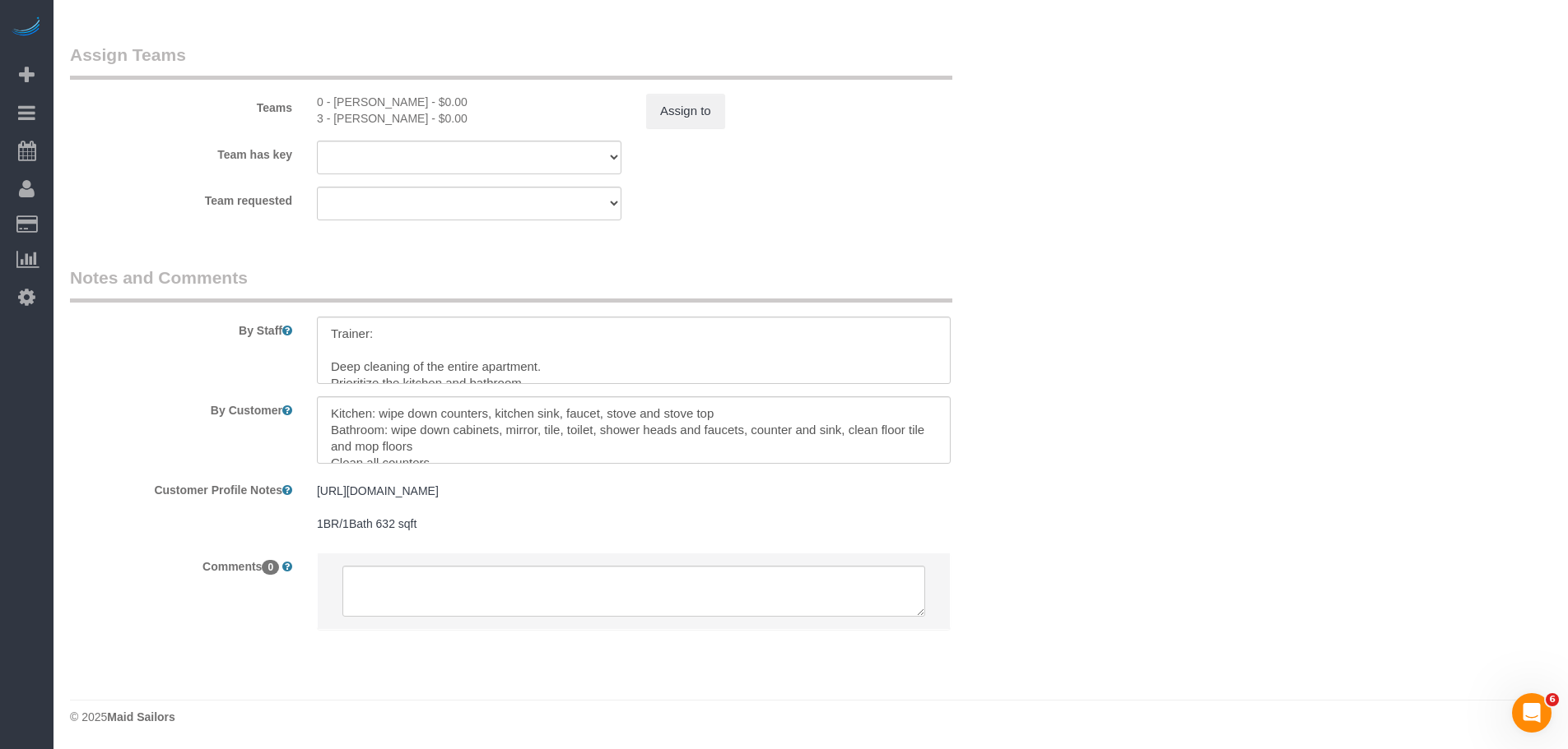
click at [363, 121] on div "3 - Geraldin Bastidas - $0.00" at bounding box center [469, 119] width 305 height 16
click at [404, 119] on div "3 - Geraldin Bastidas - $0.00" at bounding box center [469, 119] width 305 height 16
copy div "Geraldin Bastidas"
click at [400, 331] on textarea at bounding box center [633, 351] width 633 height 67
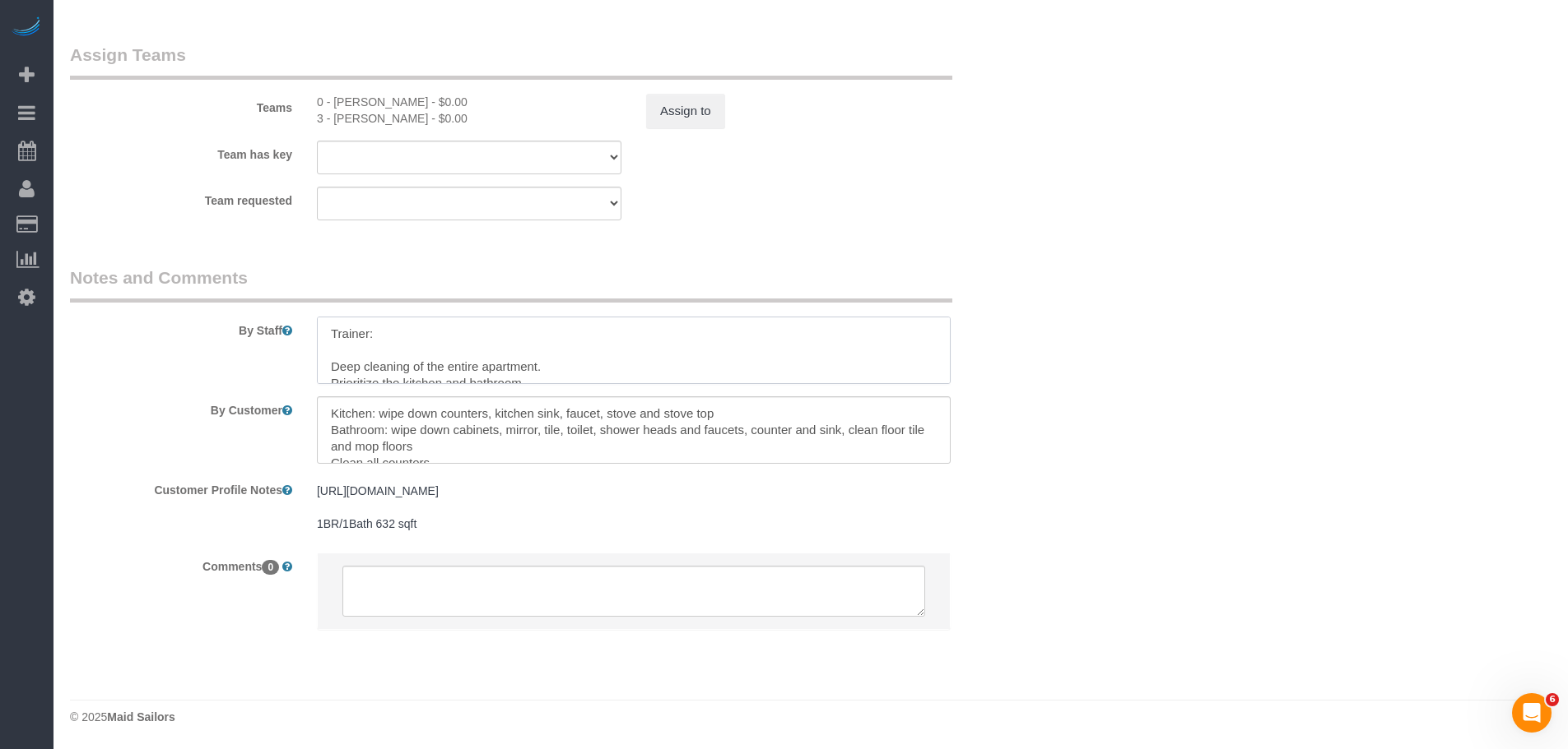
paste textarea "Geraldin Bastidas"
click at [347, 100] on div "0 - Odalis Leon - $0.00" at bounding box center [469, 102] width 305 height 16
click at [386, 95] on div "0 - Odalis Leon - $0.00" at bounding box center [469, 102] width 305 height 16
copy div "Odalis Leon"
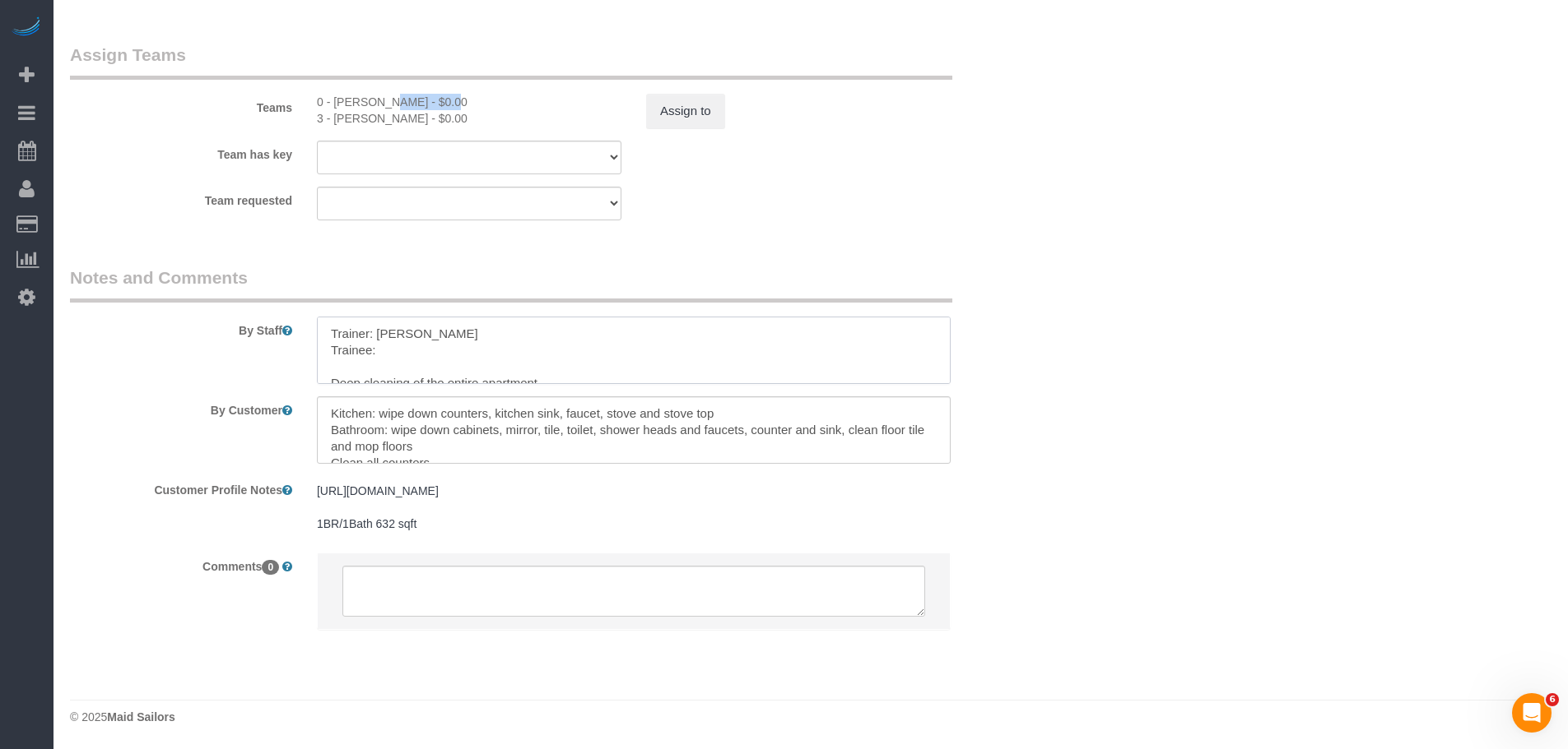
click at [416, 351] on textarea at bounding box center [633, 351] width 633 height 67
paste textarea "Odalis Leon"
type textarea "Trainer: Geraldin Bastidas Trainee: Odalis Leon (Please wait for the trainer) D…"
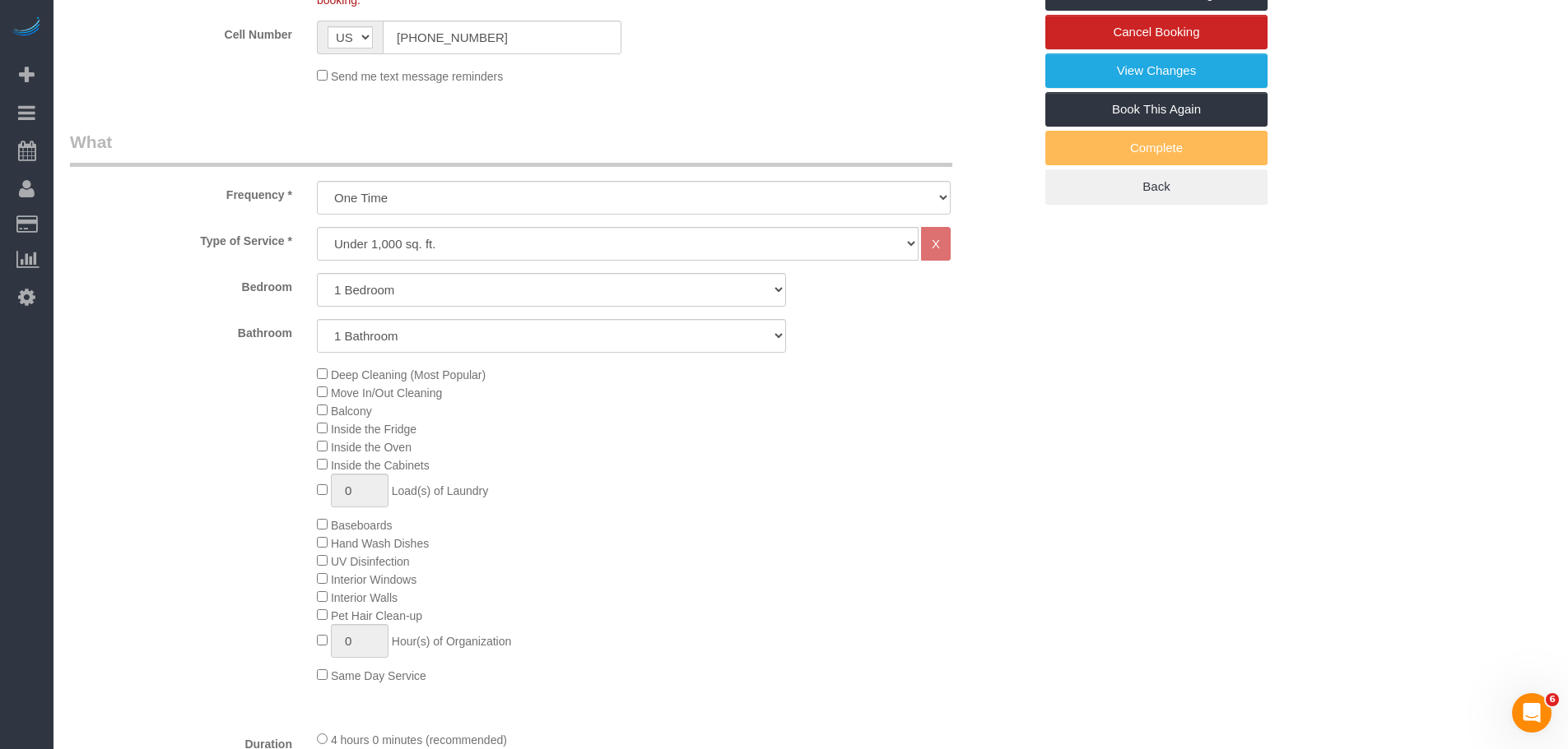
scroll to position [81, 0]
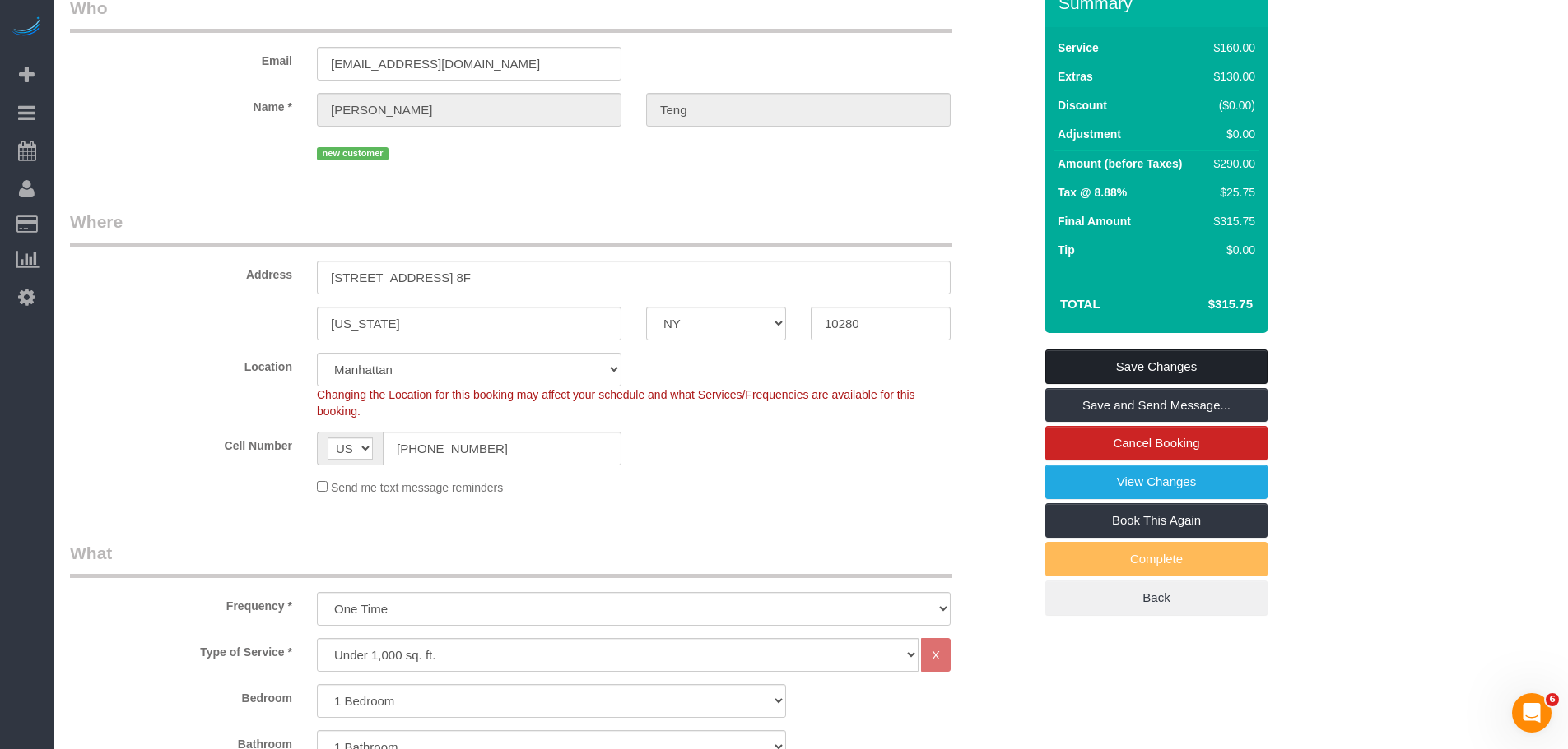
click at [1158, 369] on link "Save Changes" at bounding box center [1156, 367] width 222 height 35
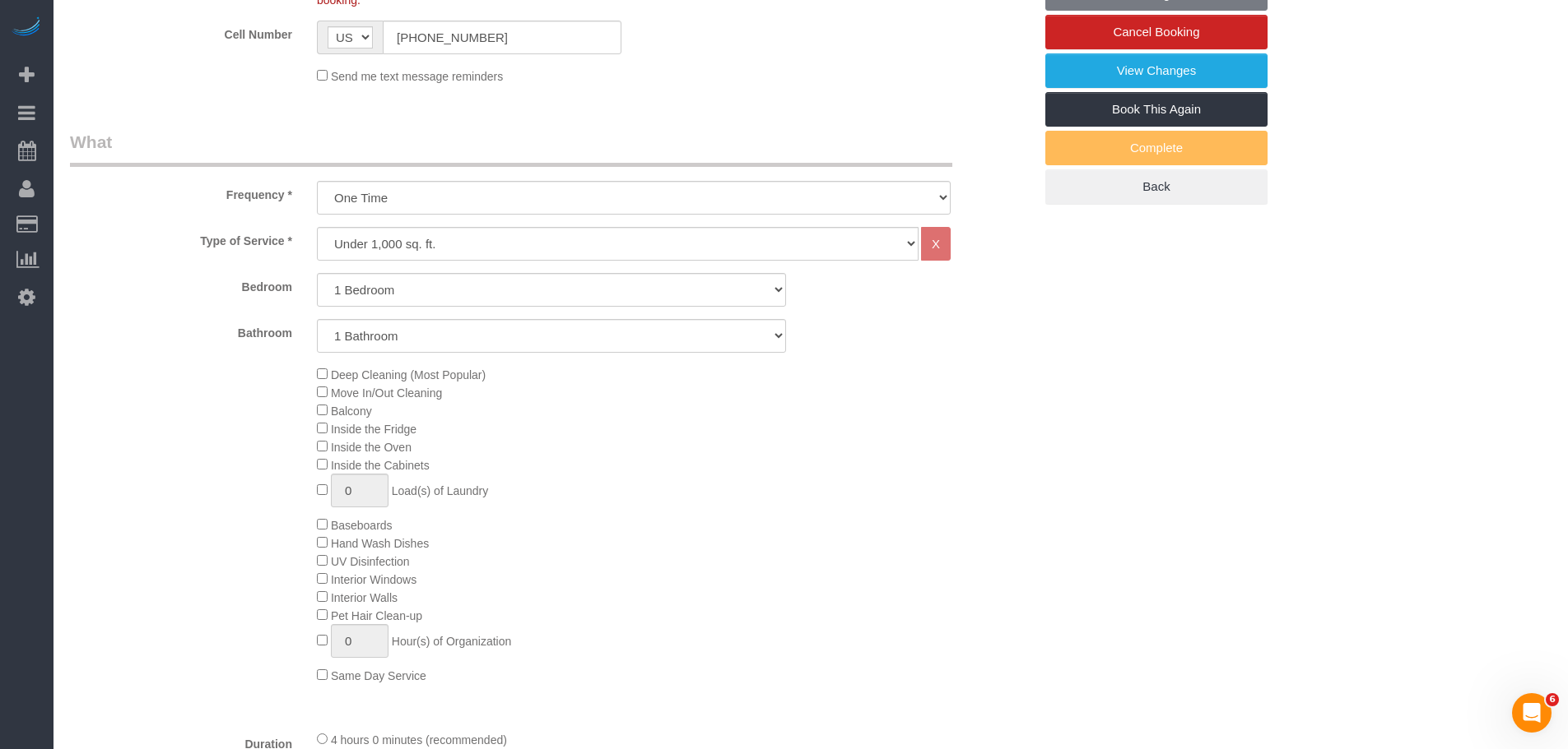
scroll to position [1068, 0]
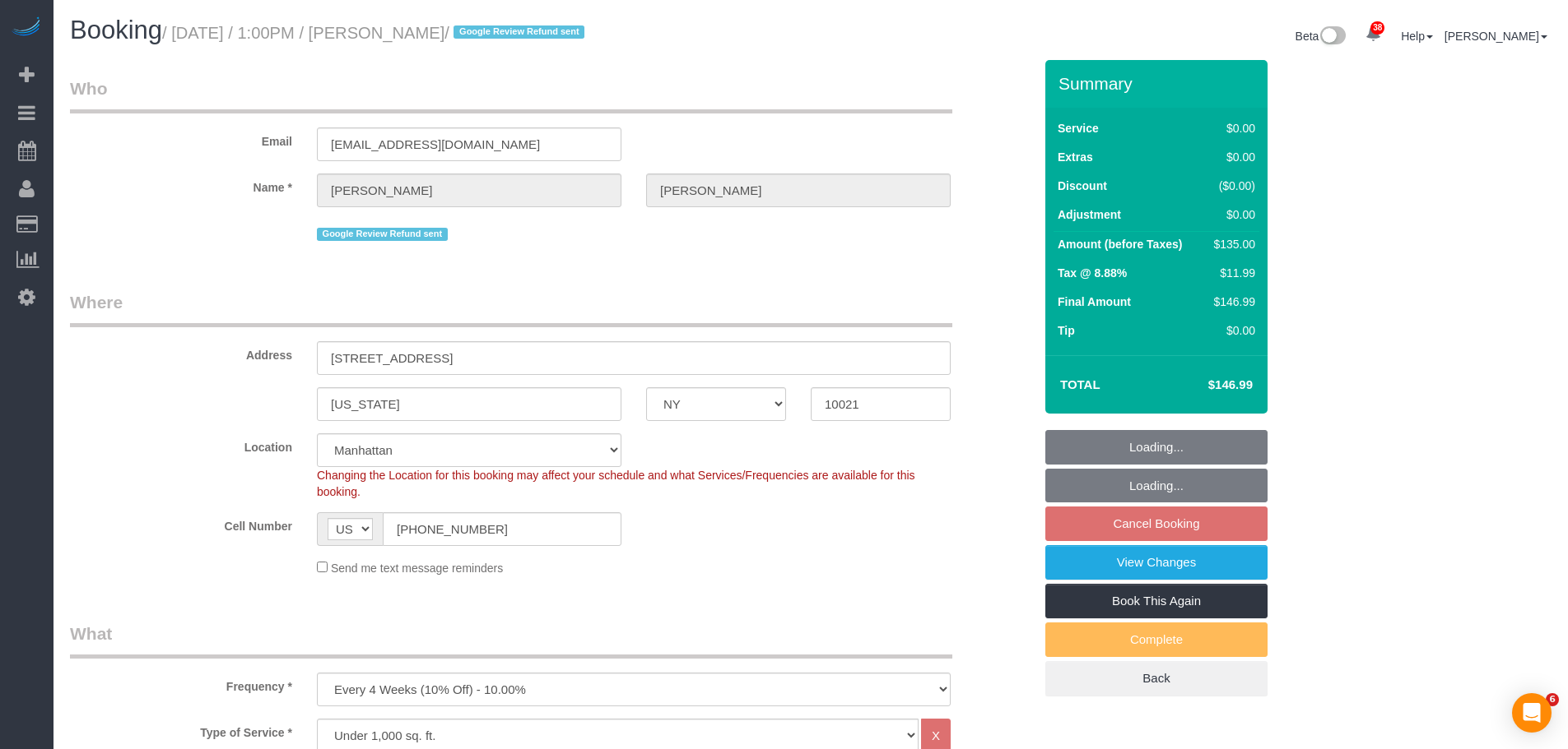
select select "NY"
select select "number:58"
select select "number:77"
select select "number:15"
select select "number:6"
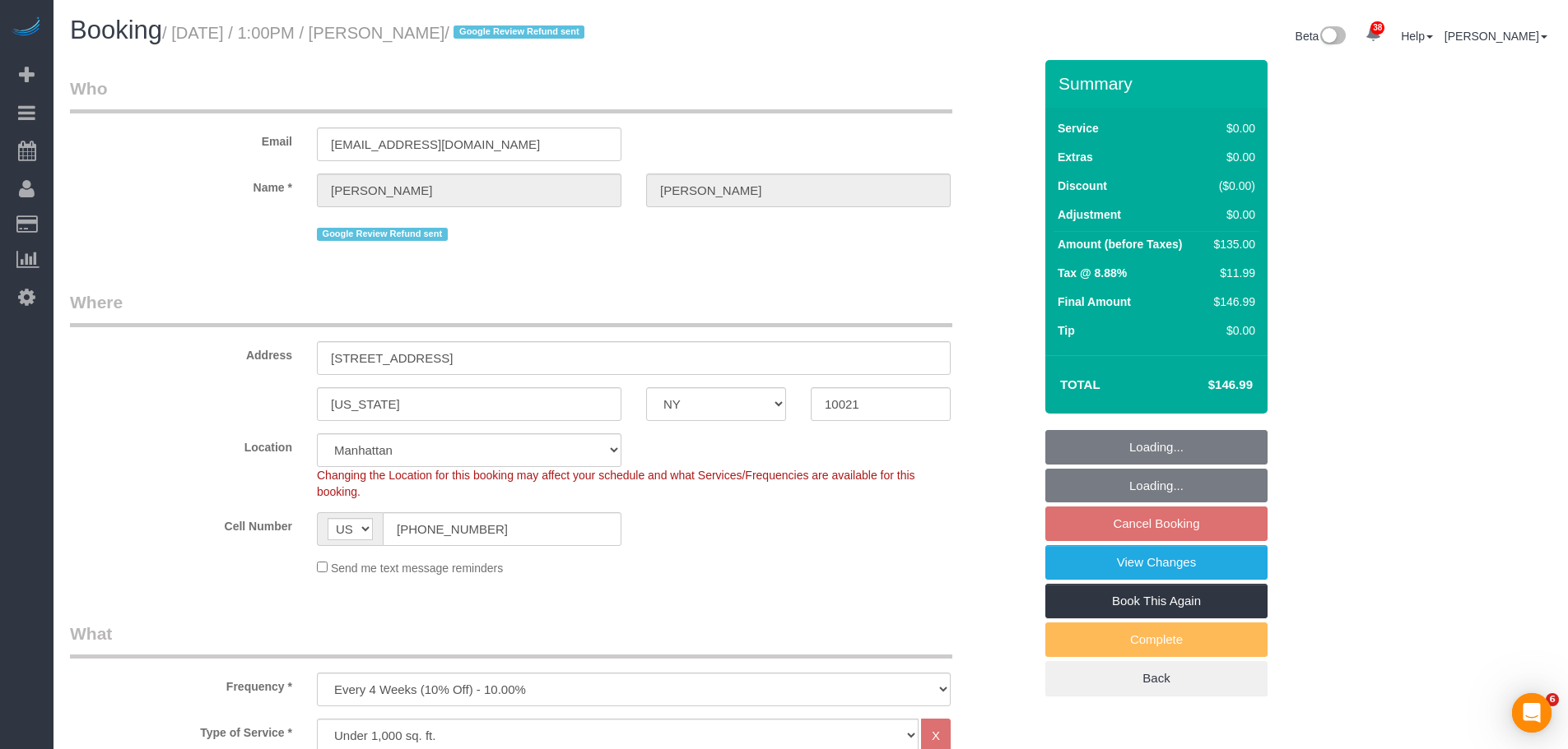
select select "spot6"
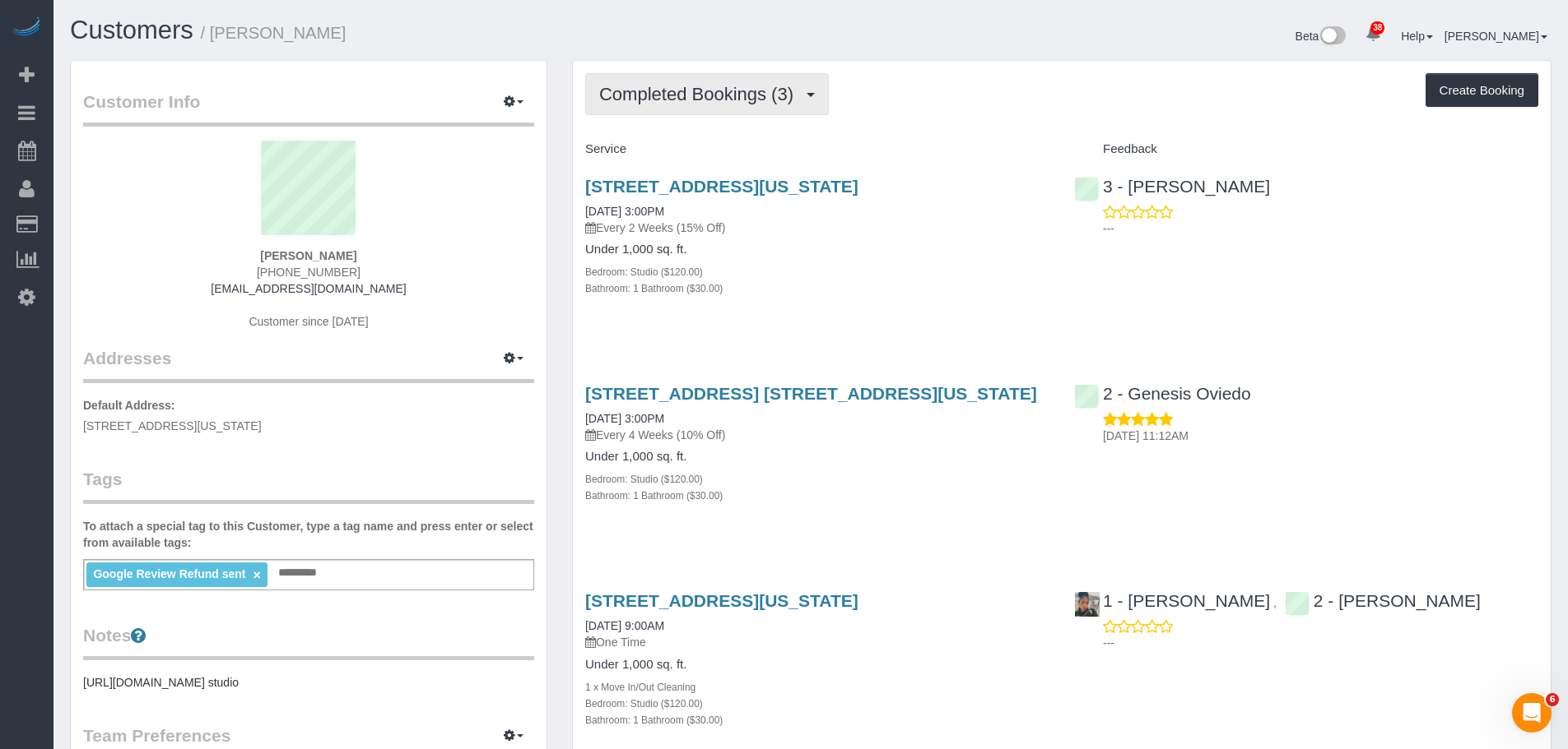
click at [709, 81] on button "Completed Bookings (3)" at bounding box center [707, 94] width 244 height 42
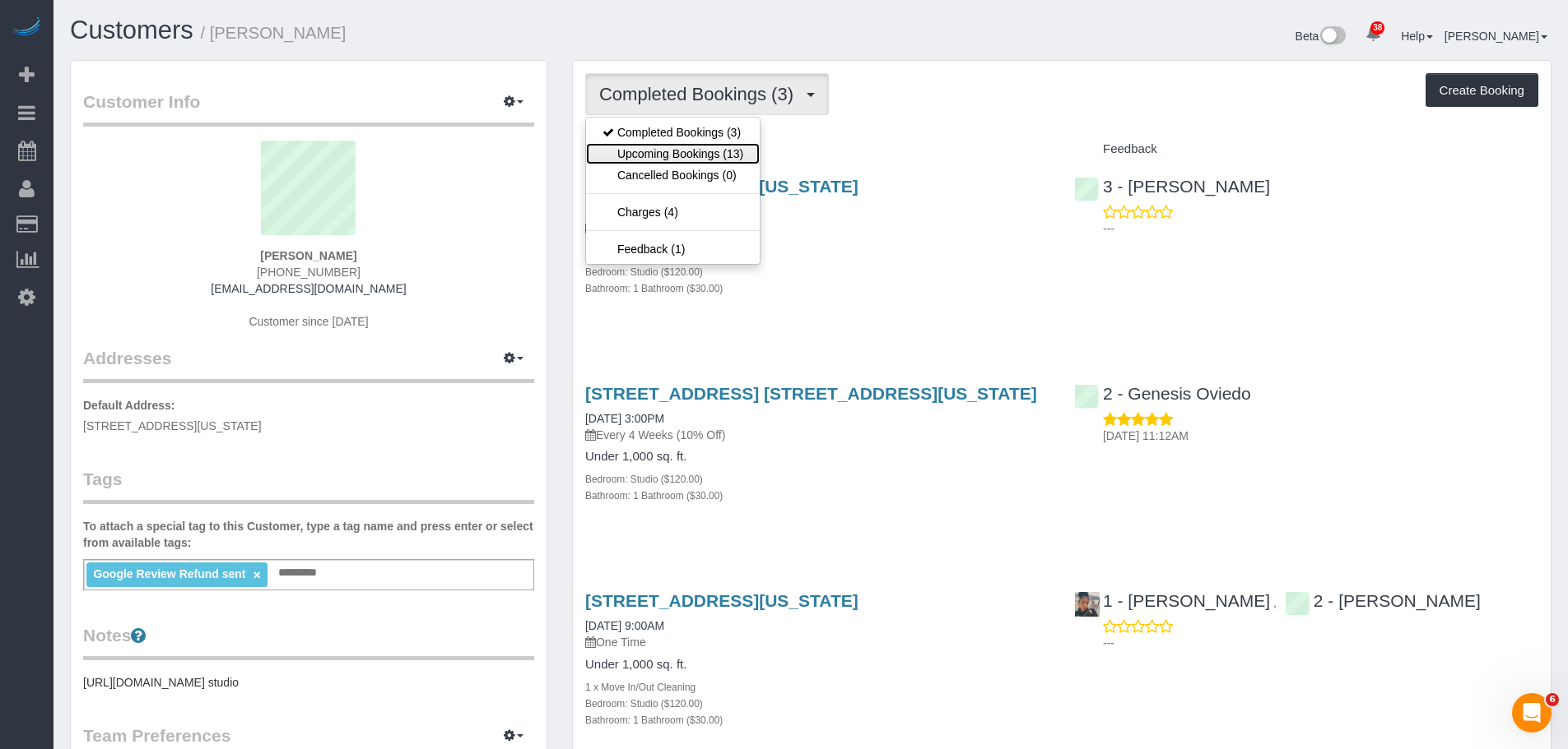
click at [729, 158] on link "Upcoming Bookings (13)" at bounding box center [673, 154] width 174 height 21
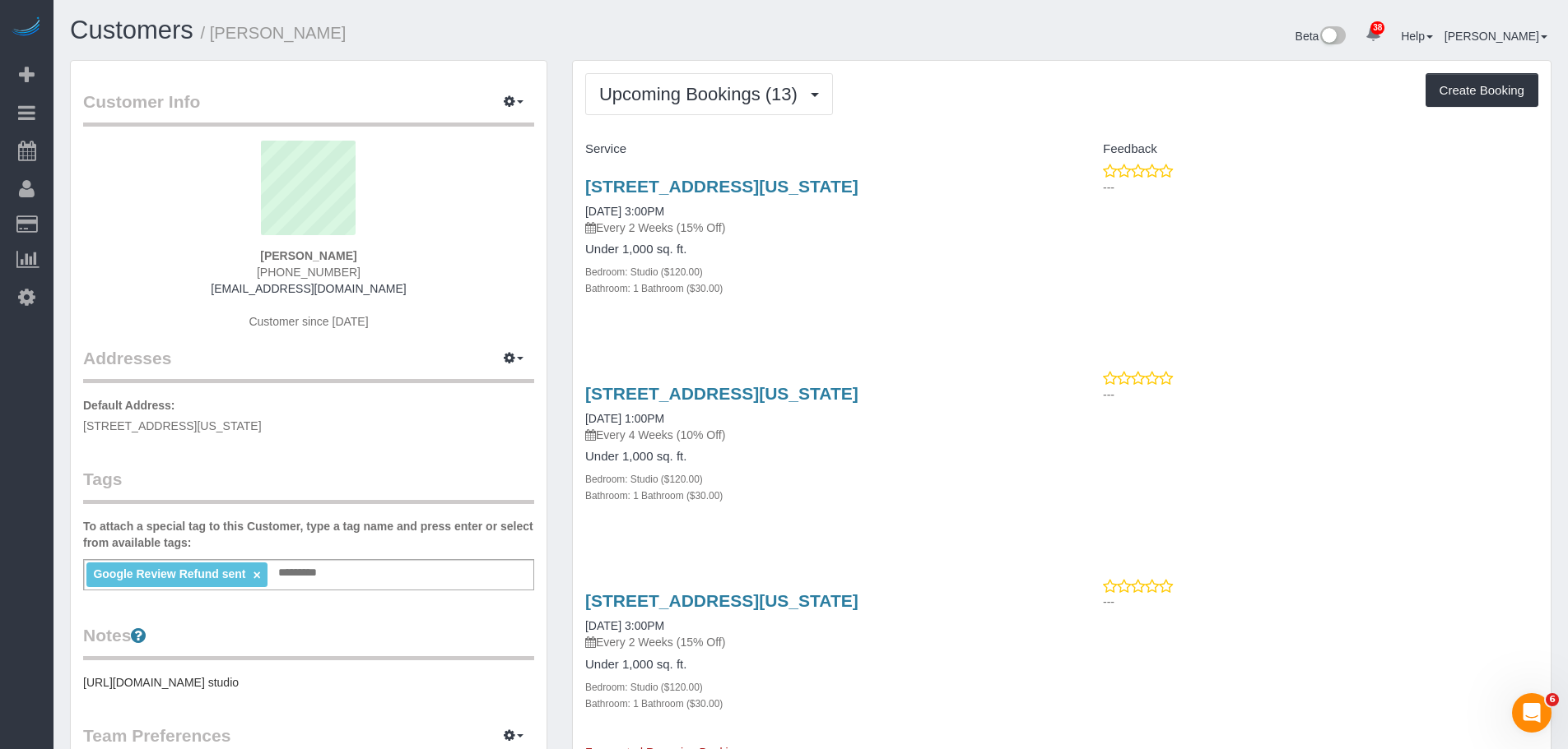
drag, startPoint x: 868, startPoint y: 125, endPoint x: 762, endPoint y: 169, distance: 114.8
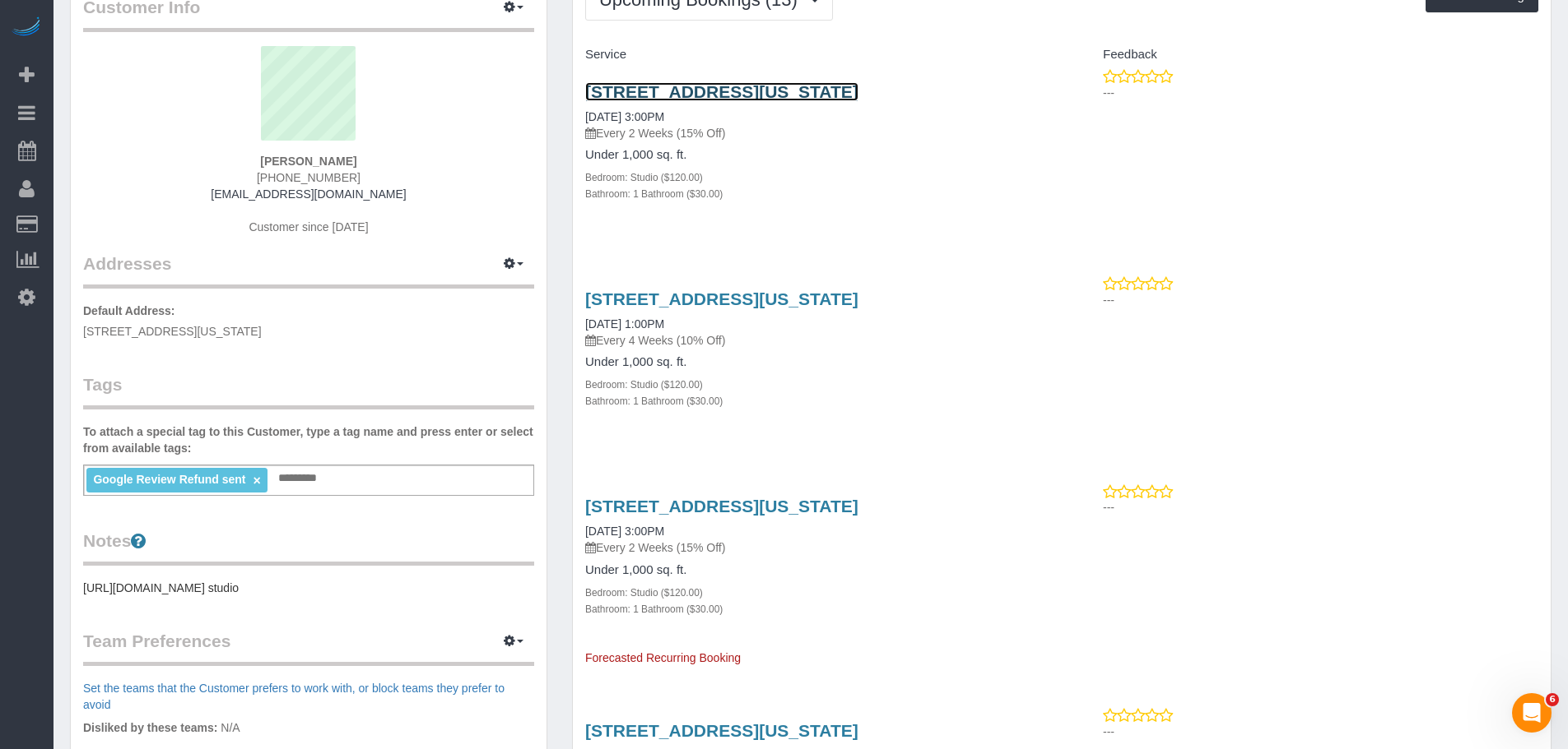
scroll to position [247, 0]
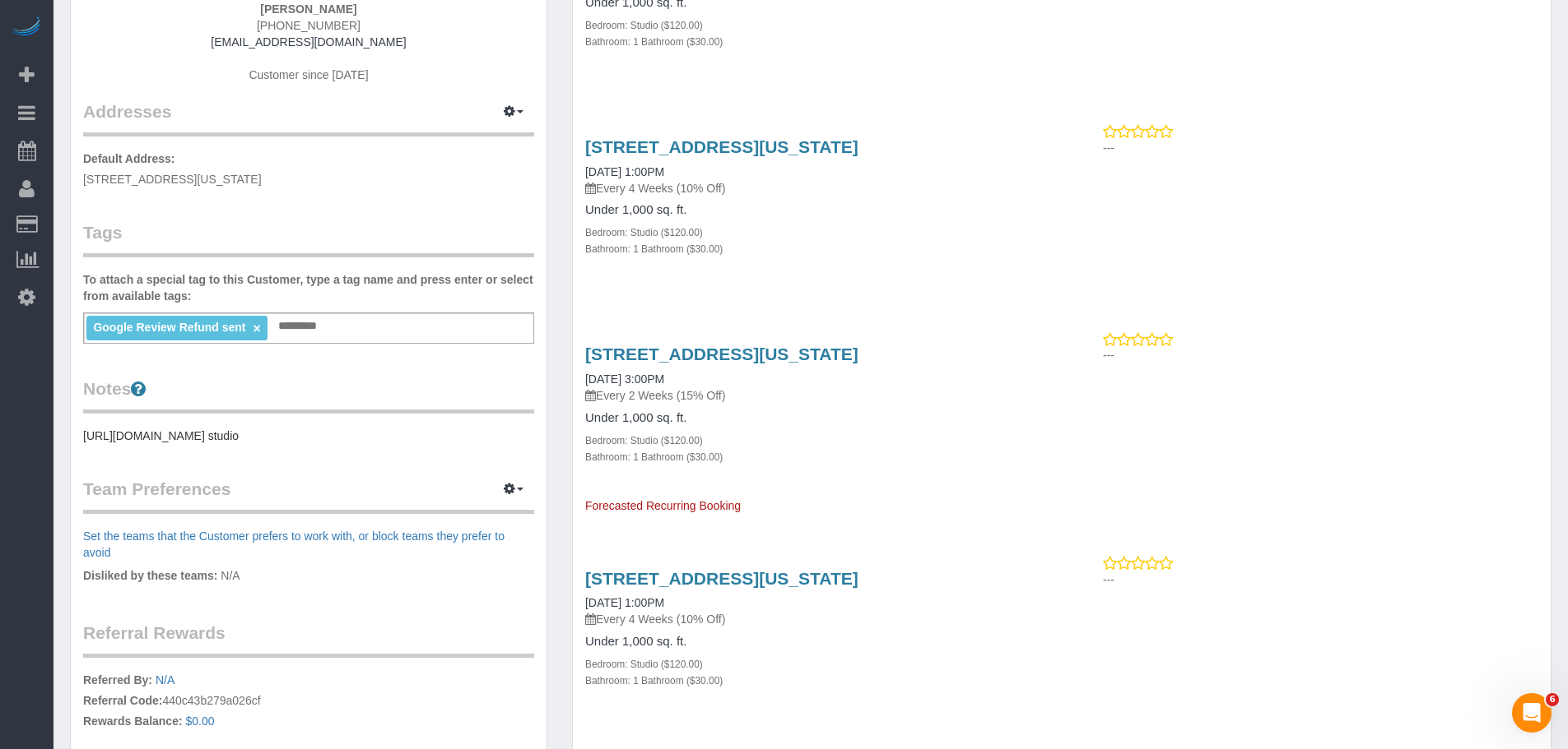
drag, startPoint x: 958, startPoint y: 259, endPoint x: 1118, endPoint y: 333, distance: 176.3
click at [958, 259] on div "[STREET_ADDRESS][US_STATE] [DATE] 1:00PM Every 4 Weeks (10% Off) Under 1,000 sq…" at bounding box center [818, 207] width 489 height 166
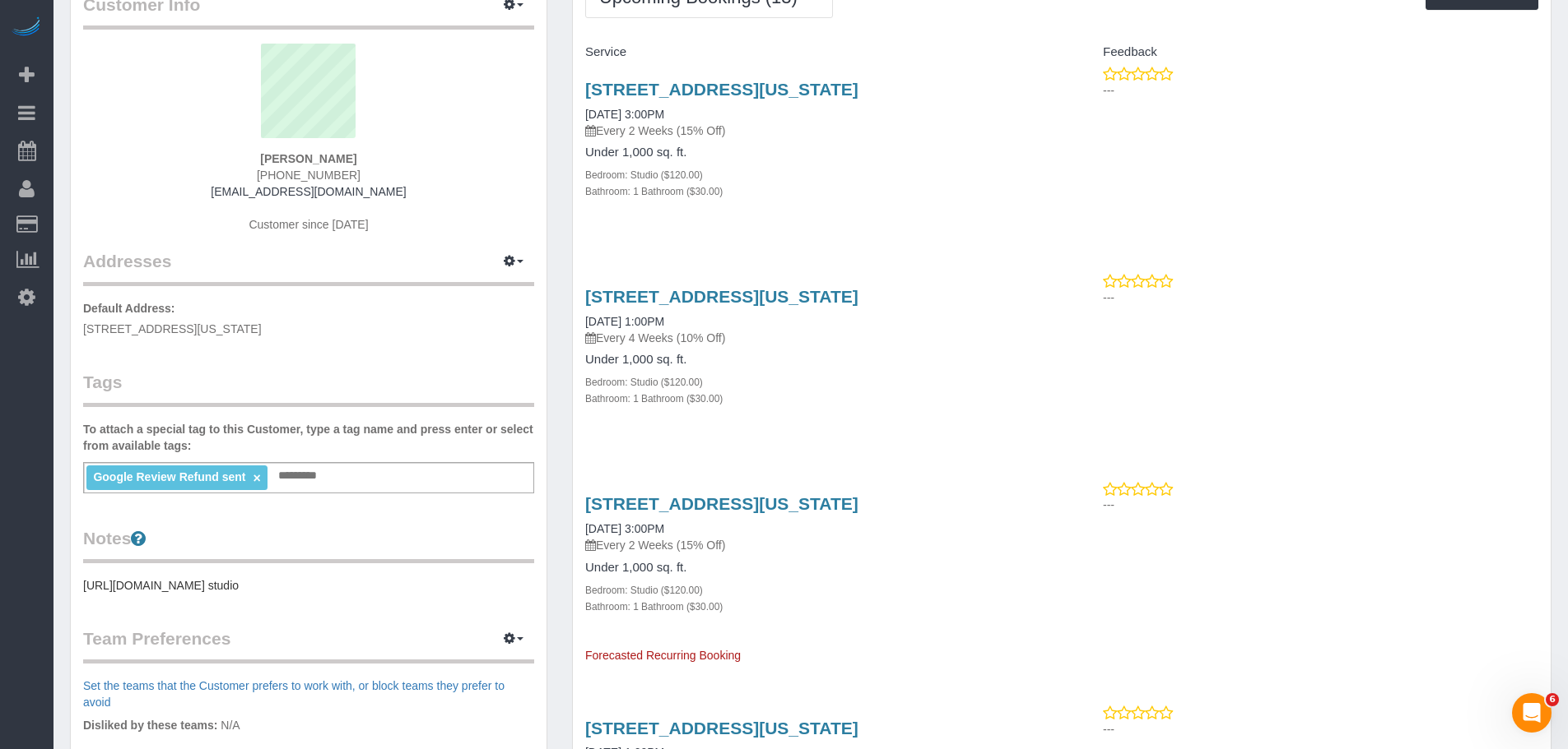
scroll to position [0, 0]
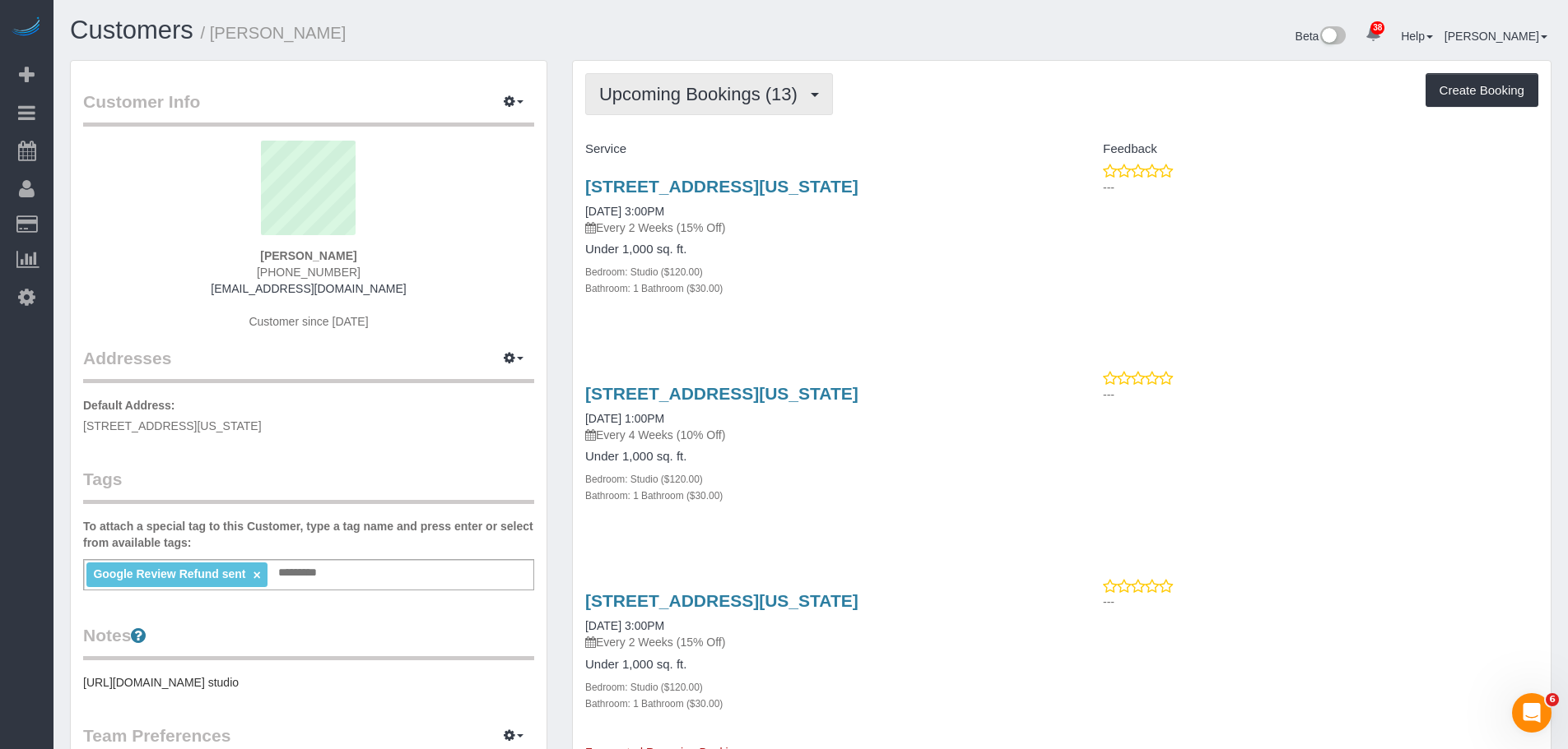
click at [714, 92] on span "Upcoming Bookings (13)" at bounding box center [702, 94] width 207 height 21
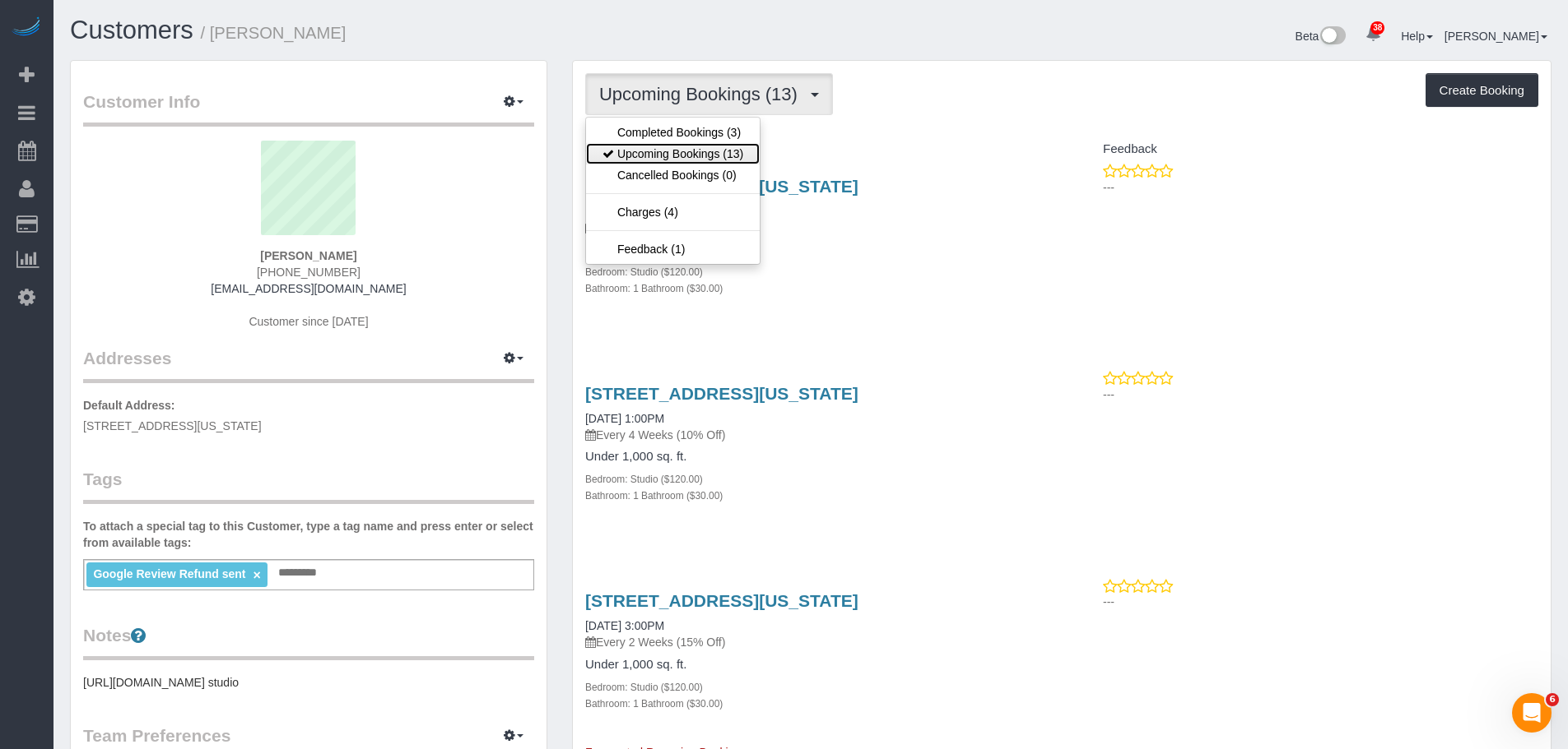
click at [715, 155] on link "Upcoming Bookings (13)" at bounding box center [673, 154] width 174 height 21
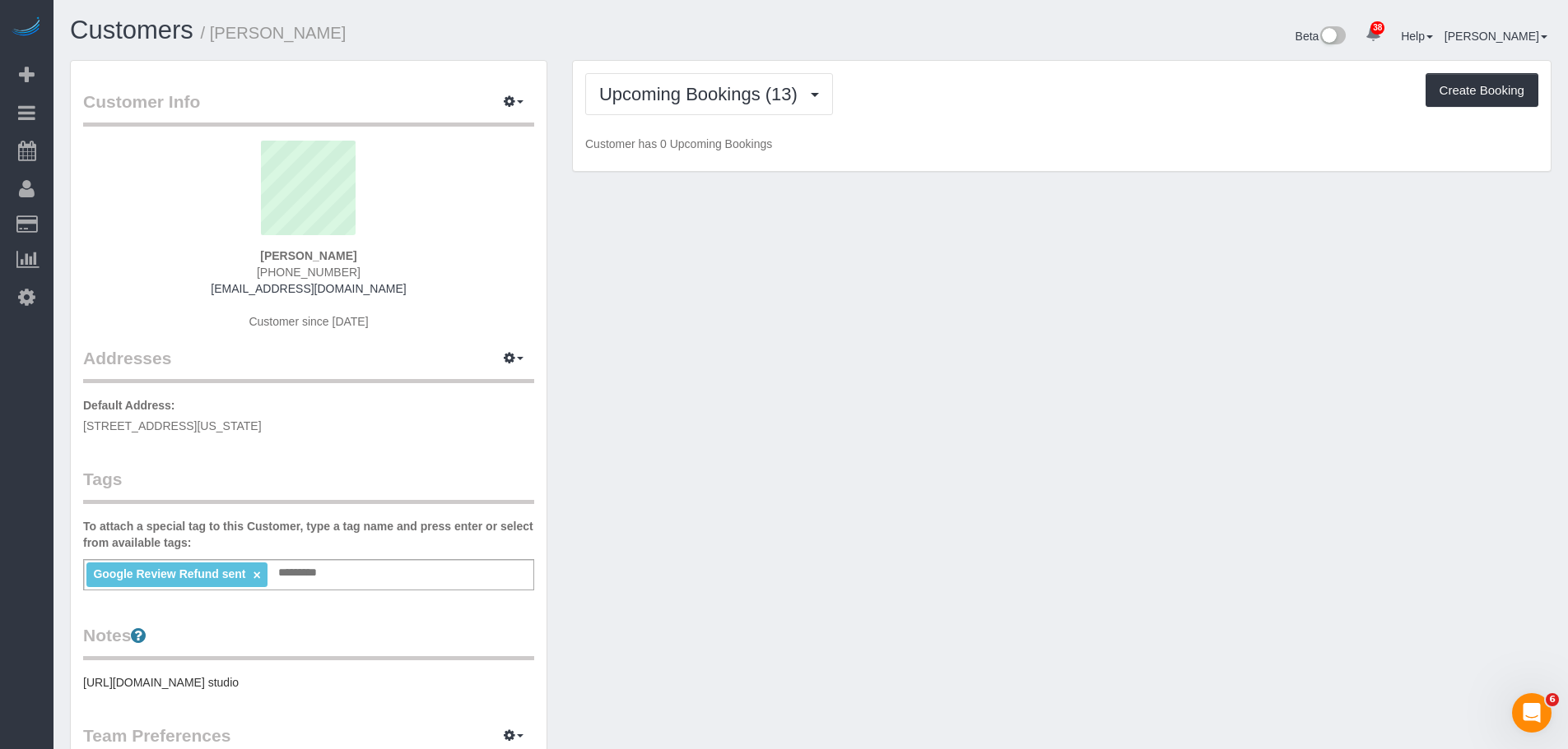
click at [986, 138] on p "Customer has 0 Upcoming Bookings" at bounding box center [1062, 144] width 953 height 16
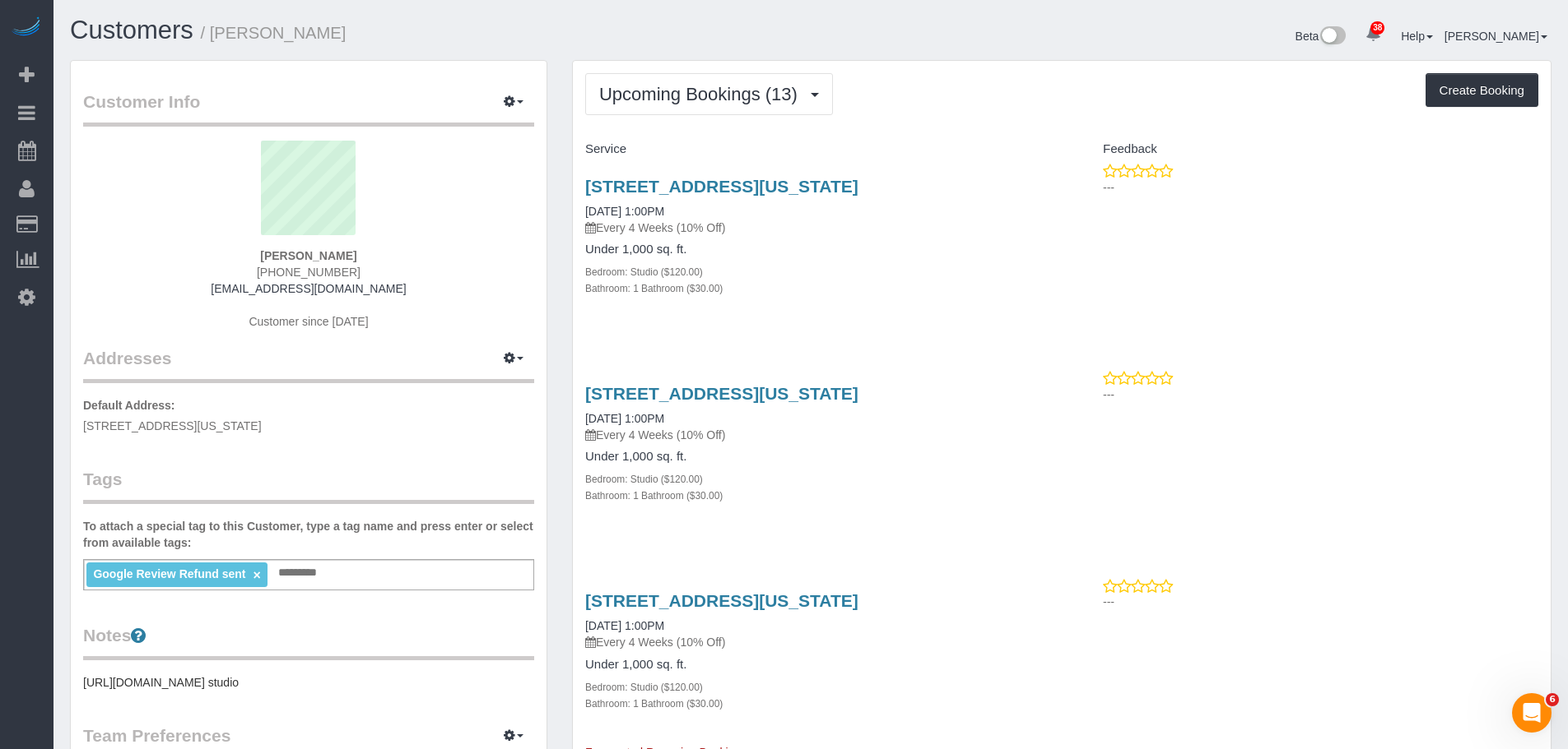
click at [963, 263] on div "Under 1,000 sq. ft. Bedroom: Studio ($120.00) Bathroom: 1 Bathroom ($30.00)" at bounding box center [818, 269] width 464 height 54
click at [933, 300] on div "[STREET_ADDRESS][US_STATE] [DATE] 1:00PM Every 4 Weeks (10% Off) Under 1,000 sq…" at bounding box center [818, 246] width 489 height 166
click at [1013, 319] on div "[STREET_ADDRESS][US_STATE] [DATE] 1:00PM Every 4 Weeks (10% Off) Under 1,000 sq…" at bounding box center [818, 246] width 489 height 166
click at [973, 326] on div "[STREET_ADDRESS][US_STATE] [DATE] 1:00PM Every 4 Weeks (10% Off) Under 1,000 sq…" at bounding box center [818, 246] width 489 height 166
click at [947, 323] on div "[STREET_ADDRESS][US_STATE] [DATE] 1:00PM Every 4 Weeks (10% Off) Under 1,000 sq…" at bounding box center [818, 246] width 489 height 166
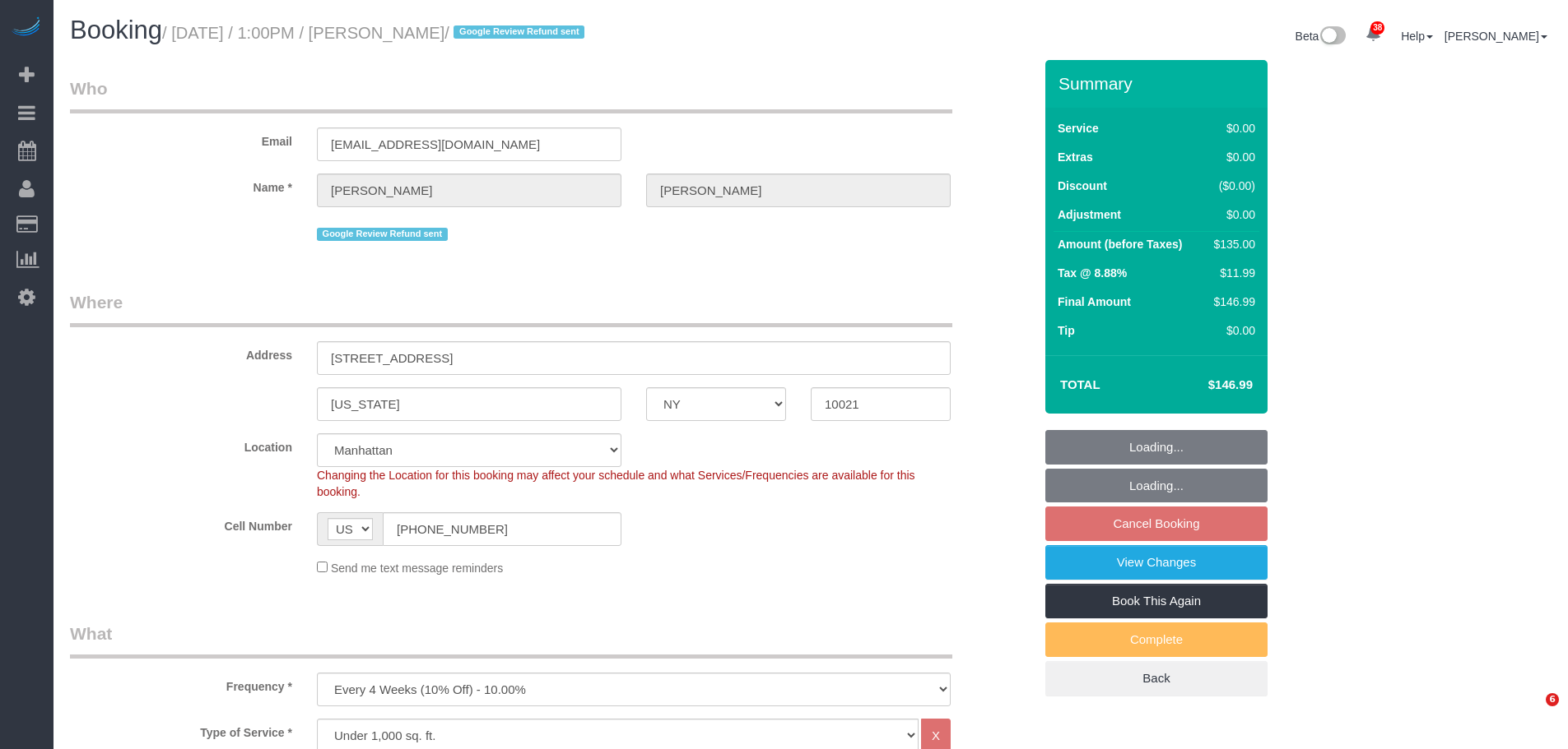
select select "NY"
select select "spot6"
select select "number:58"
select select "number:77"
select select "number:15"
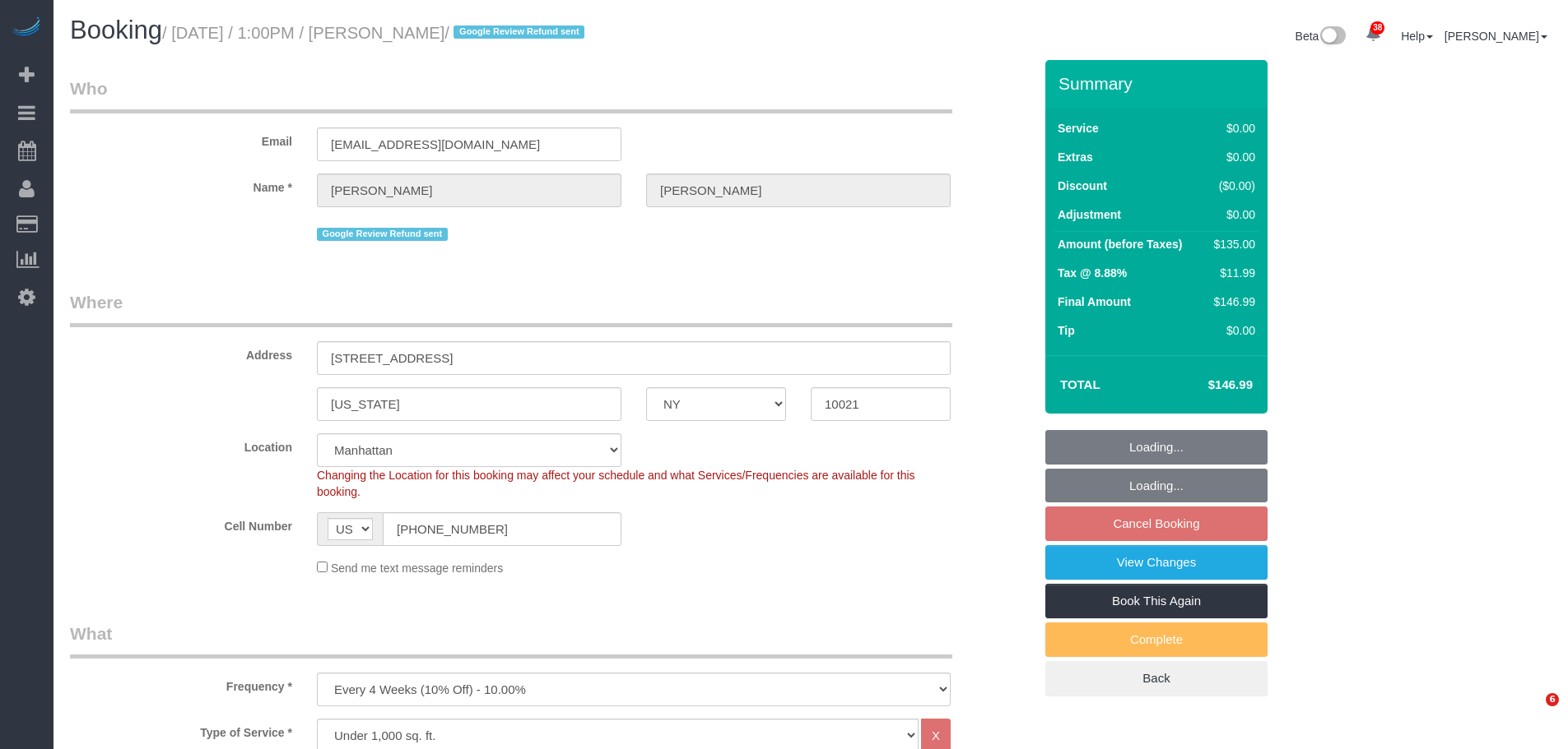
select select "number:6"
select select "NY"
select select "number:89"
select select "number:90"
select select "number:15"
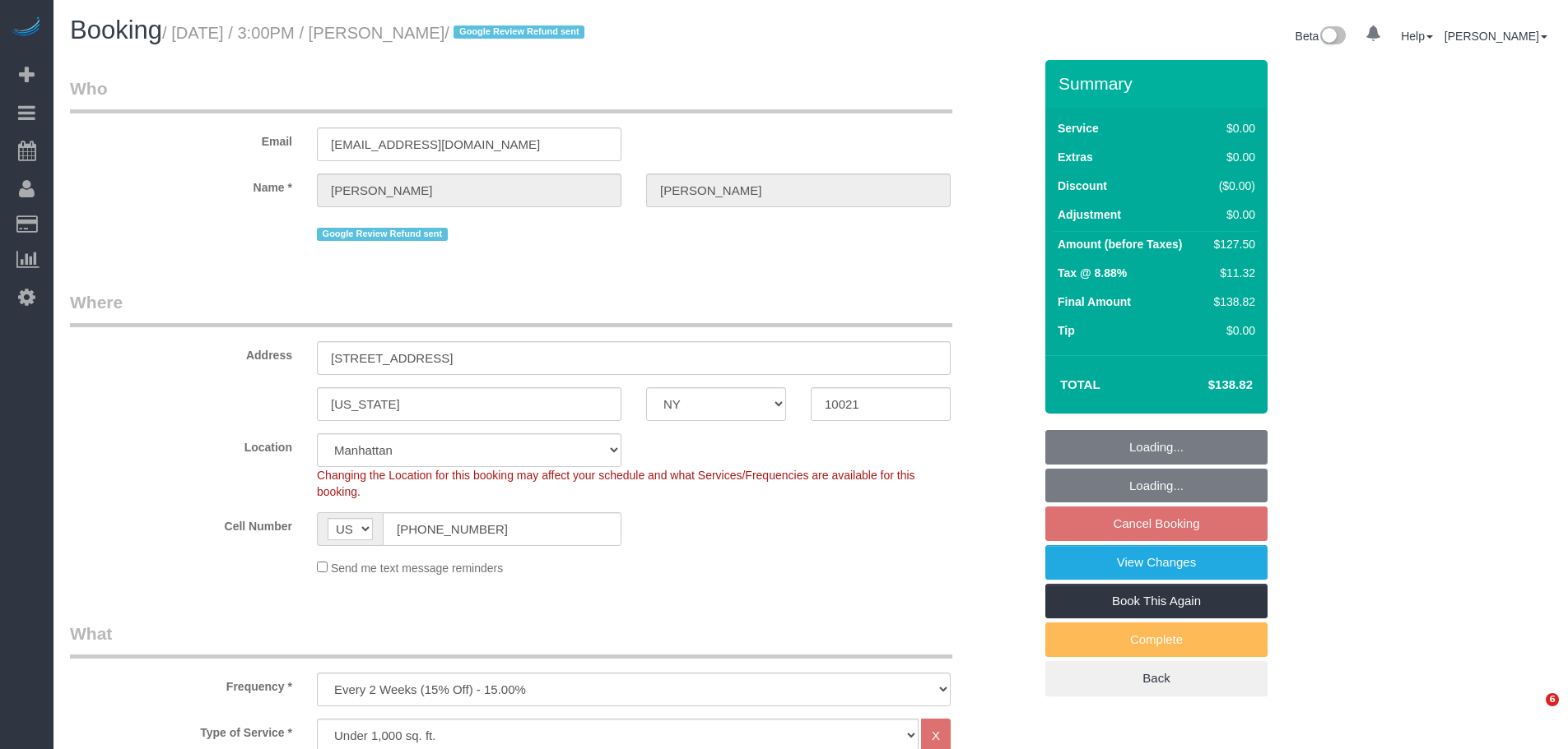
select select "number:6"
select select "spot66"
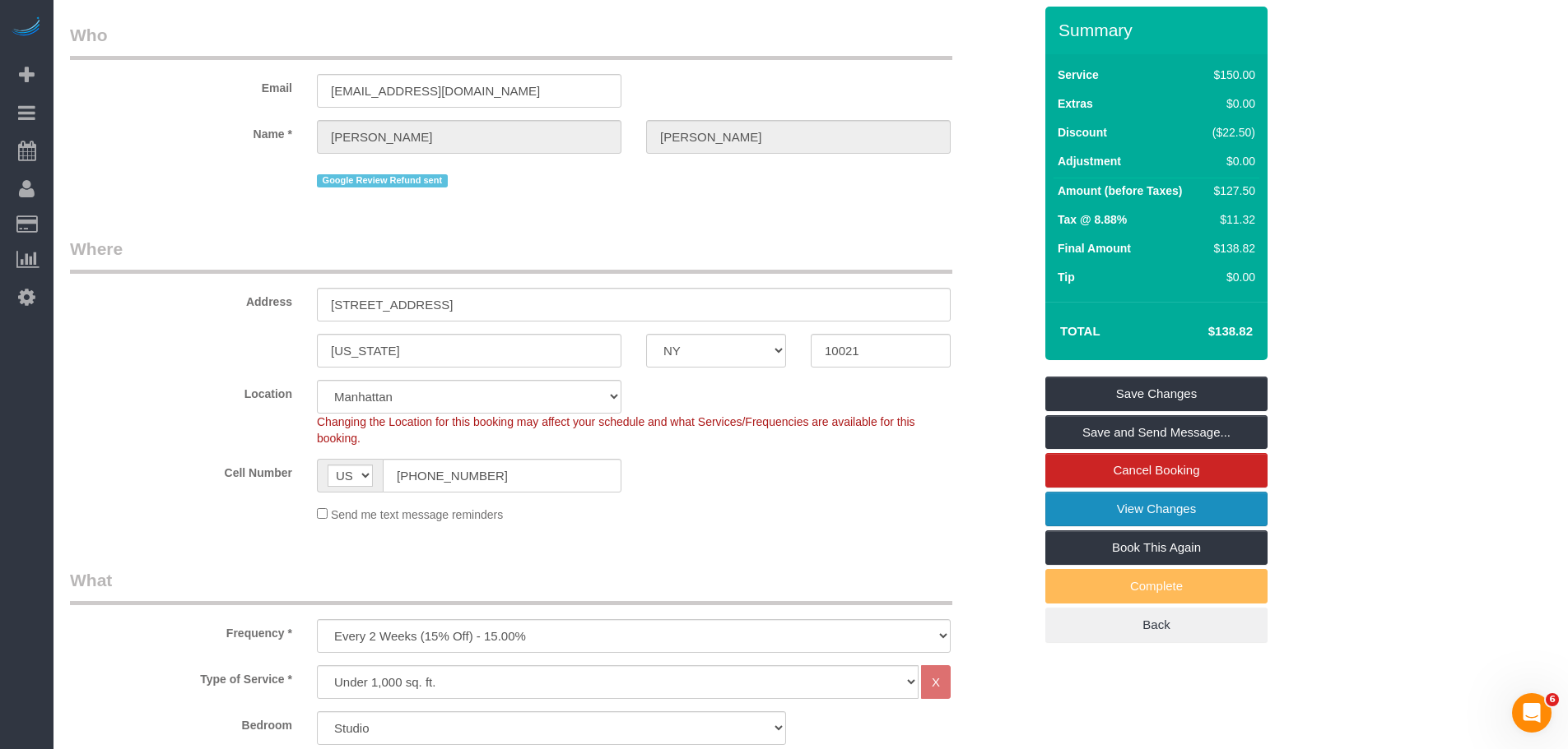
scroll to position [82, 0]
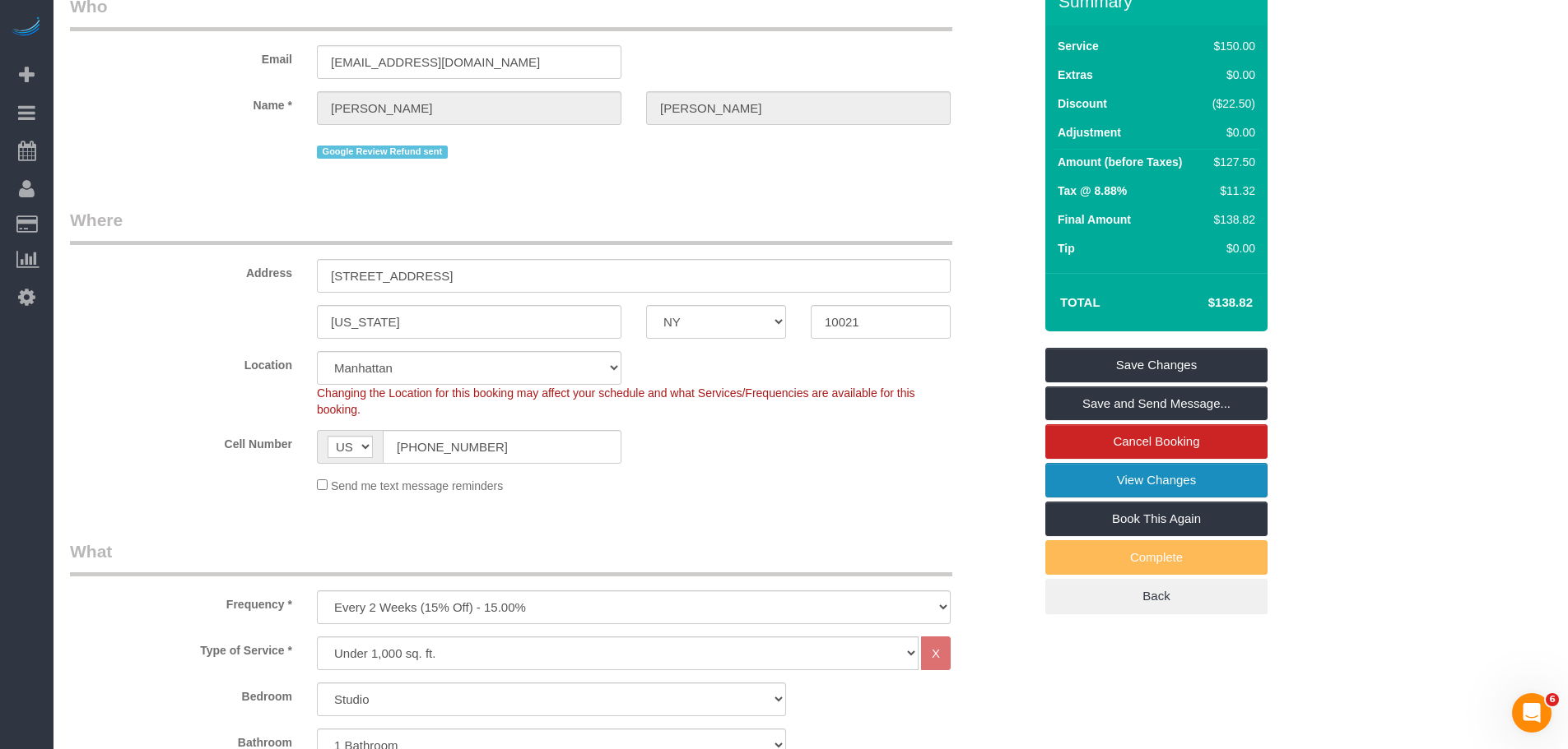
click at [1168, 478] on link "View Changes" at bounding box center [1156, 481] width 222 height 35
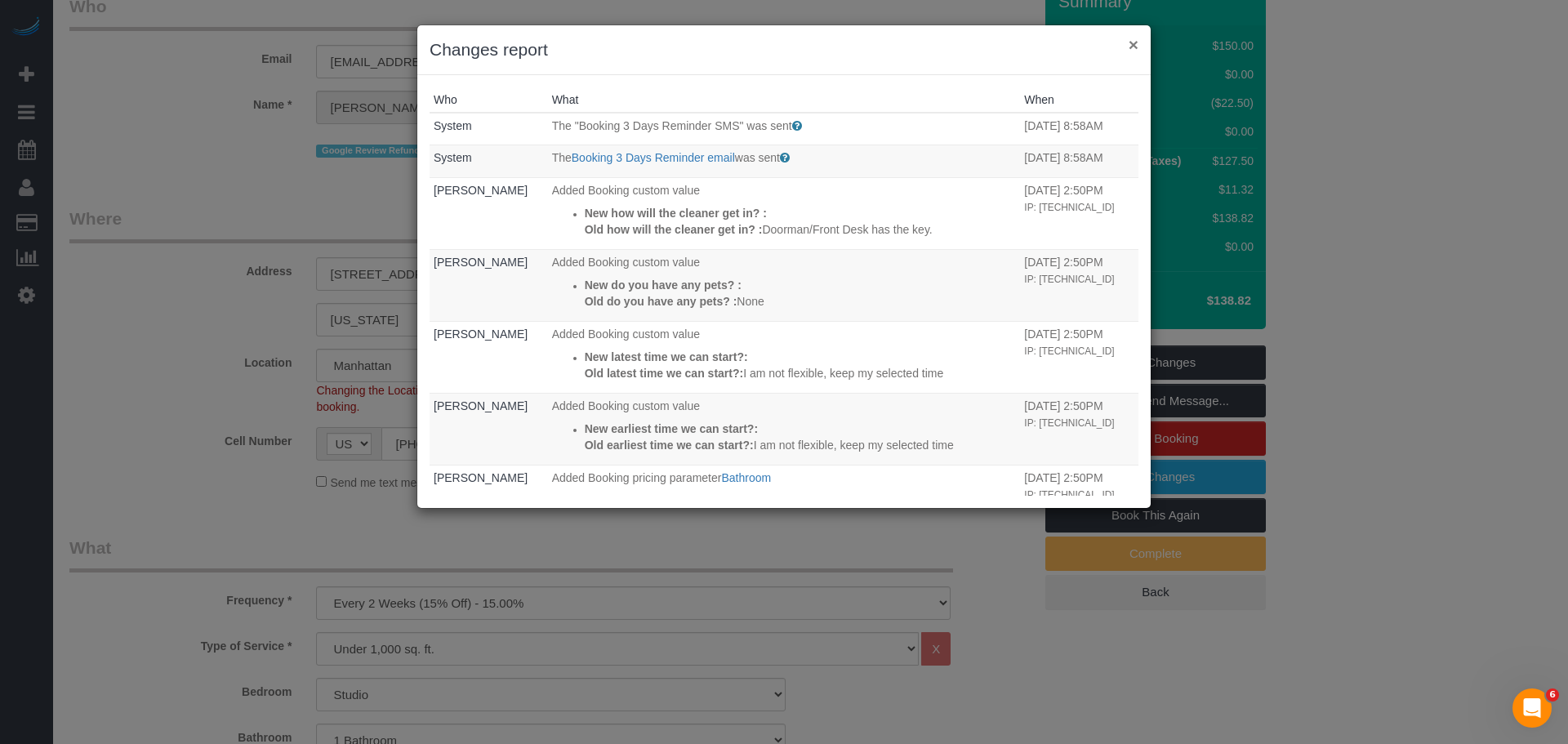
click at [1137, 48] on button "×" at bounding box center [1133, 44] width 10 height 17
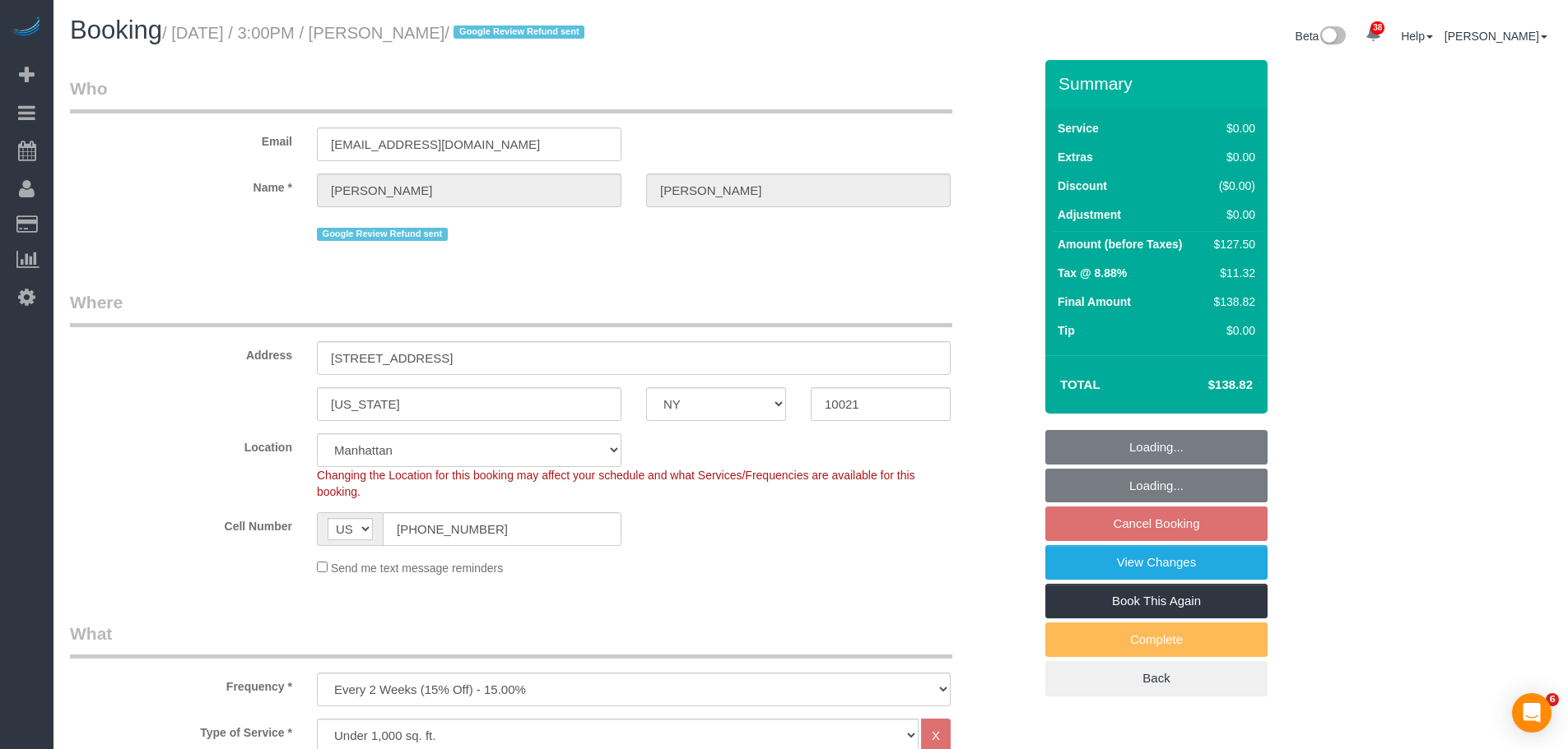
select select "NY"
select select "number:89"
select select "number:90"
select select "number:15"
select select "number:6"
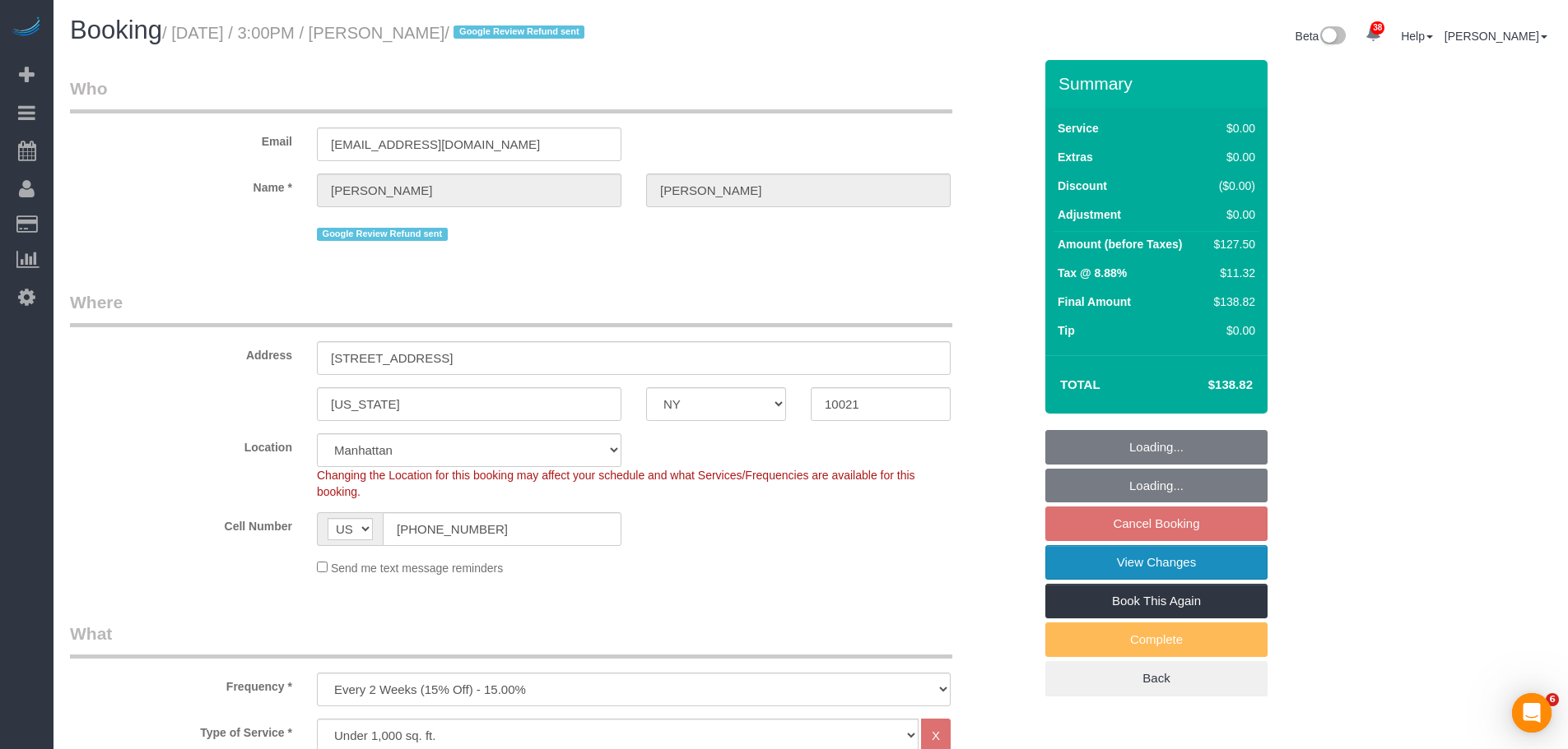
click at [1180, 566] on link "View Changes" at bounding box center [1156, 563] width 222 height 35
select select "spot8"
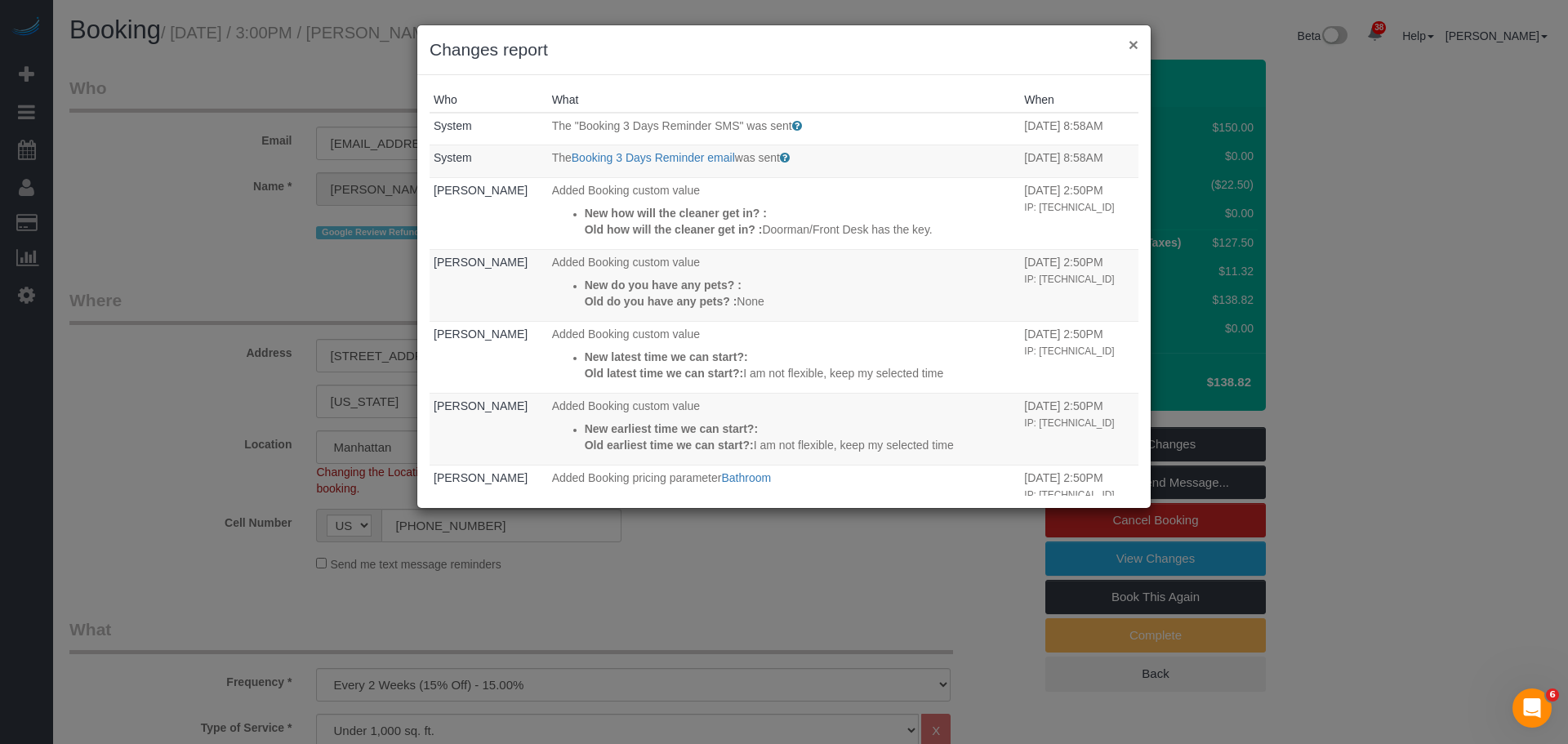
click at [1131, 41] on button "×" at bounding box center [1133, 44] width 10 height 17
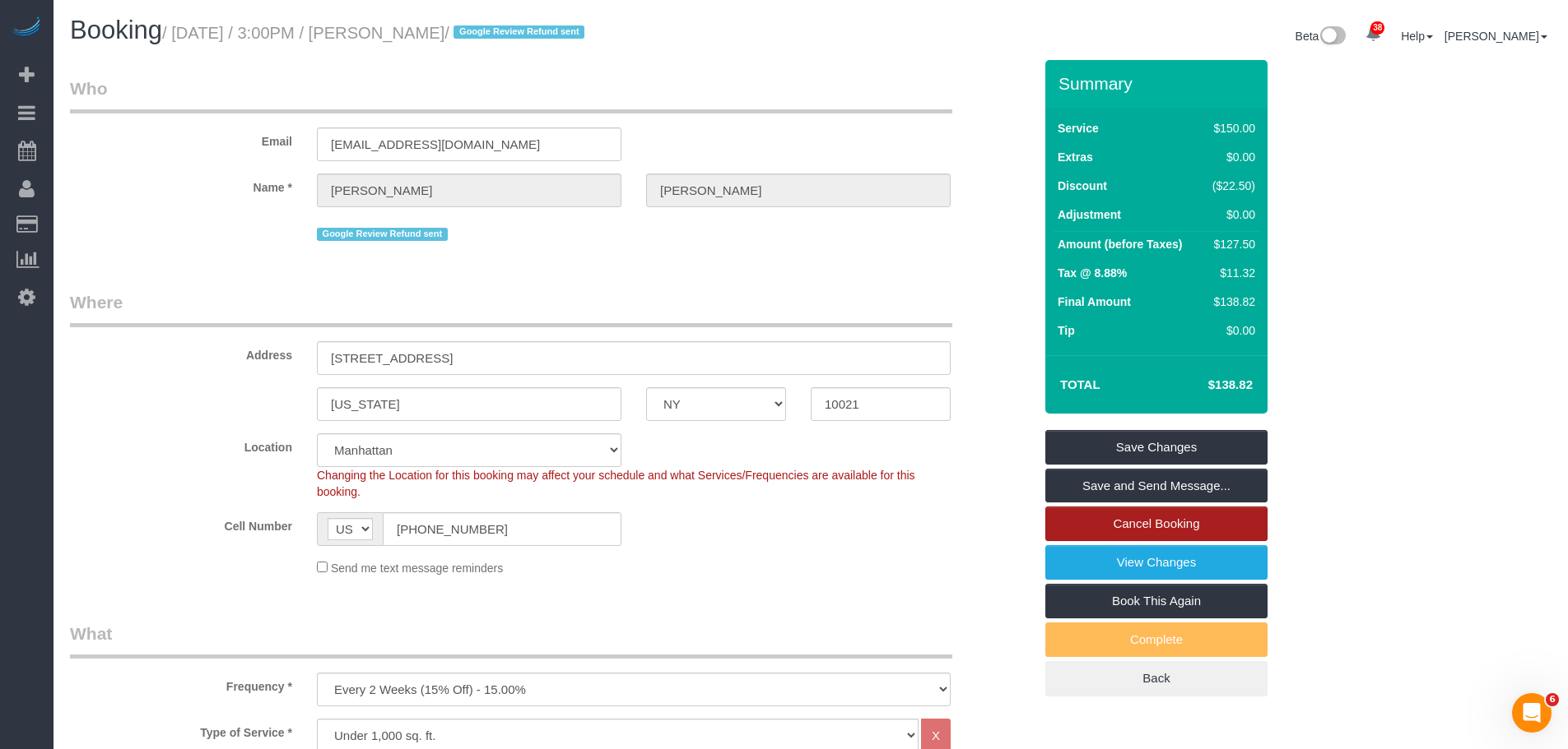
click at [1167, 521] on link "Cancel Booking" at bounding box center [1156, 524] width 222 height 35
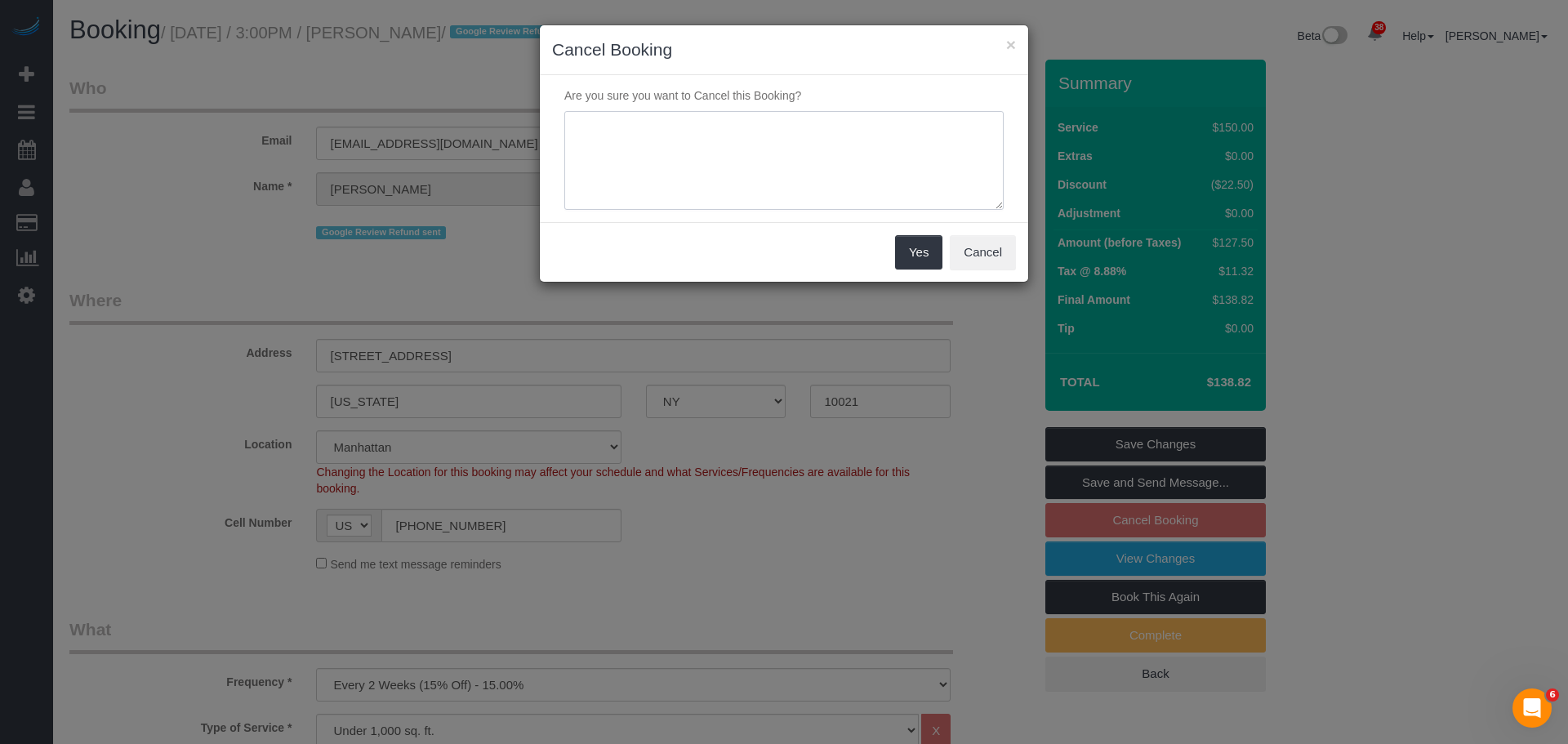
click at [730, 148] on textarea at bounding box center [784, 161] width 440 height 100
type textarea "Duplicate"
click at [922, 275] on div "Yes Cancel" at bounding box center [784, 252] width 489 height 60
click at [921, 249] on button "Yes" at bounding box center [918, 253] width 47 height 34
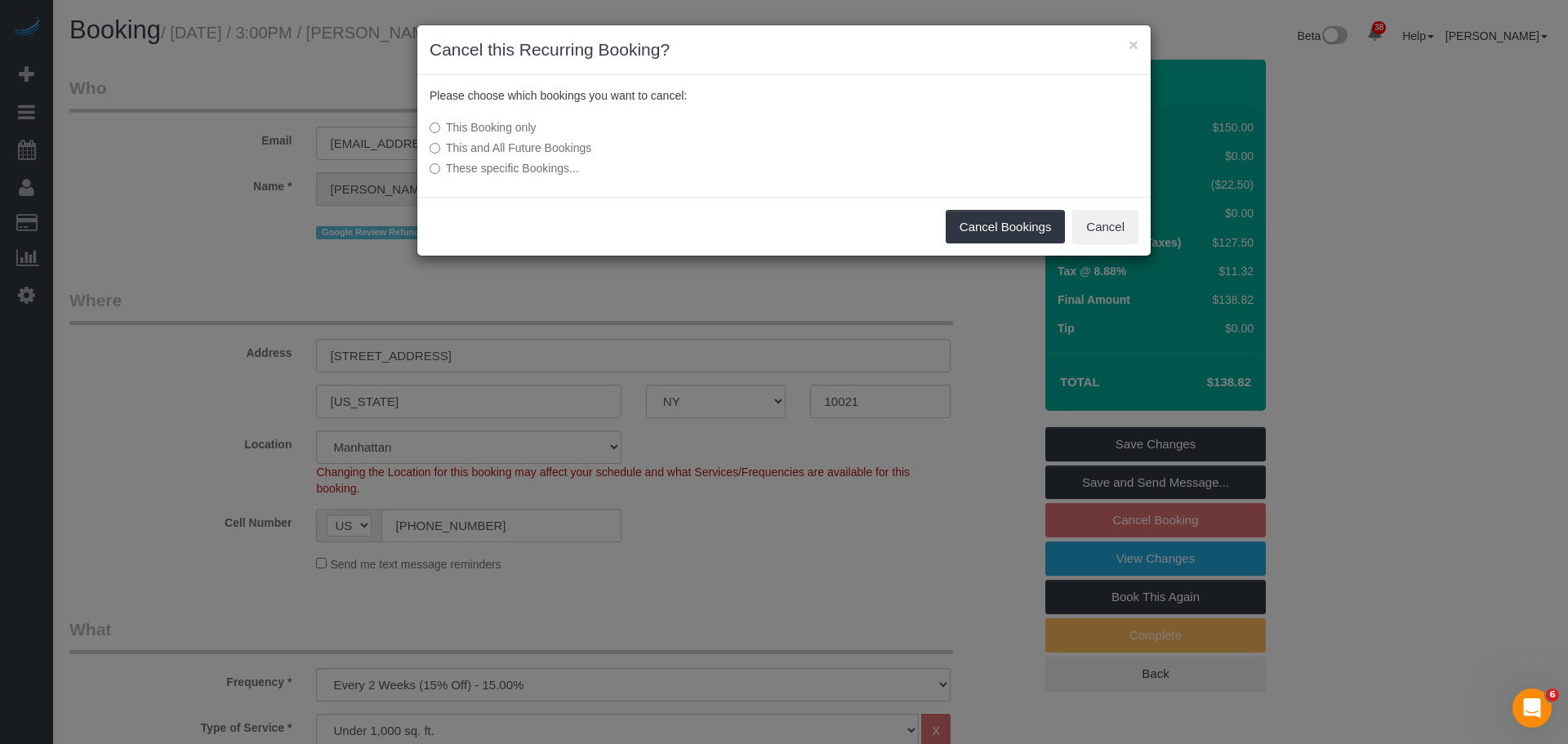
drag, startPoint x: 555, startPoint y: 148, endPoint x: 681, endPoint y: 159, distance: 126.5
click at [555, 147] on label "This and All Future Bookings" at bounding box center [662, 148] width 465 height 16
click at [976, 229] on button "Cancel Bookings" at bounding box center [1005, 227] width 120 height 34
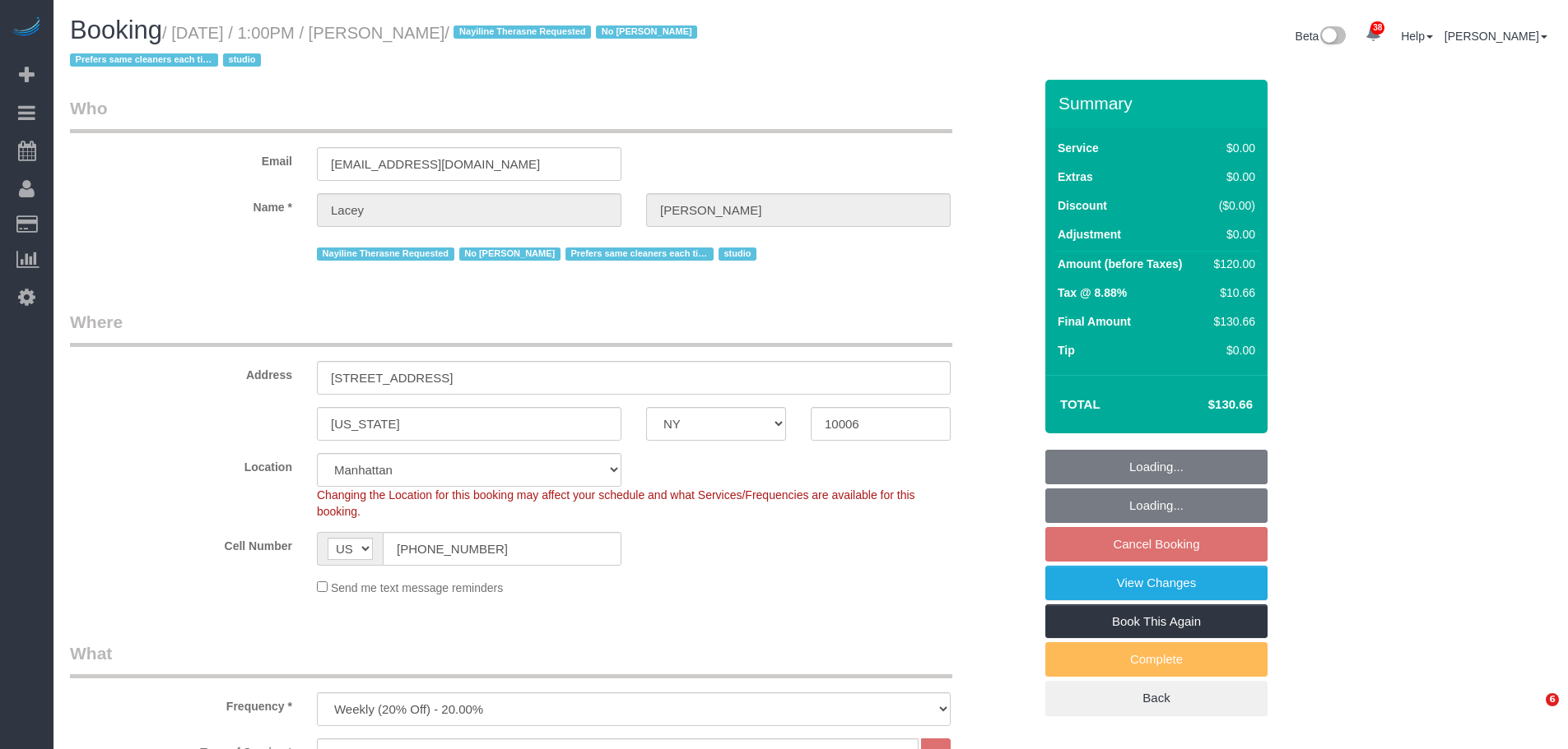
select select "NY"
select select "string:stripe-pm_1QnwjA4VGloSiKo7h3HCAQgS"
select select "spot4"
select select "number:61"
select select "number:77"
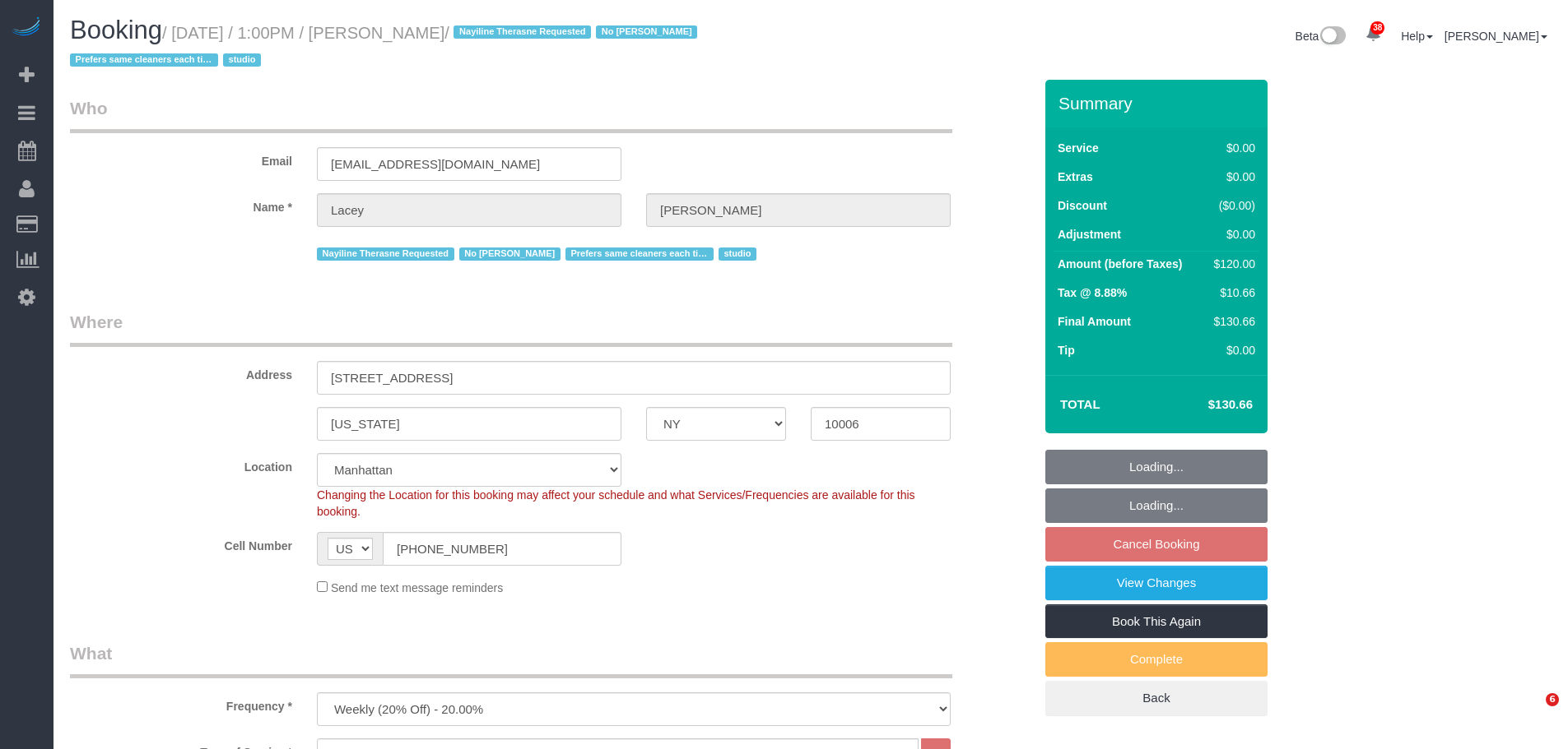
select select "number:15"
select select "number:5"
select select "object:1527"
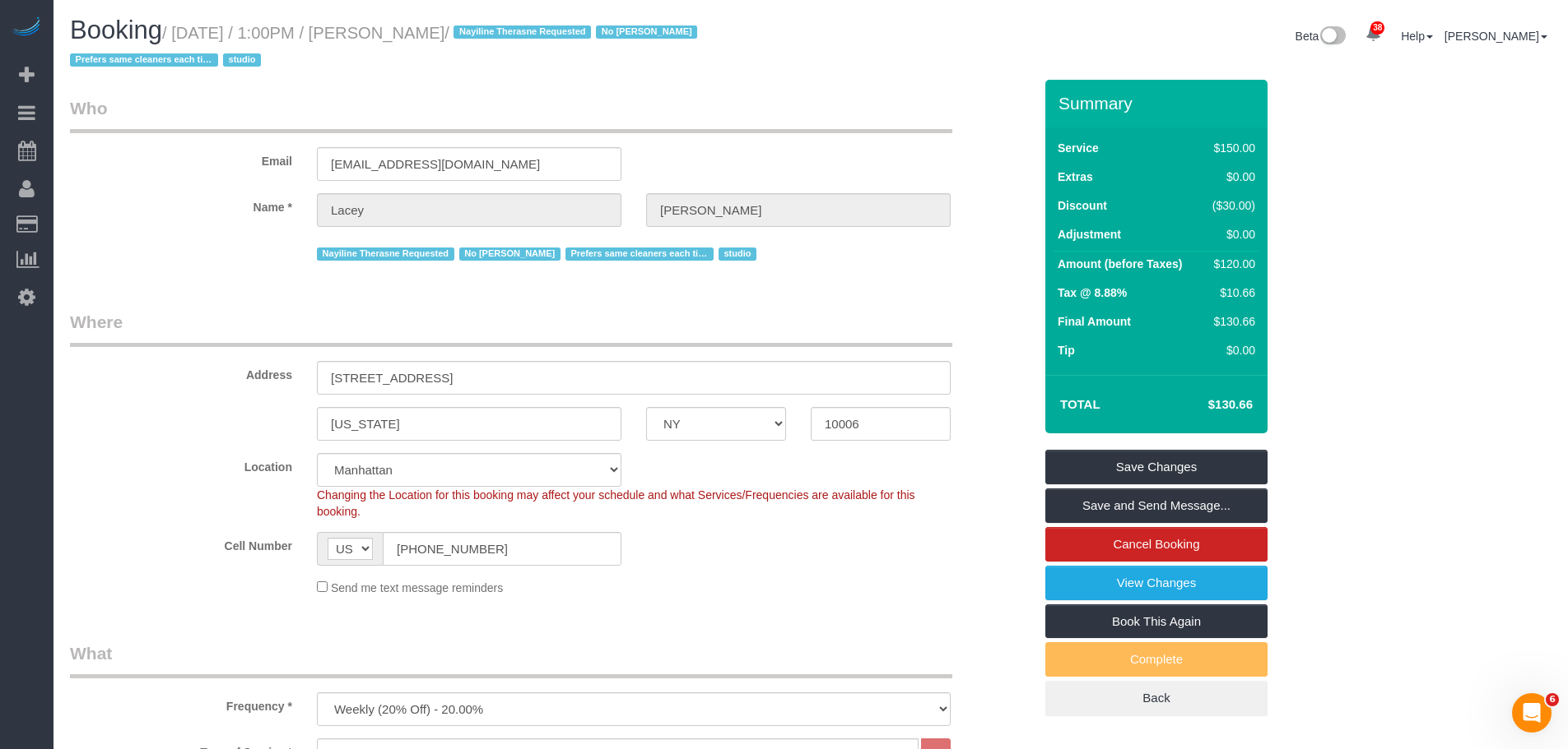
click at [747, 137] on div "Email lsgutierr@gmail.com" at bounding box center [551, 138] width 987 height 85
click at [421, 30] on small "/ October 13, 2025 / 1:00PM / Lacey Gutierrez / Nayiline Therasne Requested No …" at bounding box center [385, 47] width 632 height 46
drag, startPoint x: 421, startPoint y: 30, endPoint x: 452, endPoint y: 29, distance: 31.0
click at [421, 29] on small "/ October 13, 2025 / 1:00PM / Lacey Gutierrez / Nayiline Therasne Requested No …" at bounding box center [385, 47] width 632 height 46
click at [478, 30] on small "/ October 13, 2025 / 1:00PM / Lacey Gutierrez / Nayiline Therasne Requested No …" at bounding box center [385, 47] width 632 height 46
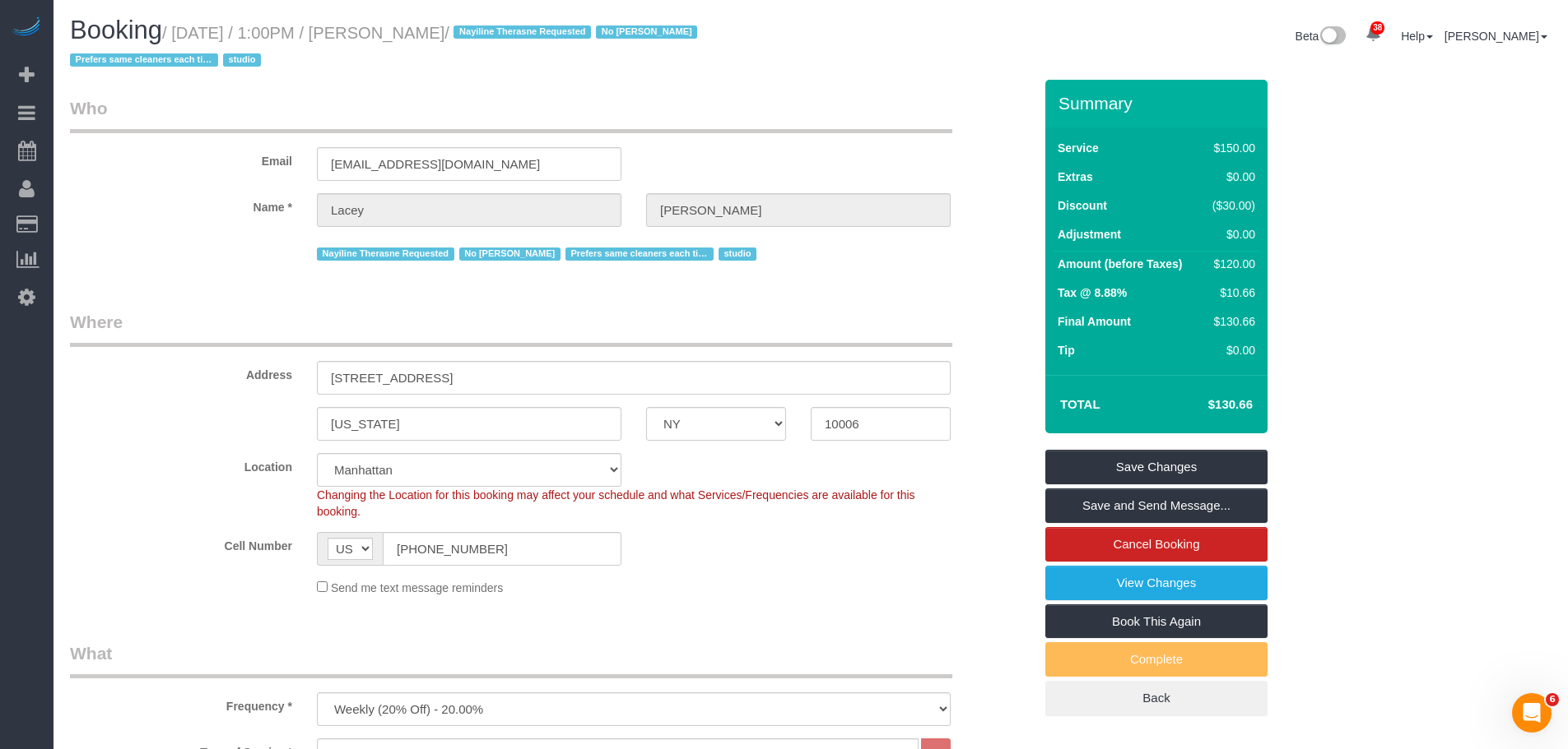
copy small "[PERSON_NAME]"
click at [798, 148] on div "Email lsgutierr@gmail.com" at bounding box center [551, 138] width 987 height 85
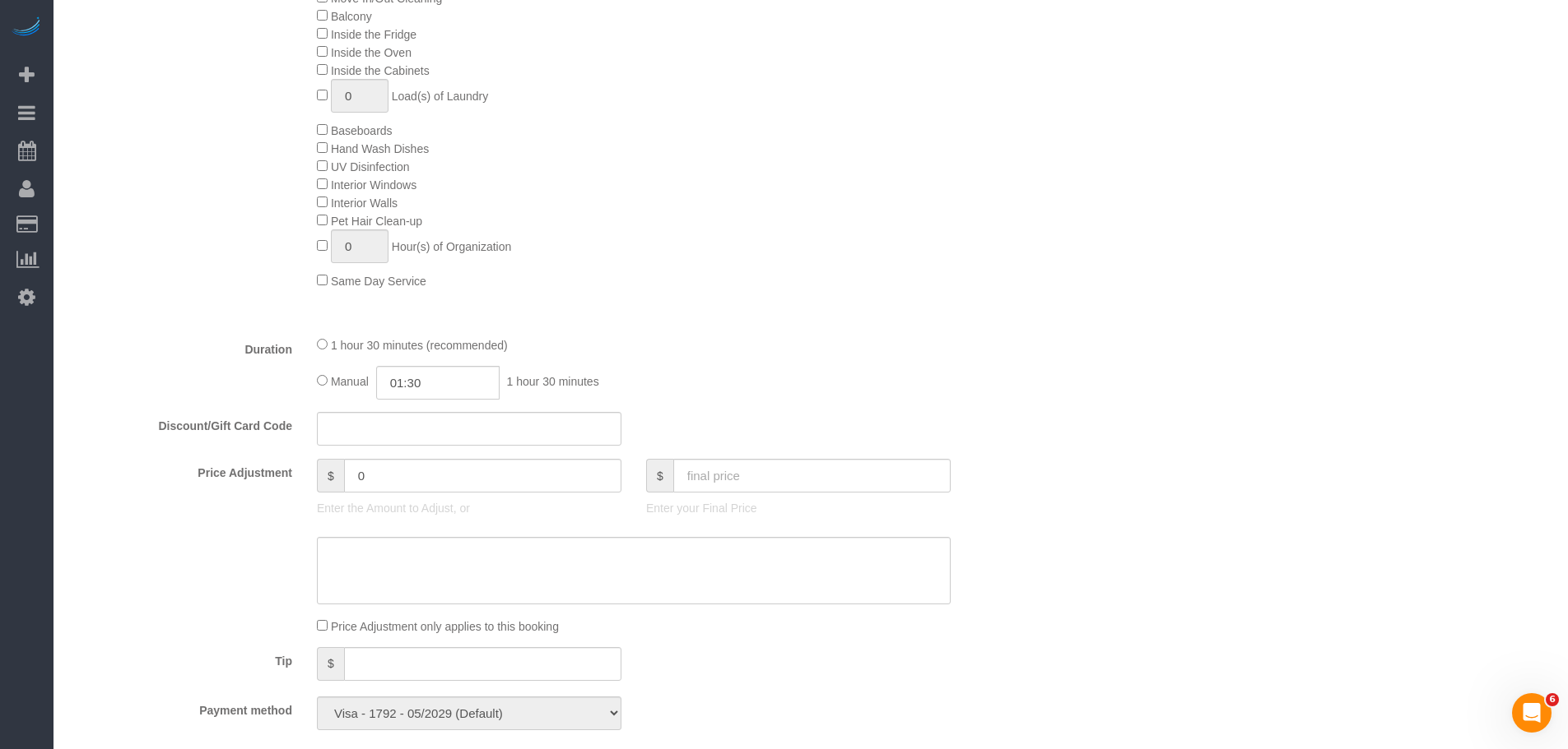
scroll to position [905, 0]
drag, startPoint x: 735, startPoint y: 157, endPoint x: 684, endPoint y: 198, distance: 65.4
click at [739, 157] on div "Deep Cleaning (Most Popular) Move In/Out Cleaning Balcony Inside the Fridge Ins…" at bounding box center [674, 132] width 740 height 319
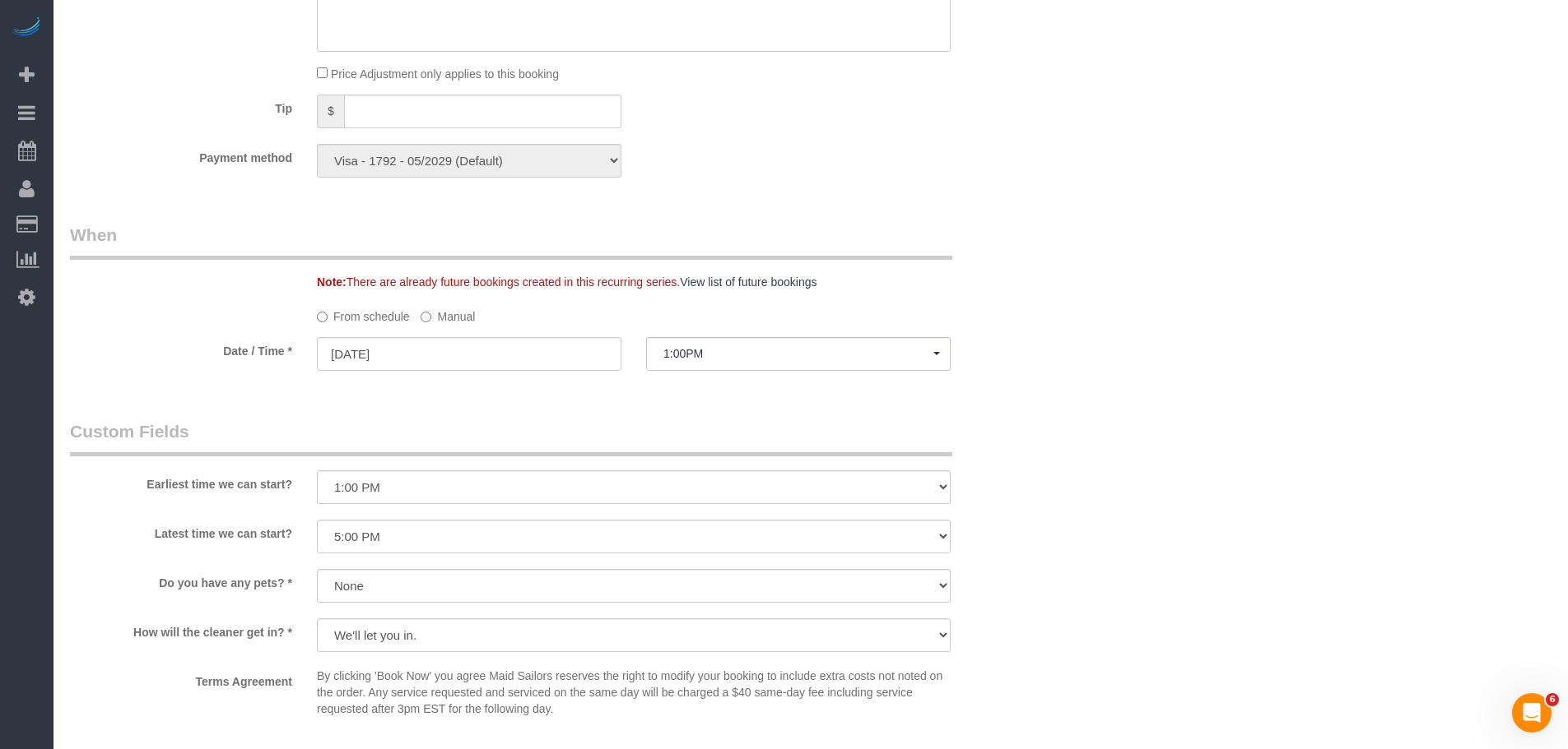
scroll to position [1481, 0]
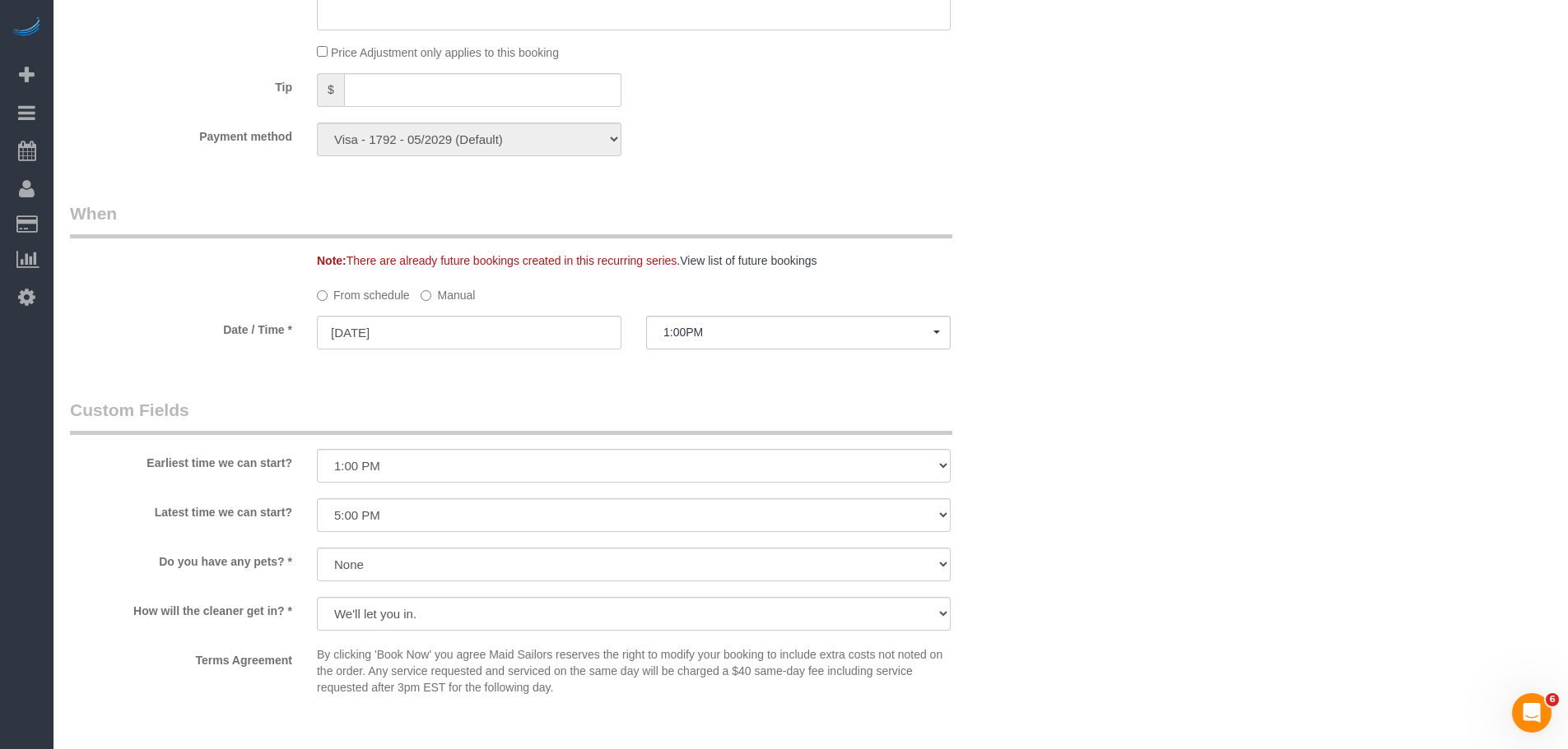
click at [440, 297] on label "Manual" at bounding box center [448, 292] width 54 height 22
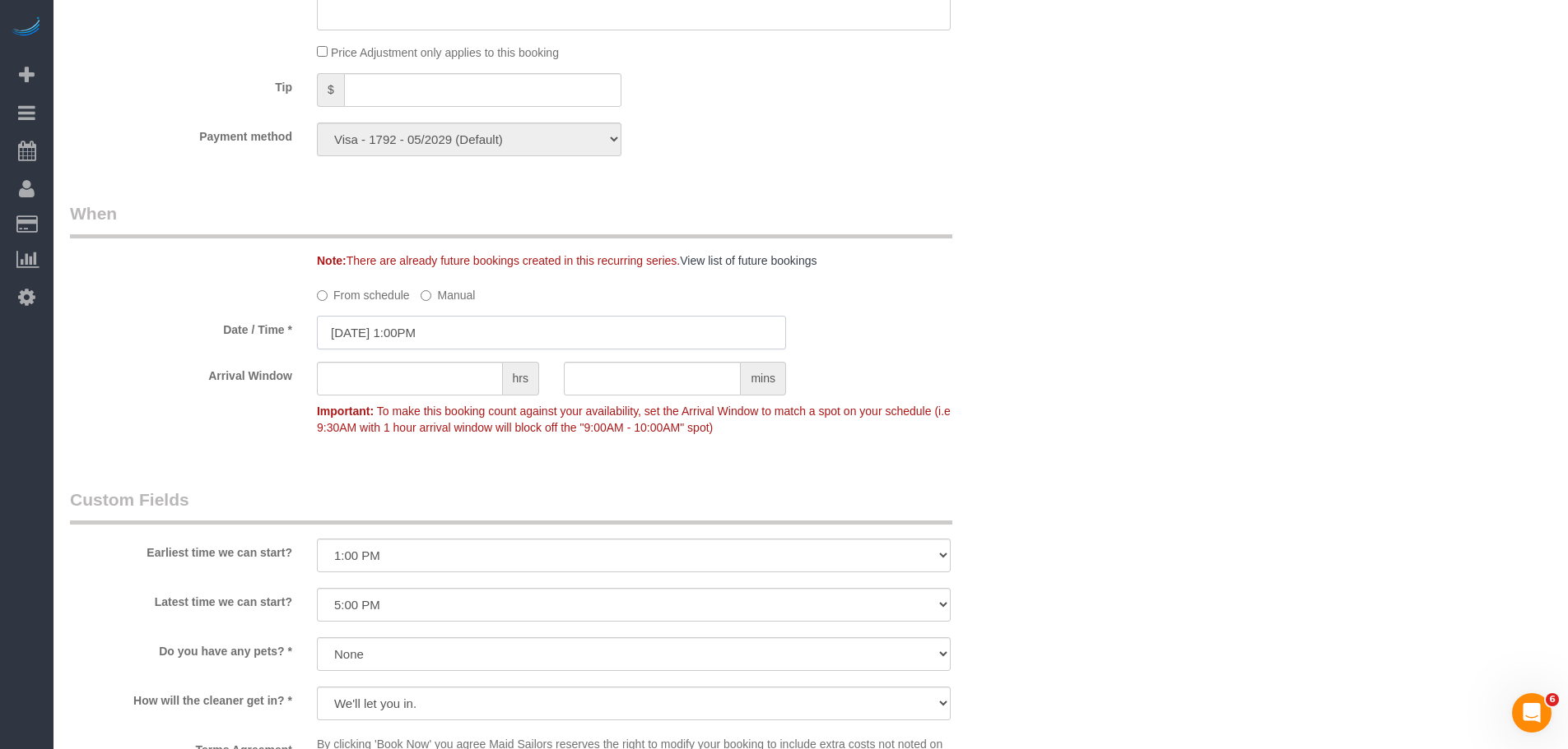
click at [432, 329] on input "10/13/2025 1:00PM" at bounding box center [552, 333] width 469 height 34
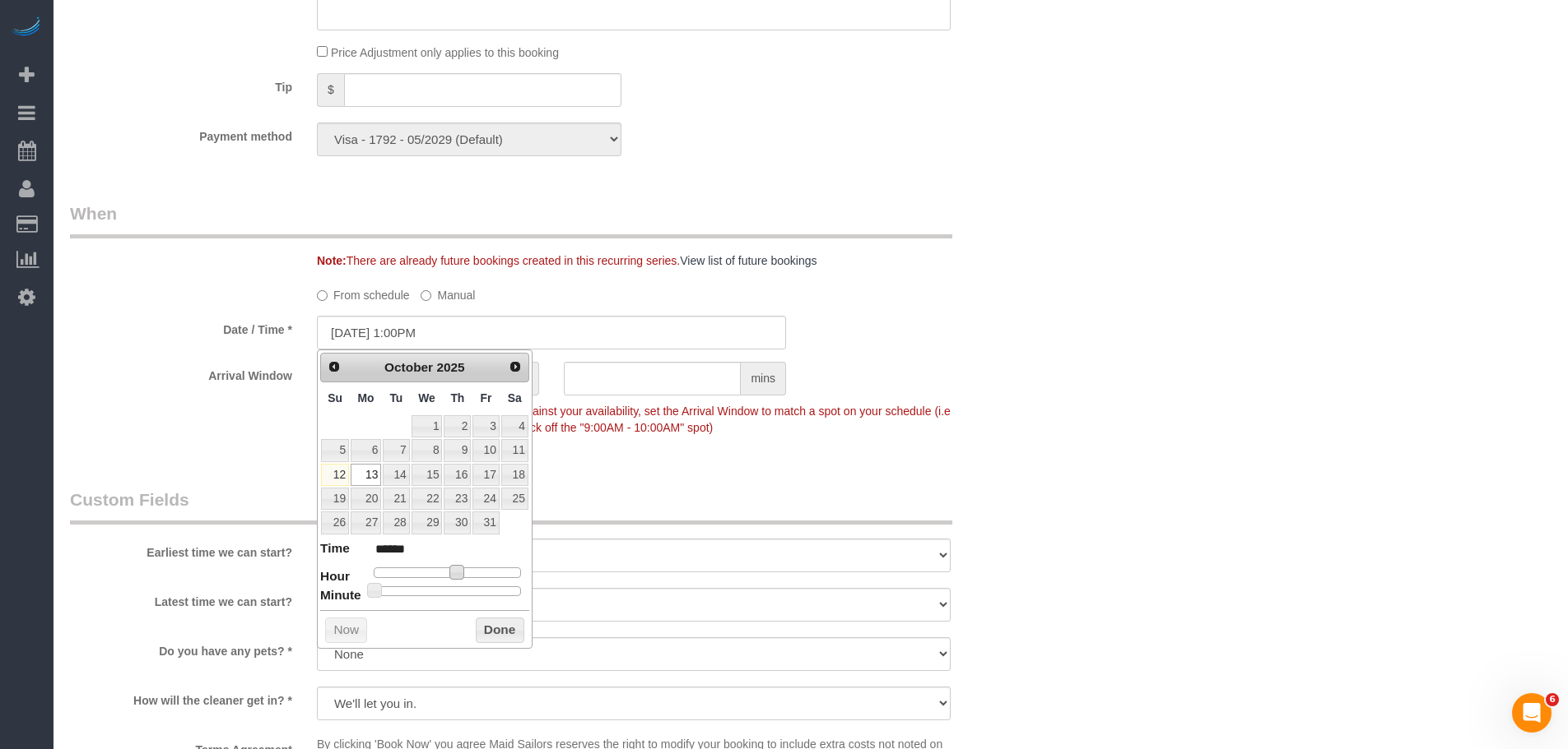
click at [455, 578] on span at bounding box center [457, 573] width 15 height 15
type input "10/13/2025 2:00PM"
type input "******"
type input "10/13/2025 2:30PM"
type input "******"
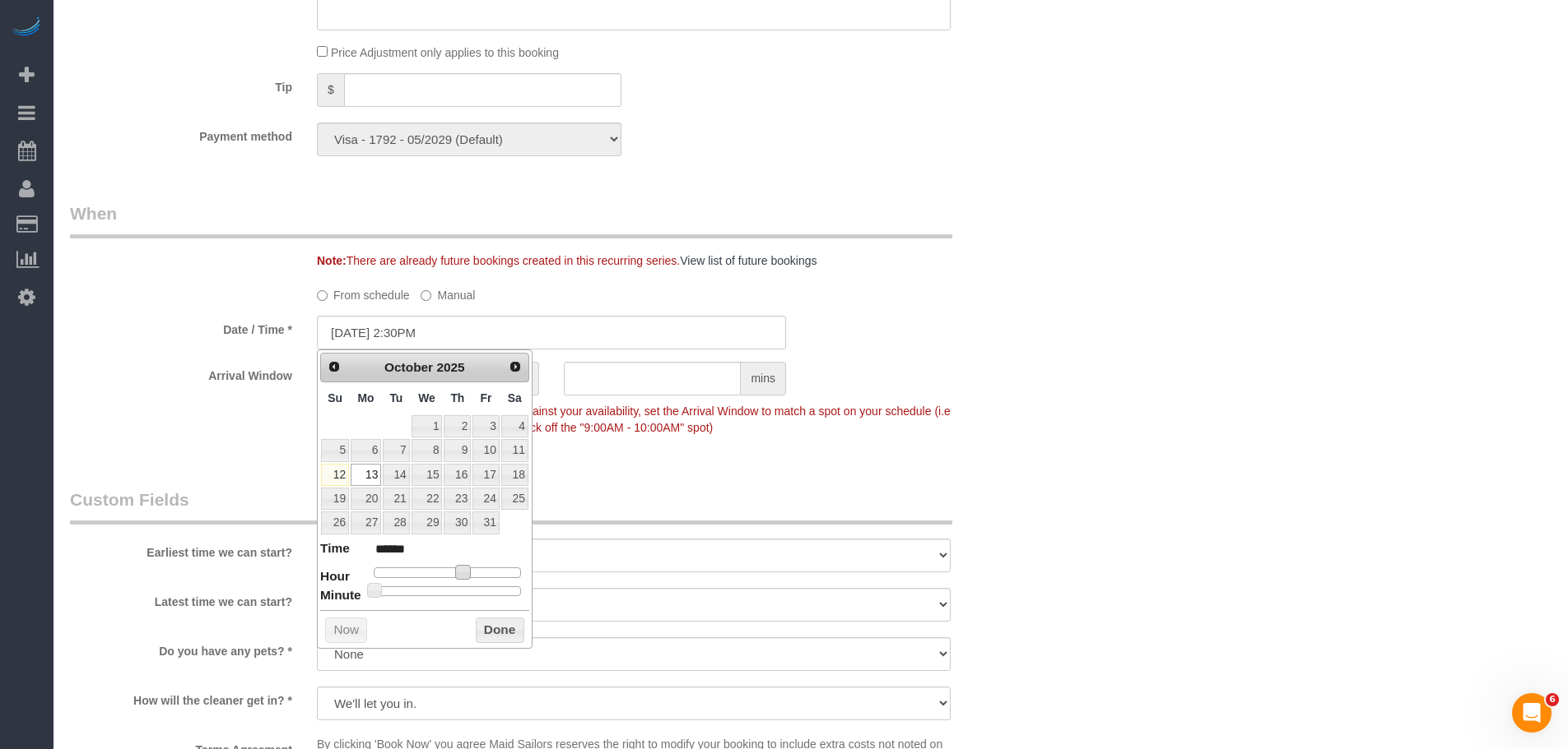
click at [450, 588] on div at bounding box center [447, 592] width 147 height 10
click at [494, 621] on button "Done" at bounding box center [500, 630] width 49 height 26
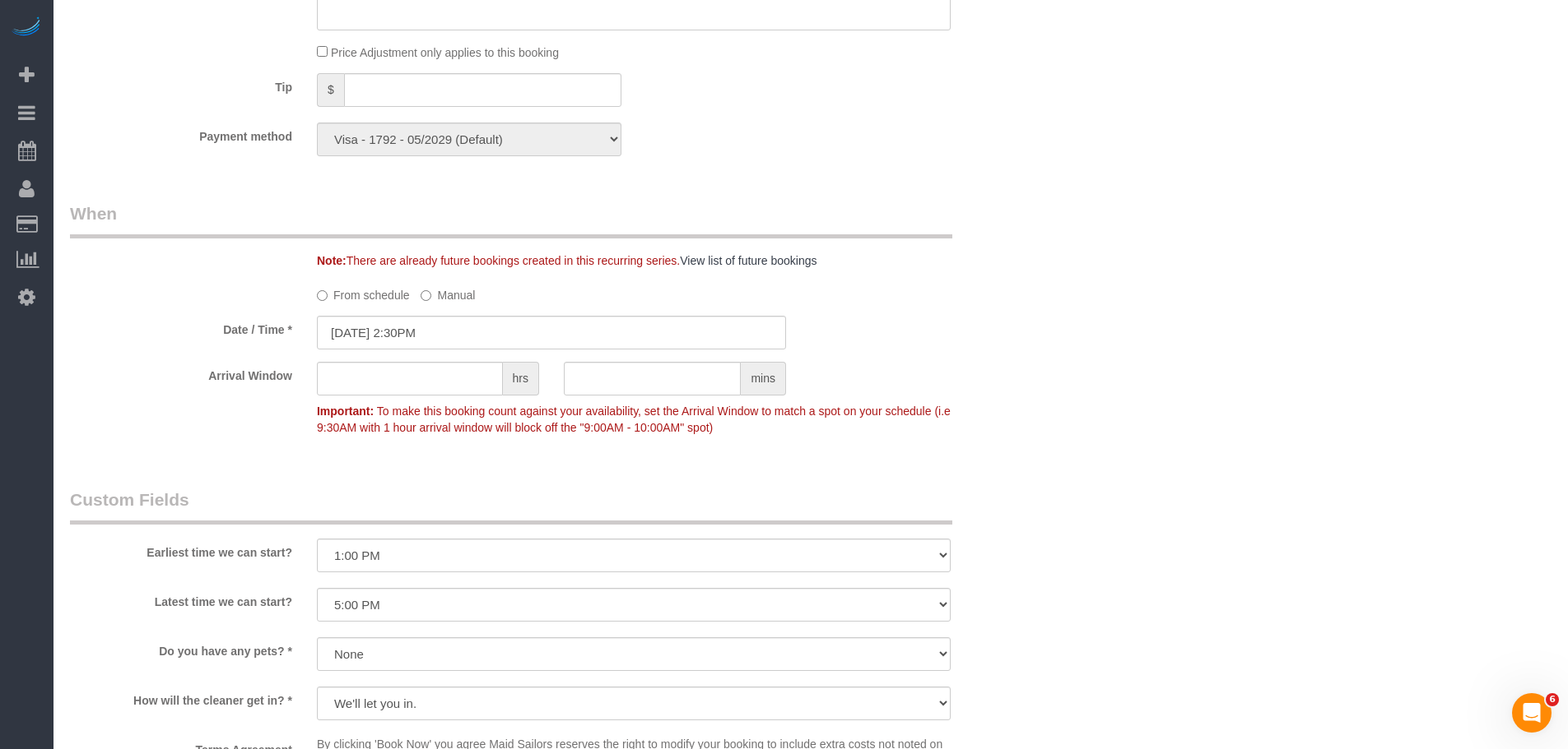
click at [1030, 378] on div "Arrival Window hrs mins Important: To make this booking count against your avai…" at bounding box center [551, 402] width 987 height 81
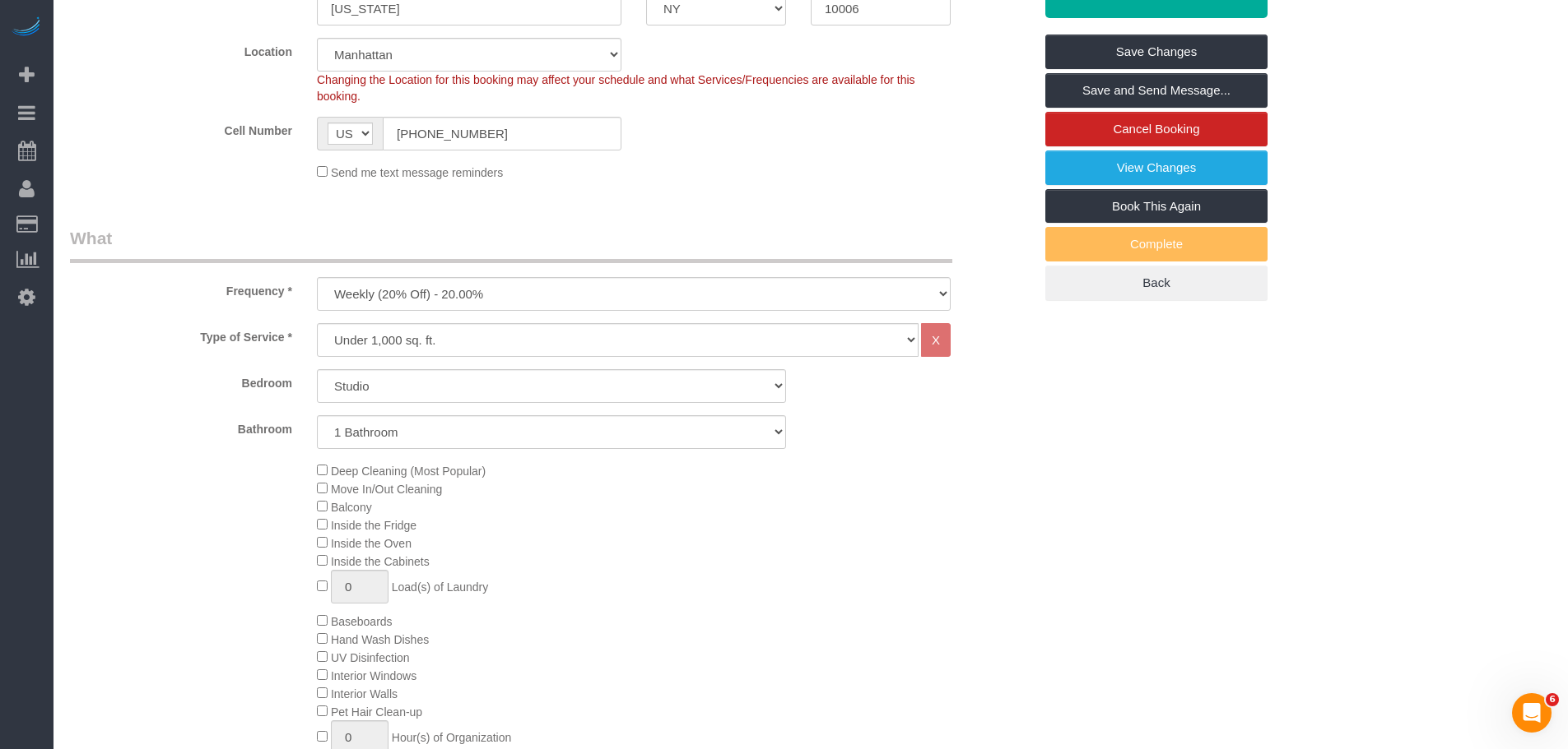
scroll to position [247, 0]
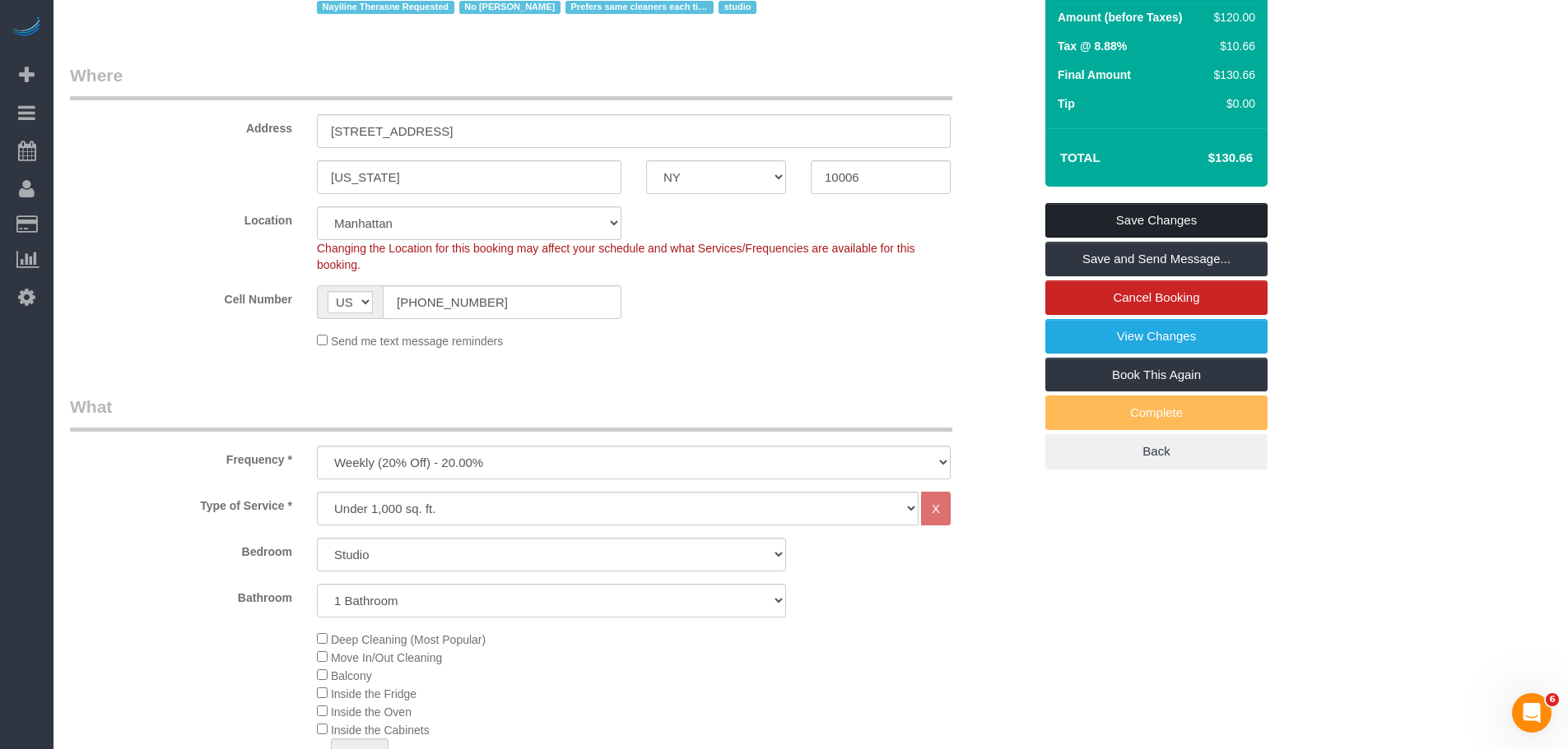
click at [1209, 219] on link "Save Changes" at bounding box center [1156, 221] width 222 height 35
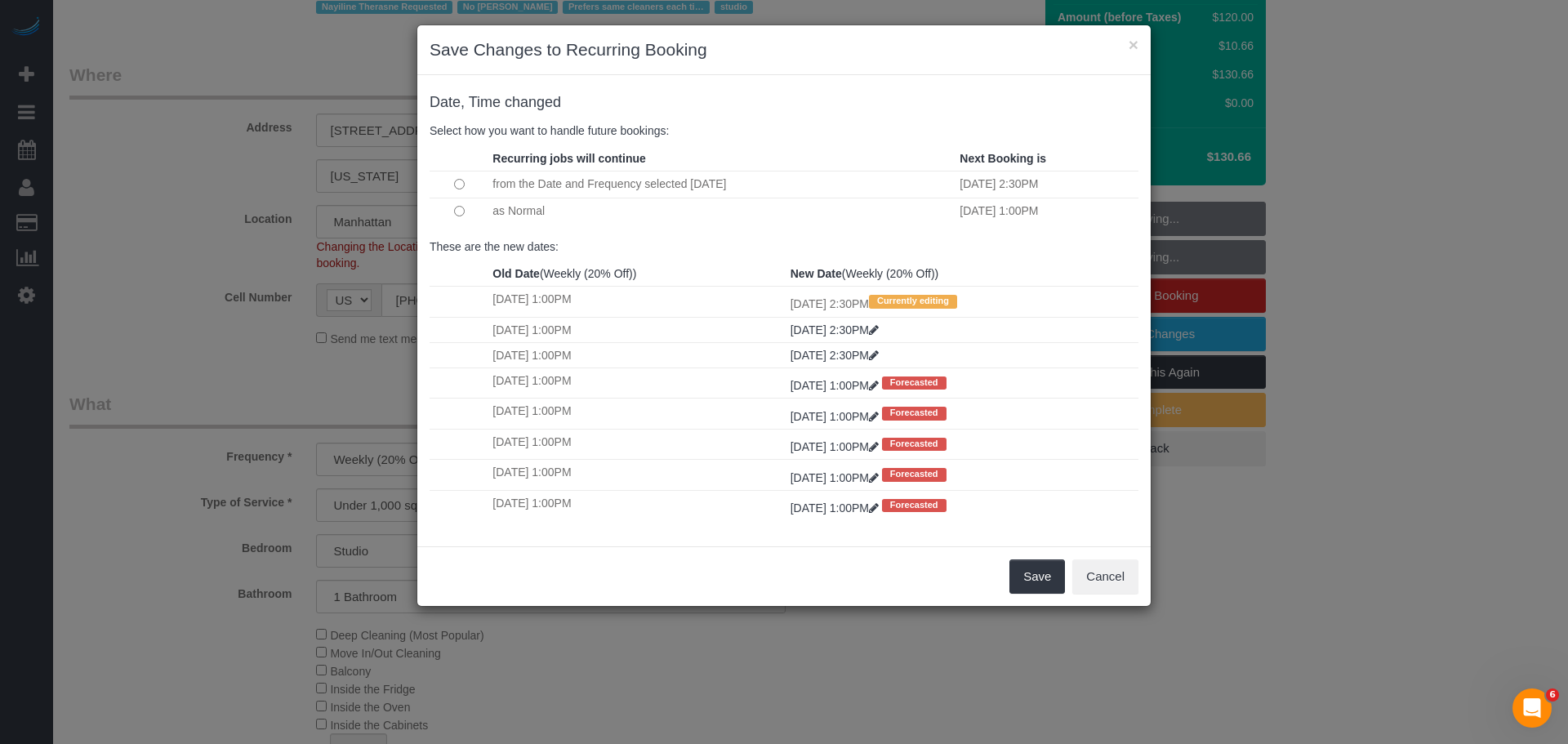
click at [462, 204] on td at bounding box center [459, 211] width 59 height 27
click at [1048, 576] on button "Save" at bounding box center [1037, 577] width 56 height 34
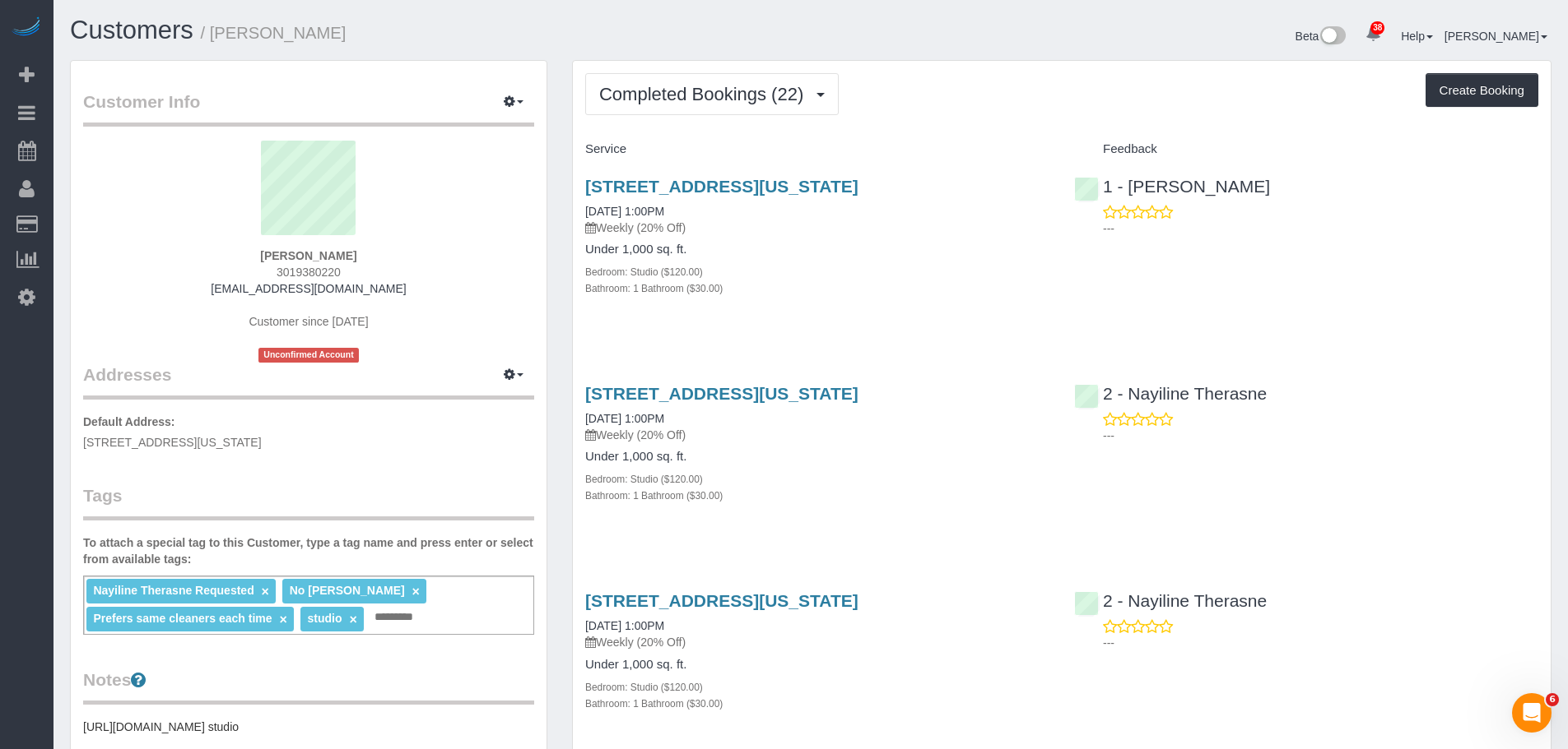
drag, startPoint x: 964, startPoint y: 180, endPoint x: 580, endPoint y: 179, distance: 384.0
click at [580, 179] on div "[STREET_ADDRESS][US_STATE] [DATE] 1:00PM Weekly (20% Off) Under 1,000 sq. ft. B…" at bounding box center [818, 246] width 489 height 166
copy link "[STREET_ADDRESS][US_STATE]"
click at [883, 108] on div "Completed Bookings (22) Completed Bookings (22) Upcoming Bookings (8) Cancelled…" at bounding box center [1062, 94] width 953 height 42
